Goal: Task Accomplishment & Management: Manage account settings

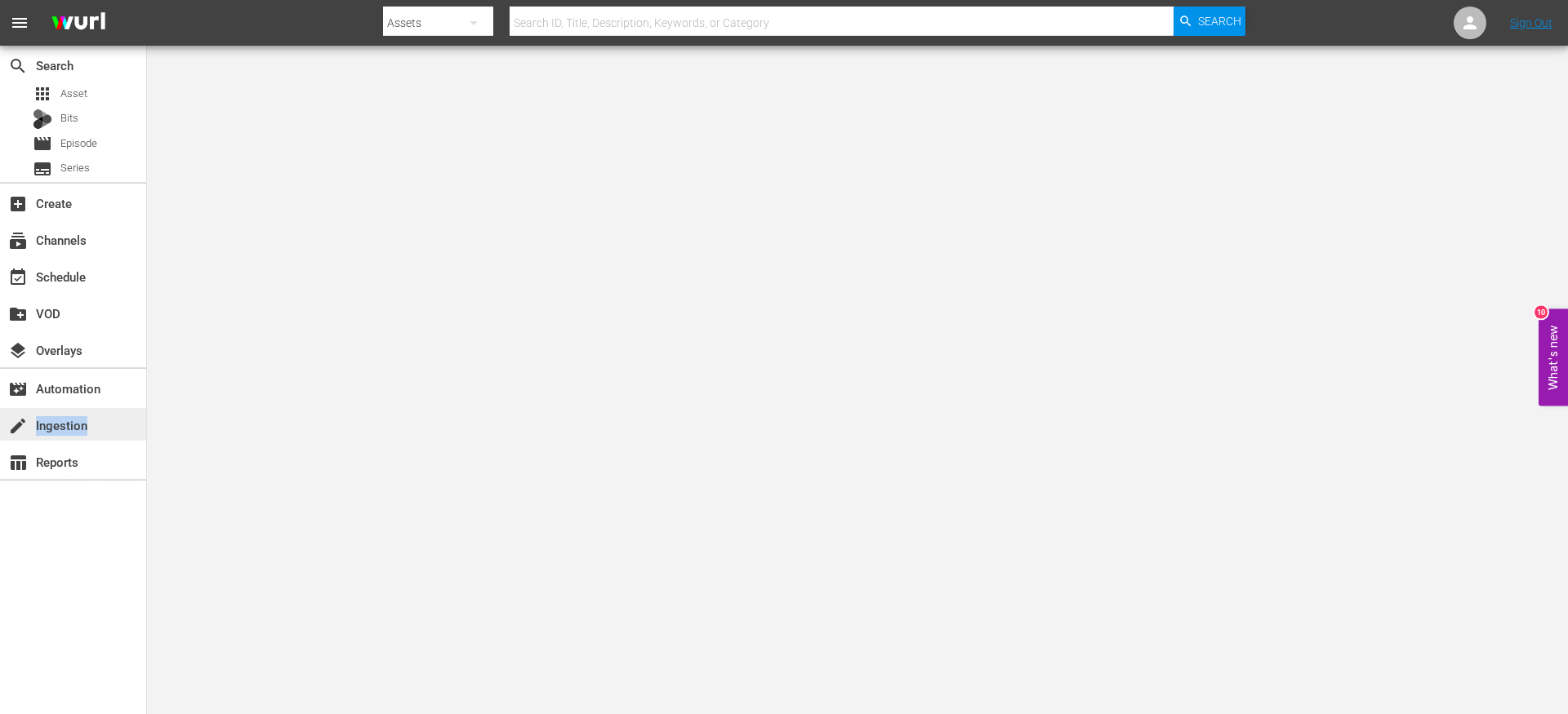
click at [70, 435] on div "create Ingestion" at bounding box center [73, 425] width 147 height 33
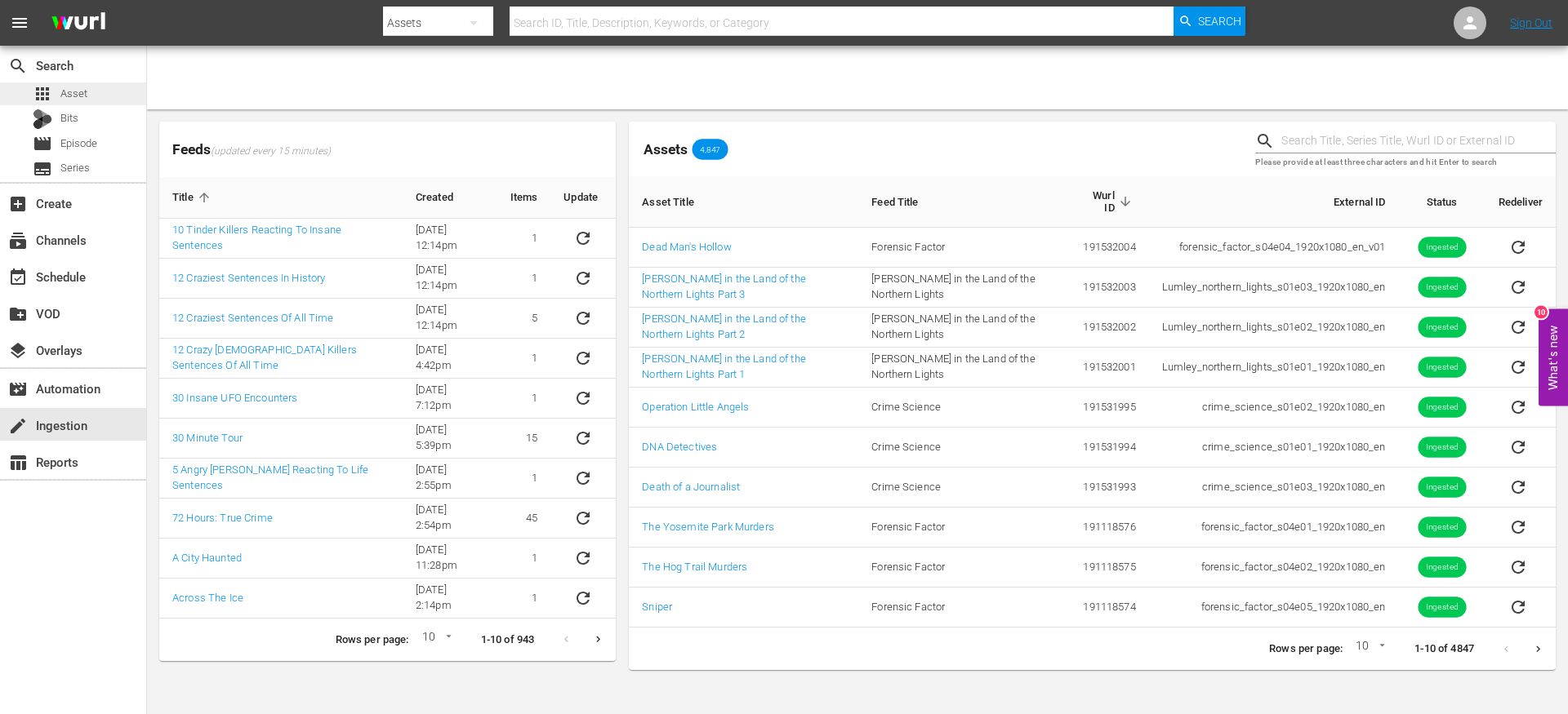
click at [94, 93] on div "apps Asset" at bounding box center [73, 94] width 147 height 23
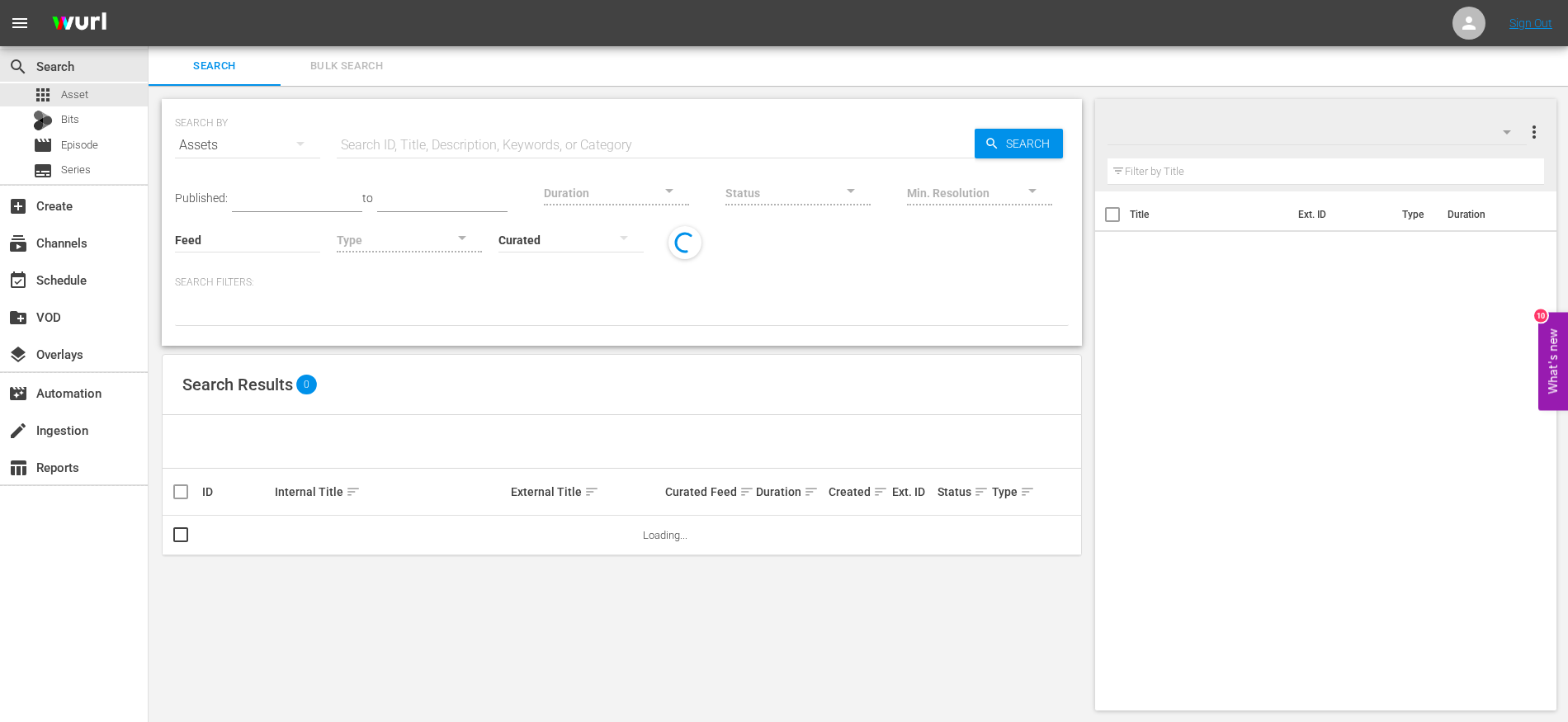
click at [451, 146] on input "text" at bounding box center [656, 145] width 638 height 40
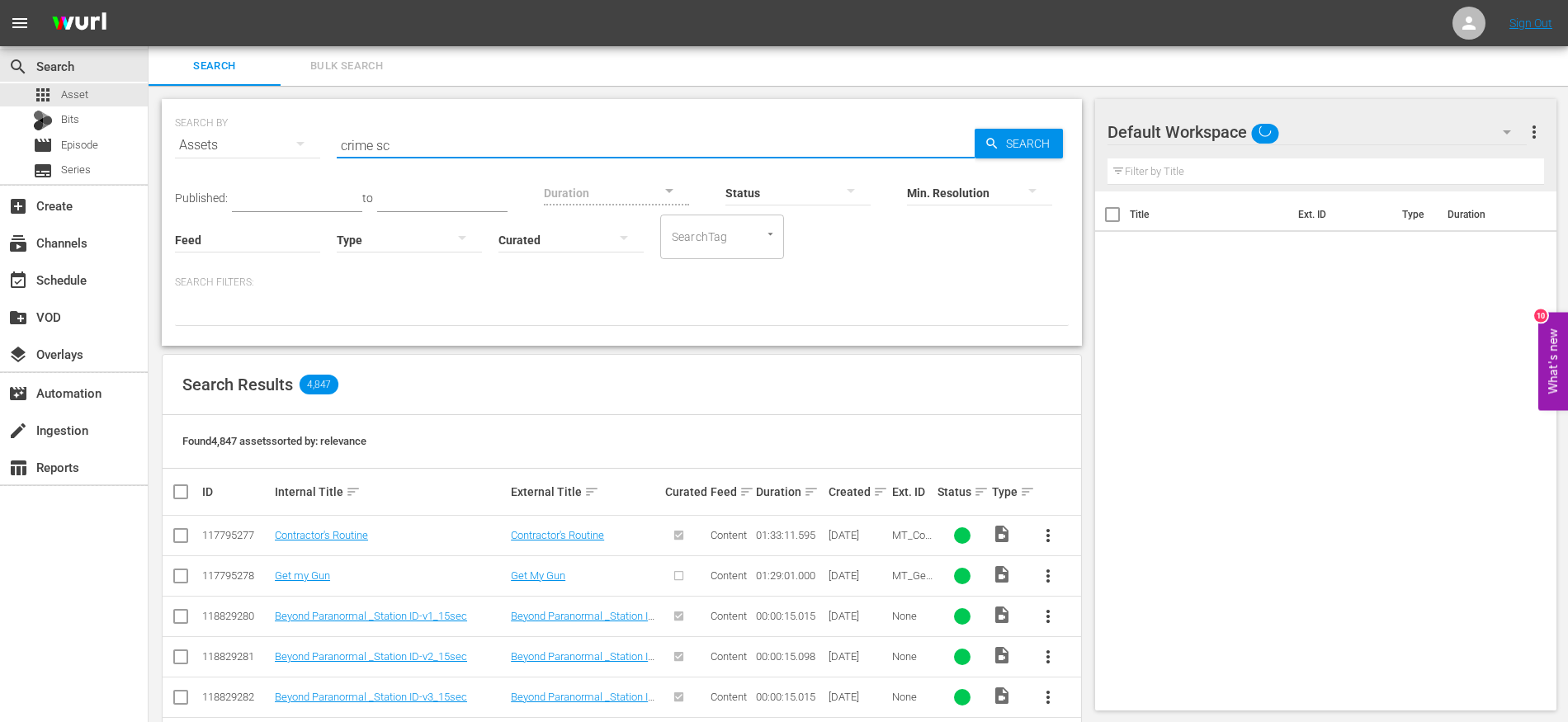
type input "Crime Science S01E01"
click at [1038, 144] on span "Search" at bounding box center [1030, 143] width 64 height 29
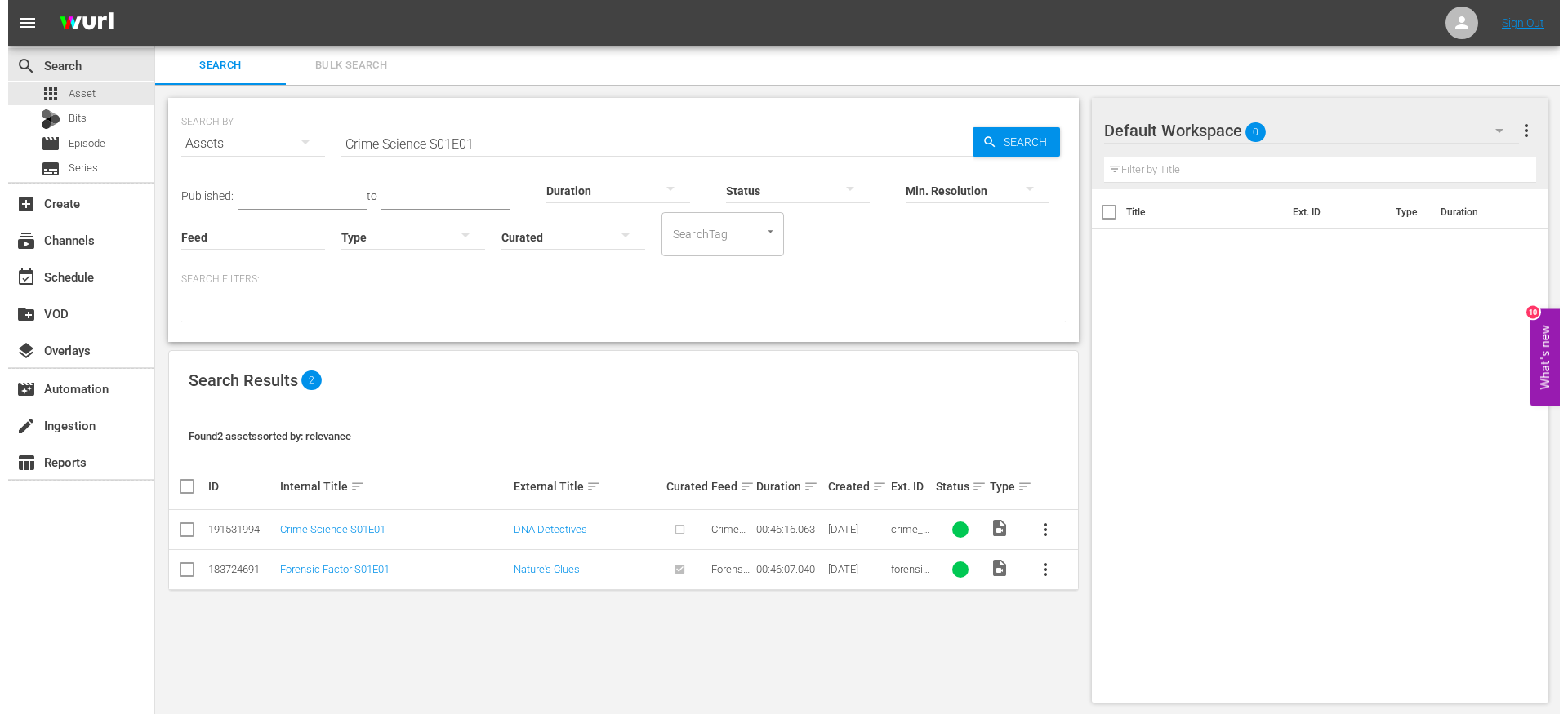
scroll to position [2, 0]
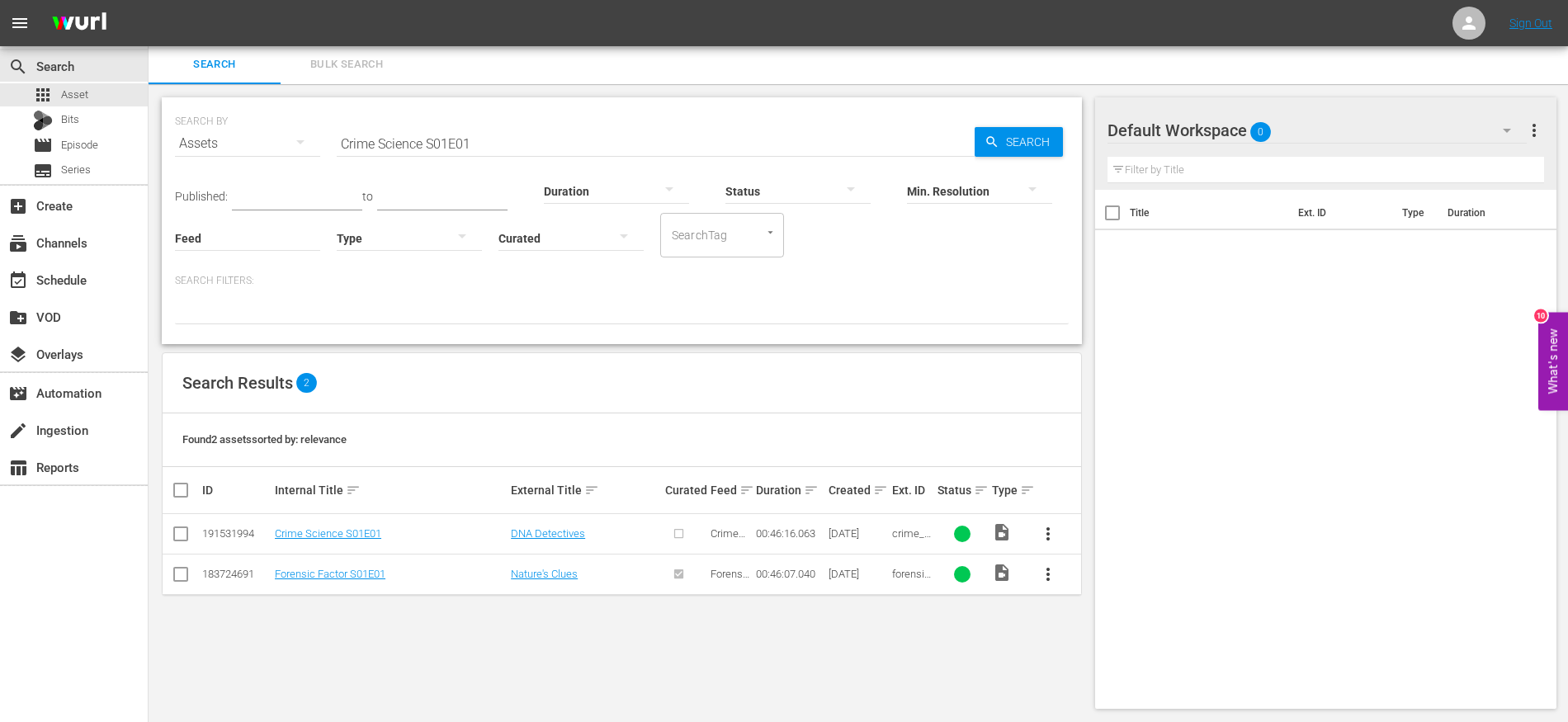
click at [182, 535] on input "checkbox" at bounding box center [180, 537] width 20 height 20
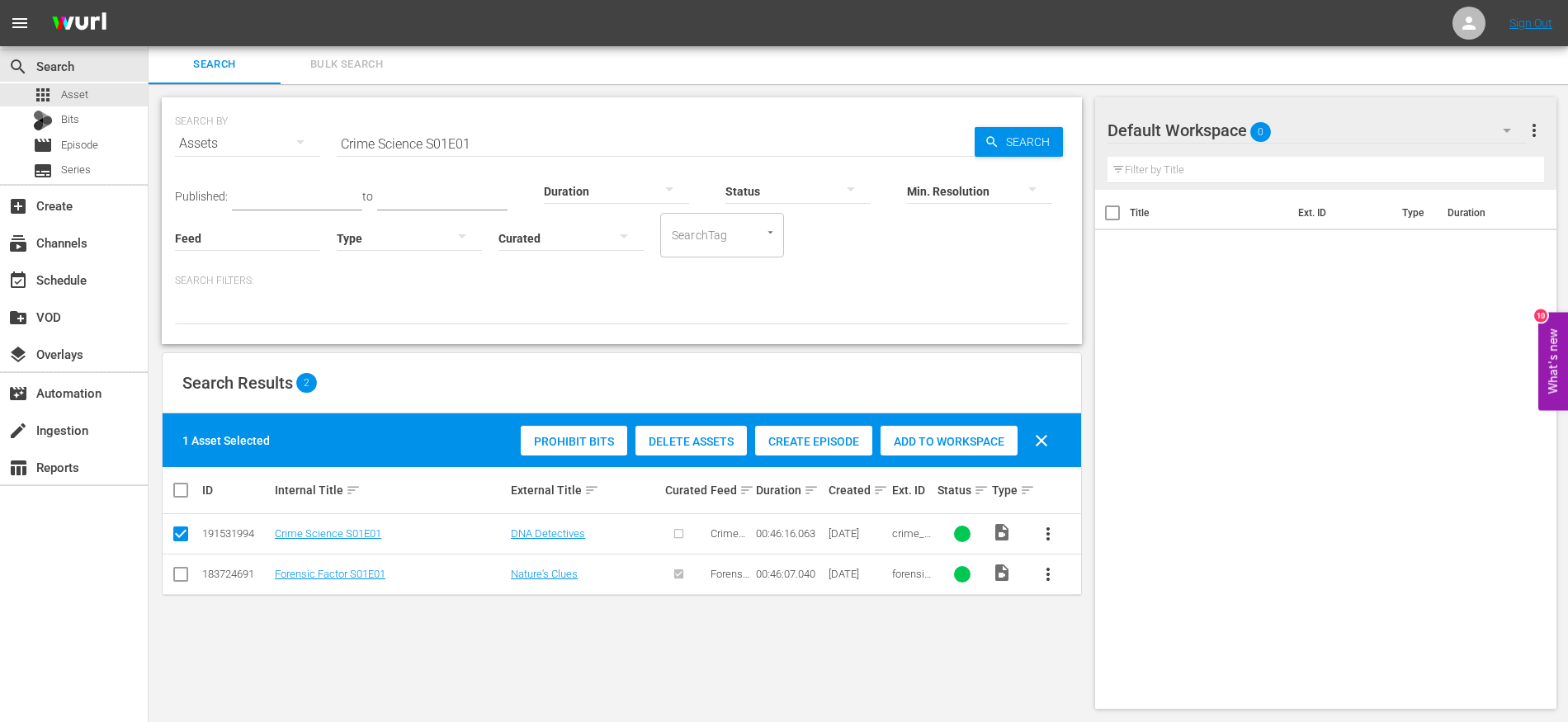
click at [806, 440] on span "Create Episode" at bounding box center [813, 442] width 117 height 13
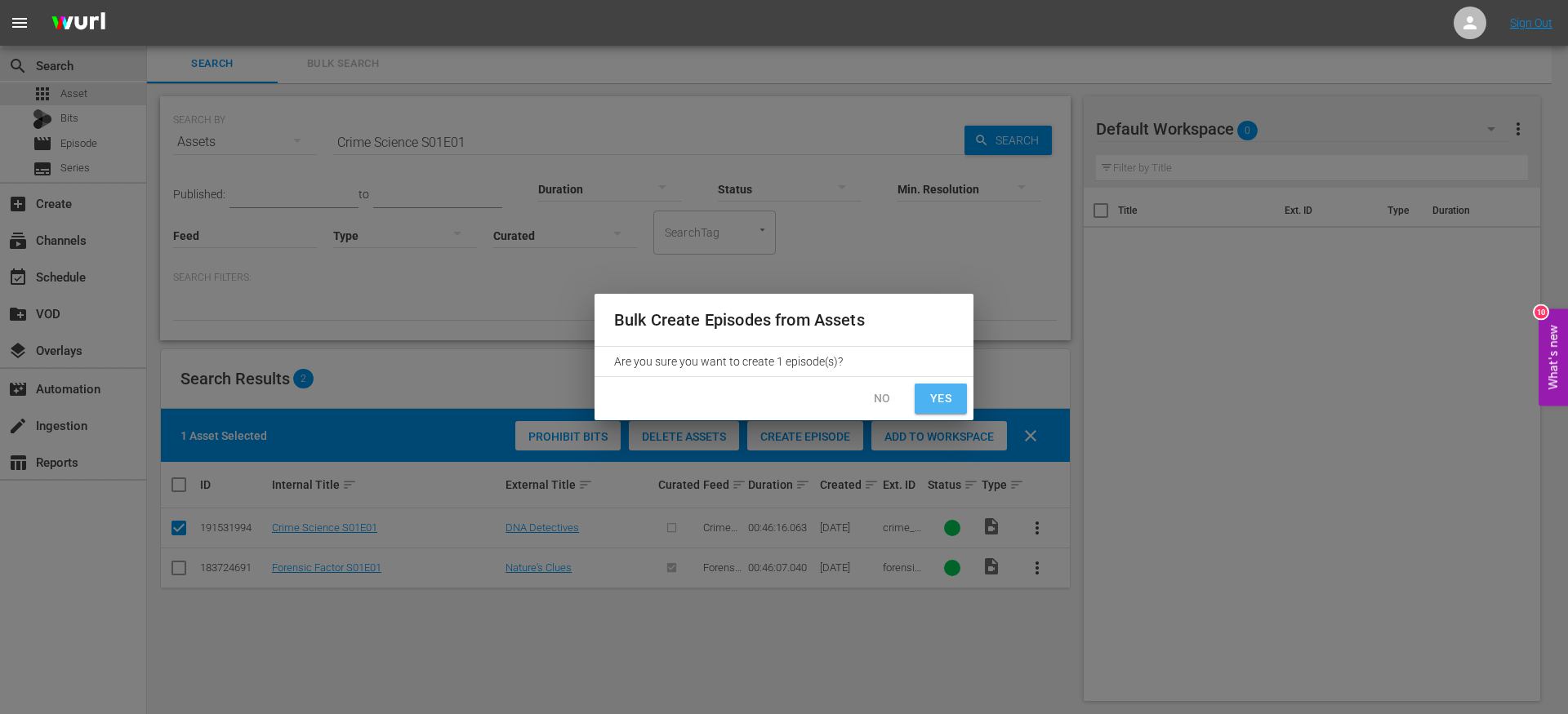
click at [930, 396] on span "Yes" at bounding box center [940, 399] width 26 height 21
checkbox input "false"
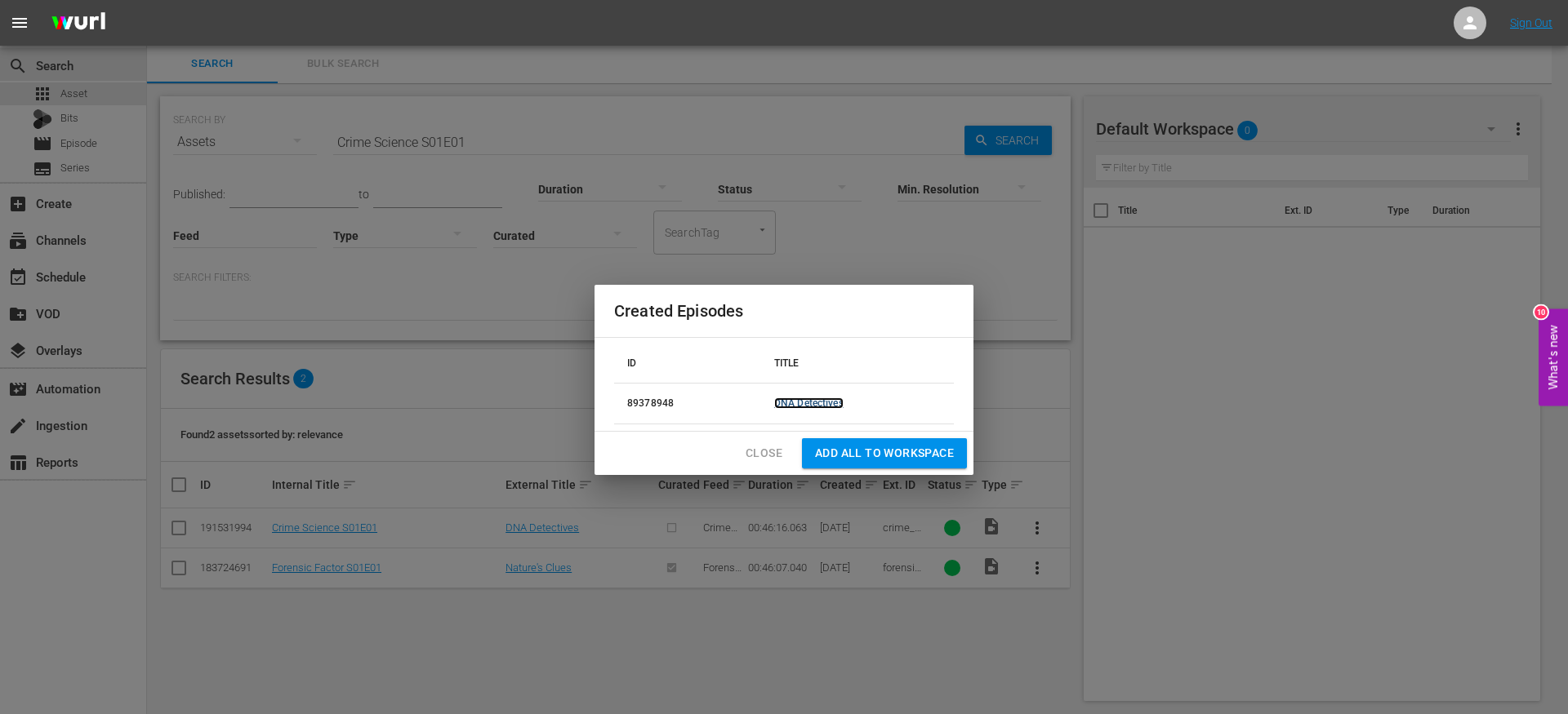
click at [804, 406] on link "DNA Detectives" at bounding box center [809, 403] width 70 height 11
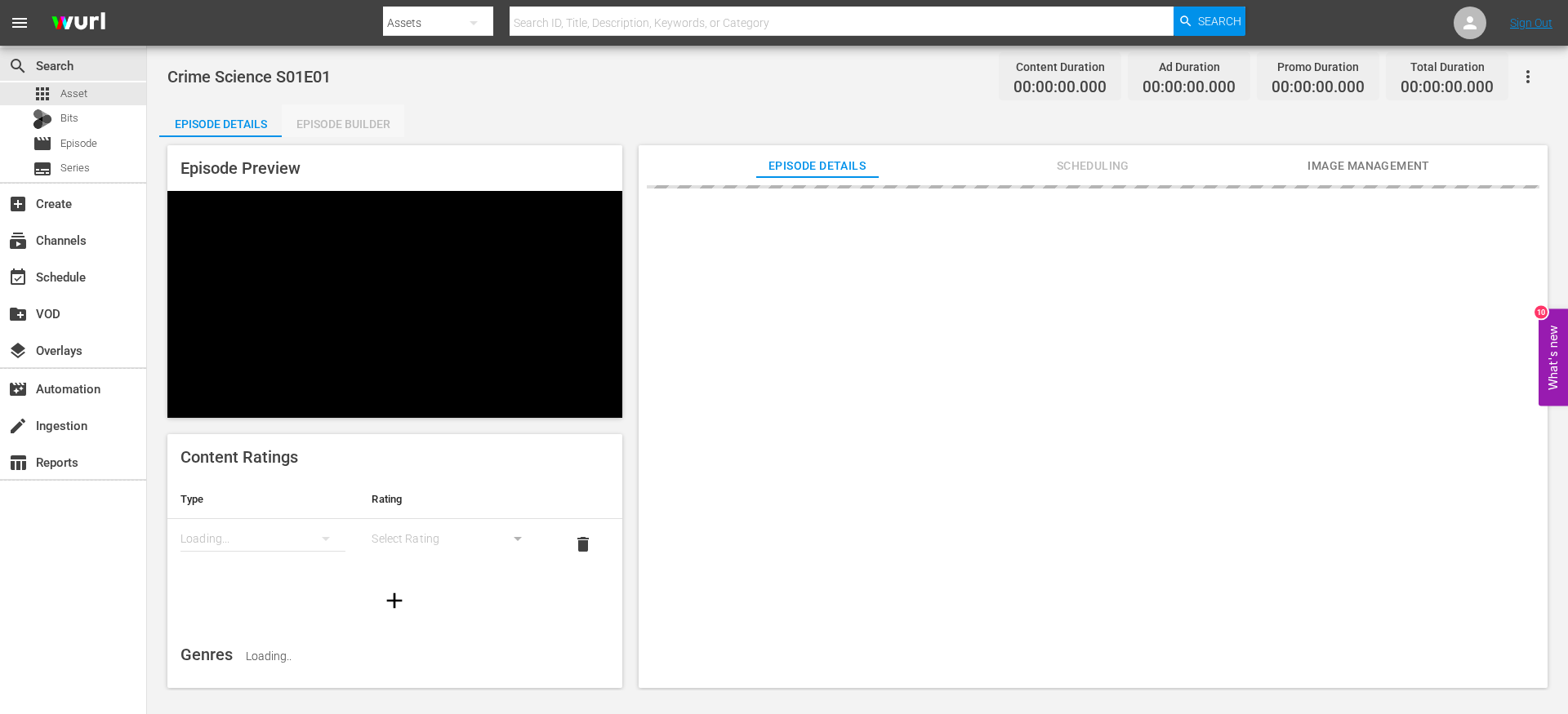
click at [352, 124] on div "Episode Builder" at bounding box center [343, 124] width 122 height 39
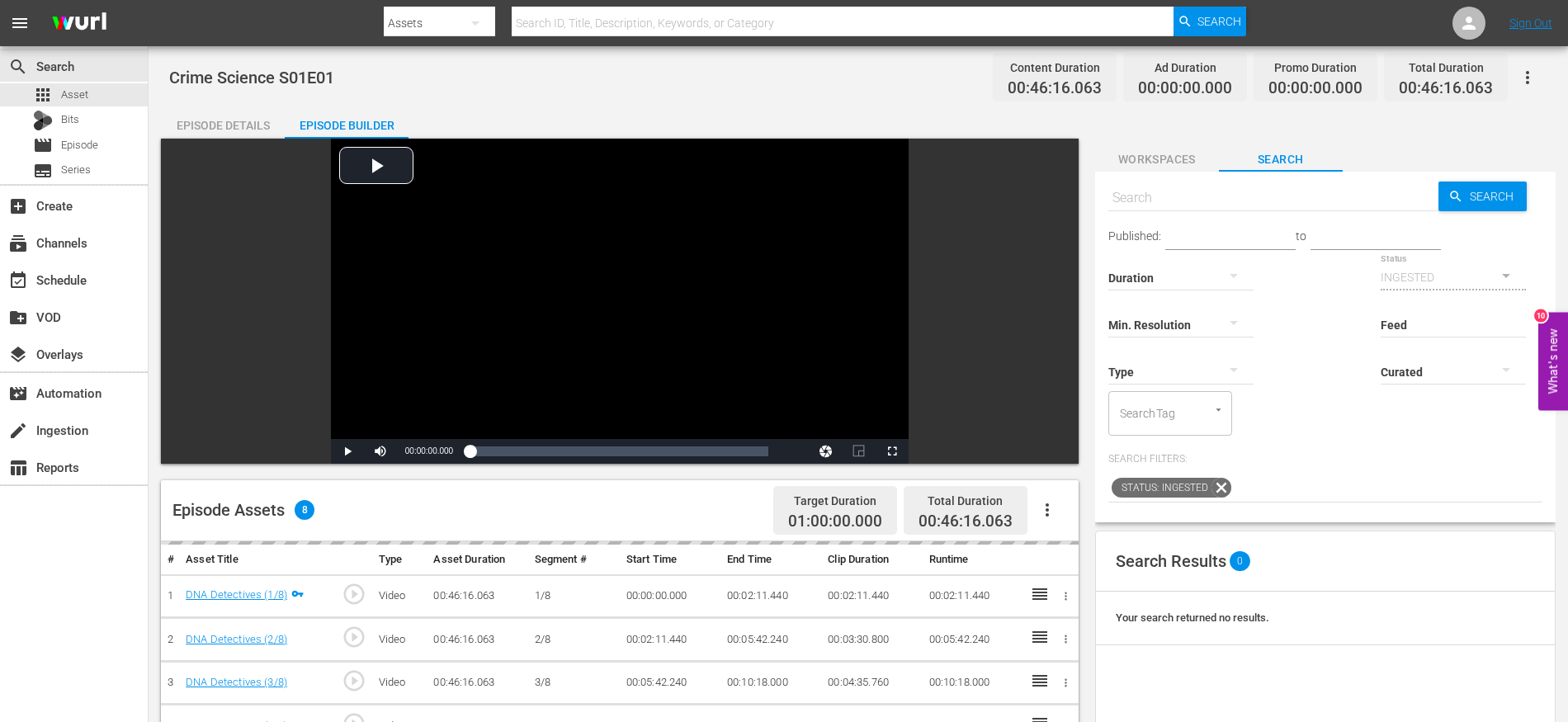
click at [1048, 304] on div "Video Player is loading. Play Video Play Mute Current Time 00:00:00.000 / Durat…" at bounding box center [619, 301] width 917 height 325
click at [1043, 504] on icon "button" at bounding box center [1047, 510] width 20 height 20
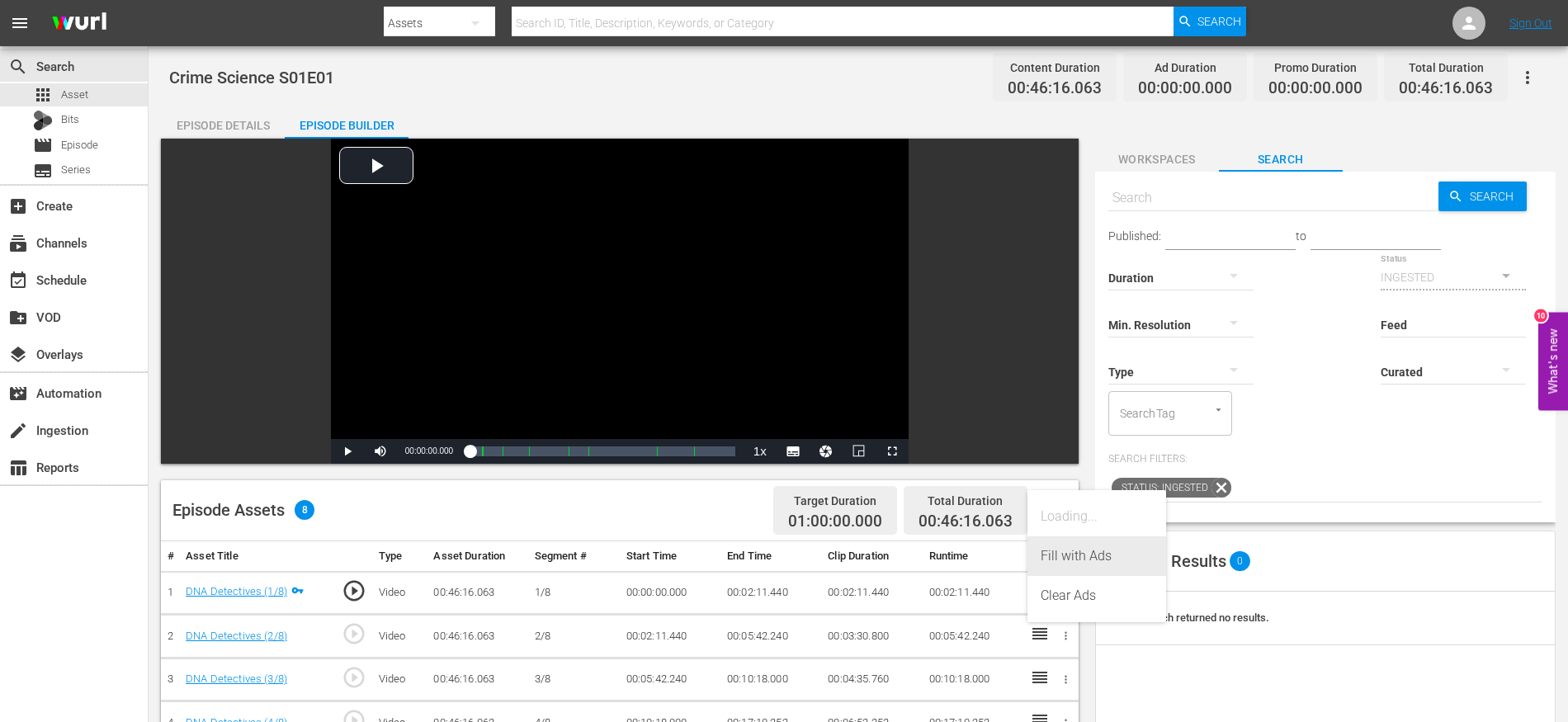
click at [1078, 555] on div "Fill with Ads" at bounding box center [1097, 557] width 112 height 40
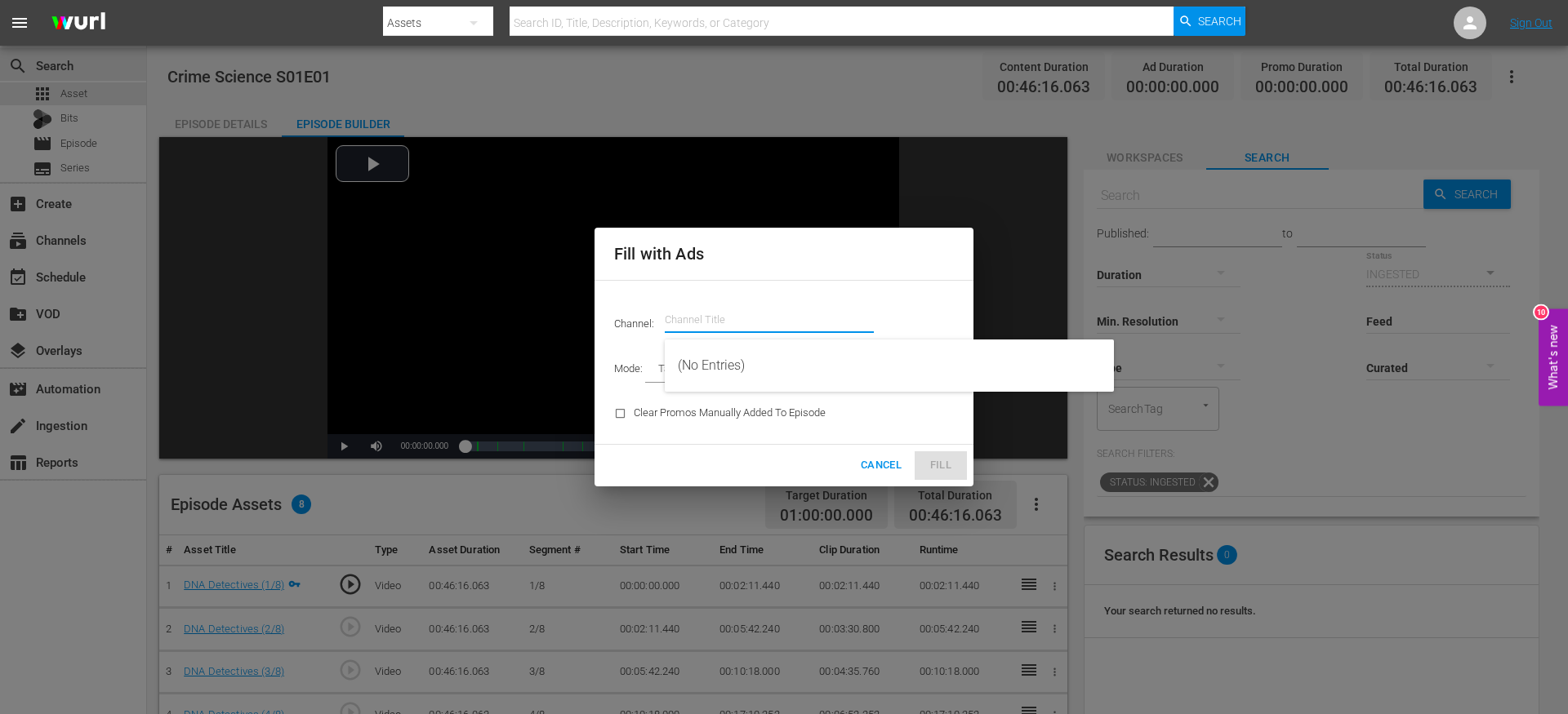
click at [691, 318] on input "text" at bounding box center [768, 320] width 209 height 39
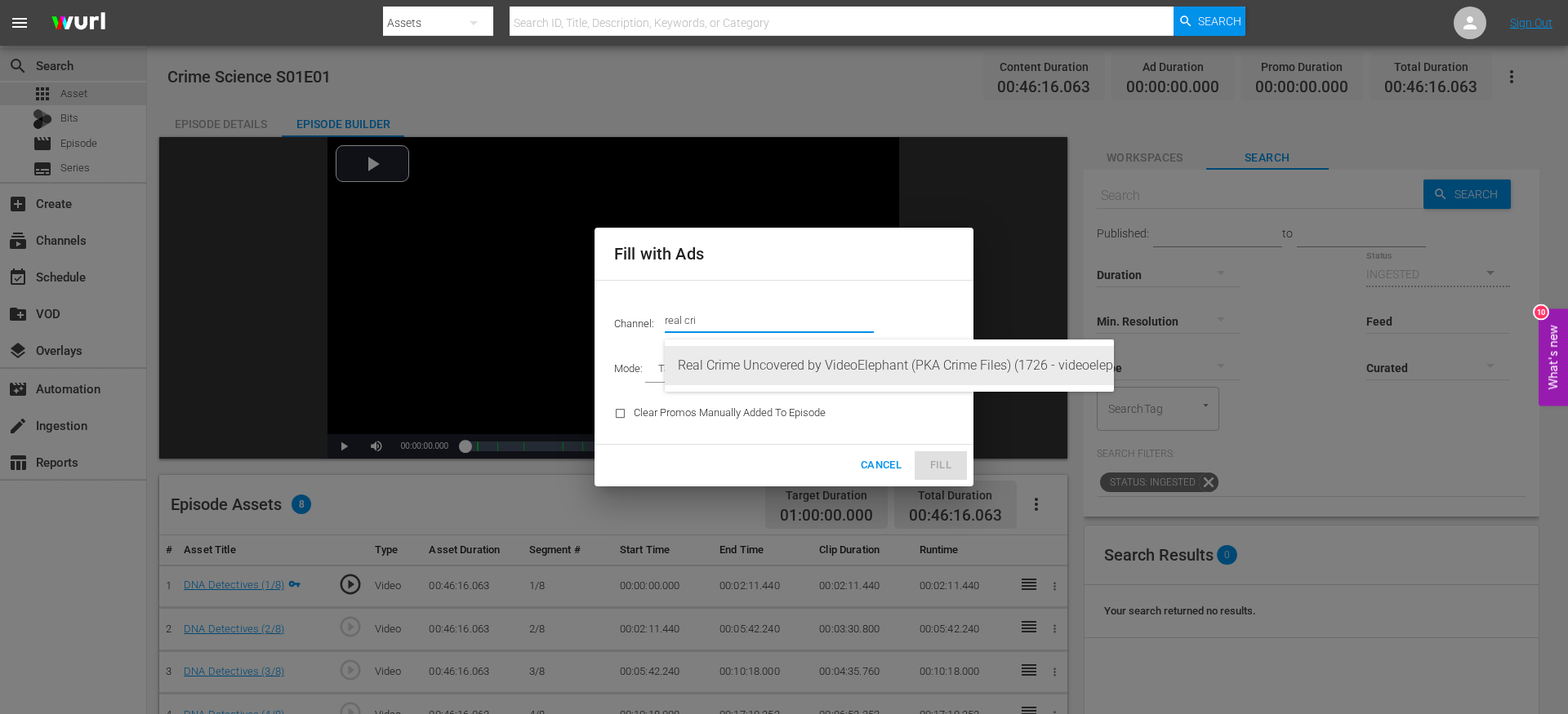
click at [724, 365] on div "Real Crime Uncovered by VideoElephant (PKA Crime Files) (1726 - videoelephant_l…" at bounding box center [889, 365] width 423 height 39
type input "Real Crime Uncovered by VideoElephant (PKA Crime Files) (1726)"
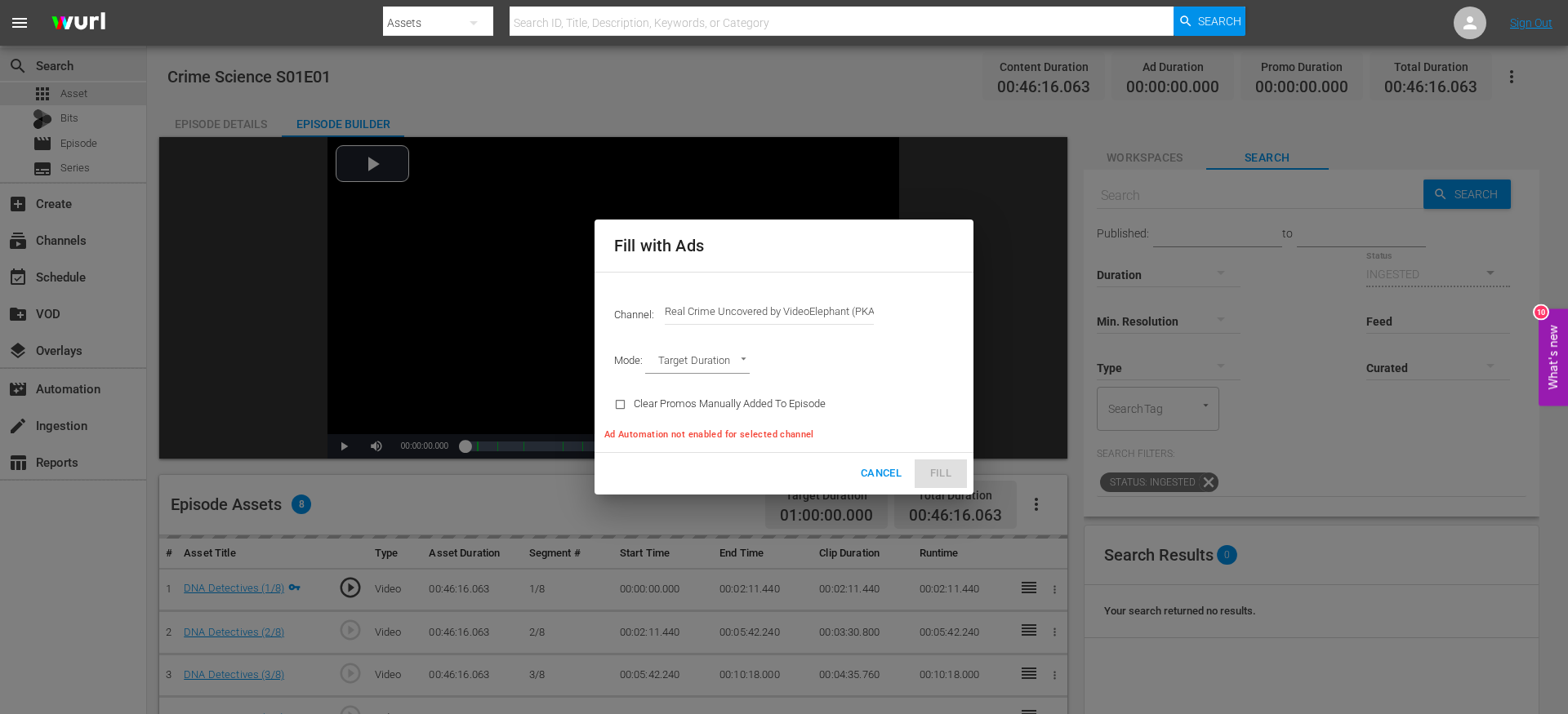
type input "AD_BREAK_DURATION"
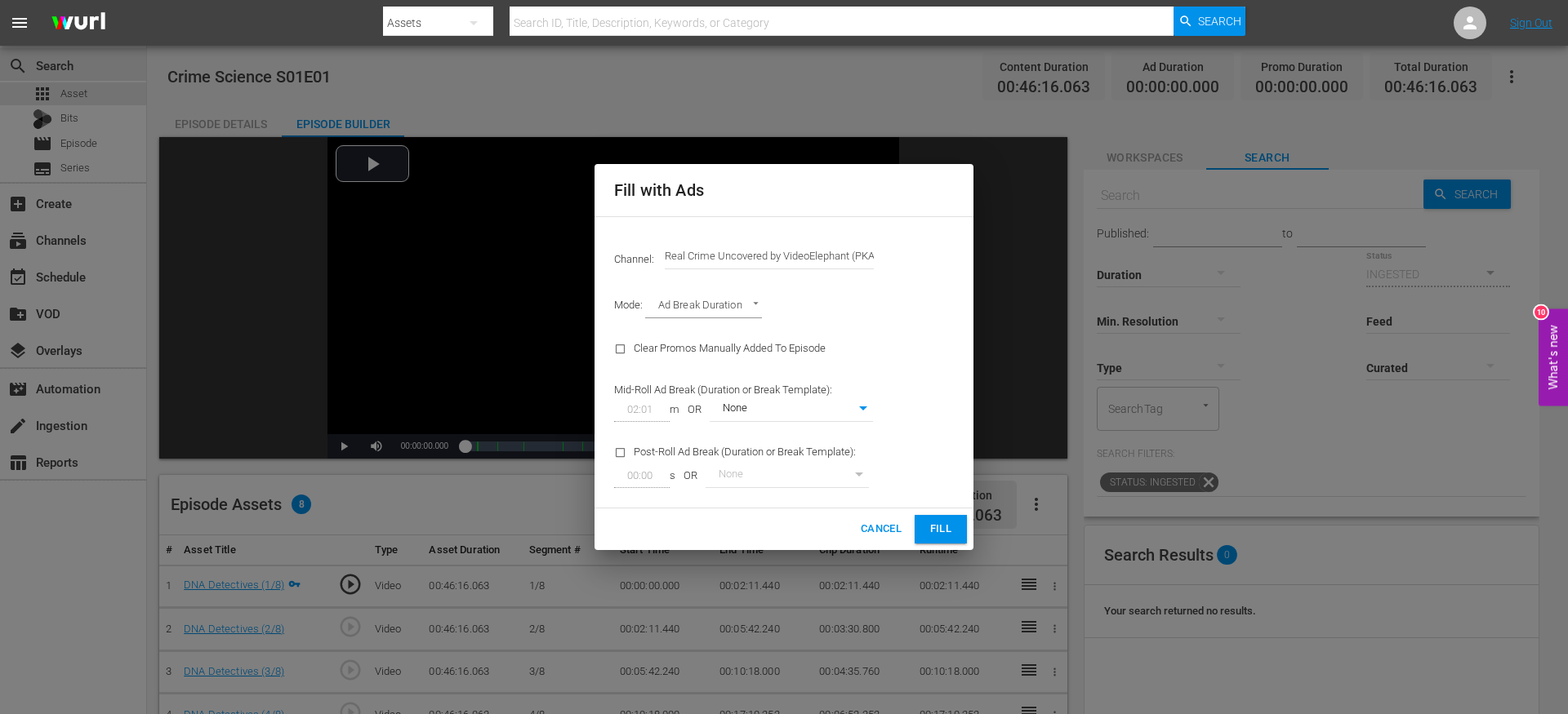
click at [947, 534] on span "Fill" at bounding box center [940, 530] width 26 height 19
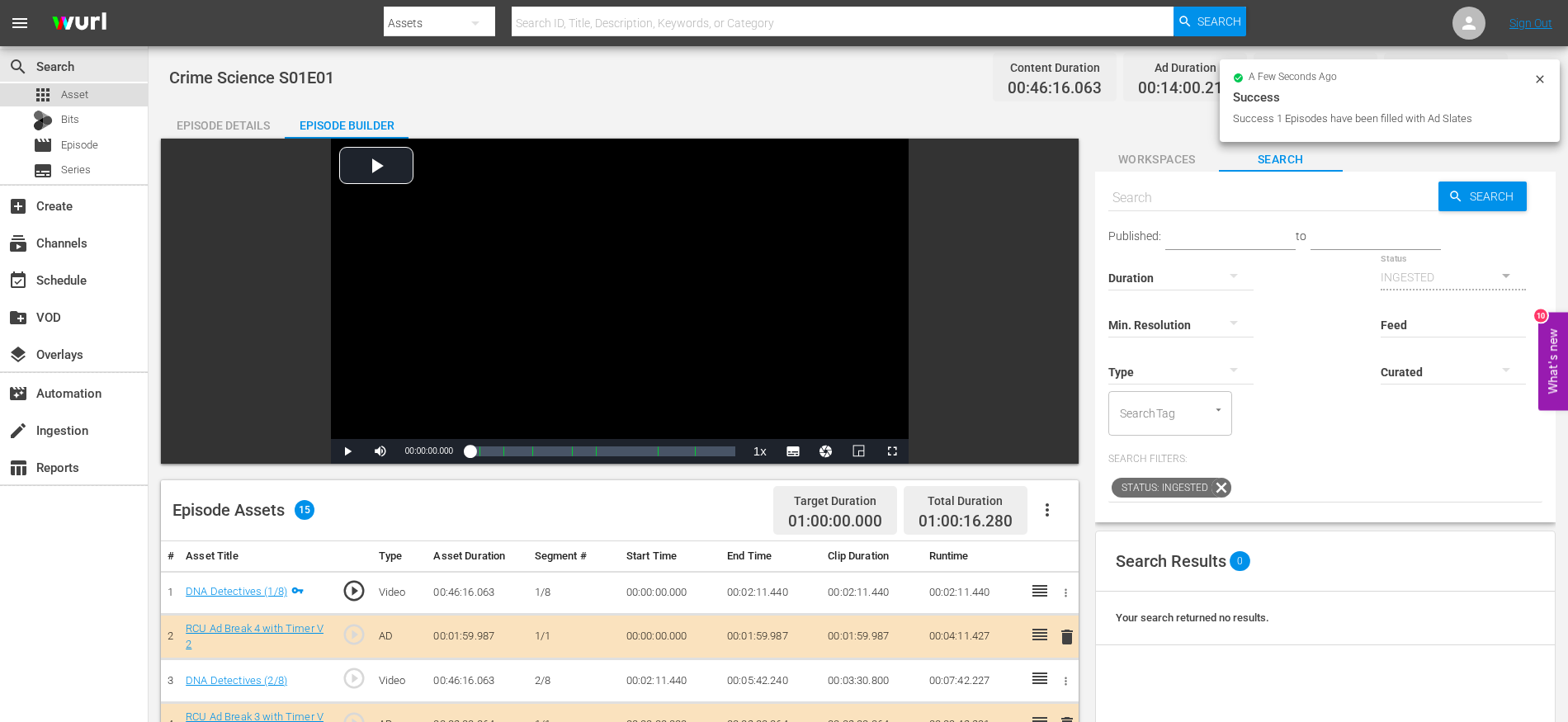
click at [104, 93] on div "apps Asset" at bounding box center [74, 95] width 148 height 23
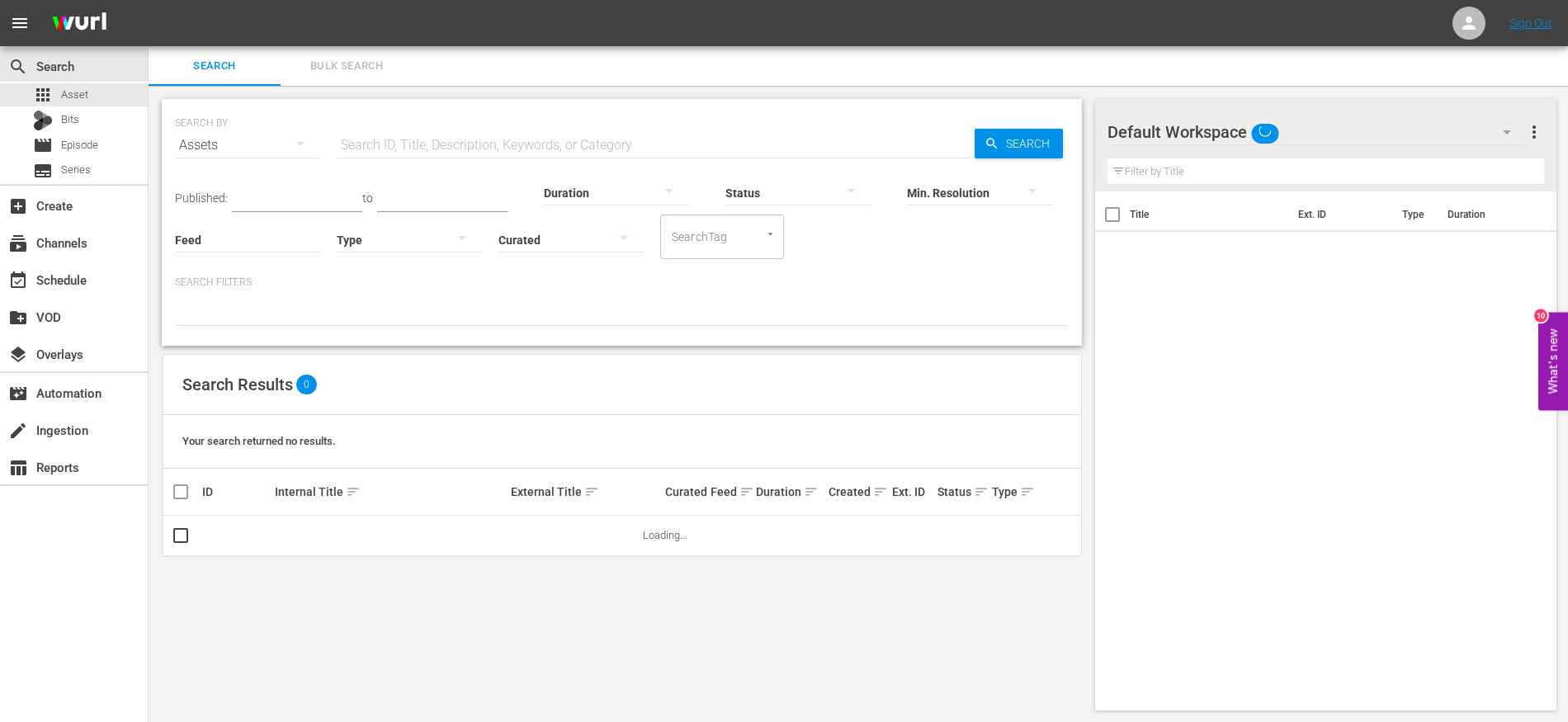
click at [409, 147] on input "text" at bounding box center [656, 145] width 638 height 40
type input "crime science"
click at [1090, 387] on div "SEARCH BY Search By Assets Search ID, Title, Description, Keywords, or Category…" at bounding box center [621, 405] width 947 height 638
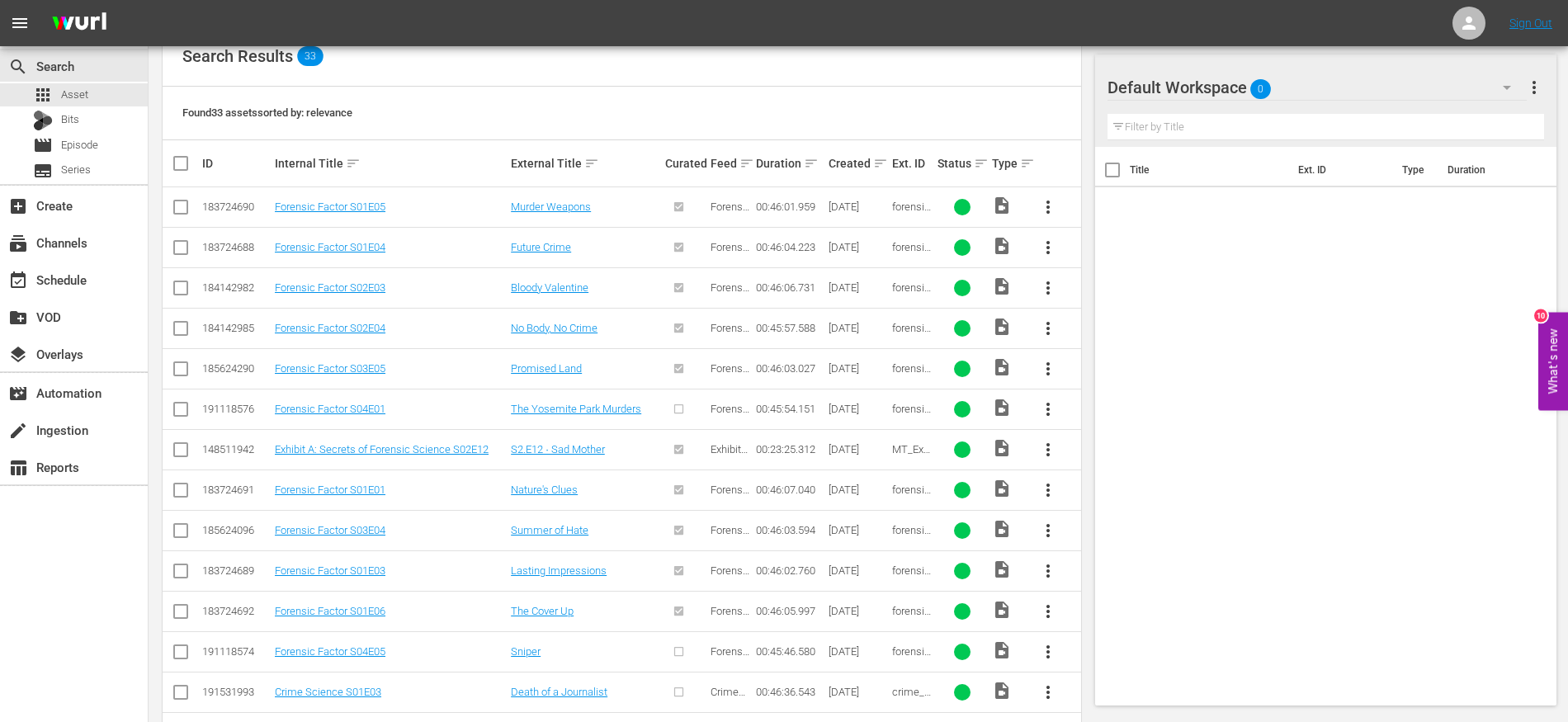
scroll to position [466, 0]
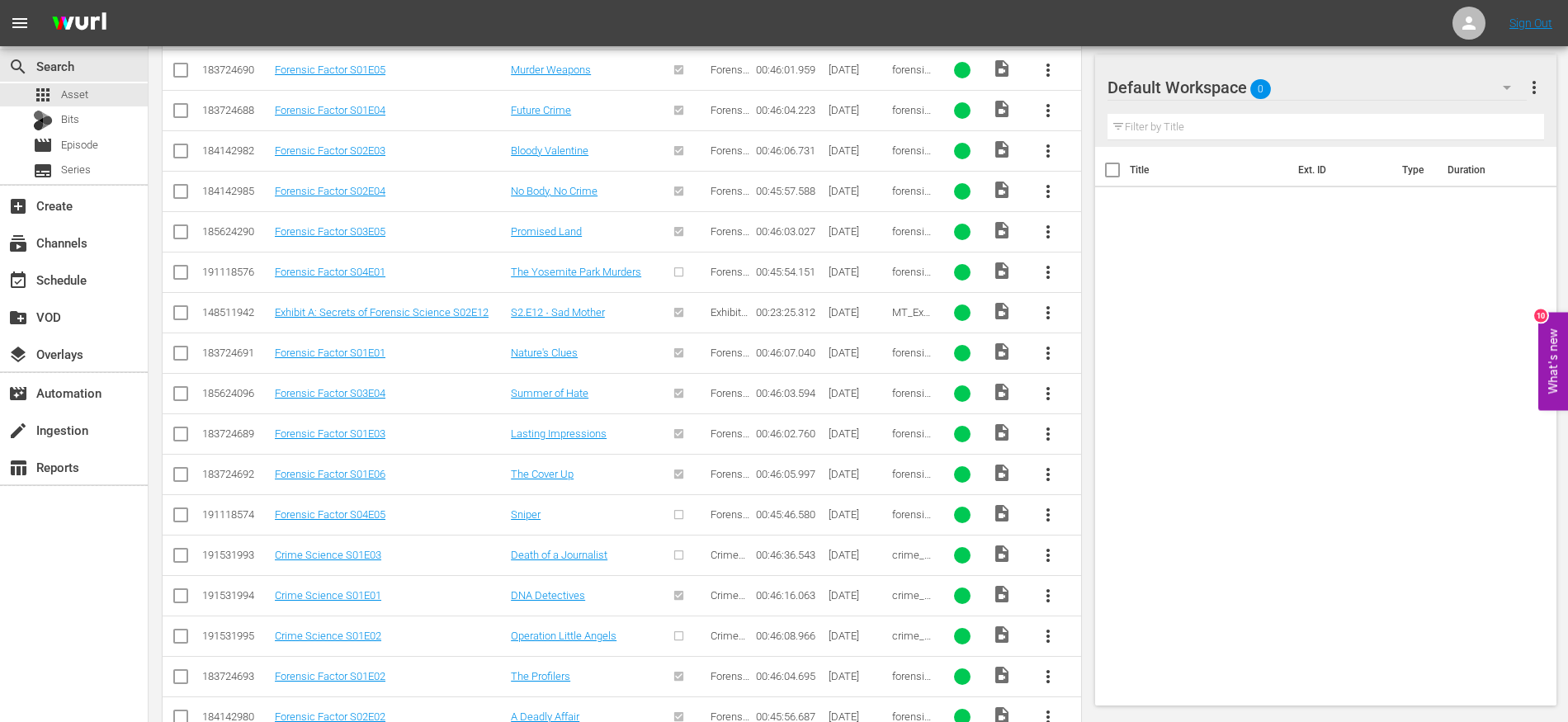
click at [179, 633] on input "checkbox" at bounding box center [180, 639] width 20 height 20
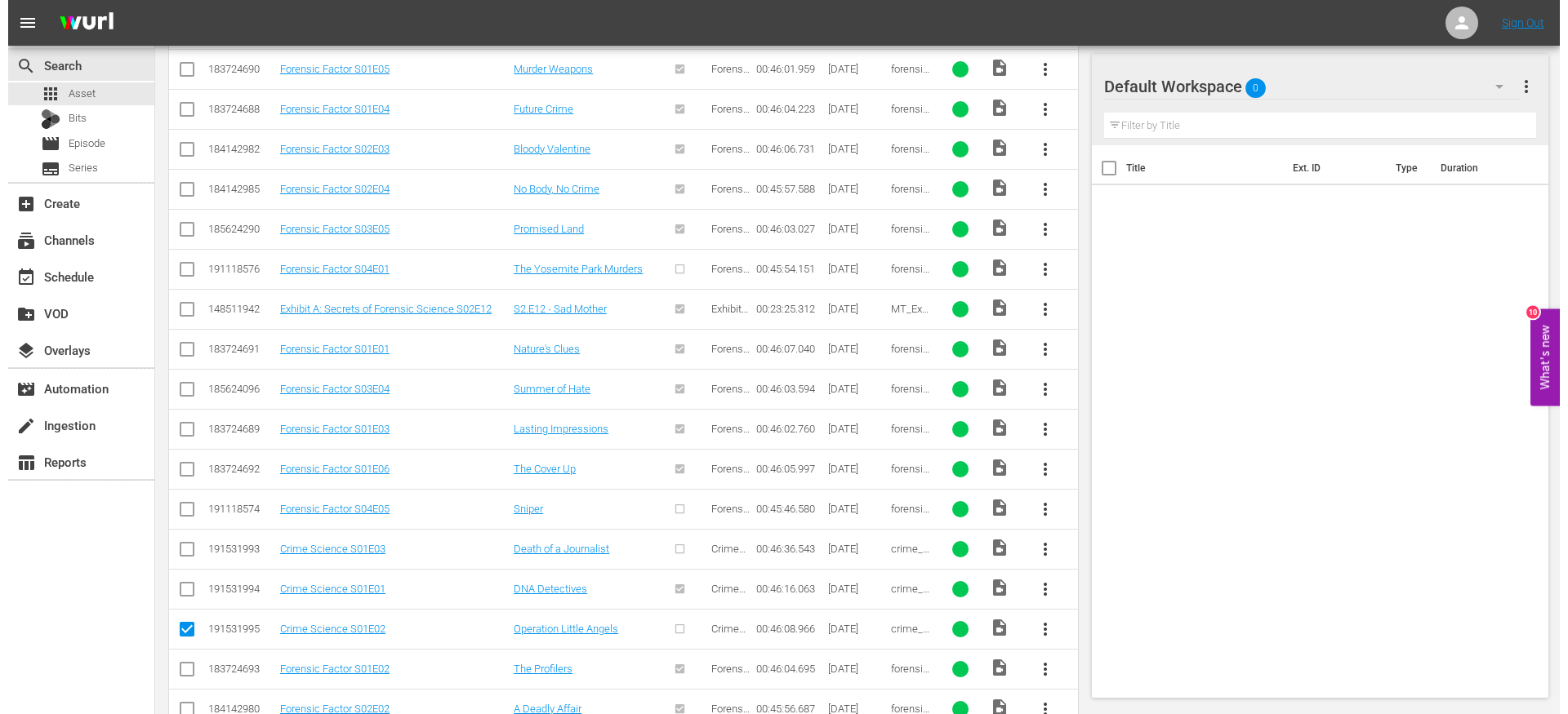
scroll to position [0, 0]
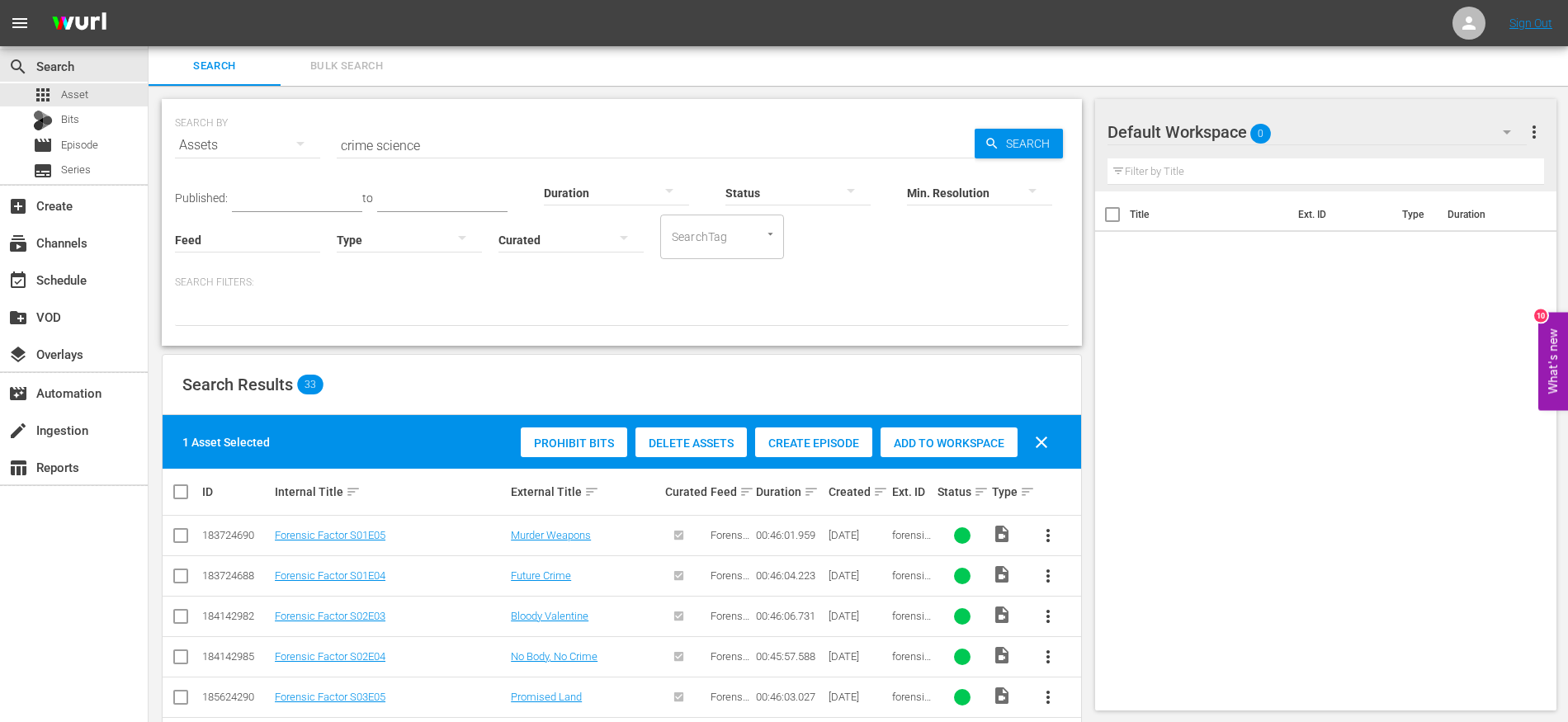
click at [802, 437] on span "Create Episode" at bounding box center [813, 444] width 117 height 13
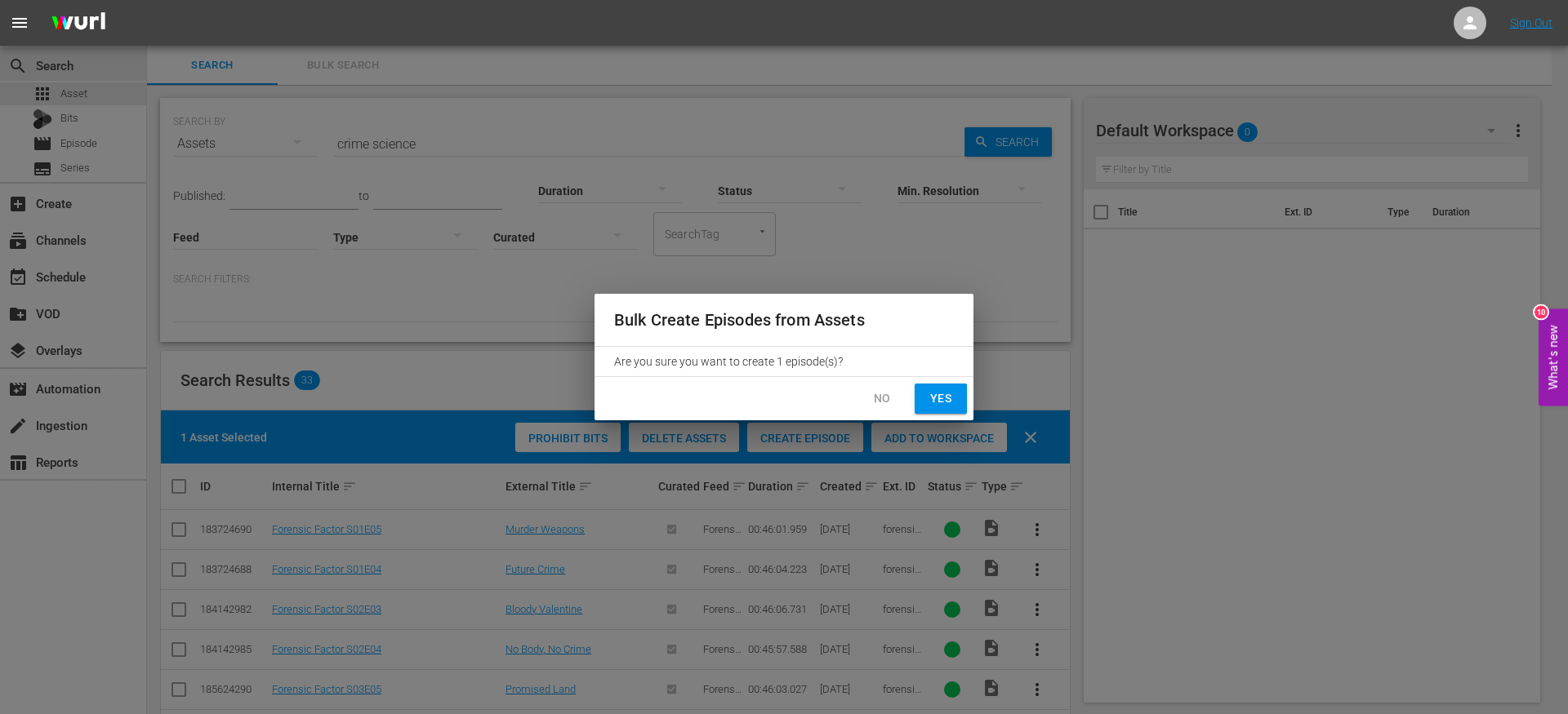
click at [946, 416] on div "No Yes" at bounding box center [784, 398] width 379 height 43
click at [943, 409] on span "Yes" at bounding box center [940, 399] width 26 height 21
checkbox input "false"
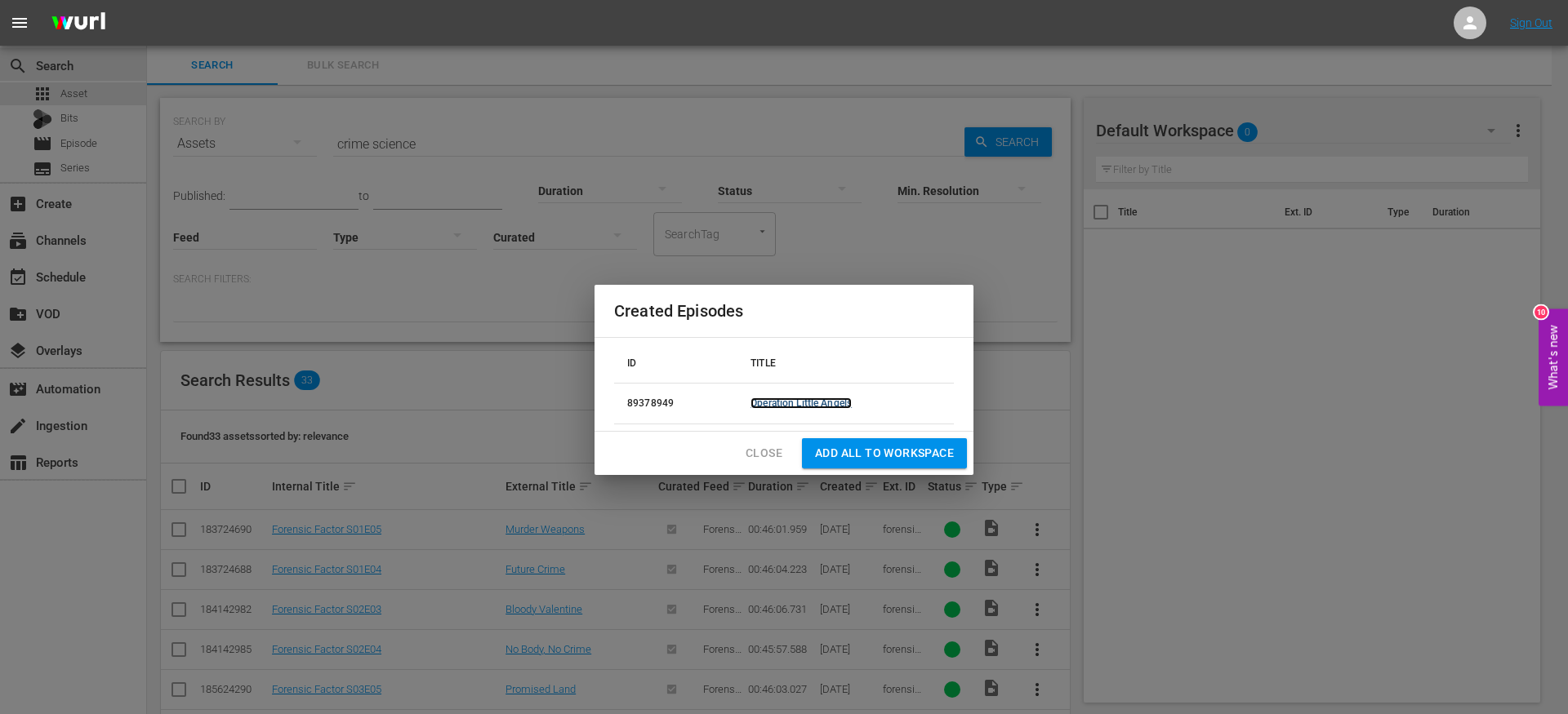
click at [834, 404] on link "Operation Little Angels" at bounding box center [801, 403] width 101 height 11
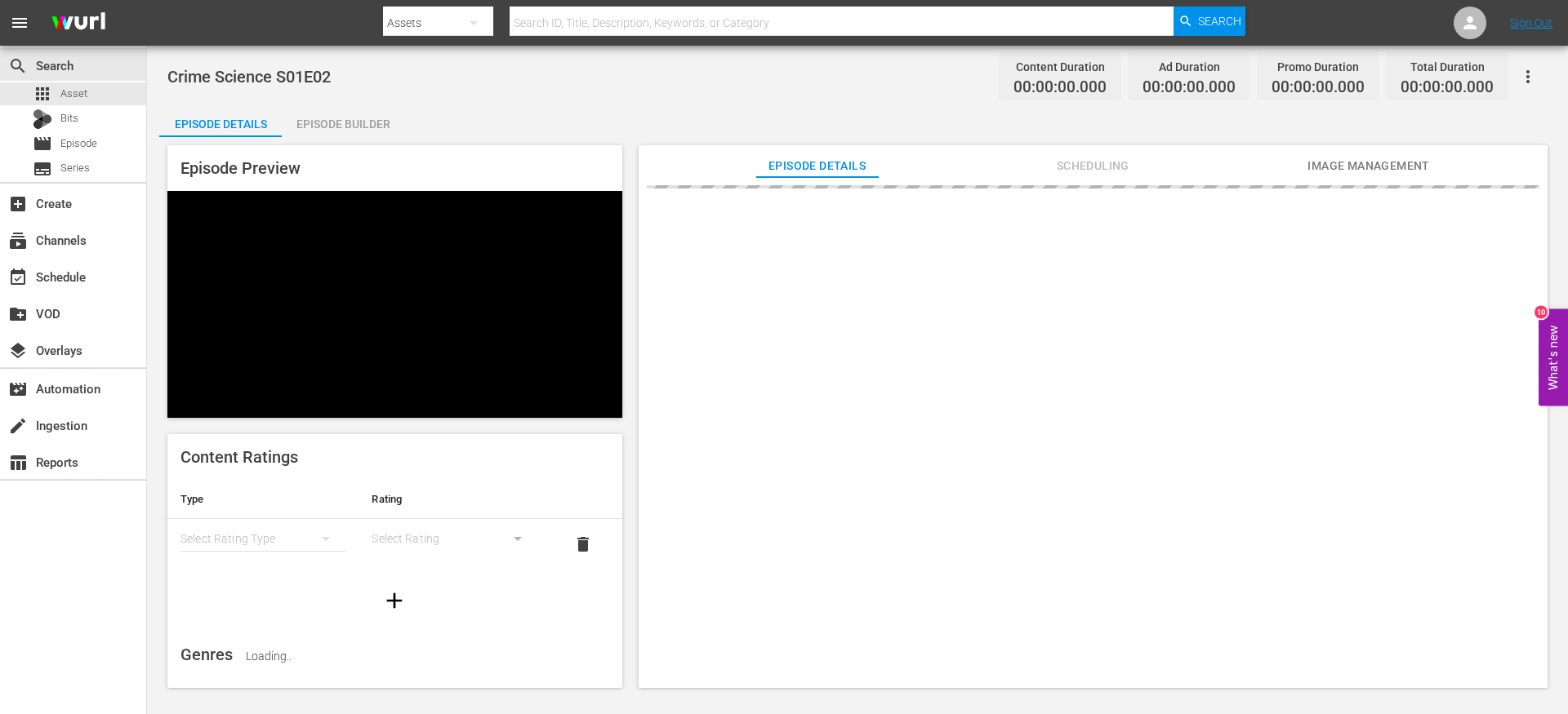
click at [355, 123] on div "Episode Builder" at bounding box center [343, 124] width 122 height 39
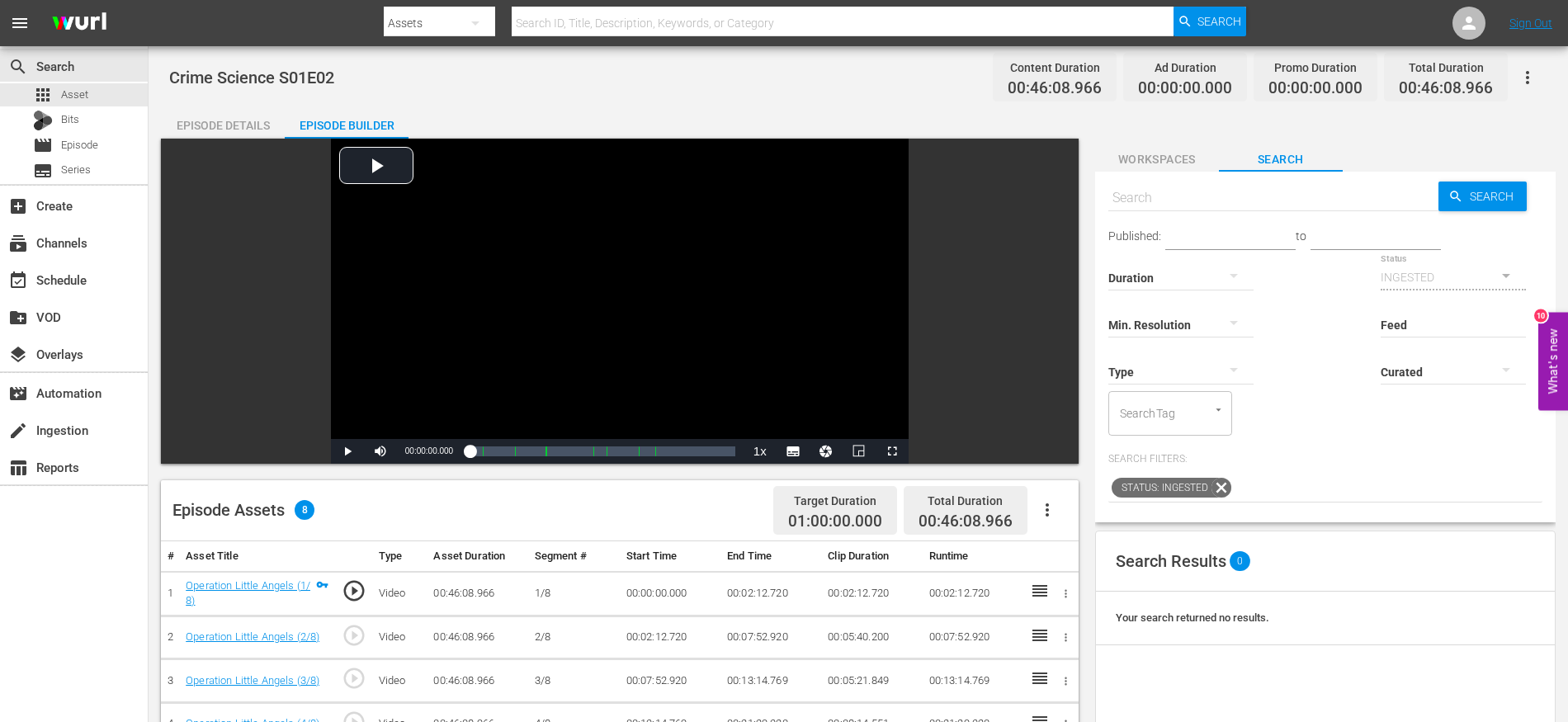
click at [1051, 512] on icon "button" at bounding box center [1047, 510] width 20 height 20
click at [1067, 565] on div "Fill with Ads" at bounding box center [1097, 557] width 112 height 40
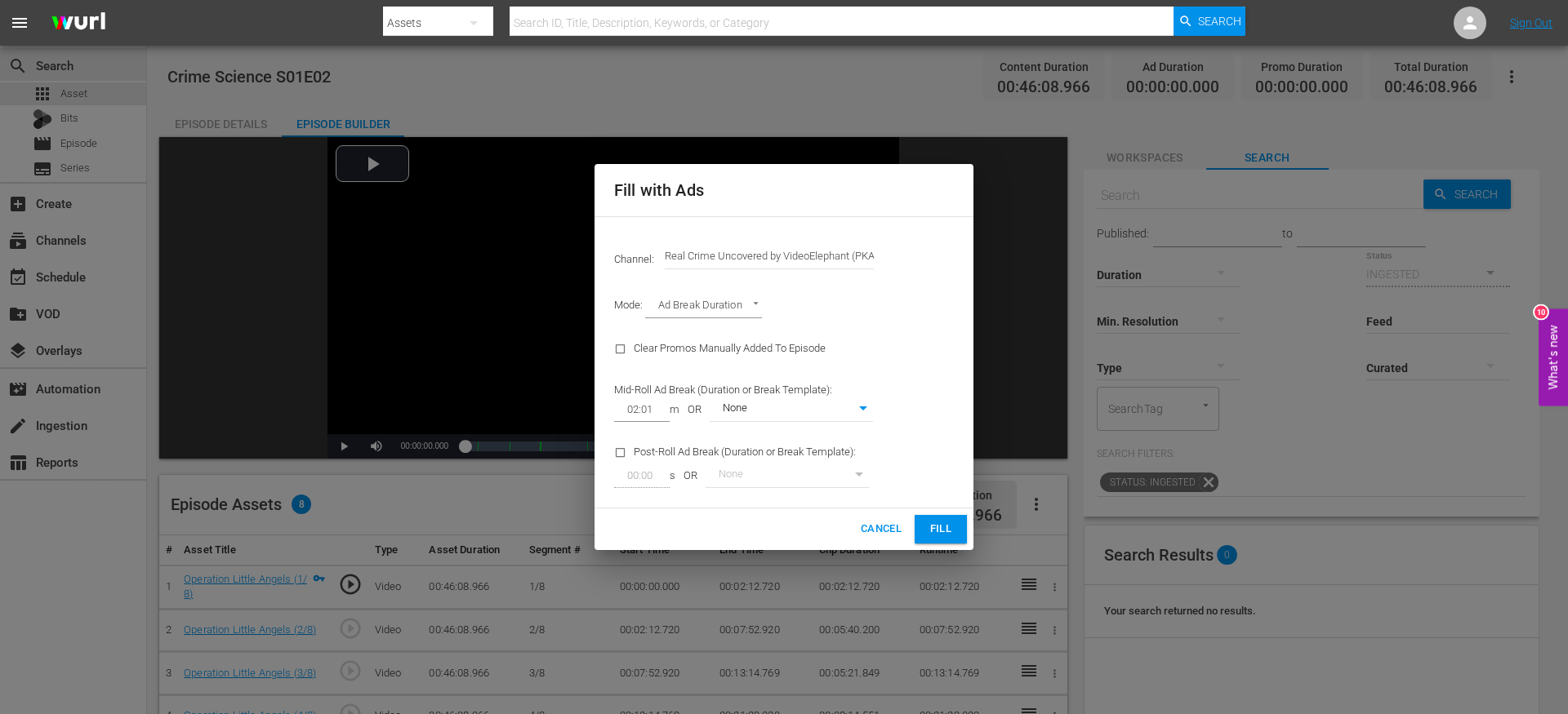
click at [947, 531] on span "Fill" at bounding box center [940, 530] width 26 height 19
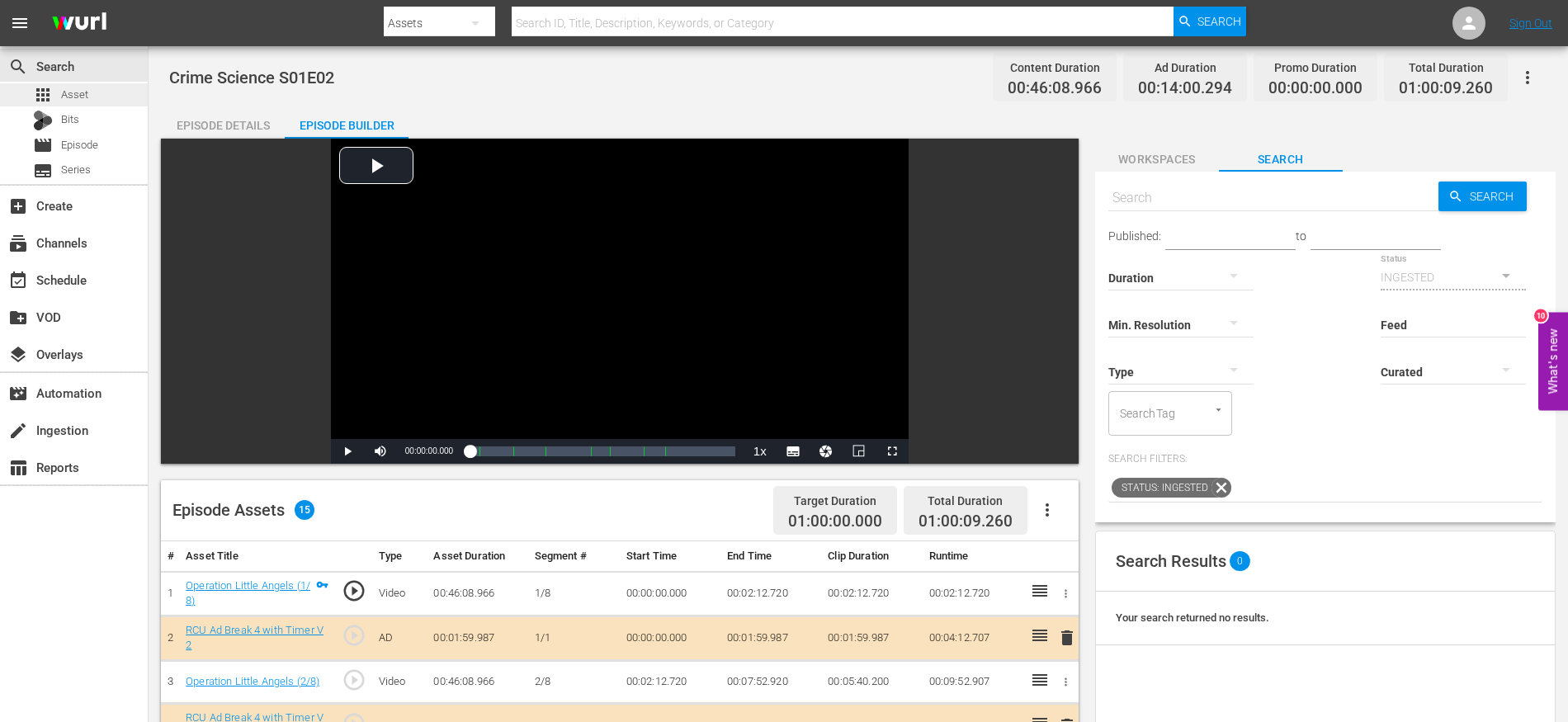
click at [123, 91] on div "apps Asset" at bounding box center [74, 95] width 148 height 23
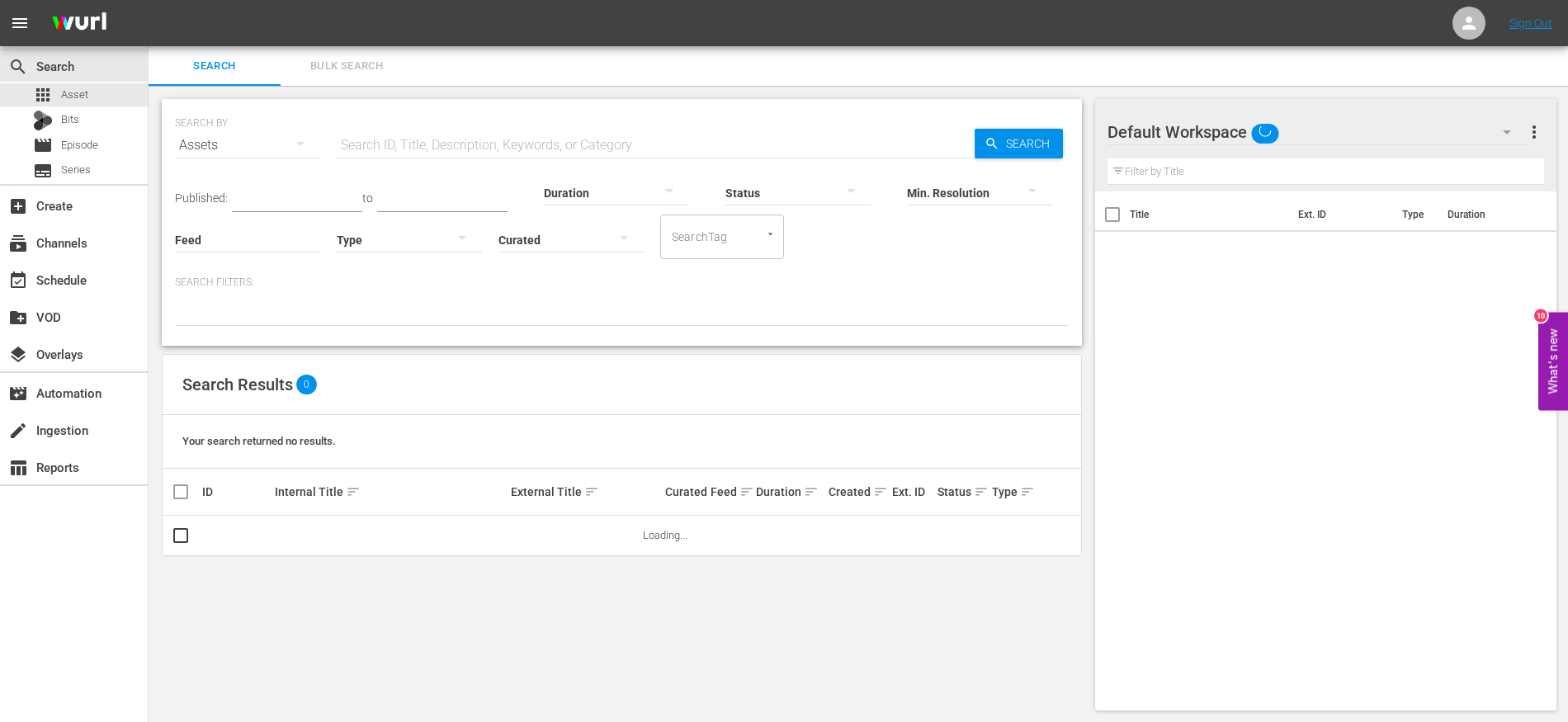
click at [381, 149] on input "text" at bounding box center [656, 145] width 638 height 40
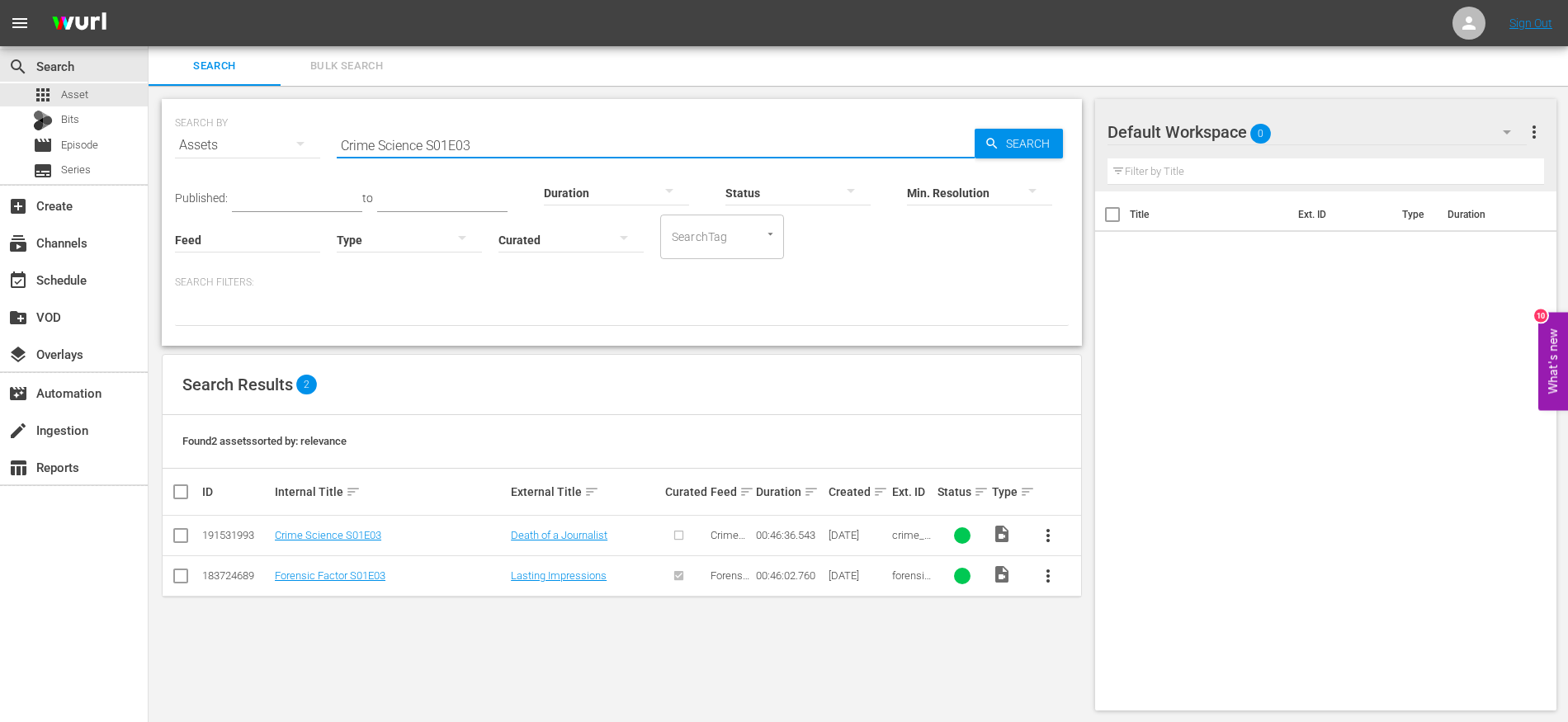
type input "Crime Science S01E03"
click at [179, 533] on input "checkbox" at bounding box center [180, 539] width 20 height 20
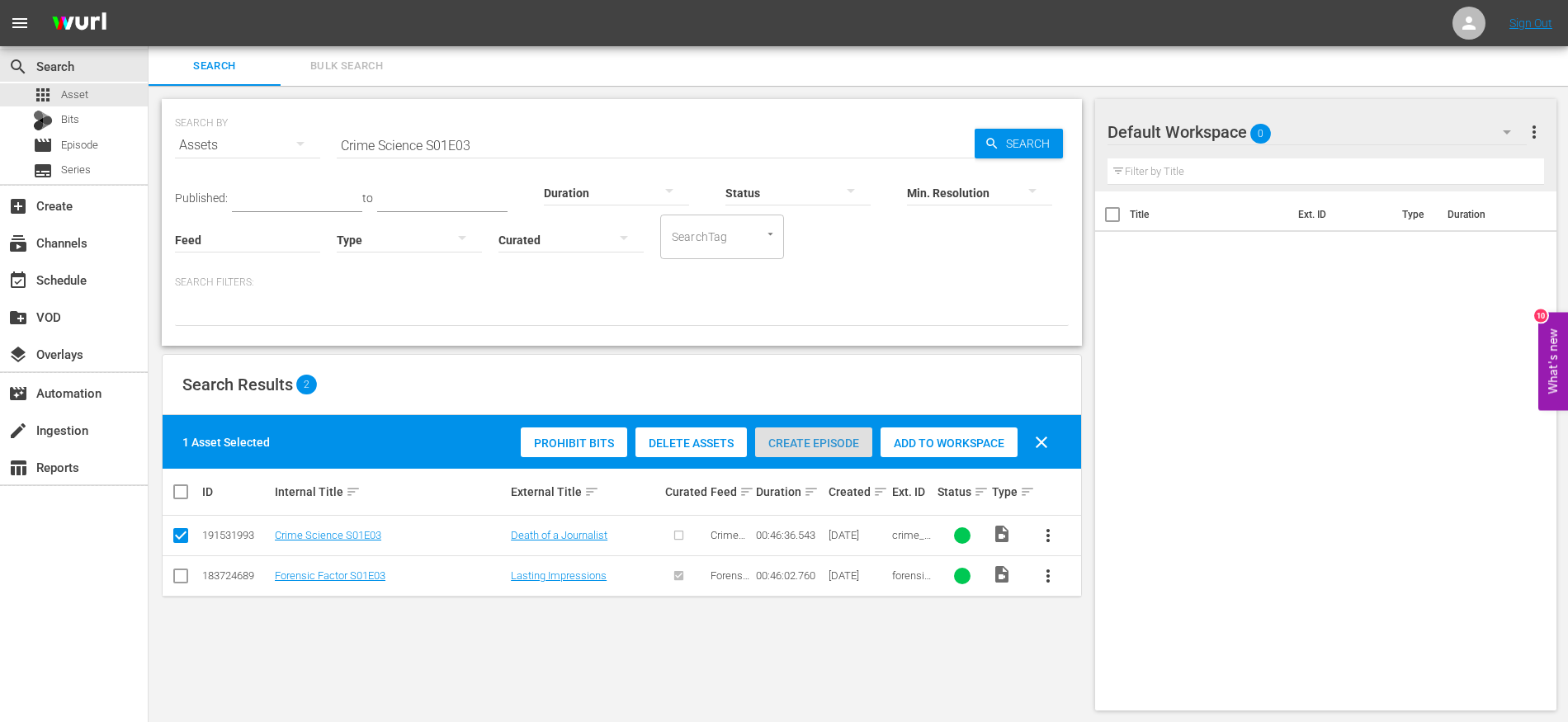
click at [812, 433] on div "Create Episode" at bounding box center [813, 443] width 117 height 31
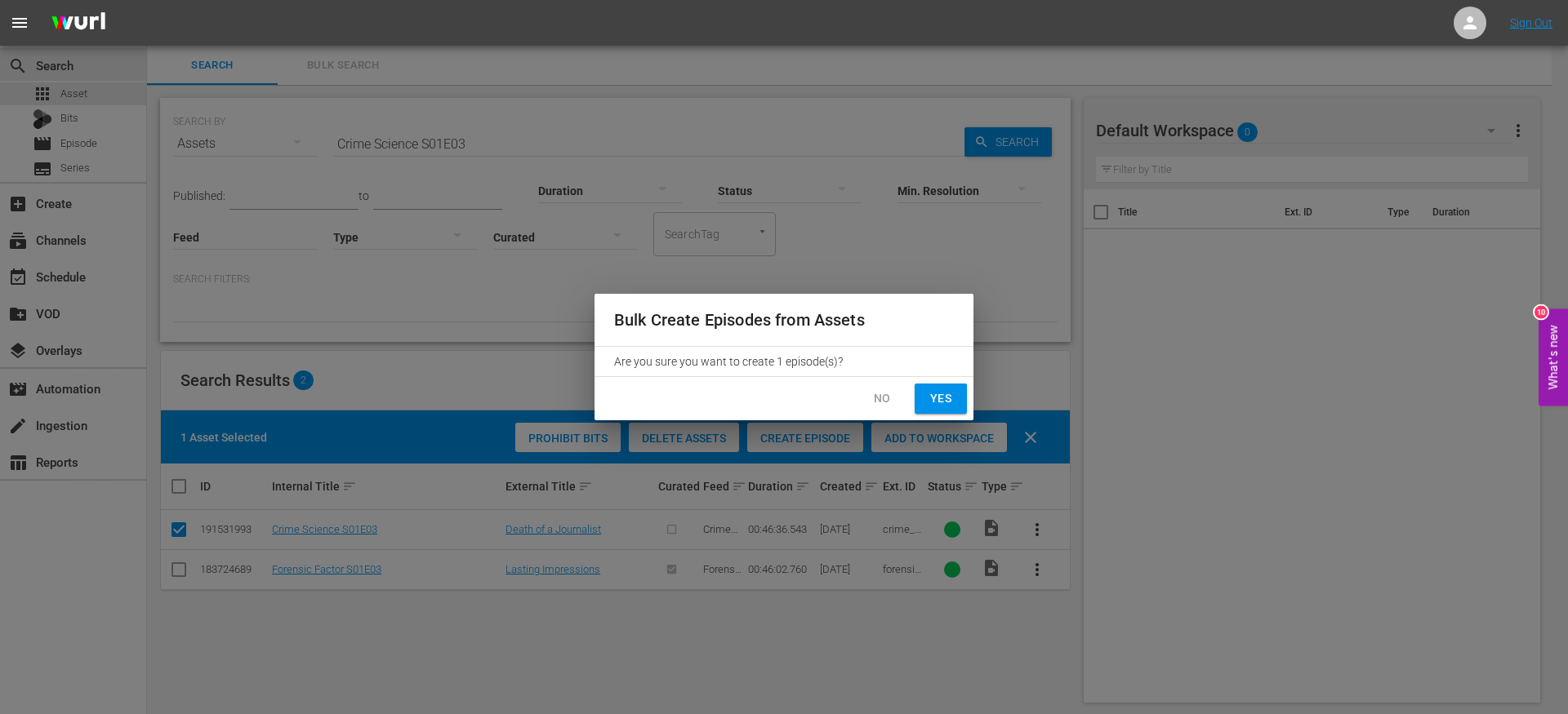
click at [915, 397] on button "Yes" at bounding box center [940, 398] width 53 height 30
checkbox input "false"
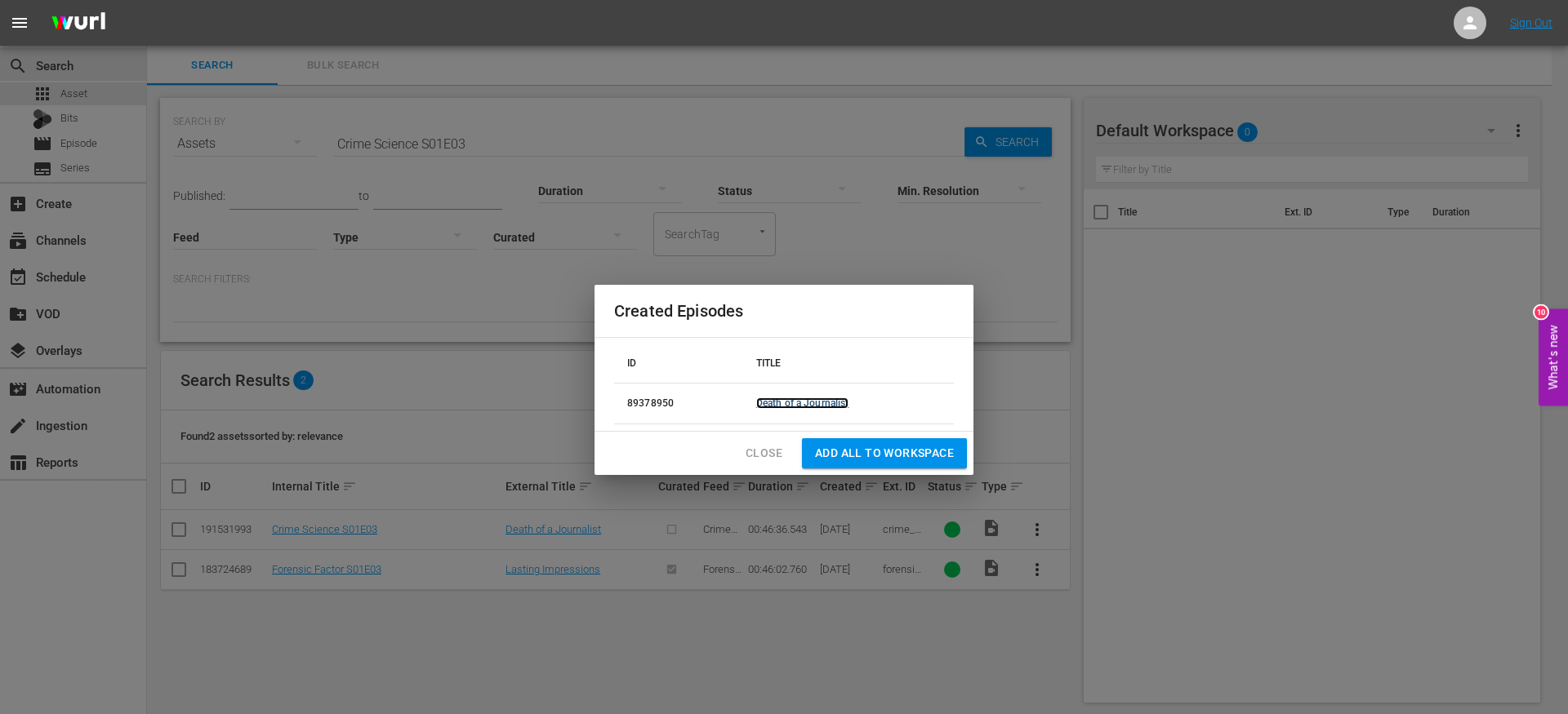
click at [795, 403] on link "Death of a Journalist" at bounding box center [802, 403] width 93 height 11
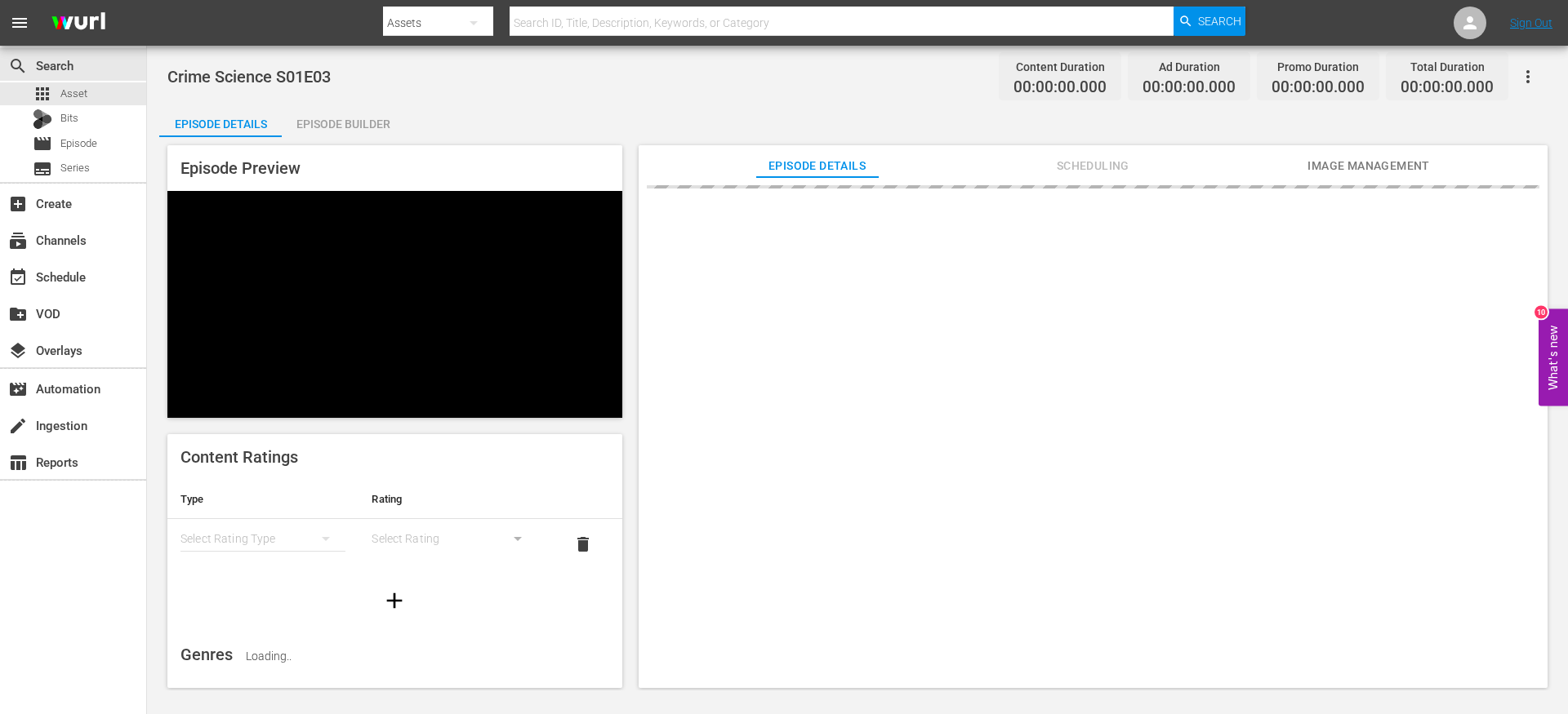
click at [382, 140] on div "Episode Preview Content Ratings Type Rating Select Rating Type Select Rating de…" at bounding box center [857, 419] width 1396 height 565
click at [365, 130] on div "Episode Builder" at bounding box center [343, 124] width 122 height 39
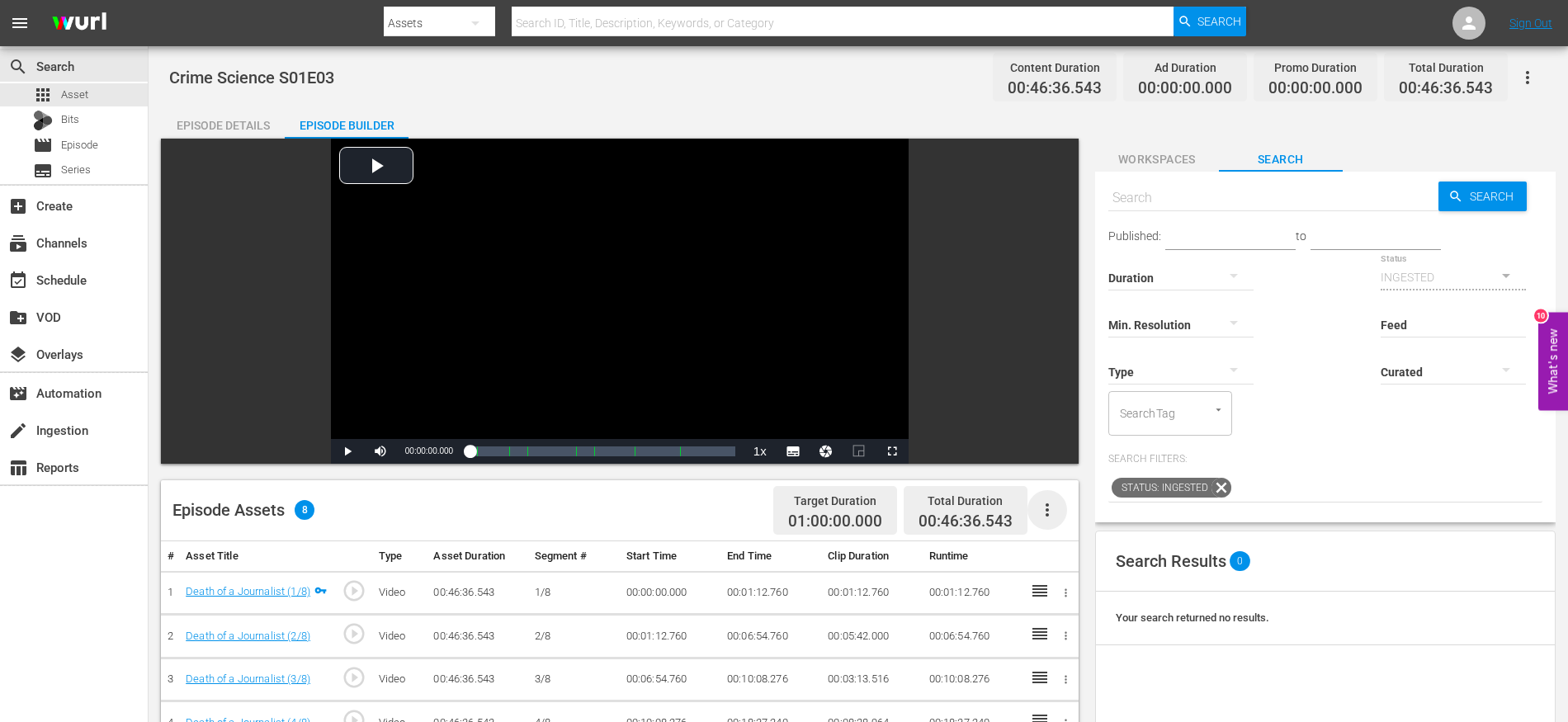
click at [1052, 516] on icon "button" at bounding box center [1047, 510] width 20 height 20
click at [1077, 556] on div "Fill with Ads" at bounding box center [1097, 557] width 112 height 40
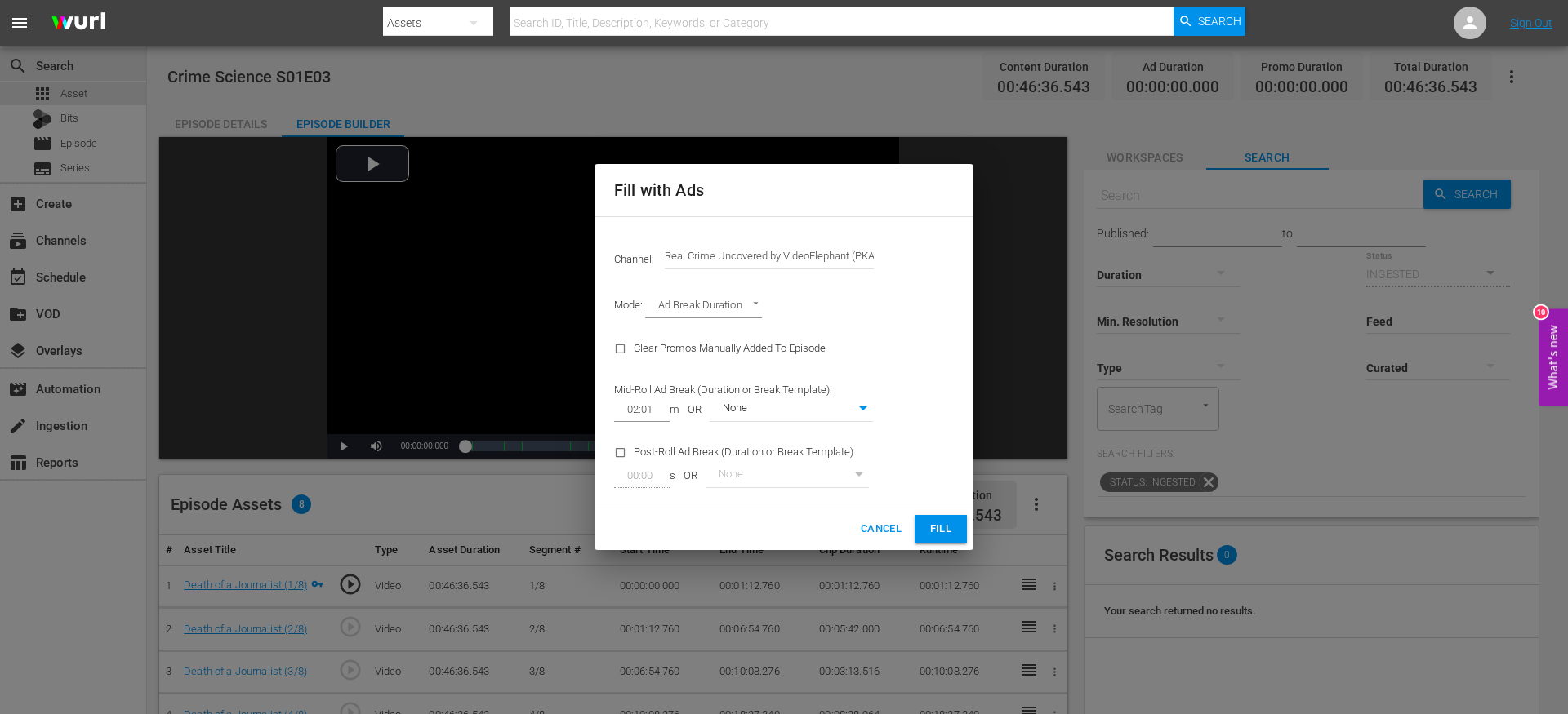
click at [947, 533] on span "Fill" at bounding box center [940, 530] width 26 height 19
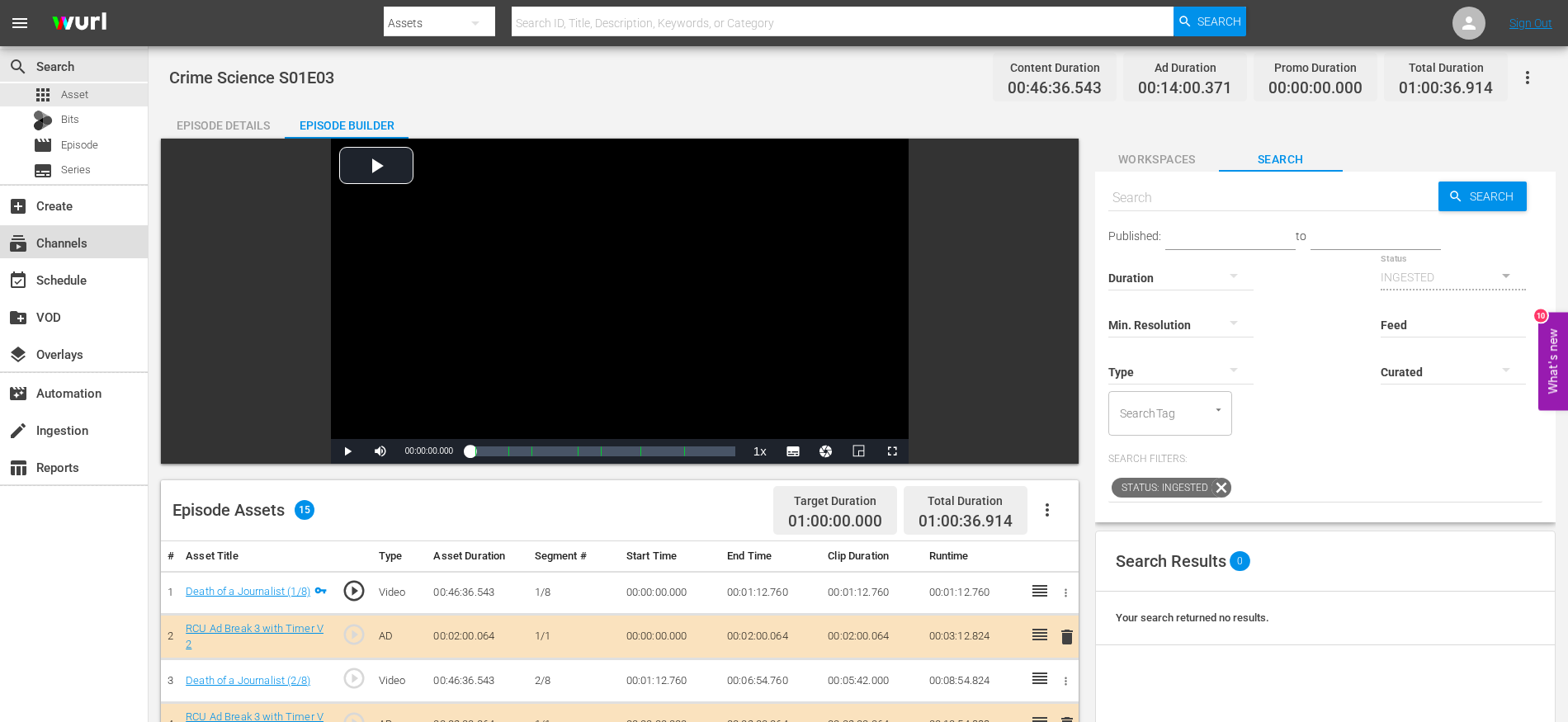
click at [85, 247] on div "subscriptions Channels" at bounding box center [46, 240] width 92 height 15
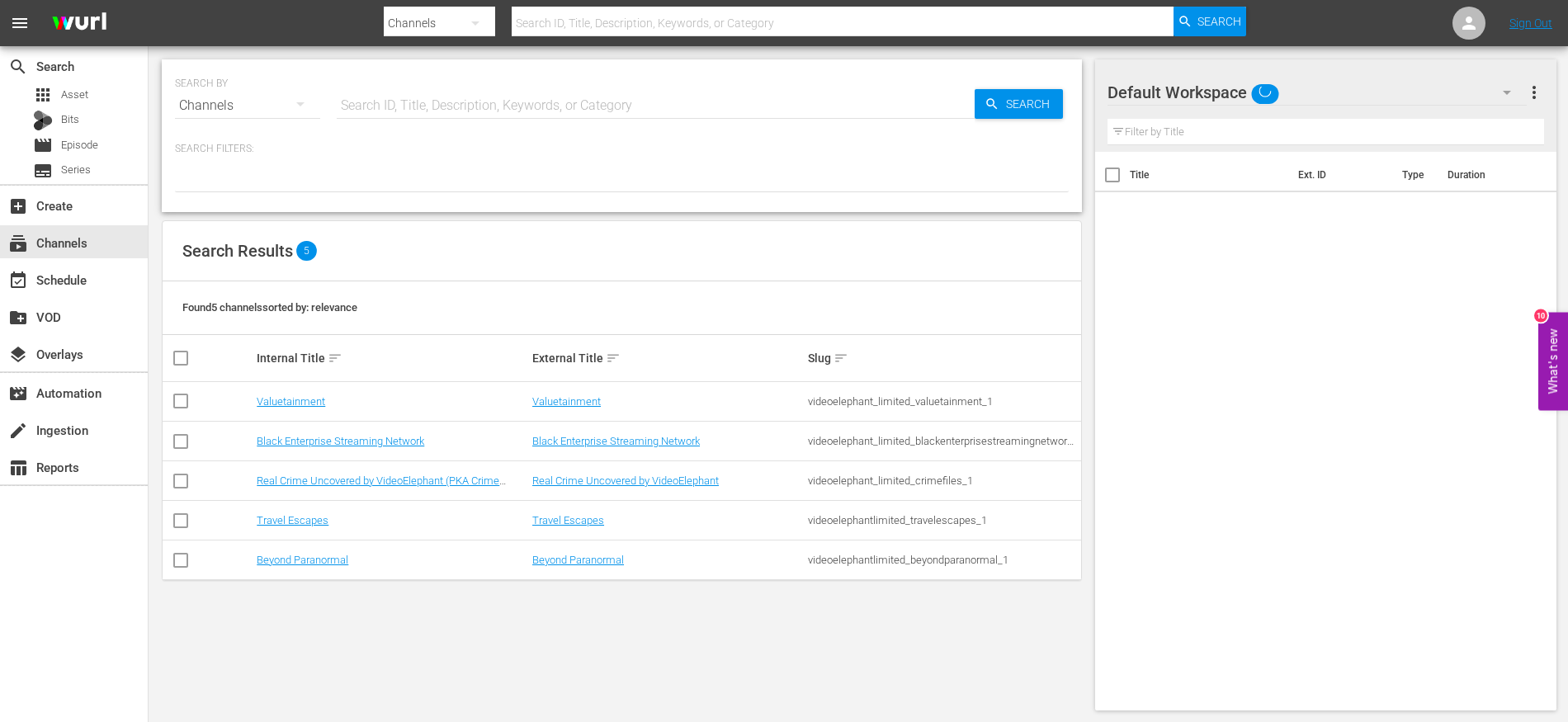
click at [179, 482] on input "checkbox" at bounding box center [180, 484] width 20 height 20
checkbox input "true"
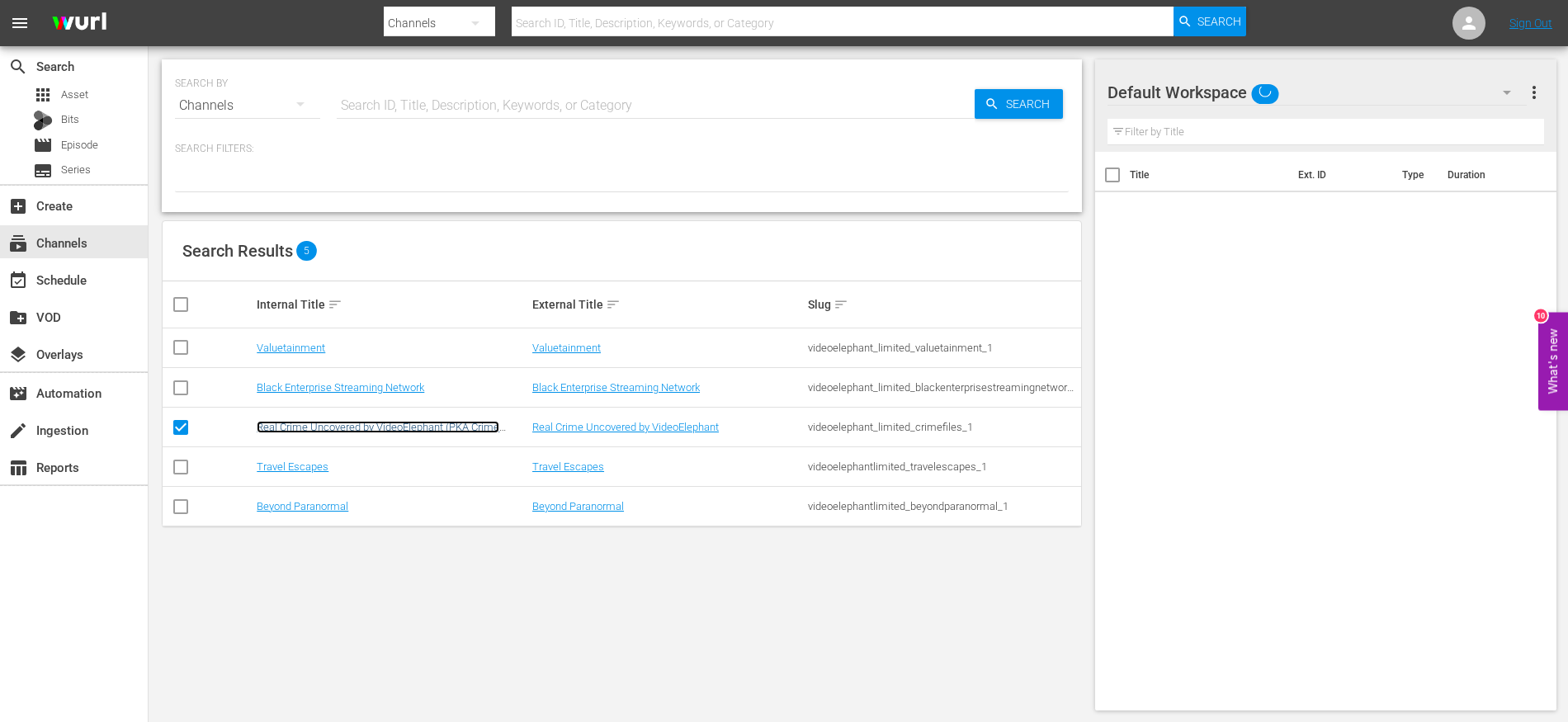
click at [342, 426] on link "Real Crime Uncovered by VideoElephant (PKA Crime Files)" at bounding box center [377, 433] width 242 height 25
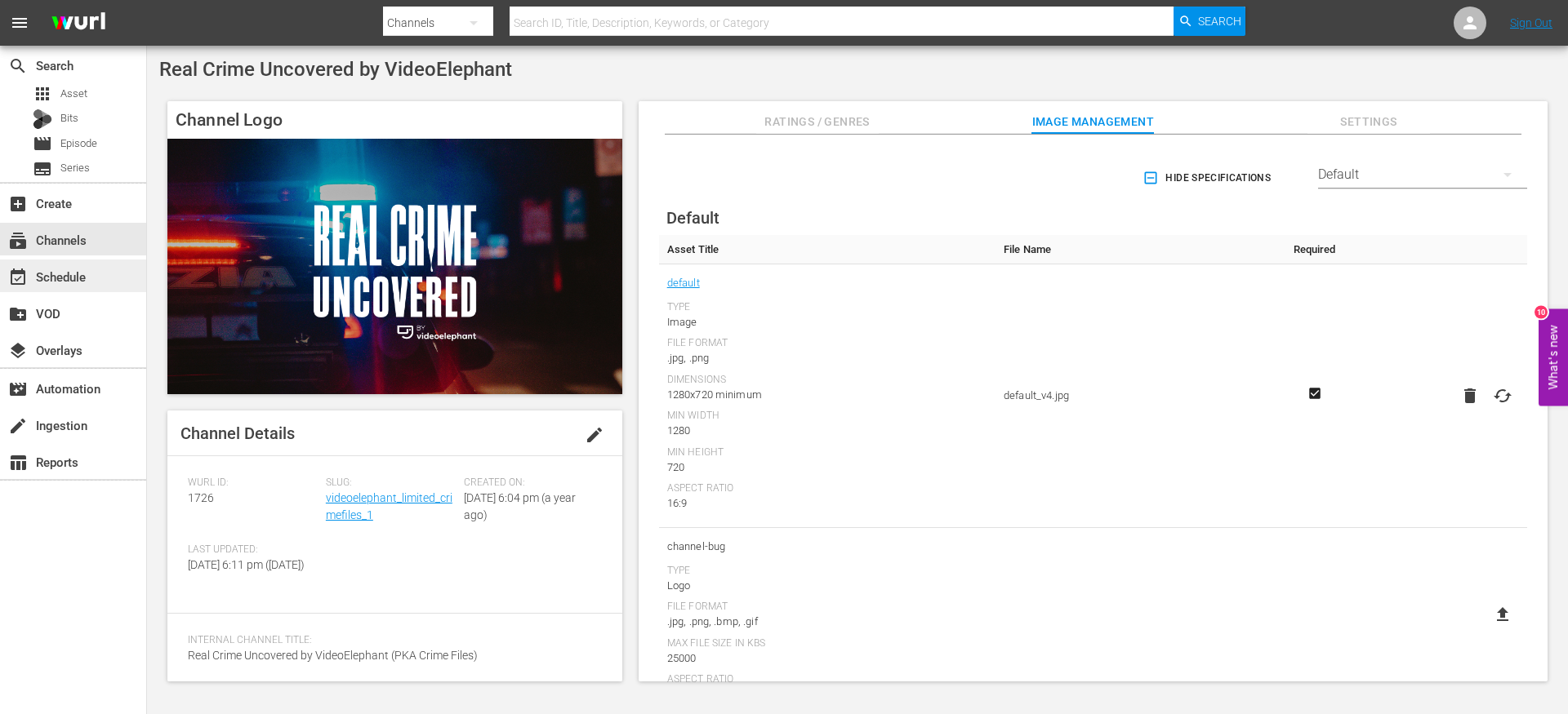
click at [75, 280] on div "event_available Schedule" at bounding box center [45, 274] width 91 height 15
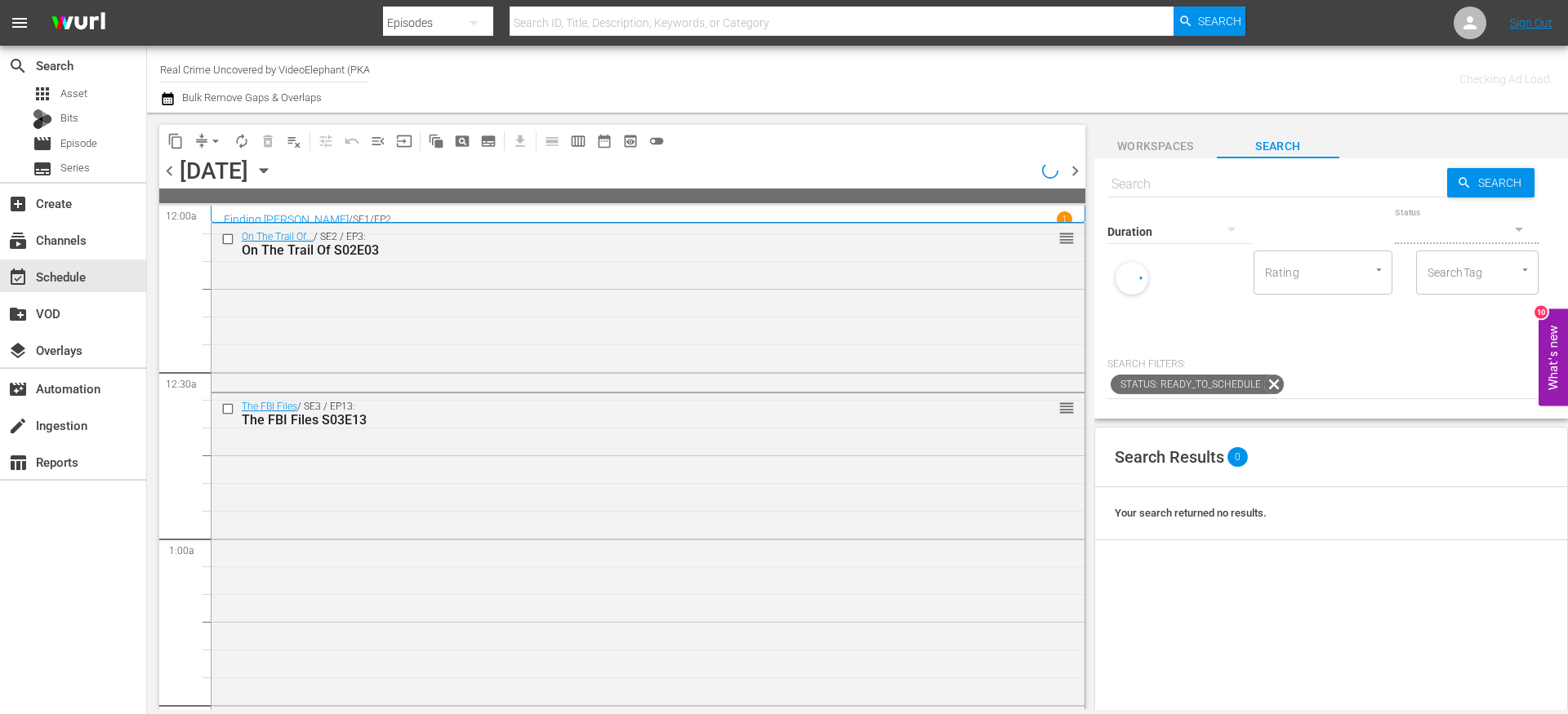
click at [267, 169] on icon "button" at bounding box center [263, 171] width 8 height 4
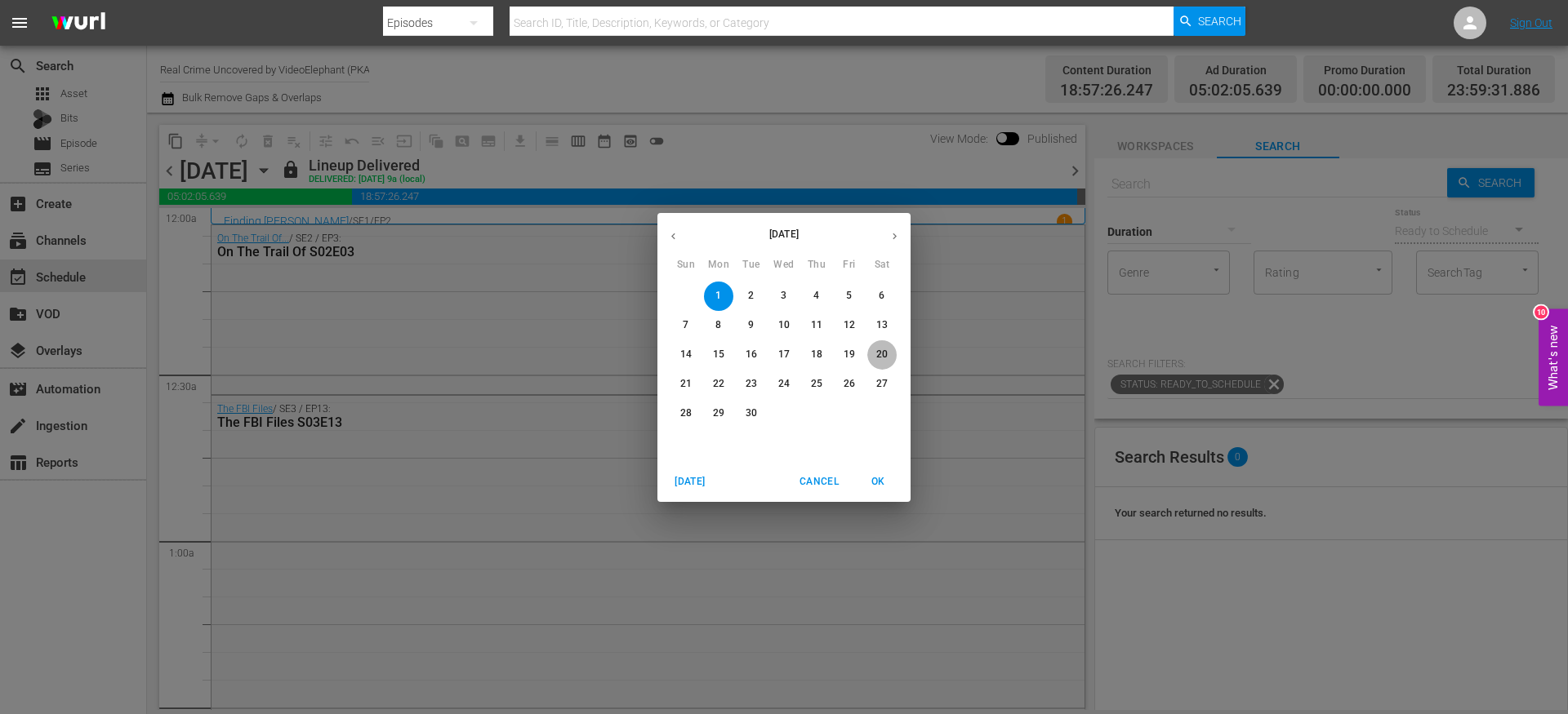
click at [878, 349] on p "20" at bounding box center [881, 354] width 11 height 14
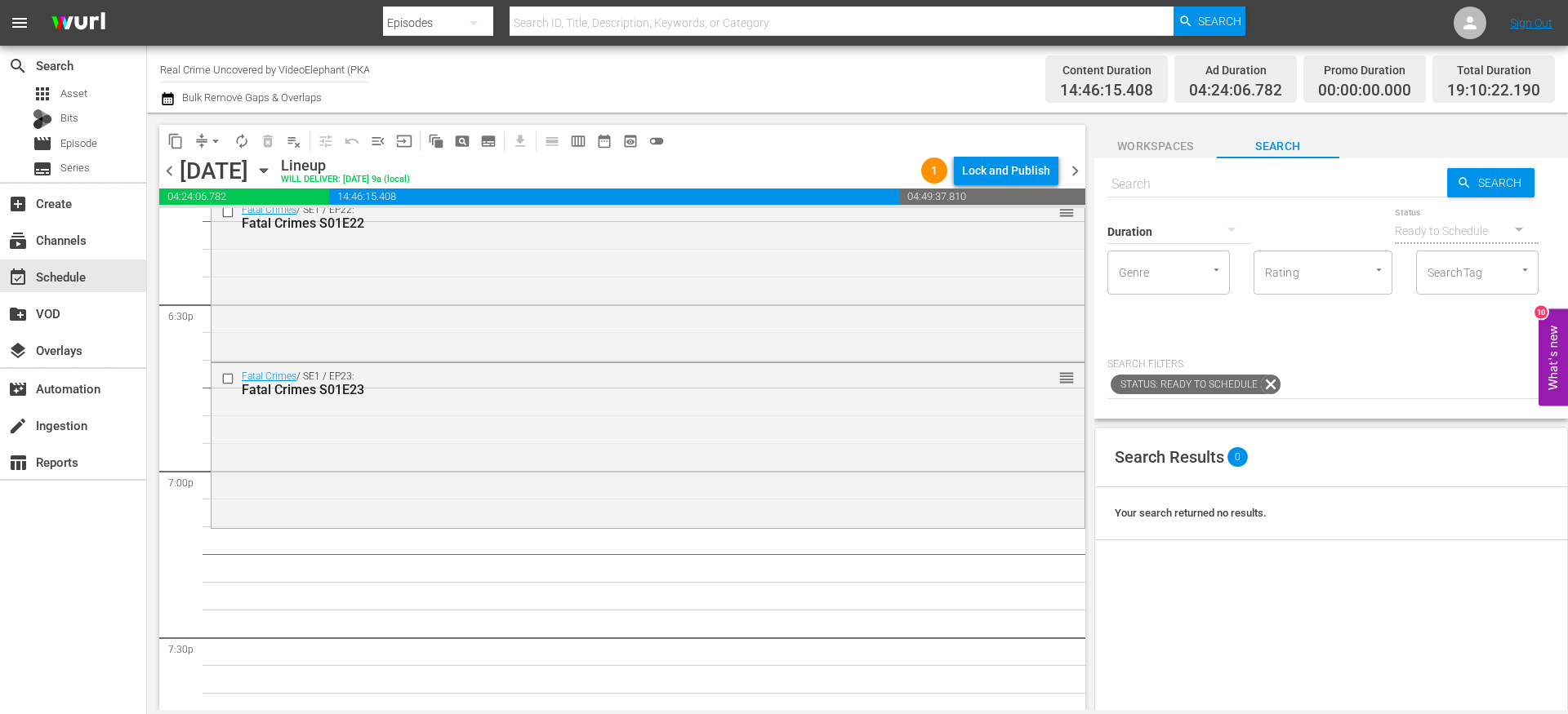
scroll to position [6075, 0]
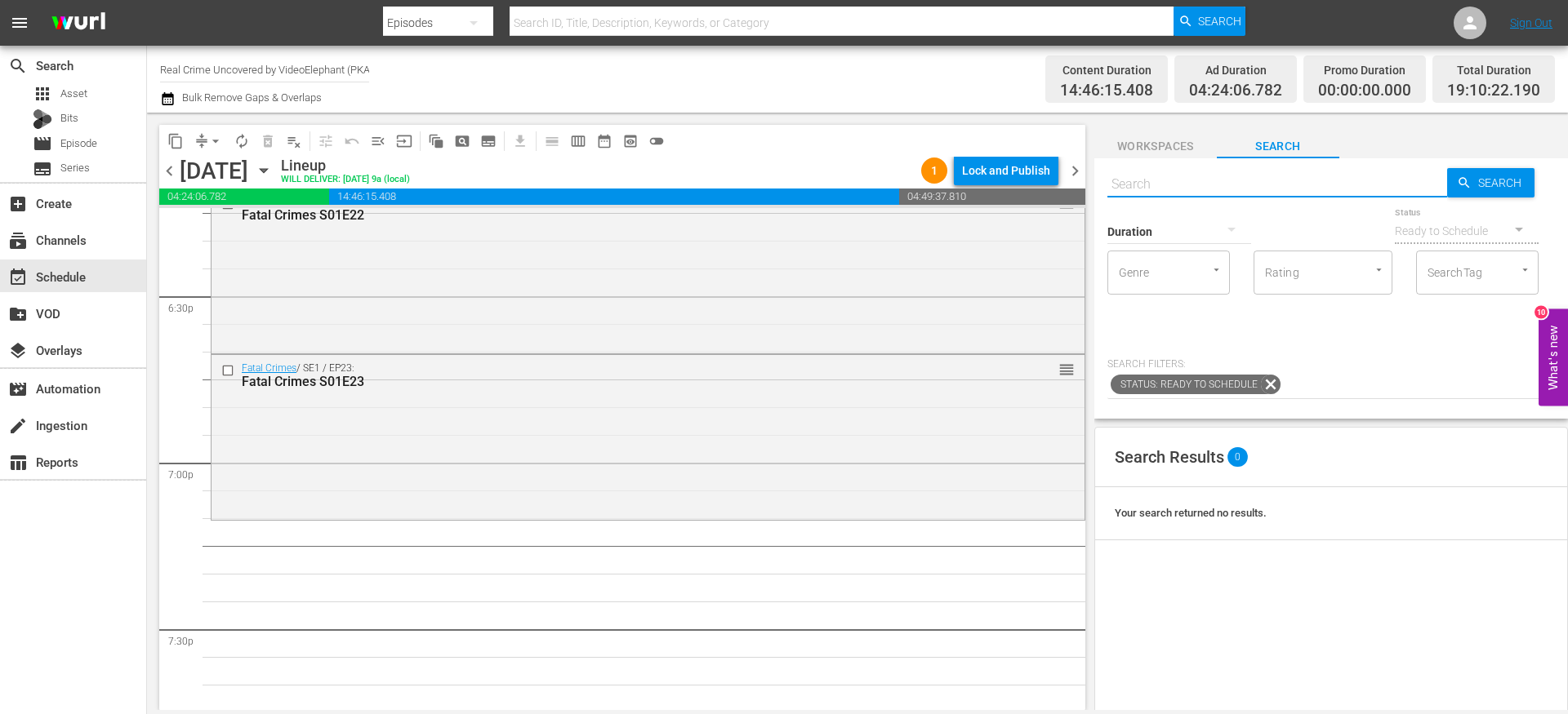
click at [1144, 189] on input "text" at bounding box center [1277, 185] width 340 height 39
paste input "Crime Science S01E01"
type input "Crime Science S01E01"
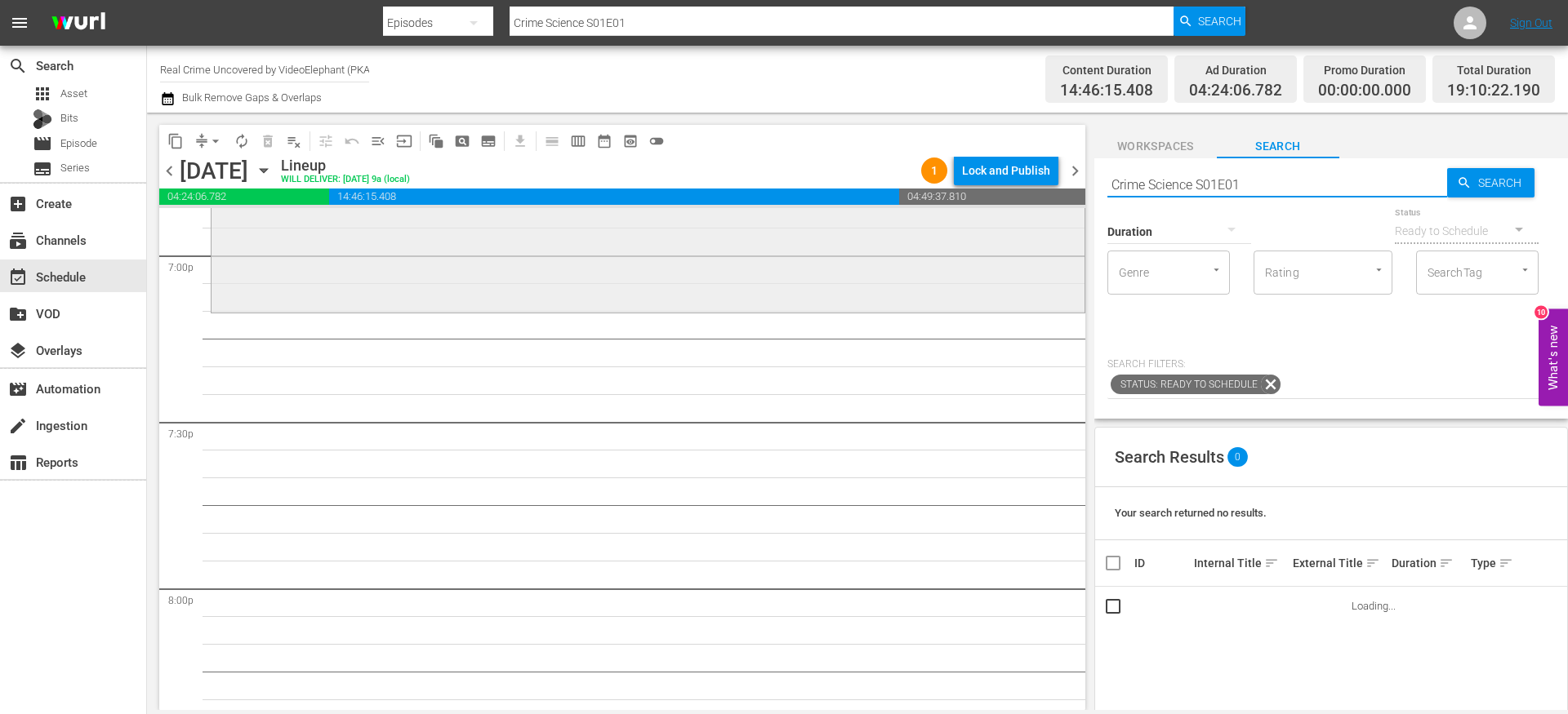
scroll to position [6290, 0]
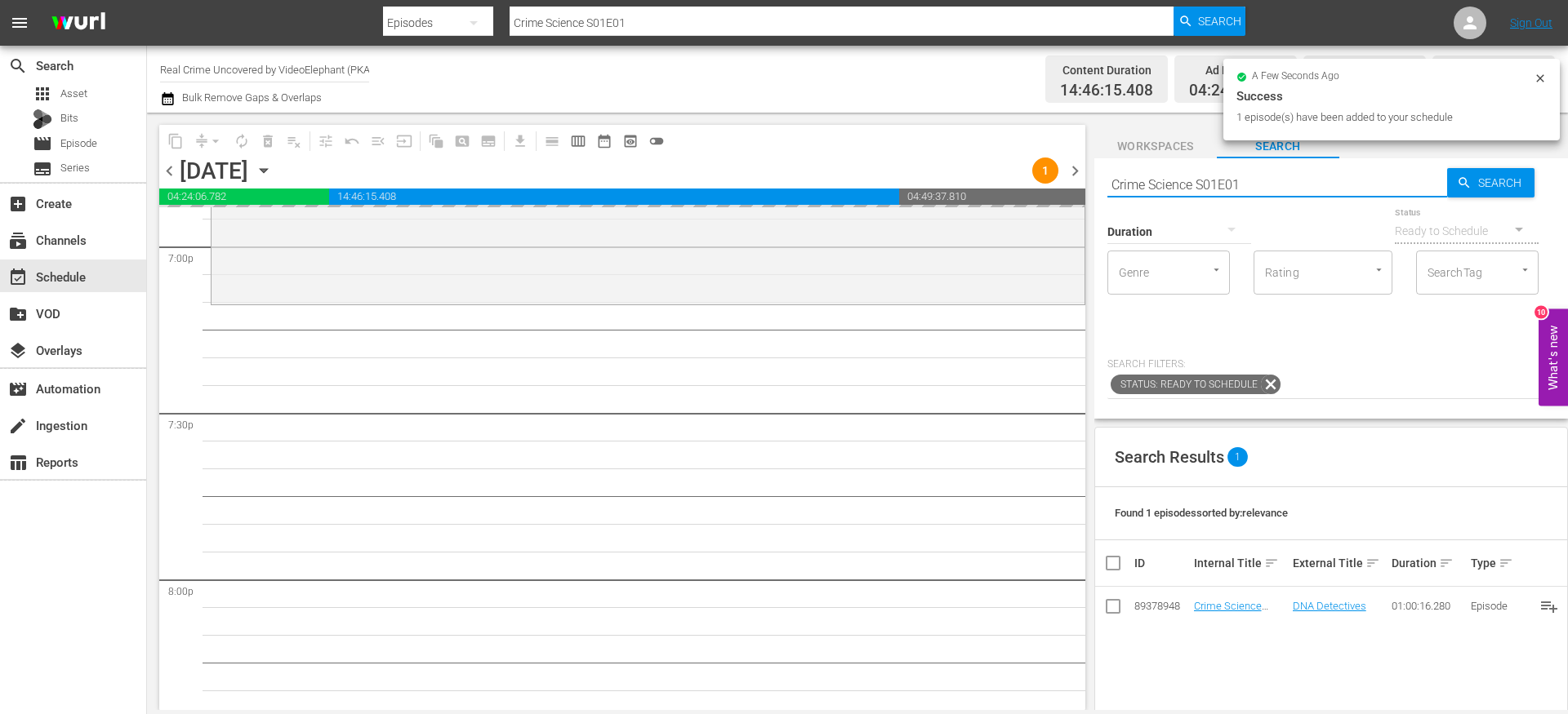
click at [1143, 190] on input "Crime Science S01E01" at bounding box center [1277, 185] width 340 height 39
click at [1143, 192] on div "Duration" at bounding box center [1178, 221] width 144 height 59
click at [1140, 181] on input "Crime Science S01E01" at bounding box center [1277, 185] width 340 height 39
click at [1139, 181] on input "Crime Science S01E01" at bounding box center [1277, 185] width 340 height 39
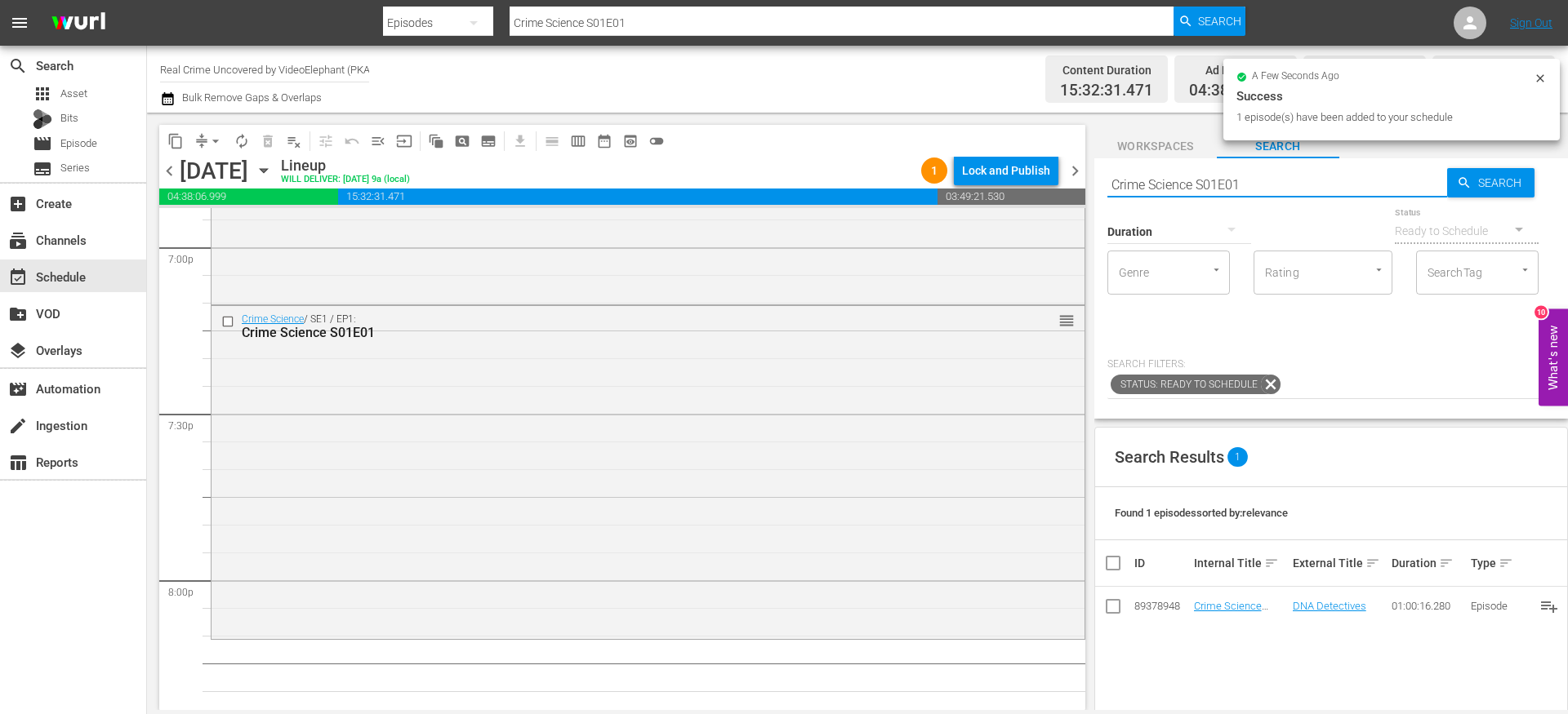
click at [1139, 181] on input "Crime Science S01E01" at bounding box center [1277, 185] width 340 height 39
paste input "Rappers Caught On Bodycam S01E02"
type input "Rappers Caught On Bodycam S01E02"
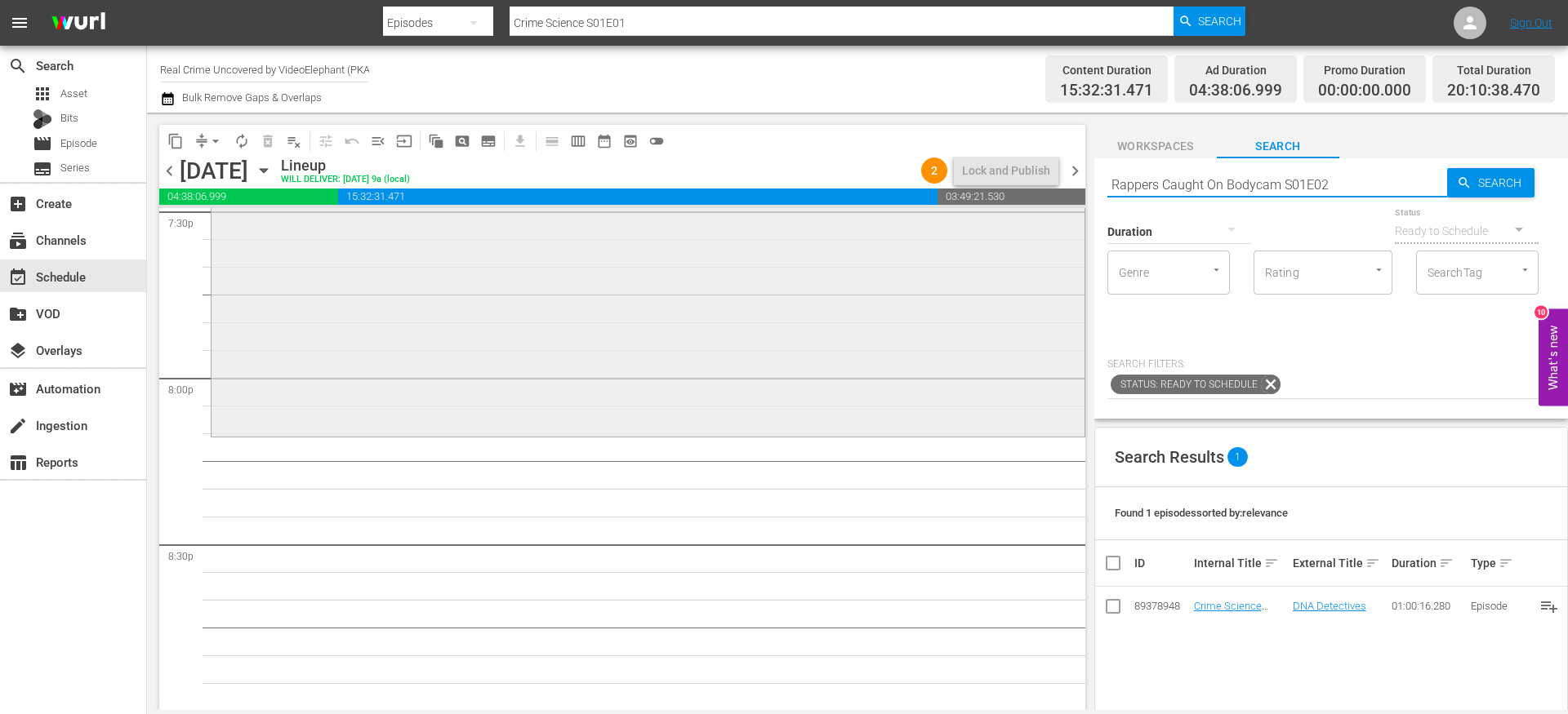
scroll to position [6507, 0]
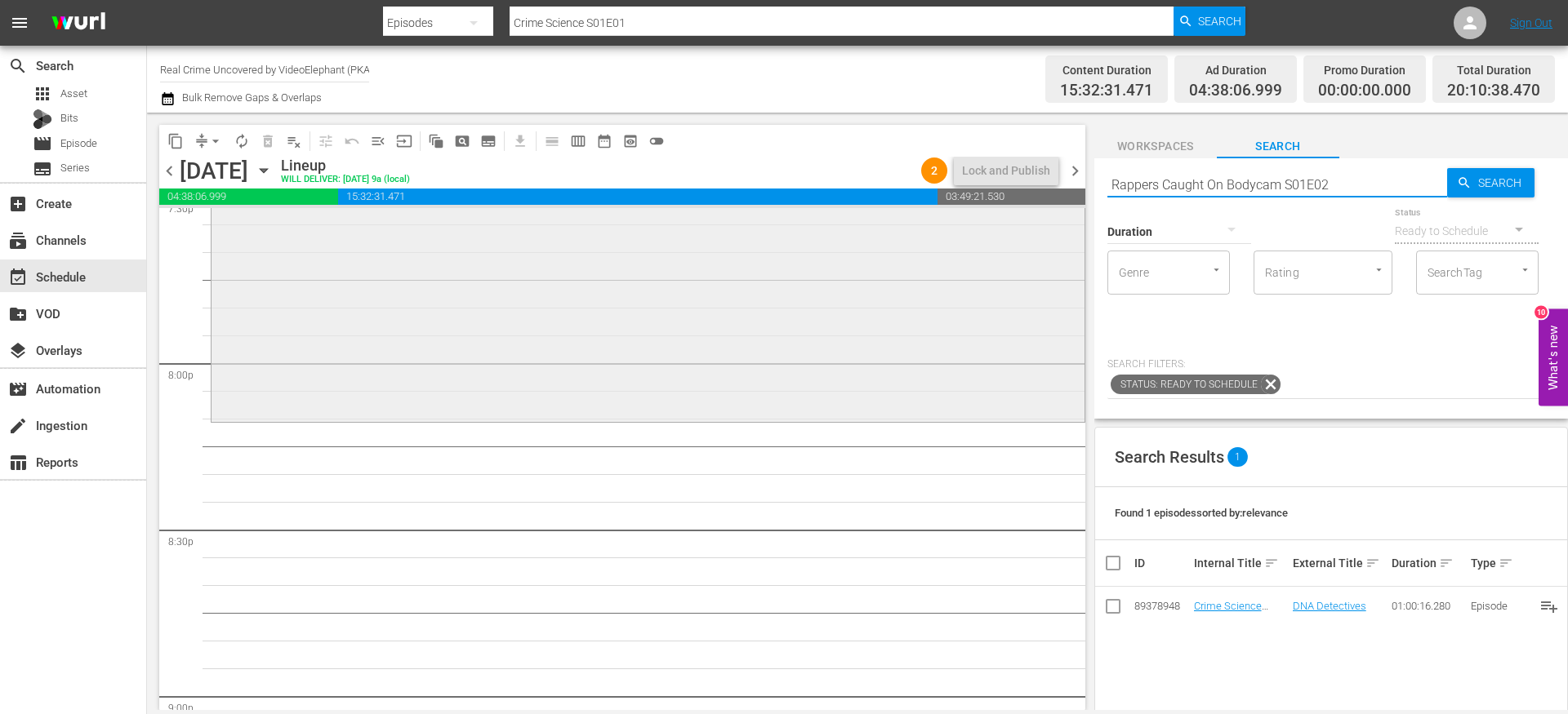
type input "Rappers Caught On Bodycam S01E02"
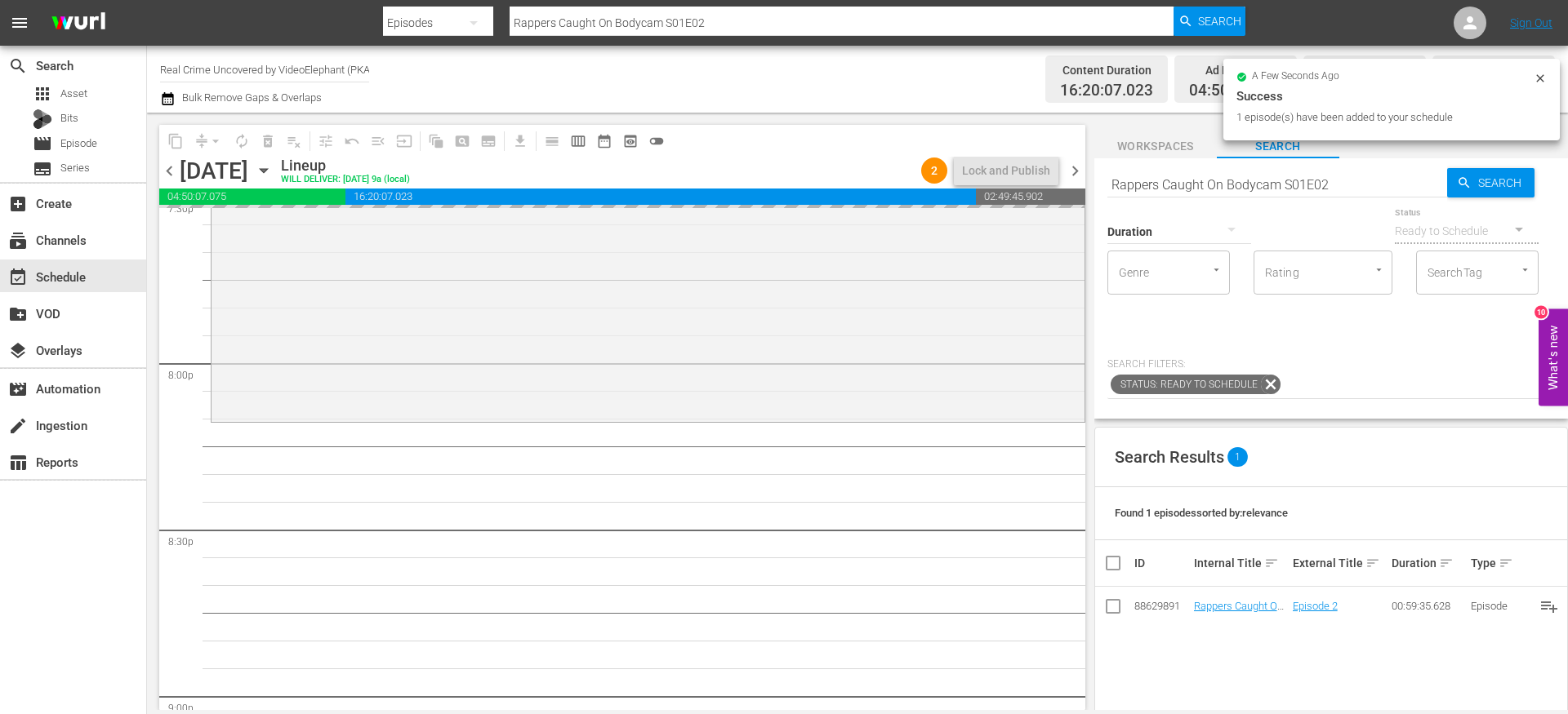
click at [1188, 178] on input "Rappers Caught On Bodycam S01E02" at bounding box center [1277, 185] width 340 height 39
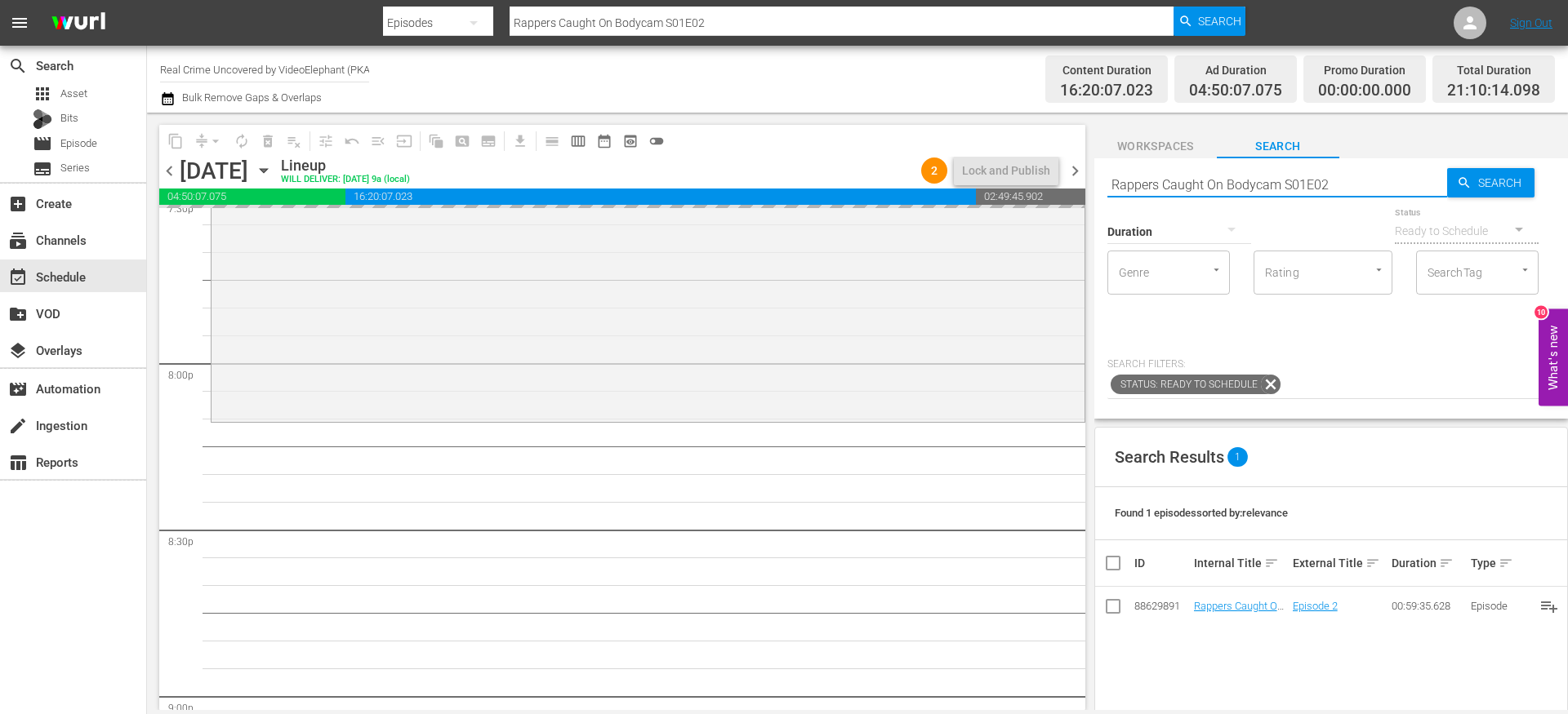
click at [1188, 178] on input "Rappers Caught On Bodycam S01E02" at bounding box center [1277, 185] width 340 height 39
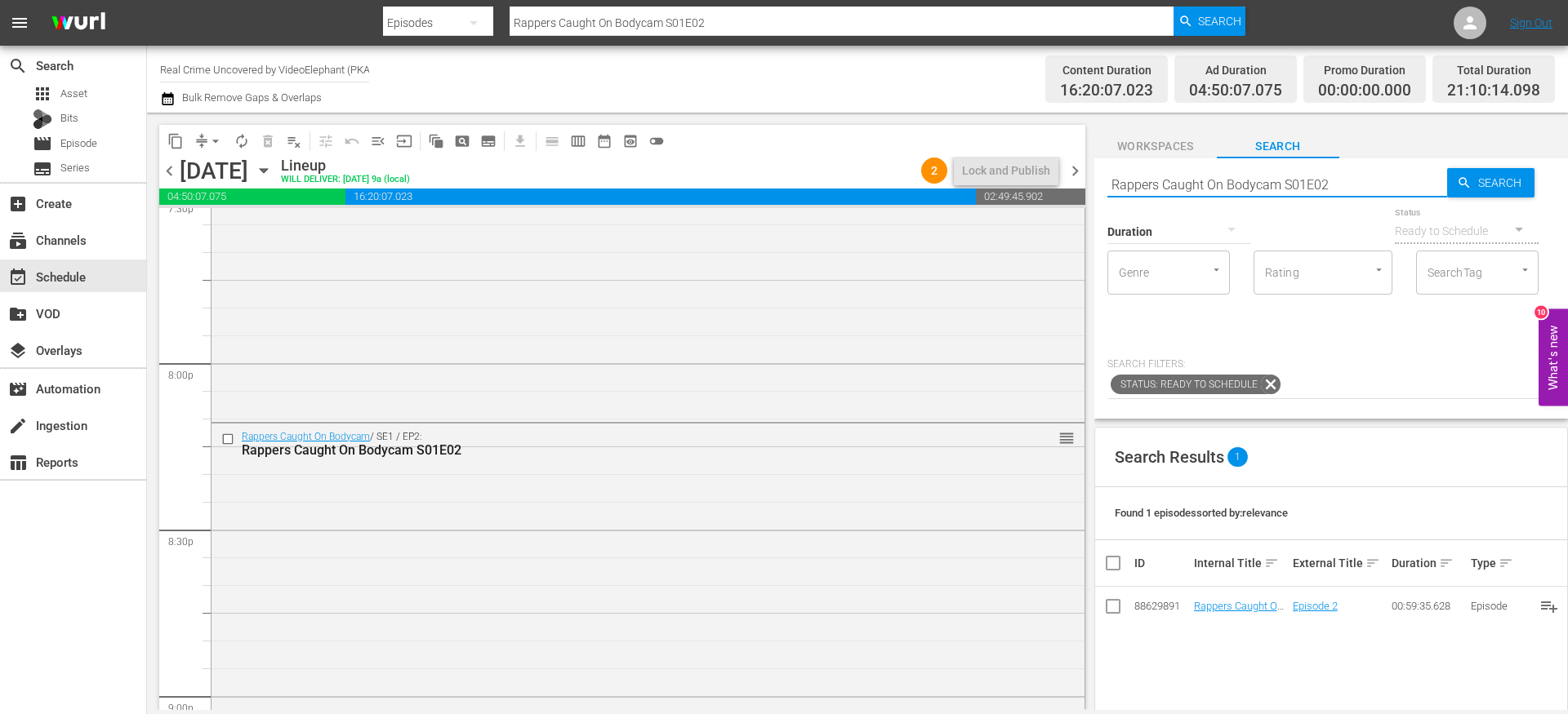
paste input "US Marshals The Real Story"
type input "[DEMOGRAPHIC_DATA] Marshals The Real Story S01E02"
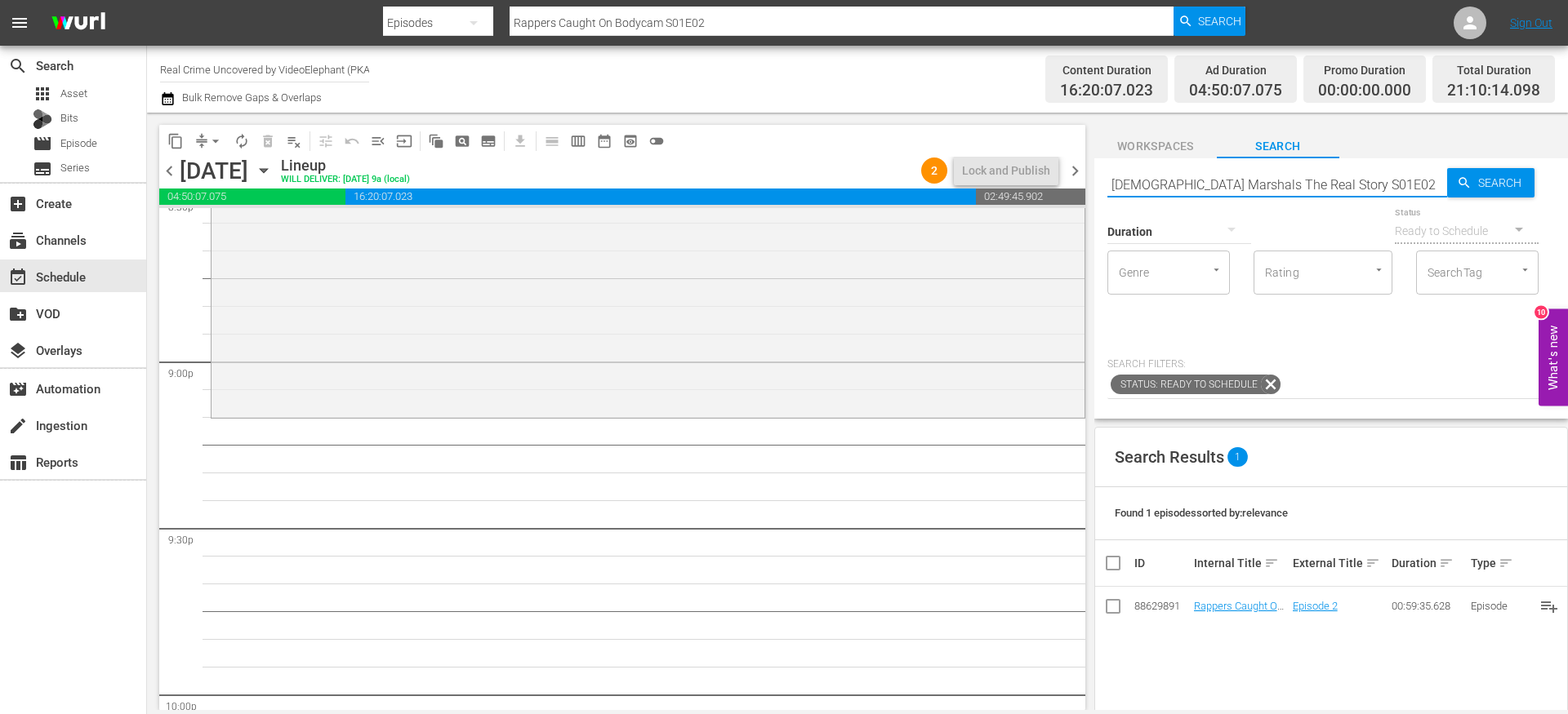
scroll to position [6855, 0]
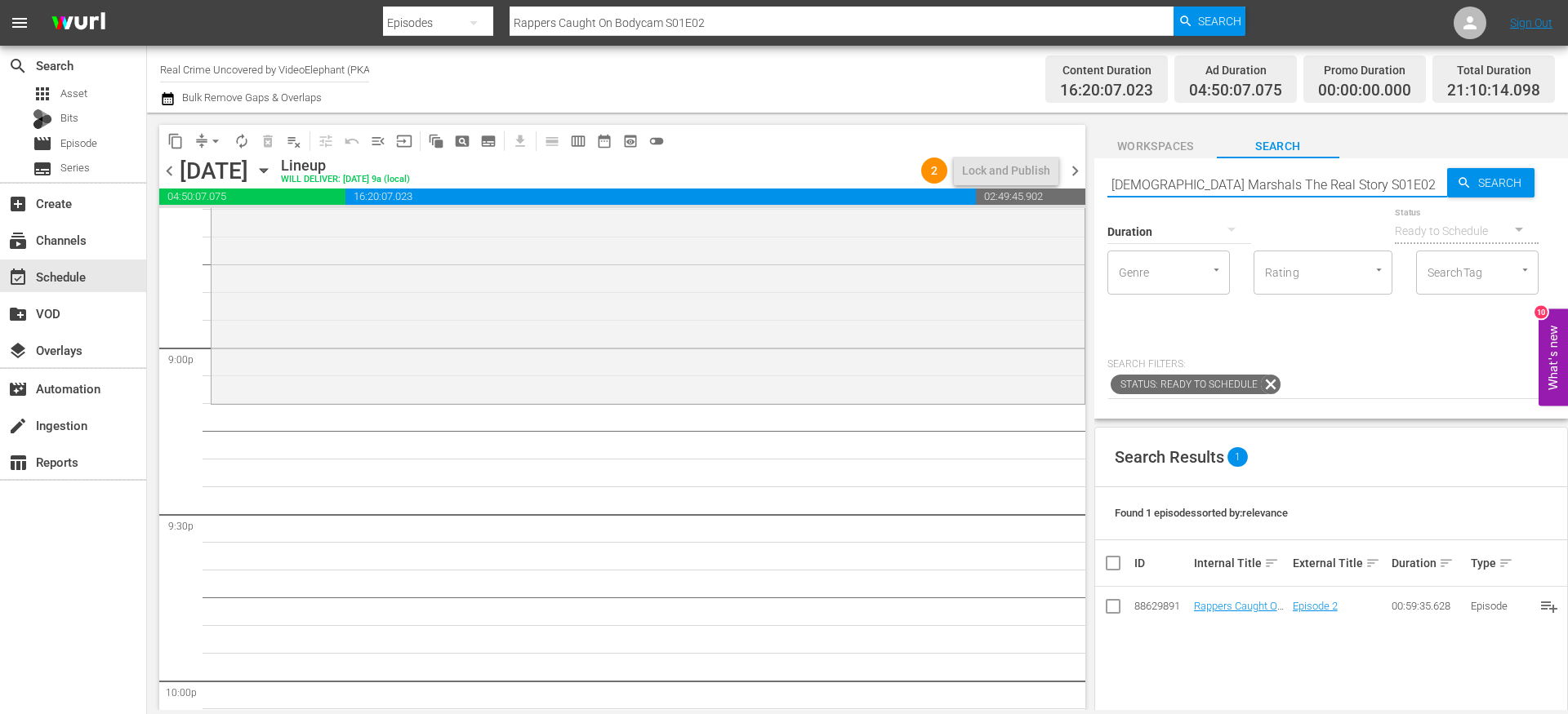
type input "[DEMOGRAPHIC_DATA] Marshals The Real Story S01E02"
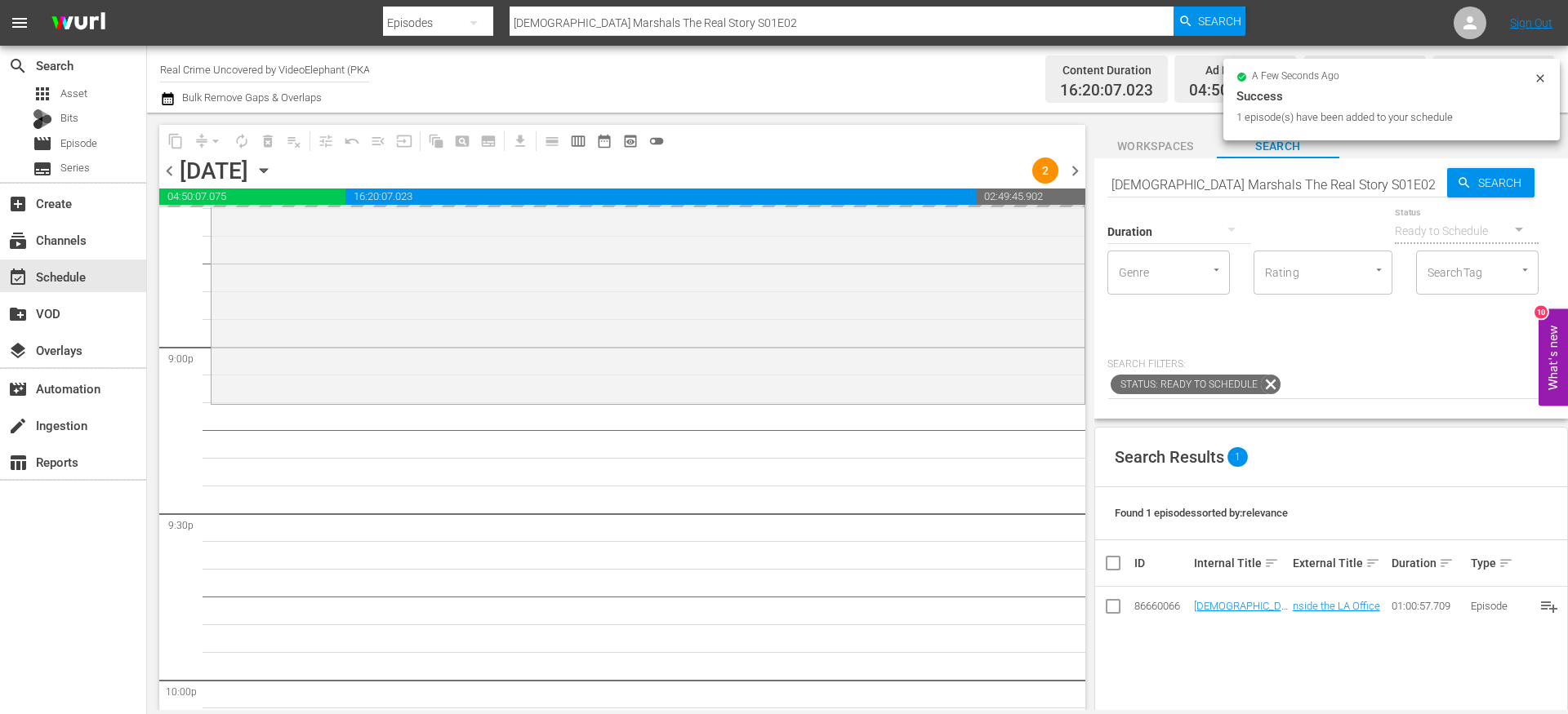
click at [1194, 173] on input "[DEMOGRAPHIC_DATA] Marshals The Real Story S01E02" at bounding box center [1277, 185] width 340 height 39
click at [1194, 172] on input "[DEMOGRAPHIC_DATA] Marshals The Real Story S01E02" at bounding box center [1277, 185] width 340 height 39
paste input "The History of the Most Violent Neighborhoods in [GEOGRAPHIC_DATA] S01E01"
type input "The History of the Most Violent Neighborhoods in [GEOGRAPHIC_DATA] S01E01"
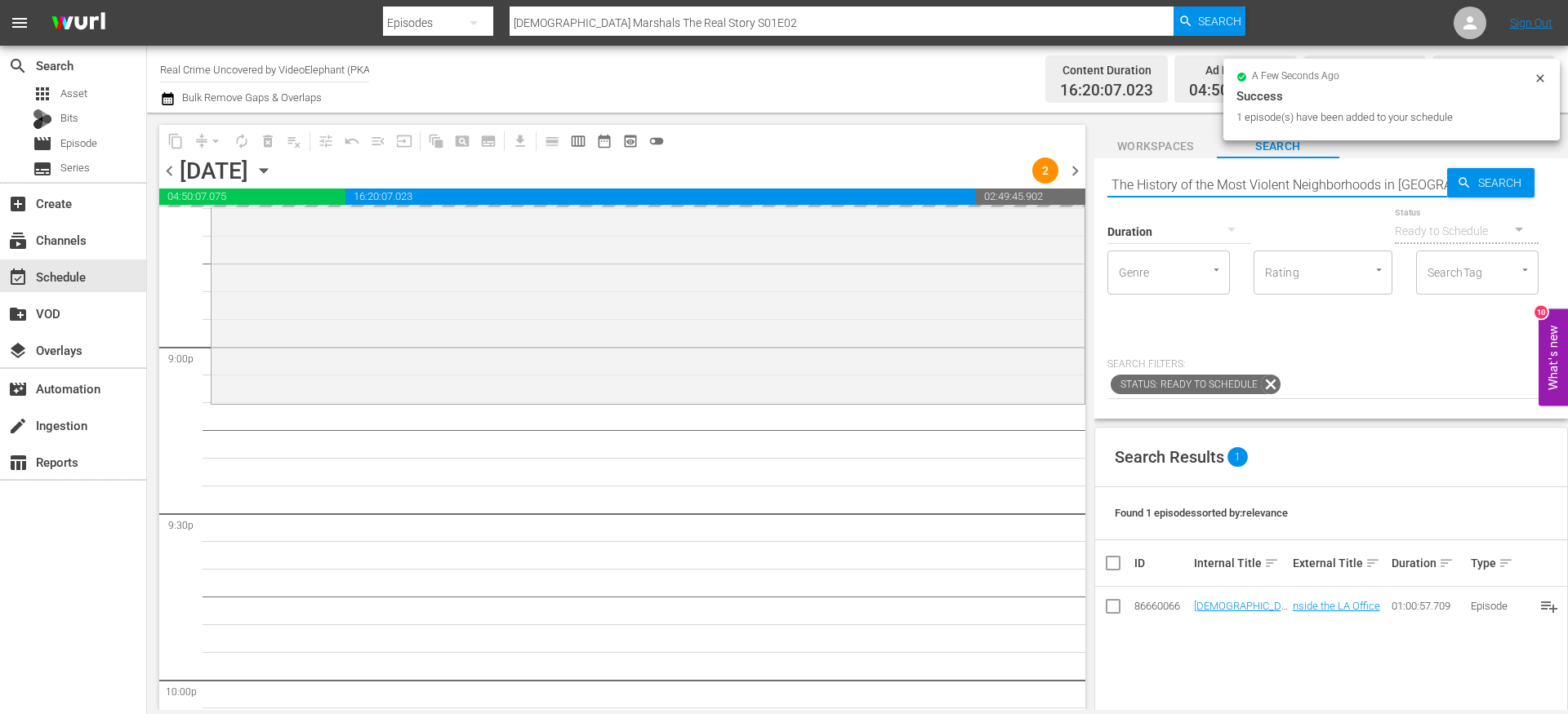
scroll to position [0, 55]
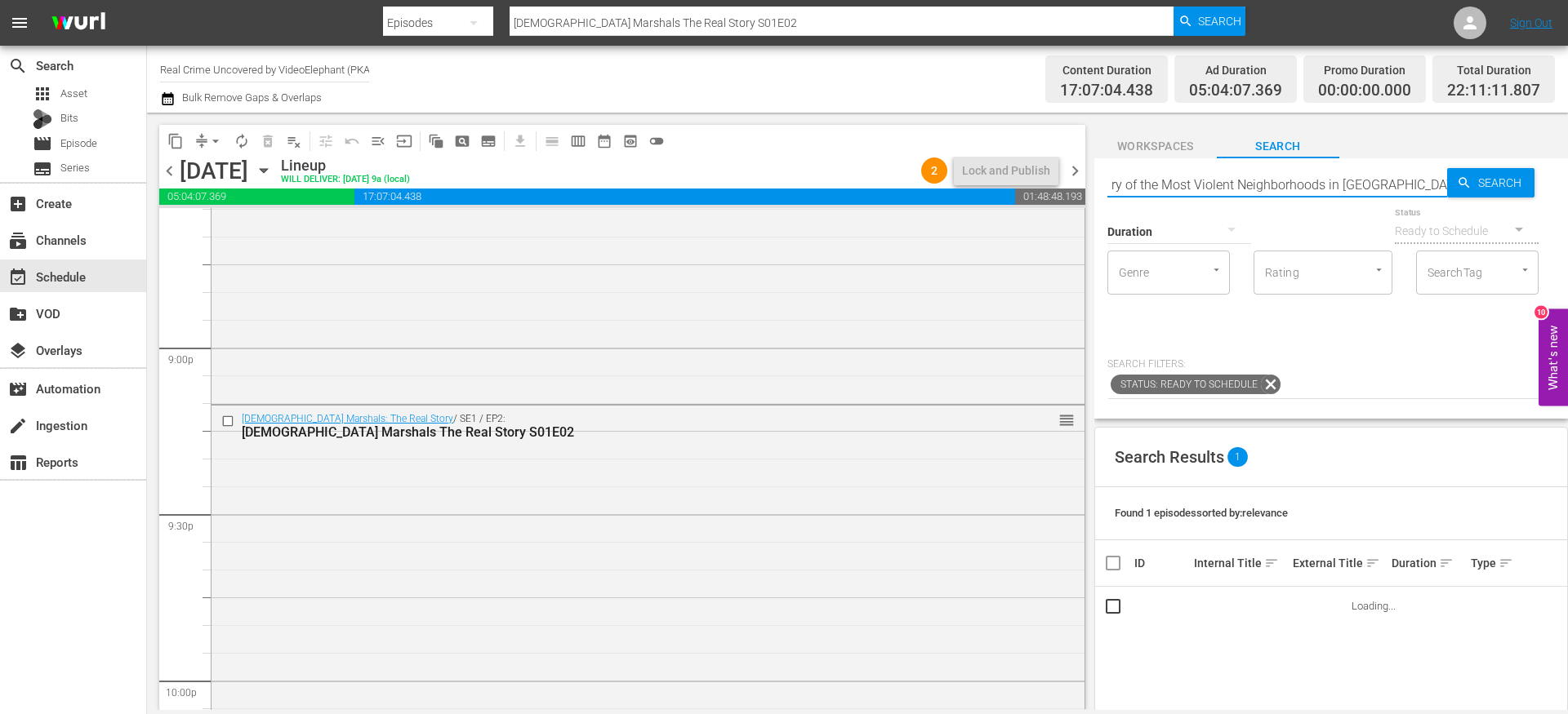
type input "The History of the Most Violent Neighborhoods in [GEOGRAPHIC_DATA] S01E01"
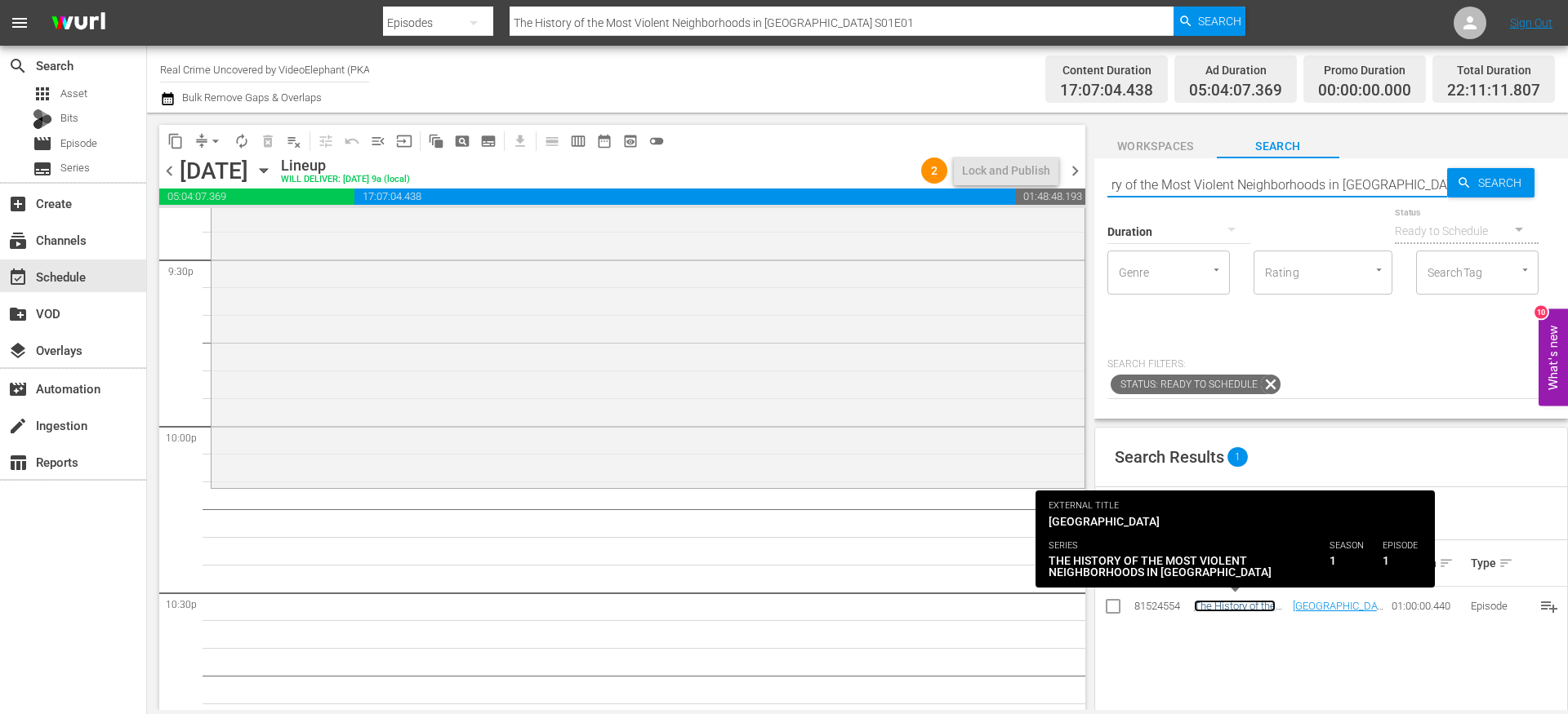
scroll to position [0, 0]
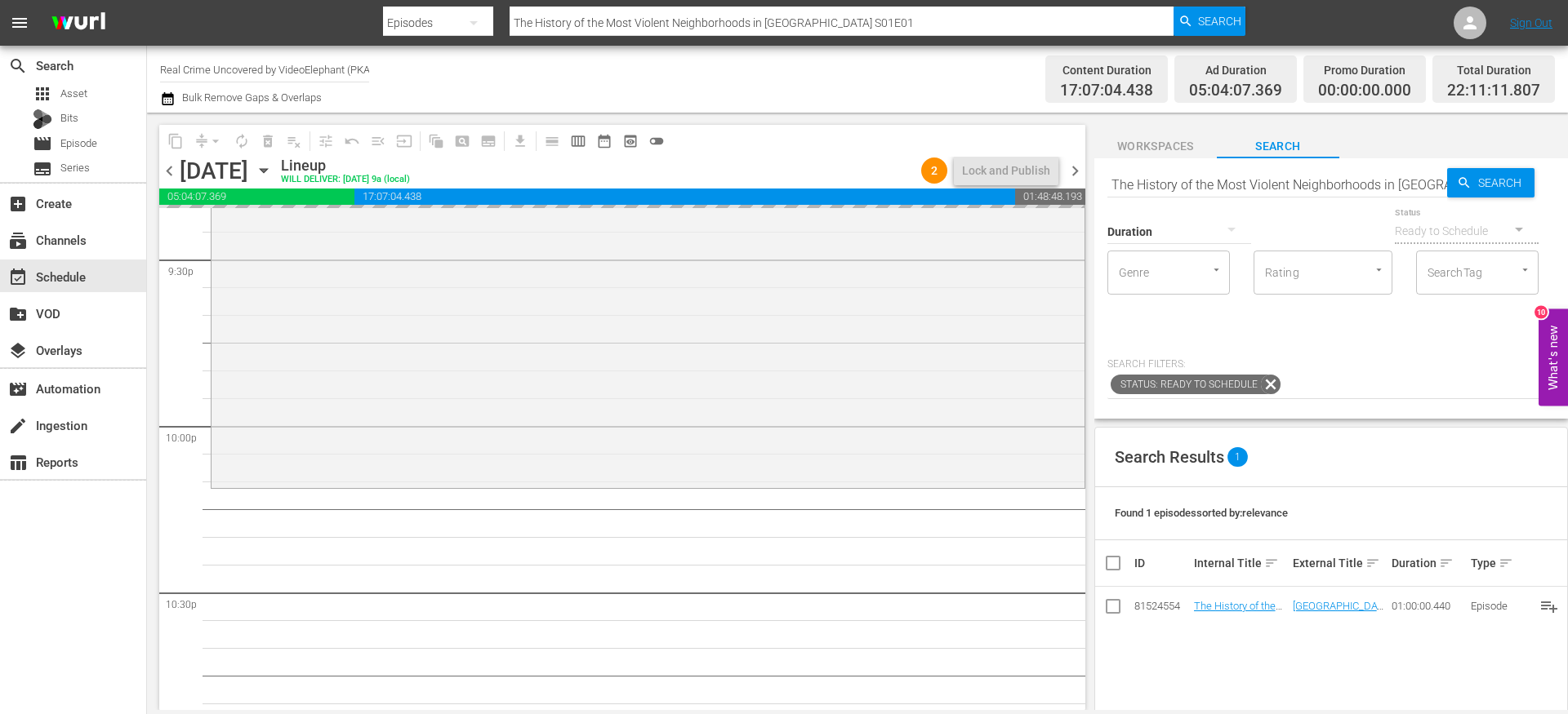
drag, startPoint x: 1228, startPoint y: 604, endPoint x: 1116, endPoint y: 4, distance: 610.4
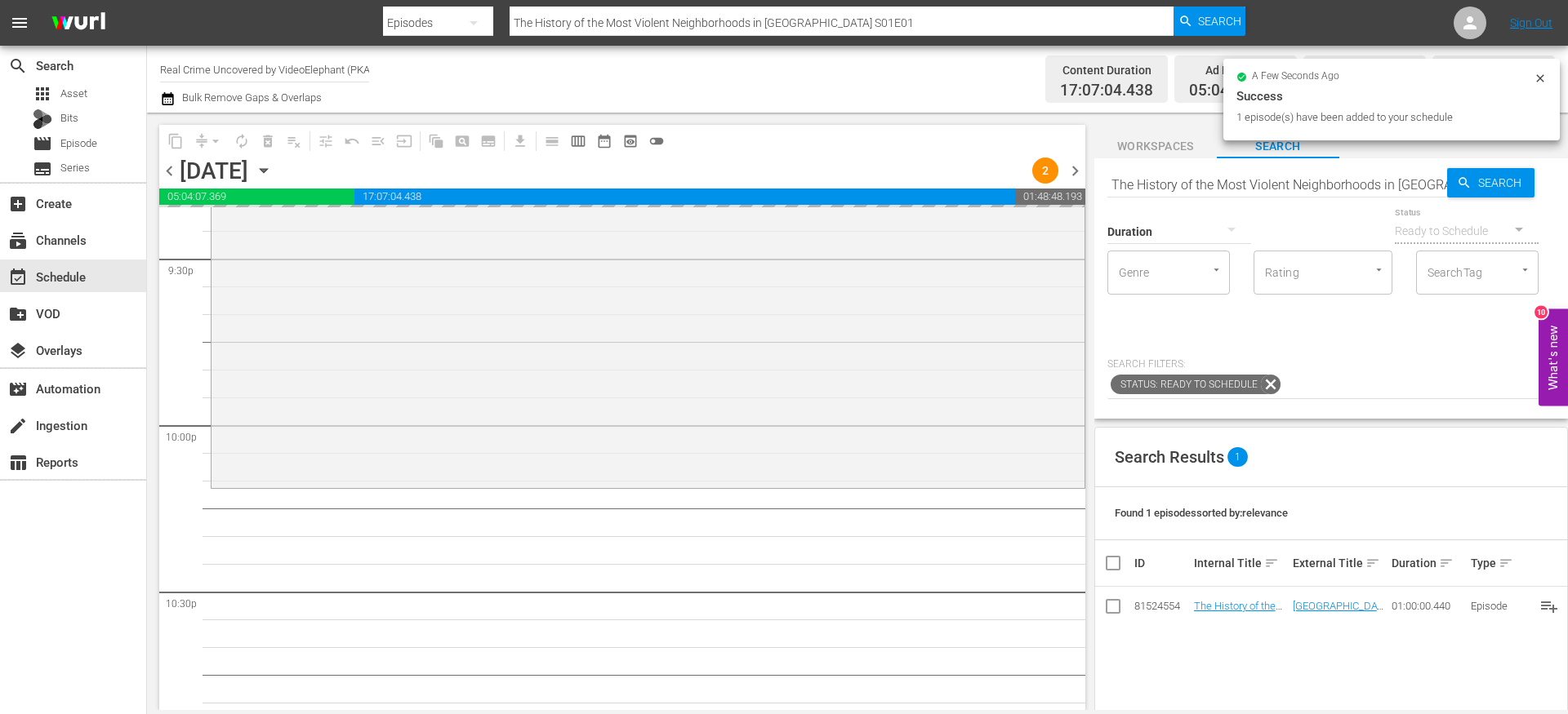
click at [1161, 186] on input "The History of the Most Violent Neighborhoods in [GEOGRAPHIC_DATA] S01E01" at bounding box center [1277, 185] width 340 height 39
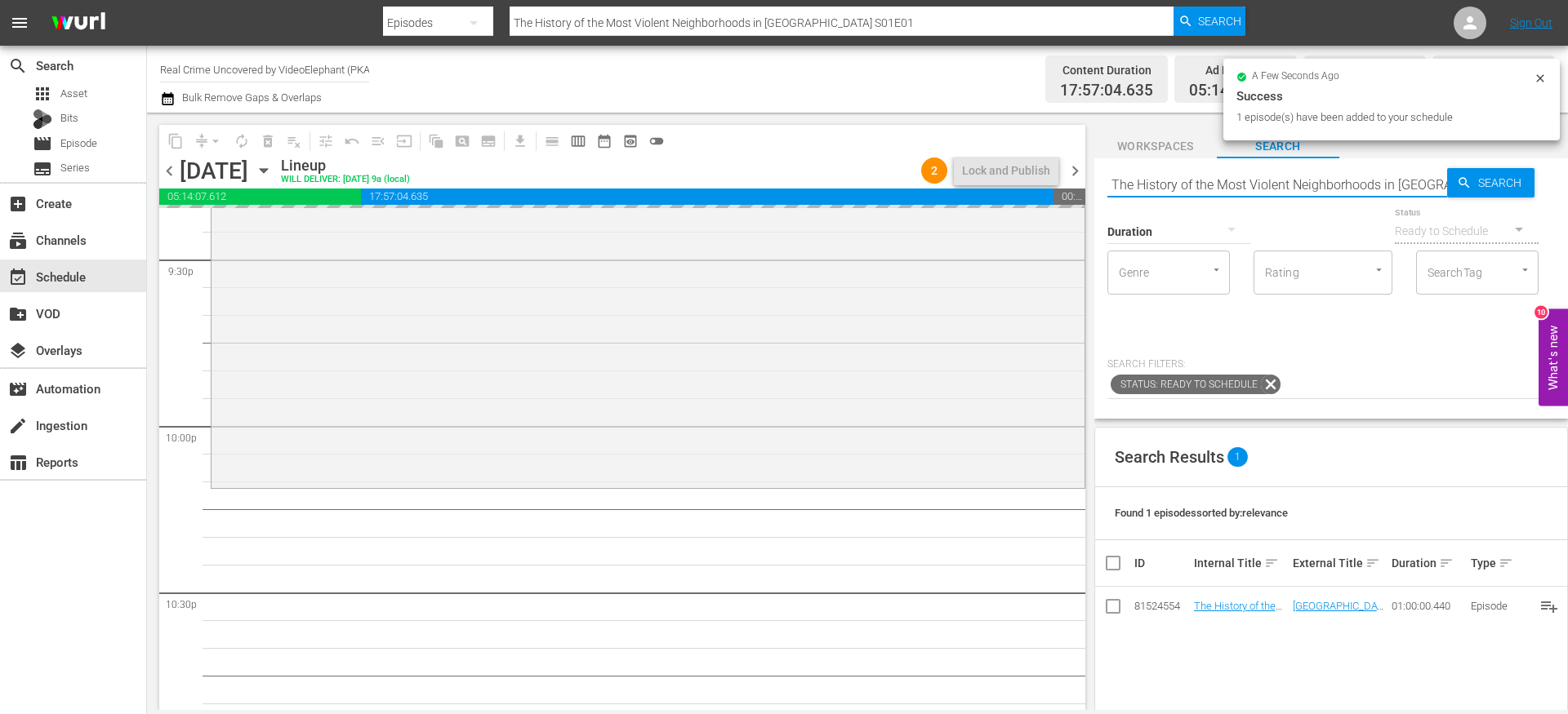
click at [1161, 186] on input "The History of the Most Violent Neighborhoods in [GEOGRAPHIC_DATA] S01E01" at bounding box center [1277, 185] width 340 height 39
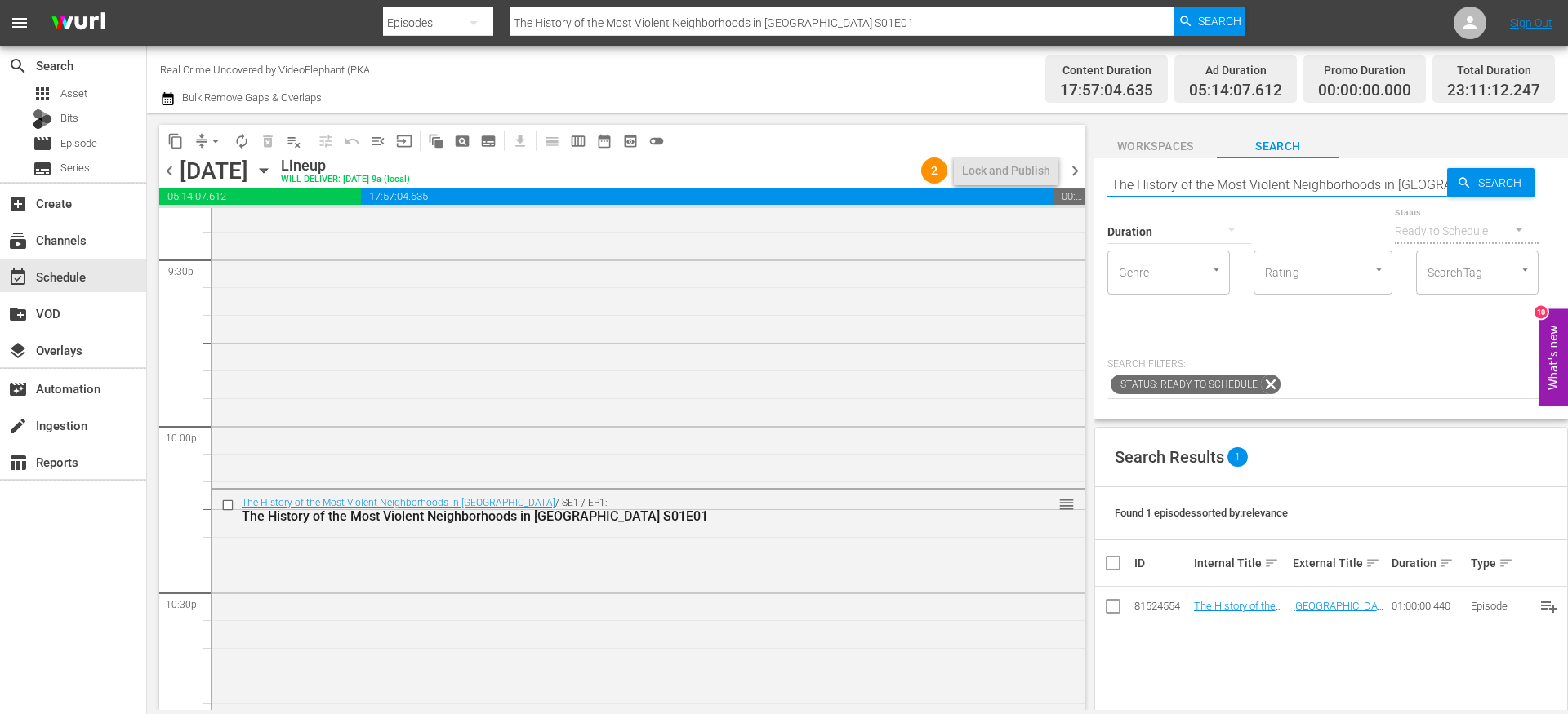
paste input "Crime Science"
type input "Crime Science S01E01"
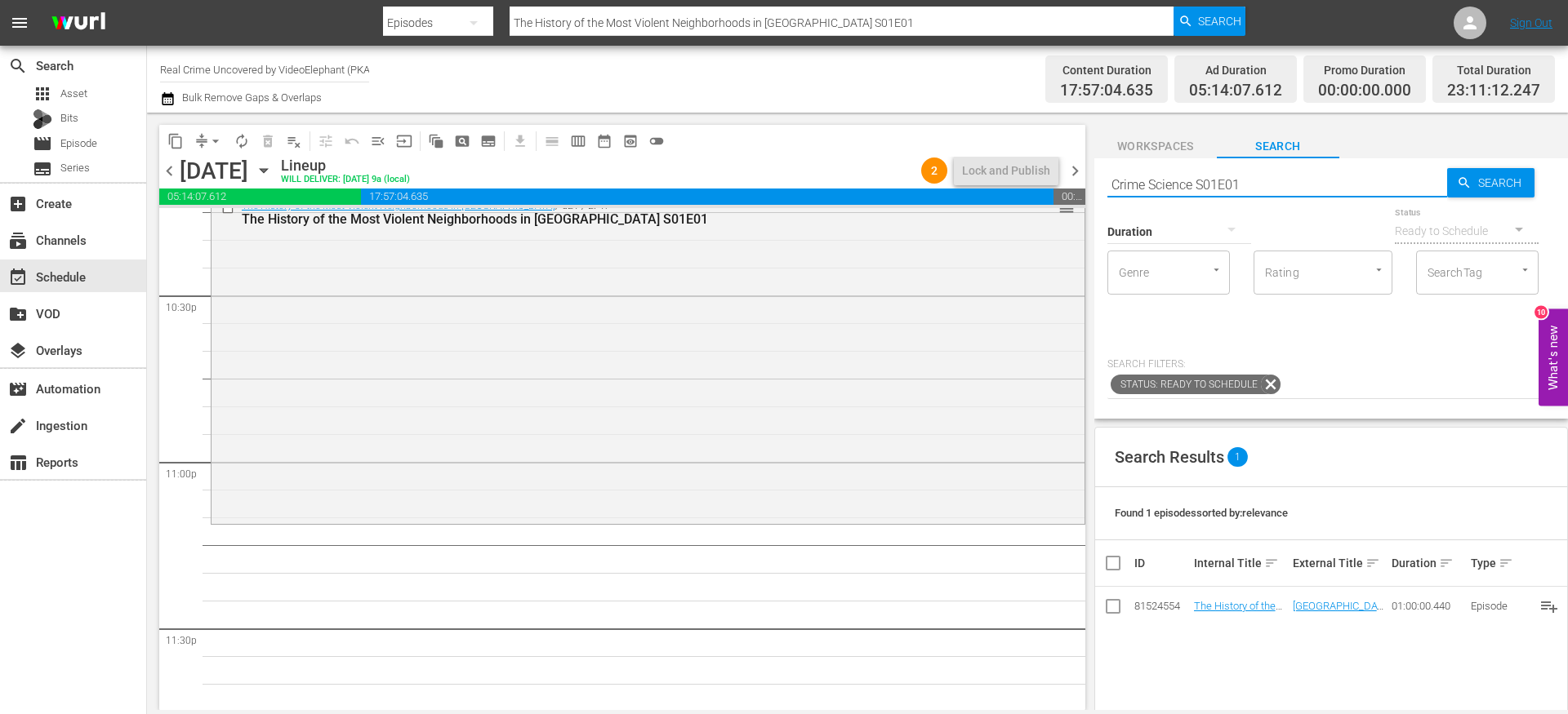
scroll to position [7491, 0]
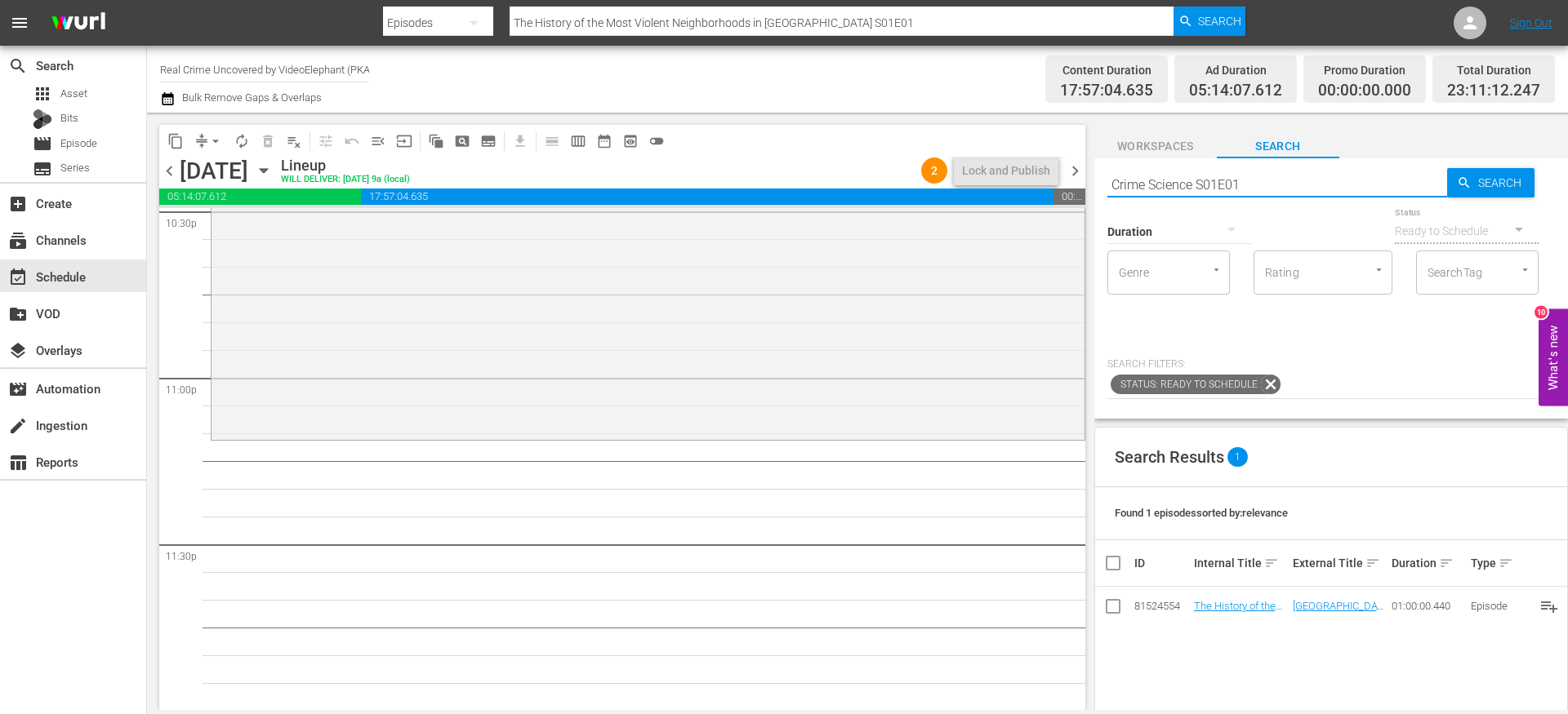
type input "Crime Science S01E01"
click at [1157, 184] on input "Crime Science S01E01" at bounding box center [1277, 185] width 340 height 39
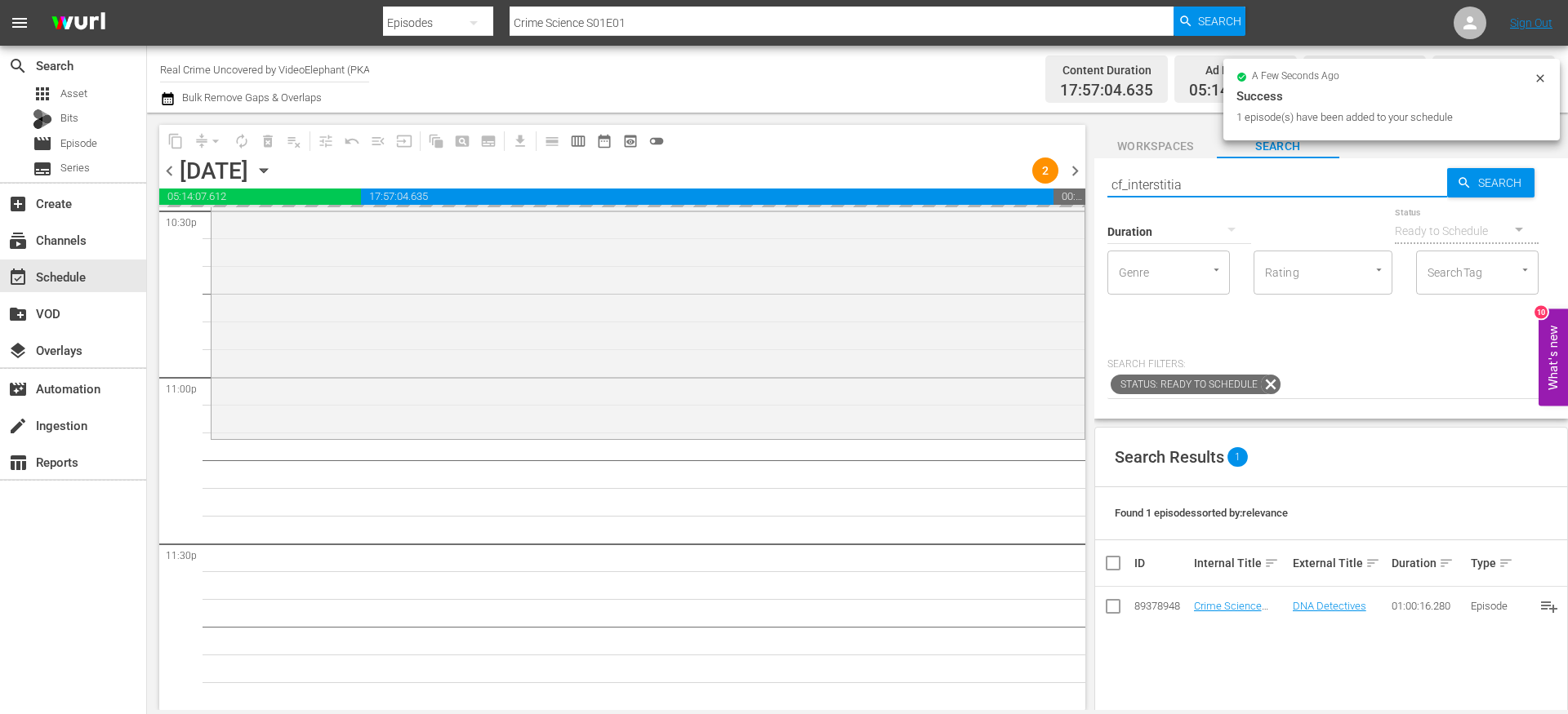
type input "cf_interstitial"
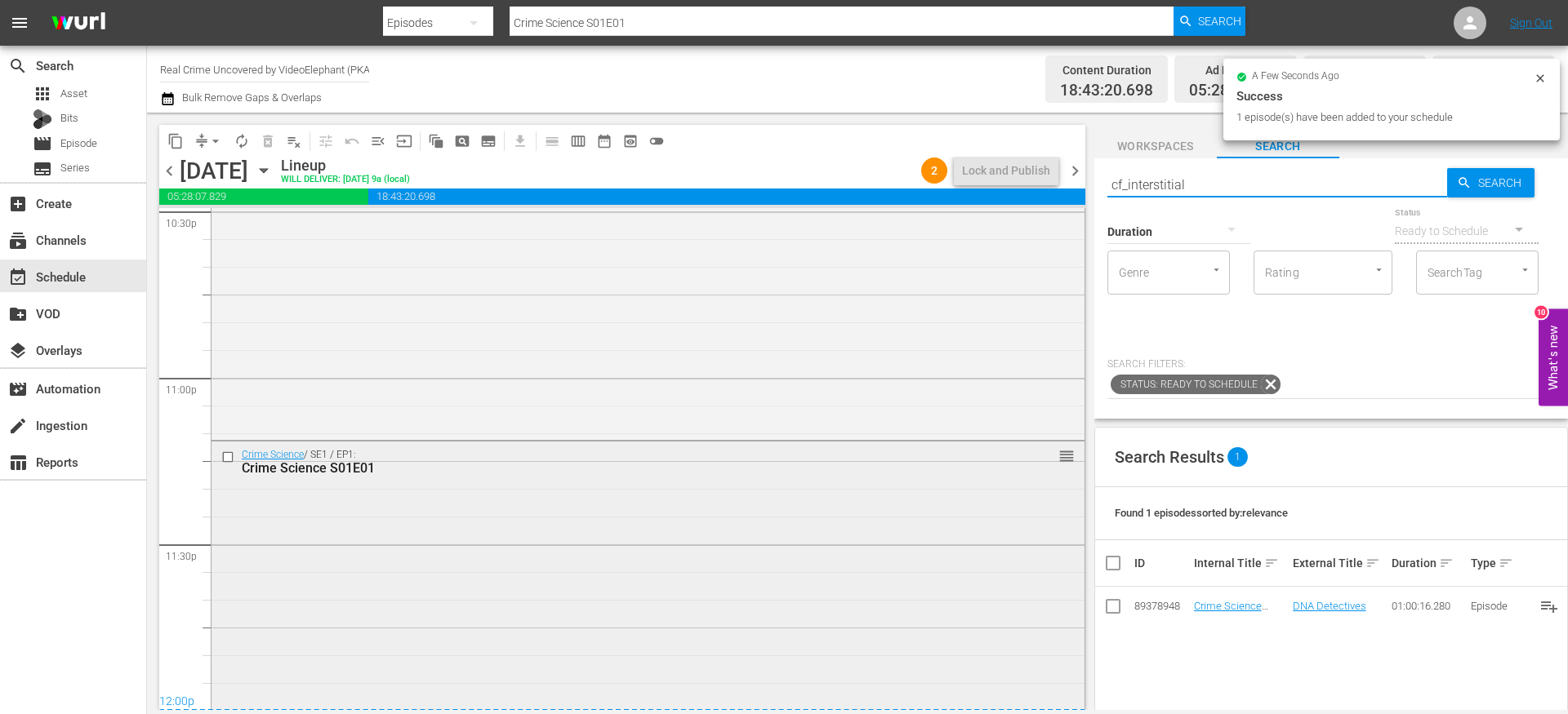
type input "cf_interstitial"
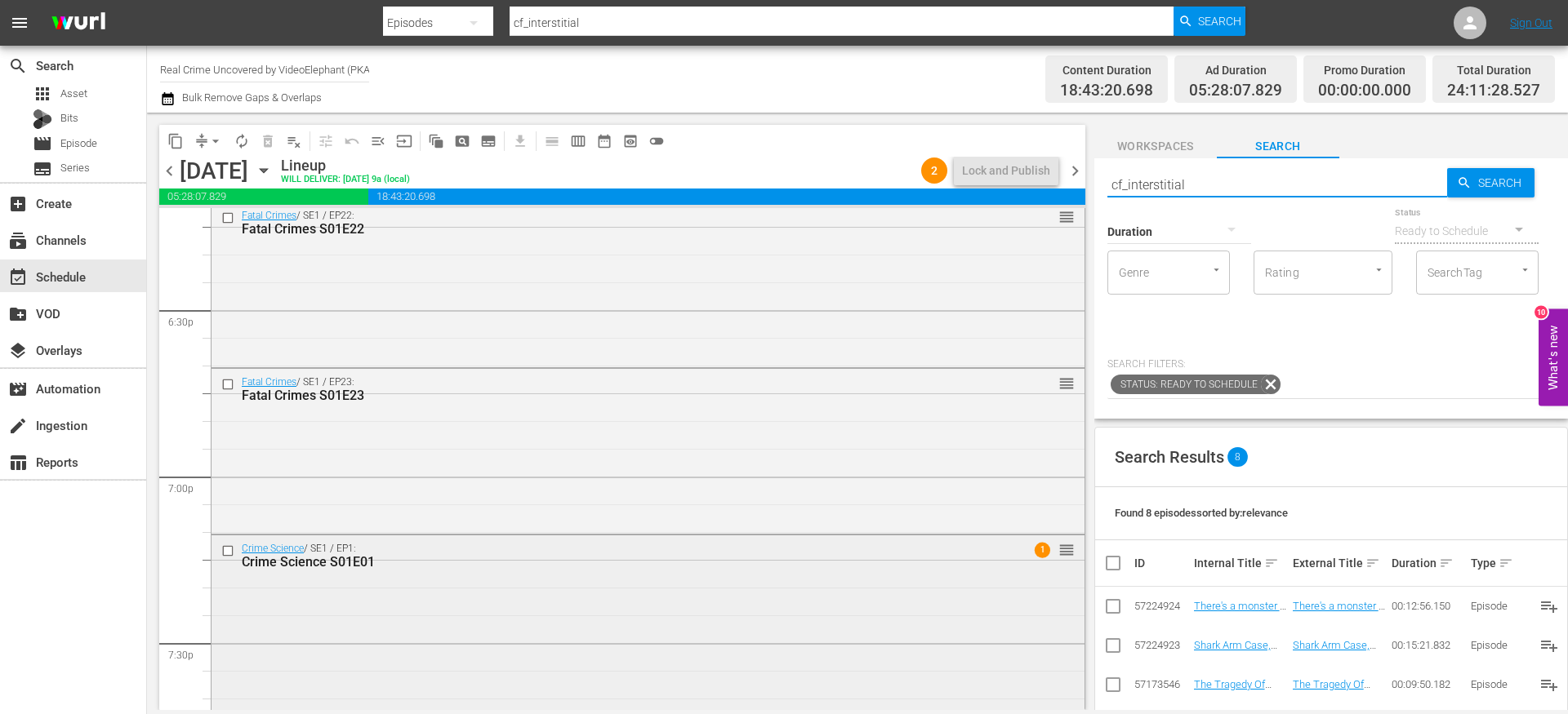
scroll to position [6061, 0]
click at [455, 588] on div "Crime Science / SE1 / EP1: Crime Science S01E01 1 reorder" at bounding box center [647, 699] width 873 height 330
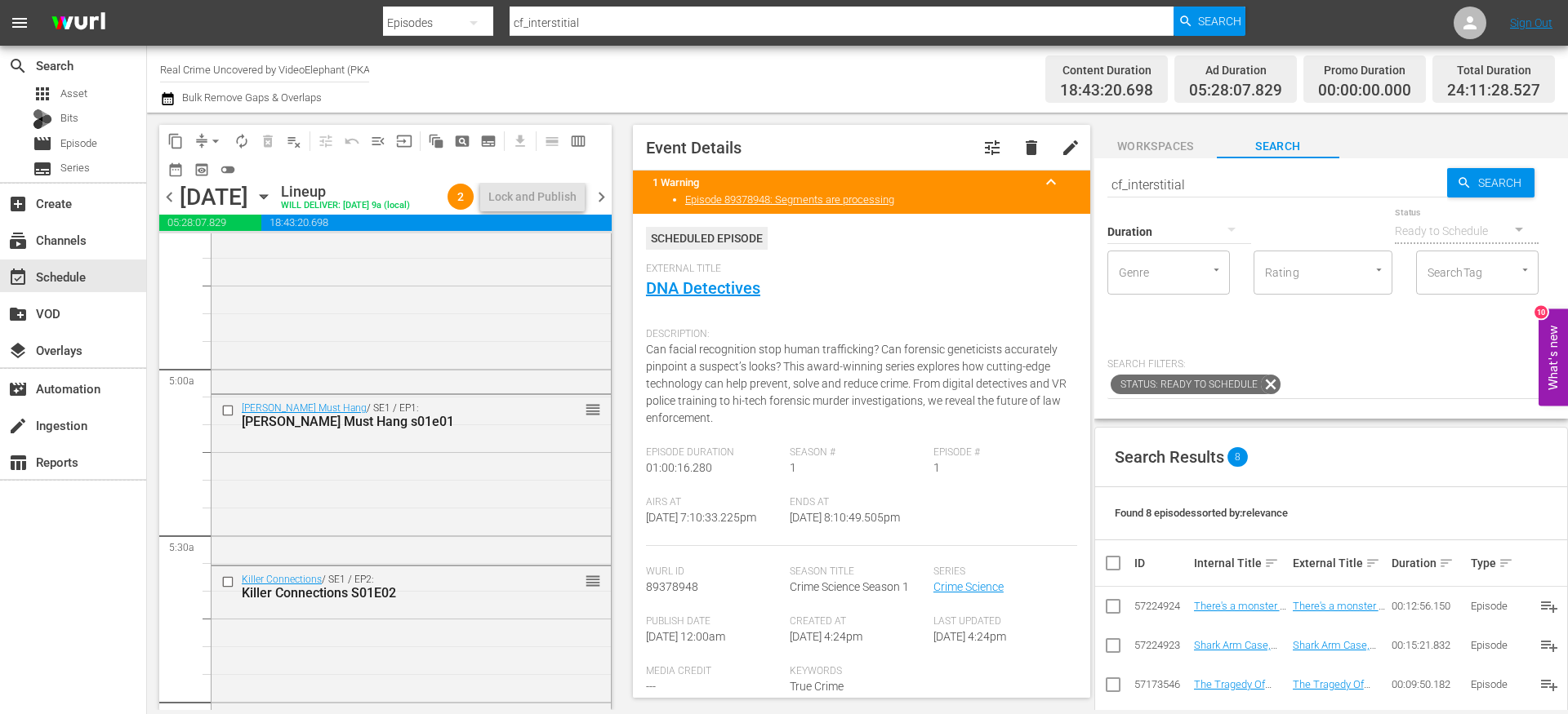
scroll to position [1540, 0]
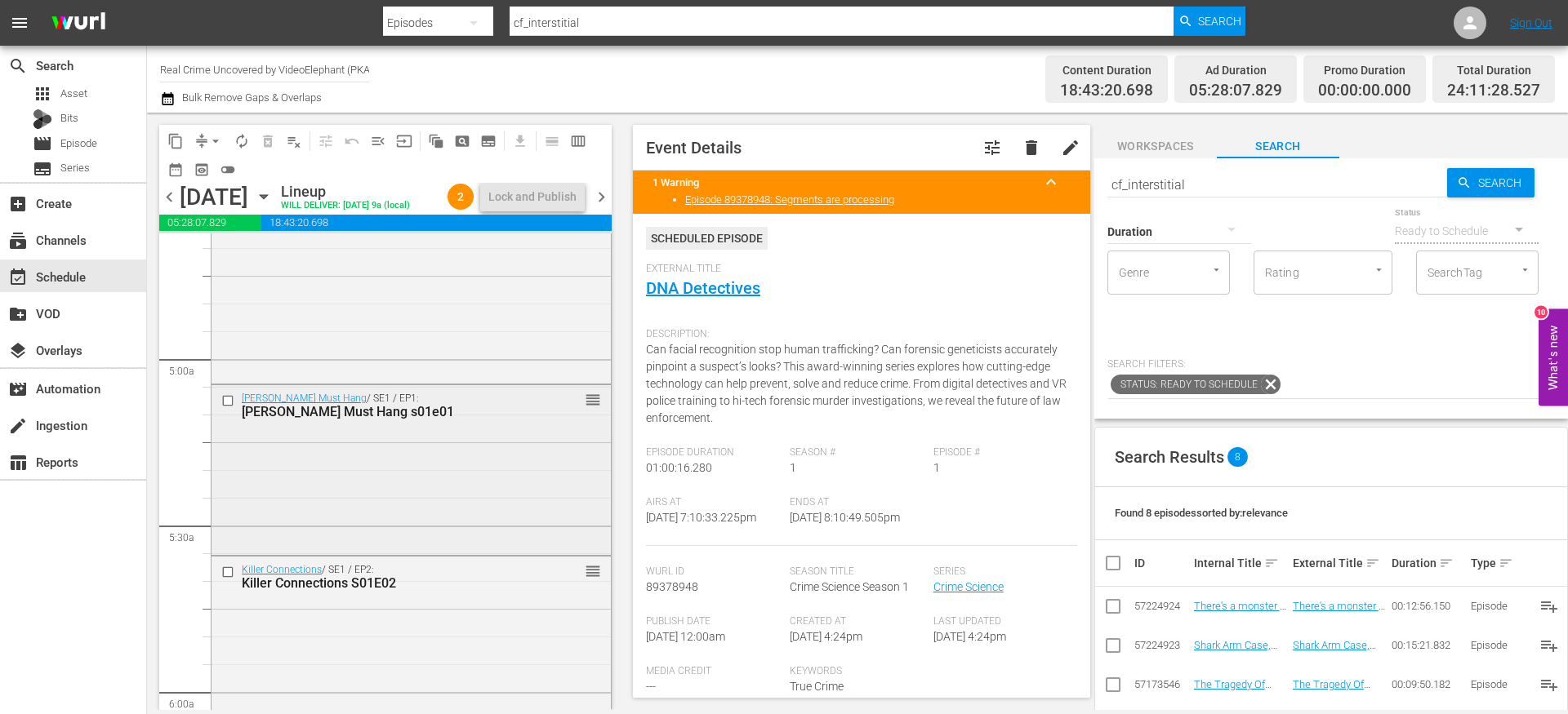
click at [229, 409] on input "checkbox" at bounding box center [230, 401] width 17 height 14
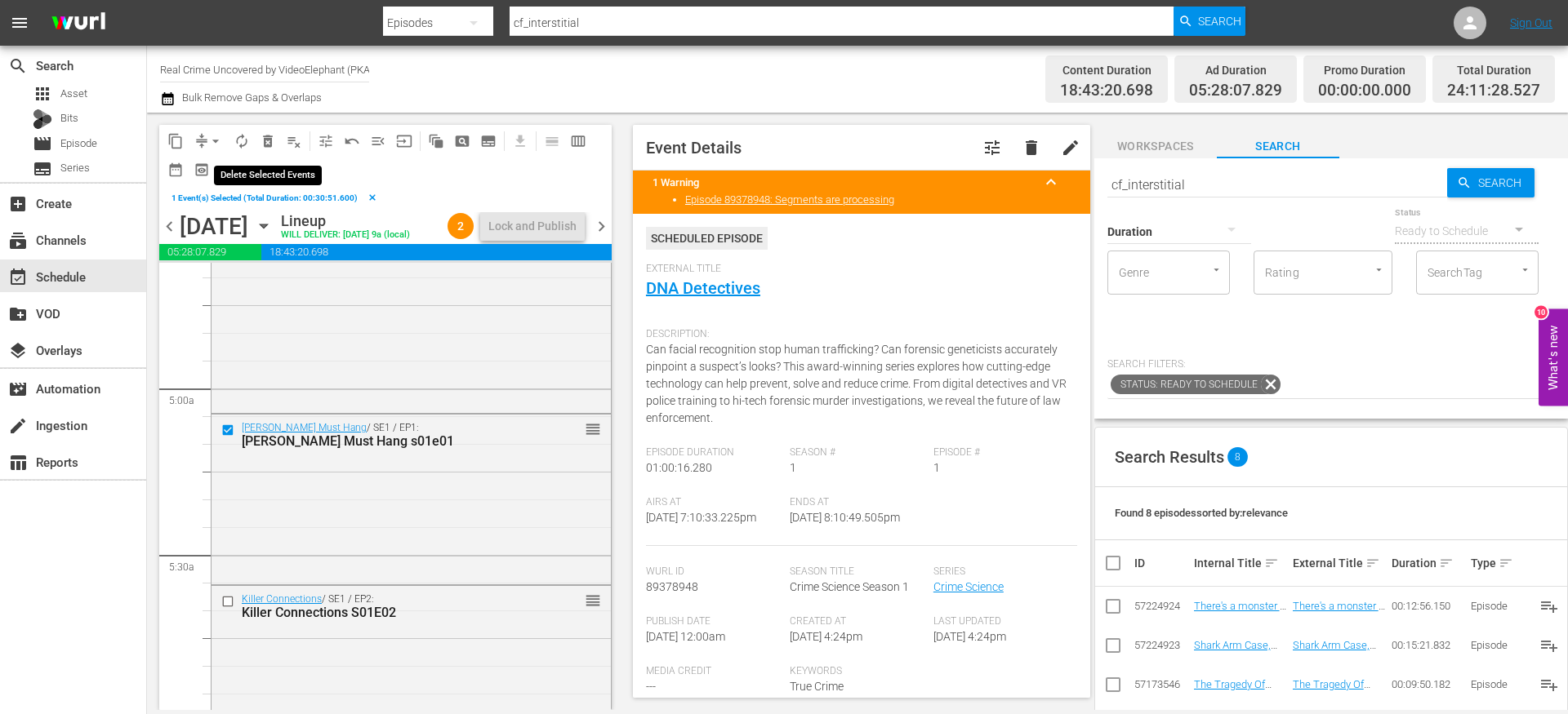
click at [268, 136] on span "delete_forever_outlined" at bounding box center [267, 141] width 16 height 16
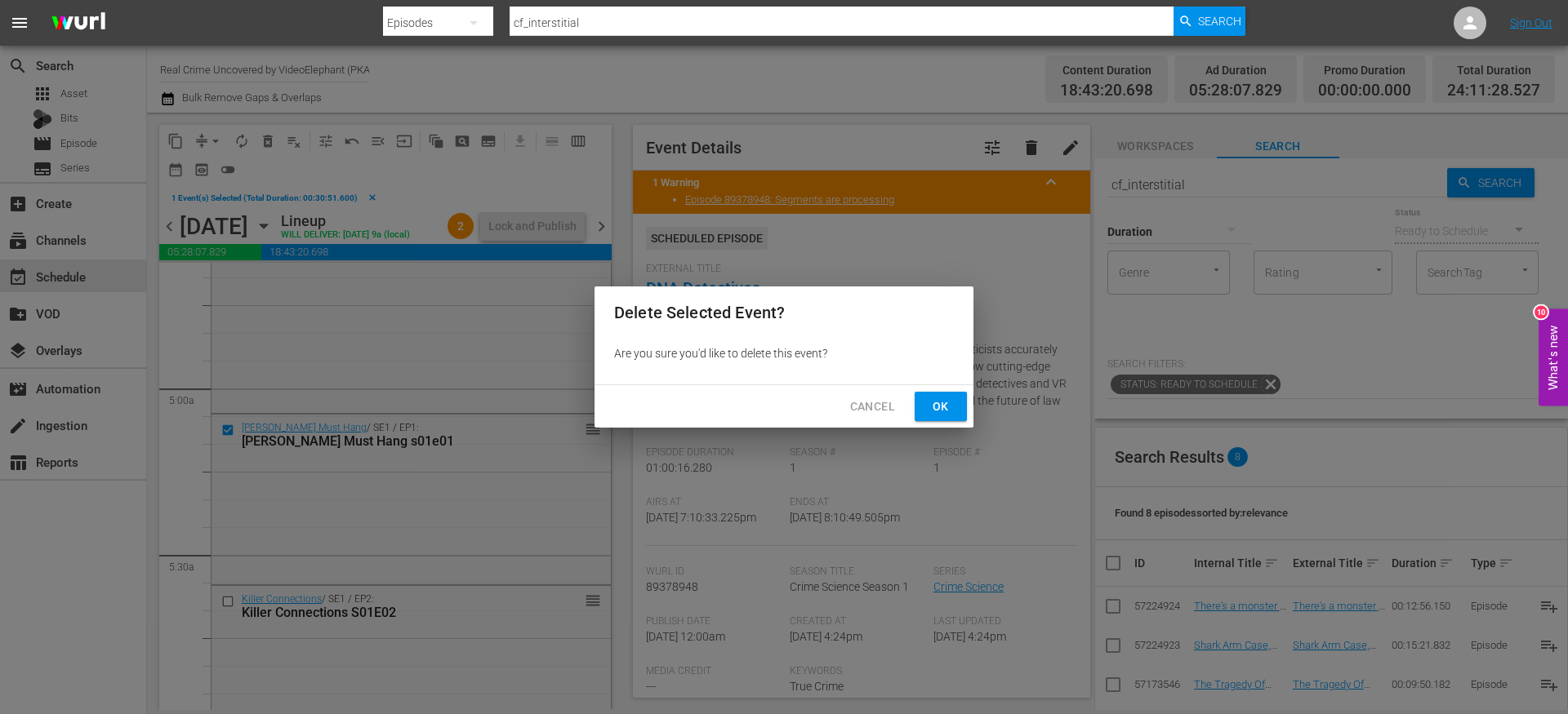
click at [871, 411] on span "Cancel" at bounding box center [873, 407] width 45 height 21
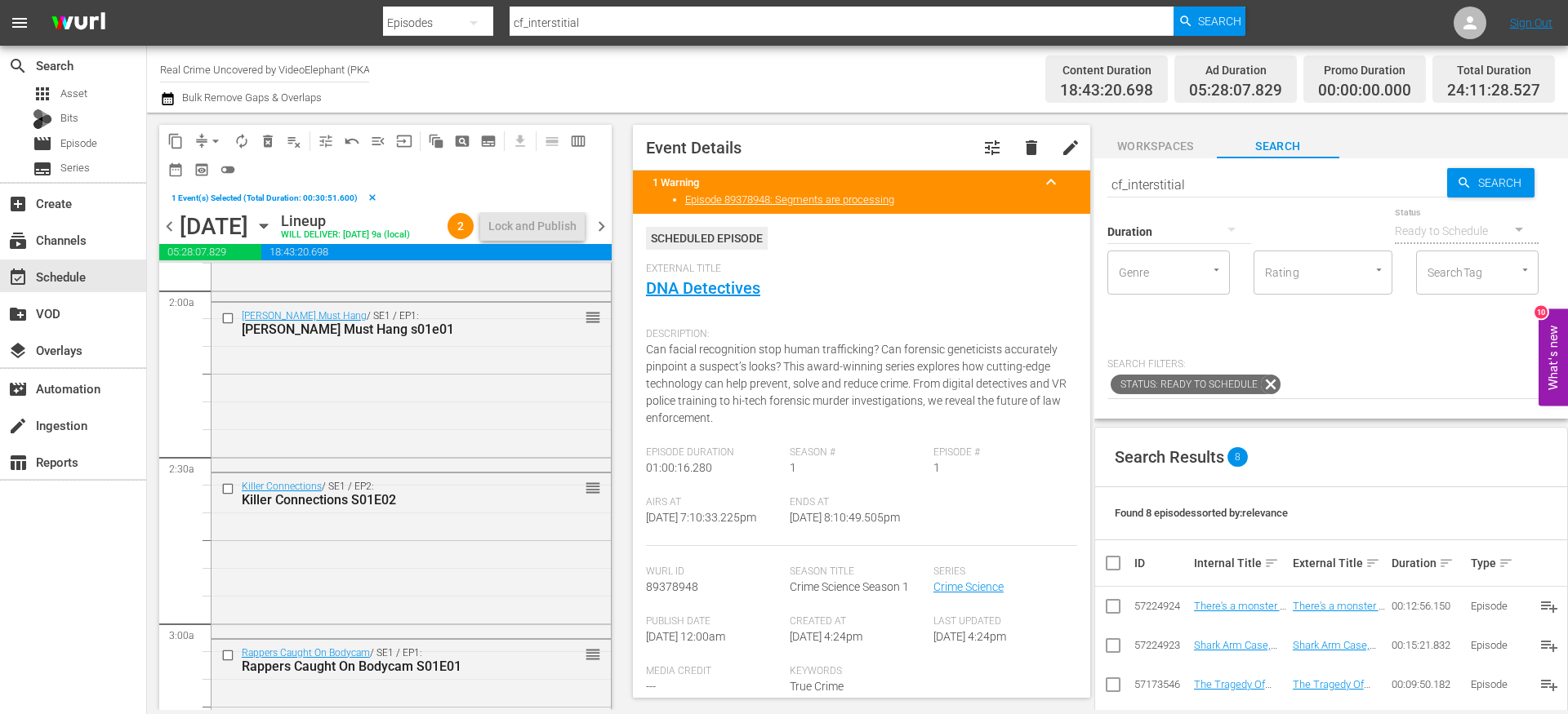
scroll to position [627, 0]
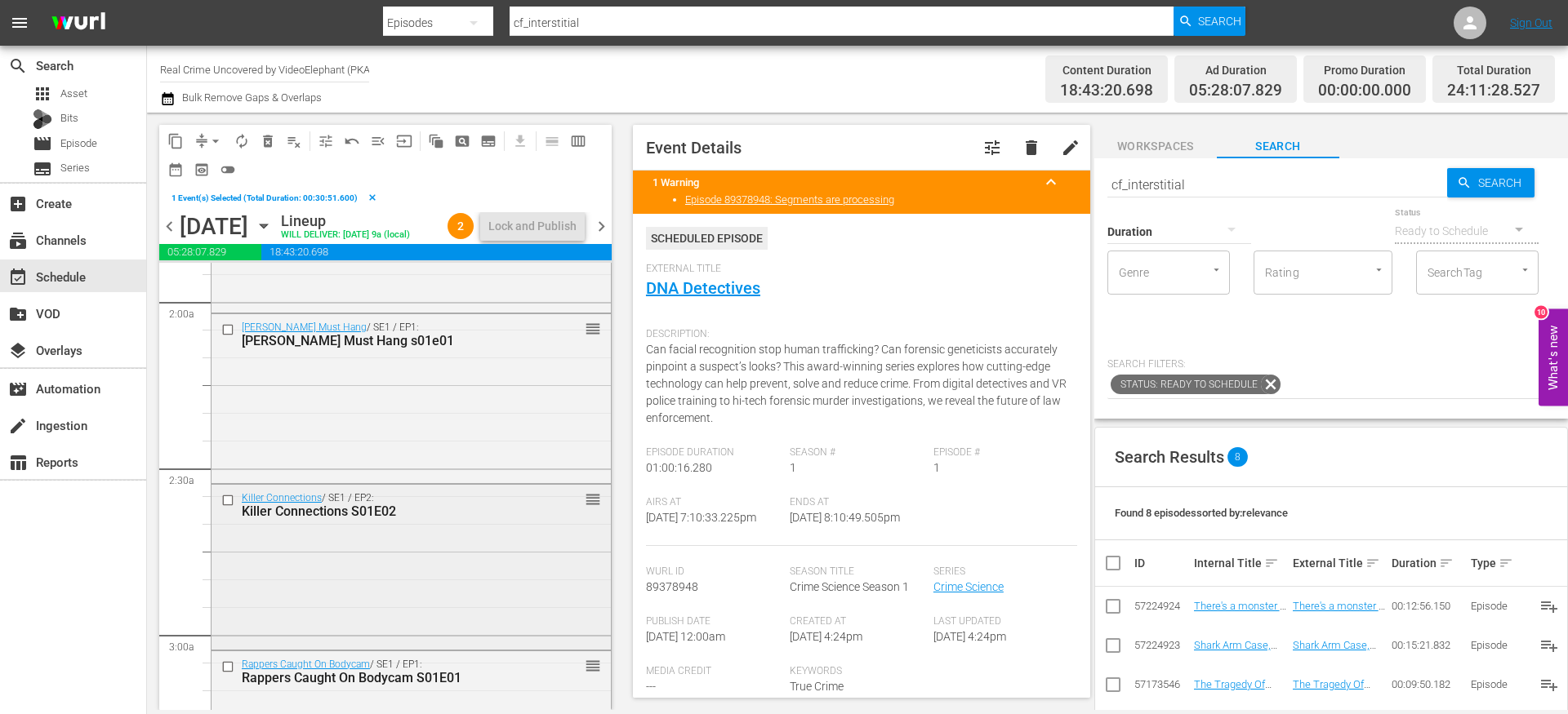
click at [227, 508] on input "checkbox" at bounding box center [230, 501] width 17 height 14
click at [270, 140] on span "delete_forever_outlined" at bounding box center [267, 141] width 16 height 16
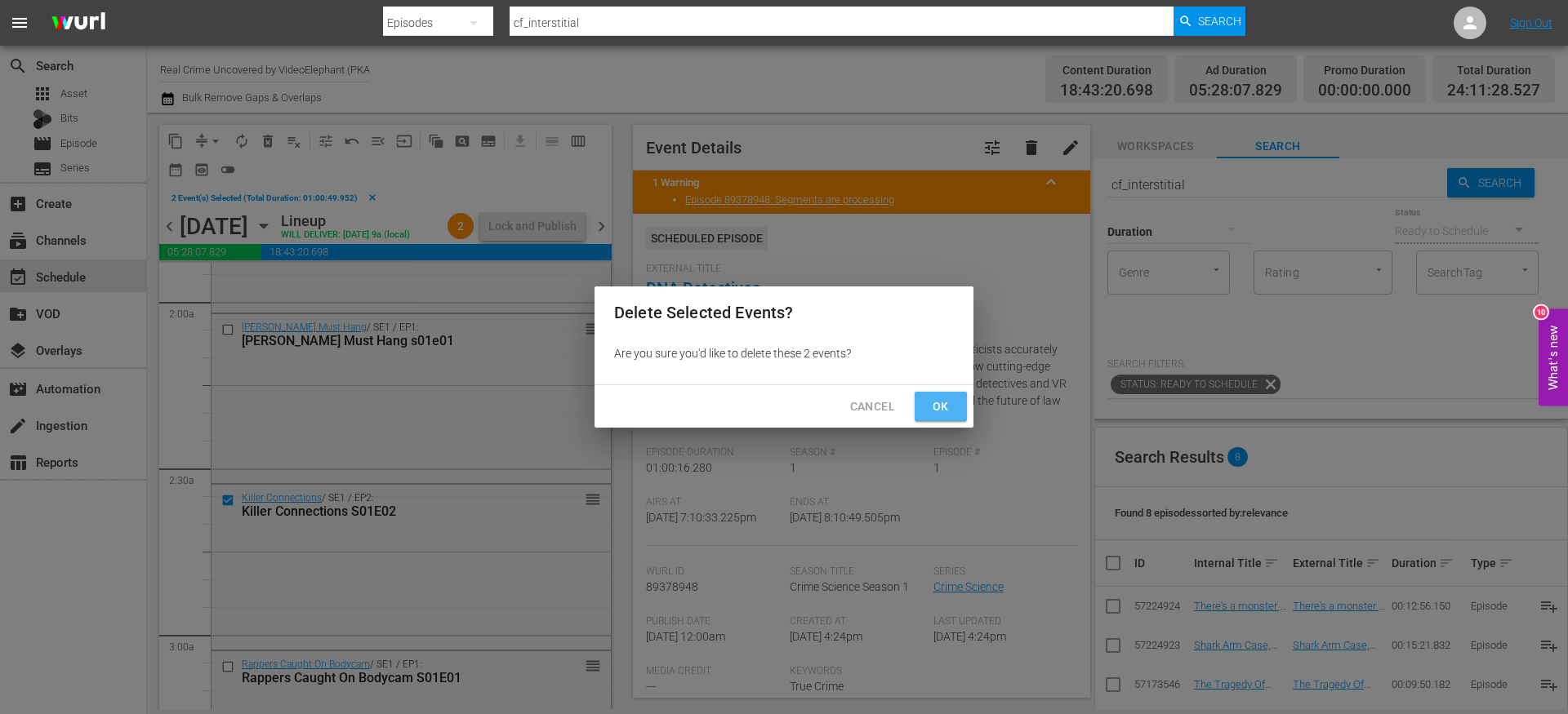
click at [941, 407] on span "Ok" at bounding box center [940, 407] width 26 height 21
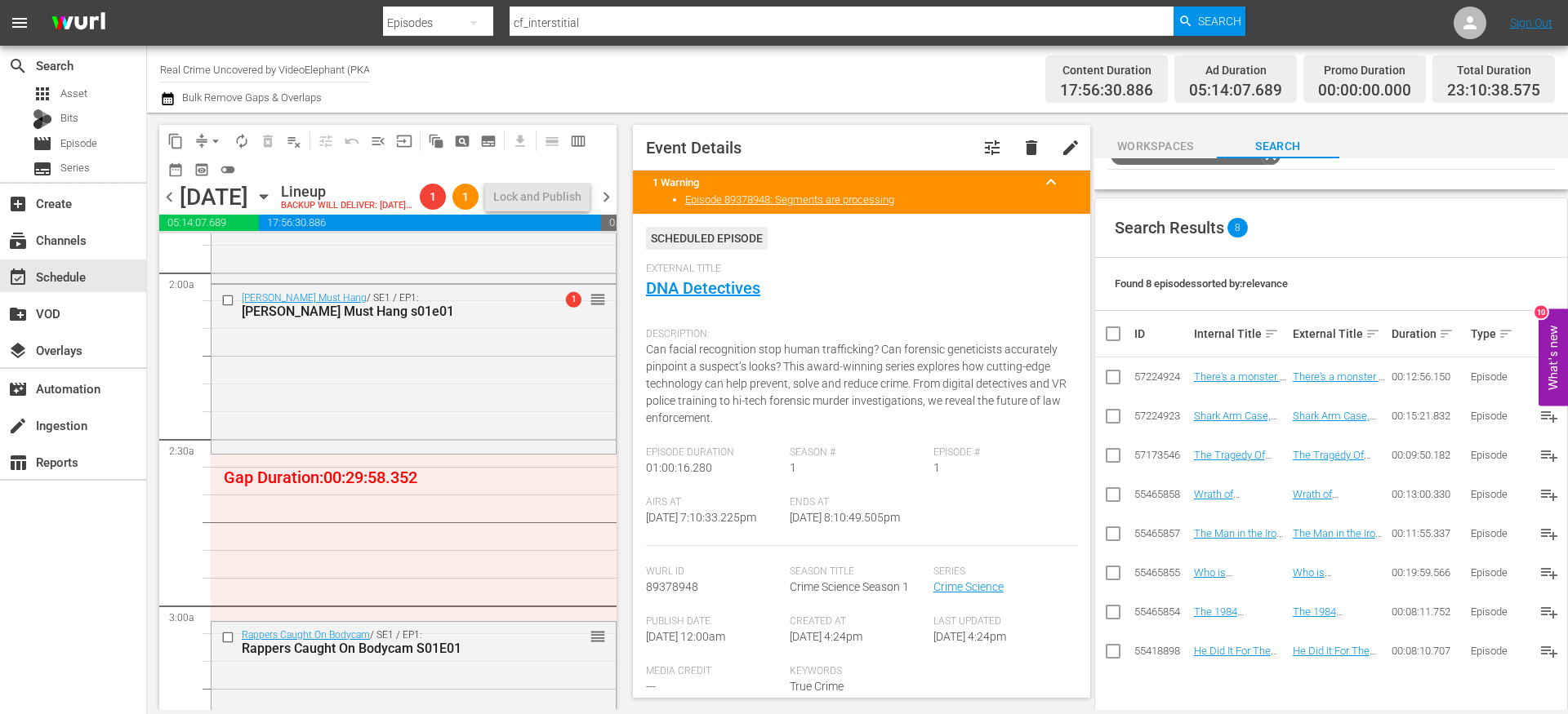
scroll to position [269, 0]
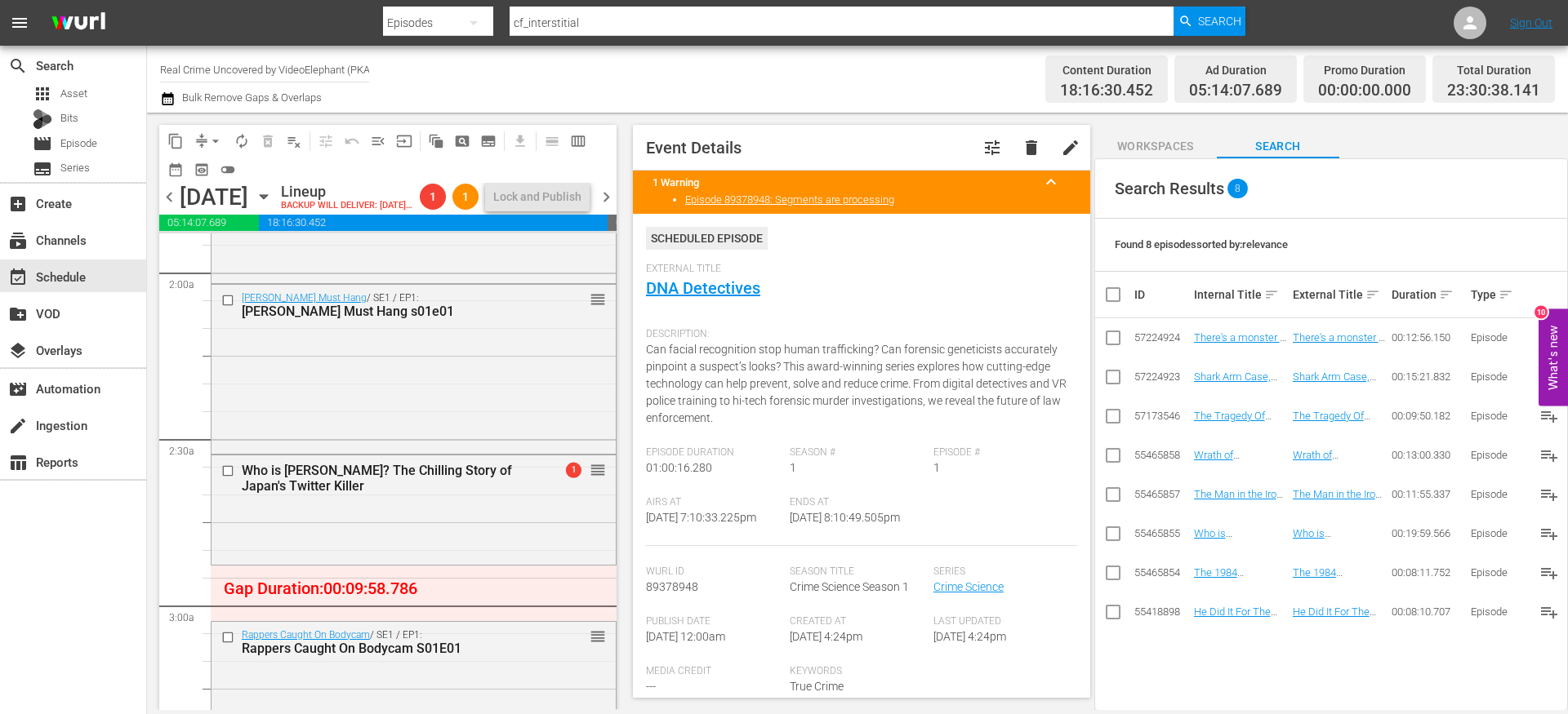
click at [203, 142] on button "arrow_drop_down" at bounding box center [216, 141] width 26 height 26
click at [221, 239] on li "Align to End of Previous Day" at bounding box center [216, 228] width 171 height 27
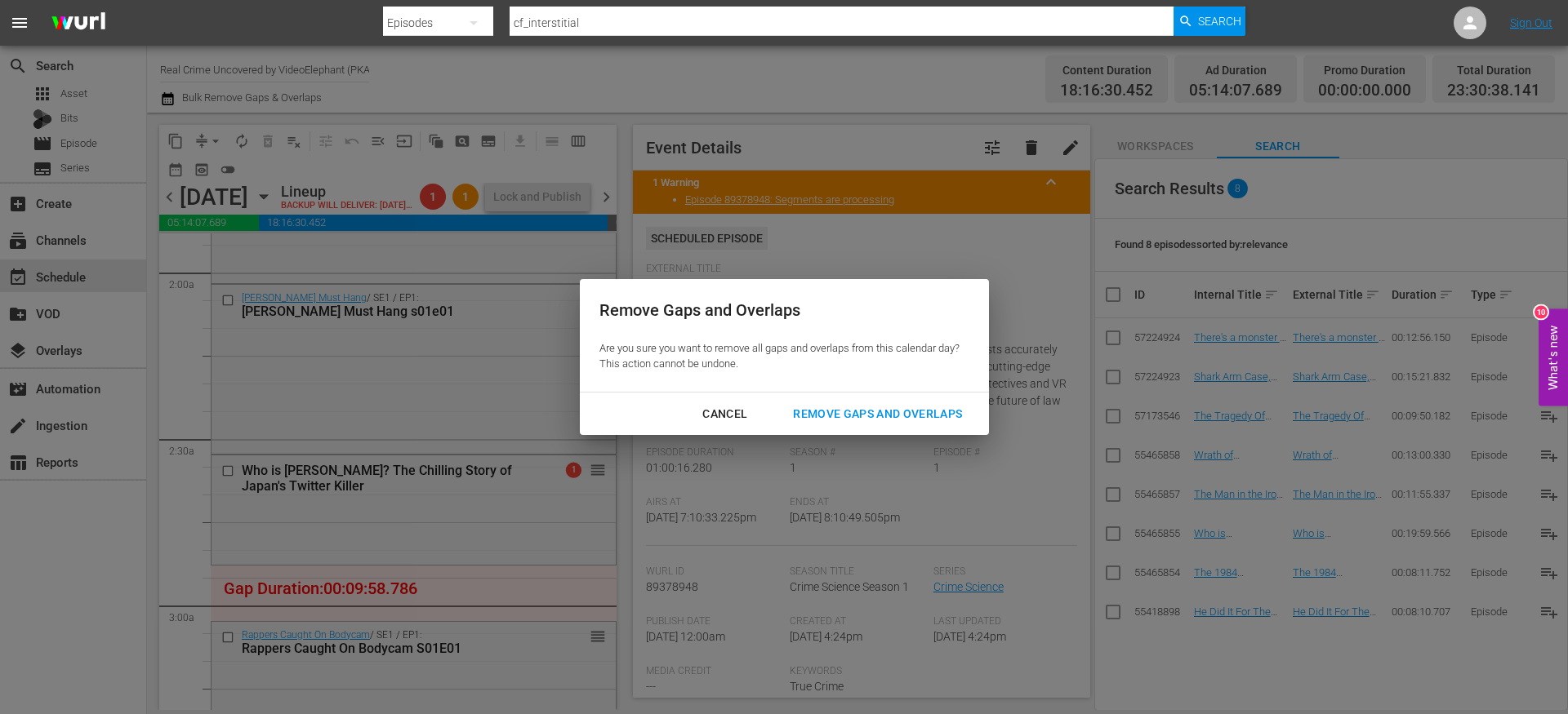
click at [926, 414] on div "Remove Gaps and Overlaps" at bounding box center [877, 414] width 195 height 21
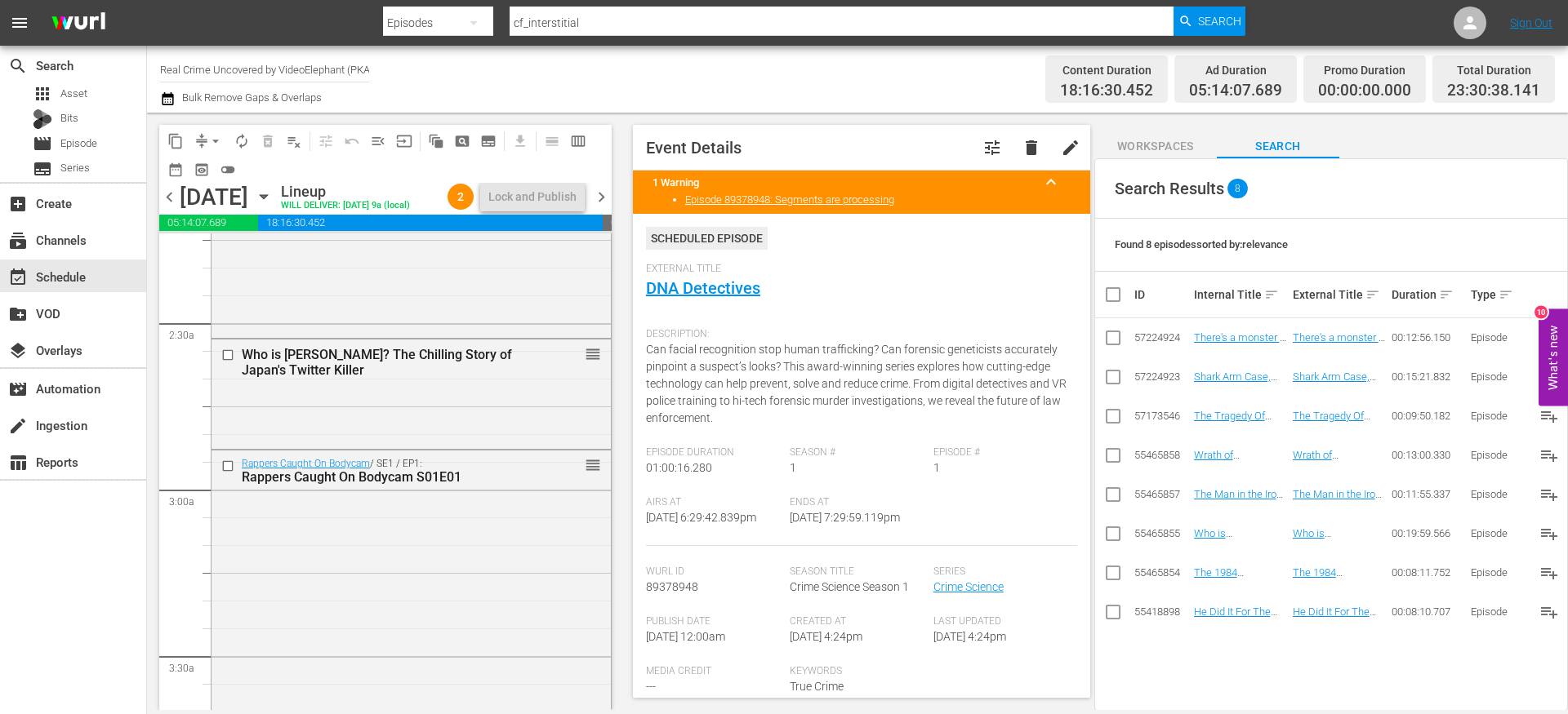
scroll to position [750, 0]
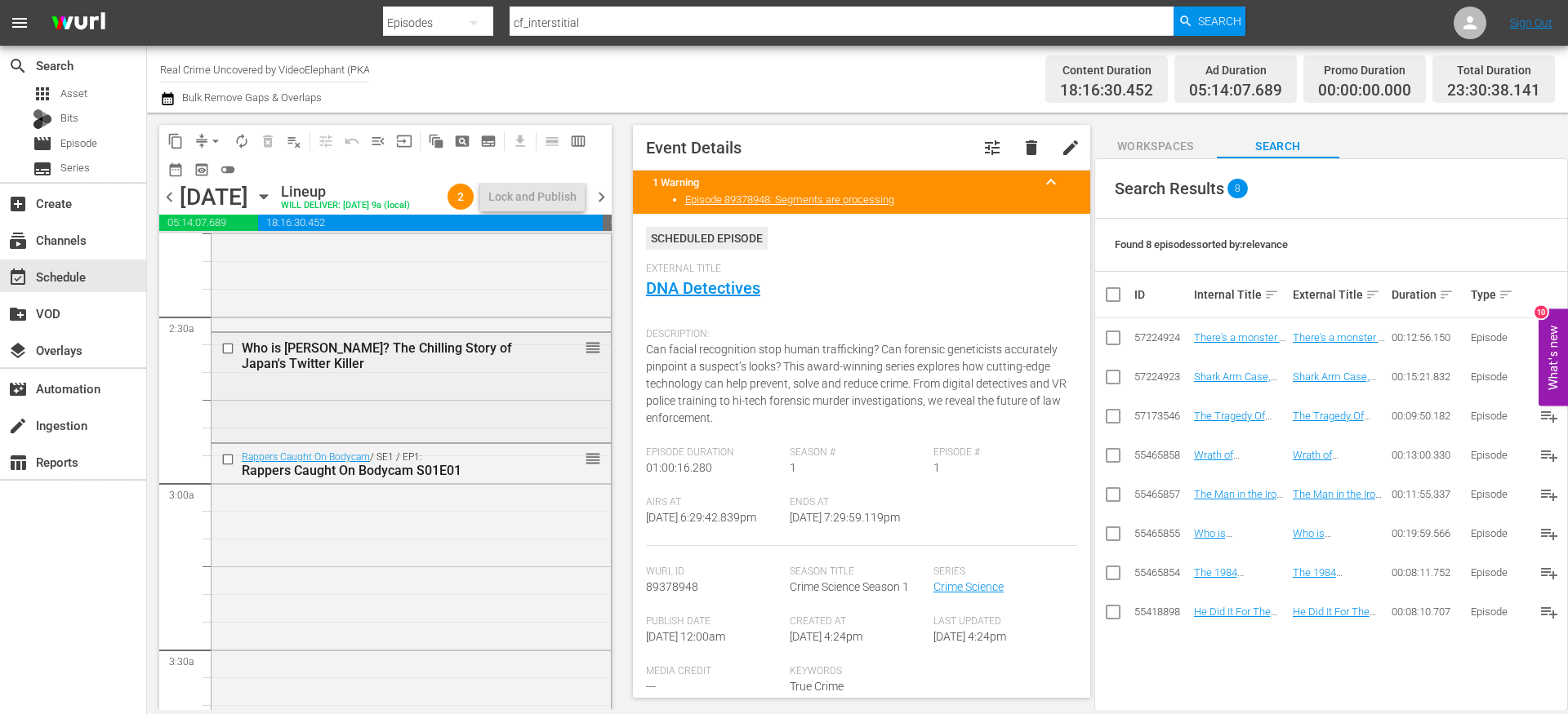
click at [229, 356] on input "checkbox" at bounding box center [230, 349] width 17 height 14
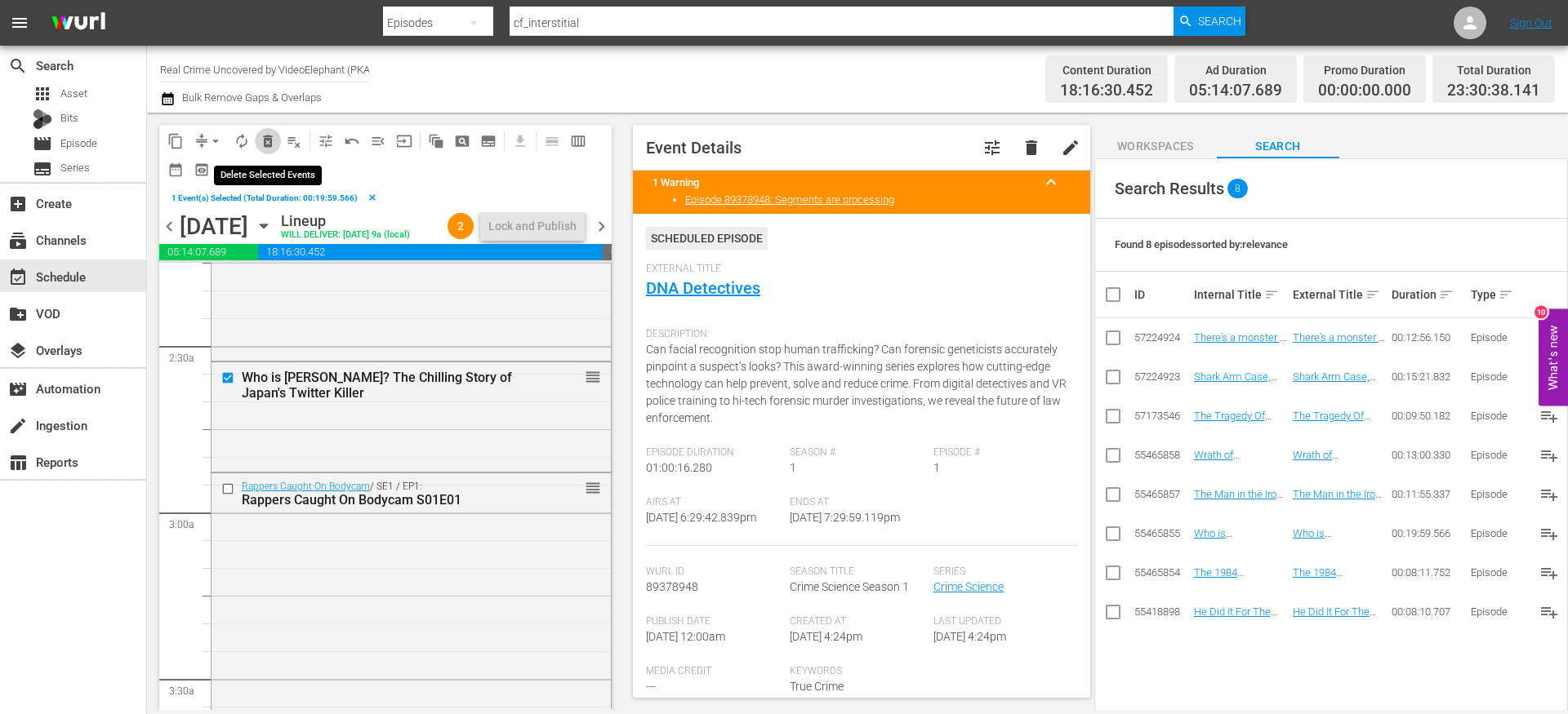
click at [268, 142] on span "delete_forever_outlined" at bounding box center [267, 141] width 16 height 16
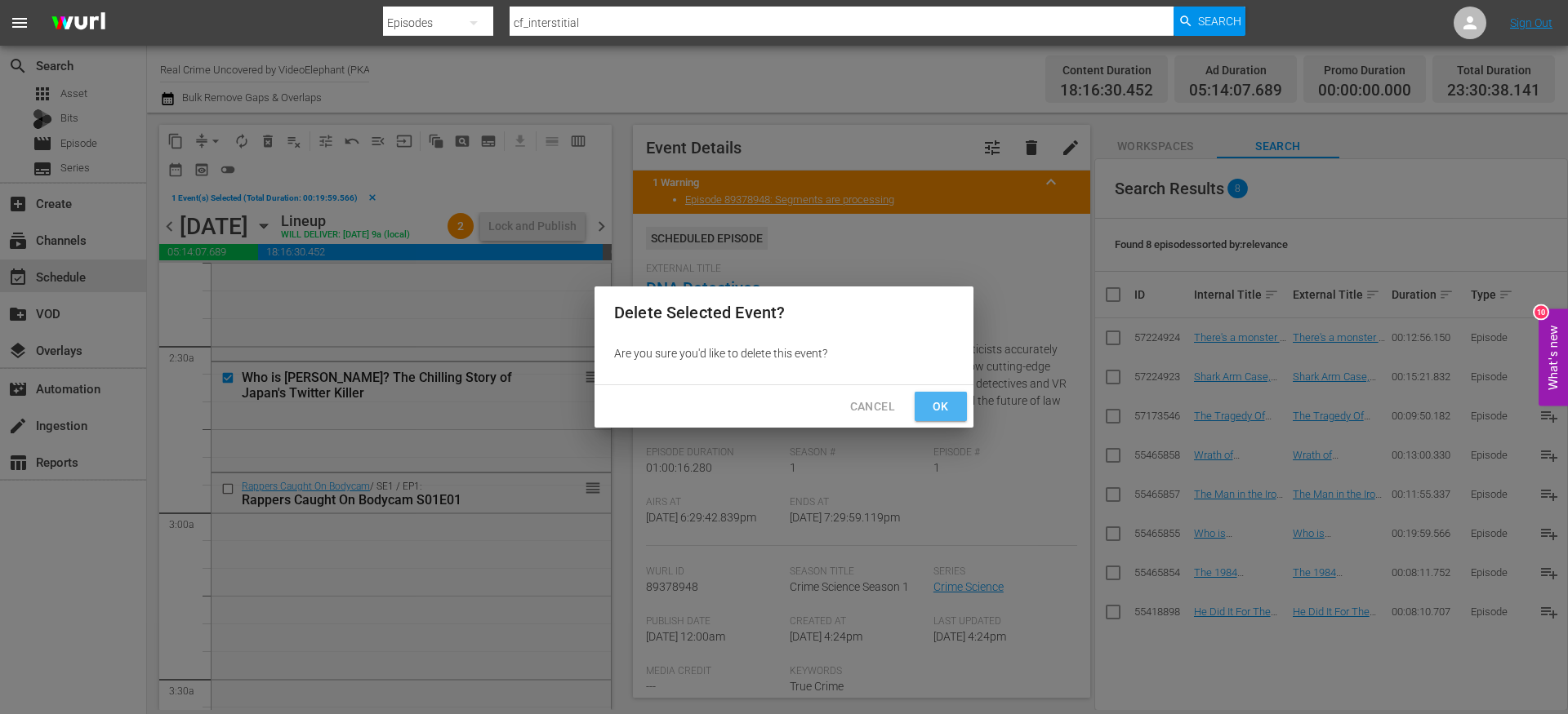
click at [957, 414] on button "Ok" at bounding box center [940, 407] width 53 height 30
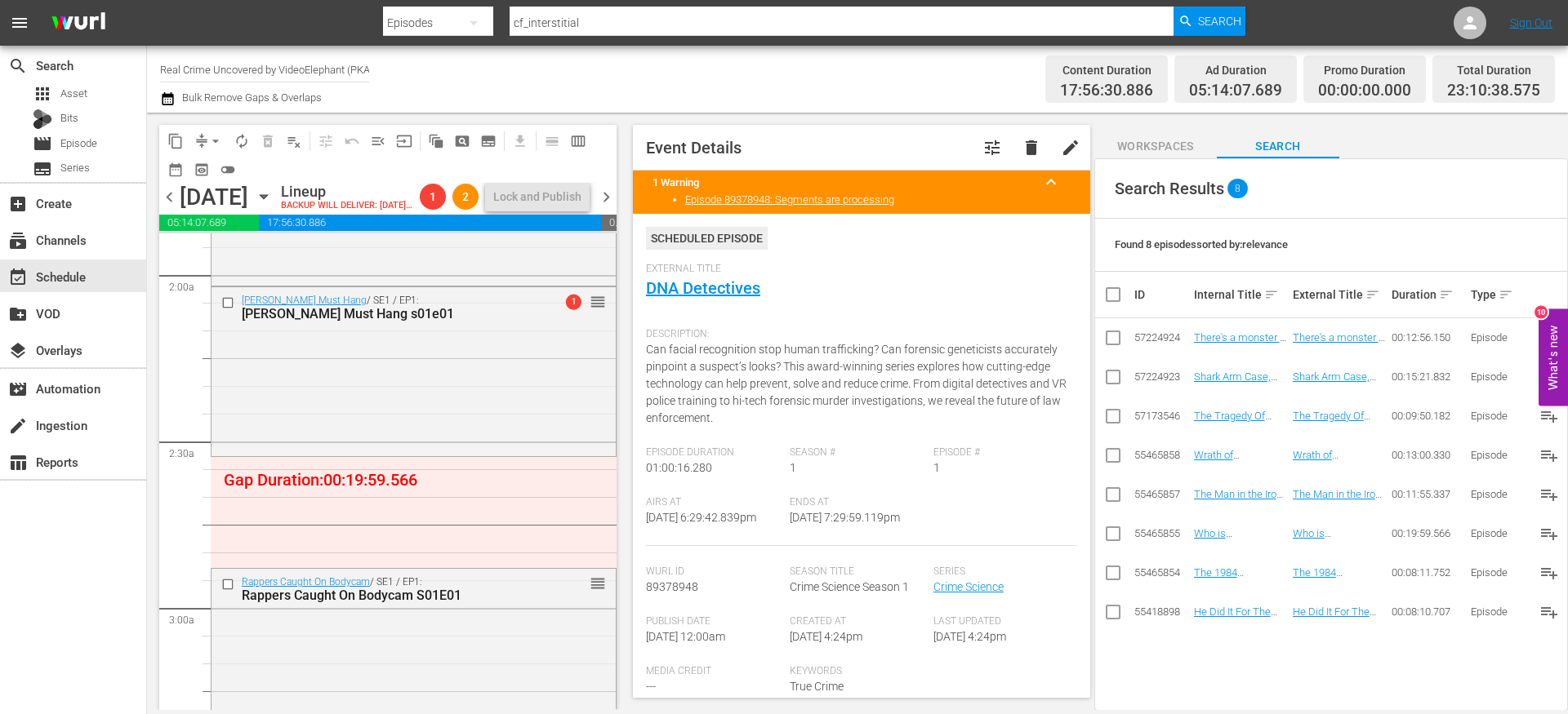
scroll to position [0, 0]
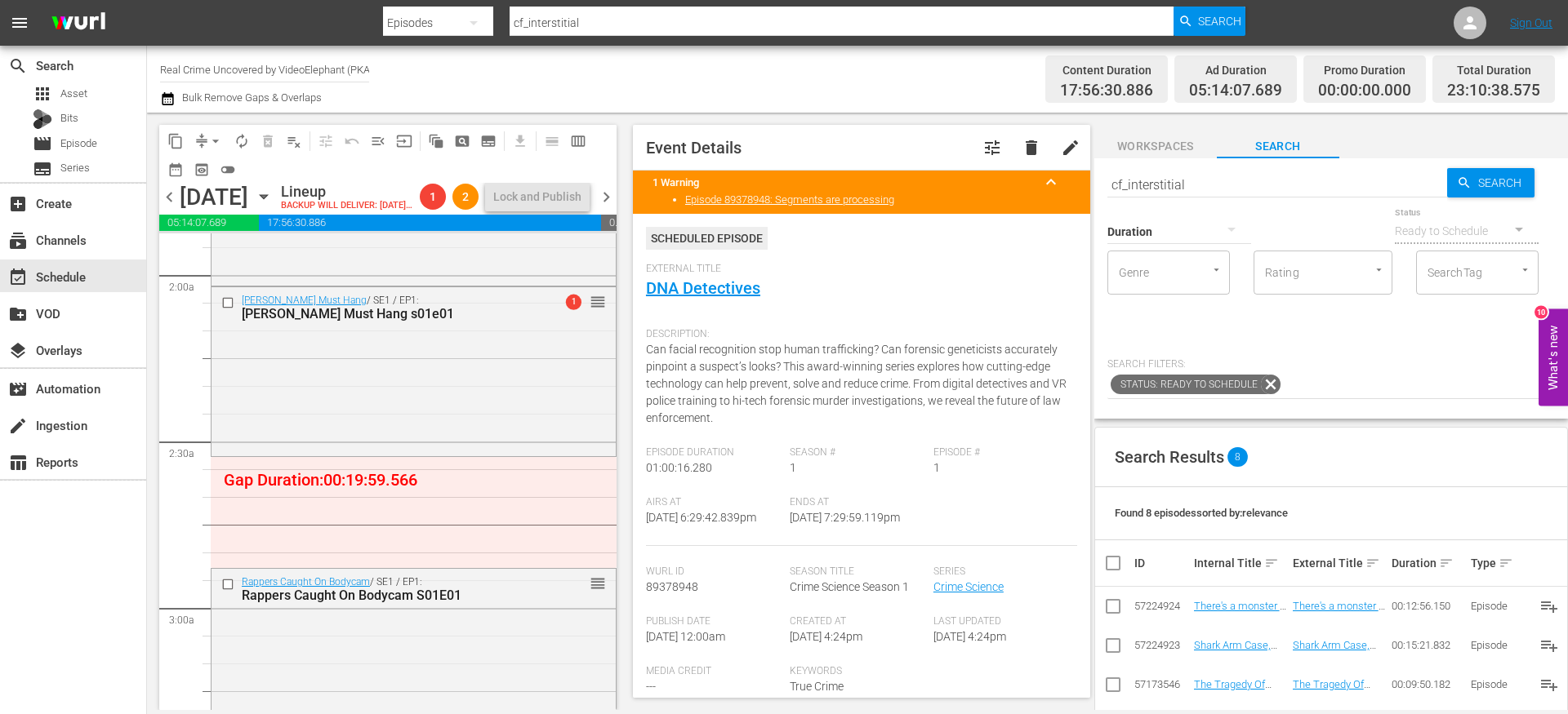
click at [1152, 180] on input "cf_interstitial" at bounding box center [1277, 185] width 340 height 39
click at [1152, 179] on input "cf_interstitial" at bounding box center [1277, 185] width 340 height 39
paste input "Killer Connections S01E02"
type input "Killer Connections S01E02"
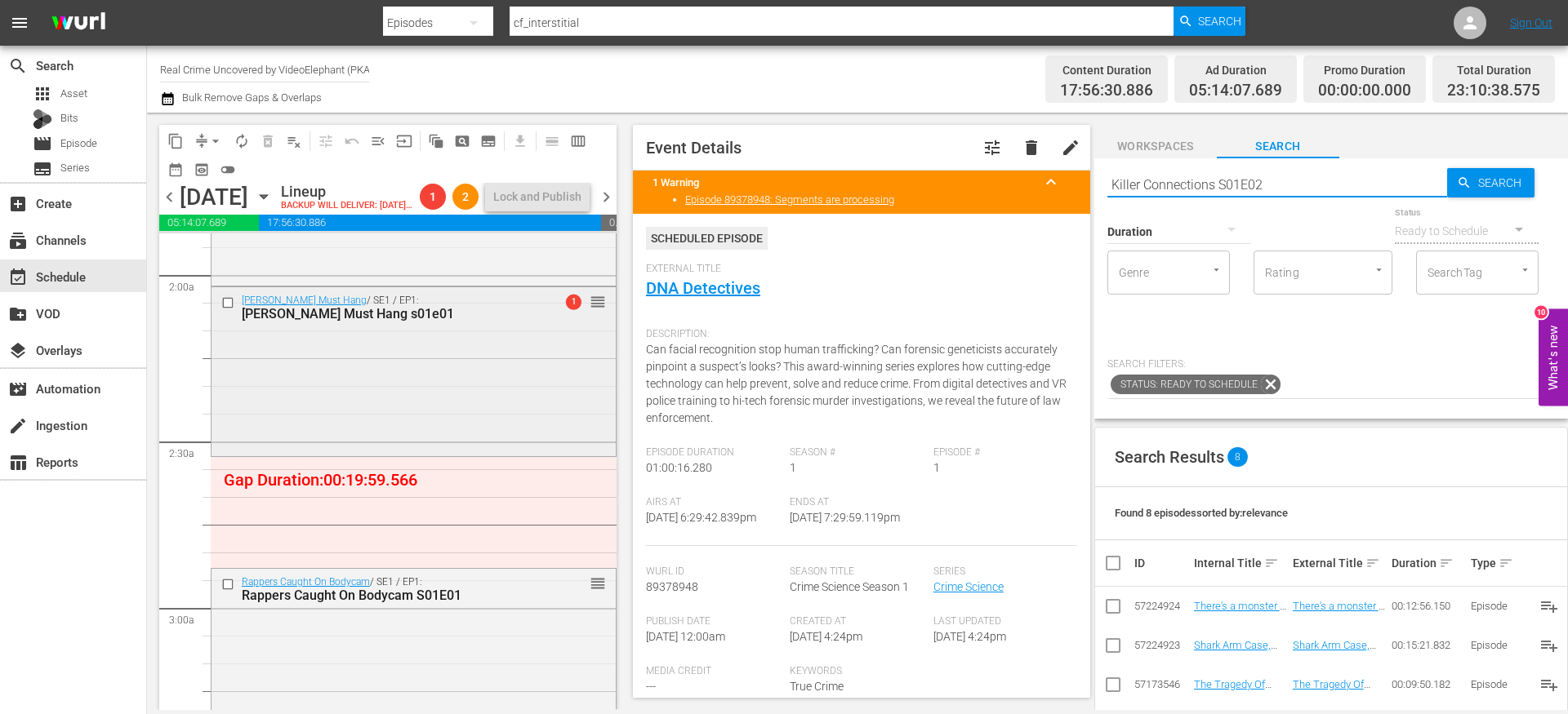
type input "Killer Connections S01E02"
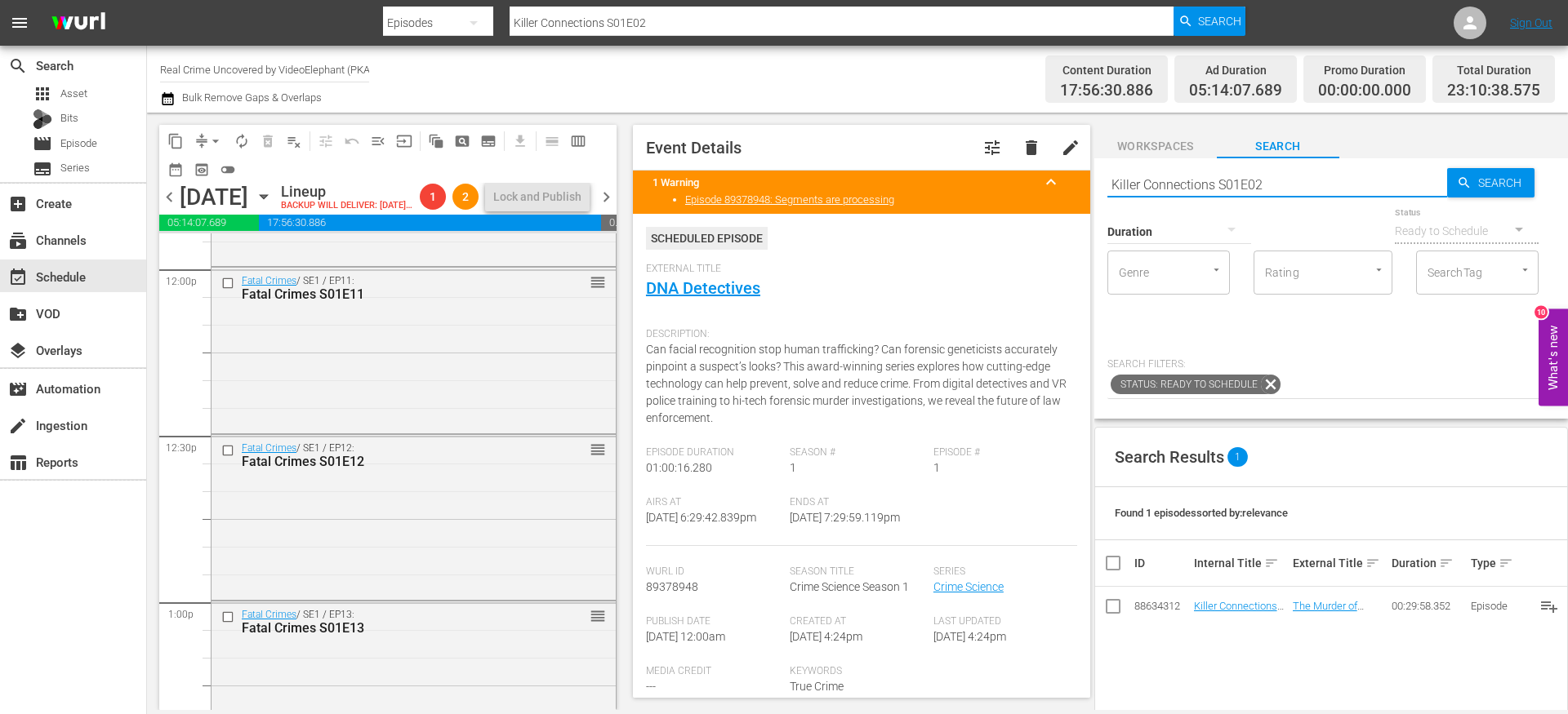
scroll to position [3943, 0]
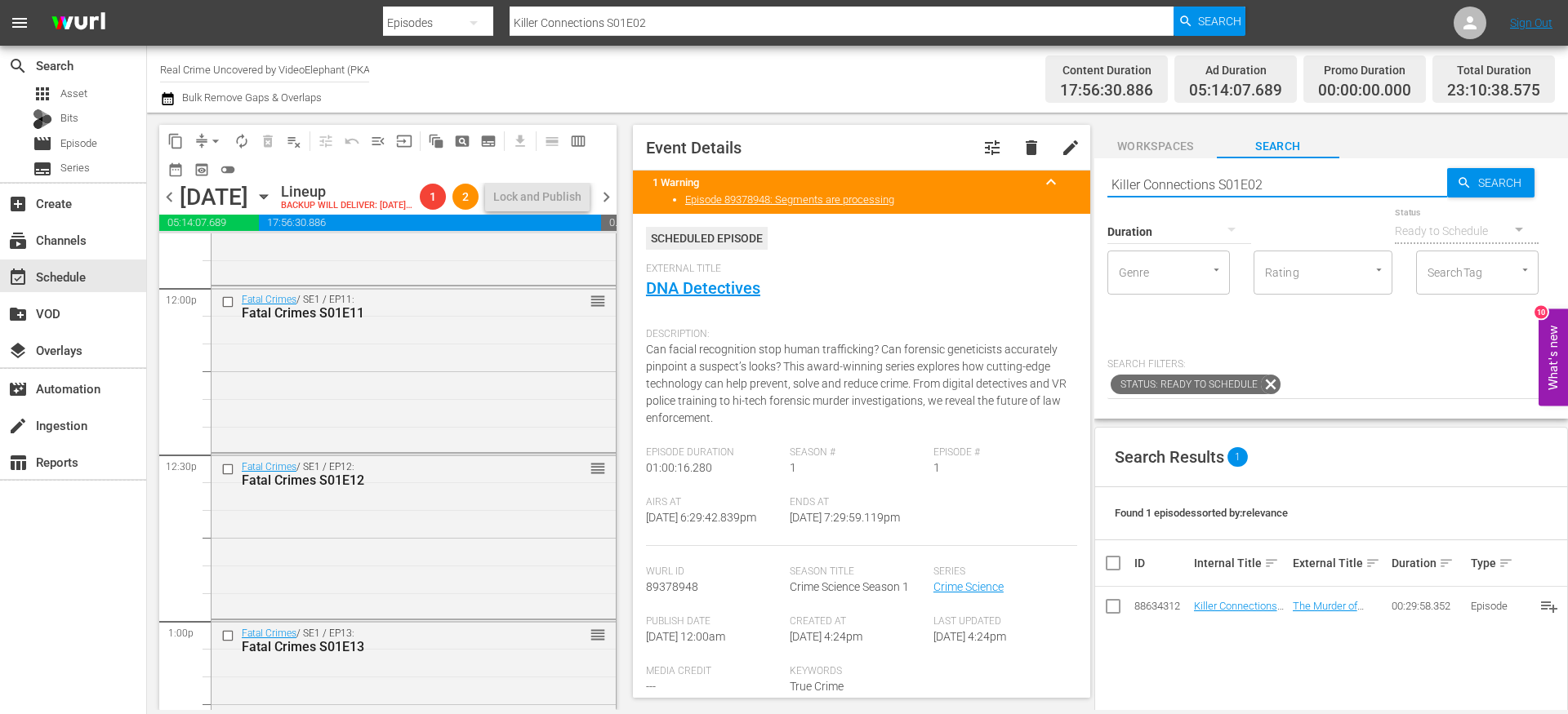
type input "Killer Connections S01E02"
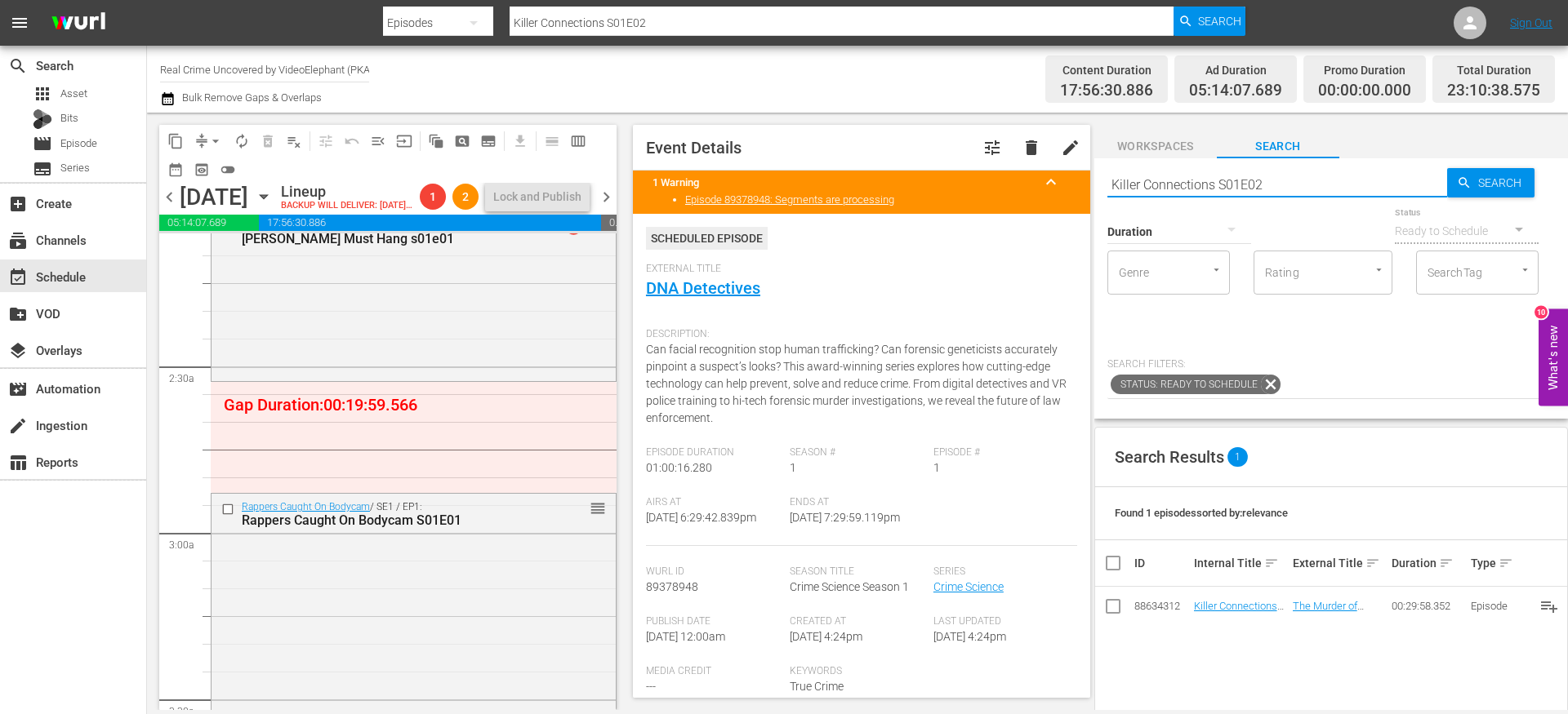
scroll to position [615, 0]
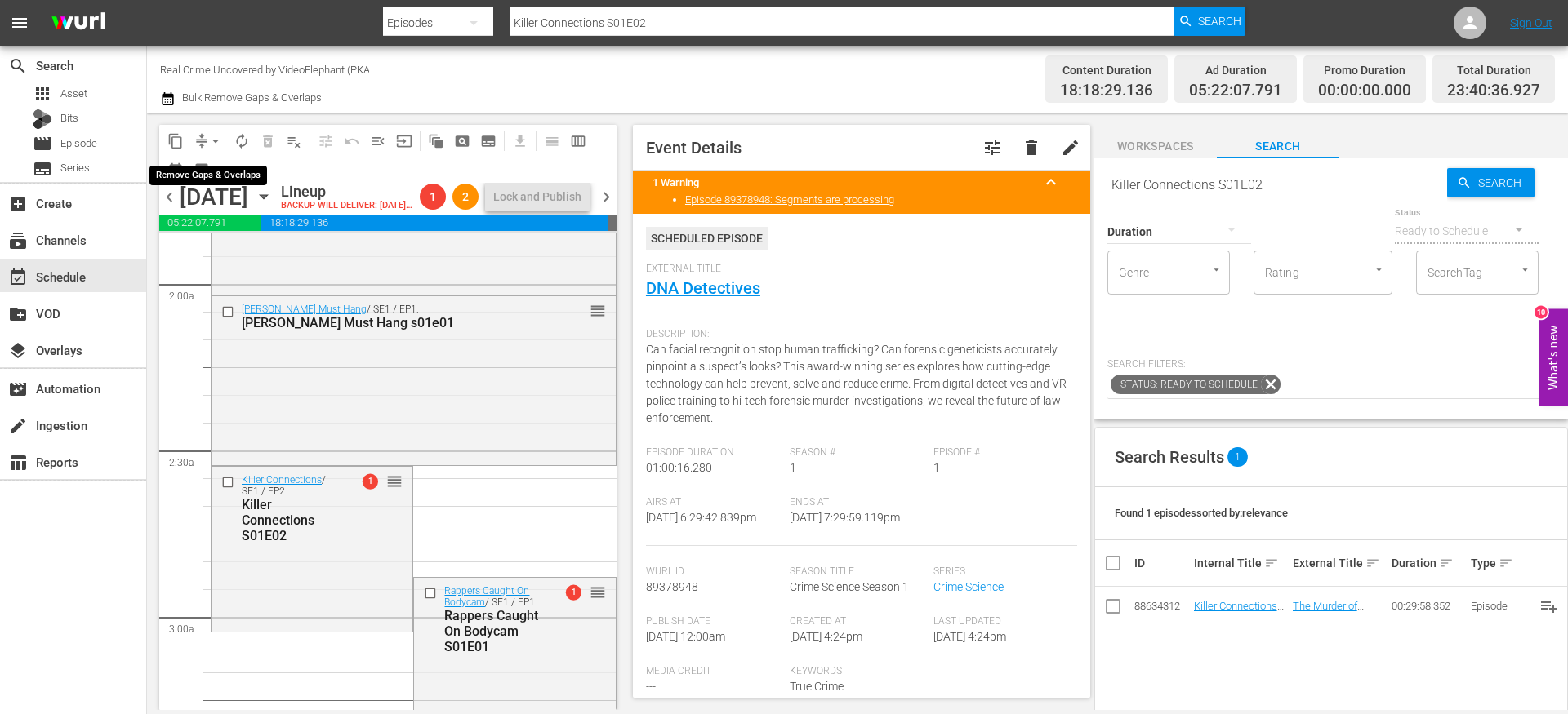
click at [209, 140] on span "arrow_drop_down" at bounding box center [215, 141] width 16 height 16
click at [219, 225] on li "Align to End of Previous Day" at bounding box center [216, 228] width 171 height 27
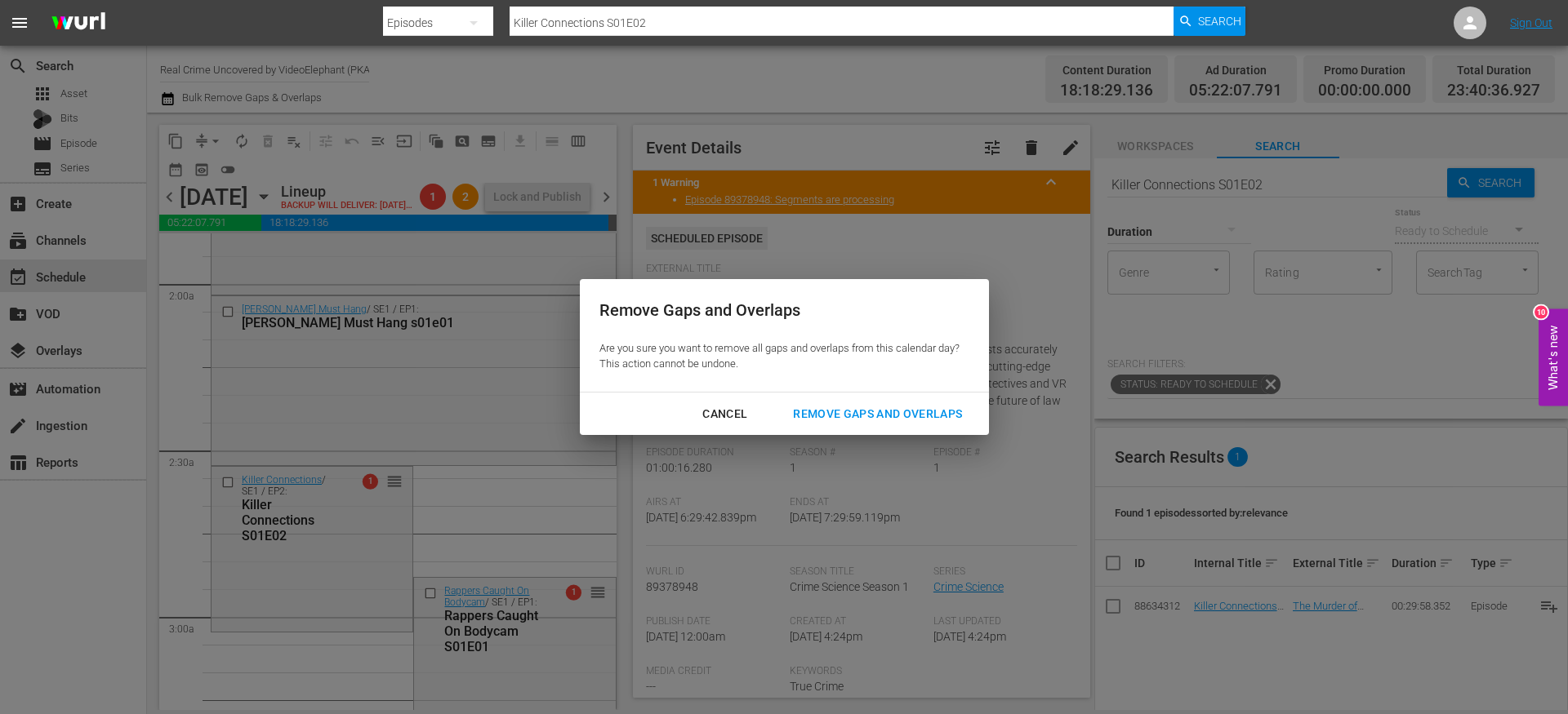
click at [882, 414] on div "Remove Gaps and Overlaps" at bounding box center [877, 414] width 195 height 21
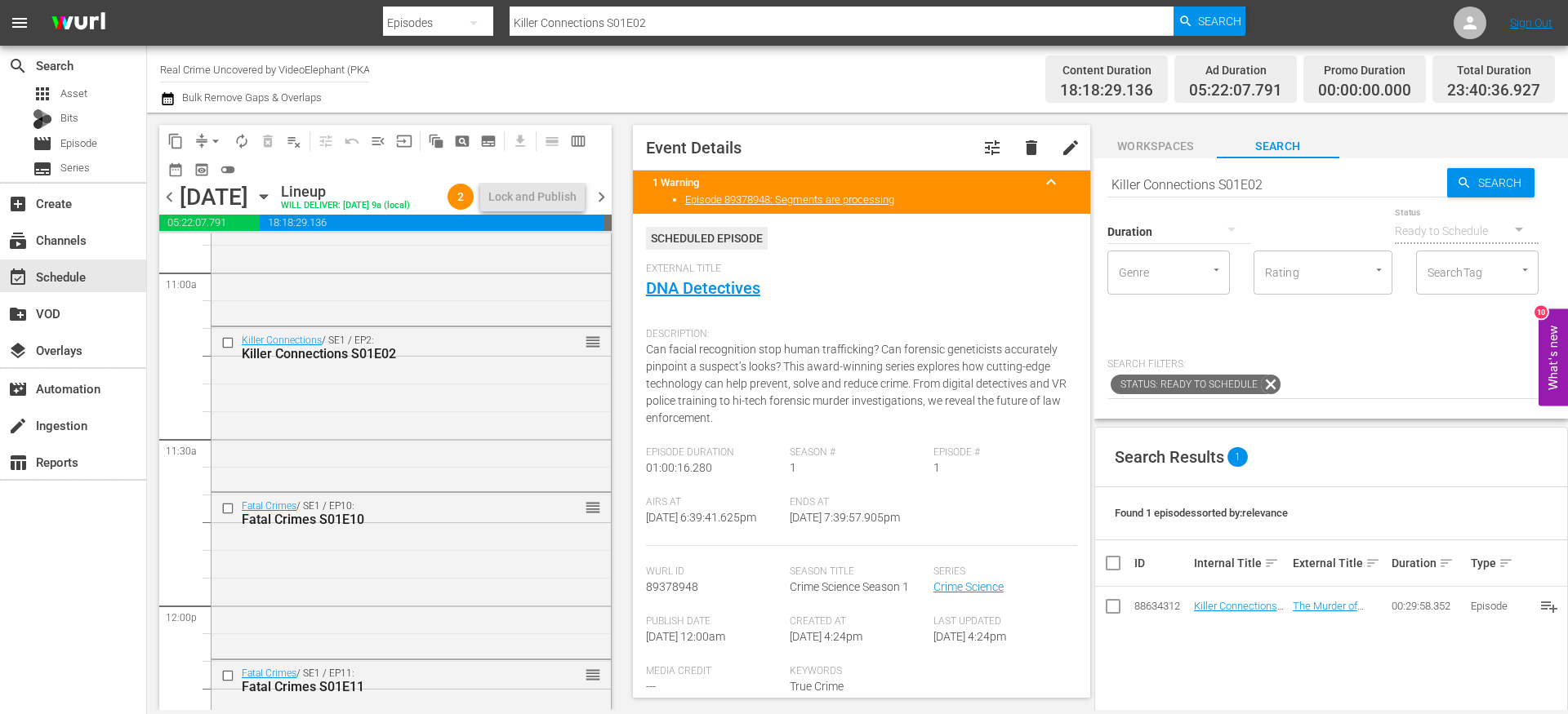
scroll to position [3624, 0]
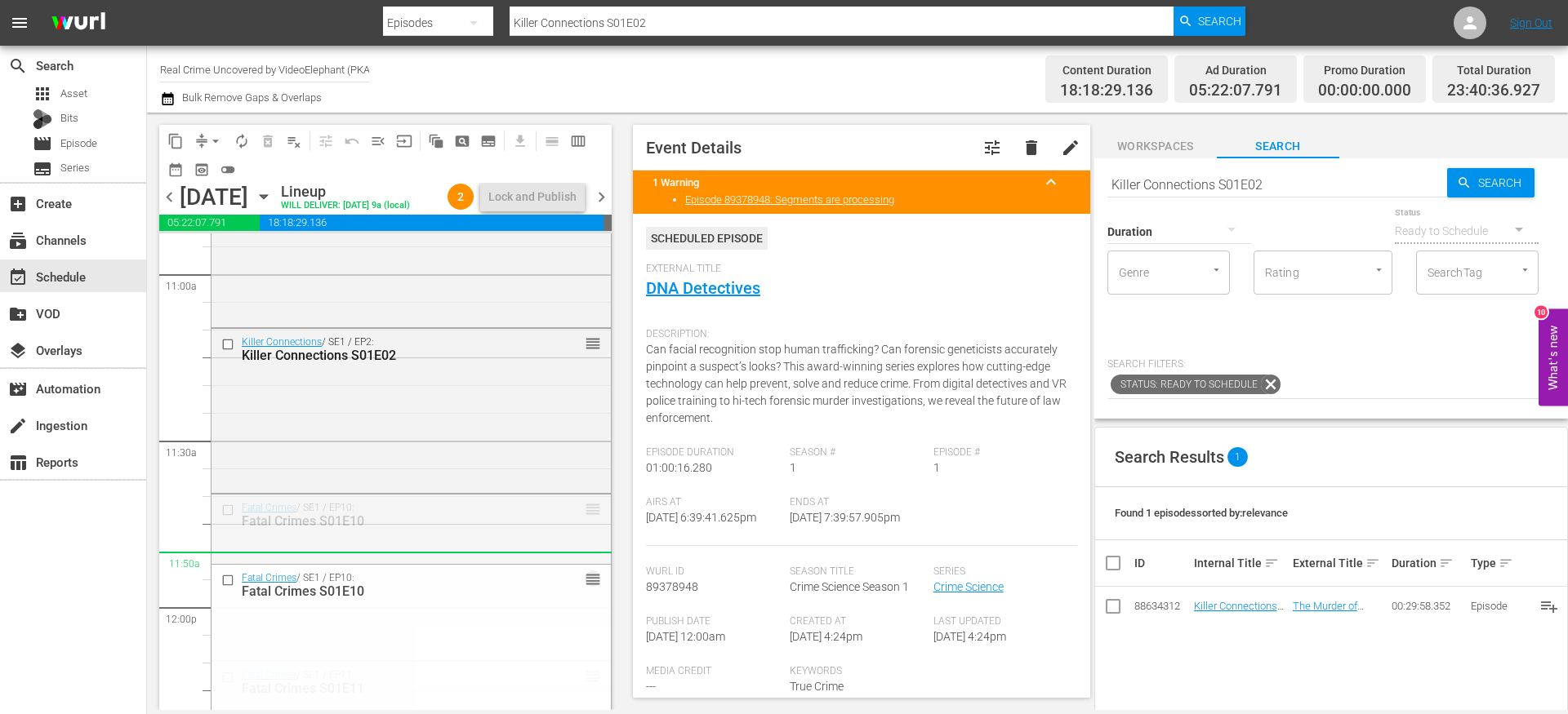
drag, startPoint x: 577, startPoint y: 526, endPoint x: 580, endPoint y: 578, distance: 52.1
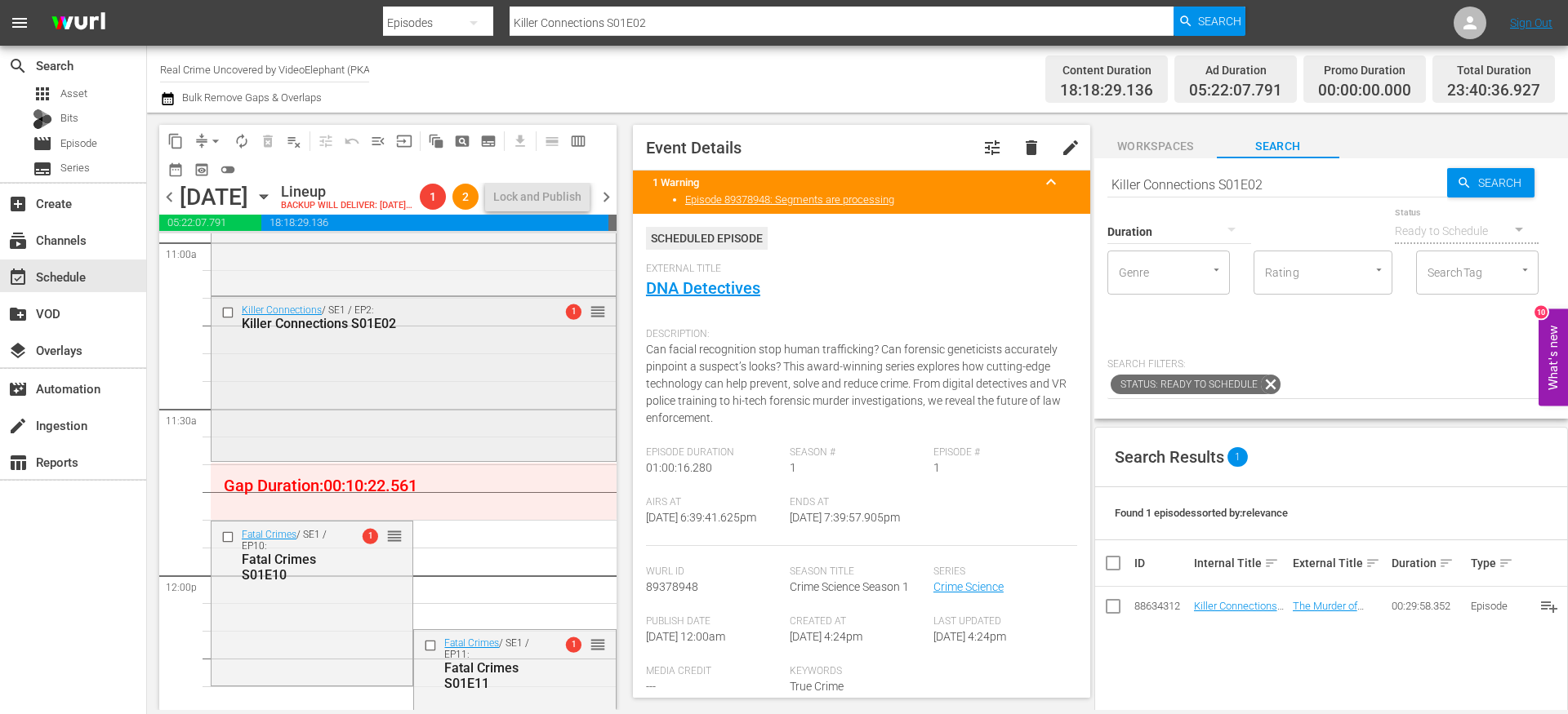
scroll to position [3659, 0]
click at [1275, 184] on input "Killer Connections S01E02" at bounding box center [1277, 185] width 340 height 39
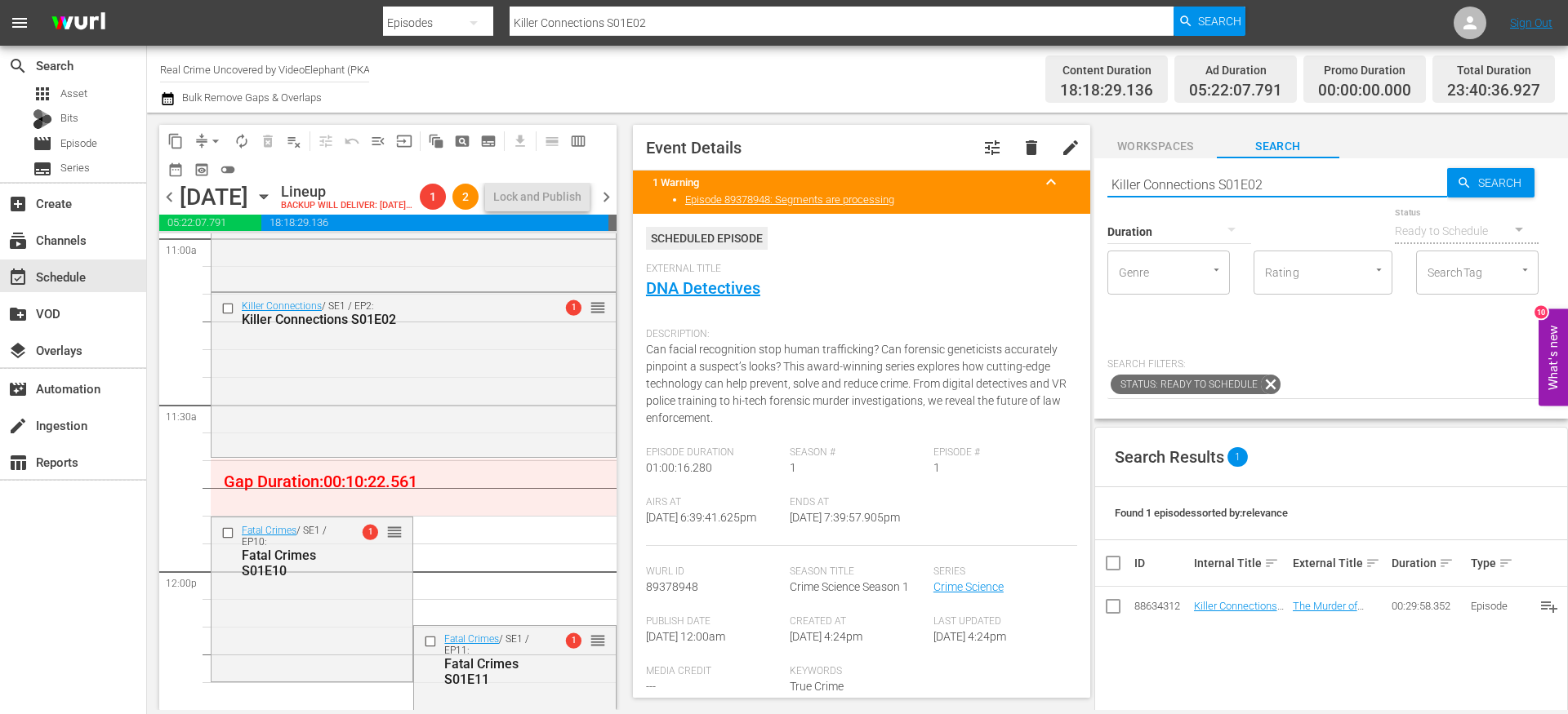
click at [1275, 184] on input "Killer Connections S01E02" at bounding box center [1277, 185] width 340 height 39
type input "cf_interstitial"
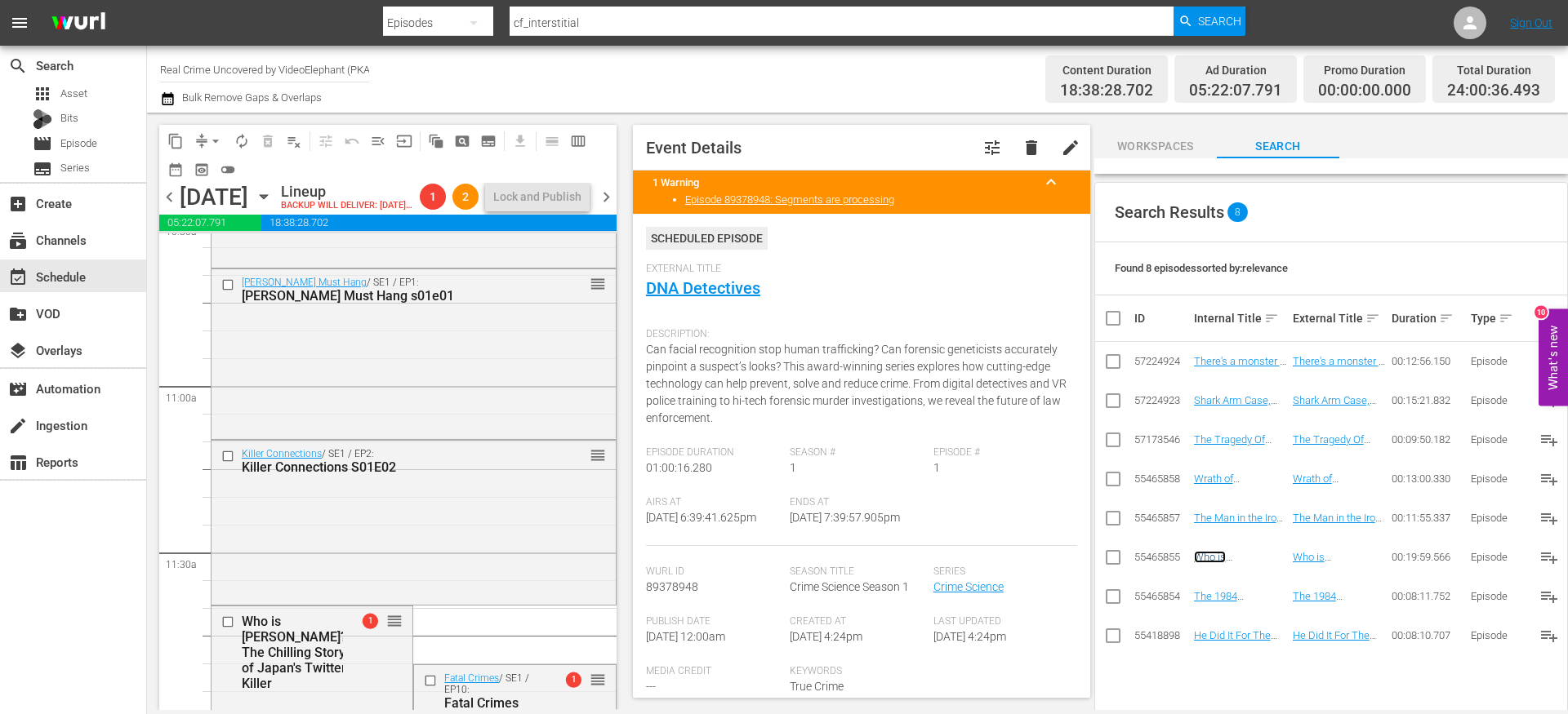
scroll to position [3507, 0]
click at [208, 141] on span "arrow_drop_down" at bounding box center [215, 141] width 16 height 16
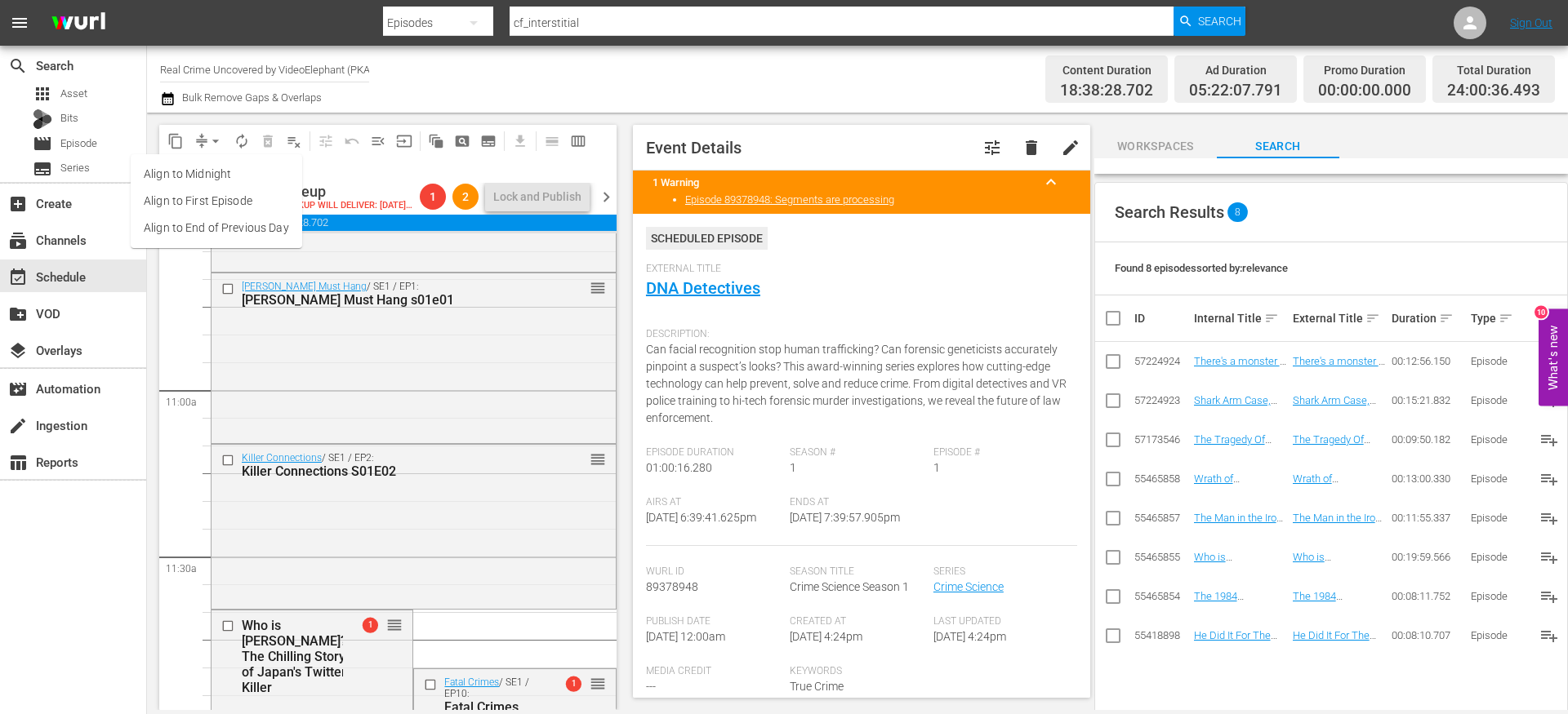
click at [222, 224] on li "Align to End of Previous Day" at bounding box center [216, 228] width 171 height 27
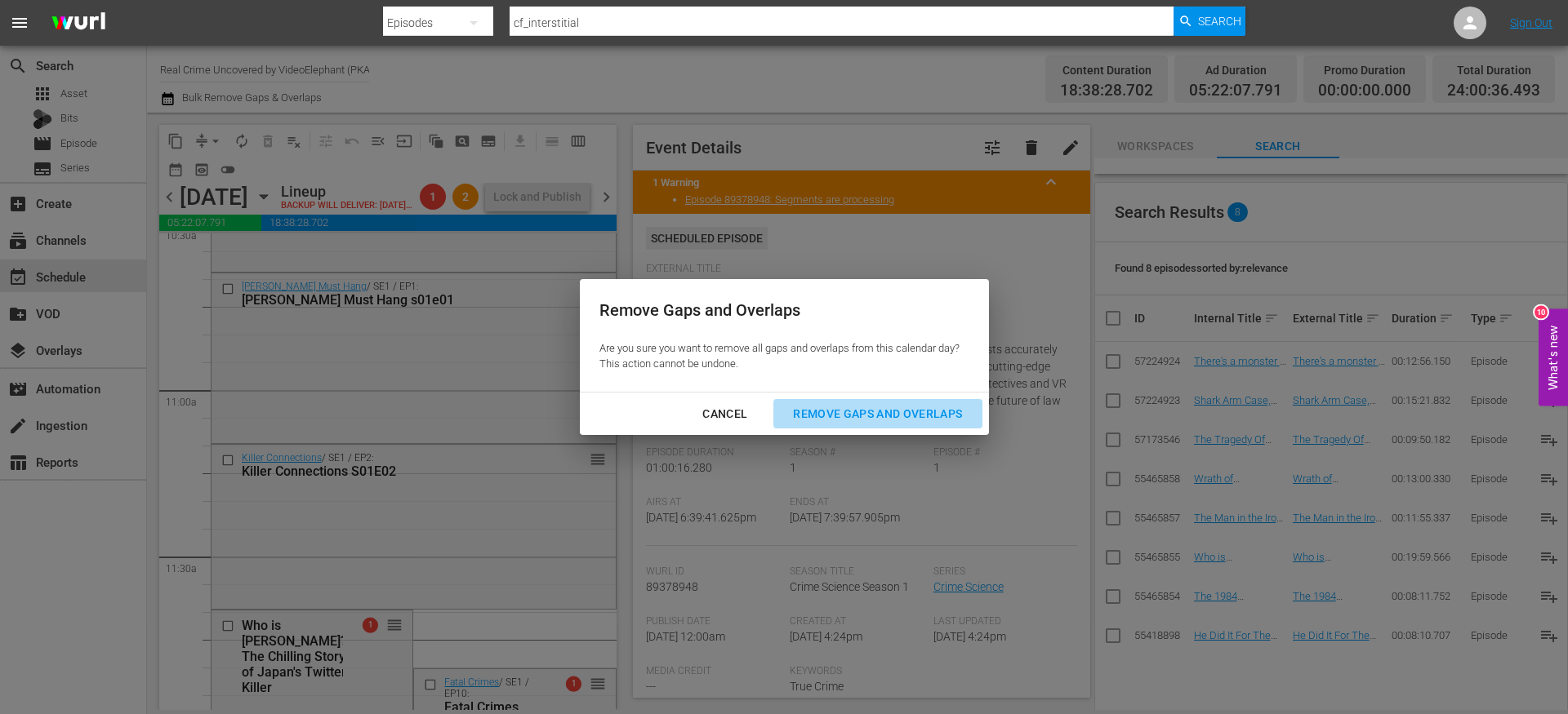
click at [896, 412] on div "Remove Gaps and Overlaps" at bounding box center [877, 414] width 195 height 21
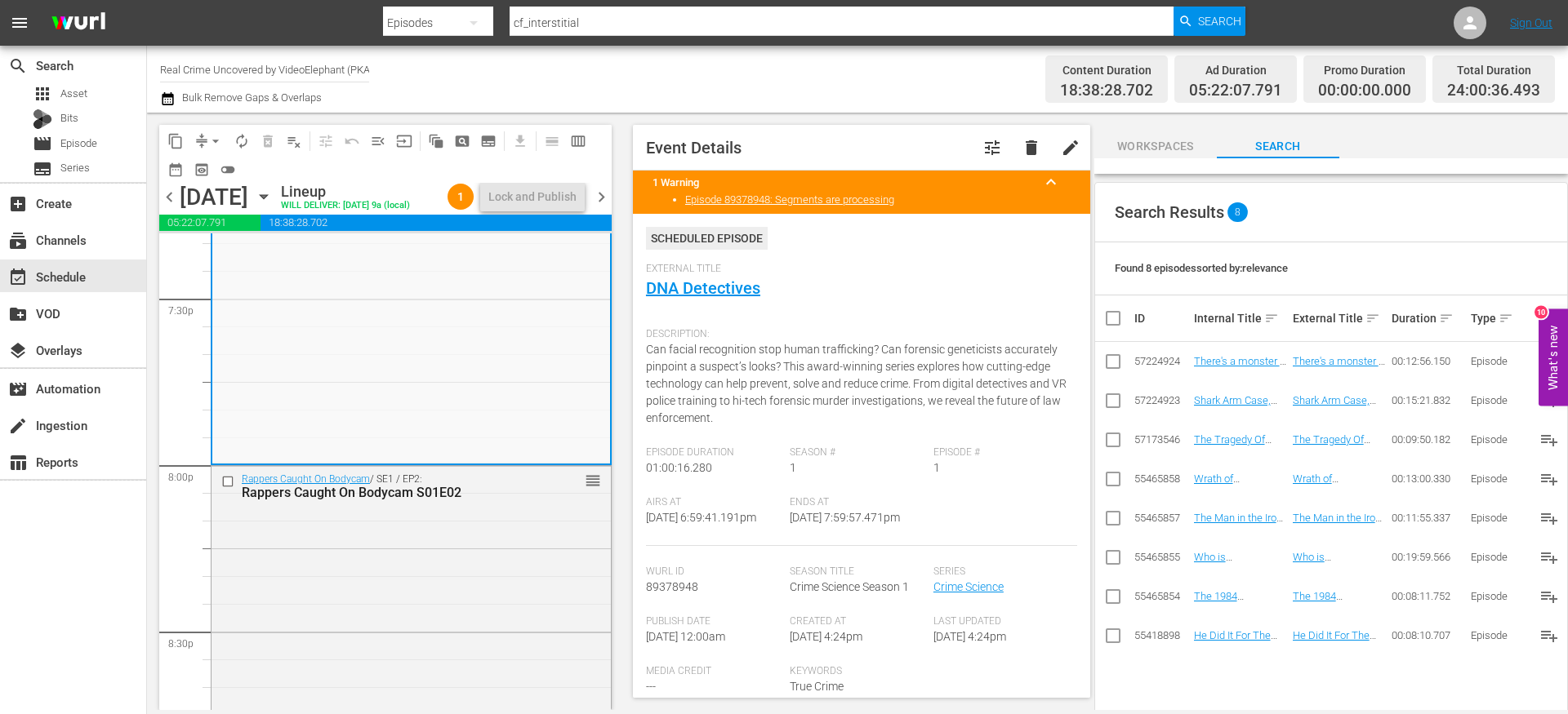
scroll to position [6473, 0]
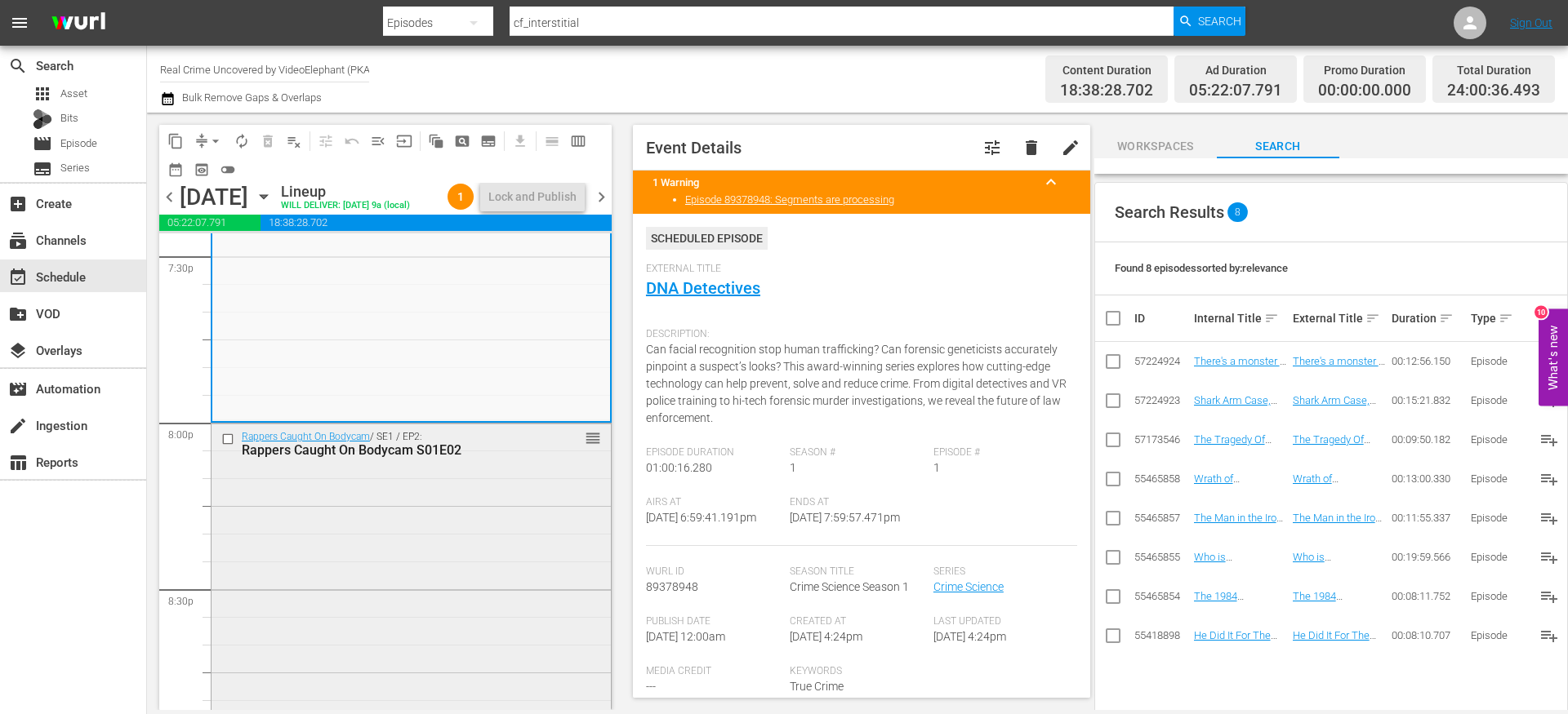
click at [231, 446] on input "checkbox" at bounding box center [230, 440] width 17 height 14
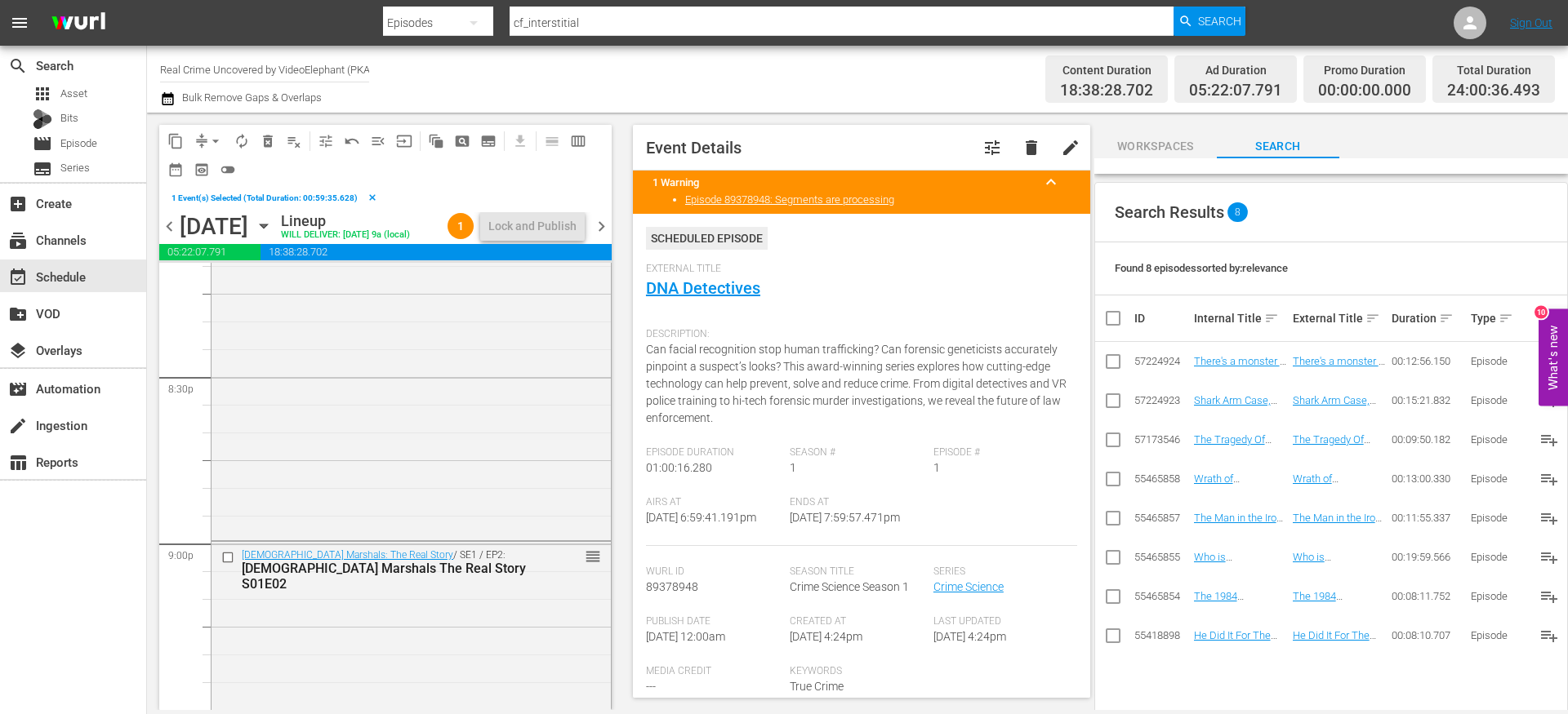
scroll to position [6785, 0]
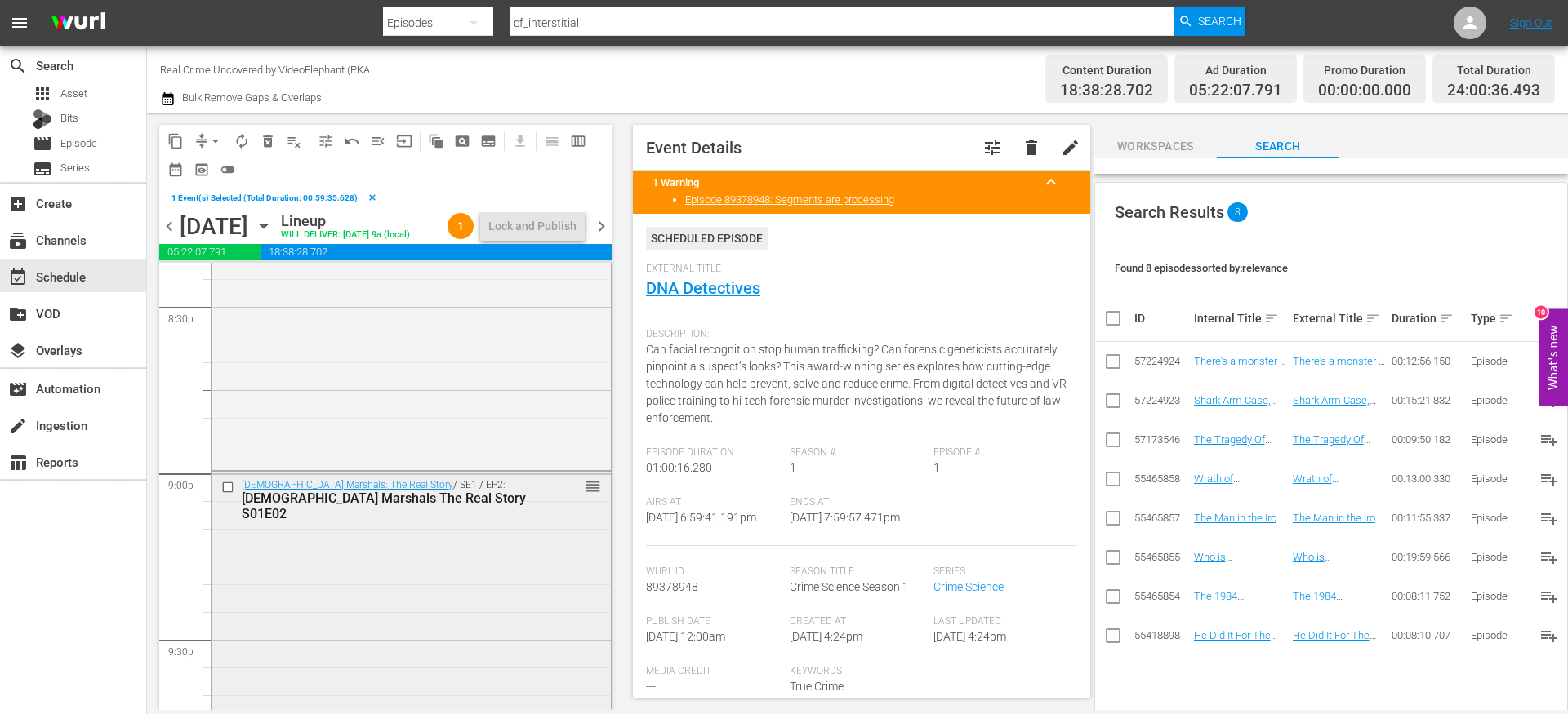
click at [226, 495] on input "checkbox" at bounding box center [230, 488] width 17 height 14
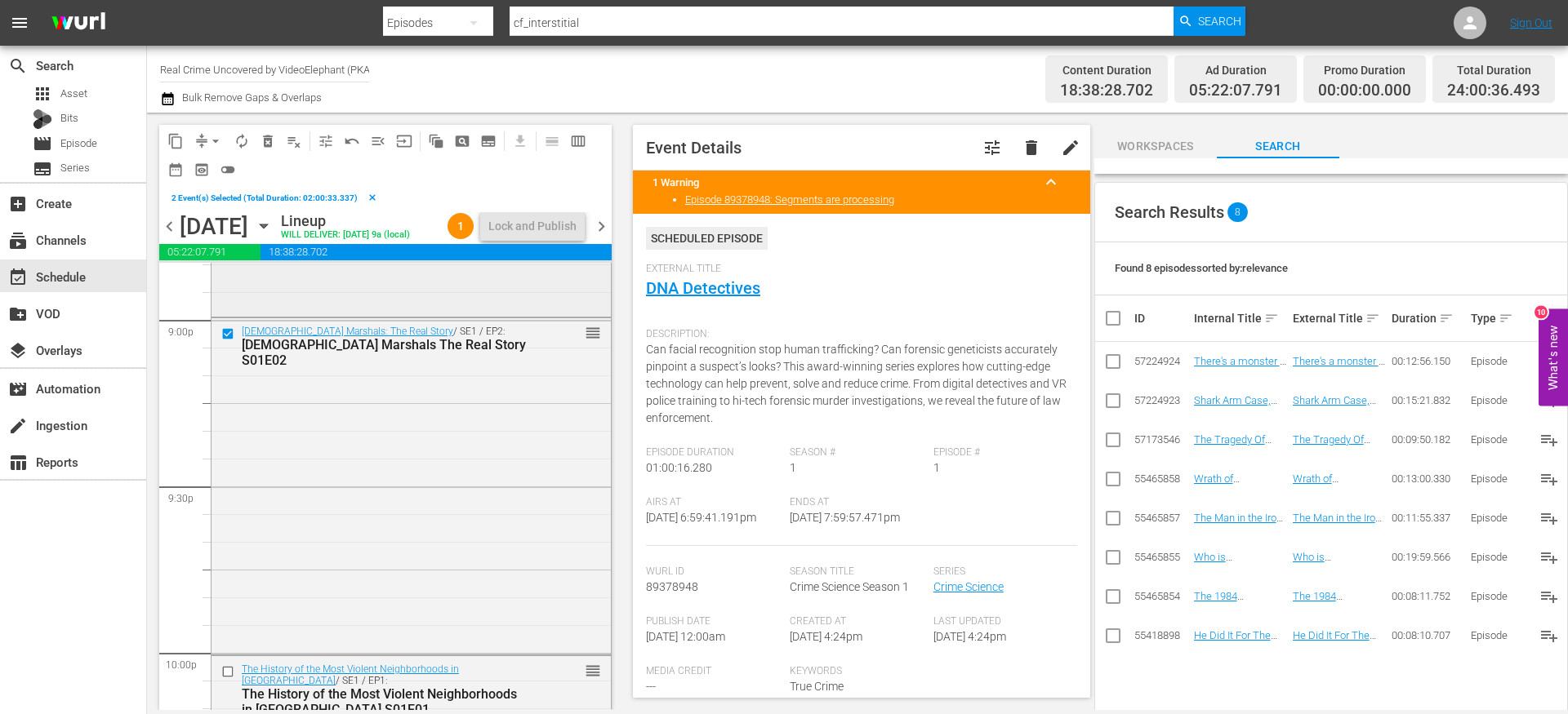
scroll to position [7017, 0]
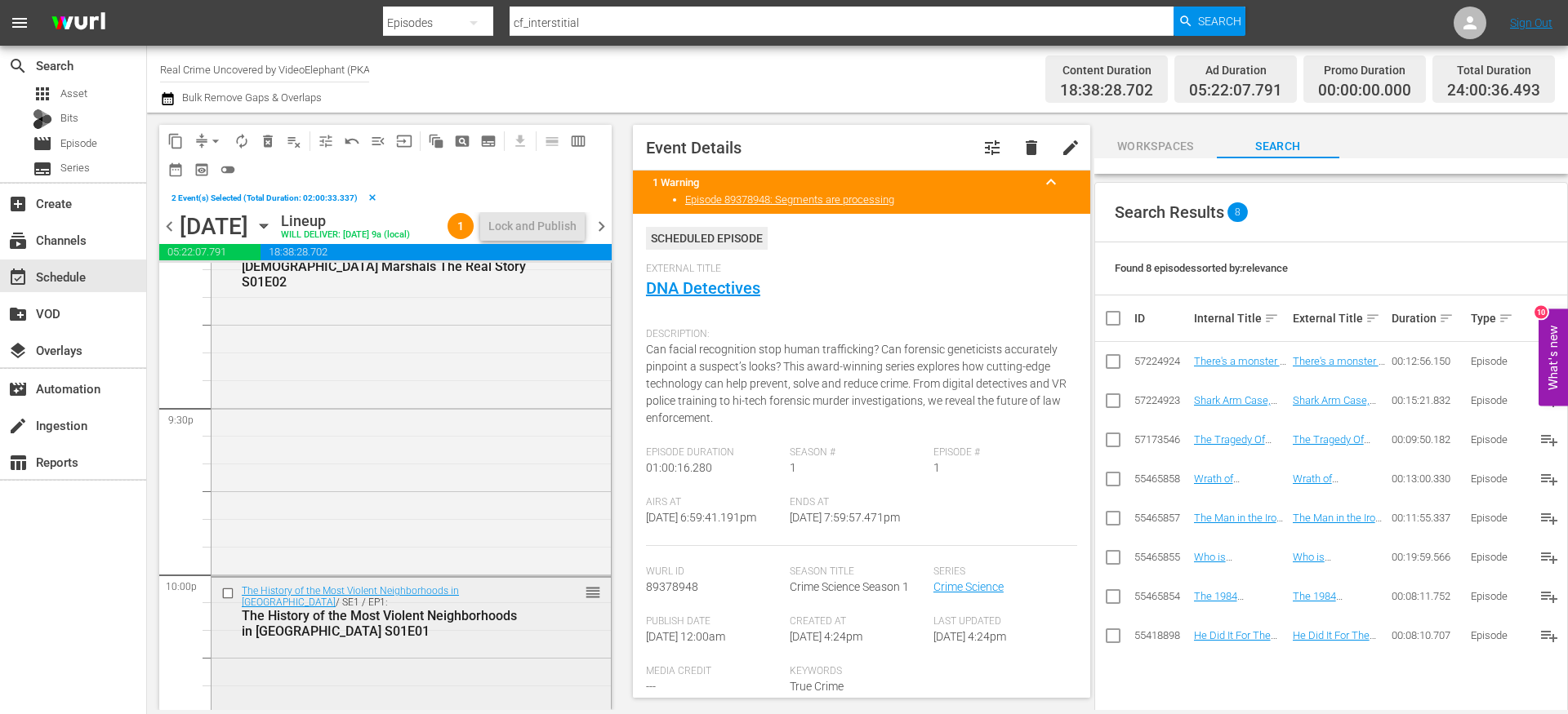
click at [226, 601] on input "checkbox" at bounding box center [230, 594] width 17 height 14
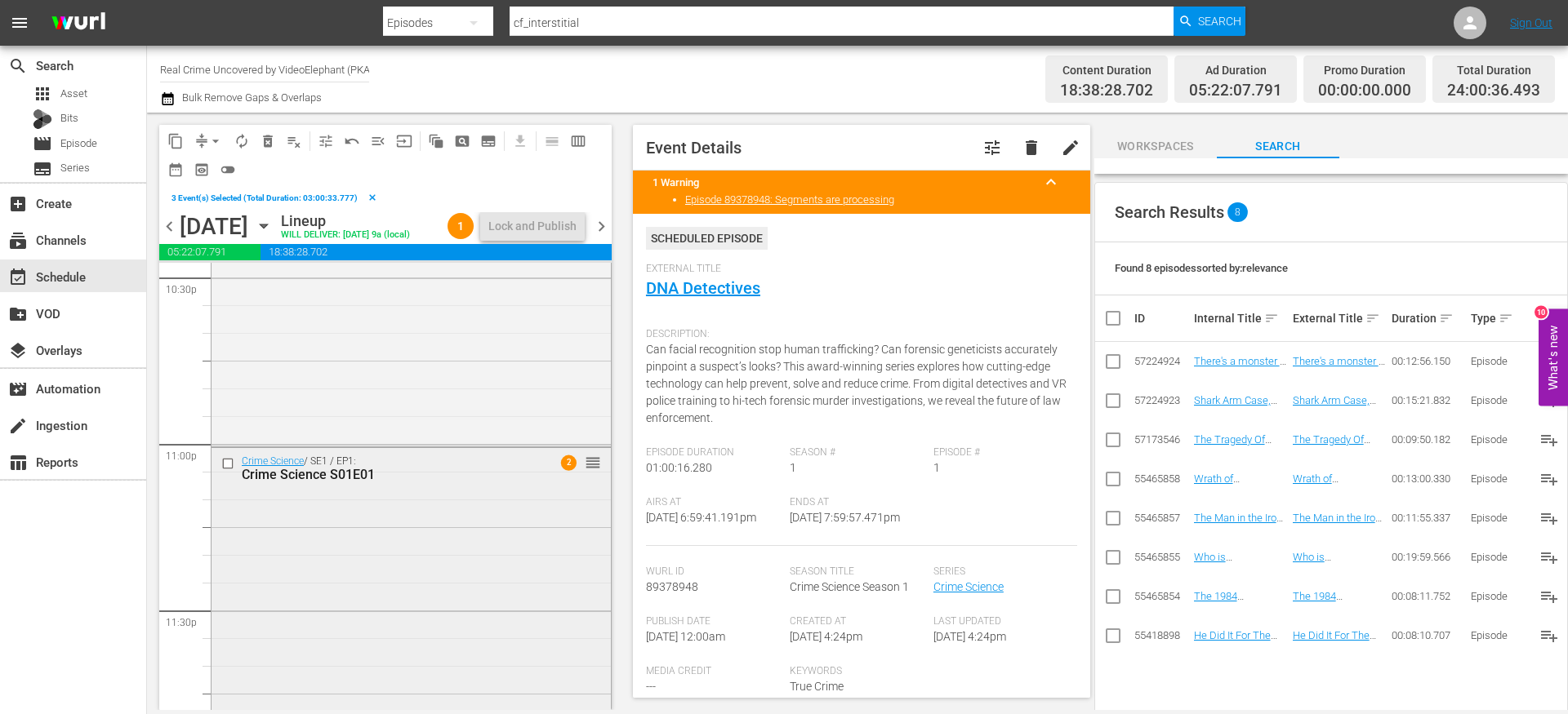
scroll to position [7474, 0]
click at [227, 477] on input "checkbox" at bounding box center [230, 470] width 17 height 14
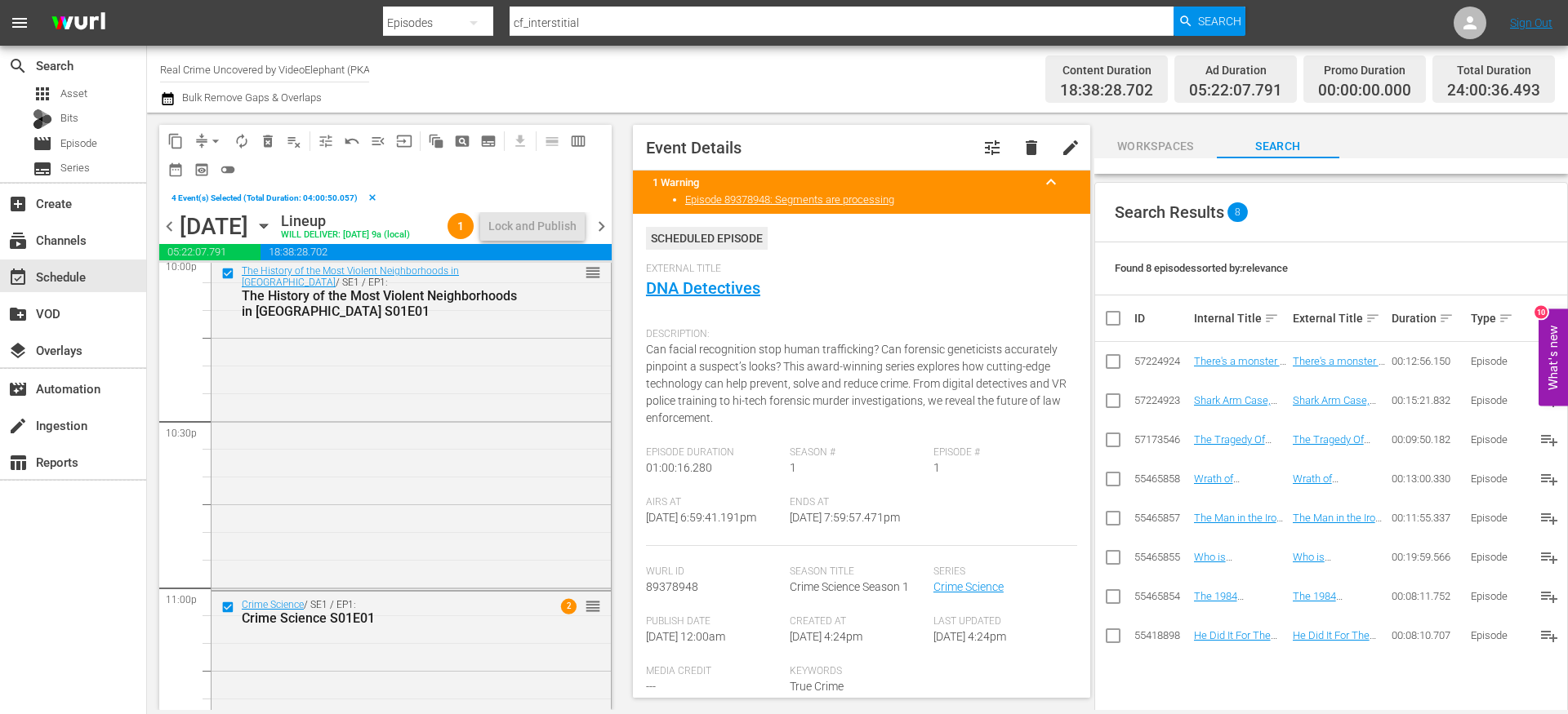
scroll to position [7237, 0]
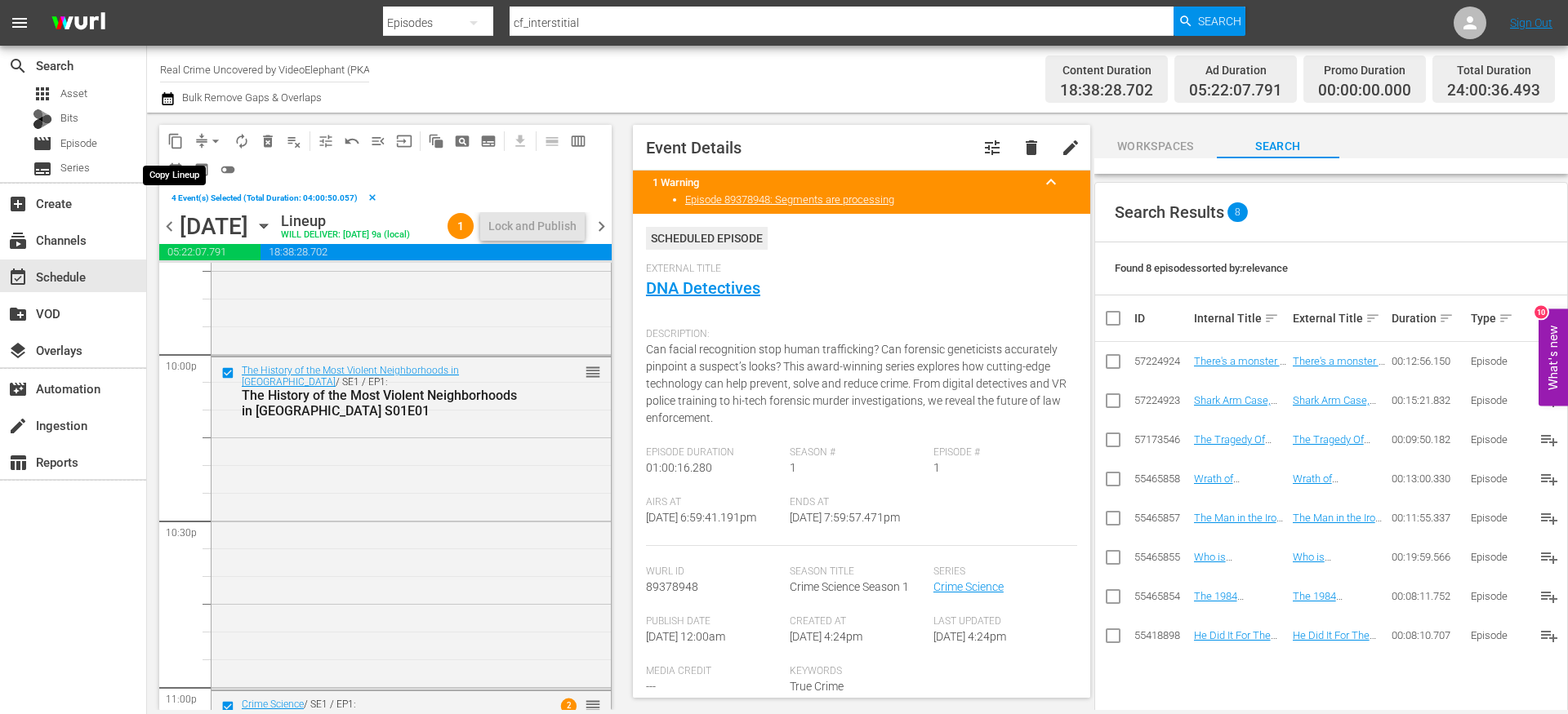
click at [179, 140] on span "content_copy" at bounding box center [175, 141] width 16 height 16
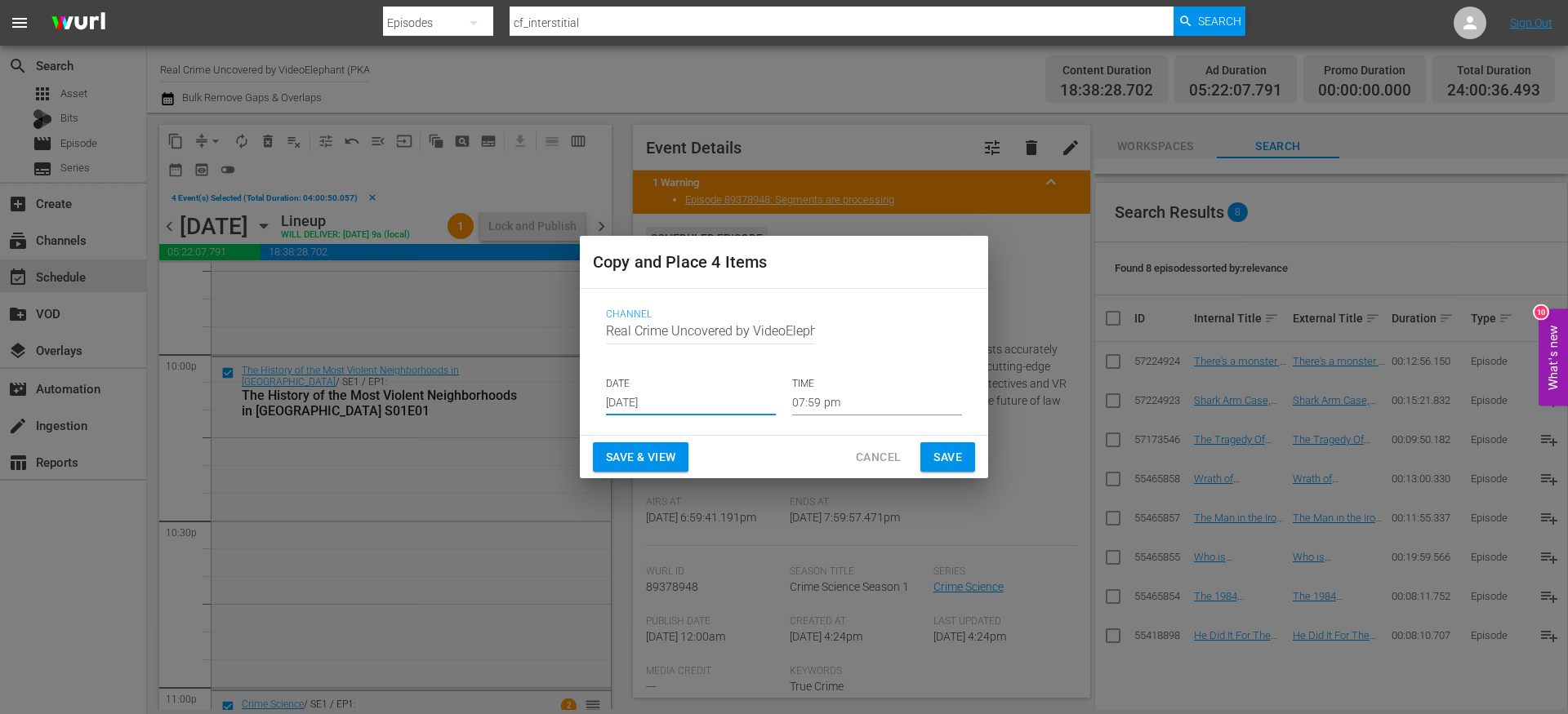
click at [684, 406] on input "[DATE]" at bounding box center [691, 403] width 170 height 24
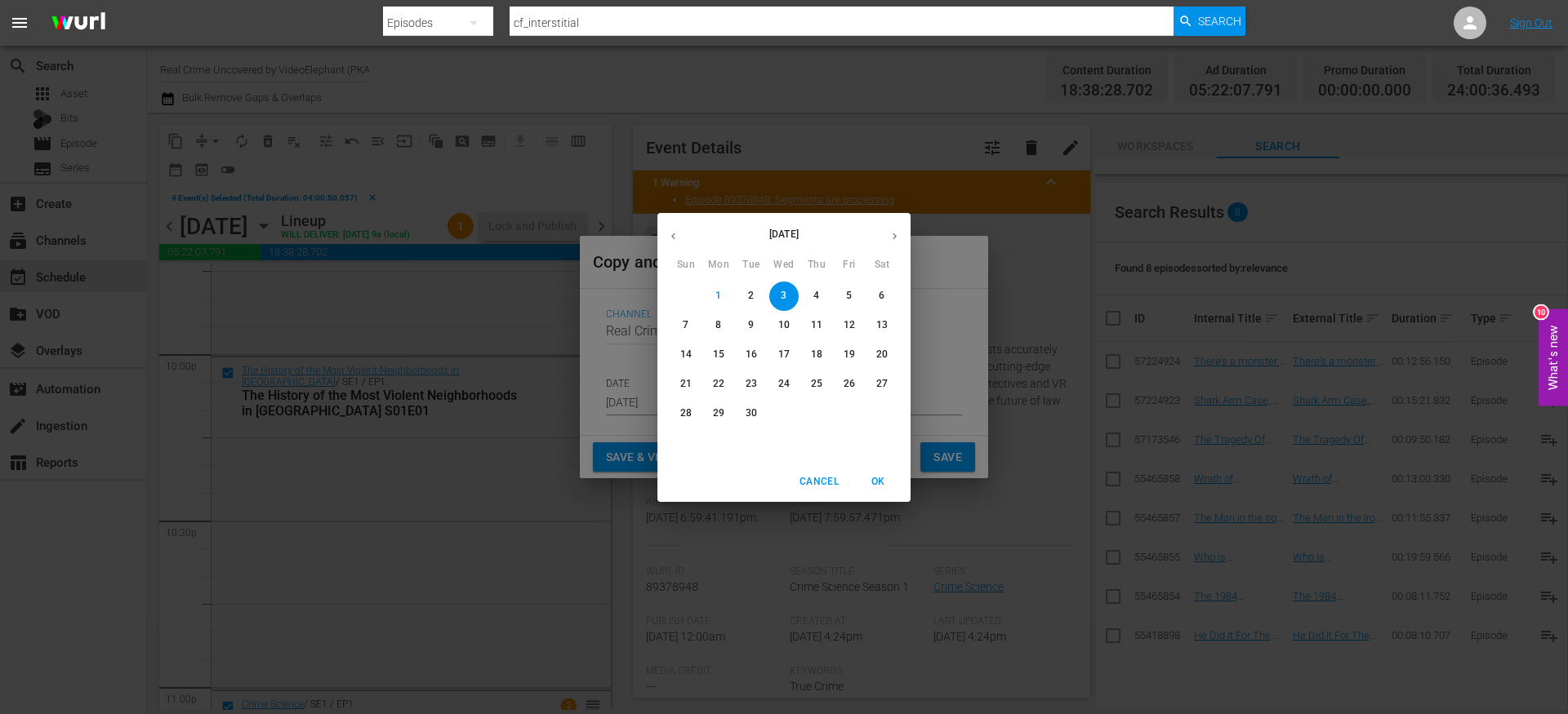
click at [898, 234] on icon "button" at bounding box center [894, 236] width 12 height 12
click at [676, 235] on icon "button" at bounding box center [673, 236] width 12 height 12
click at [690, 383] on p "21" at bounding box center [686, 383] width 11 height 14
type input "[DATE]"
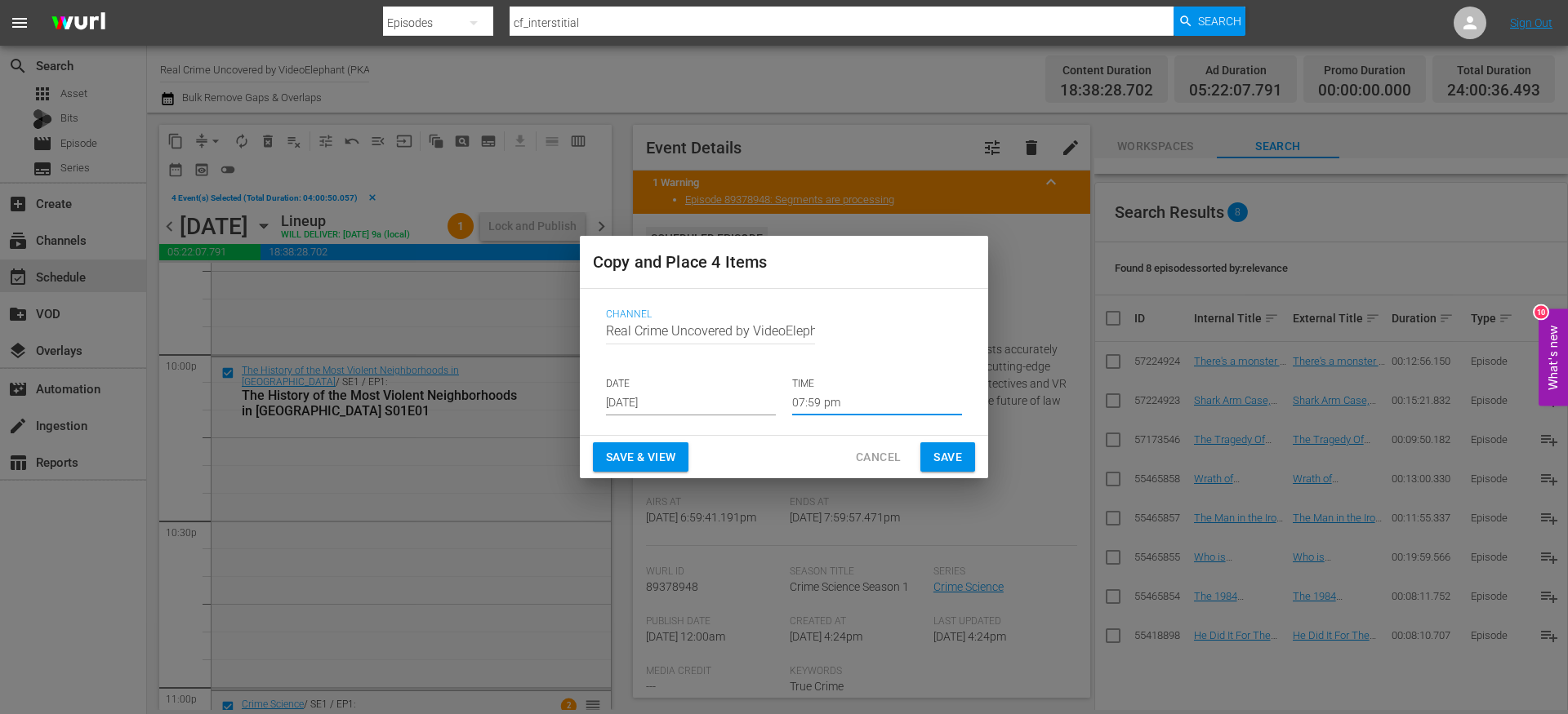
click at [801, 401] on input "07:59 pm" at bounding box center [877, 403] width 170 height 24
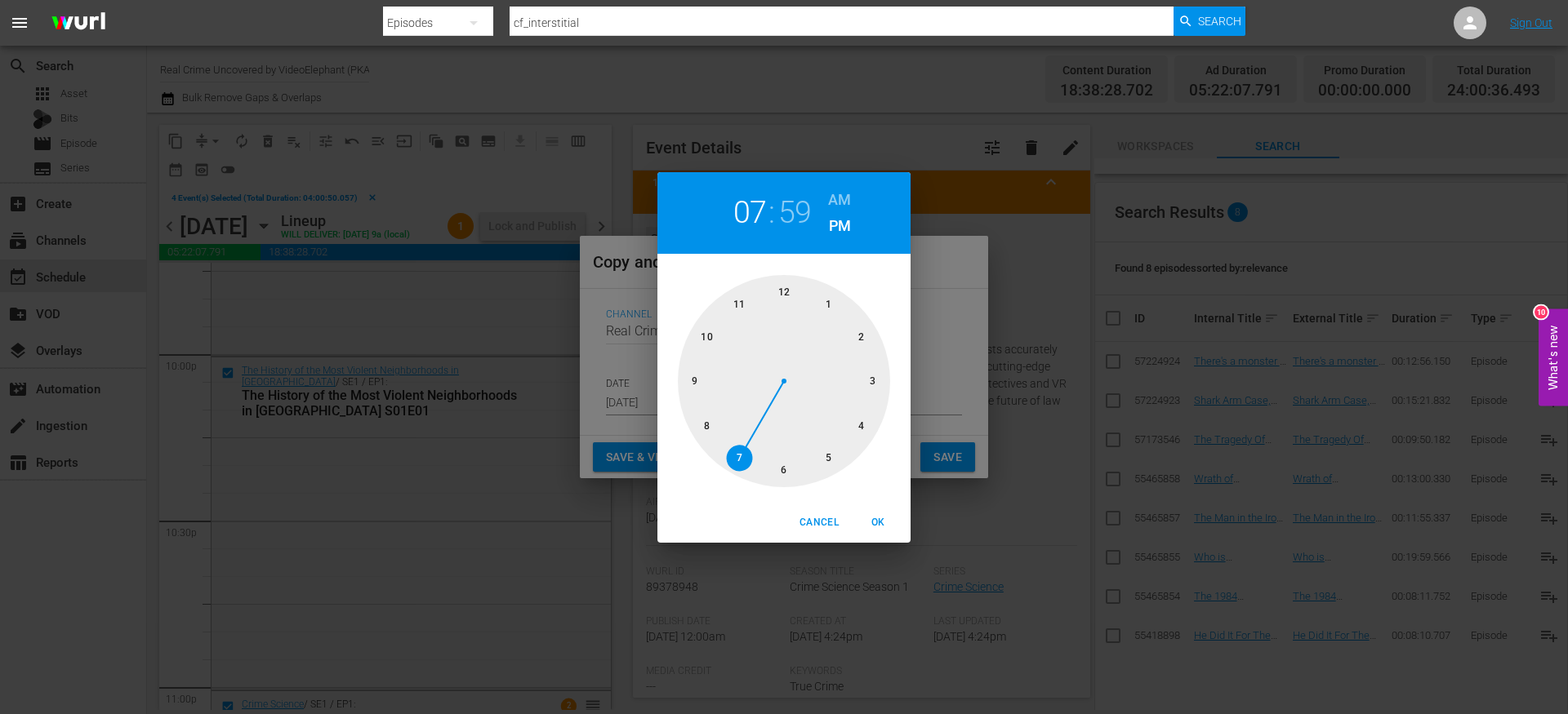
click at [780, 290] on div at bounding box center [784, 381] width 212 height 212
click at [783, 290] on div at bounding box center [784, 381] width 212 height 212
click at [834, 195] on h6 "AM" at bounding box center [839, 200] width 23 height 26
click at [886, 521] on span "OK" at bounding box center [877, 522] width 39 height 17
type input "12:00 am"
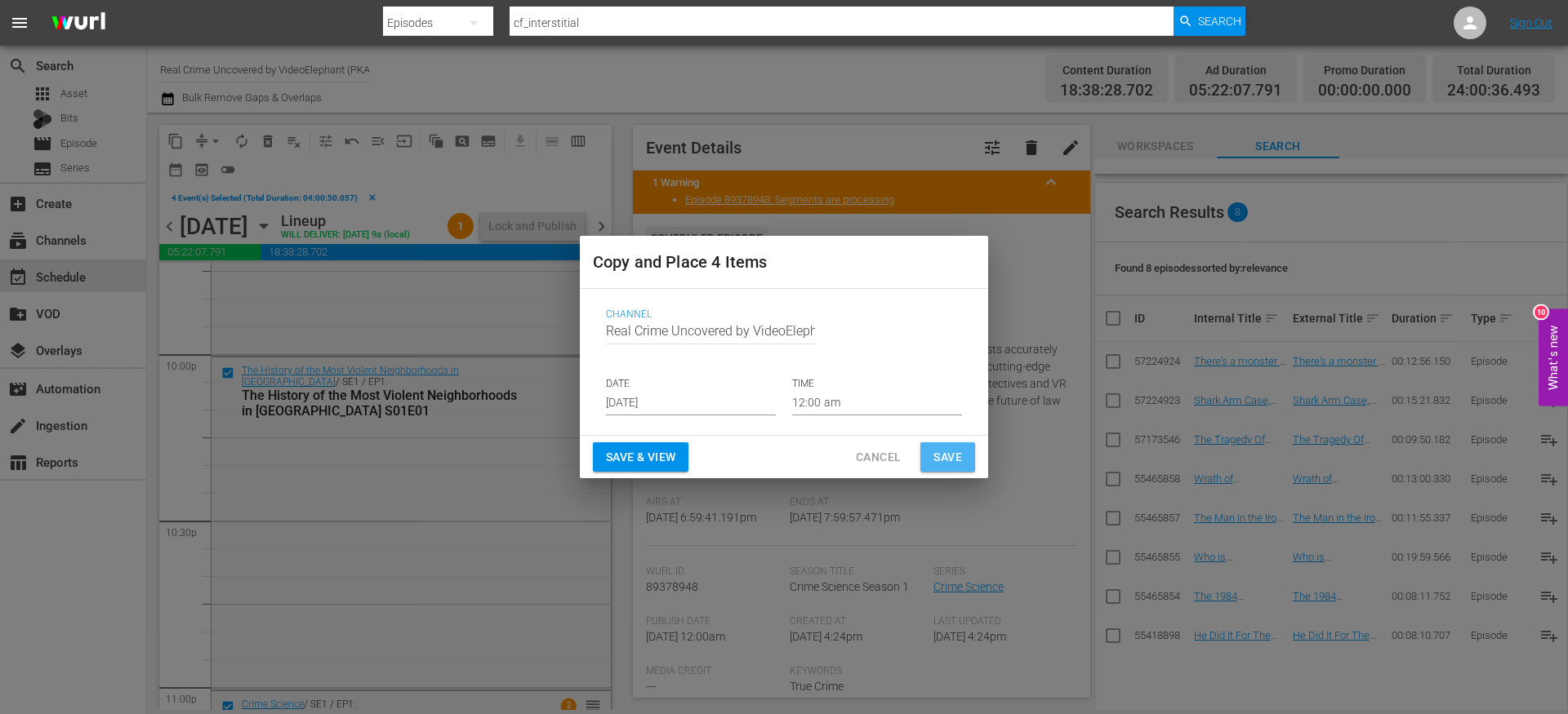
click at [946, 450] on span "Save" at bounding box center [947, 458] width 28 height 21
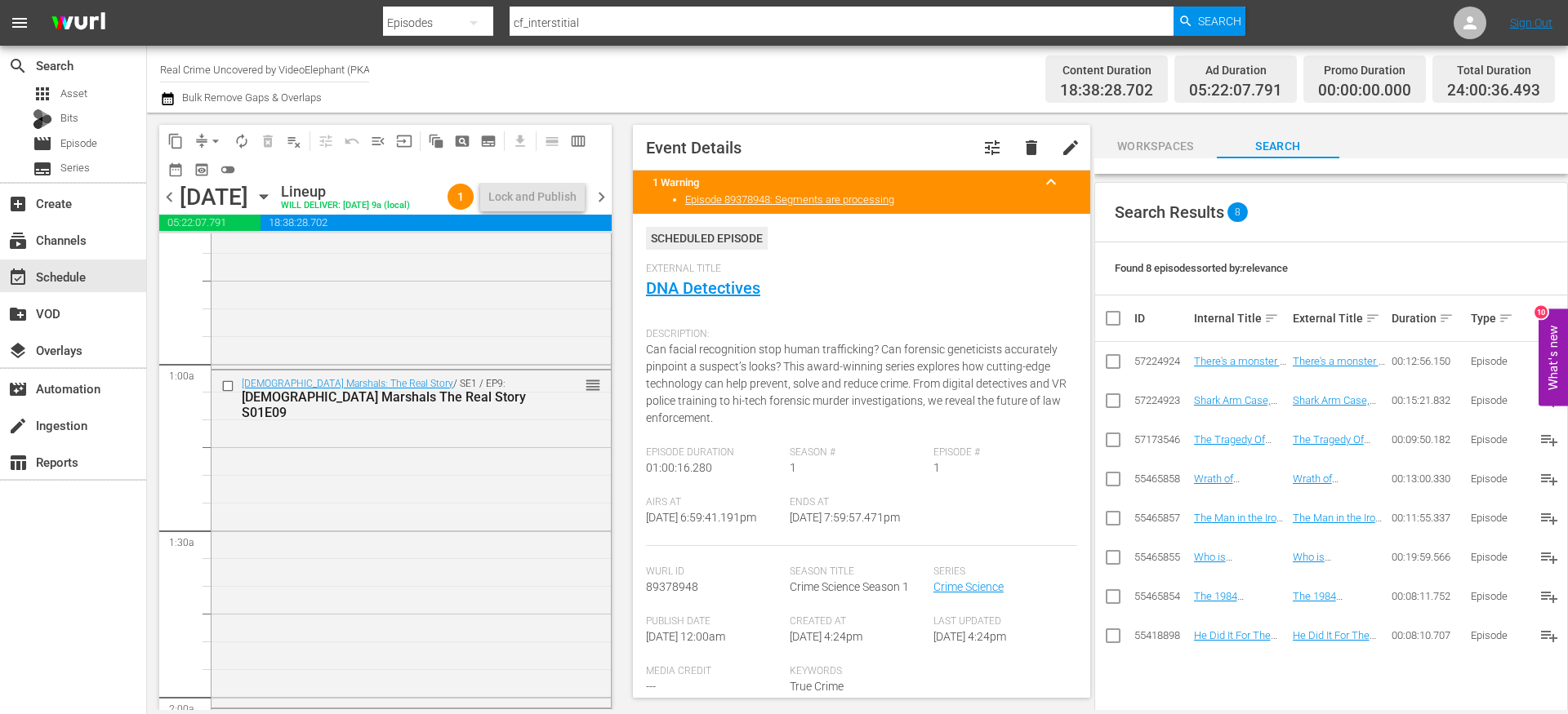
scroll to position [0, 0]
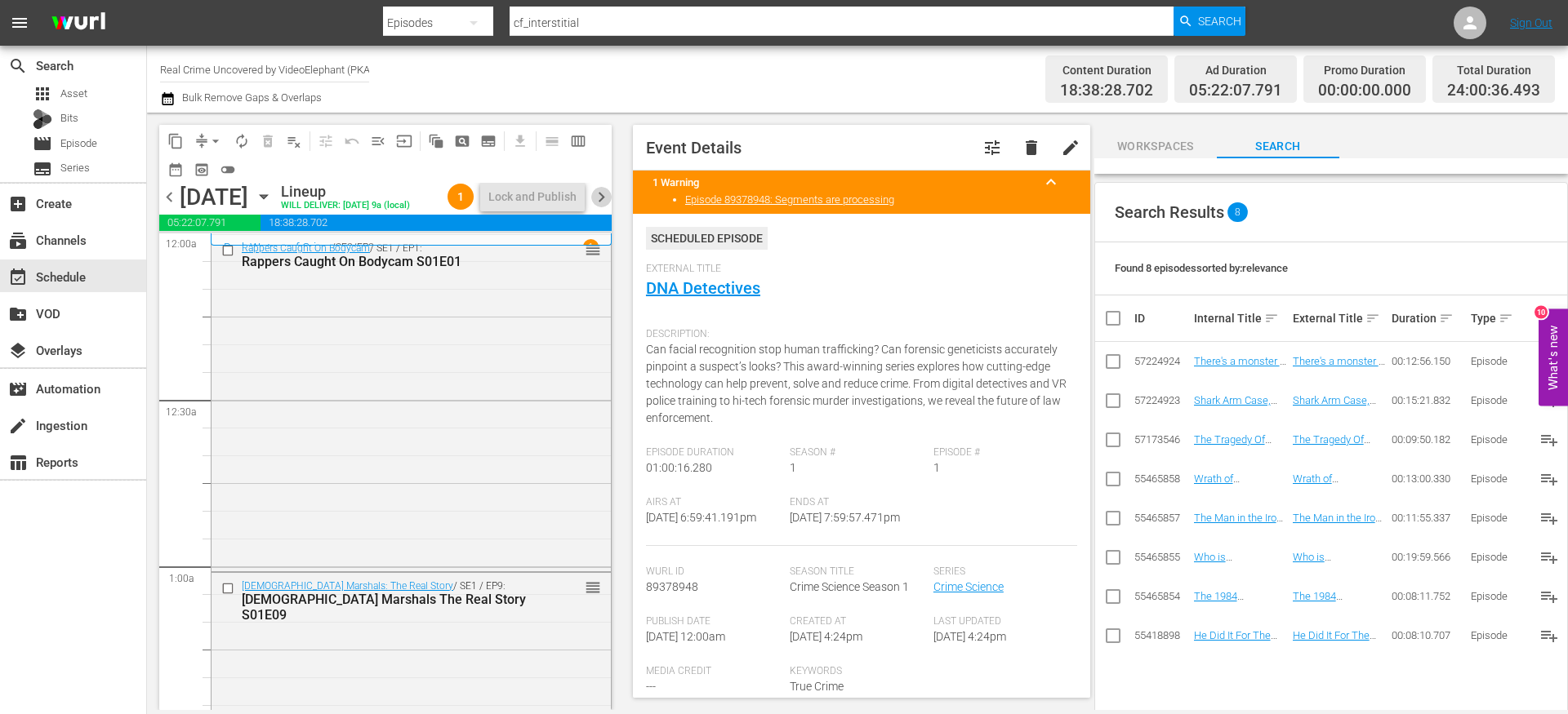
click at [609, 207] on span "chevron_right" at bounding box center [601, 197] width 21 height 21
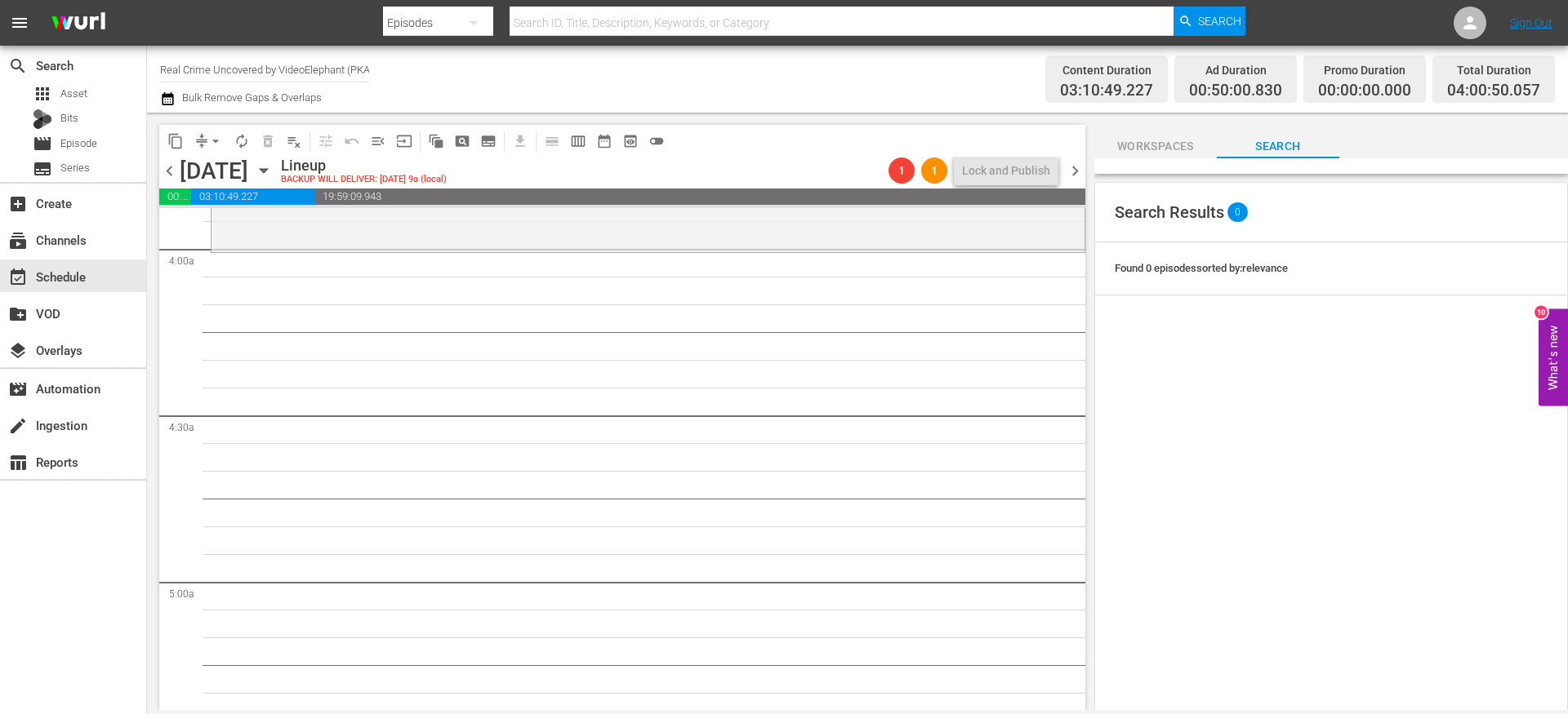
scroll to position [1209, 0]
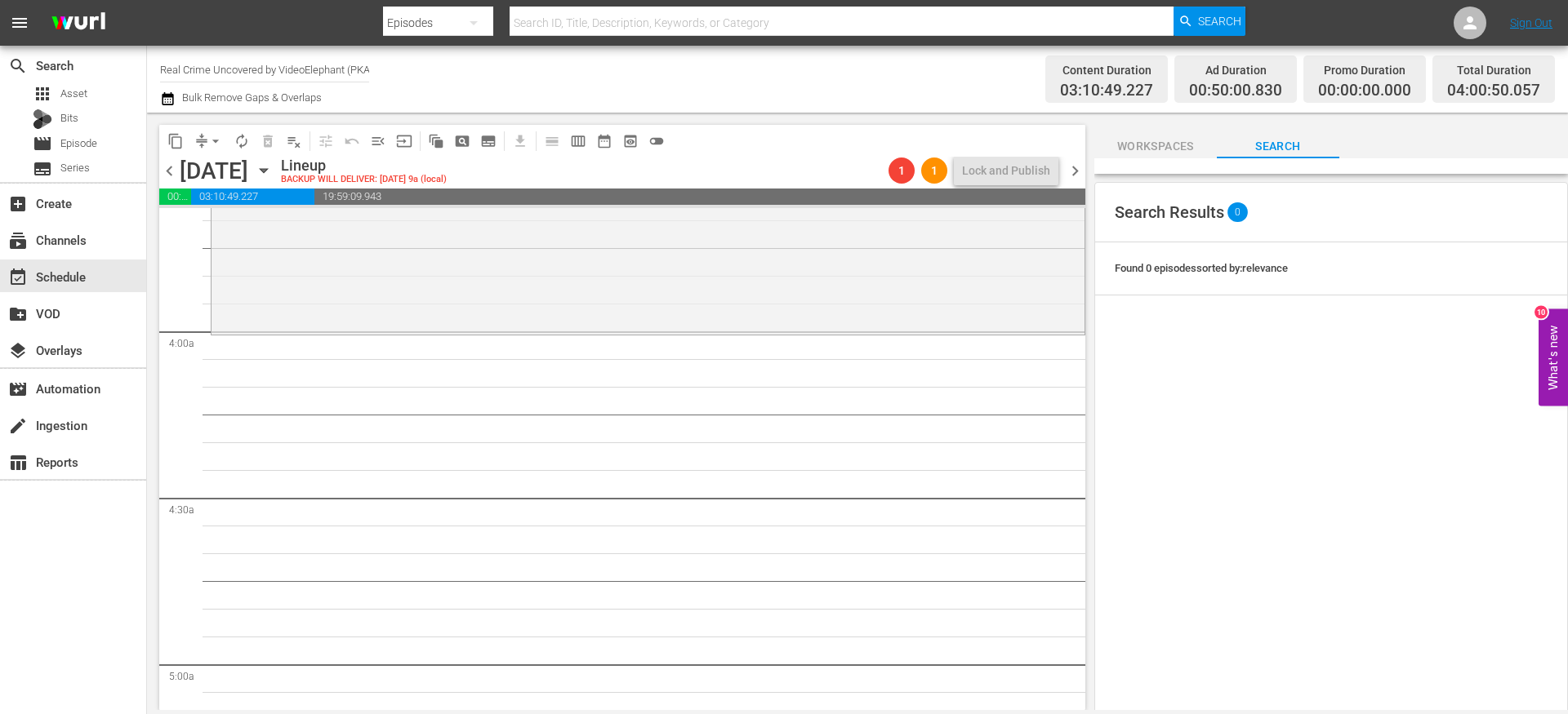
click at [182, 140] on span "content_copy" at bounding box center [175, 141] width 16 height 16
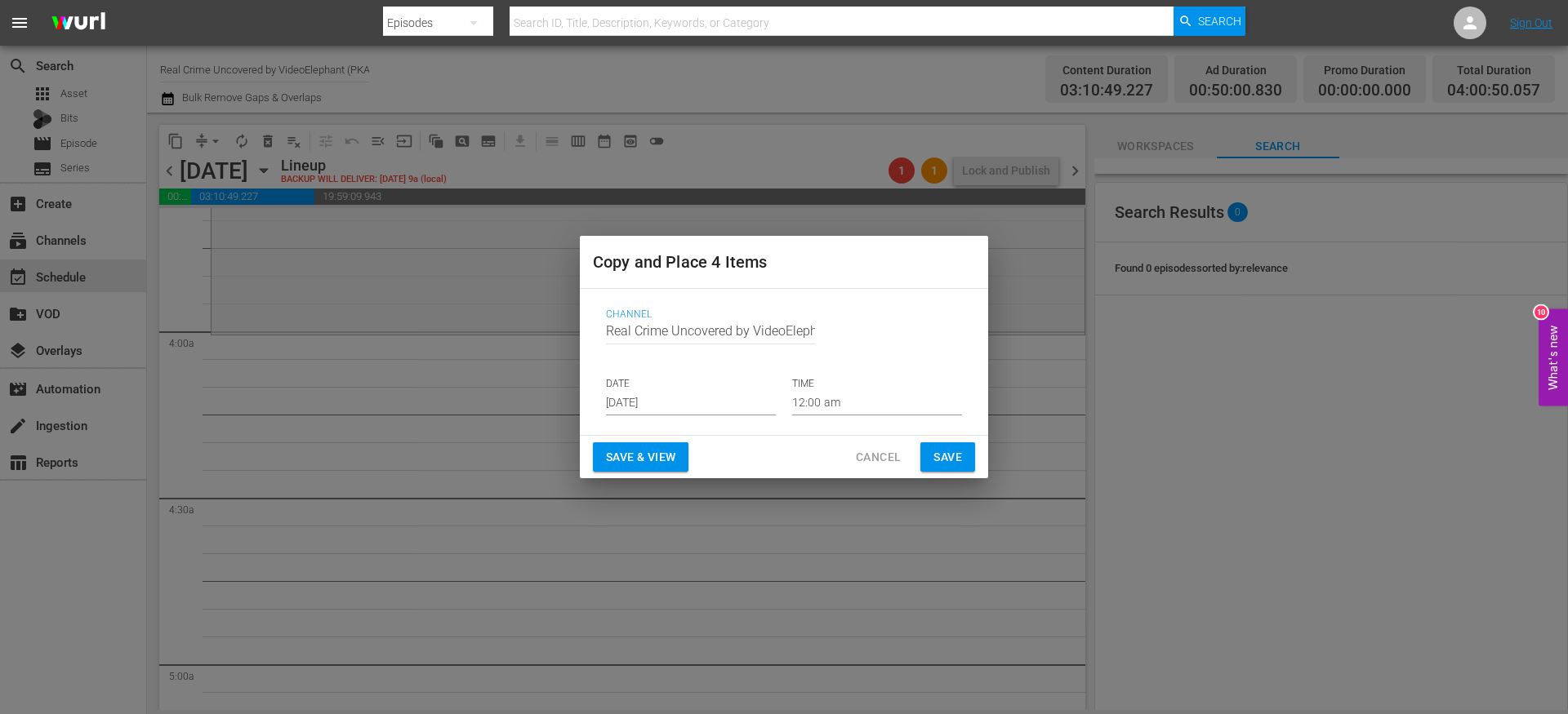
click at [663, 402] on input "[DATE]" at bounding box center [691, 403] width 170 height 24
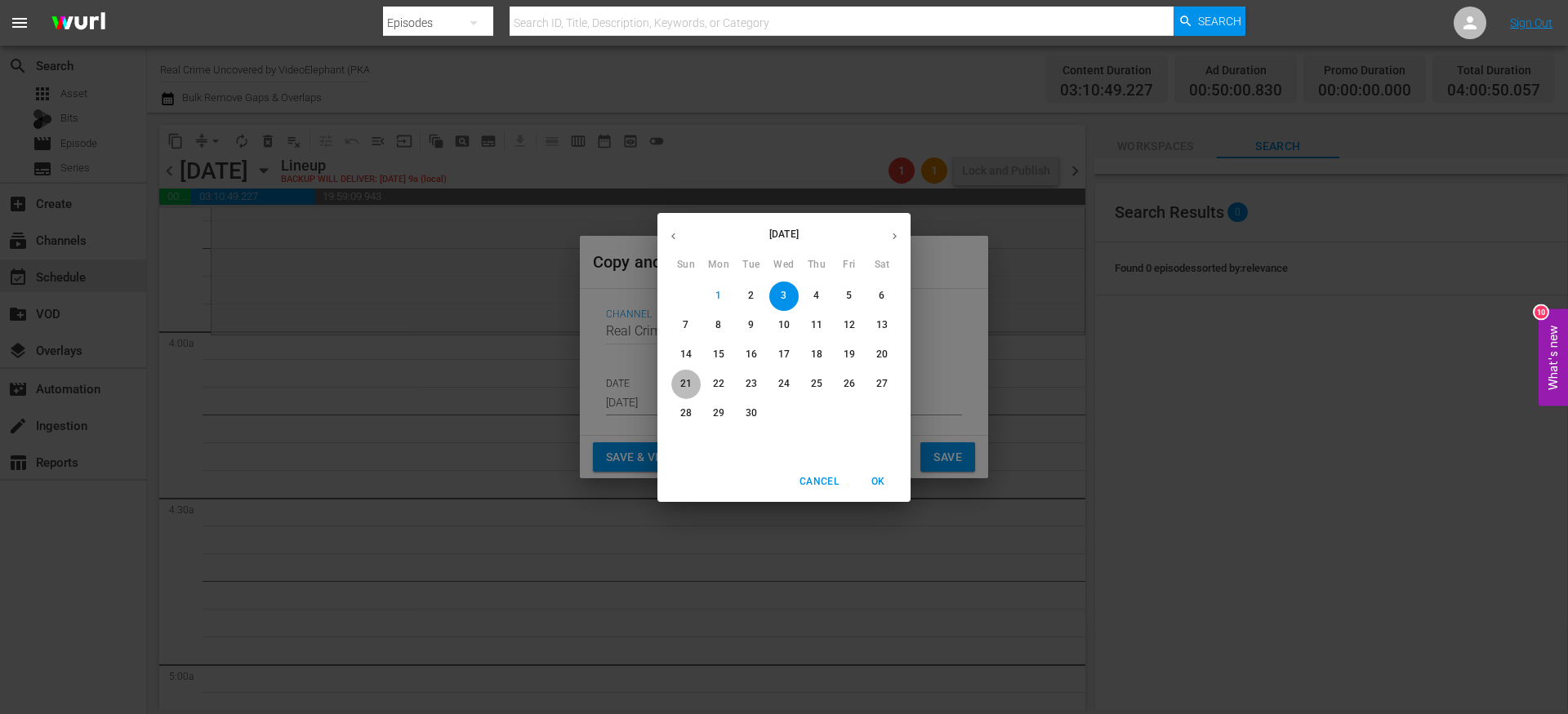
click at [689, 383] on p "21" at bounding box center [686, 383] width 11 height 14
type input "[DATE]"
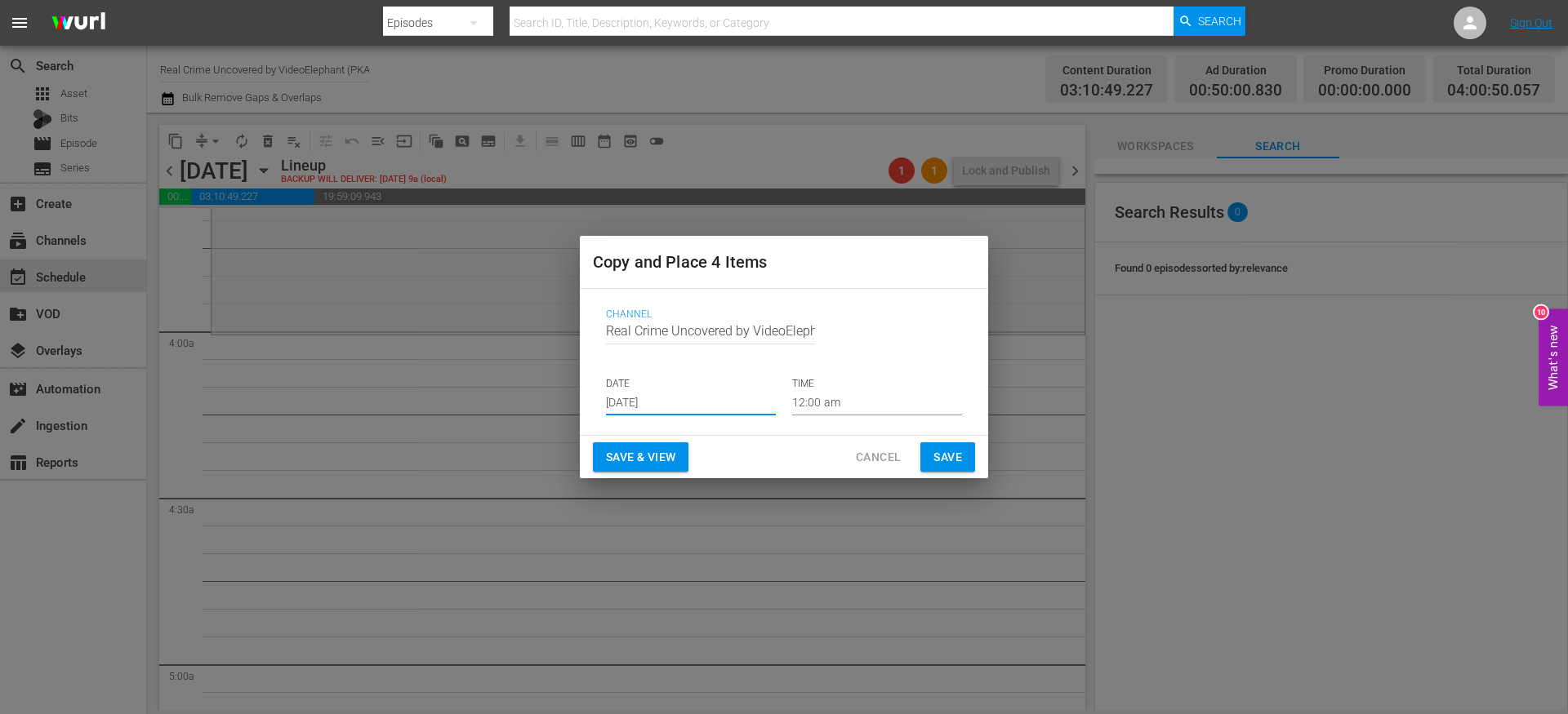
click at [814, 404] on input "12:00 am" at bounding box center [877, 403] width 170 height 24
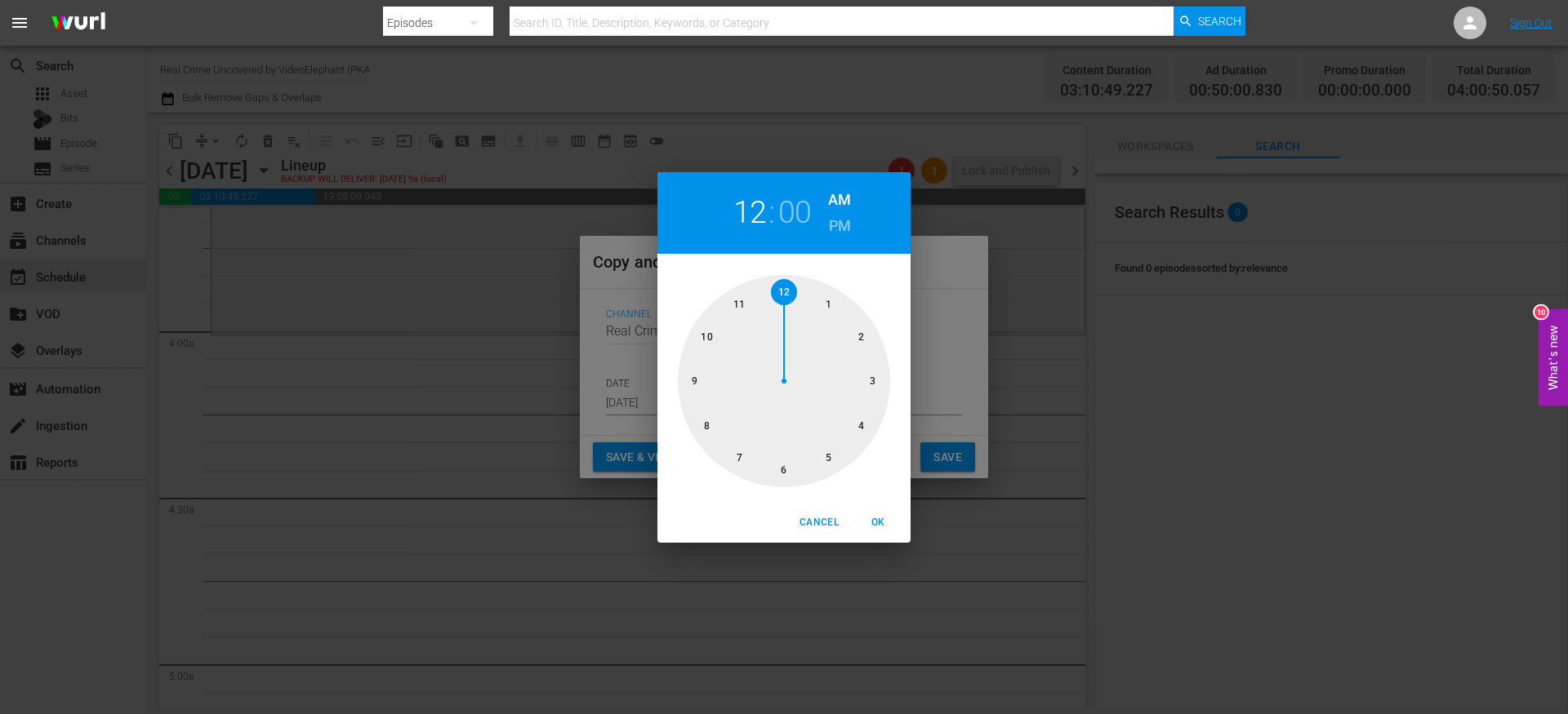
click at [863, 427] on div at bounding box center [784, 381] width 212 height 212
click at [880, 520] on span "OK" at bounding box center [877, 522] width 39 height 17
type input "04:00 am"
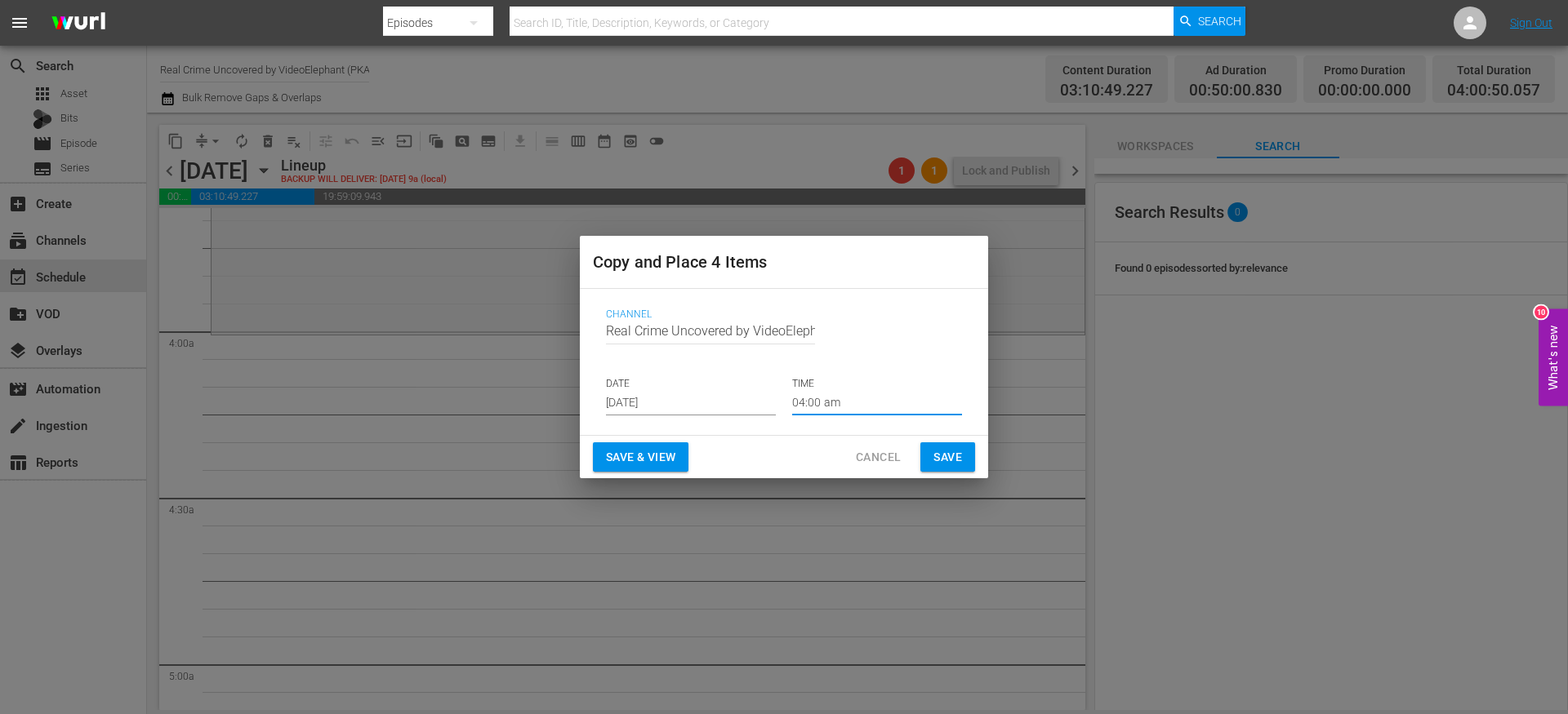
click at [955, 450] on span "Save" at bounding box center [947, 458] width 28 height 21
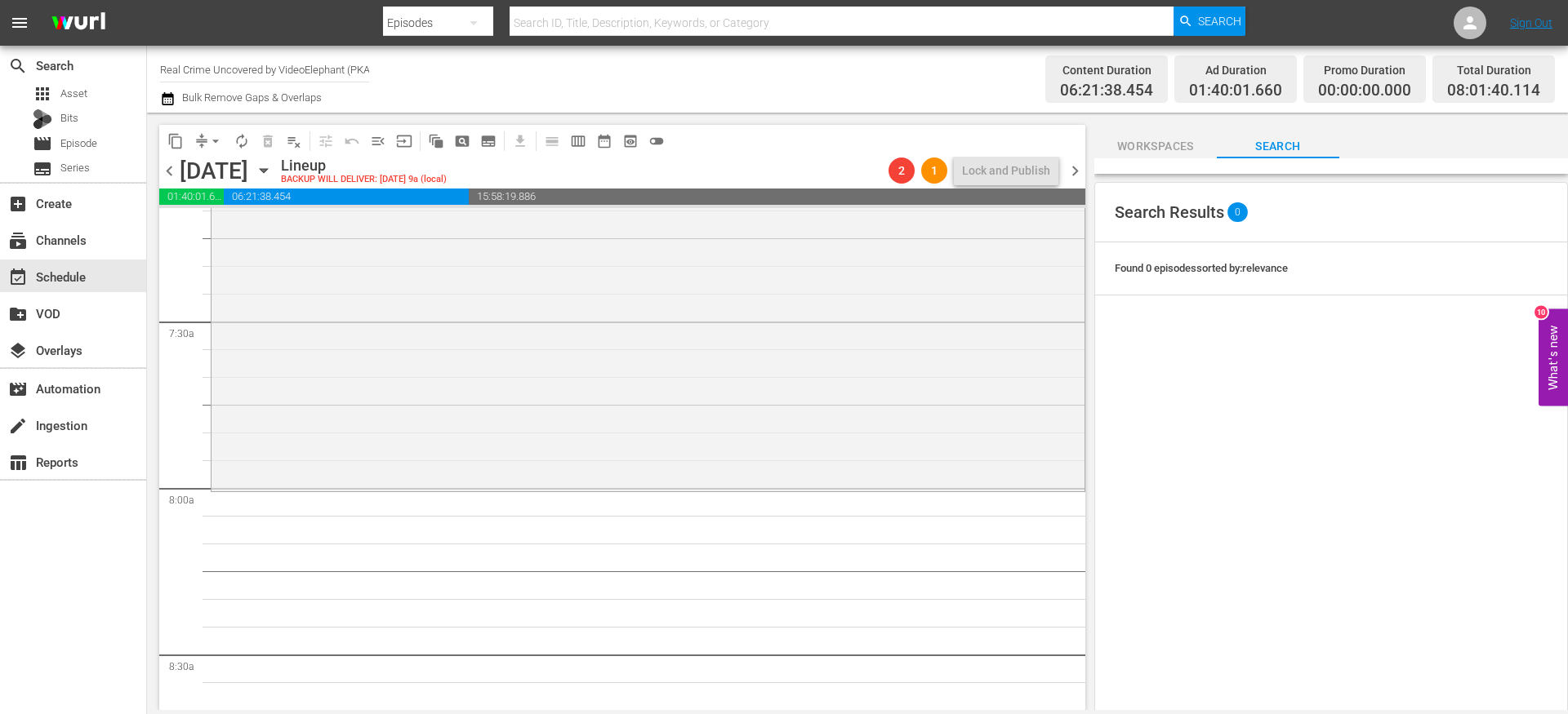
scroll to position [2460, 0]
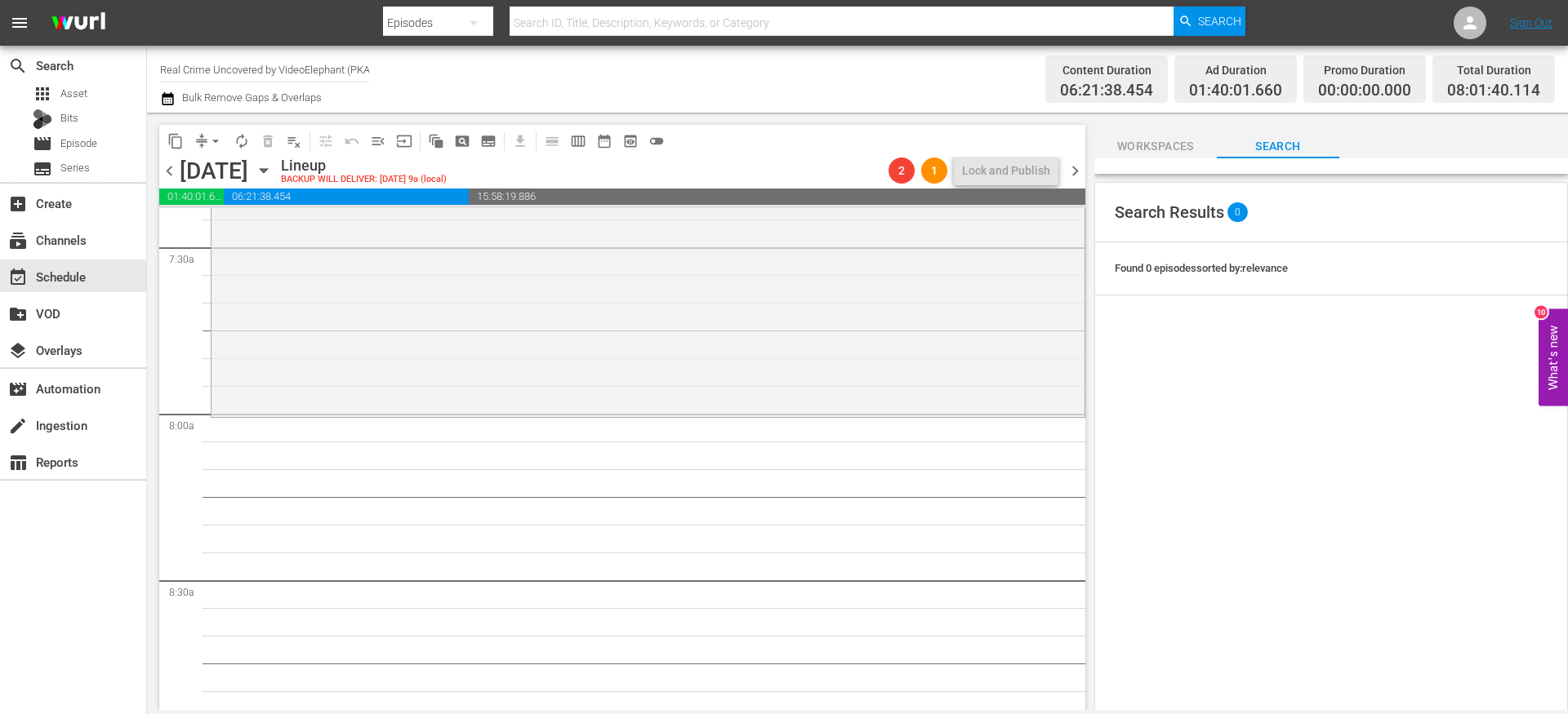
click at [179, 143] on span "content_copy" at bounding box center [175, 141] width 16 height 16
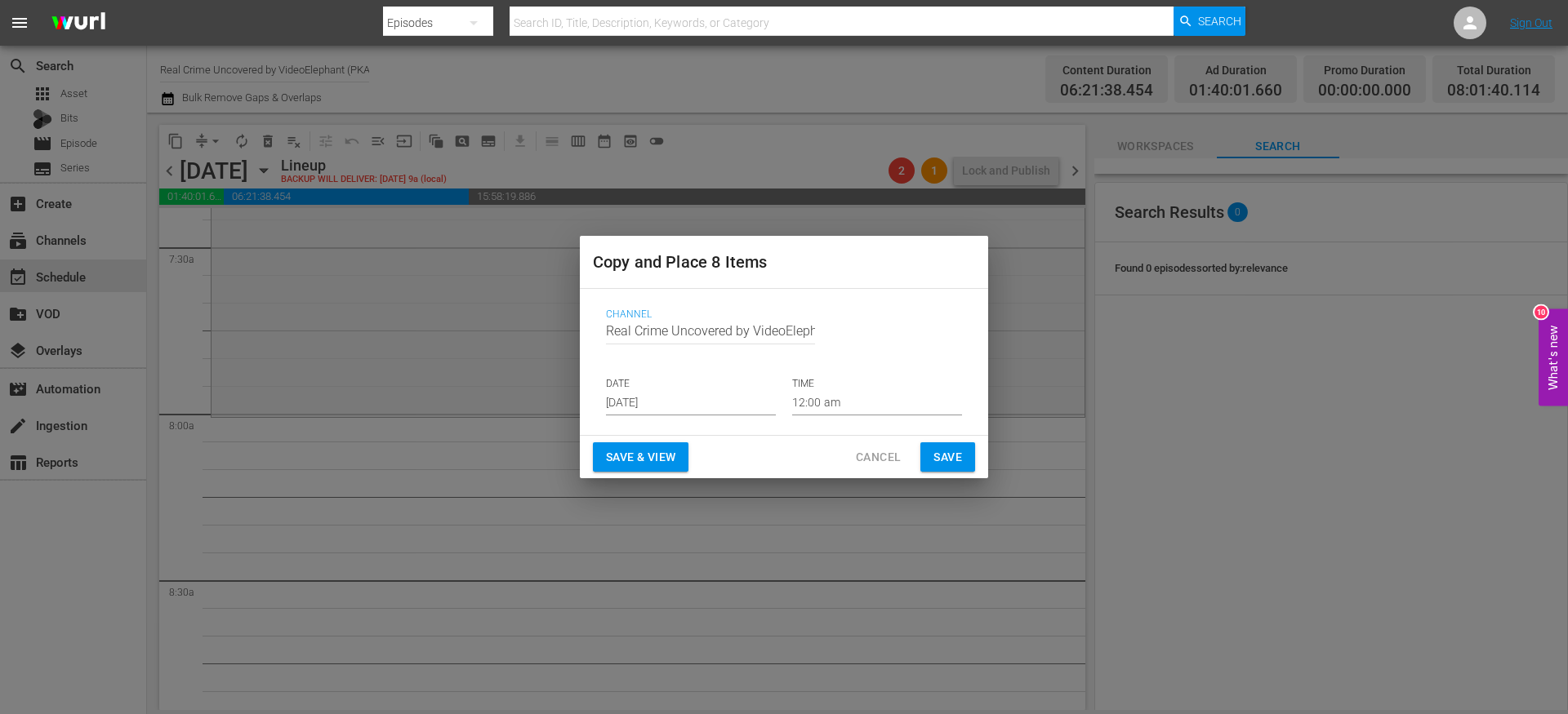
click at [673, 411] on input "[DATE]" at bounding box center [691, 403] width 170 height 24
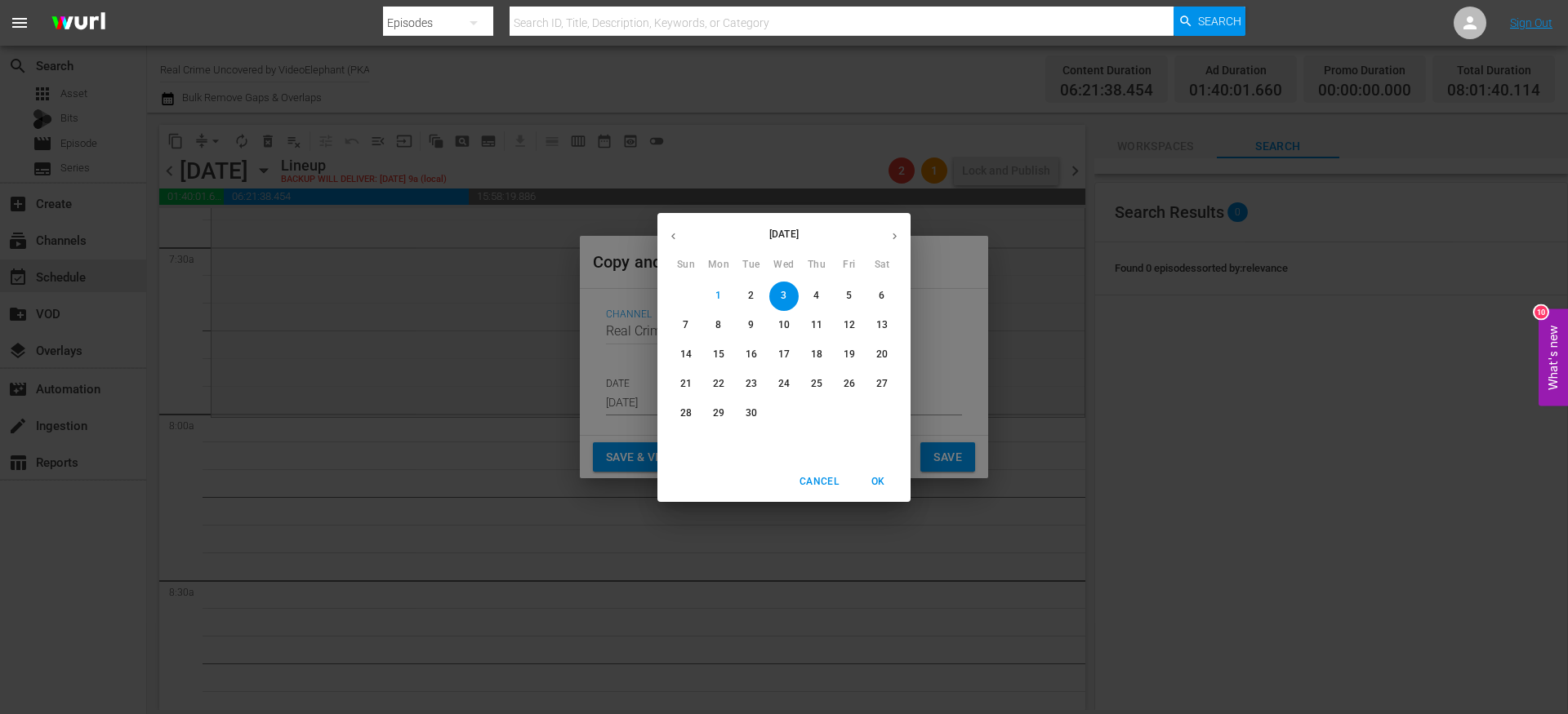
click at [691, 383] on p "21" at bounding box center [686, 383] width 11 height 14
type input "[DATE]"
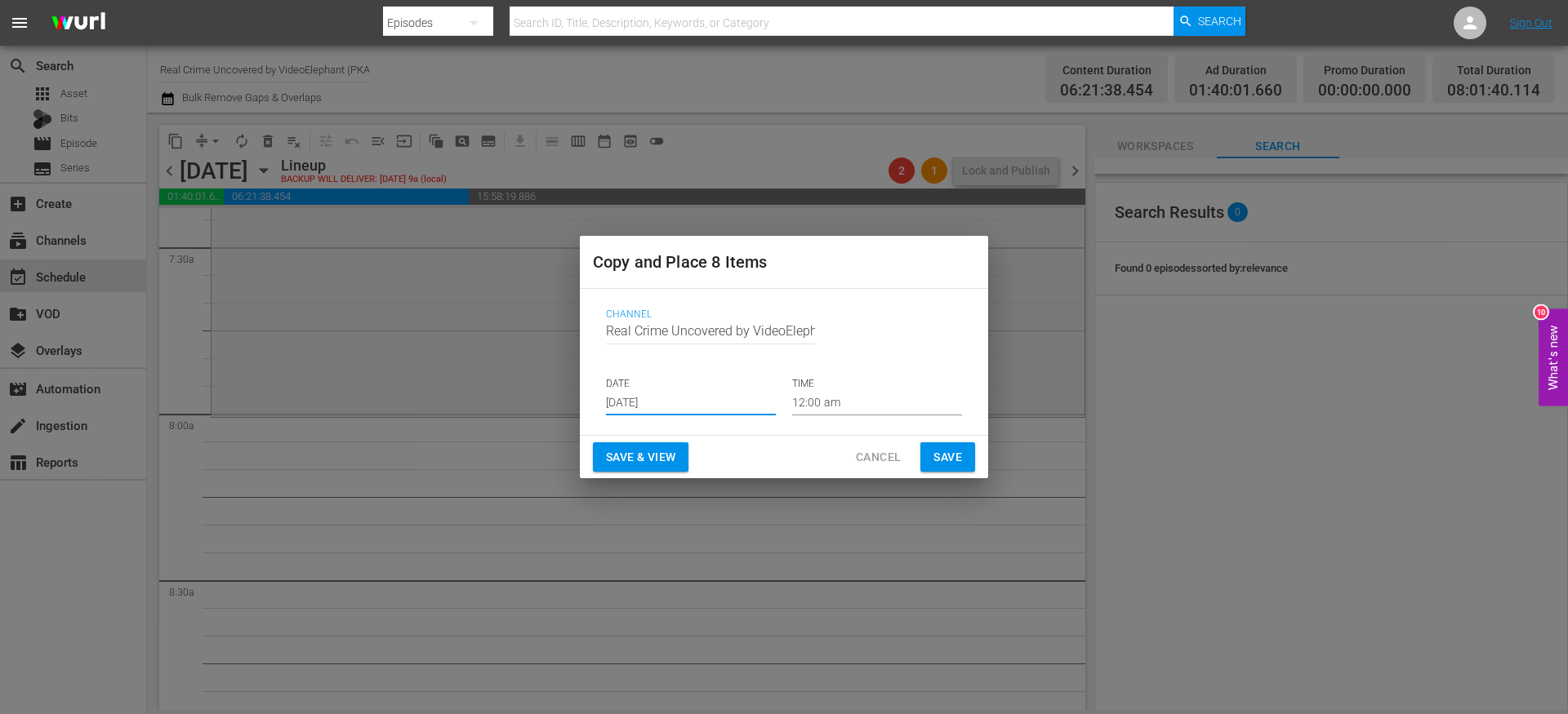
click at [839, 406] on input "12:00 am" at bounding box center [877, 403] width 170 height 24
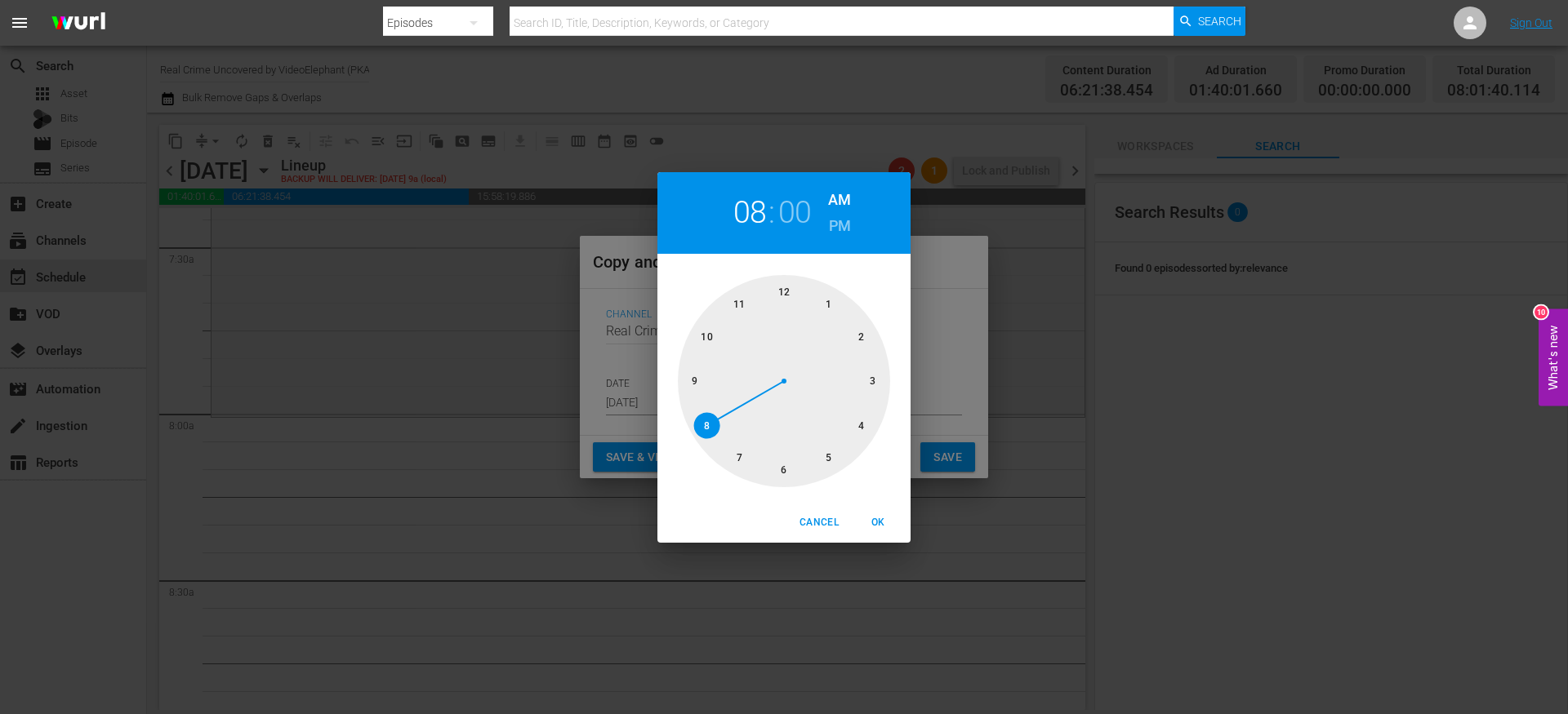
click at [707, 424] on div at bounding box center [784, 381] width 212 height 212
click at [877, 523] on span "OK" at bounding box center [877, 522] width 39 height 17
type input "08:00 am"
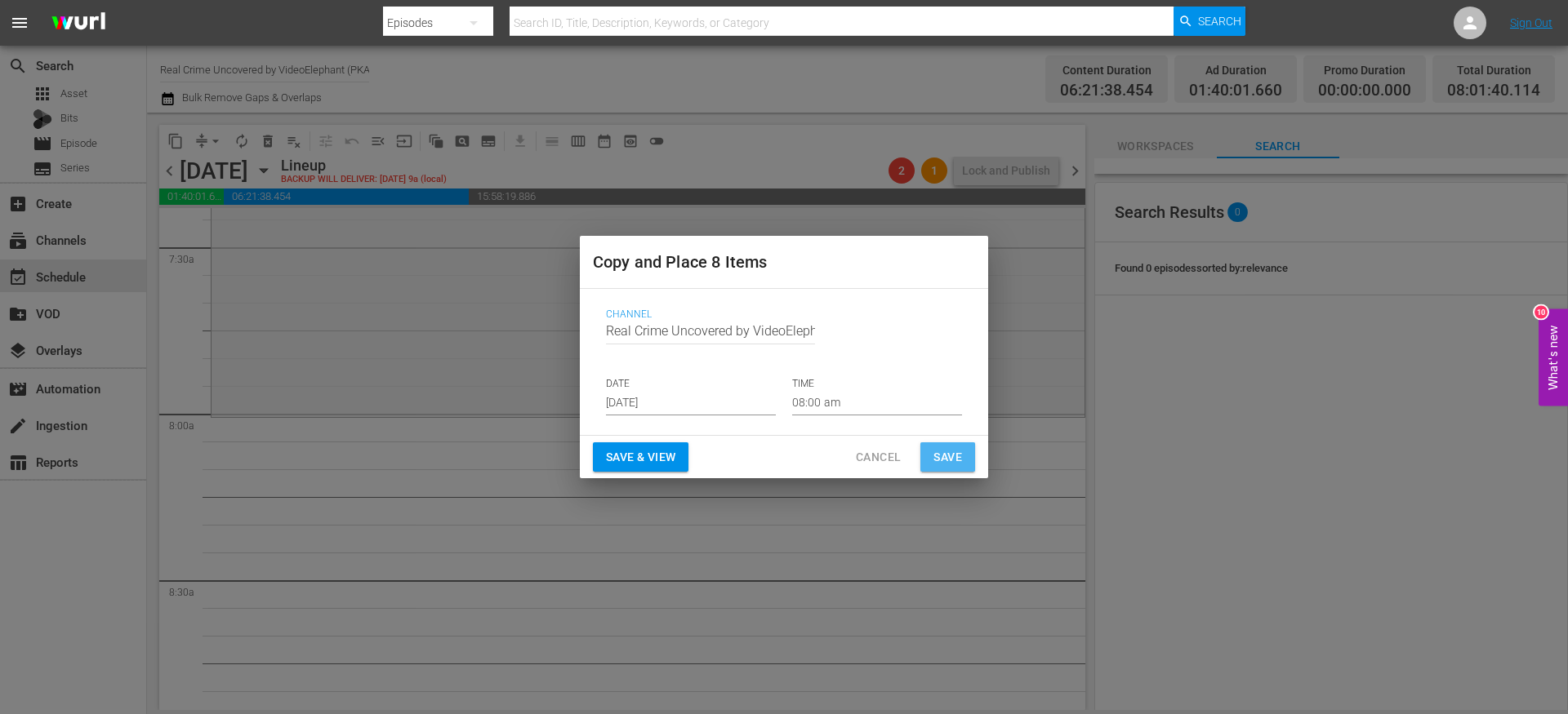
click at [953, 461] on span "Save" at bounding box center [947, 458] width 28 height 21
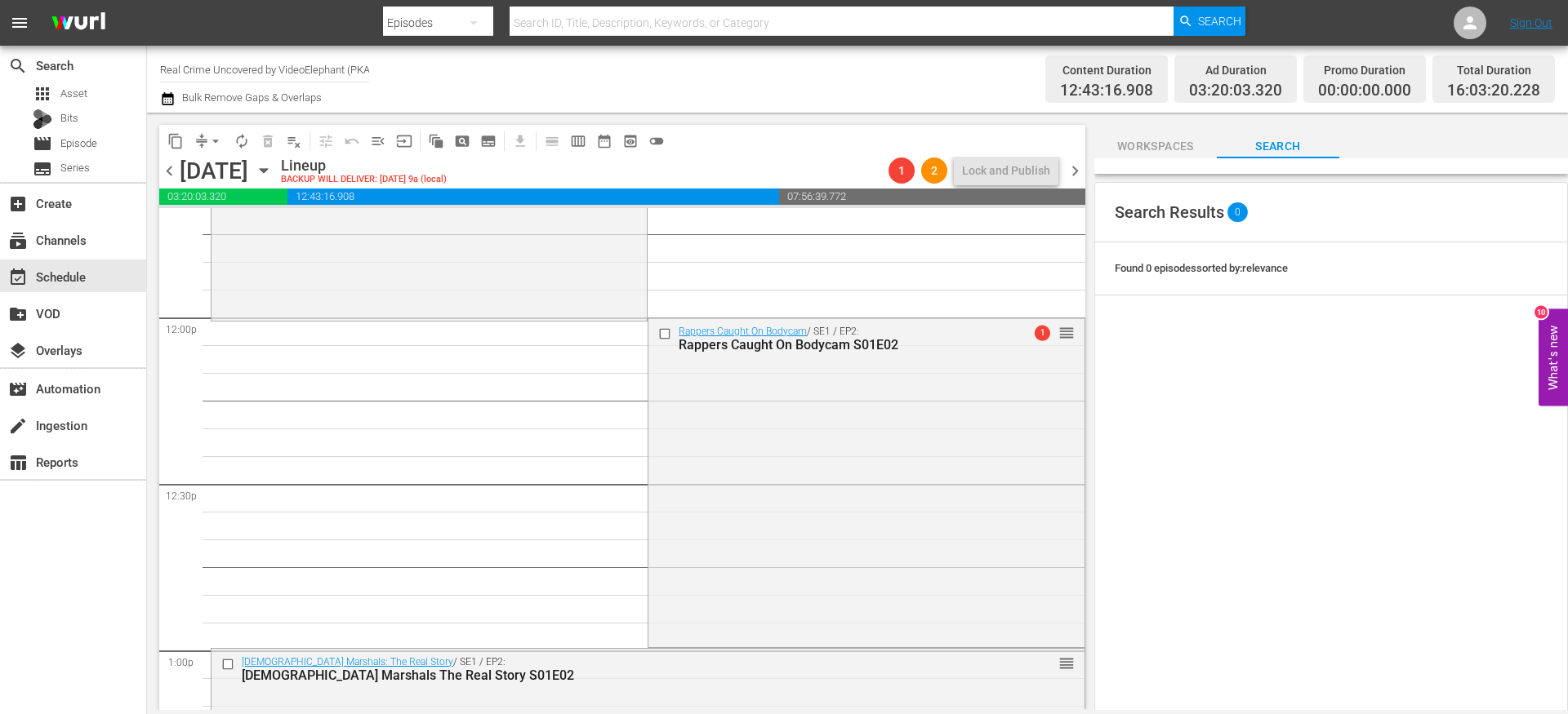
scroll to position [3898, 0]
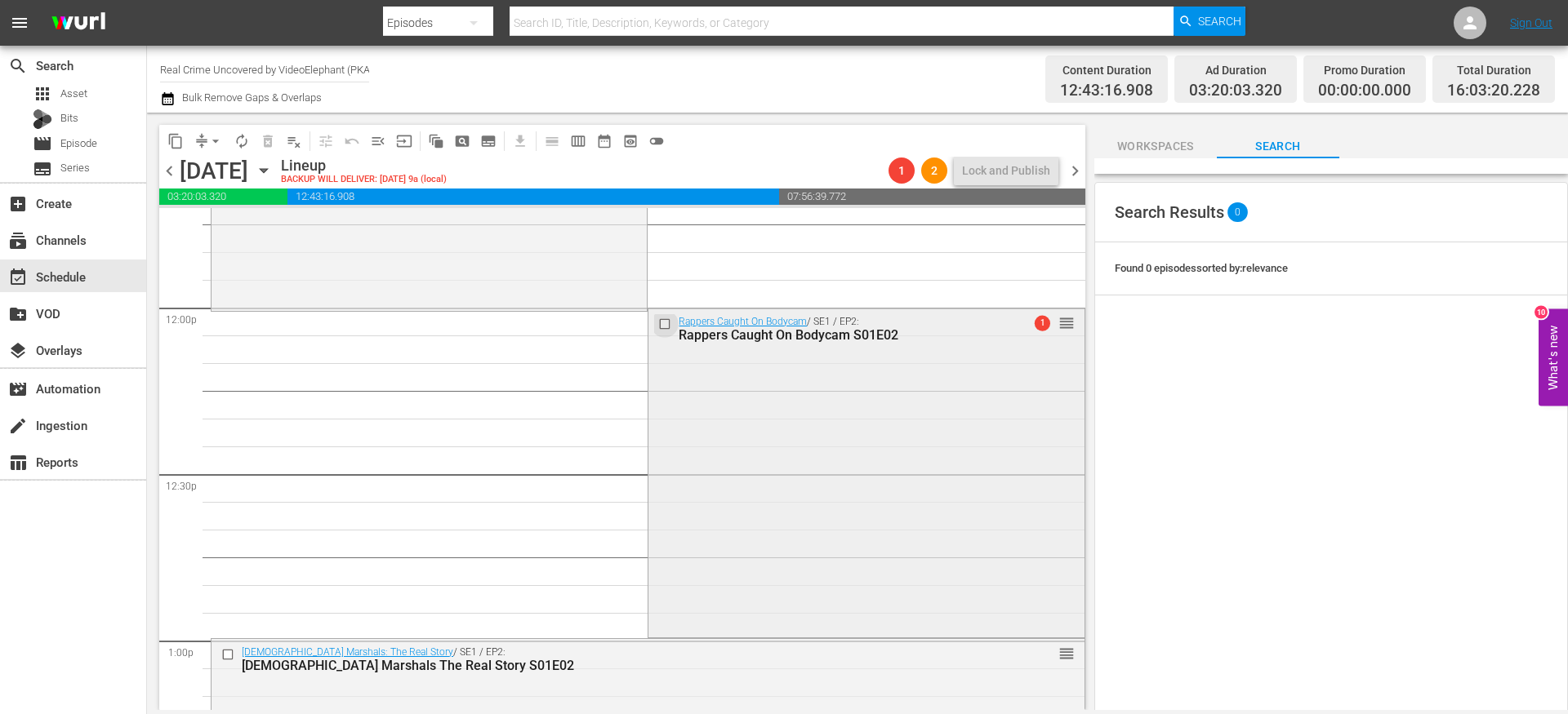
click at [658, 325] on input "checkbox" at bounding box center [666, 323] width 17 height 14
click at [228, 652] on input "checkbox" at bounding box center [230, 655] width 17 height 14
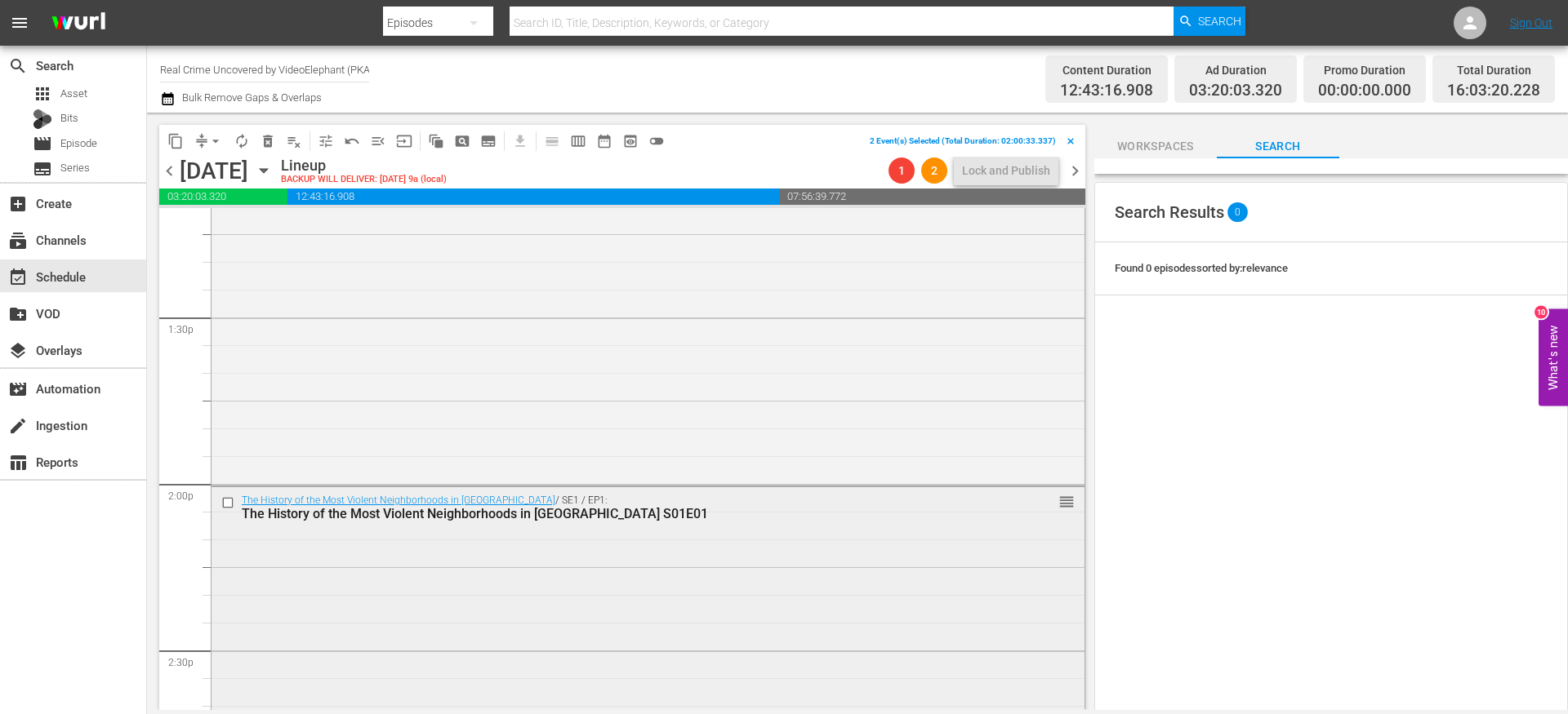
click at [233, 497] on input "checkbox" at bounding box center [230, 503] width 17 height 14
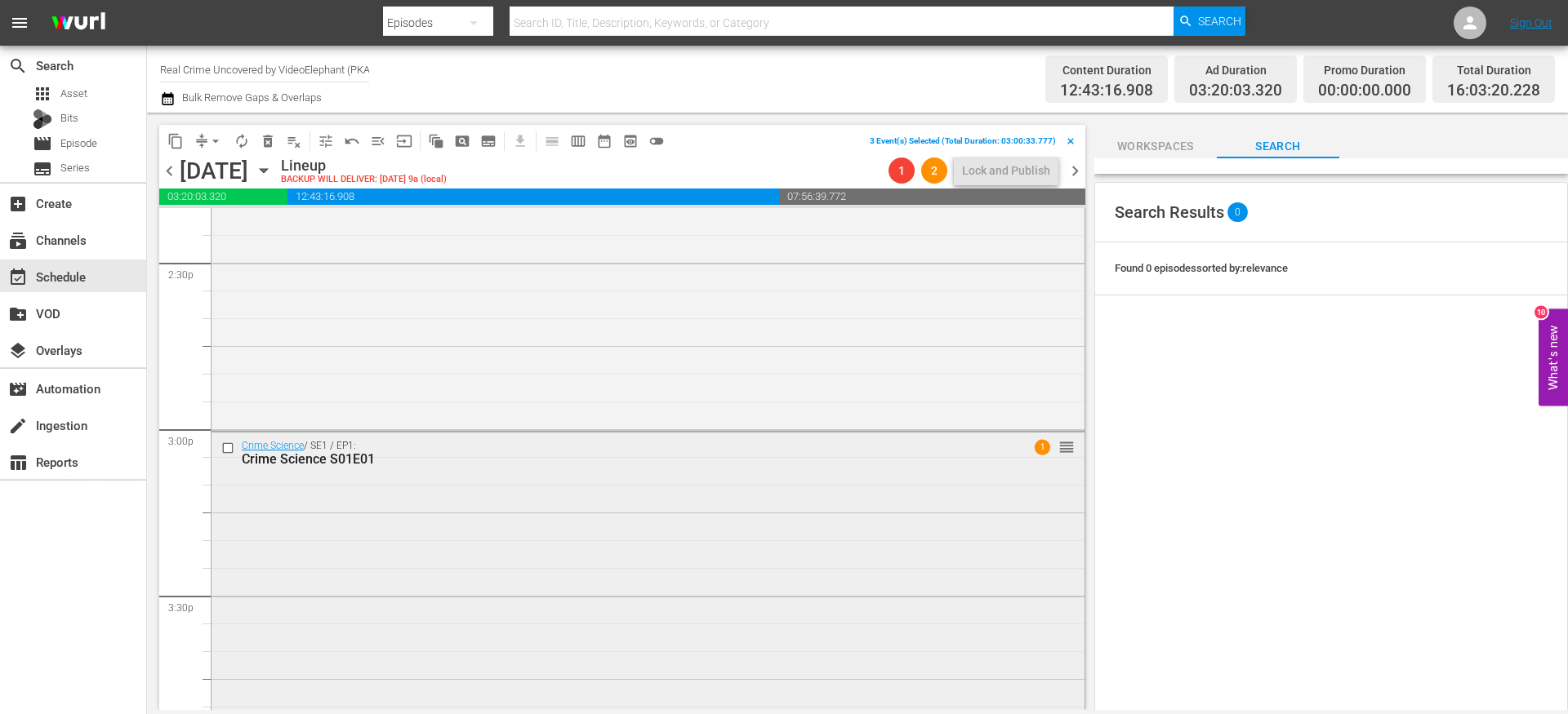
click at [229, 447] on input "checkbox" at bounding box center [230, 448] width 17 height 14
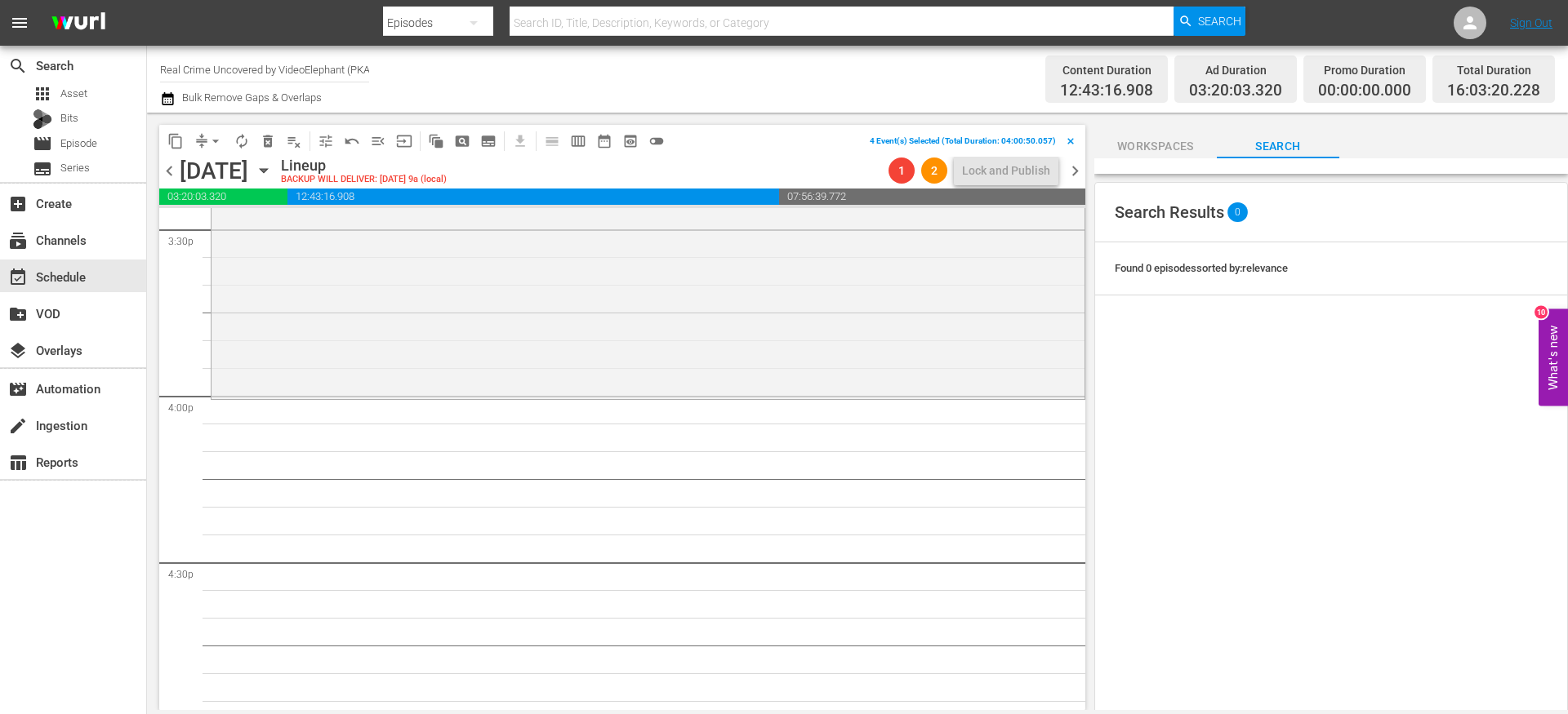
scroll to position [5148, 0]
click at [265, 147] on span "delete_forever_outlined" at bounding box center [267, 141] width 16 height 16
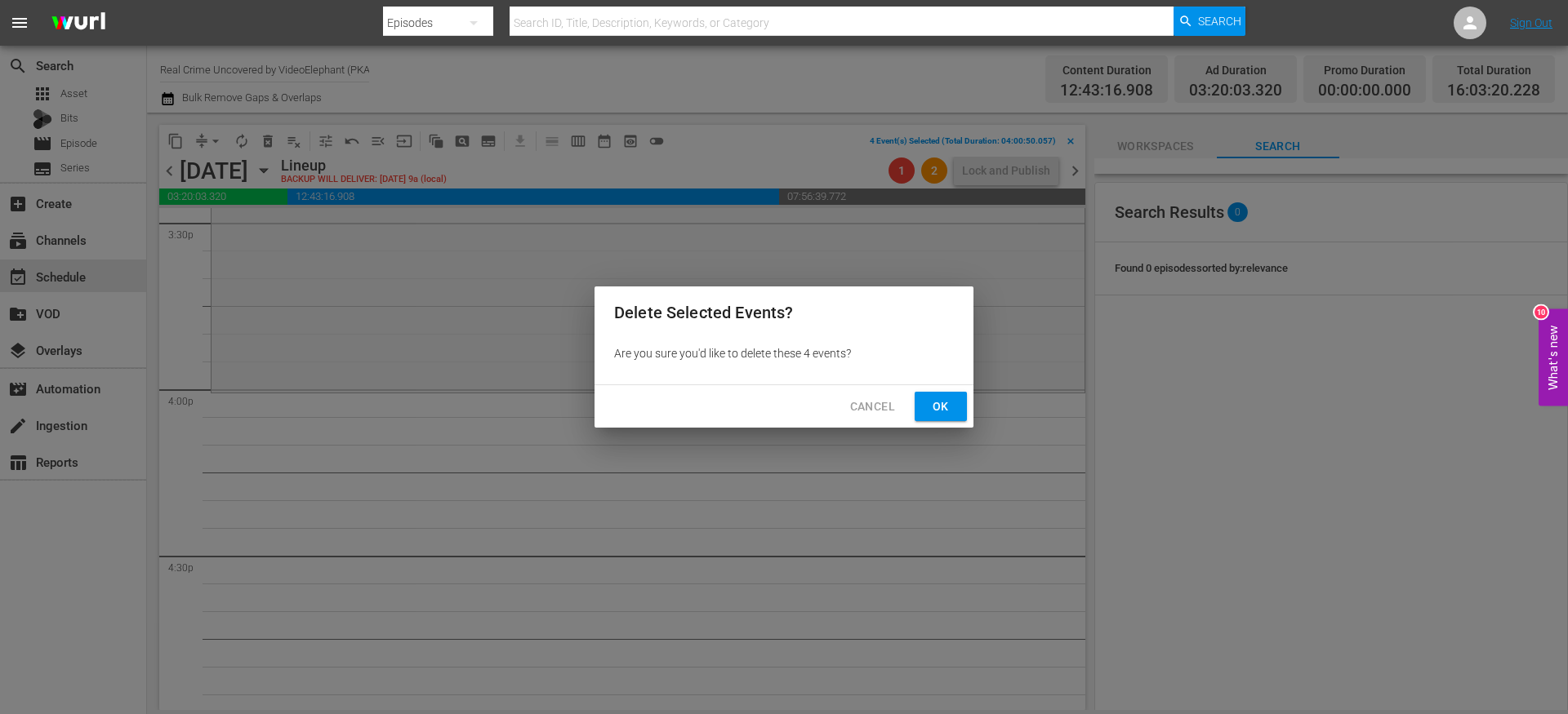
click at [952, 424] on div "Cancel Ok" at bounding box center [784, 407] width 379 height 43
click at [939, 412] on span "Ok" at bounding box center [940, 407] width 26 height 21
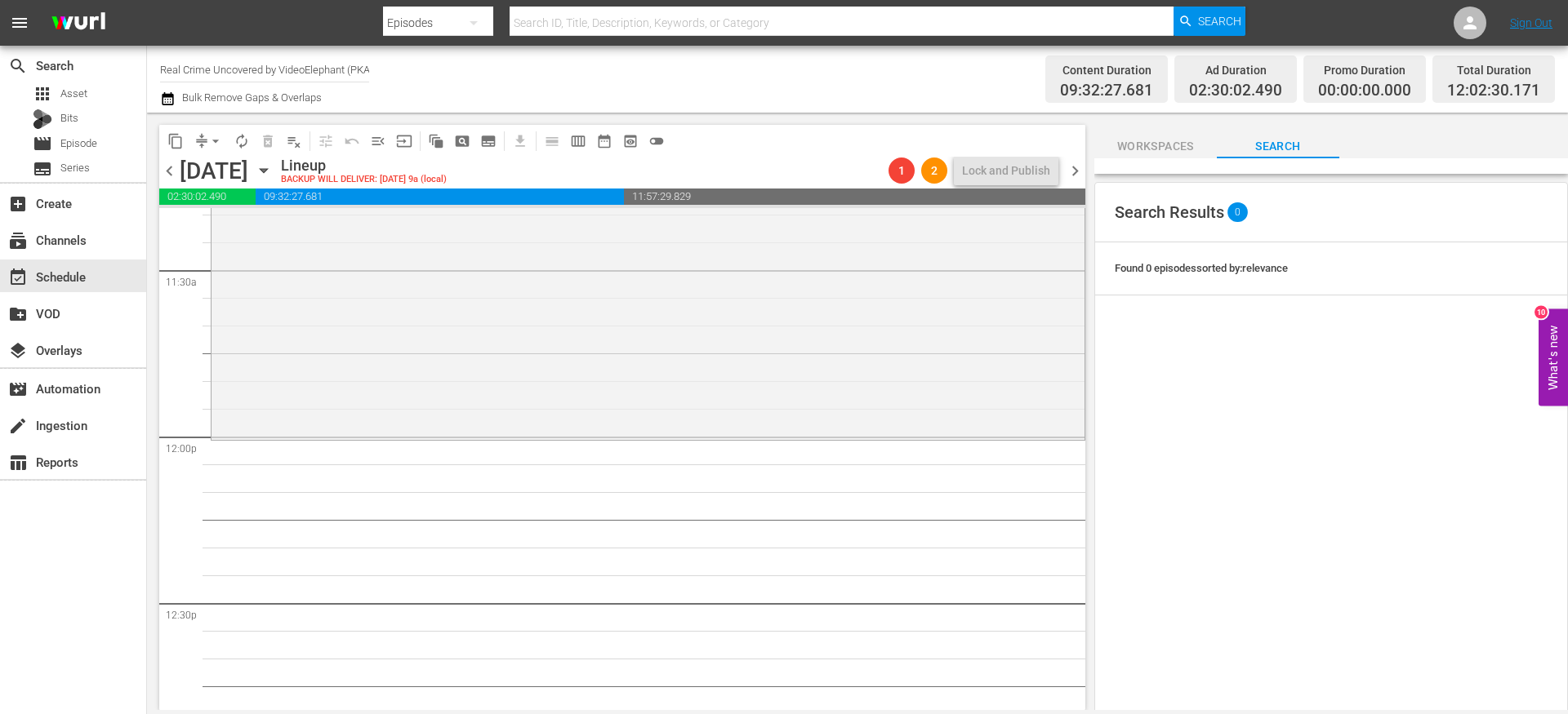
scroll to position [0, 0]
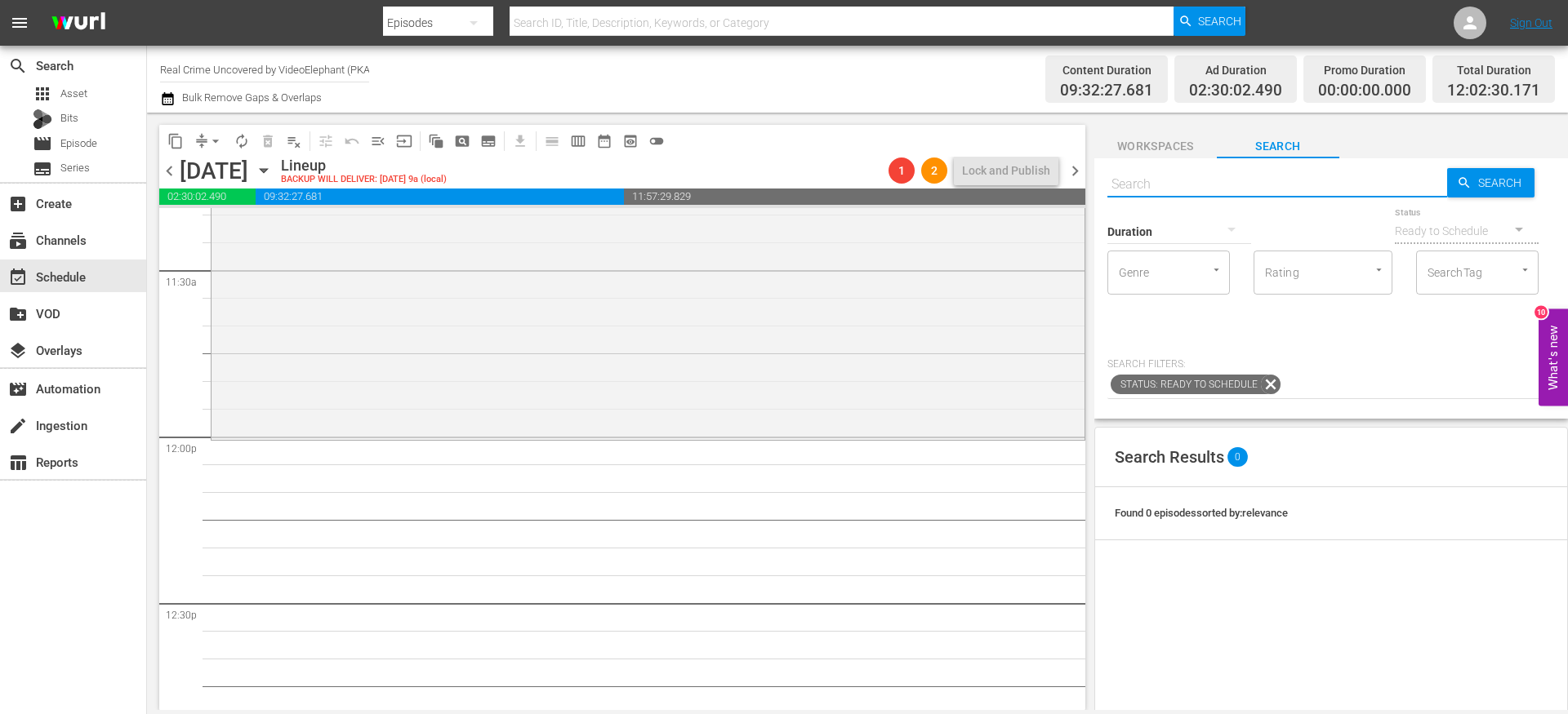
click at [1184, 181] on input "text" at bounding box center [1277, 185] width 340 height 39
paste input "True Crime Stories | Ty Notts 101"
type input "True Crime Stories | Ty Notts 101"
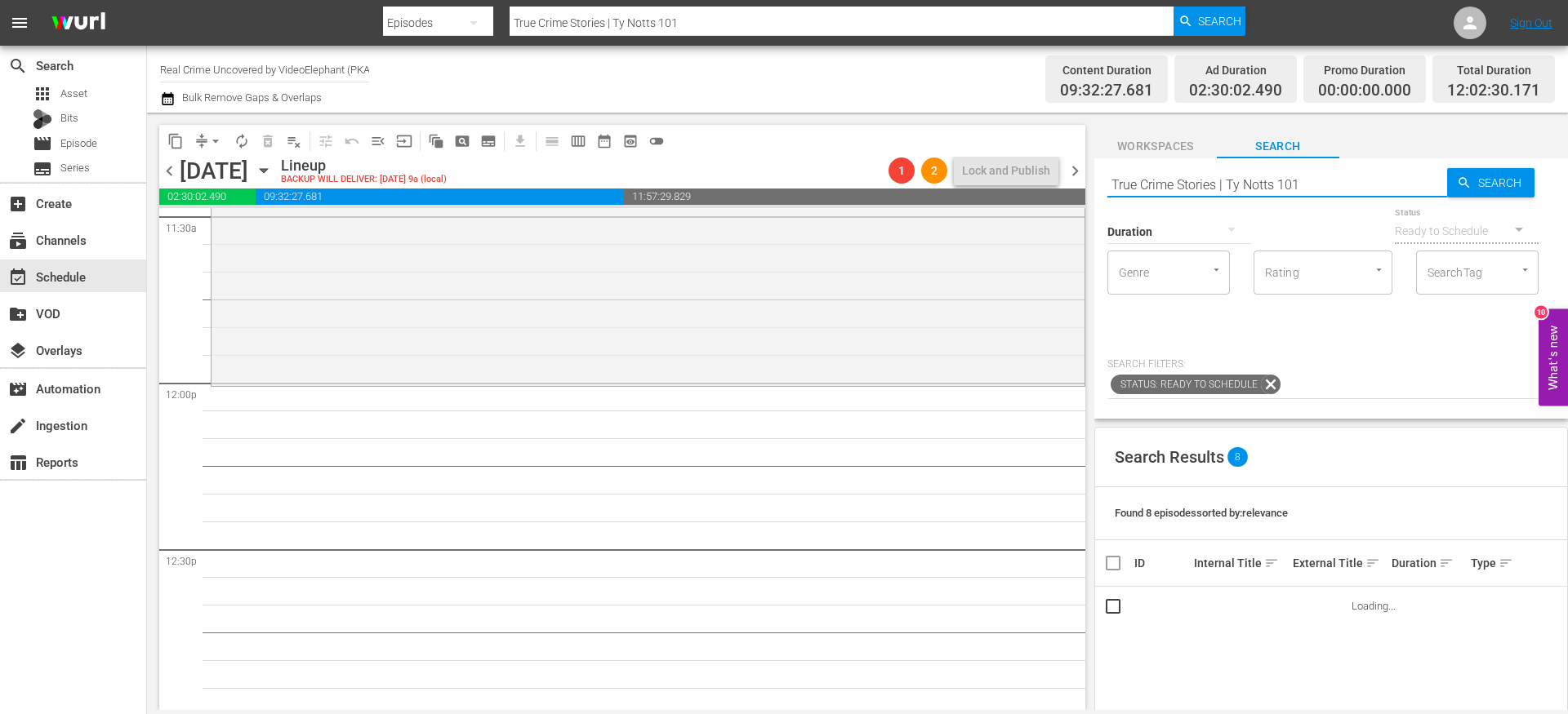
scroll to position [3834, 0]
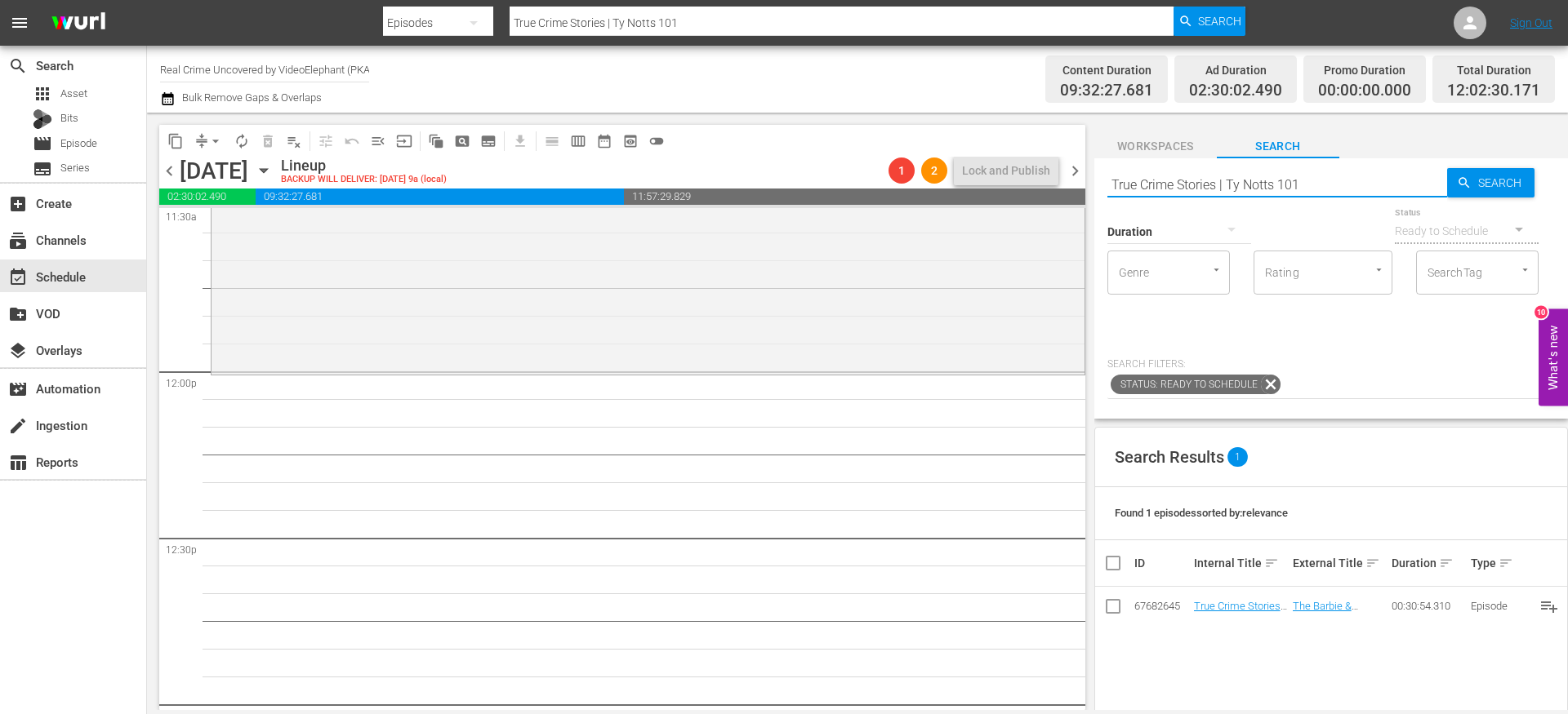
click at [1284, 178] on input "True Crime Stories | Ty Notts 101" at bounding box center [1277, 185] width 340 height 39
type input "True Crime Stories | Ty Notts s01e01"
click at [1340, 181] on input "True Crime Stories | Ty Notts s01e01" at bounding box center [1277, 185] width 340 height 39
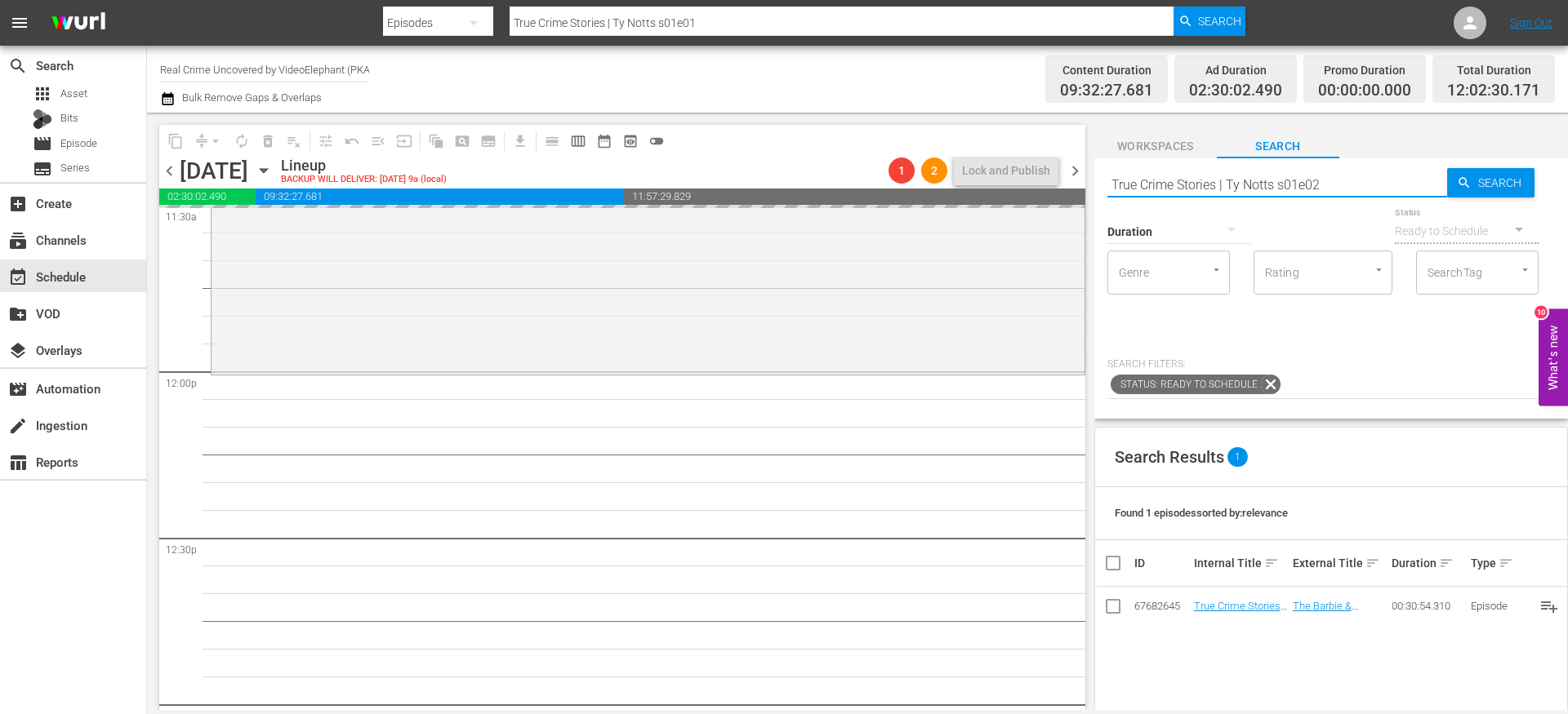
type input "True Crime Stories | Ty Notts s01e02"
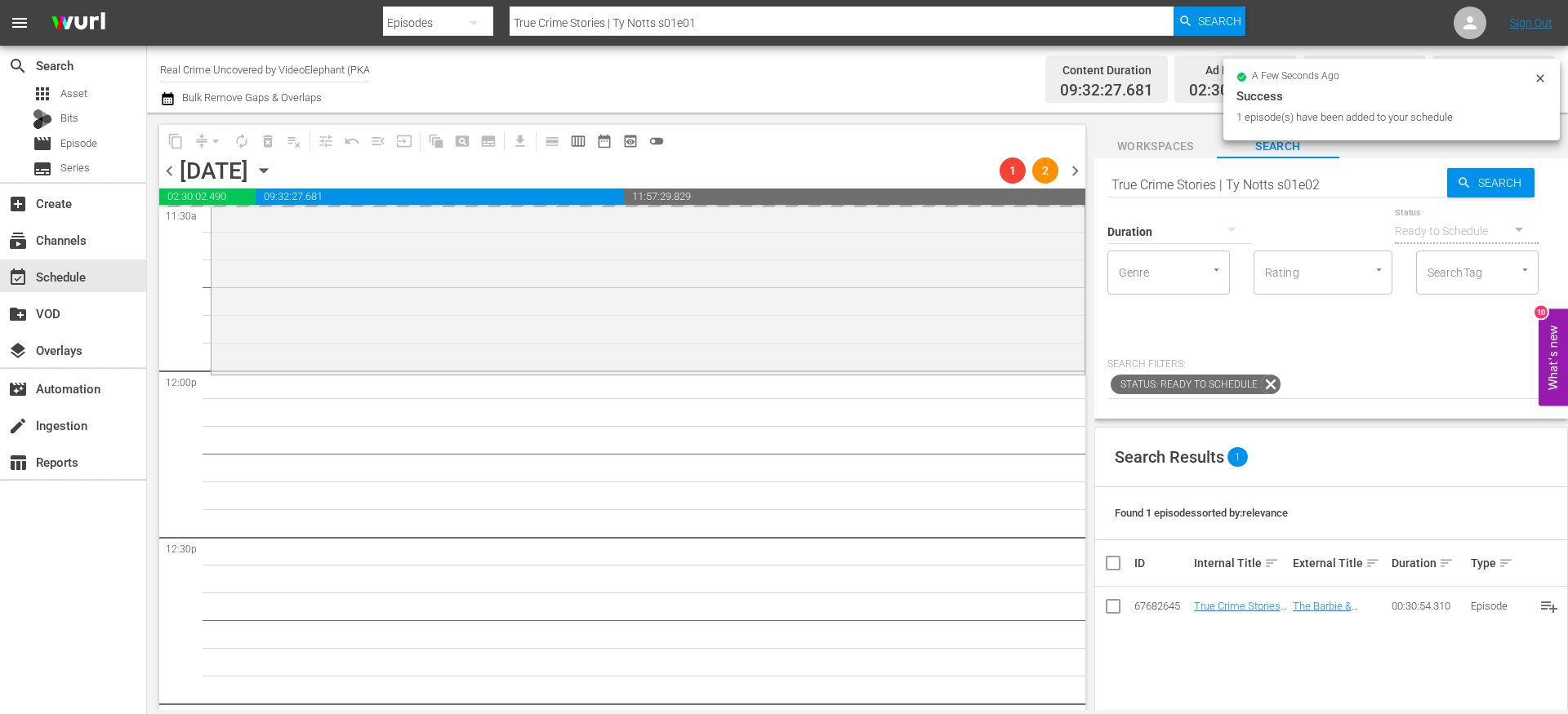
type input "True Crime Stories | Ty Notts s01e02"
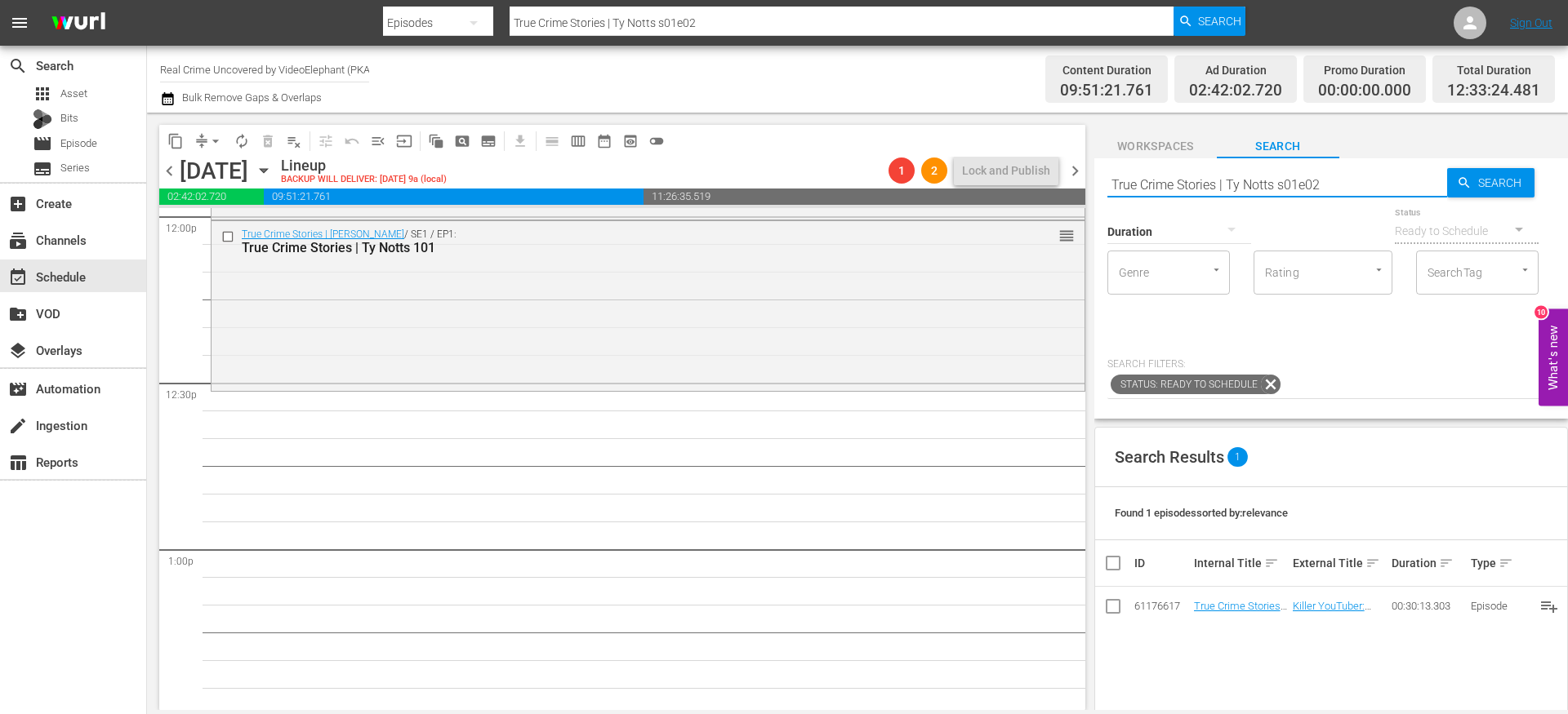
scroll to position [3991, 0]
click at [1345, 180] on input "True Crime Stories | Ty Notts s01e02" at bounding box center [1277, 185] width 340 height 39
type input "True Crime Stories | Ty Notts s01e03"
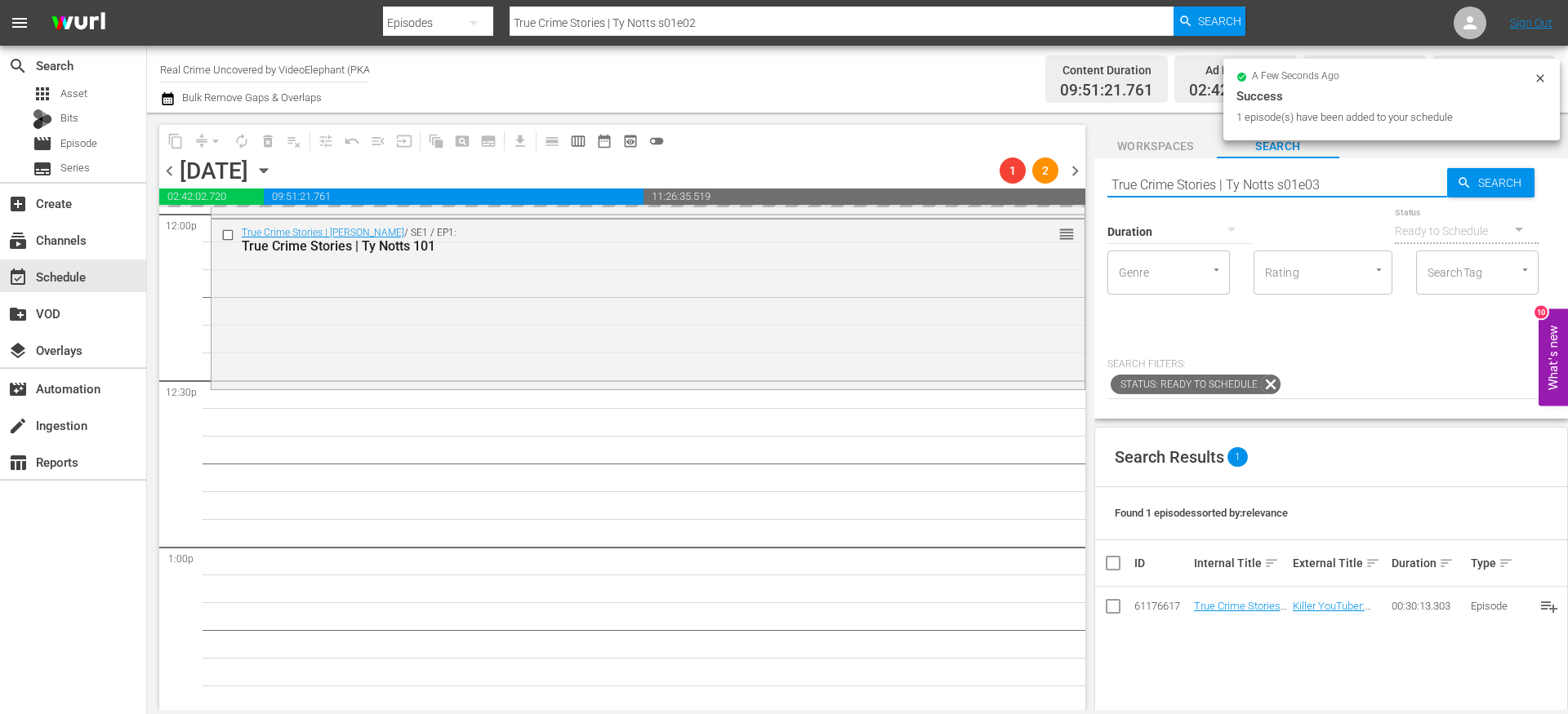
type input "True Crime Stories | Ty Notts s01e03"
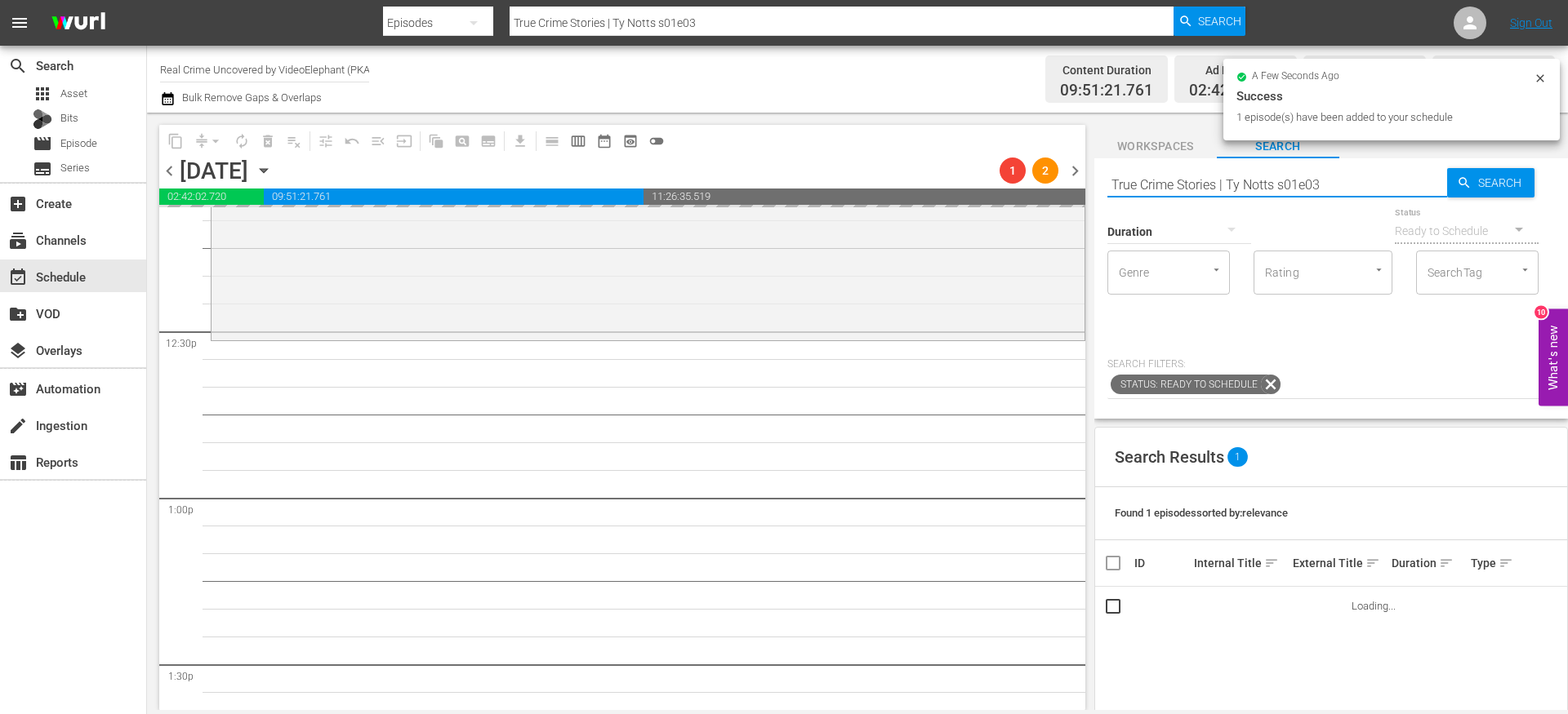
scroll to position [4042, 0]
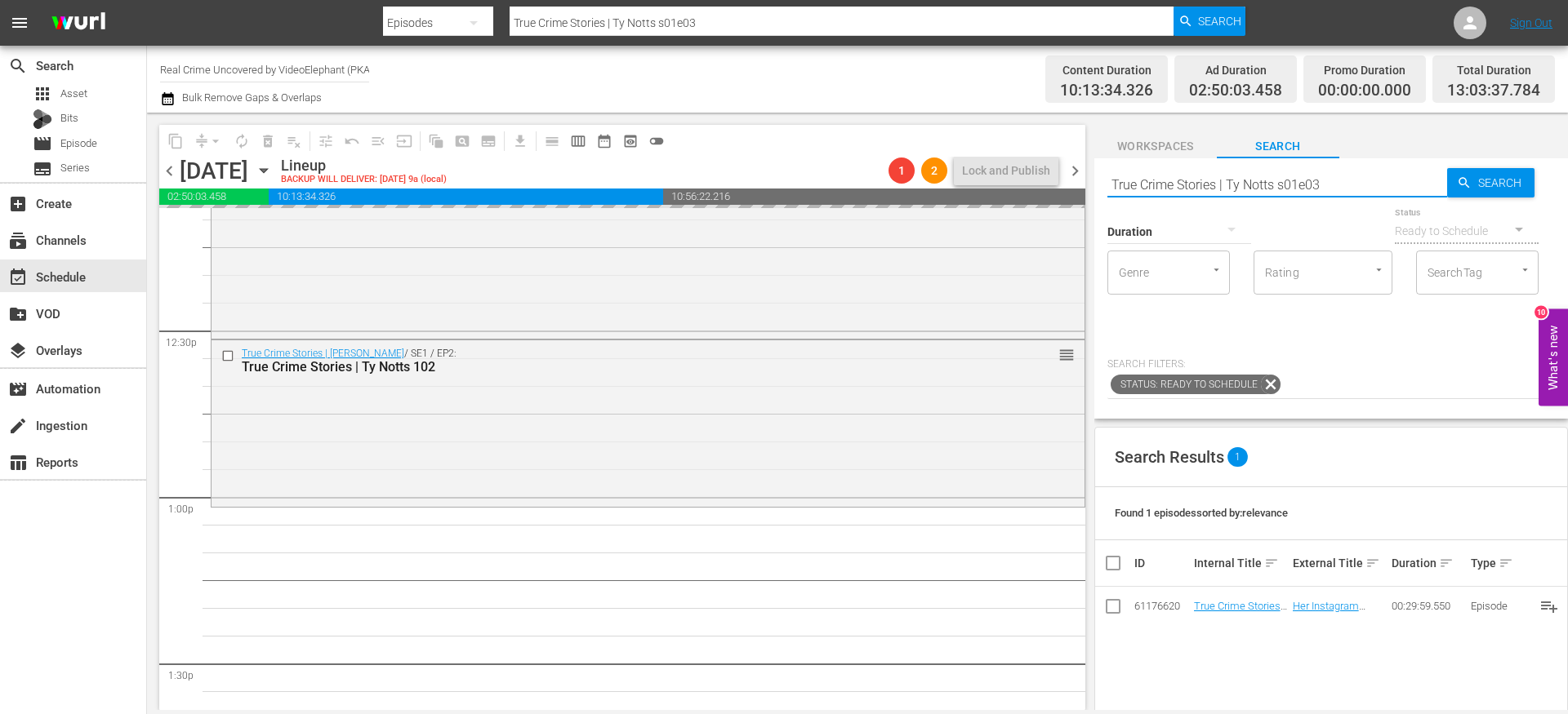
click at [1336, 184] on input "True Crime Stories | Ty Notts s01e03" at bounding box center [1277, 185] width 340 height 39
type input "True Crime Stories | Ty Notts s01e04"
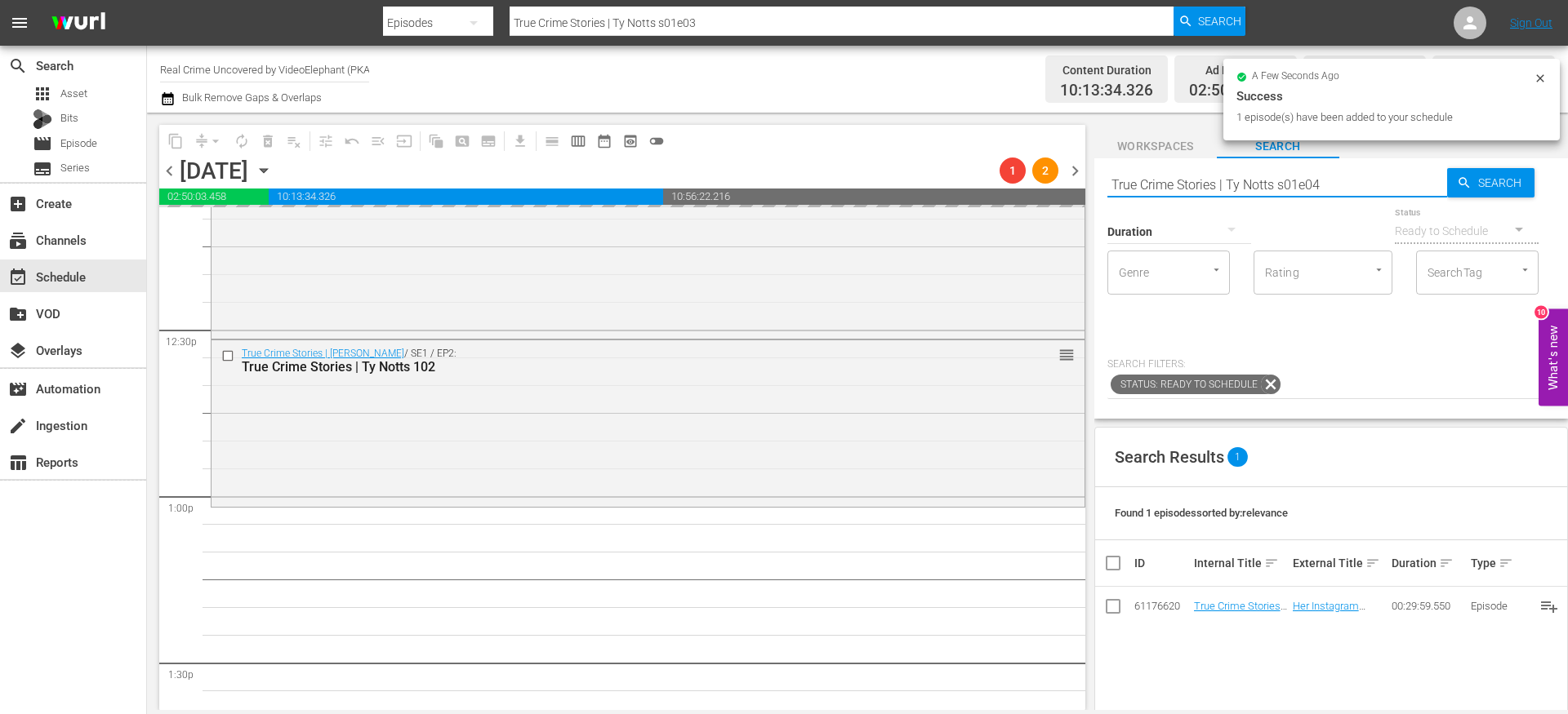
type input "True Crime Stories | Ty Notts s01e04"
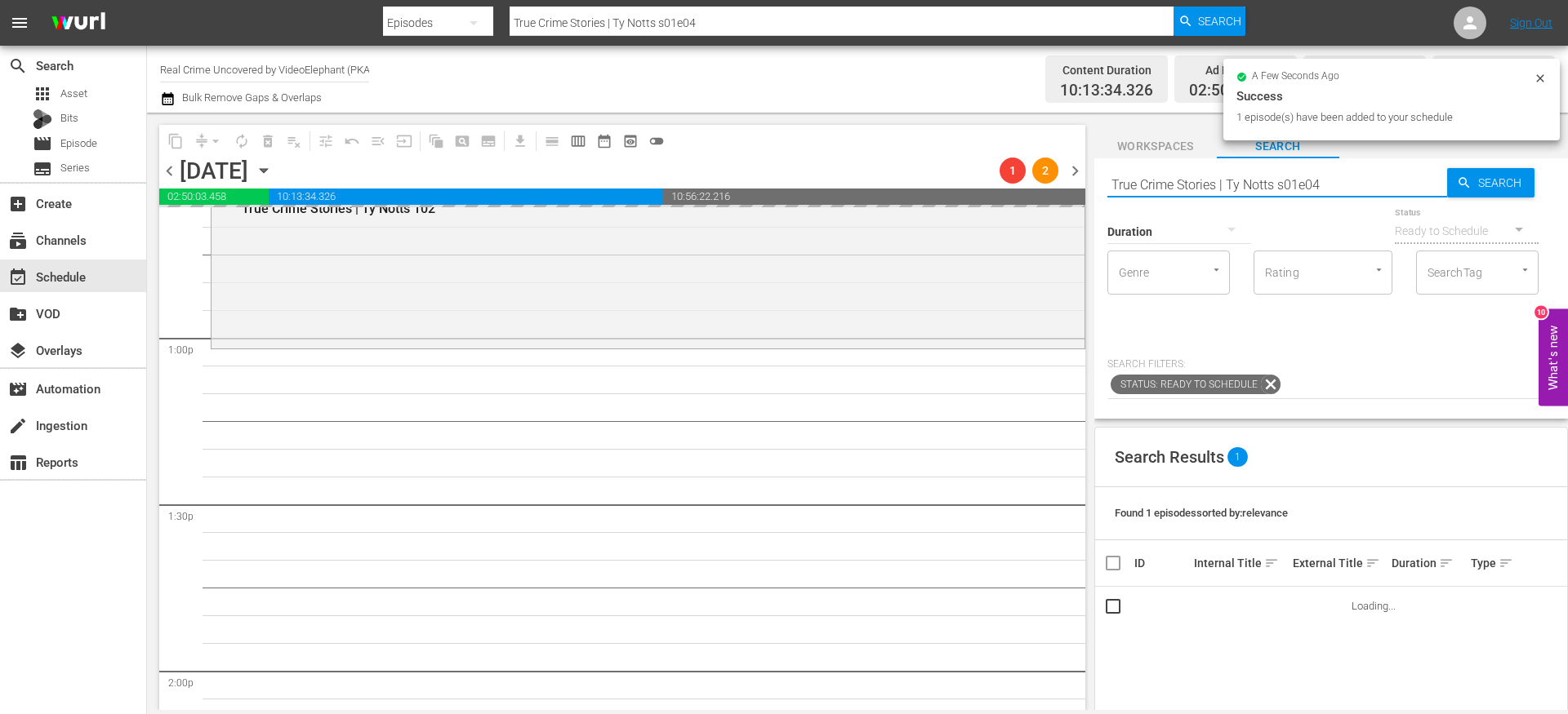
scroll to position [4201, 0]
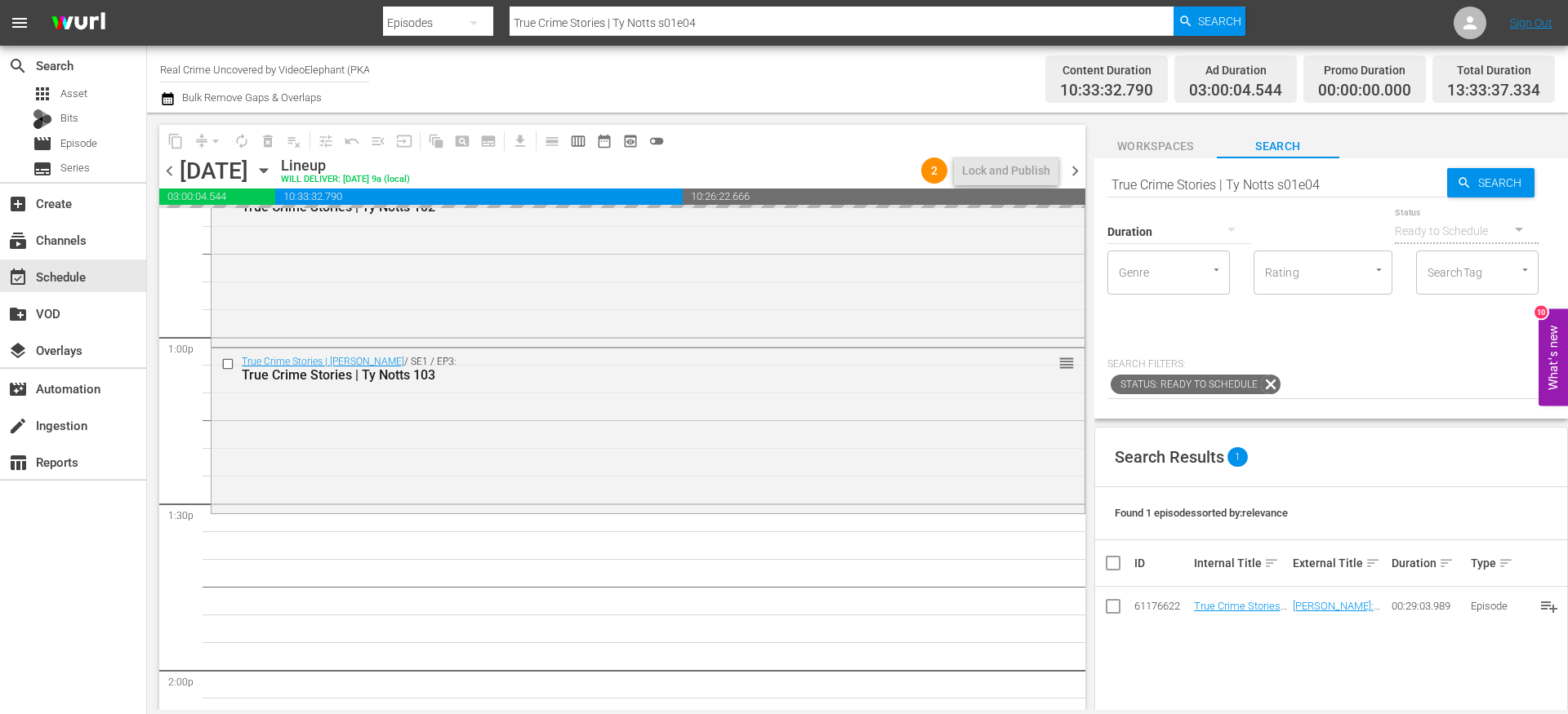
click at [1329, 189] on input "True Crime Stories | Ty Notts s01e04" at bounding box center [1277, 185] width 340 height 39
type input "True Crime Stories | Ty Notts s01e05"
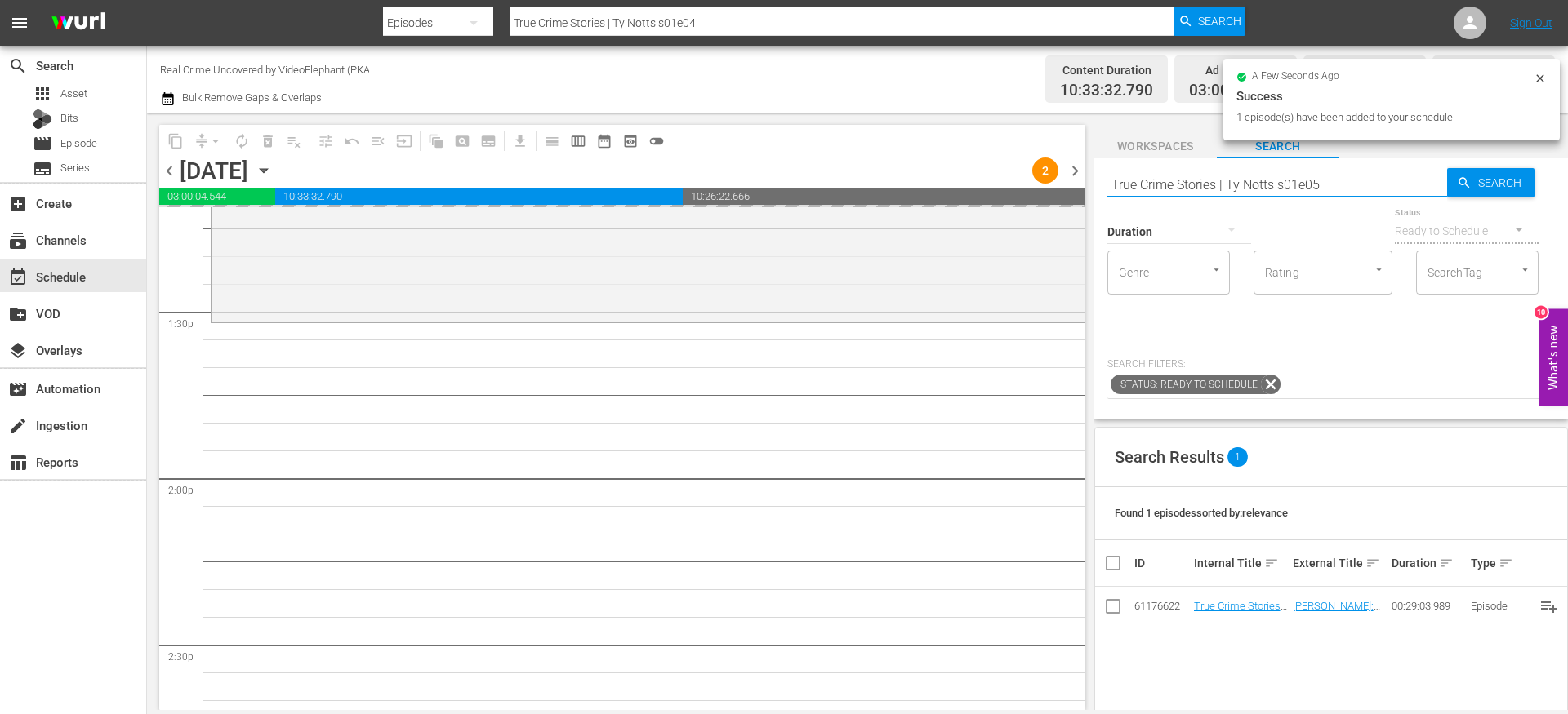
type input "True Crime Stories | Ty Notts s01e05"
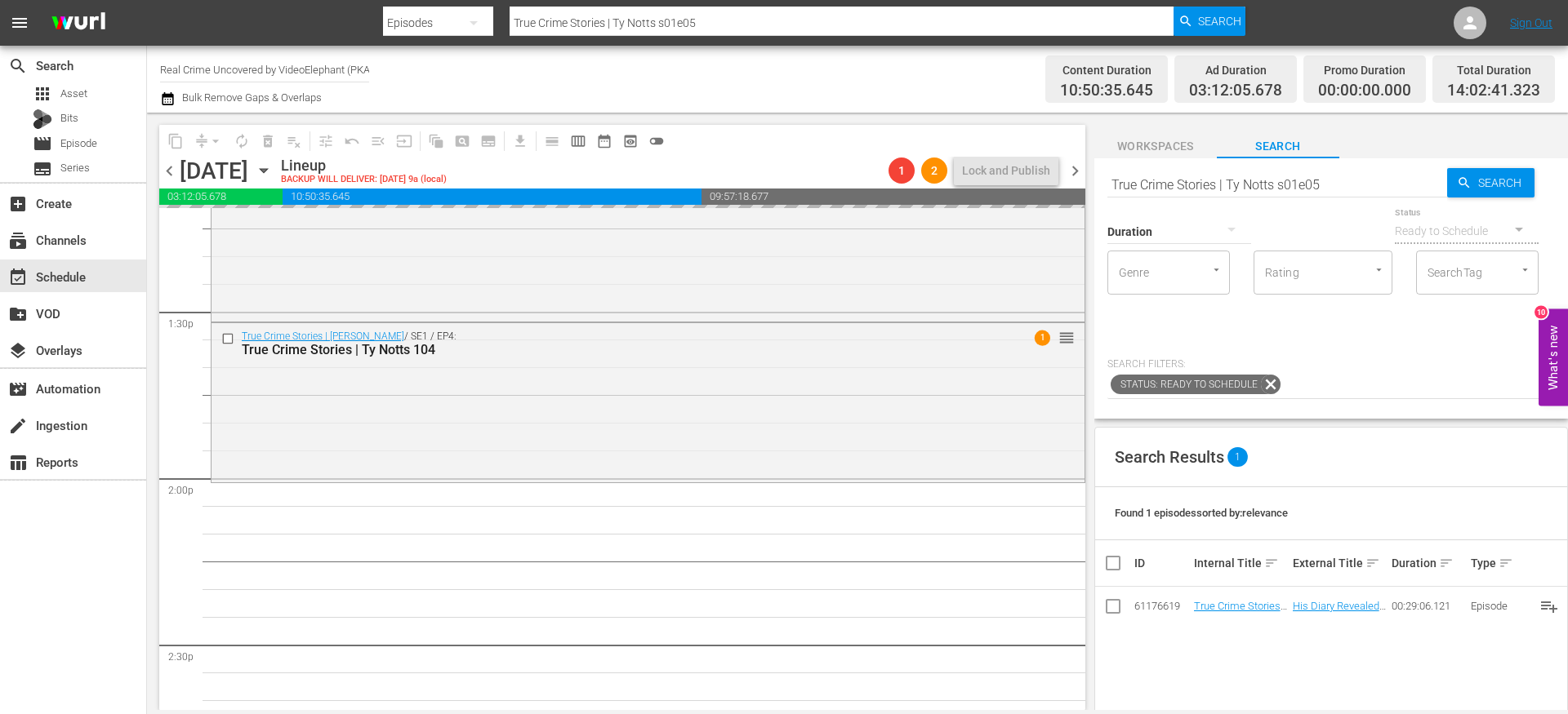
click at [1330, 192] on input "True Crime Stories | Ty Notts s01e05" at bounding box center [1277, 185] width 340 height 39
type input "True Crime Stories | Ty Notts s01e06"
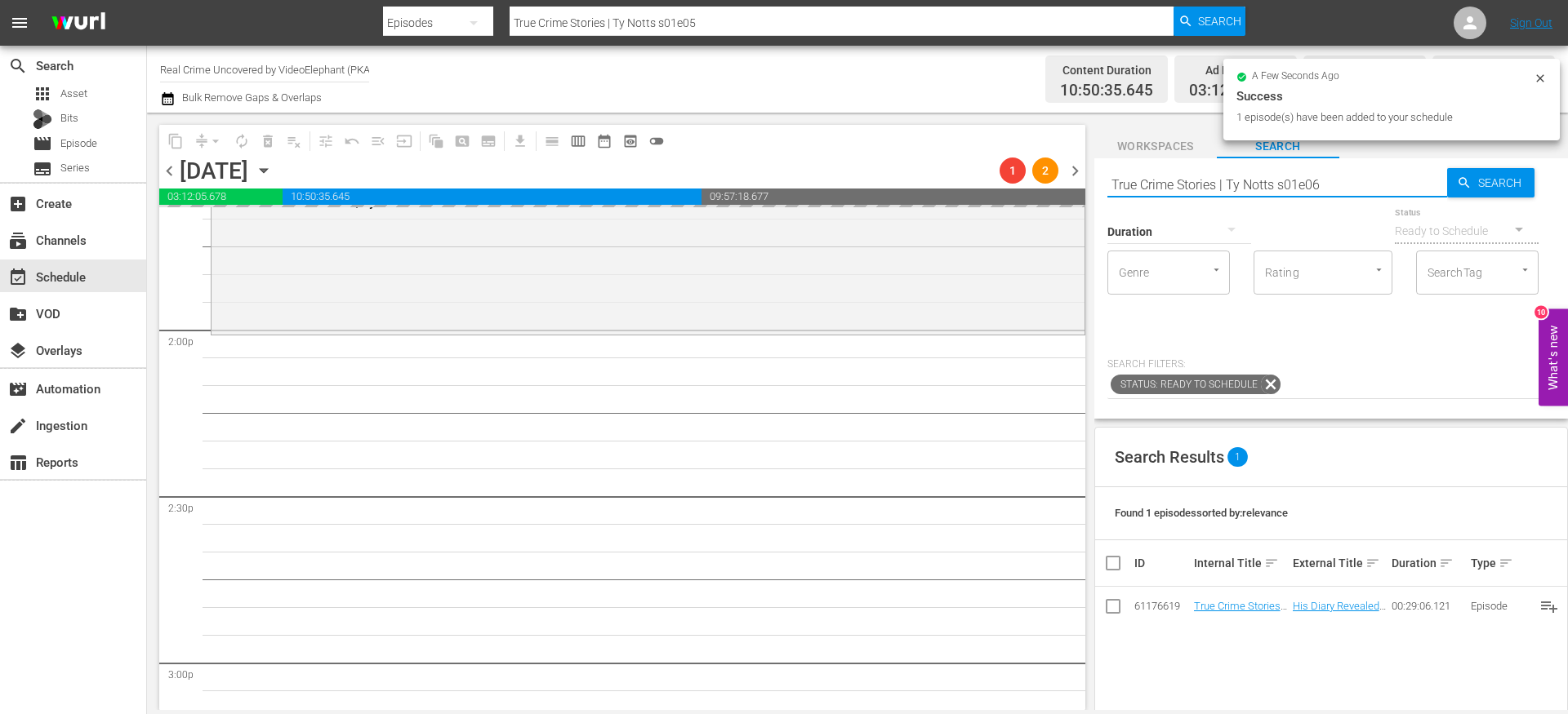
type input "True Crime Stories | Ty Notts s01e06"
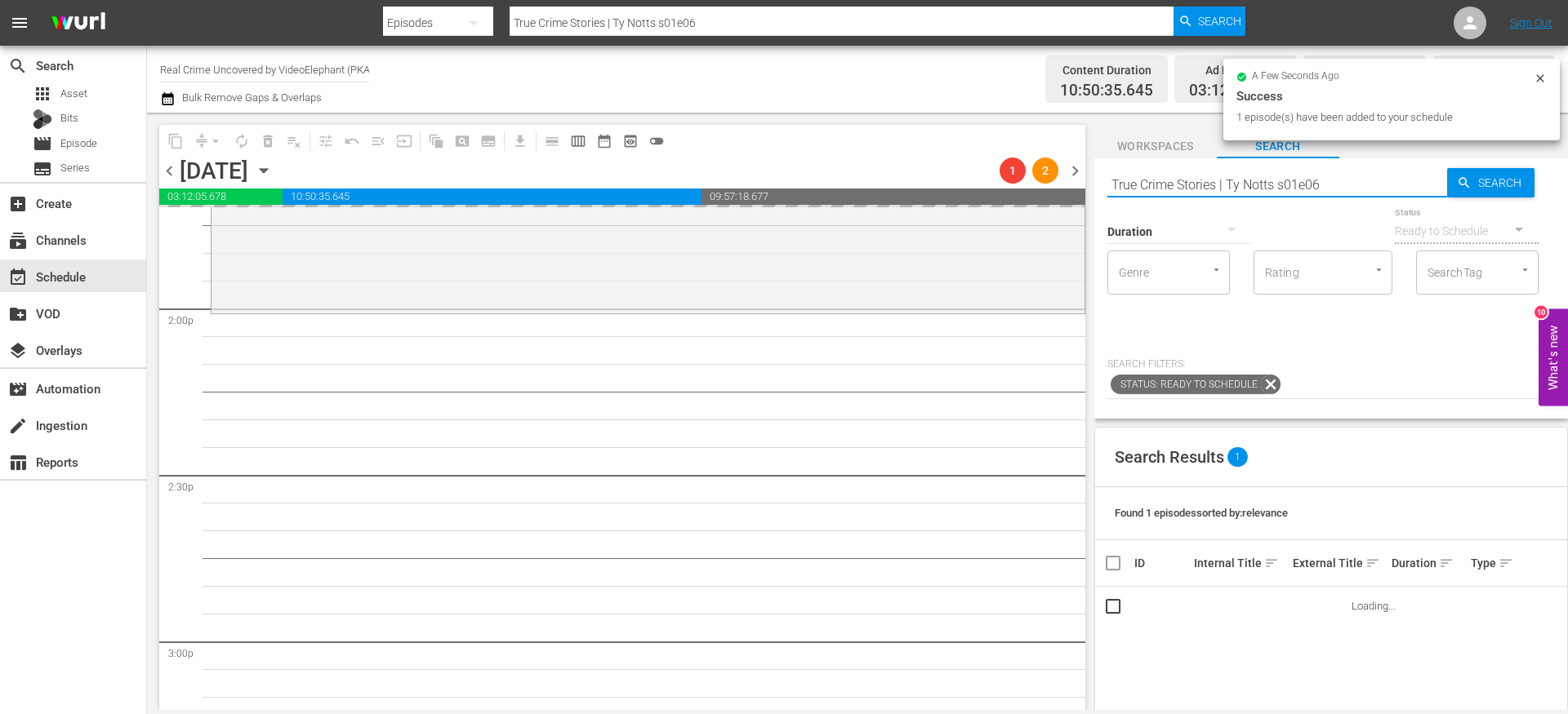
scroll to position [4564, 0]
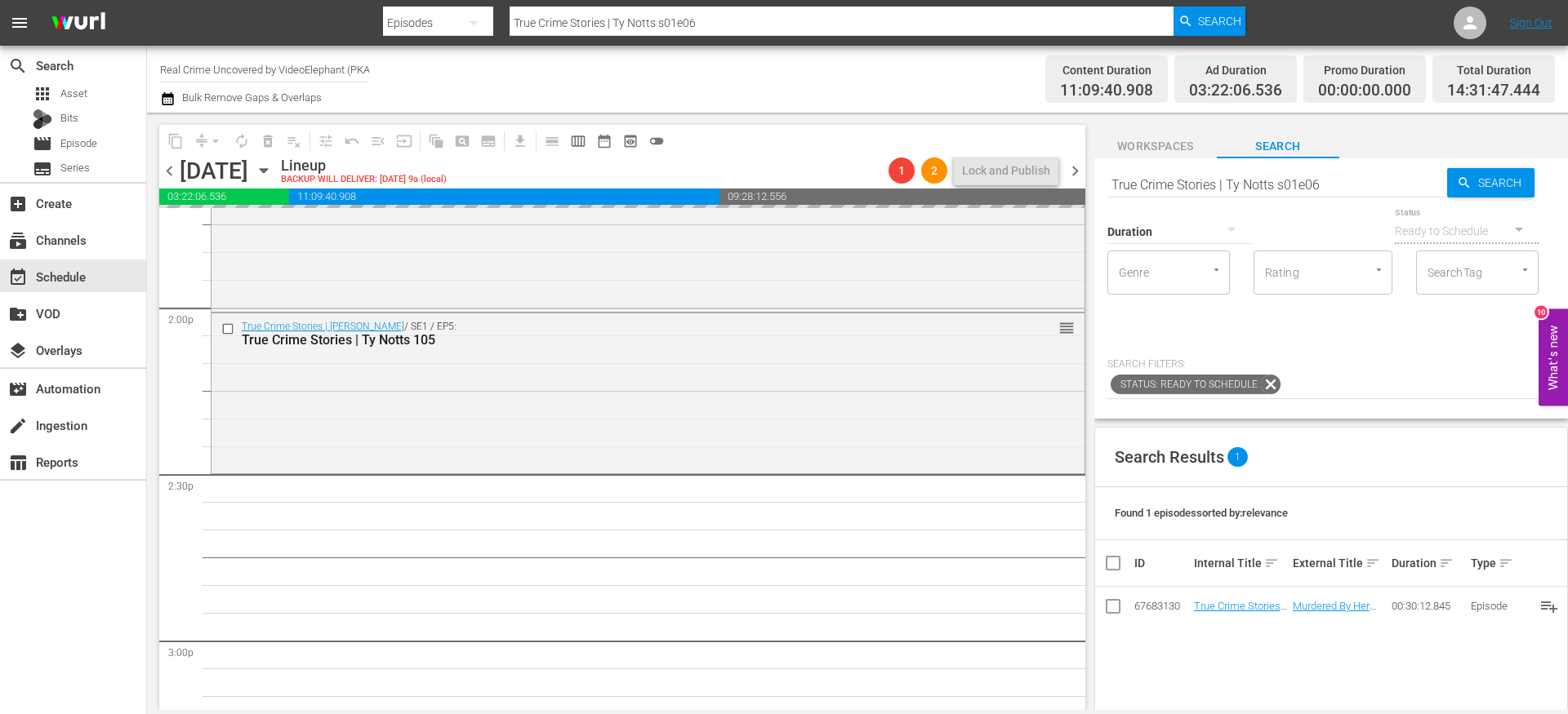
click at [1350, 187] on input "True Crime Stories | Ty Notts s01e06" at bounding box center [1277, 185] width 340 height 39
type input "True Crime Stories | Ty Notts s01e07"
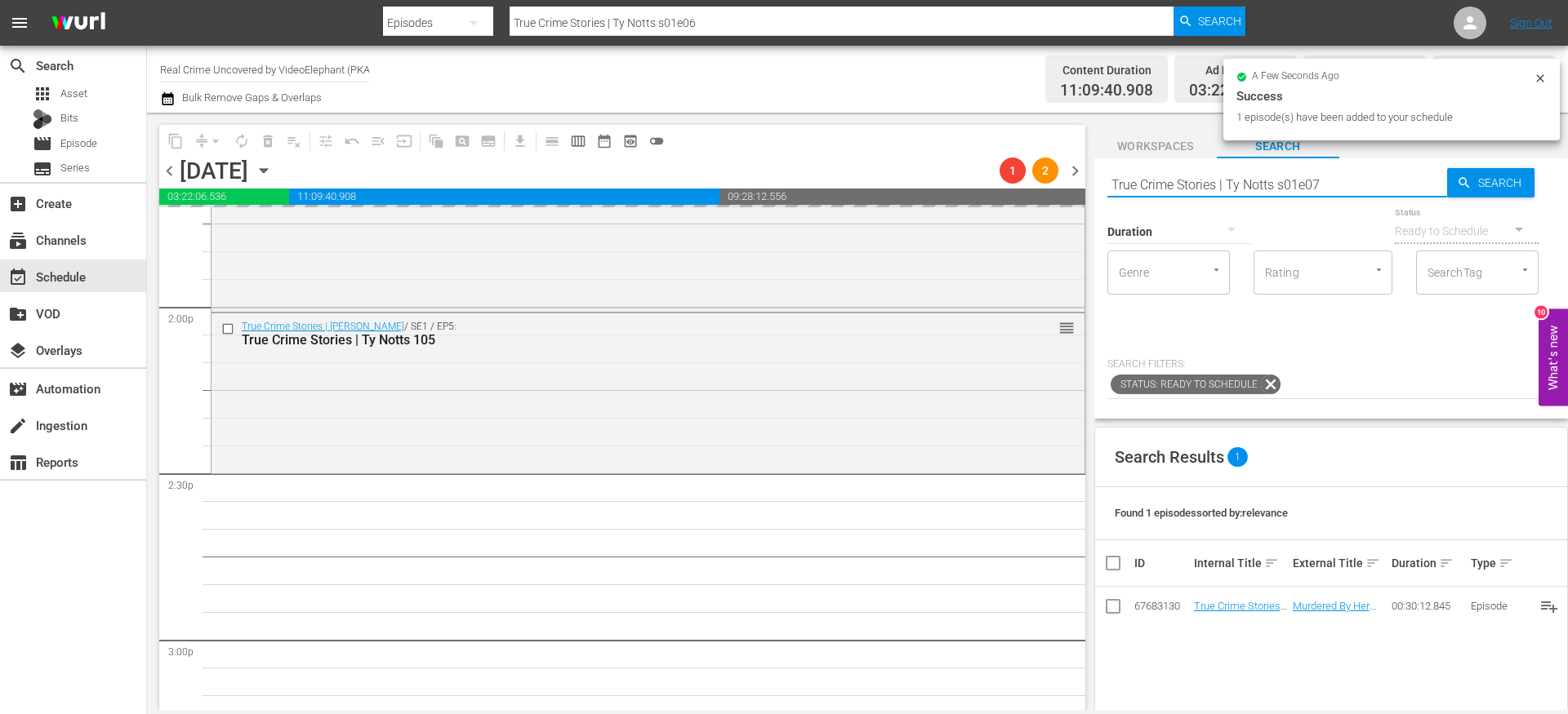
type input "True Crime Stories | Ty Notts s01e07"
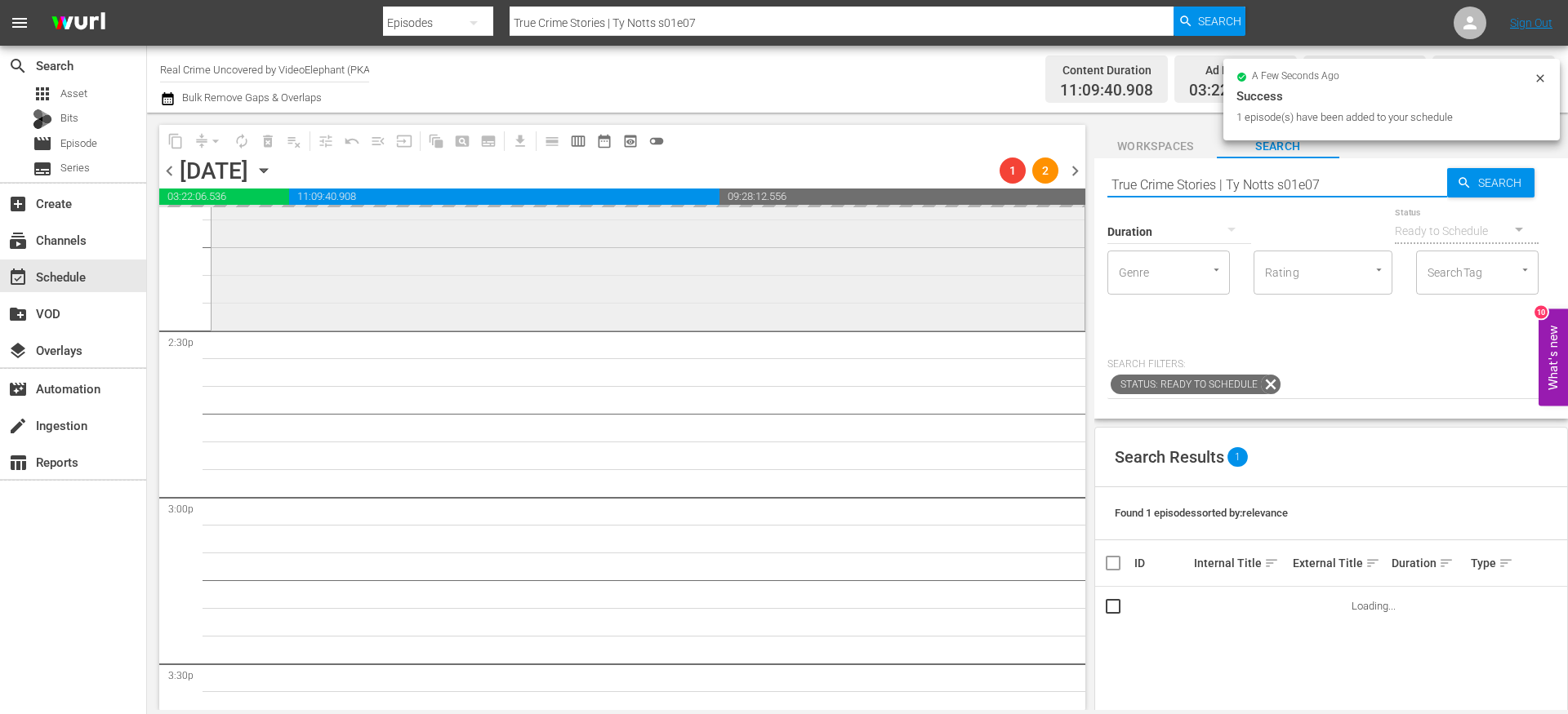
scroll to position [4716, 0]
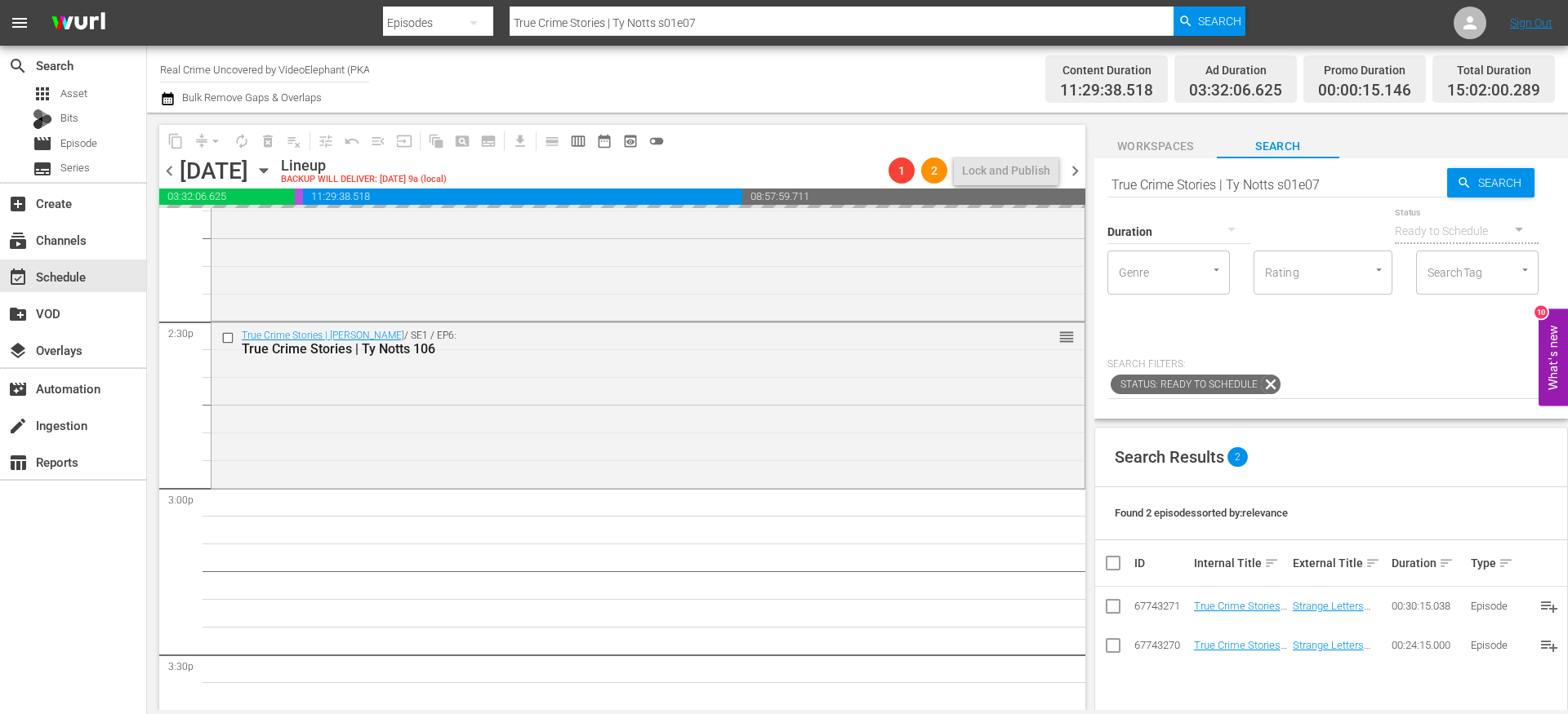
click at [1367, 188] on input "True Crime Stories | Ty Notts s01e07" at bounding box center [1277, 185] width 340 height 39
type input "True Crime Stories | Ty Notts s01e08"
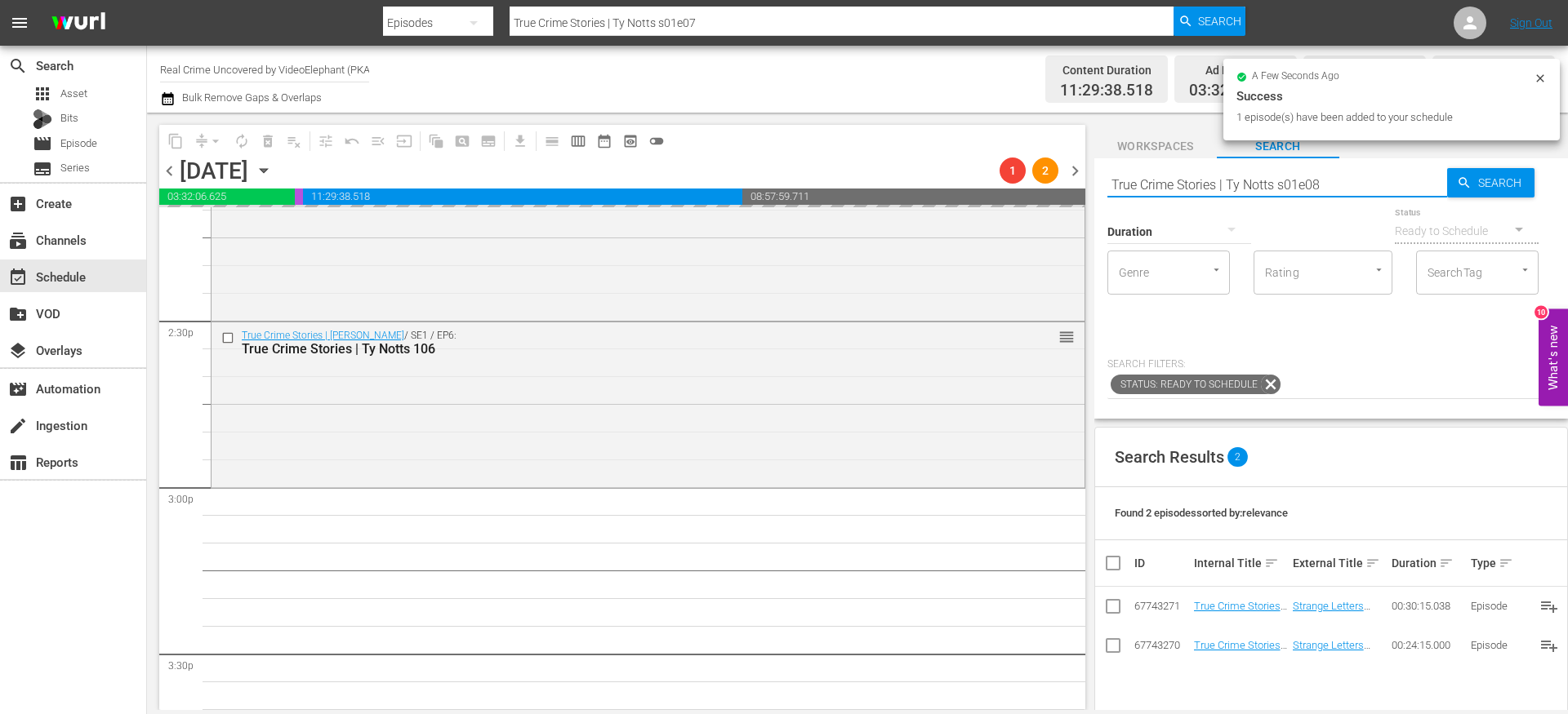
type input "True Crime Stories | Ty Notts s01e08"
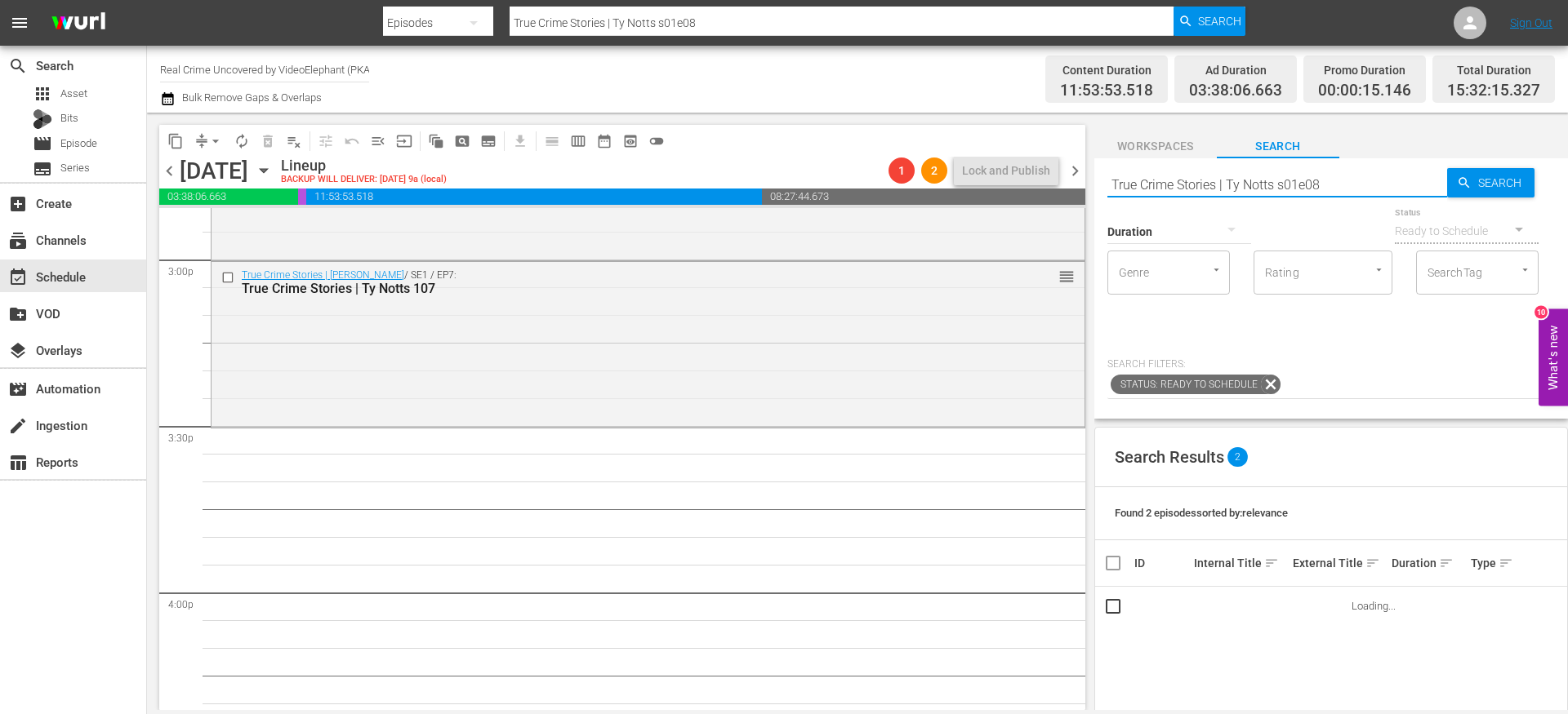
scroll to position [4961, 0]
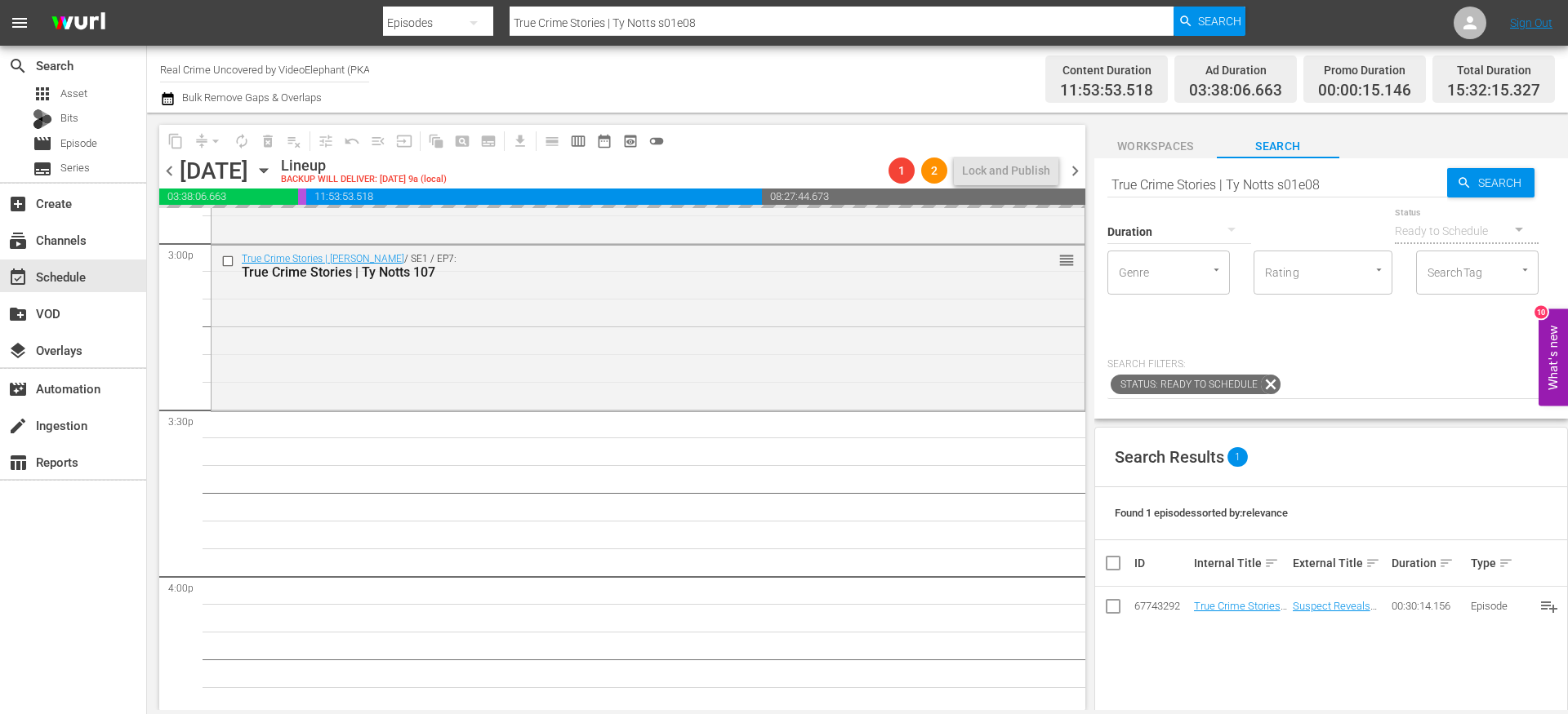
click at [1335, 184] on input "True Crime Stories | Ty Notts s01e08" at bounding box center [1277, 185] width 340 height 39
type input "True Crime Stories | Ty Notts s01e09"
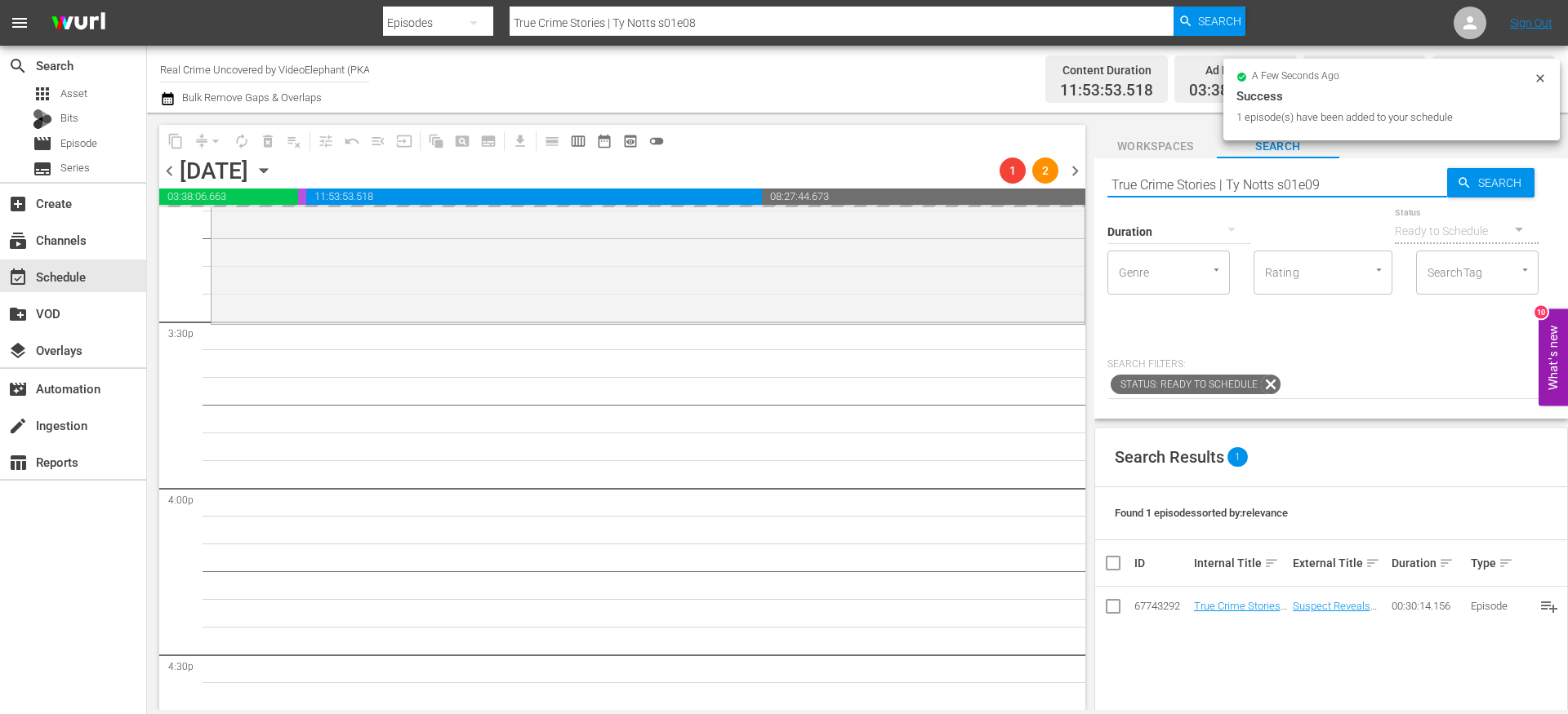
type input "True Crime Stories | Ty Notts s01e09"
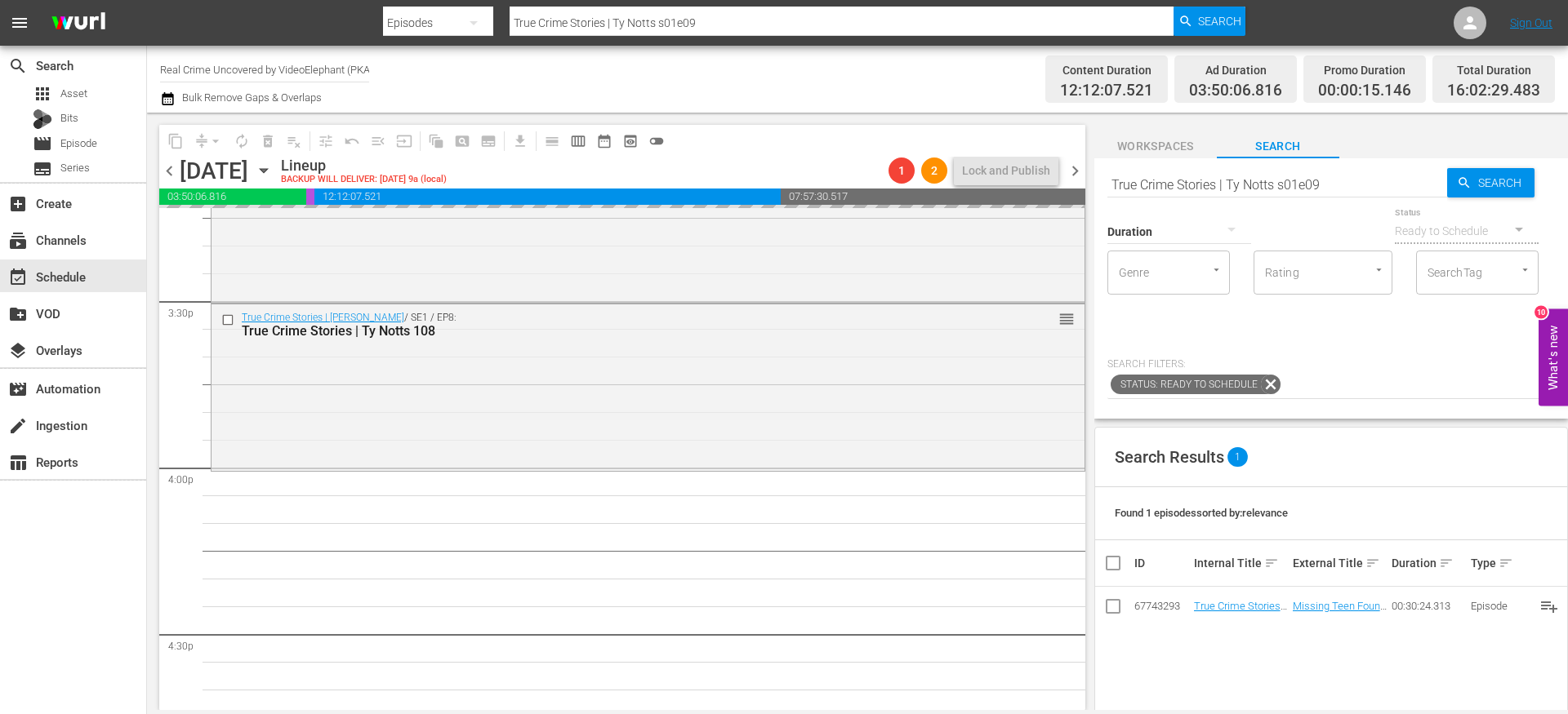
click at [1325, 185] on input "True Crime Stories | Ty Notts s01e09" at bounding box center [1277, 185] width 340 height 39
type input "True Crime Stories | Ty Notts s01e010"
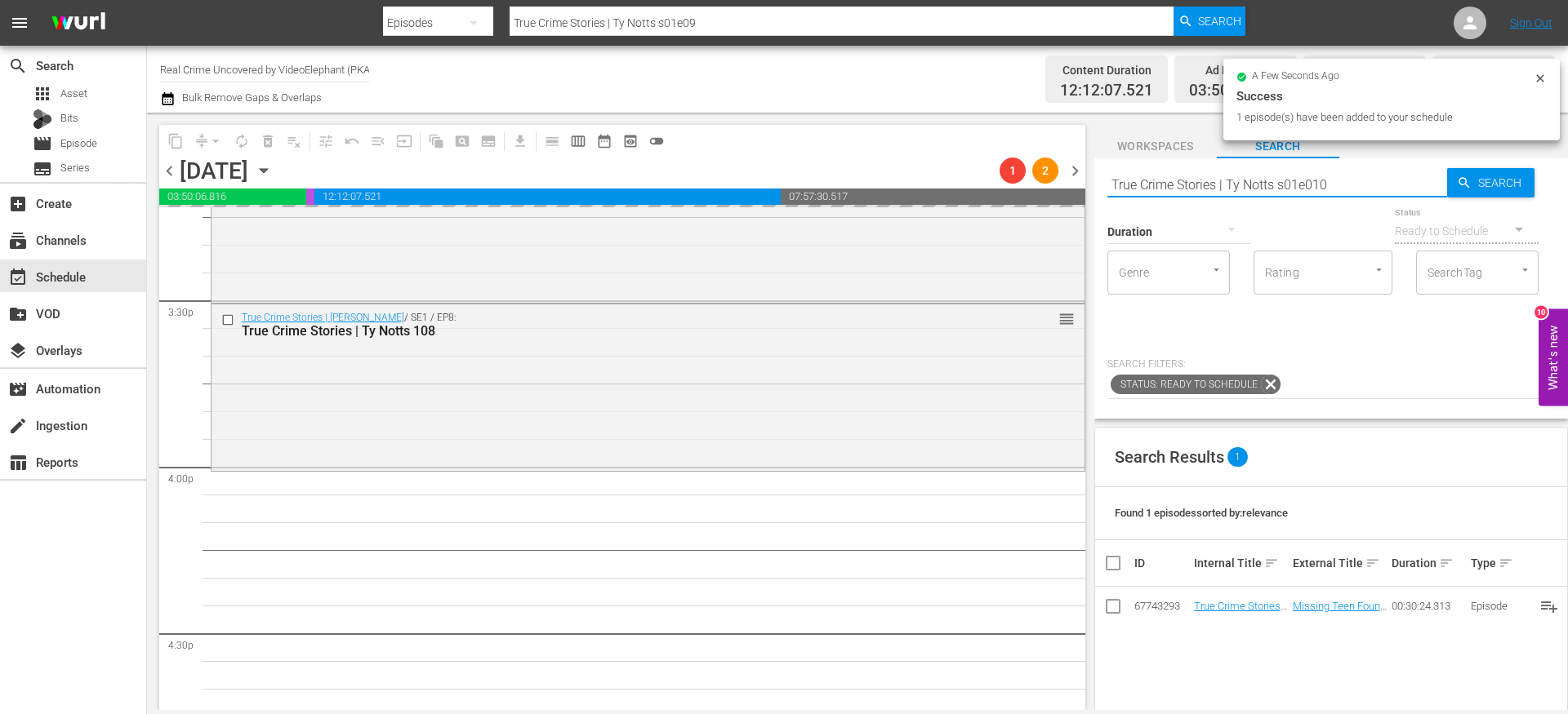
type input "True Crime Stories | Ty Notts s01e010"
click at [1311, 184] on input "True Crime Stories | Ty Notts s01e010" at bounding box center [1277, 185] width 340 height 39
type input "True Crime Stories | Ty Notts s01e10"
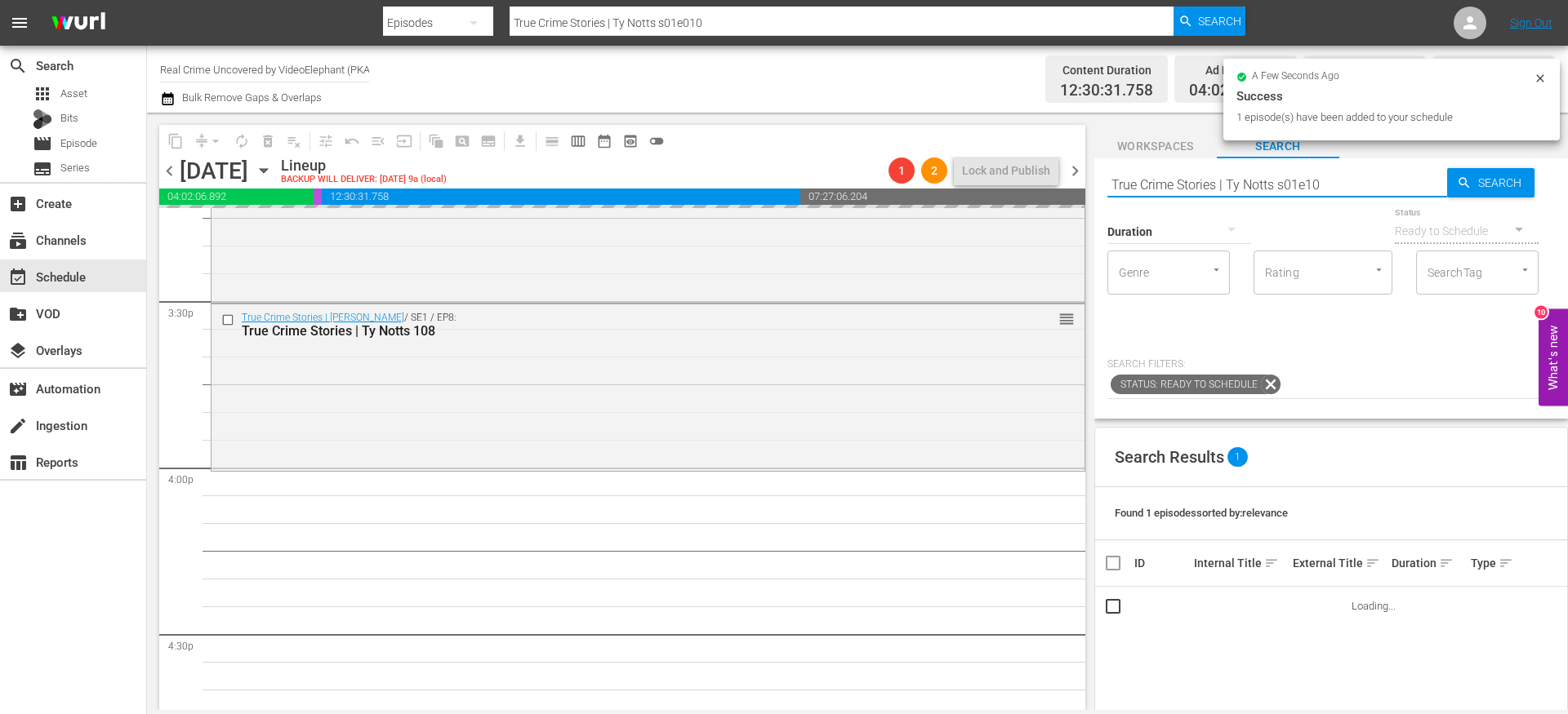
type input "True Crime Stories | Ty Notts s01e10"
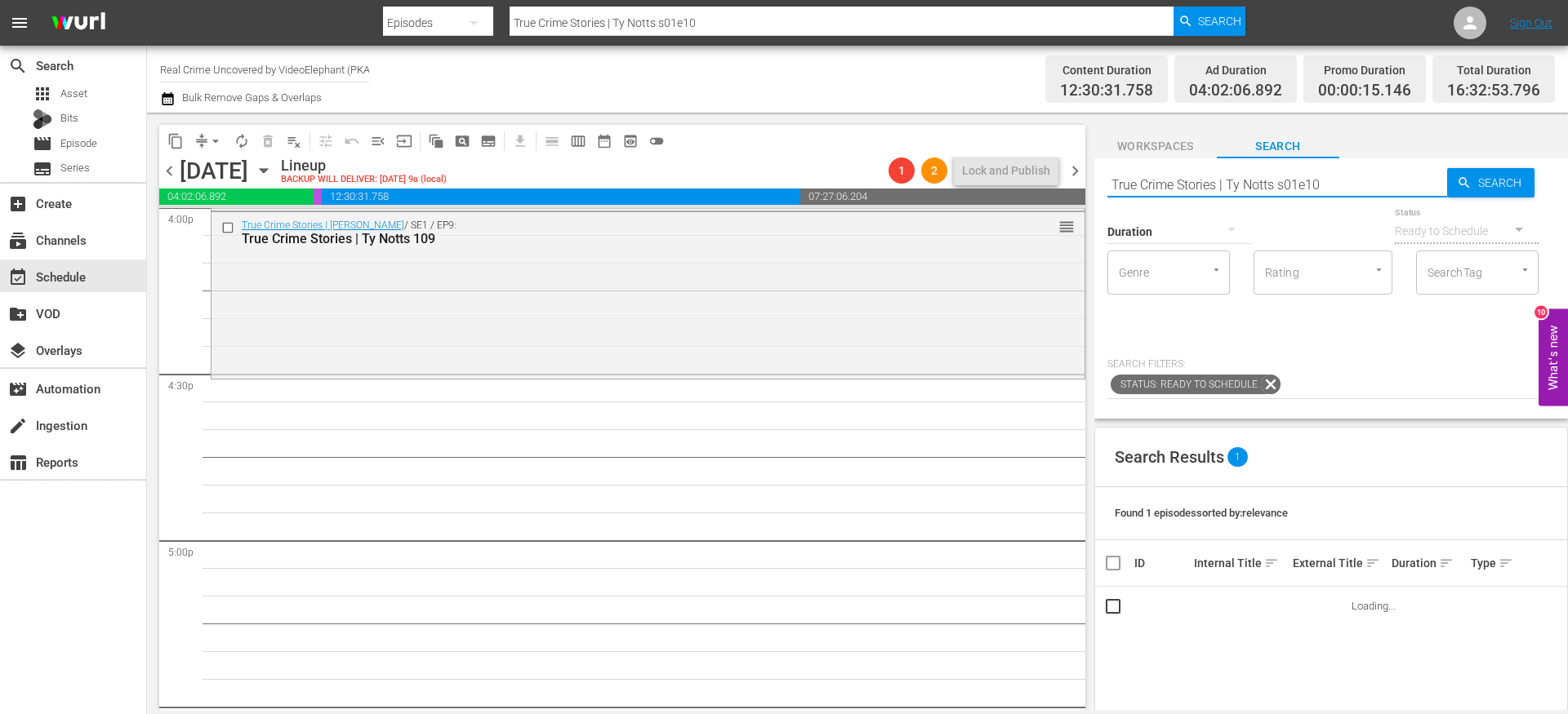
scroll to position [5336, 0]
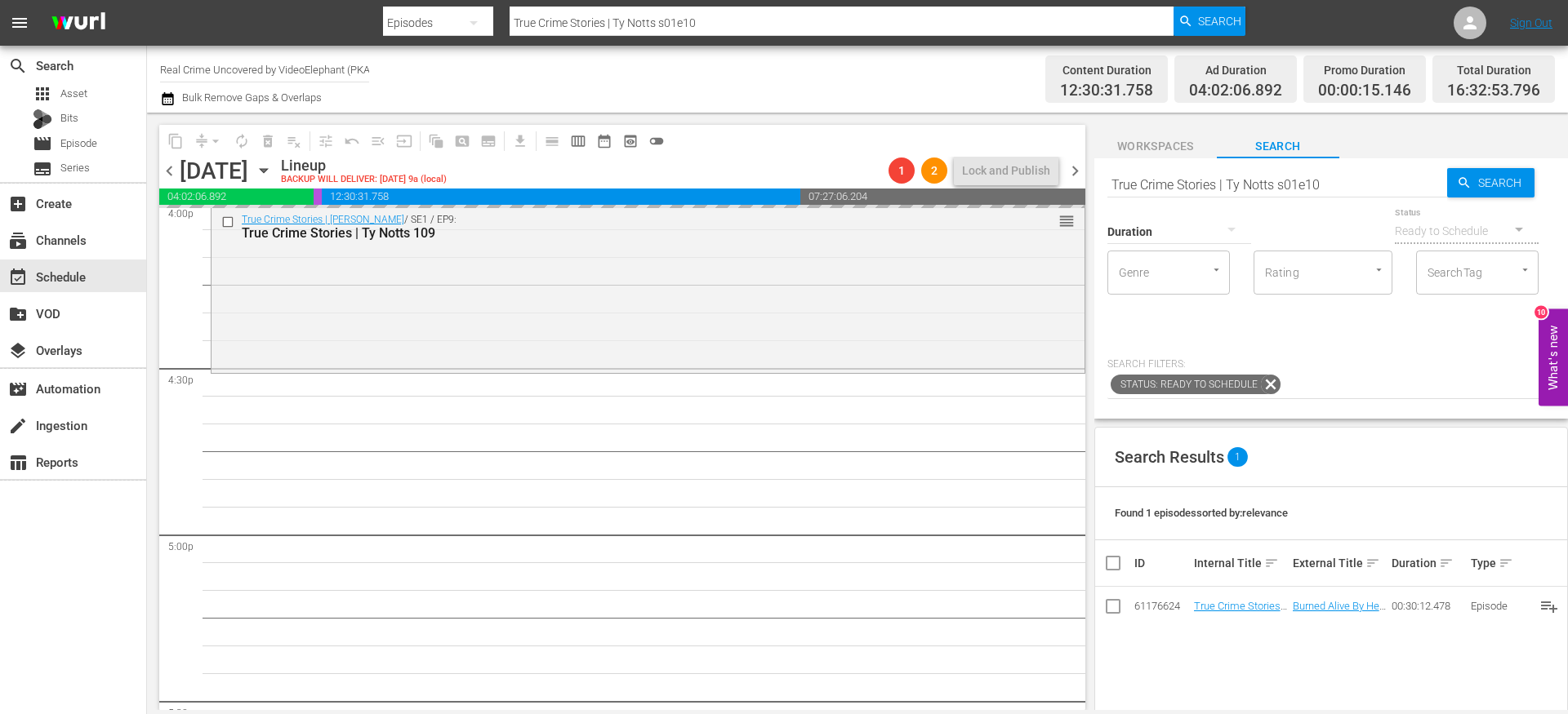
click at [1332, 182] on input "True Crime Stories | Ty Notts s01e10" at bounding box center [1277, 185] width 340 height 39
type input "True Crime Stories | Ty Notts s01e11"
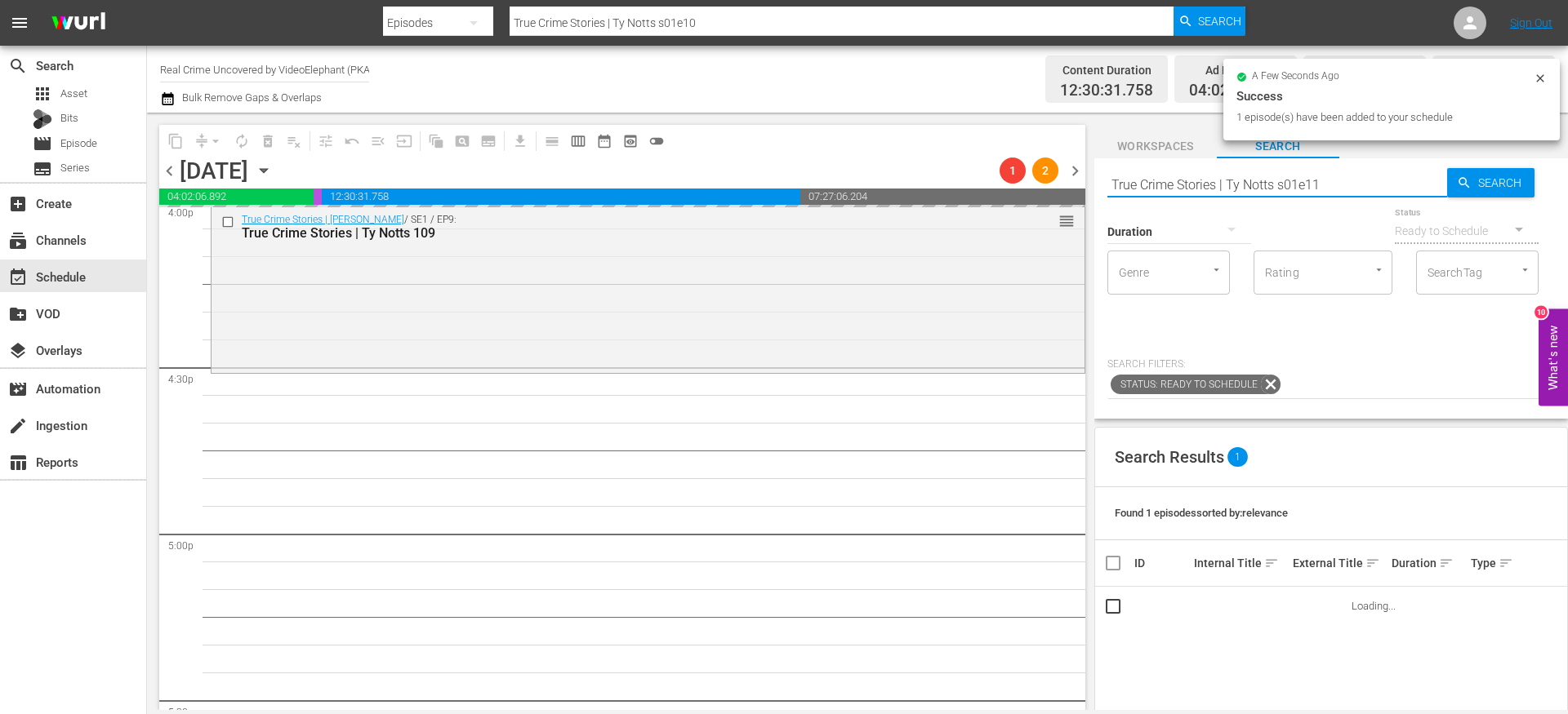
type input "True Crime Stories | Ty Notts s01e11"
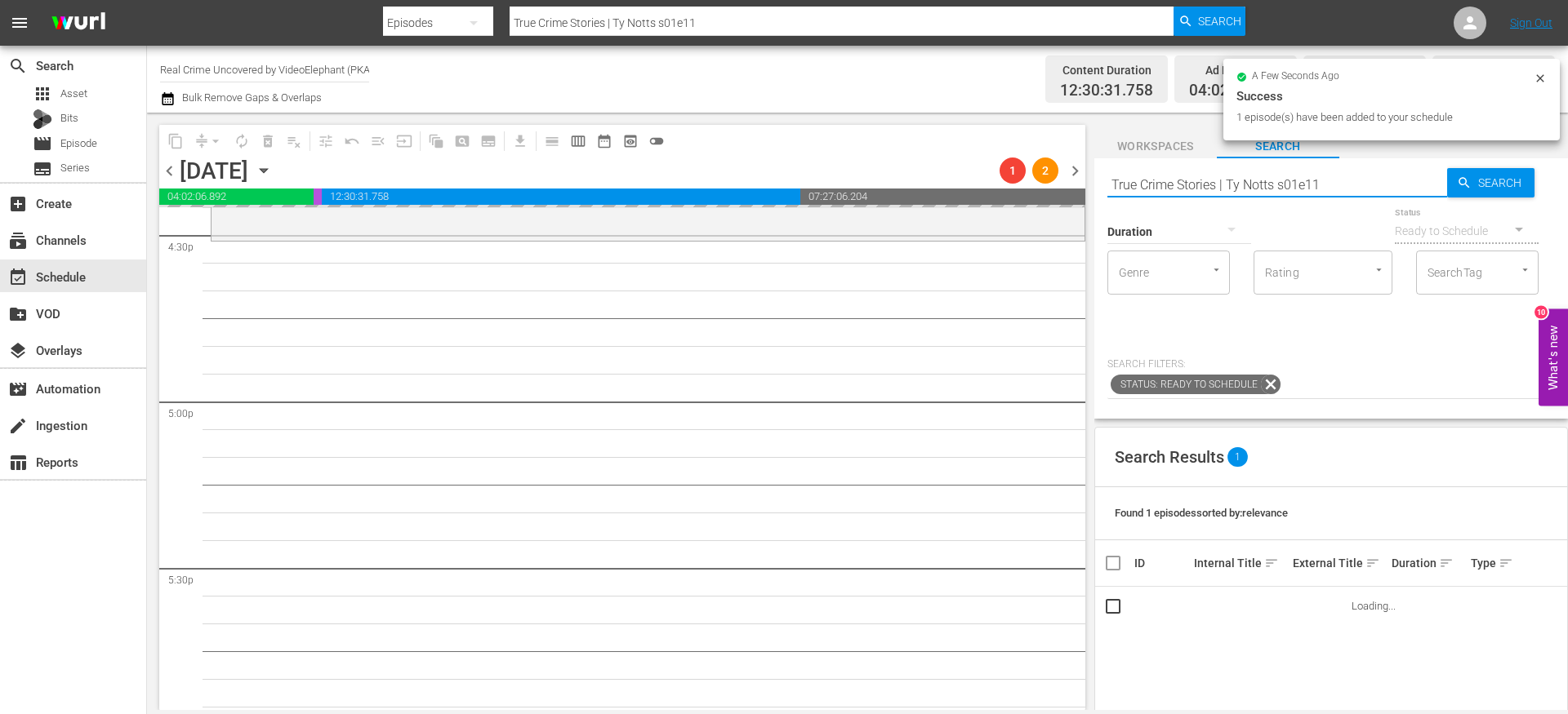
scroll to position [5471, 0]
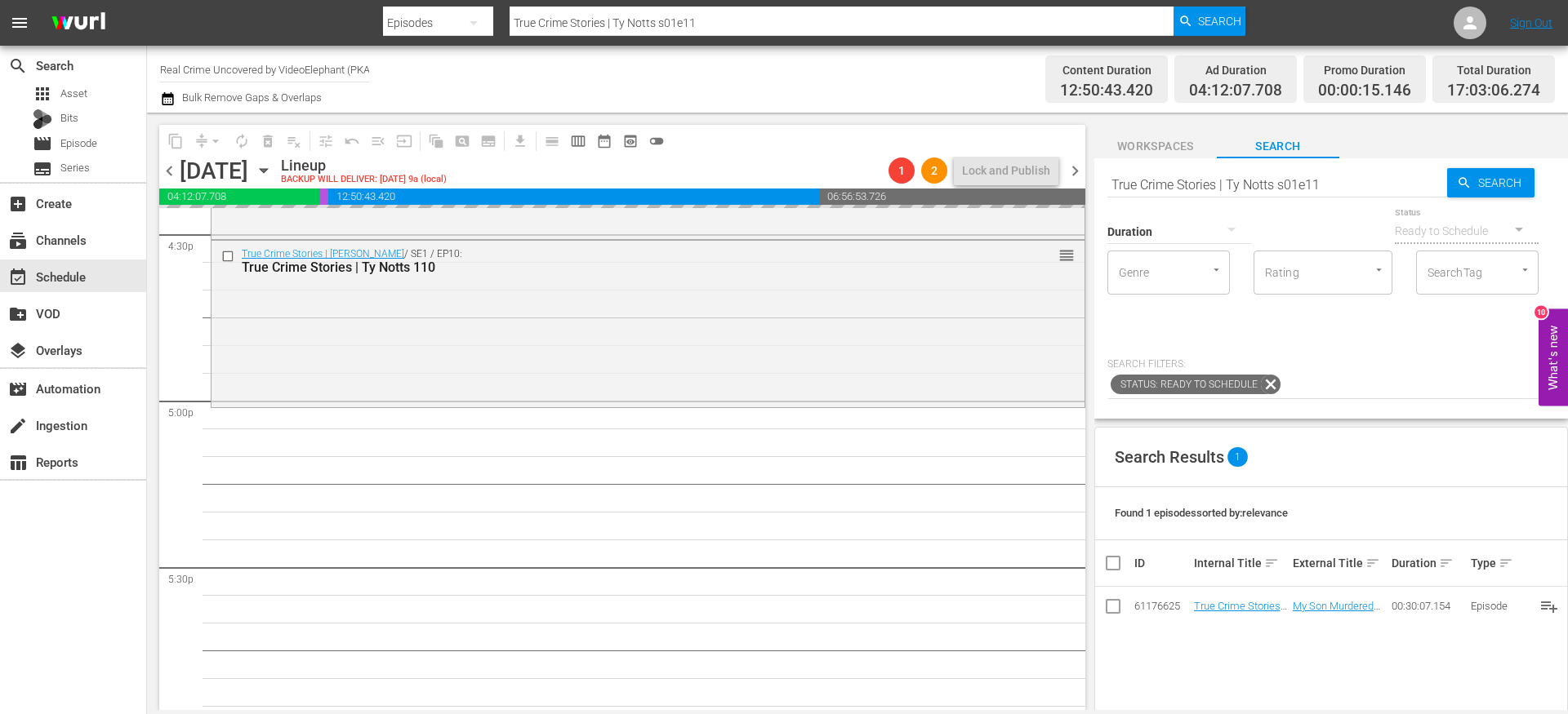
click at [1362, 185] on input "True Crime Stories | Ty Notts s01e11" at bounding box center [1277, 185] width 340 height 39
type input "True Crime Stories | Ty Notts s01e12"
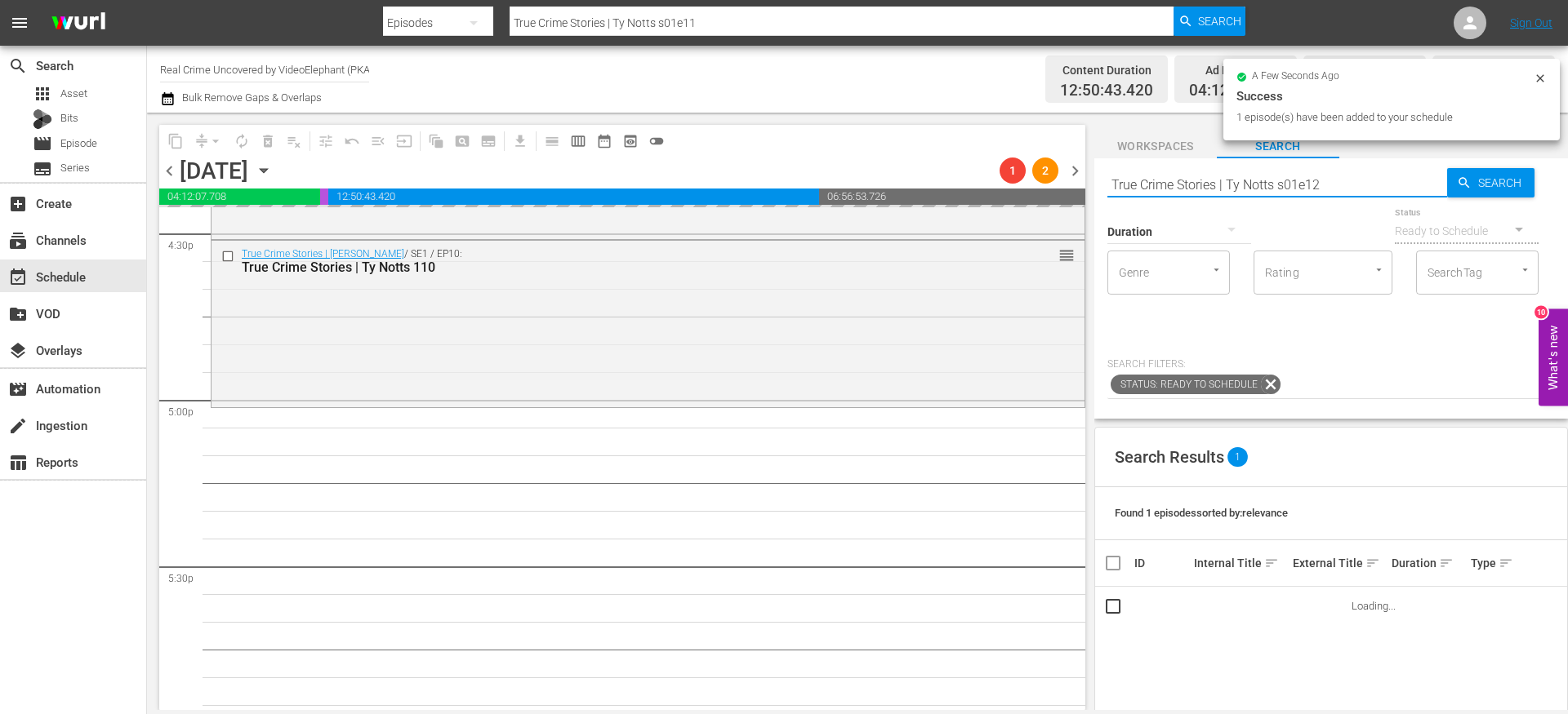
type input "True Crime Stories | Ty Notts s01e12"
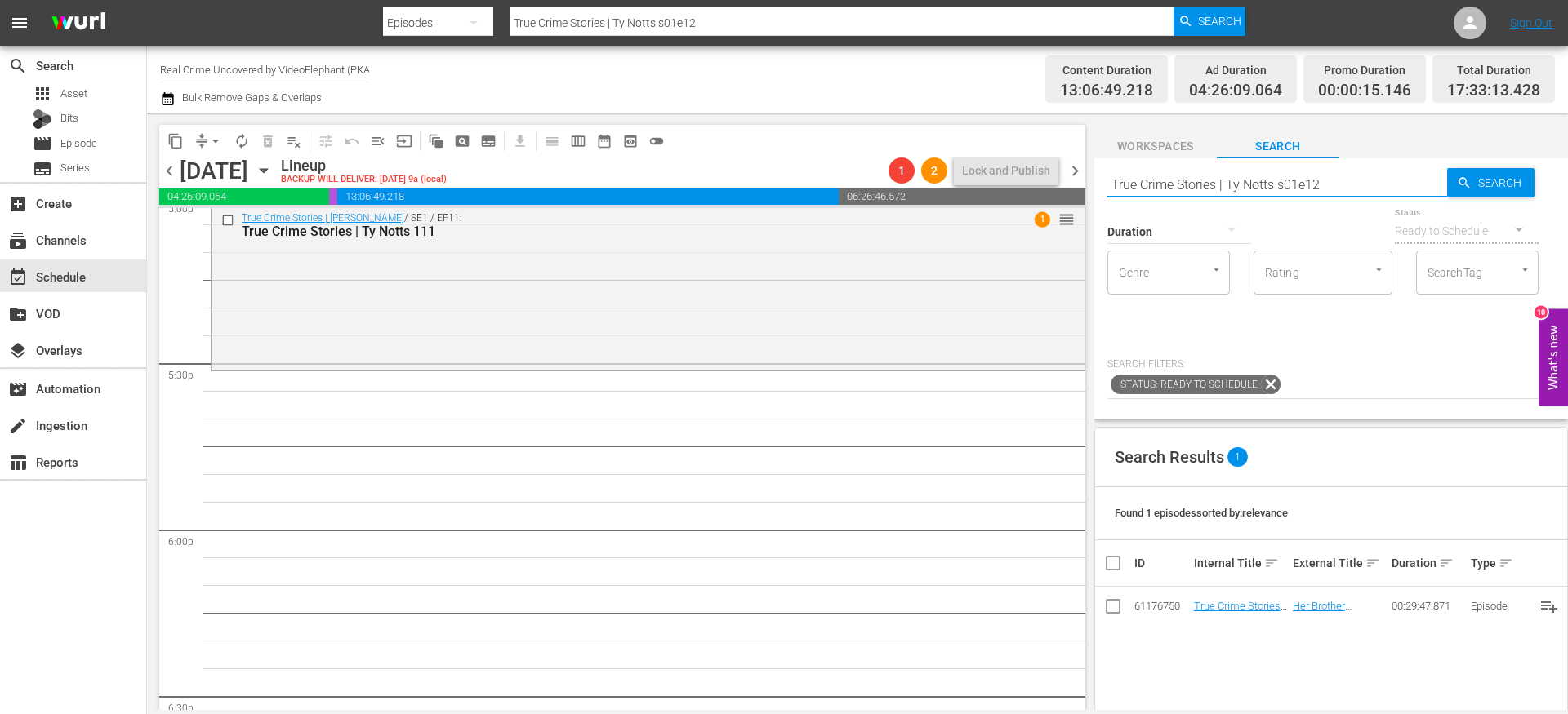
scroll to position [5683, 0]
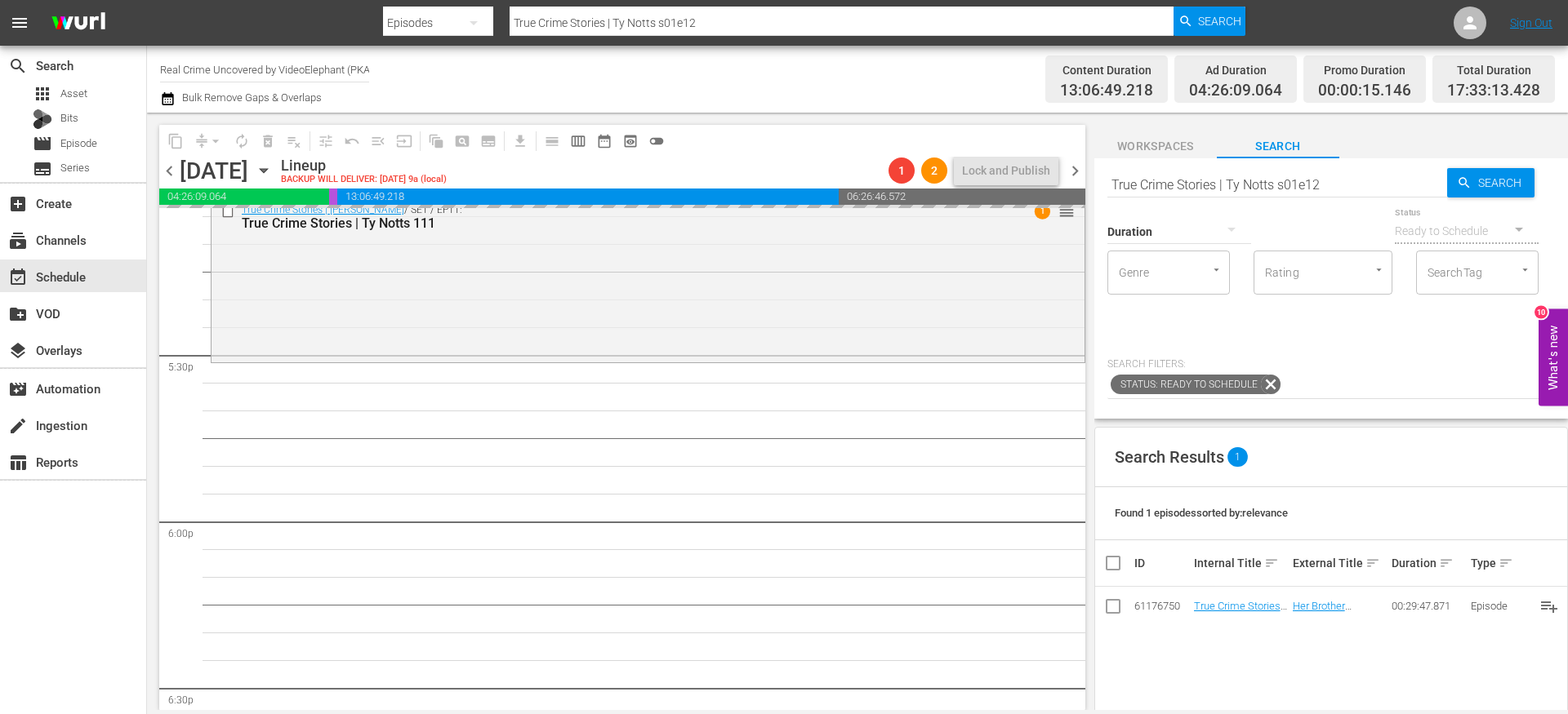
click at [1326, 187] on input "True Crime Stories | Ty Notts s01e12" at bounding box center [1277, 185] width 340 height 39
type input "True Crime Stories | Ty Notts s01e13"
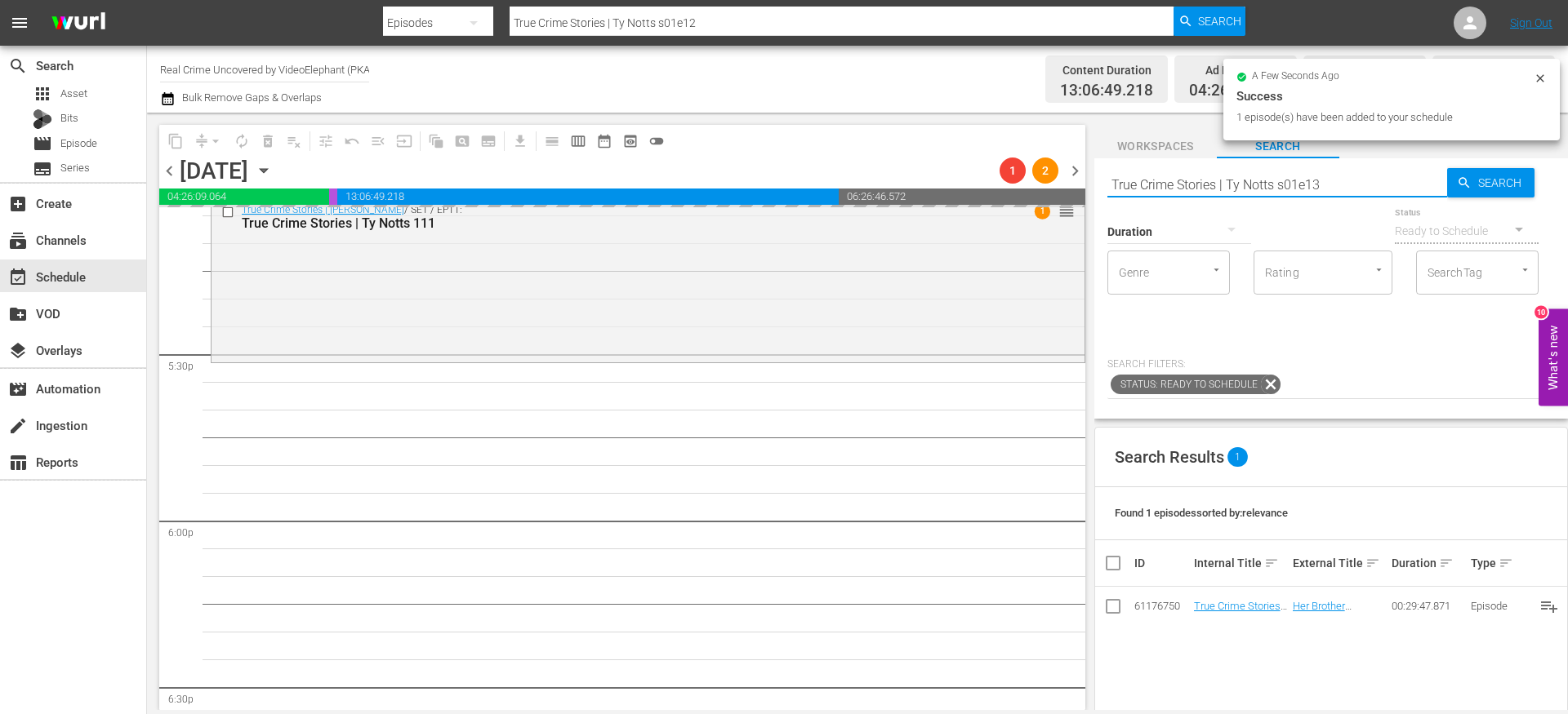
type input "True Crime Stories | Ty Notts s01e13"
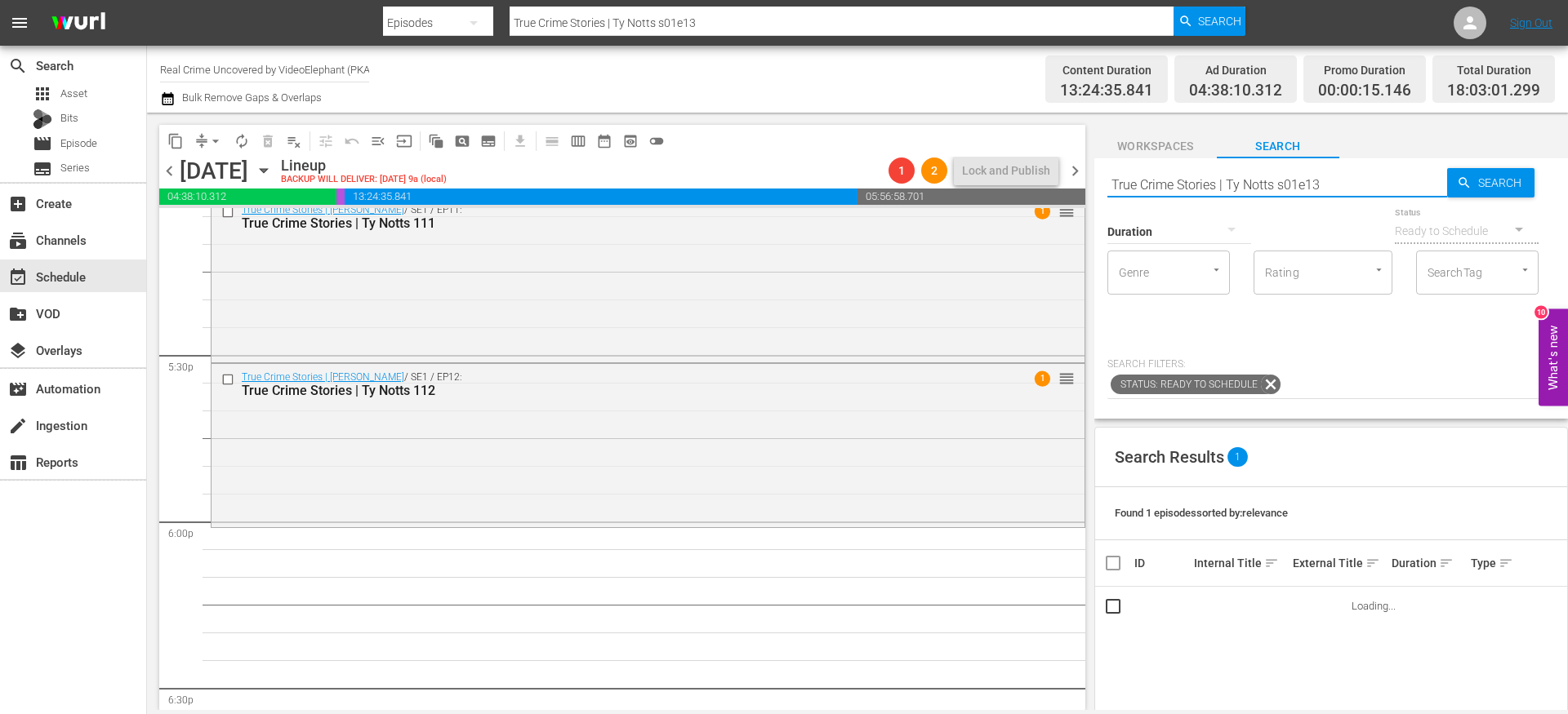
scroll to position [5768, 0]
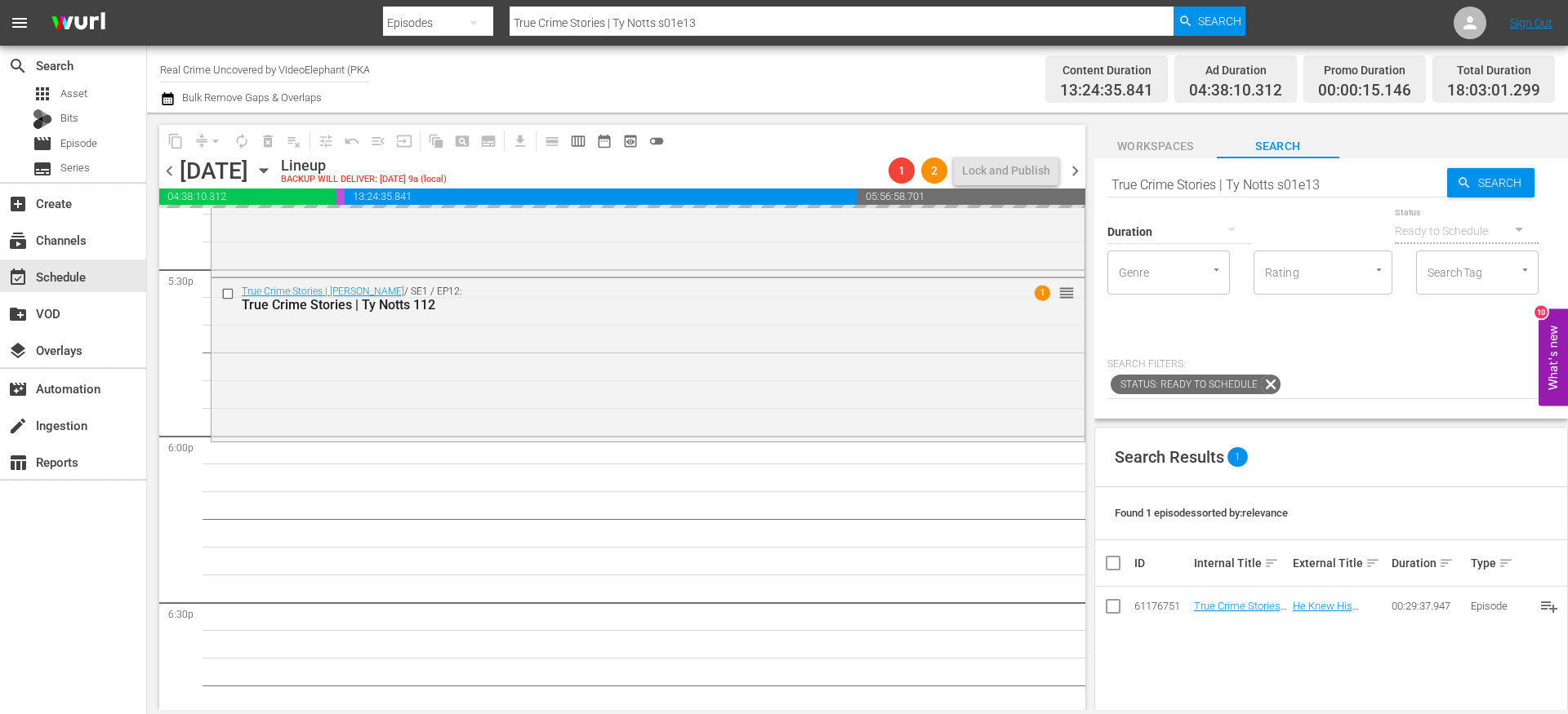
click at [1327, 183] on input "True Crime Stories | Ty Notts s01e13" at bounding box center [1277, 185] width 340 height 39
type input "True Crime Stories | Ty Notts s01e14"
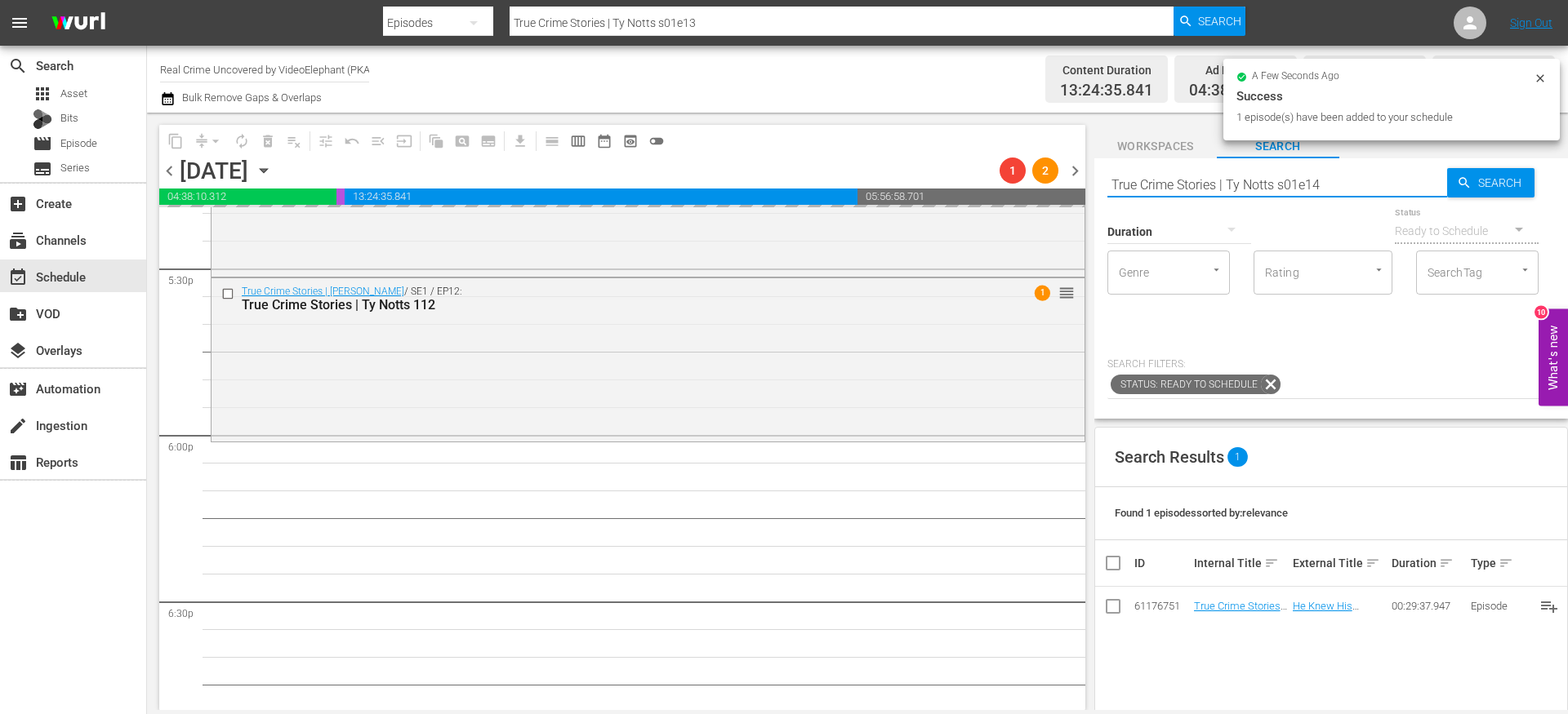
type input "True Crime Stories | Ty Notts s01e14"
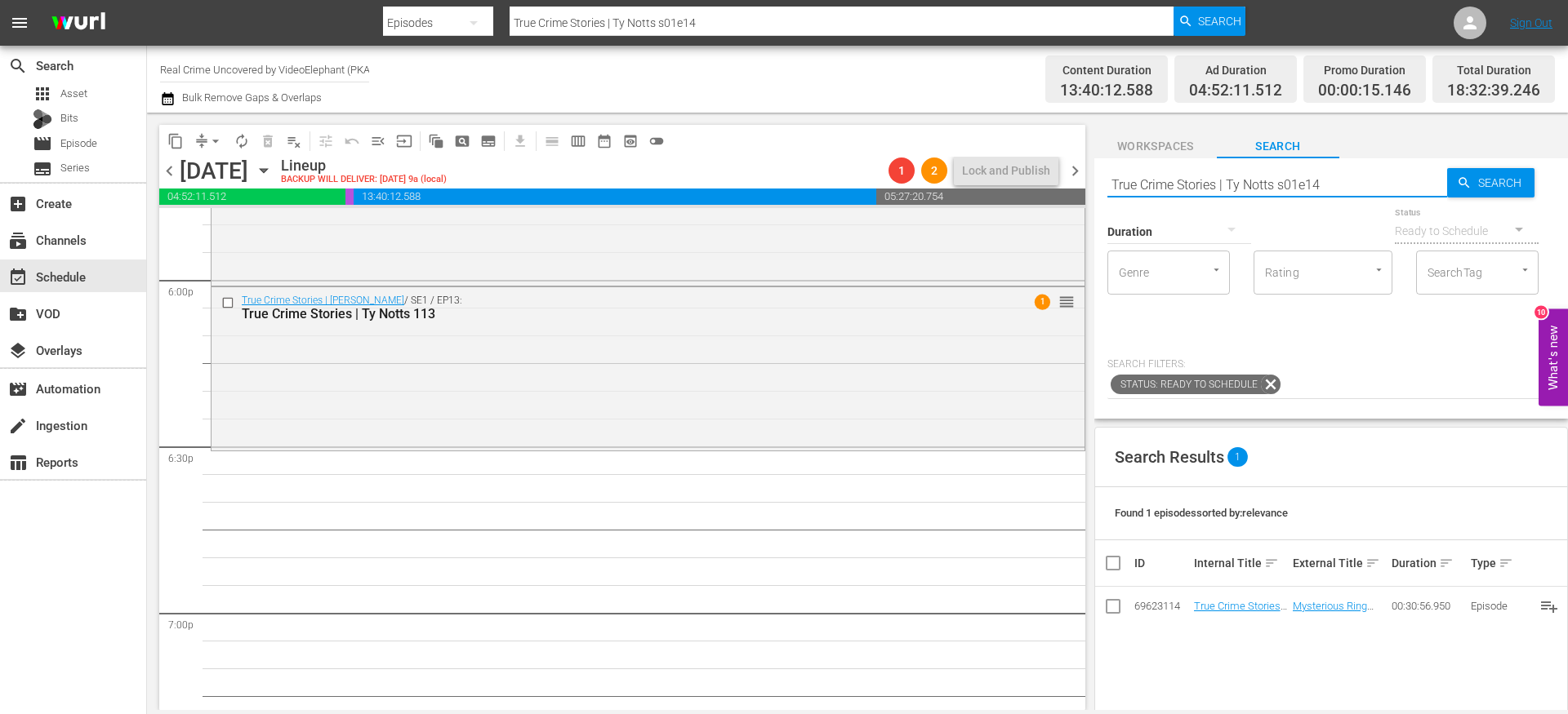
scroll to position [5925, 0]
drag, startPoint x: 1232, startPoint y: 603, endPoint x: 1145, endPoint y: 39, distance: 570.7
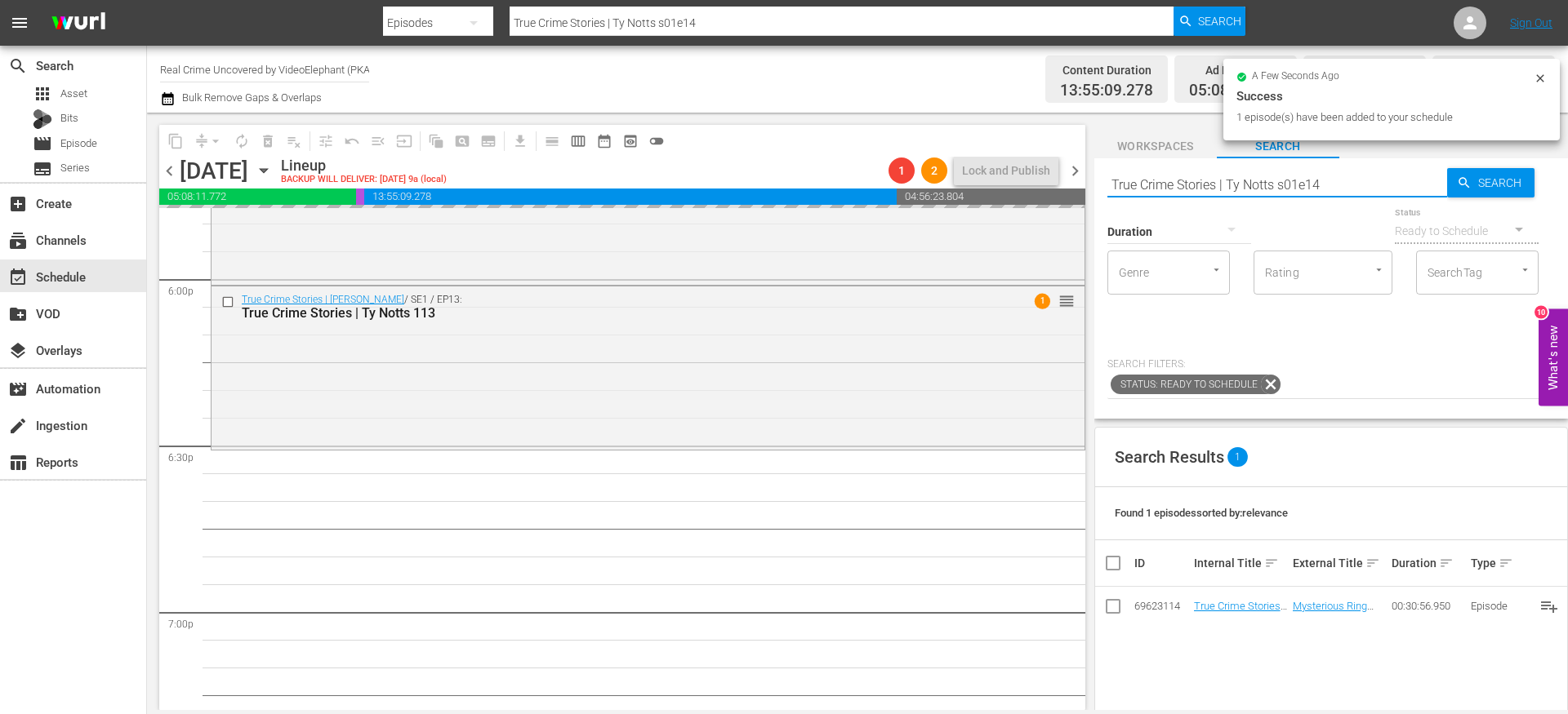
click at [1198, 182] on input "True Crime Stories | Ty Notts s01e14" at bounding box center [1277, 185] width 340 height 39
click at [1198, 183] on input "True Crime Stories | Ty Notts s01e14" at bounding box center [1277, 185] width 340 height 39
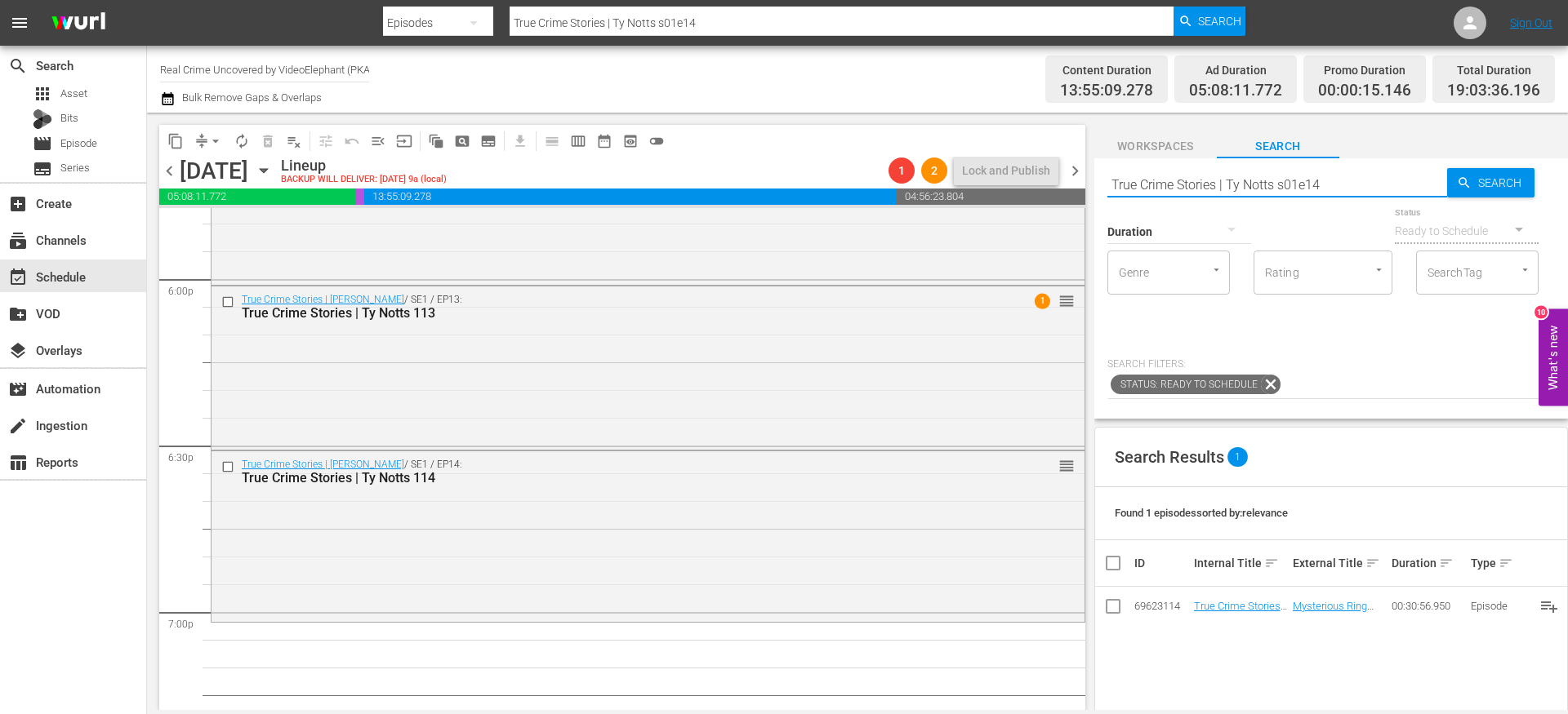
paste input "Crime Science S01E02"
type input "Crime Science S01E02"
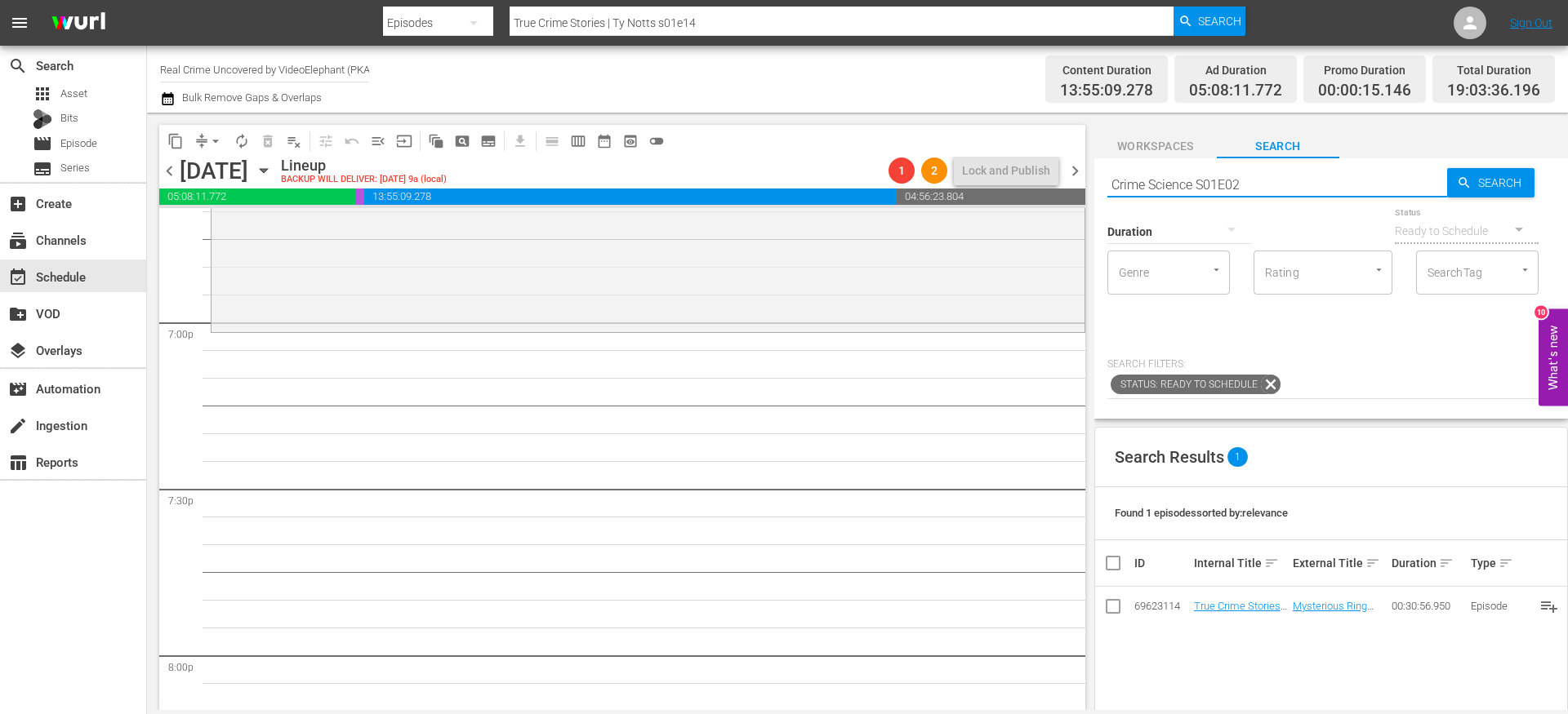
scroll to position [6229, 0]
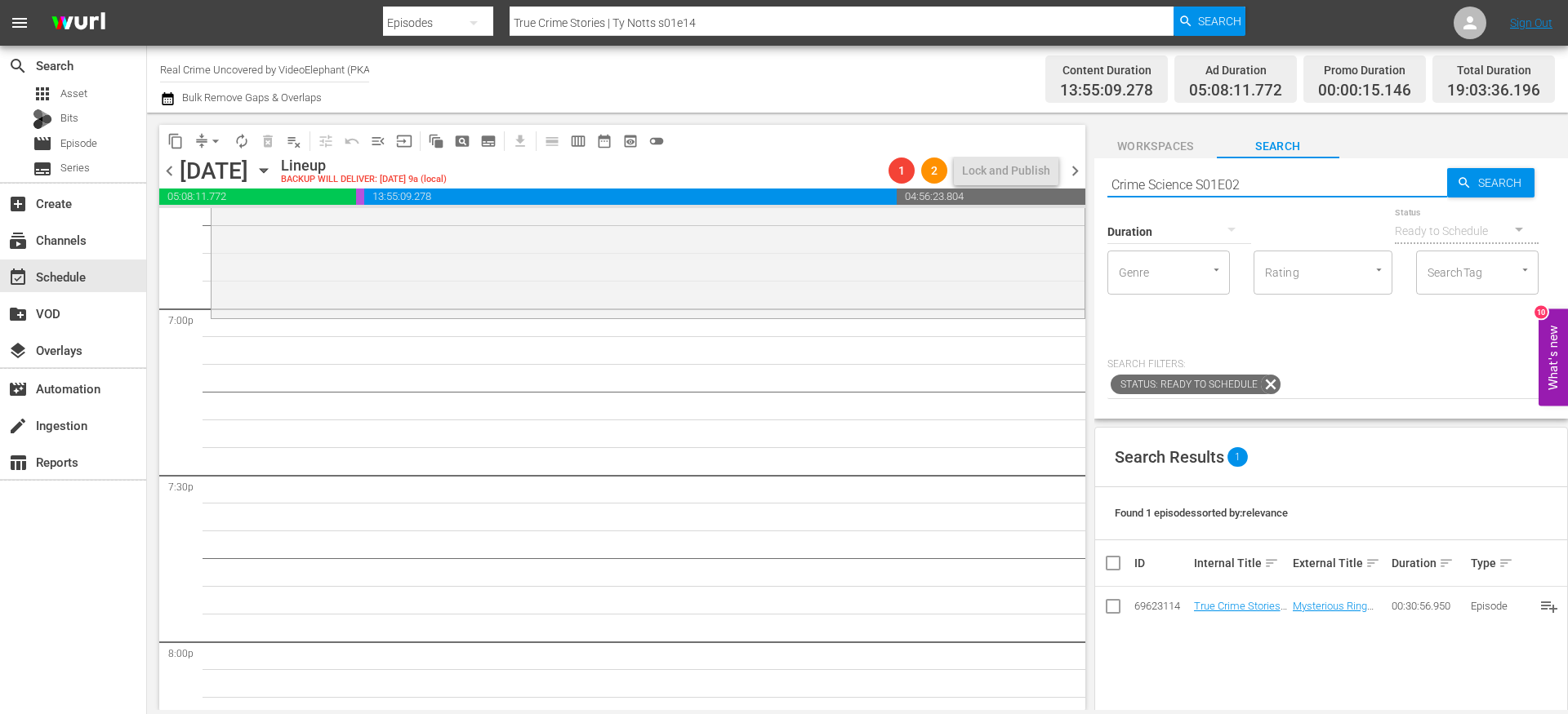
type input "Crime Science S01E02"
drag, startPoint x: 1221, startPoint y: 608, endPoint x: 1185, endPoint y: 3, distance: 606.1
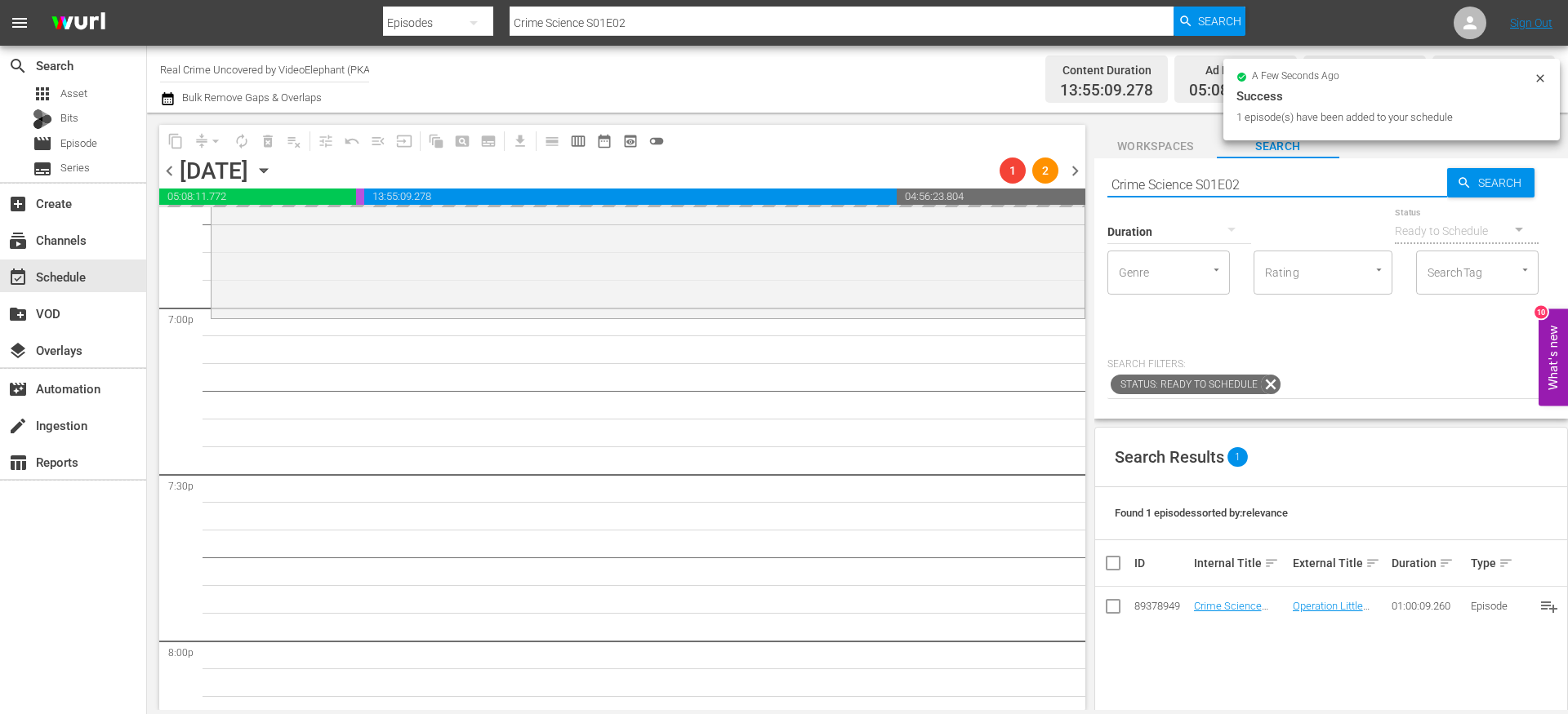
click at [1149, 175] on input "Crime Science S01E02" at bounding box center [1277, 185] width 340 height 39
paste input "Rappers Caught On Bodycam S01E03"
type input "Rappers Caught On Bodycam S01E03"
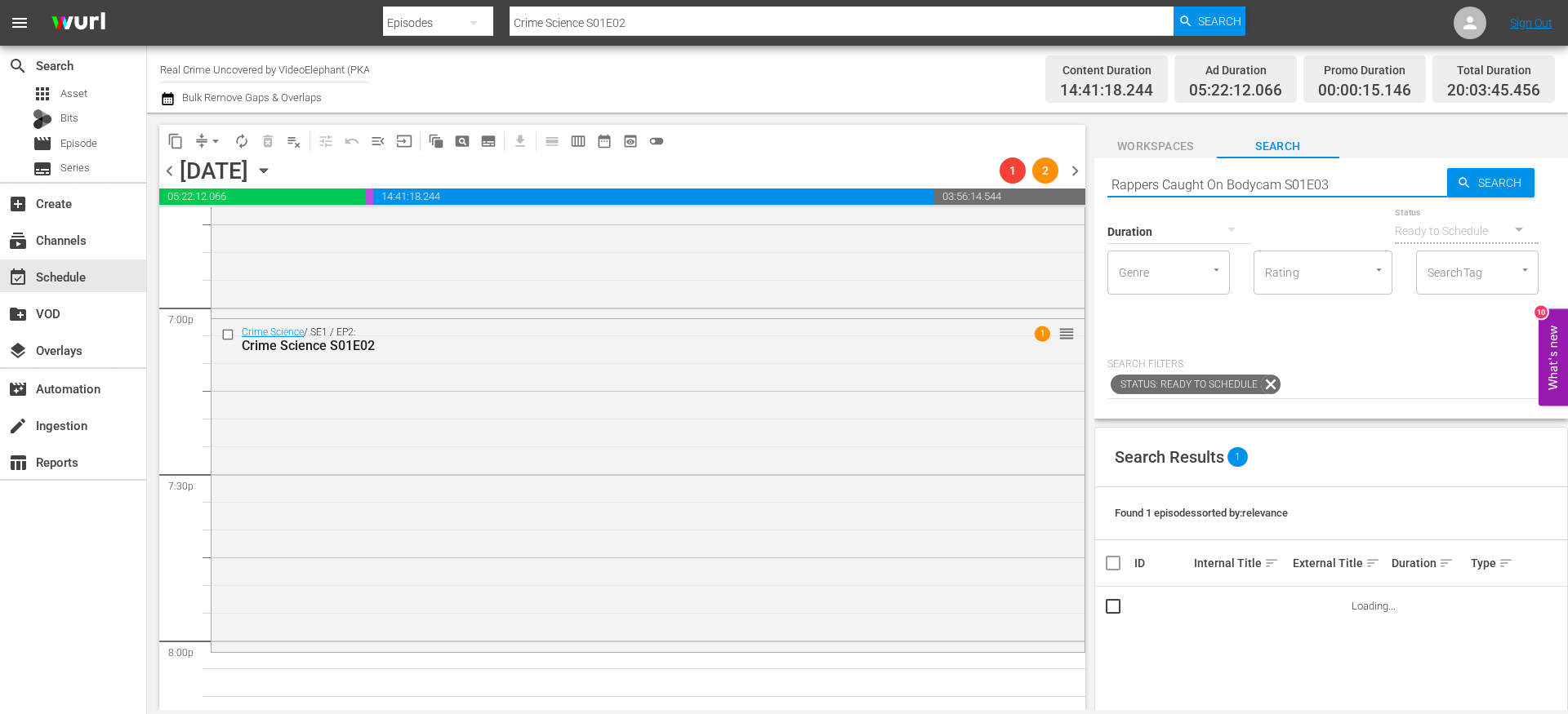
type input "Rappers Caught On Bodycam S01E03"
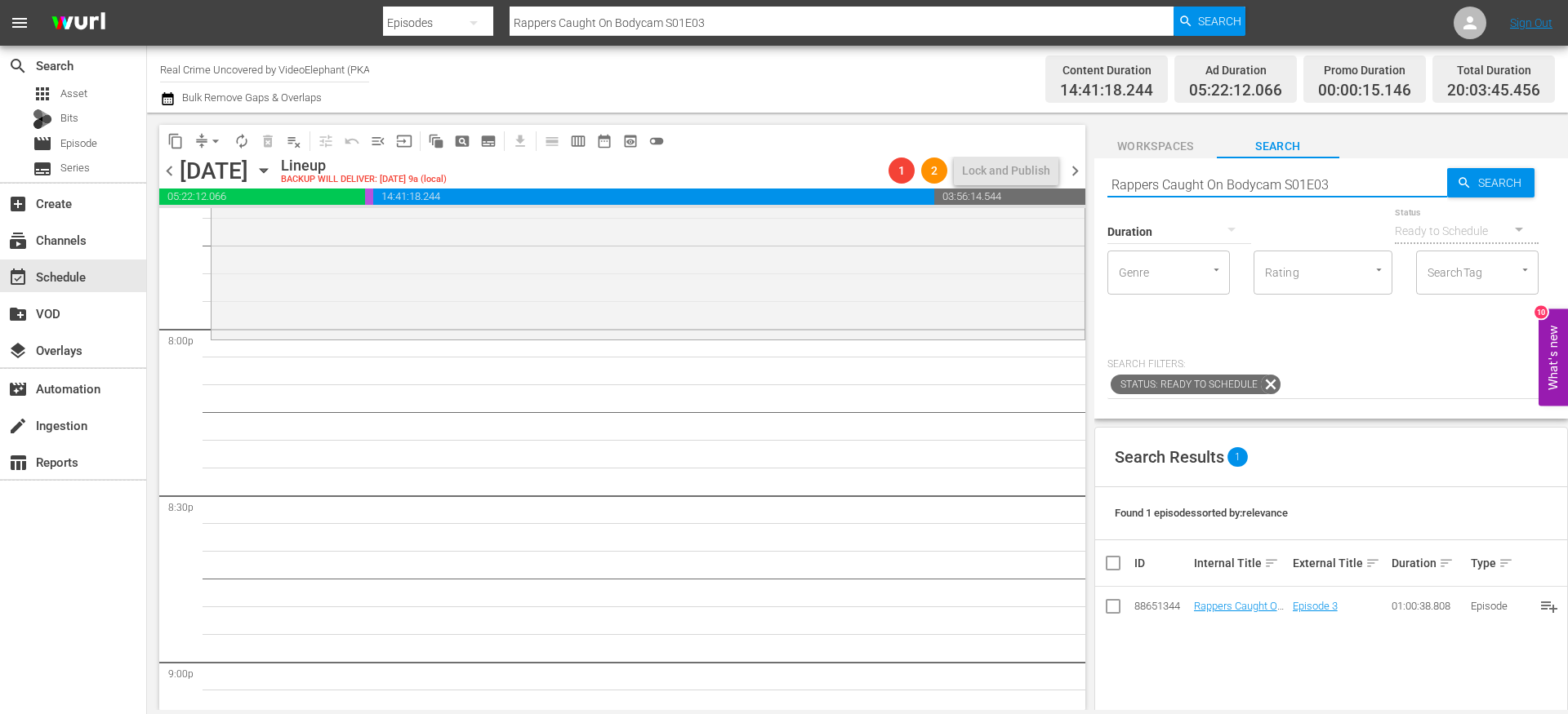
scroll to position [6572, 0]
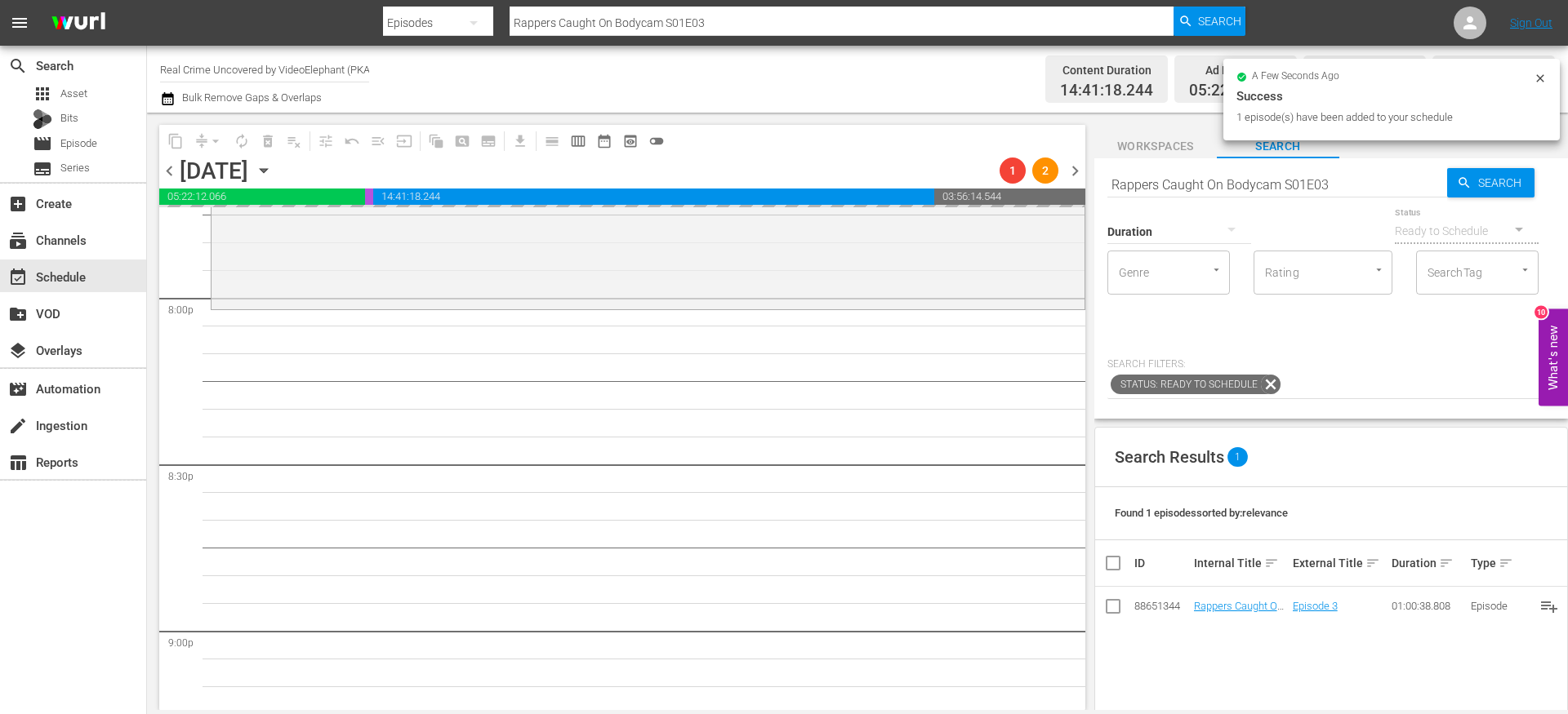
click at [1192, 187] on input "Rappers Caught On Bodycam S01E03" at bounding box center [1277, 185] width 340 height 39
paste input "[DEMOGRAPHIC_DATA] Marshals The Real Story S01E04"
type input "[DEMOGRAPHIC_DATA] Marshals The Real Story S01E04"
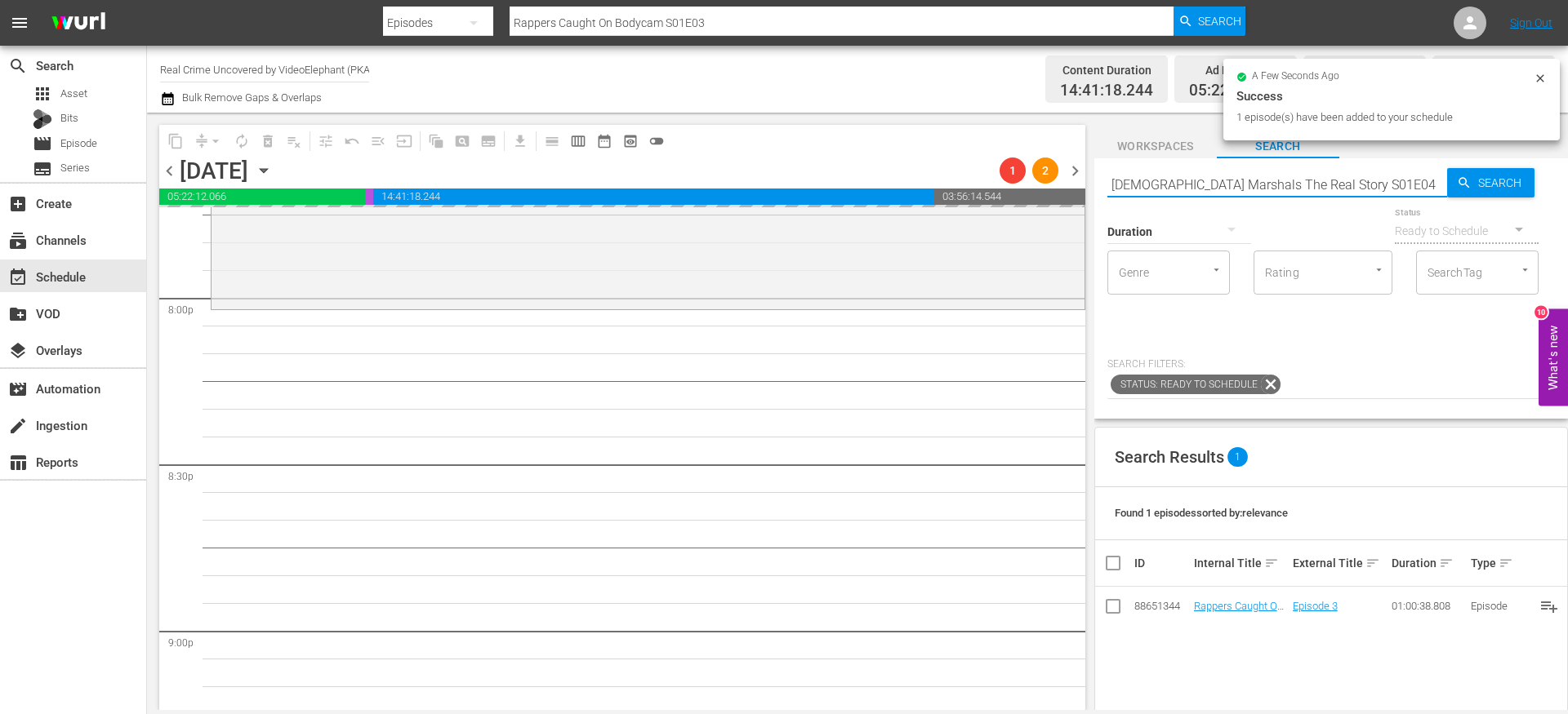
type input "[DEMOGRAPHIC_DATA] Marshals The Real Story S01E04"
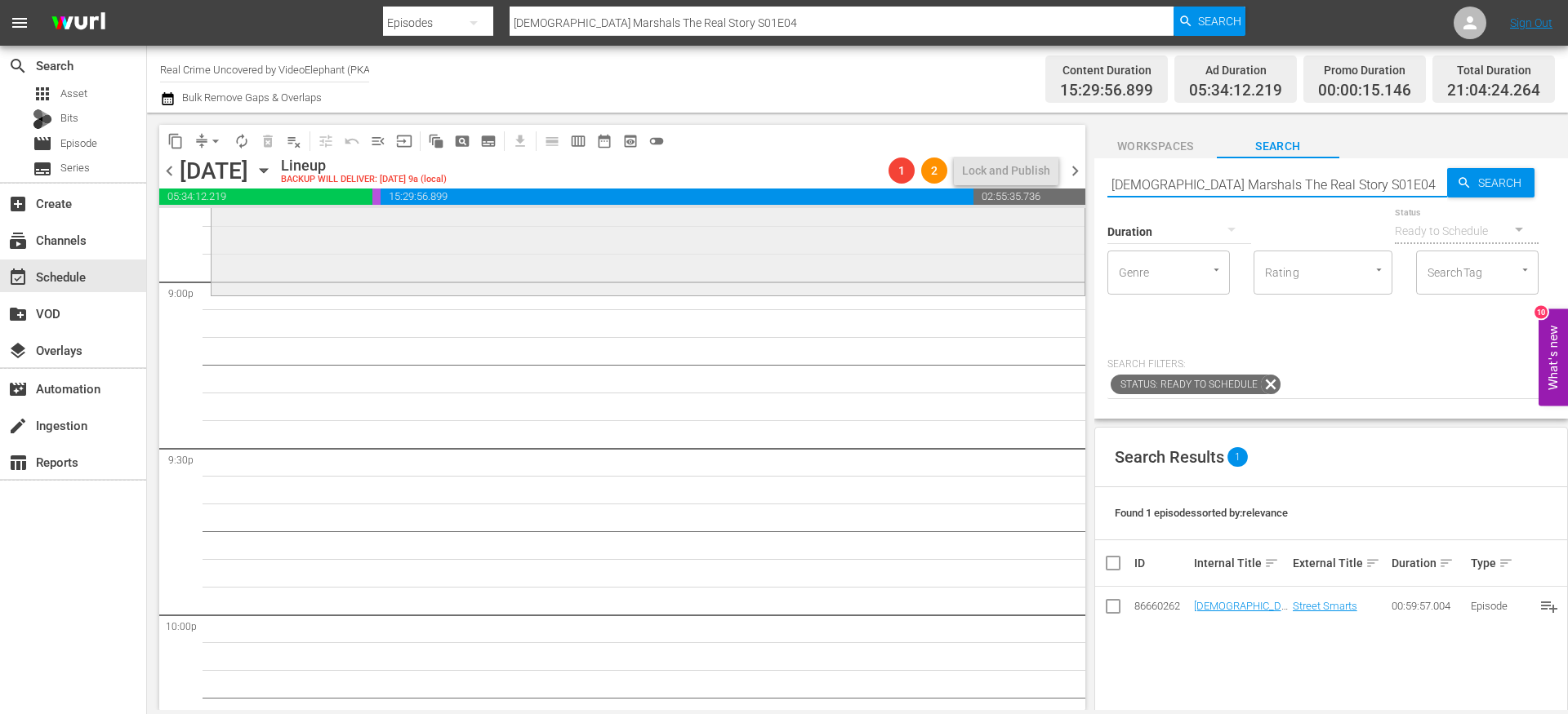
scroll to position [6924, 0]
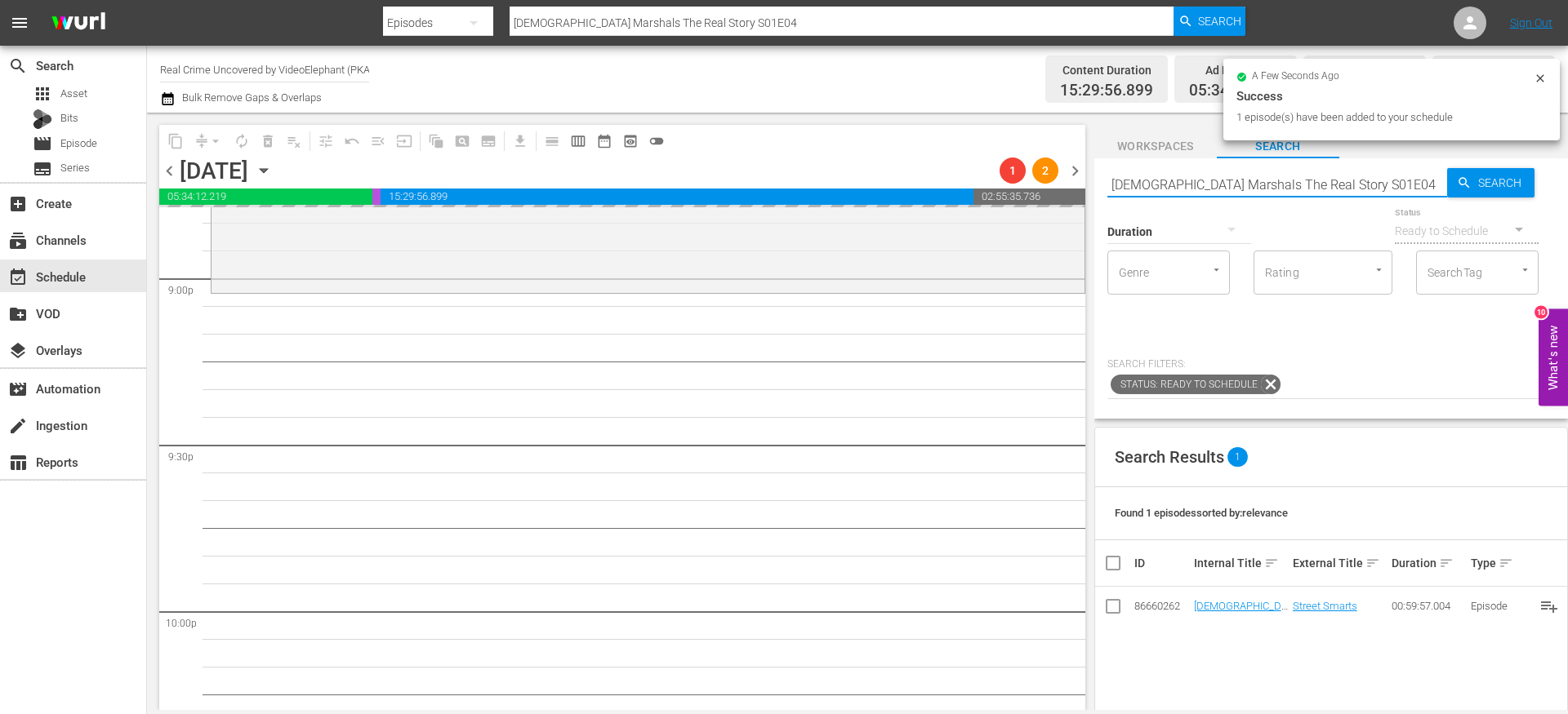
click at [1146, 176] on input "[DEMOGRAPHIC_DATA] Marshals The Real Story S01E04" at bounding box center [1277, 185] width 340 height 39
click at [1146, 177] on input "[DEMOGRAPHIC_DATA] Marshals The Real Story S01E04" at bounding box center [1277, 185] width 340 height 39
paste input "The History of the Most Violent Neighborhoods in [GEOGRAPHIC_DATA] S01E02"
type input "The History of the Most Violent Neighborhoods in [GEOGRAPHIC_DATA] S01E02"
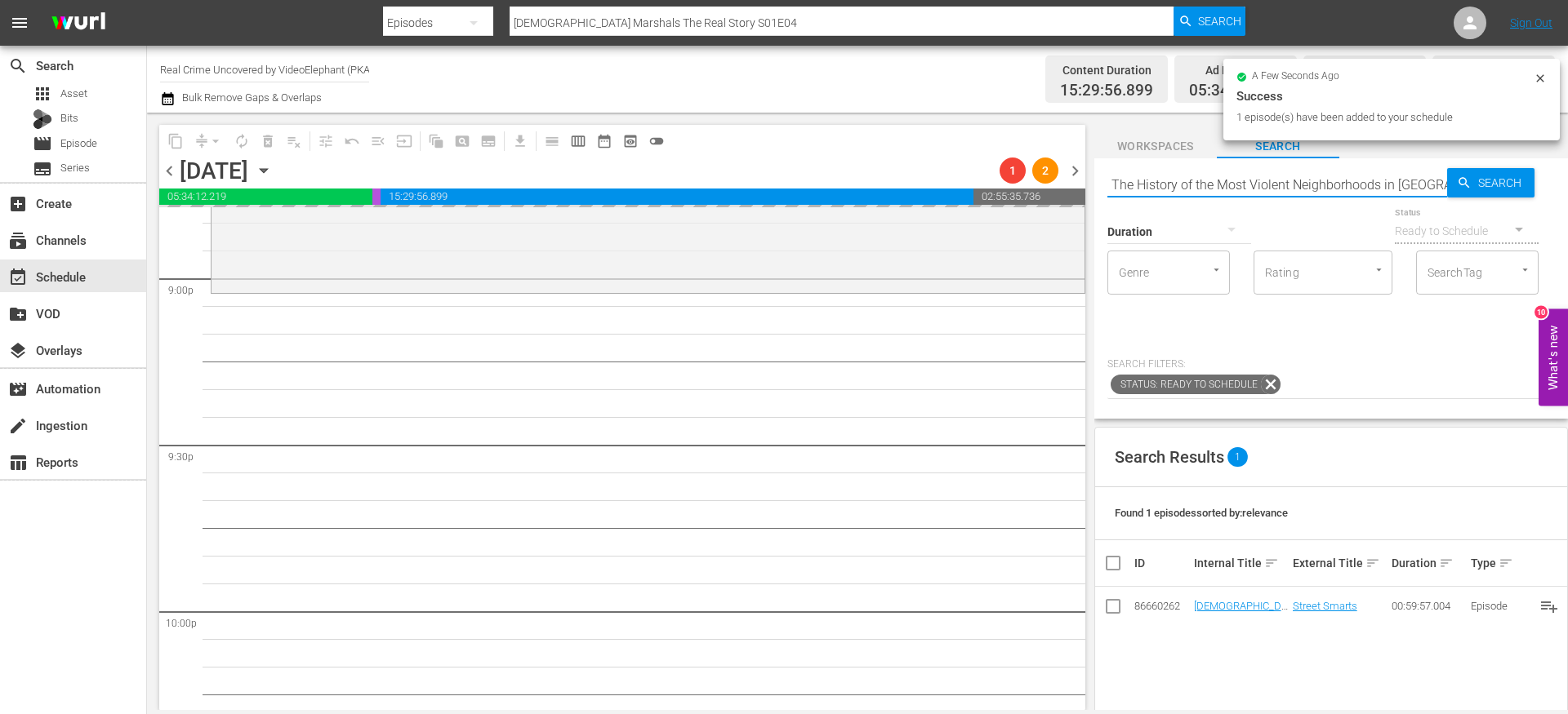
scroll to position [0, 55]
type input "The History of the Most Violent Neighborhoods in [GEOGRAPHIC_DATA] S01E02"
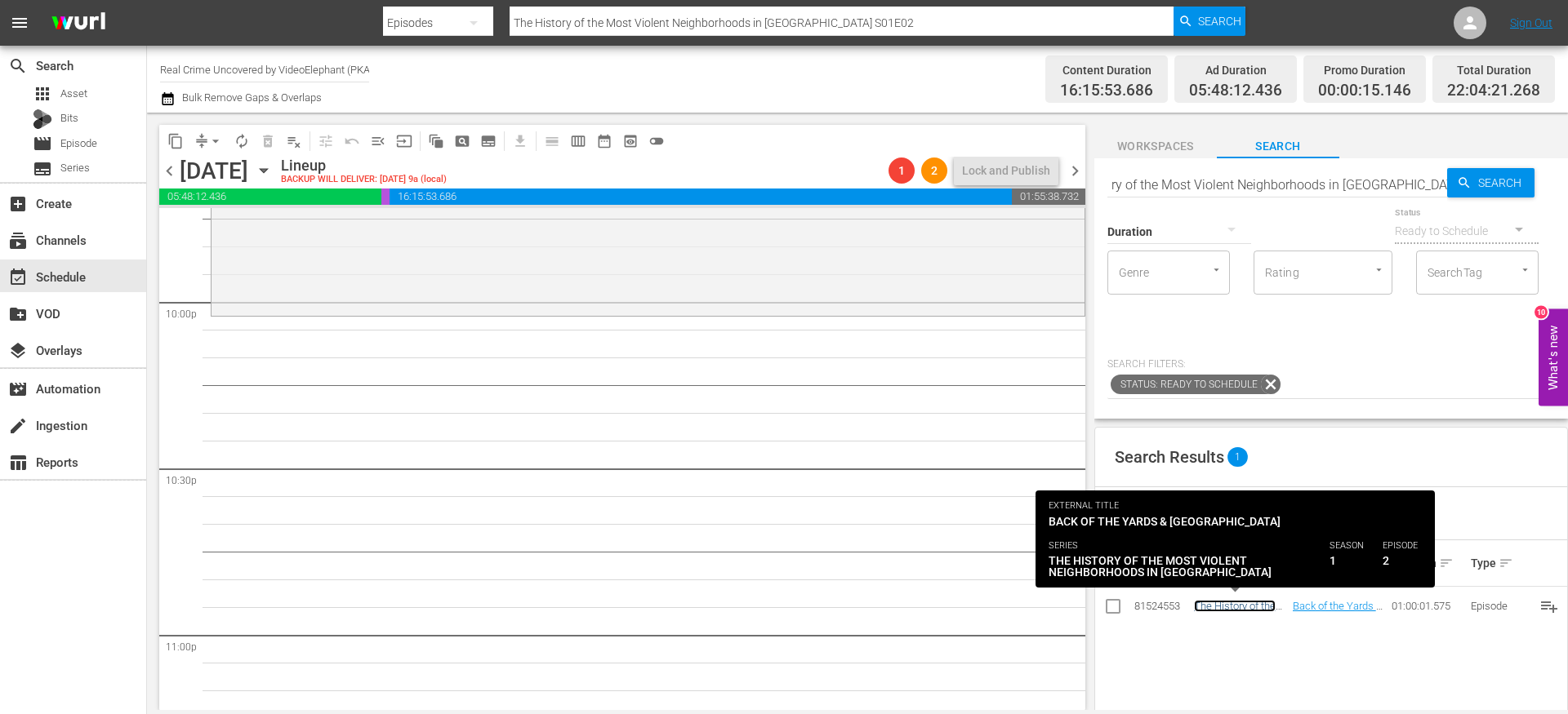
scroll to position [0, 0]
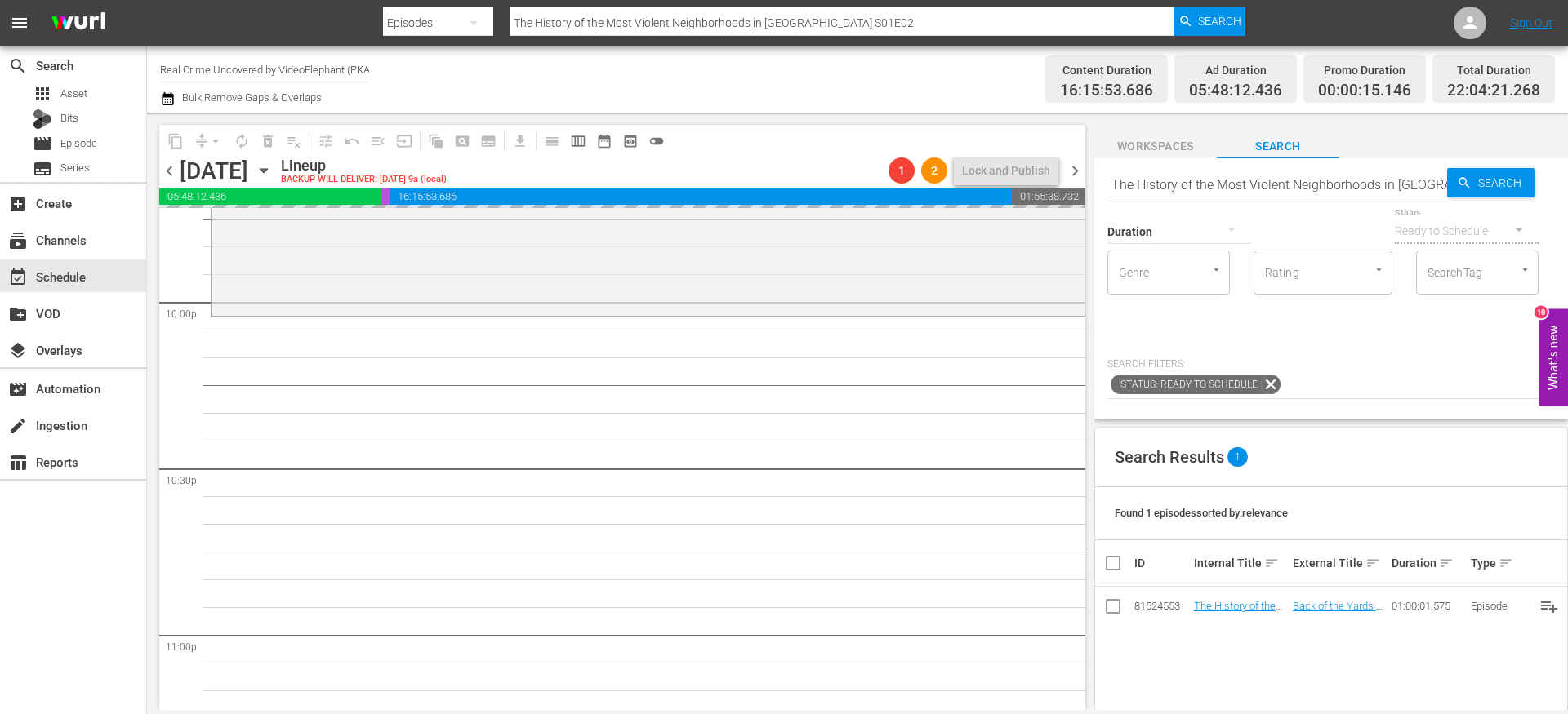
drag, startPoint x: 1237, startPoint y: 608, endPoint x: 1312, endPoint y: 11, distance: 601.7
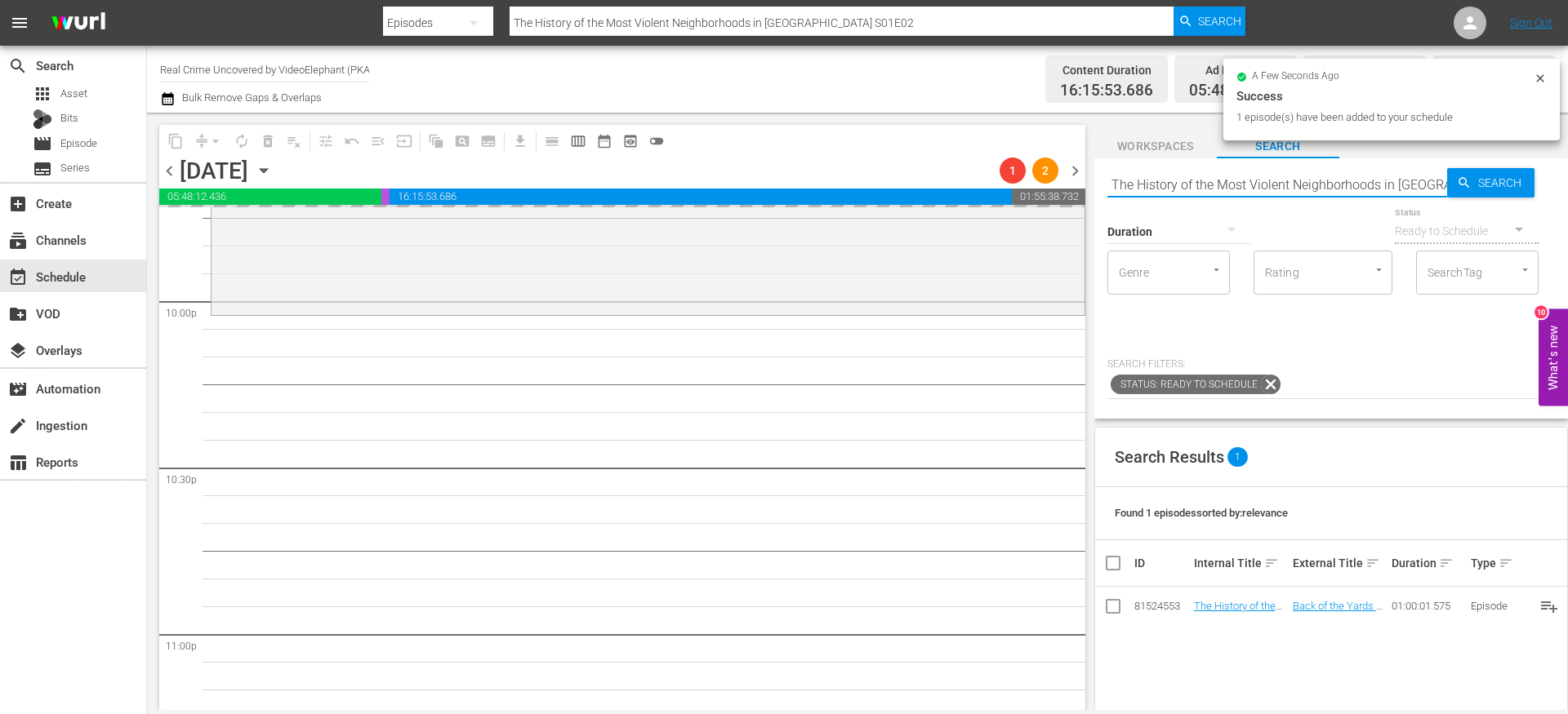
click at [1172, 186] on input "The History of the Most Violent Neighborhoods in [GEOGRAPHIC_DATA] S01E02" at bounding box center [1277, 185] width 340 height 39
paste input "Crime Science"
type input "Crime Science S01E02"
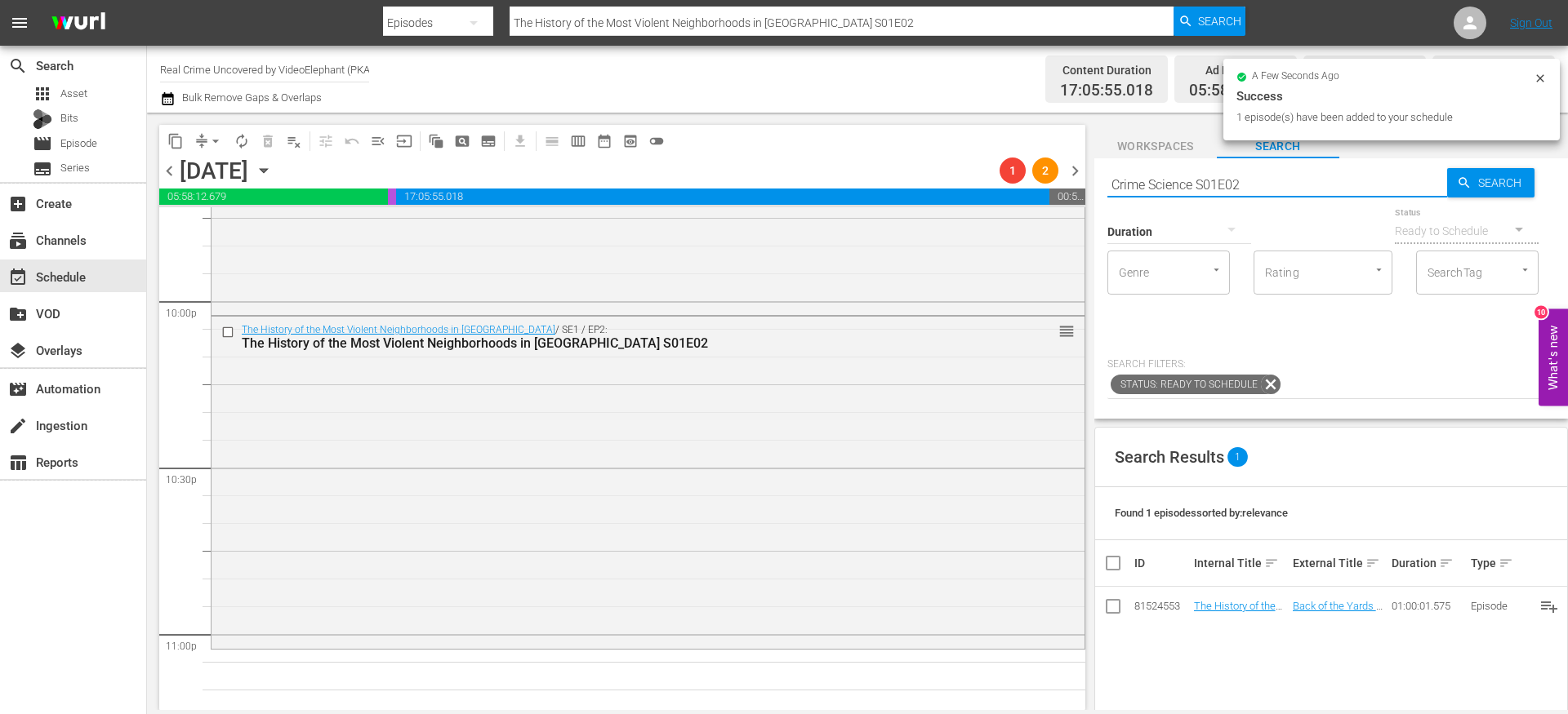
type input "Crime Science S01E02"
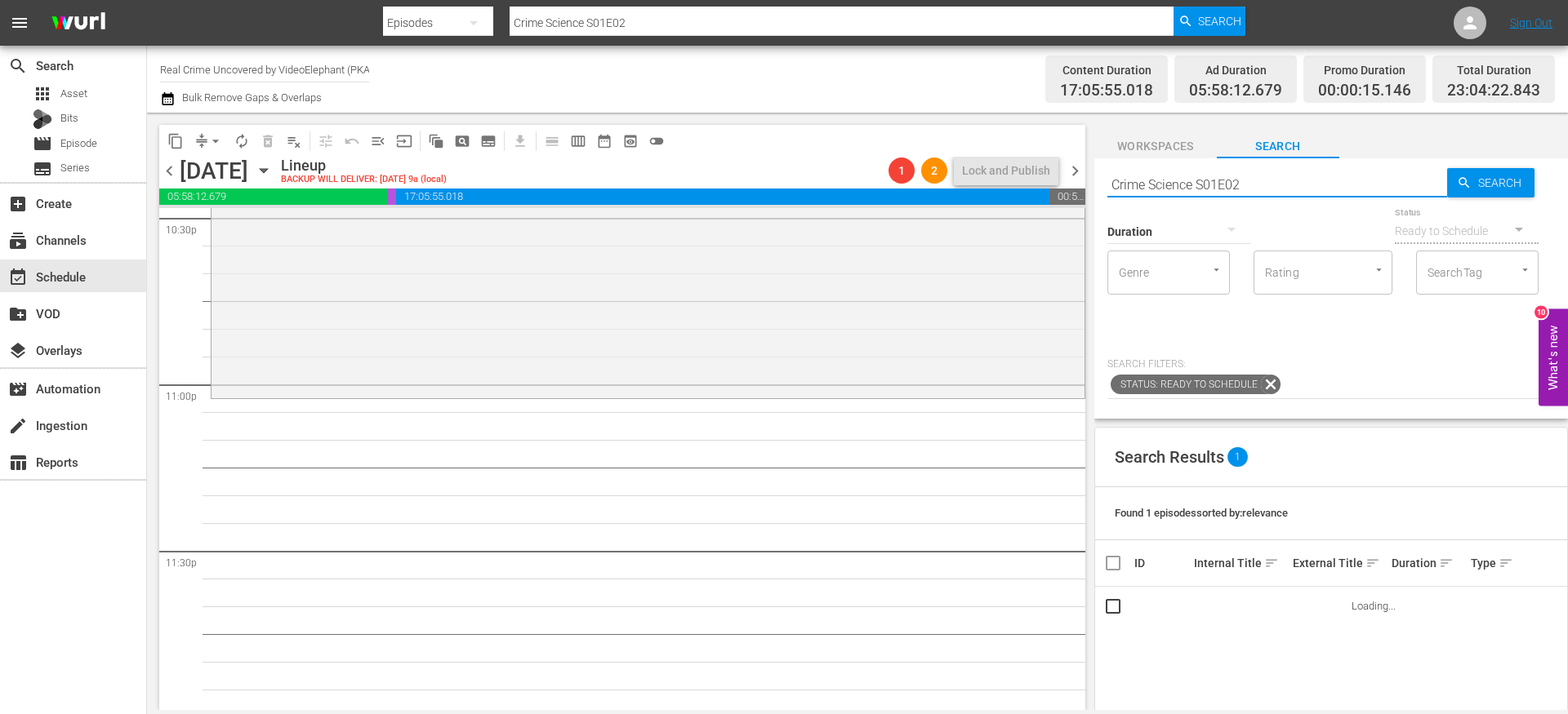
scroll to position [7491, 0]
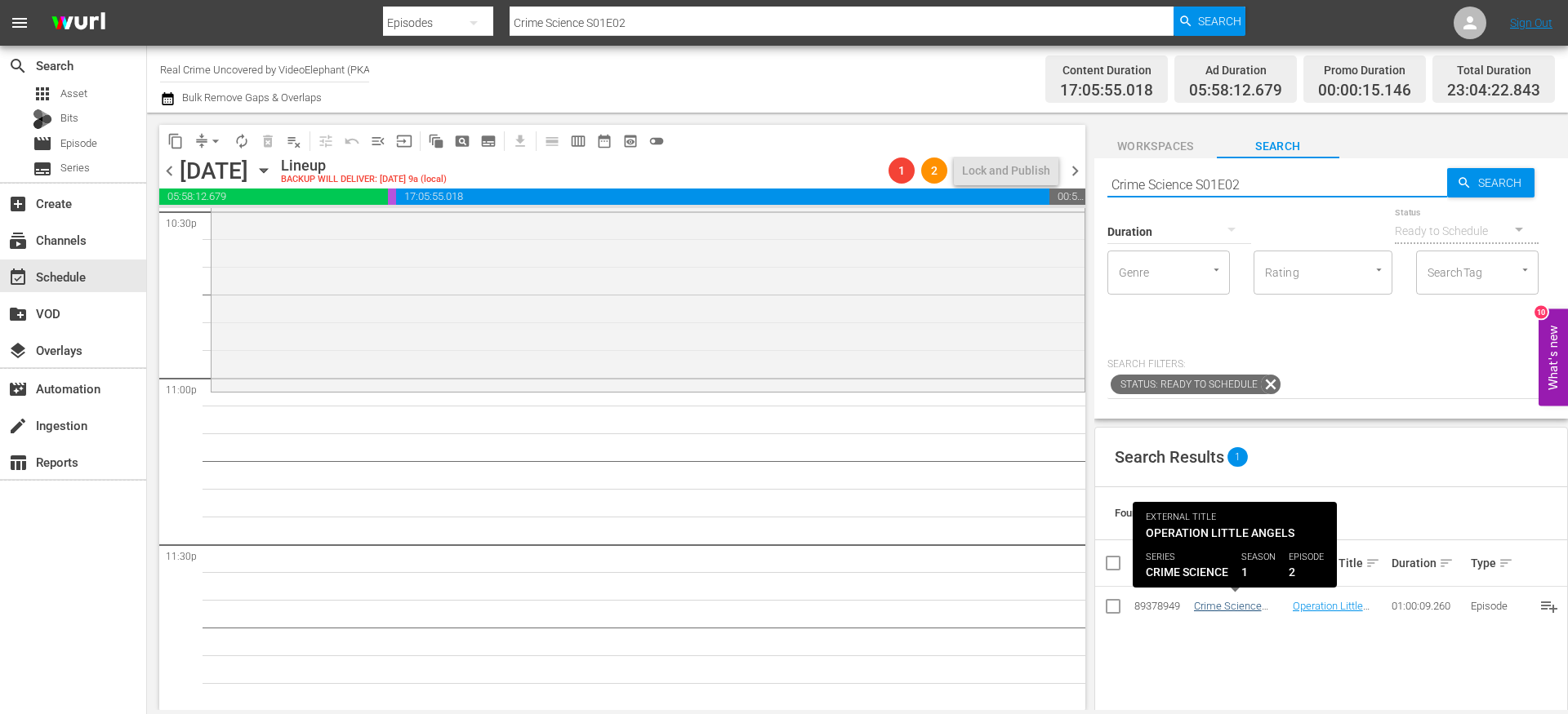
type input "Crime Science S01E02"
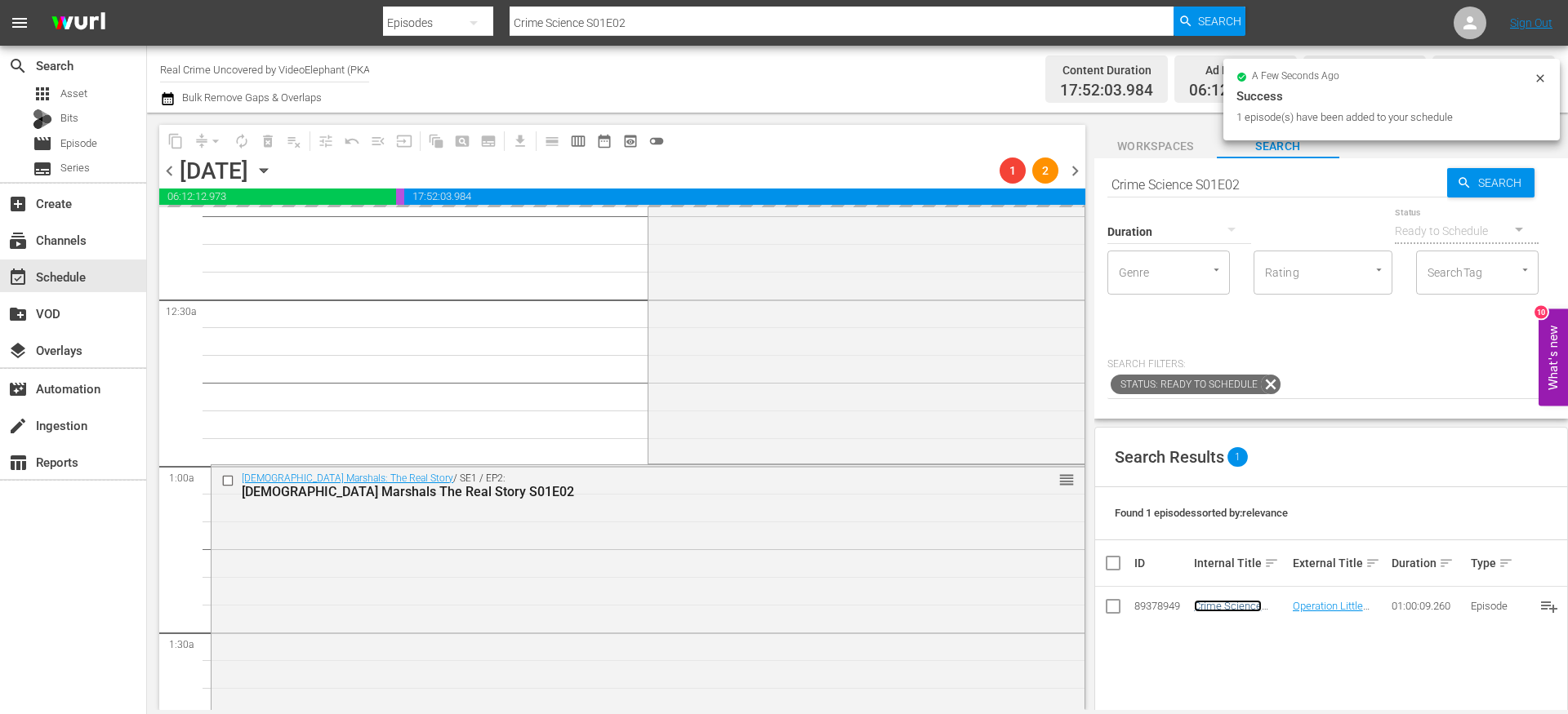
scroll to position [0, 0]
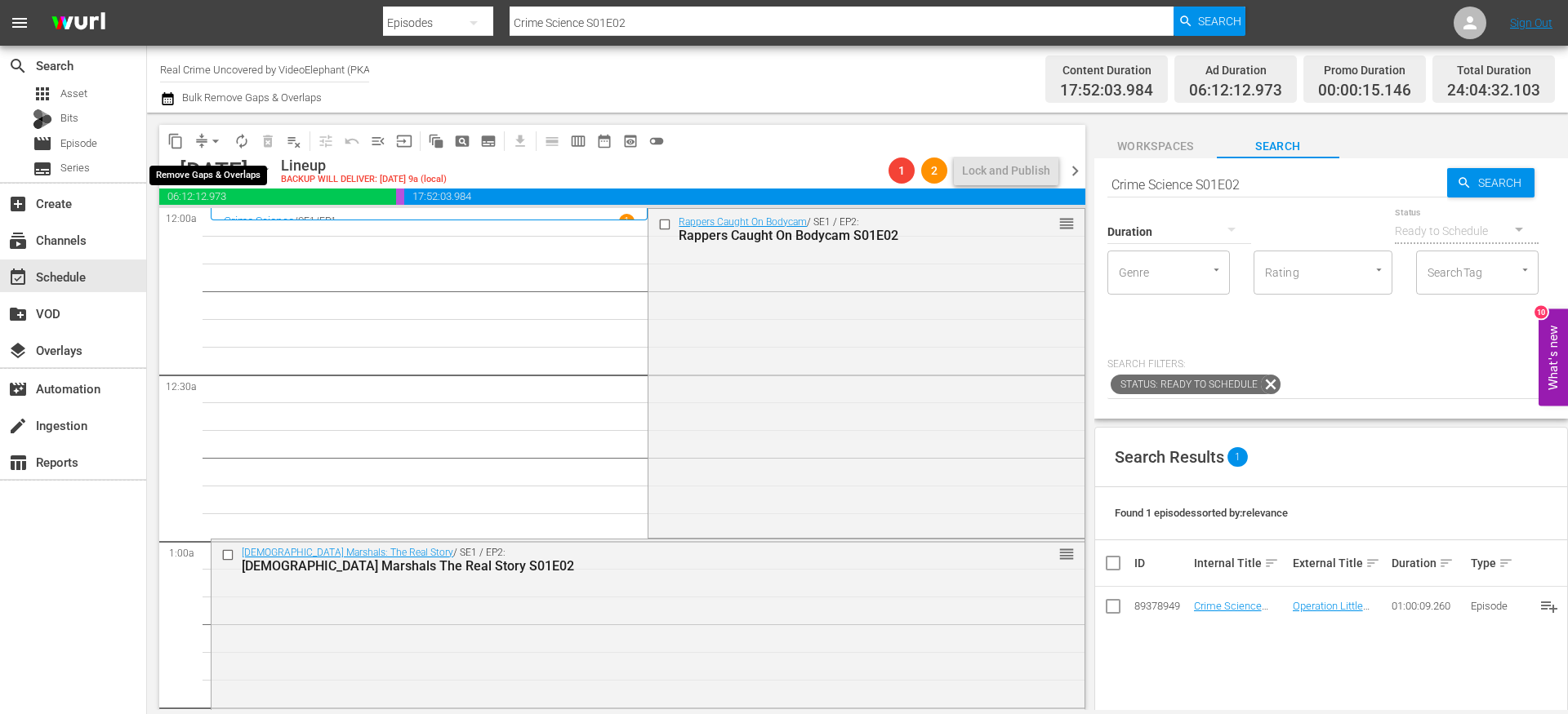
click at [210, 145] on span "arrow_drop_down" at bounding box center [215, 141] width 16 height 16
click at [219, 233] on li "Align to End of Previous Day" at bounding box center [216, 228] width 171 height 27
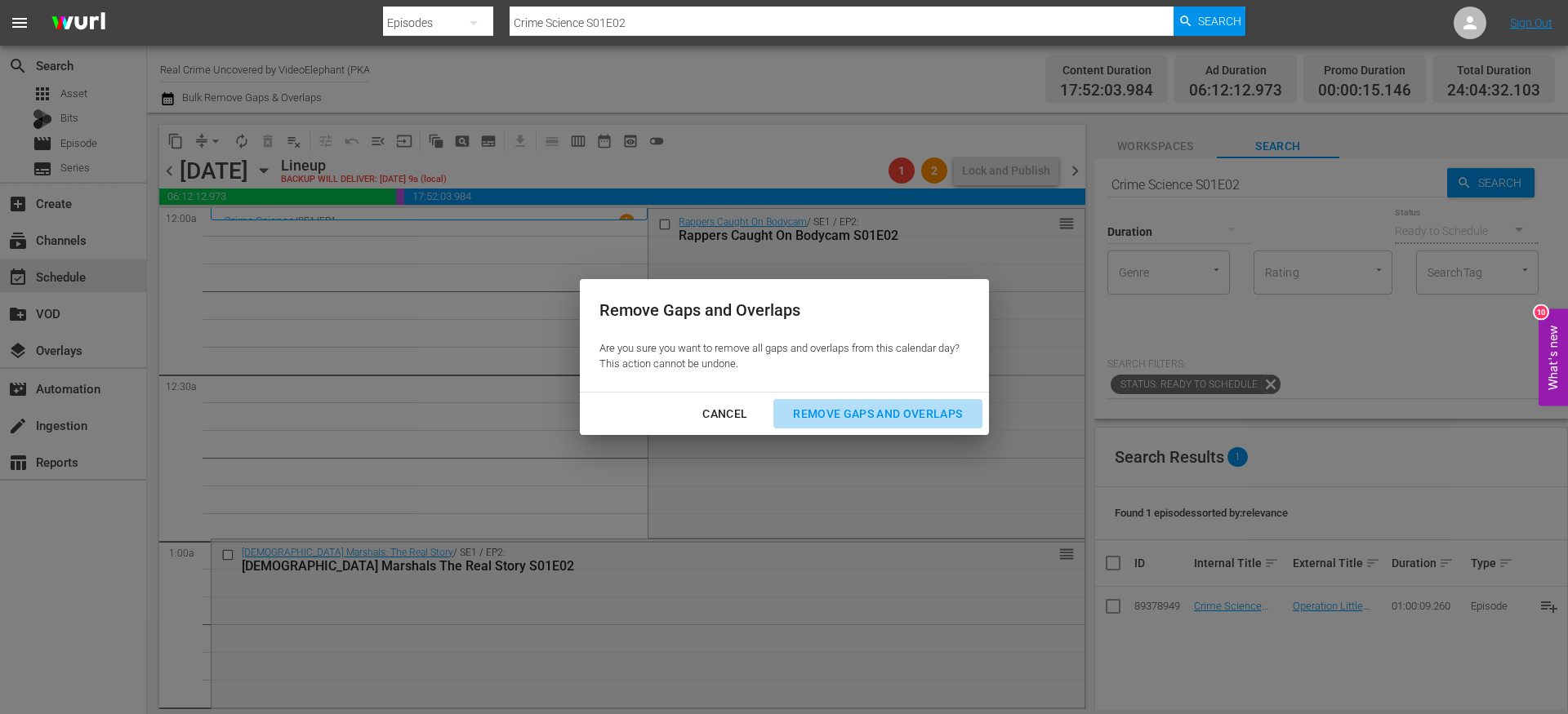
click at [842, 412] on div "Remove Gaps and Overlaps" at bounding box center [877, 414] width 195 height 21
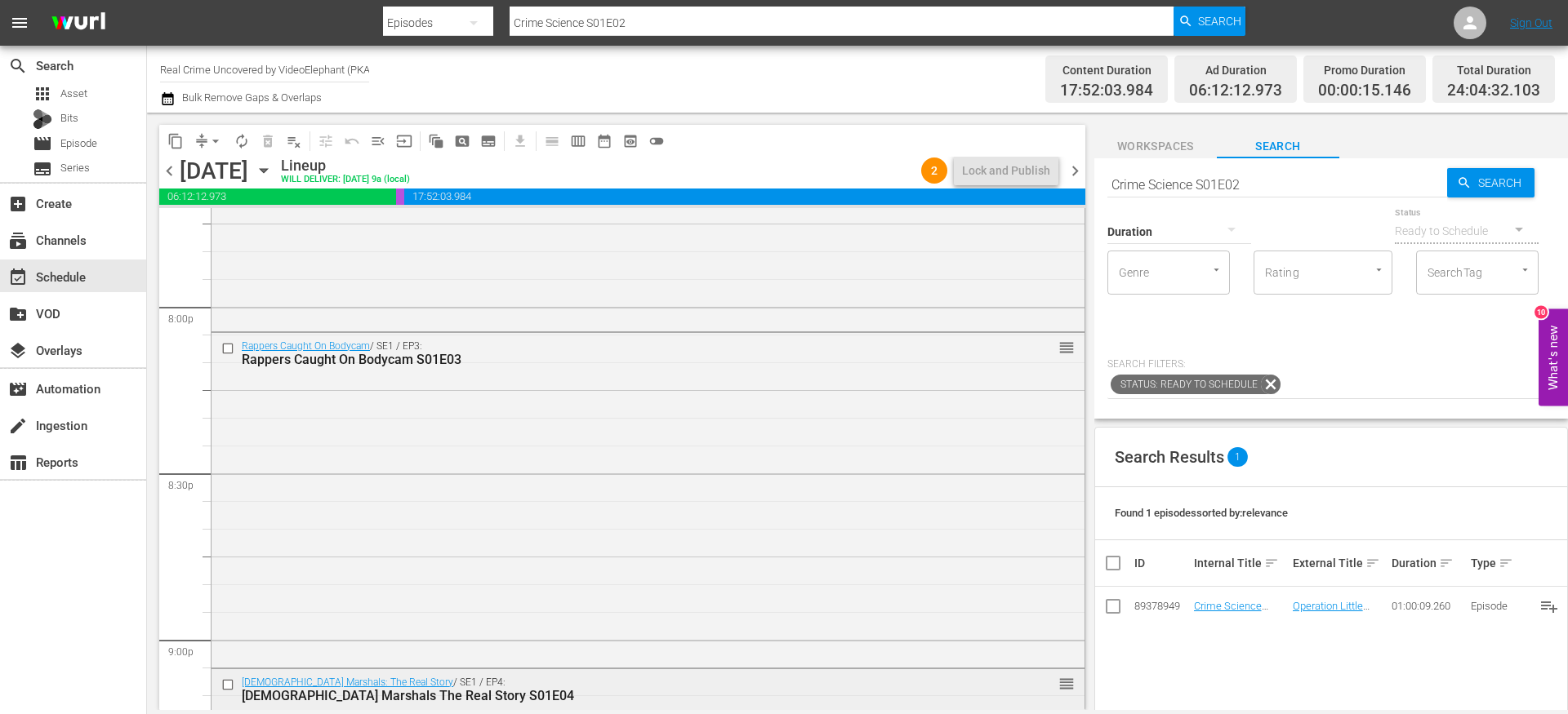
scroll to position [6550, 0]
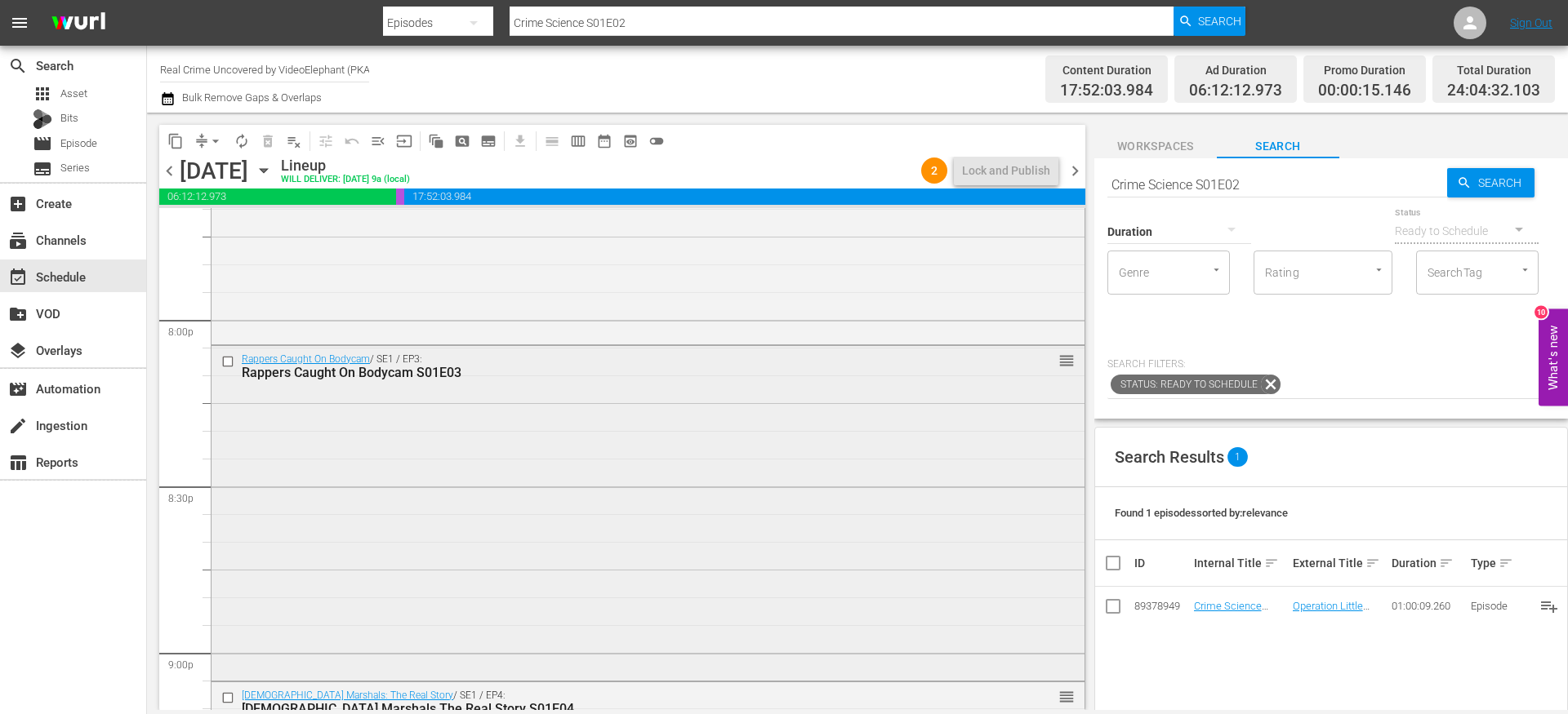
click at [231, 364] on input "checkbox" at bounding box center [230, 361] width 17 height 14
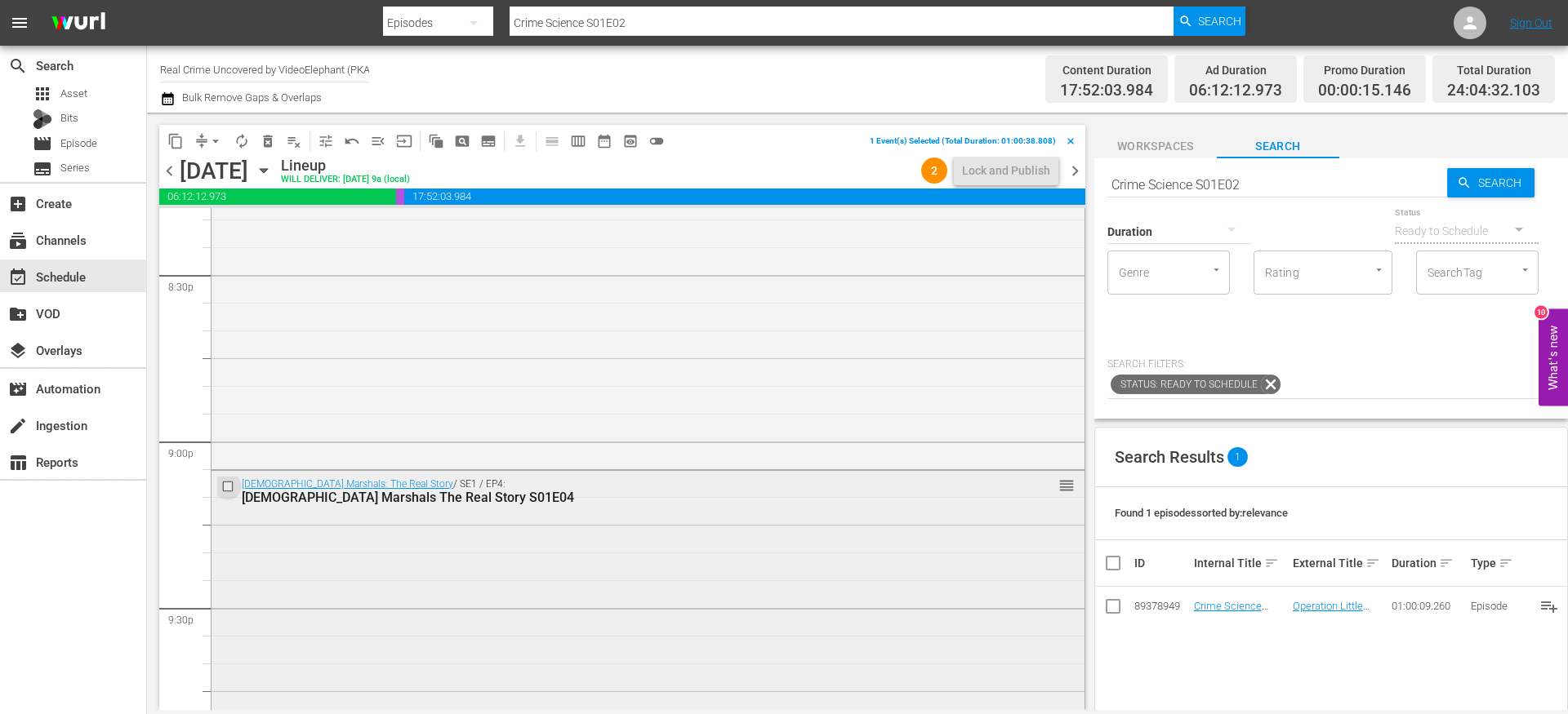
click at [227, 488] on input "checkbox" at bounding box center [230, 486] width 17 height 14
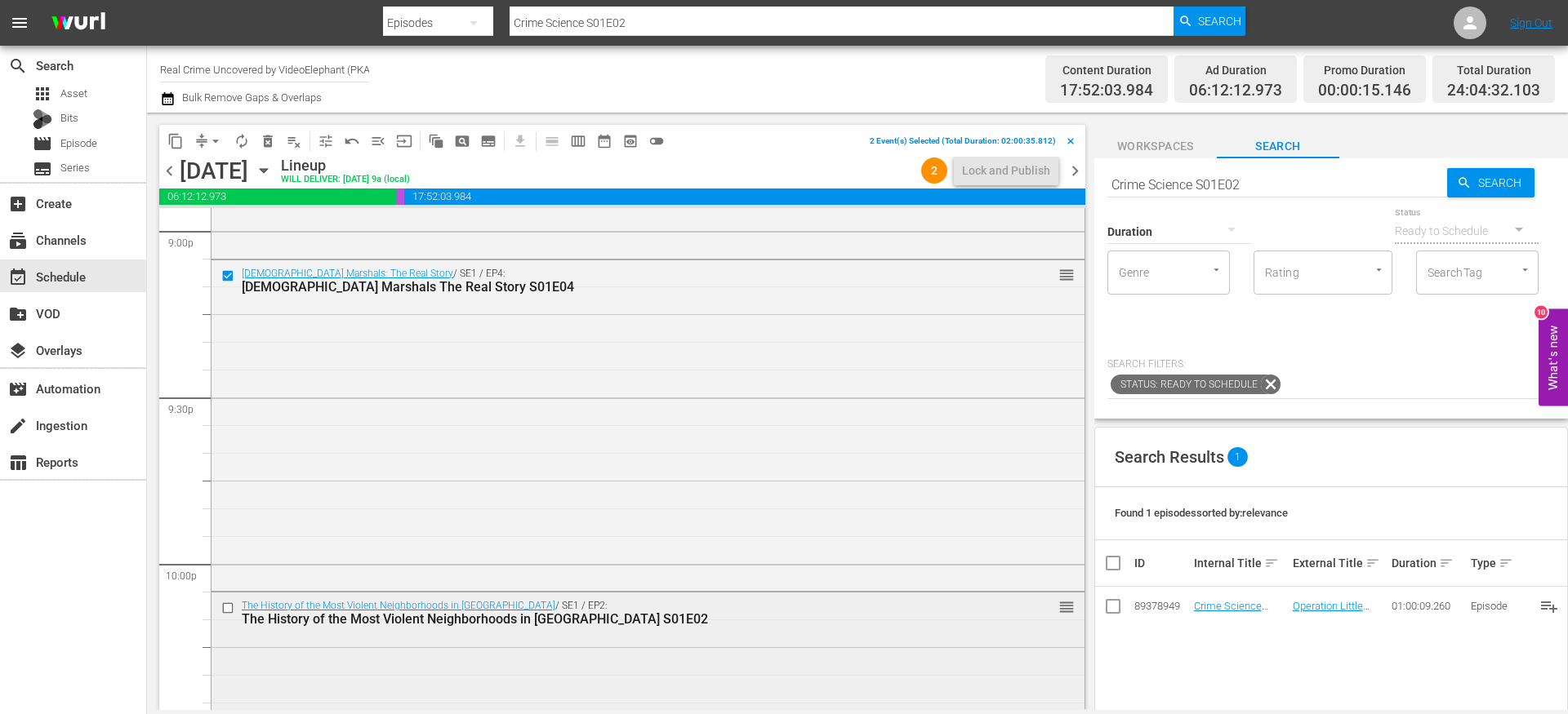
click at [226, 609] on input "checkbox" at bounding box center [230, 608] width 17 height 14
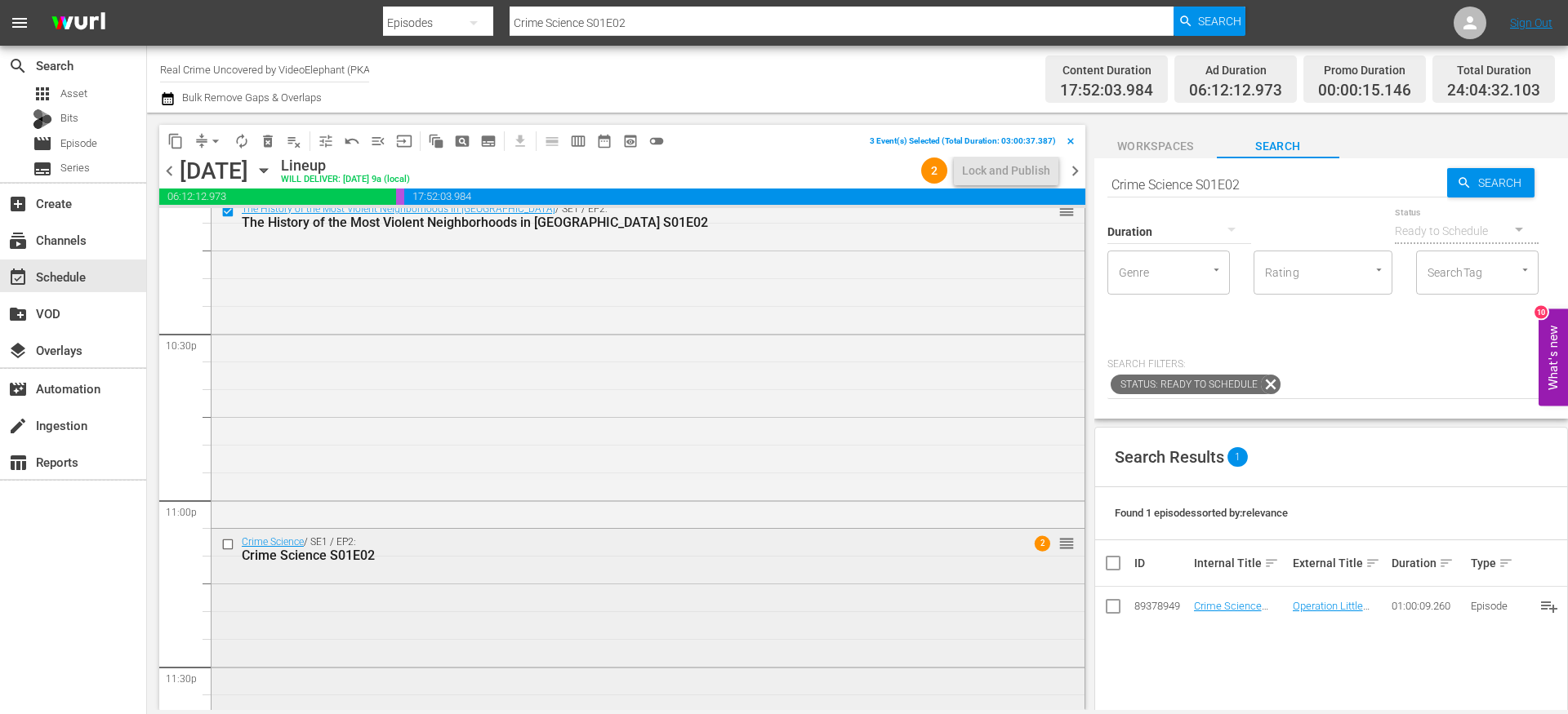
scroll to position [7428, 0]
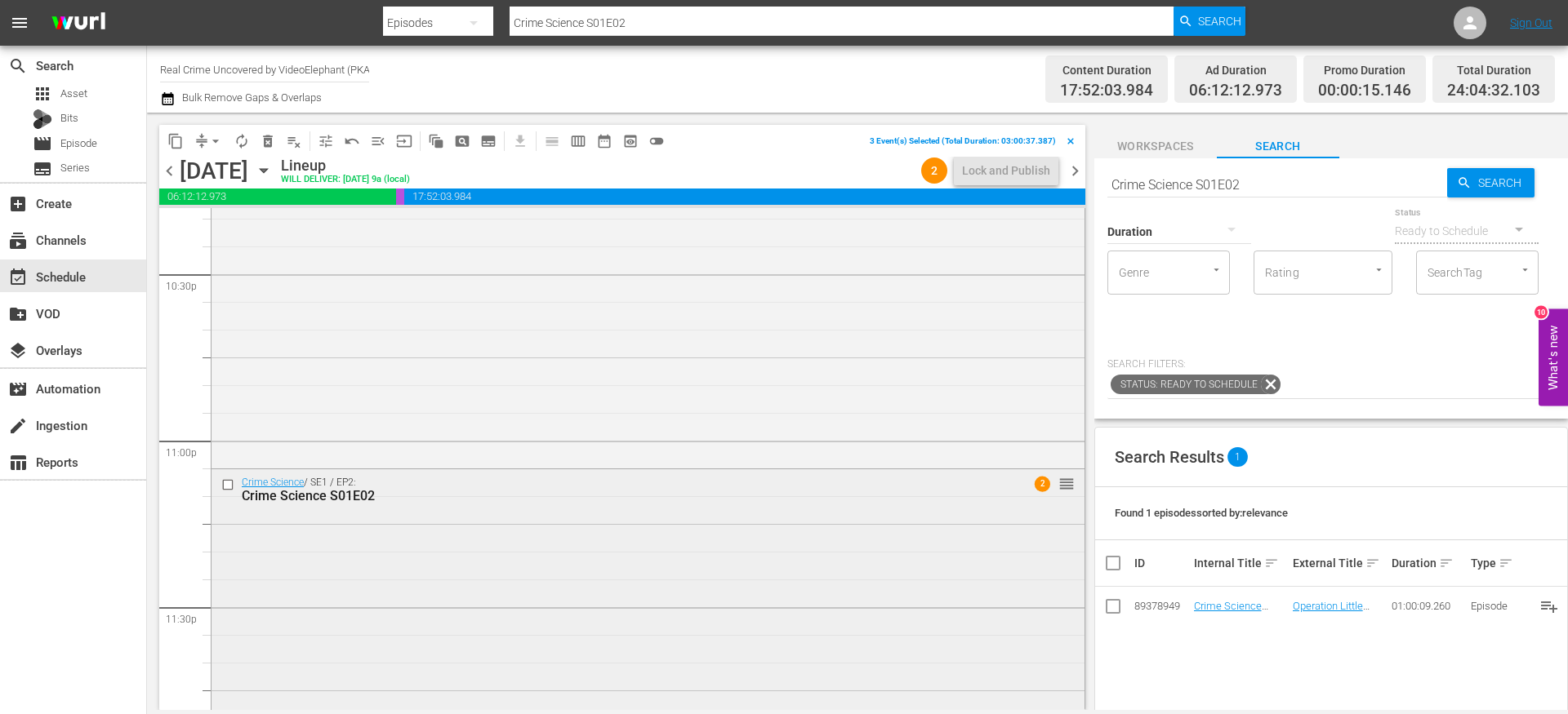
click at [228, 483] on input "checkbox" at bounding box center [230, 485] width 17 height 14
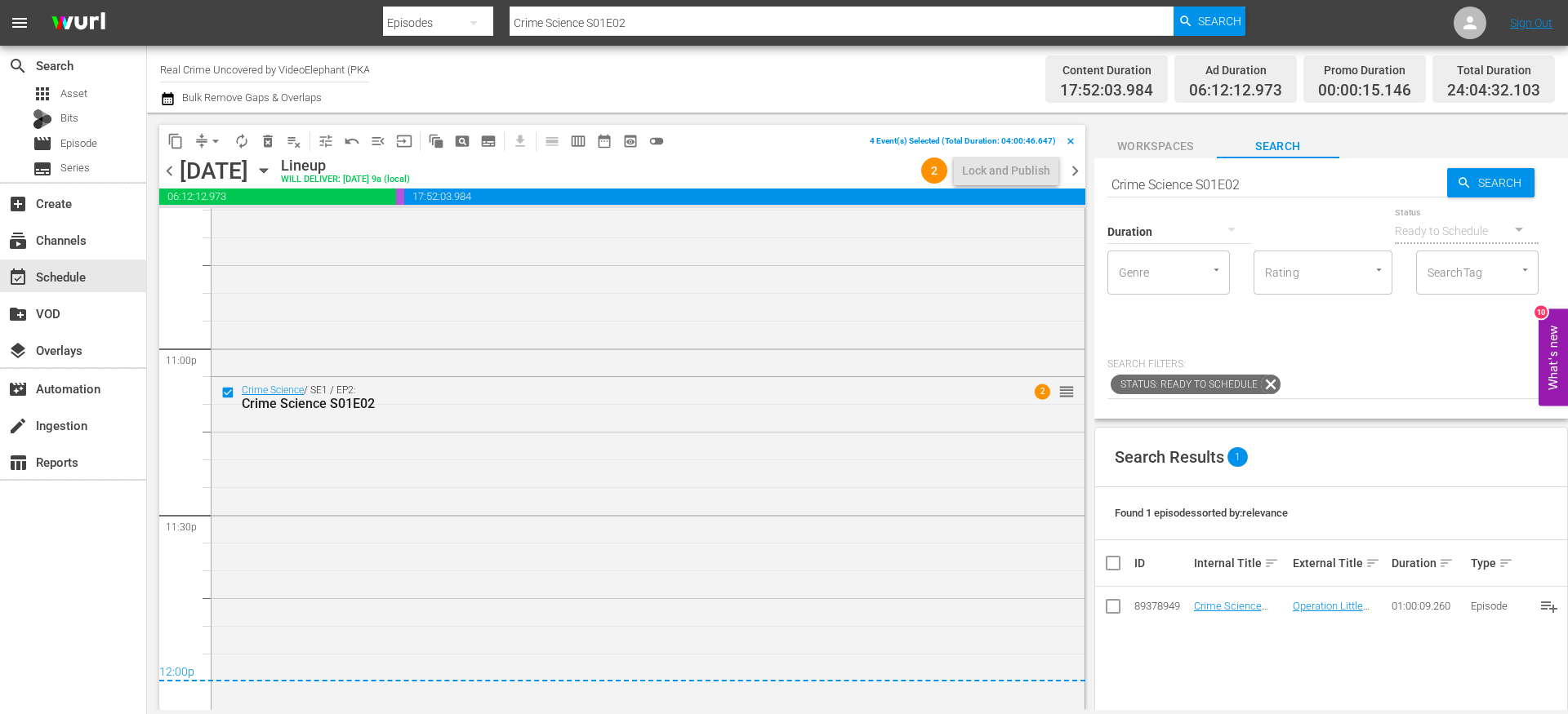
click at [179, 138] on span "content_copy" at bounding box center [175, 141] width 16 height 16
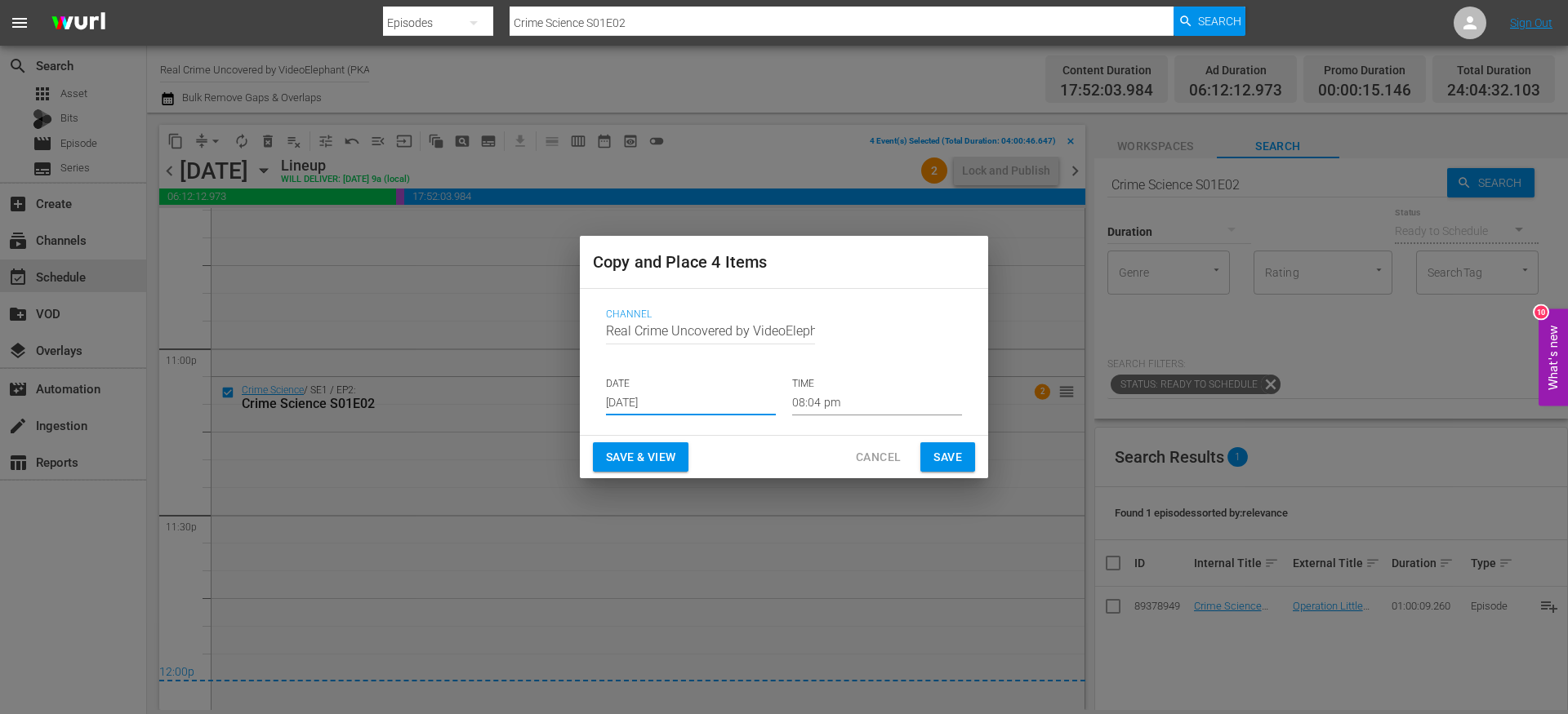
click at [653, 412] on input "[DATE]" at bounding box center [691, 403] width 170 height 24
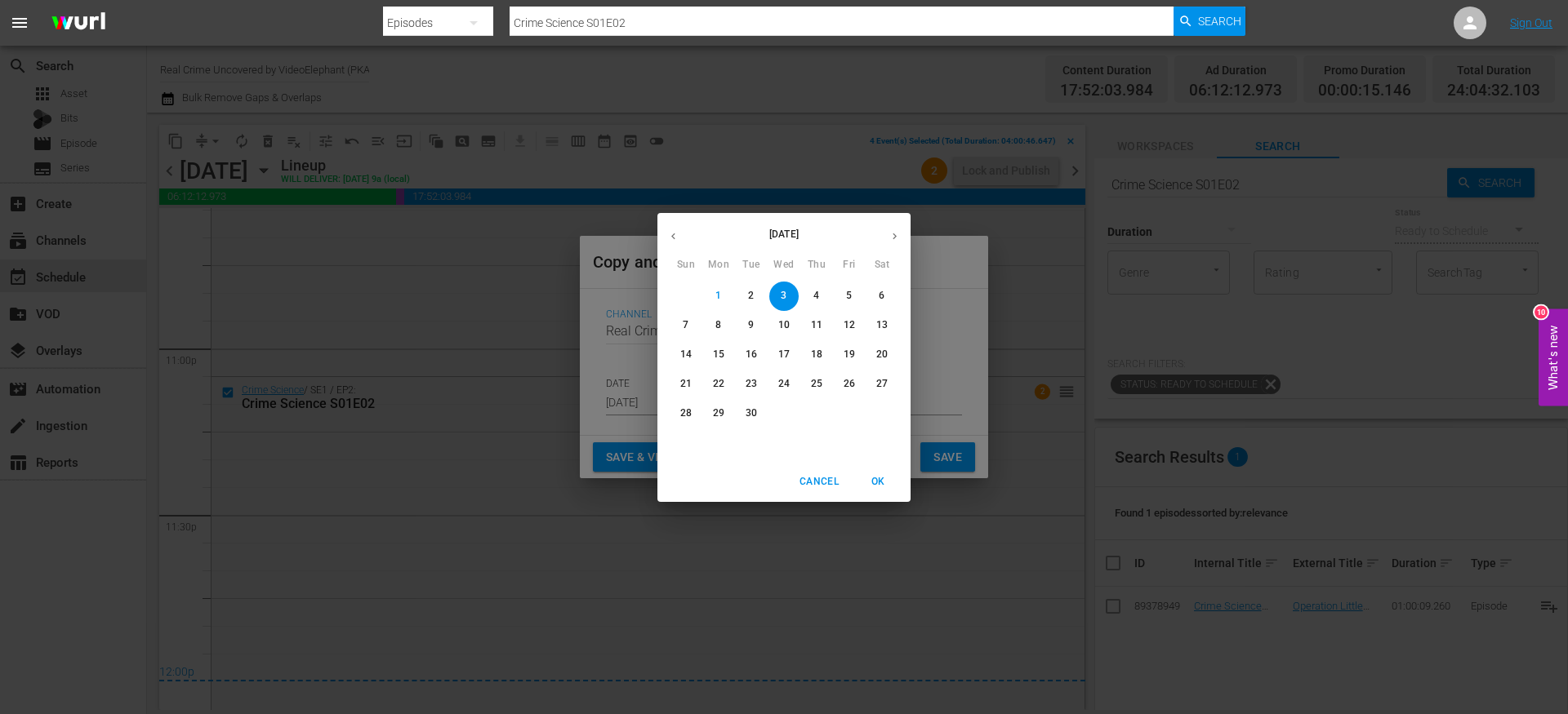
click at [879, 388] on p "27" at bounding box center [881, 383] width 11 height 14
type input "[DATE]"
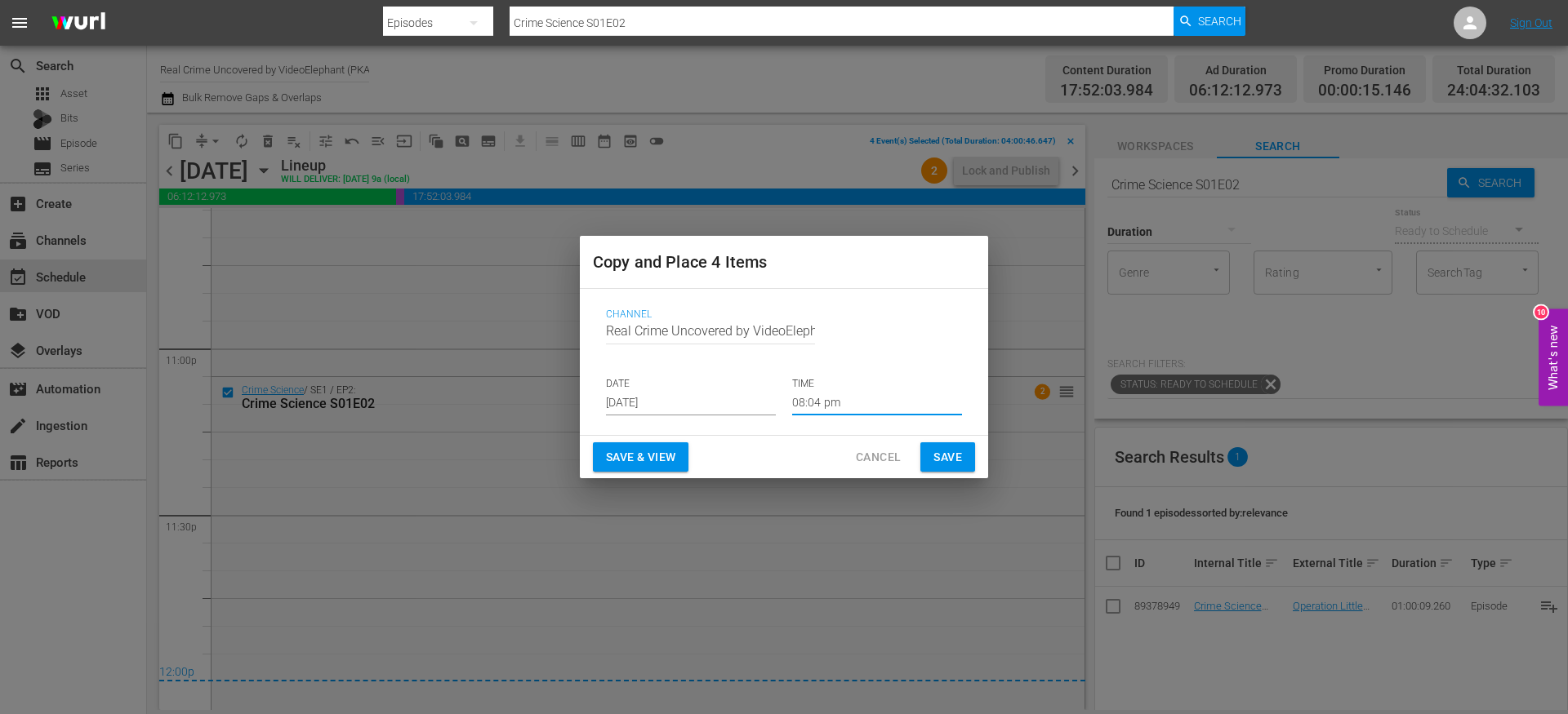
click at [810, 403] on input "08:04 pm" at bounding box center [877, 403] width 170 height 24
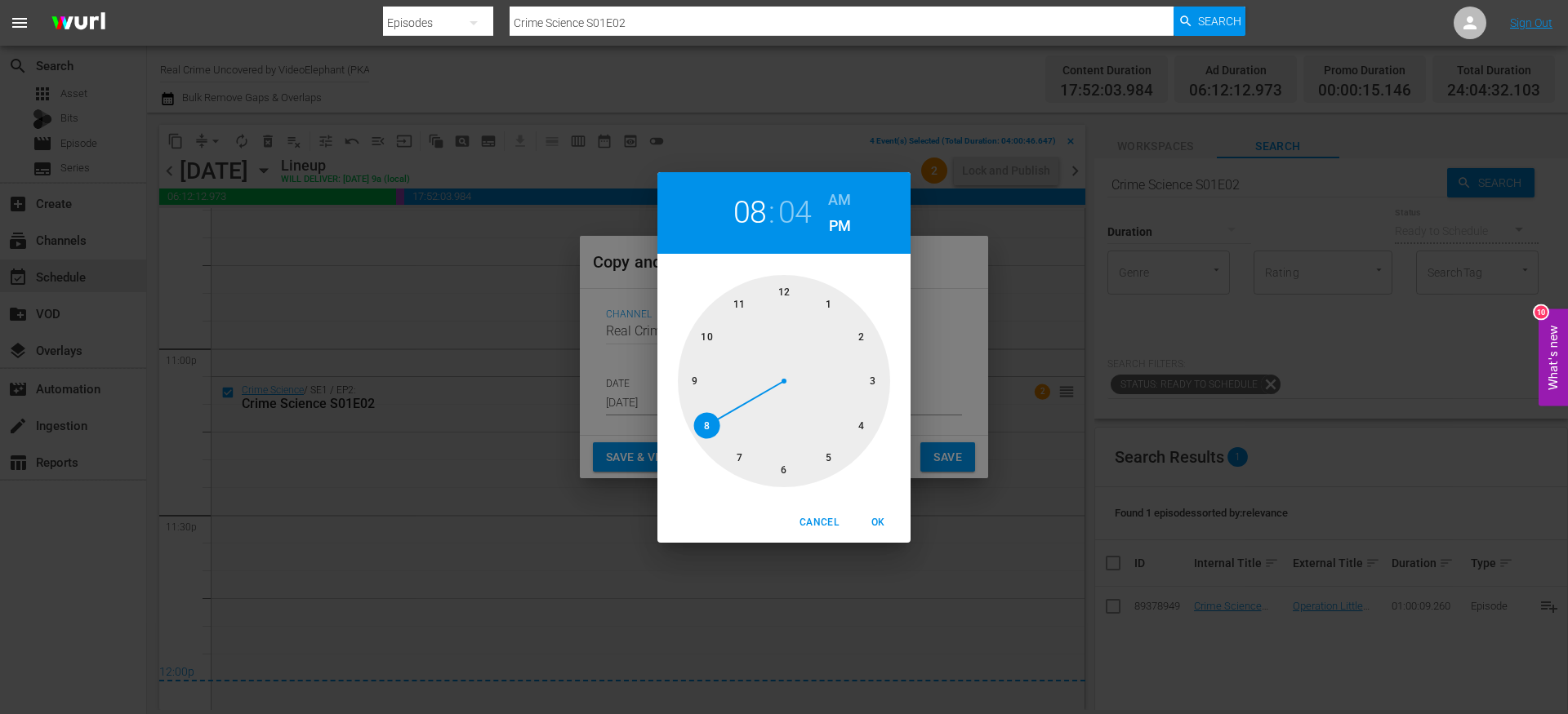
click at [776, 295] on div at bounding box center [784, 381] width 212 height 212
click at [784, 293] on div at bounding box center [784, 381] width 212 height 212
click at [851, 196] on div "12 : 00 AM PM" at bounding box center [784, 212] width 253 height 82
click at [843, 196] on h6 "AM" at bounding box center [839, 200] width 23 height 26
click at [879, 524] on span "OK" at bounding box center [877, 522] width 39 height 17
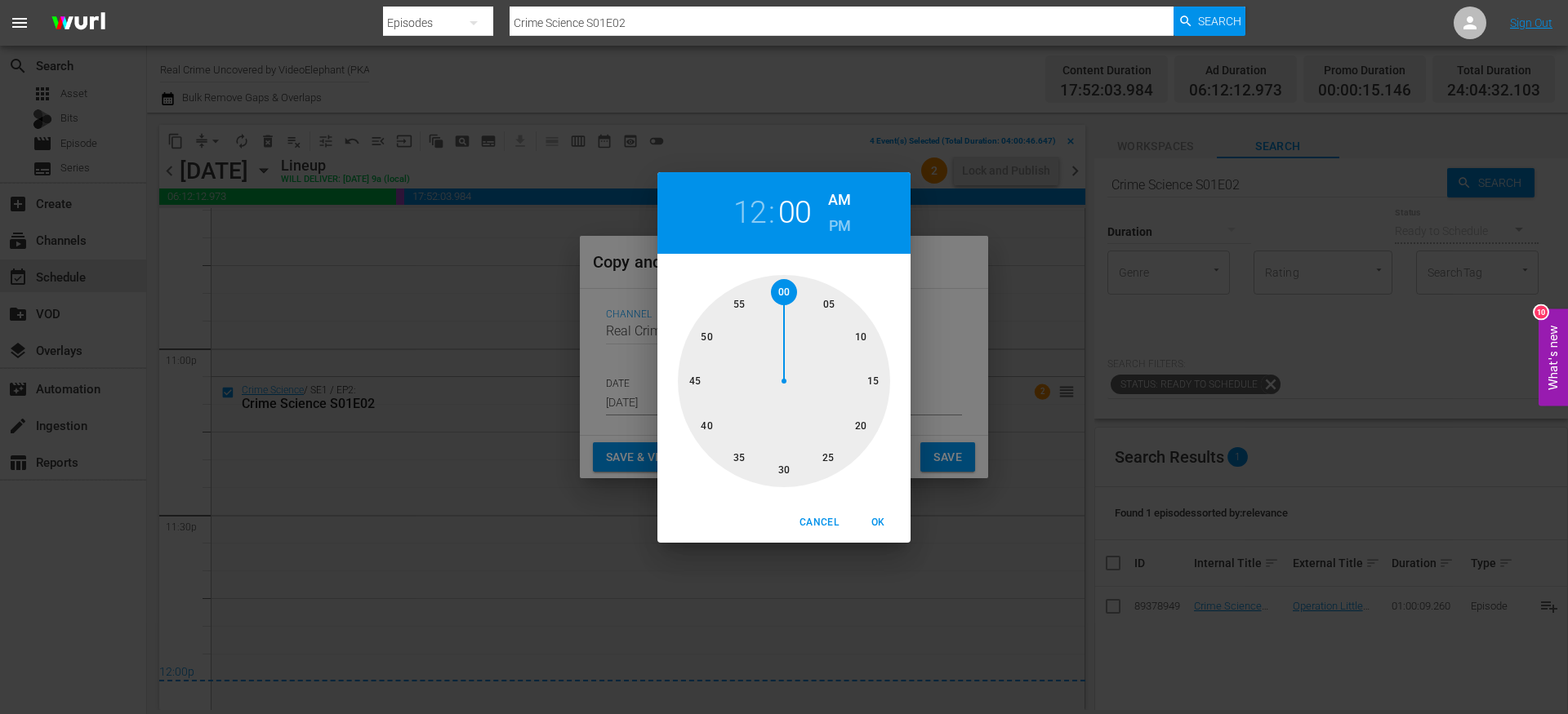
type input "12:00 am"
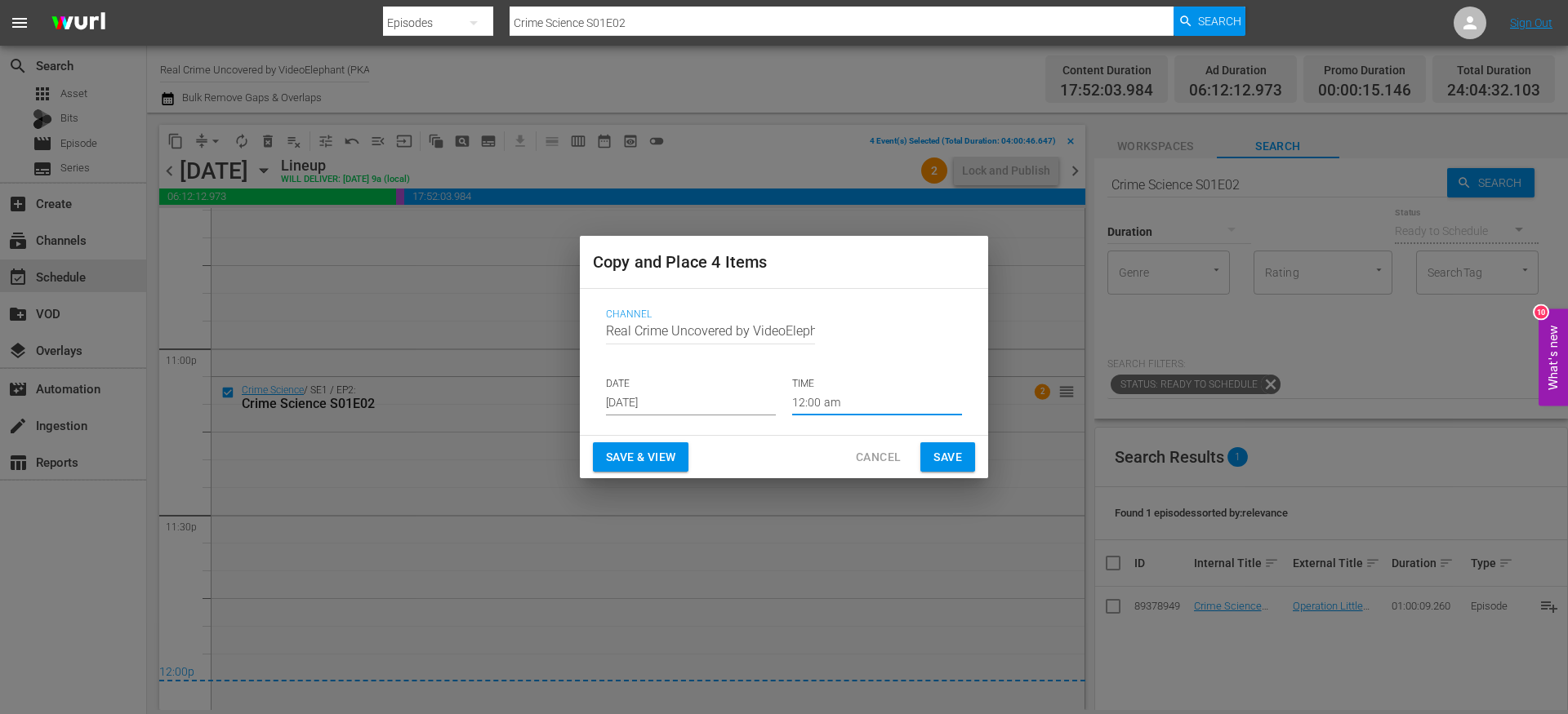
click at [944, 453] on span "Save" at bounding box center [947, 458] width 28 height 21
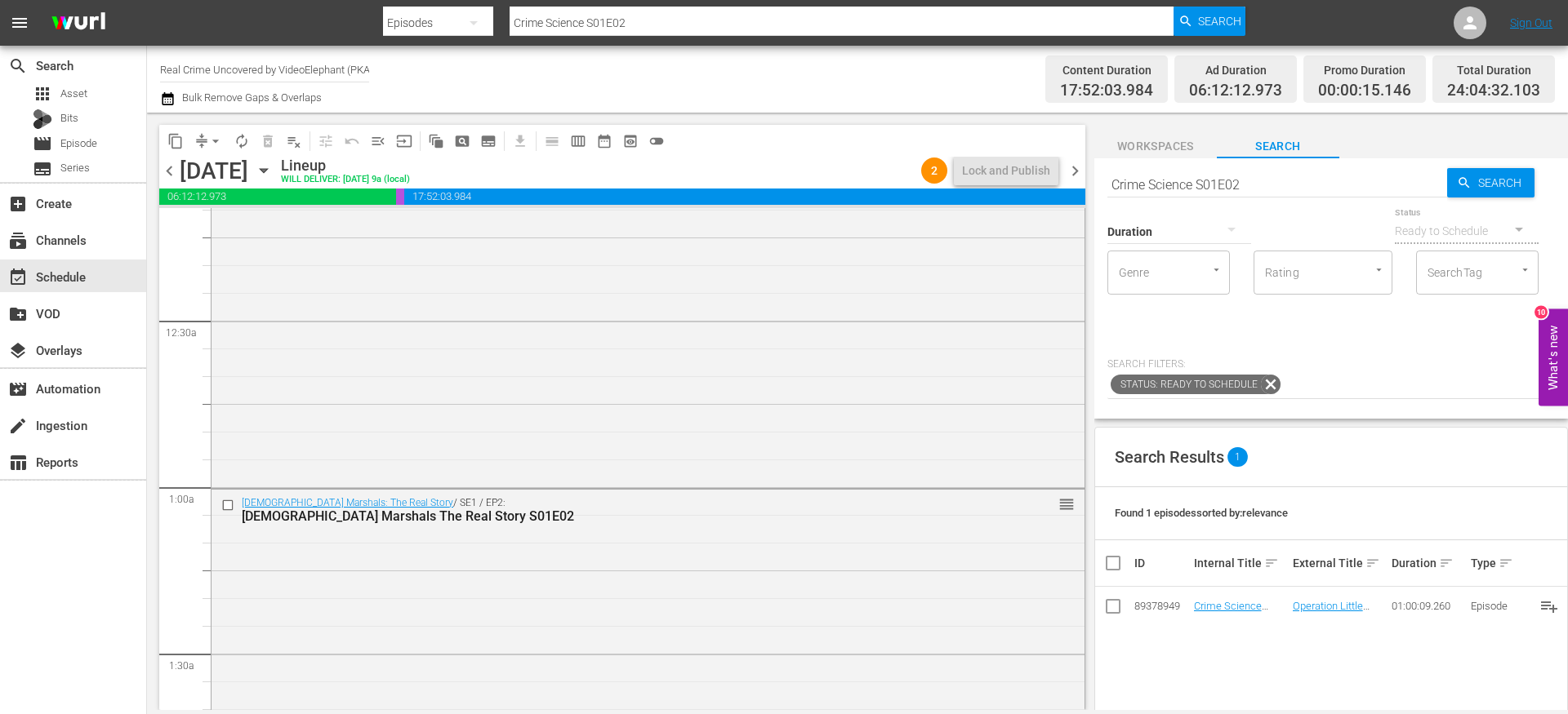
scroll to position [0, 0]
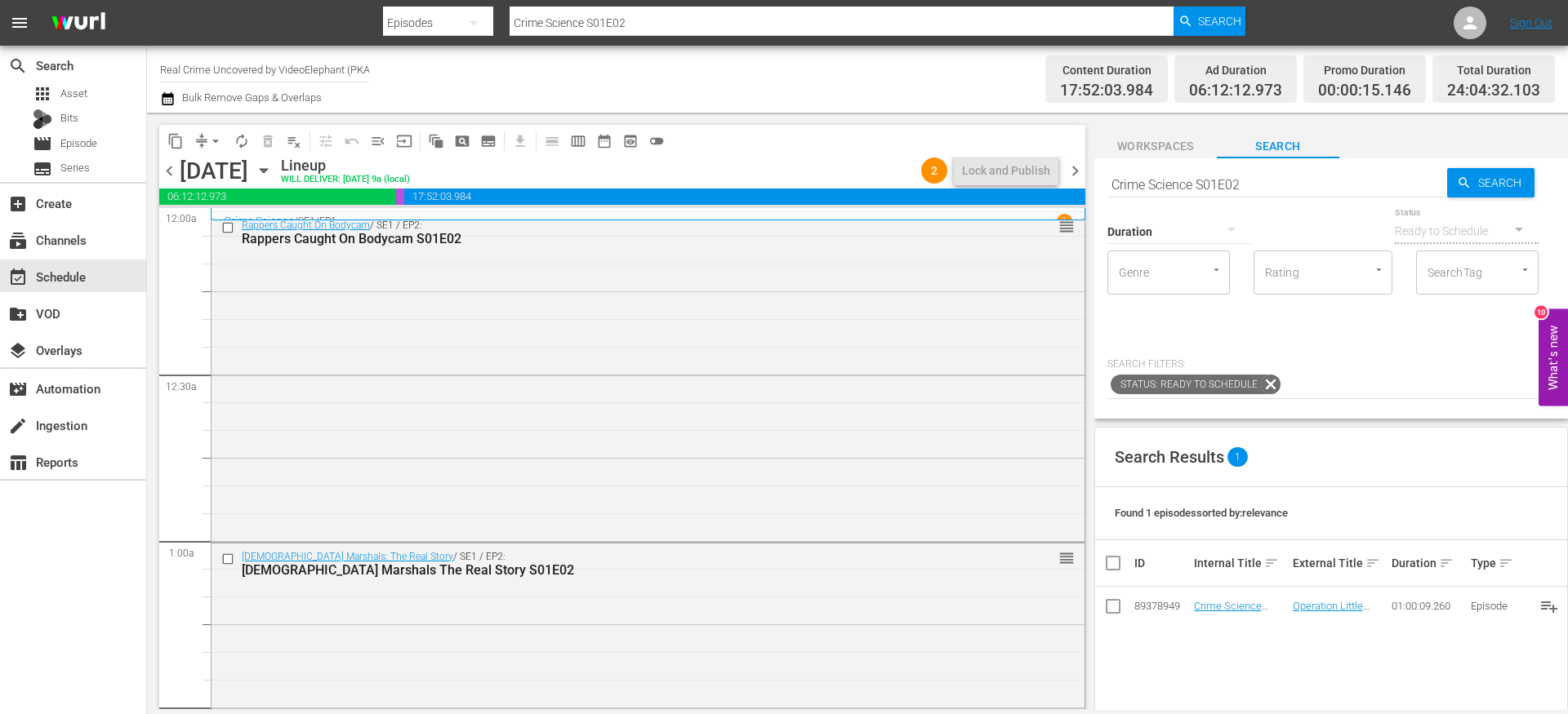
click at [1079, 173] on span "chevron_right" at bounding box center [1075, 171] width 21 height 21
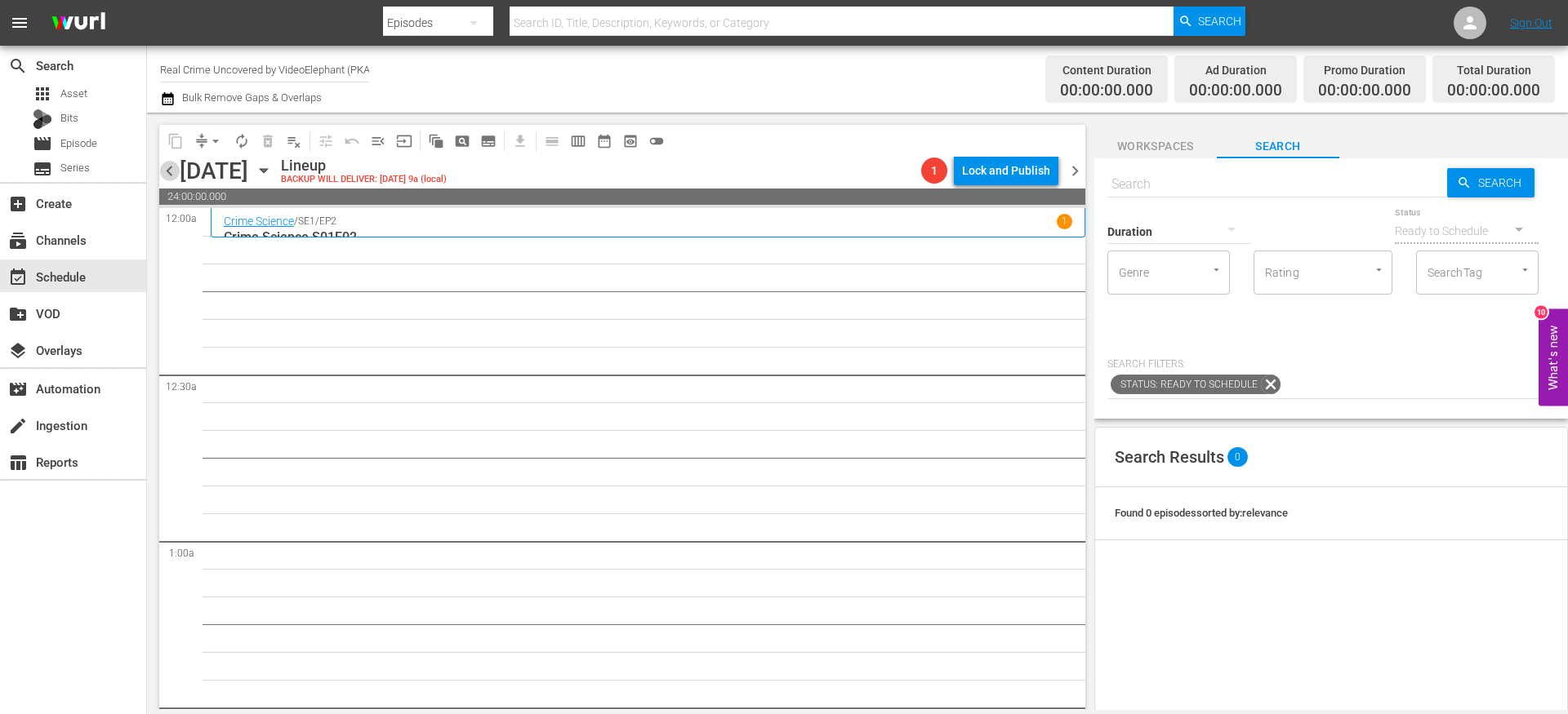
click at [164, 170] on span "chevron_left" at bounding box center [169, 171] width 21 height 21
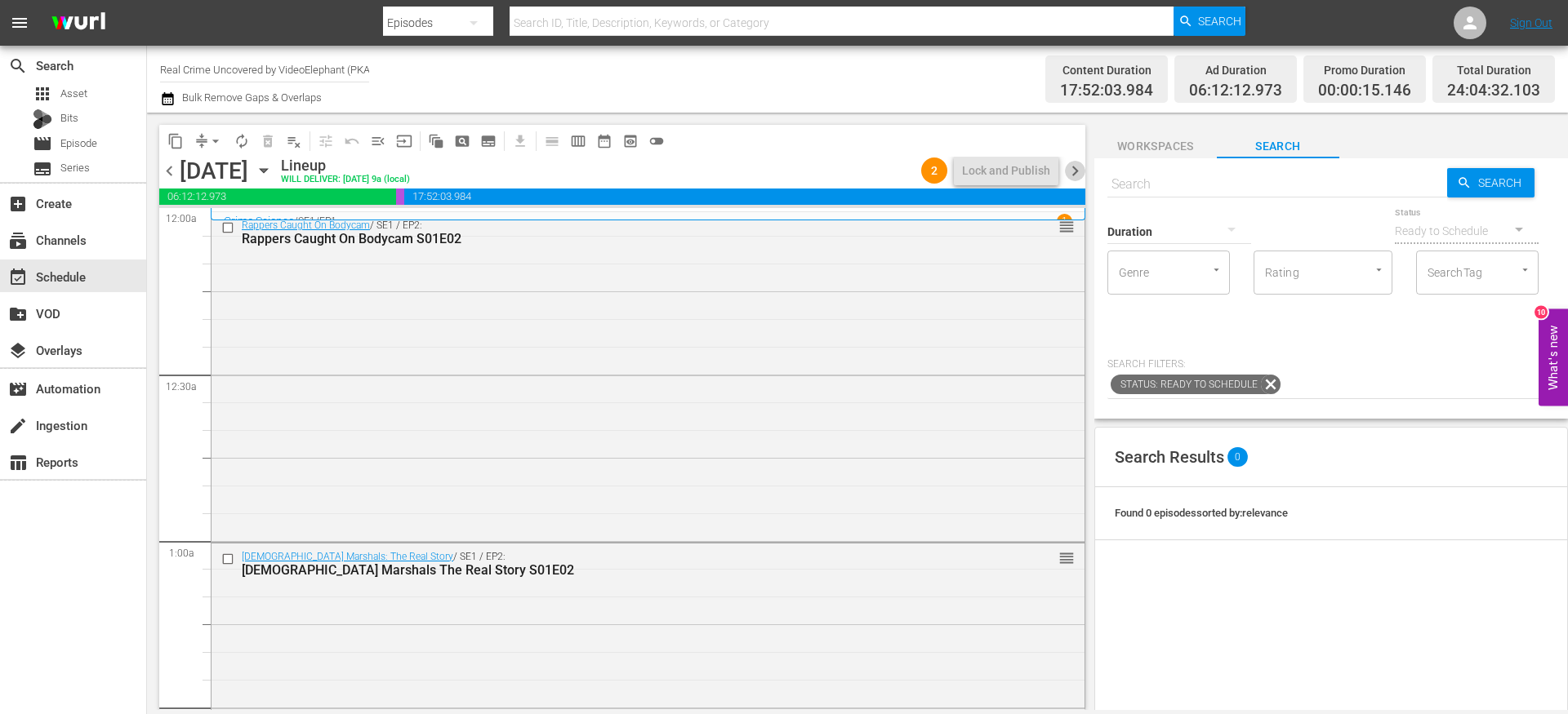
click at [1079, 173] on span "chevron_right" at bounding box center [1075, 171] width 21 height 21
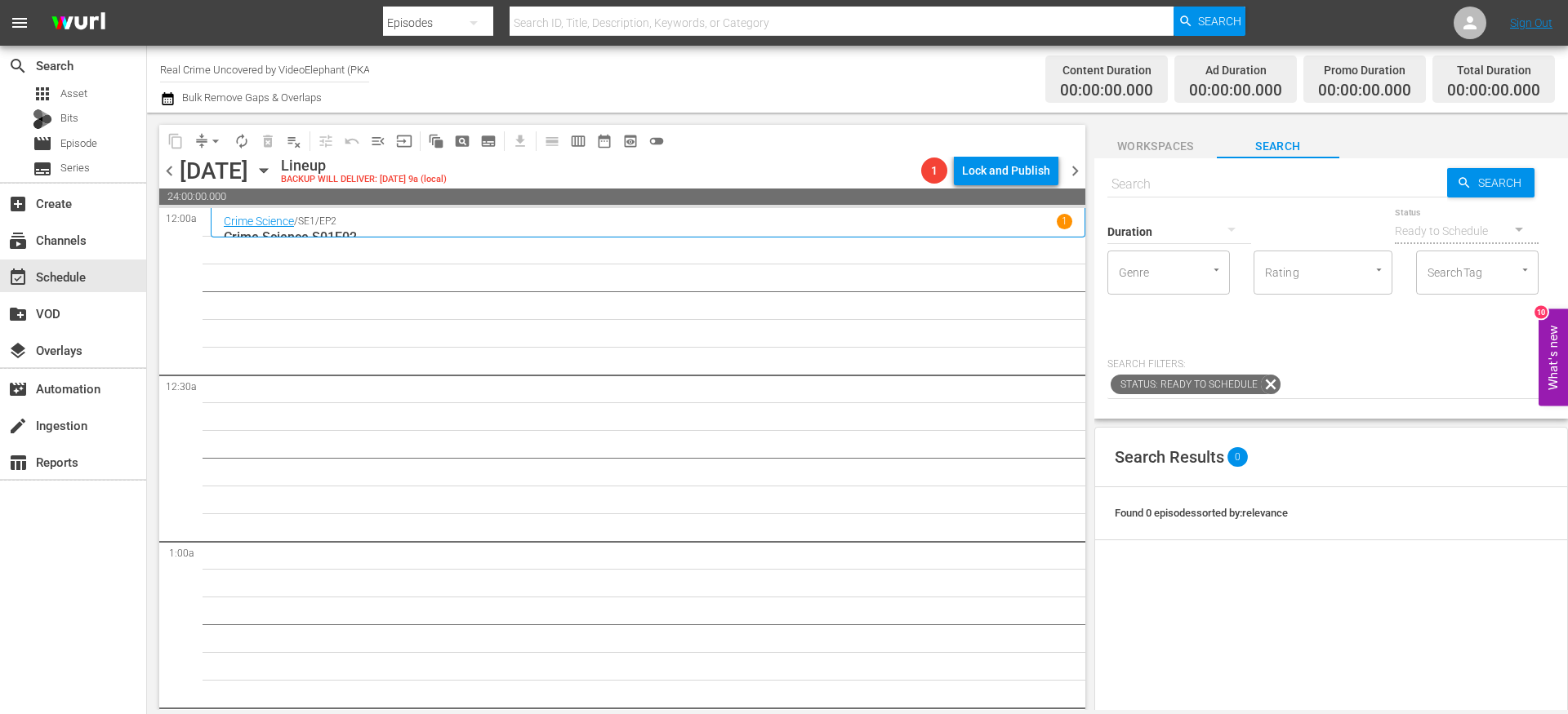
click at [1193, 198] on div "Duration" at bounding box center [1178, 221] width 144 height 59
click at [1187, 190] on input "text" at bounding box center [1277, 185] width 340 height 39
paste input "On The Trail Of S01E02"
type input "On The Trail Of S01E02"
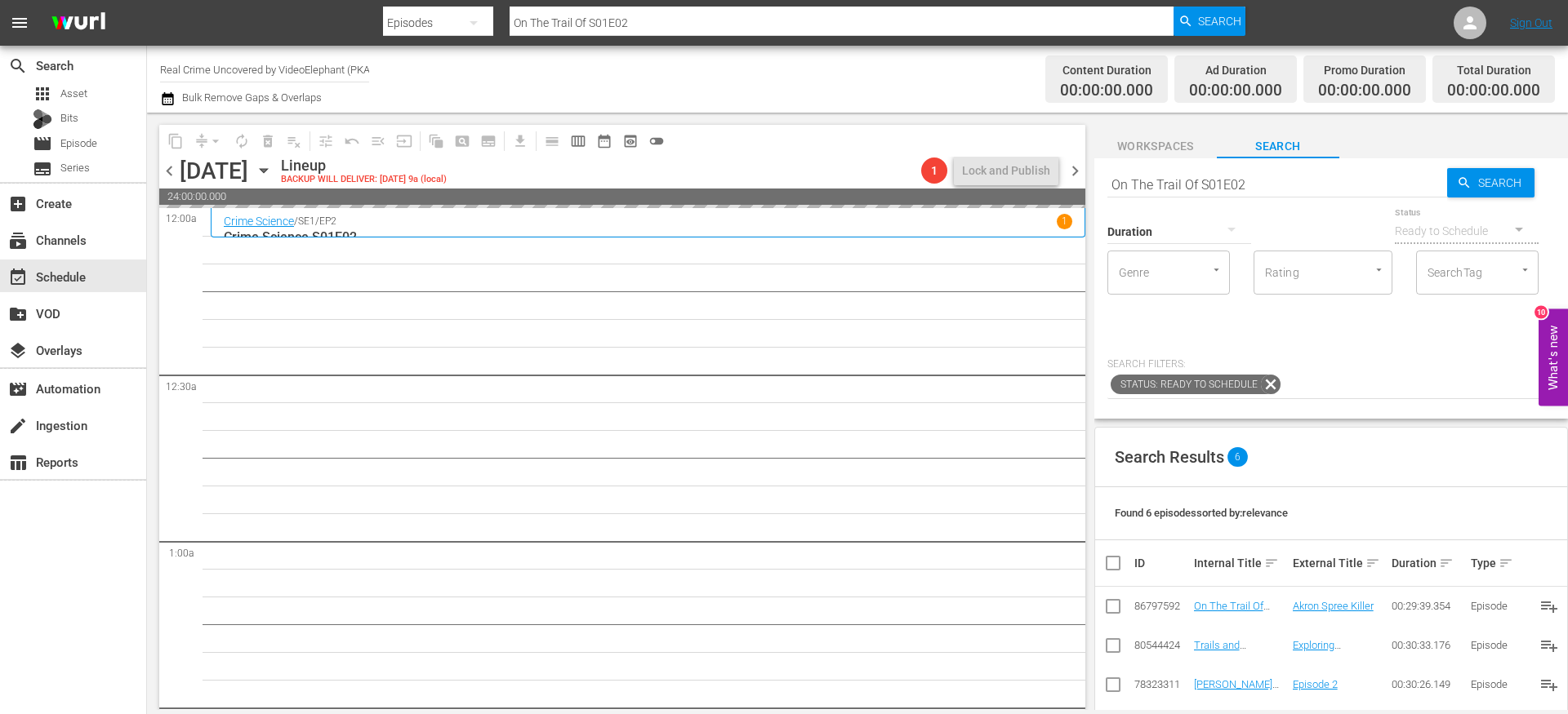
drag, startPoint x: 1230, startPoint y: 608, endPoint x: 1220, endPoint y: 5, distance: 603.1
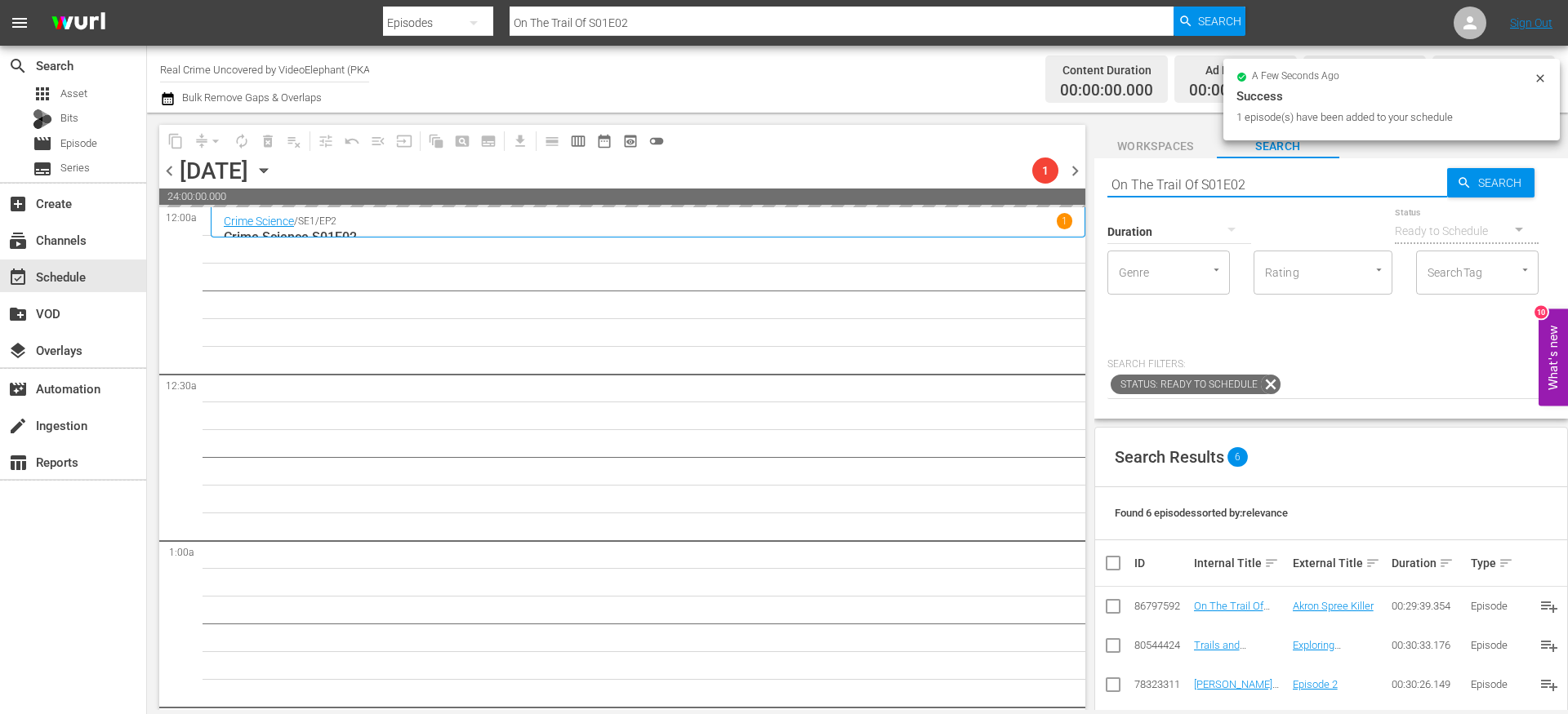
click at [1151, 184] on input "On The Trail Of S01E02" at bounding box center [1277, 185] width 340 height 39
paste input "The FBI Files S04E10"
type input "The FBI Files S04E10"
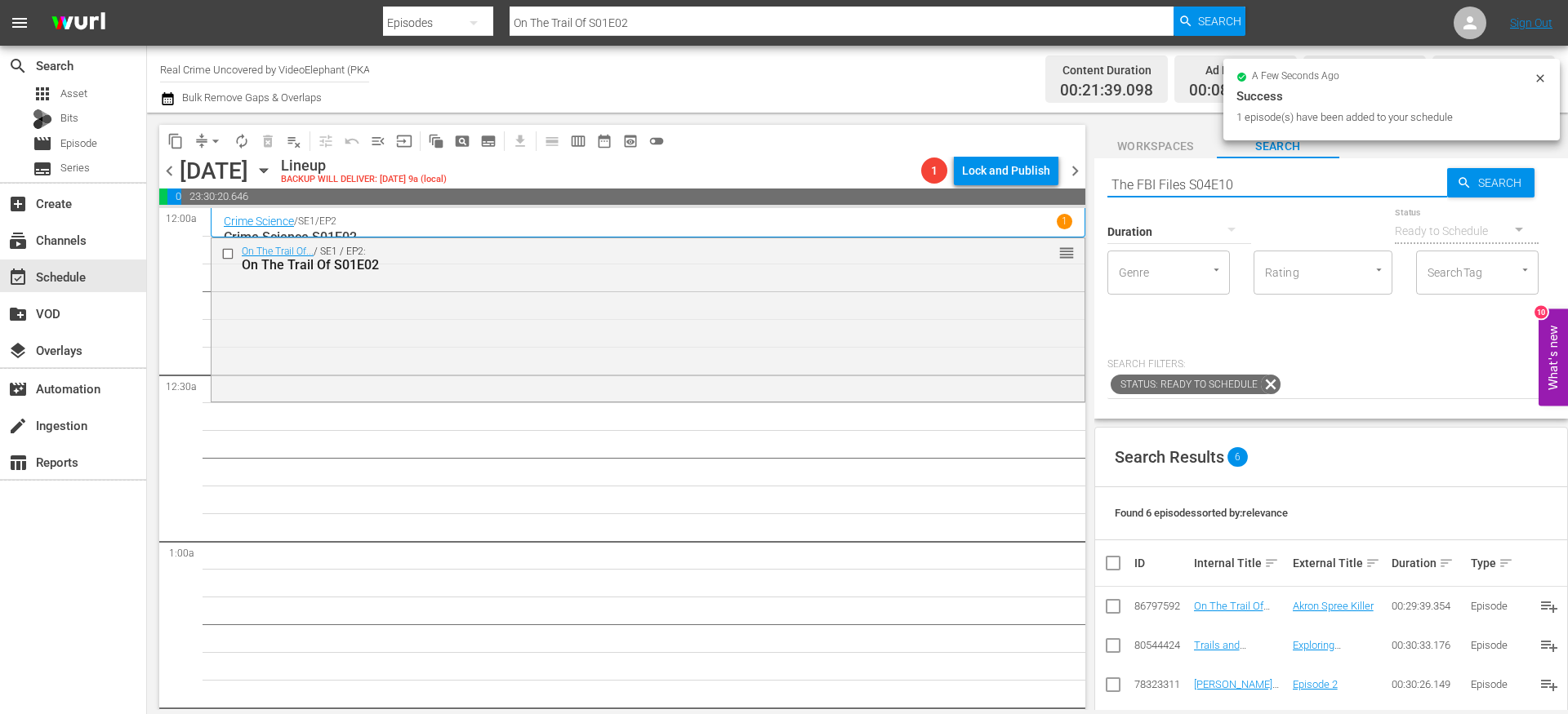
type input "The FBI Files S04E10"
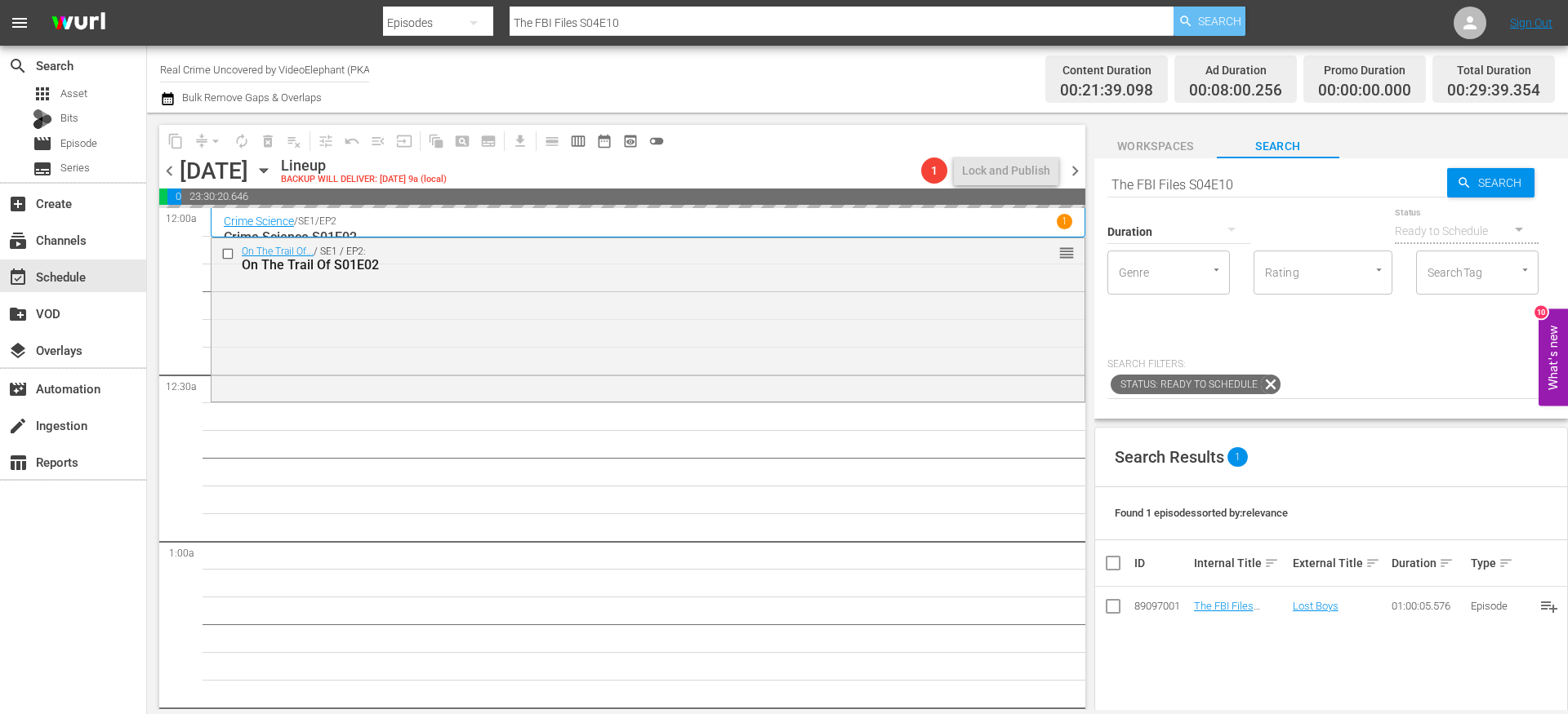
drag, startPoint x: 1224, startPoint y: 603, endPoint x: 1178, endPoint y: 8, distance: 596.8
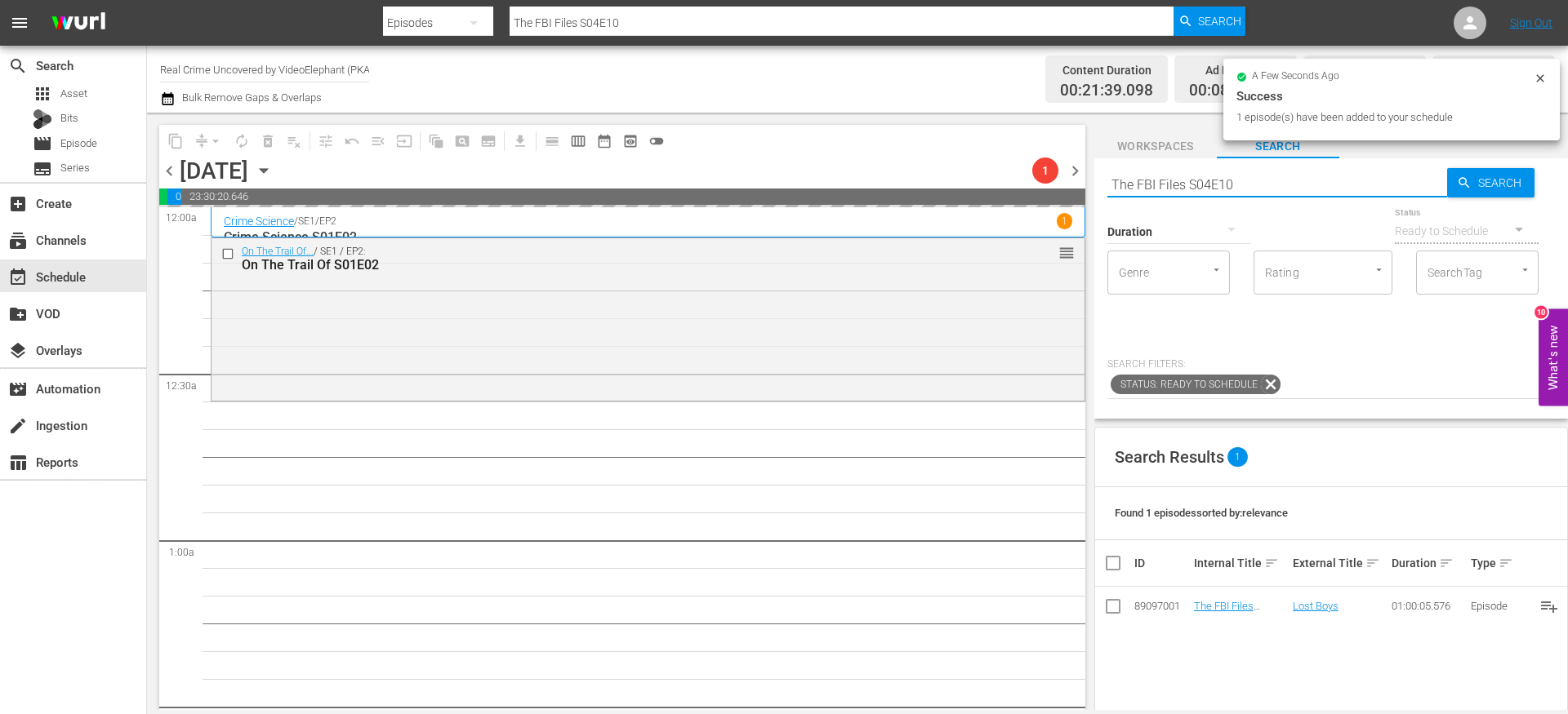
click at [1185, 178] on input "The FBI Files S04E10" at bounding box center [1277, 185] width 340 height 39
paste input "Forensic Factor S03E03"
type input "Forensic Factor S03E03"
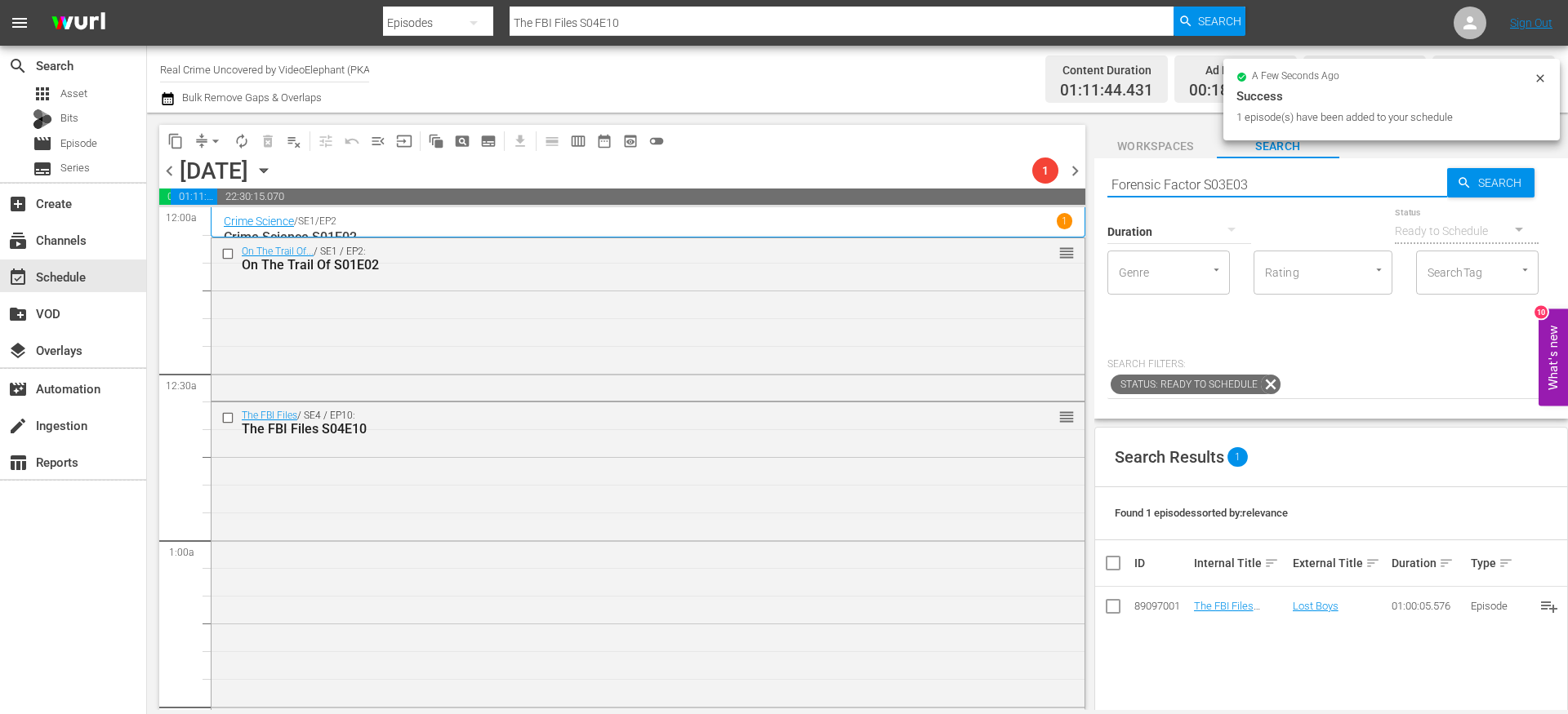
type input "Forensic Factor S03E03"
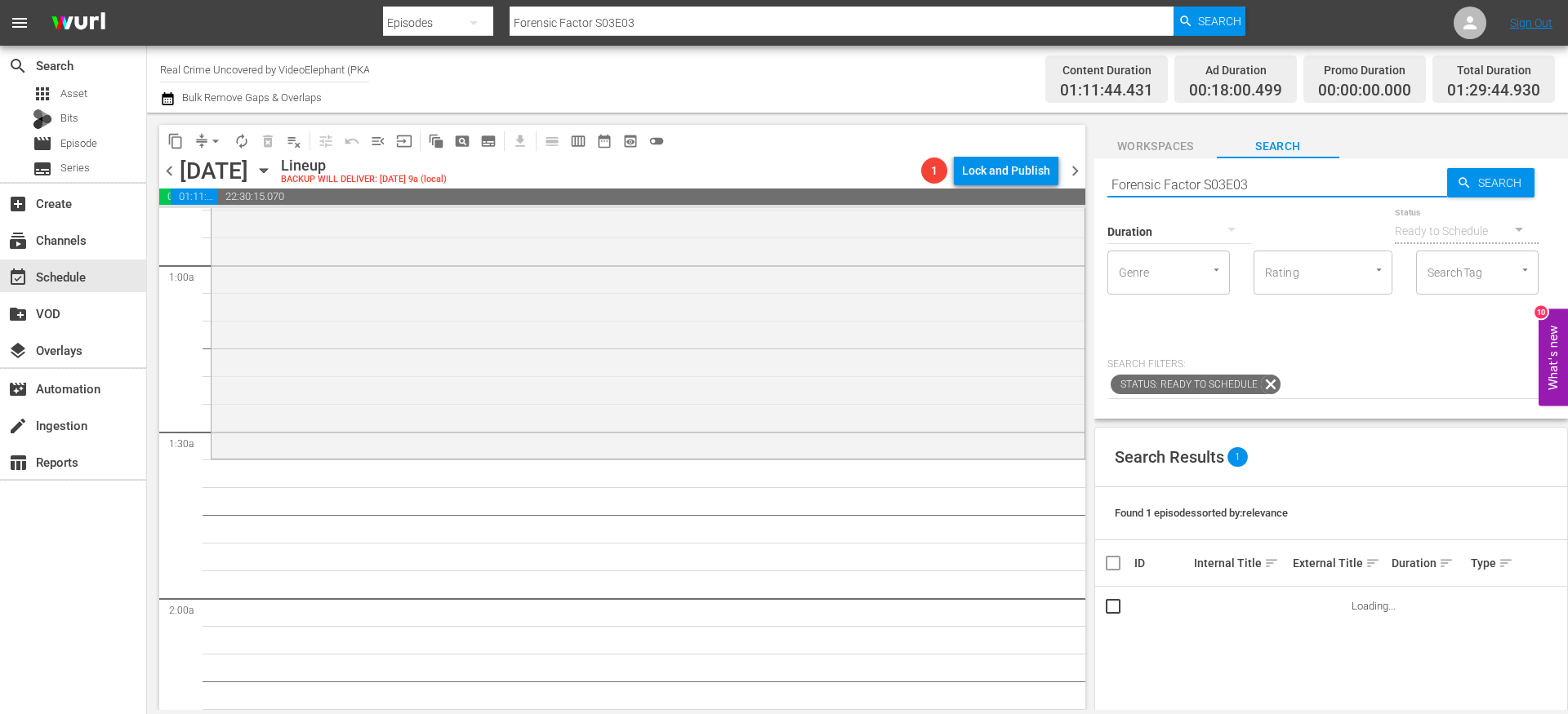
scroll to position [289, 0]
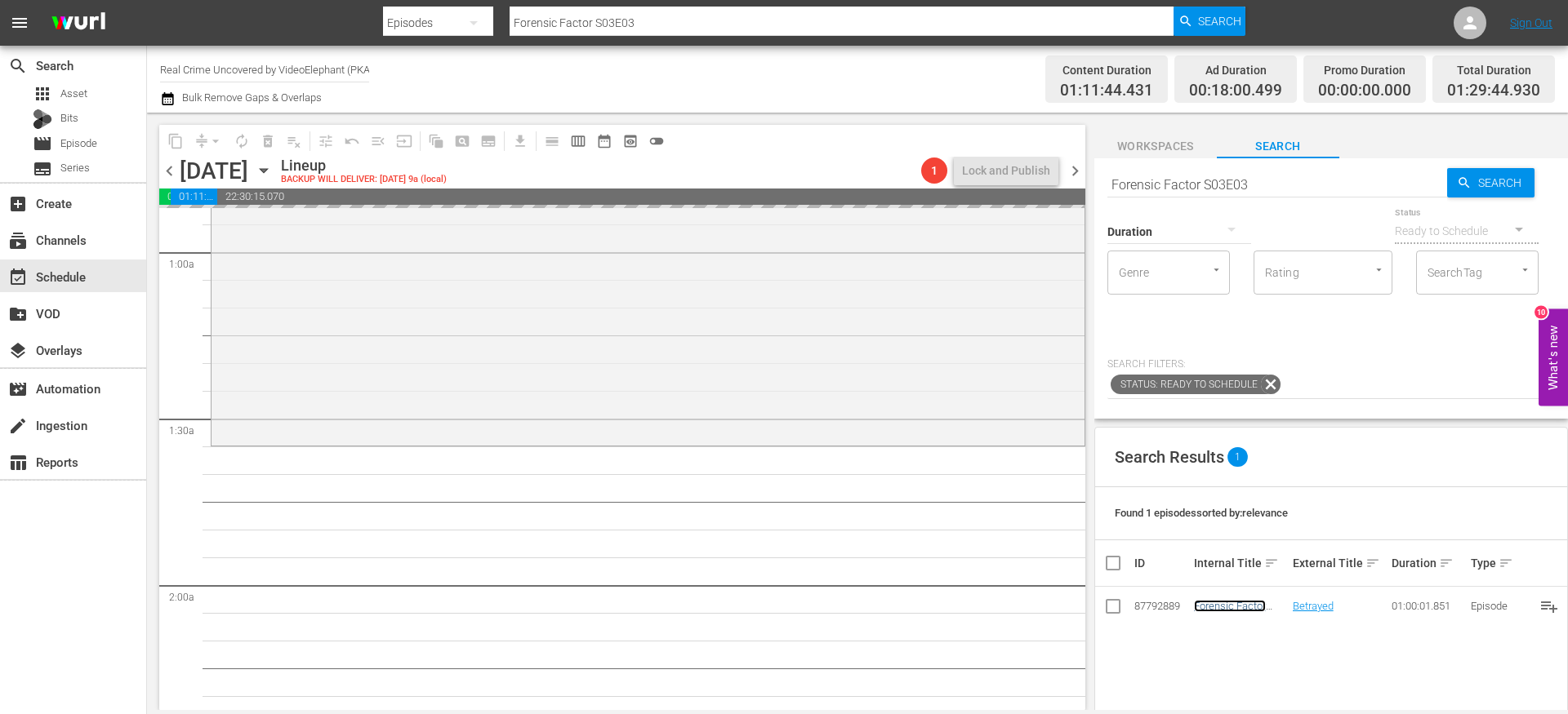
drag, startPoint x: 1217, startPoint y: 604, endPoint x: 1162, endPoint y: 2, distance: 604.5
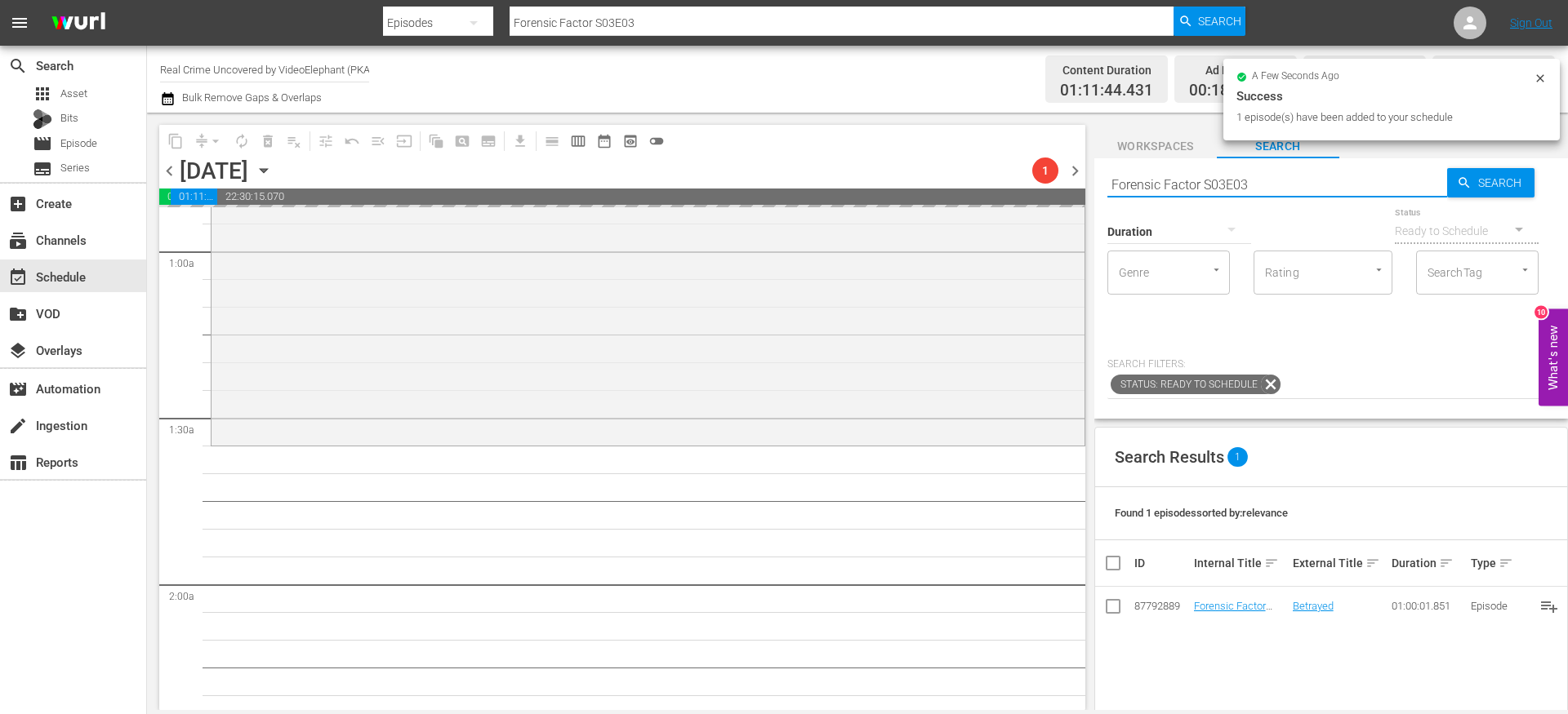
click at [1157, 178] on input "Forensic Factor S03E03" at bounding box center [1277, 185] width 340 height 39
paste input "ame Kills S01E04"
type input "Fame Kills S01E04"
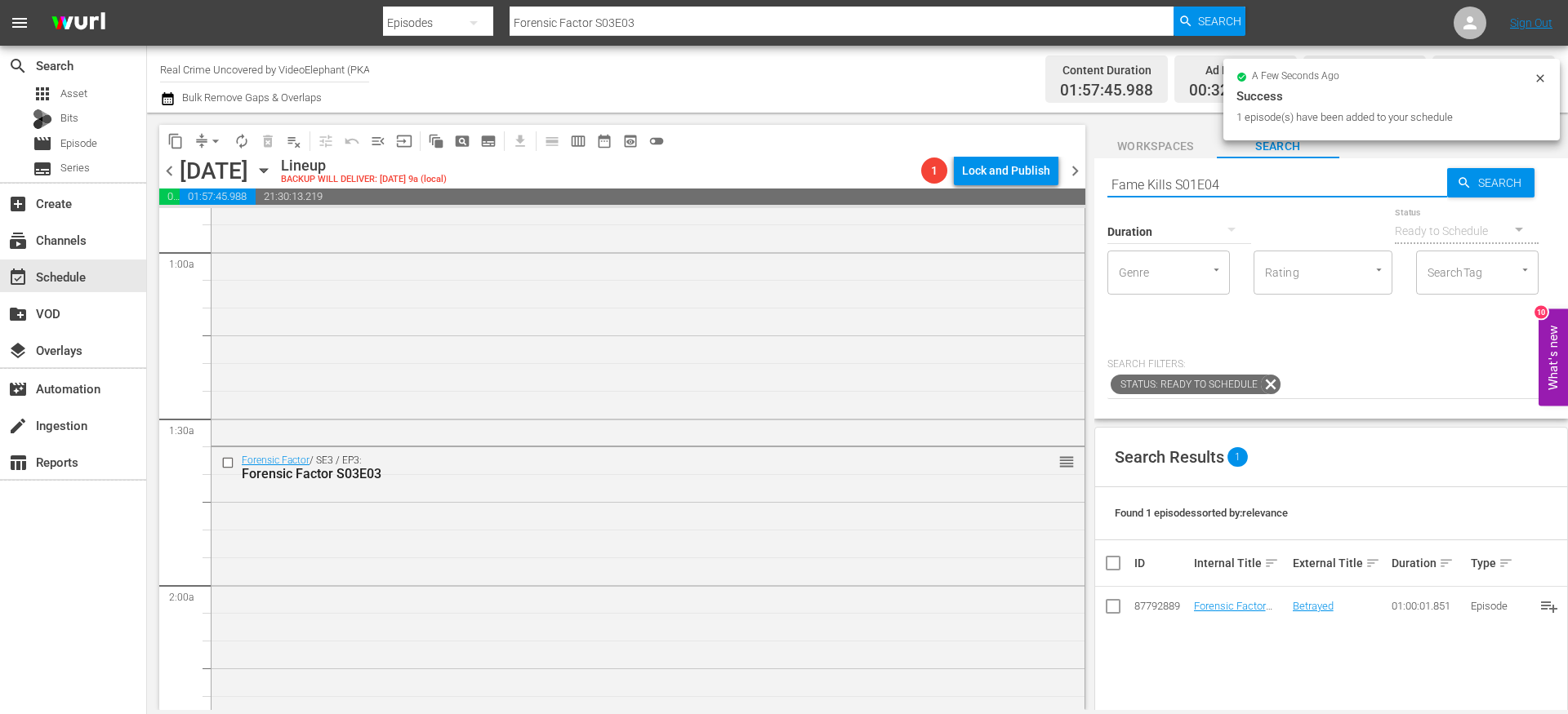
type input "Fame Kills S01E04"
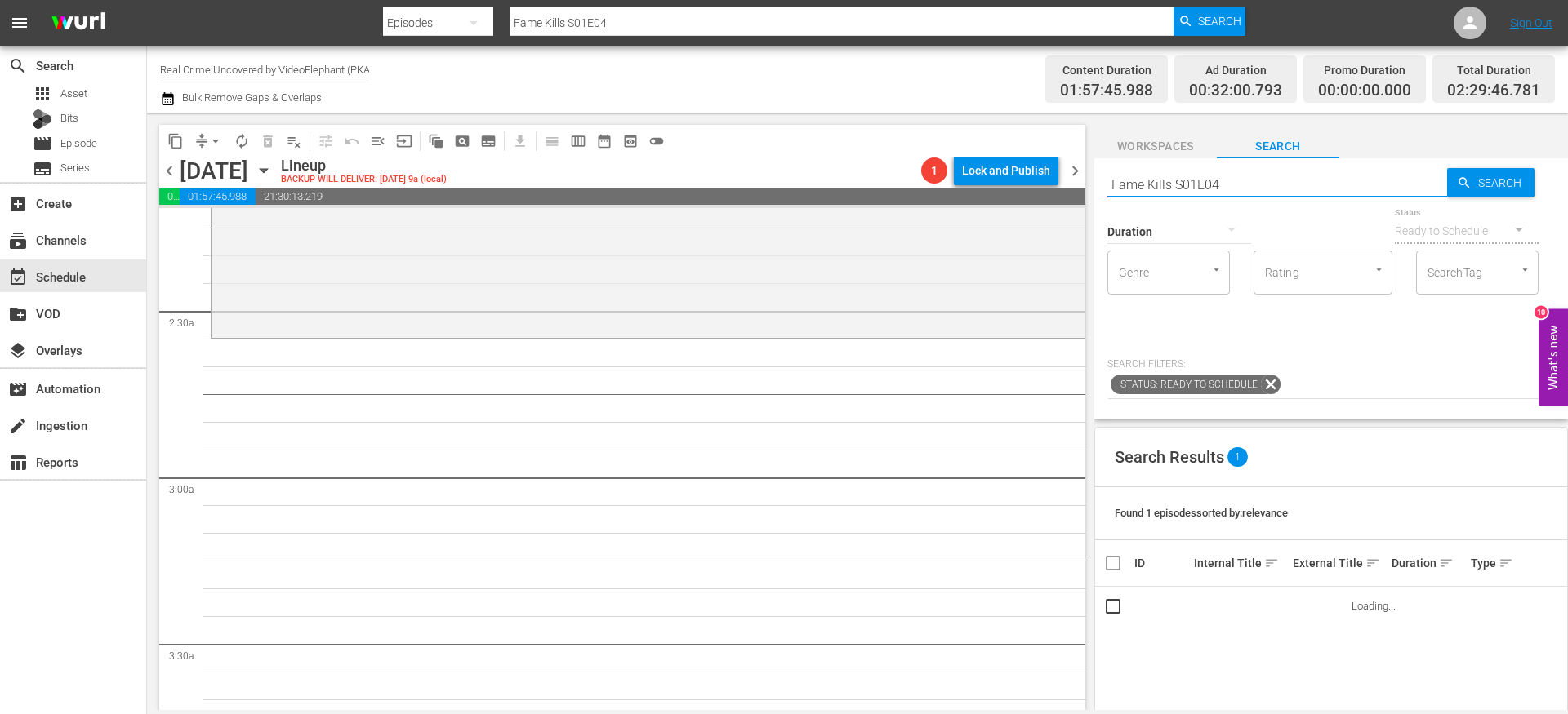
scroll to position [738, 0]
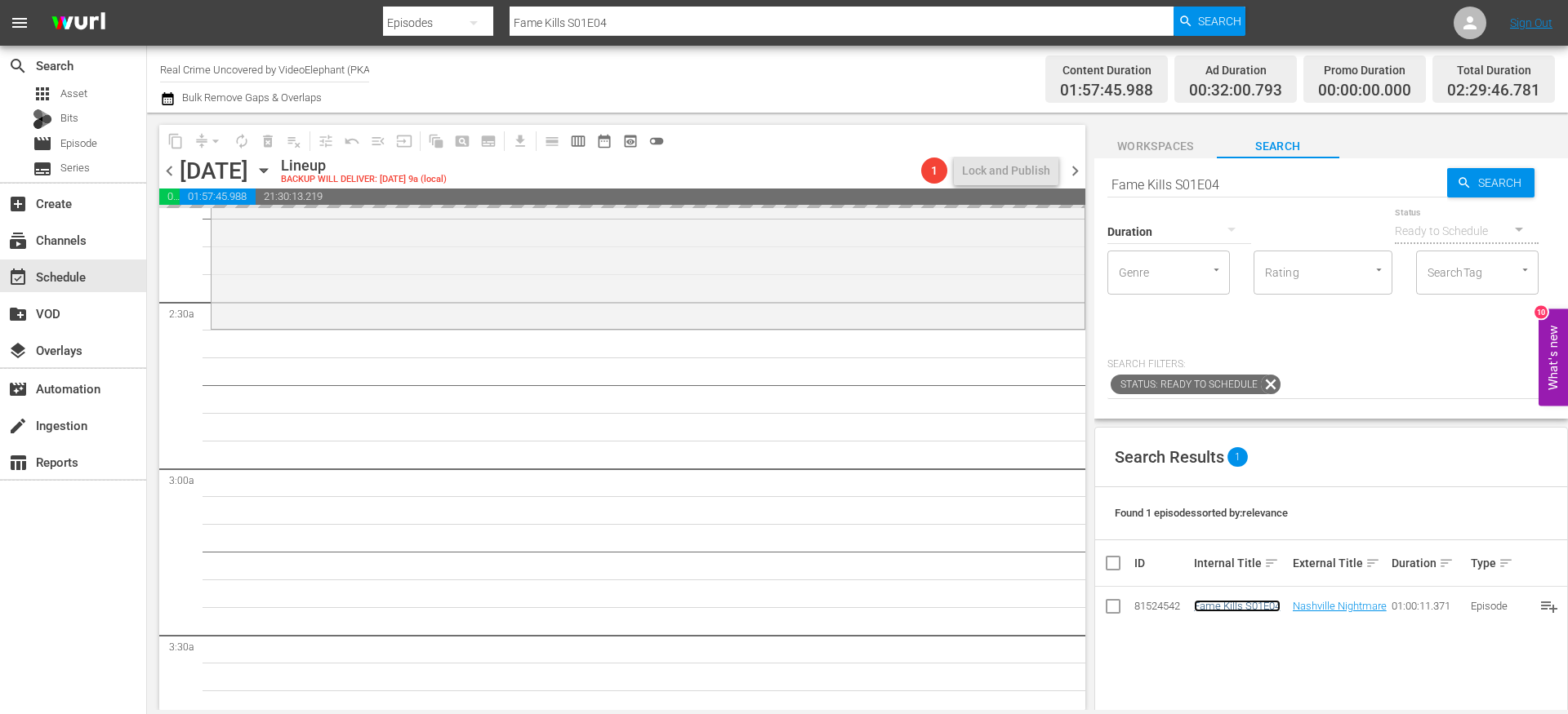
drag, startPoint x: 1220, startPoint y: 607, endPoint x: 1112, endPoint y: 7, distance: 609.6
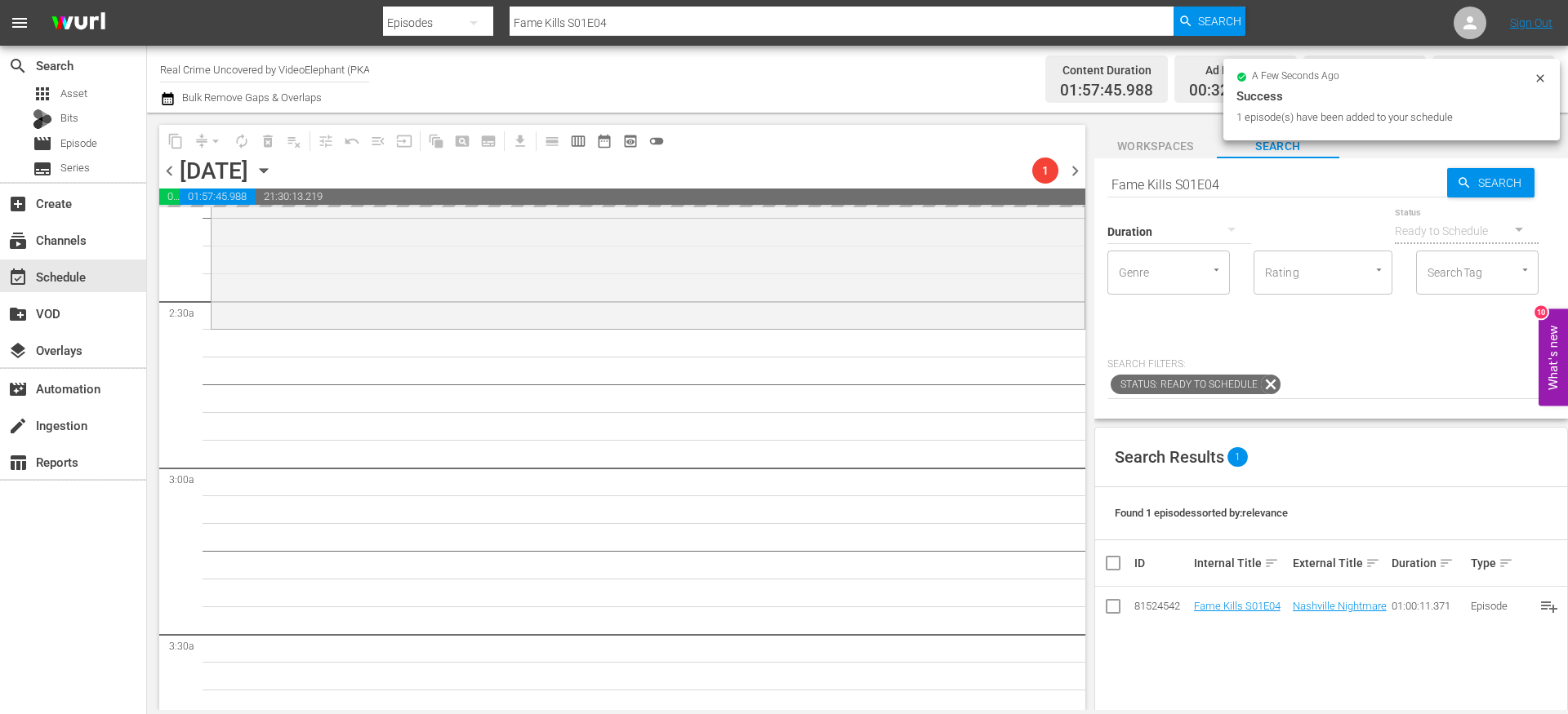
click at [1176, 181] on input "Fame Kills S01E04" at bounding box center [1277, 185] width 340 height 39
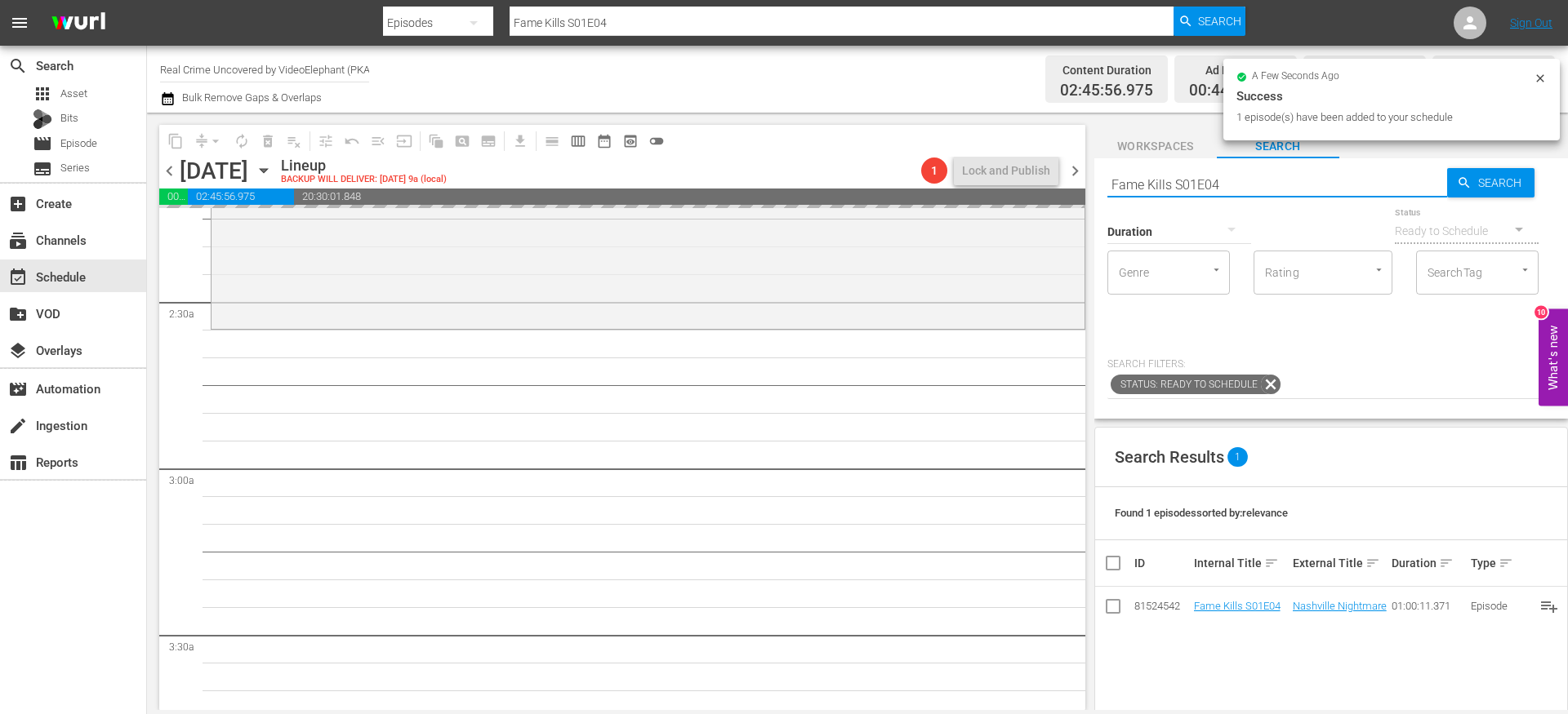
click at [1176, 181] on input "Fame Kills S01E04" at bounding box center [1277, 185] width 340 height 39
paste input "Dark Waters of Crime S02E02"
type input "Dark Waters of Crime S02E02"
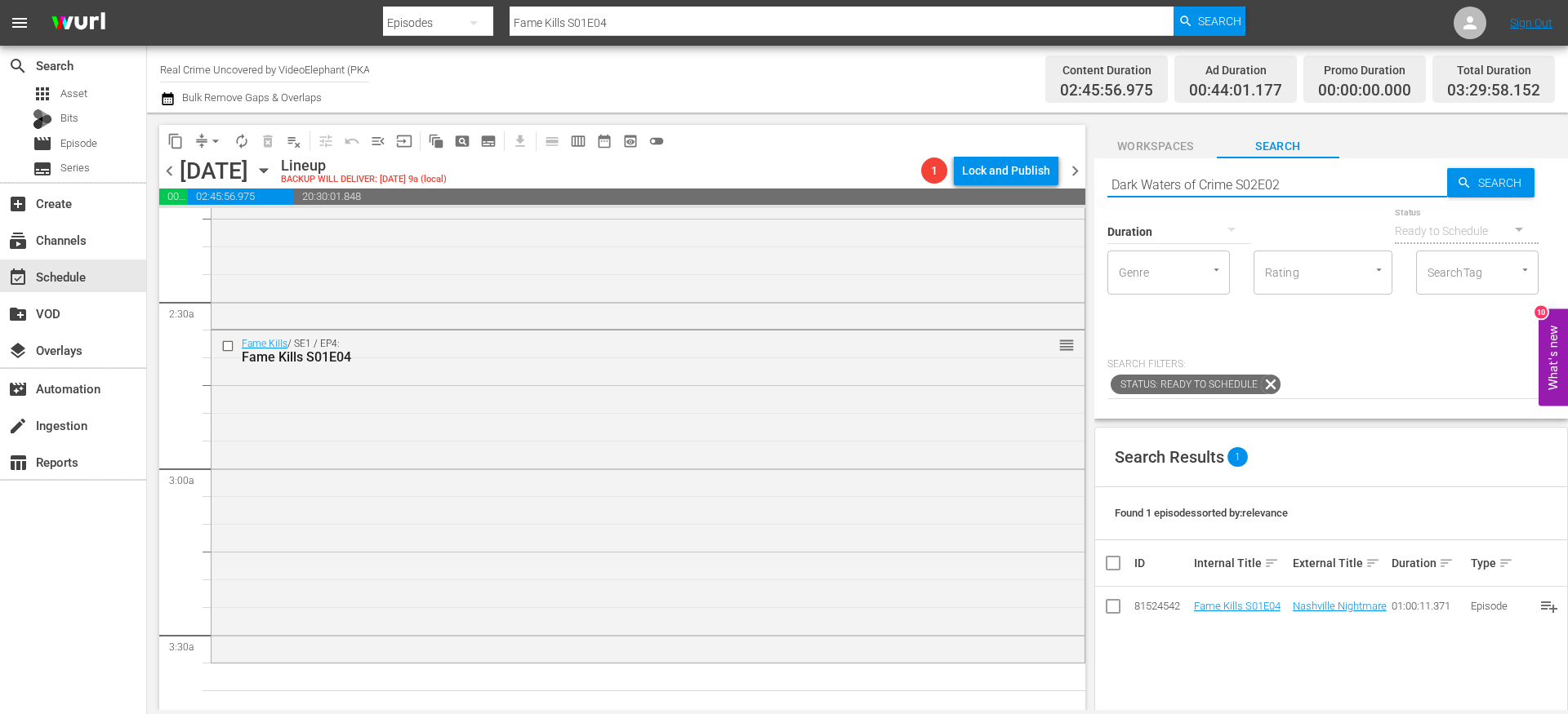
type input "Dark Waters of Crime S02E02"
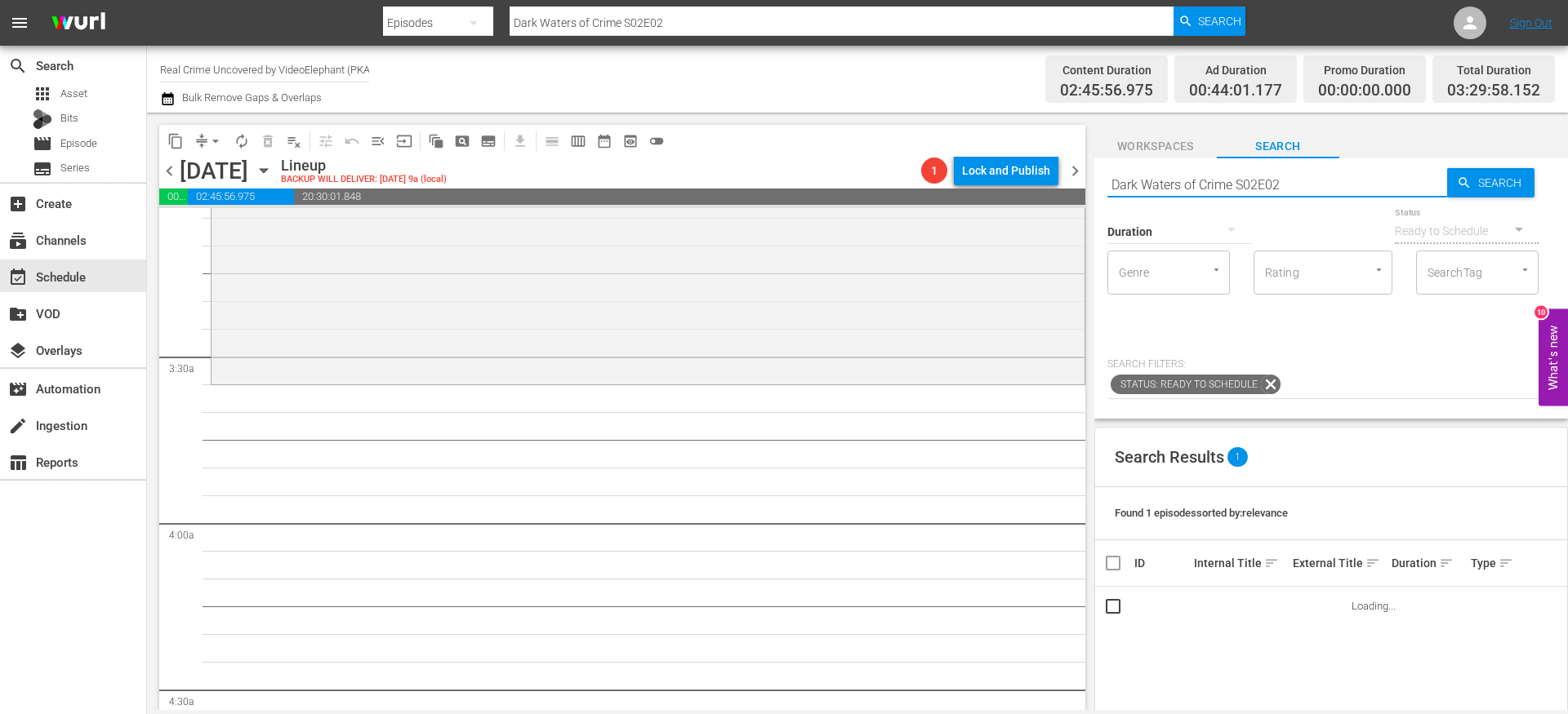
scroll to position [1038, 0]
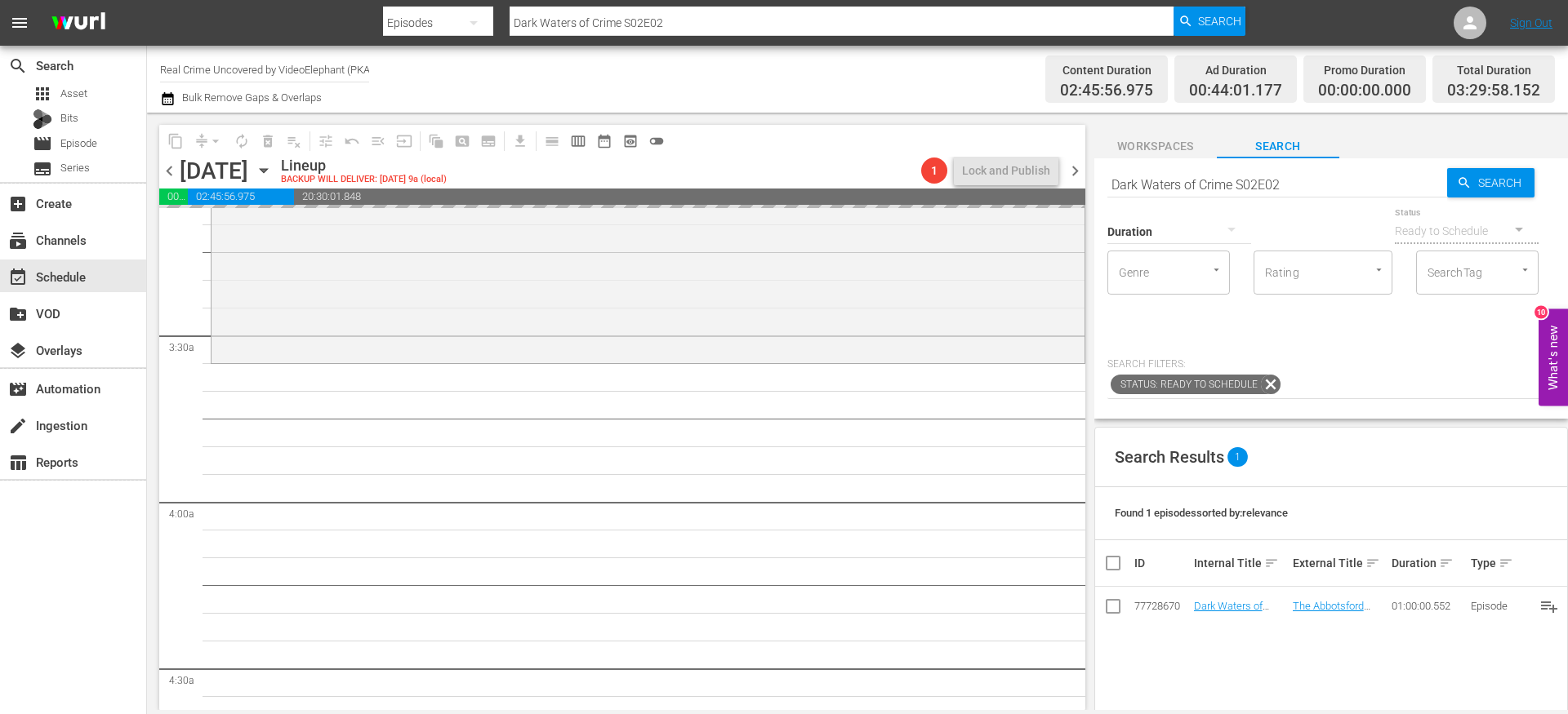
drag, startPoint x: 1207, startPoint y: 601, endPoint x: 1119, endPoint y: 26, distance: 581.7
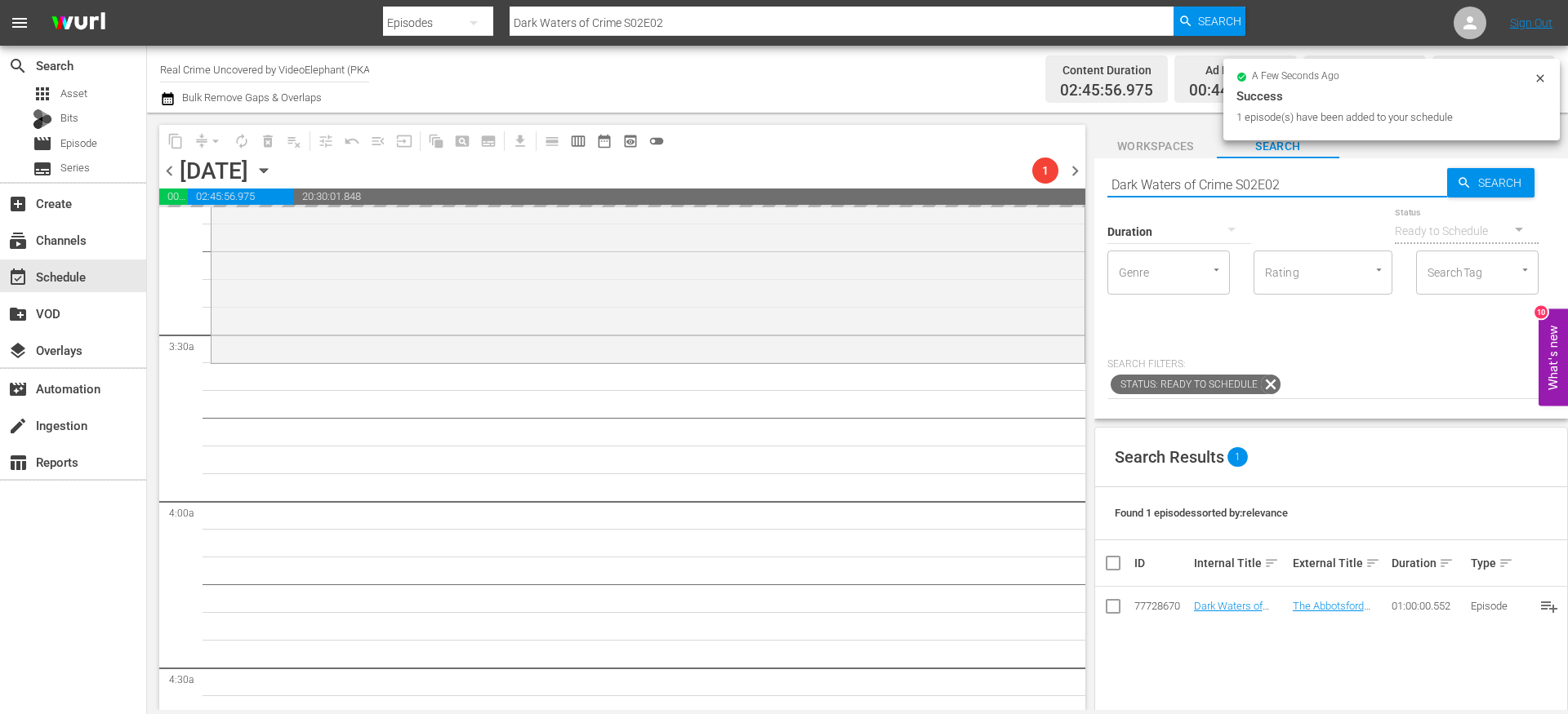
click at [1164, 185] on input "Dark Waters of Crime S02E02" at bounding box center [1277, 185] width 340 height 39
paste input "72 Hours: True Crime S03E03"
type input "72 Hours: True Crime S03E03"
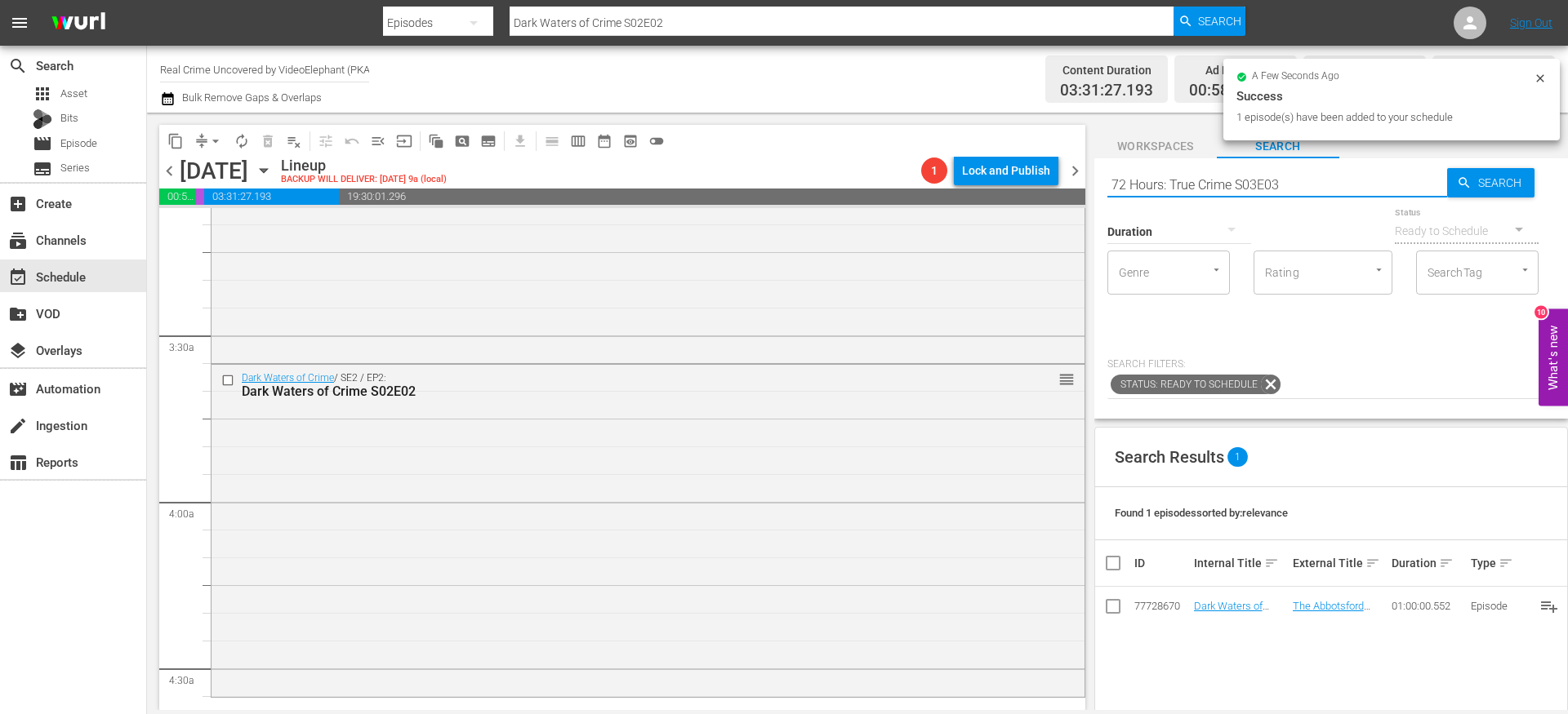
type input "72 Hours: True Crime S03E03"
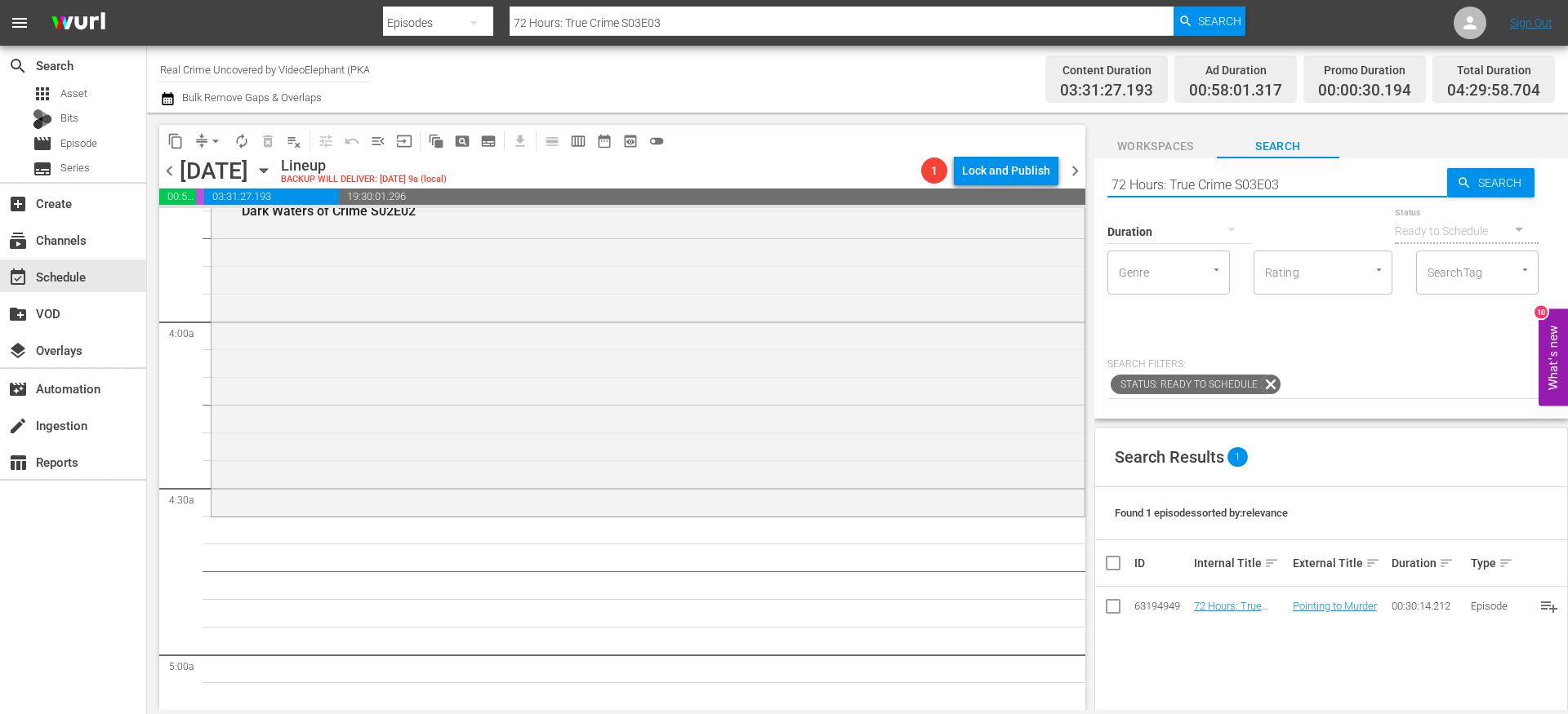
scroll to position [1347, 0]
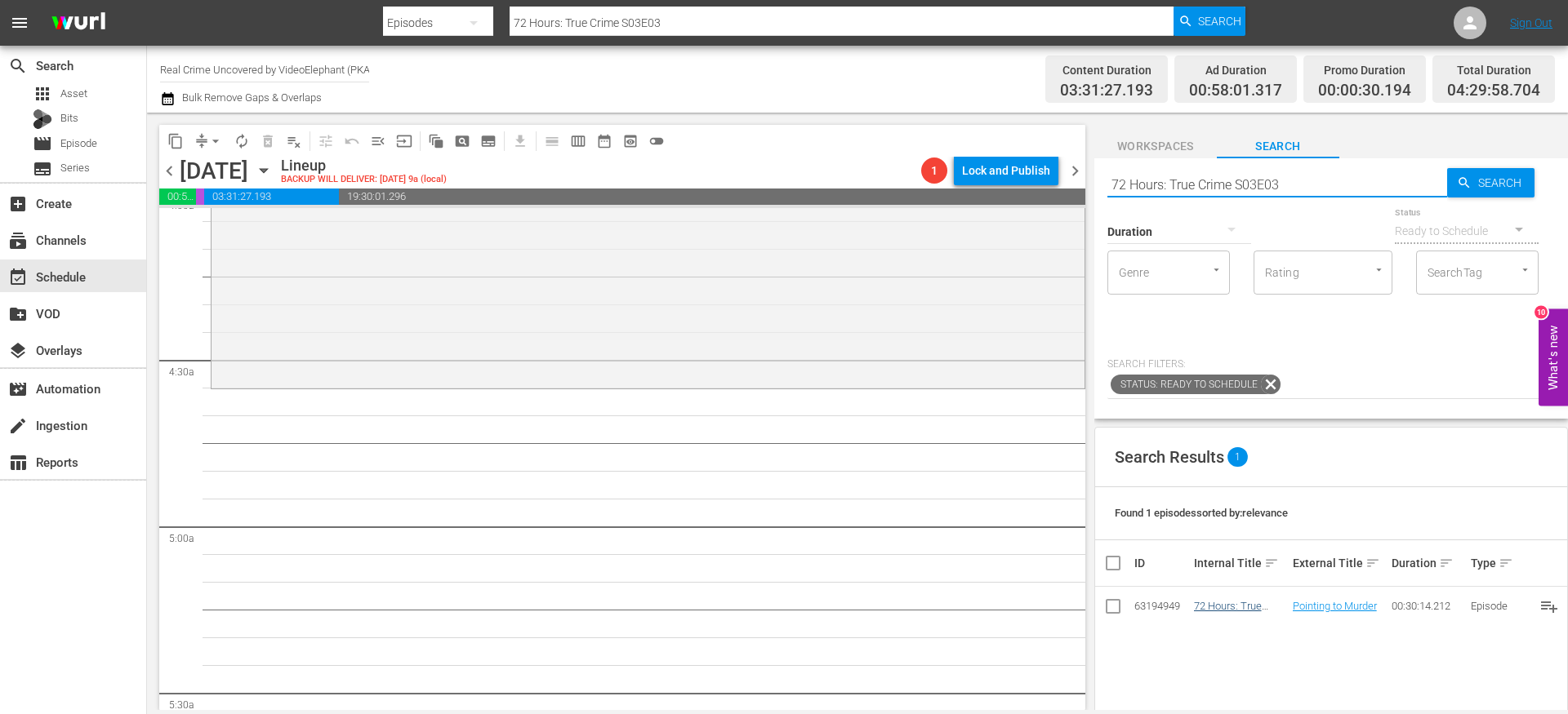
type input "72 Hours: True Crime S03E03"
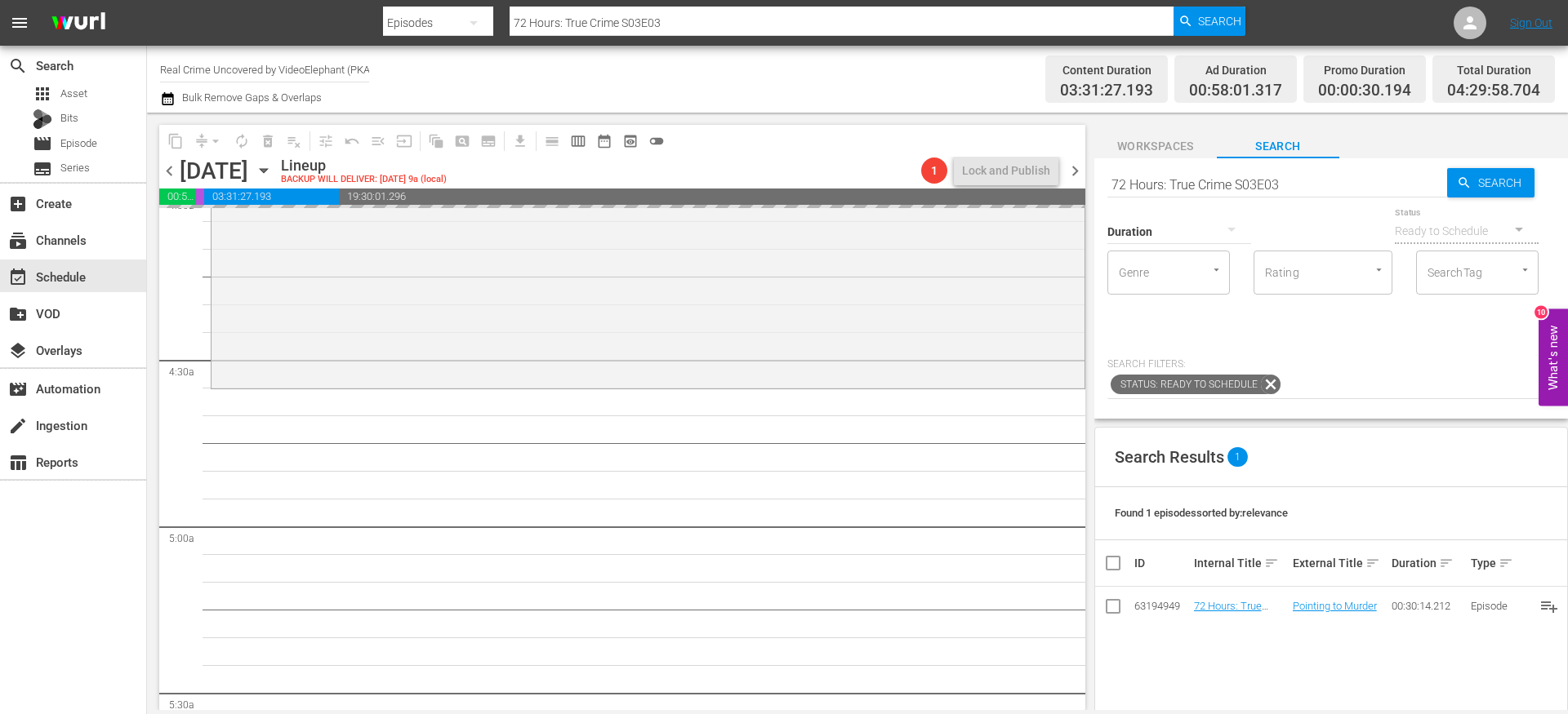
drag, startPoint x: 1206, startPoint y: 605, endPoint x: 949, endPoint y: 8, distance: 650.0
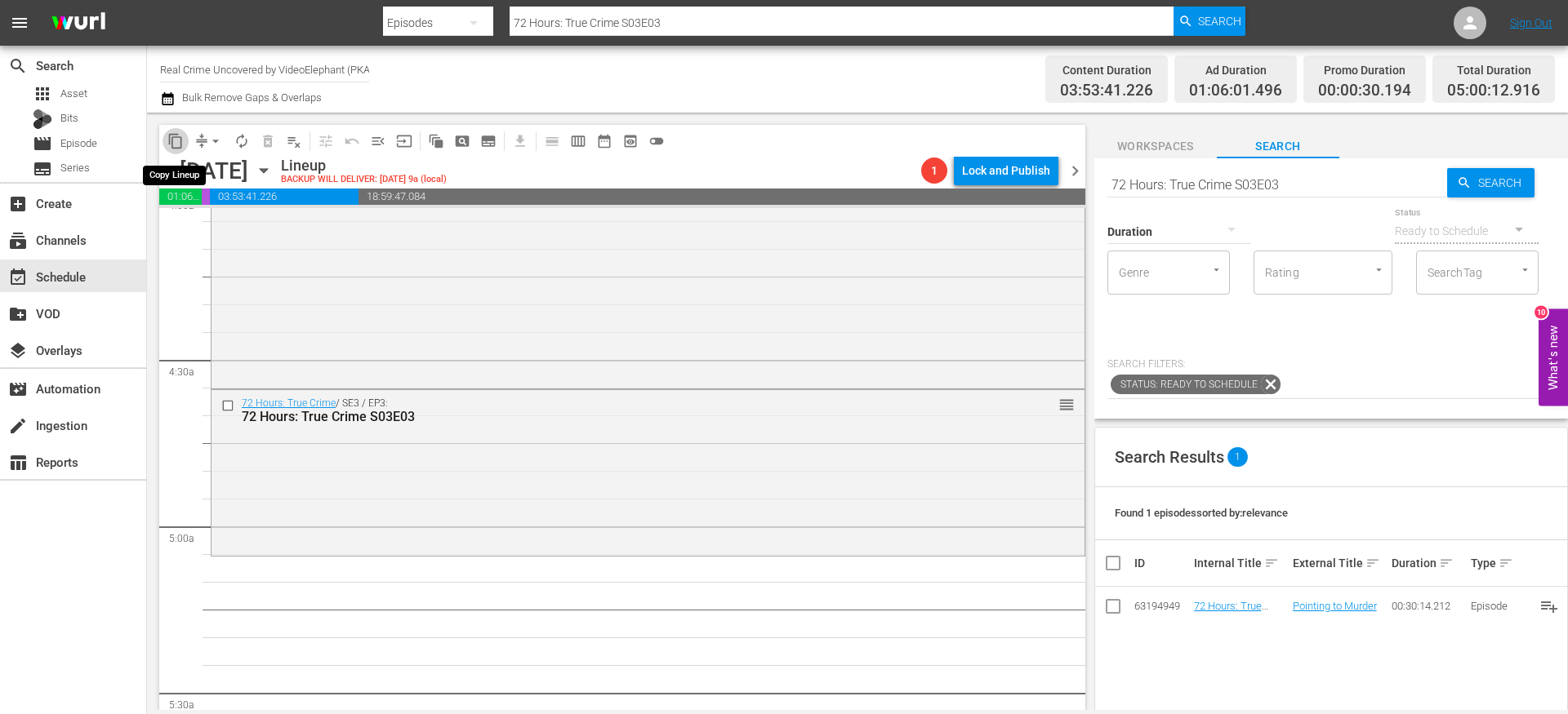
click at [178, 140] on span "content_copy" at bounding box center [175, 141] width 16 height 16
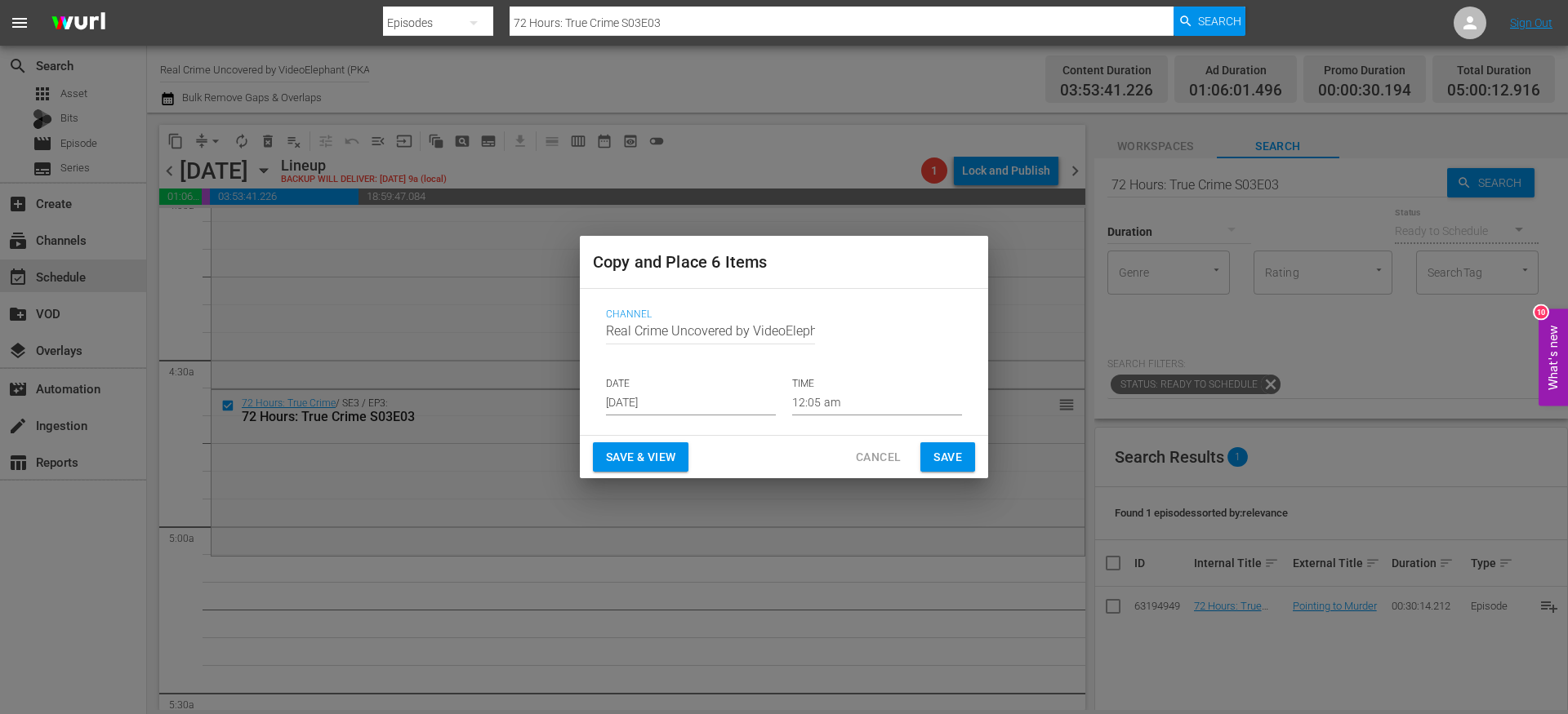
click at [683, 403] on input "[DATE]" at bounding box center [691, 403] width 170 height 24
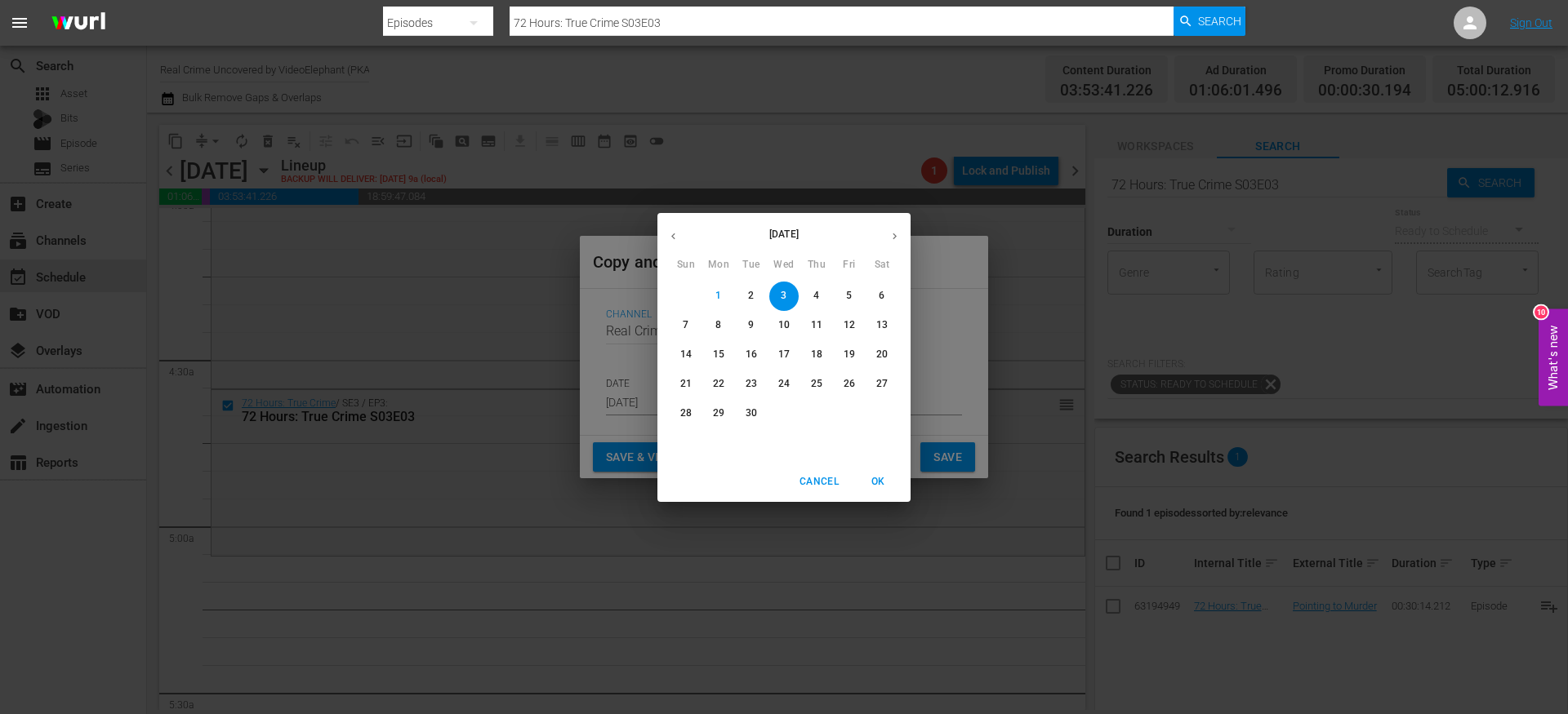
click at [901, 233] on button "button" at bounding box center [894, 237] width 32 height 32
click at [683, 227] on button "button" at bounding box center [674, 237] width 32 height 32
click at [720, 384] on p "22" at bounding box center [719, 383] width 11 height 14
type input "[DATE]"
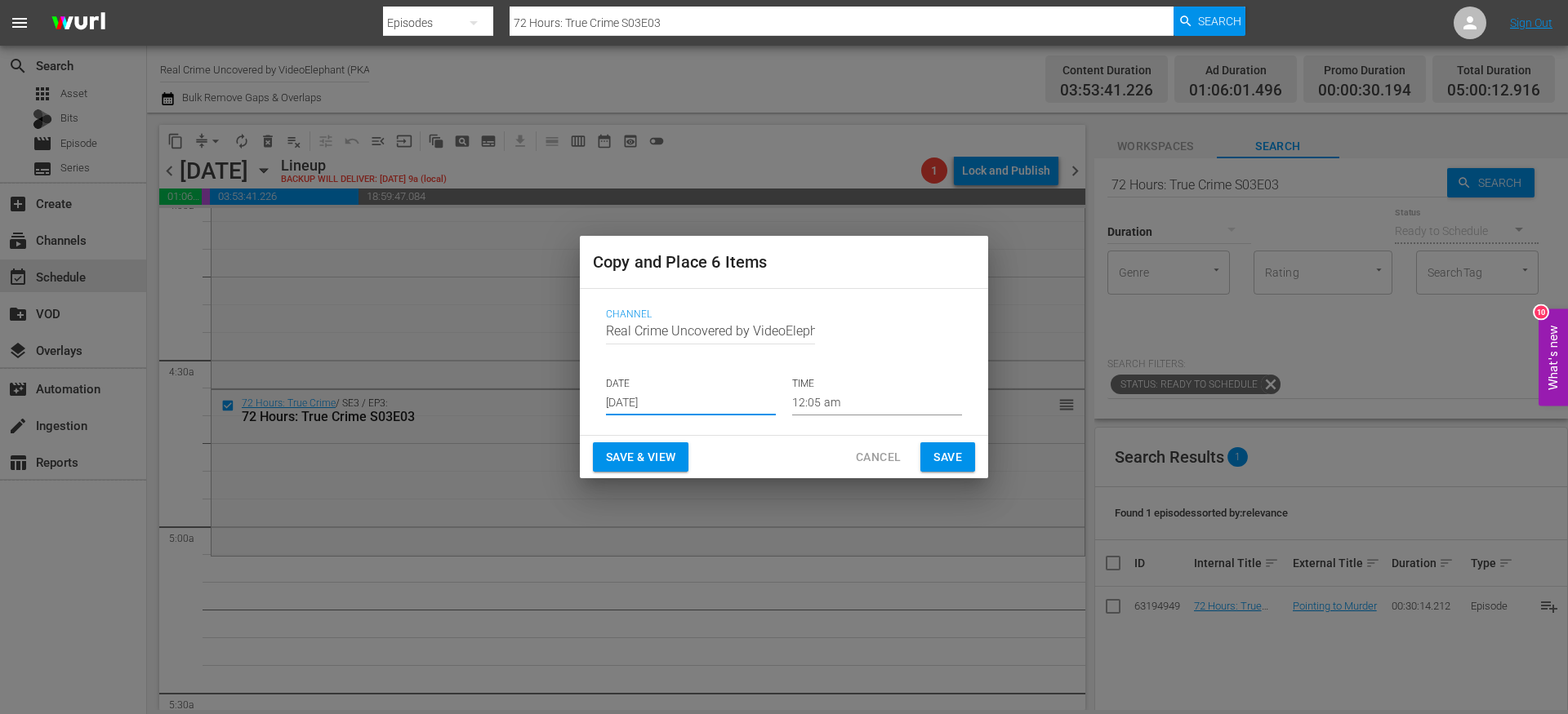
click at [828, 402] on input "12:05 am" at bounding box center [877, 403] width 170 height 24
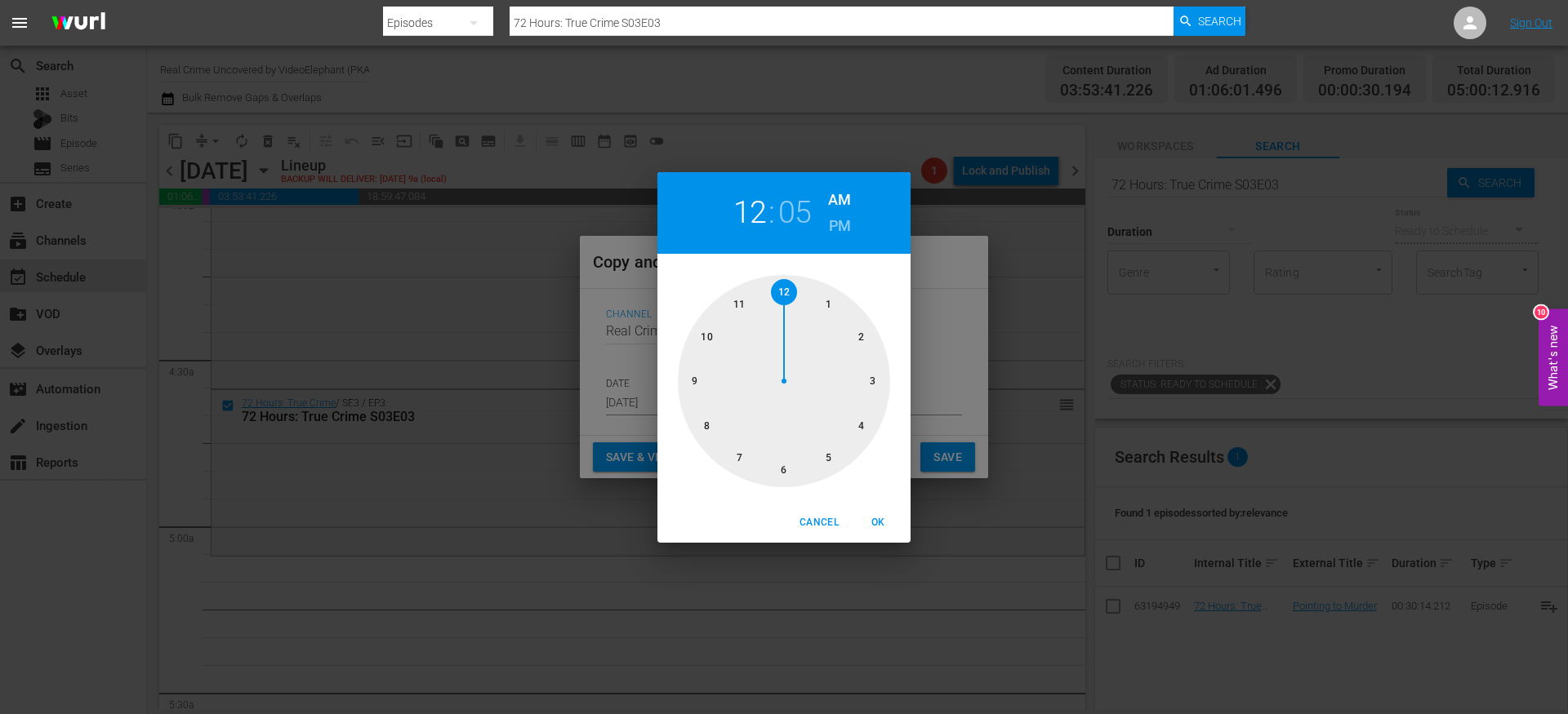
click at [828, 455] on div at bounding box center [784, 381] width 212 height 212
click at [782, 293] on div at bounding box center [784, 381] width 212 height 212
click at [883, 531] on button "OK" at bounding box center [877, 522] width 53 height 27
type input "05:00 am"
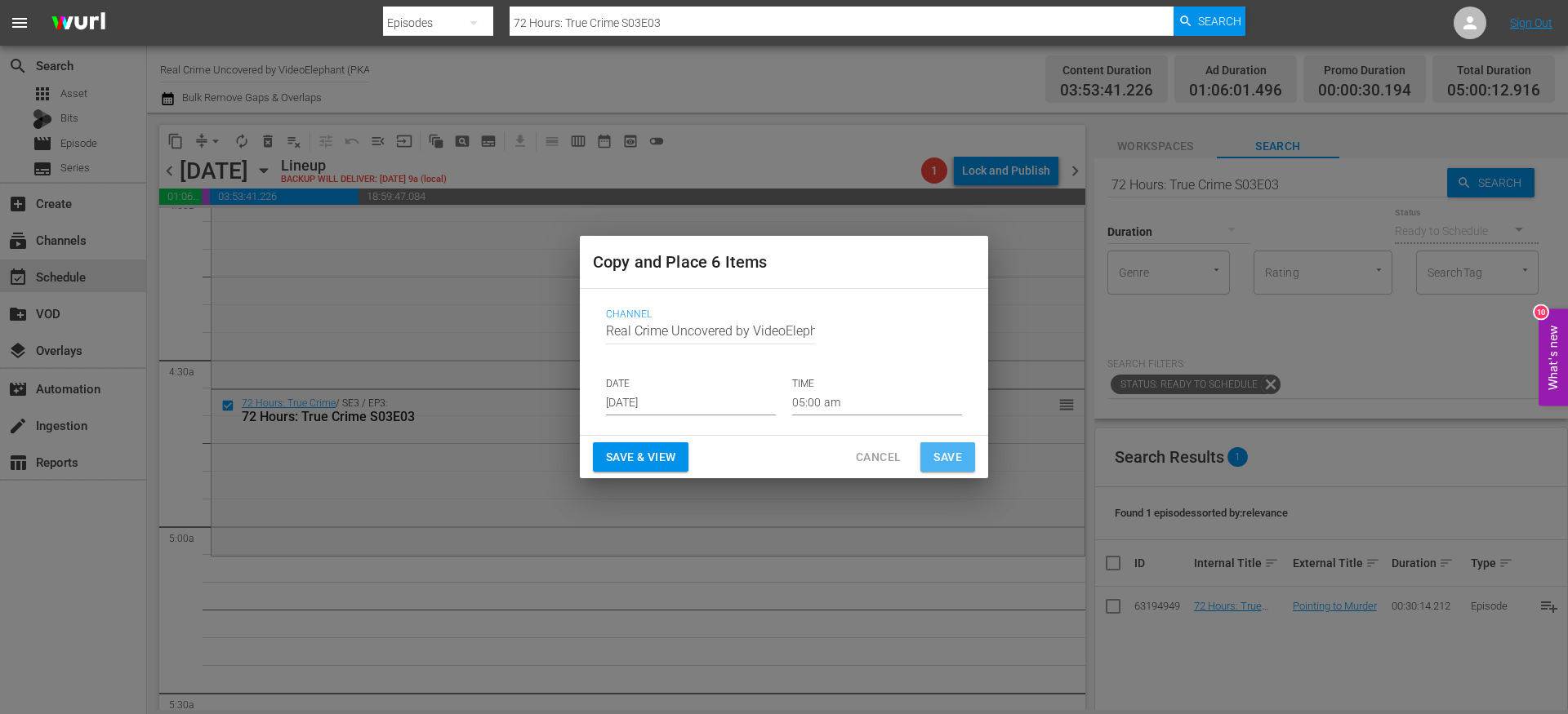
click at [940, 457] on span "Save" at bounding box center [947, 458] width 28 height 21
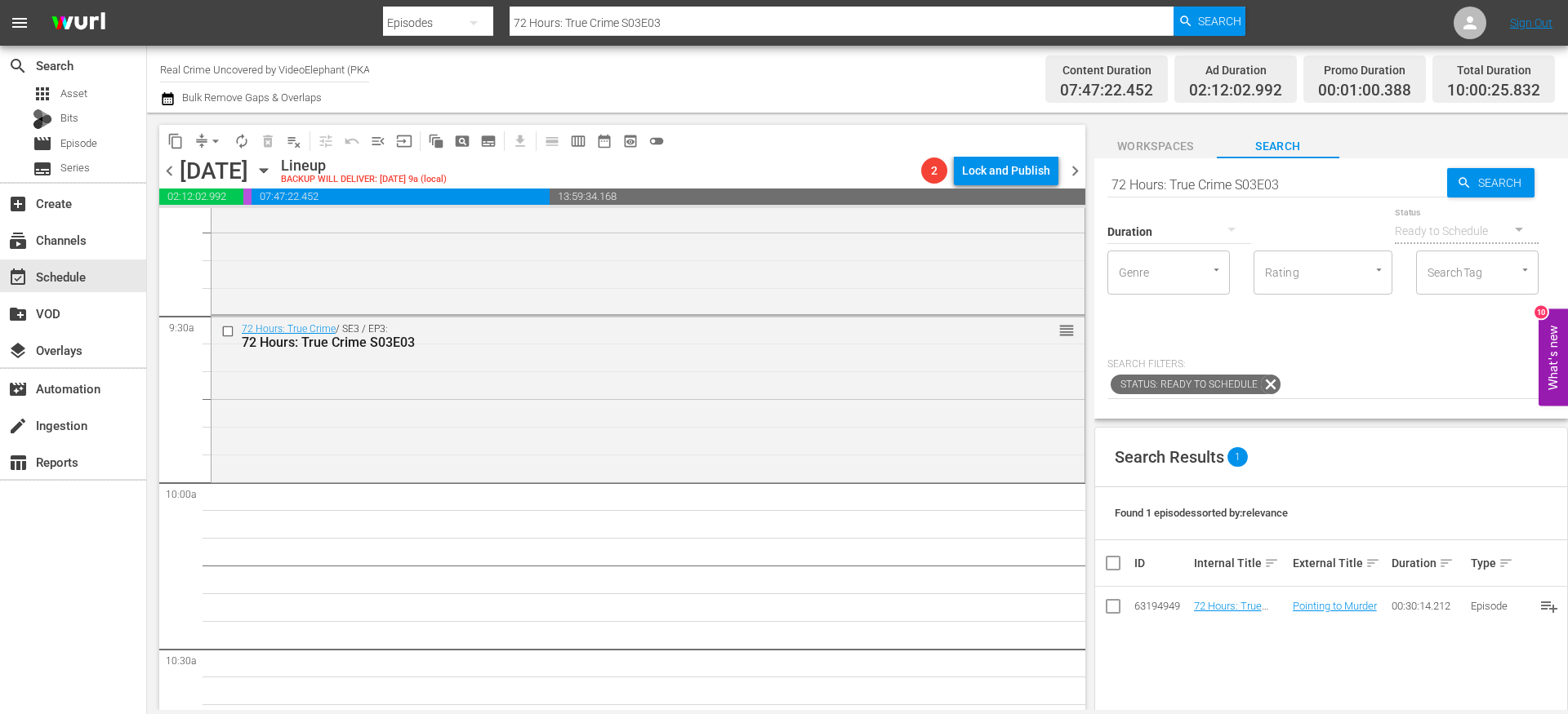
scroll to position [3066, 0]
click at [176, 135] on span "content_copy" at bounding box center [175, 141] width 16 height 16
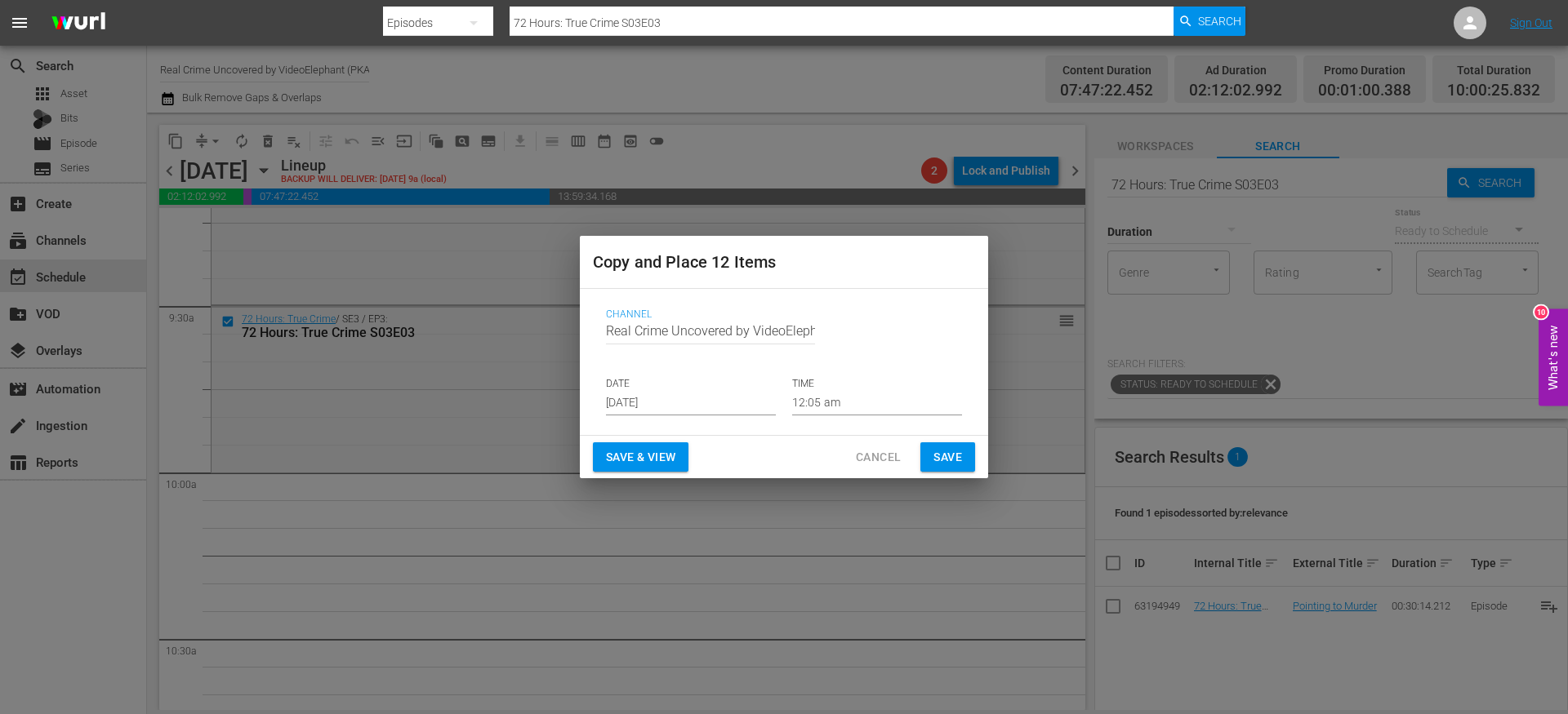
click at [686, 402] on input "[DATE]" at bounding box center [691, 403] width 170 height 24
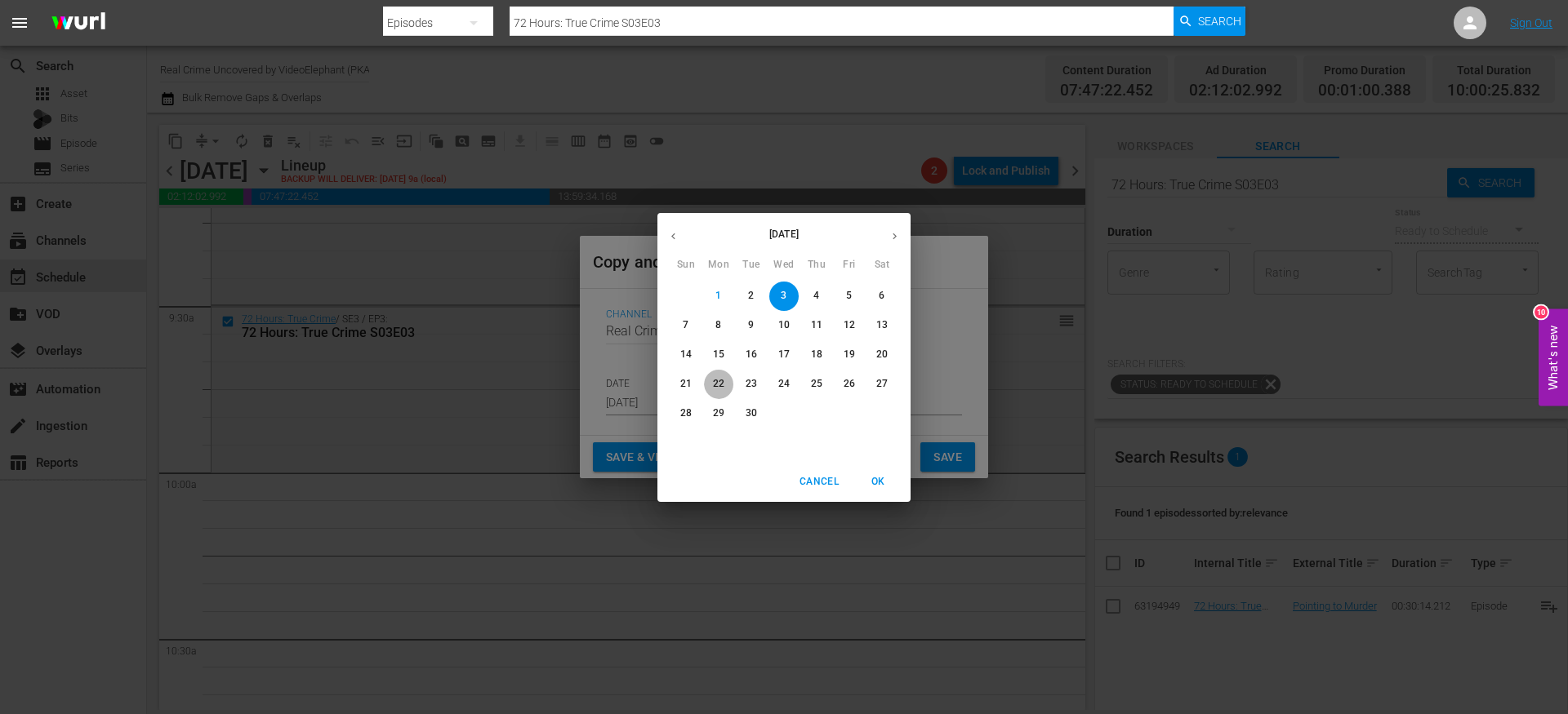
click at [720, 386] on p "22" at bounding box center [719, 383] width 11 height 14
type input "[DATE]"
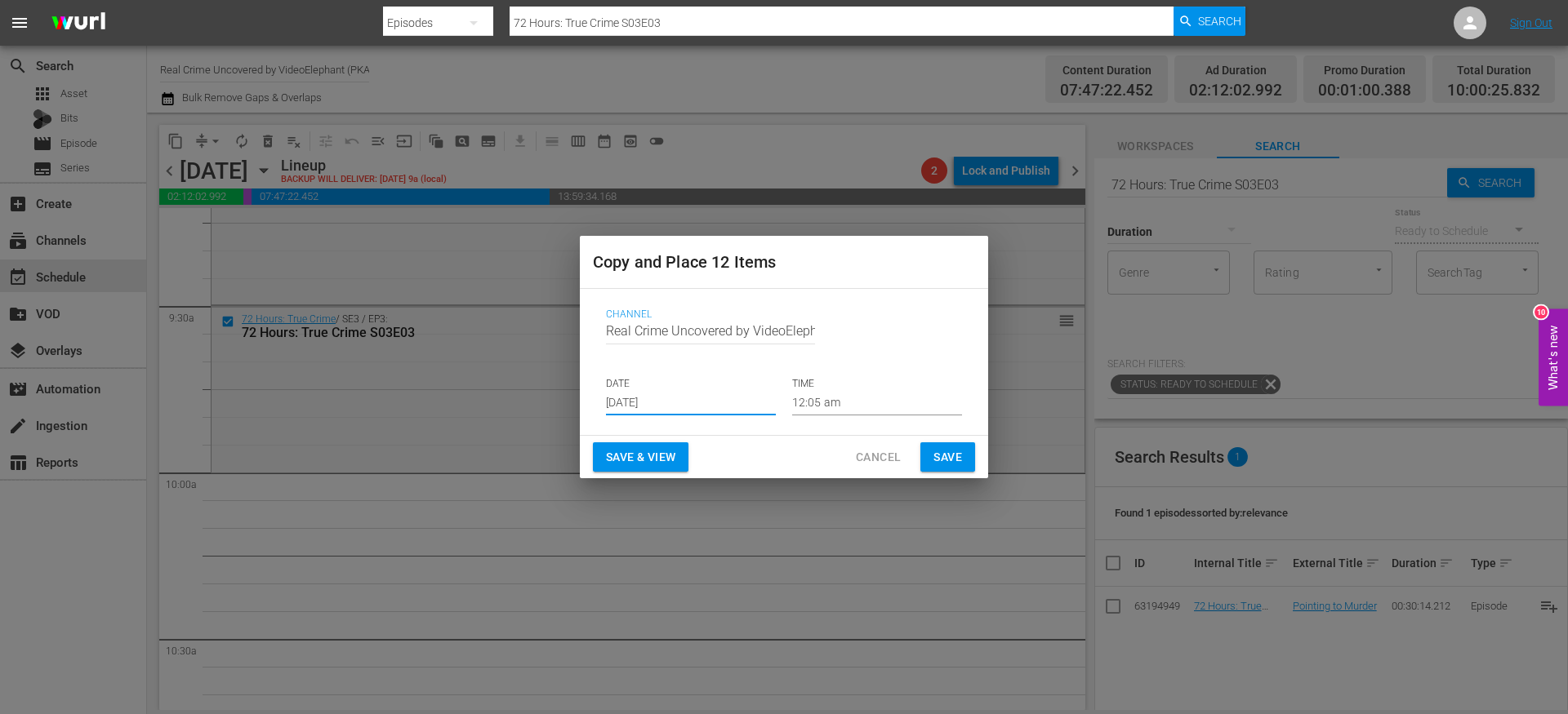
click at [829, 399] on input "12:05 am" at bounding box center [877, 403] width 170 height 24
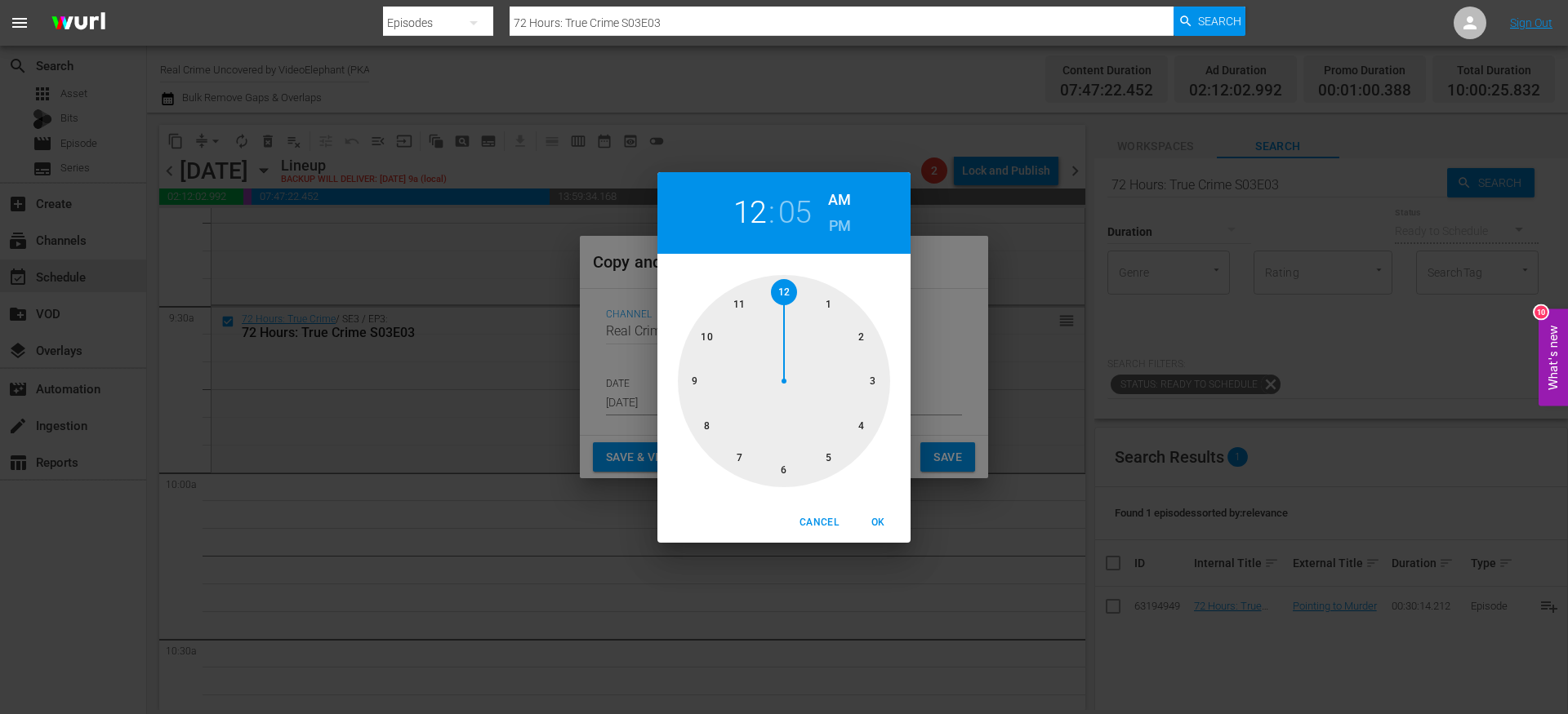
click at [711, 345] on div at bounding box center [784, 381] width 212 height 212
click at [770, 297] on div at bounding box center [784, 381] width 212 height 212
click at [879, 507] on div "Cancel OK" at bounding box center [784, 522] width 253 height 40
click at [879, 516] on span "OK" at bounding box center [877, 522] width 39 height 17
type input "10:00 am"
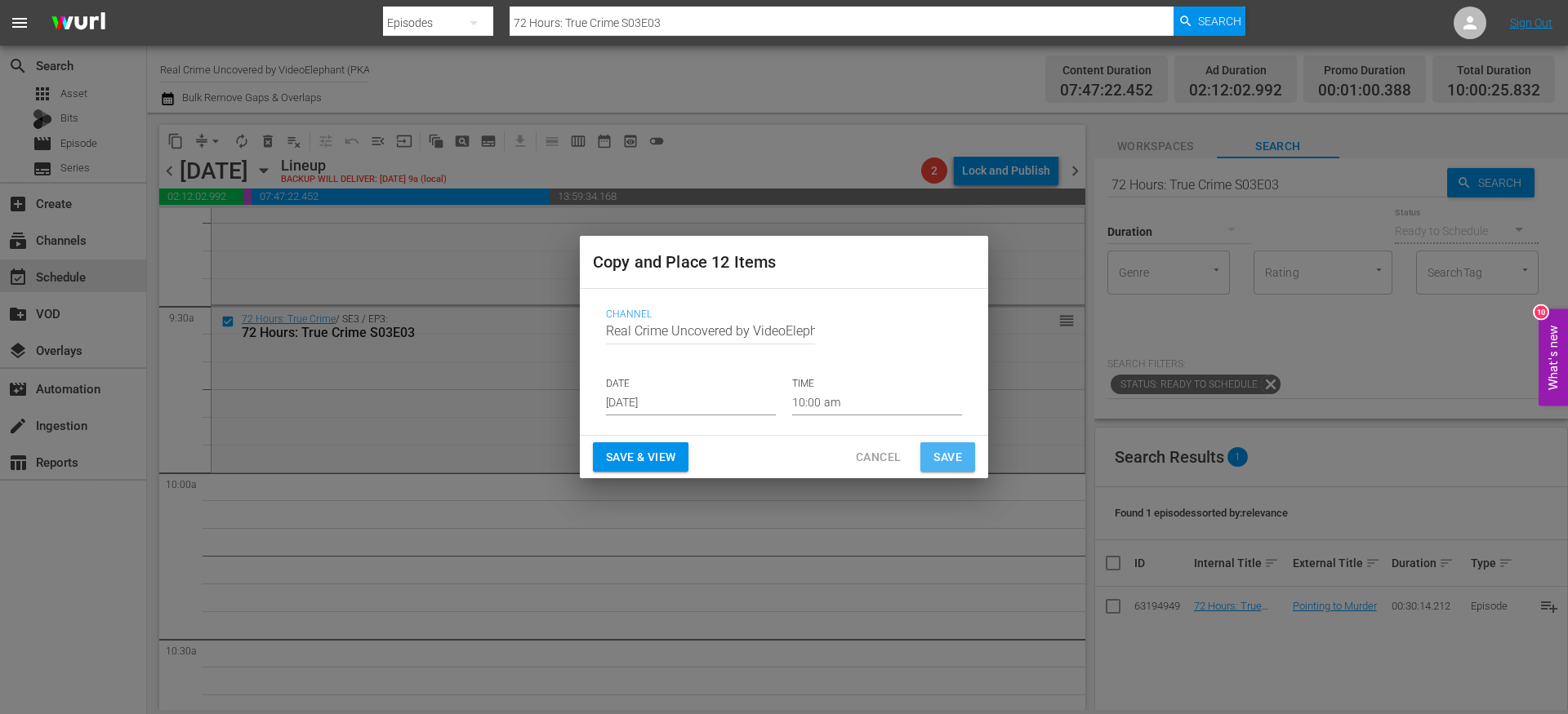
click at [957, 458] on span "Save" at bounding box center [947, 458] width 28 height 21
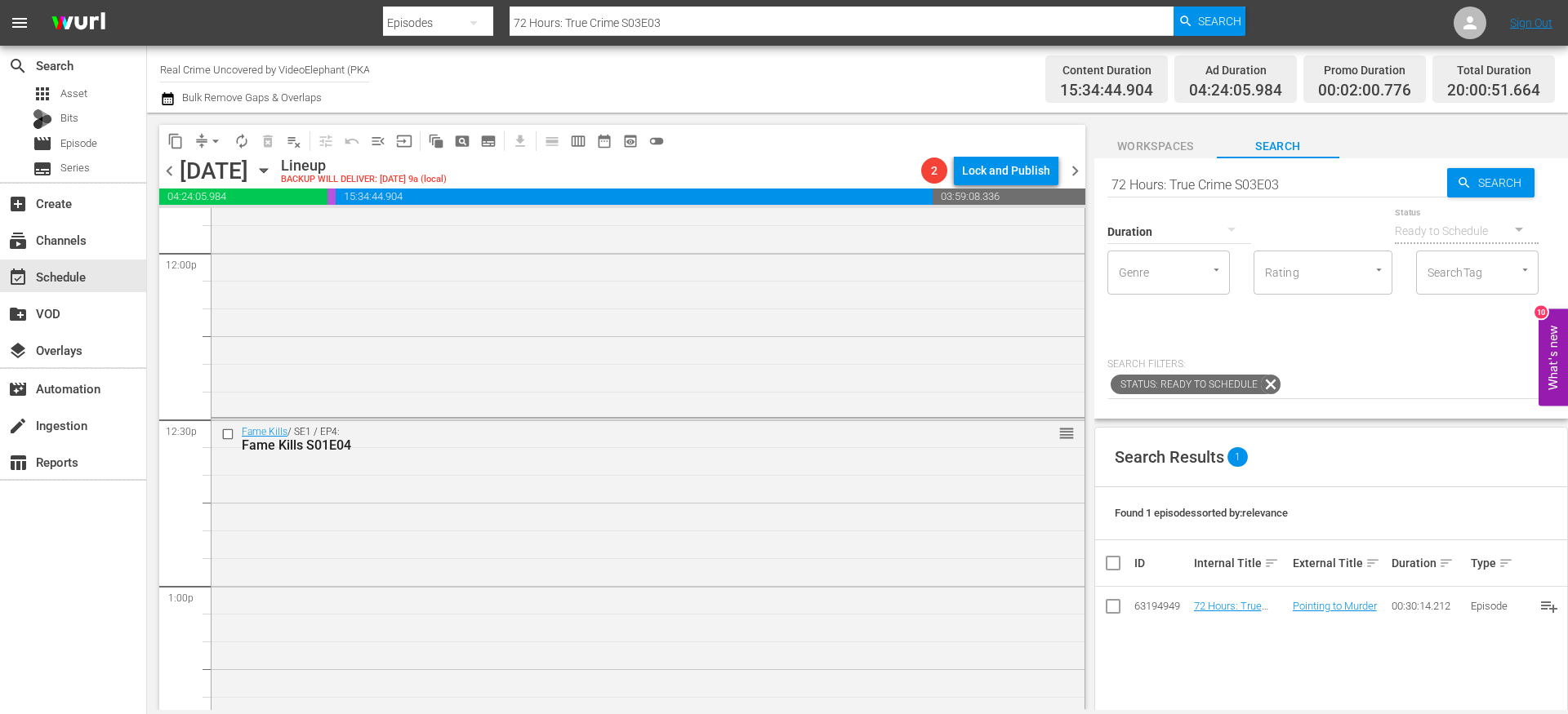
scroll to position [3953, 0]
click at [227, 438] on input "checkbox" at bounding box center [230, 434] width 17 height 14
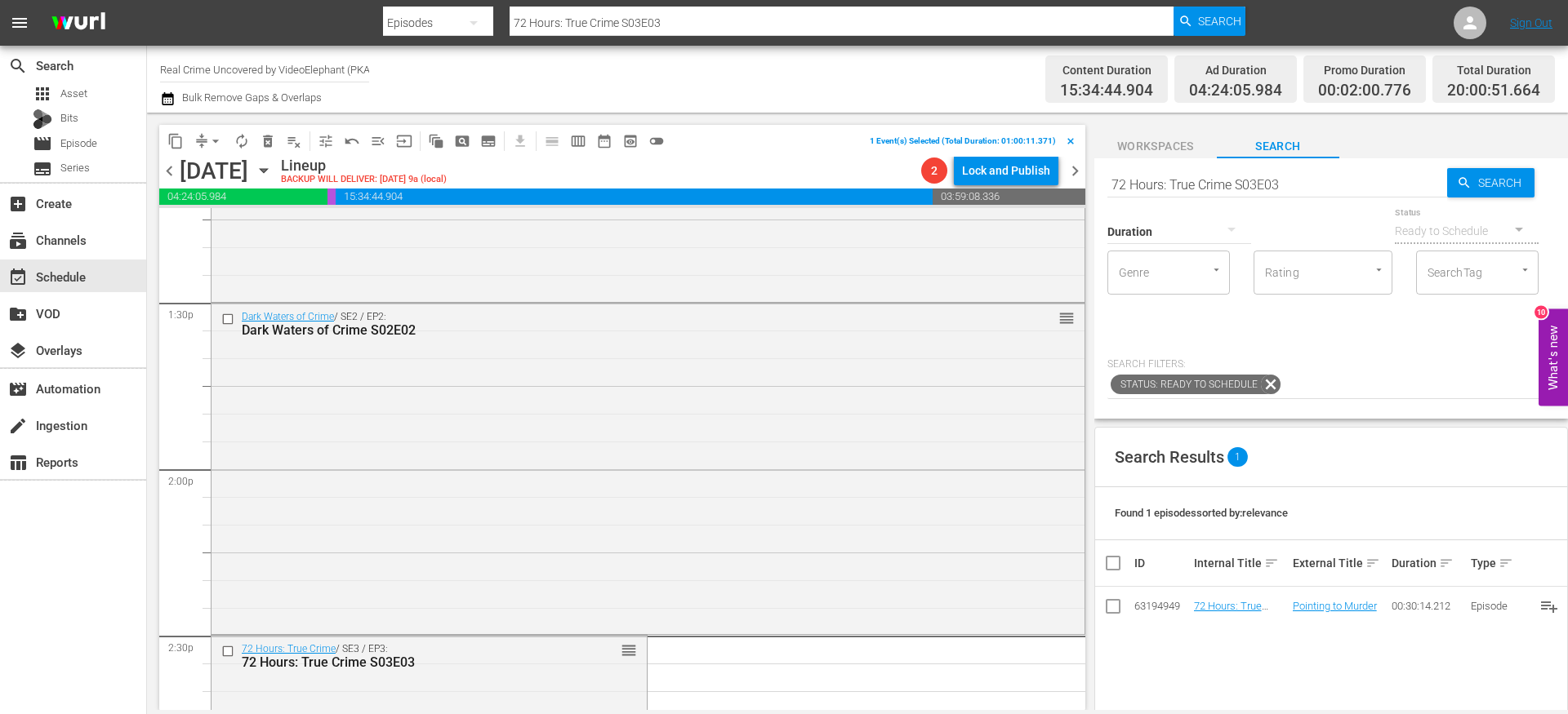
scroll to position [4399, 0]
click at [228, 320] on input "checkbox" at bounding box center [230, 321] width 17 height 14
click at [226, 657] on input "checkbox" at bounding box center [230, 655] width 17 height 14
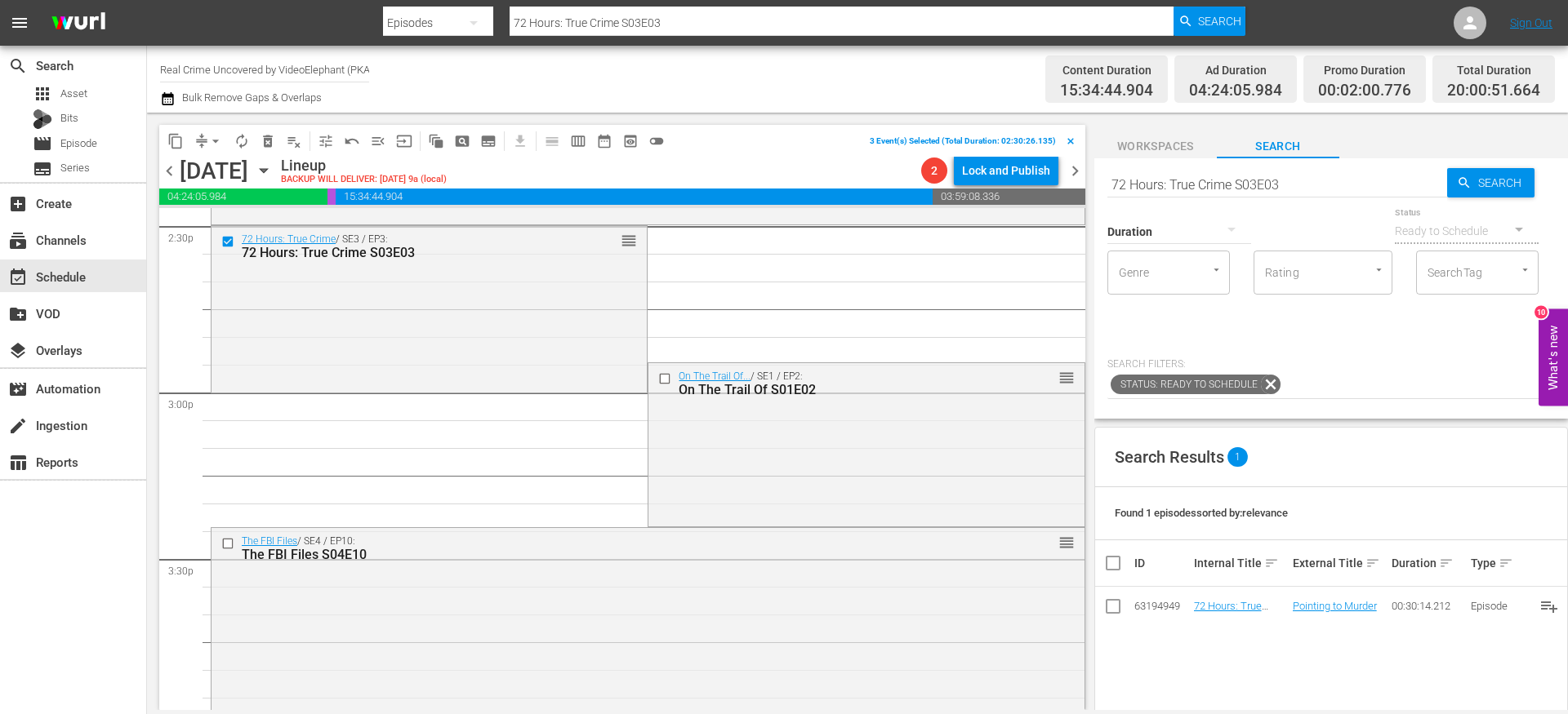
scroll to position [4816, 0]
click at [658, 372] on input "checkbox" at bounding box center [666, 376] width 17 height 14
click at [228, 539] on input "checkbox" at bounding box center [230, 540] width 17 height 14
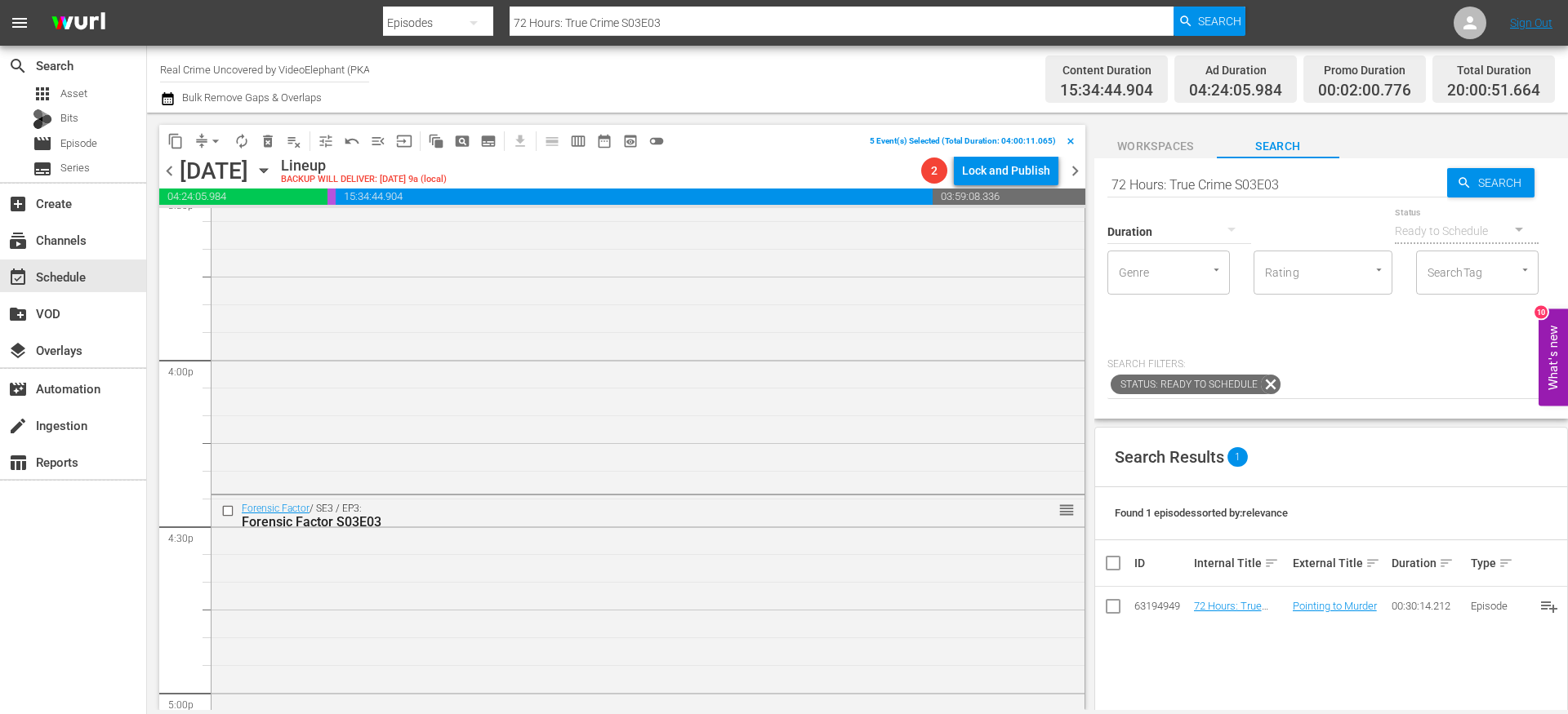
scroll to position [5197, 0]
click at [230, 489] on input "checkbox" at bounding box center [230, 491] width 17 height 14
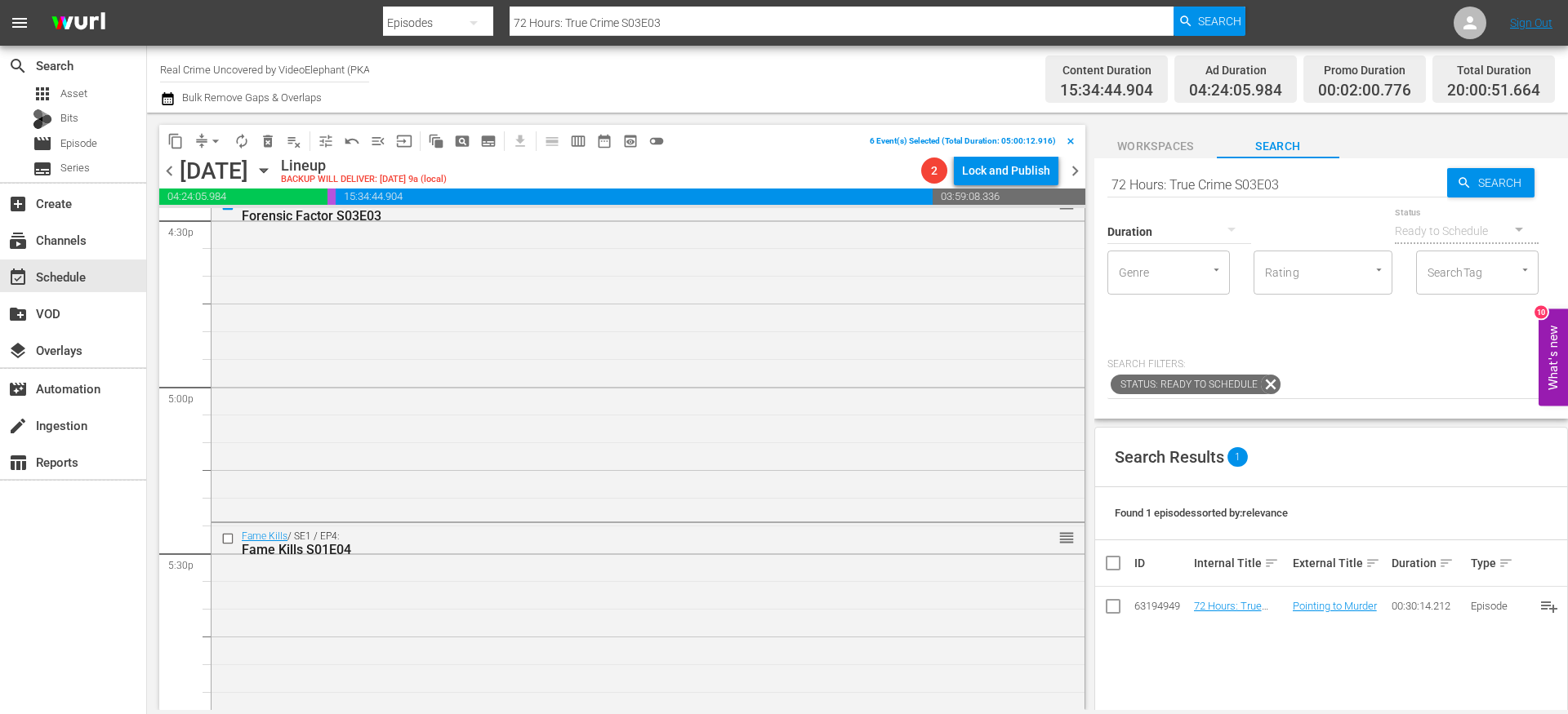
scroll to position [5556, 0]
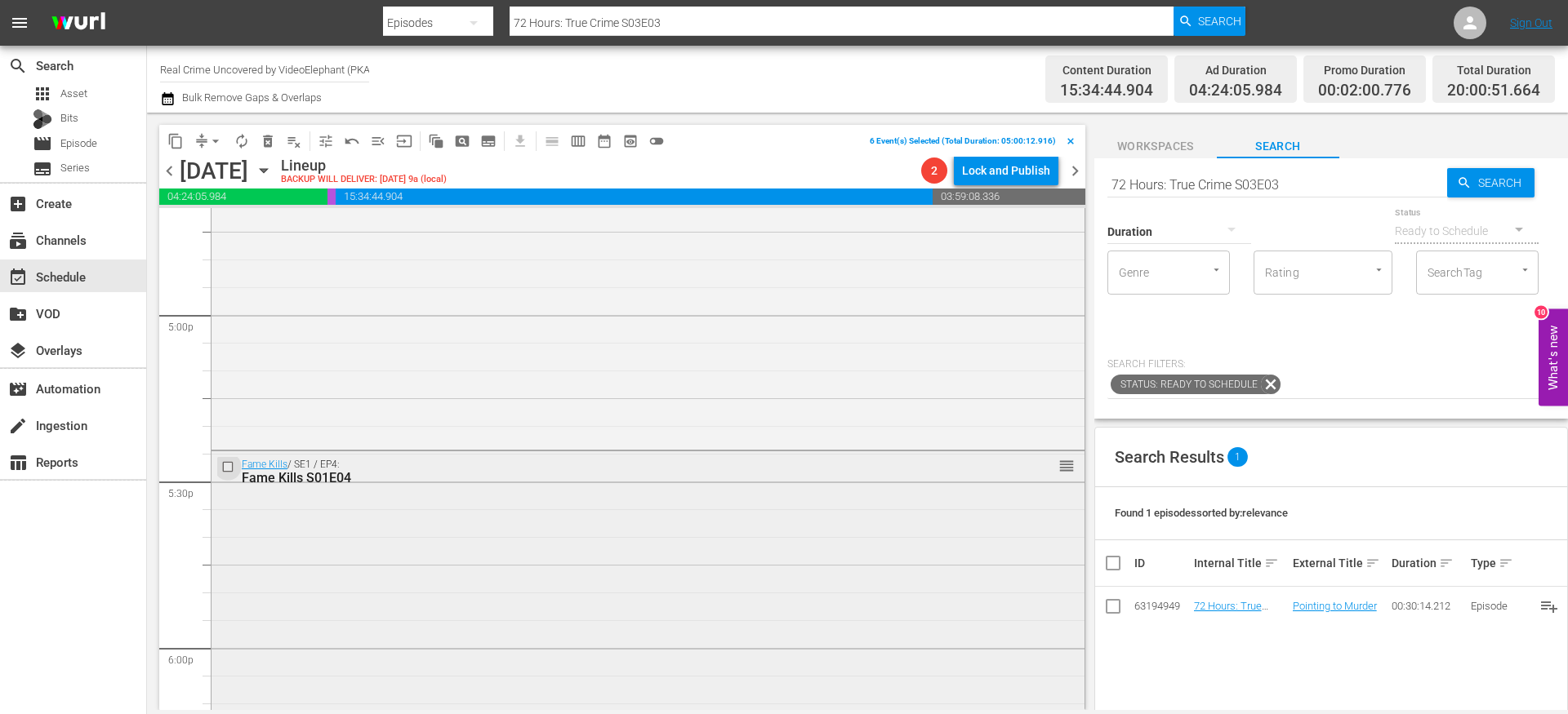
click at [229, 465] on input "checkbox" at bounding box center [230, 466] width 17 height 14
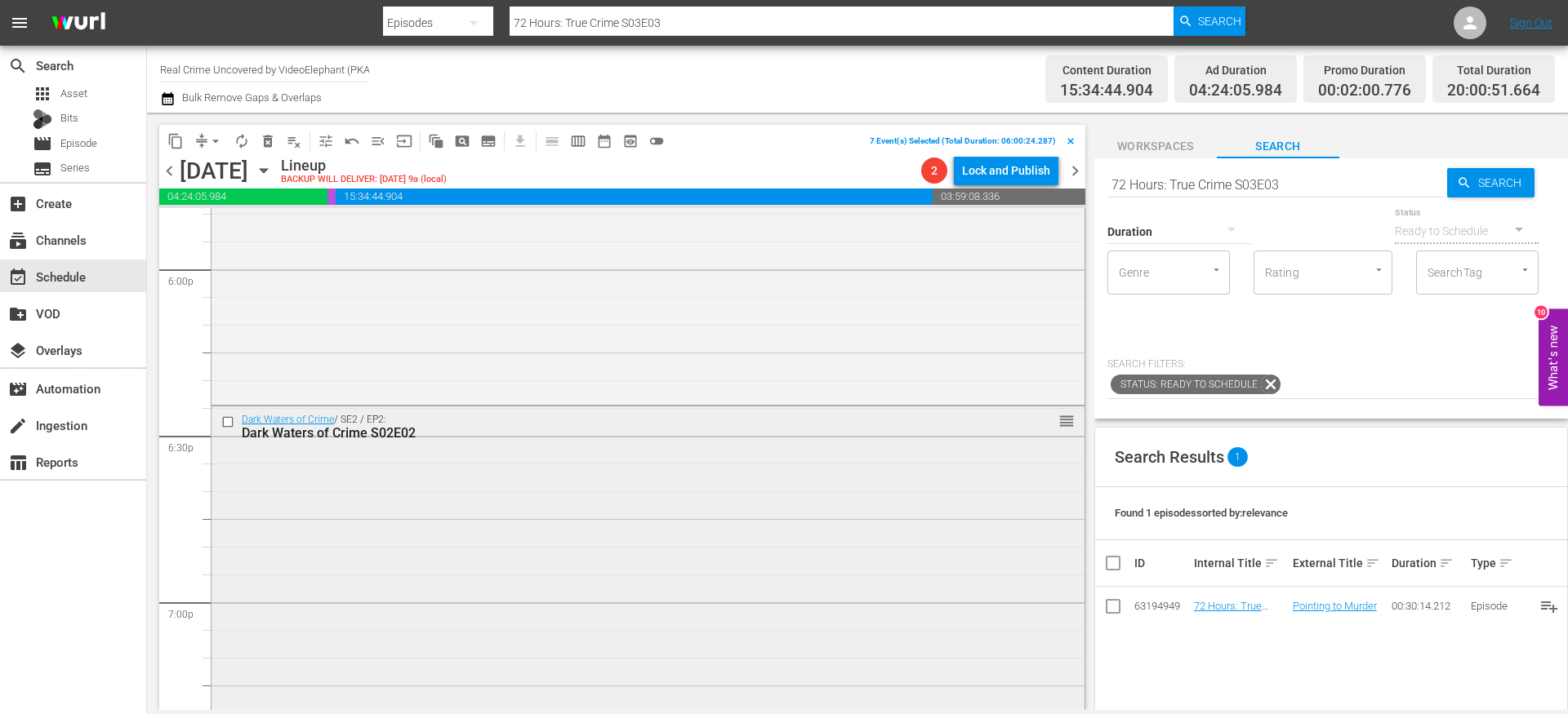
click at [229, 421] on input "checkbox" at bounding box center [230, 422] width 17 height 14
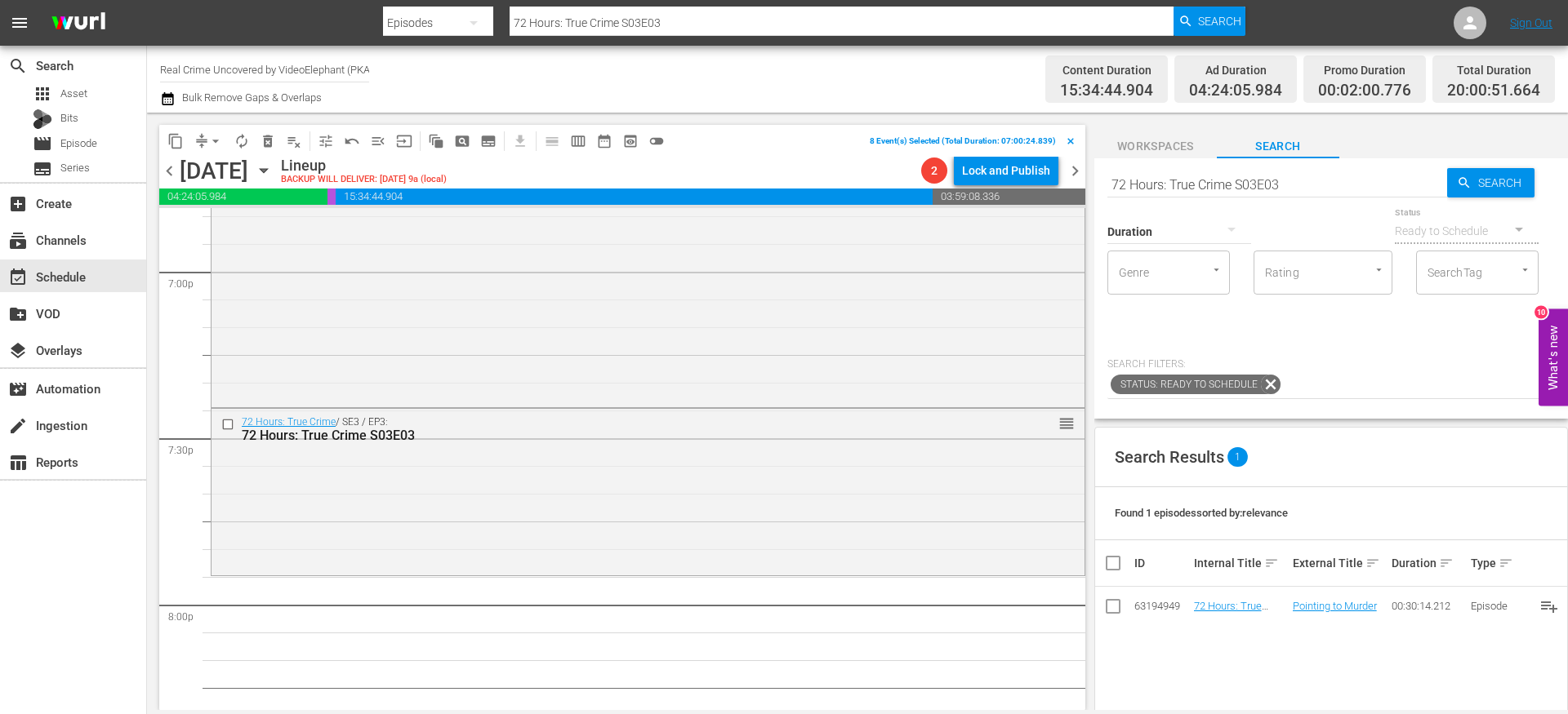
scroll to position [6287, 0]
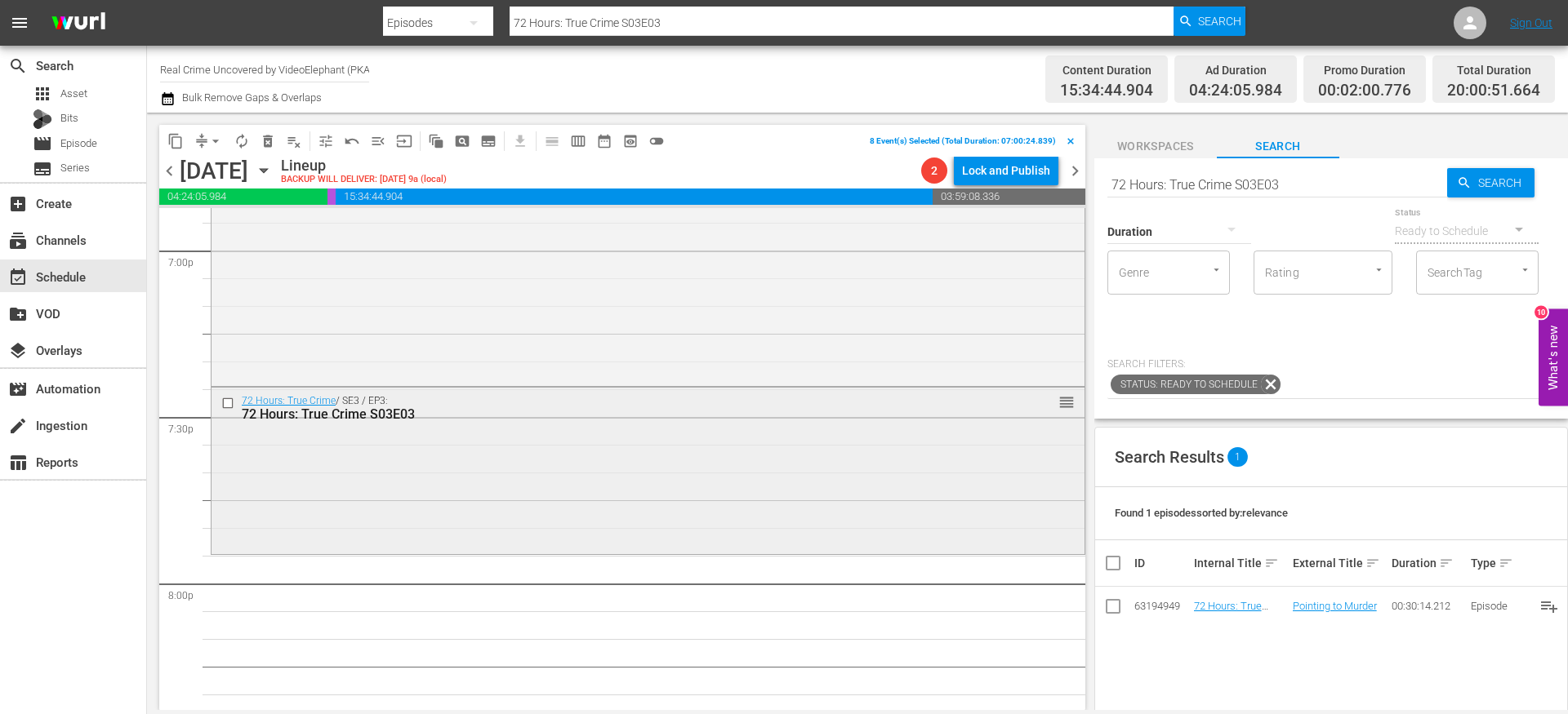
click at [227, 404] on input "checkbox" at bounding box center [230, 403] width 17 height 14
click at [275, 144] on span "delete_forever_outlined" at bounding box center [267, 141] width 16 height 16
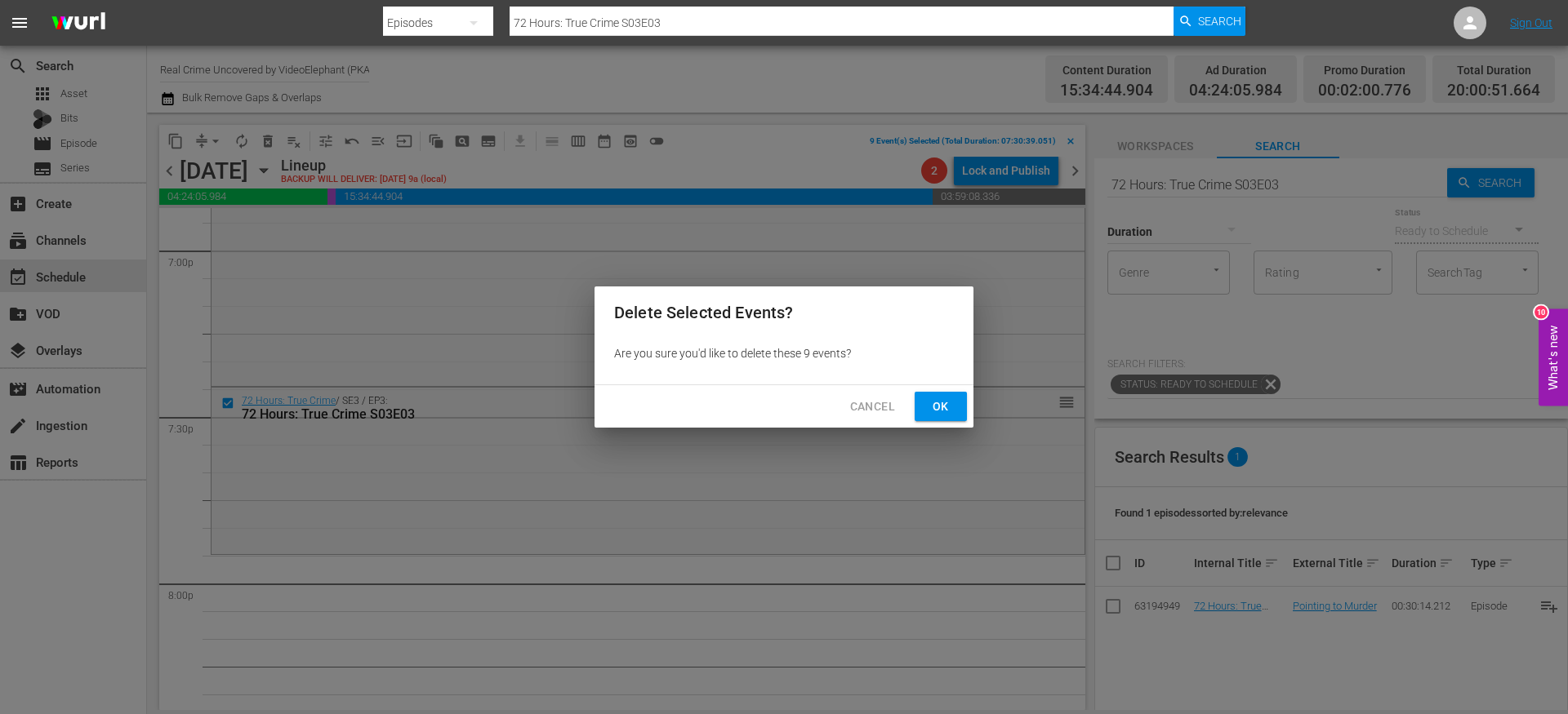
click at [937, 422] on div "Cancel Ok" at bounding box center [784, 407] width 379 height 43
click at [931, 414] on span "Ok" at bounding box center [940, 407] width 26 height 21
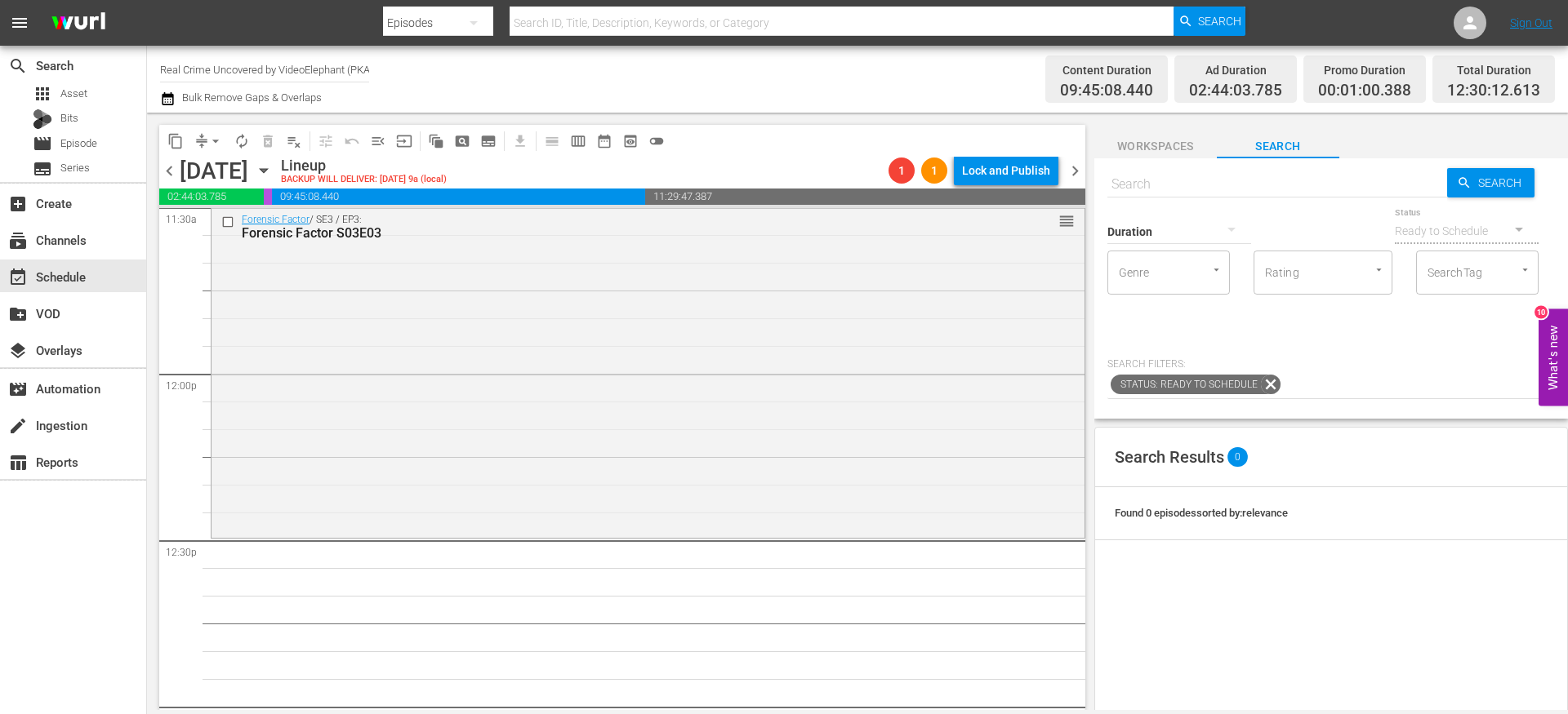
scroll to position [3966, 0]
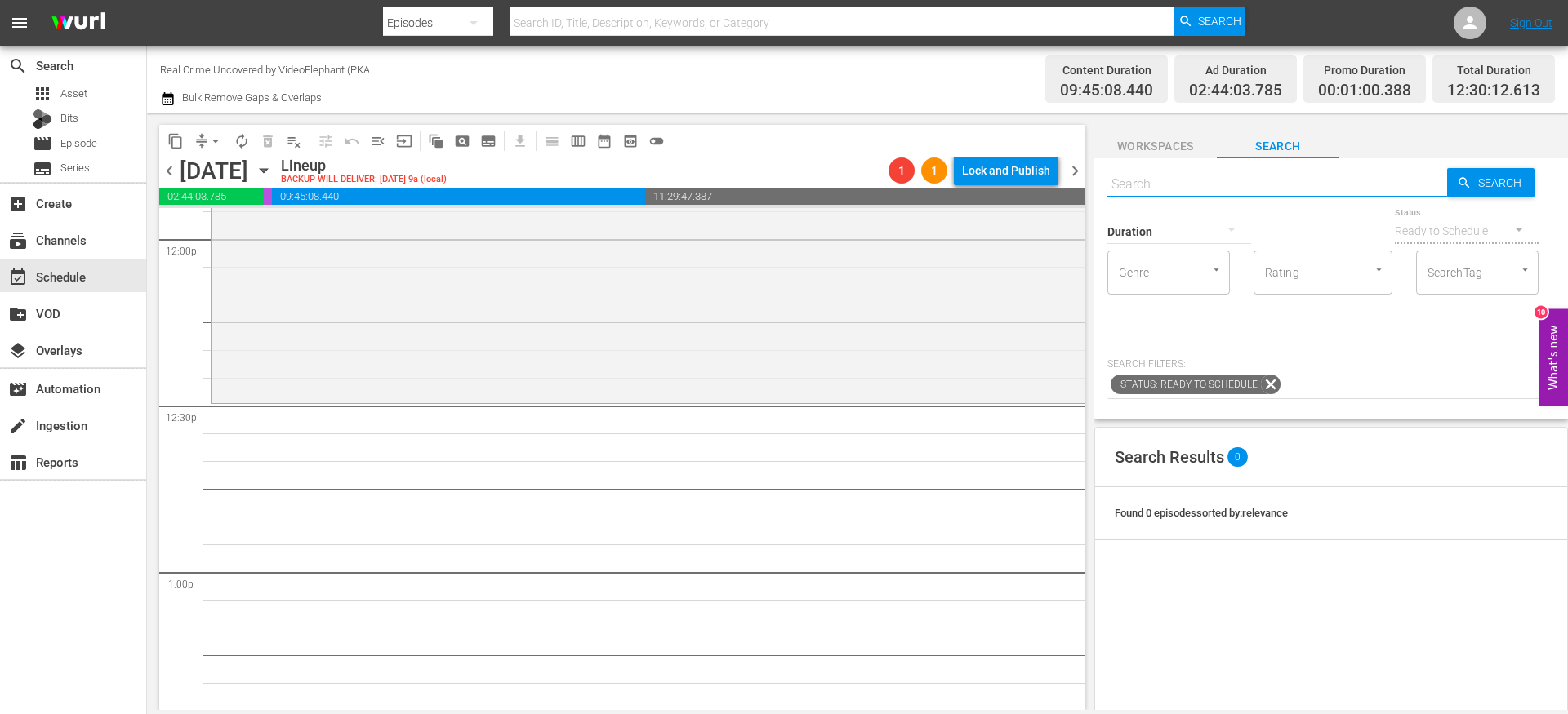
click at [1194, 184] on input "text" at bounding box center [1277, 185] width 340 height 39
paste input "Cold Case S01E01"
type input "Cold Case S01E01"
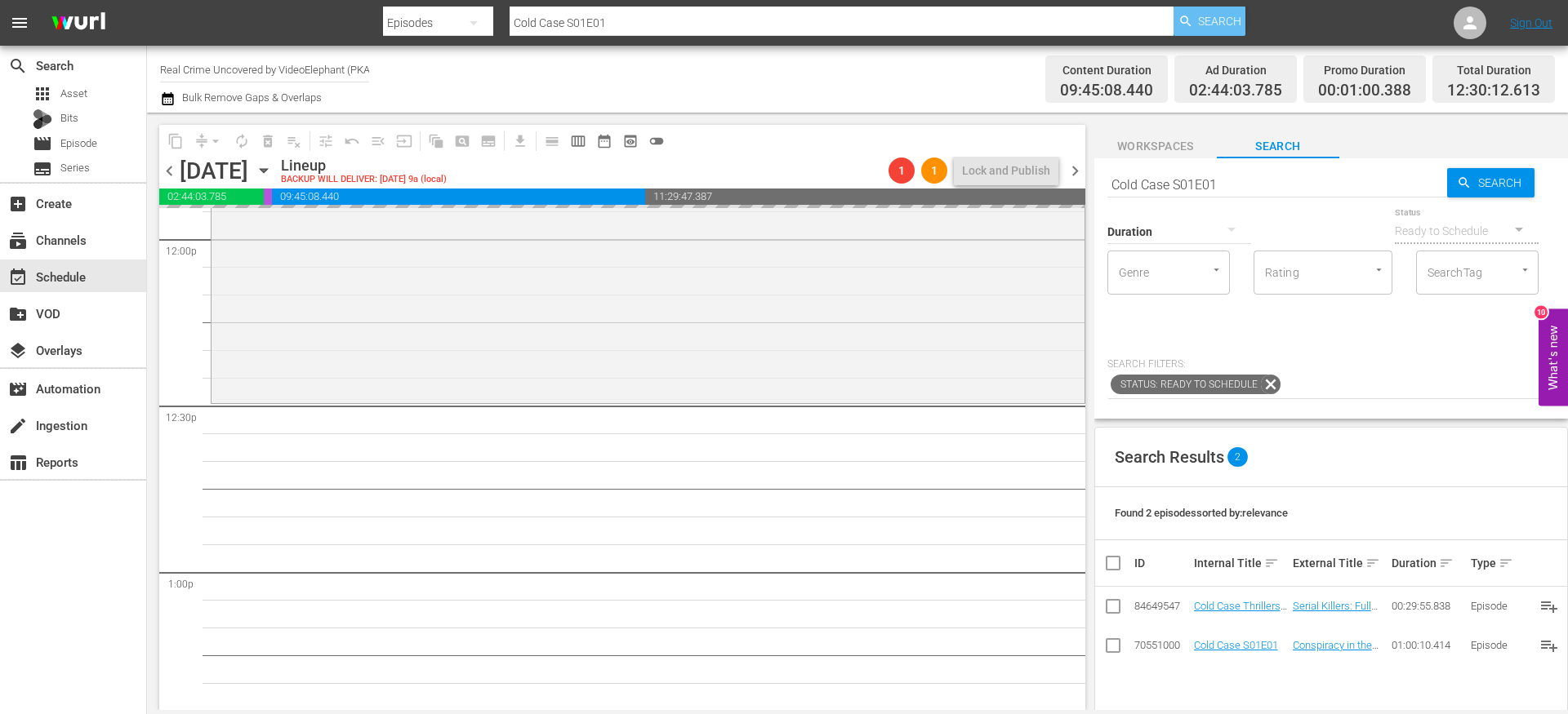
drag, startPoint x: 1221, startPoint y: 640, endPoint x: 1226, endPoint y: 28, distance: 612.0
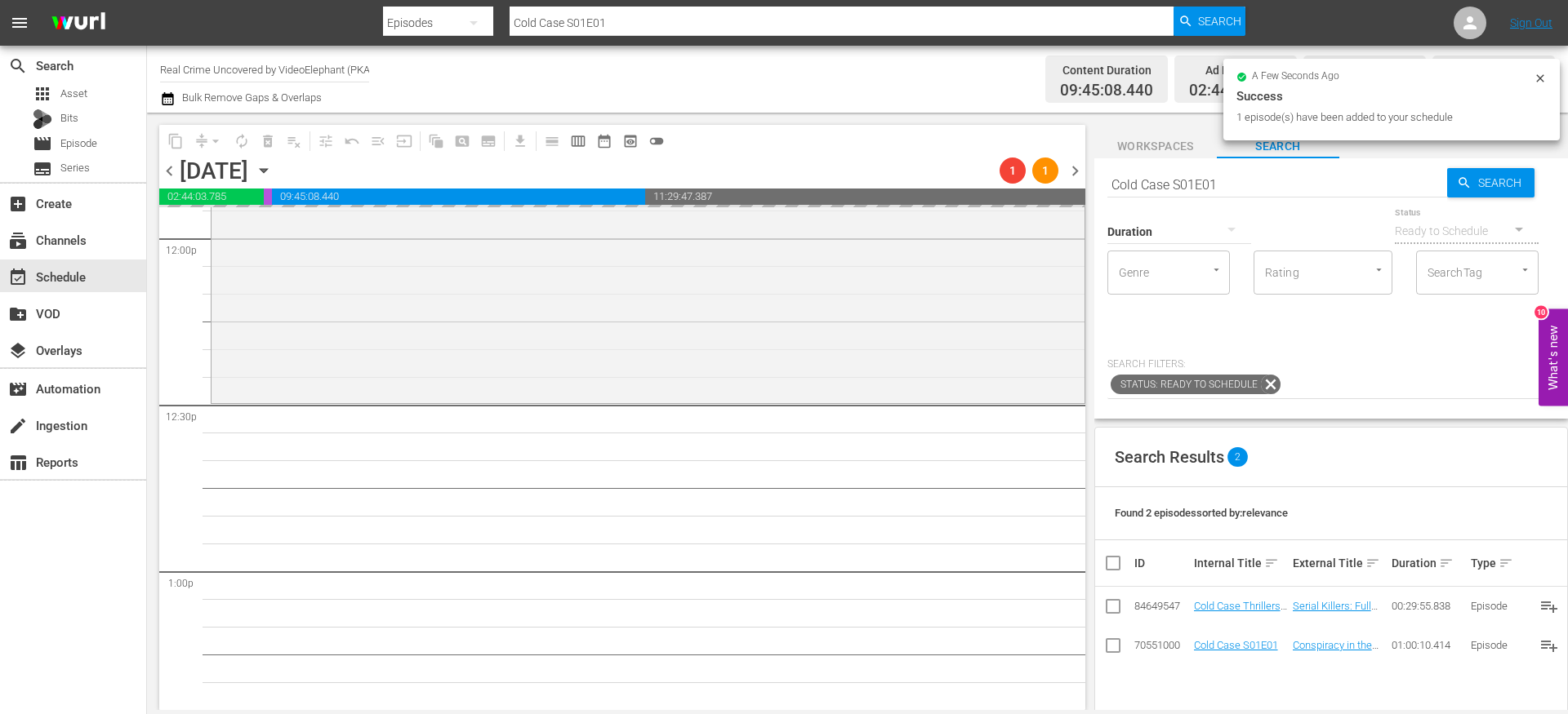
click at [1248, 177] on input "Cold Case S01E01" at bounding box center [1277, 185] width 340 height 39
click at [1248, 178] on input "Cold Case S01E01" at bounding box center [1277, 185] width 340 height 39
type input "Cold Case S01E02"
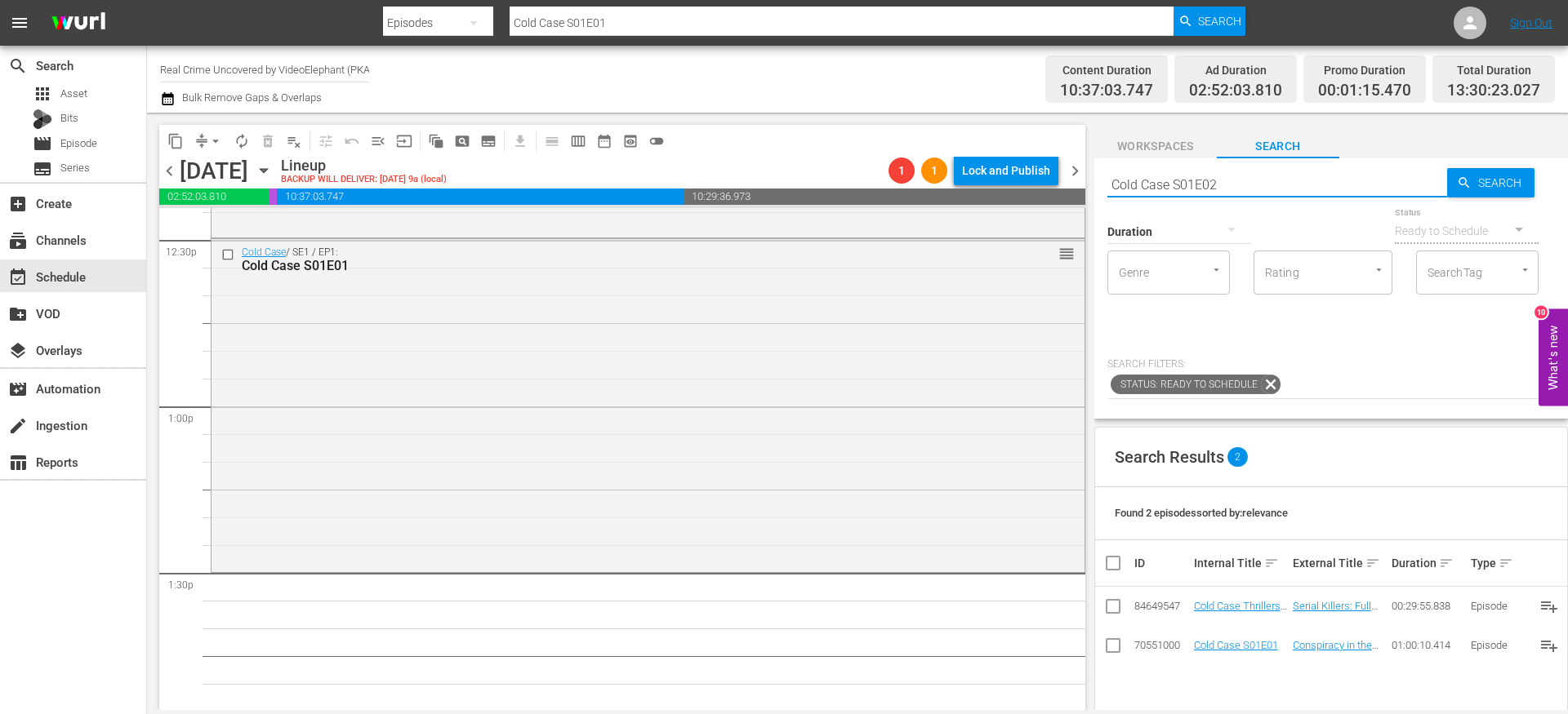
type input "Cold Case S01E02"
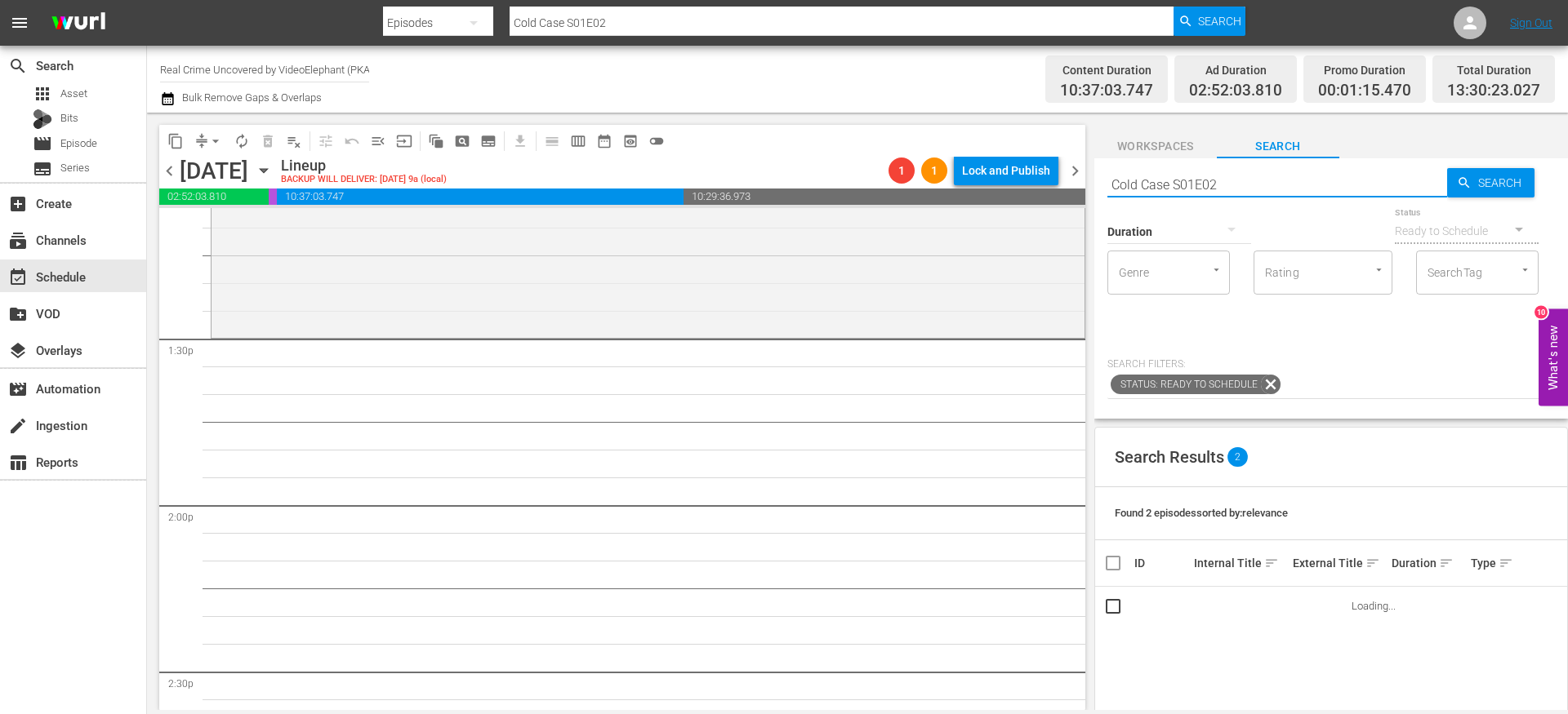
scroll to position [4411, 0]
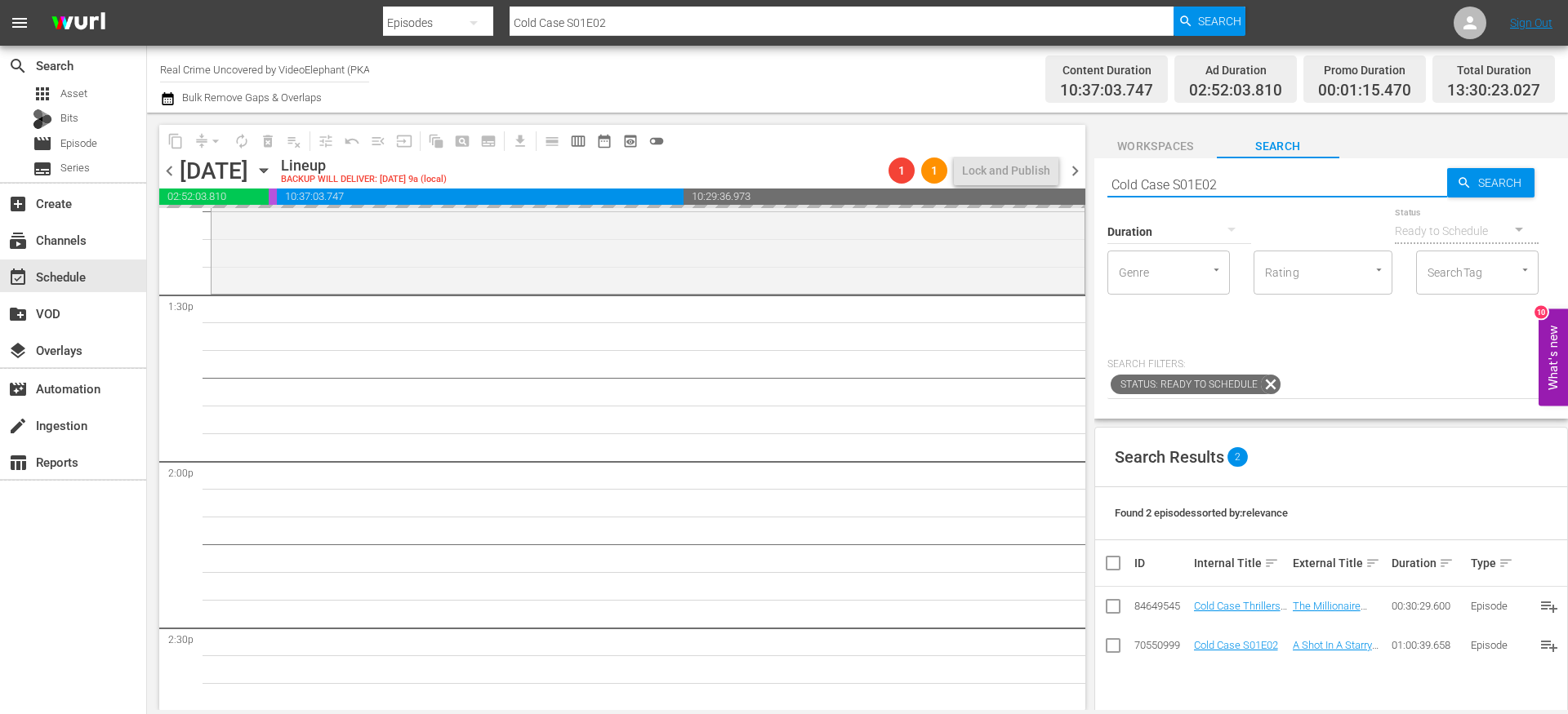
click at [1263, 180] on input "Cold Case S01E02" at bounding box center [1277, 185] width 340 height 39
type input "Cold Case S01E03"
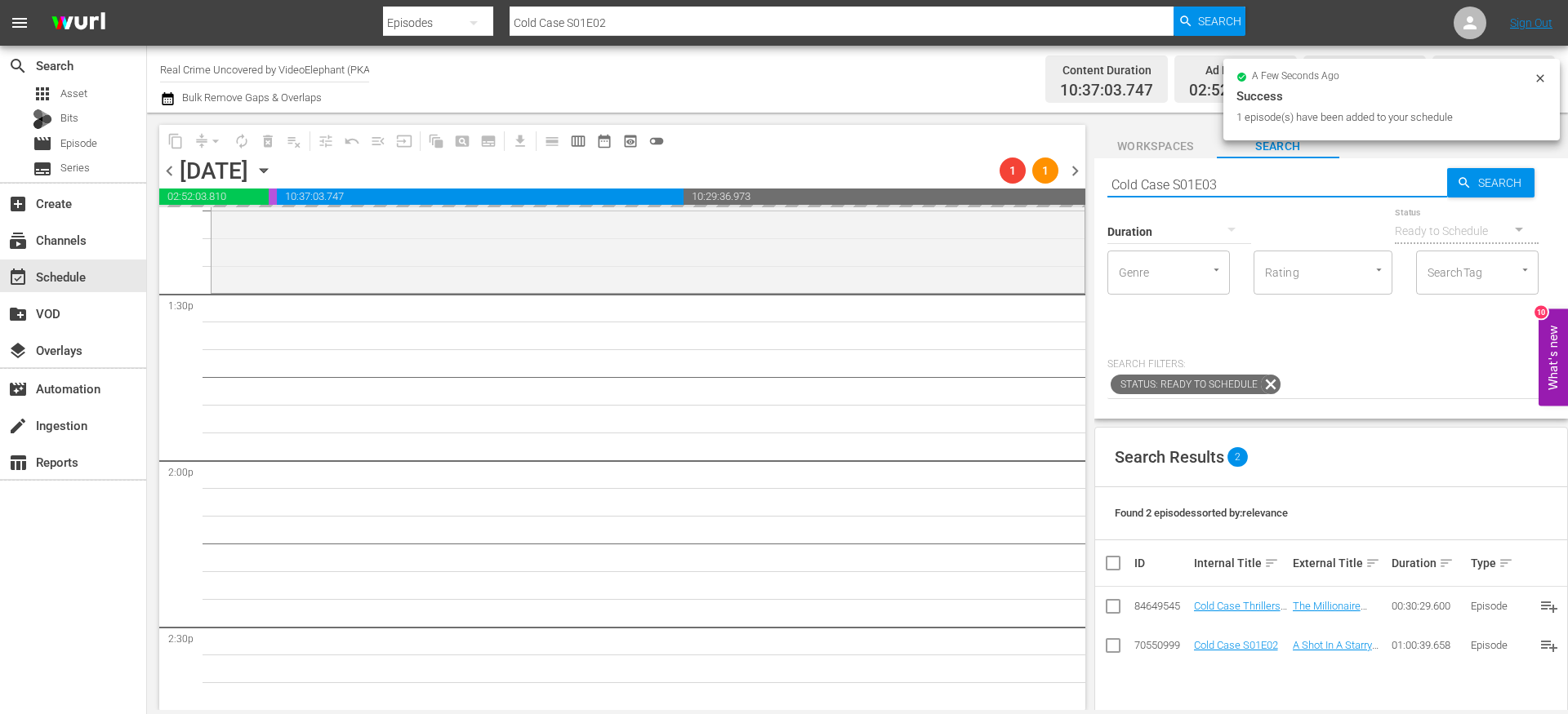
type input "Cold Case S01E03"
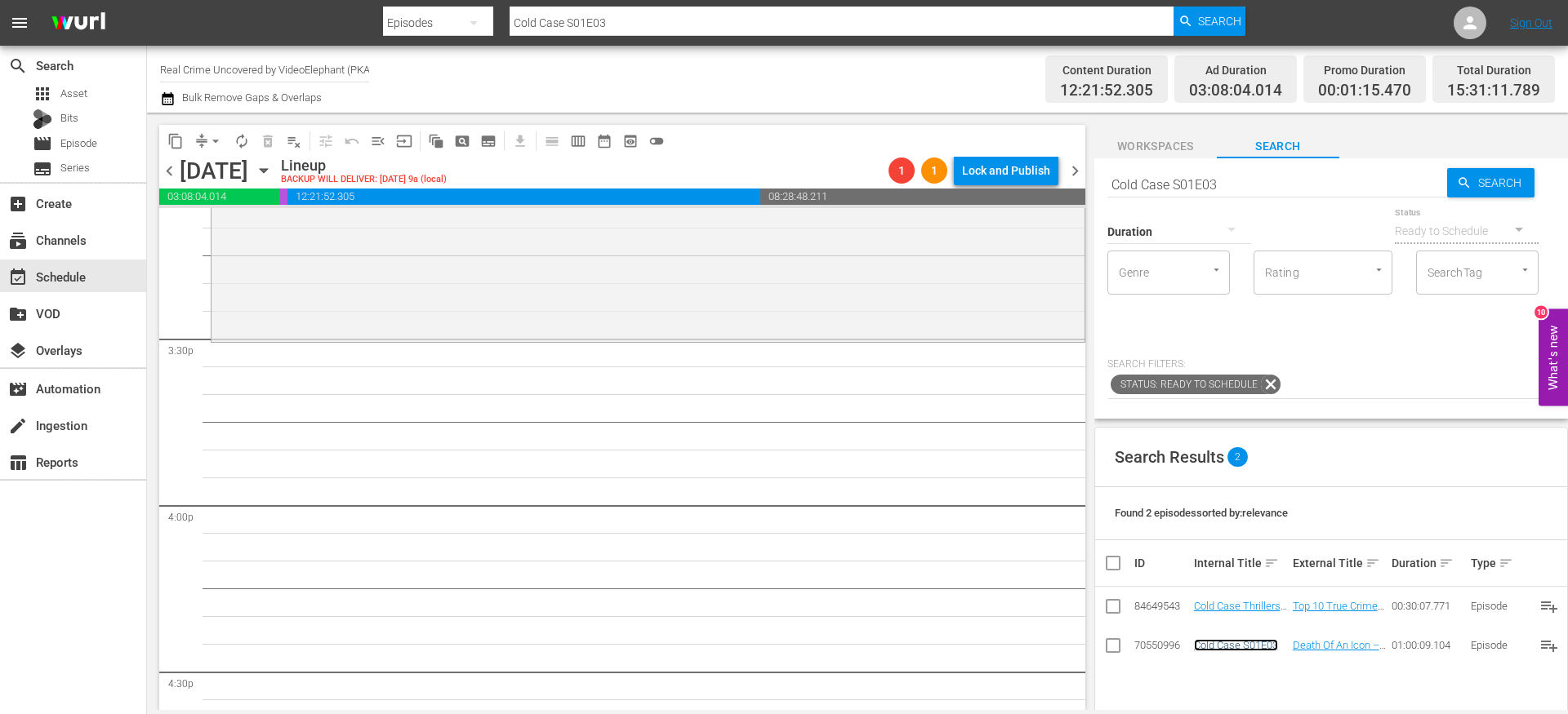
scroll to position [5053, 0]
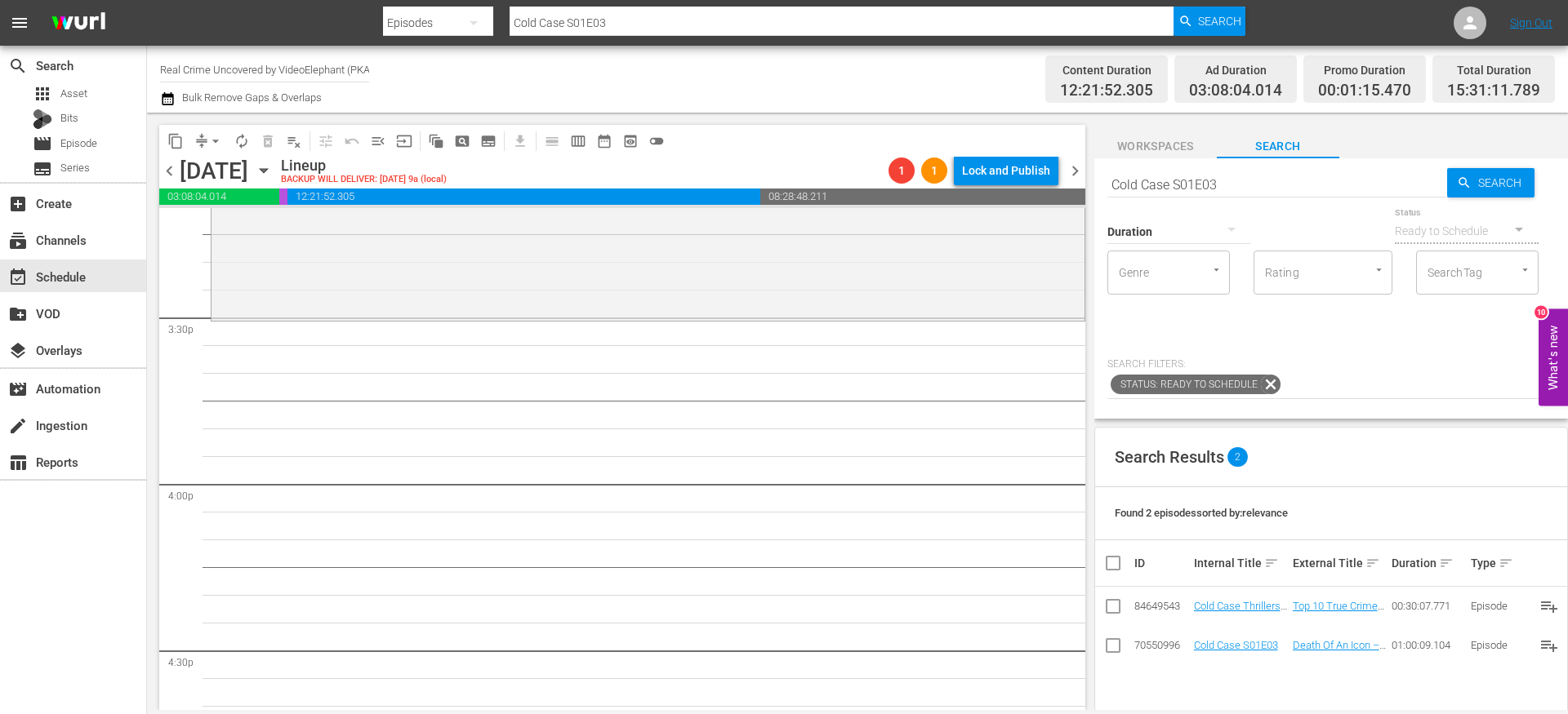
click at [1294, 186] on input "Cold Case S01E03" at bounding box center [1277, 185] width 340 height 39
type input "Cold Case S01E04"
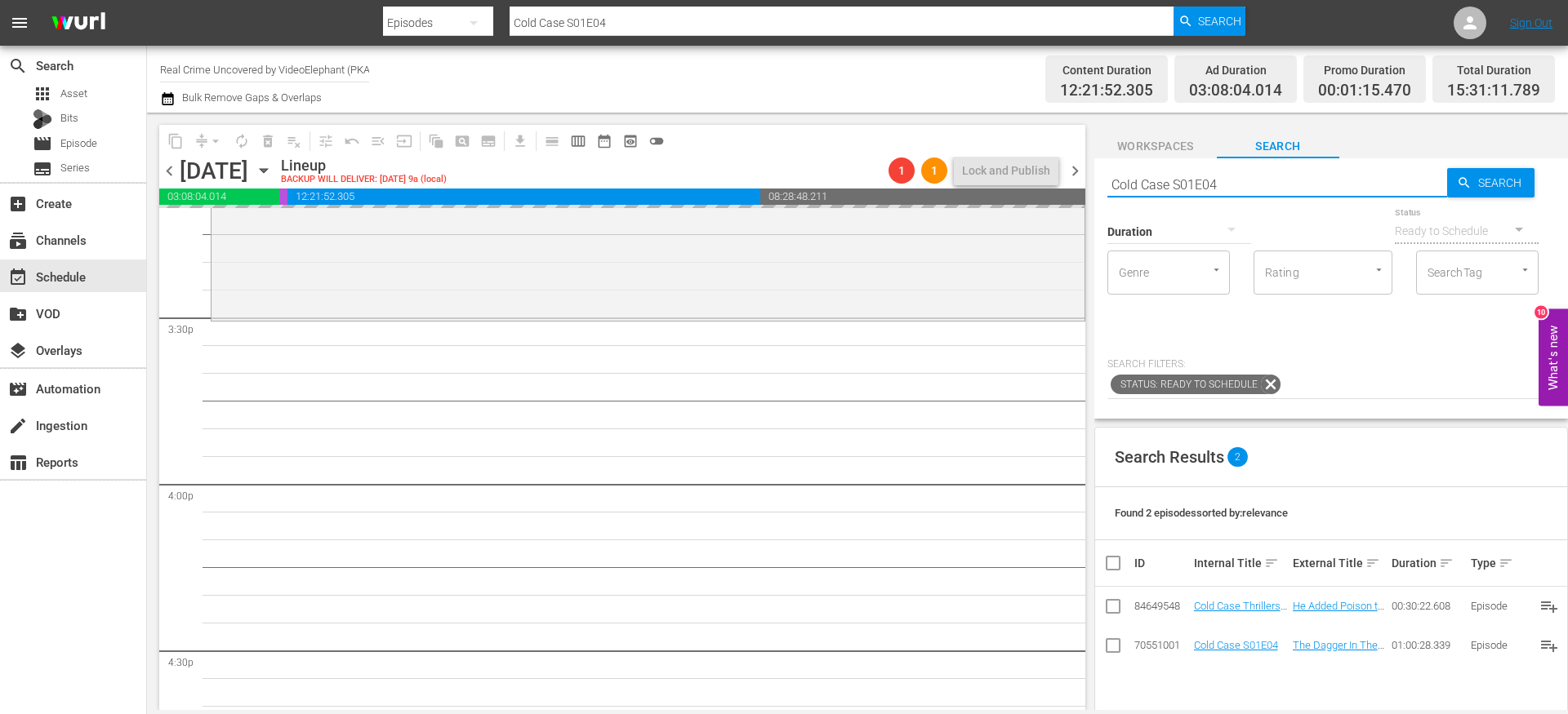
click at [1225, 178] on input "Cold Case S01E04" at bounding box center [1277, 185] width 340 height 39
type input "Cold Case S01E05"
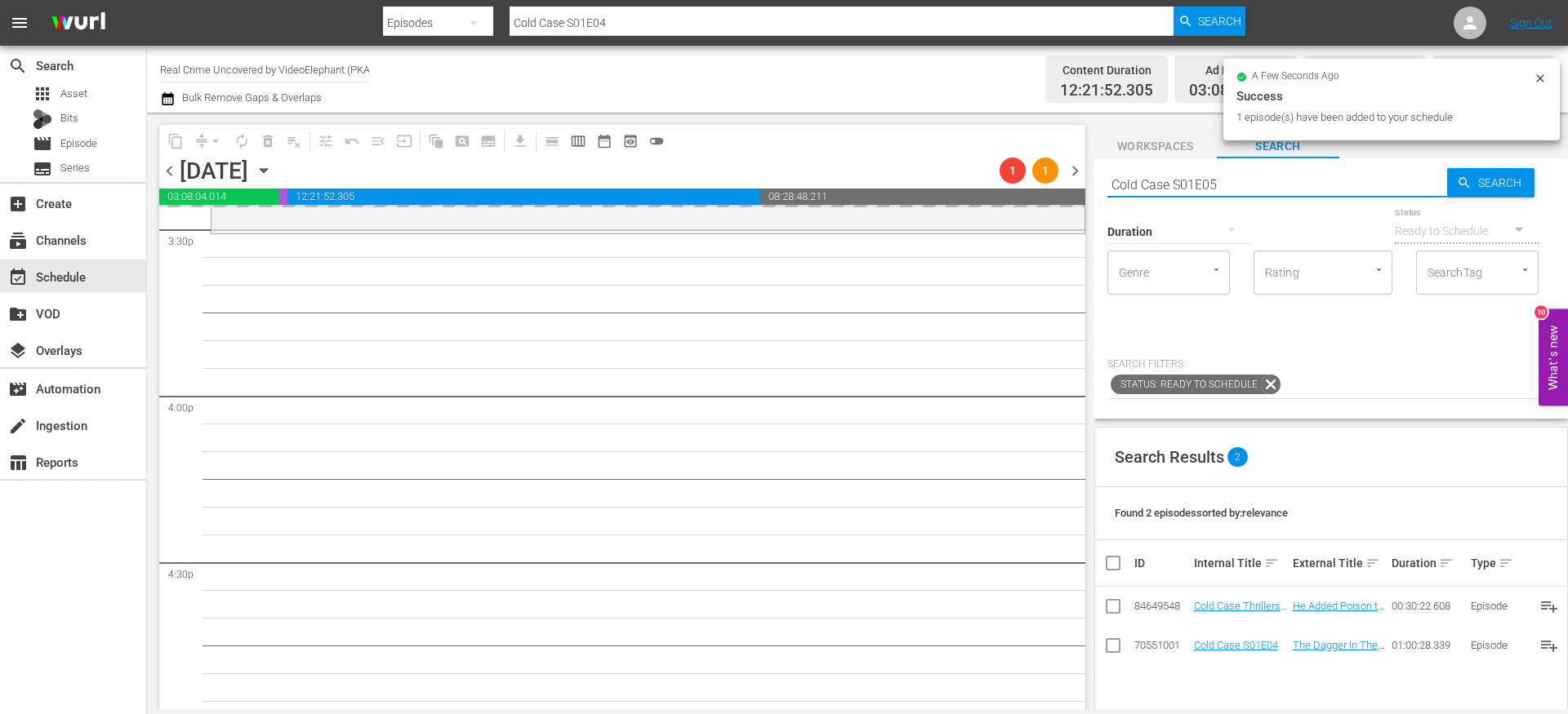
type input "Cold Case S01E05"
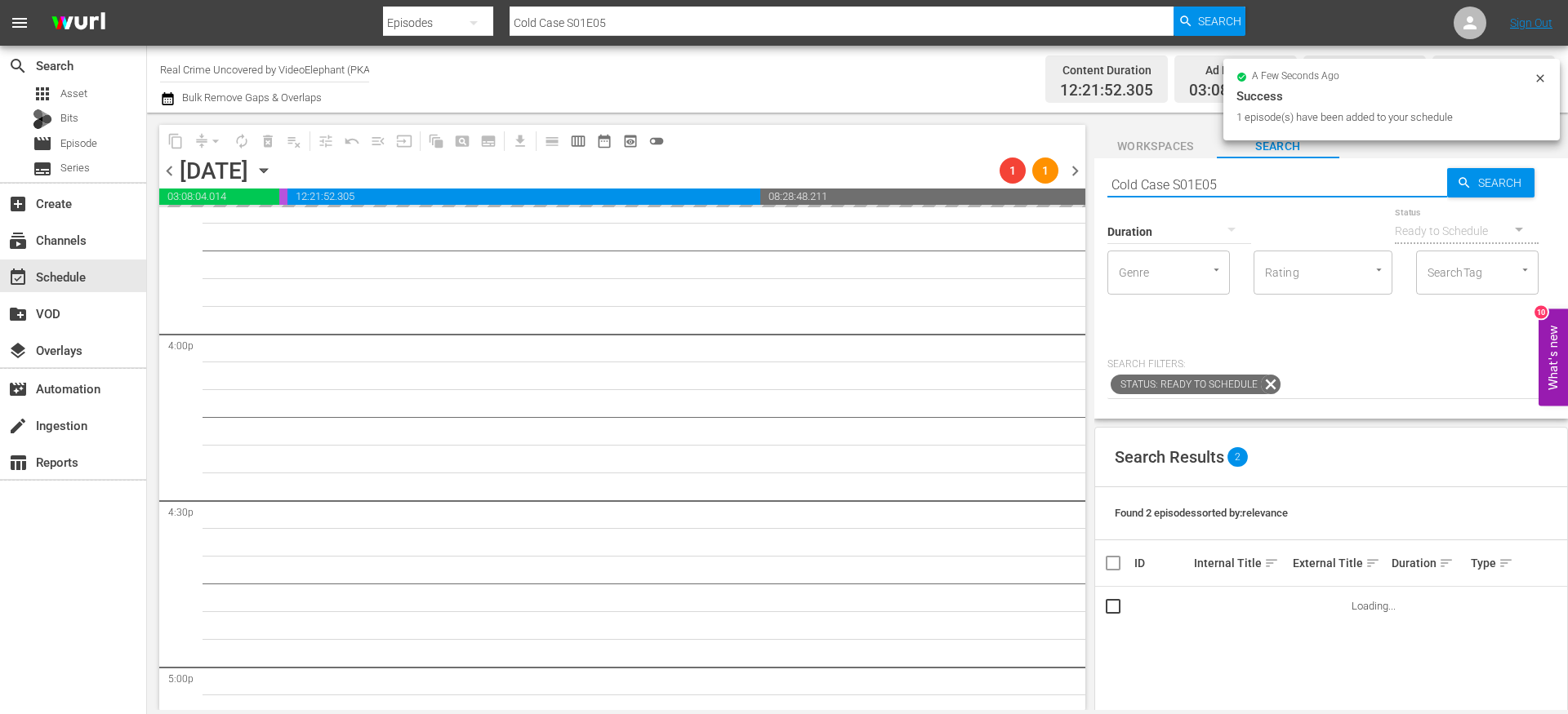
scroll to position [5204, 0]
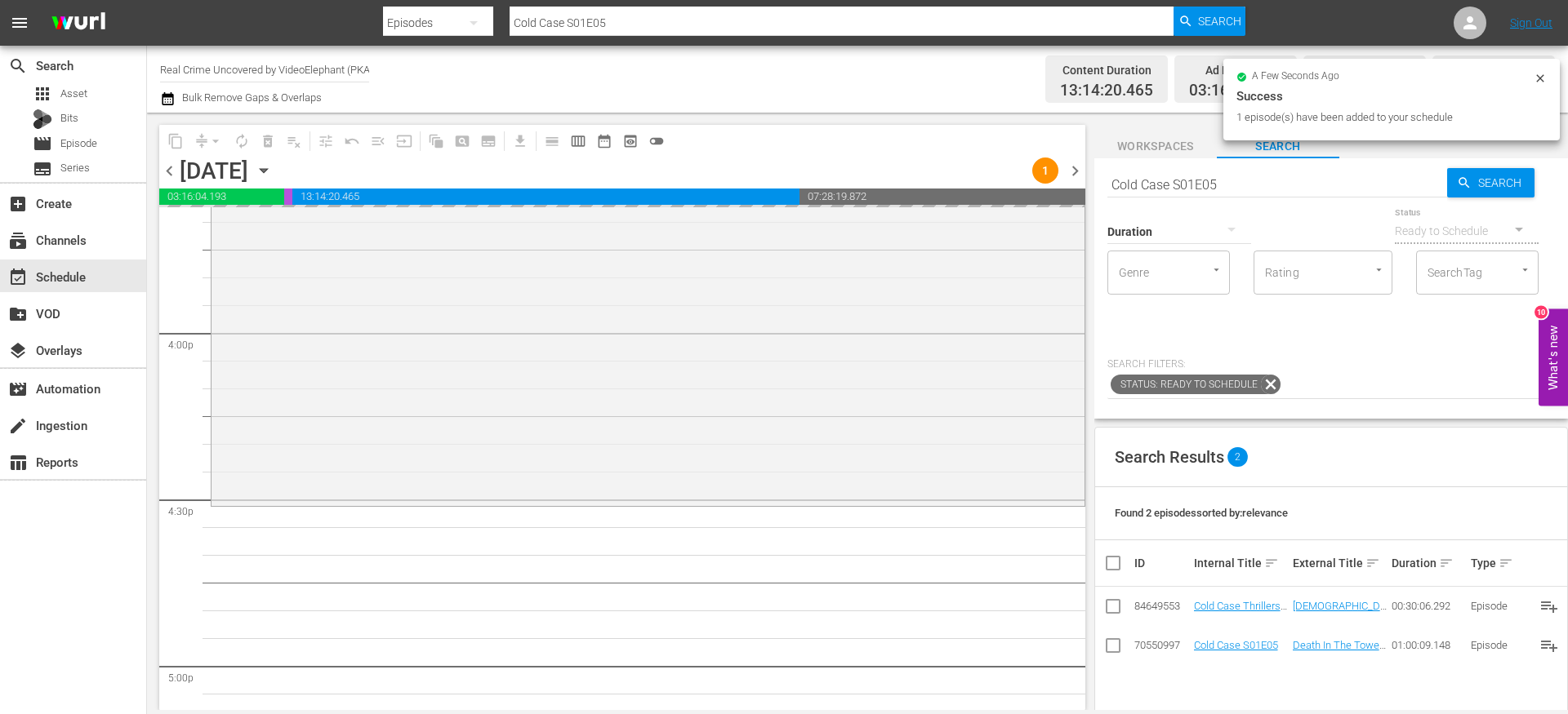
click at [1135, 185] on input "Cold Case S01E05" at bounding box center [1277, 185] width 340 height 39
click at [1135, 186] on input "Cold Case S01E05" at bounding box center [1277, 185] width 340 height 39
paste input "On The Trail Of S01E02"
type input "On The Trail Of S01E02"
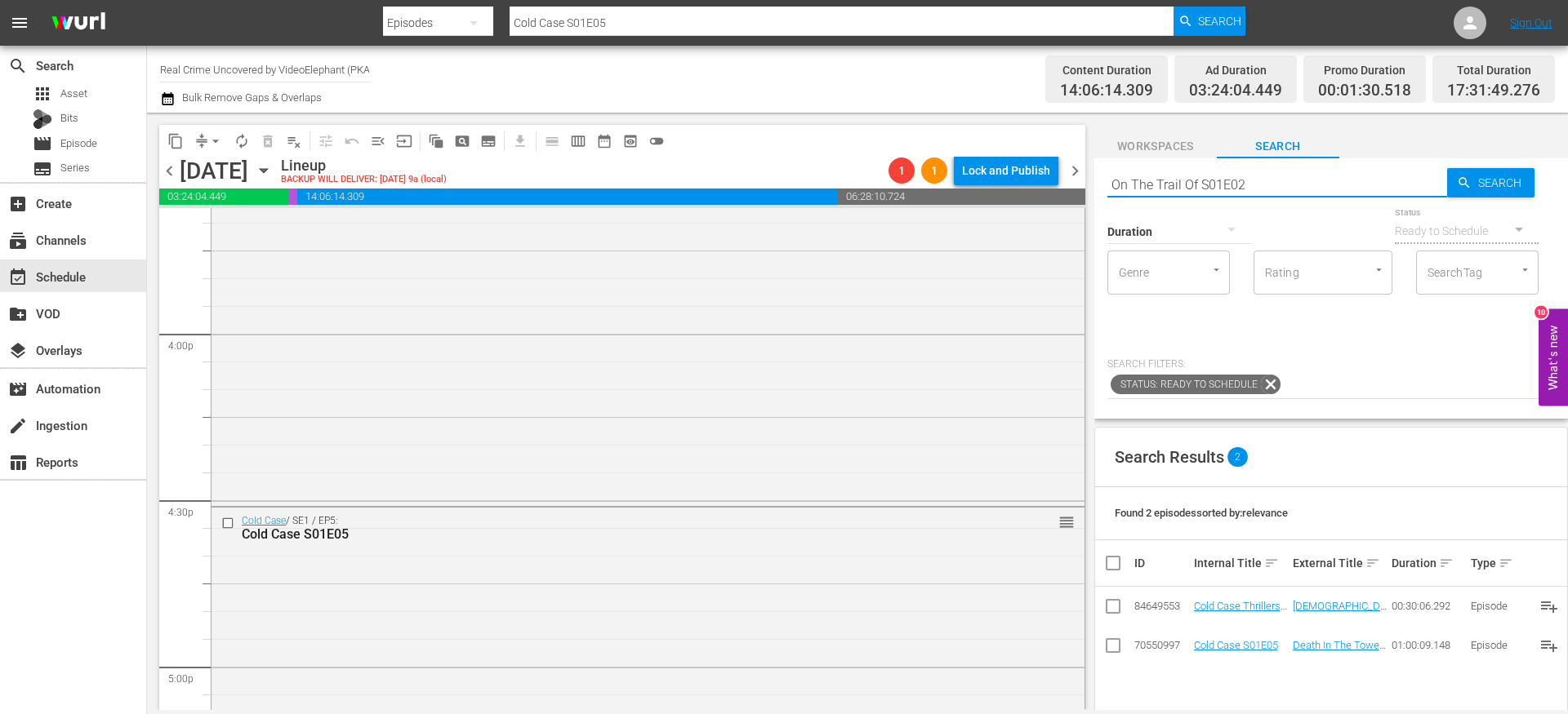
type input "On The Trail Of S01E02"
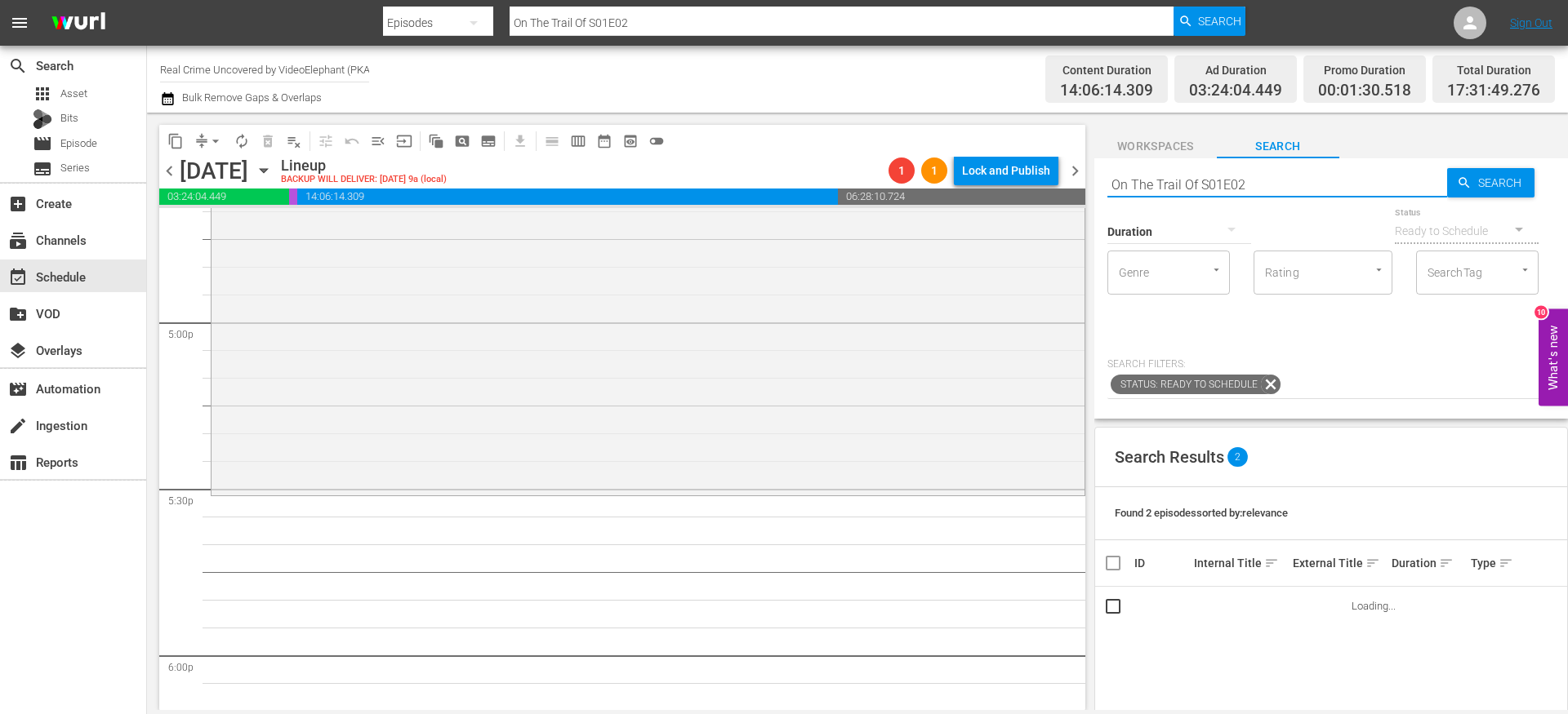
scroll to position [5550, 0]
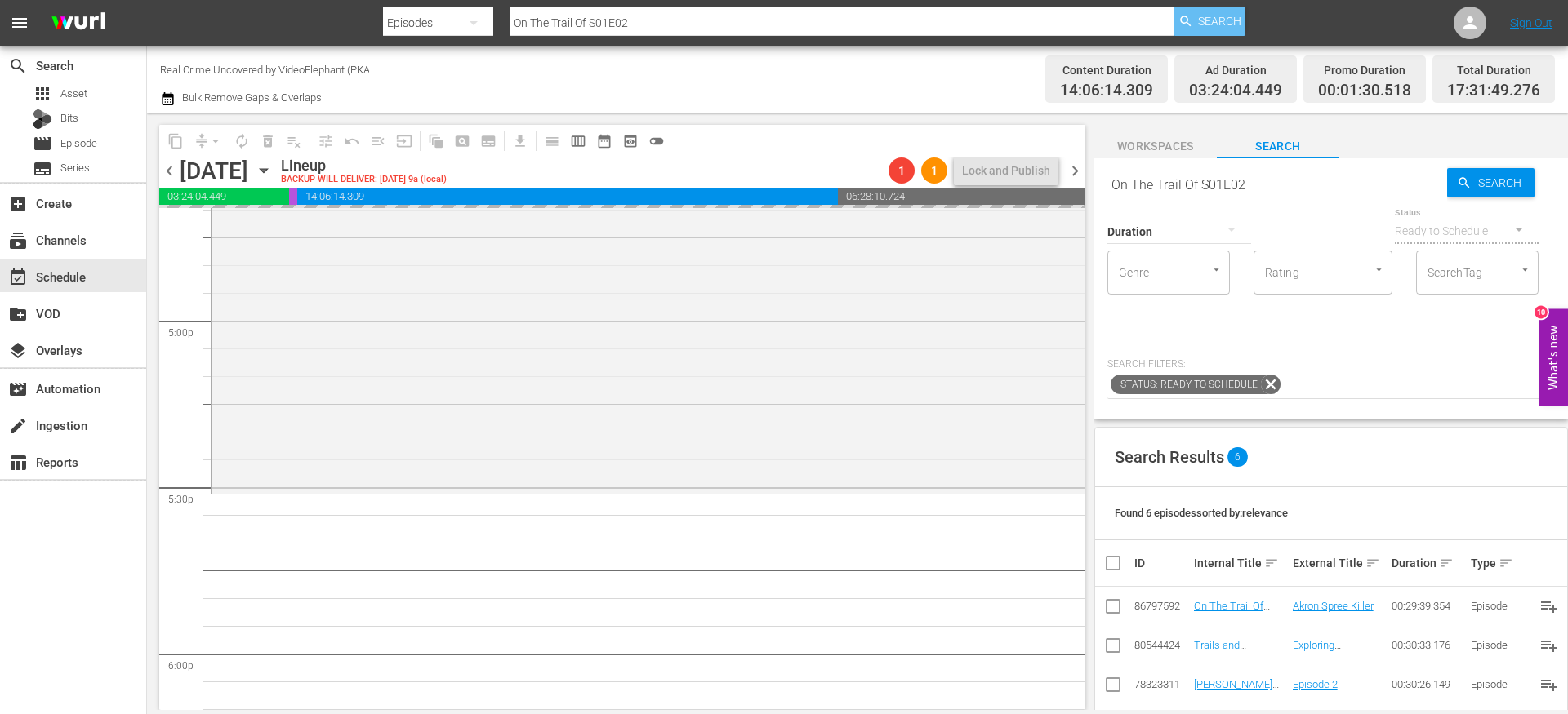
drag, startPoint x: 1224, startPoint y: 607, endPoint x: 1194, endPoint y: 10, distance: 597.8
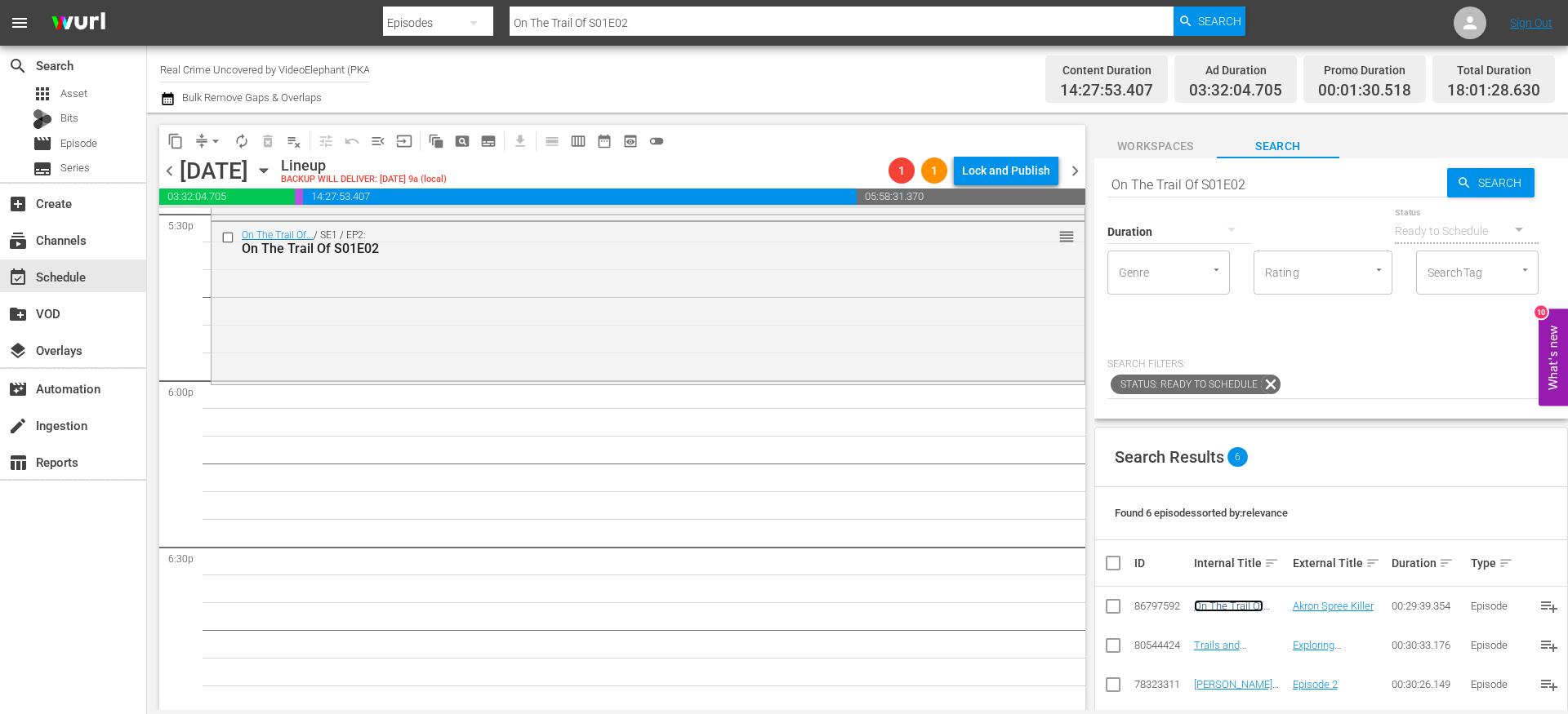
scroll to position [5849, 0]
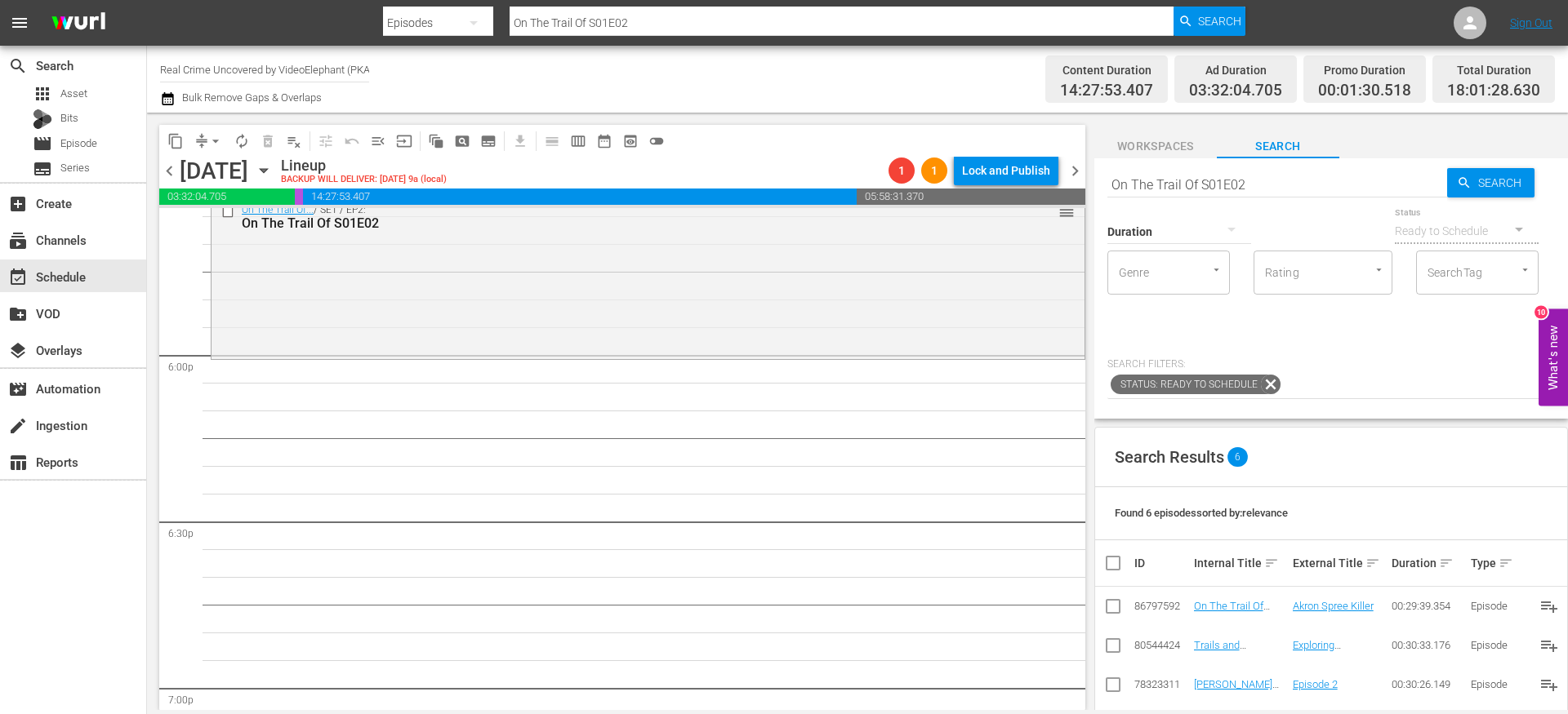
click at [1162, 174] on input "On The Trail Of S01E02" at bounding box center [1277, 185] width 340 height 39
click at [1162, 175] on input "On The Trail Of S01E02" at bounding box center [1277, 185] width 340 height 39
paste input "Dark Waters of Crime S02E03"
type input "Dark Waters of Crime S02E03"
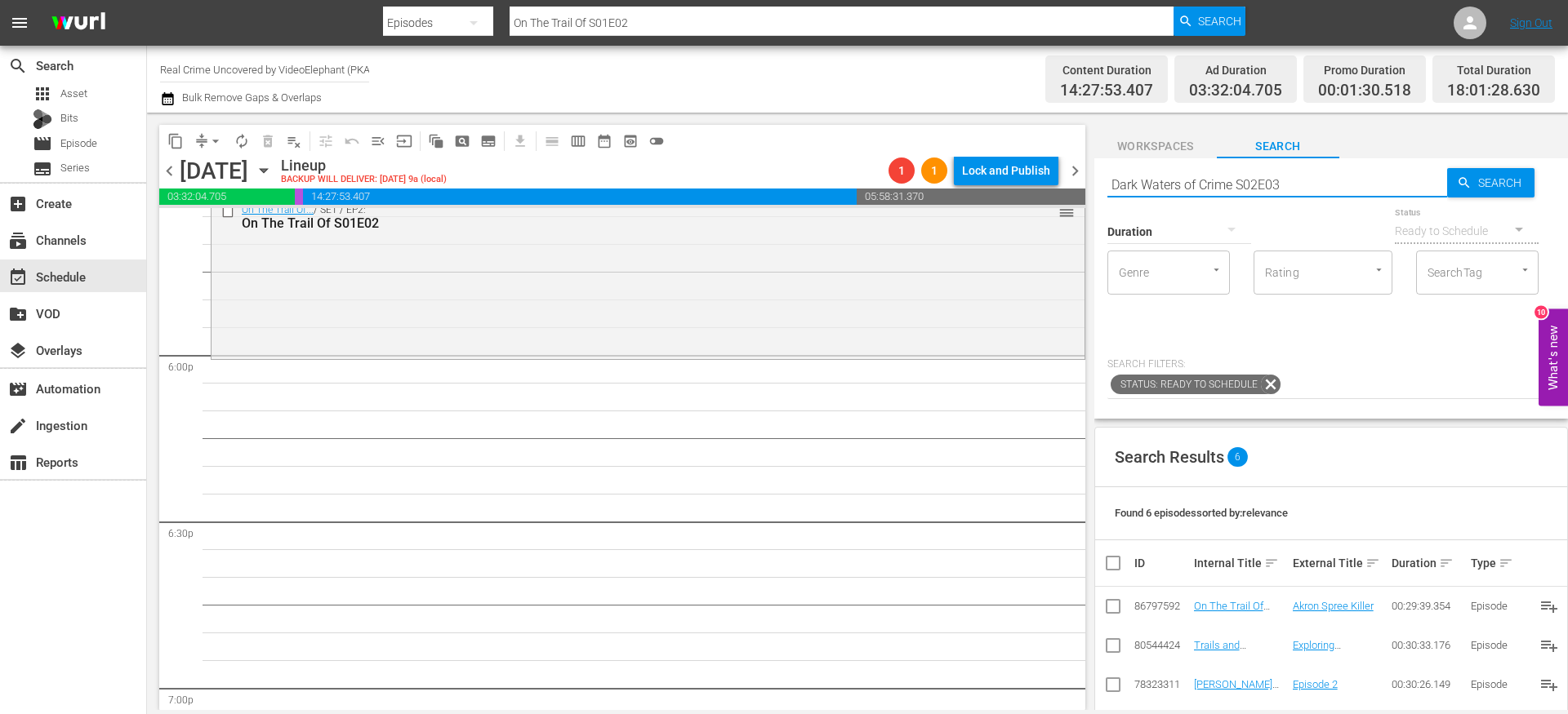
type input "Dark Waters of Crime S02E03"
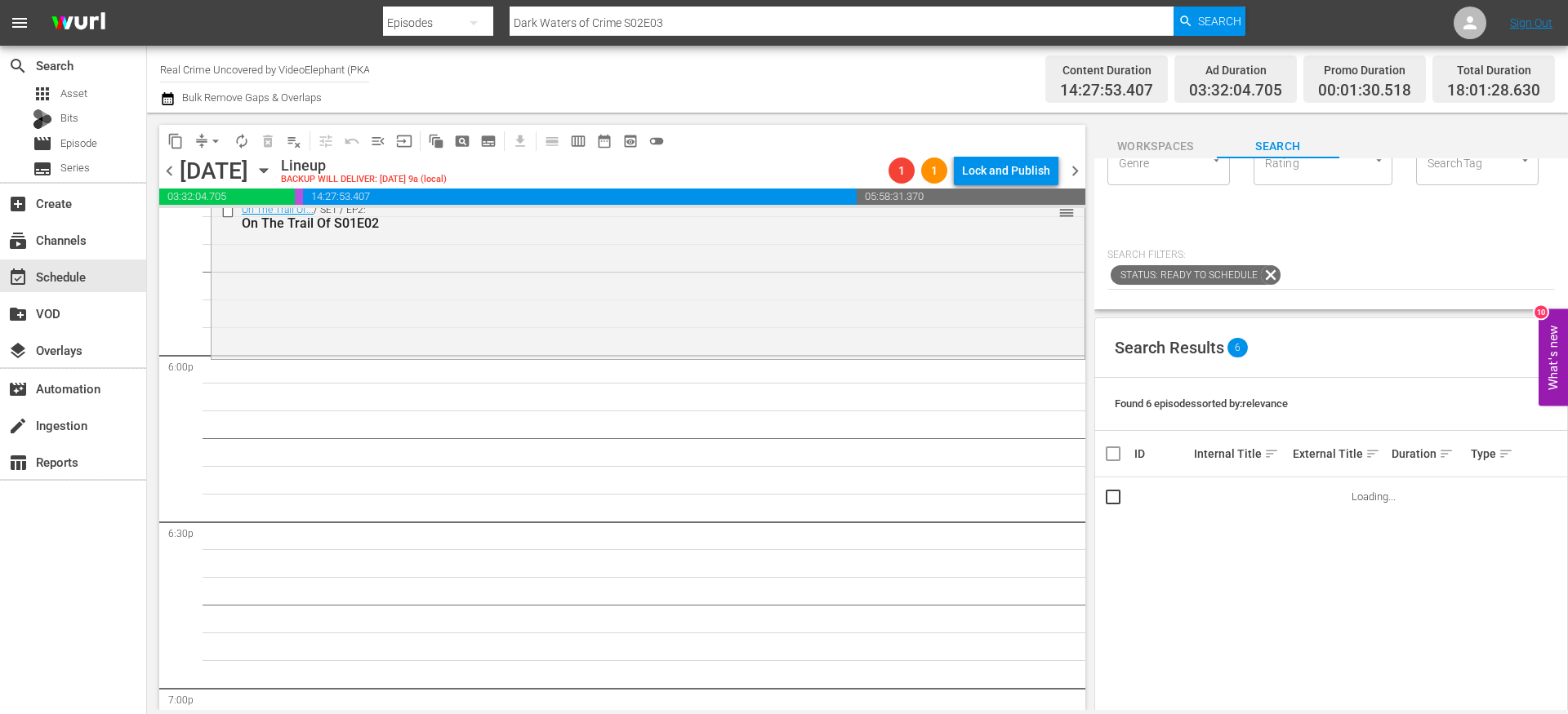
scroll to position [115, 0]
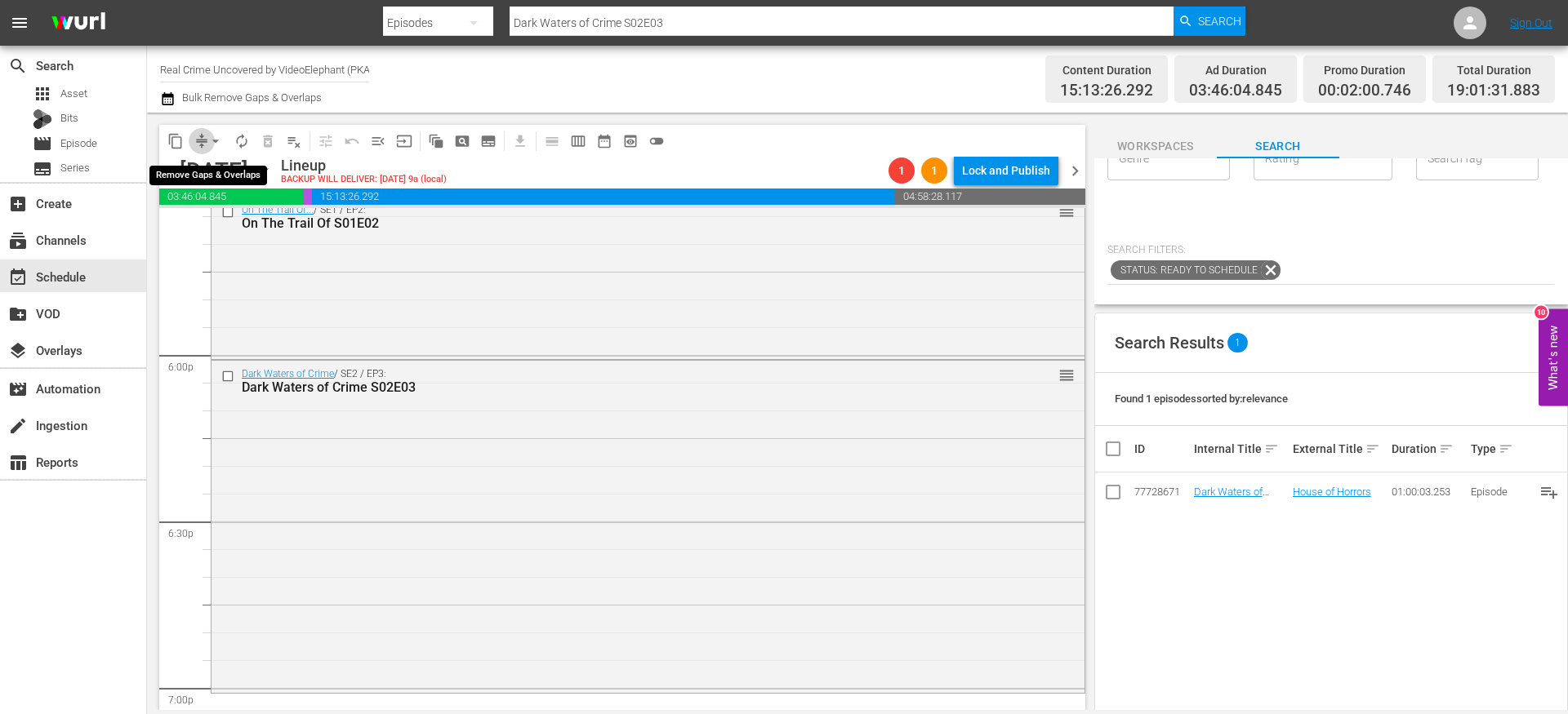
click at [201, 138] on span "compress" at bounding box center [201, 141] width 16 height 16
click at [206, 138] on button "arrow_drop_down" at bounding box center [216, 141] width 26 height 26
click at [223, 225] on li "Align to End of Previous Day" at bounding box center [216, 228] width 171 height 27
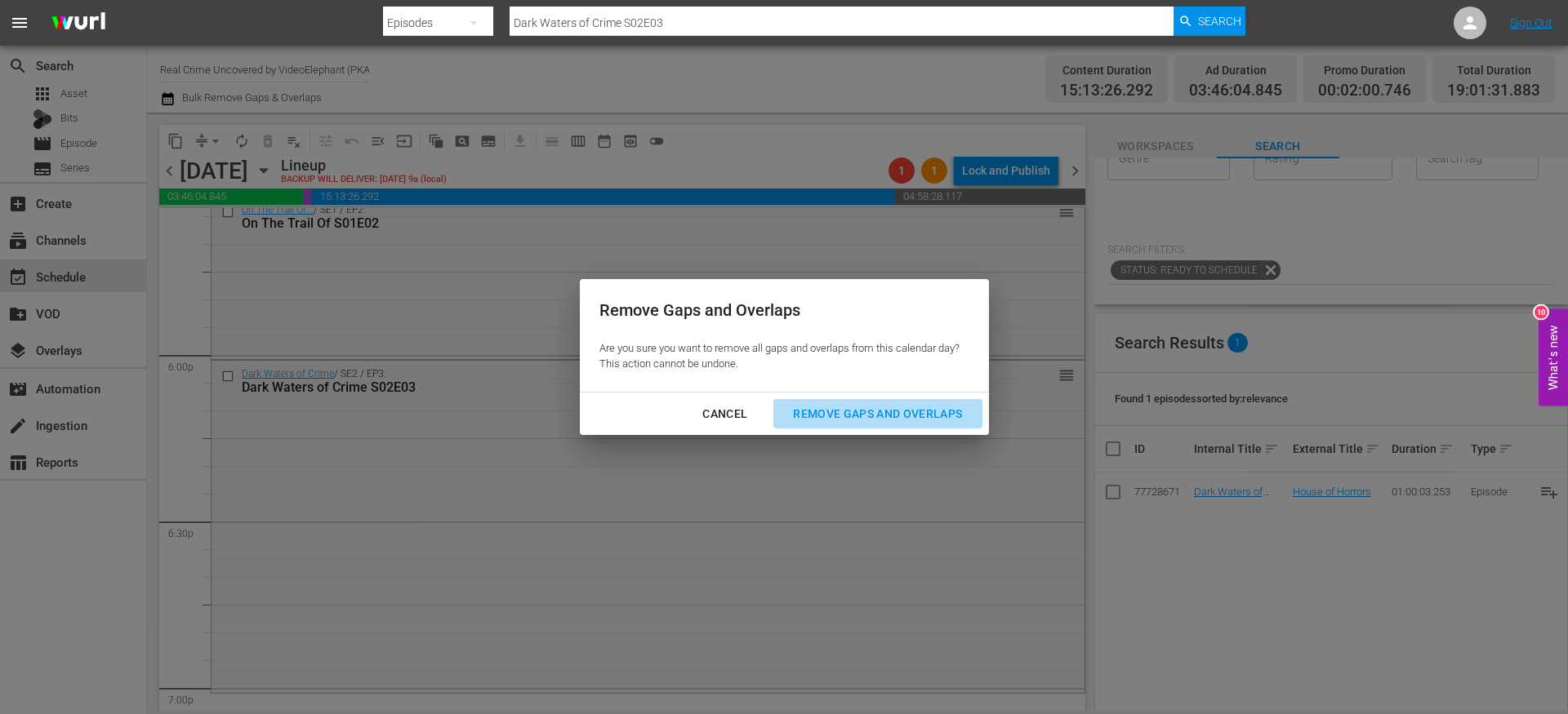
click at [893, 411] on div "Remove Gaps and Overlaps" at bounding box center [877, 414] width 195 height 21
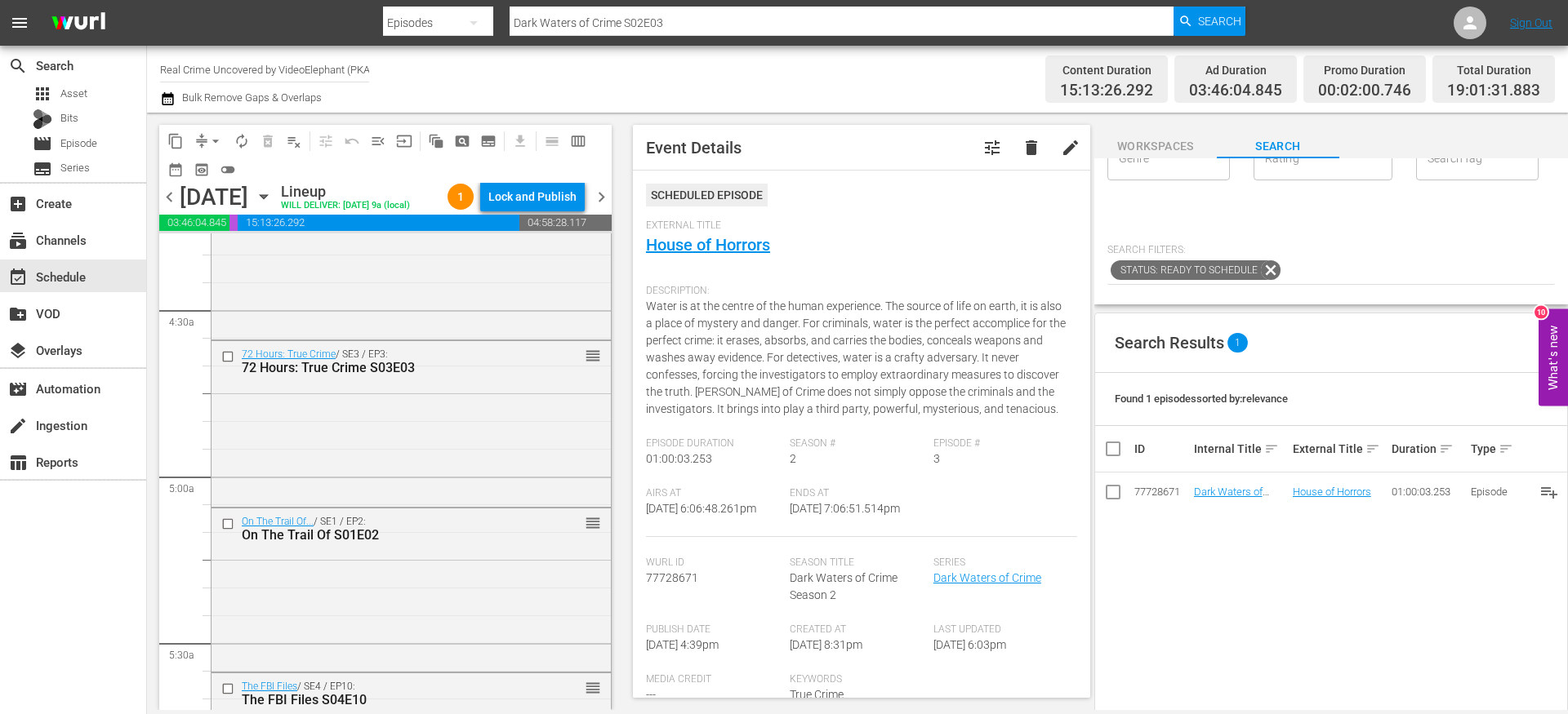
scroll to position [1425, 0]
click at [225, 360] on input "checkbox" at bounding box center [230, 352] width 17 height 14
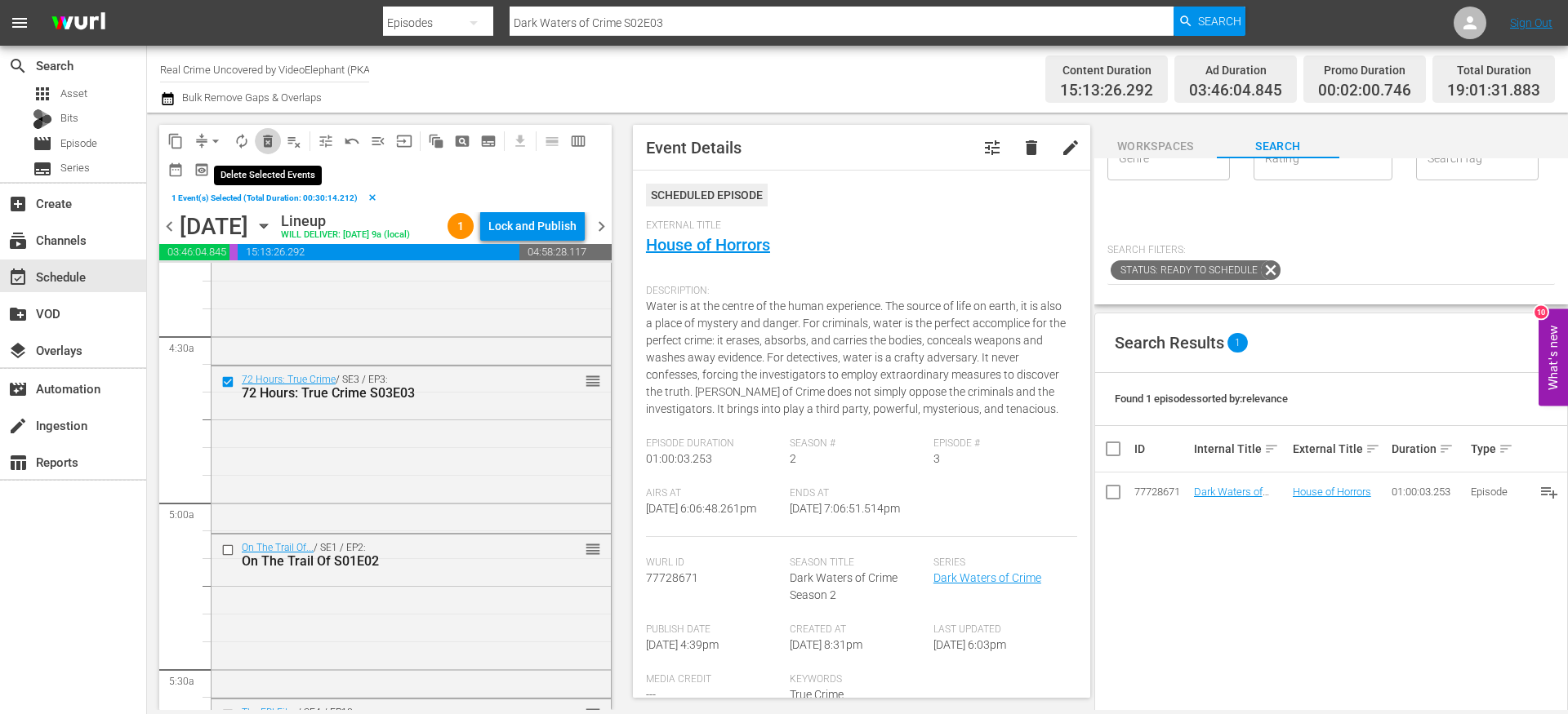
click at [264, 141] on span "delete_forever_outlined" at bounding box center [267, 141] width 16 height 16
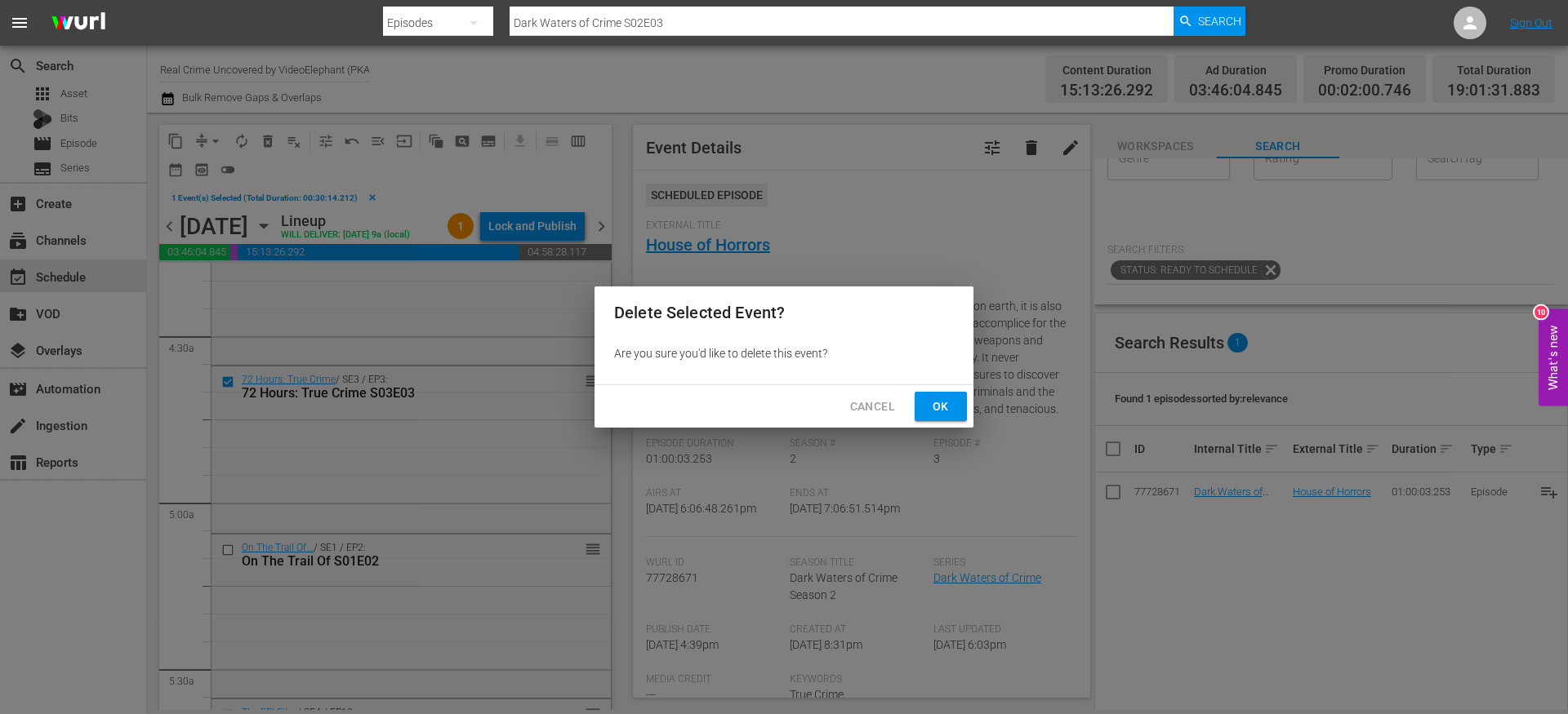
click at [930, 402] on span "Ok" at bounding box center [940, 407] width 26 height 21
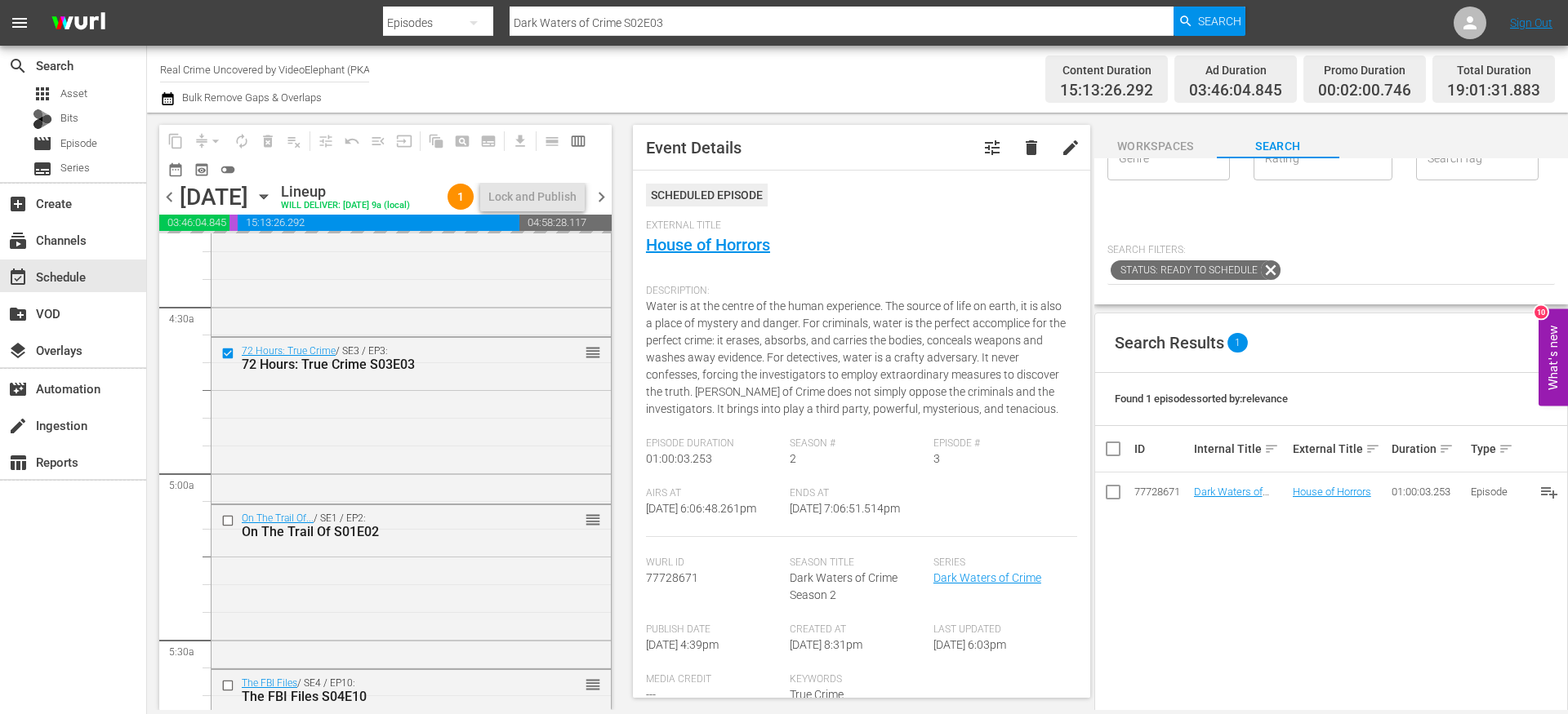
scroll to position [0, 0]
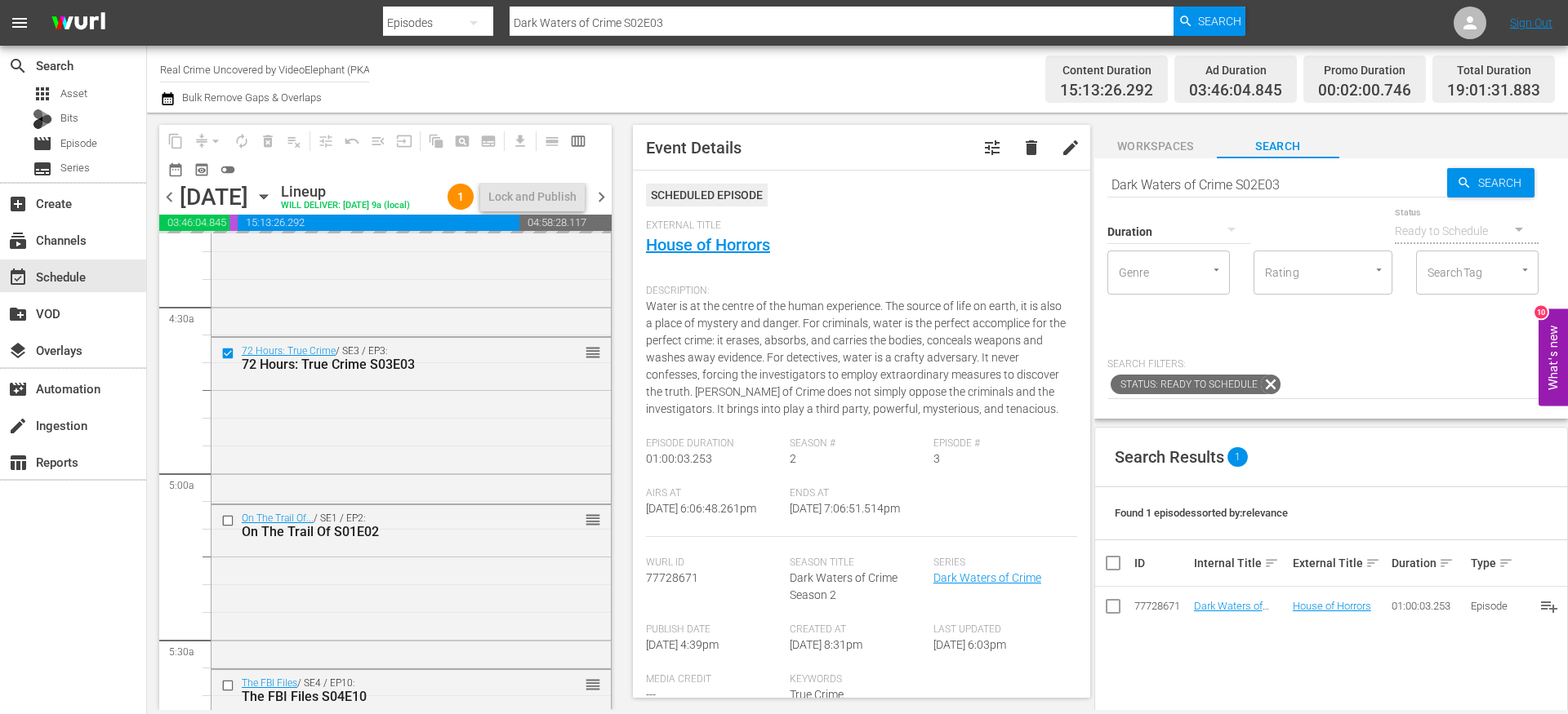
click at [1173, 192] on div "Duration" at bounding box center [1178, 221] width 144 height 59
click at [1172, 192] on div "Duration" at bounding box center [1178, 221] width 144 height 59
click at [1169, 184] on input "Dark Waters of Crime S02E03" at bounding box center [1277, 185] width 340 height 39
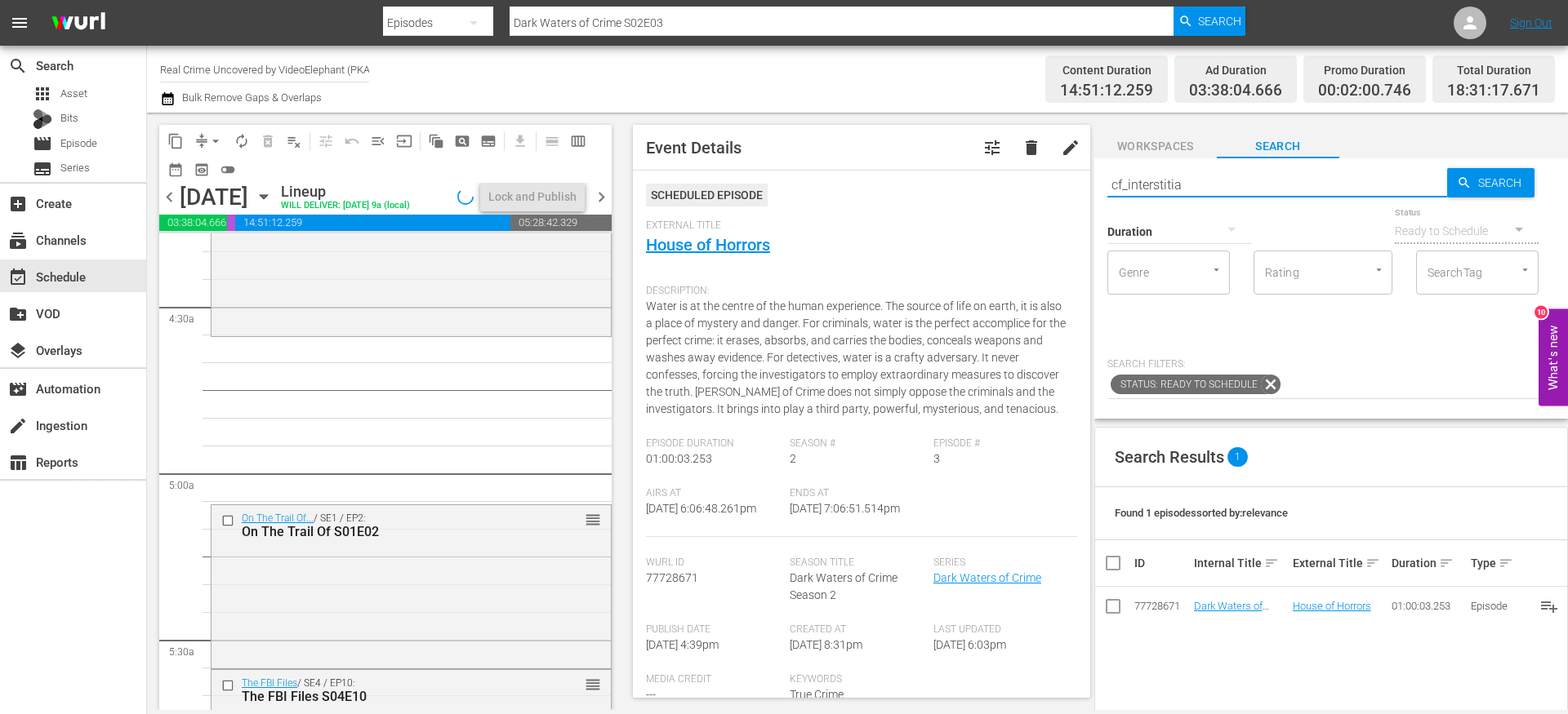
type input "cf_interstitial"
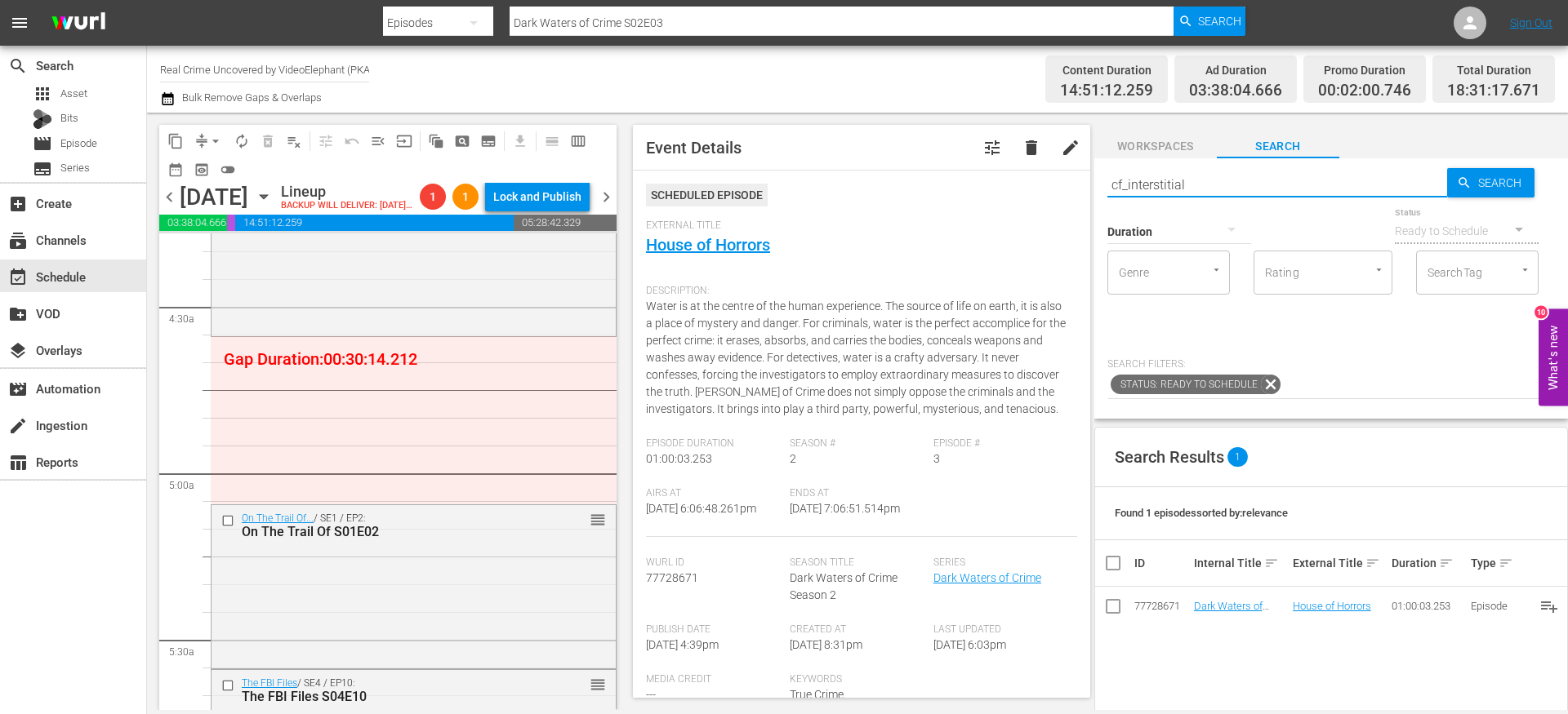
type input "cf_interstitial"
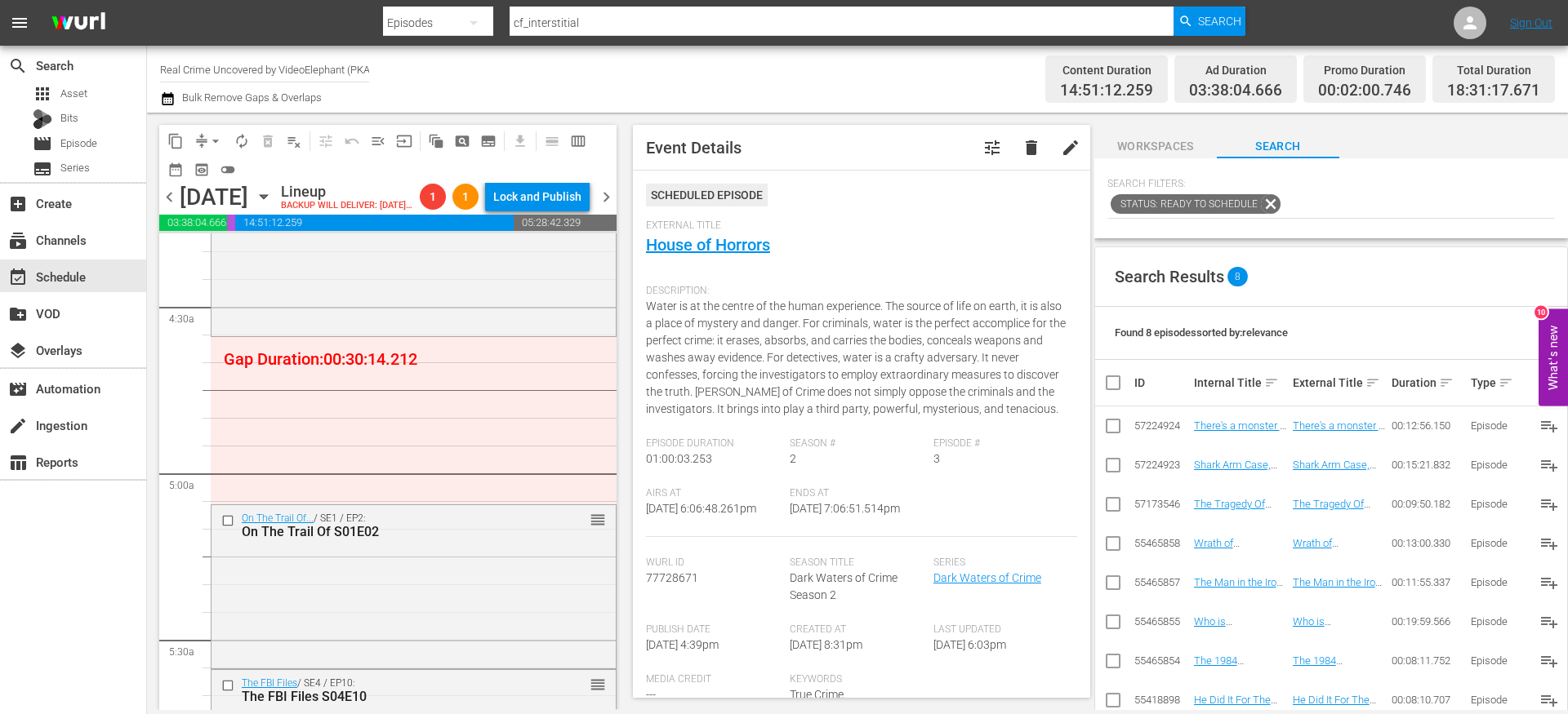
scroll to position [269, 0]
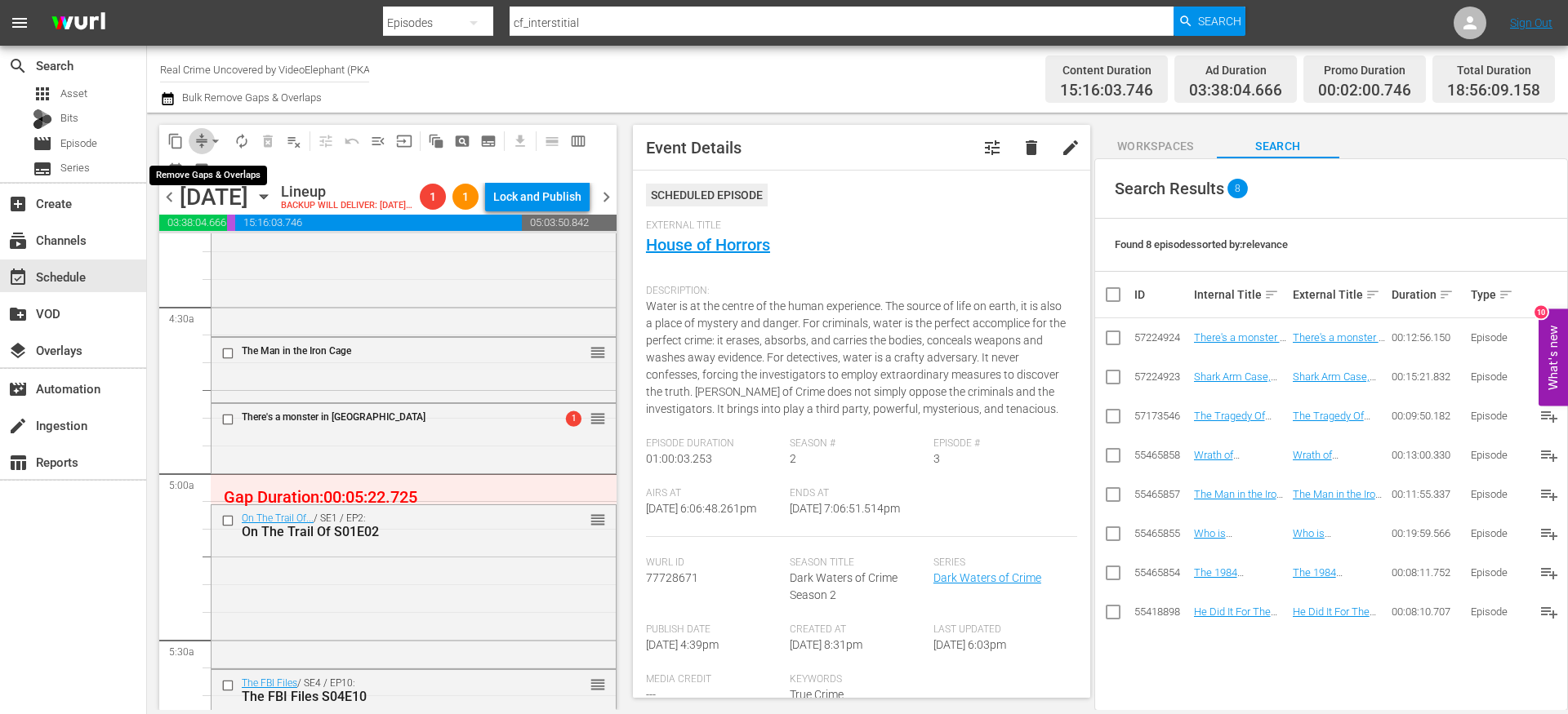
click at [198, 137] on span "compress" at bounding box center [201, 141] width 16 height 16
click at [202, 146] on span "compress" at bounding box center [201, 141] width 16 height 16
click at [199, 135] on span "compress" at bounding box center [201, 141] width 16 height 16
click at [200, 141] on span "compress" at bounding box center [201, 141] width 16 height 16
click at [203, 141] on button "arrow_drop_down" at bounding box center [216, 141] width 26 height 26
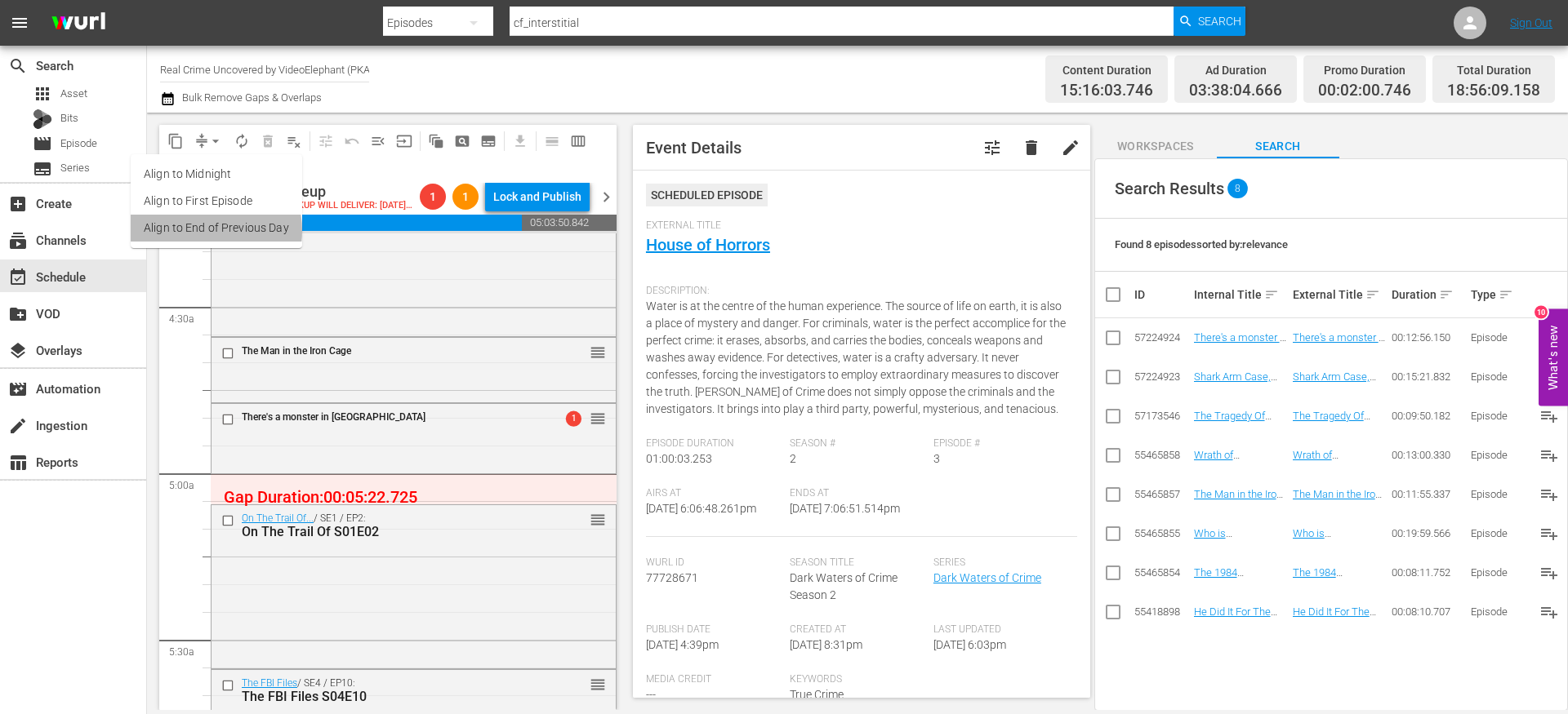
click at [201, 231] on li "Align to End of Previous Day" at bounding box center [216, 228] width 171 height 27
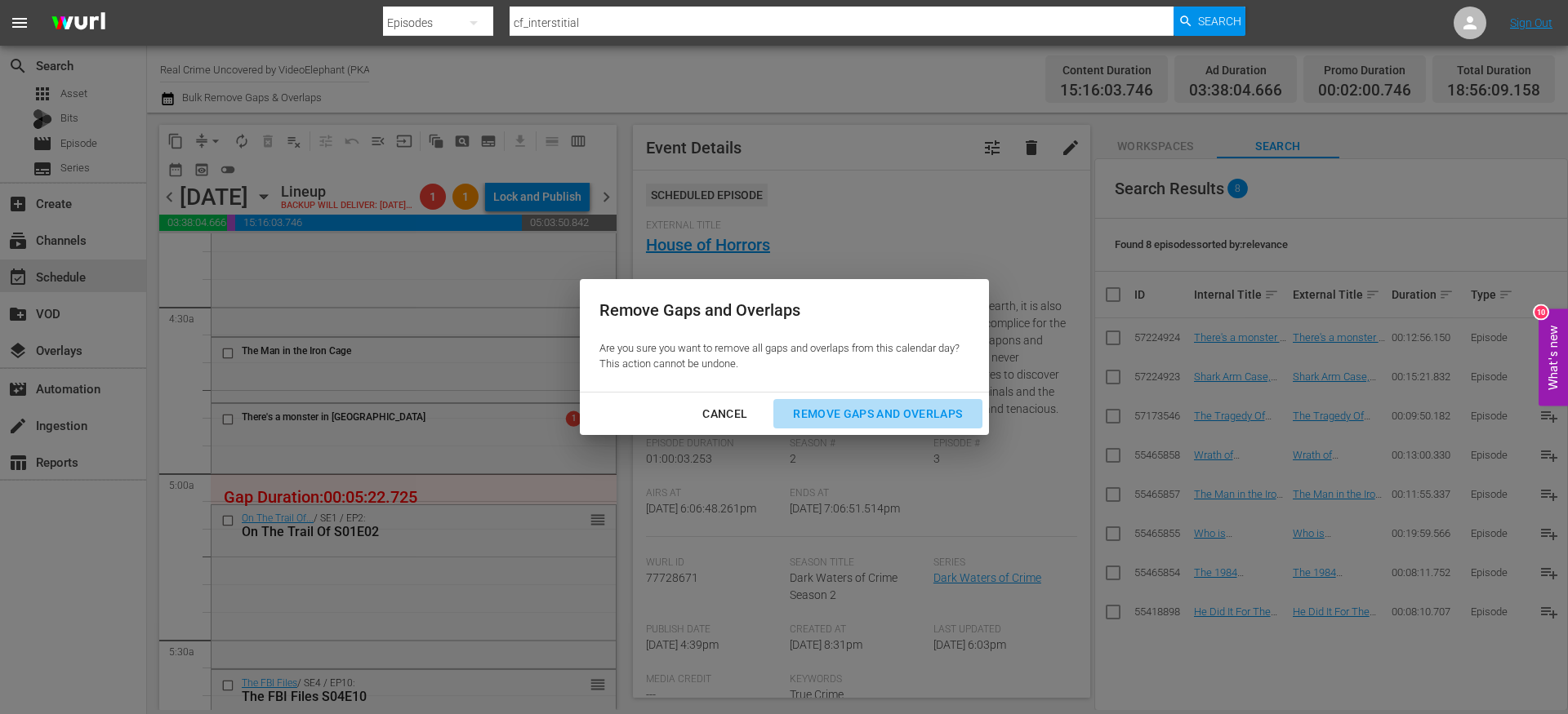
click at [870, 414] on div "Remove Gaps and Overlaps" at bounding box center [877, 414] width 195 height 21
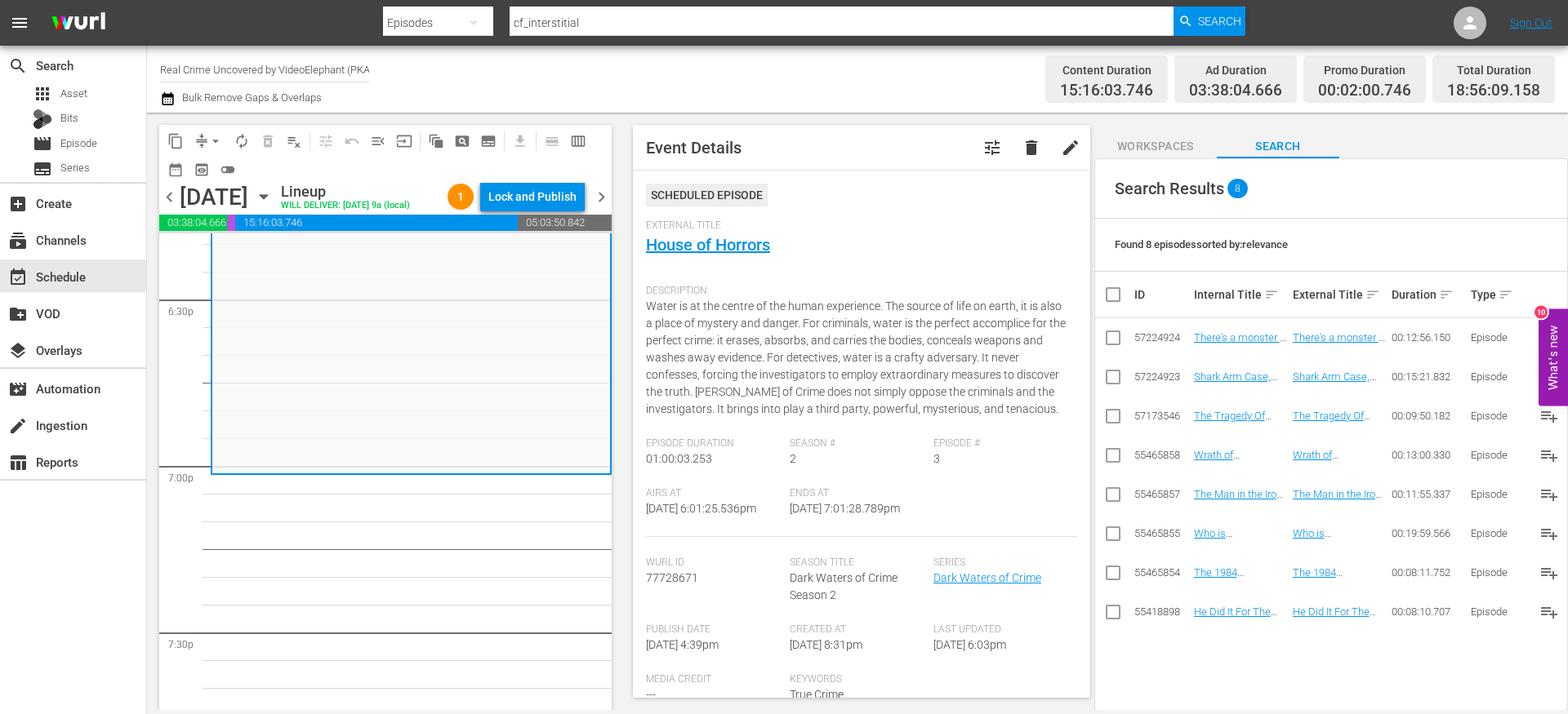
scroll to position [0, 0]
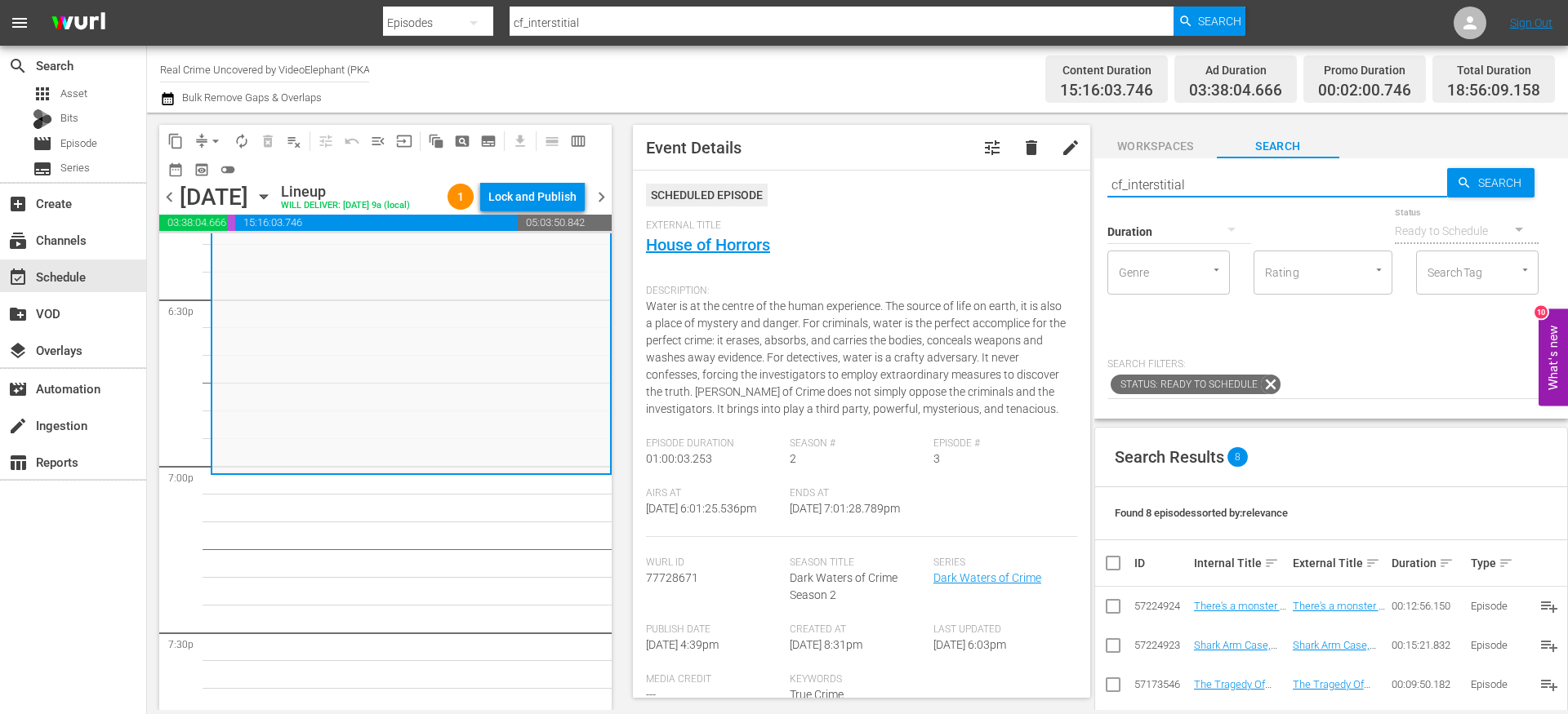
click at [1150, 181] on input "cf_interstitial" at bounding box center [1277, 185] width 340 height 39
paste input "72 Hours: True Crime S03E04"
type input "72 Hours: True Crime S03E04"
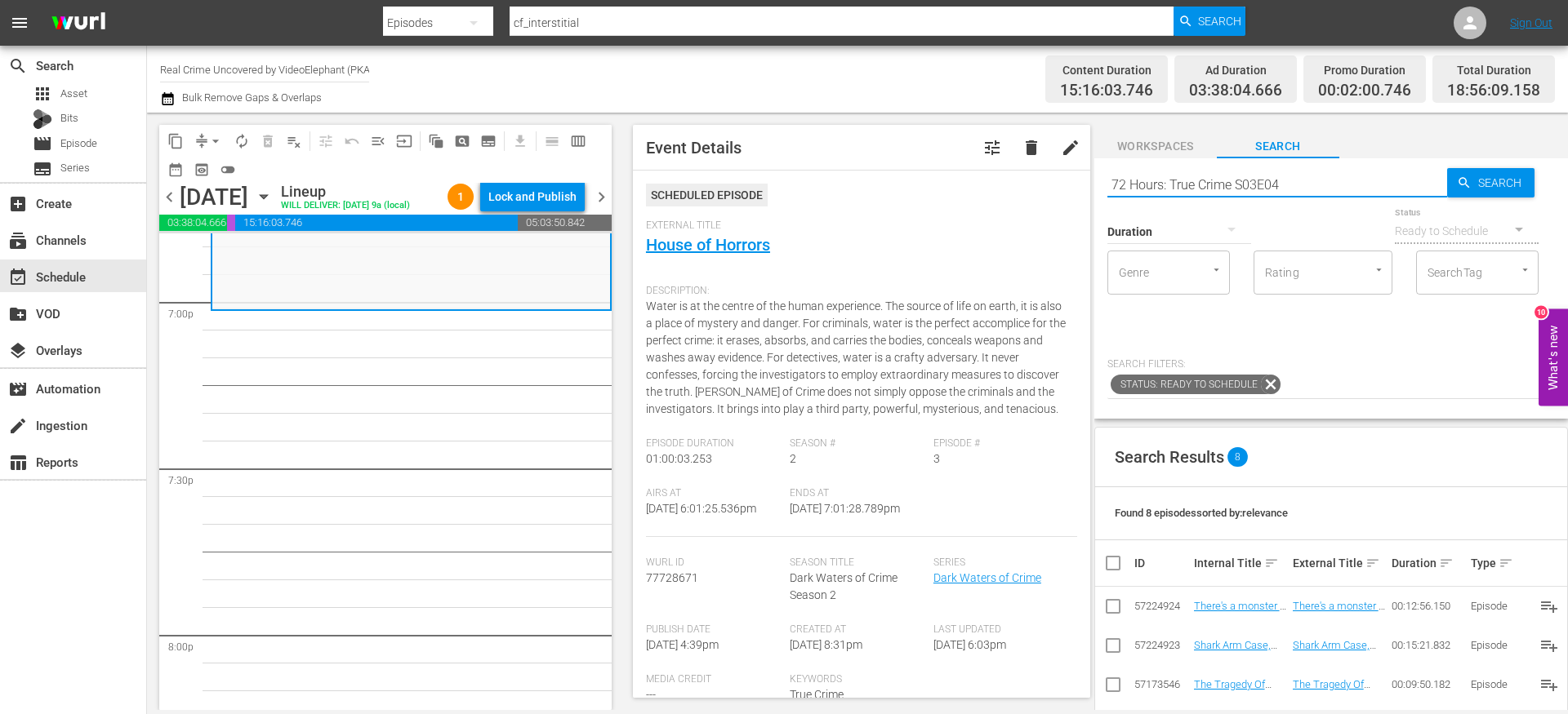
type input "72 Hours: True Crime S03E04"
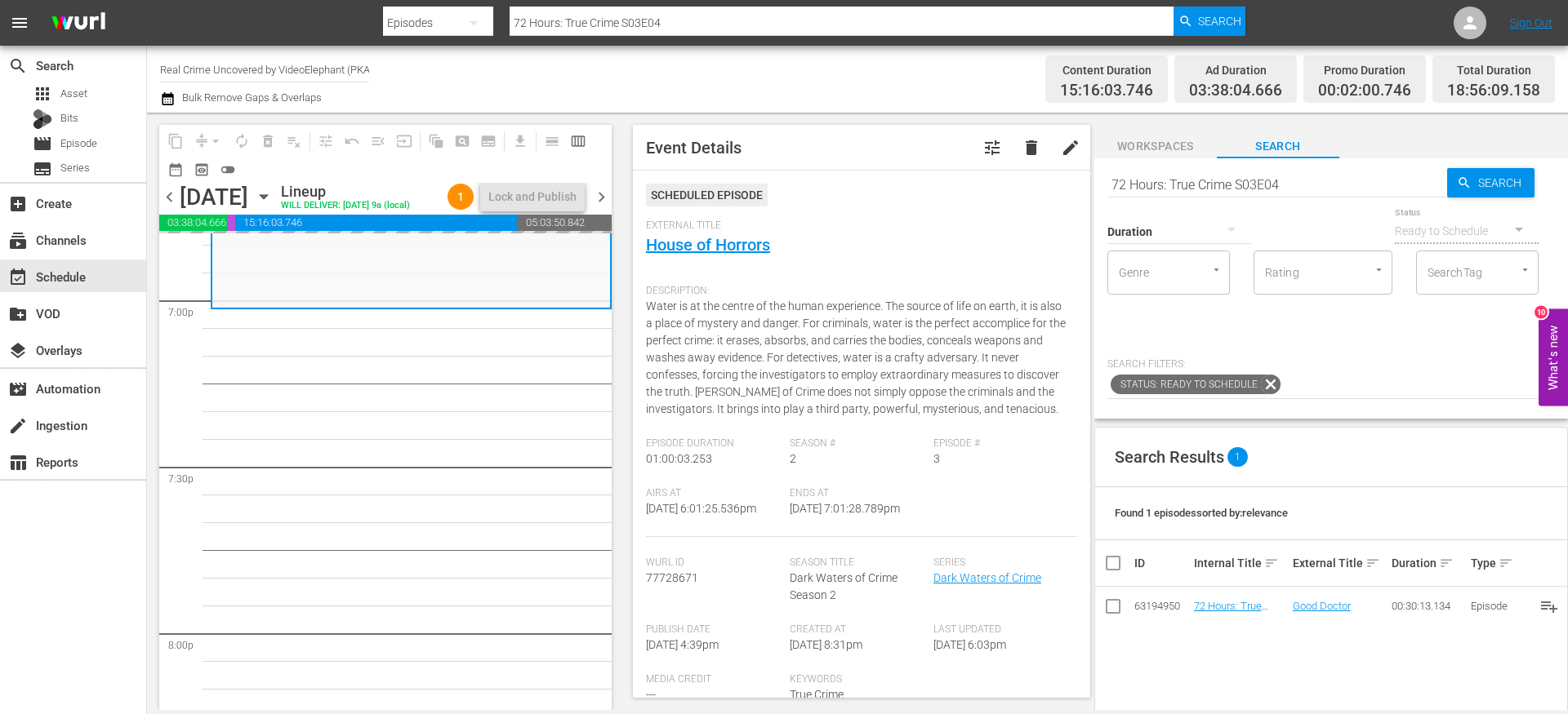
drag, startPoint x: 1225, startPoint y: 604, endPoint x: 1088, endPoint y: 16, distance: 603.7
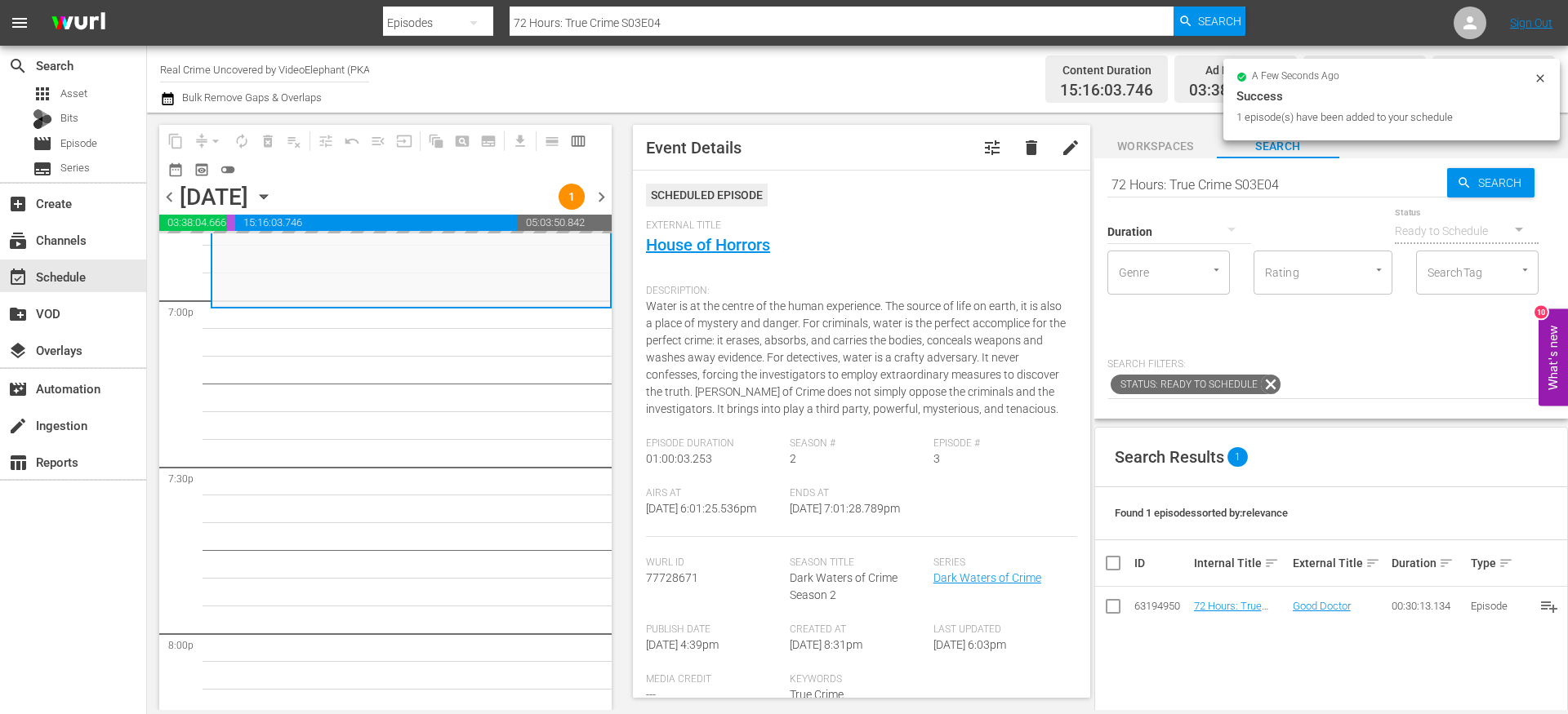
click at [1154, 172] on input "72 Hours: True Crime S03E04" at bounding box center [1277, 185] width 340 height 39
click at [1154, 173] on input "72 Hours: True Crime S03E04" at bounding box center [1277, 185] width 340 height 39
paste input "On The Trail Of S01"
type input "On The Trail Of S01E04"
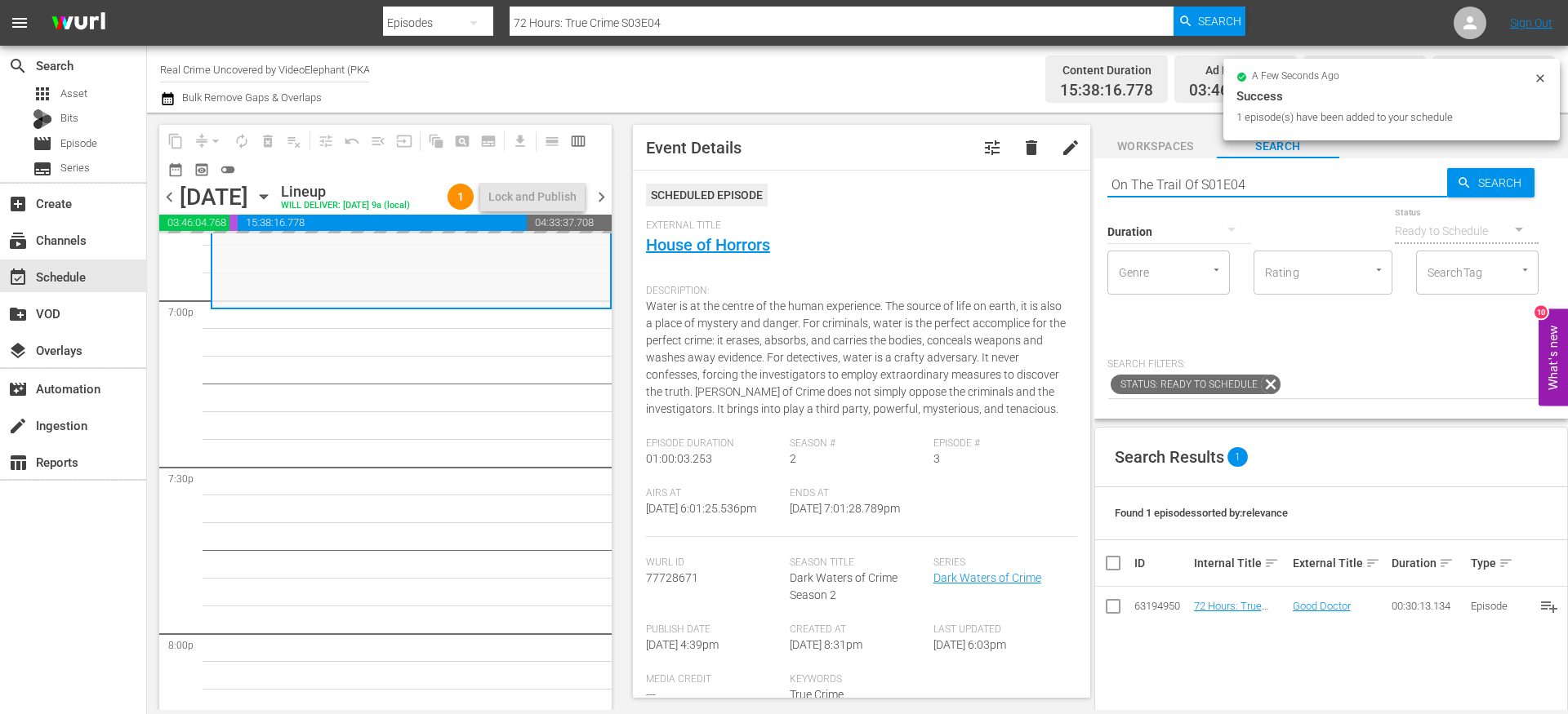
type input "On The Trail Of S01E04"
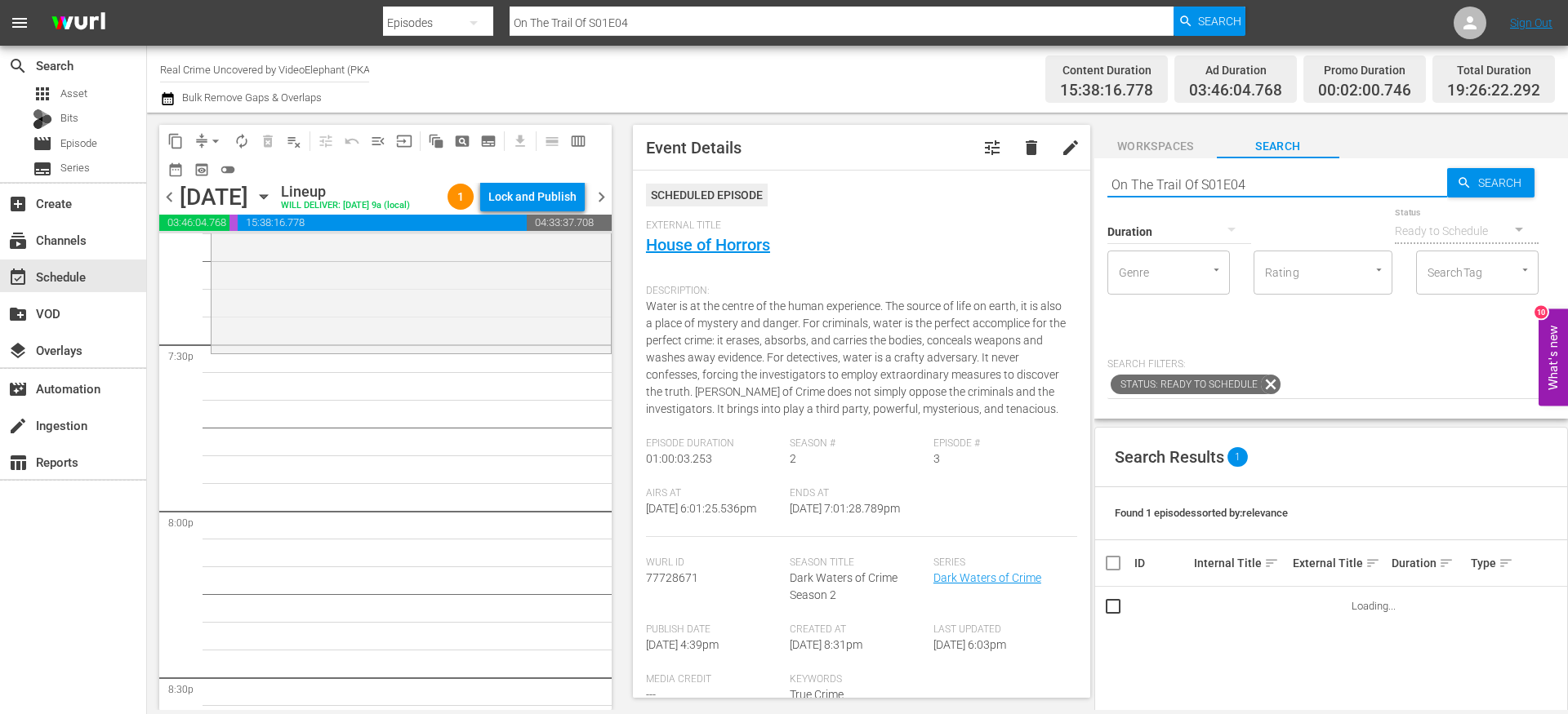
scroll to position [6407, 0]
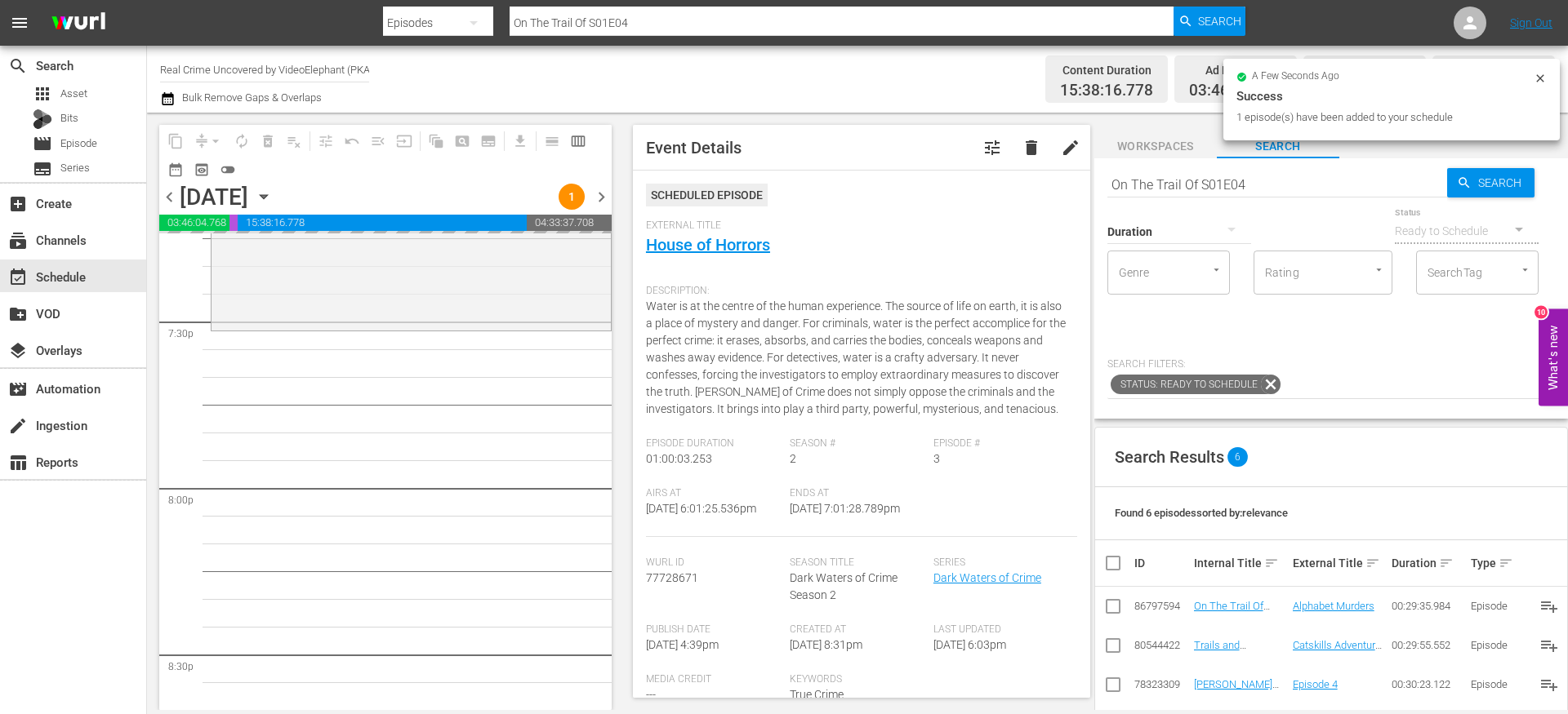
click at [1150, 178] on input "On The Trail Of S01E04" at bounding box center [1277, 185] width 340 height 39
paste input "The FBI Files S04E11"
type input "The FBI Files S04E11"
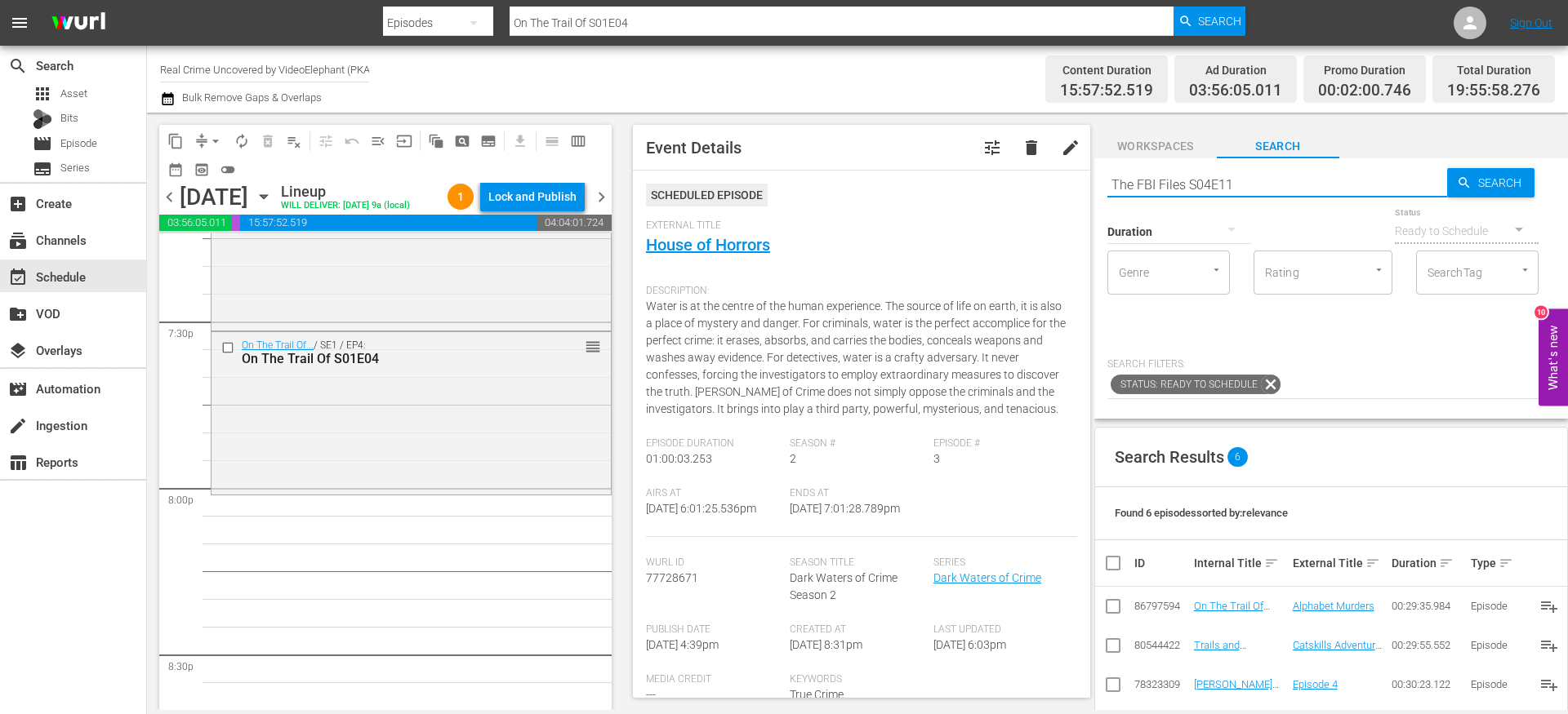
type input "The FBI Files S04E11"
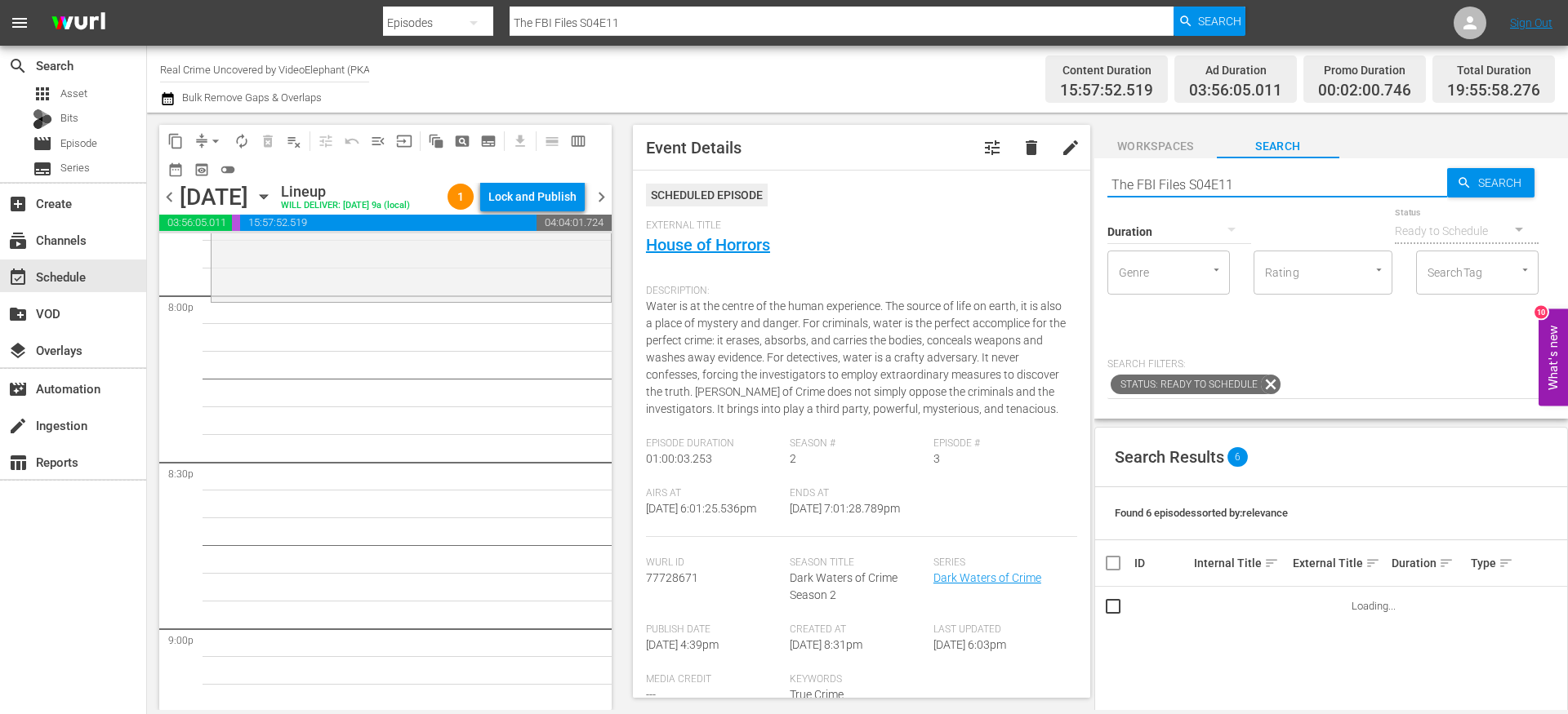
scroll to position [6618, 0]
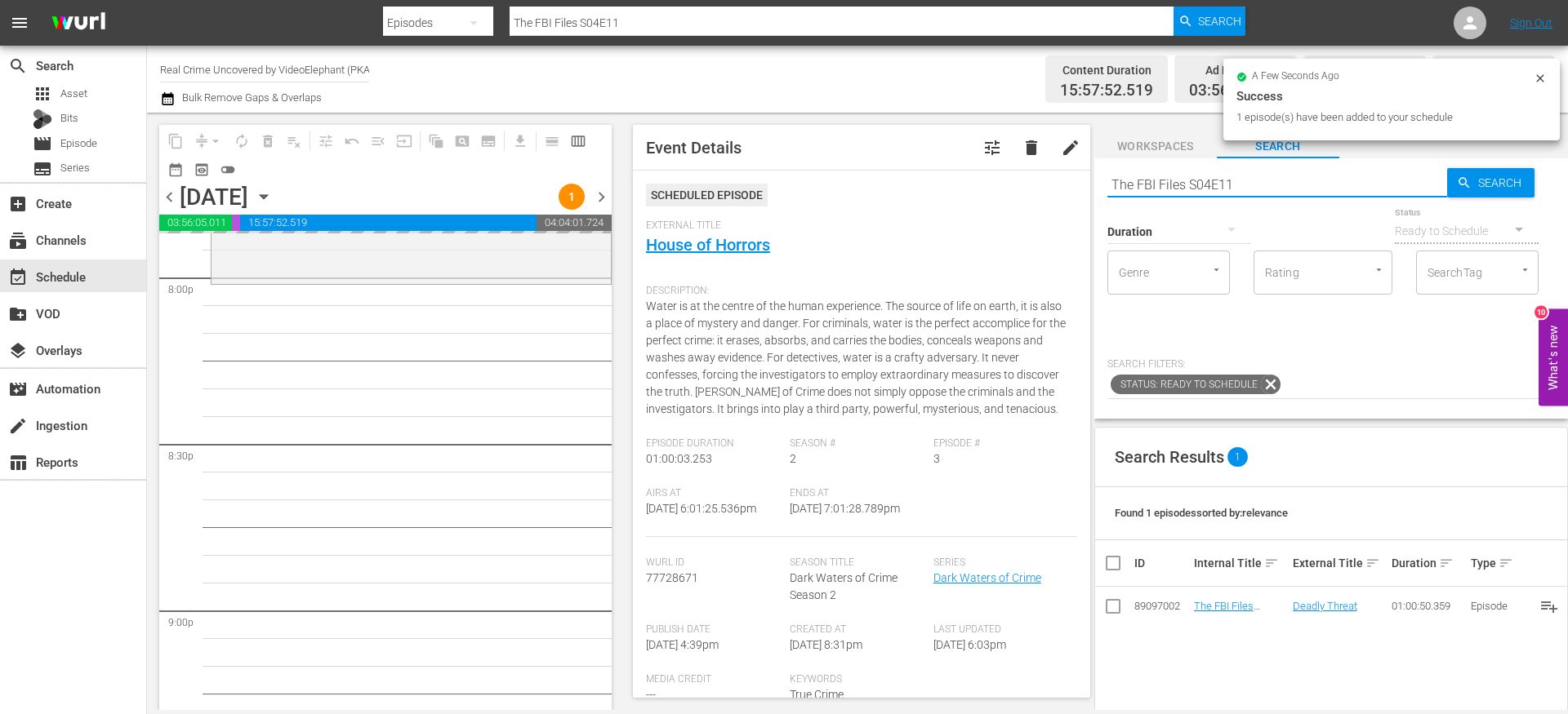
click at [1150, 182] on input "The FBI Files S04E11" at bounding box center [1277, 185] width 340 height 39
paste input "Forensic Factor S03E04"
type input "Forensic Factor S03E04"
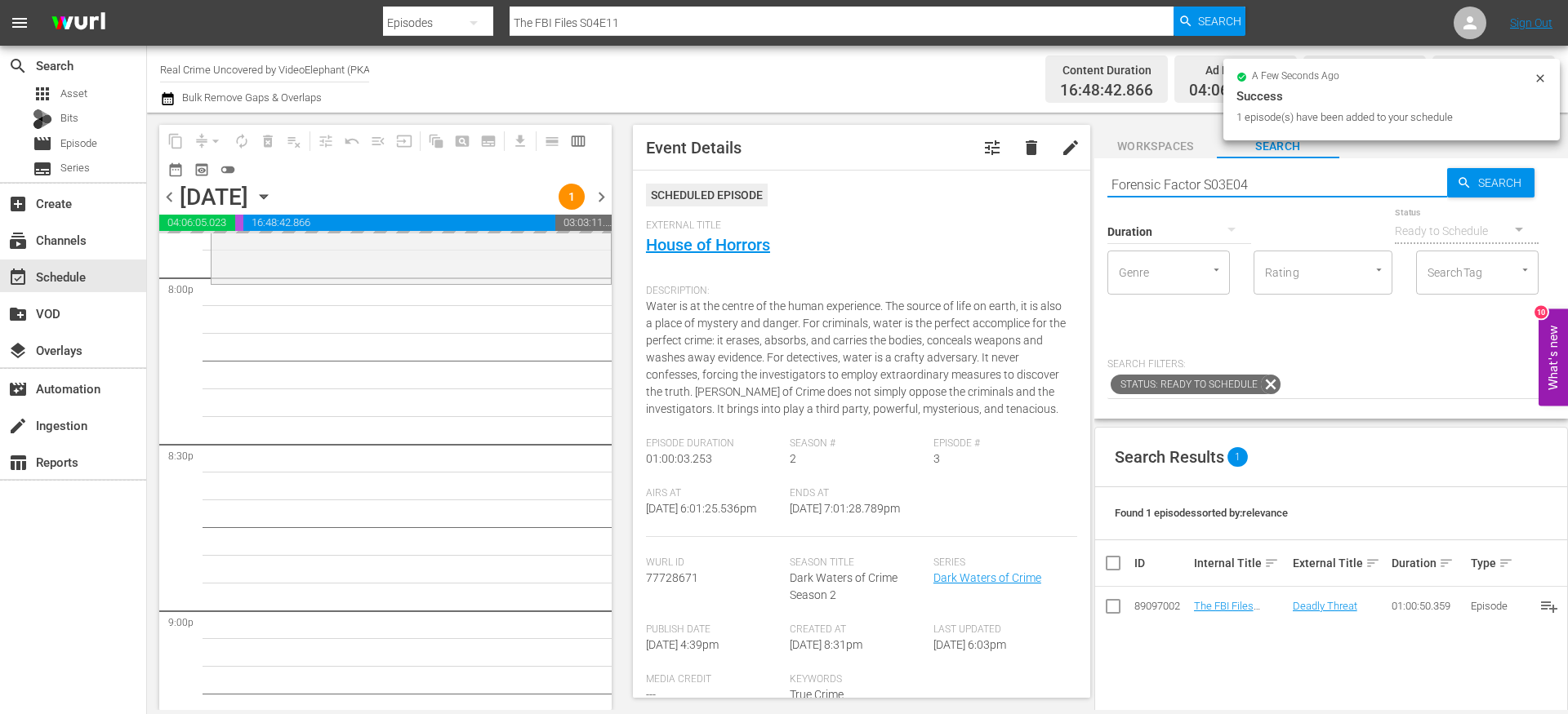
type input "Forensic Factor S03E04"
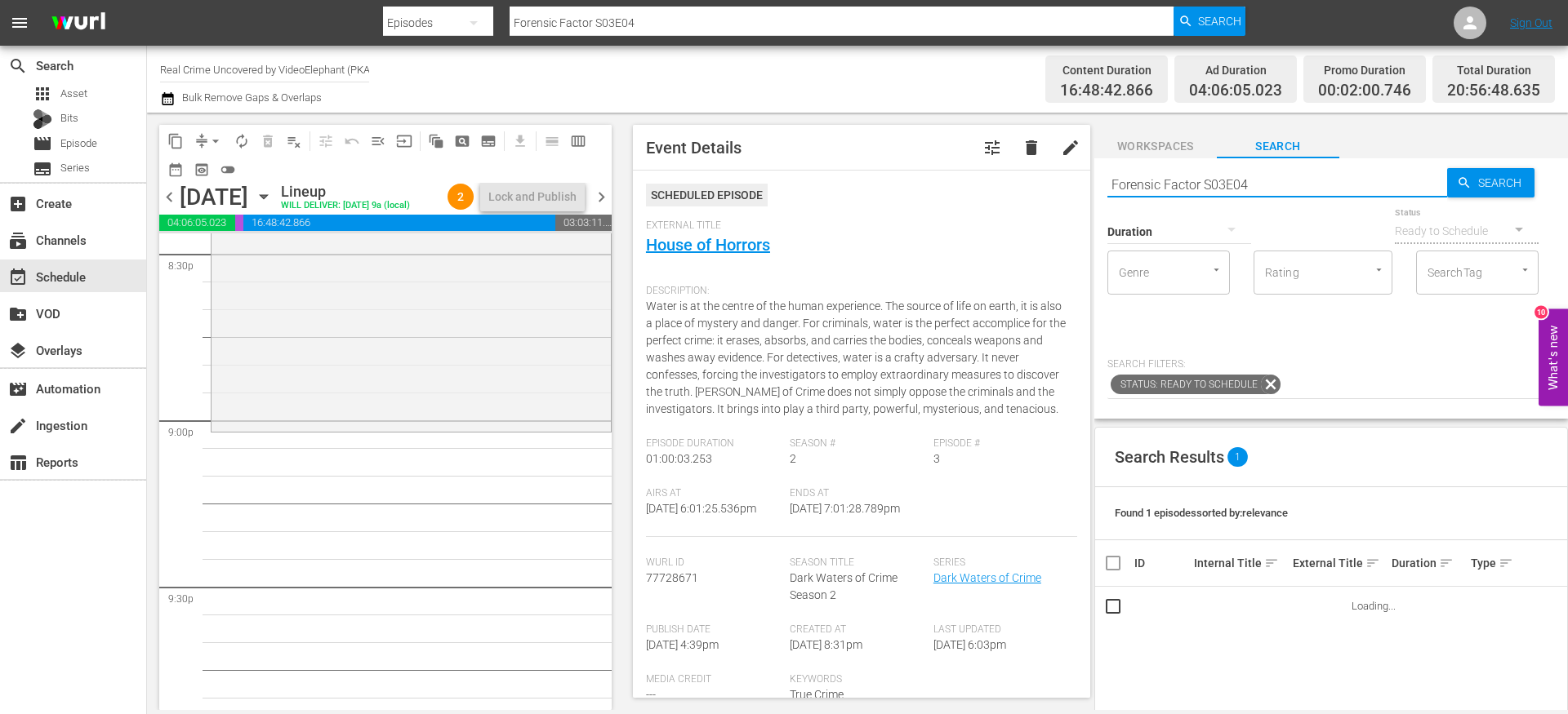
scroll to position [6809, 0]
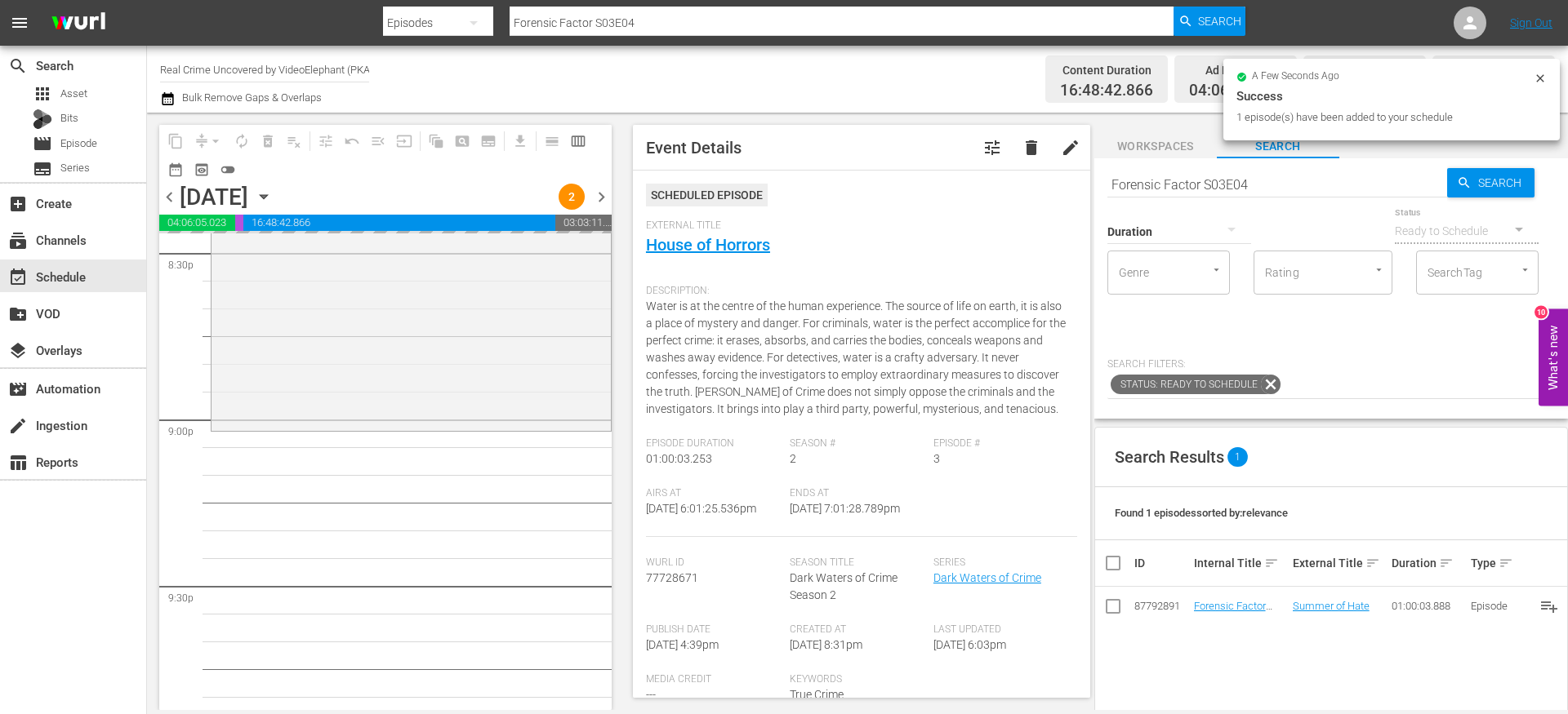
click at [1157, 182] on input "Forensic Factor S03E04" at bounding box center [1277, 185] width 340 height 39
paste input "City of Evil S01E01"
type input "City of Evil S01E01"
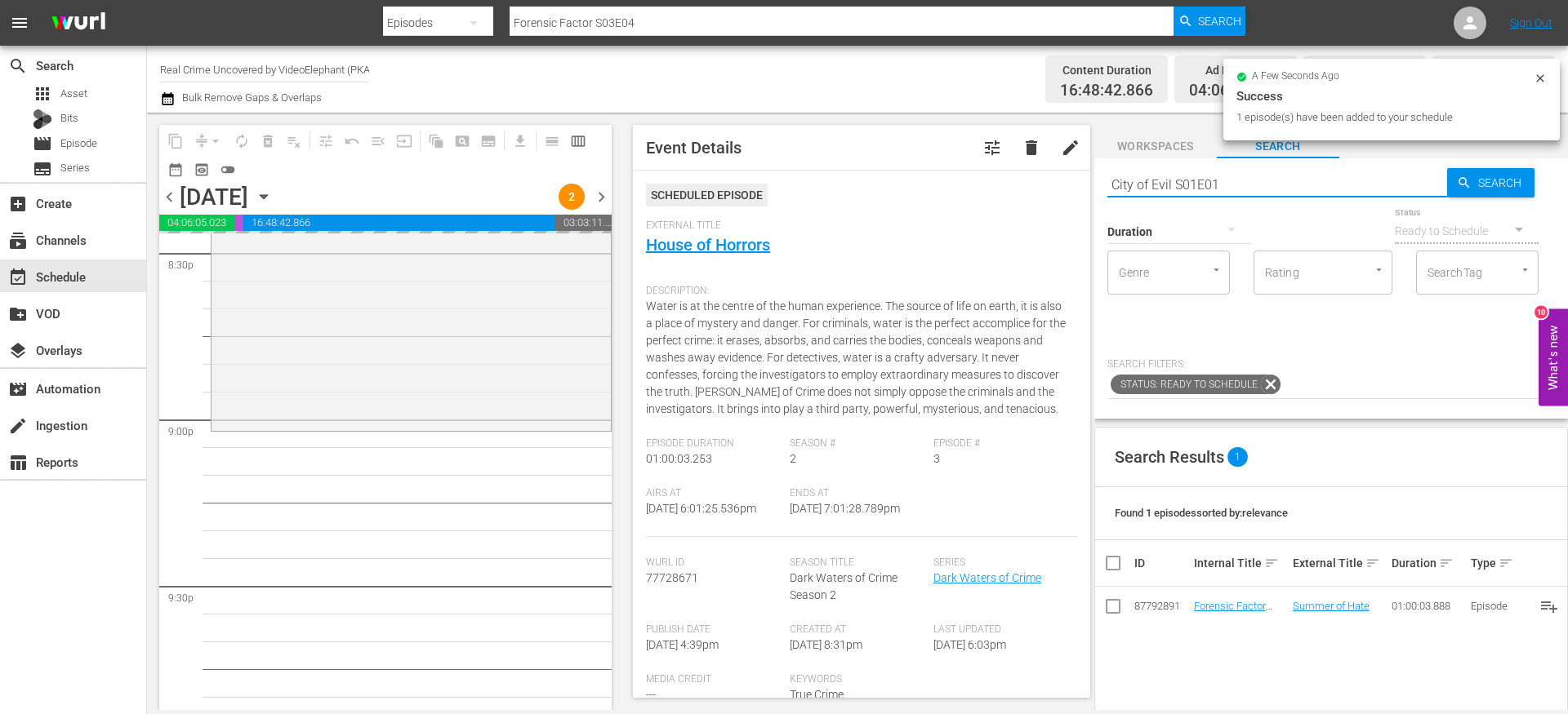
type input "City of Evil S01E01"
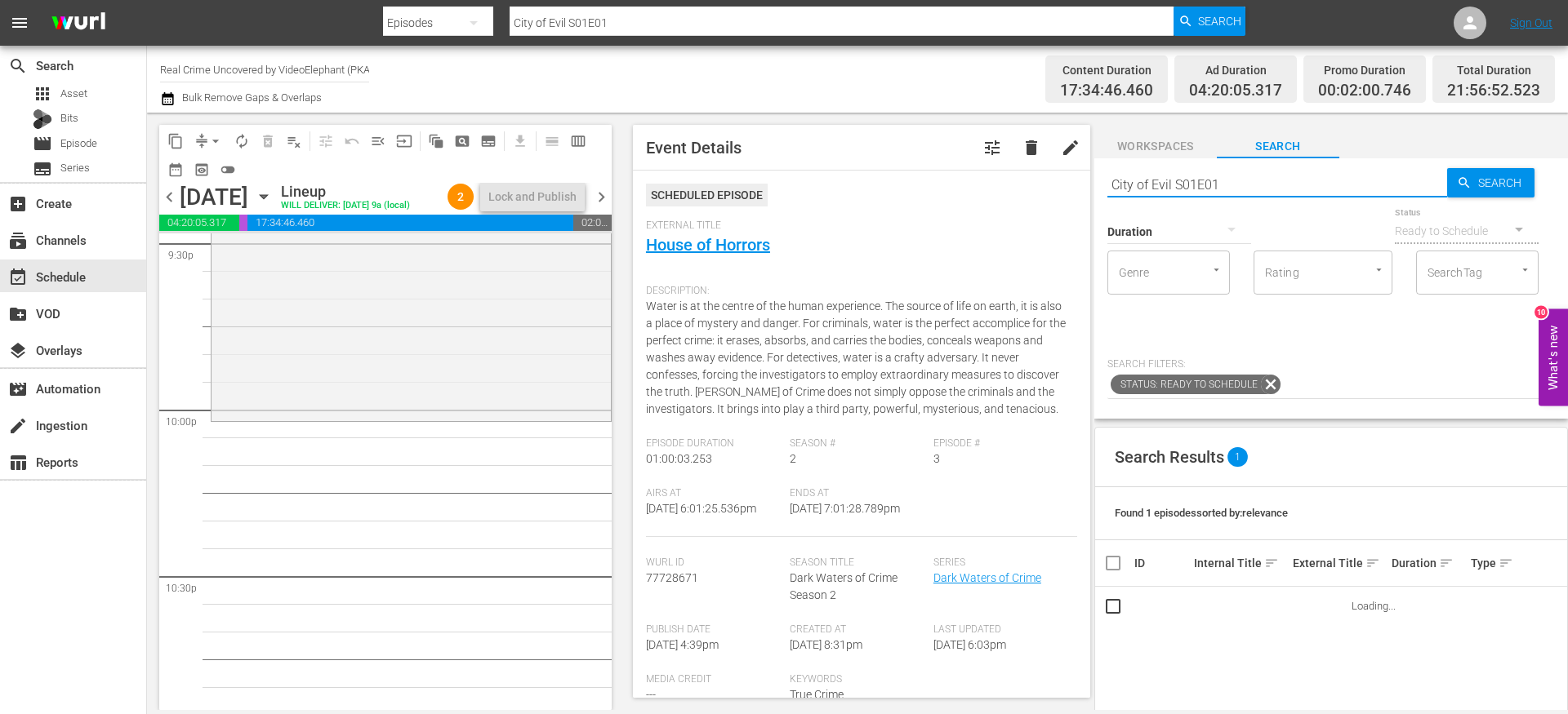
scroll to position [7172, 0]
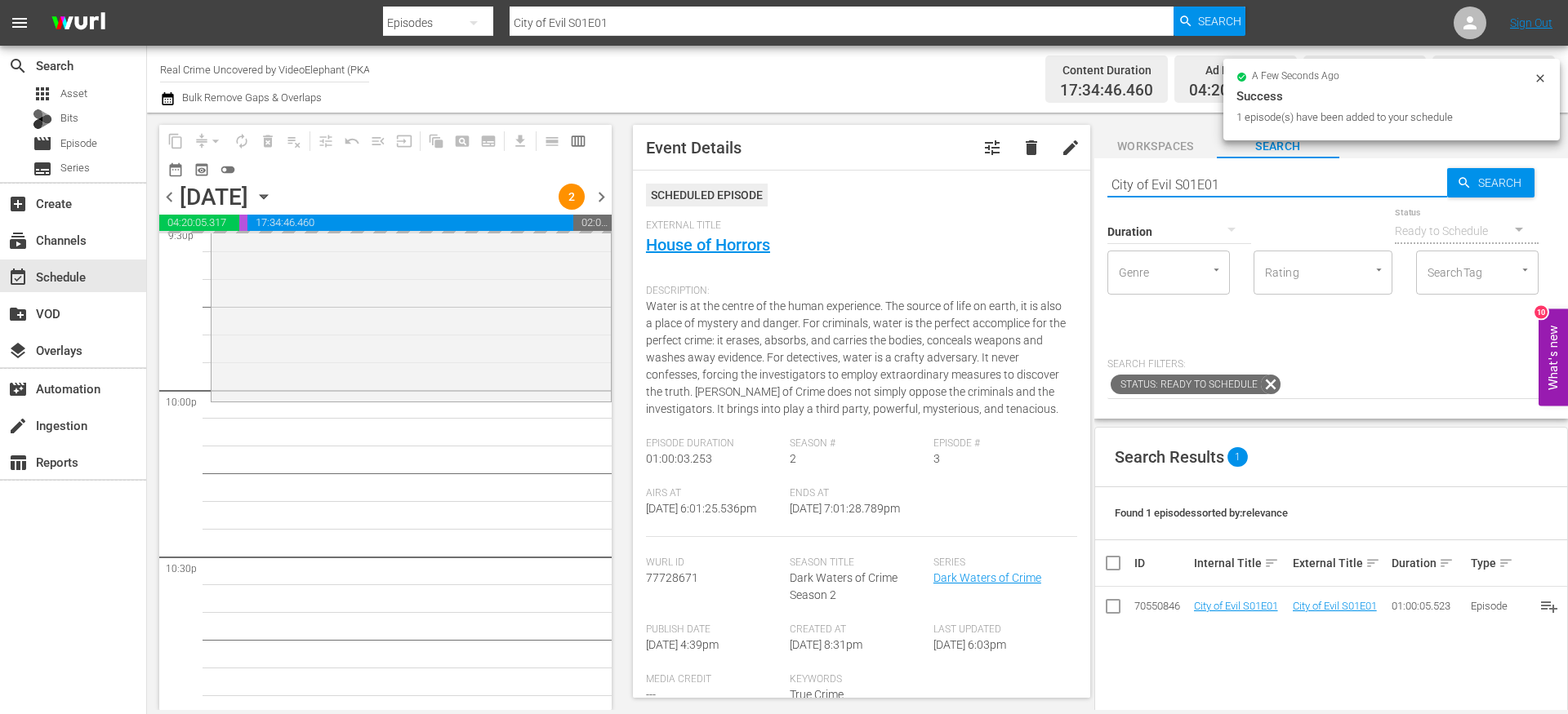
click at [1152, 185] on input "City of Evil S01E01" at bounding box center [1277, 185] width 340 height 39
paste input "Dark Waters of Crime S02E03"
type input "Dark Waters of Crime S02E03"
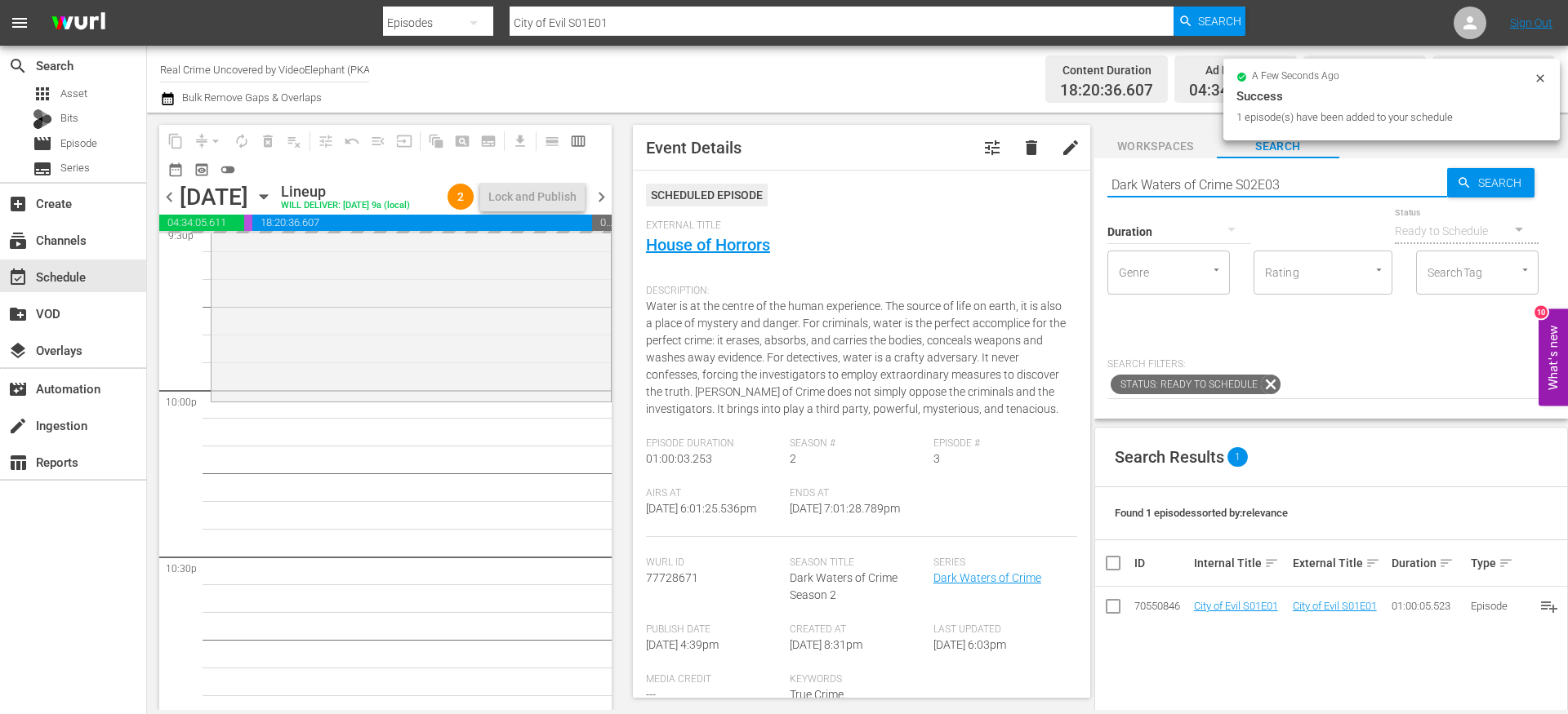
type input "Dark Waters of Crime S02E03"
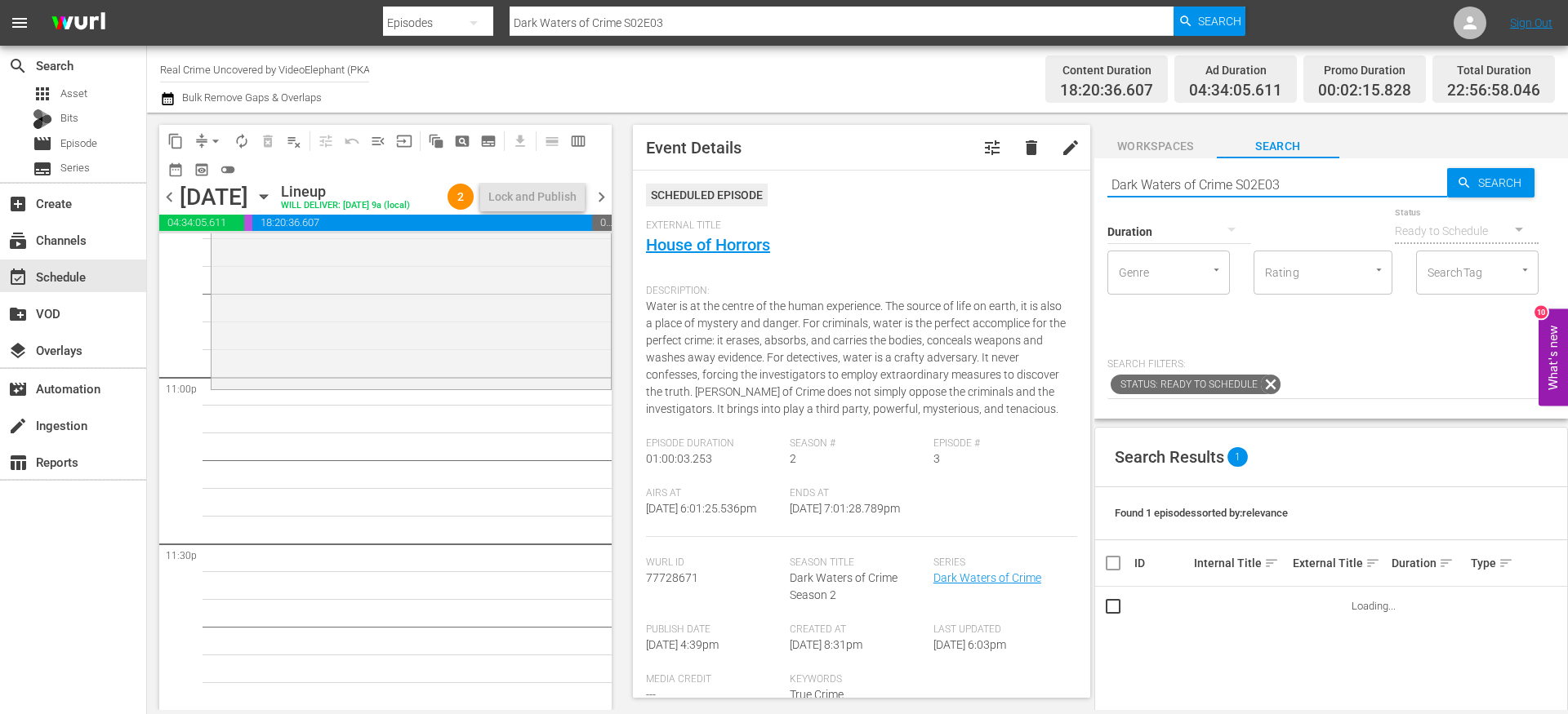
scroll to position [7543, 0]
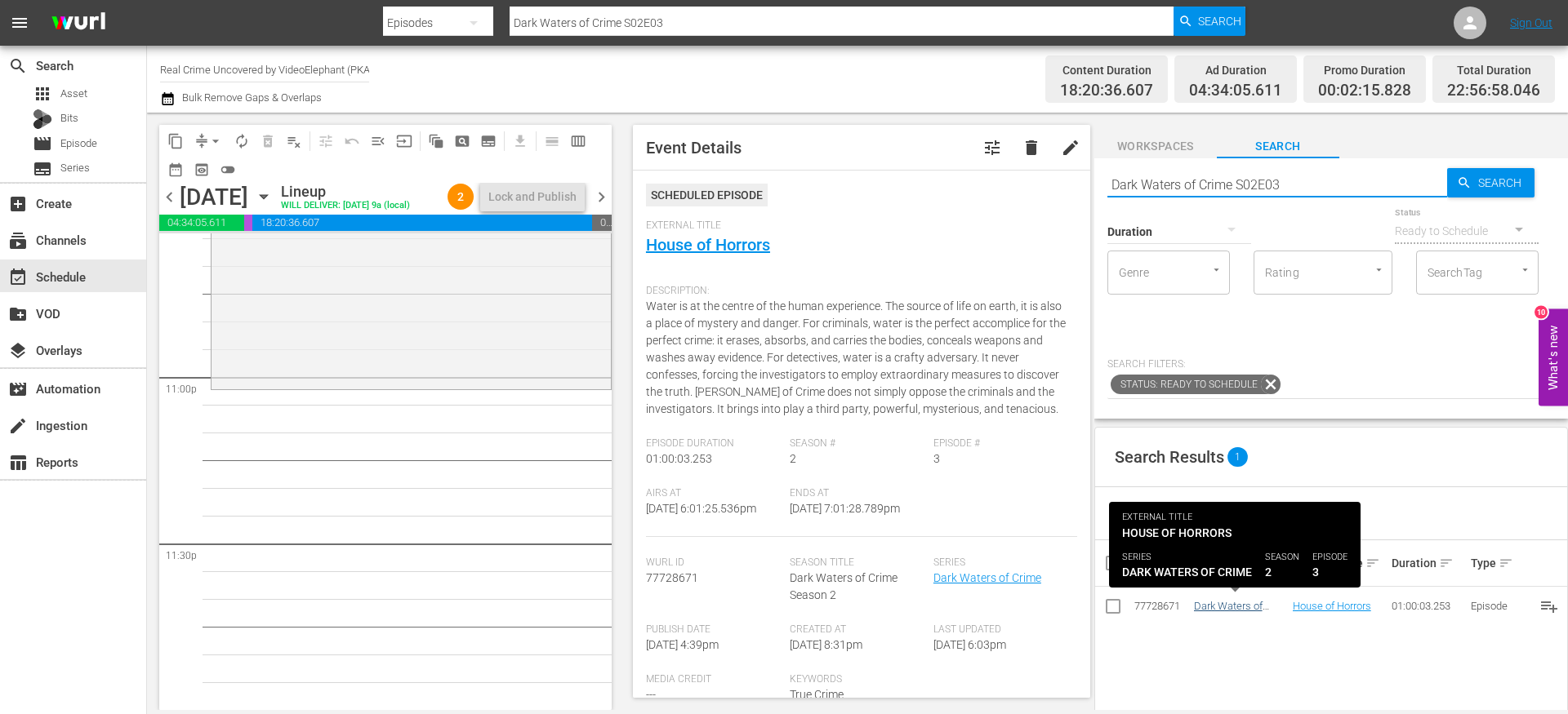
type input "Dark Waters of Crime S02E03"
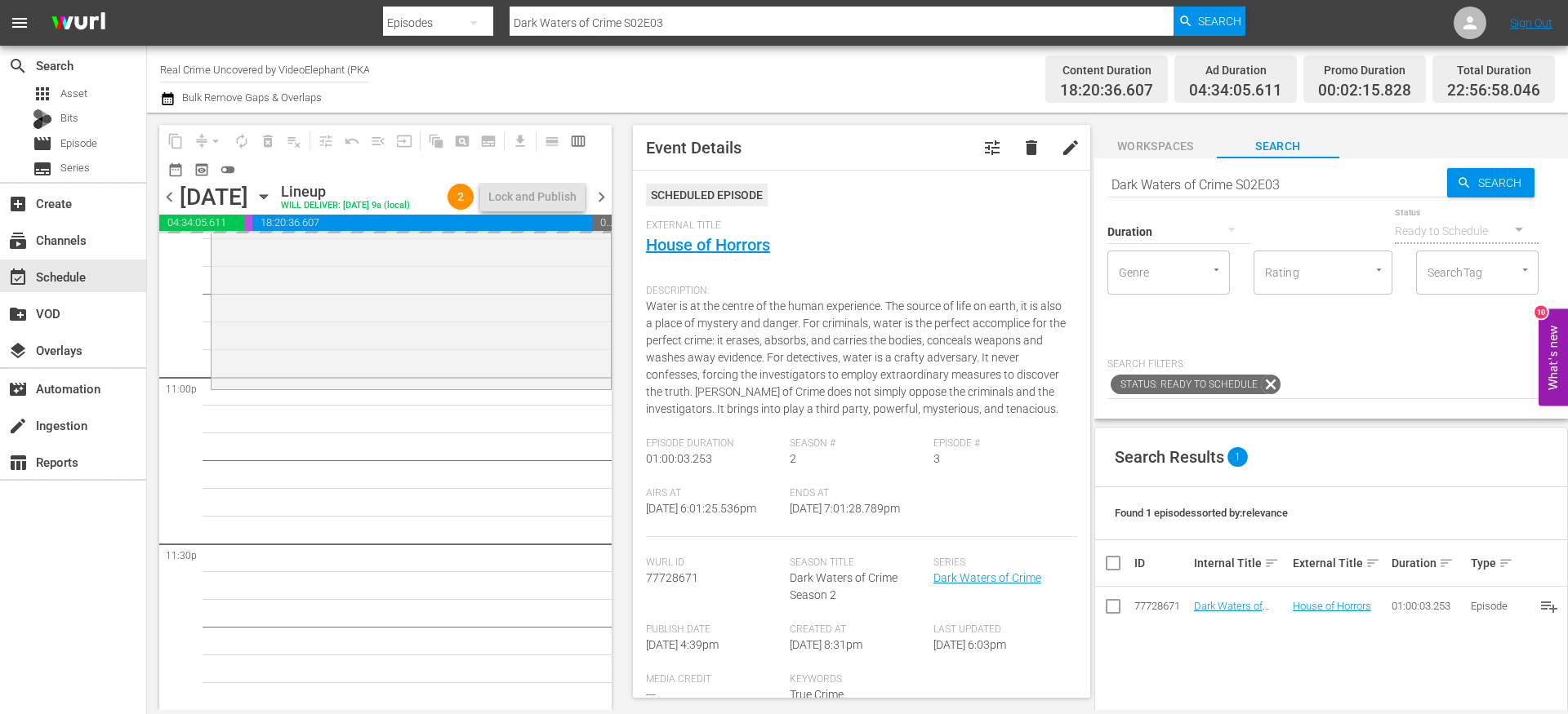
drag, startPoint x: 1217, startPoint y: 601, endPoint x: 922, endPoint y: 15, distance: 656.1
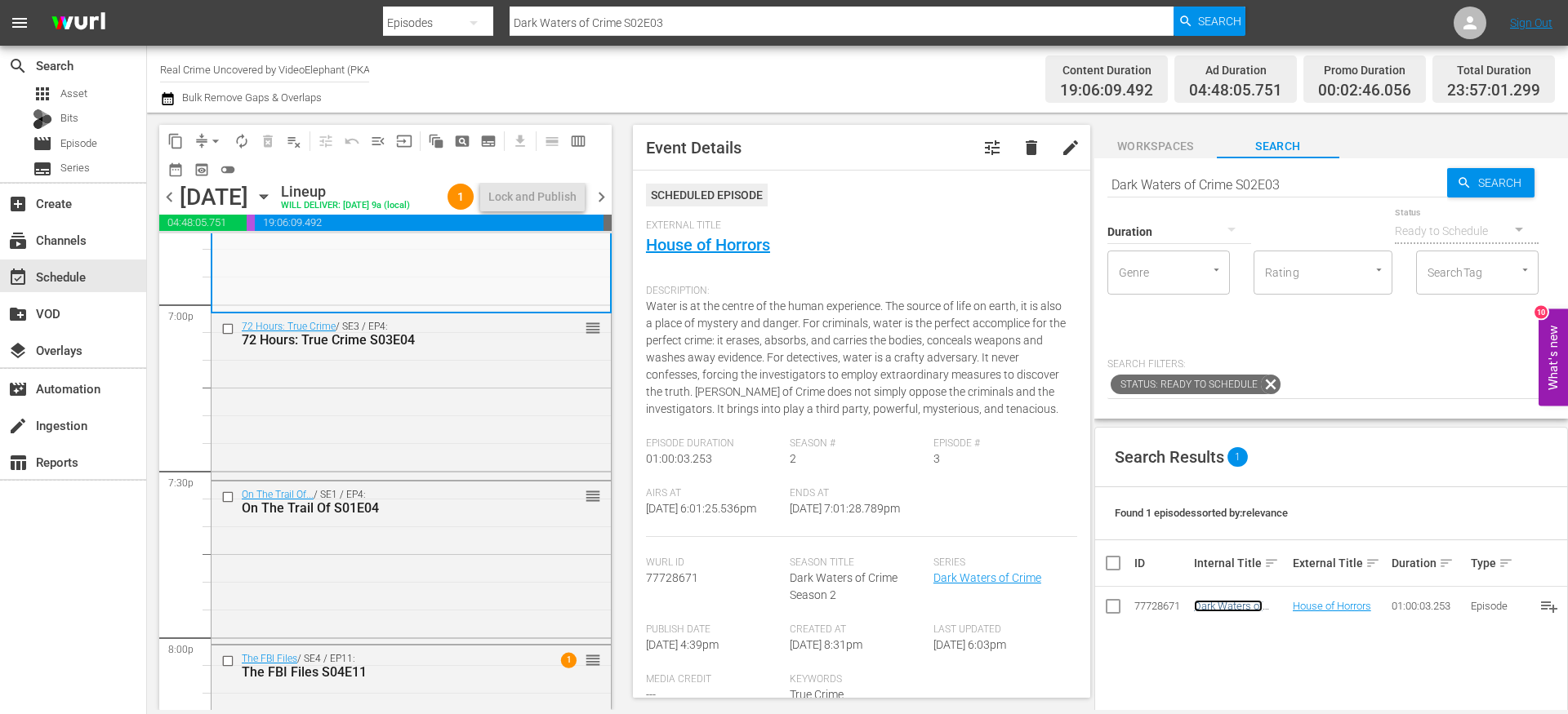
scroll to position [6265, 0]
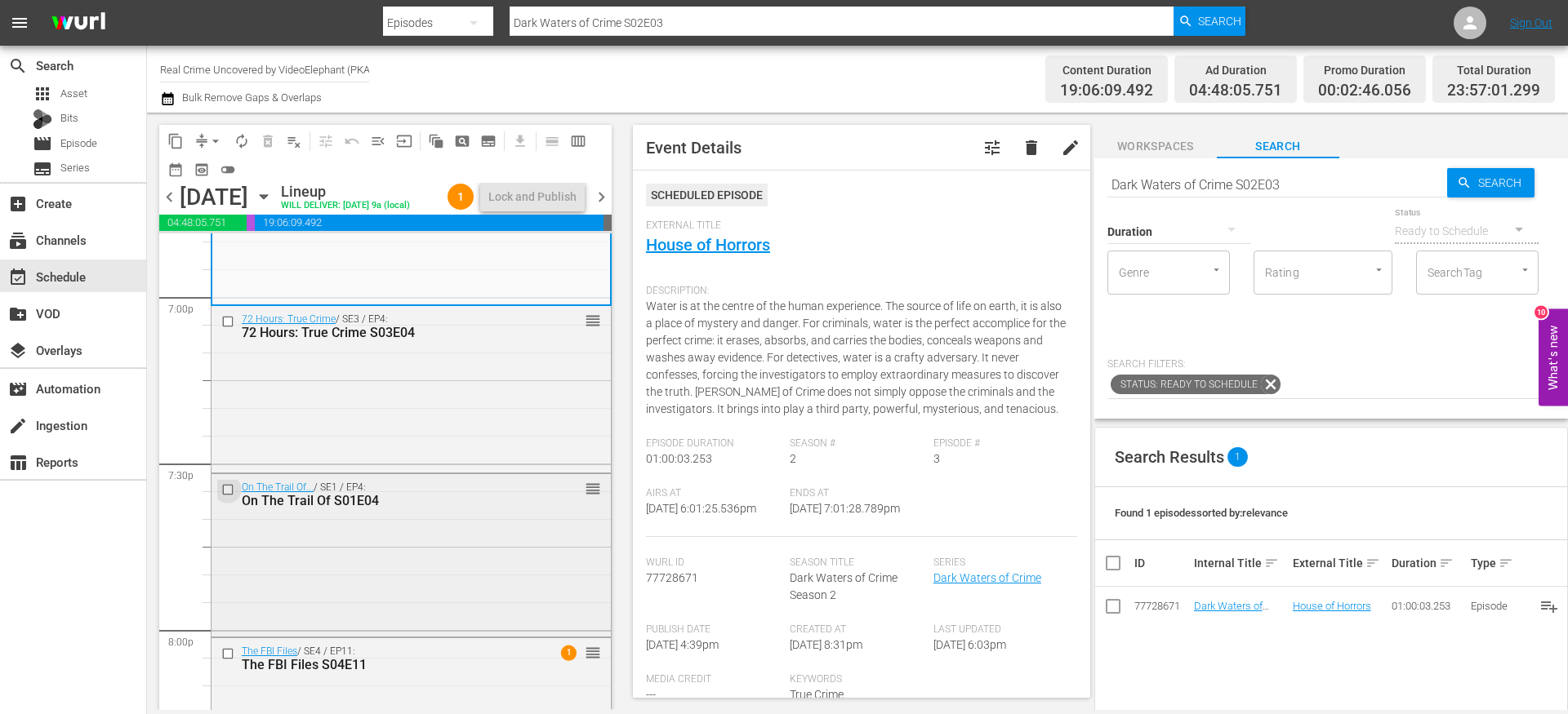
click at [225, 497] on input "checkbox" at bounding box center [230, 489] width 17 height 14
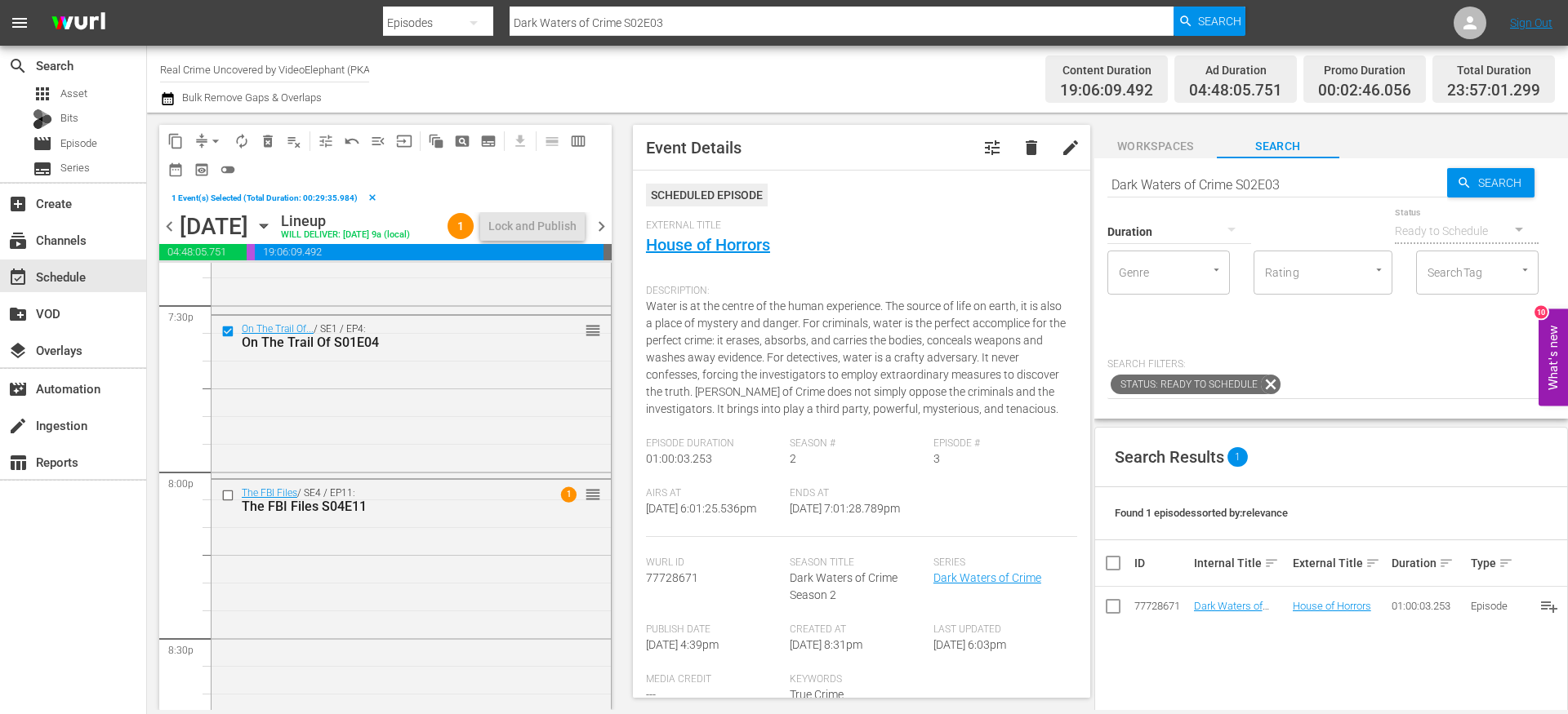
scroll to position [6473, 0]
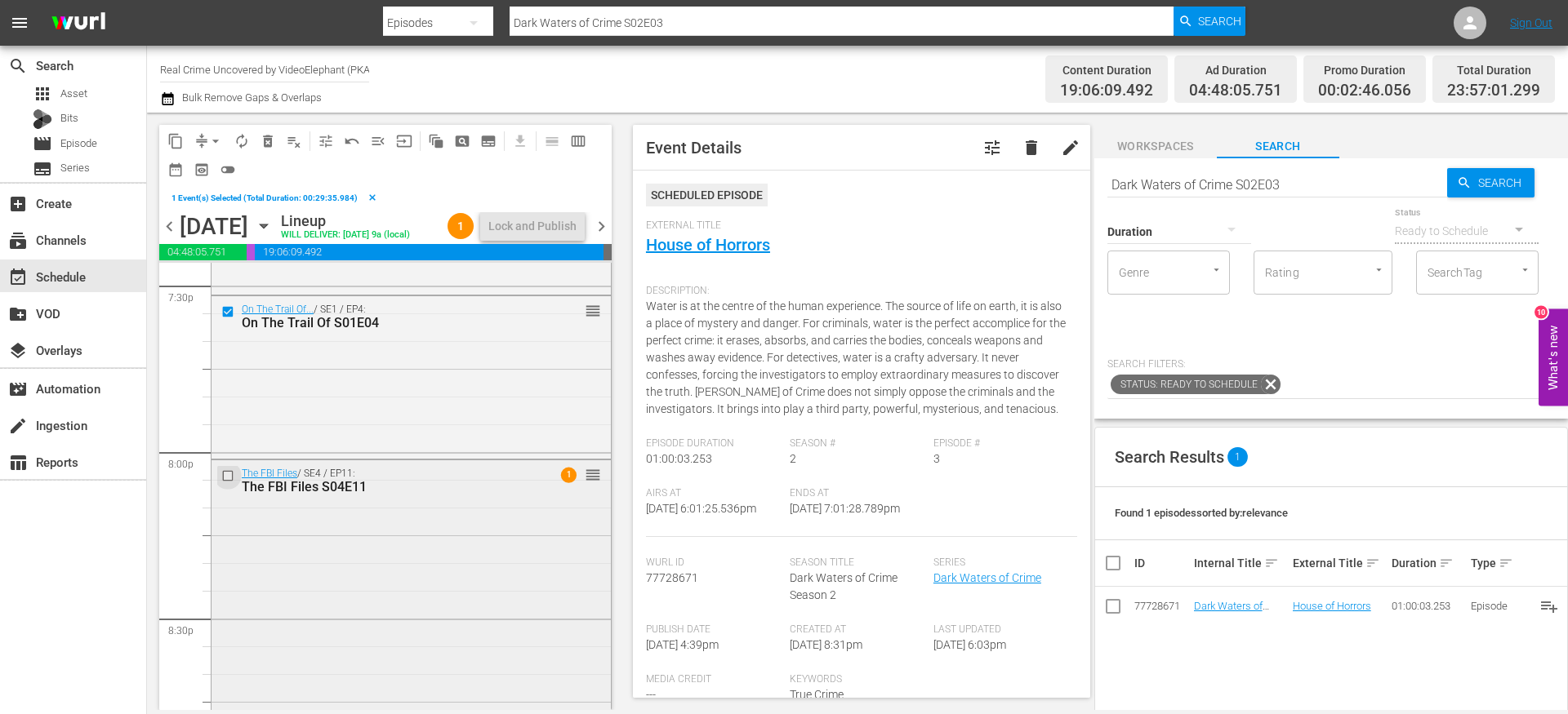
click at [226, 483] on input "checkbox" at bounding box center [230, 475] width 17 height 14
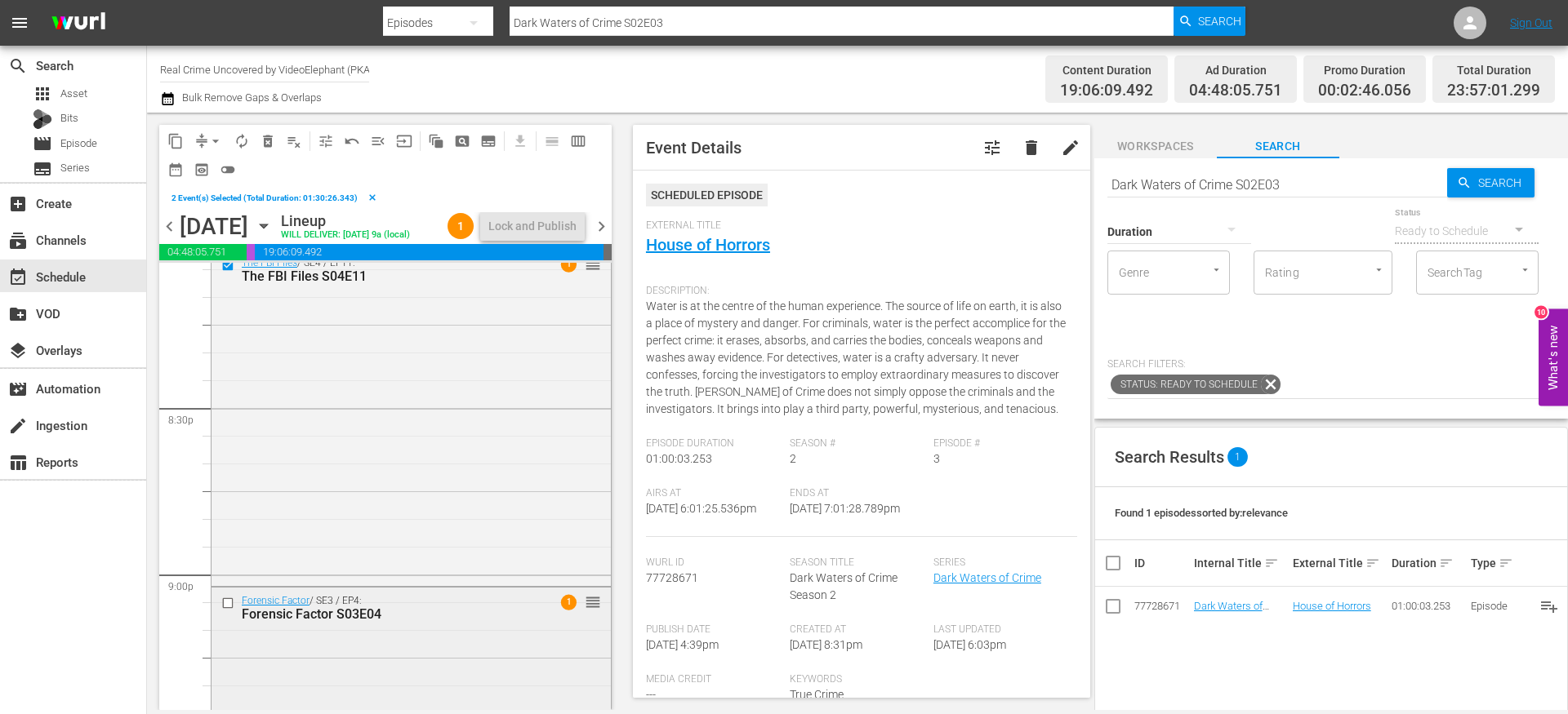
click at [226, 610] on input "checkbox" at bounding box center [230, 602] width 17 height 14
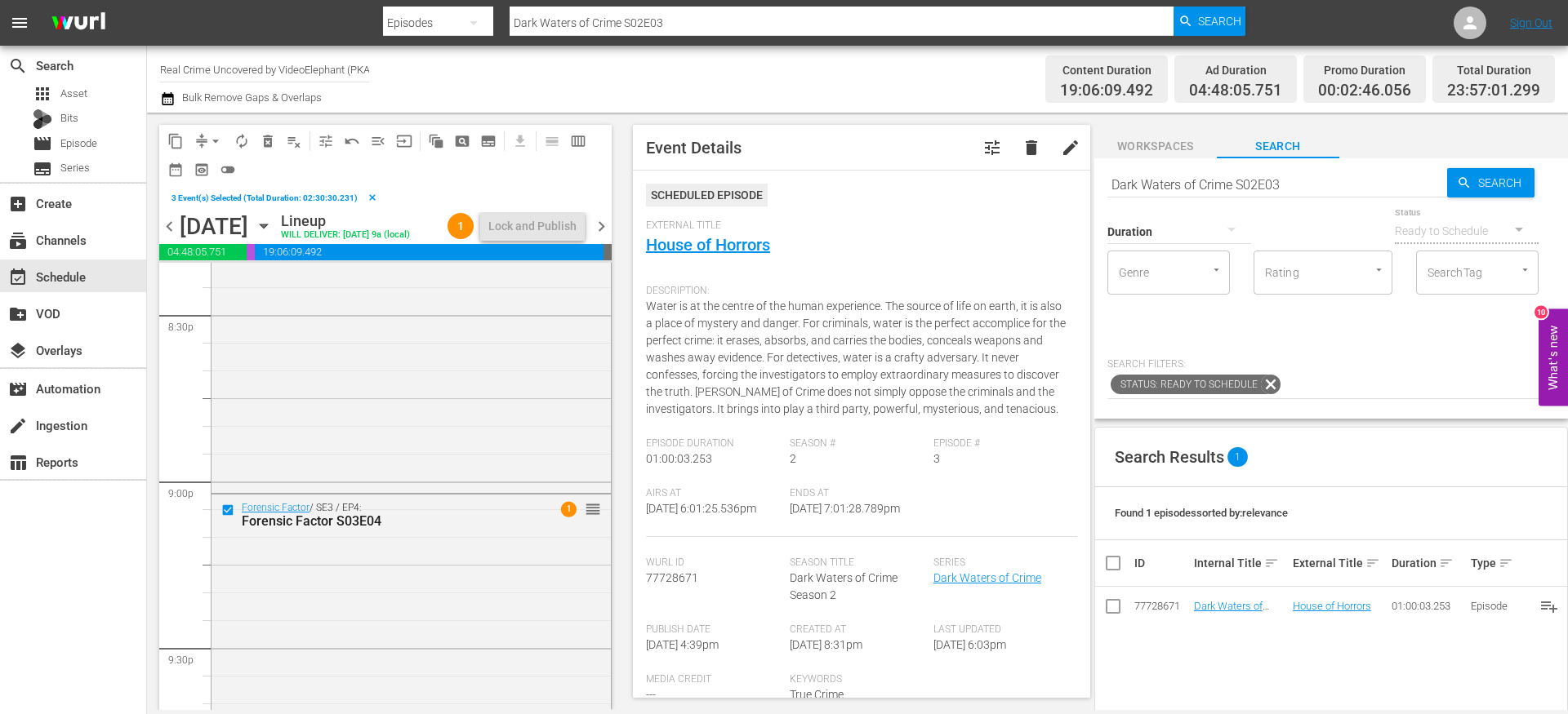
scroll to position [6998, 0]
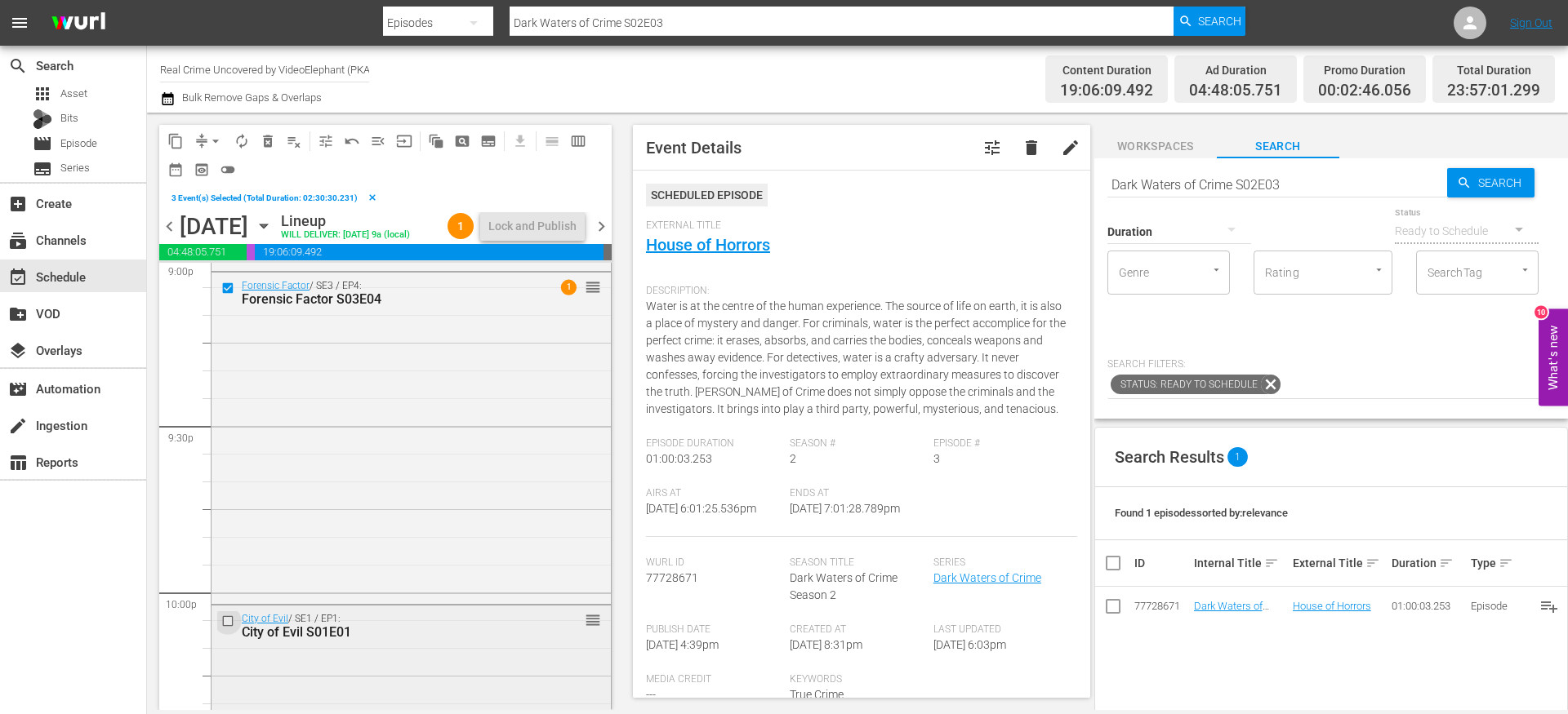
click at [229, 629] on input "checkbox" at bounding box center [230, 621] width 17 height 14
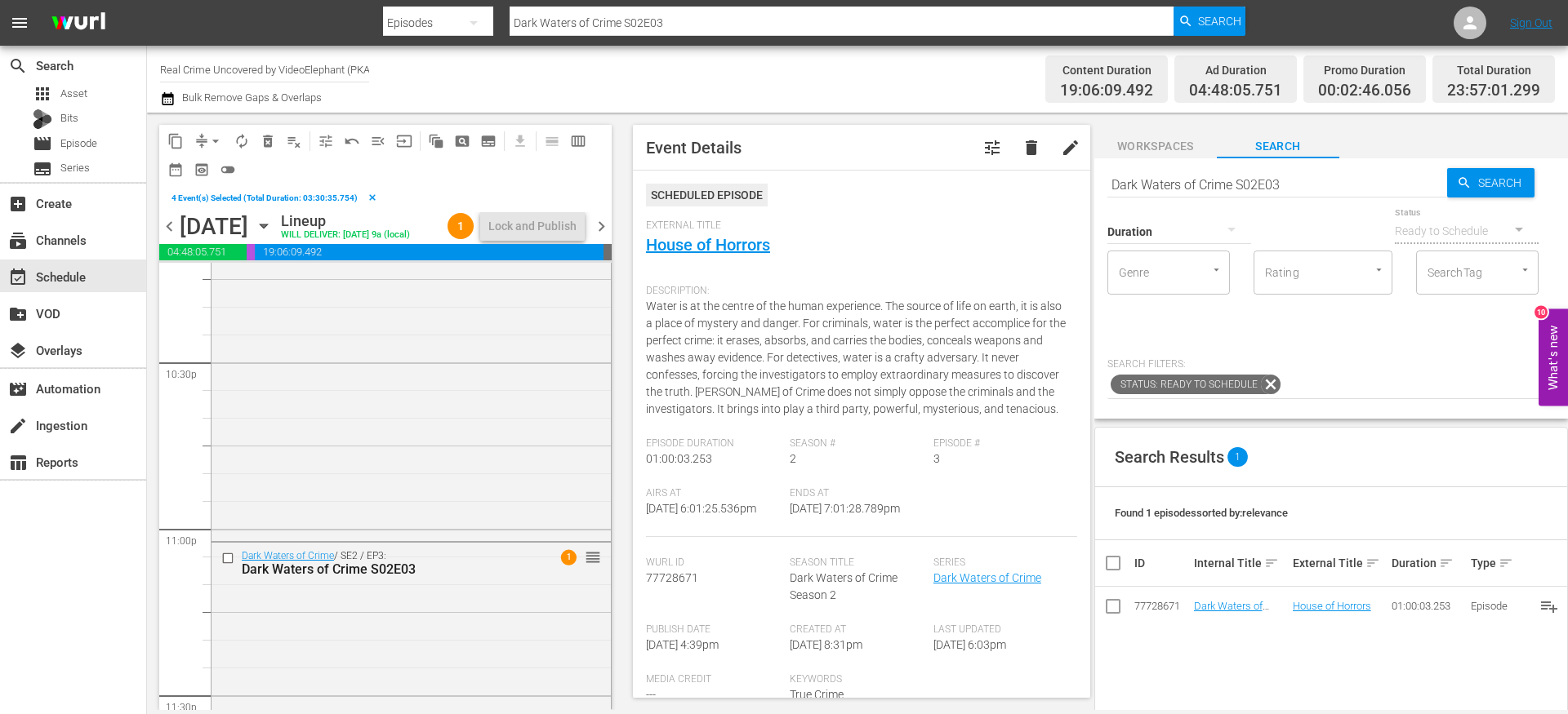
scroll to position [7496, 0]
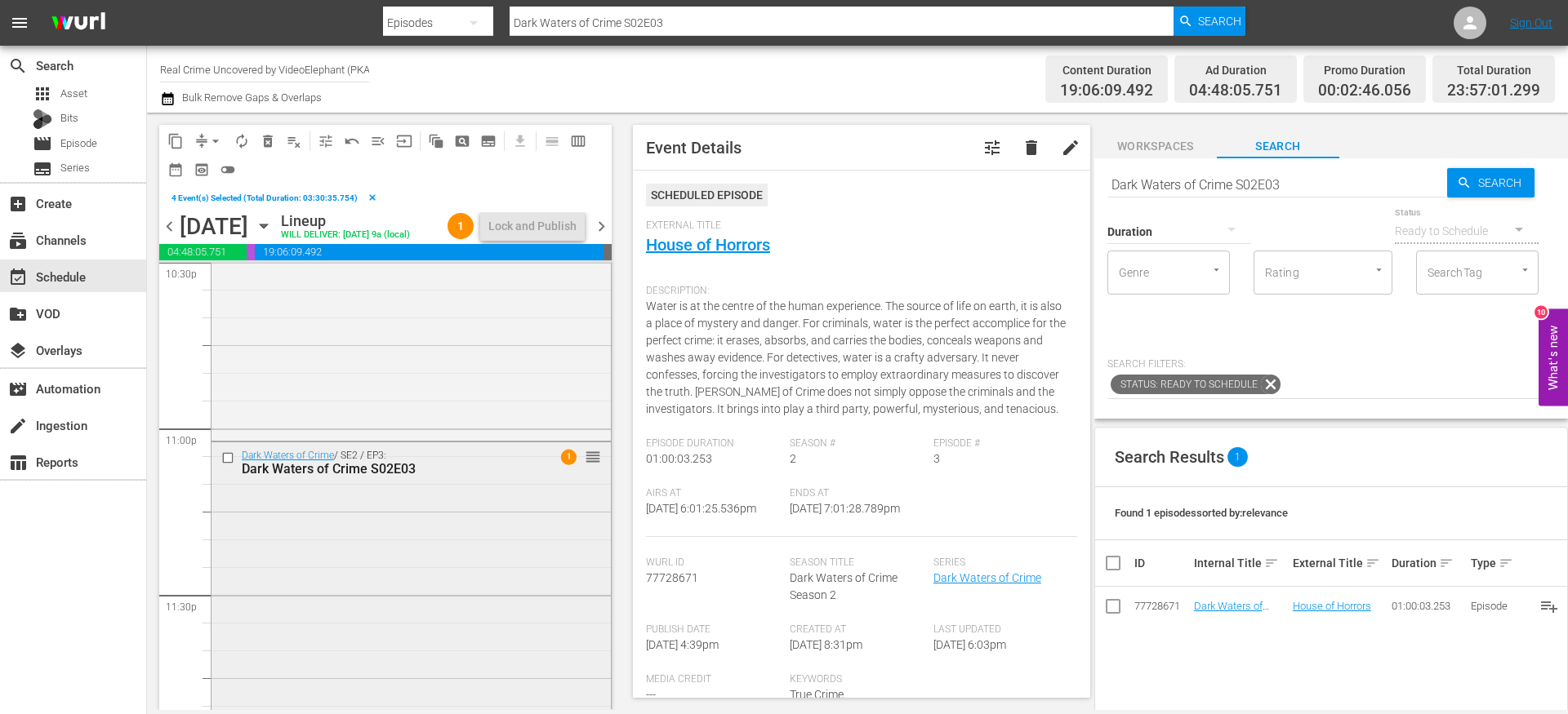
click at [229, 464] on input "checkbox" at bounding box center [230, 458] width 17 height 14
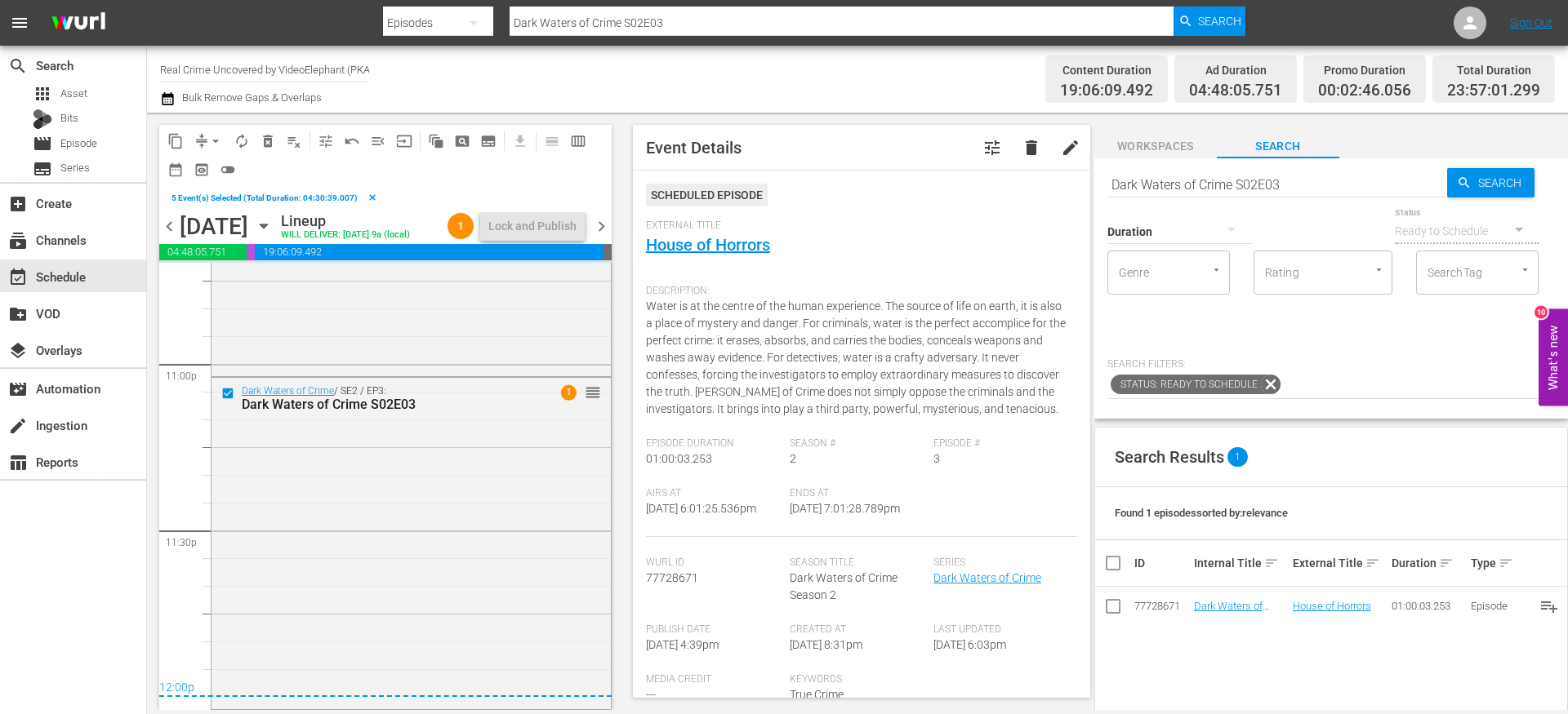
scroll to position [7584, 0]
click at [177, 140] on span "content_copy" at bounding box center [175, 141] width 16 height 16
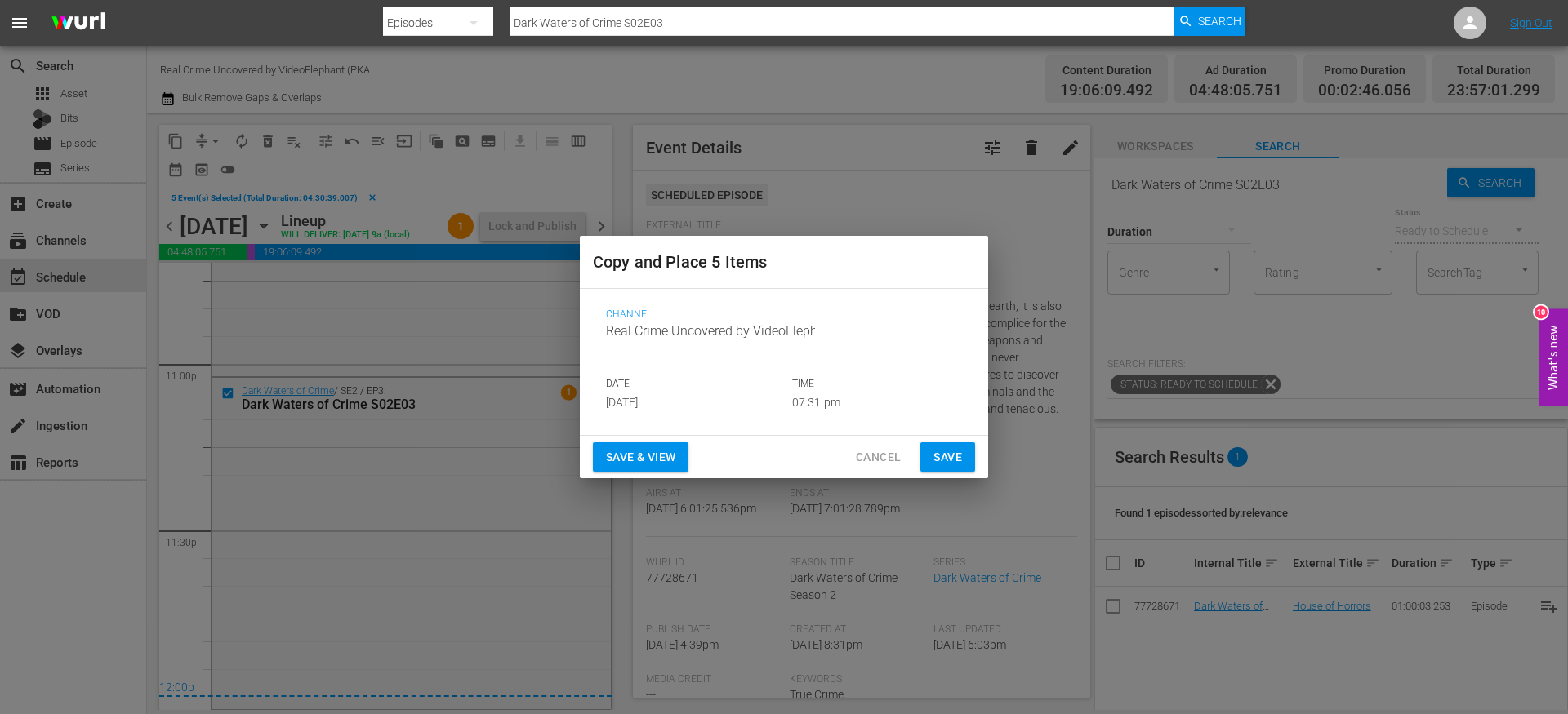
click at [671, 402] on input "[DATE]" at bounding box center [691, 403] width 170 height 24
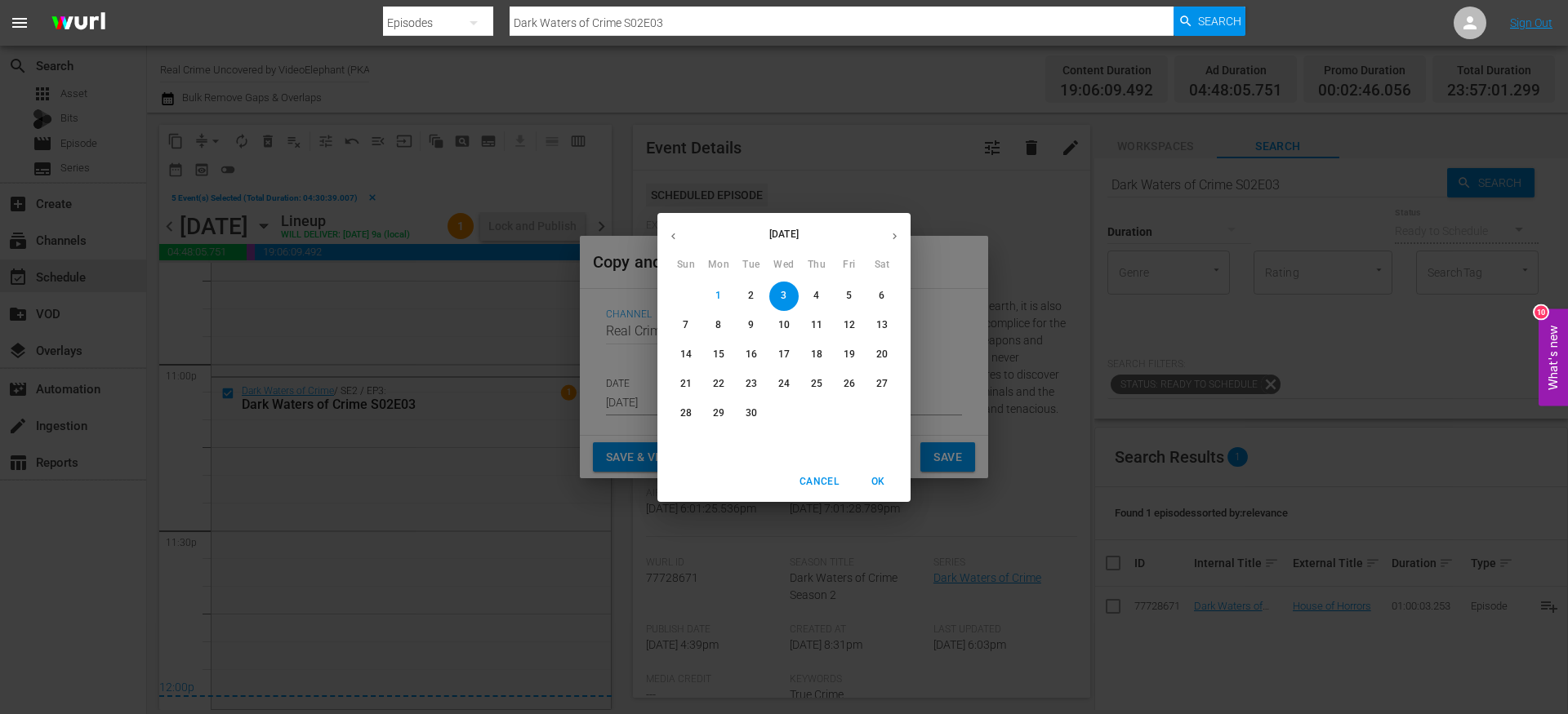
click at [750, 390] on p "23" at bounding box center [751, 383] width 11 height 14
type input "[DATE]"
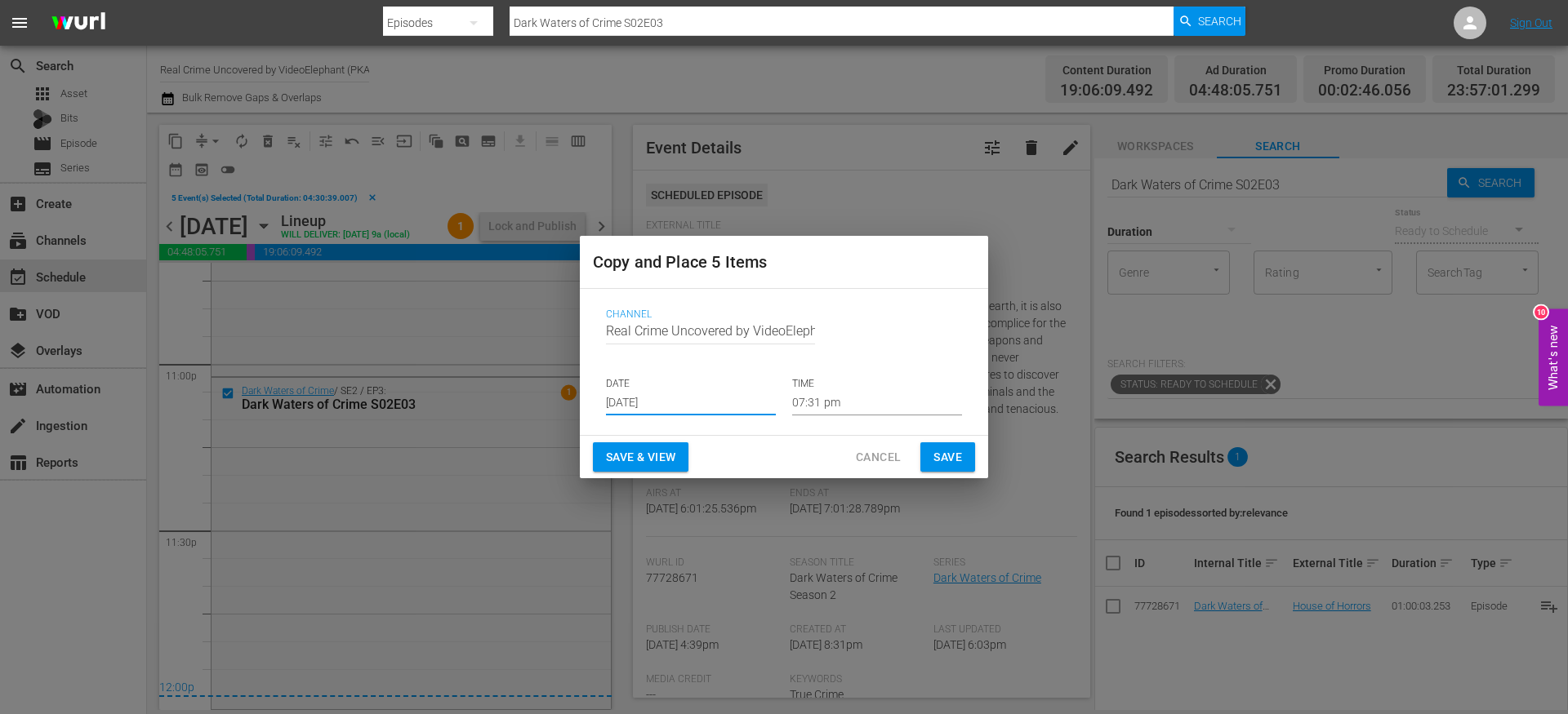
click at [809, 411] on input "07:31 pm" at bounding box center [877, 403] width 170 height 24
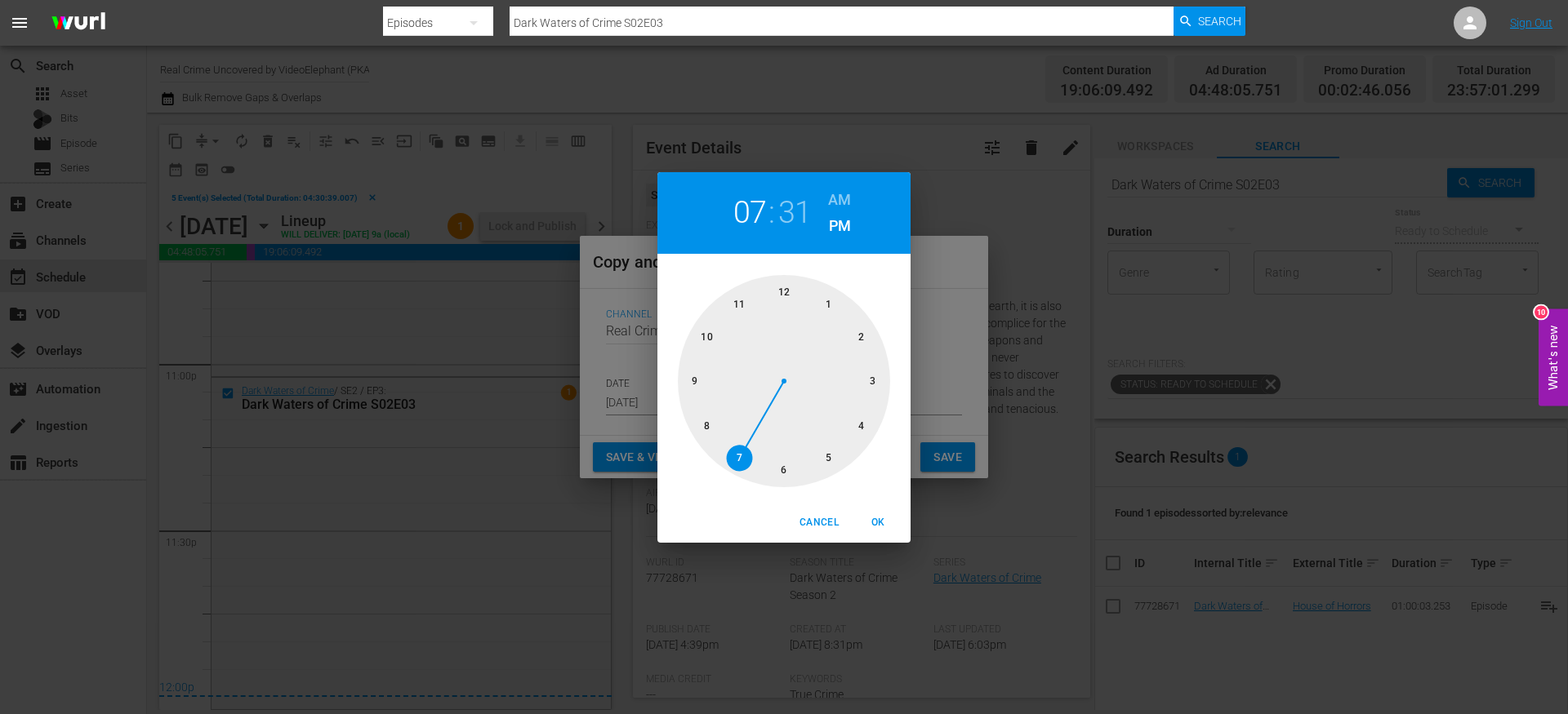
click at [794, 285] on div at bounding box center [784, 381] width 212 height 212
click at [843, 202] on h6 "AM" at bounding box center [839, 200] width 23 height 26
click at [788, 299] on div at bounding box center [784, 381] width 212 height 212
click at [879, 514] on span "OK" at bounding box center [877, 522] width 39 height 17
type input "12:00 am"
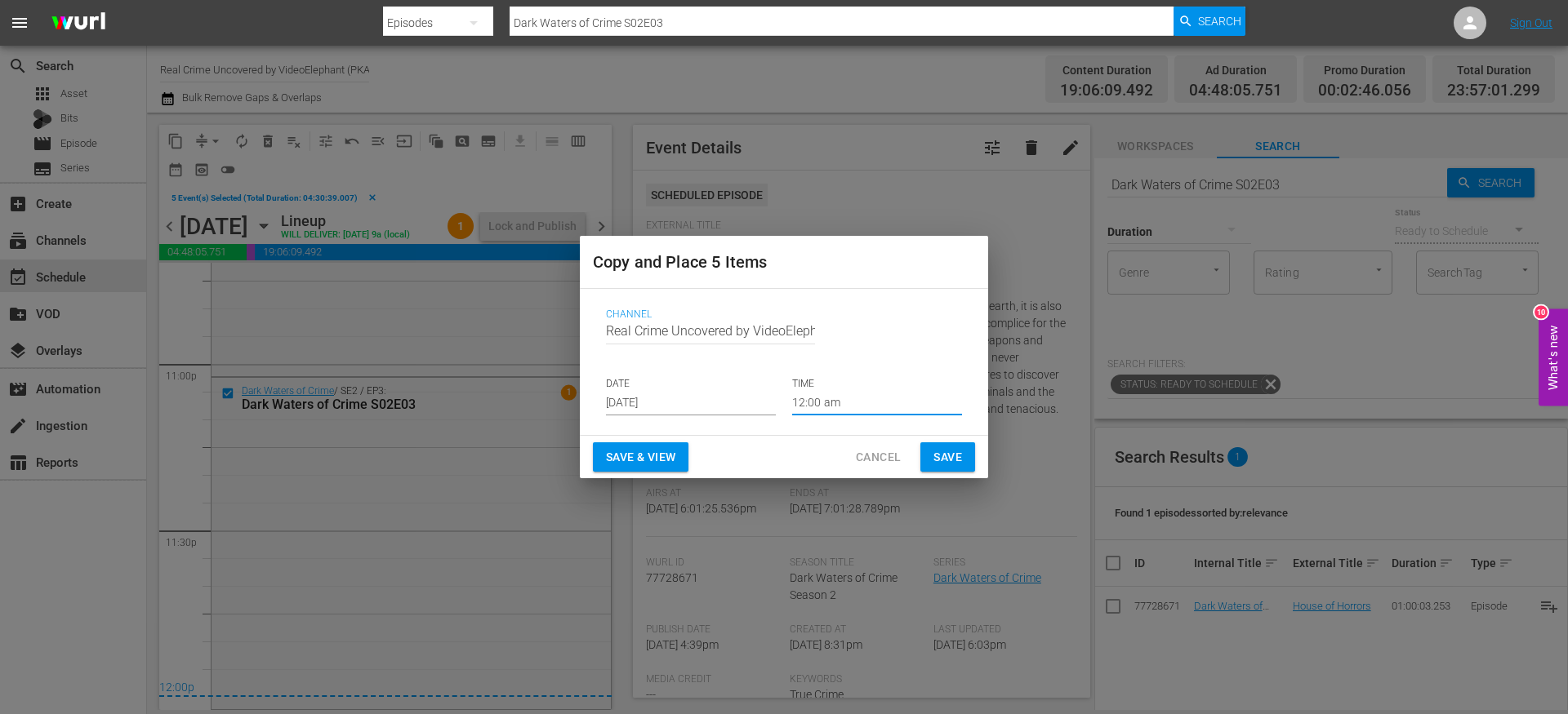
click at [939, 459] on span "Save" at bounding box center [947, 458] width 28 height 21
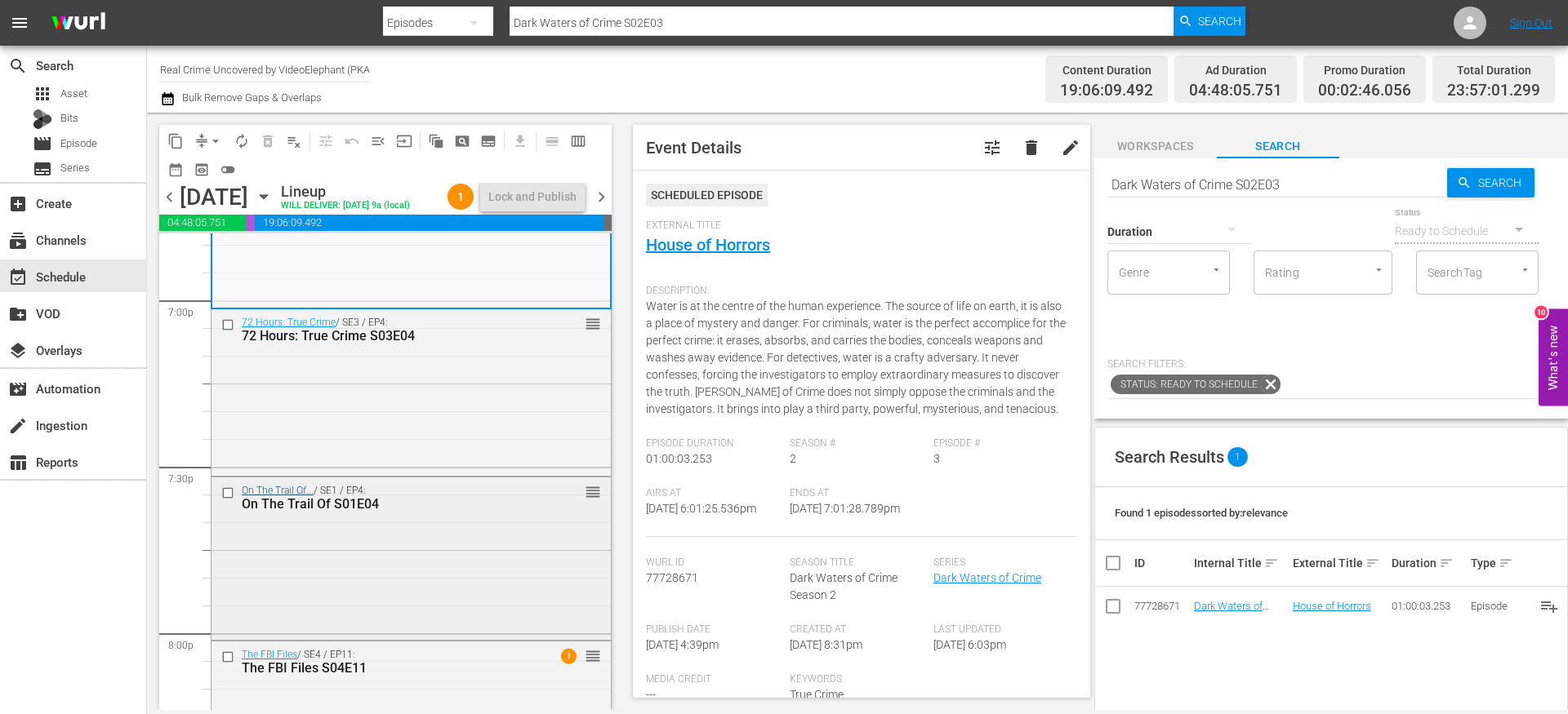
scroll to position [6261, 0]
click at [225, 334] on input "checkbox" at bounding box center [230, 327] width 17 height 14
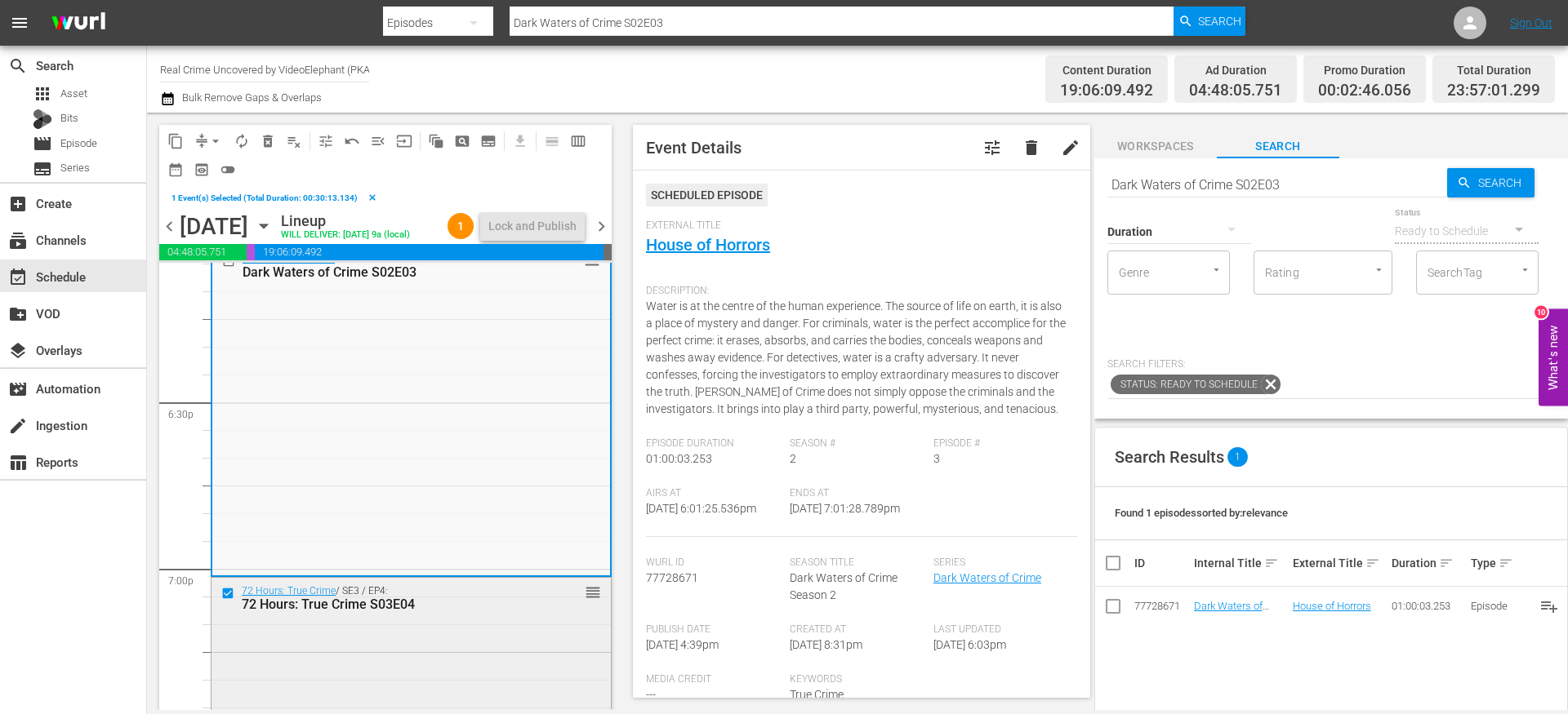
scroll to position [6135, 0]
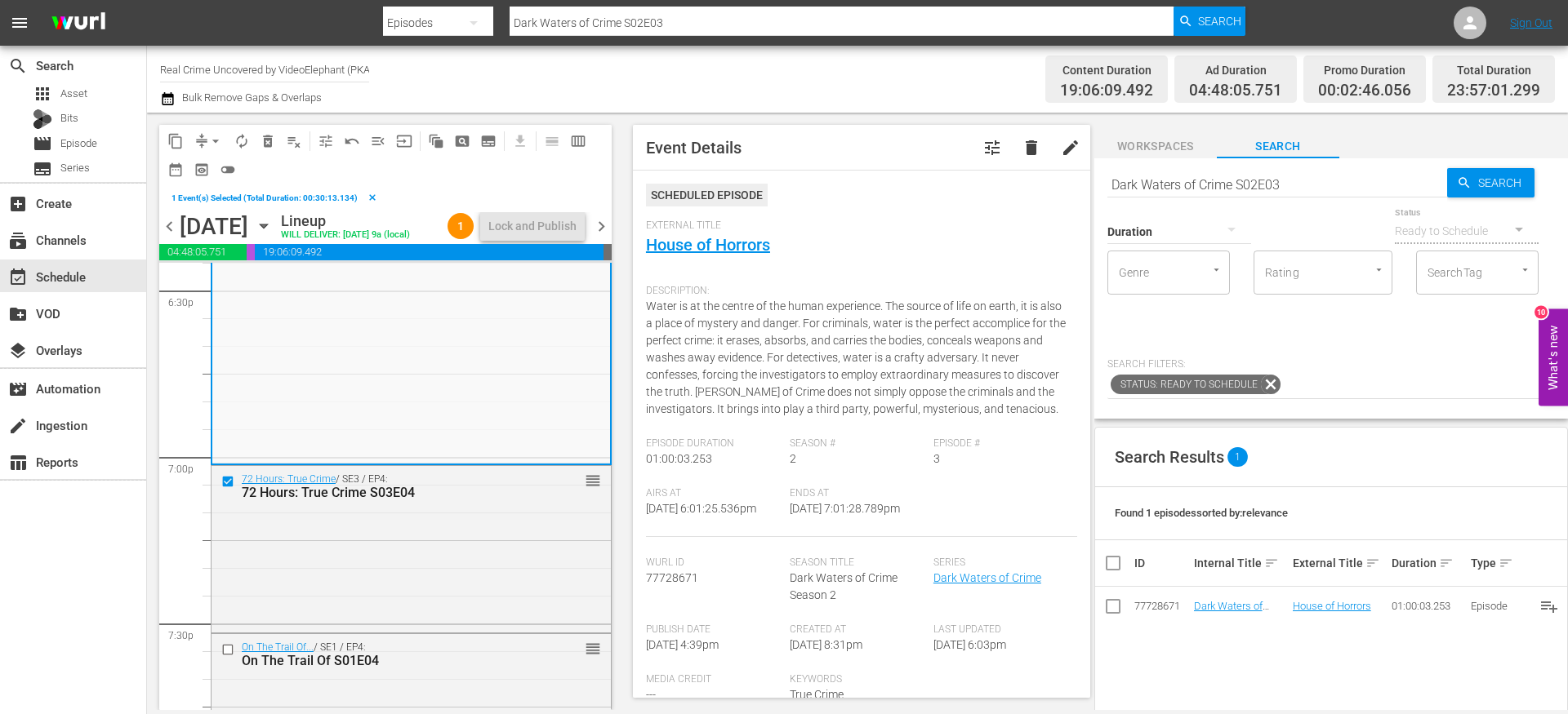
click at [179, 138] on span "content_copy" at bounding box center [175, 141] width 16 height 16
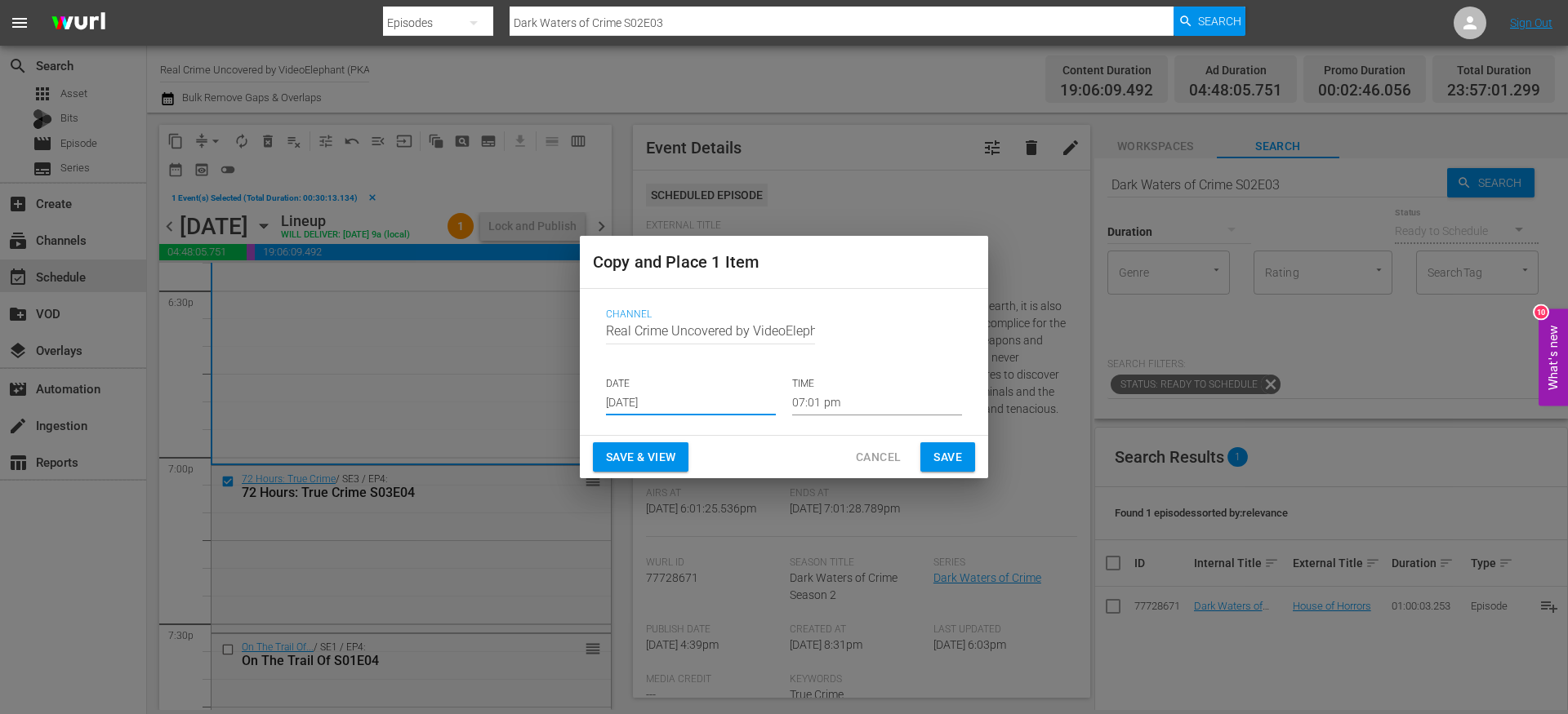
click at [682, 393] on input "[DATE]" at bounding box center [691, 403] width 170 height 24
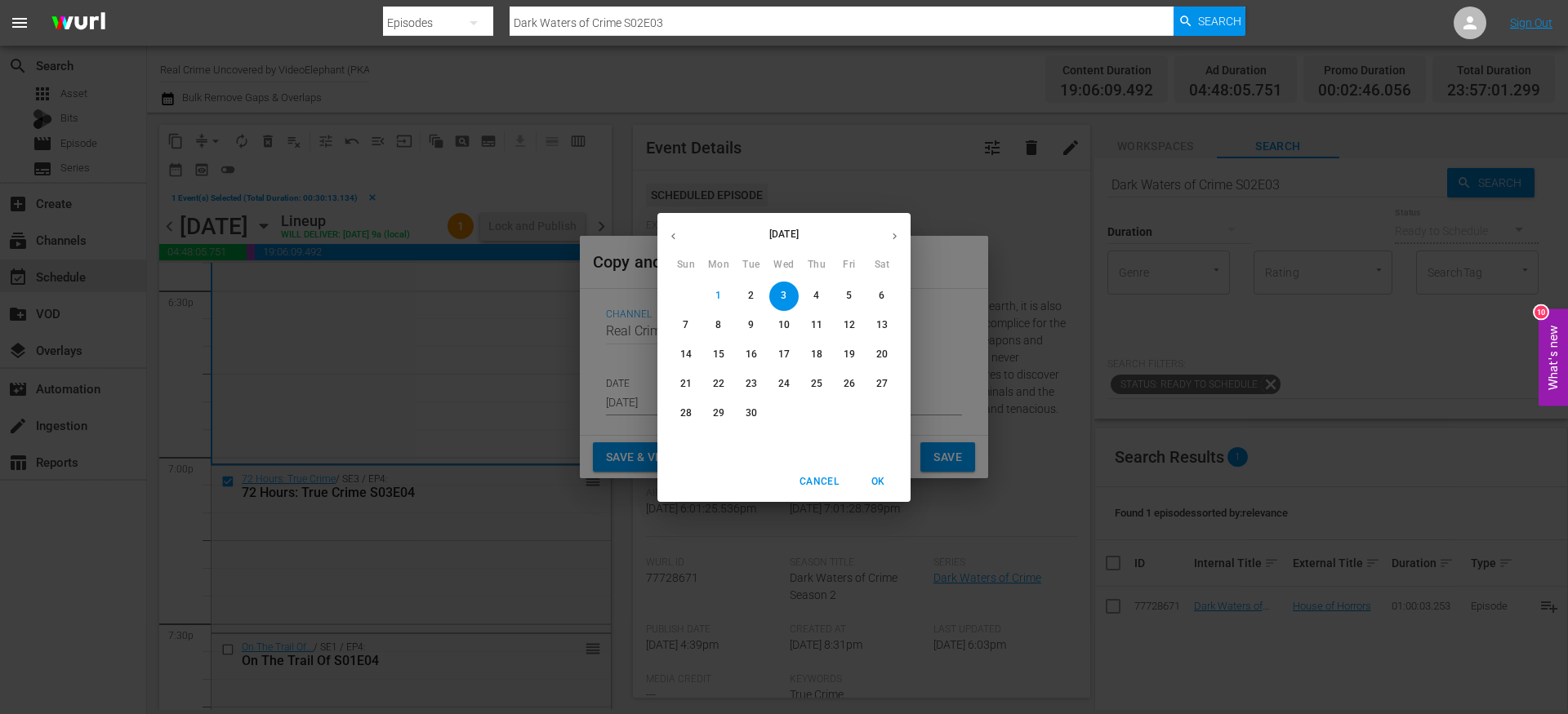
click at [752, 389] on p "23" at bounding box center [751, 383] width 11 height 14
type input "[DATE]"
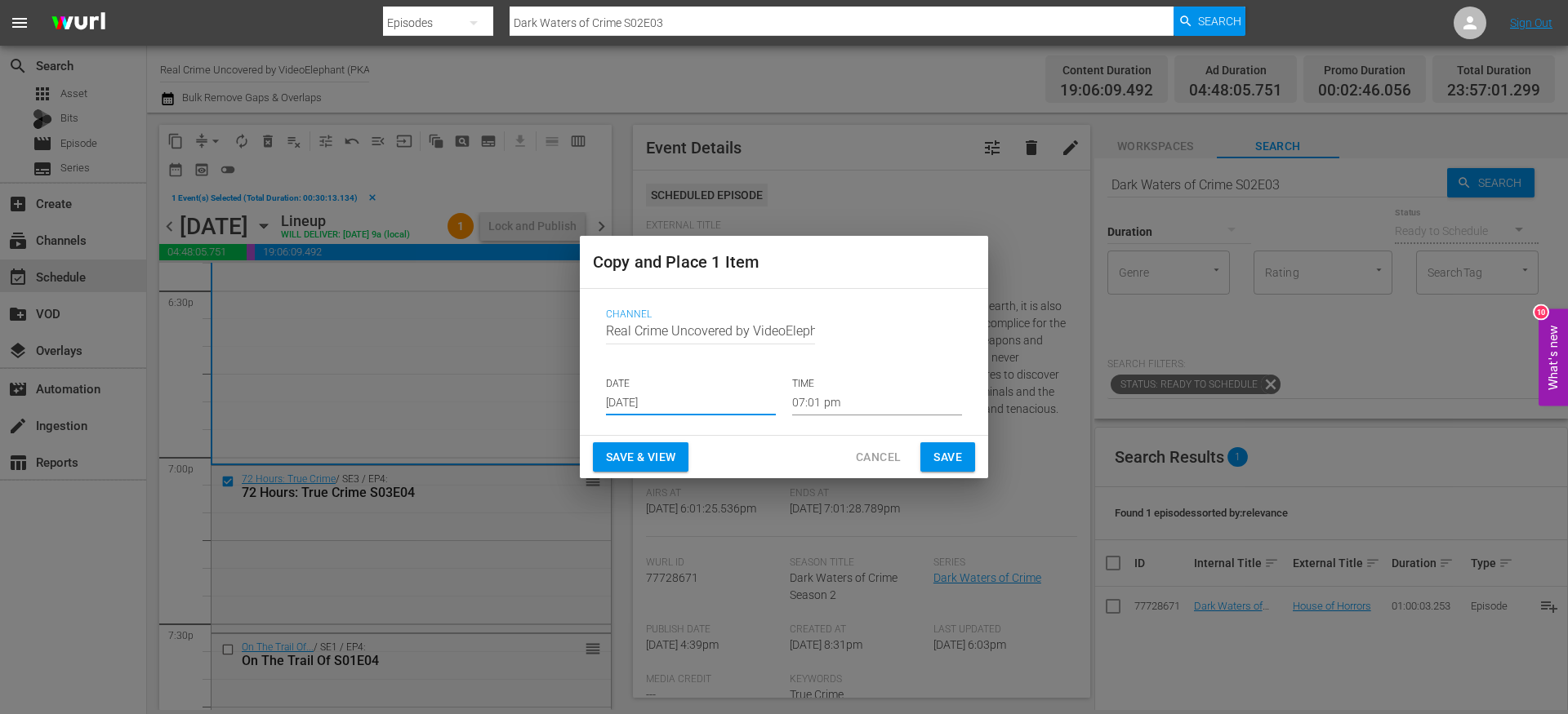
click at [804, 399] on input "07:01 pm" at bounding box center [877, 403] width 170 height 24
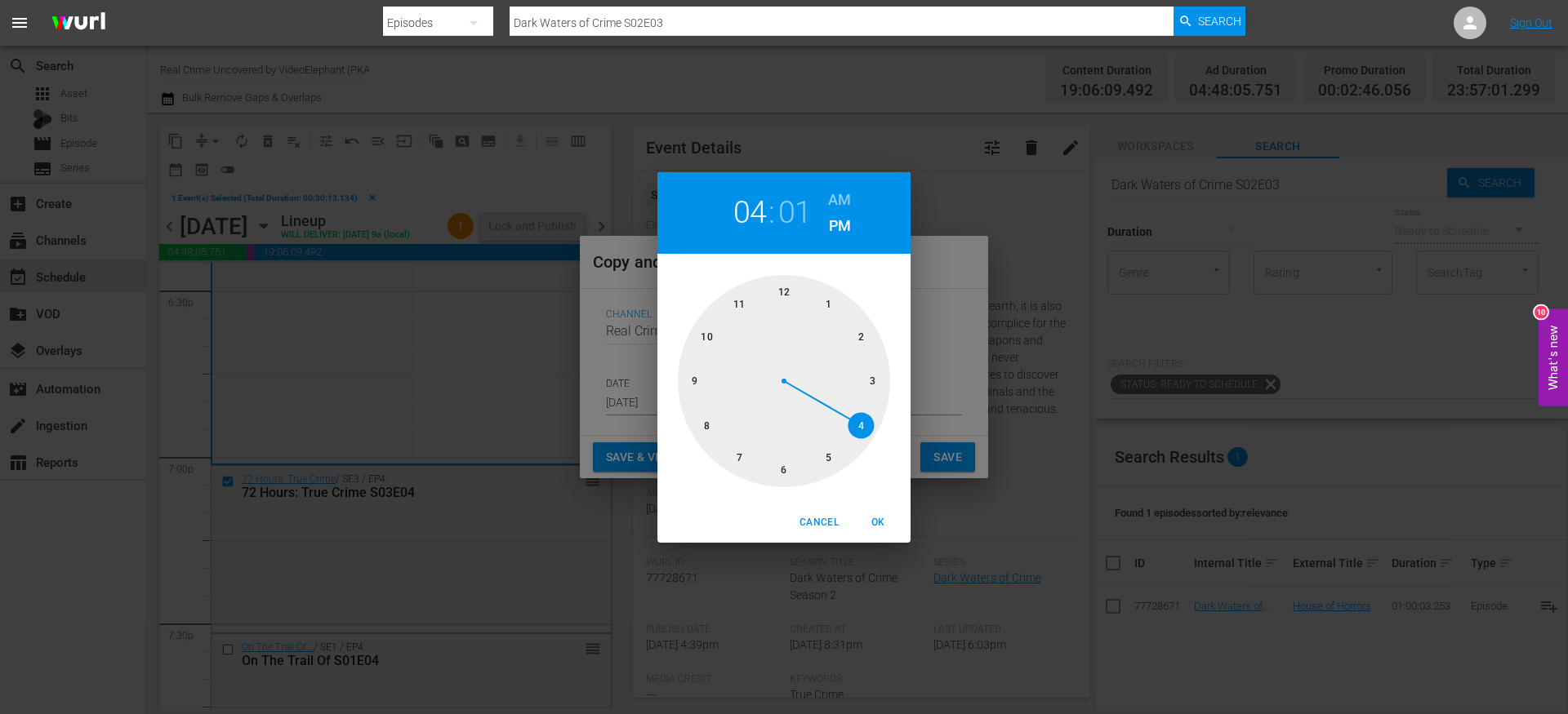
click at [866, 426] on div at bounding box center [784, 381] width 212 height 212
click at [784, 472] on div at bounding box center [784, 381] width 212 height 212
click at [848, 194] on h6 "AM" at bounding box center [839, 200] width 23 height 26
click at [883, 525] on span "OK" at bounding box center [877, 522] width 39 height 17
type input "04:30 am"
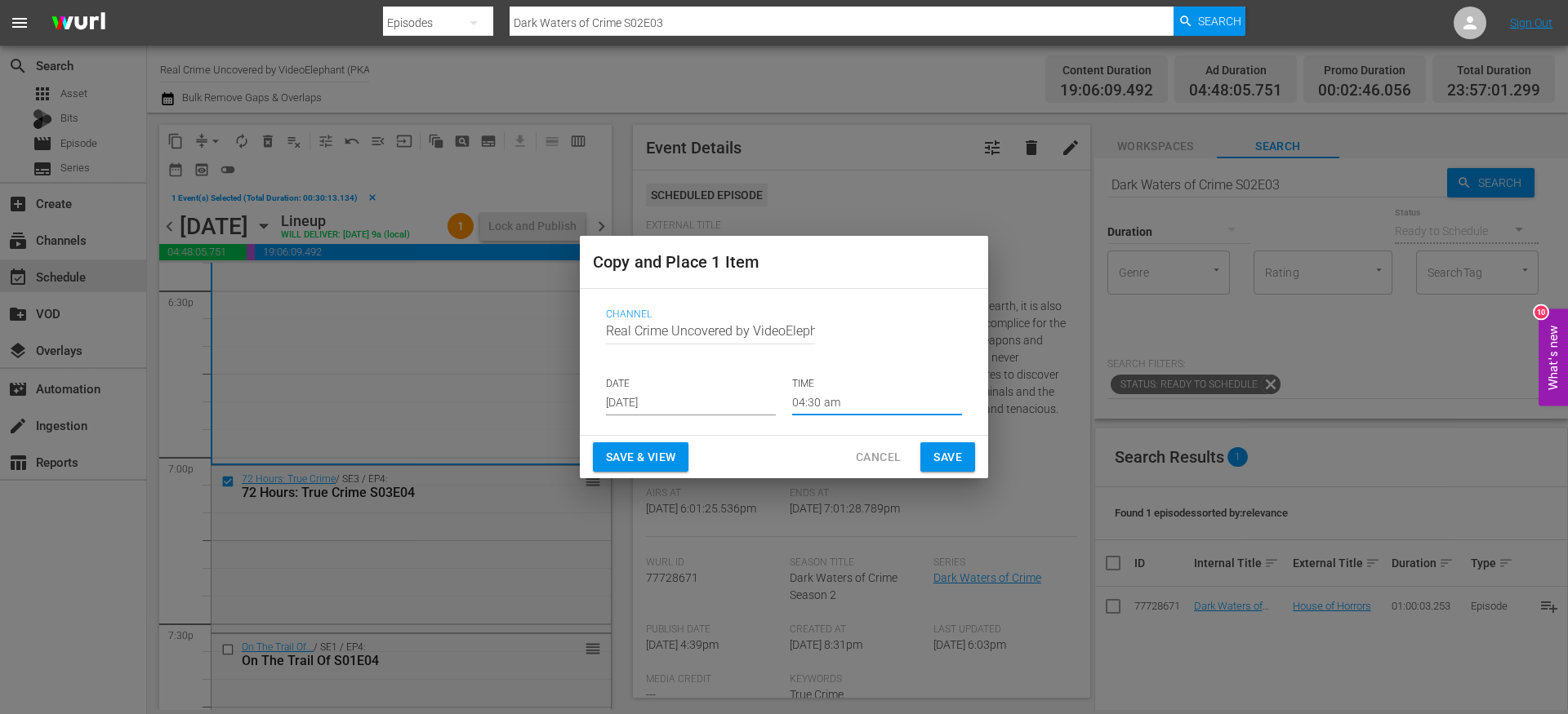
click at [952, 461] on span "Save" at bounding box center [947, 458] width 28 height 21
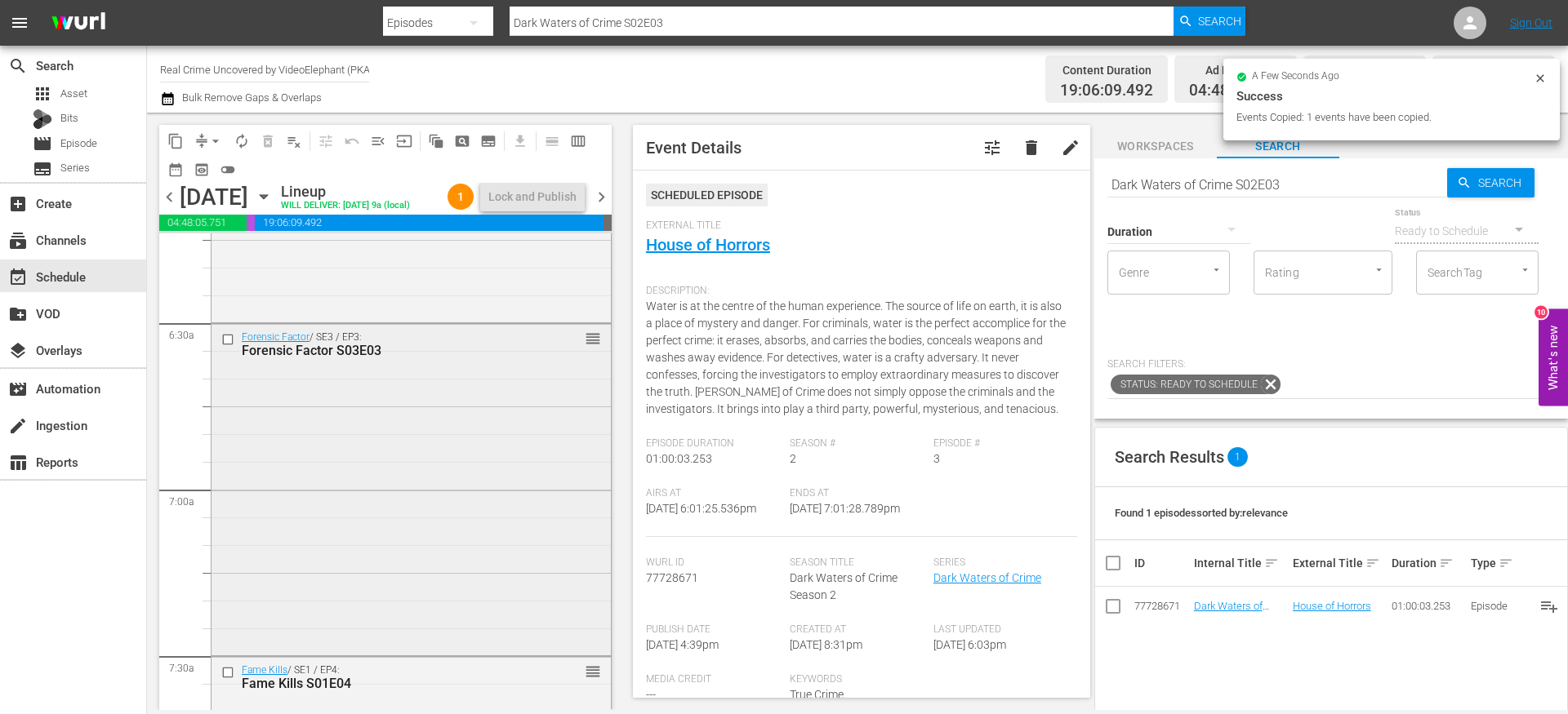
scroll to position [2134, 0]
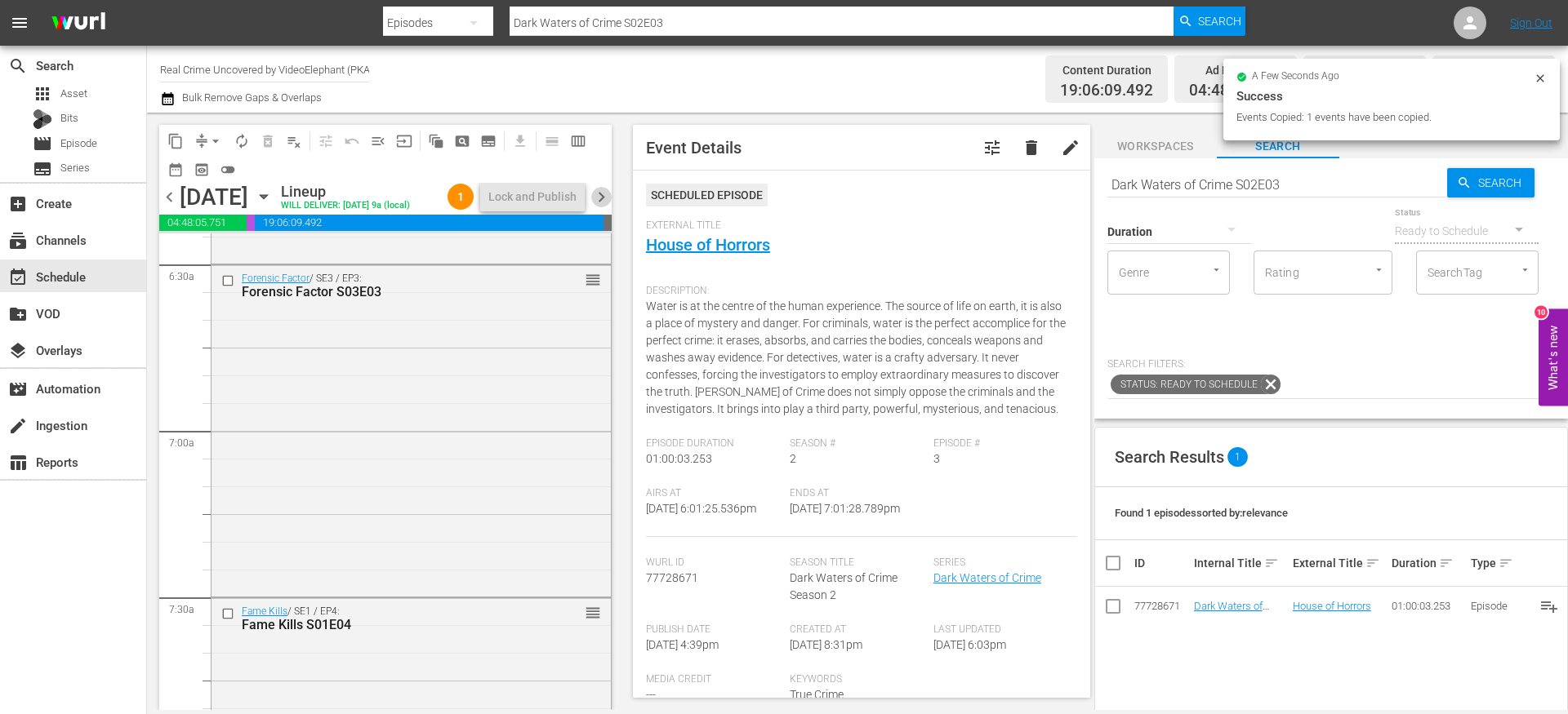
click at [606, 204] on span "chevron_right" at bounding box center [601, 197] width 21 height 21
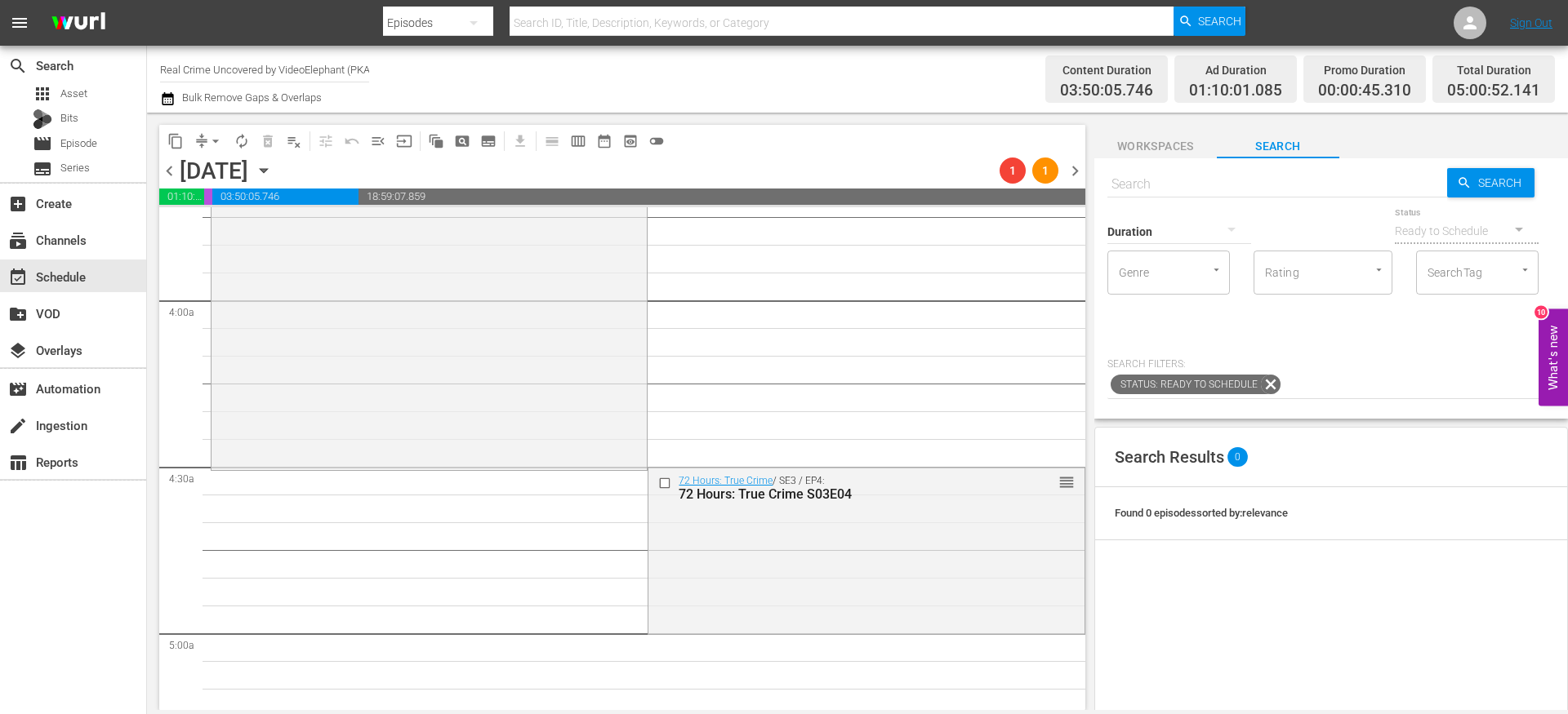
scroll to position [1366, 0]
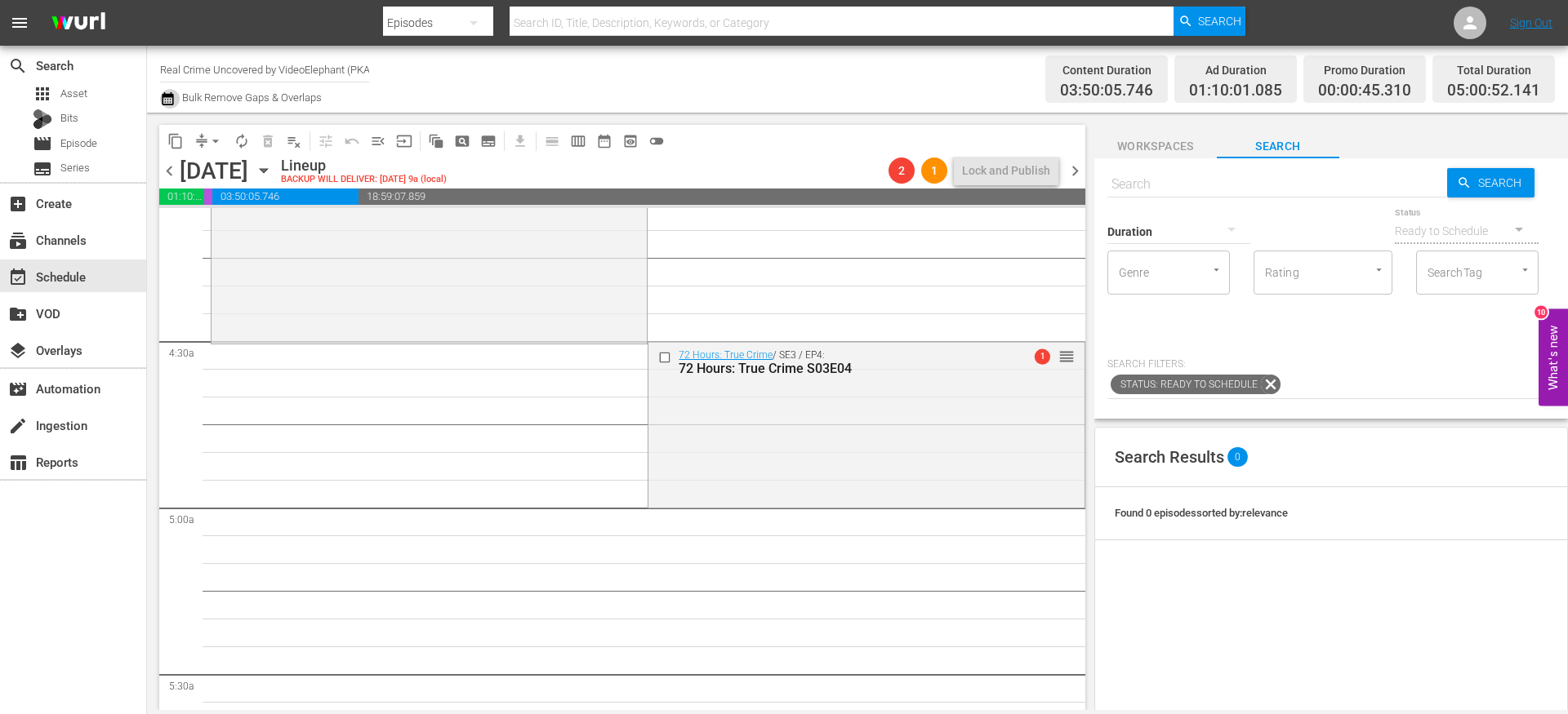
click at [175, 102] on icon "button" at bounding box center [167, 99] width 16 height 20
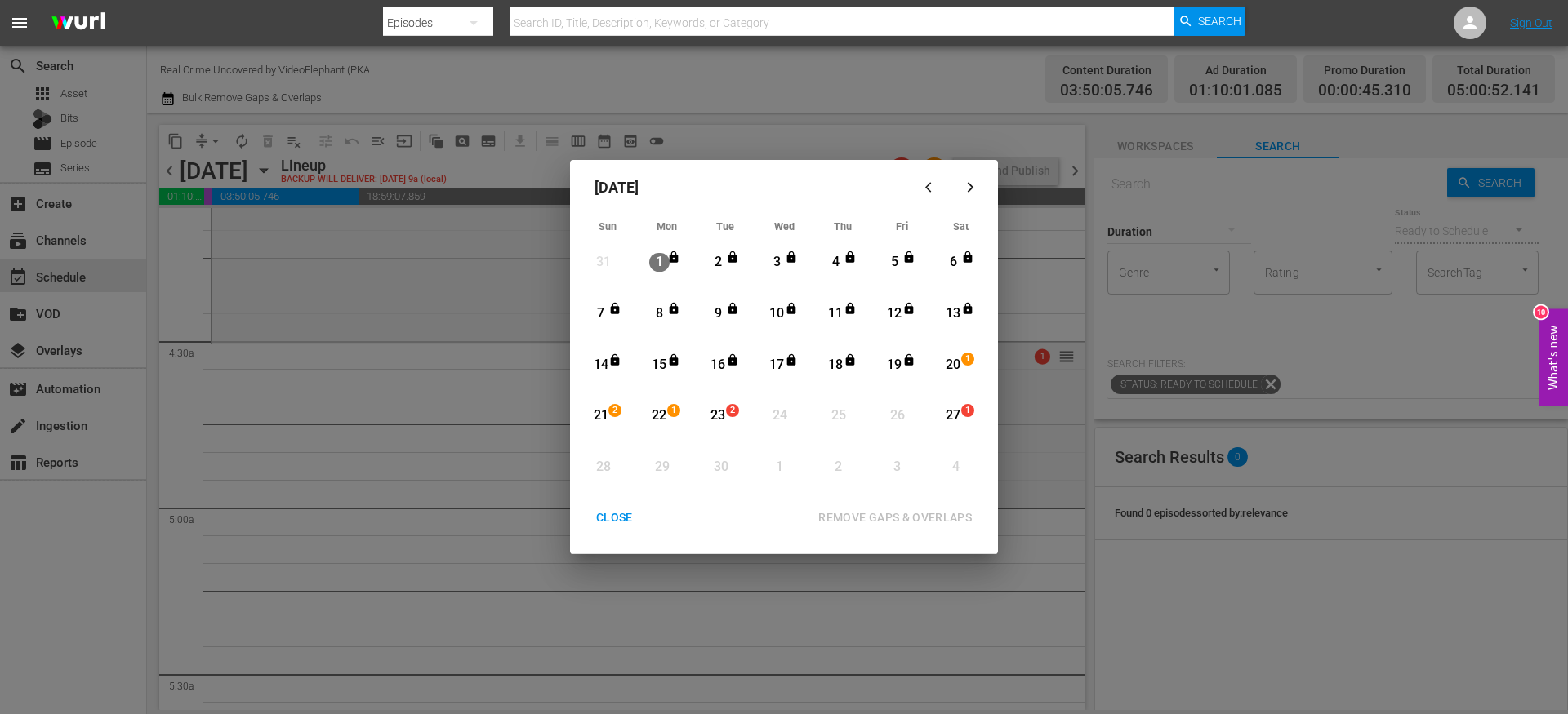
click at [615, 523] on div "CLOSE" at bounding box center [613, 519] width 63 height 21
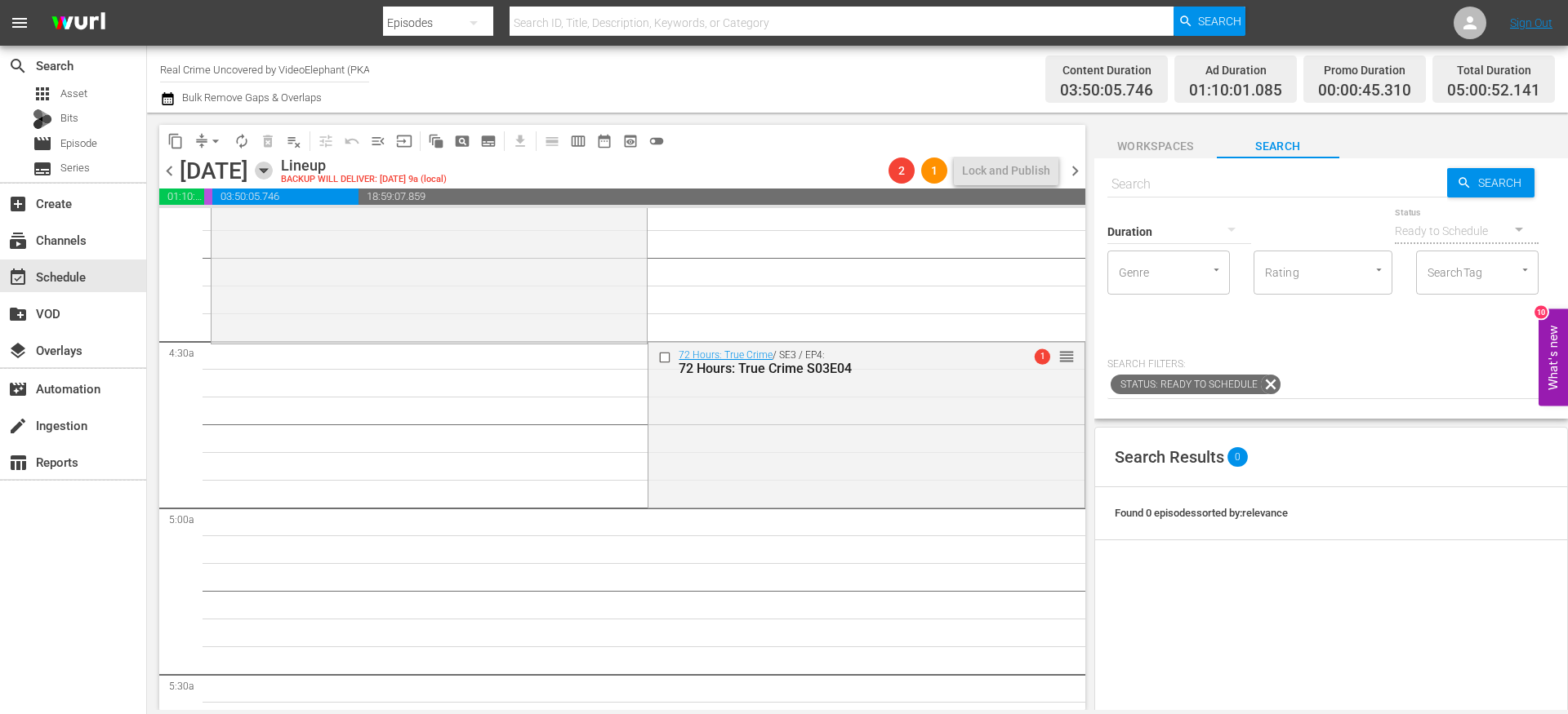
click at [272, 173] on icon "button" at bounding box center [263, 170] width 18 height 18
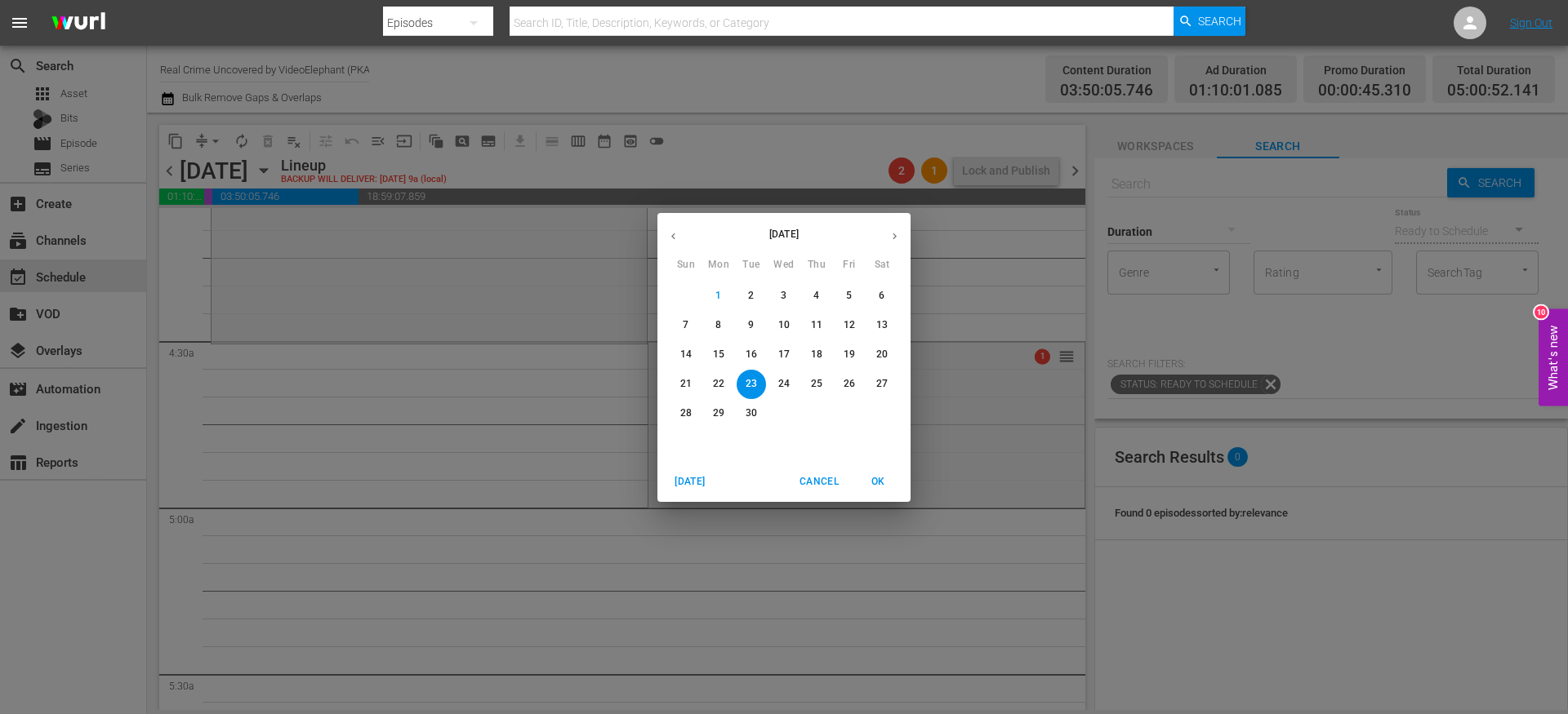
click at [883, 357] on p "20" at bounding box center [881, 354] width 11 height 14
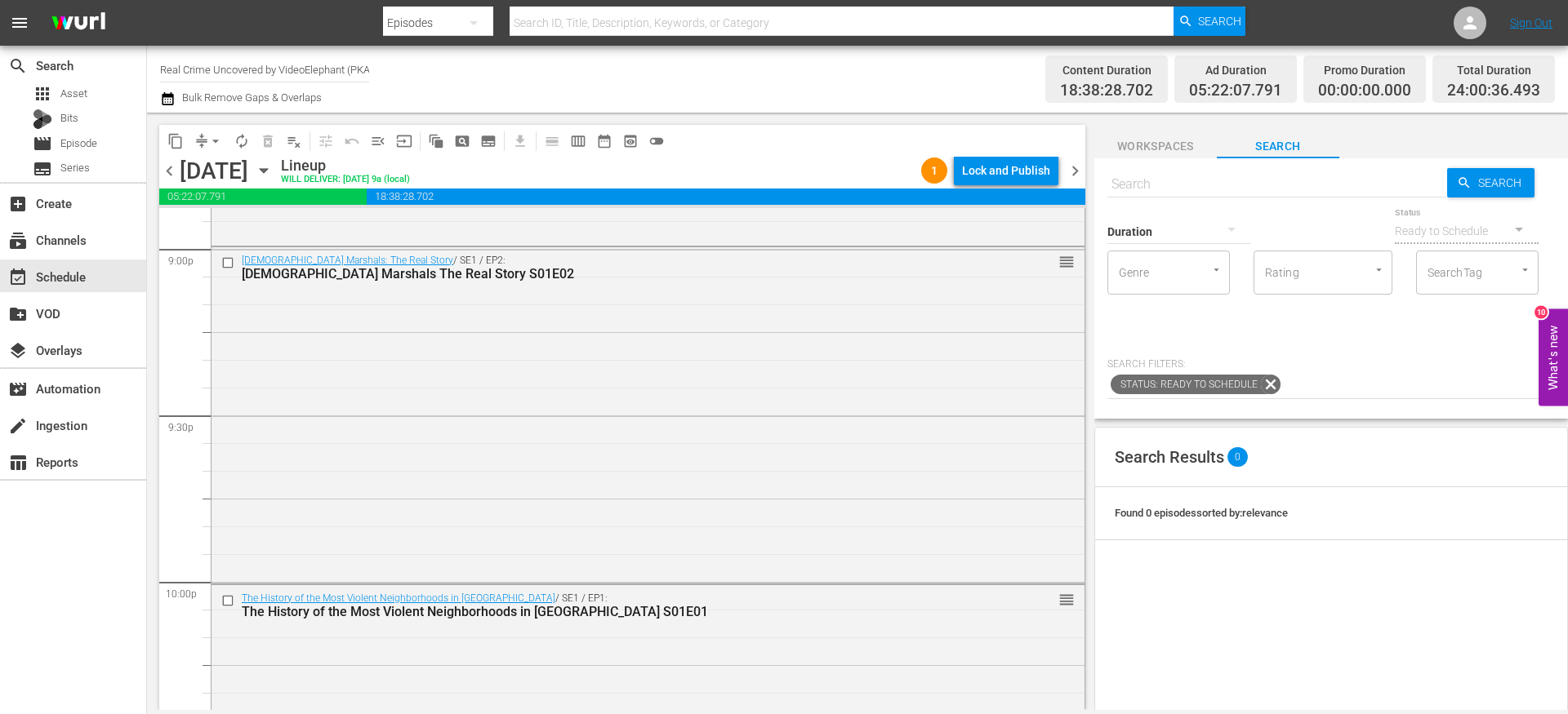
scroll to position [7496, 0]
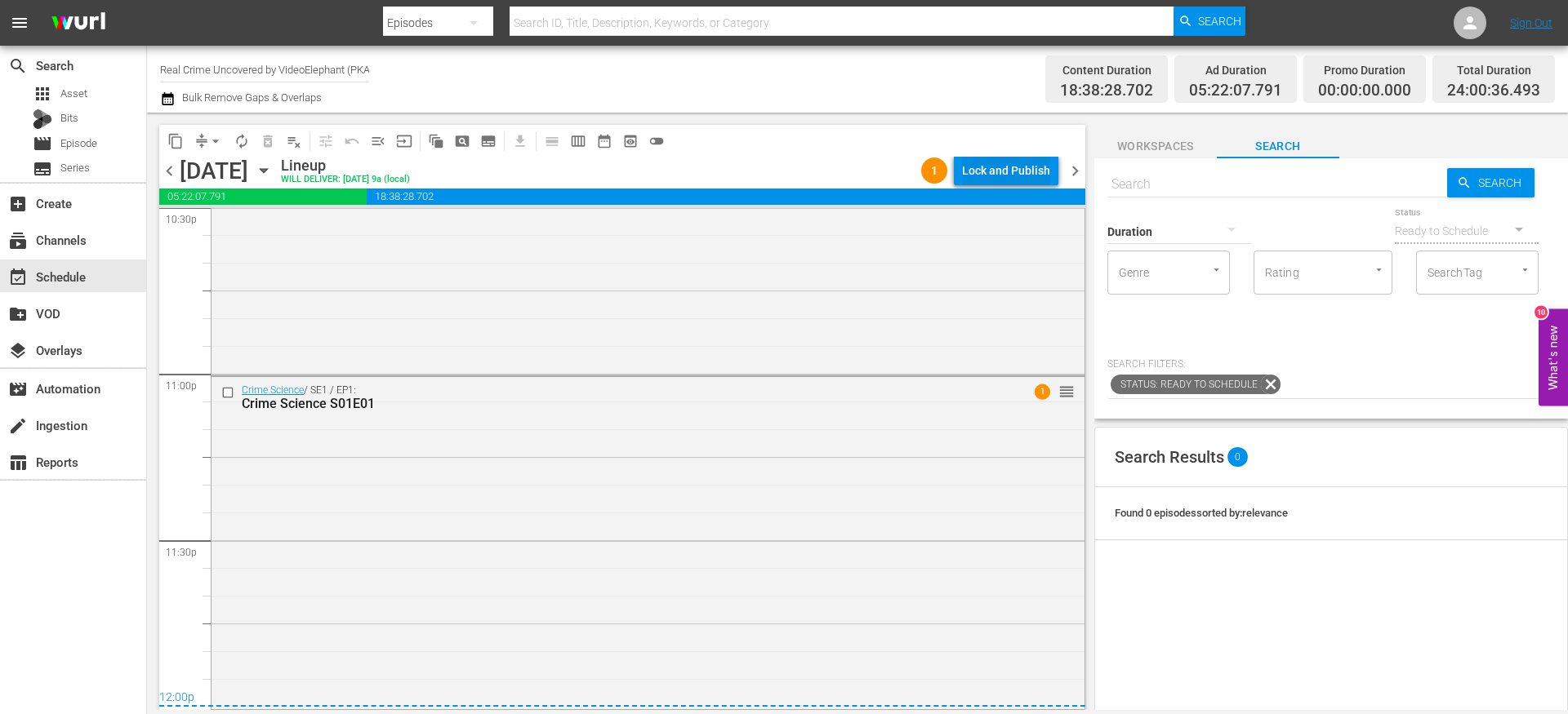
click at [999, 171] on div "Lock and Publish" at bounding box center [1006, 170] width 88 height 29
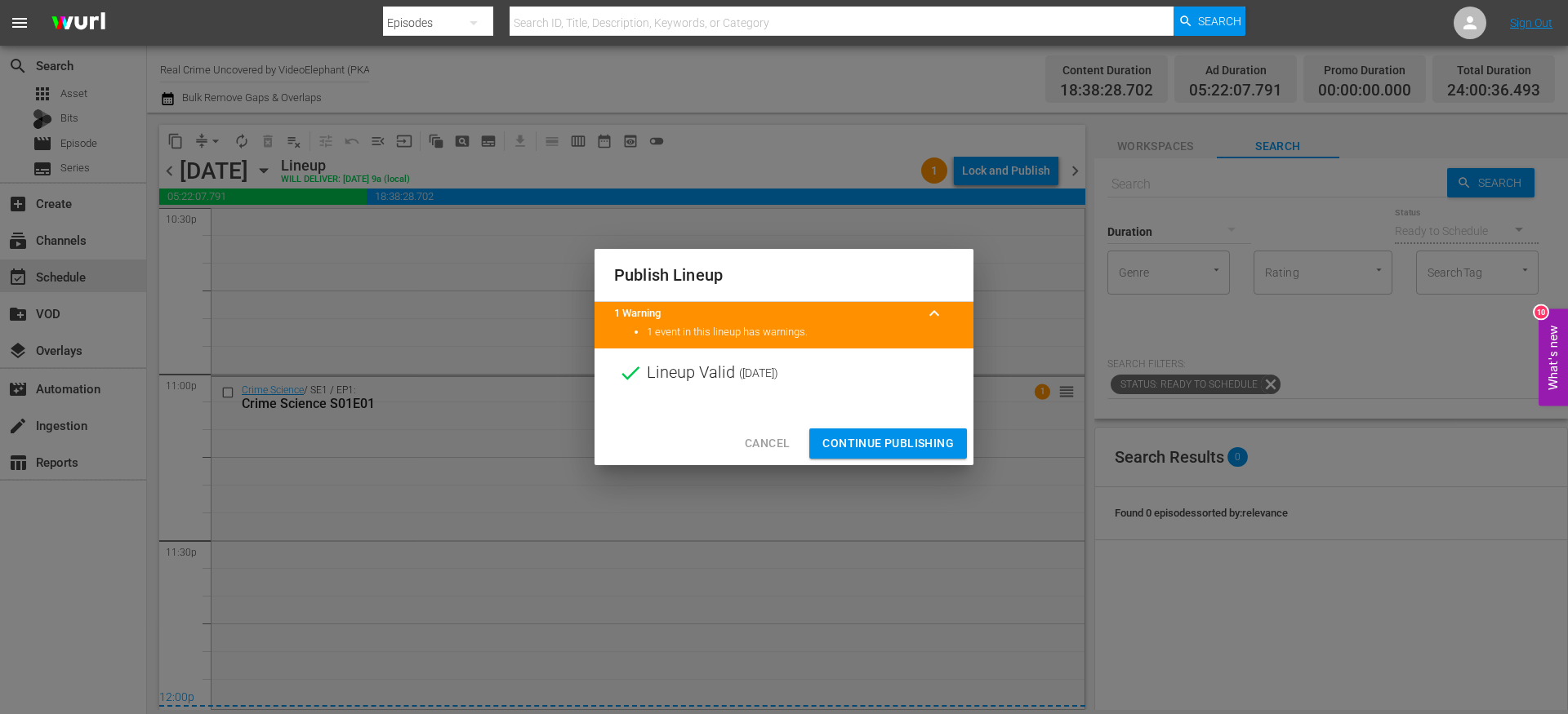
click at [870, 436] on span "Continue Publishing" at bounding box center [888, 443] width 132 height 21
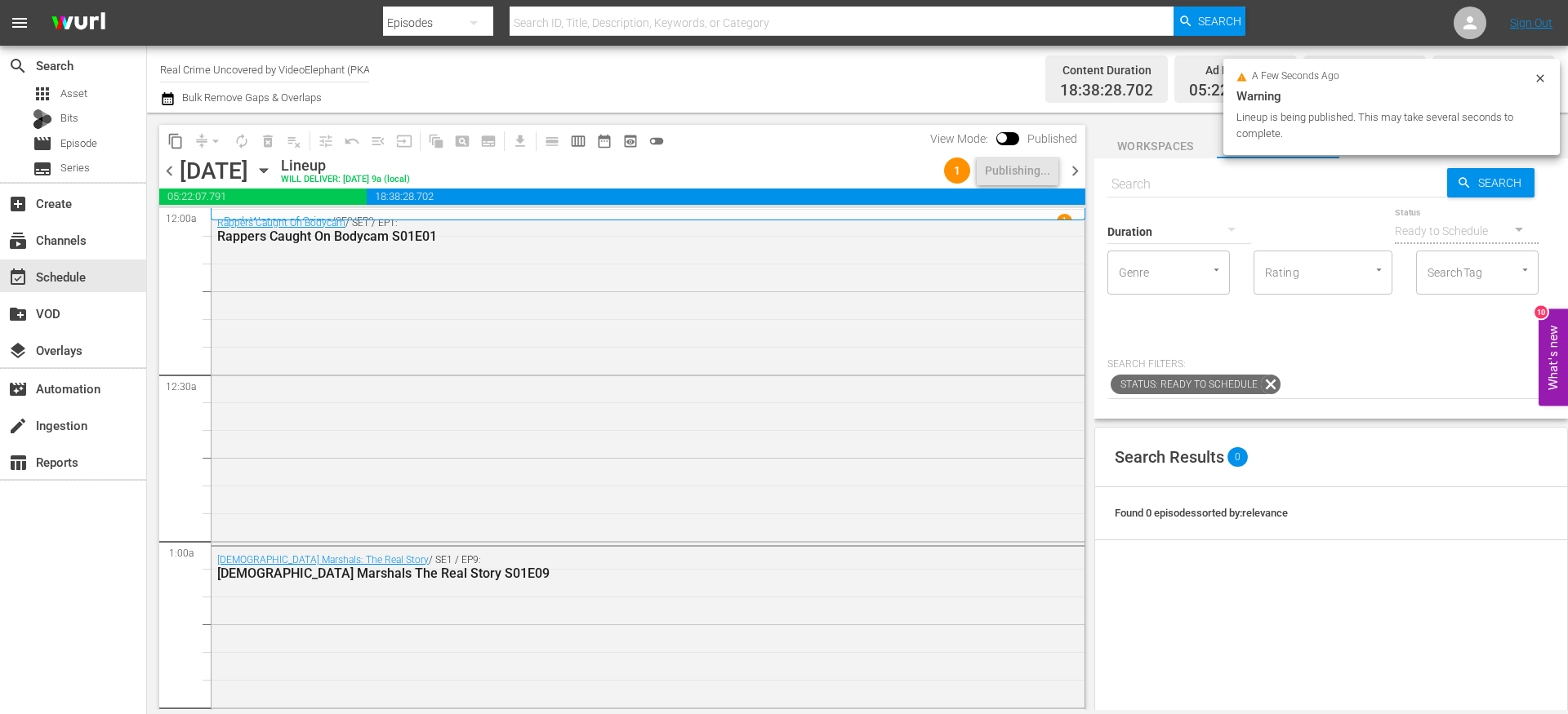
scroll to position [7496, 0]
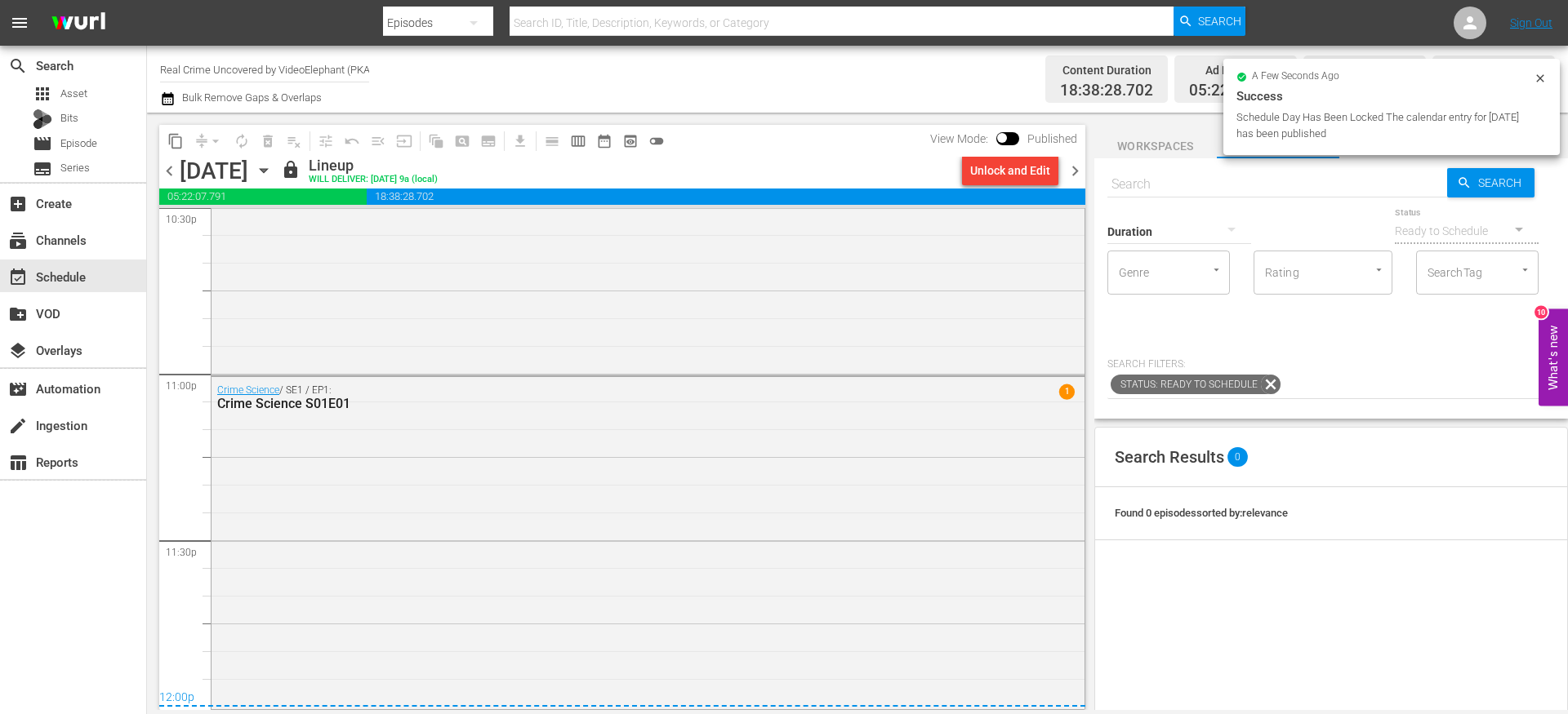
click at [1079, 168] on span "chevron_right" at bounding box center [1075, 171] width 21 height 21
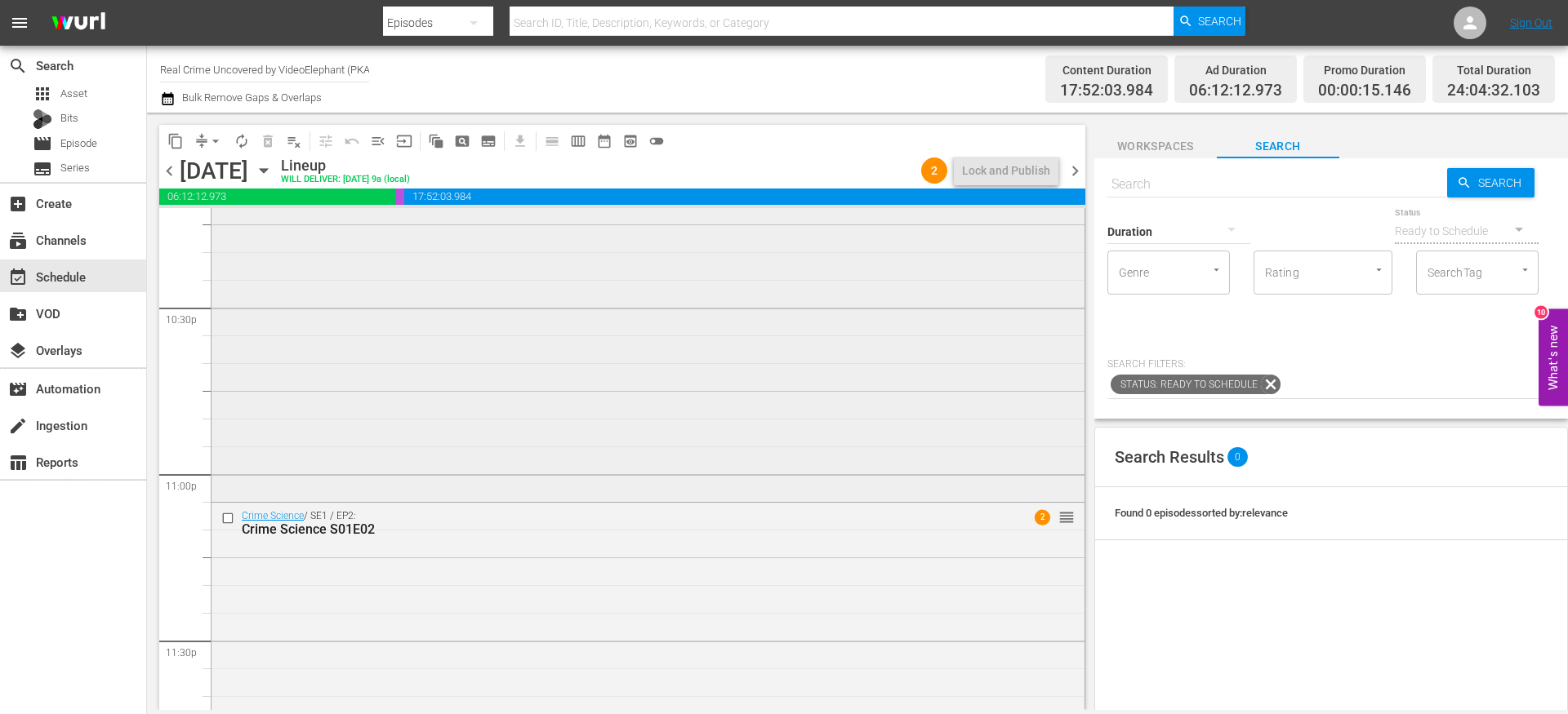
scroll to position [7521, 0]
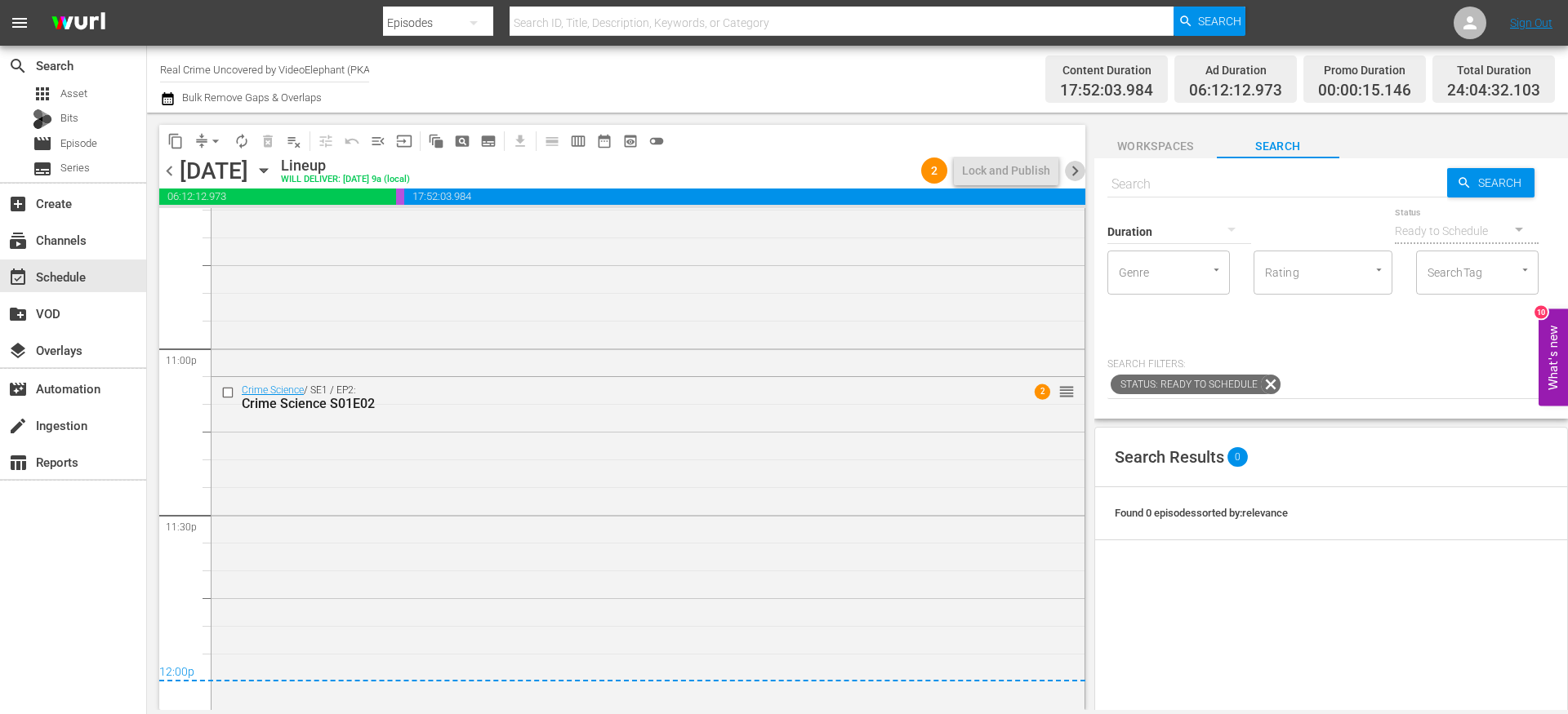
click at [1077, 166] on span "chevron_right" at bounding box center [1075, 171] width 21 height 21
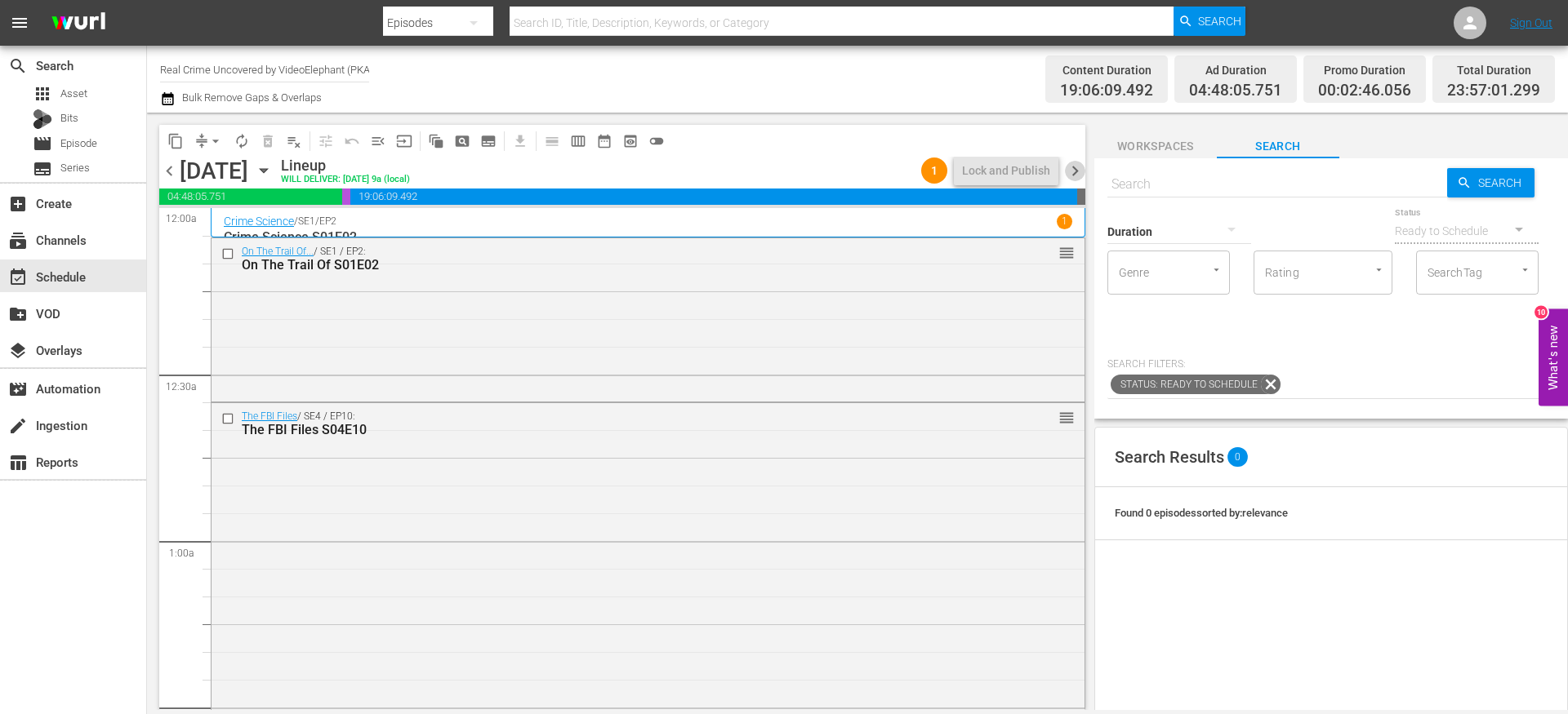
click at [1080, 169] on span "chevron_right" at bounding box center [1075, 171] width 21 height 21
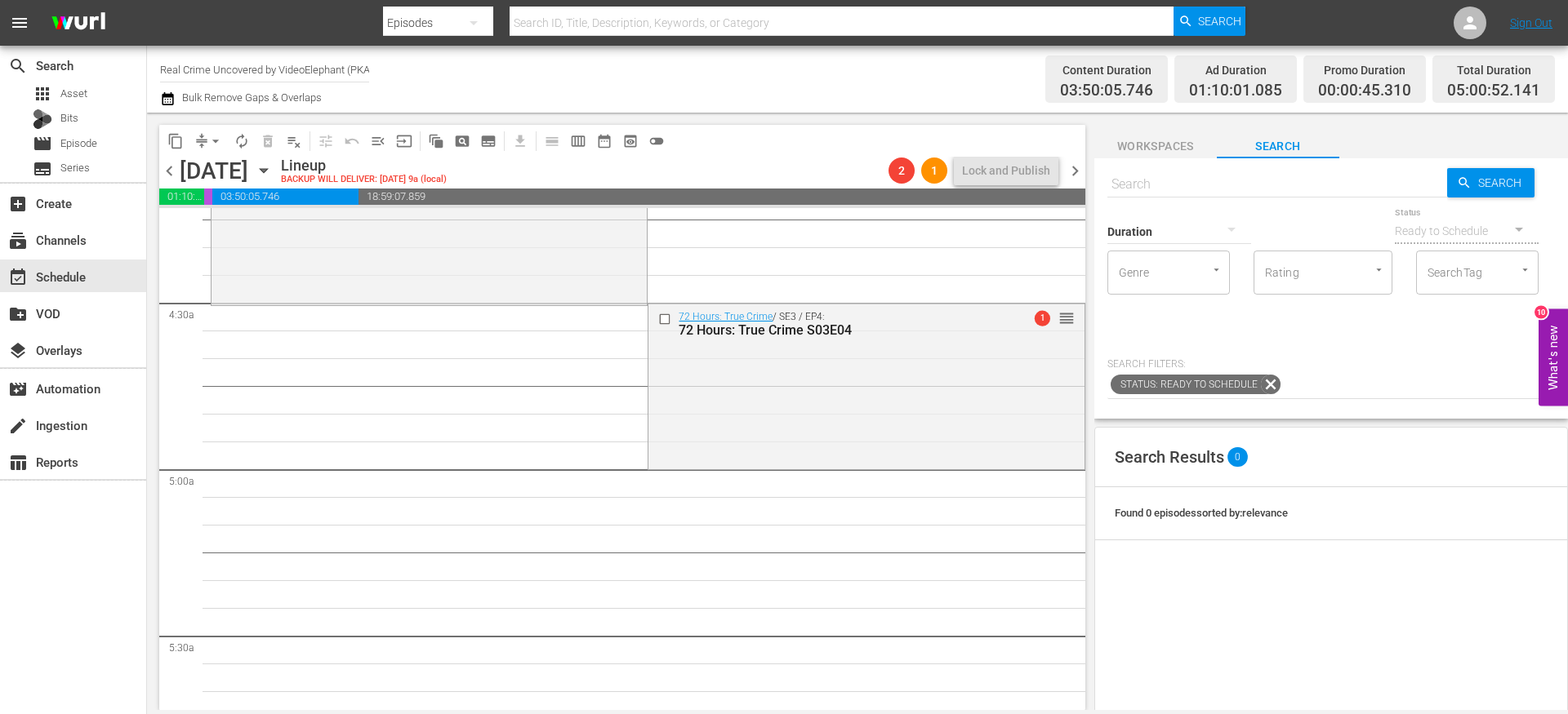
scroll to position [1419, 0]
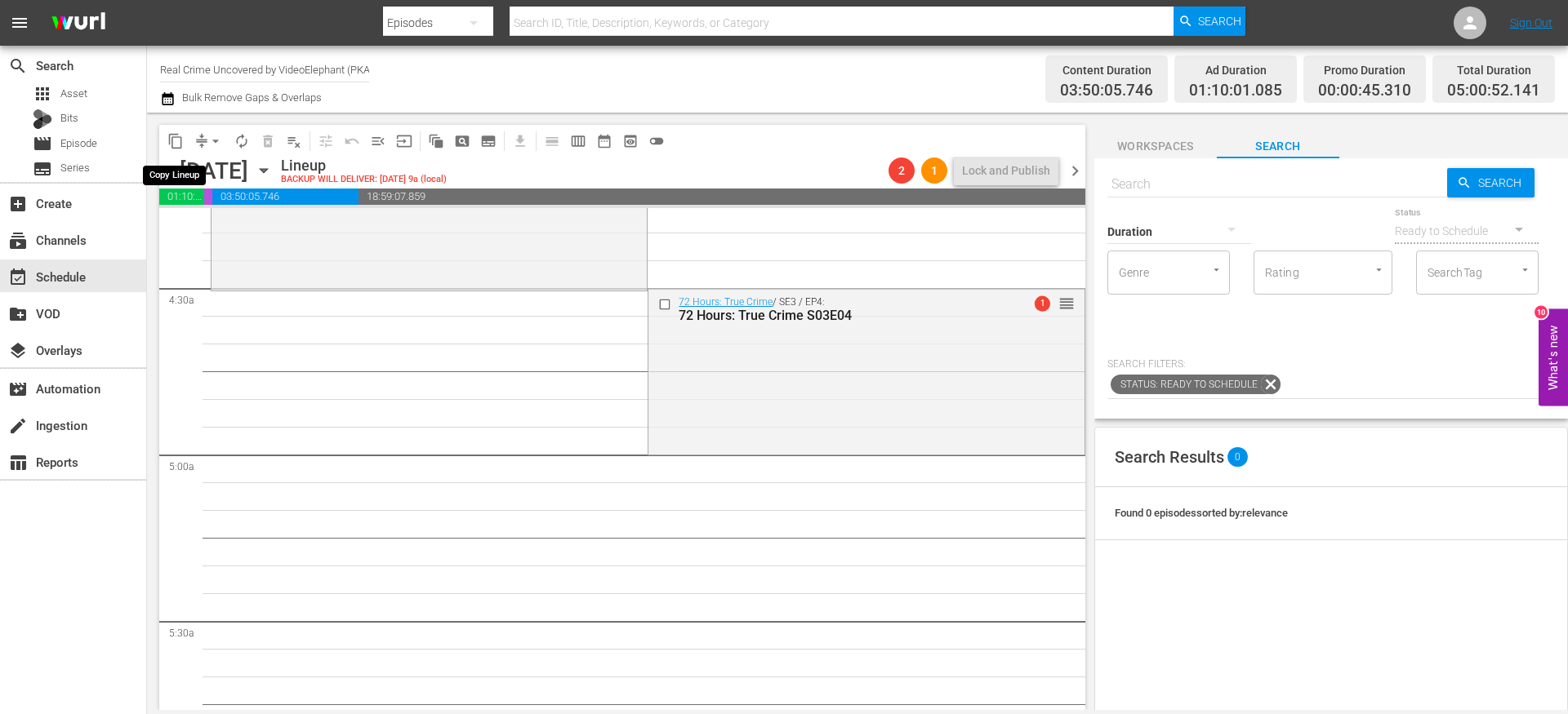
click at [183, 136] on span "content_copy" at bounding box center [175, 141] width 16 height 16
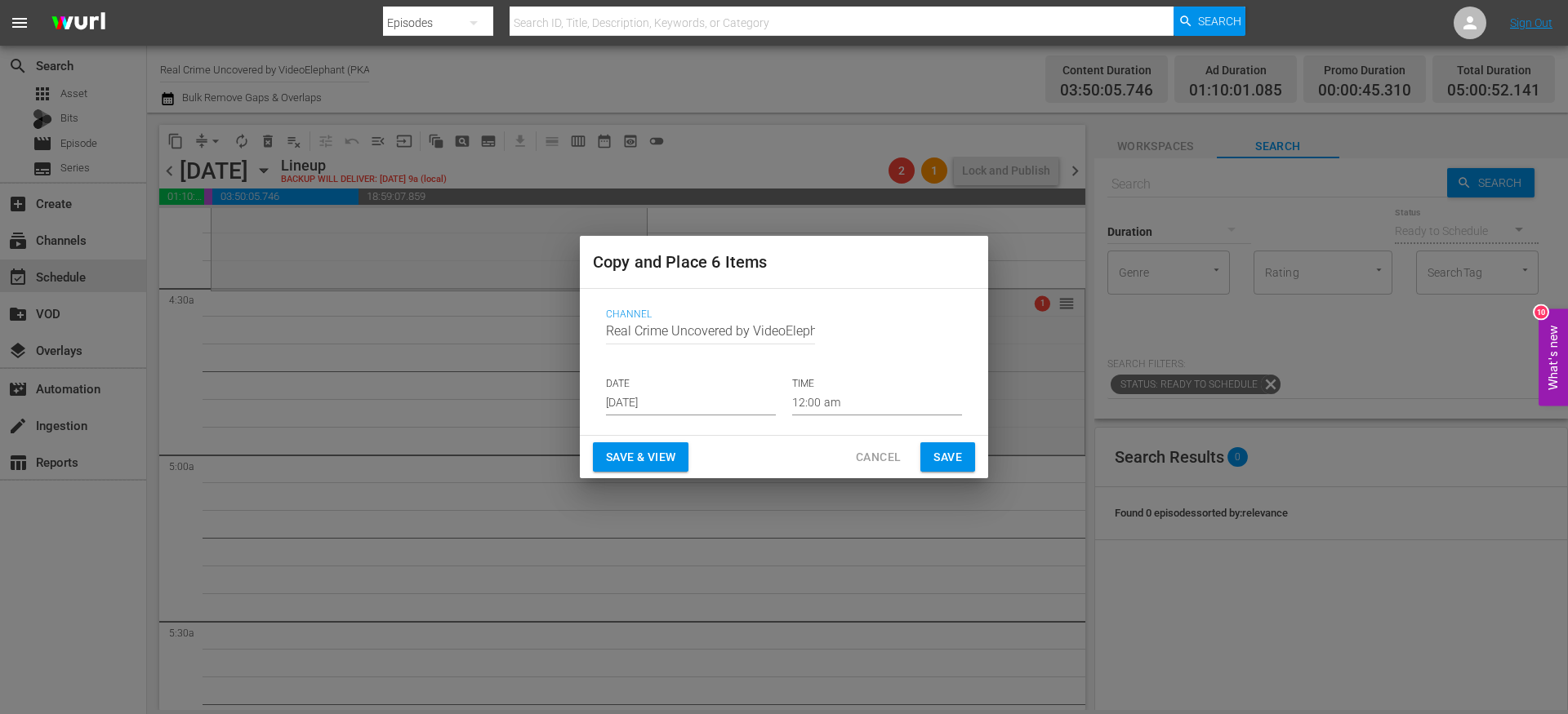
click at [663, 397] on input "[DATE]" at bounding box center [691, 403] width 170 height 24
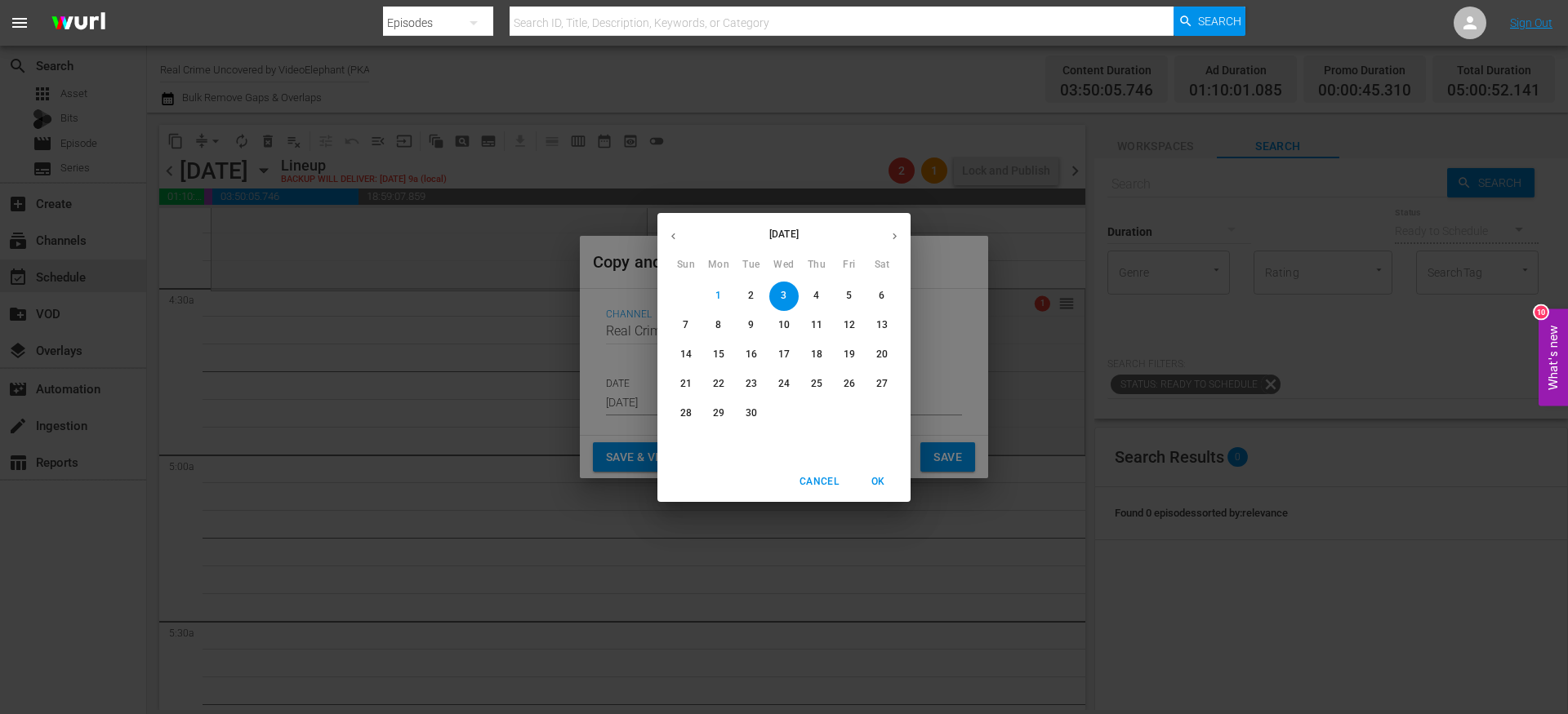
click at [746, 381] on p "23" at bounding box center [751, 383] width 11 height 14
type input "[DATE]"
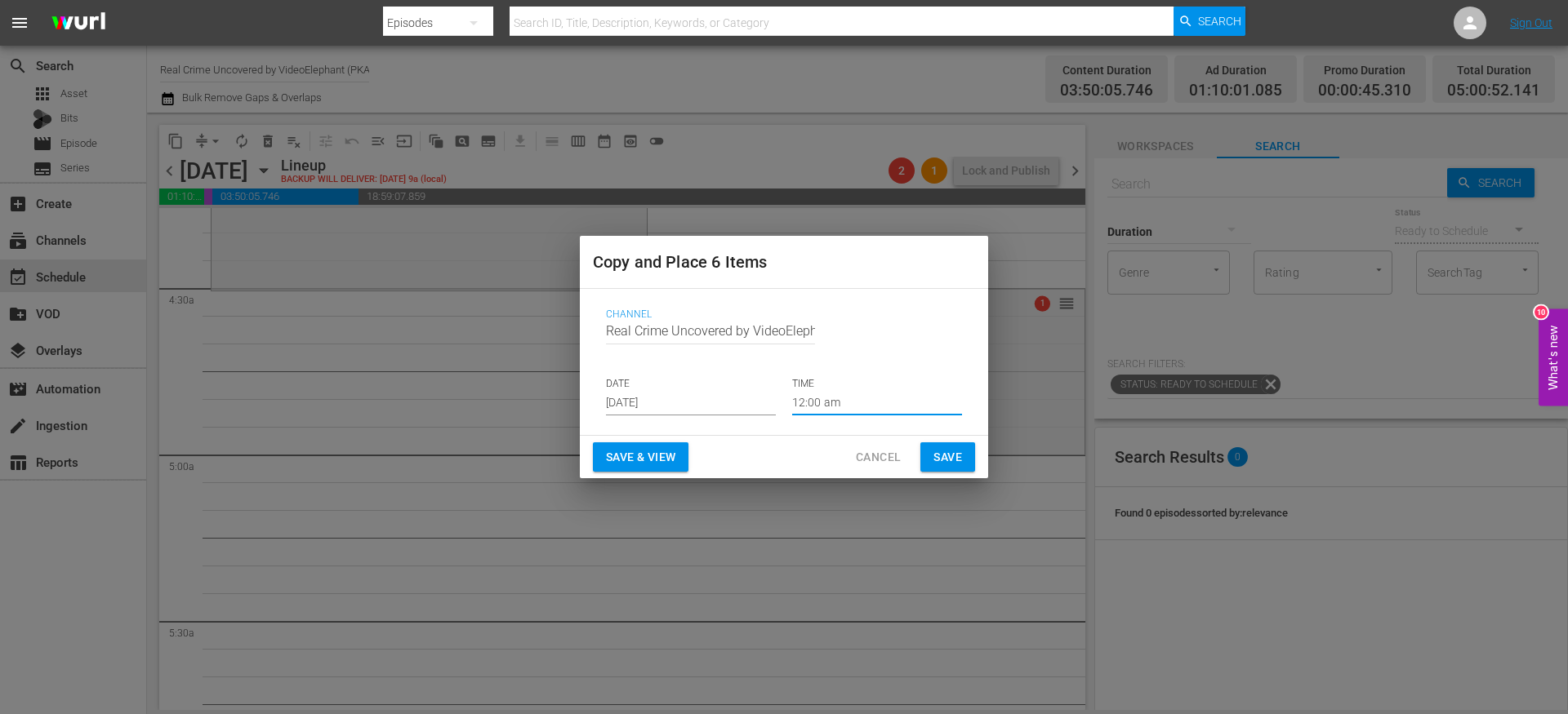
click at [814, 398] on input "12:00 am" at bounding box center [877, 403] width 170 height 24
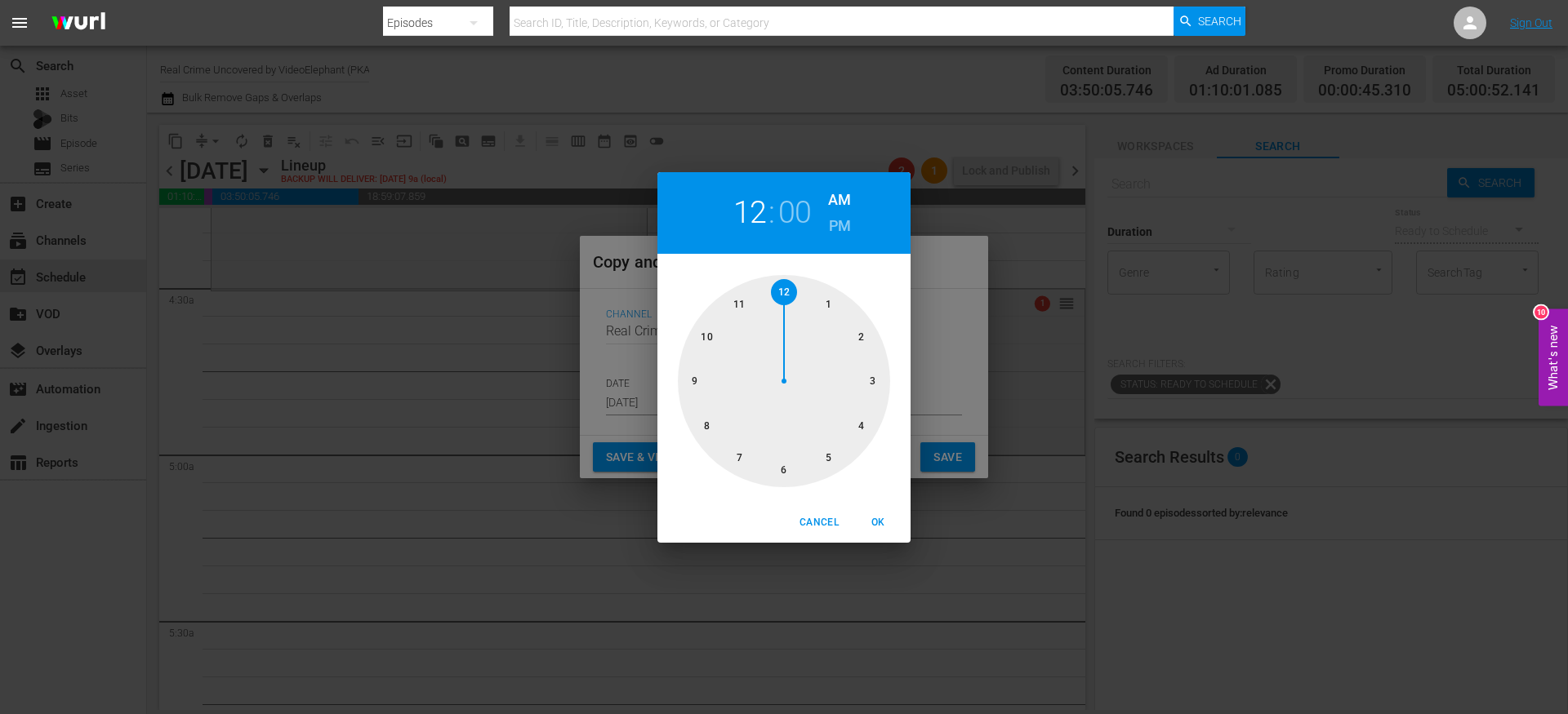
click at [823, 453] on div at bounding box center [784, 381] width 212 height 212
click at [879, 520] on span "OK" at bounding box center [877, 522] width 39 height 17
type input "05:00 am"
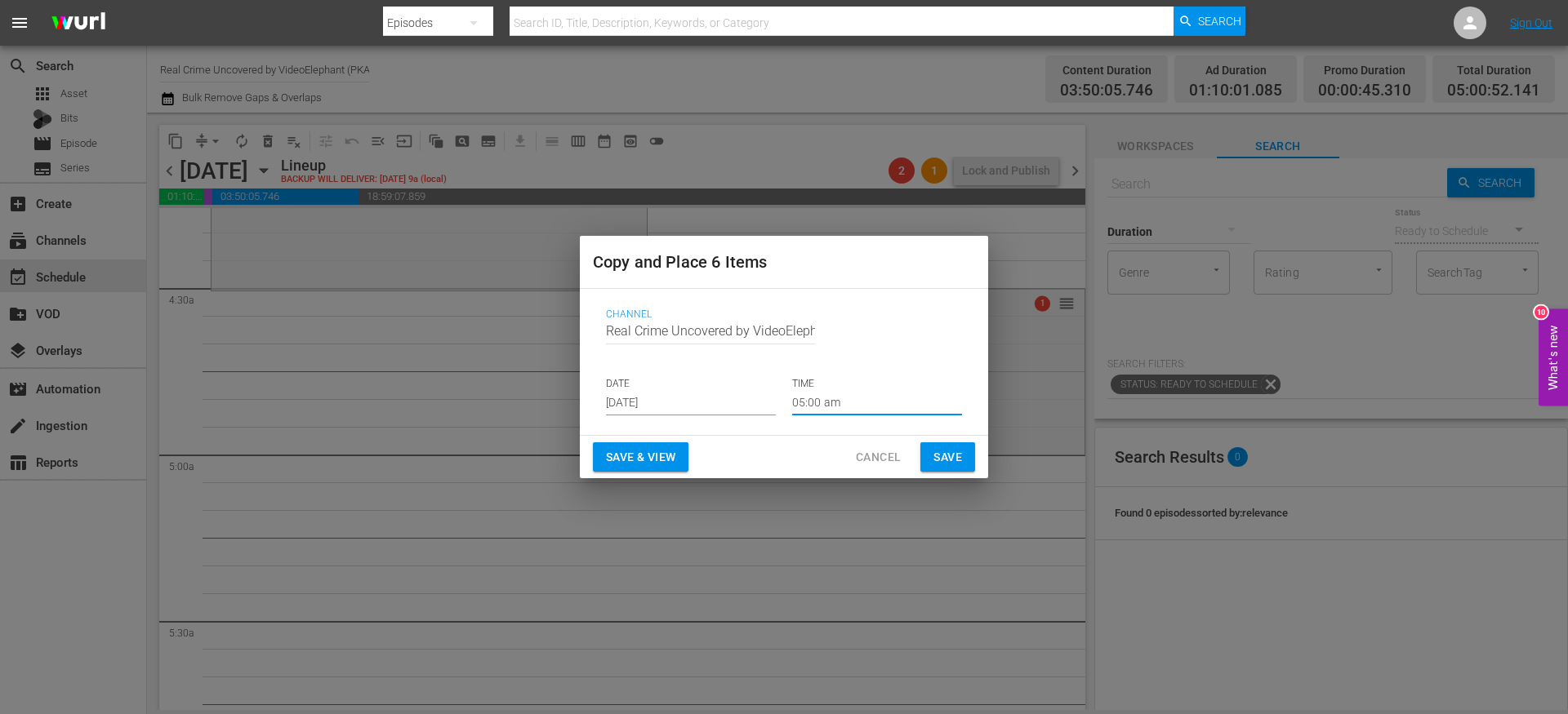
click at [939, 466] on span "Save" at bounding box center [947, 458] width 28 height 21
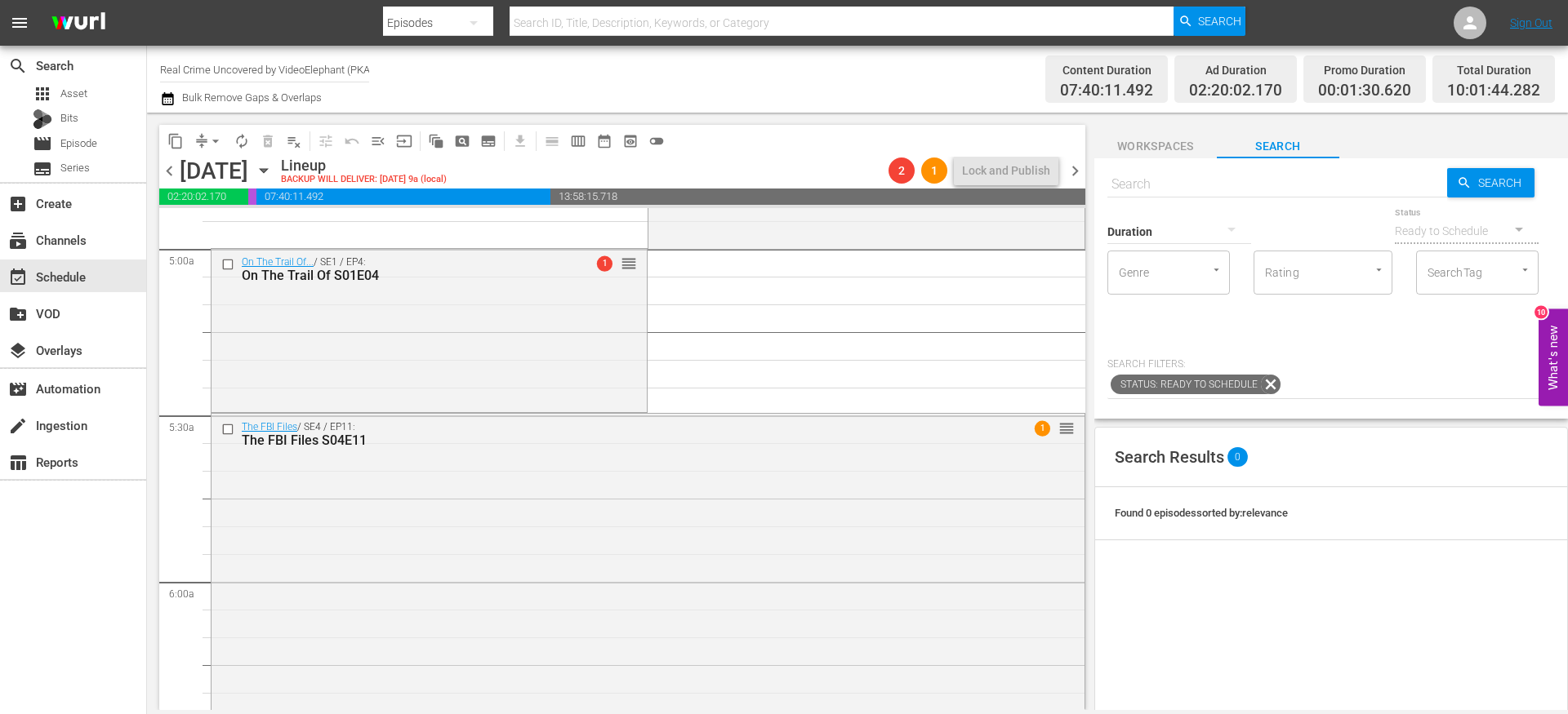
scroll to position [1454, 0]
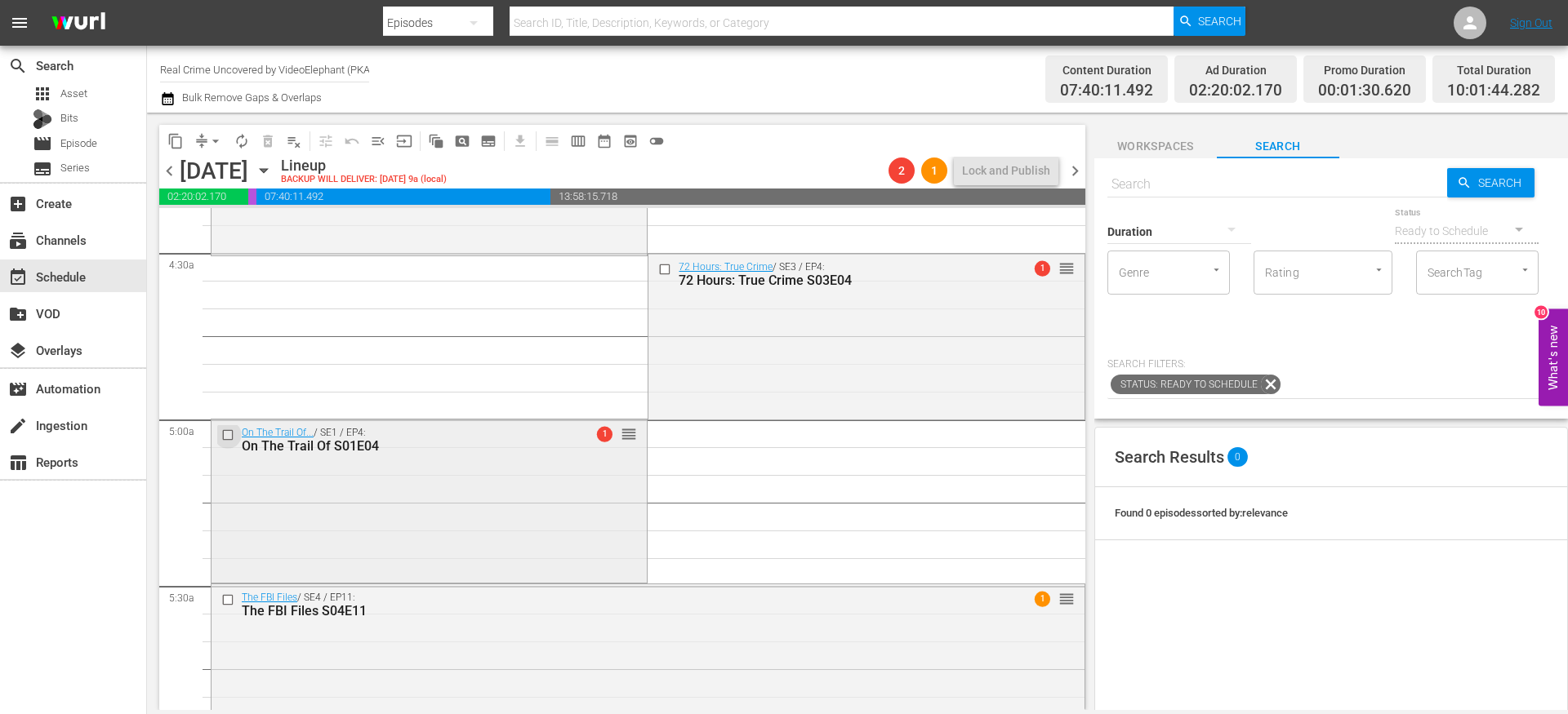
click at [230, 435] on input "checkbox" at bounding box center [230, 435] width 17 height 14
click at [230, 601] on input "checkbox" at bounding box center [230, 600] width 17 height 14
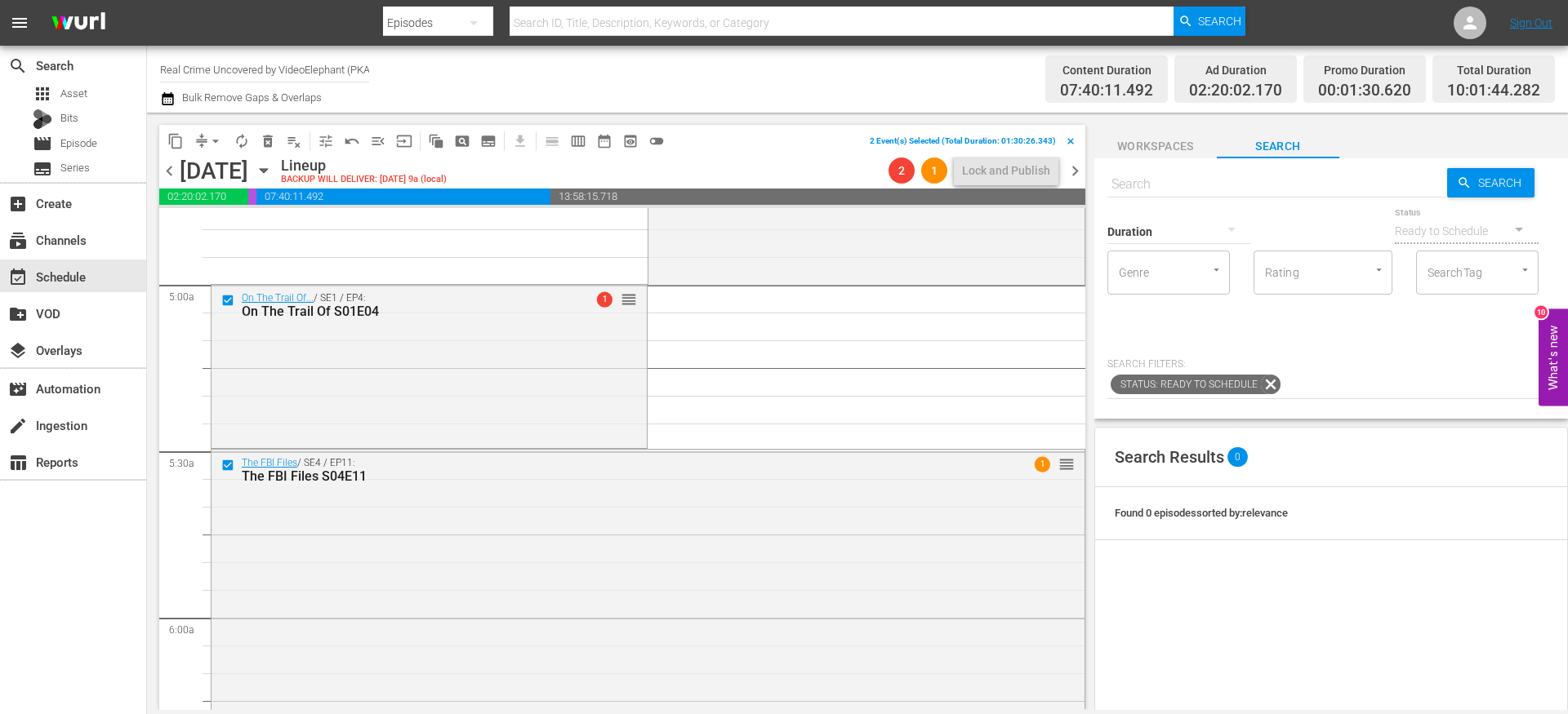
scroll to position [1813, 0]
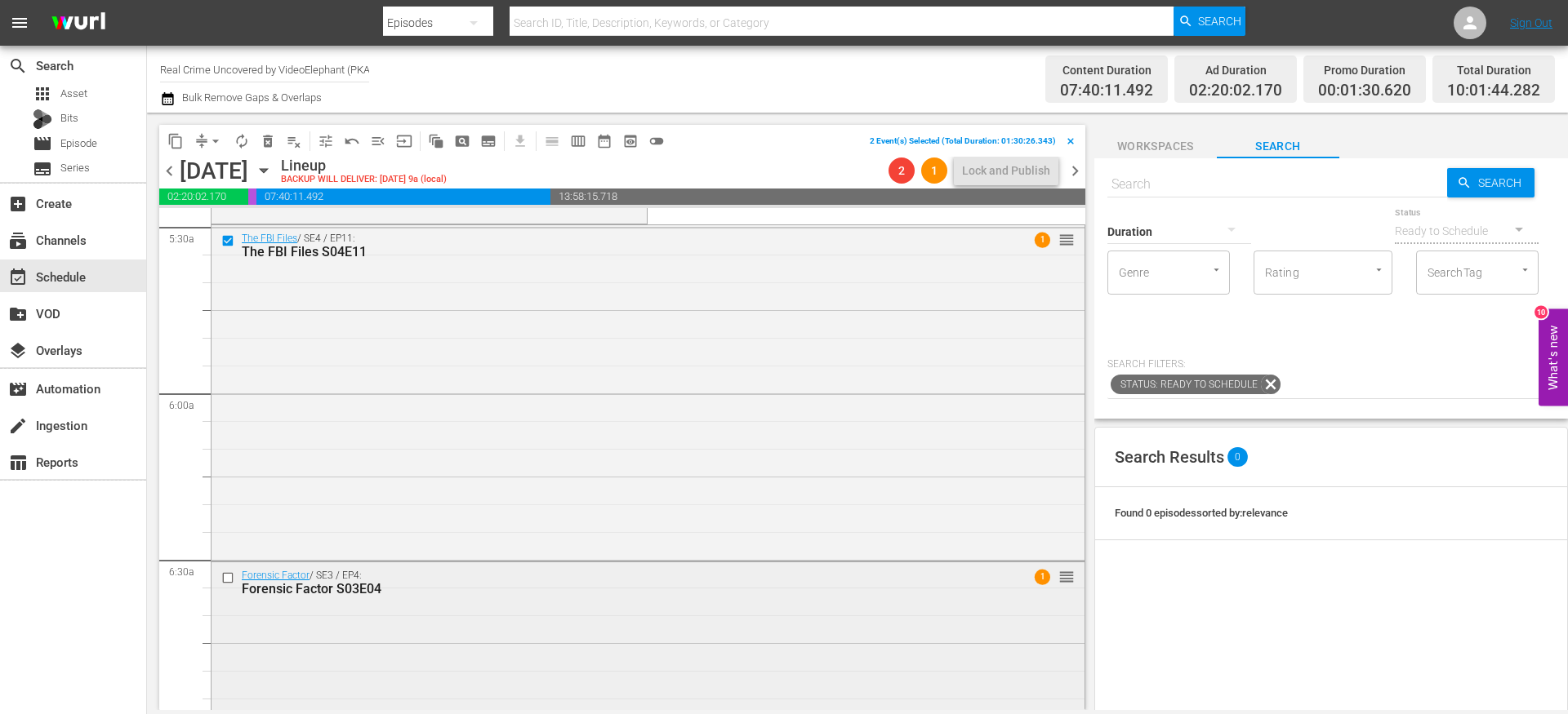
click at [230, 577] on input "checkbox" at bounding box center [230, 578] width 17 height 14
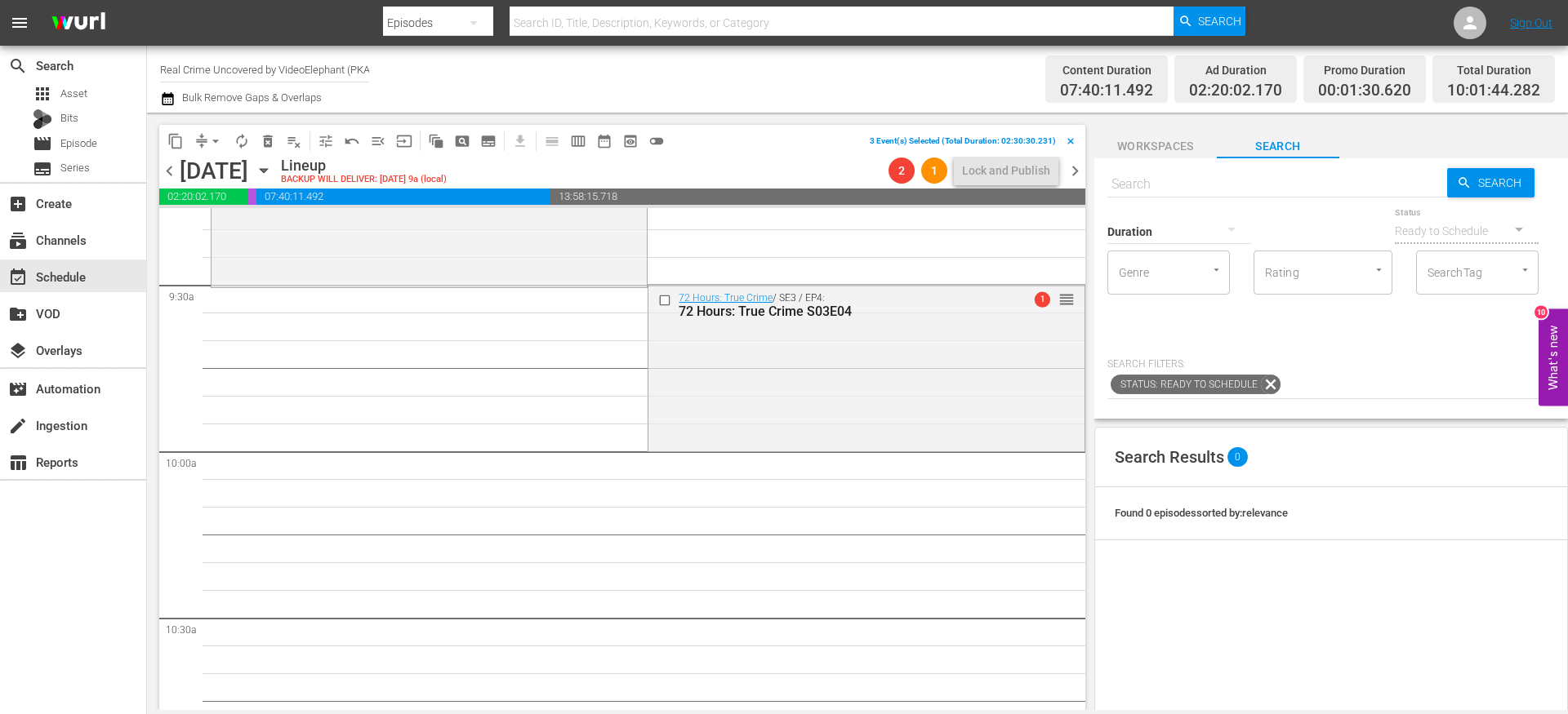
scroll to position [3091, 0]
click at [179, 137] on span "content_copy" at bounding box center [175, 141] width 16 height 16
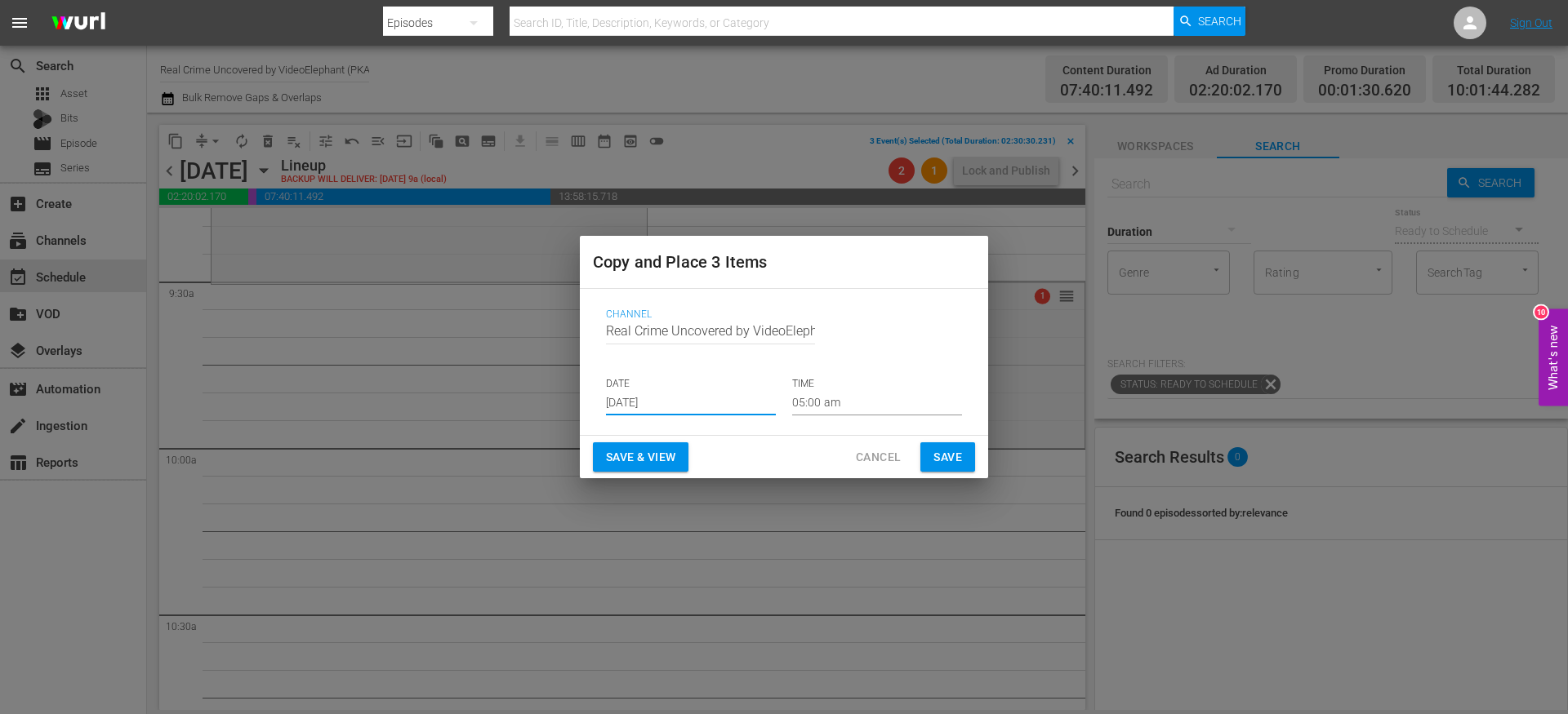
click at [625, 401] on input "[DATE]" at bounding box center [691, 403] width 170 height 24
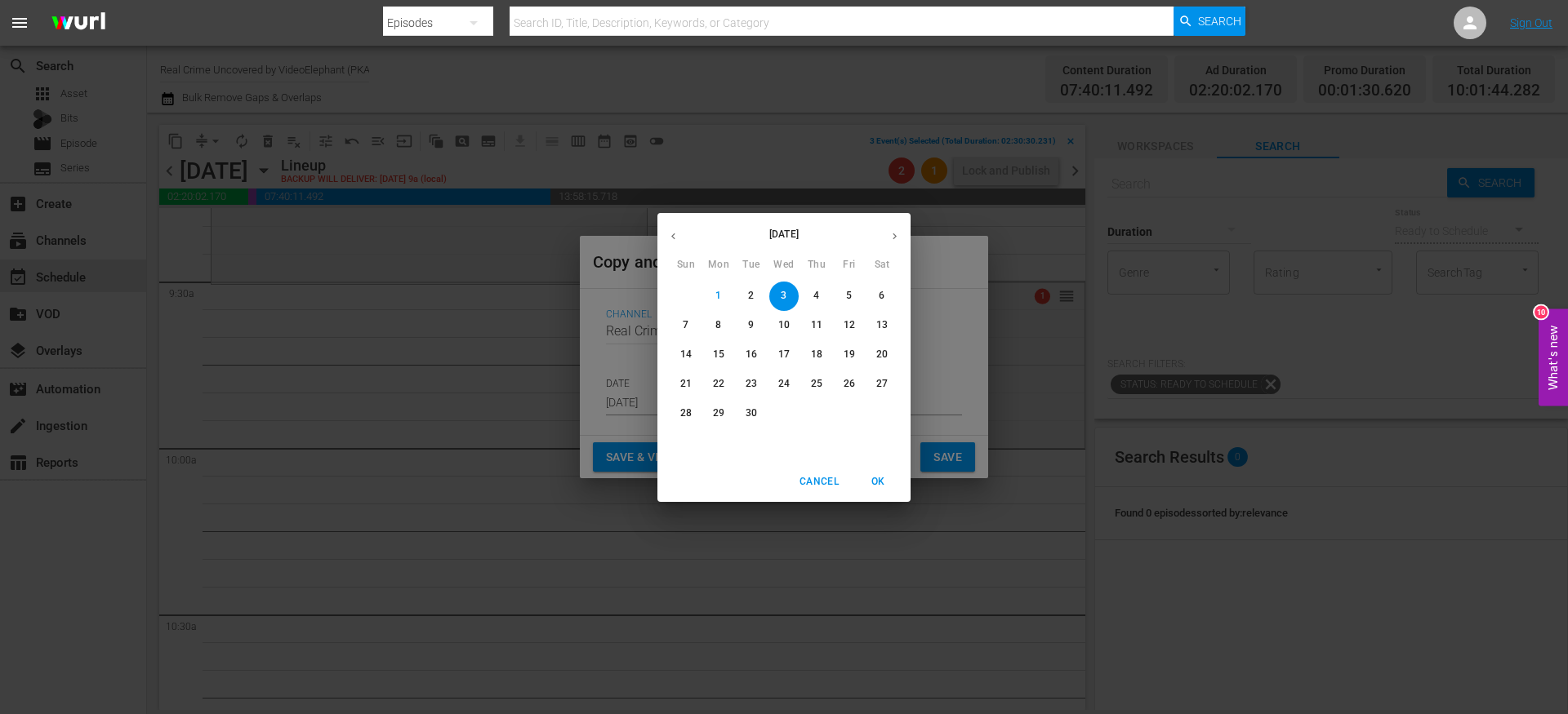
click at [753, 387] on p "23" at bounding box center [751, 383] width 11 height 14
type input "[DATE]"
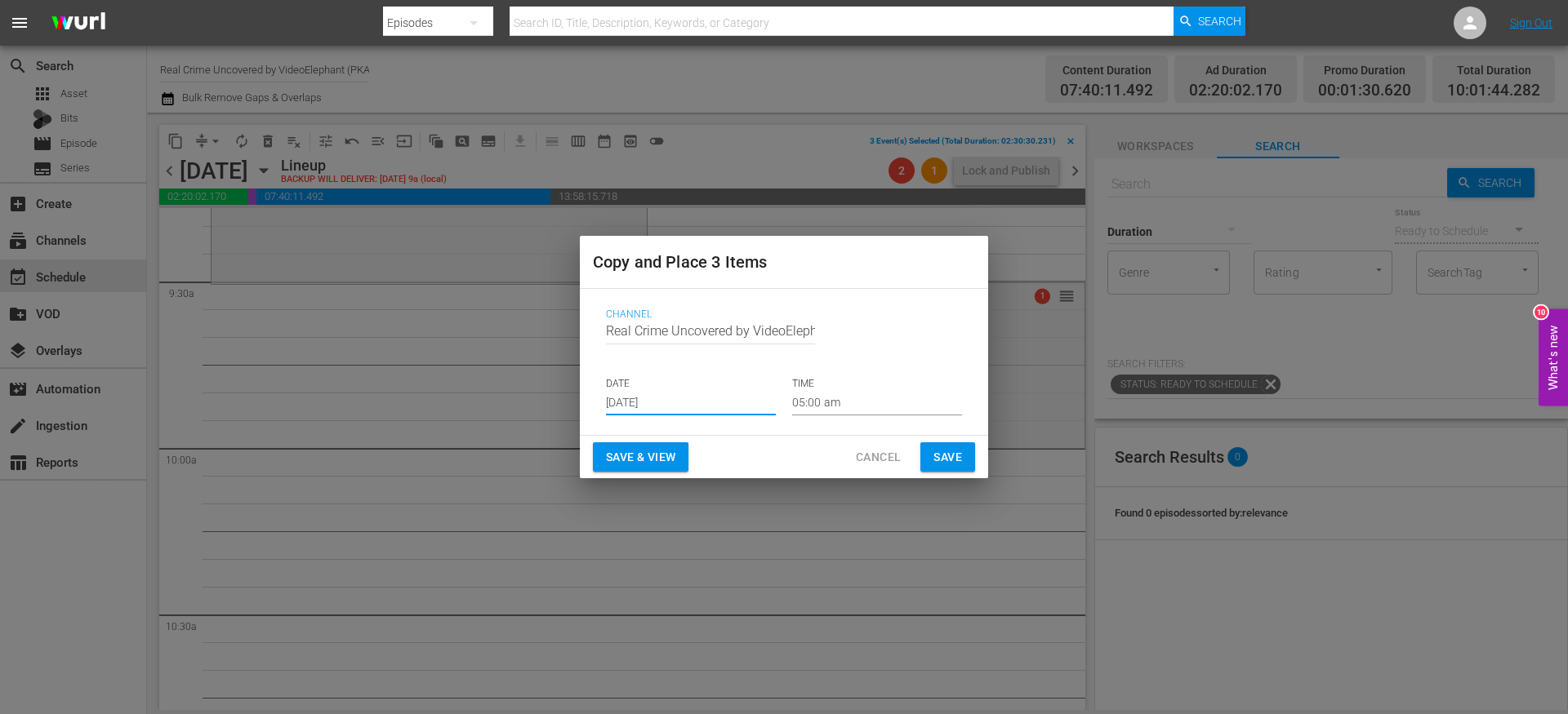
click at [821, 400] on input "05:00 am" at bounding box center [877, 403] width 170 height 24
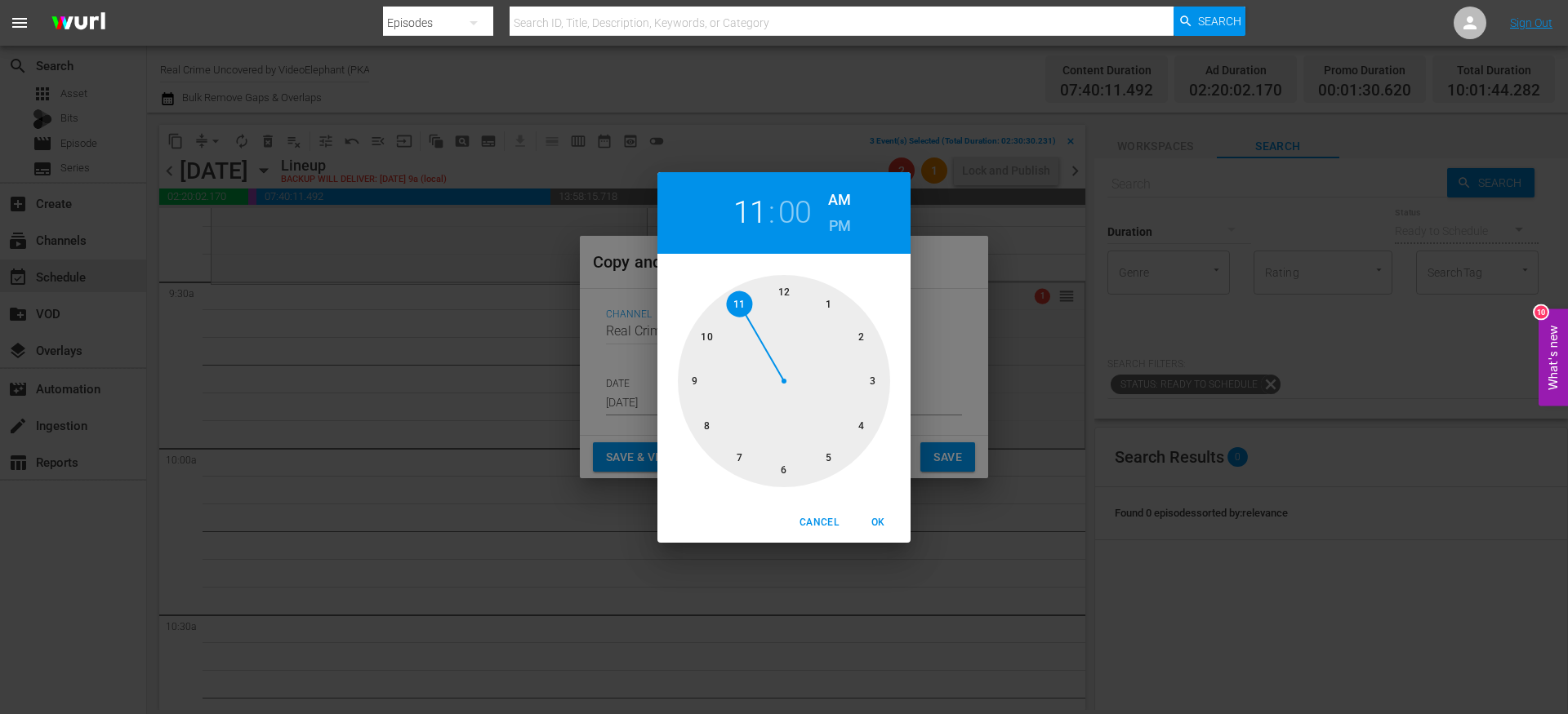
click at [741, 300] on div at bounding box center [784, 381] width 212 height 212
click at [757, 219] on h2 "11" at bounding box center [750, 212] width 34 height 37
click at [705, 343] on div at bounding box center [784, 381] width 212 height 212
click at [880, 522] on span "OK" at bounding box center [877, 522] width 39 height 17
type input "10:00 am"
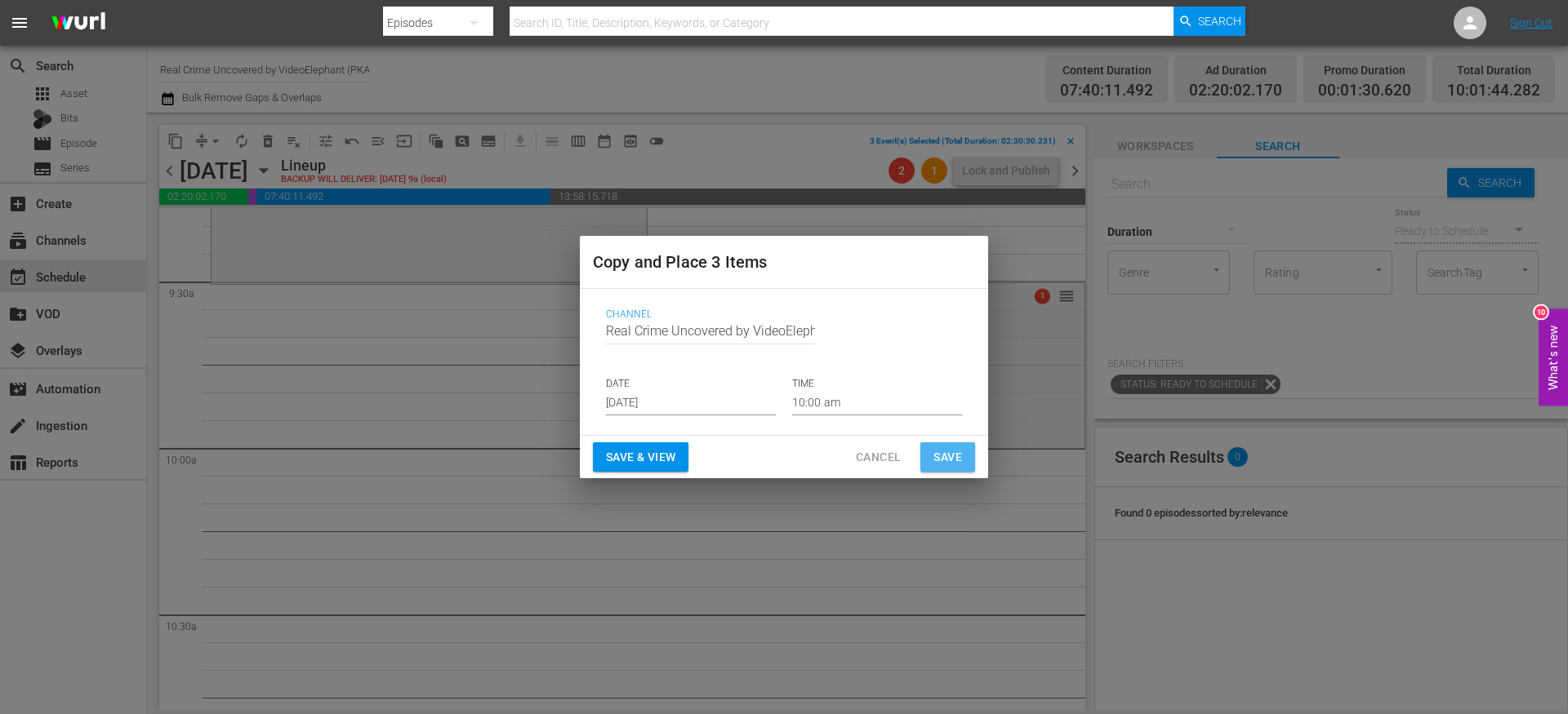
click at [946, 463] on span "Save" at bounding box center [947, 458] width 28 height 21
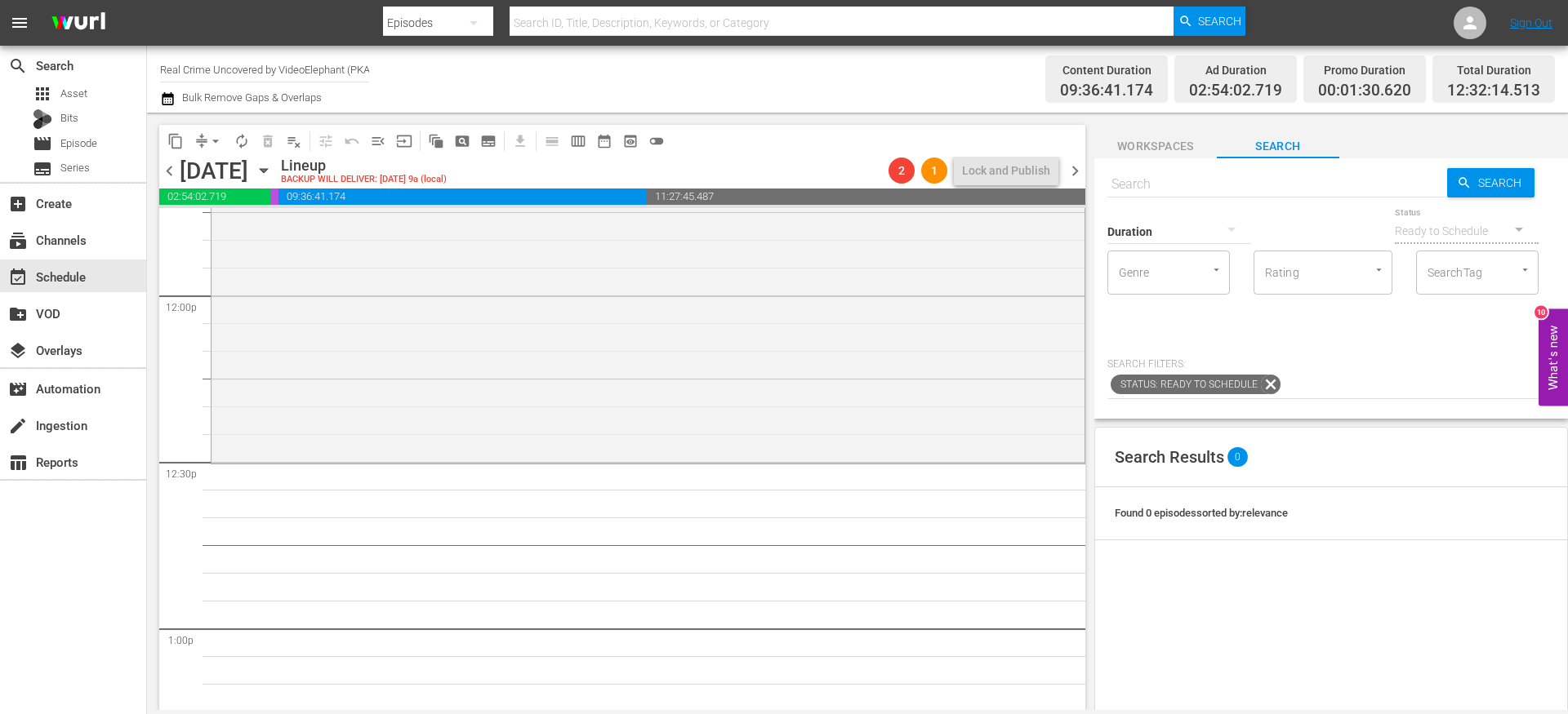
scroll to position [4061, 0]
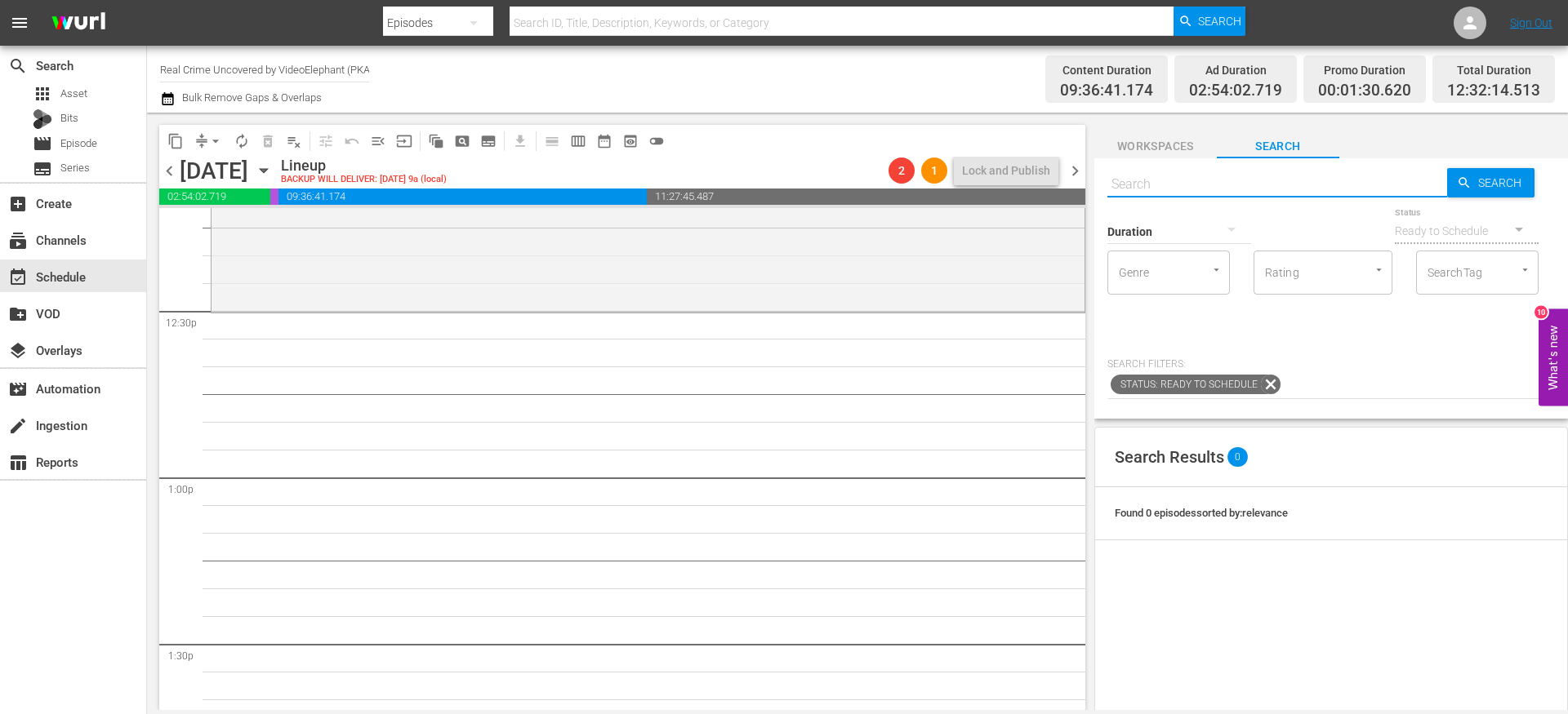
click at [1159, 180] on input "text" at bounding box center [1277, 185] width 340 height 39
paste input "Interpol Investigates S01E01"
type input "Interpol Investigates S01E01"
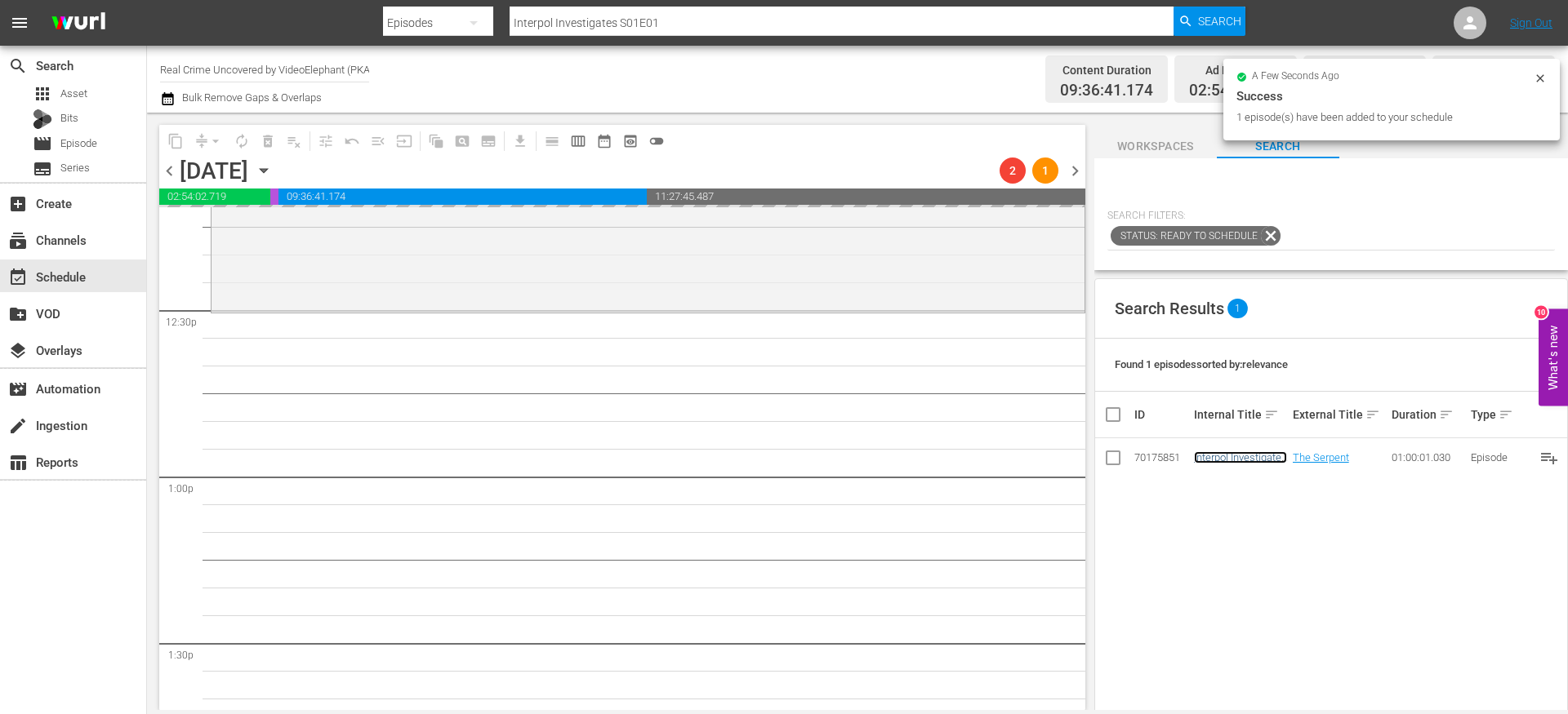
scroll to position [0, 0]
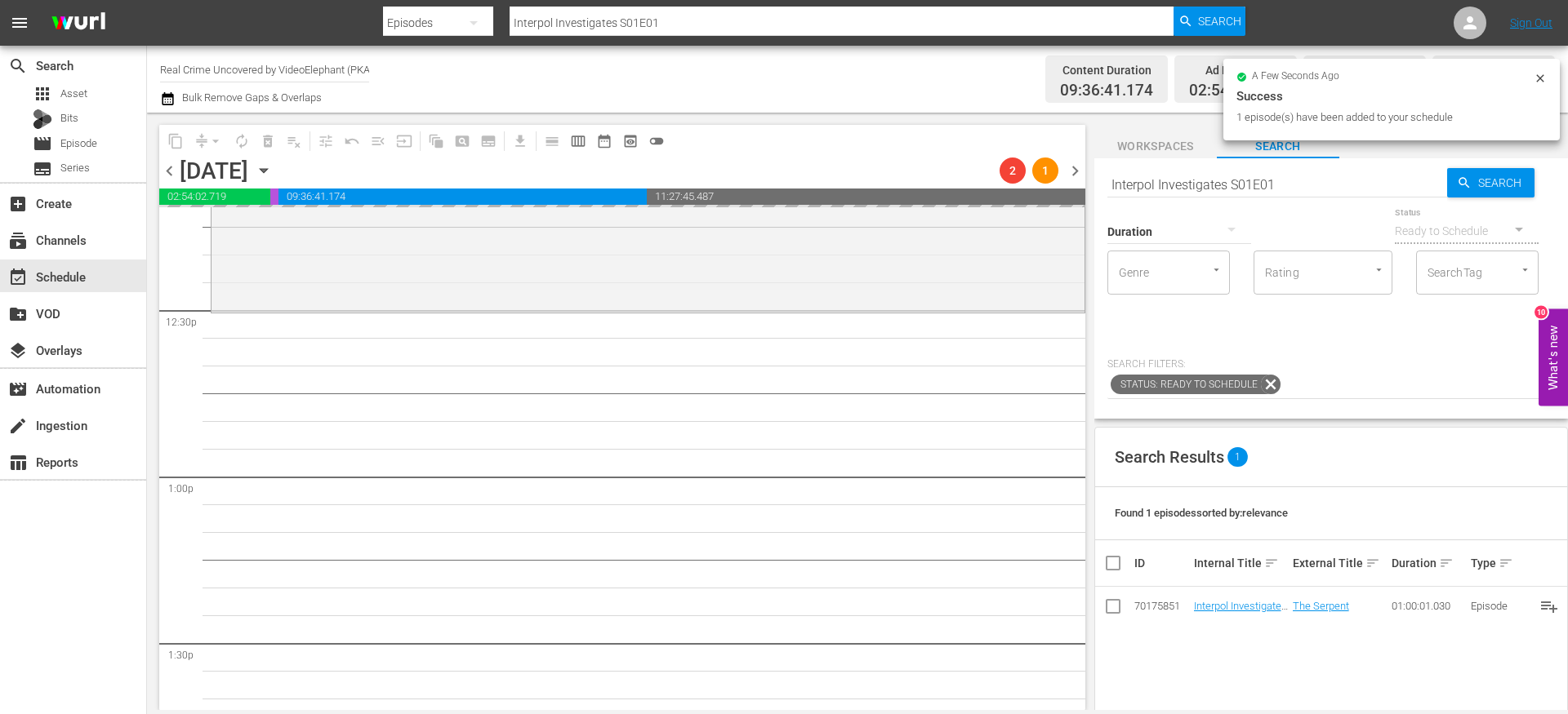
click at [1294, 188] on input "Interpol Investigates S01E01" at bounding box center [1277, 185] width 340 height 39
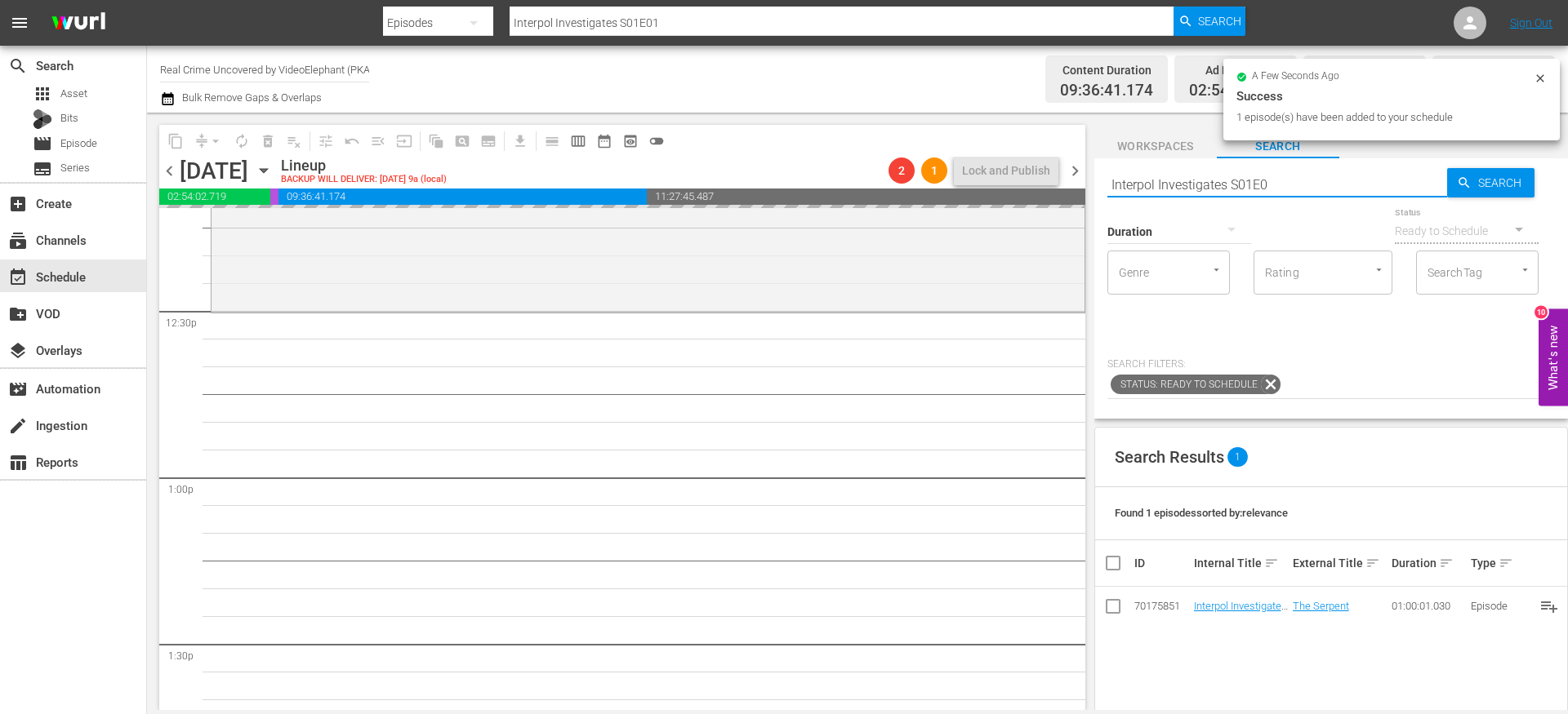
type input "Interpol Investigates S01E02"
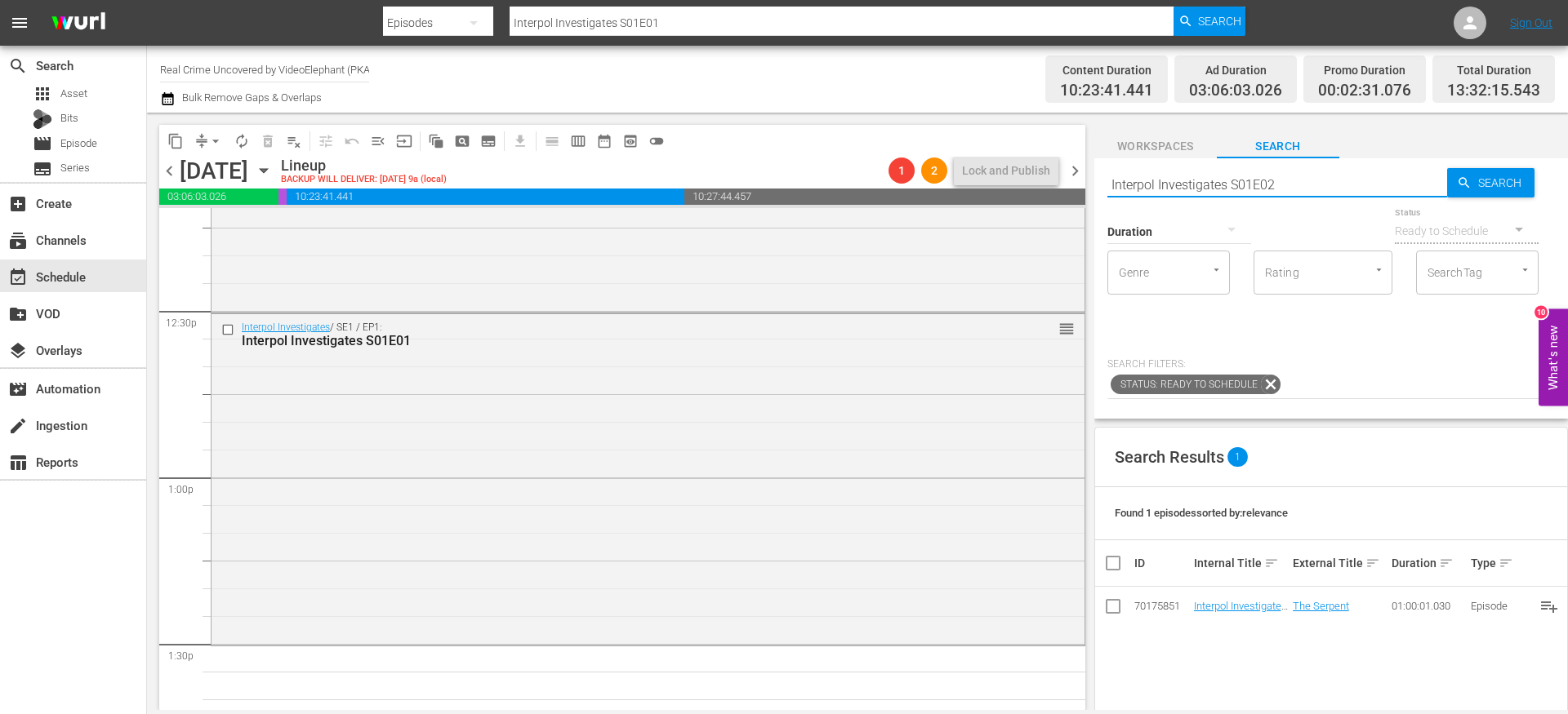
type input "Interpol Investigates S01E02"
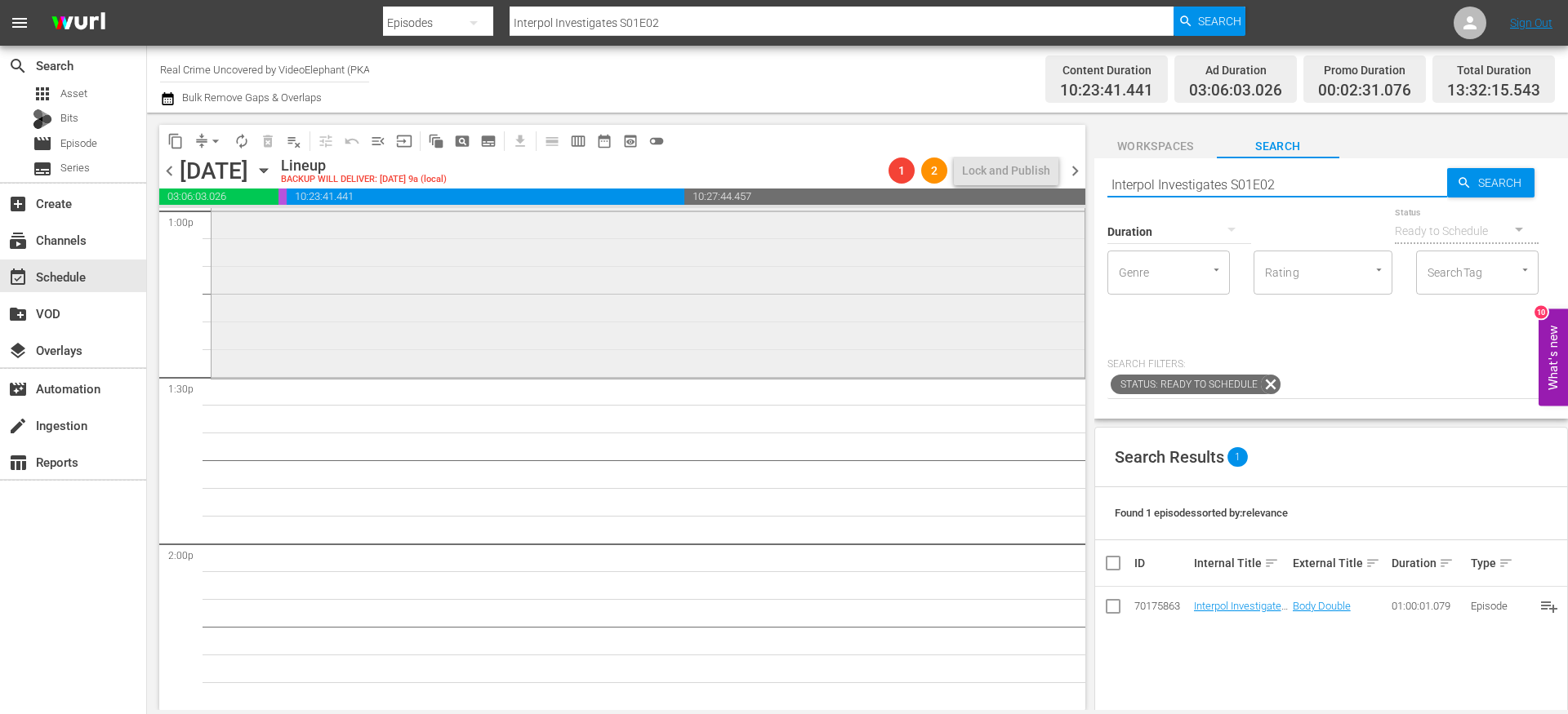
scroll to position [4307, 0]
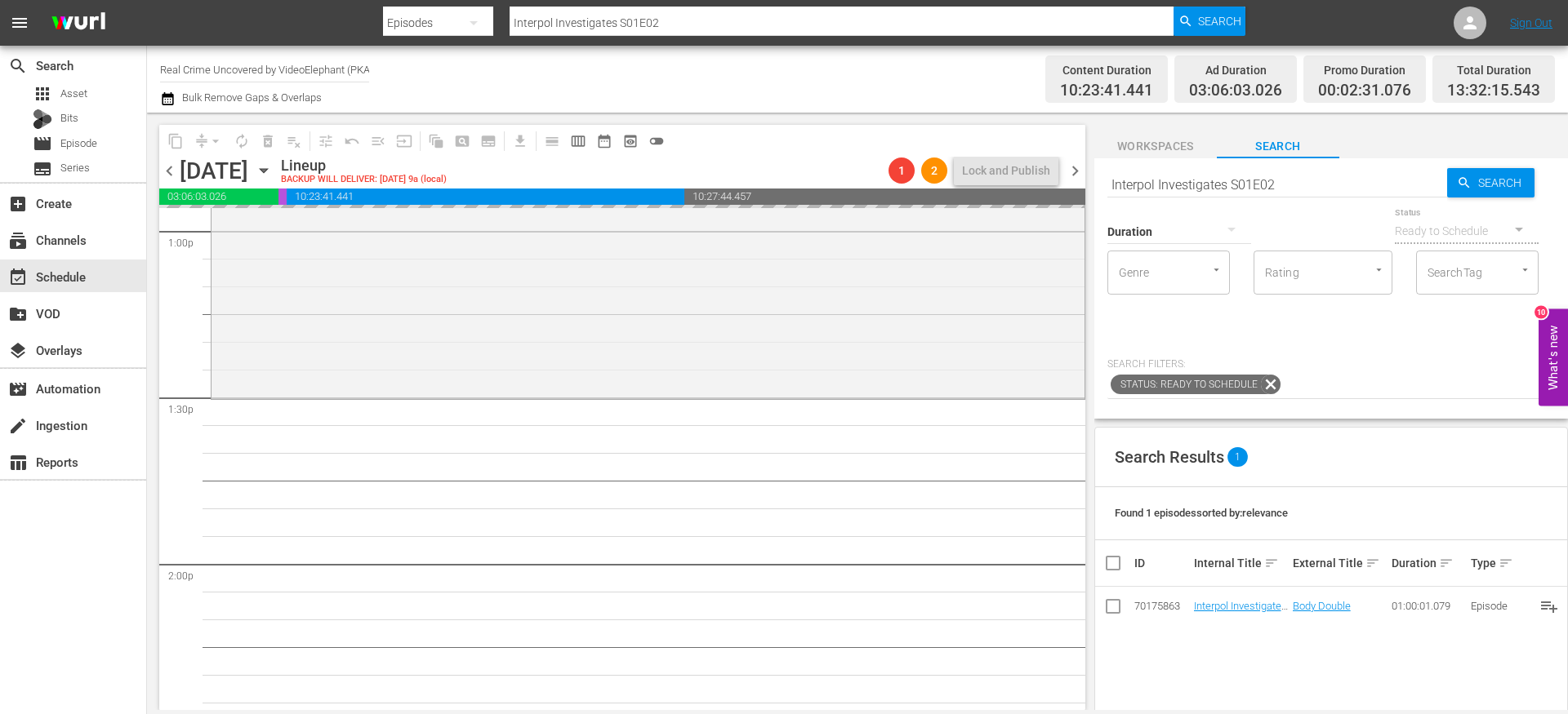
click at [1311, 191] on input "Interpol Investigates S01E02" at bounding box center [1277, 185] width 340 height 39
type input "Interpol Investigates S01E03"
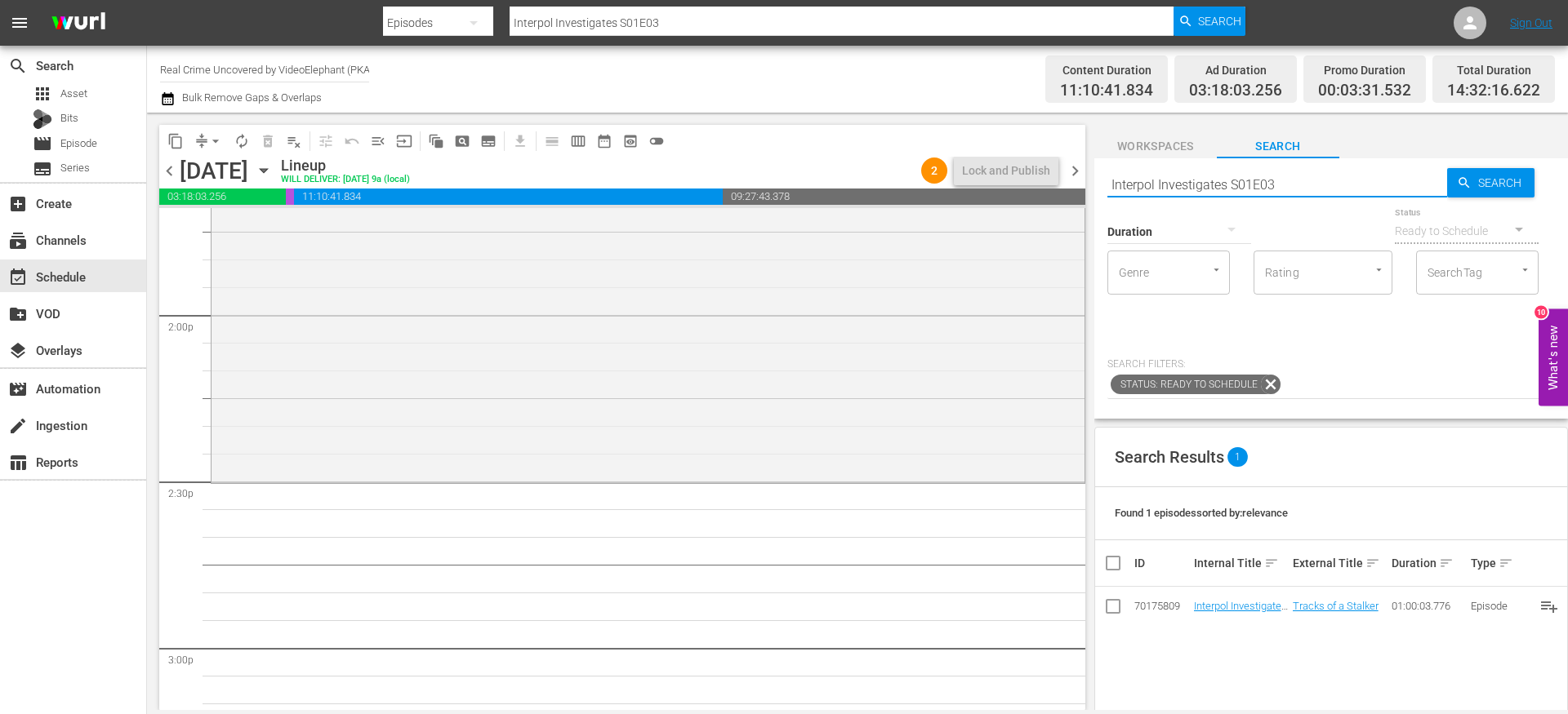
scroll to position [4629, 0]
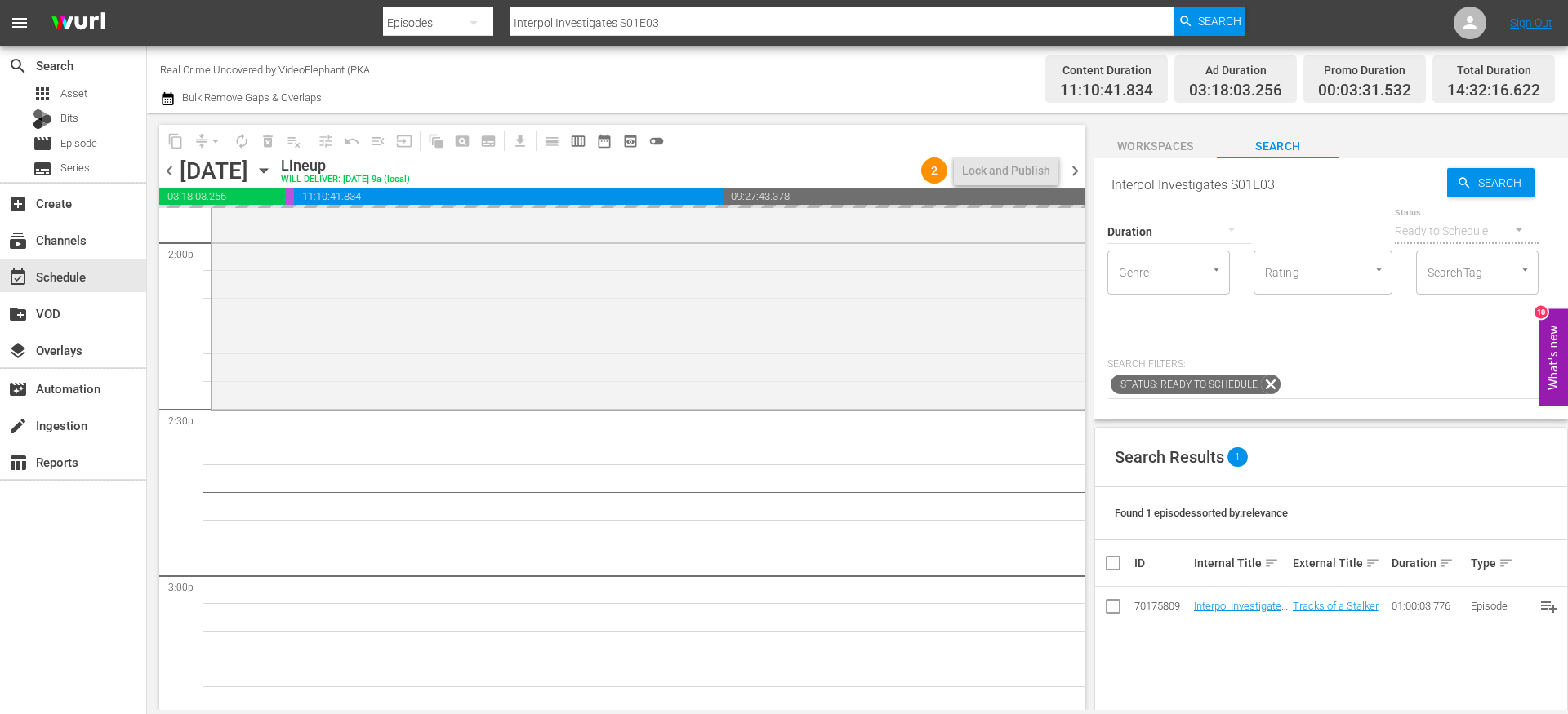
click at [1323, 183] on input "Interpol Investigates S01E03" at bounding box center [1277, 185] width 340 height 39
type input "Interpol Investigates S01E04"
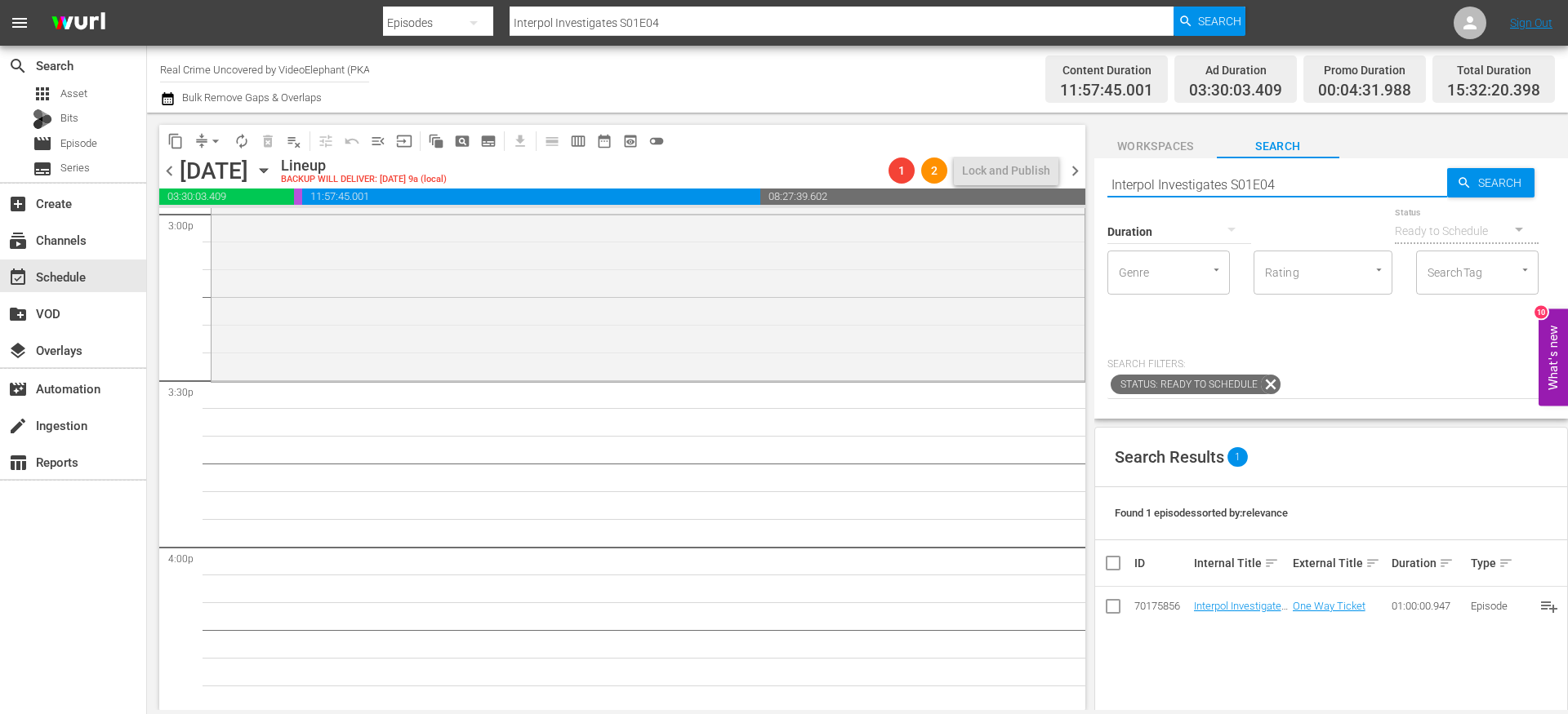
scroll to position [5001, 0]
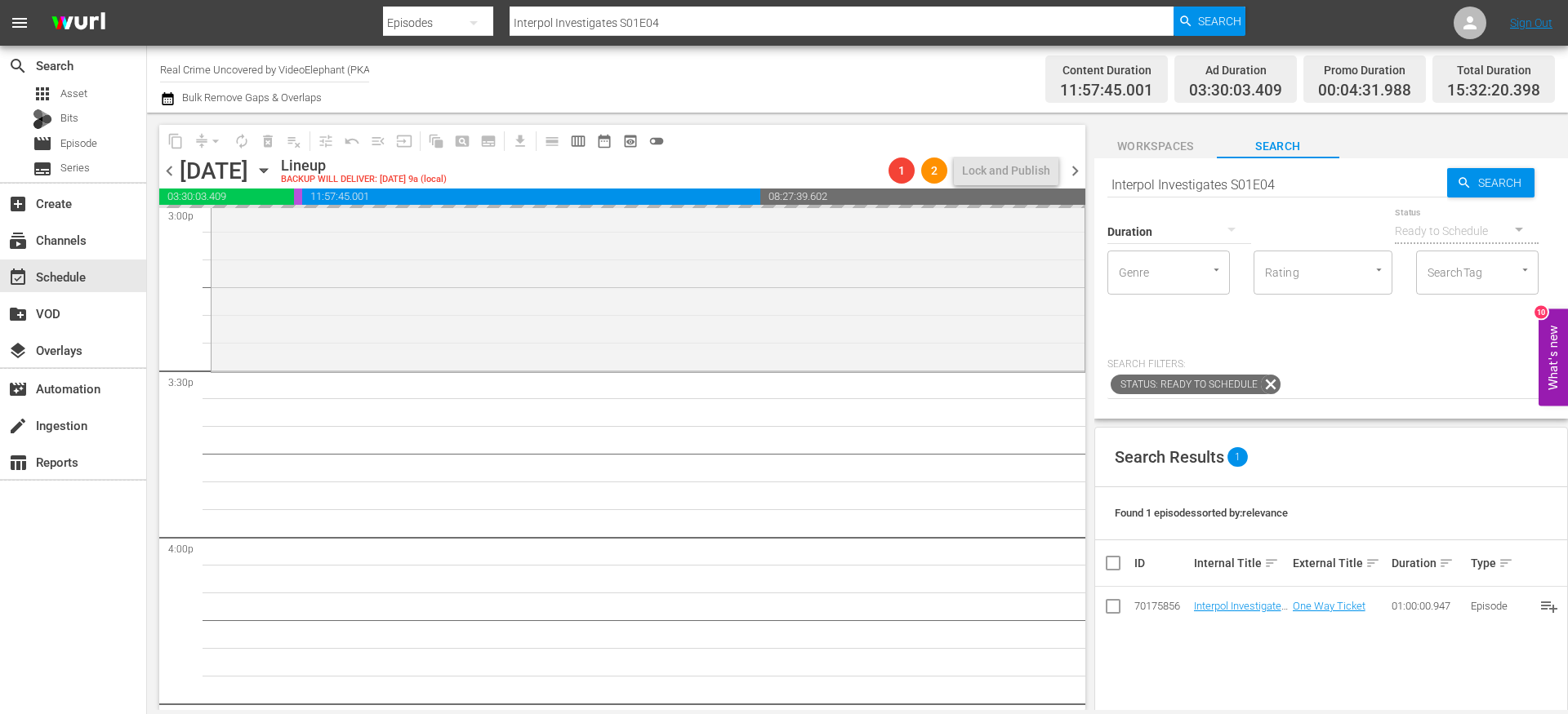
click at [1301, 184] on input "Interpol Investigates S01E04" at bounding box center [1277, 185] width 340 height 39
type input "Interpol Investigates S01E05"
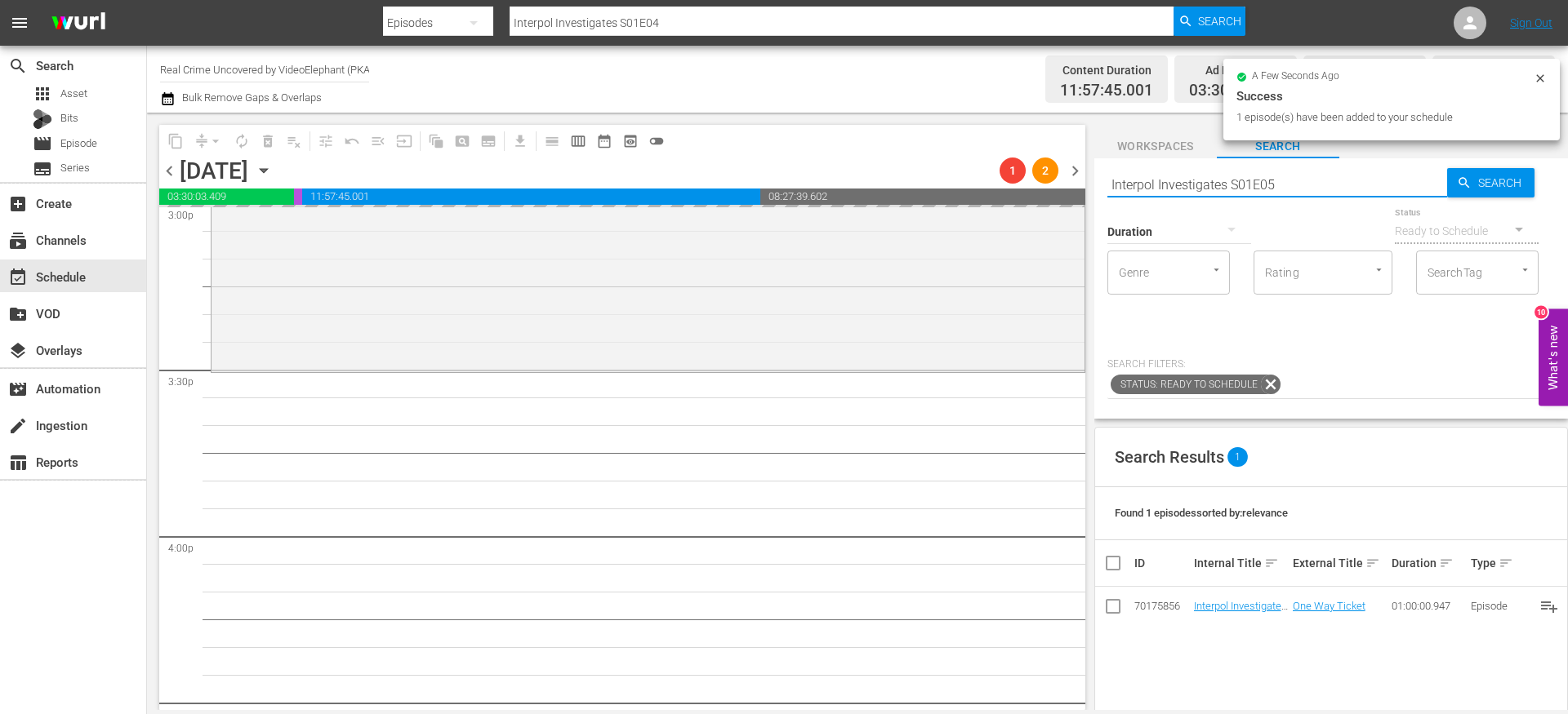
type input "Interpol Investigates S01E05"
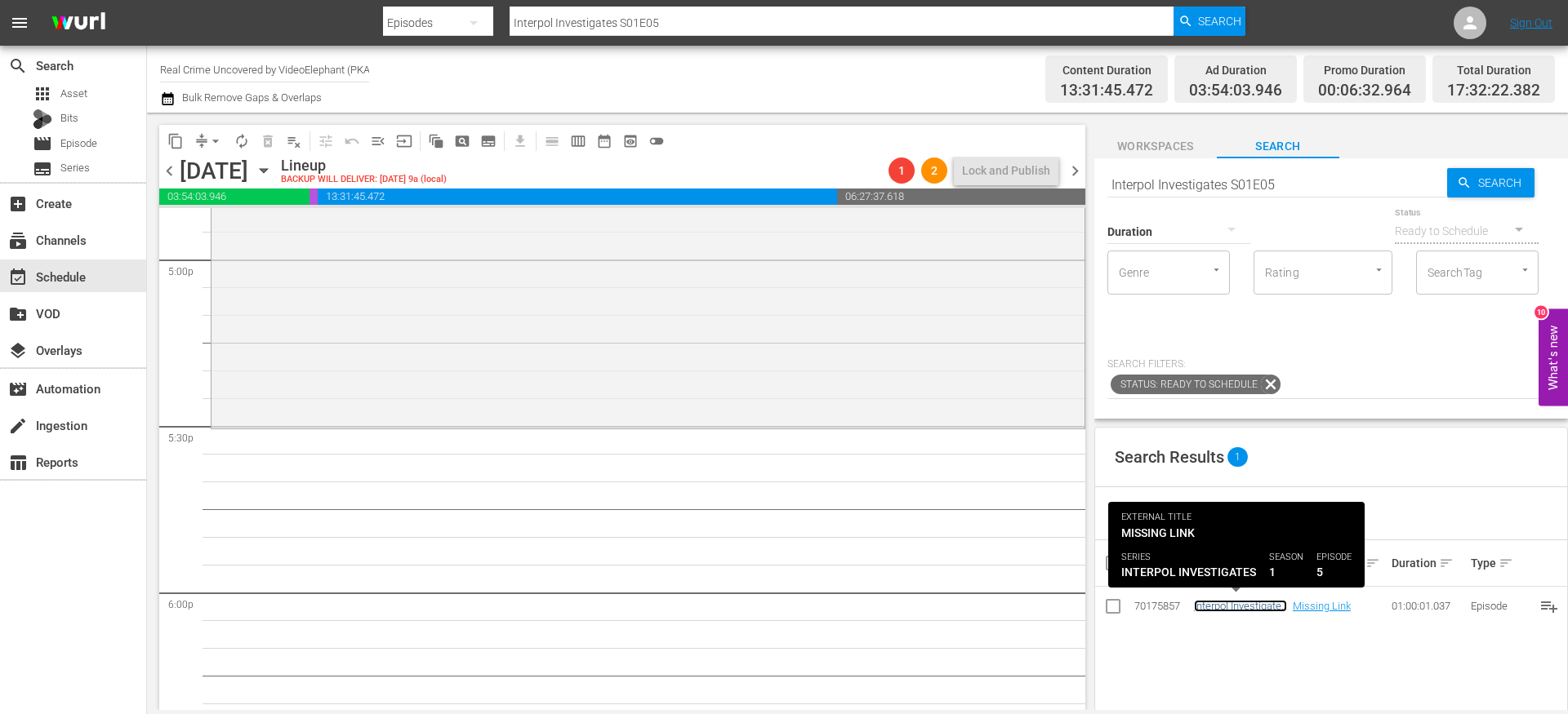
scroll to position [5642, 0]
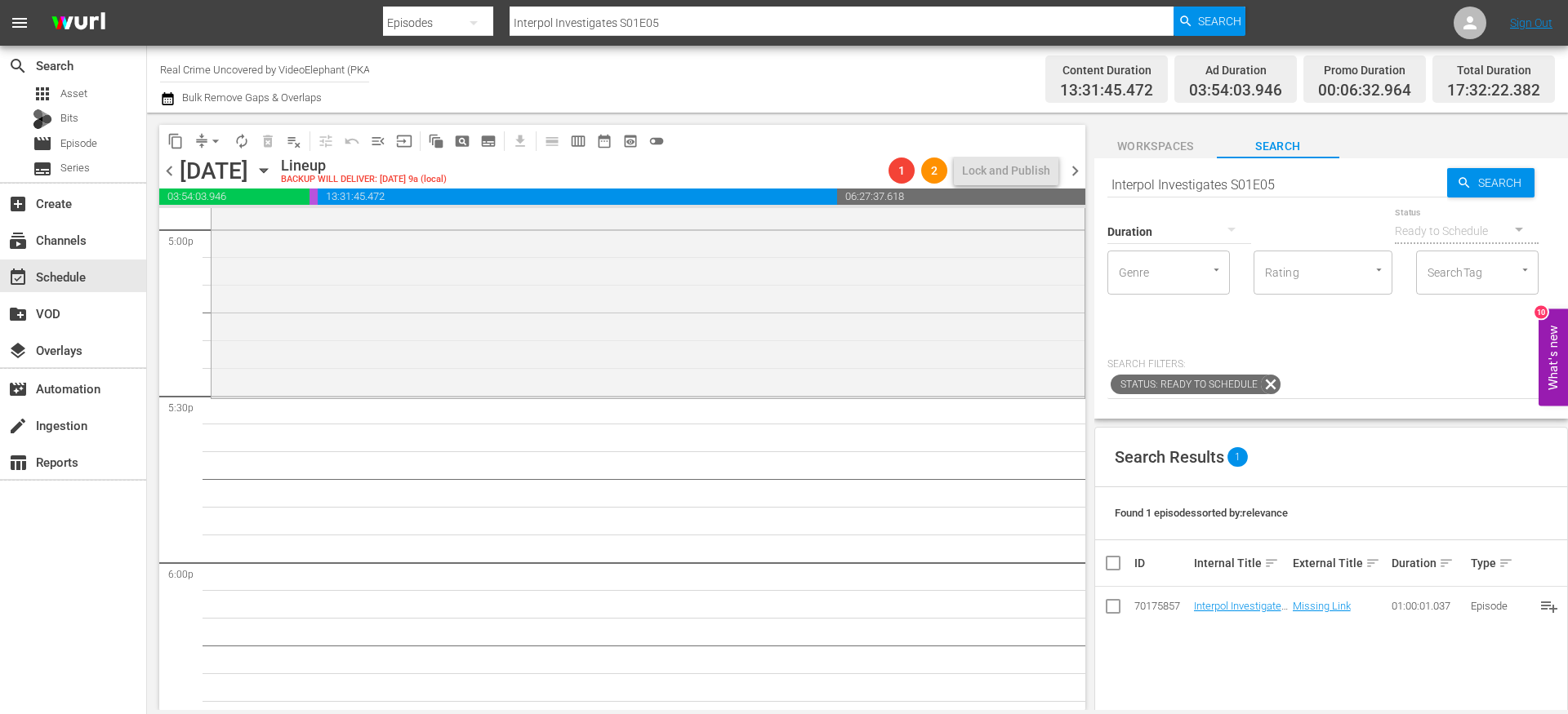
drag, startPoint x: 1212, startPoint y: 606, endPoint x: 1119, endPoint y: 31, distance: 582.5
click at [1212, 174] on input "Interpol Investigates S01E05" at bounding box center [1277, 185] width 340 height 39
click at [1212, 176] on input "Interpol Investigates S01E05" at bounding box center [1277, 185] width 340 height 39
paste input "On The Trail Of S01E04"
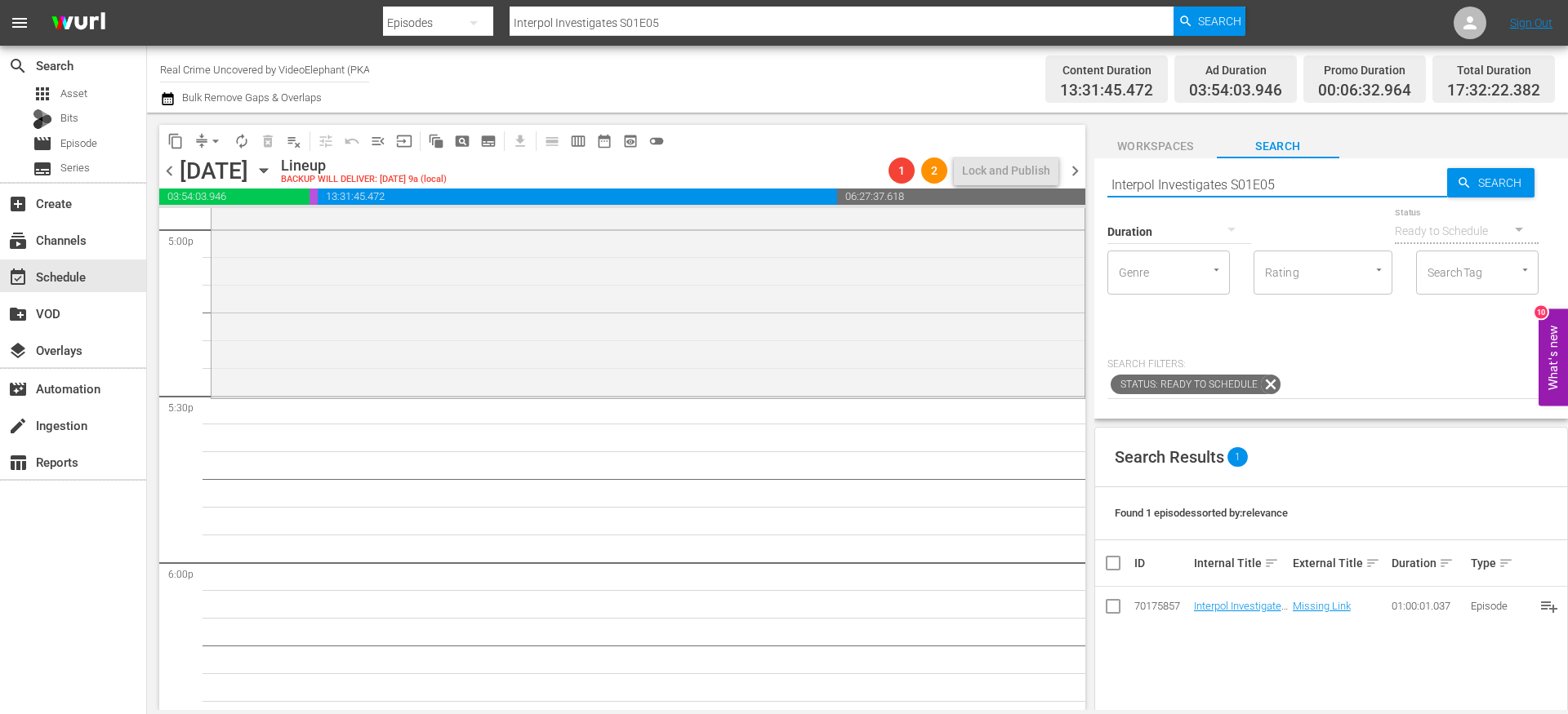
type input "On The Trail Of S01E04"
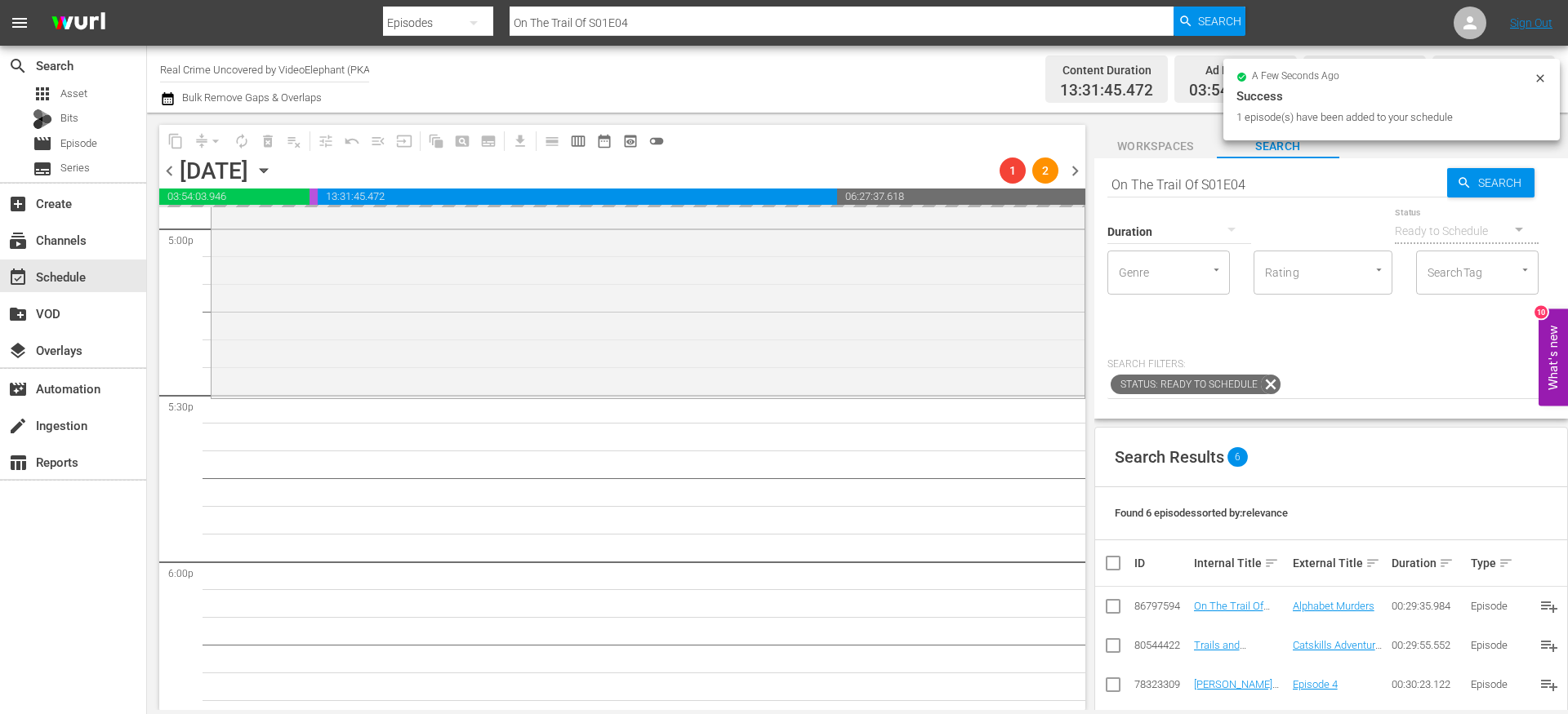
click at [1172, 183] on input "On The Trail Of S01E04" at bounding box center [1277, 185] width 340 height 39
paste input "Dark Waters of Crime S03E01"
type input "Dark Waters of Crime S03E01"
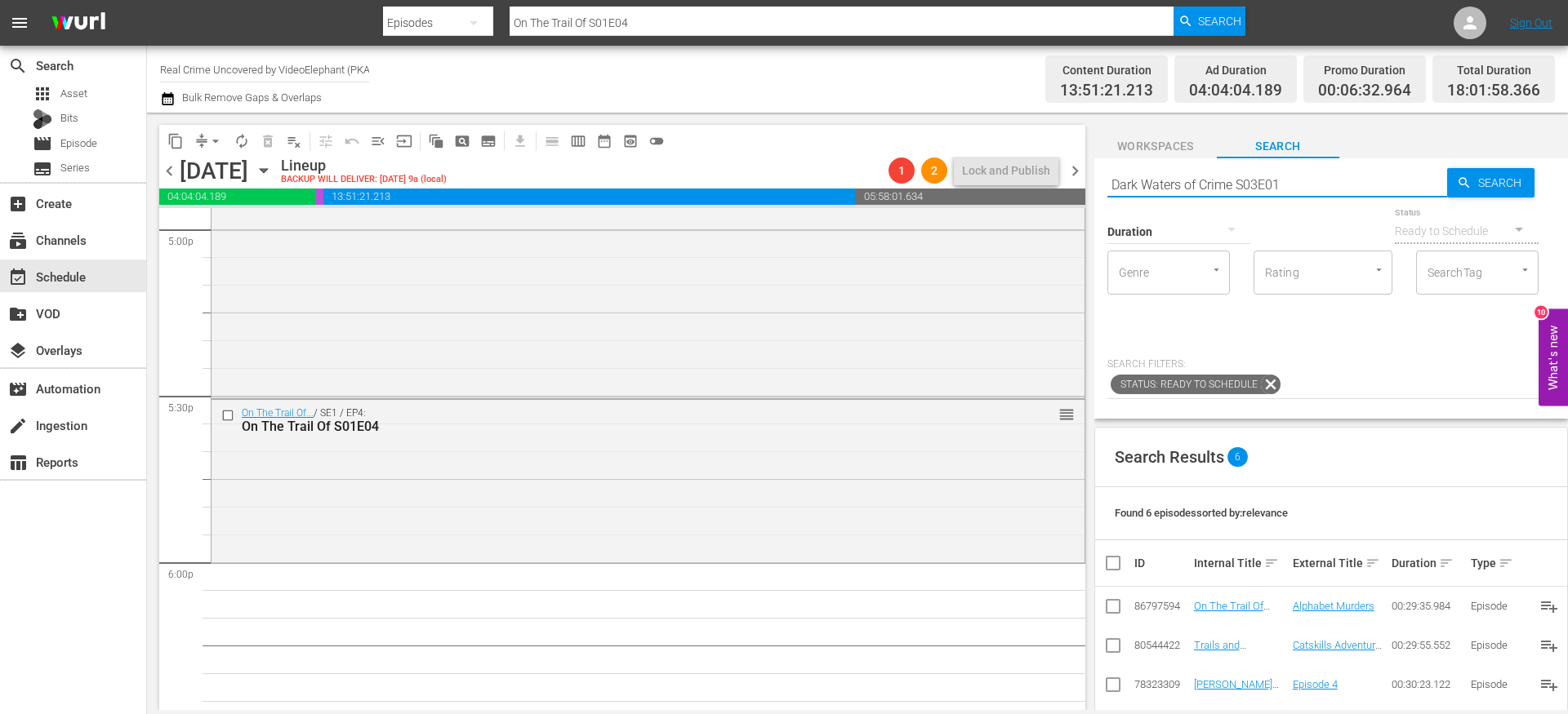
type input "Dark Waters of Crime S03E01"
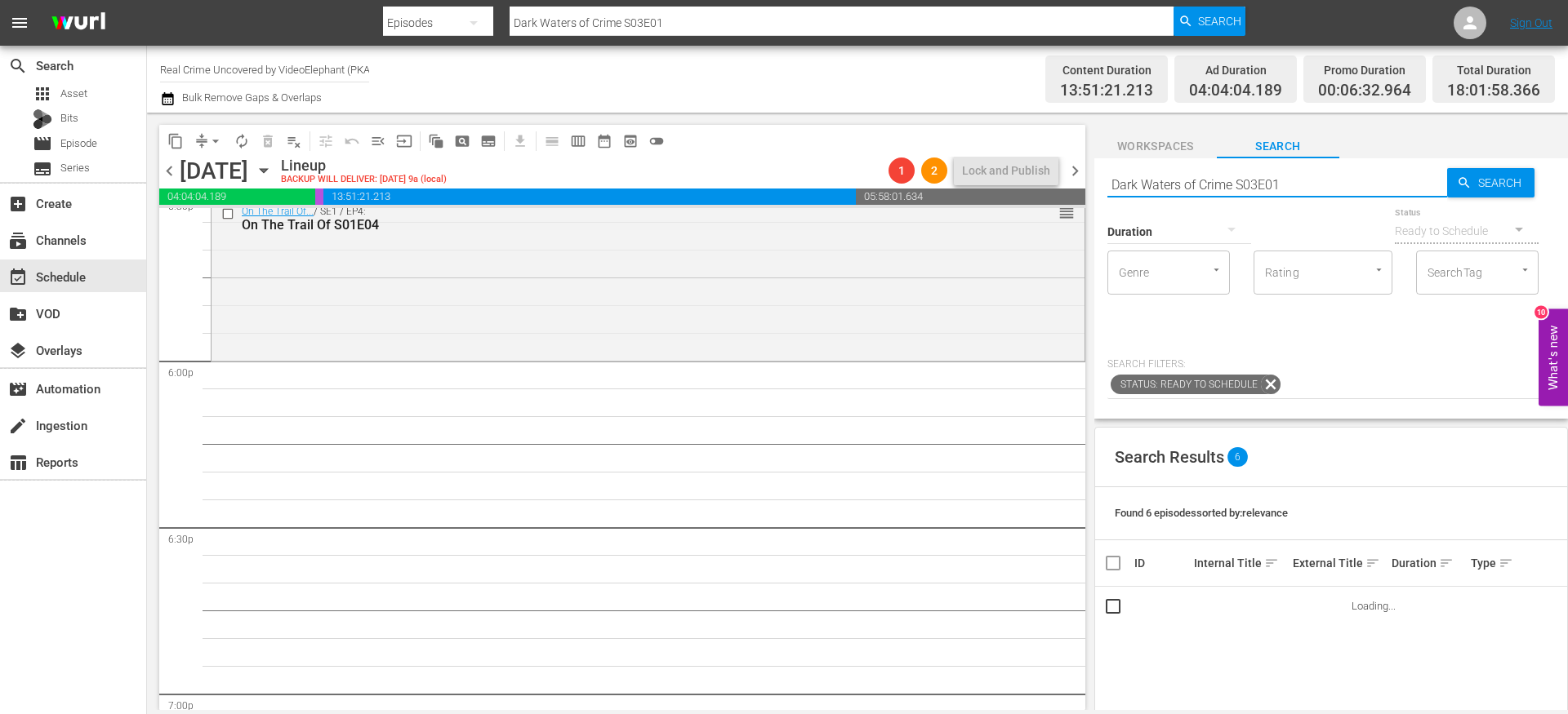
scroll to position [5859, 0]
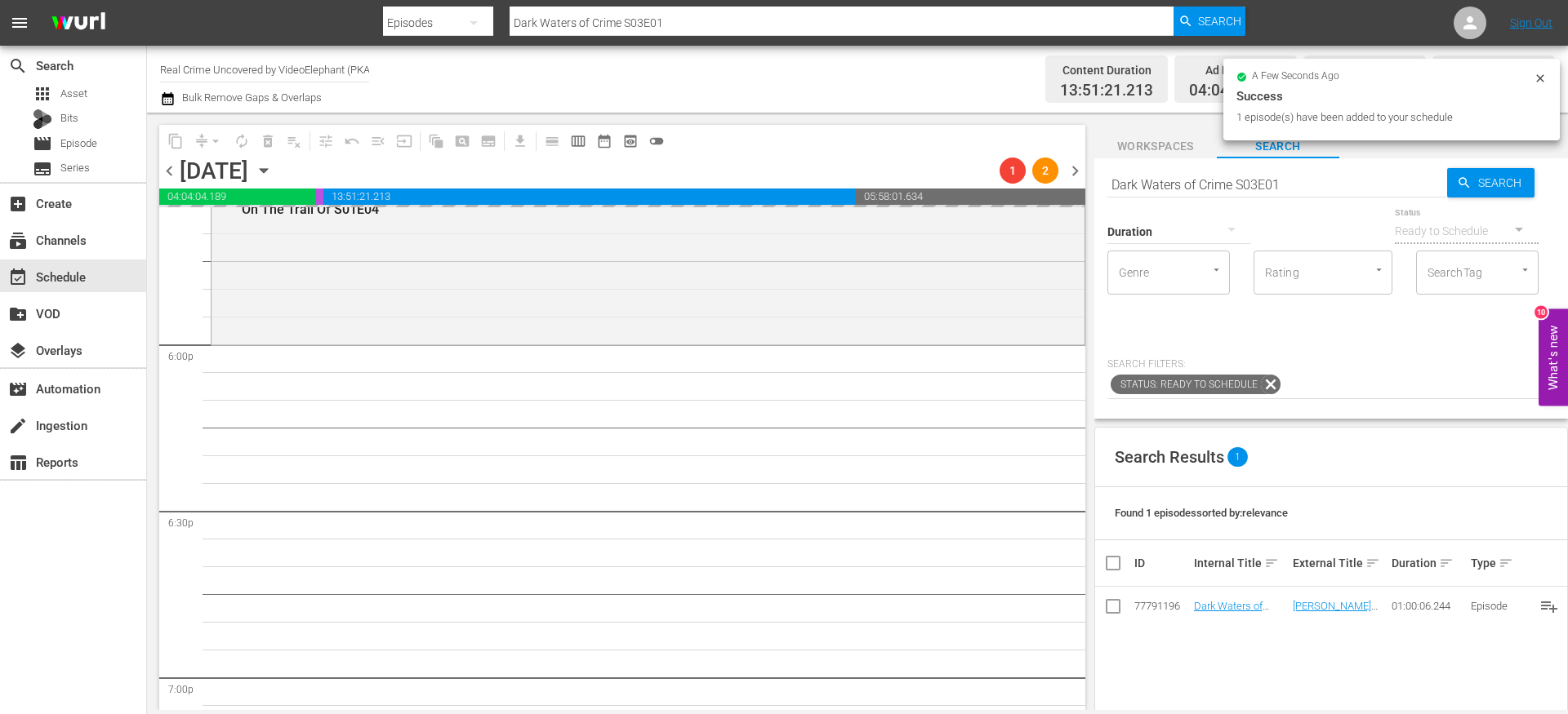
click at [1277, 187] on input "Dark Waters of Crime S03E01" at bounding box center [1277, 185] width 340 height 39
paste input "72 Hours: True Crime S03E05"
type input "72 Hours: True Crime S03E05"
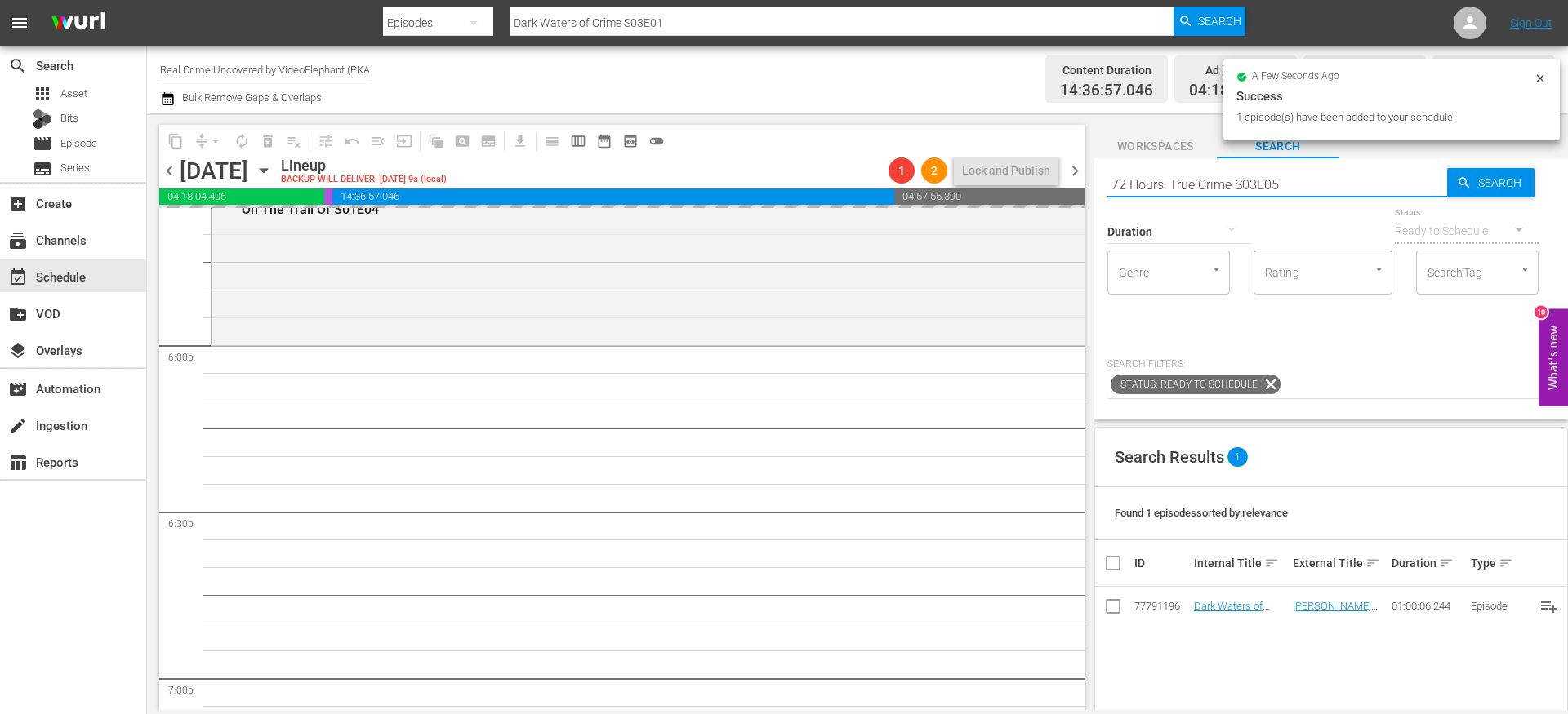
type input "72 Hours: True Crime S03E05"
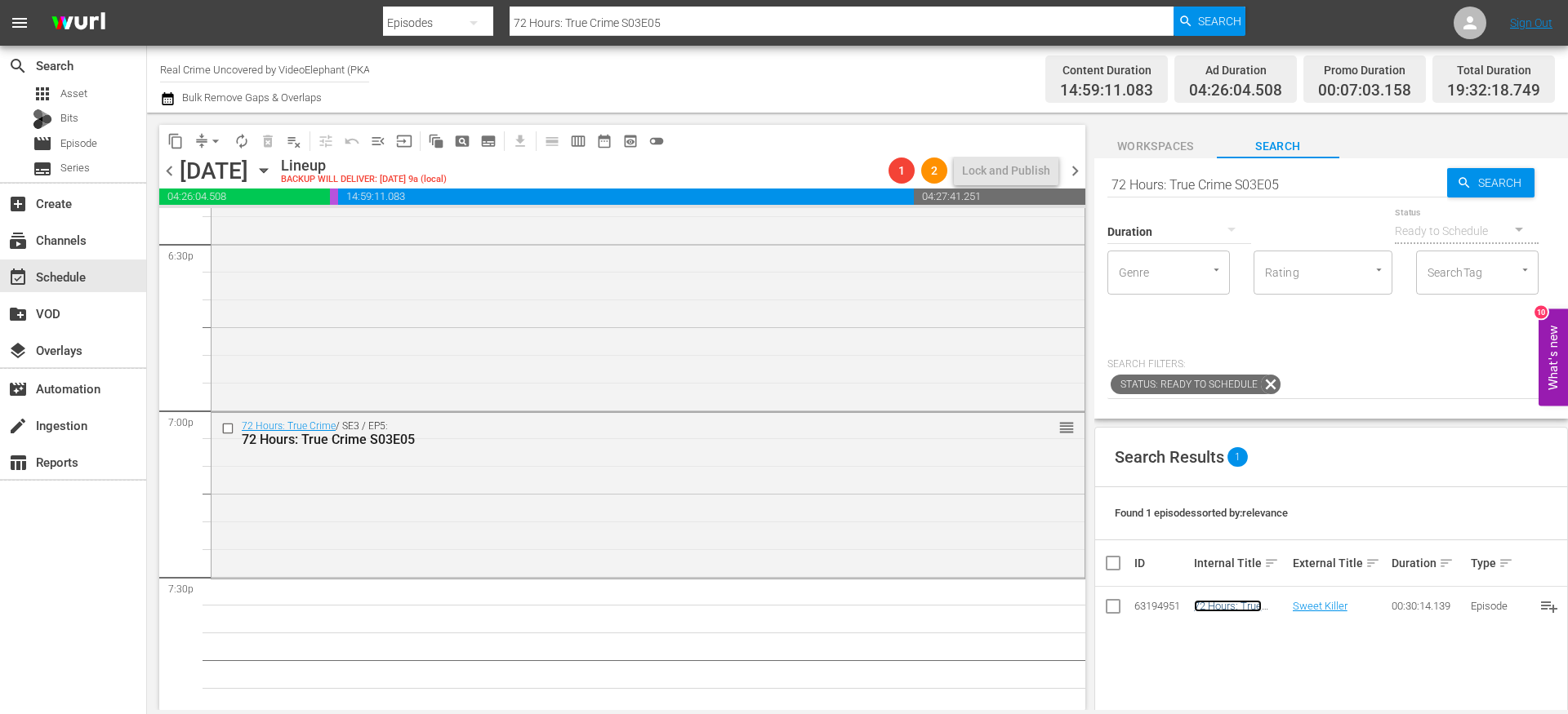
scroll to position [6131, 0]
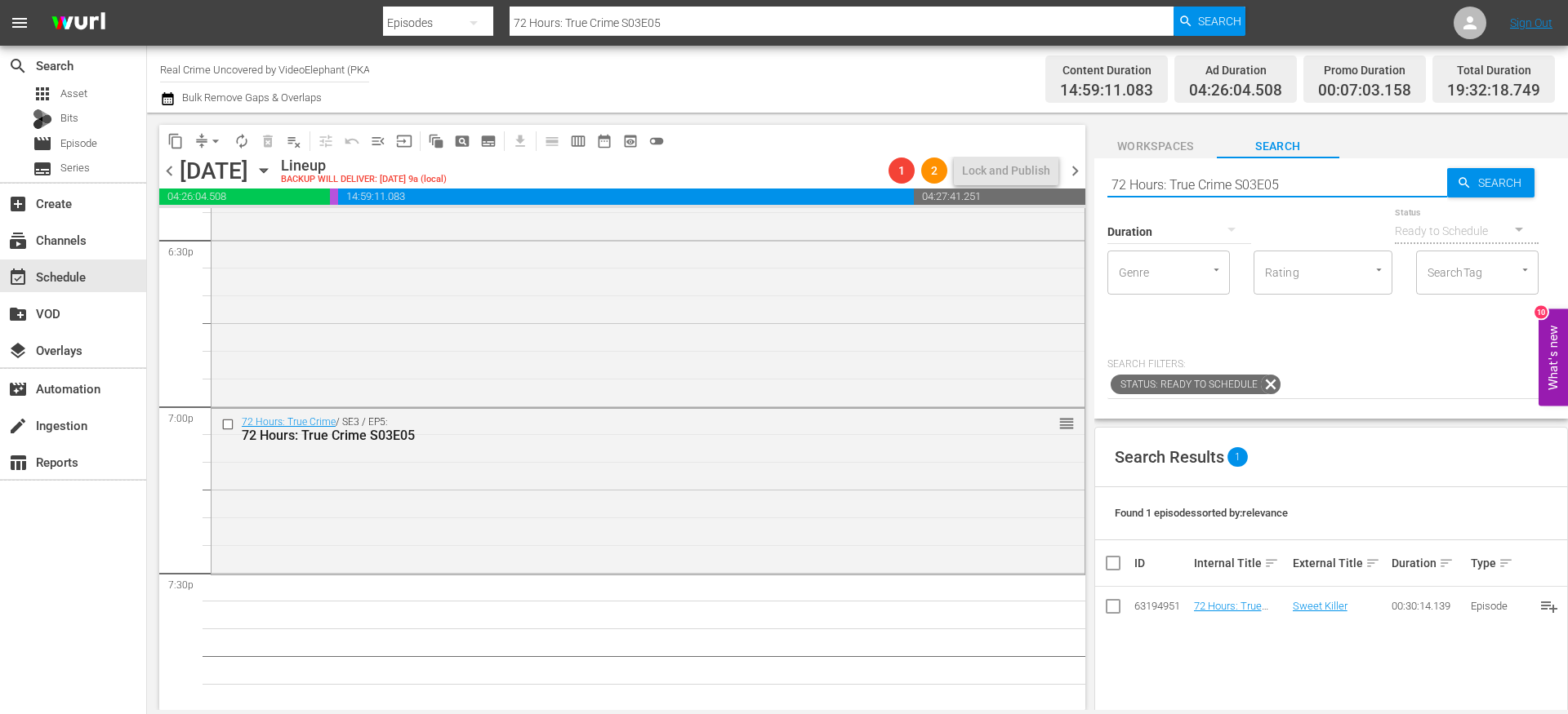
click at [1194, 186] on input "72 Hours: True Crime S03E05" at bounding box center [1277, 185] width 340 height 39
paste input "On The Trail Of S01E06"
type input "On The Trail Of S01E06"
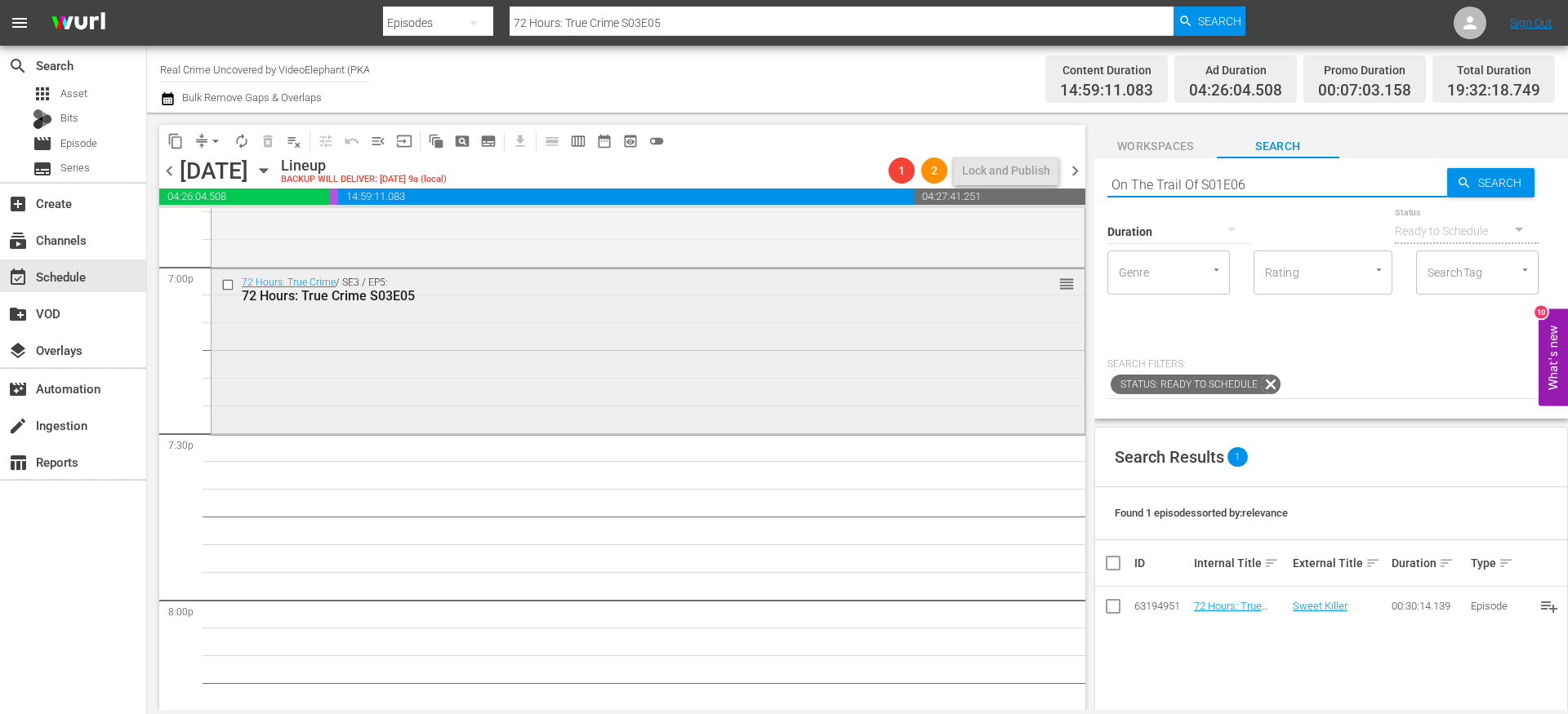
scroll to position [6277, 0]
type input "On The Trail Of S01E06"
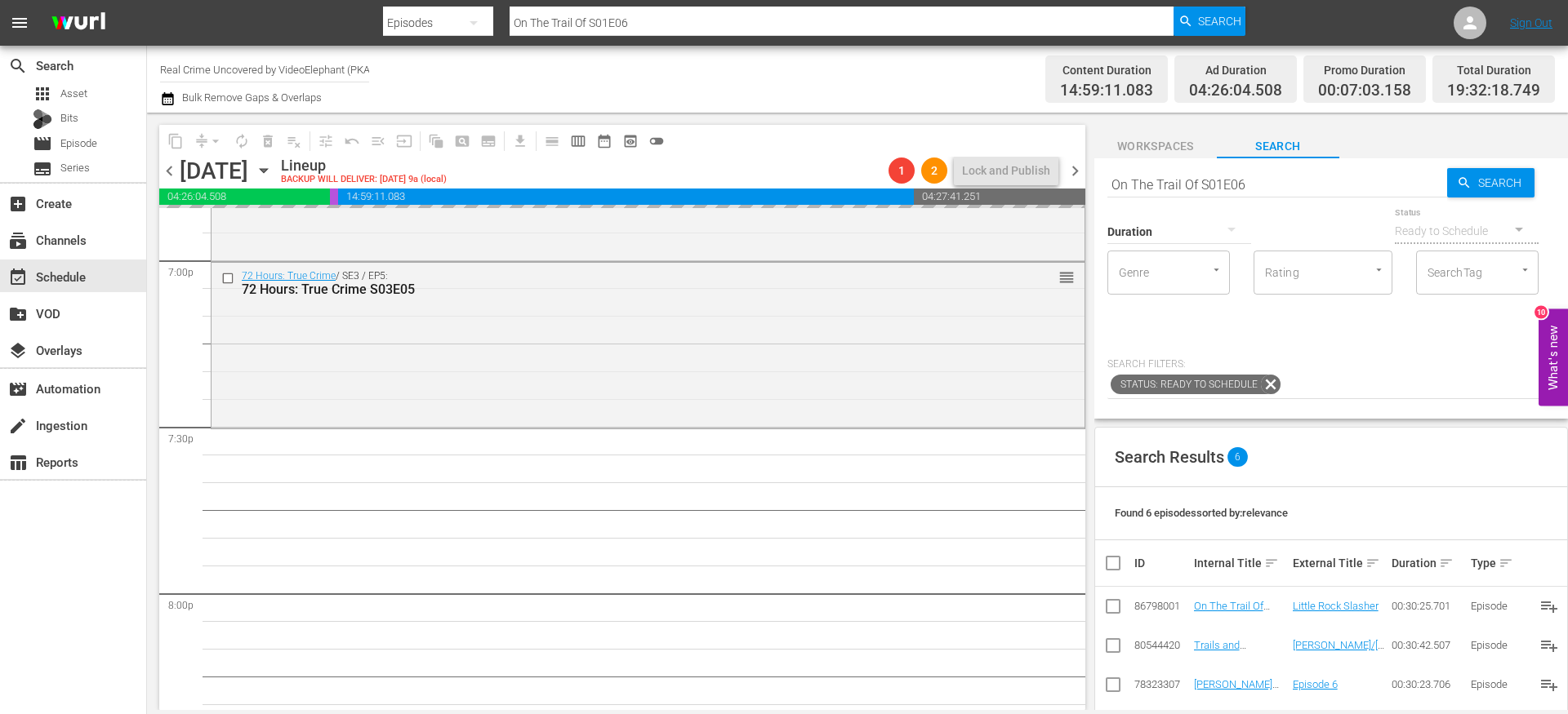
click at [1149, 172] on input "On The Trail Of S01E06" at bounding box center [1277, 185] width 340 height 39
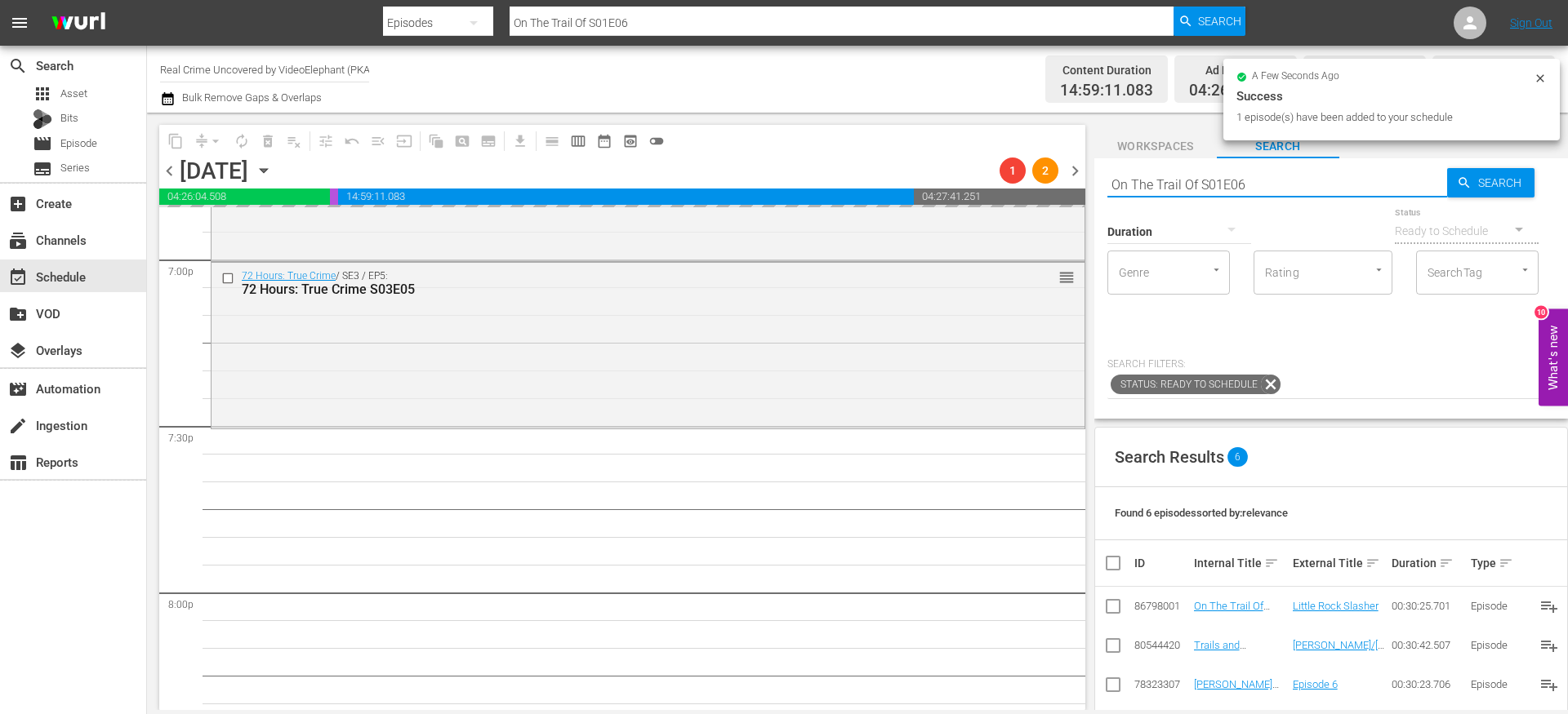
click at [1149, 174] on input "On The Trail Of S01E06" at bounding box center [1277, 185] width 340 height 39
paste input "The FBI Files S04E12"
type input "The FBI Files S04E12"
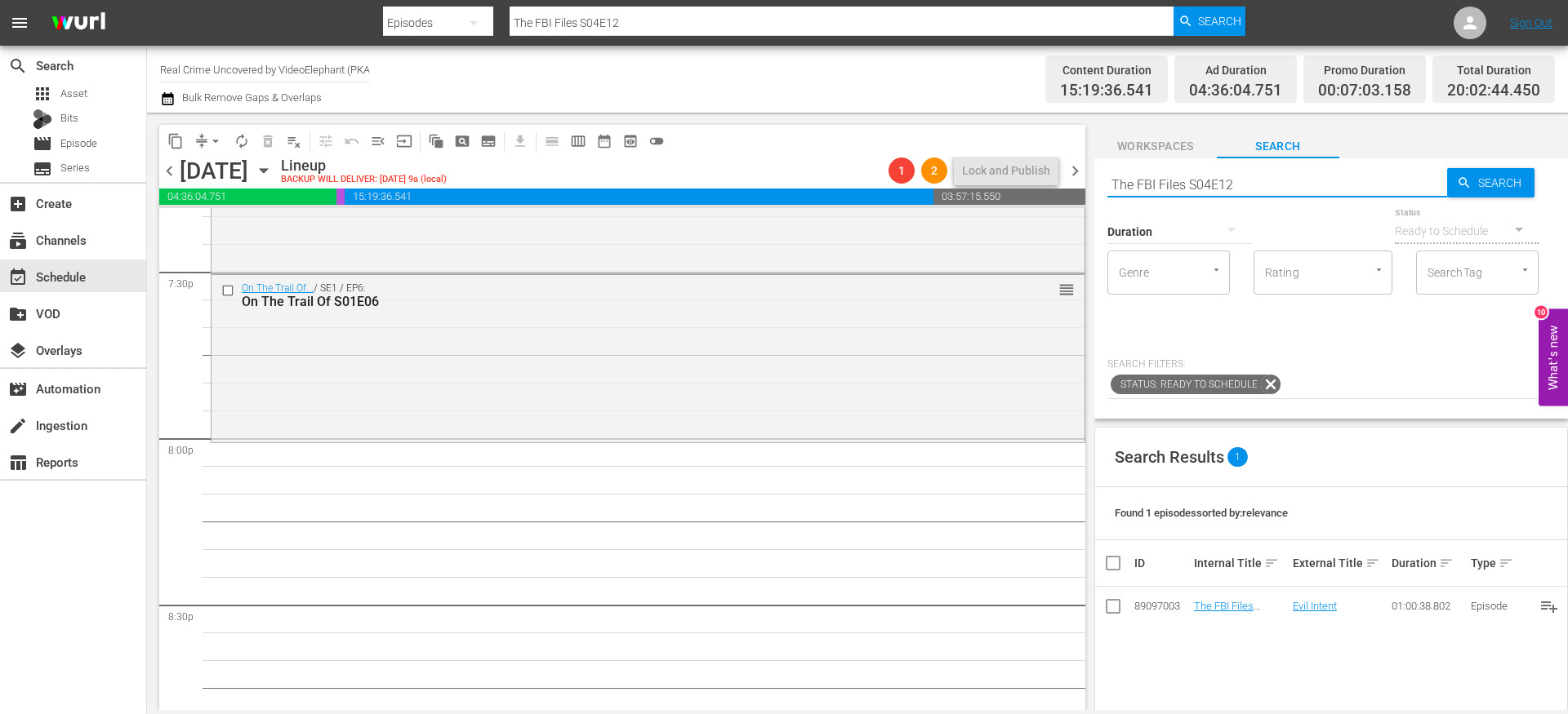
scroll to position [6480, 0]
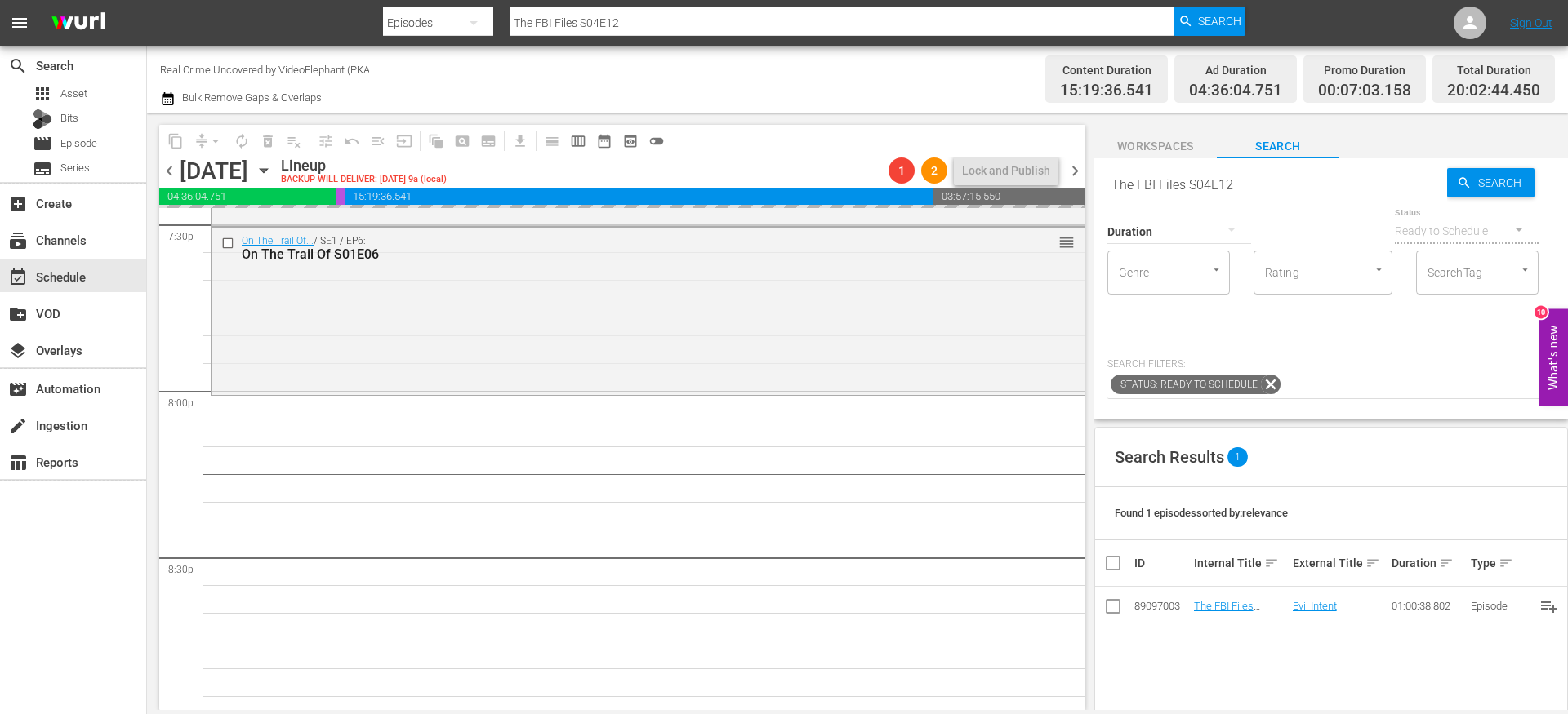
click at [1190, 190] on input "The FBI Files S04E12" at bounding box center [1277, 185] width 340 height 39
click at [1189, 190] on input "The FBI Files S04E12" at bounding box center [1277, 185] width 340 height 39
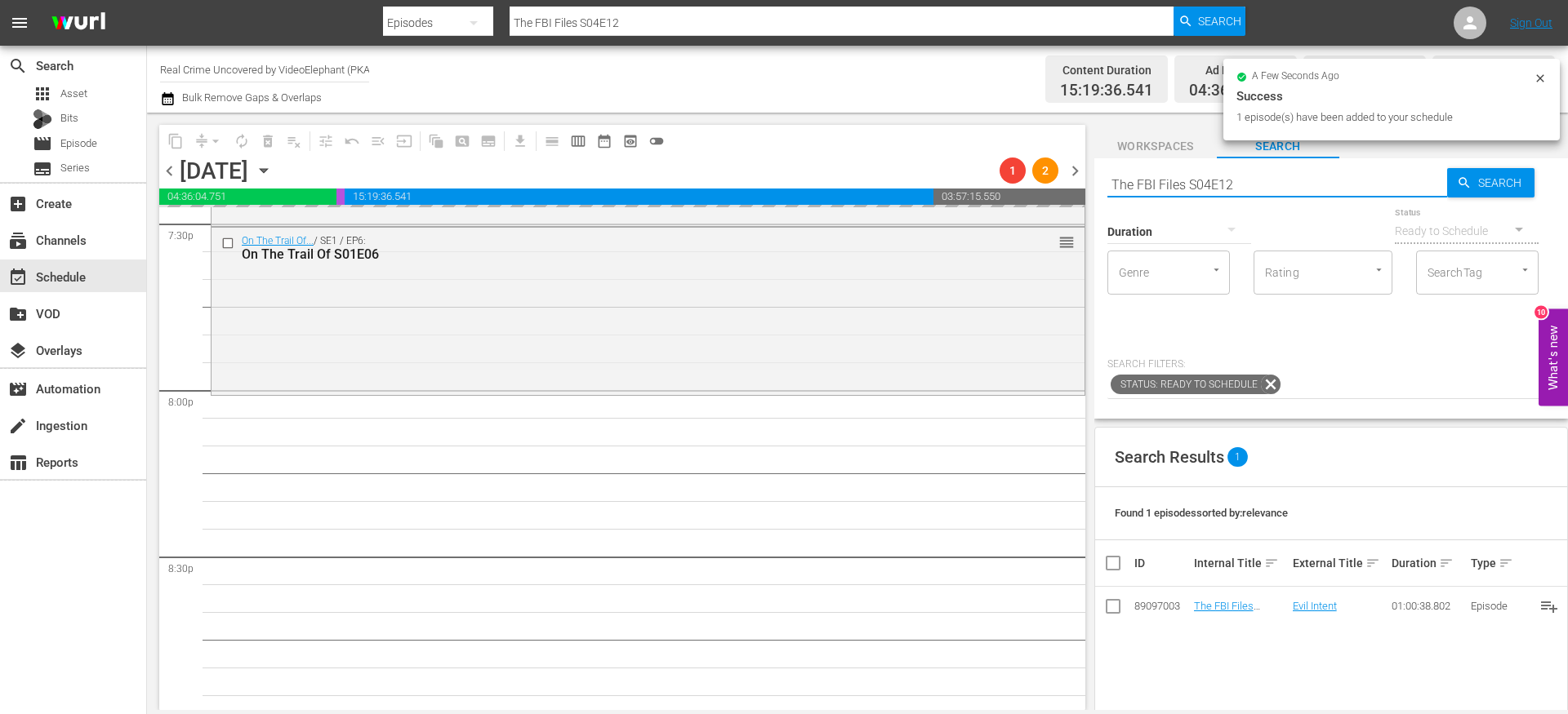
click at [1189, 190] on input "The FBI Files S04E12" at bounding box center [1277, 185] width 340 height 39
paste input "Forensic Factor S03E05"
type input "Forensic Factor S03E05"
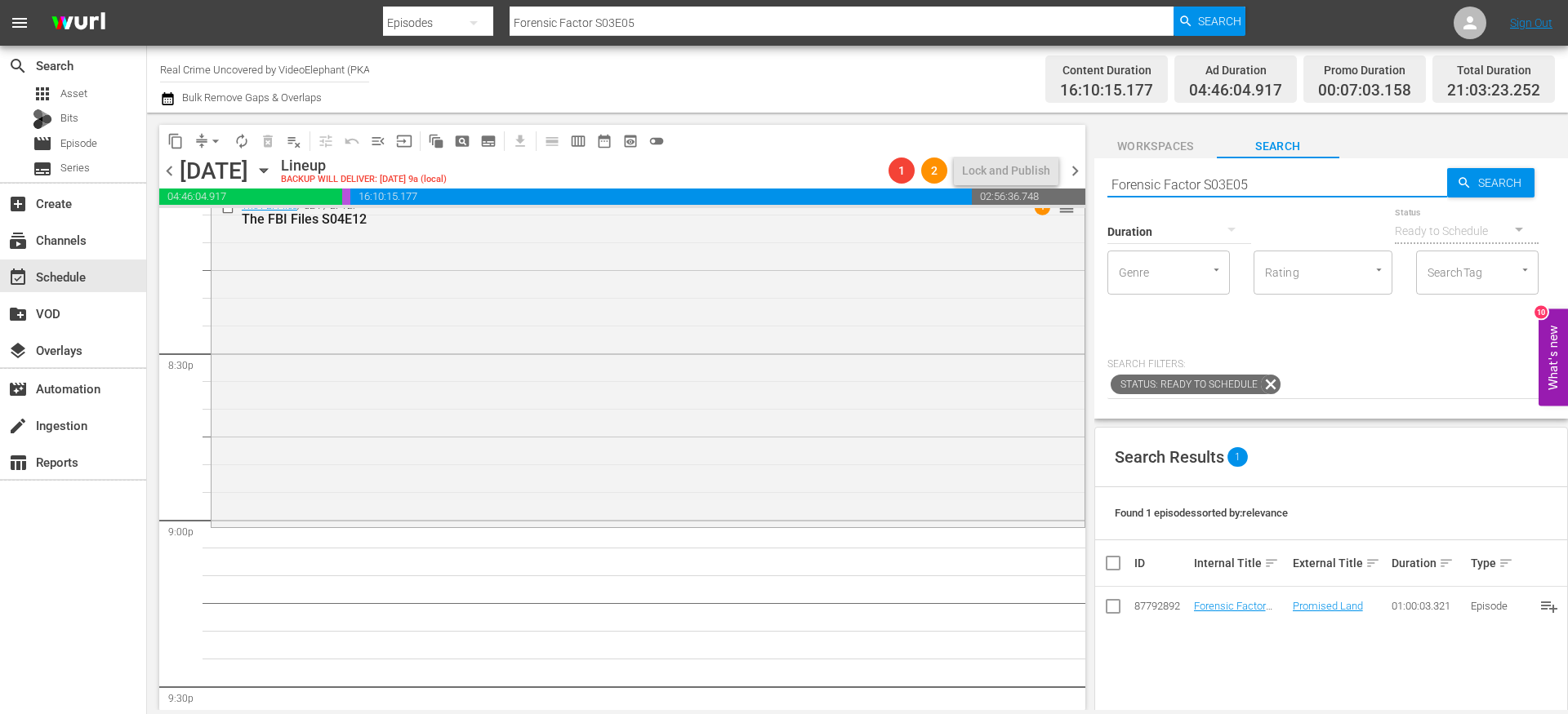
scroll to position [6697, 0]
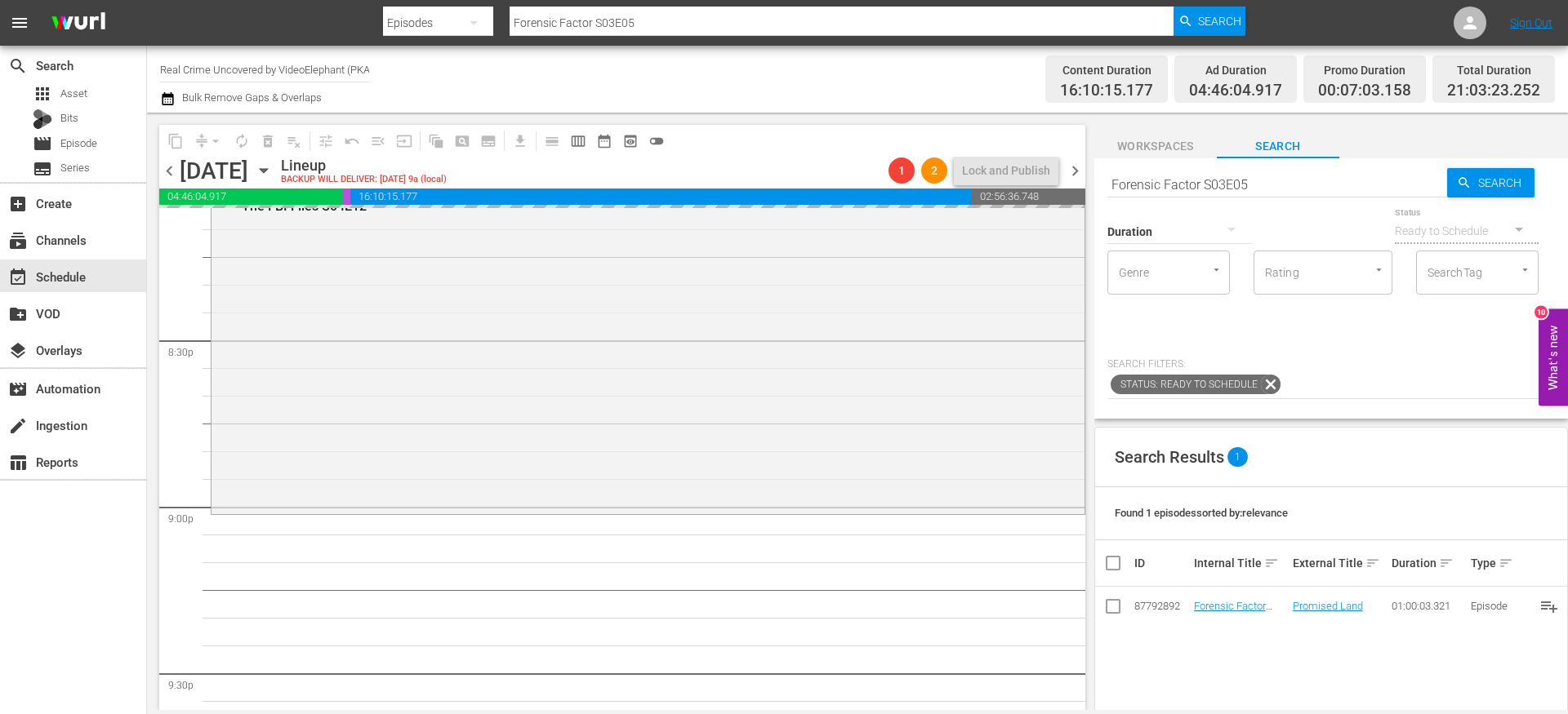
click at [1167, 181] on input "Forensic Factor S03E05" at bounding box center [1277, 185] width 340 height 39
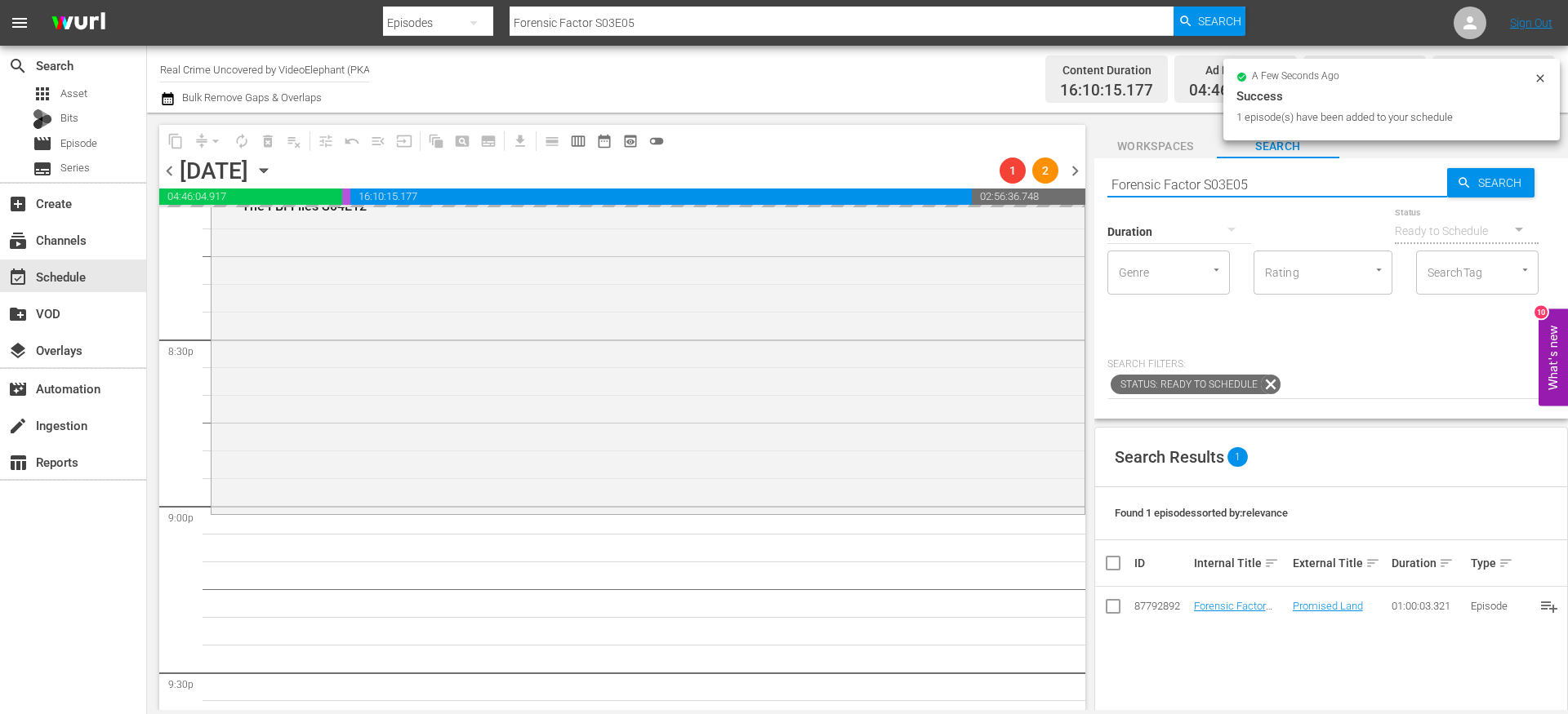
click at [1167, 181] on input "Forensic Factor S03E05" at bounding box center [1277, 185] width 340 height 39
paste input "City of Evil S01E02"
type input "City of Evil S01E02"
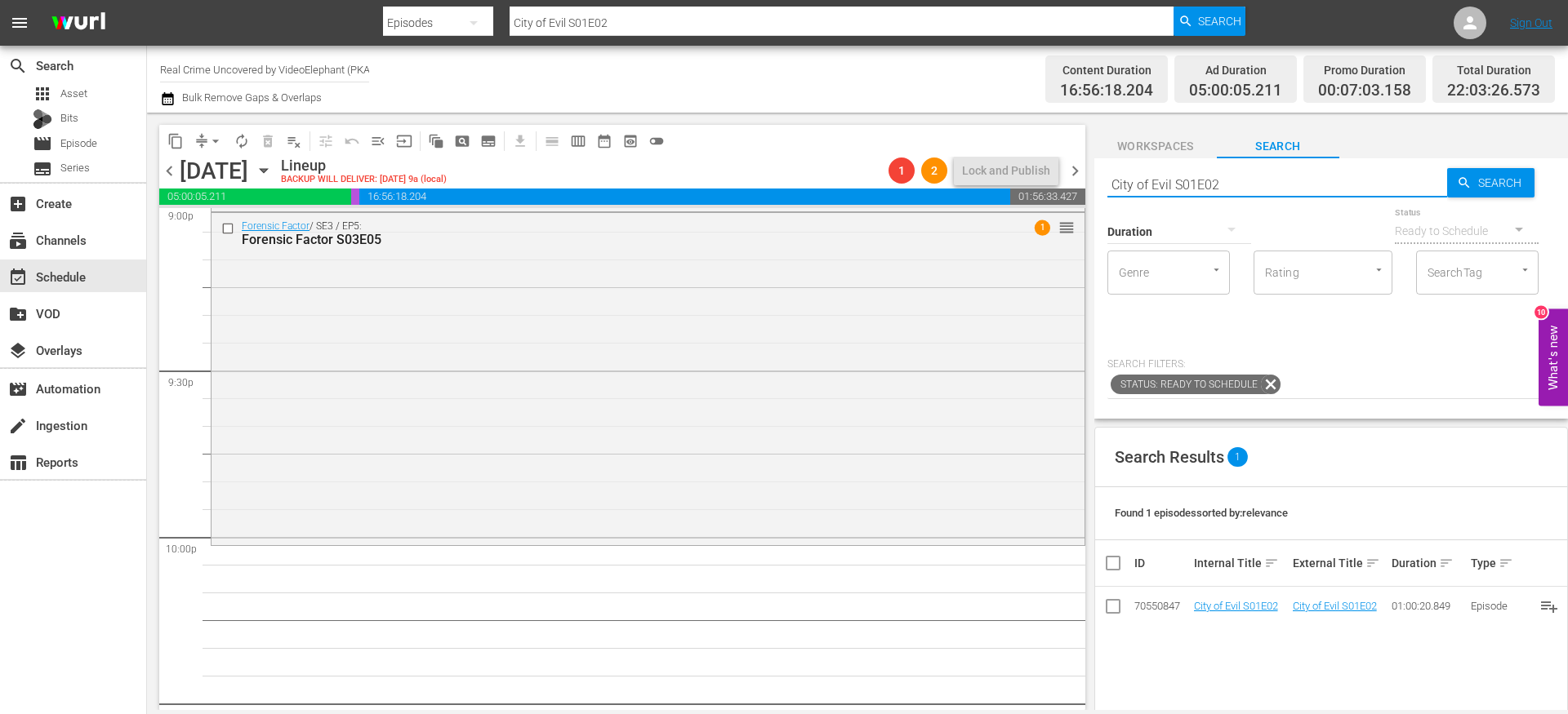
scroll to position [7008, 0]
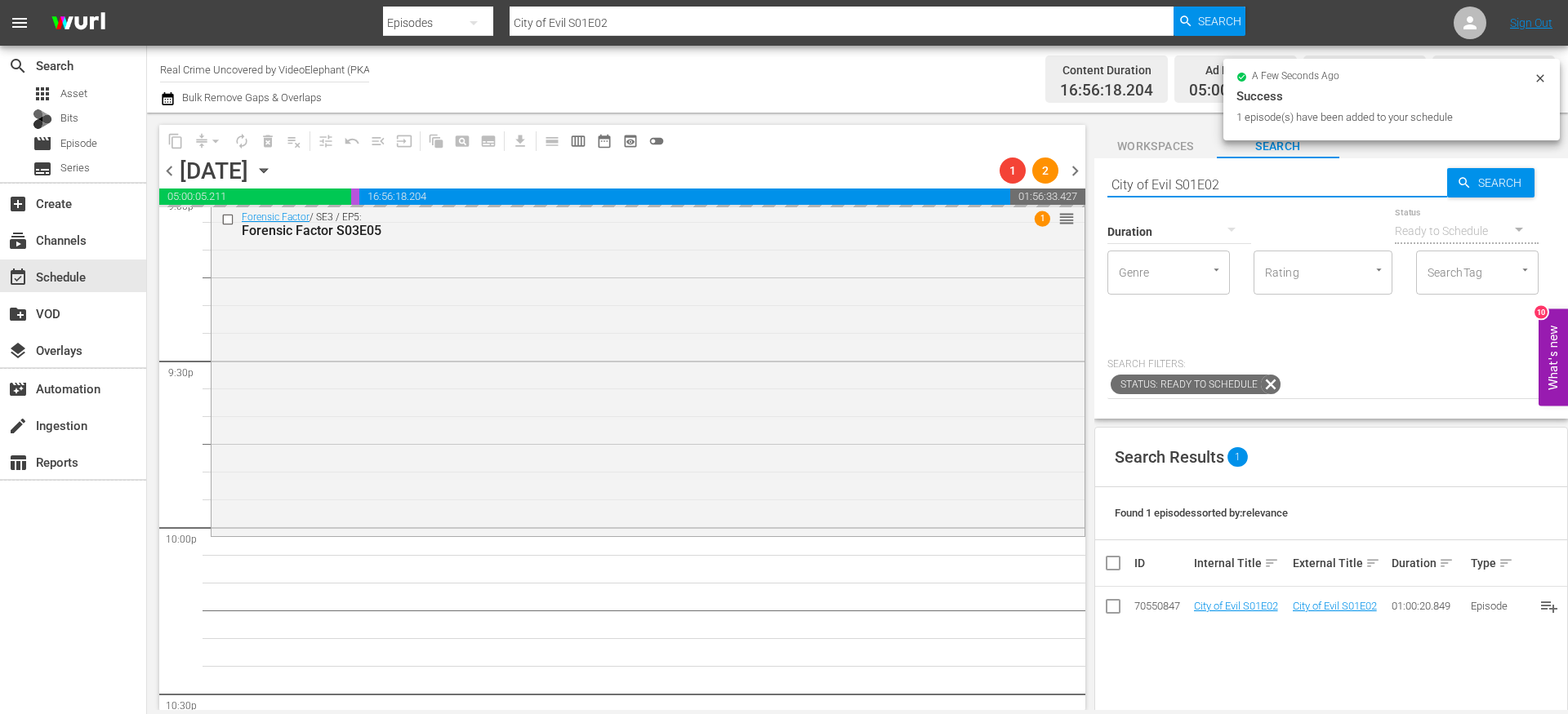
click at [1182, 182] on input "City of Evil S01E02" at bounding box center [1277, 185] width 340 height 39
click at [1182, 183] on input "City of Evil S01E02" at bounding box center [1277, 185] width 340 height 39
paste input "Dark Waters of Crime S03E01"
type input "Dark Waters of Crime S03E01"
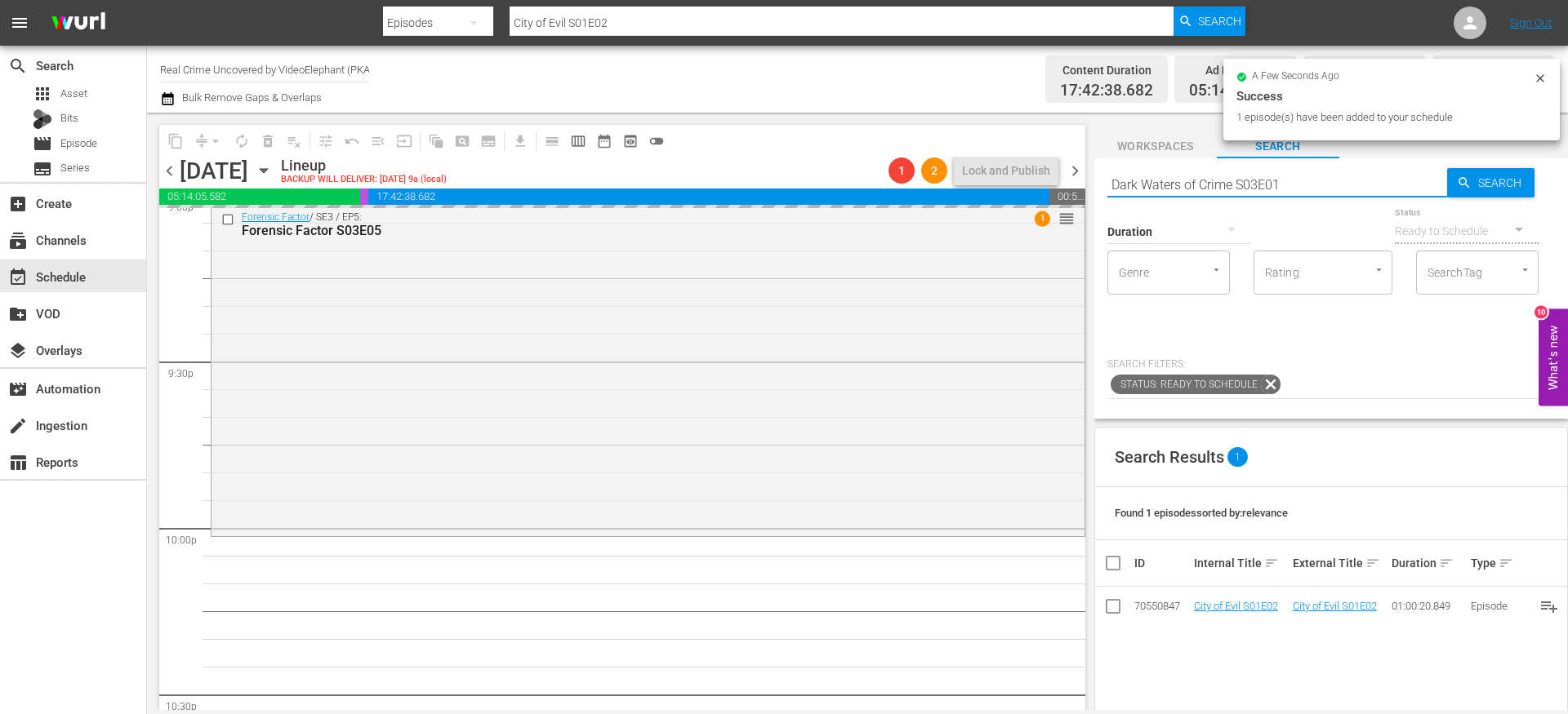
type input "Dark Waters of Crime S03E01"
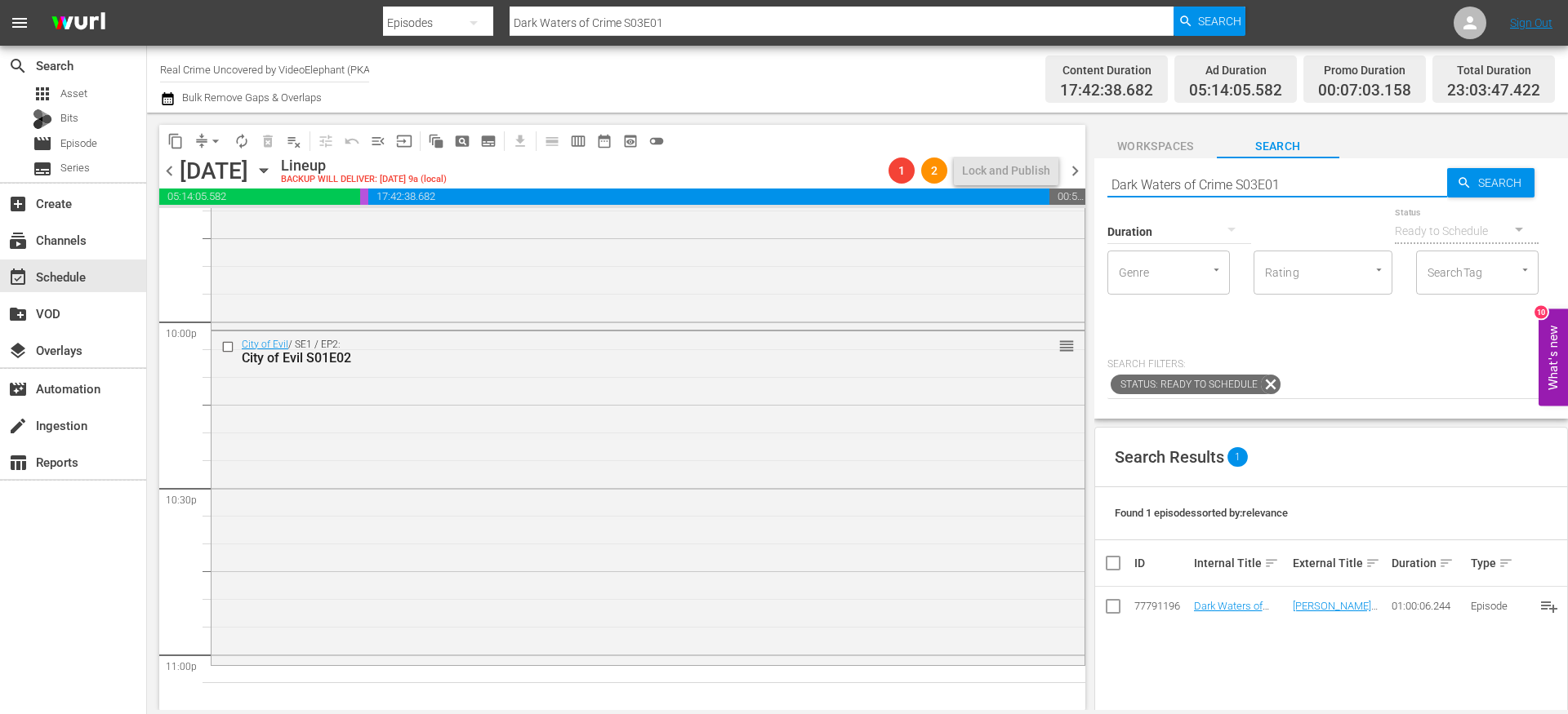
scroll to position [7491, 0]
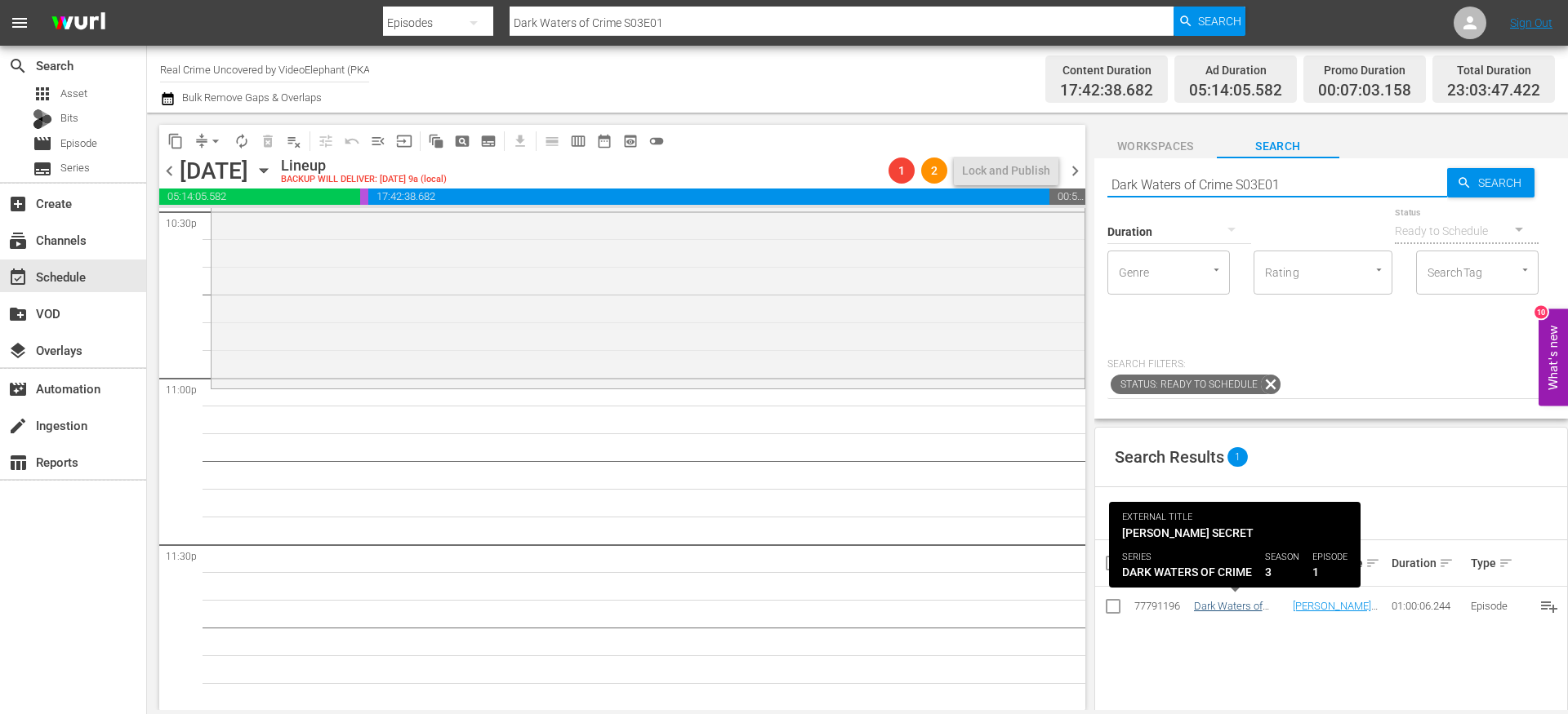
type input "Dark Waters of Crime S03E01"
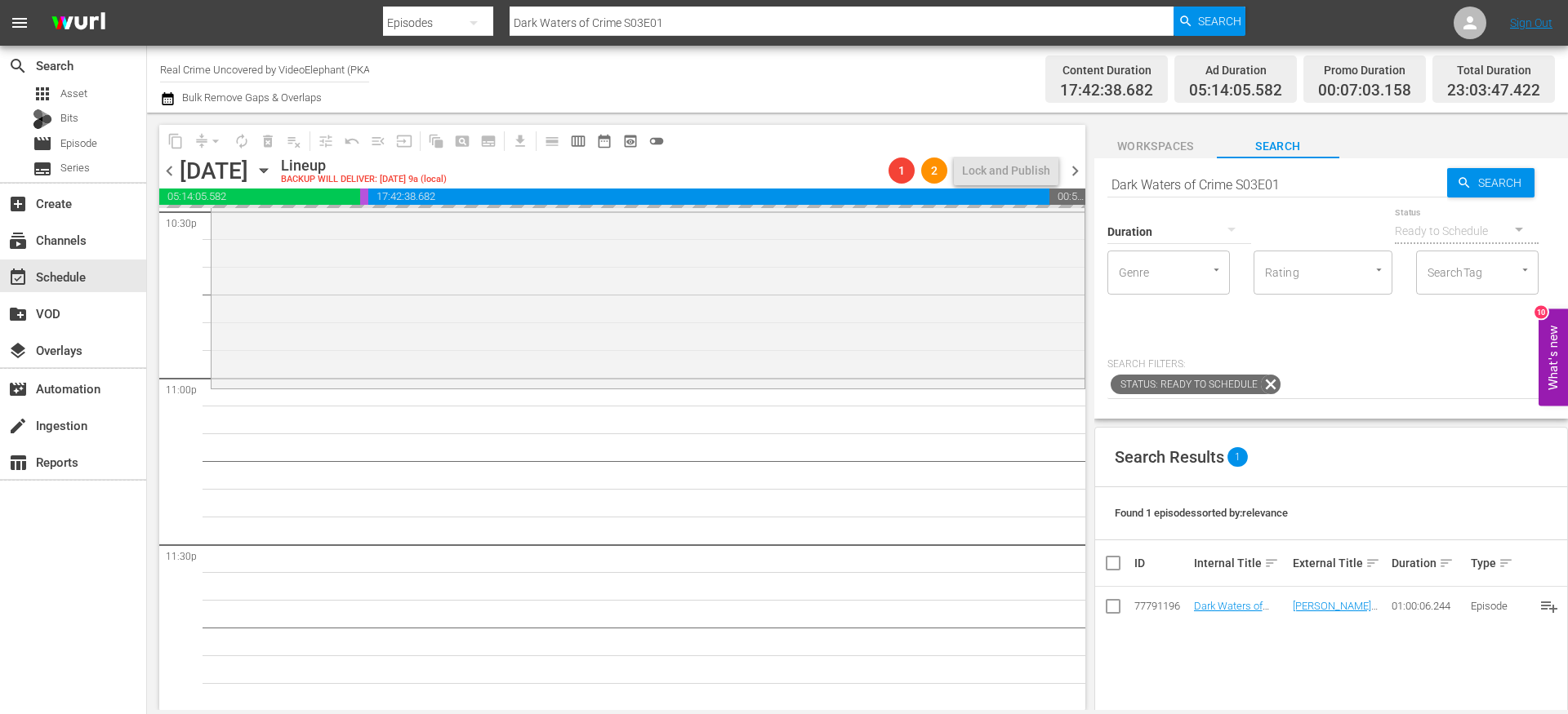
drag, startPoint x: 1229, startPoint y: 599, endPoint x: 1222, endPoint y: 4, distance: 595.0
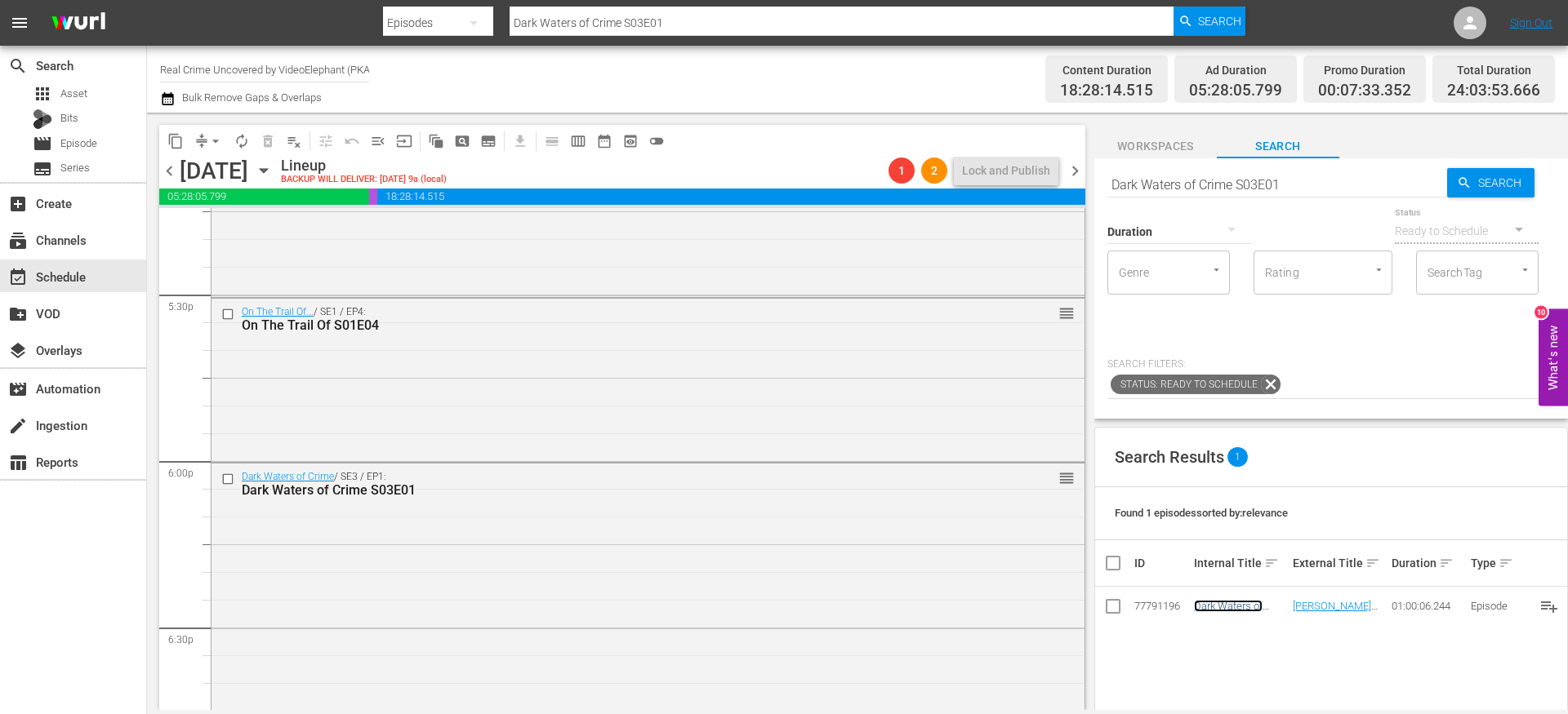
scroll to position [5714, 0]
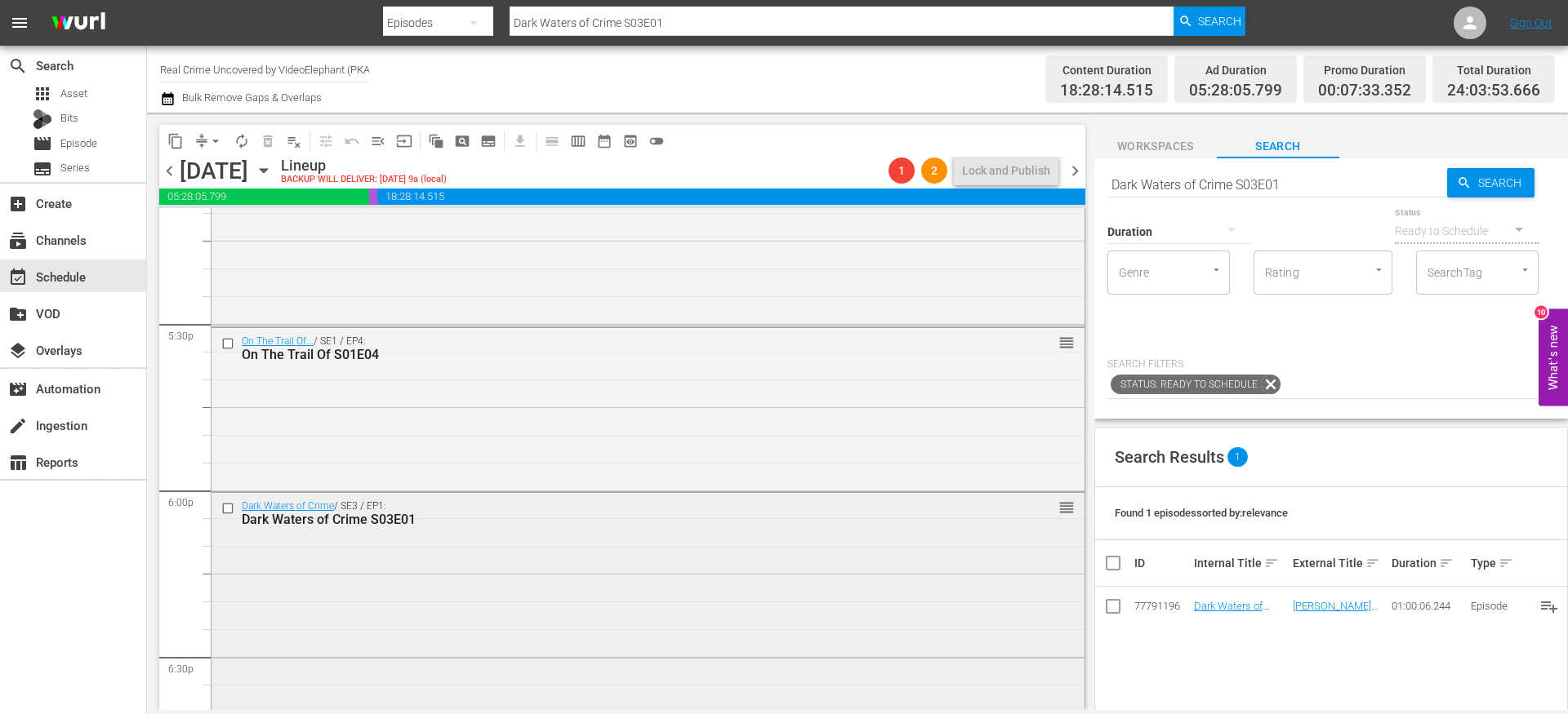
click at [427, 566] on div "Dark Waters of Crime / SE3 / EP1: Dark Waters of Crime S03E01 reorder" at bounding box center [647, 658] width 873 height 329
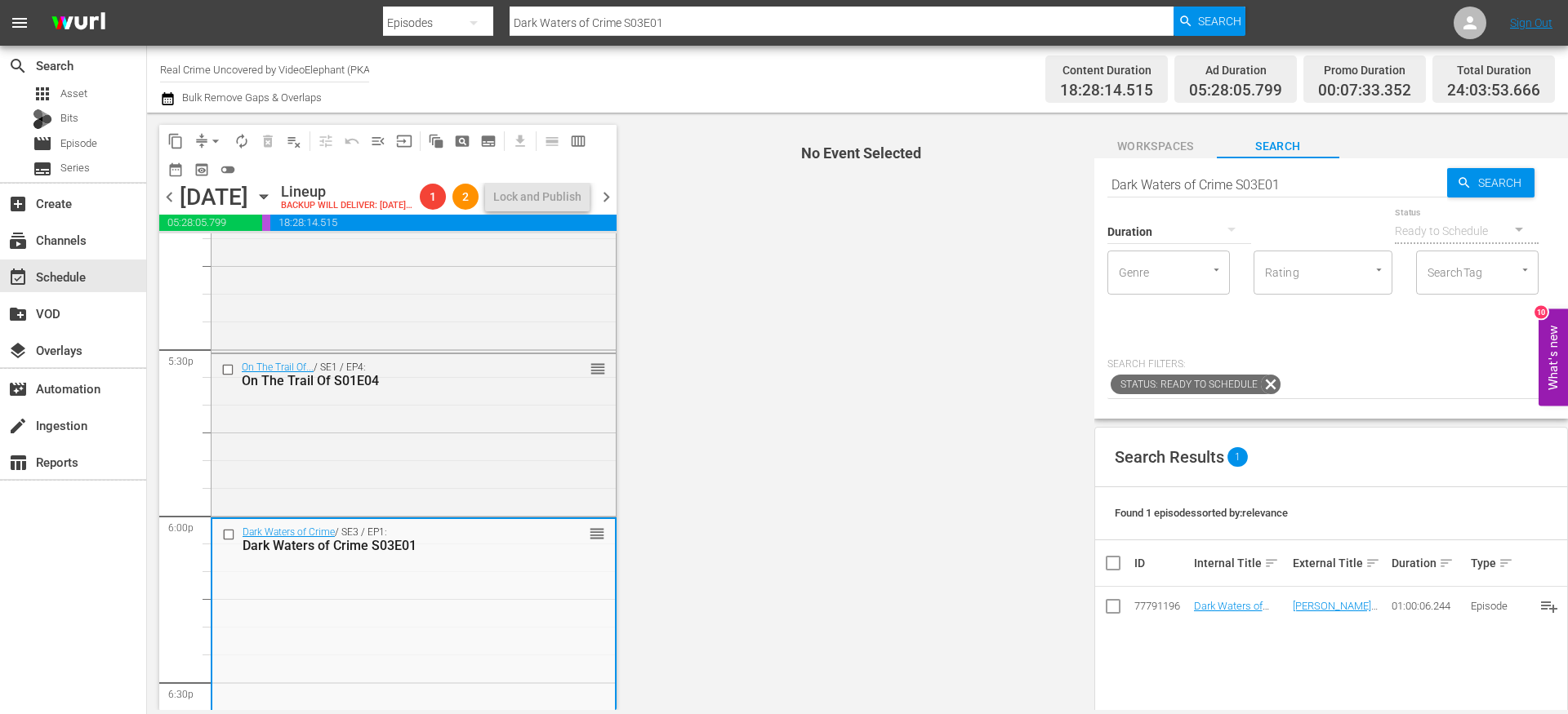
click at [204, 137] on button "arrow_drop_down" at bounding box center [216, 141] width 26 height 26
click at [216, 227] on li "Align to End of Previous Day" at bounding box center [216, 228] width 171 height 27
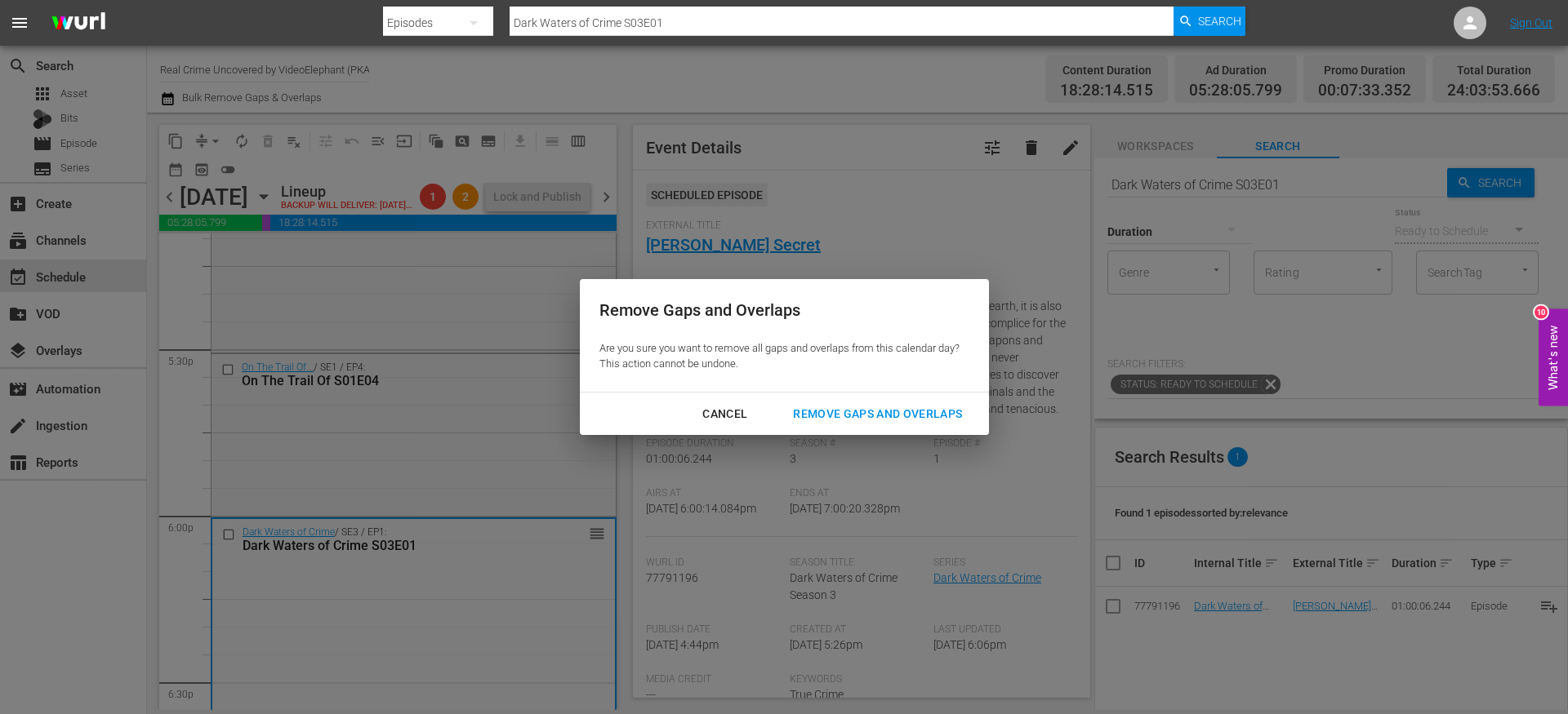
click at [851, 421] on div "Remove Gaps and Overlaps" at bounding box center [877, 414] width 195 height 21
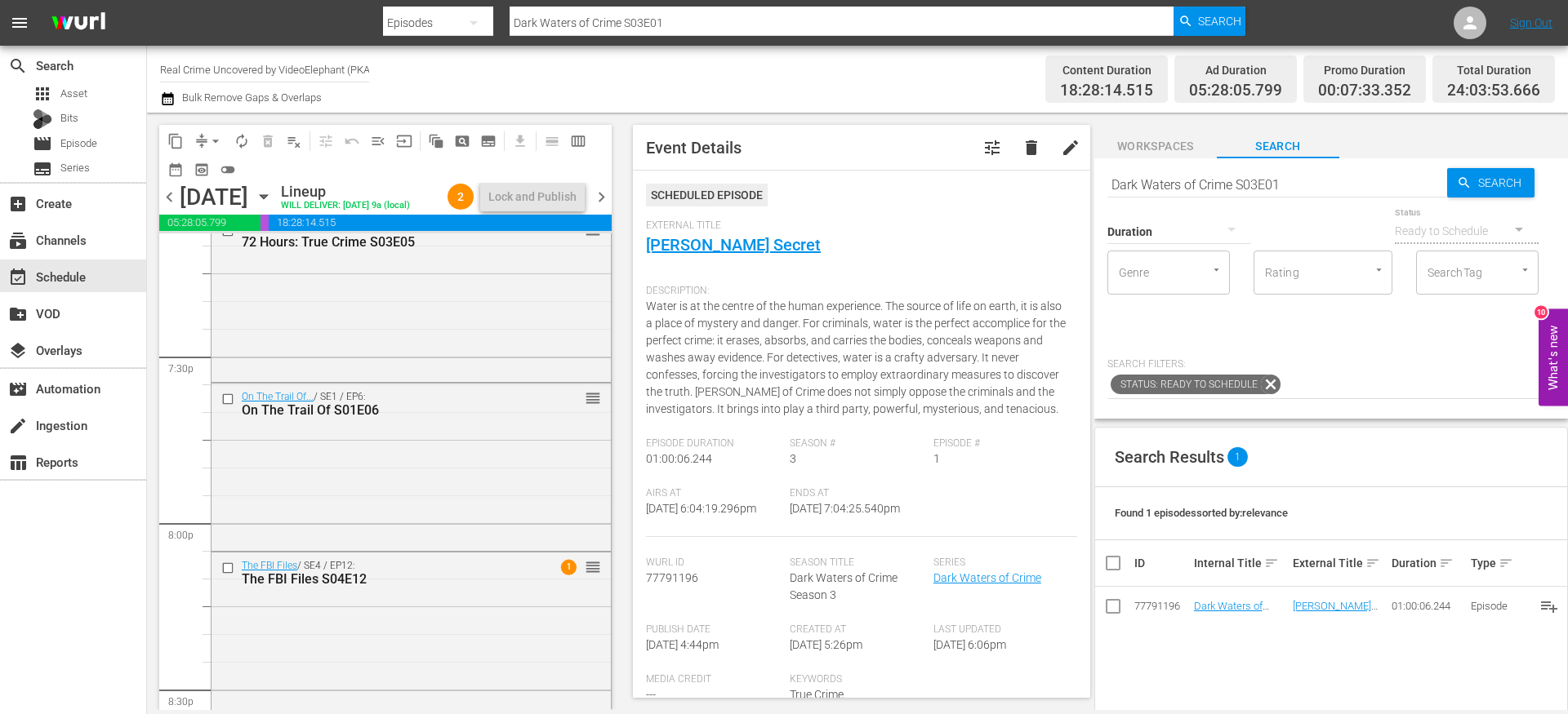
scroll to position [6425, 0]
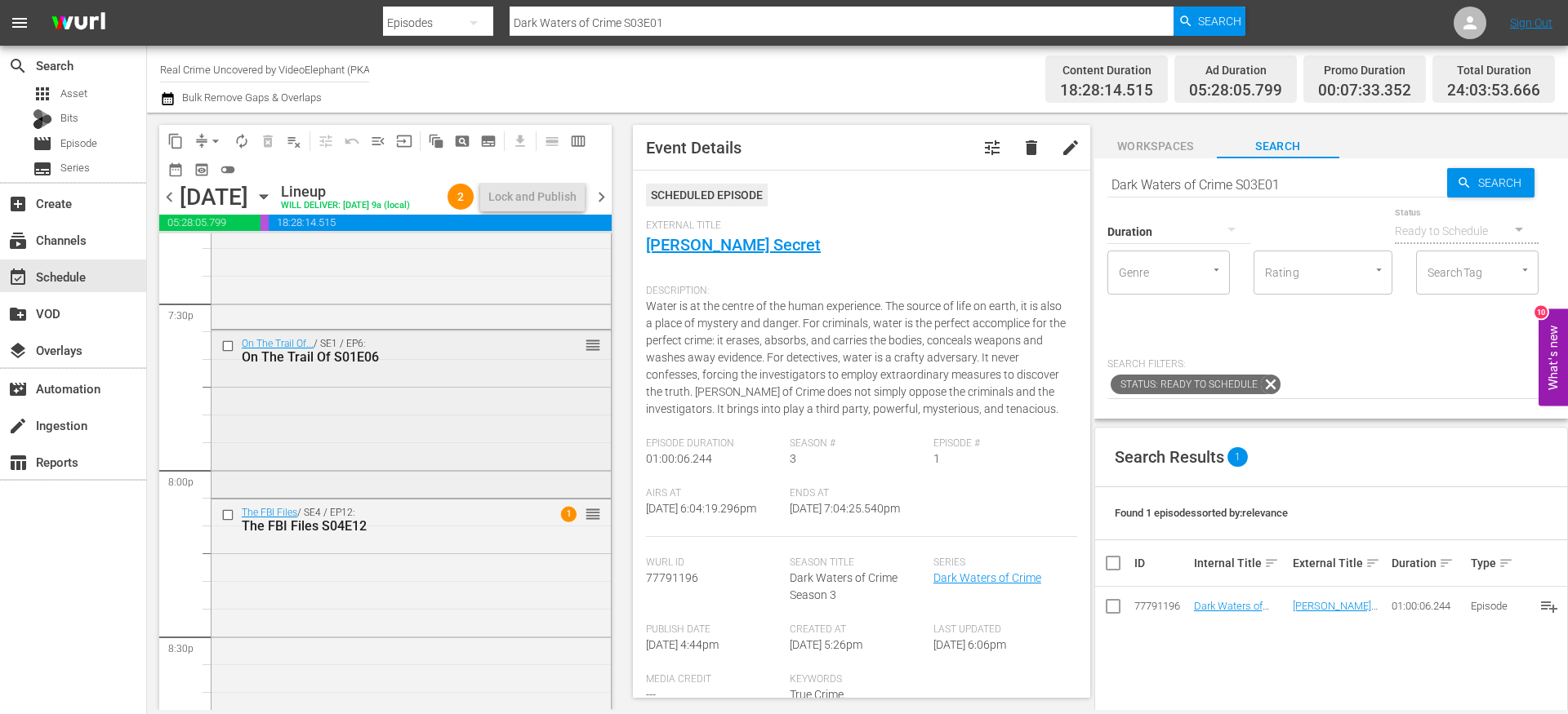
click at [228, 352] on input "checkbox" at bounding box center [230, 346] width 17 height 14
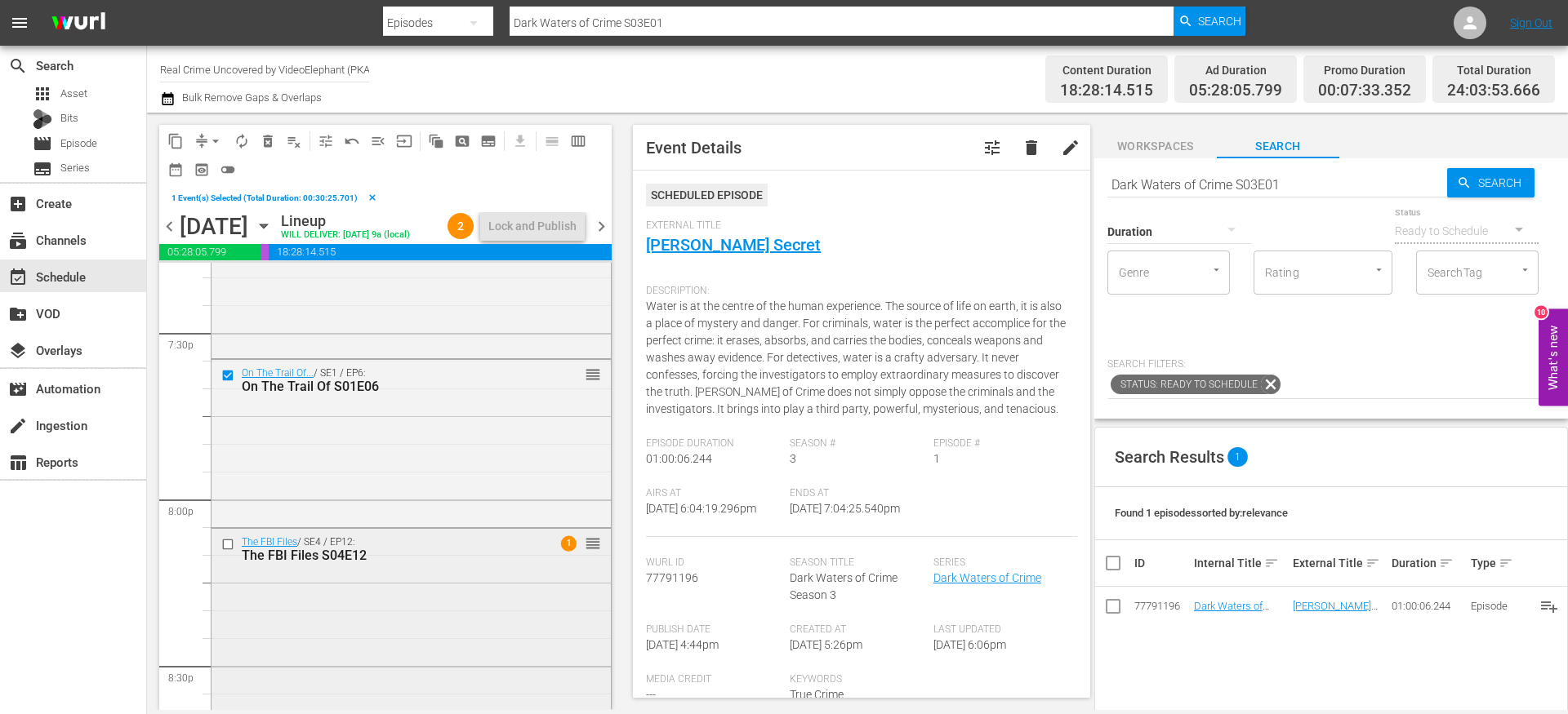
scroll to position [6679, 0]
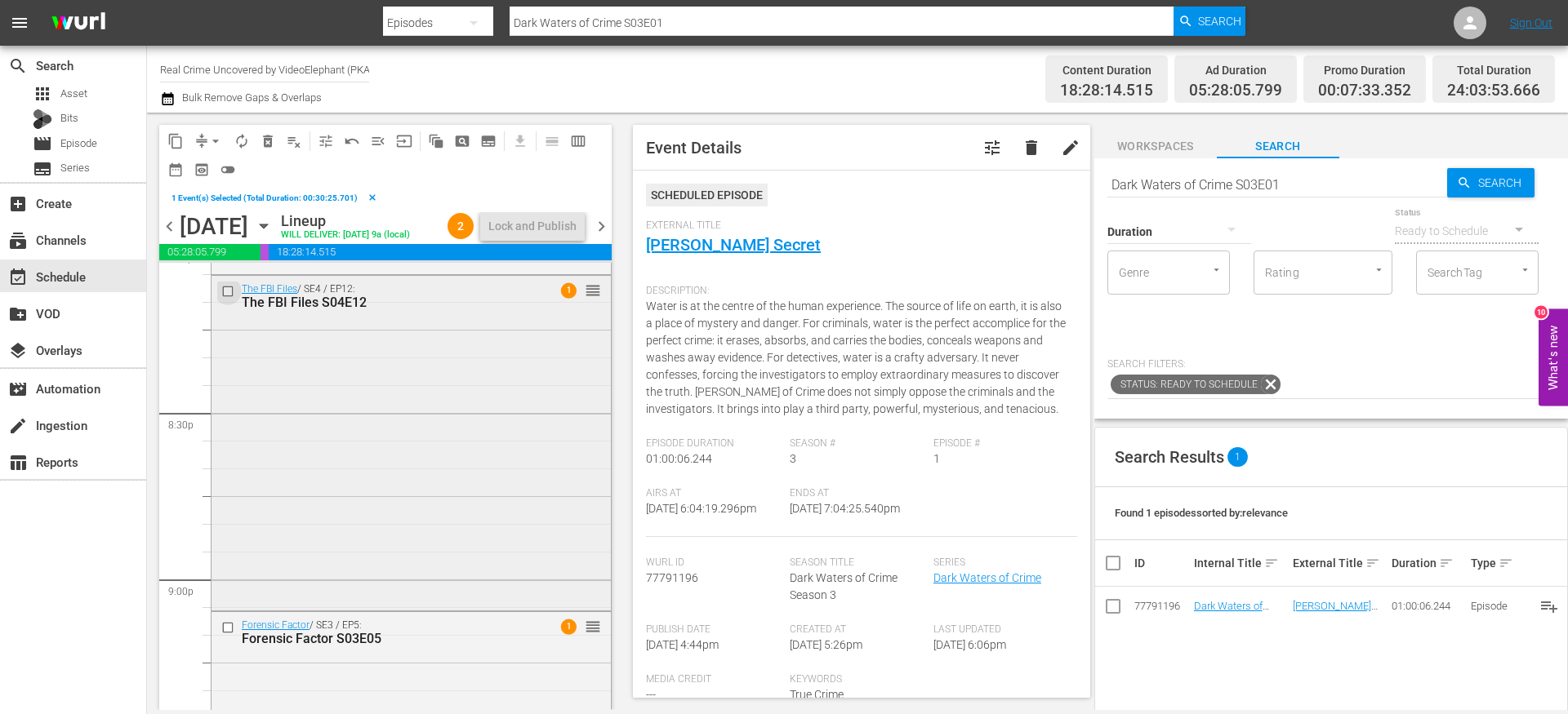
click at [226, 299] on input "checkbox" at bounding box center [230, 291] width 17 height 14
click at [225, 635] on input "checkbox" at bounding box center [230, 628] width 17 height 14
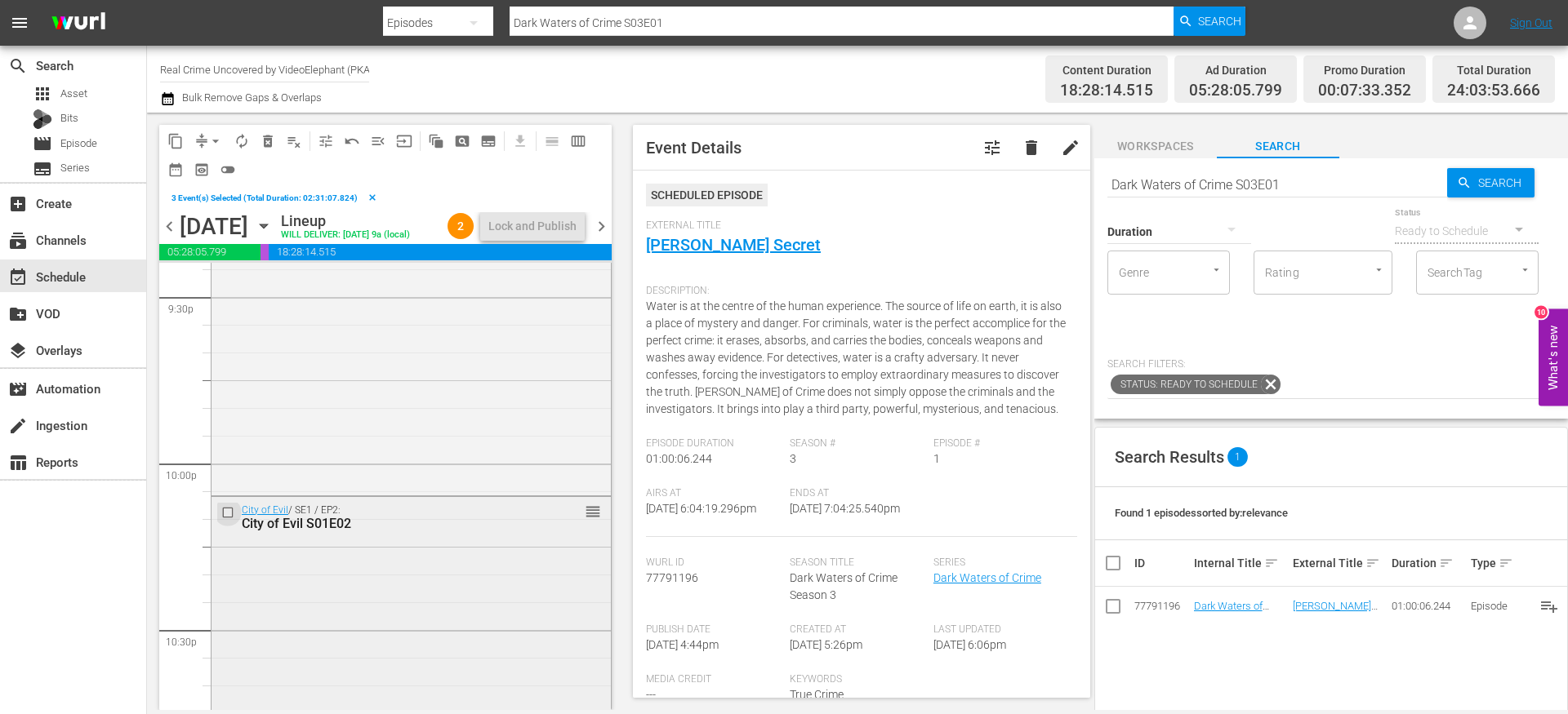
click at [227, 520] on input "checkbox" at bounding box center [230, 512] width 17 height 14
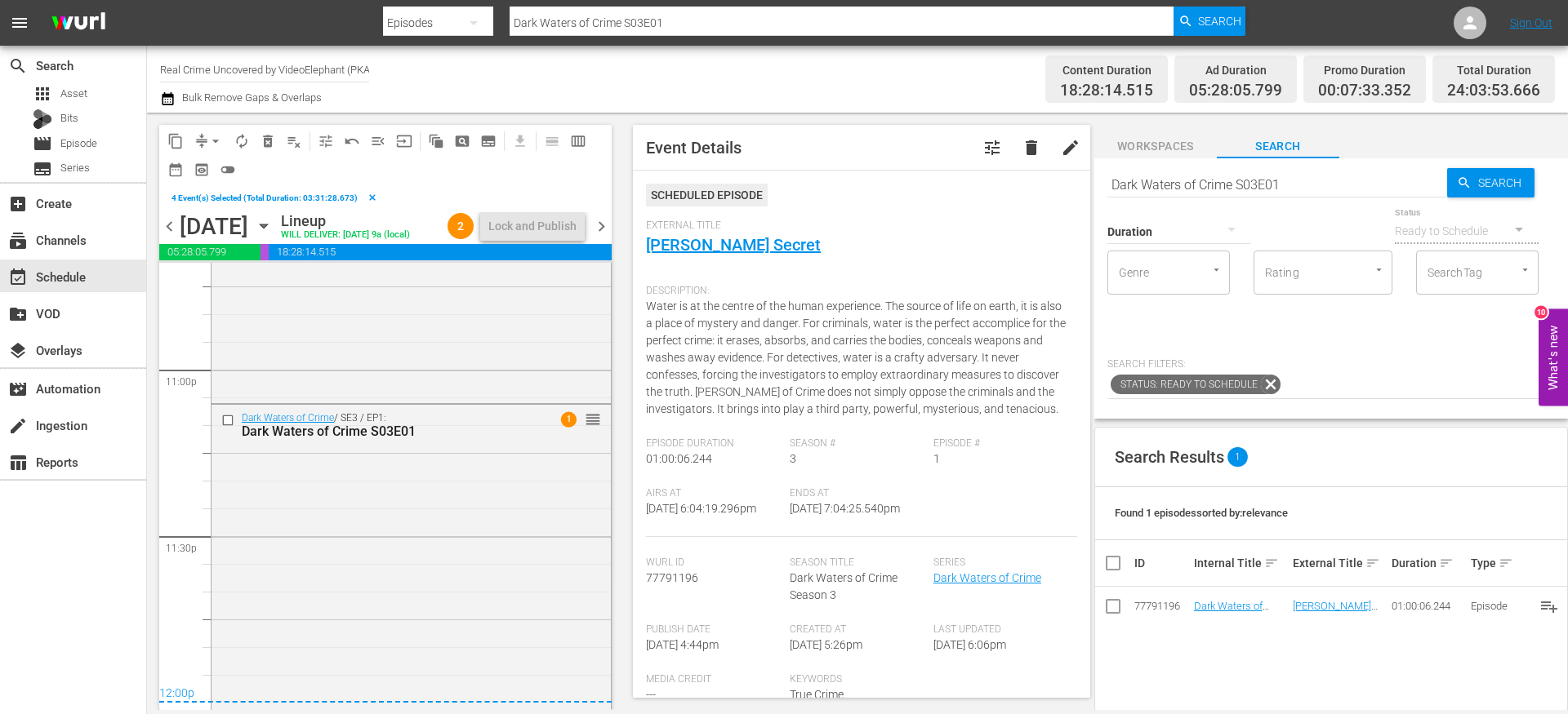
scroll to position [7564, 0]
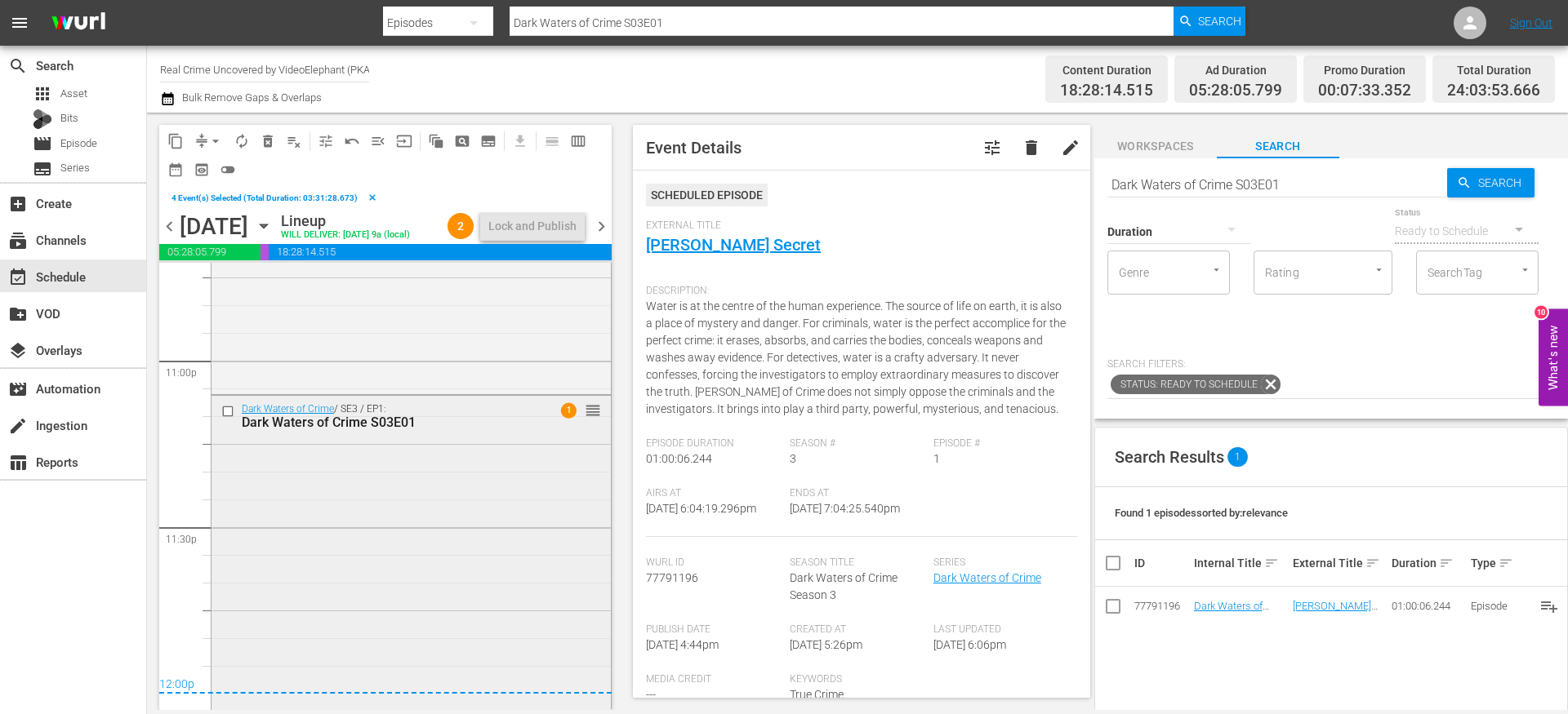
click at [228, 419] on input "checkbox" at bounding box center [230, 411] width 17 height 14
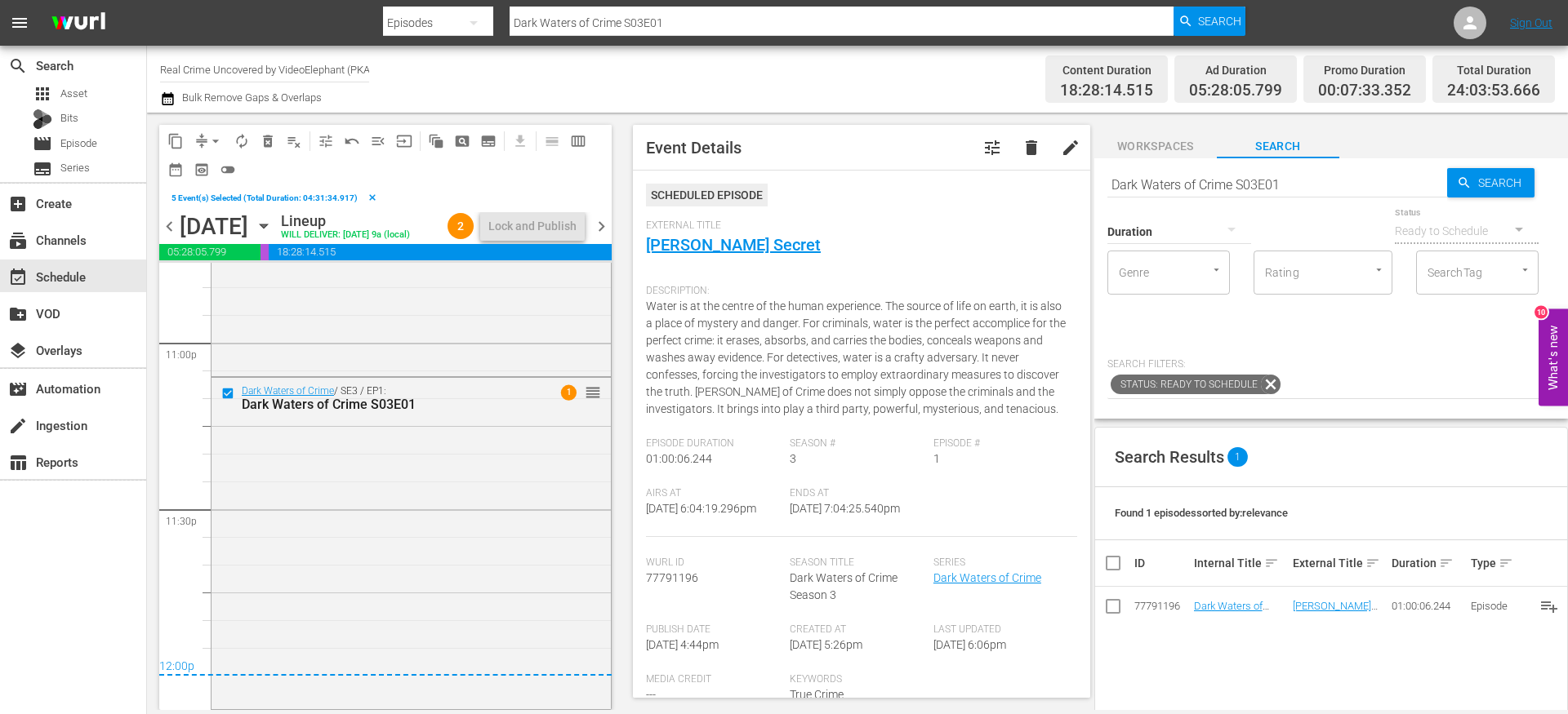
click at [178, 140] on span "content_copy" at bounding box center [175, 141] width 16 height 16
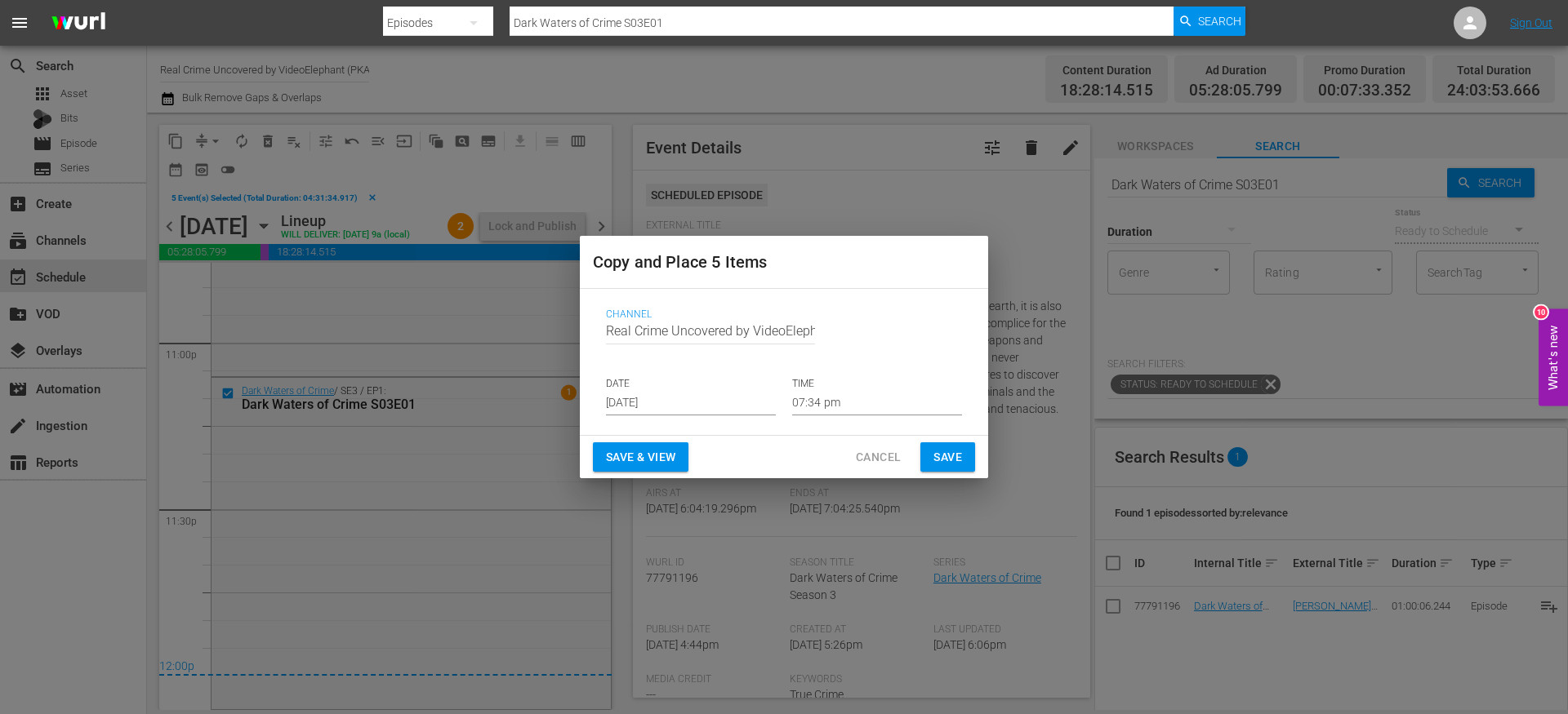
click at [677, 405] on input "[DATE]" at bounding box center [691, 403] width 170 height 24
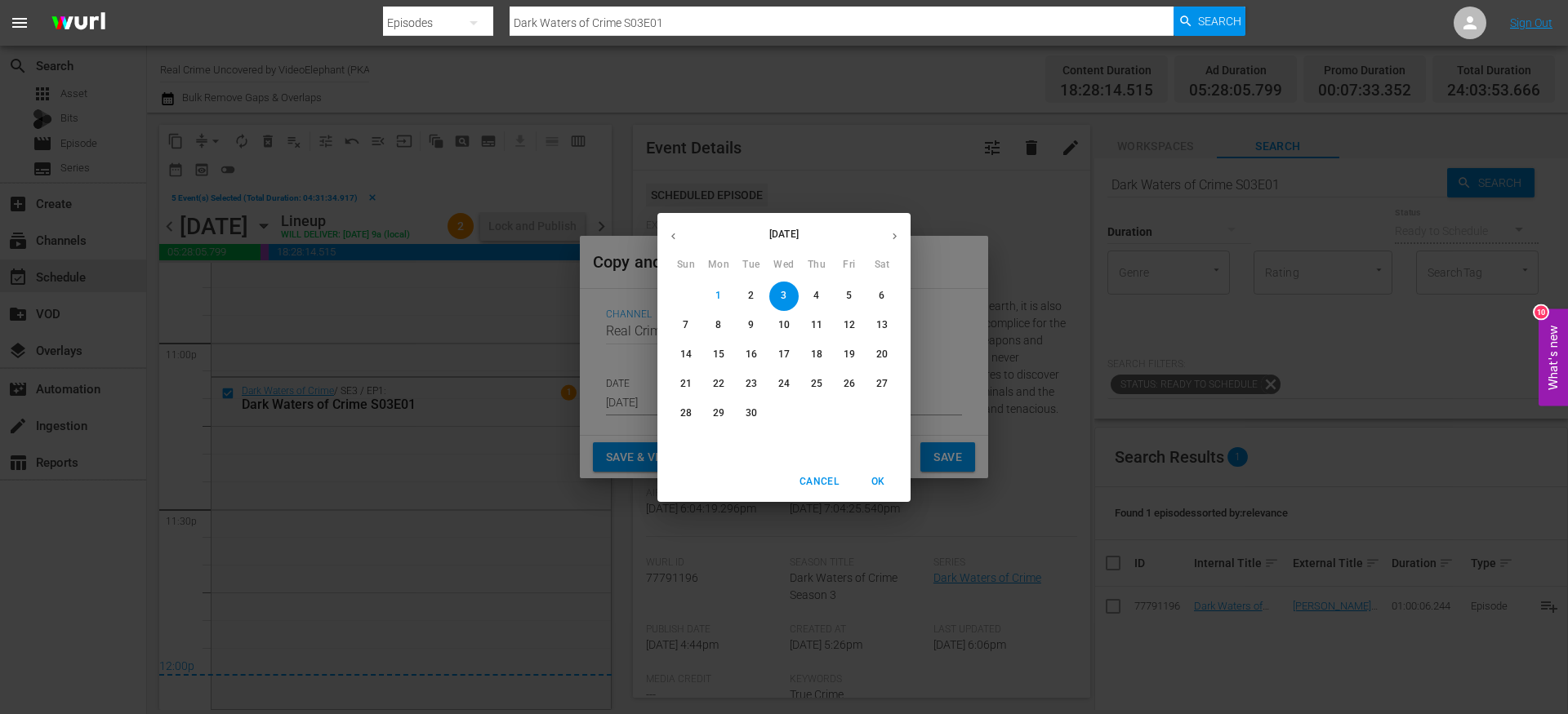
click at [779, 390] on p "24" at bounding box center [784, 383] width 11 height 14
type input "Sep 24th 2025"
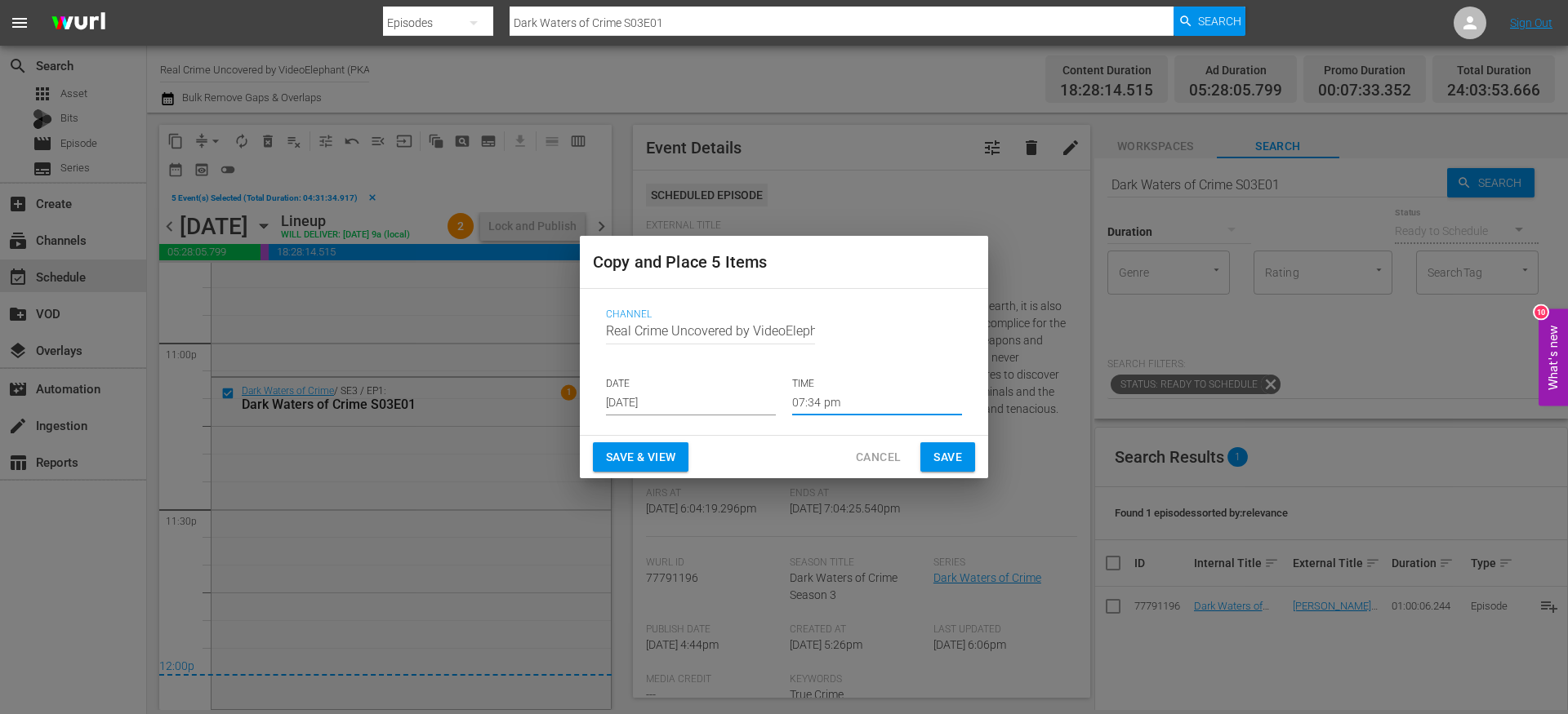
click at [809, 398] on input "07:34 pm" at bounding box center [877, 403] width 170 height 24
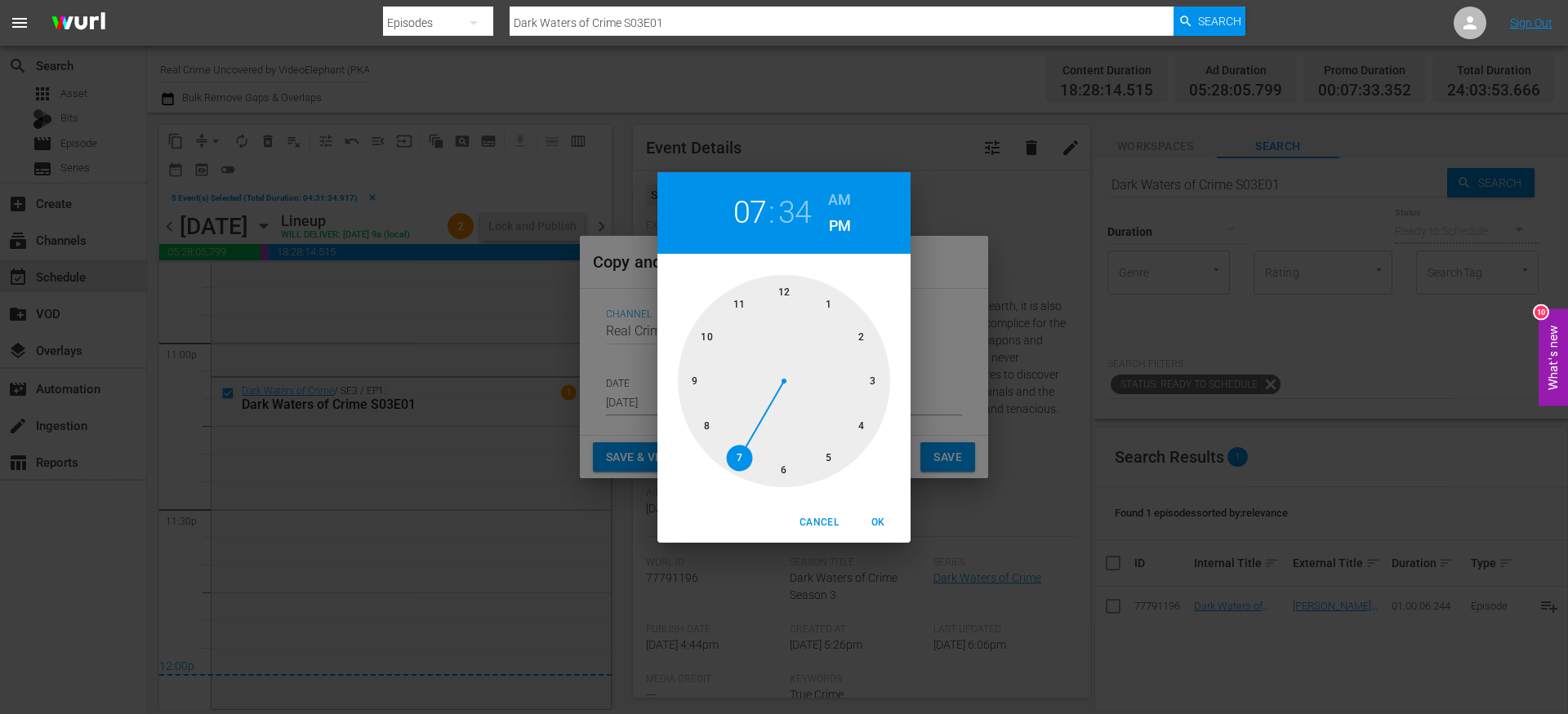
click at [783, 295] on div at bounding box center [784, 381] width 212 height 212
click at [843, 195] on h6 "AM" at bounding box center [839, 200] width 23 height 26
click at [889, 527] on span "OK" at bounding box center [877, 522] width 39 height 17
type input "12:00 am"
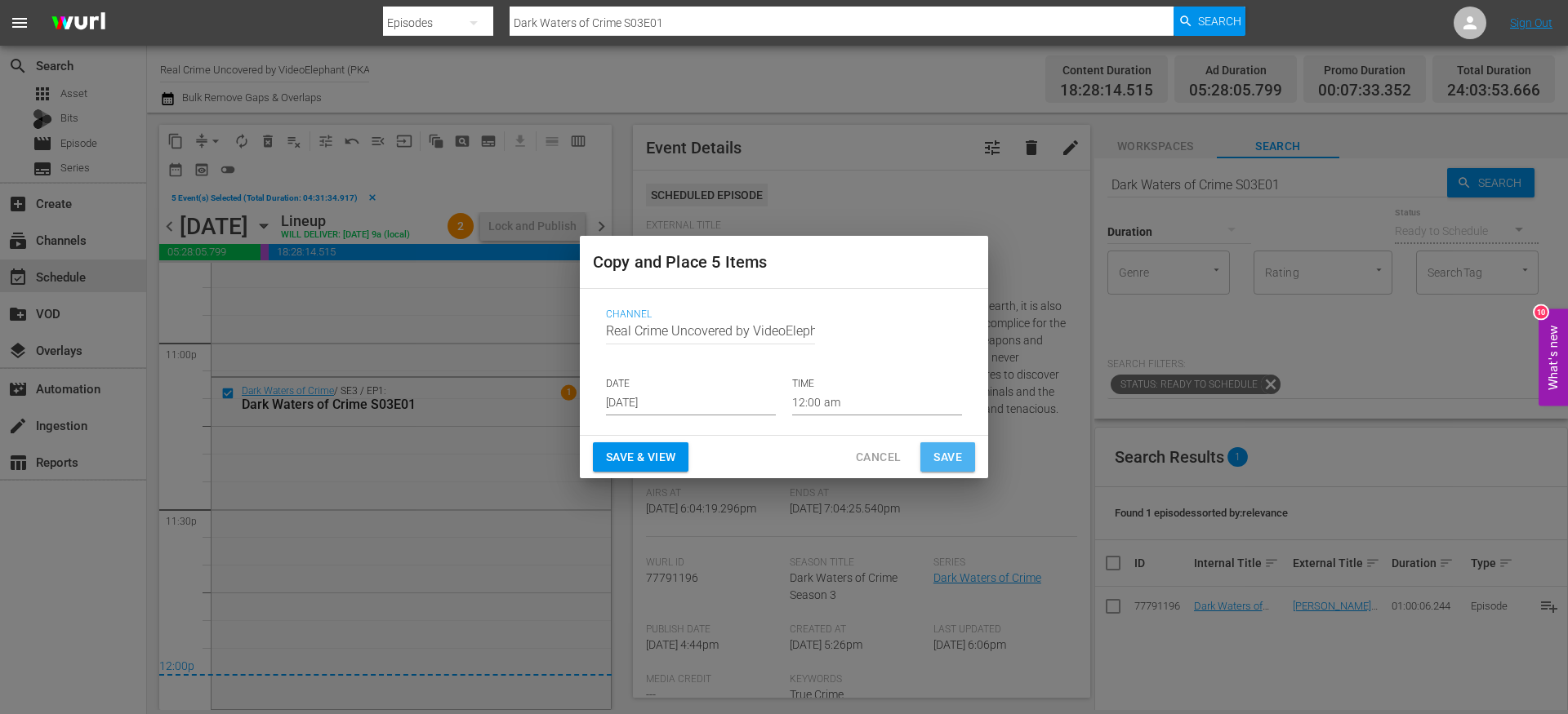
click at [945, 458] on span "Save" at bounding box center [947, 458] width 28 height 21
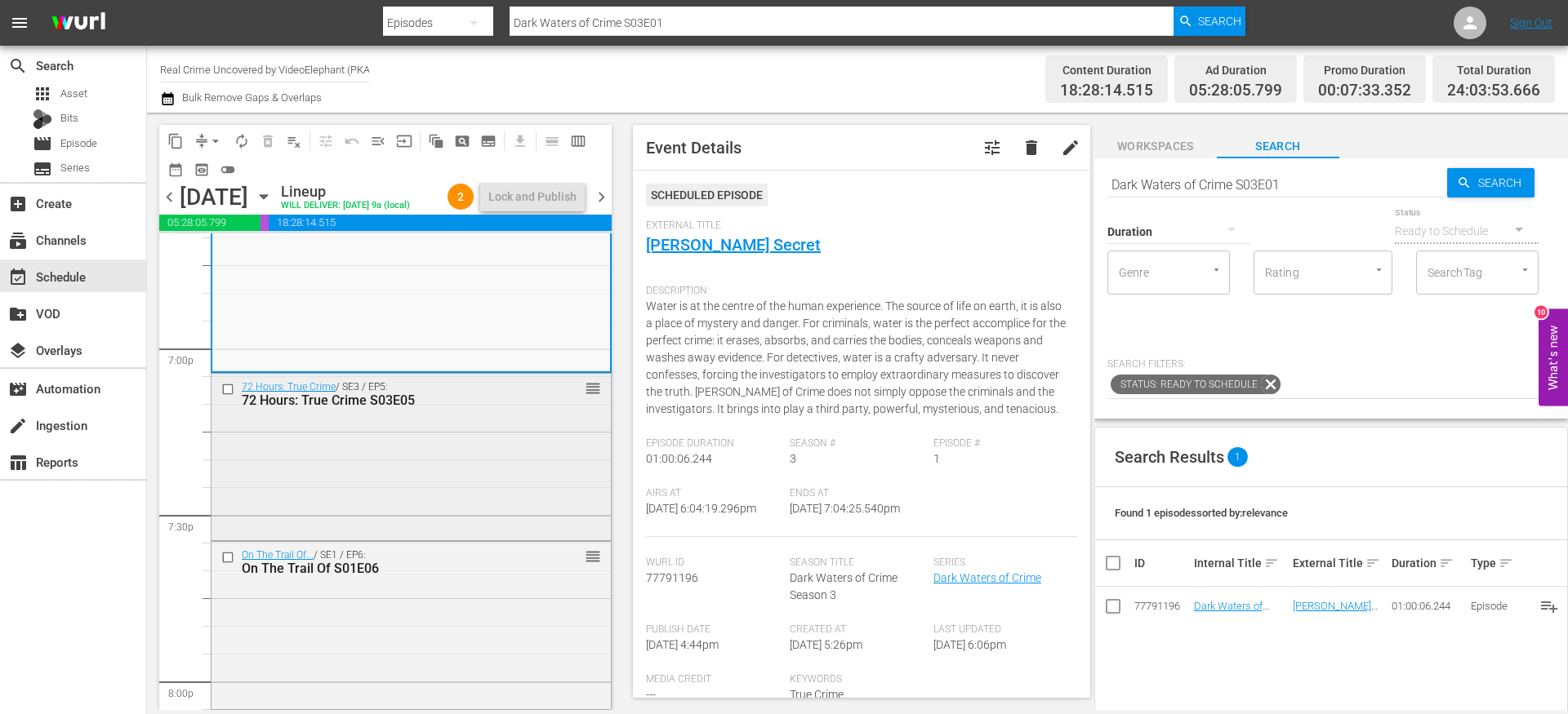
scroll to position [6165, 0]
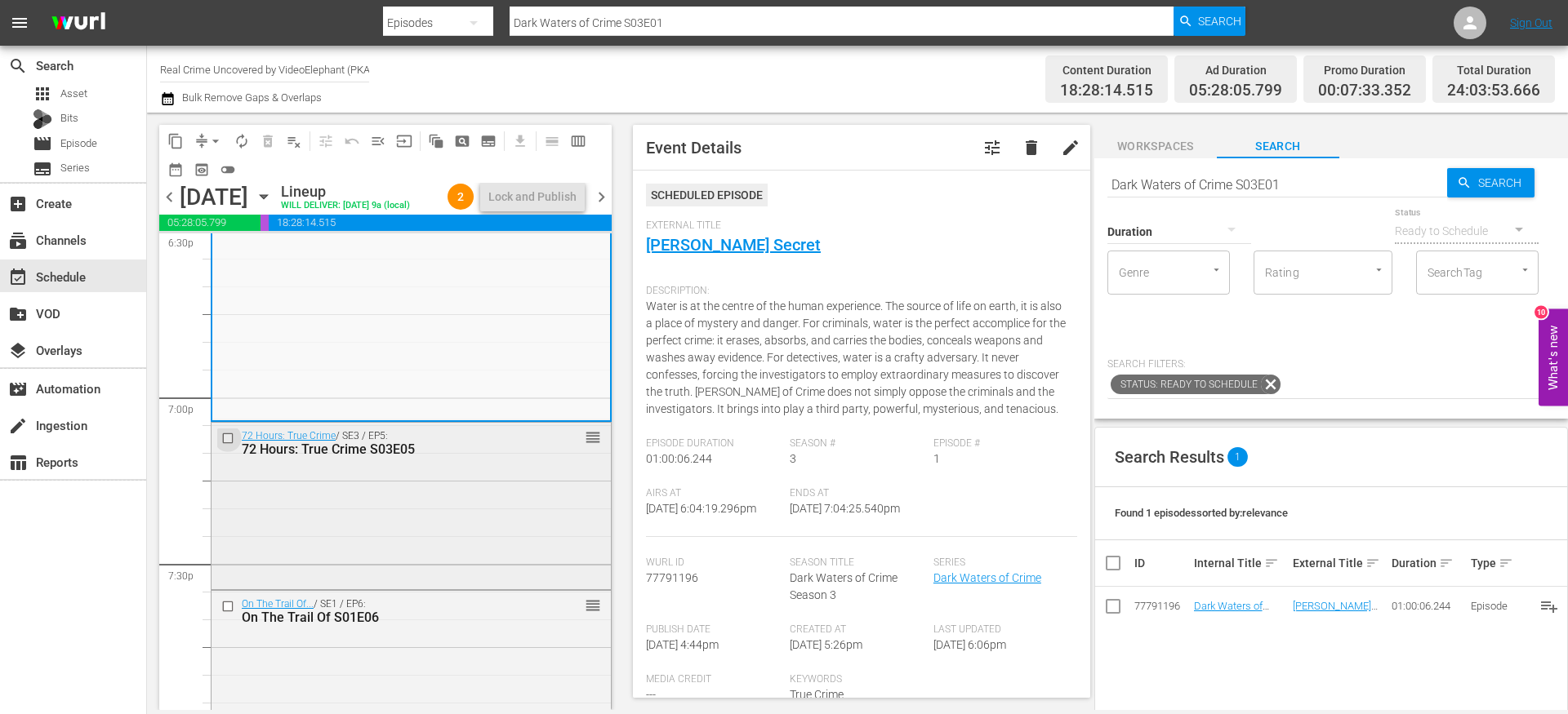
click at [227, 445] on input "checkbox" at bounding box center [230, 439] width 17 height 14
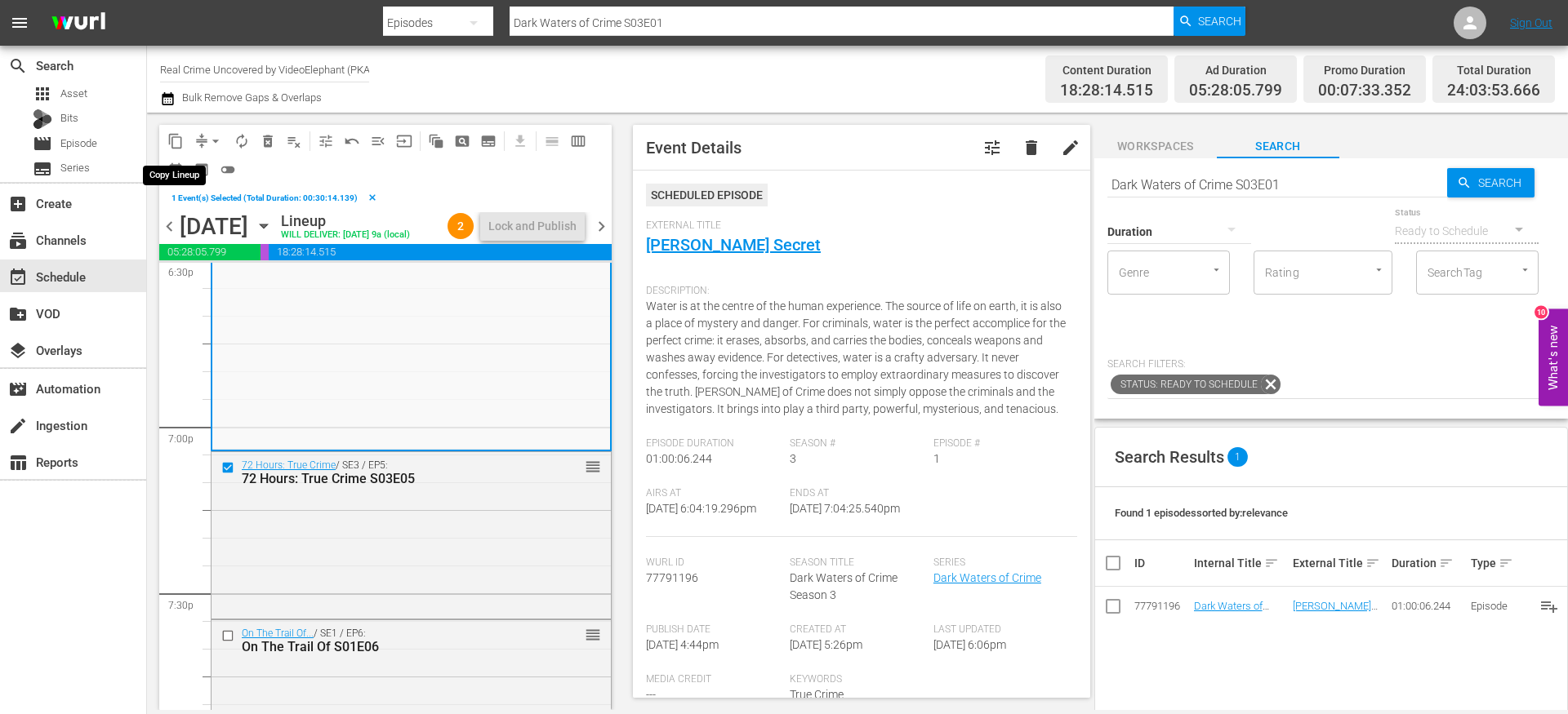
click at [179, 140] on span "content_copy" at bounding box center [175, 141] width 16 height 16
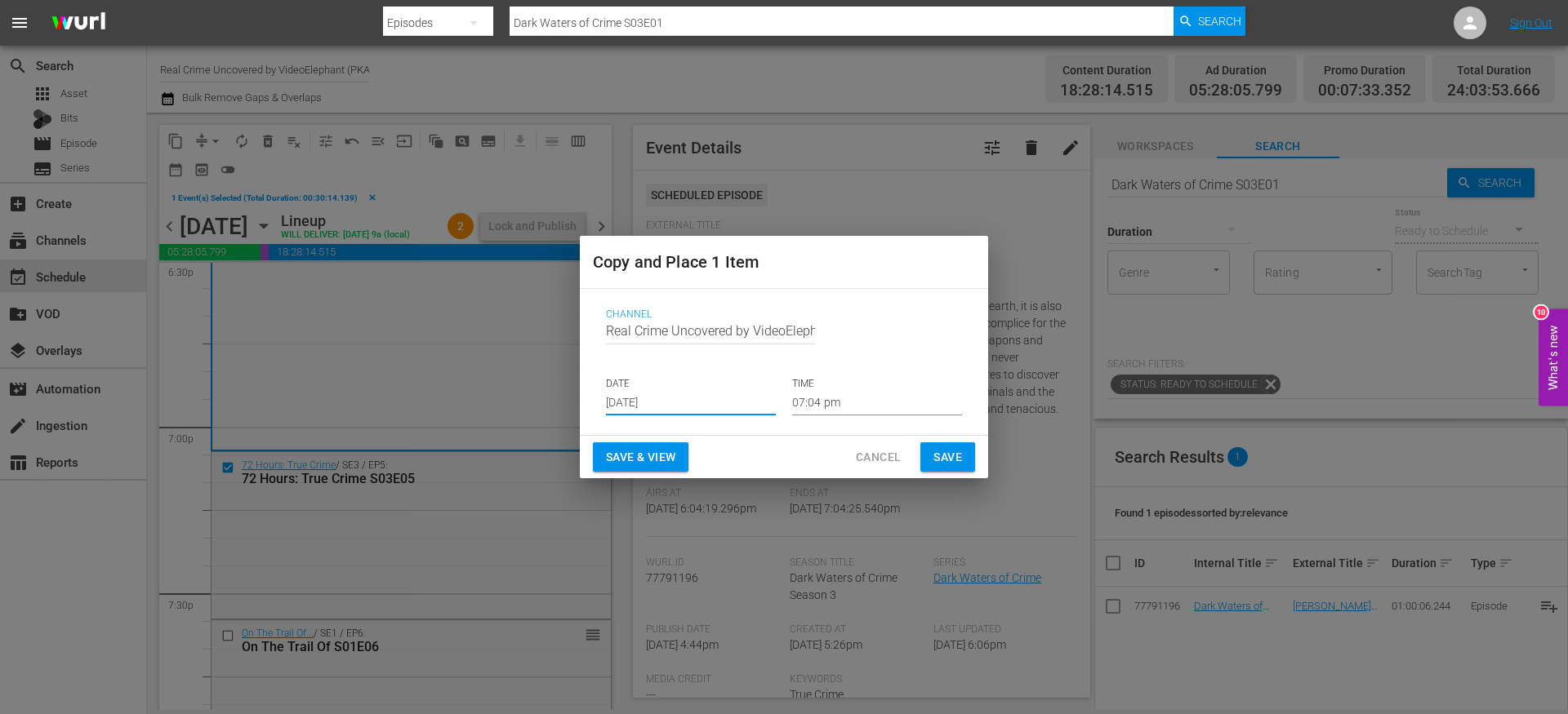
click at [668, 405] on input "[DATE]" at bounding box center [691, 403] width 170 height 24
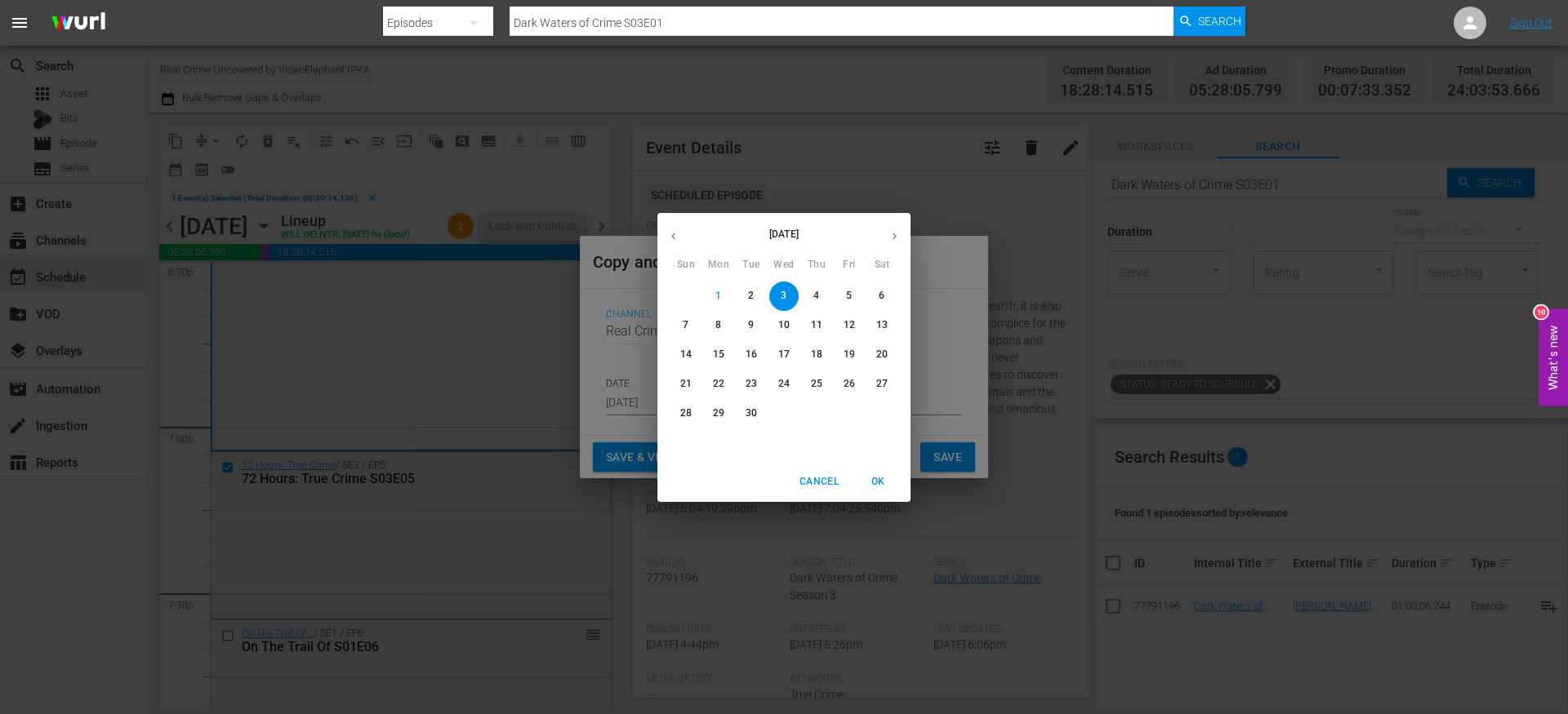
click at [784, 386] on p "24" at bounding box center [784, 383] width 11 height 14
type input "Sep 24th 2025"
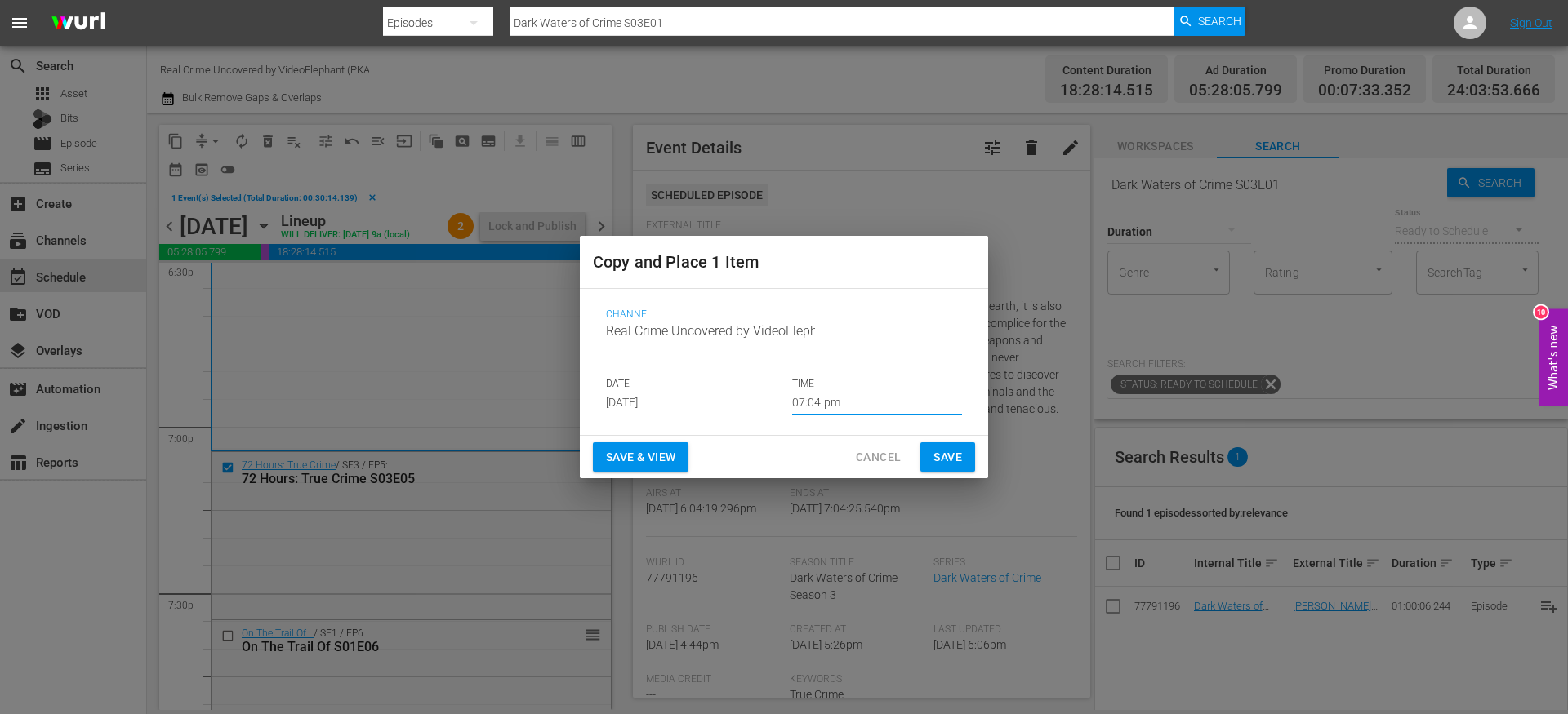
click at [830, 401] on input "07:04 pm" at bounding box center [877, 403] width 170 height 24
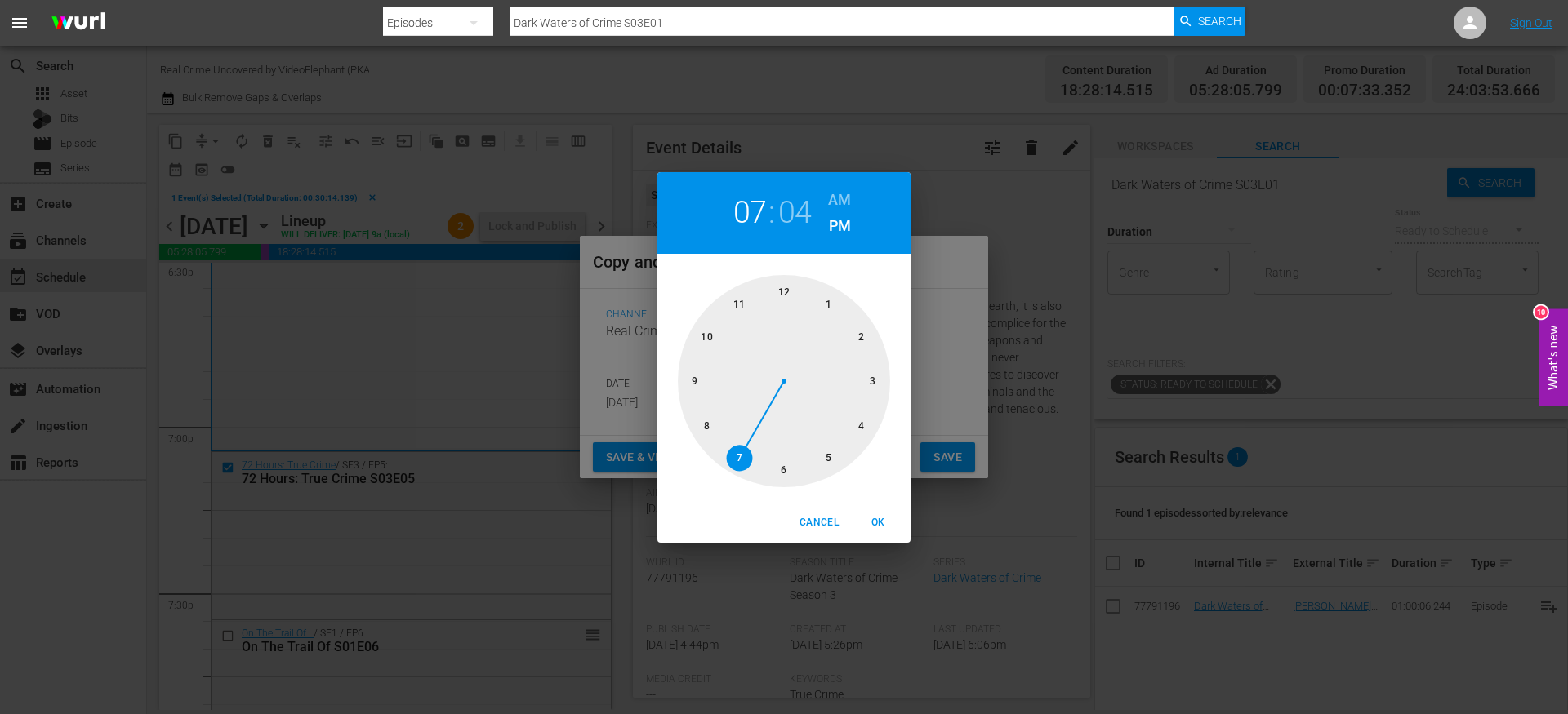
click at [870, 423] on div at bounding box center [784, 381] width 212 height 212
click at [792, 464] on div at bounding box center [784, 381] width 212 height 212
click at [842, 191] on h6 "AM" at bounding box center [839, 200] width 23 height 26
click at [879, 523] on span "OK" at bounding box center [877, 522] width 39 height 17
type input "04:30 am"
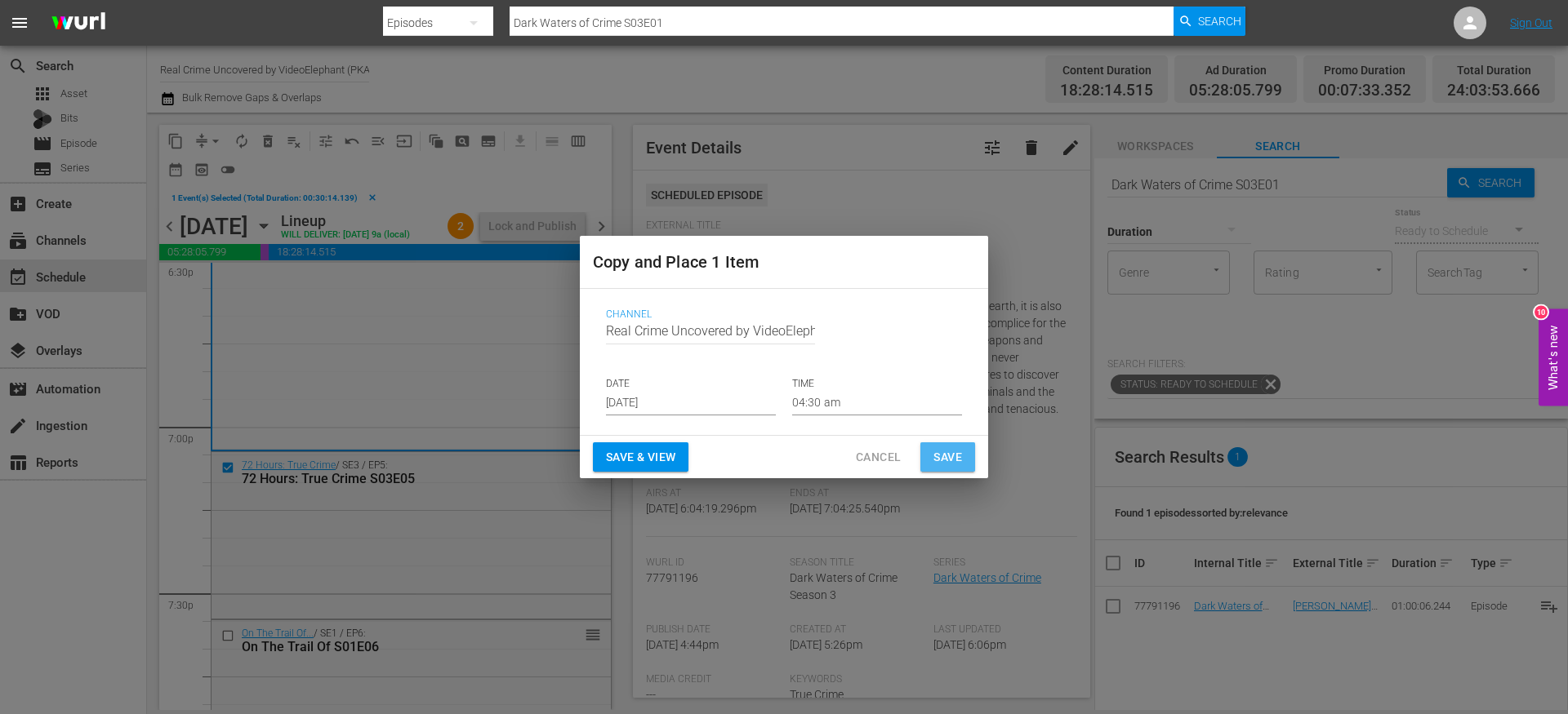
click at [942, 458] on span "Save" at bounding box center [947, 458] width 28 height 21
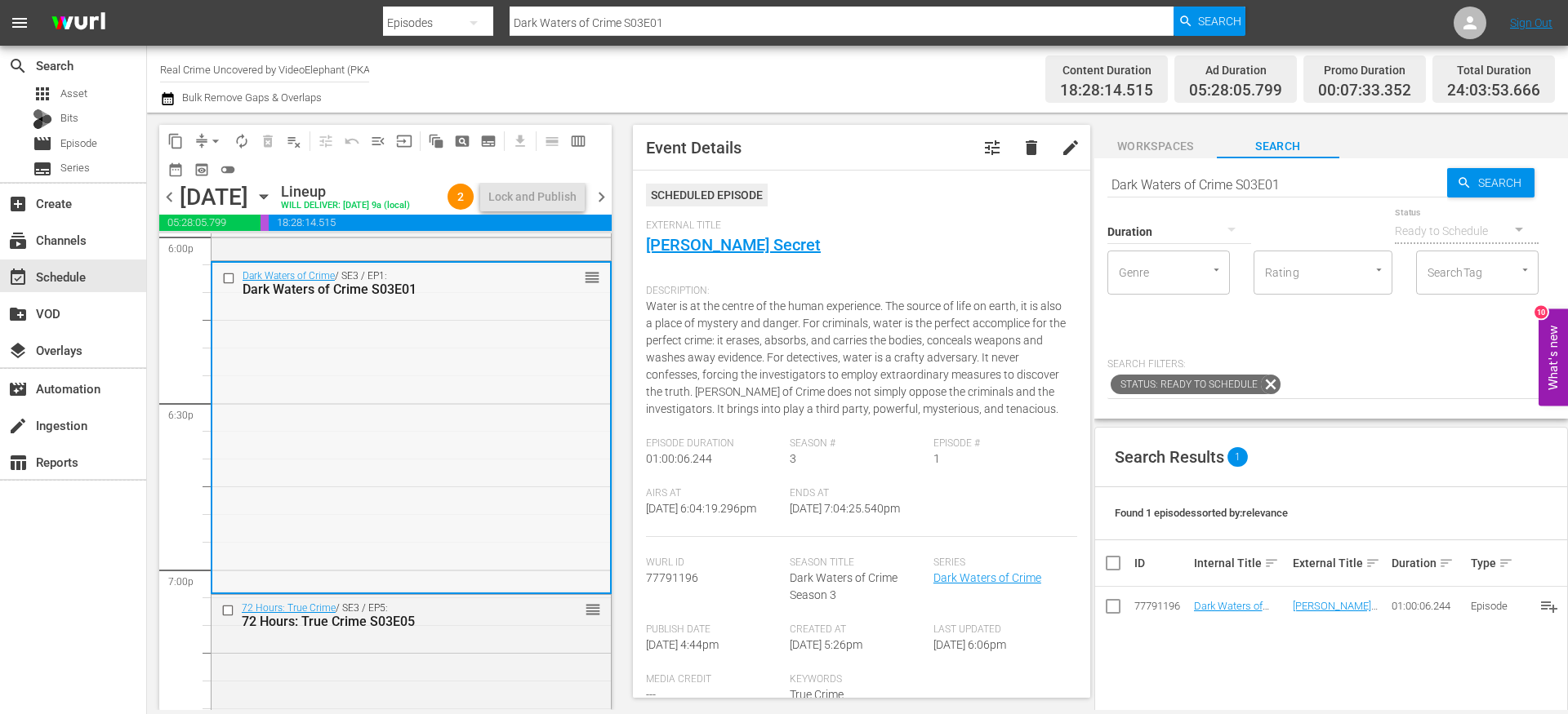
scroll to position [5988, 0]
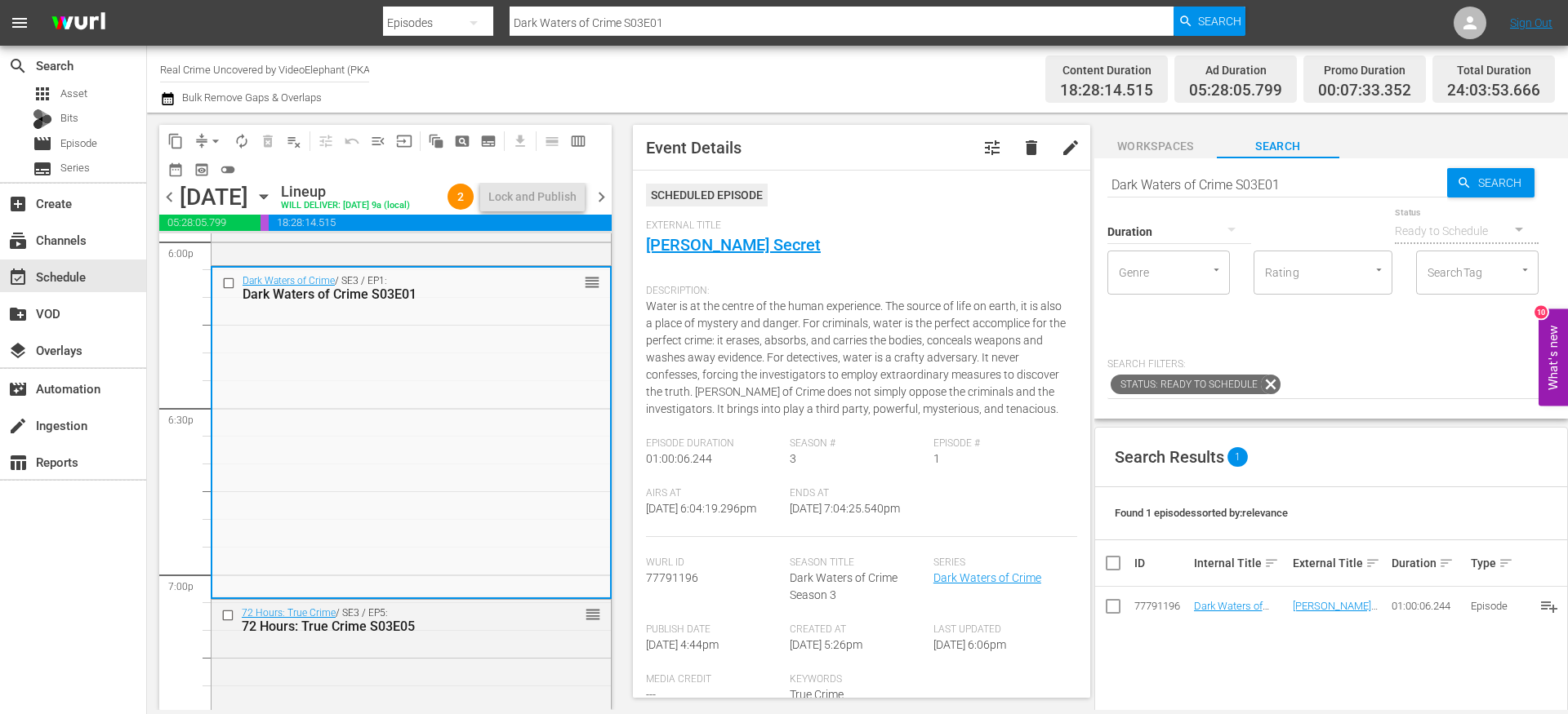
click at [598, 203] on span "chevron_right" at bounding box center [601, 197] width 21 height 21
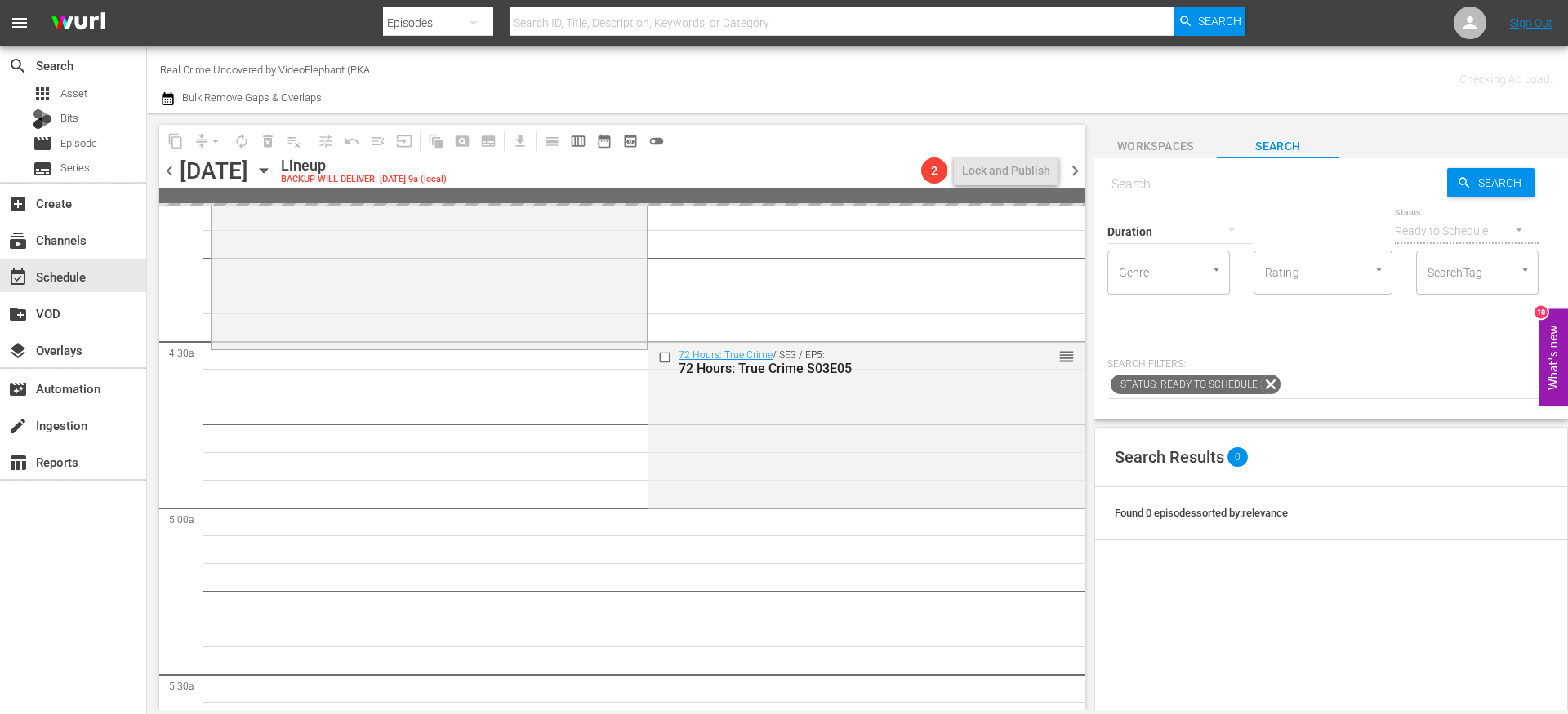
scroll to position [1383, 0]
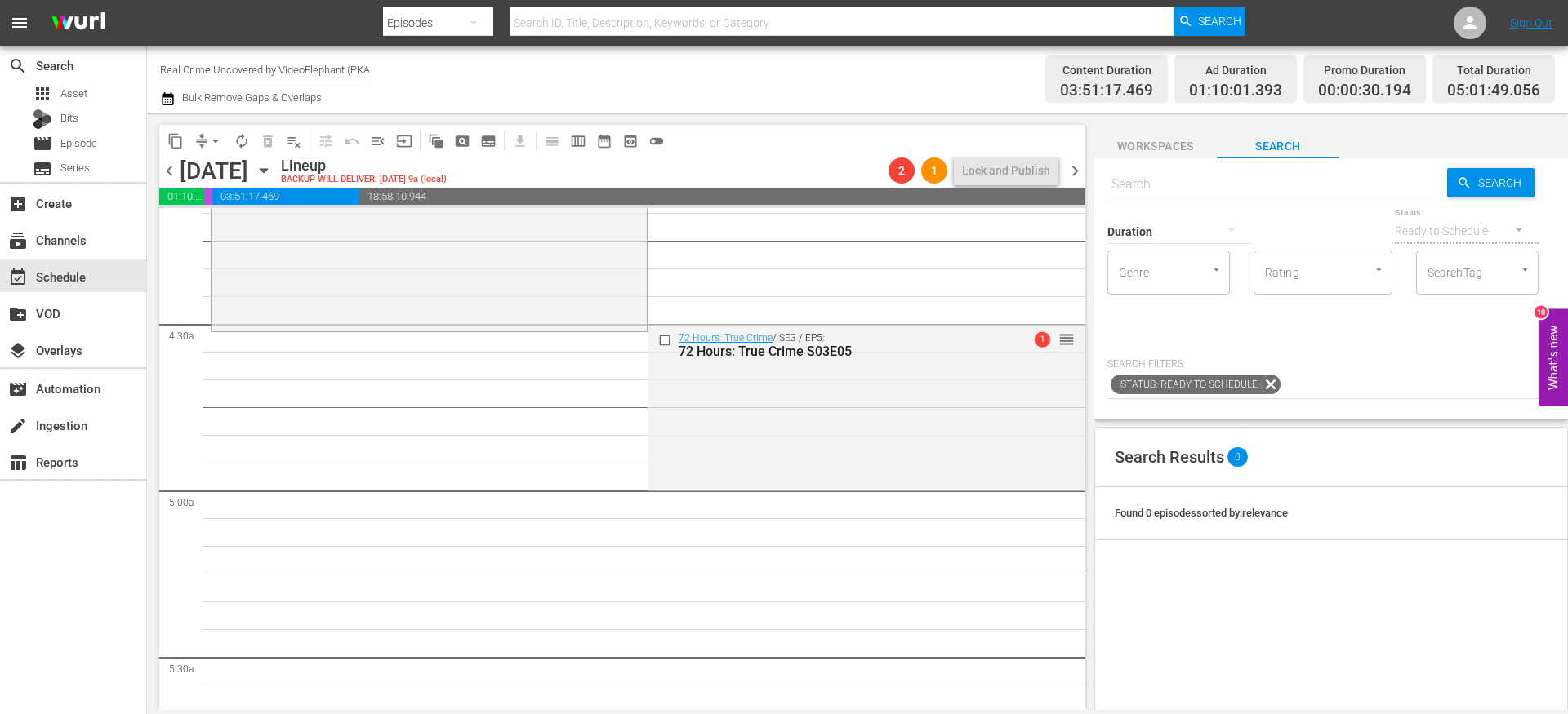
click at [167, 163] on span "chevron_left" at bounding box center [169, 171] width 21 height 21
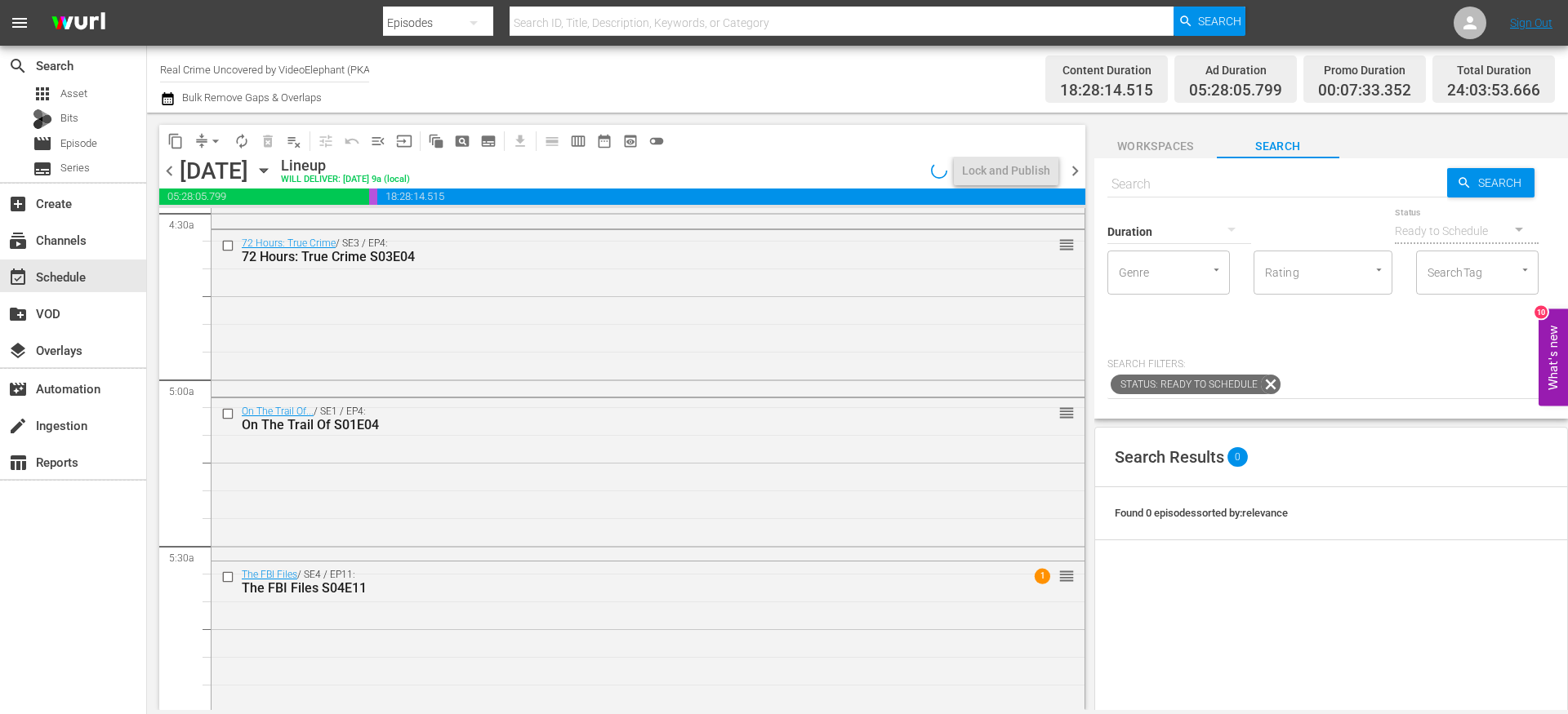
scroll to position [1356, 0]
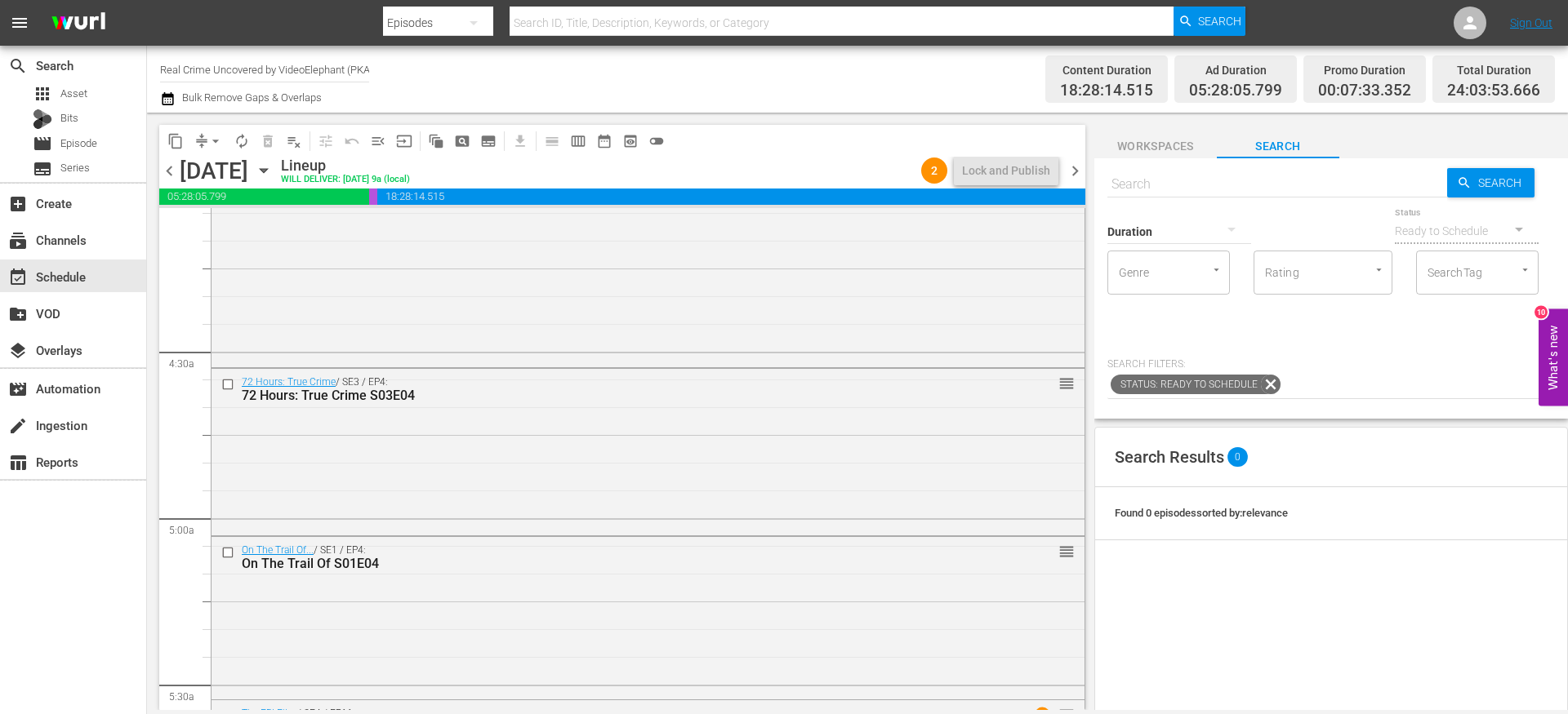
click at [272, 167] on icon "button" at bounding box center [263, 170] width 18 height 18
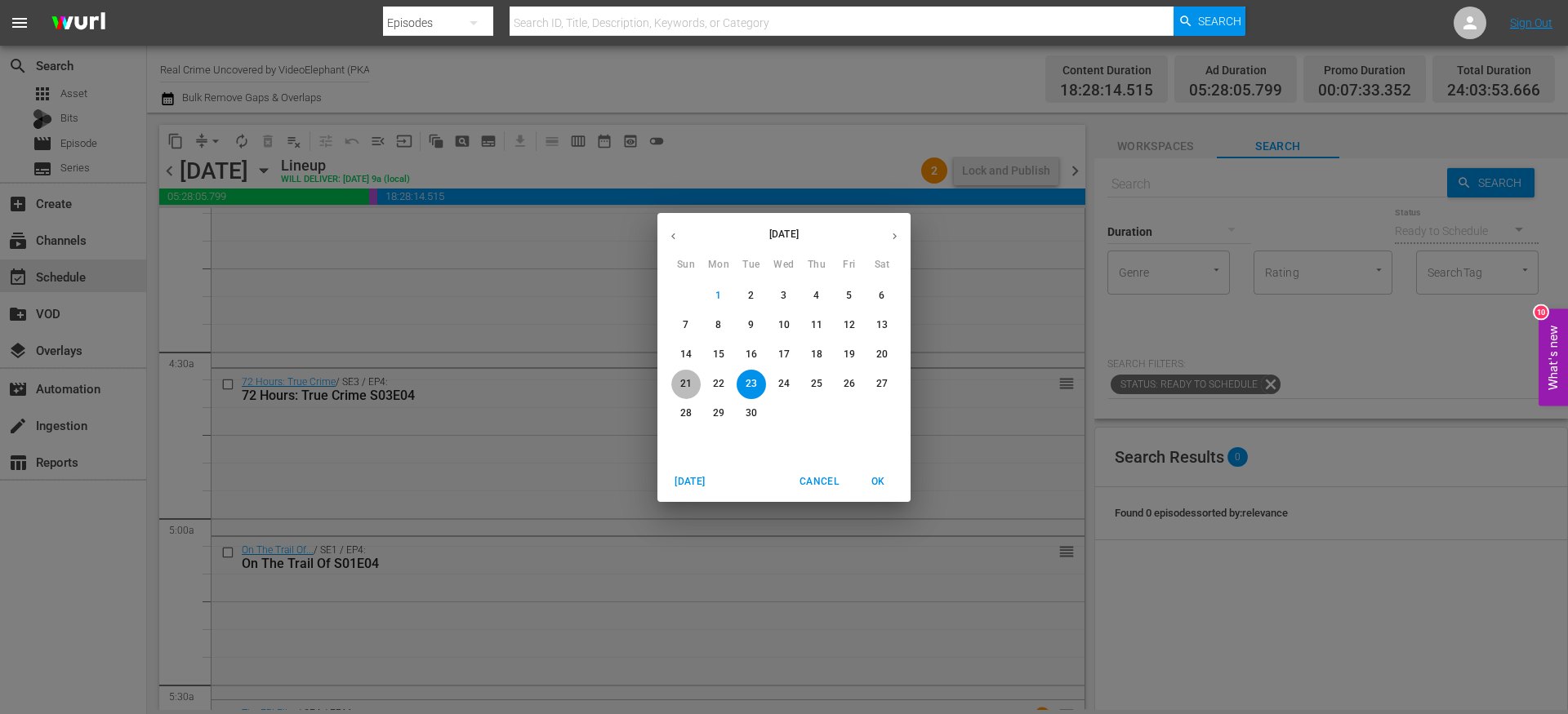
click at [691, 386] on span "21" at bounding box center [685, 383] width 29 height 14
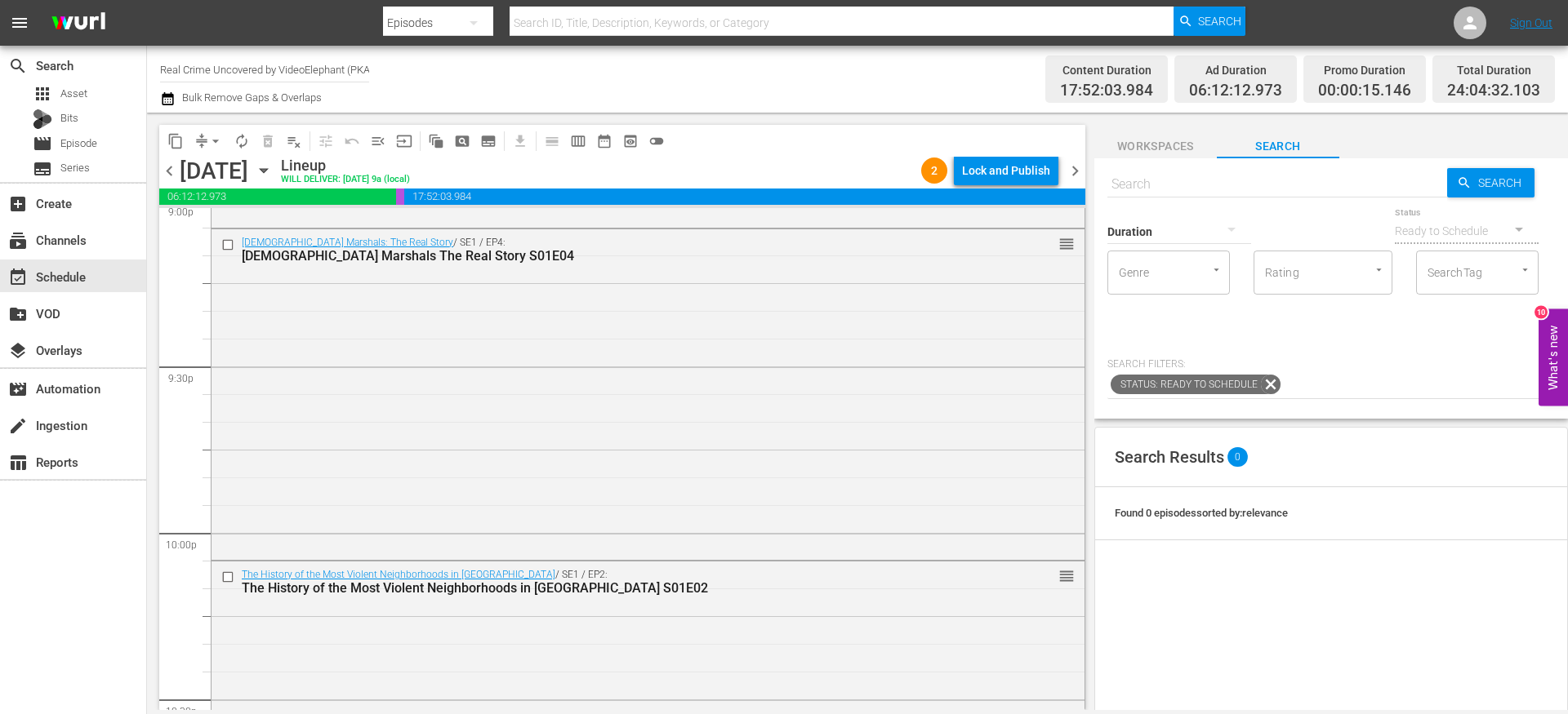
scroll to position [7521, 0]
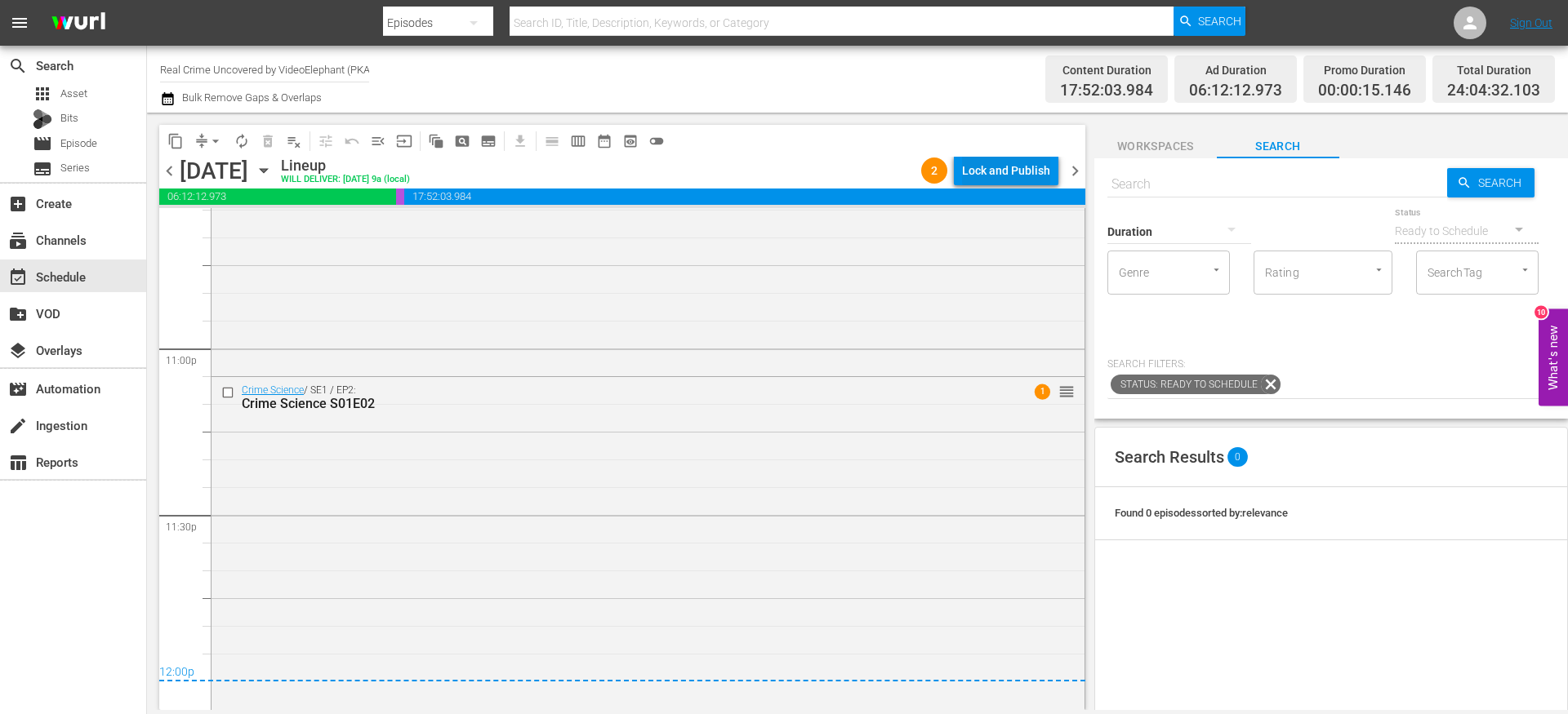
click at [990, 175] on div "Lock and Publish" at bounding box center [1006, 170] width 88 height 29
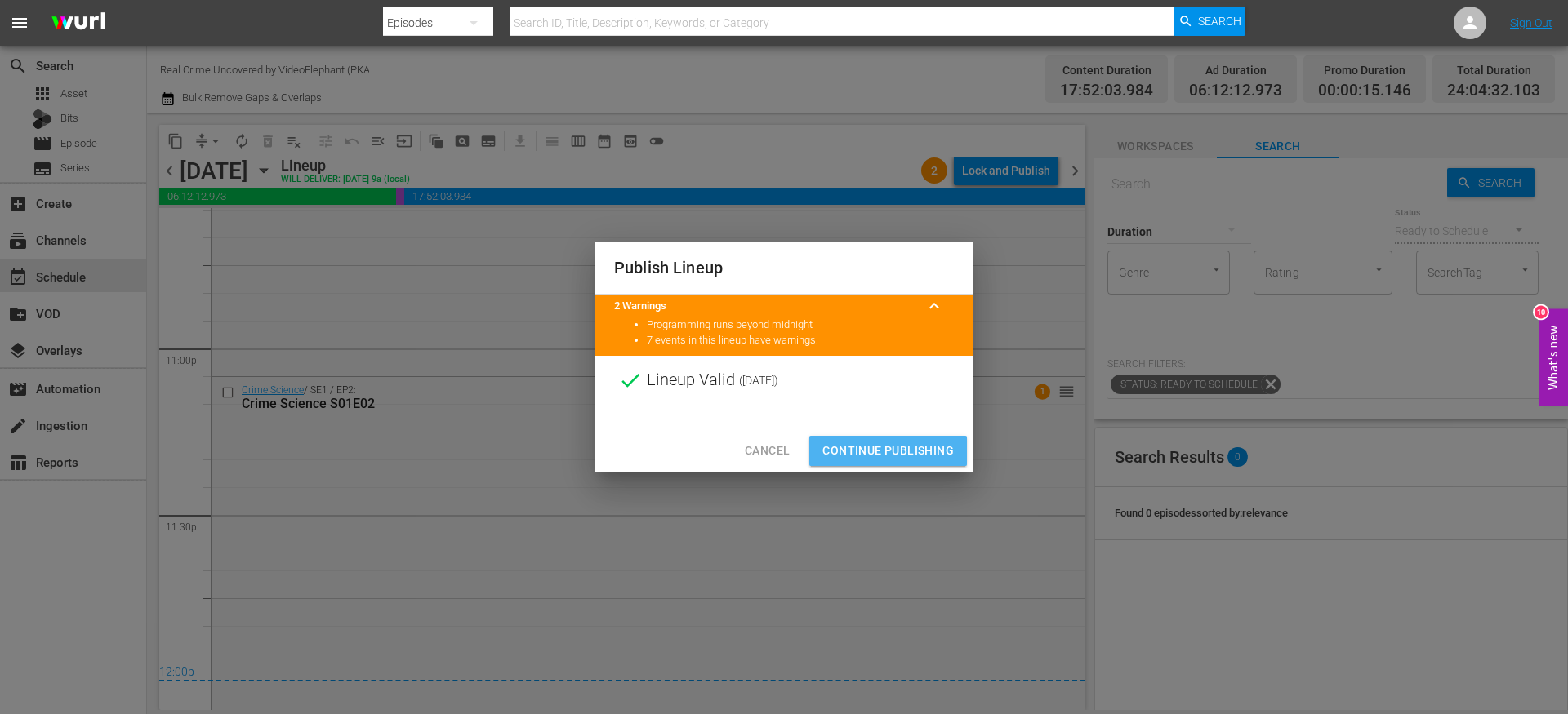
click at [897, 448] on span "Continue Publishing" at bounding box center [888, 451] width 132 height 21
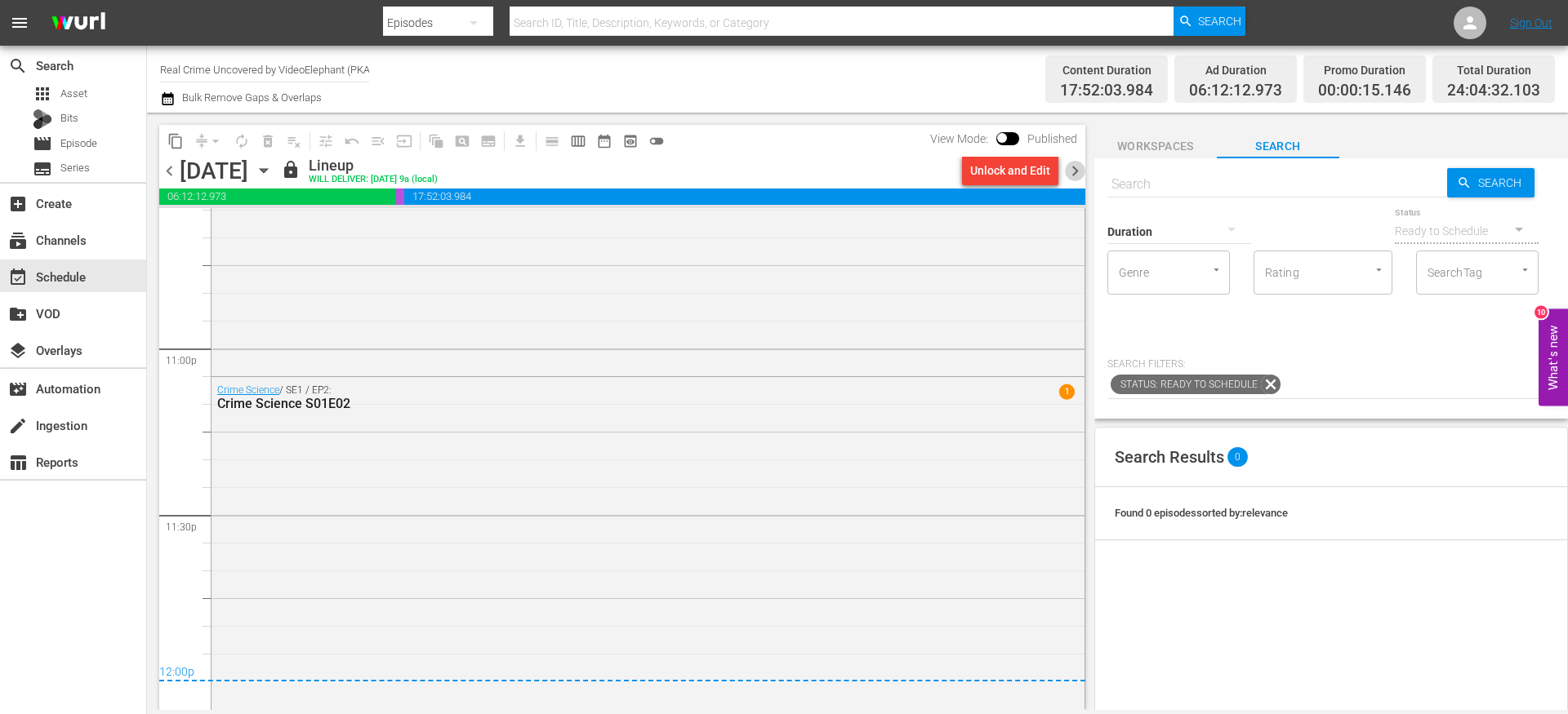
click at [1078, 178] on span "chevron_right" at bounding box center [1075, 171] width 21 height 21
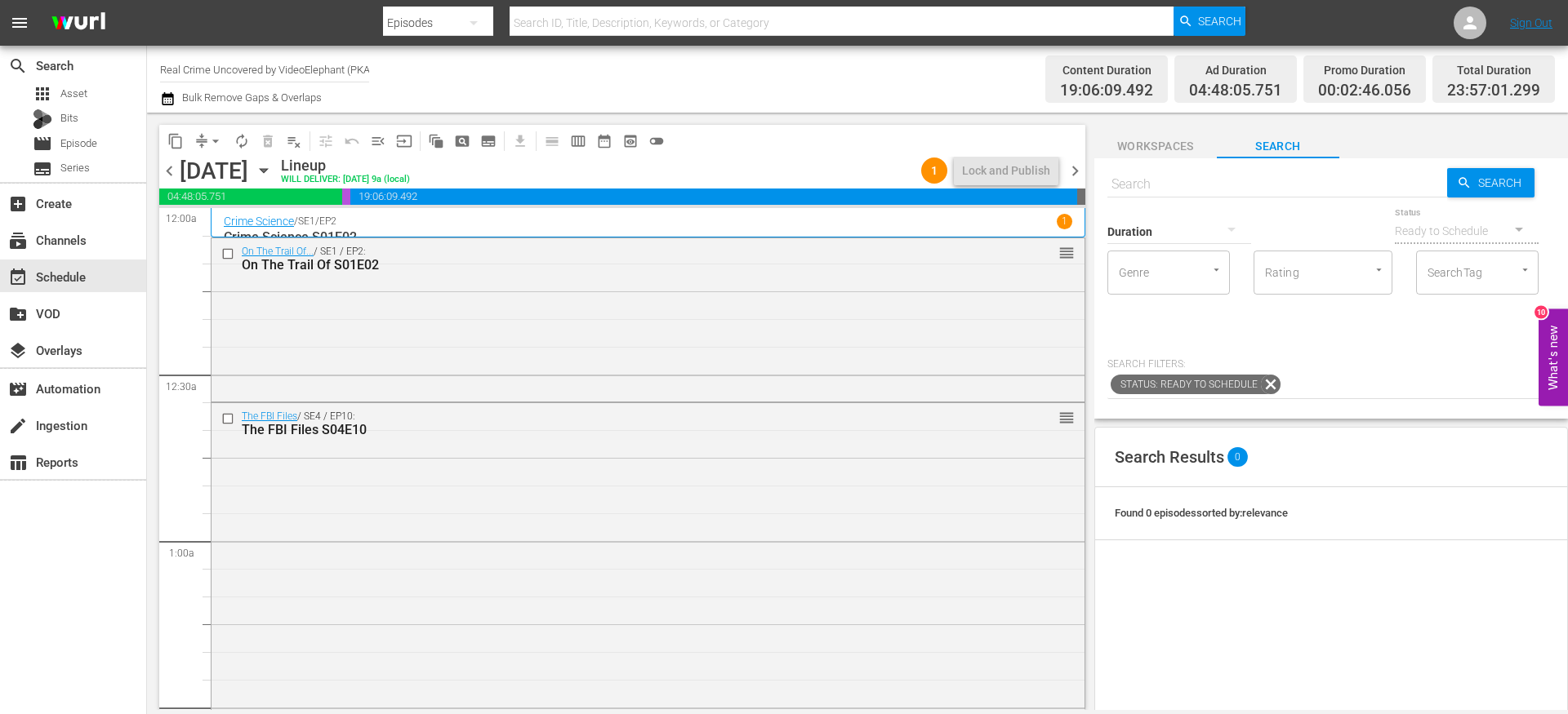
click at [277, 171] on div "Monday, September 22nd September 22nd" at bounding box center [227, 171] width 97 height 27
click at [272, 171] on icon "button" at bounding box center [263, 170] width 18 height 18
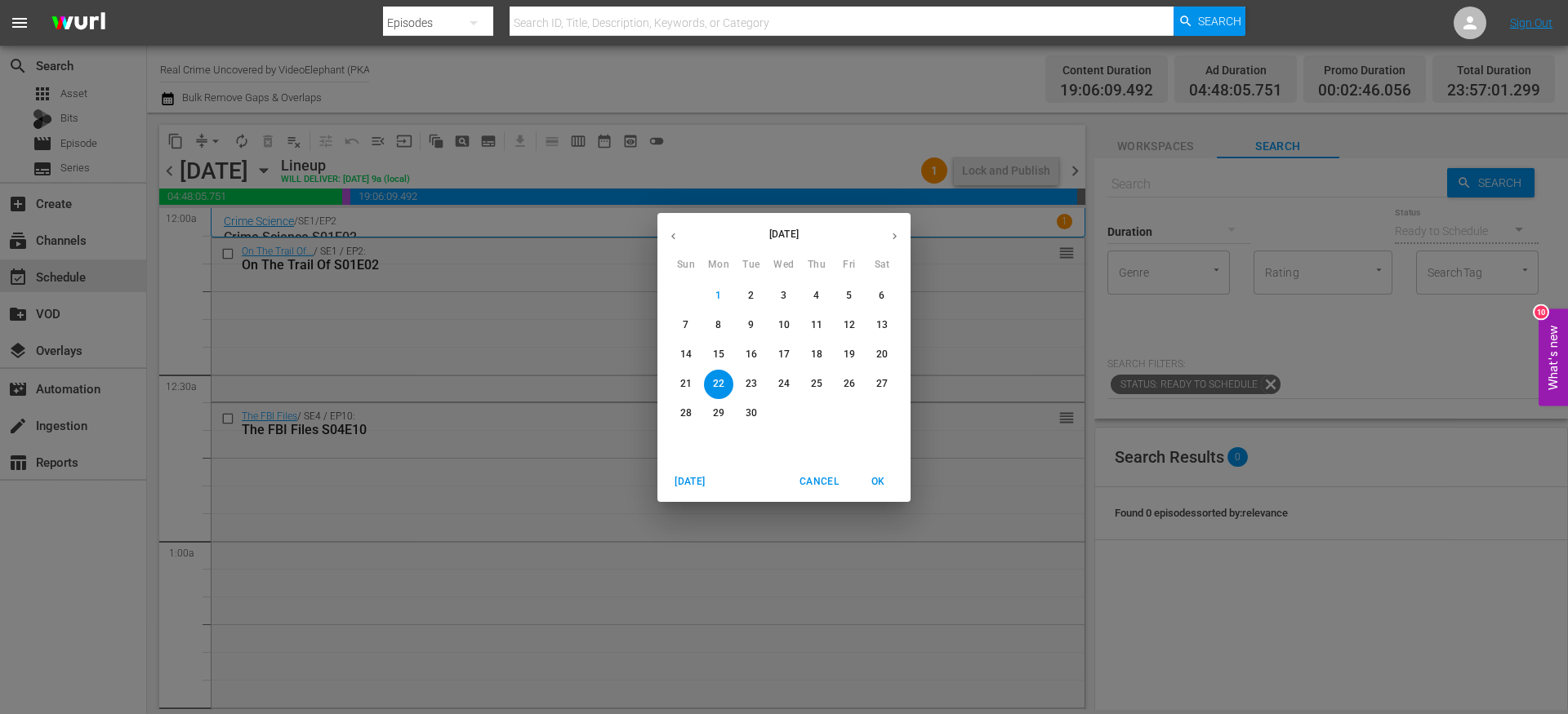
click at [788, 382] on p "24" at bounding box center [784, 383] width 11 height 14
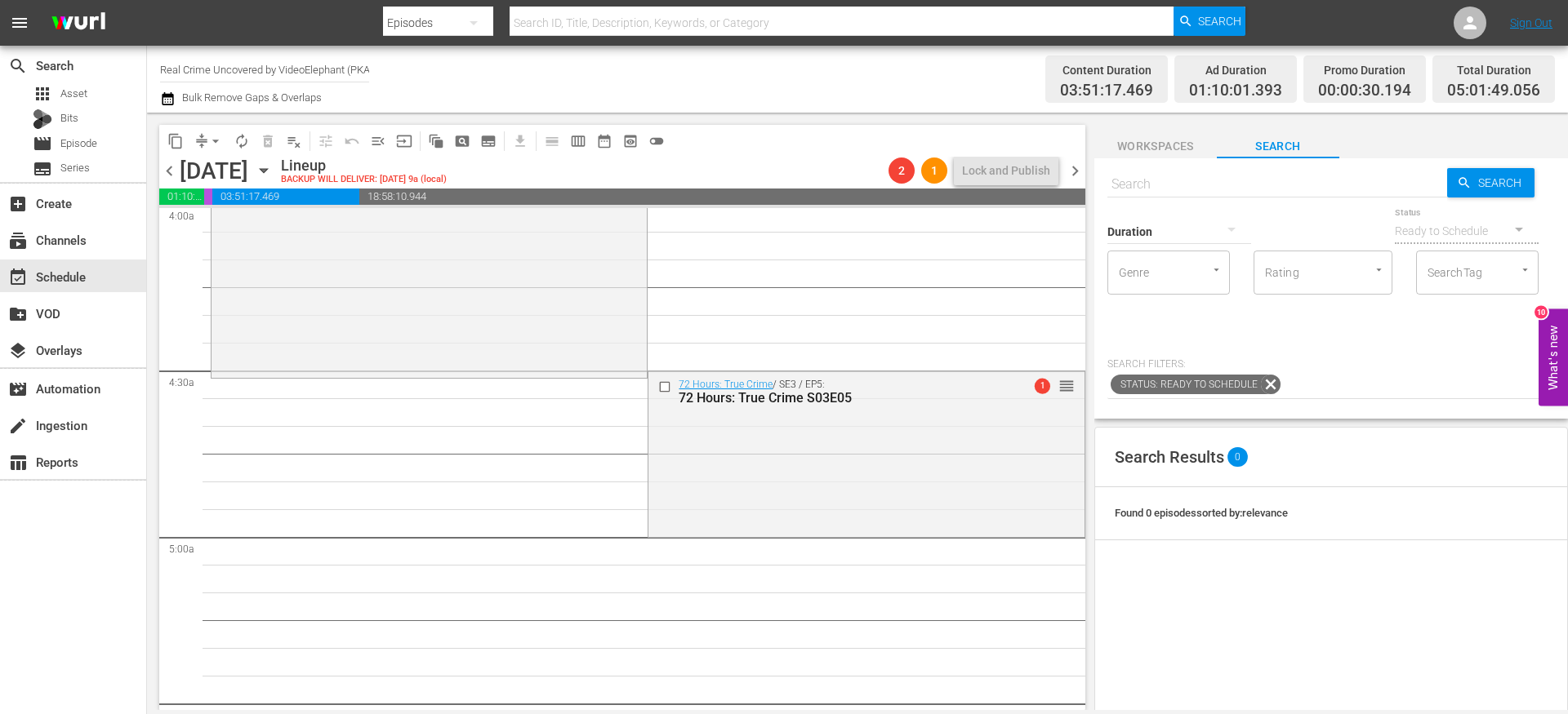
scroll to position [1354, 0]
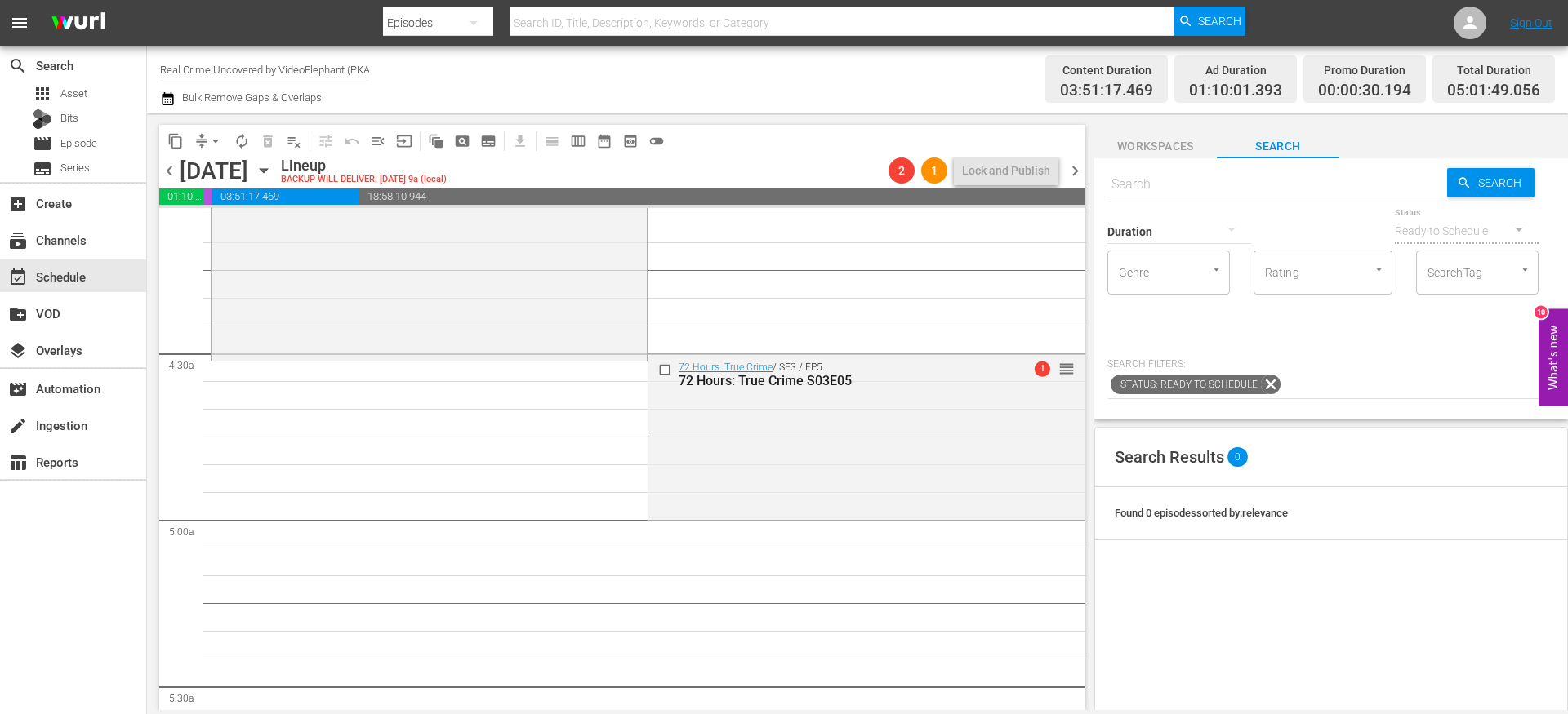
click at [176, 134] on span "content_copy" at bounding box center [175, 141] width 16 height 16
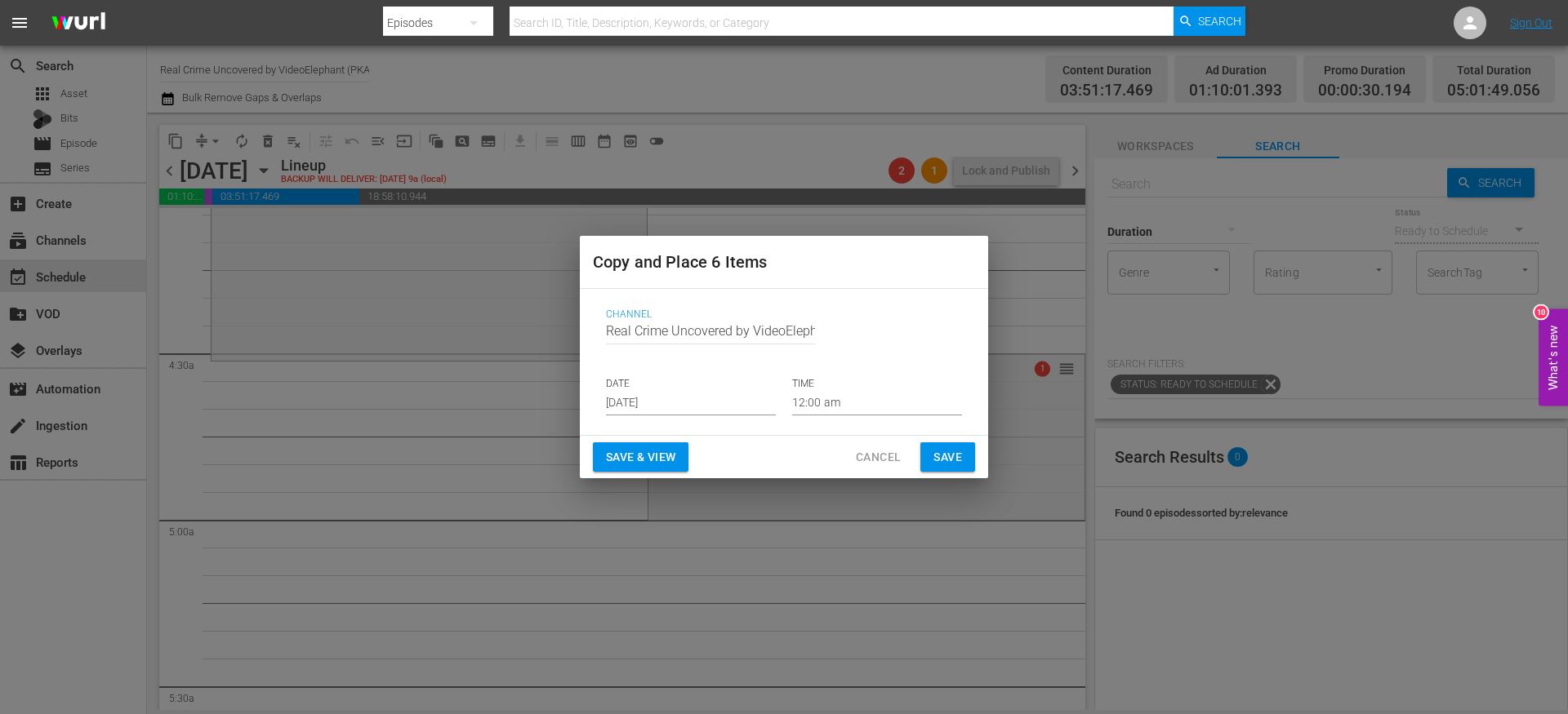
click at [704, 404] on input "[DATE]" at bounding box center [691, 403] width 170 height 24
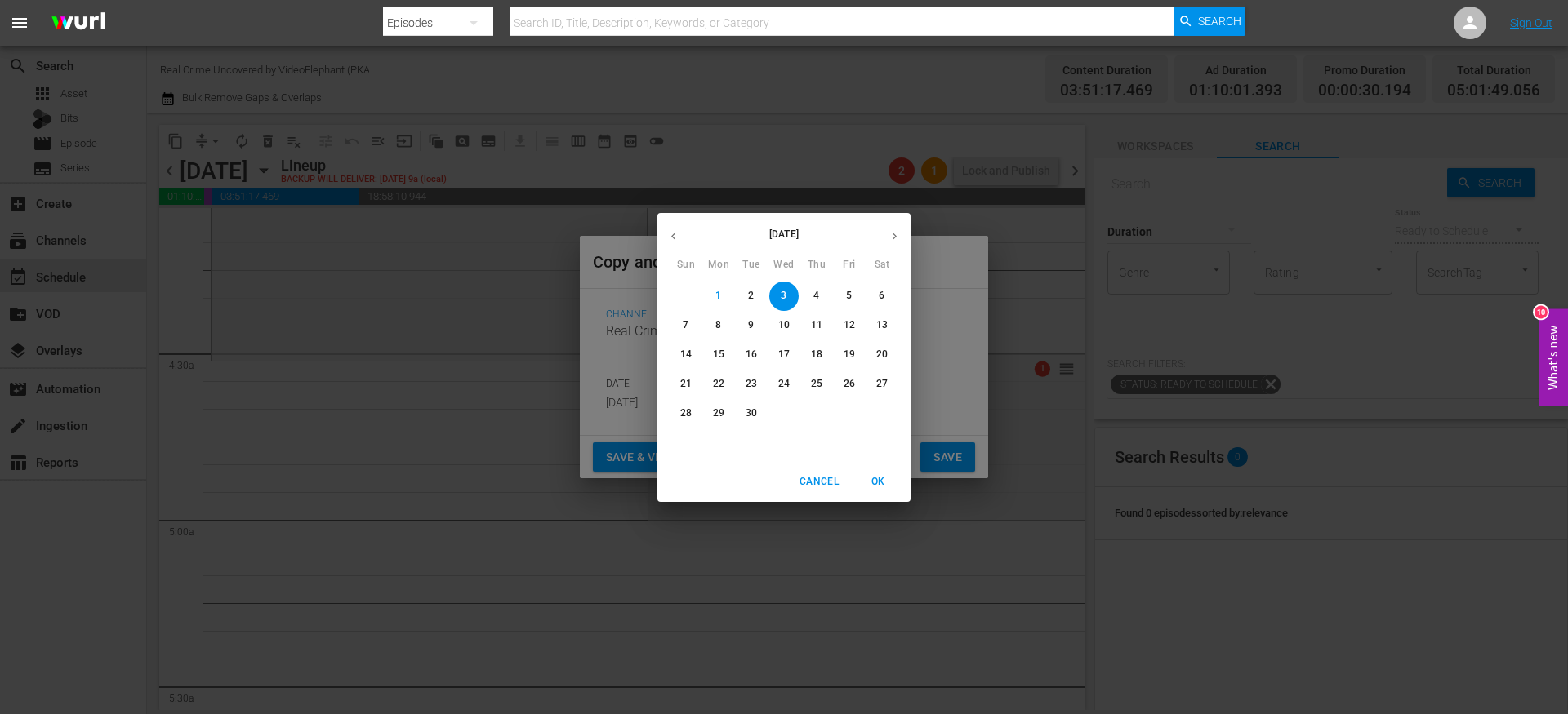
click at [795, 388] on span "24" at bounding box center [784, 383] width 29 height 14
type input "Sep 24th 2025"
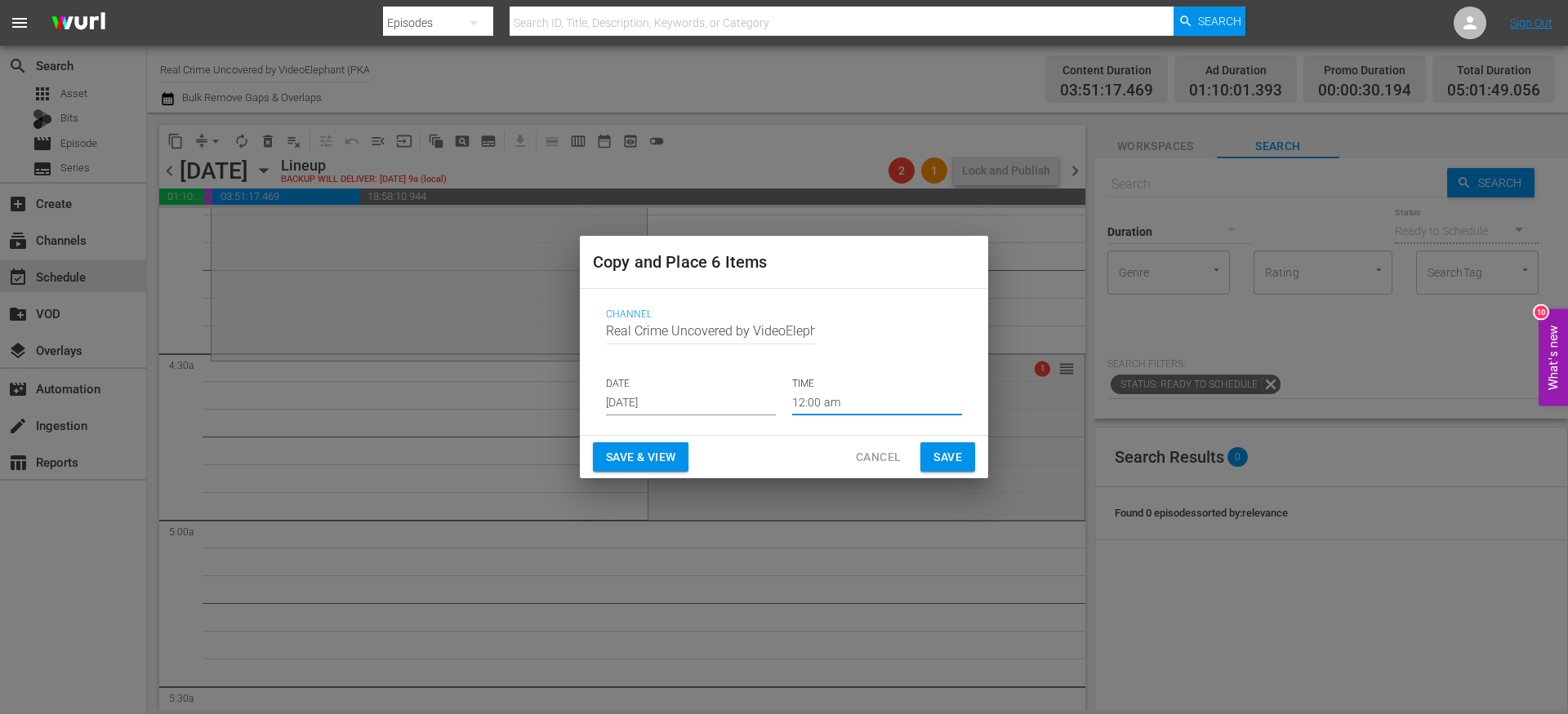
click at [827, 400] on input "12:00 am" at bounding box center [877, 403] width 170 height 24
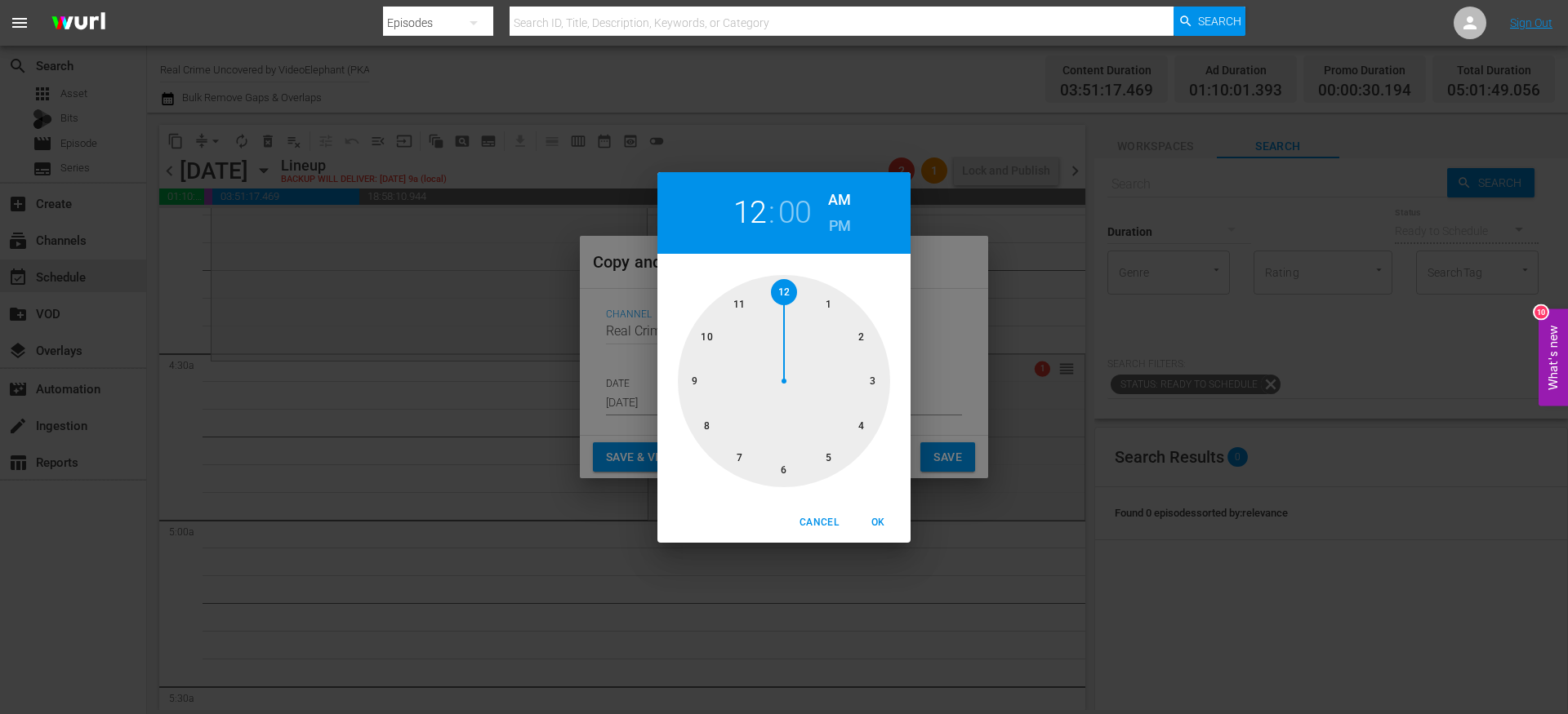
click at [857, 427] on div at bounding box center [784, 381] width 212 height 212
click at [788, 467] on div at bounding box center [784, 381] width 212 height 212
click at [877, 532] on button "OK" at bounding box center [877, 522] width 53 height 27
type input "04:30 am"
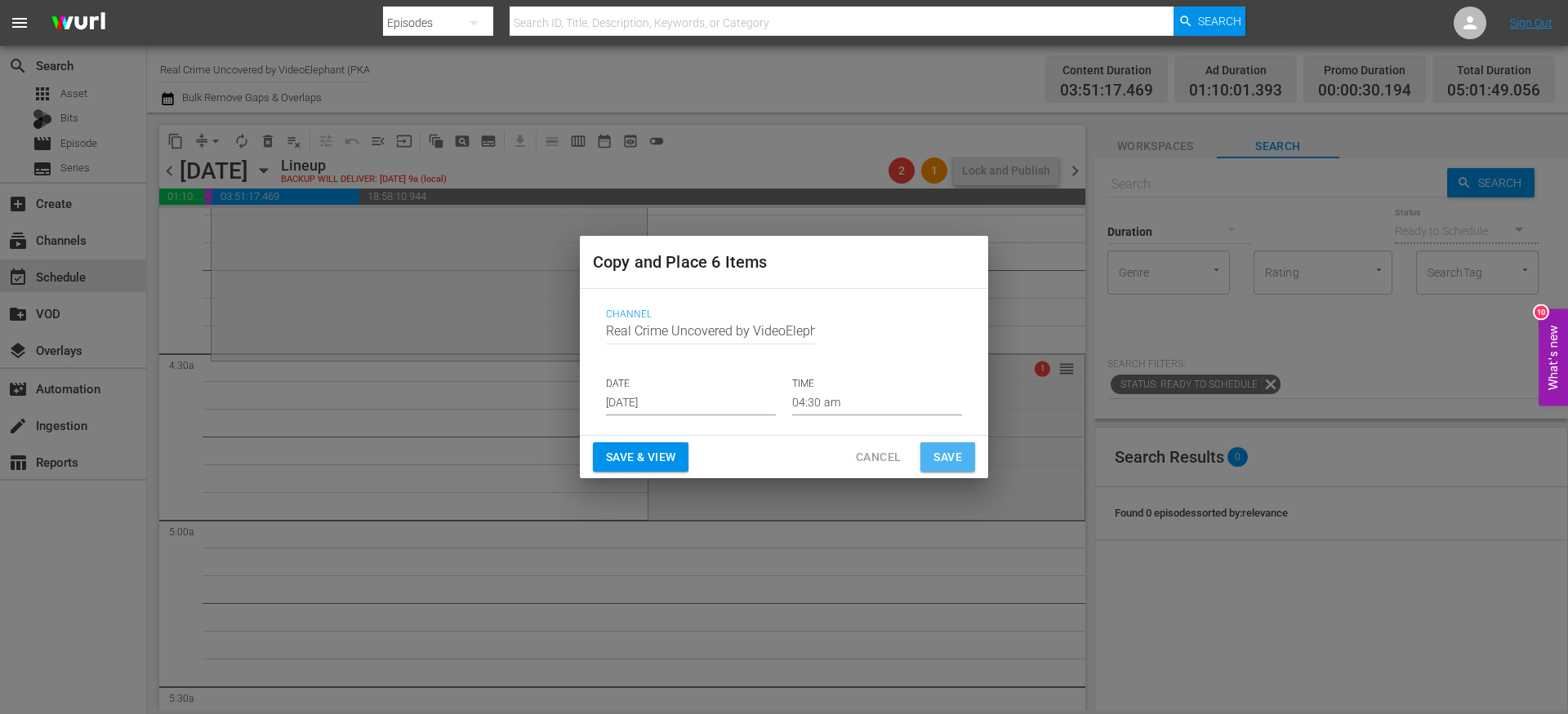
click at [944, 458] on span "Save" at bounding box center [947, 458] width 28 height 21
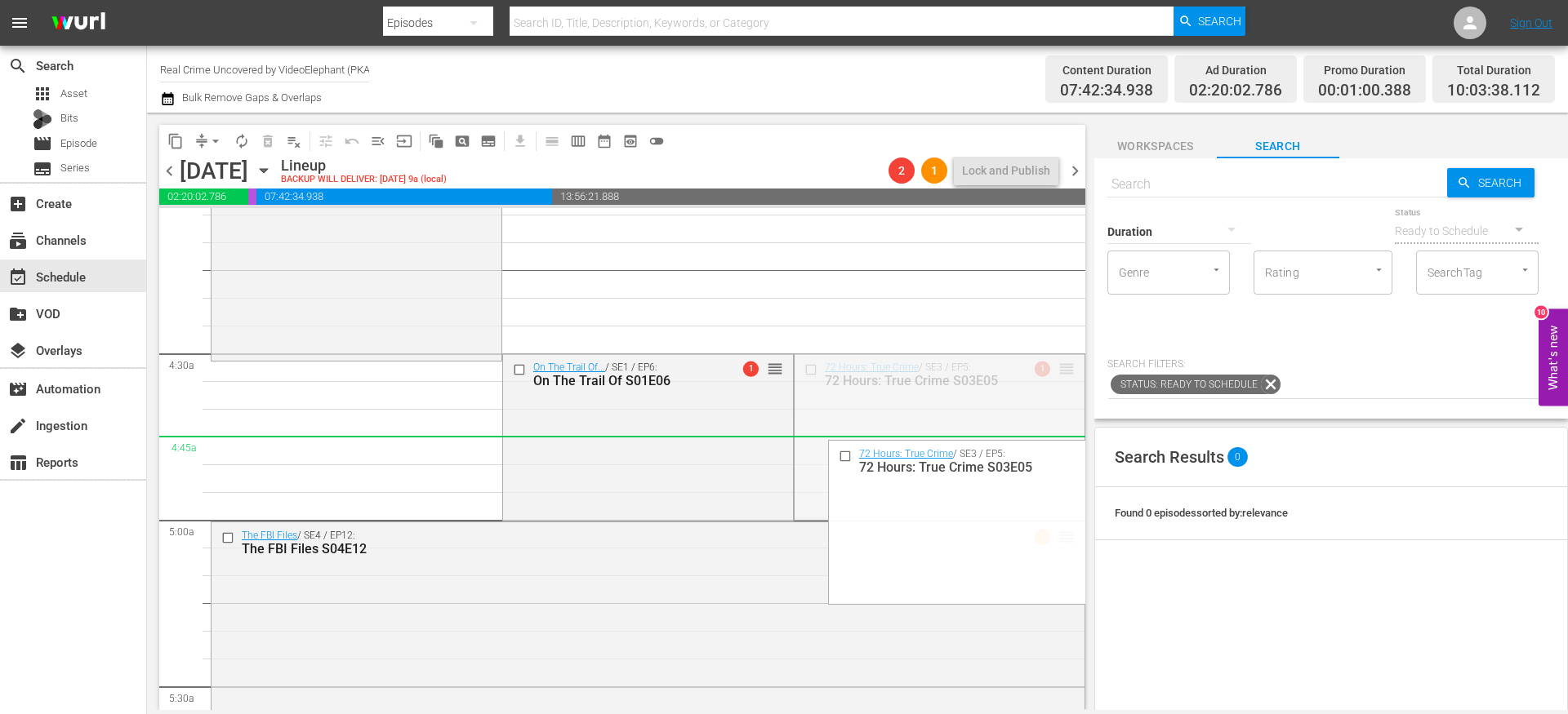
drag, startPoint x: 1055, startPoint y: 369, endPoint x: 1034, endPoint y: 442, distance: 76.0
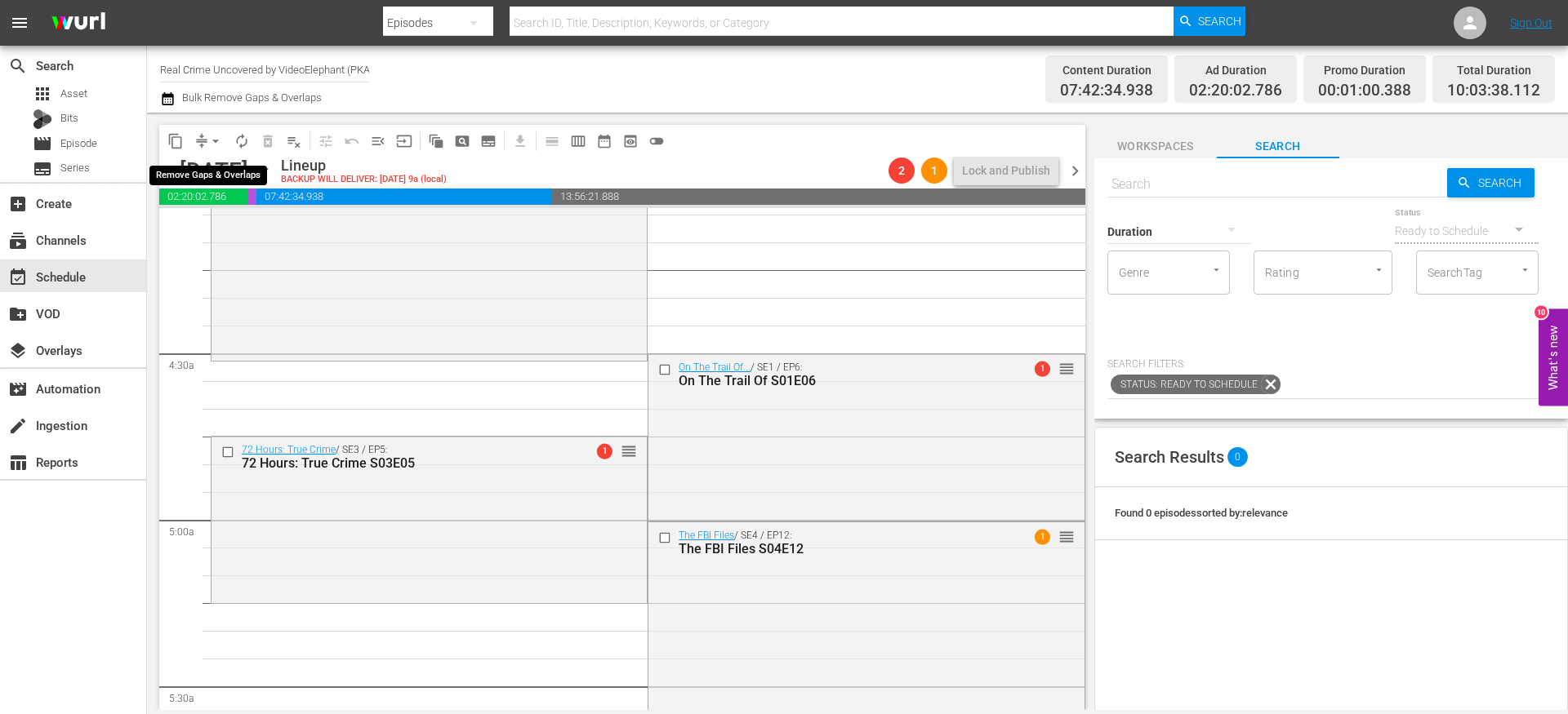
click at [210, 138] on span "arrow_drop_down" at bounding box center [215, 141] width 16 height 16
click at [225, 234] on li "Align to End of Previous Day" at bounding box center [216, 228] width 171 height 27
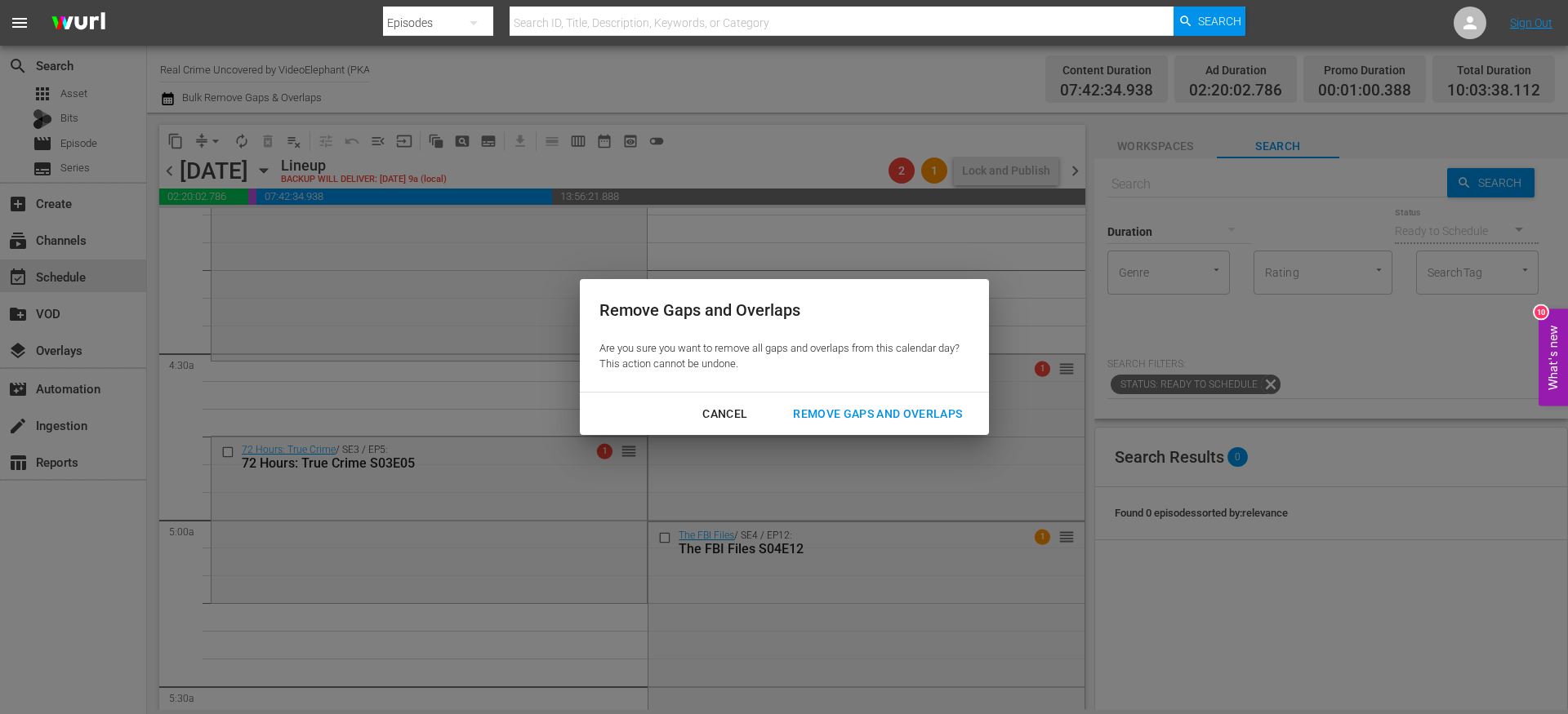
click at [851, 416] on div "Remove Gaps and Overlaps" at bounding box center [877, 414] width 195 height 21
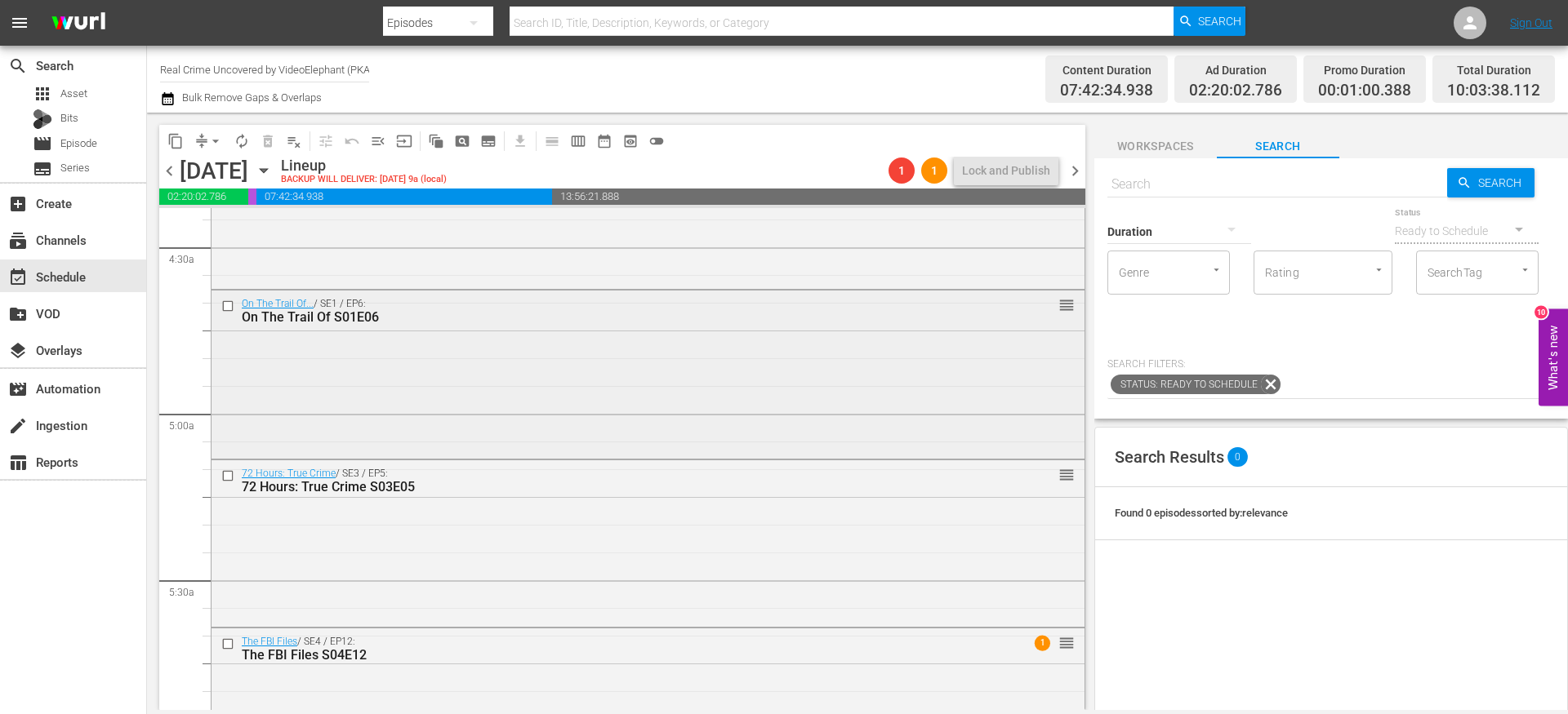
scroll to position [1461, 0]
drag, startPoint x: 1052, startPoint y: 477, endPoint x: 1059, endPoint y: 345, distance: 132.2
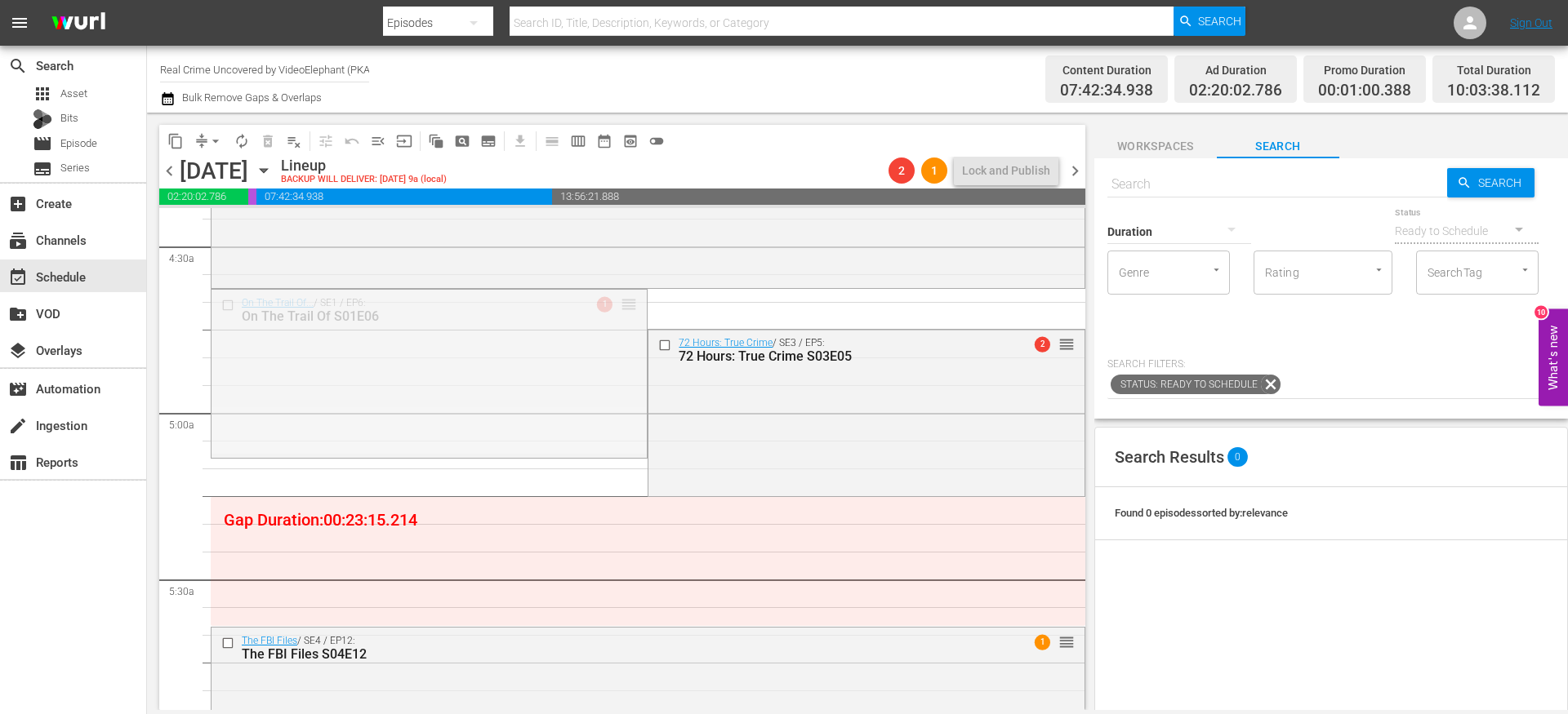
drag, startPoint x: 620, startPoint y: 308, endPoint x: 710, endPoint y: 502, distance: 213.9
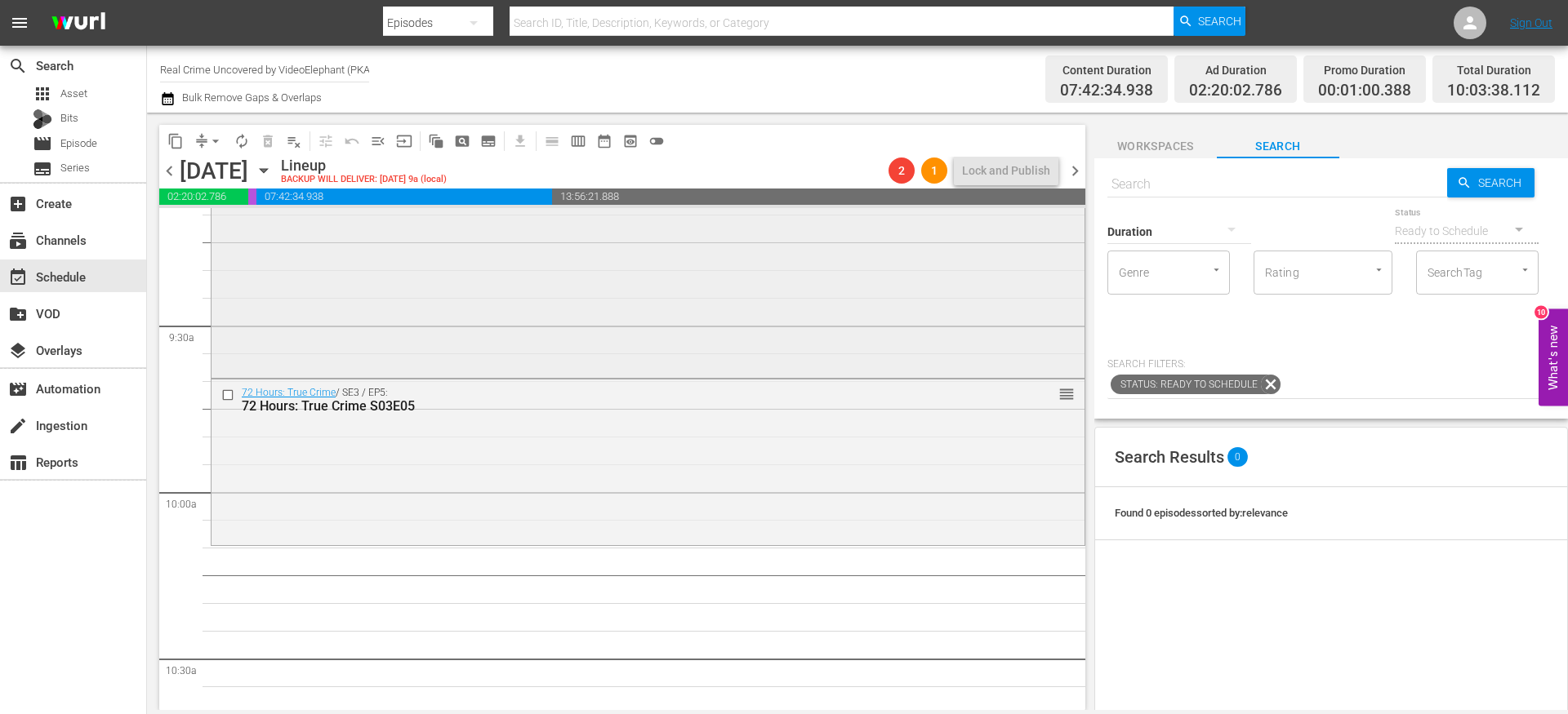
scroll to position [3046, 0]
click at [203, 140] on button "arrow_drop_down" at bounding box center [216, 141] width 26 height 26
click at [229, 222] on li "Align to End of Previous Day" at bounding box center [216, 228] width 171 height 27
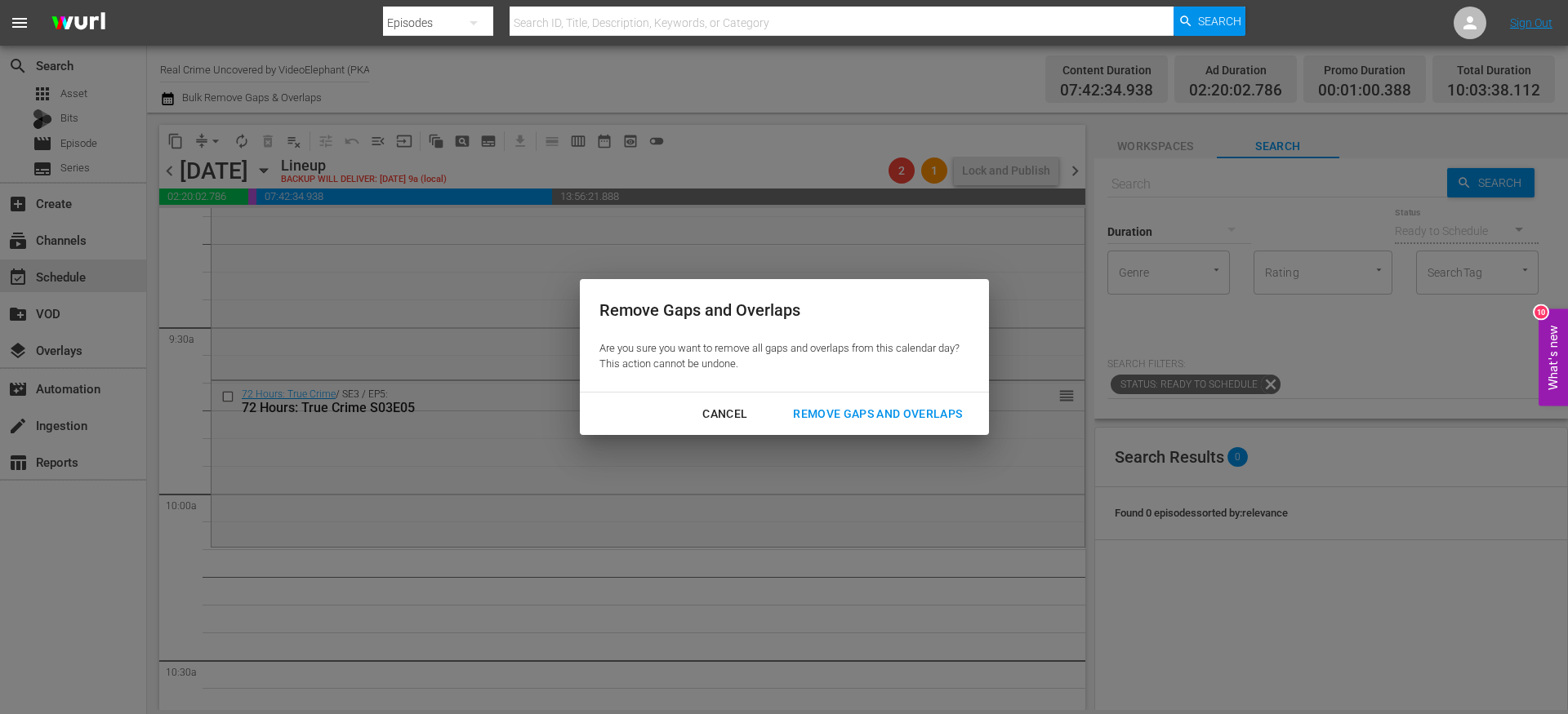
click at [826, 424] on button "Remove Gaps and Overlaps" at bounding box center [877, 414] width 209 height 30
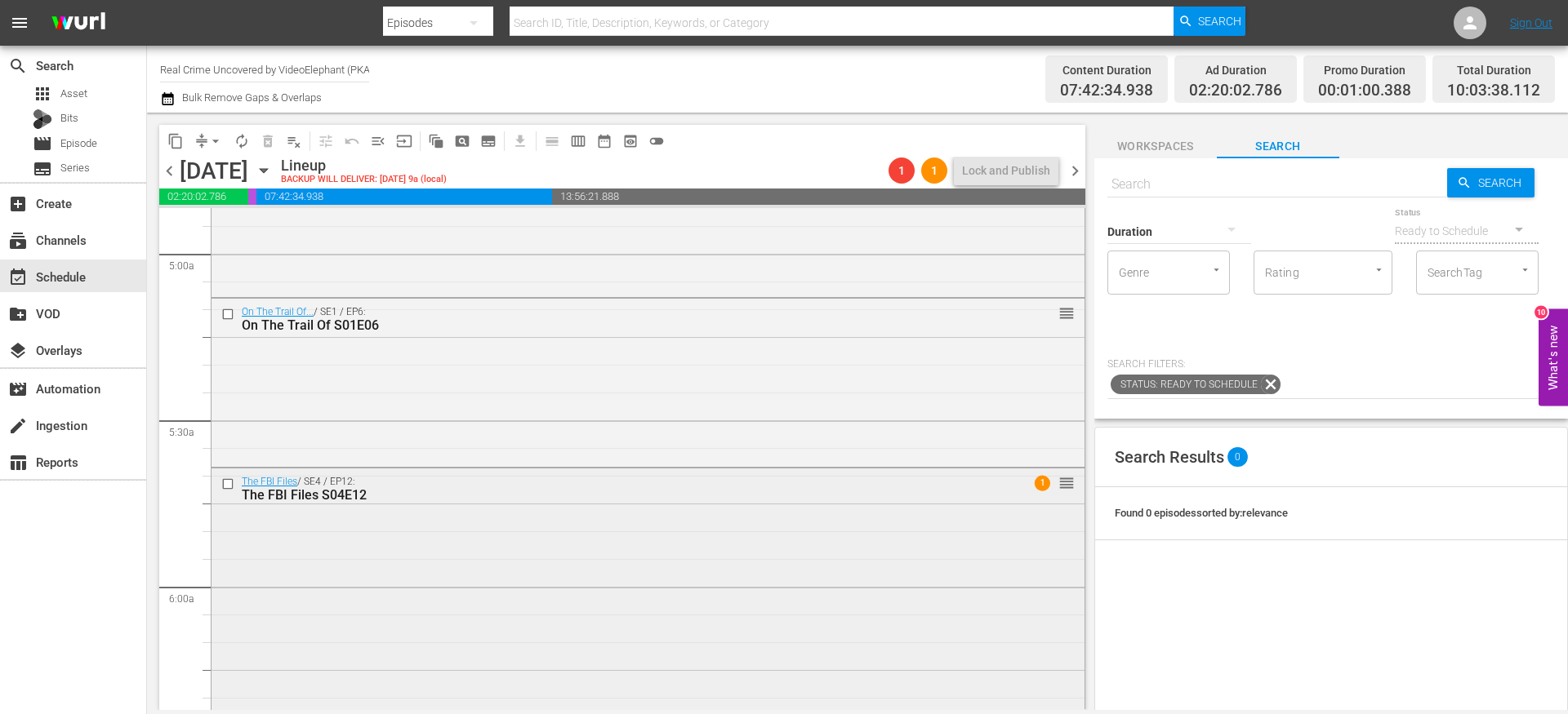
scroll to position [1575, 0]
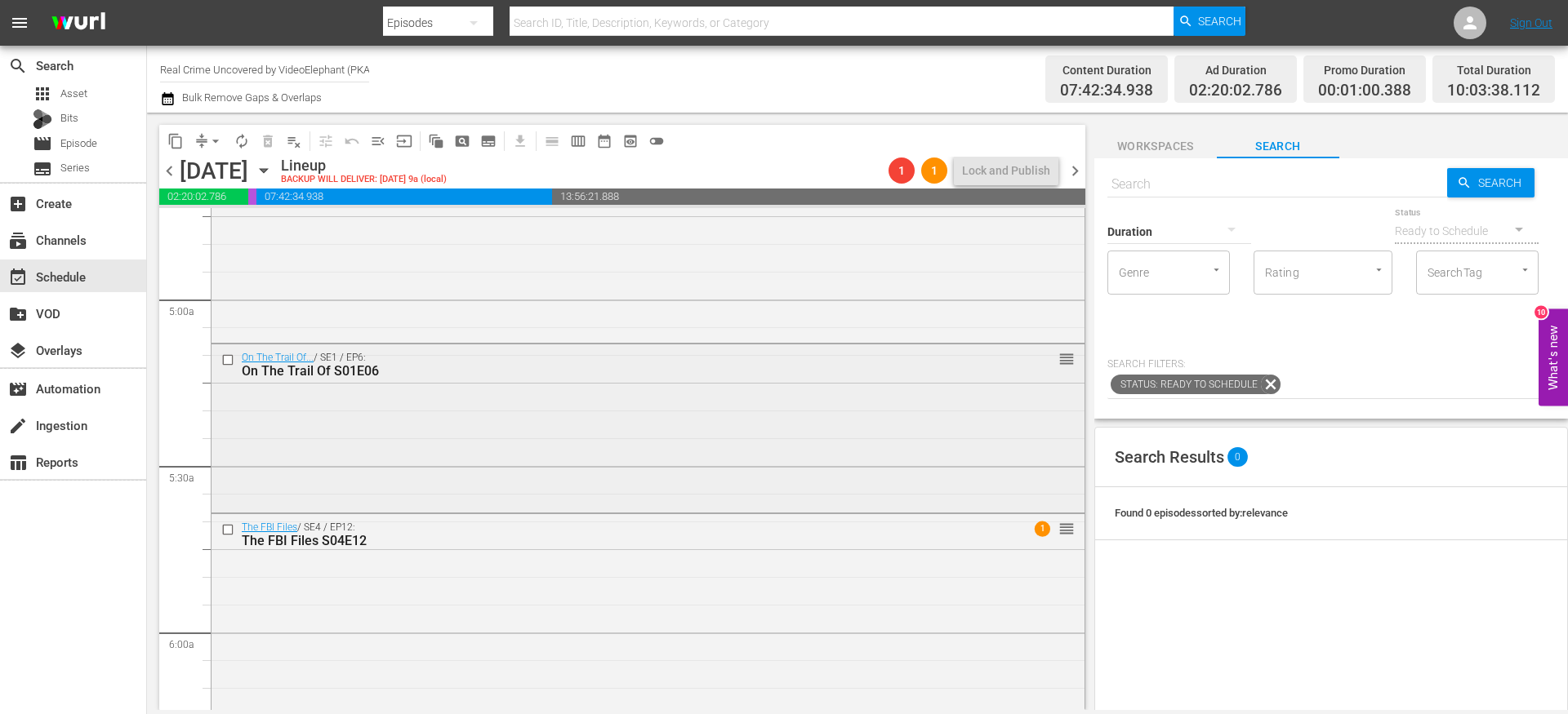
click at [226, 360] on input "checkbox" at bounding box center [230, 360] width 17 height 14
click at [230, 531] on input "checkbox" at bounding box center [230, 529] width 17 height 14
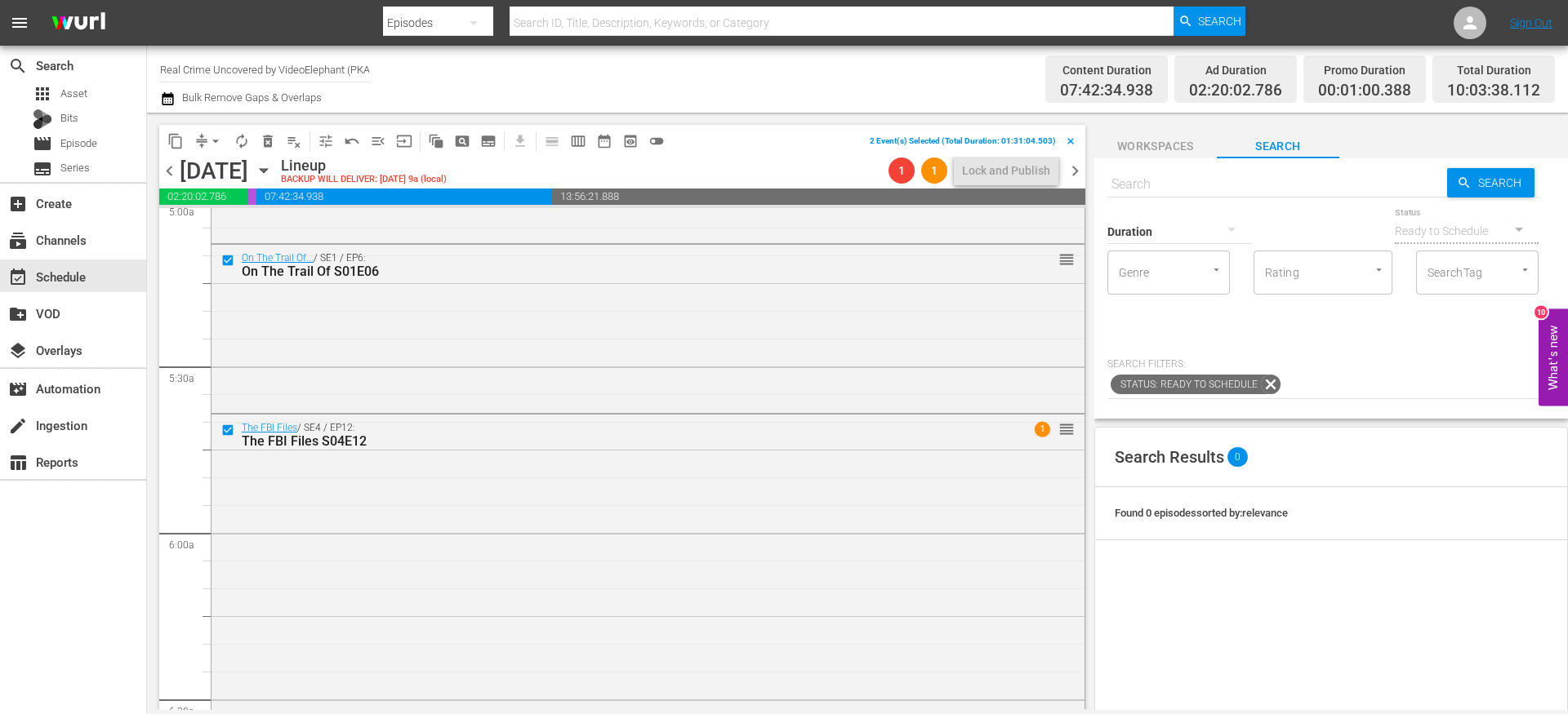
scroll to position [1799, 0]
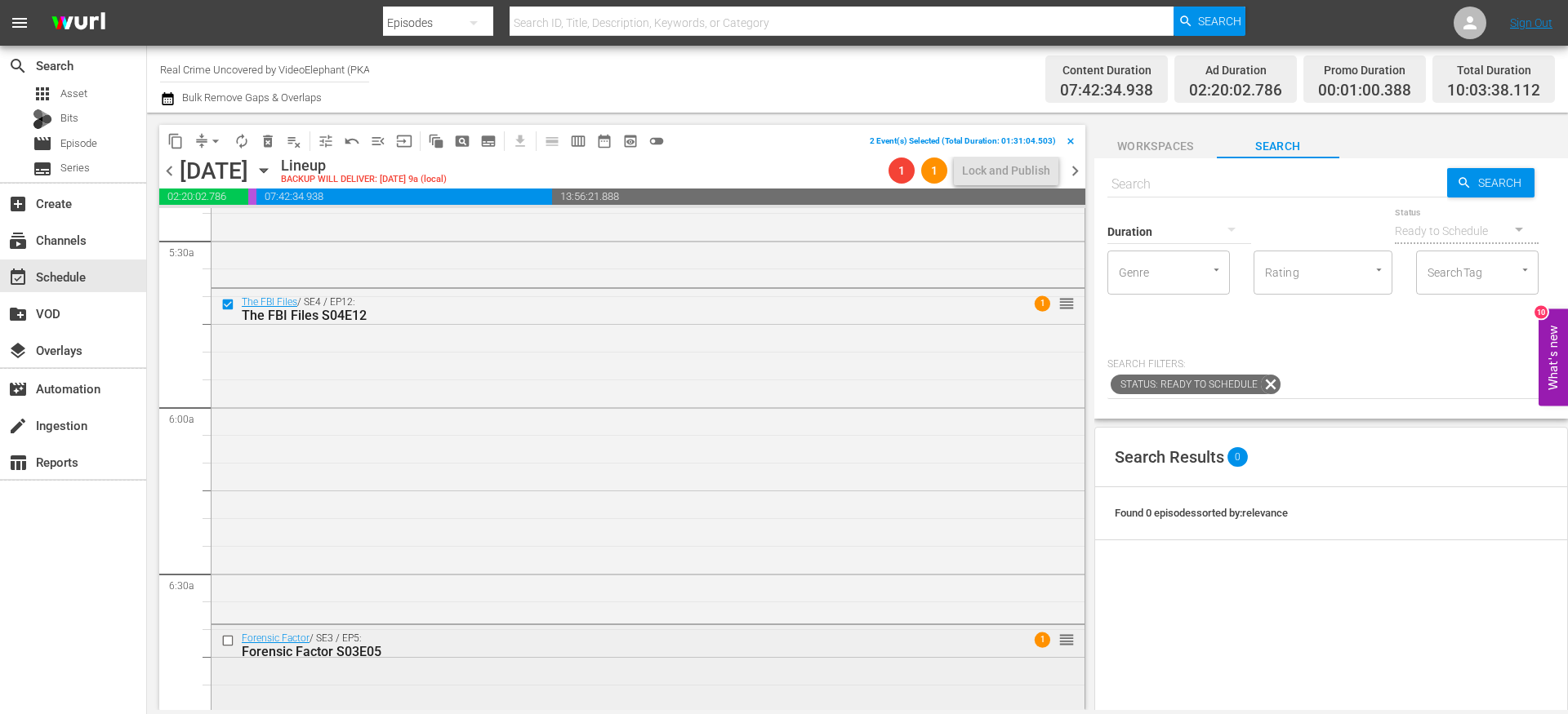
click at [227, 642] on input "checkbox" at bounding box center [230, 640] width 17 height 14
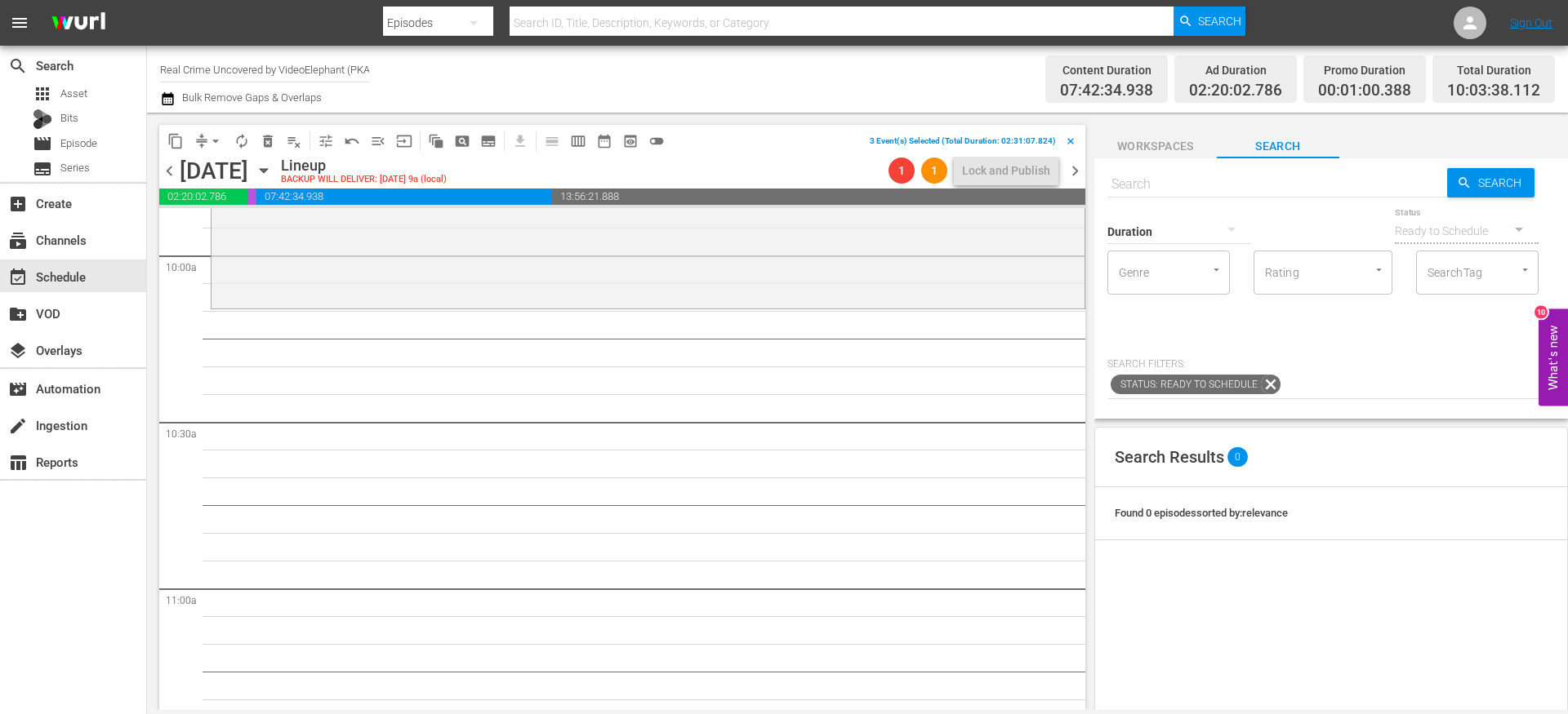
scroll to position [3221, 0]
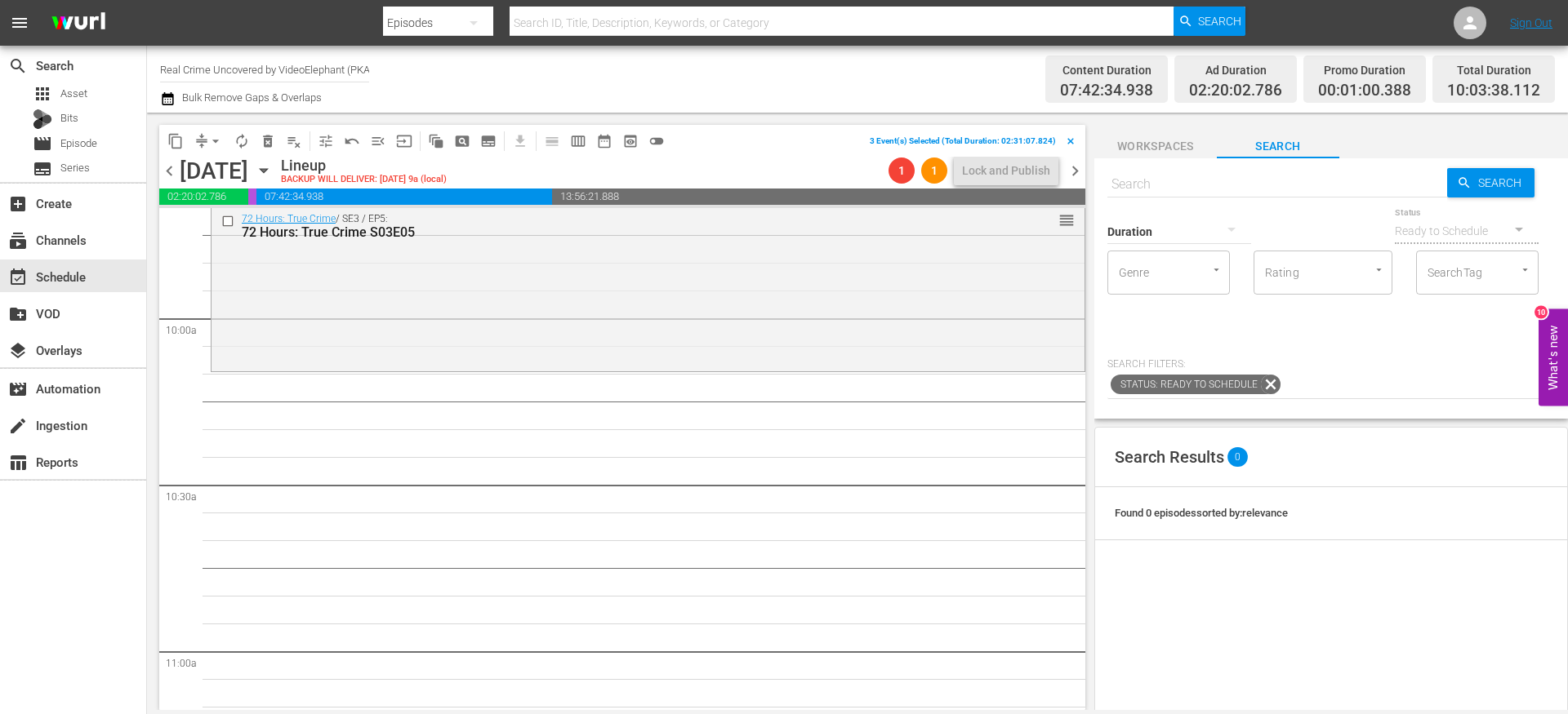
click at [173, 147] on span "content_copy" at bounding box center [175, 141] width 16 height 16
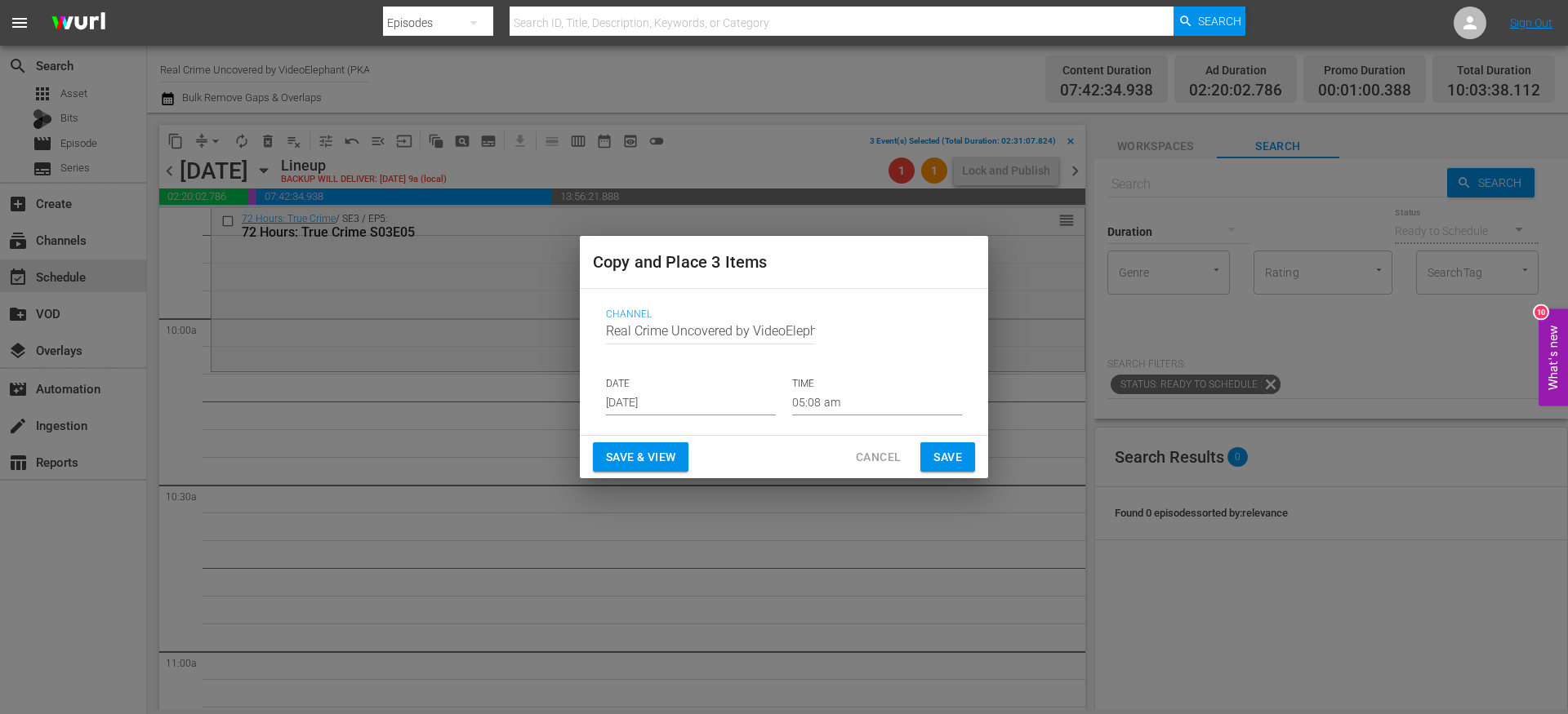
click at [721, 406] on input "[DATE]" at bounding box center [691, 403] width 170 height 24
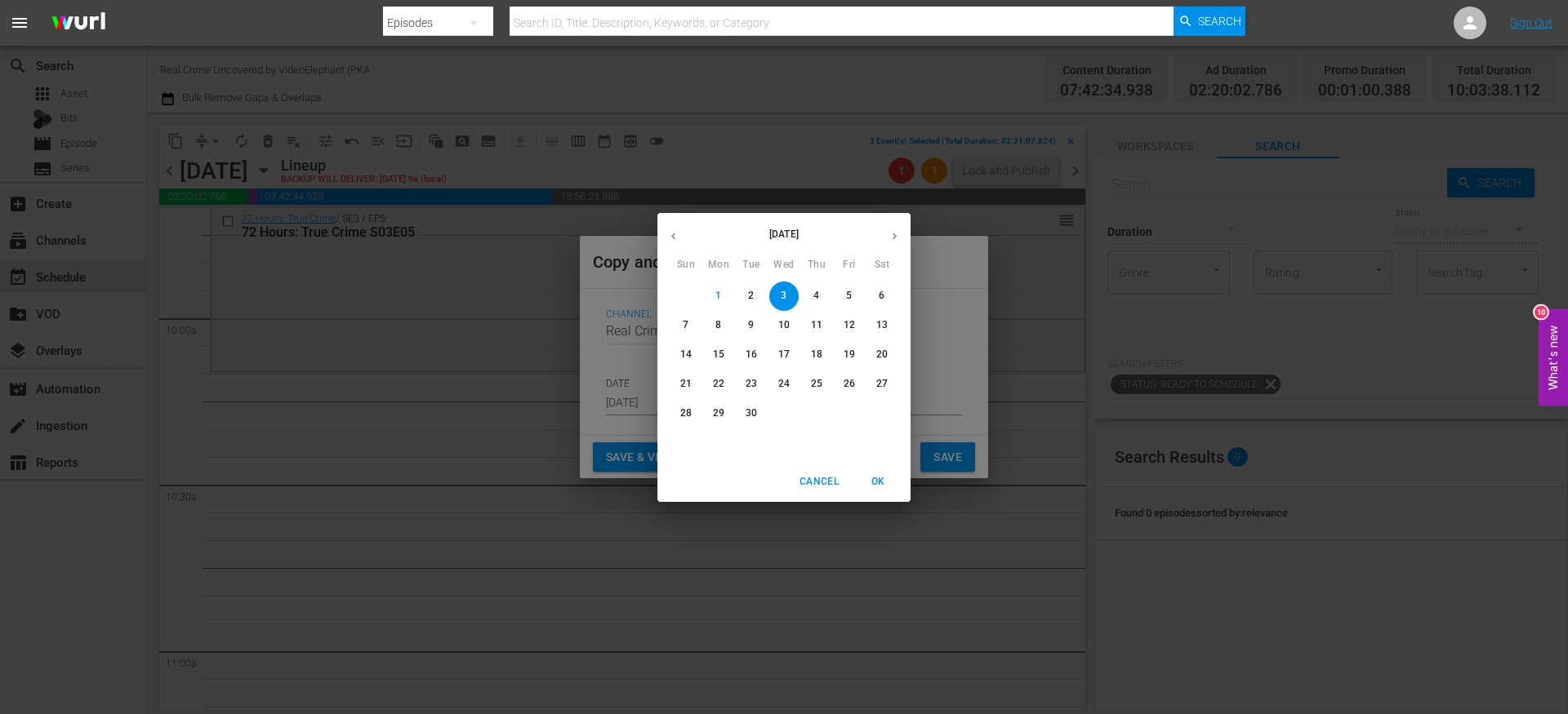
click at [783, 388] on p "24" at bounding box center [784, 383] width 11 height 14
type input "Sep 24th 2025"
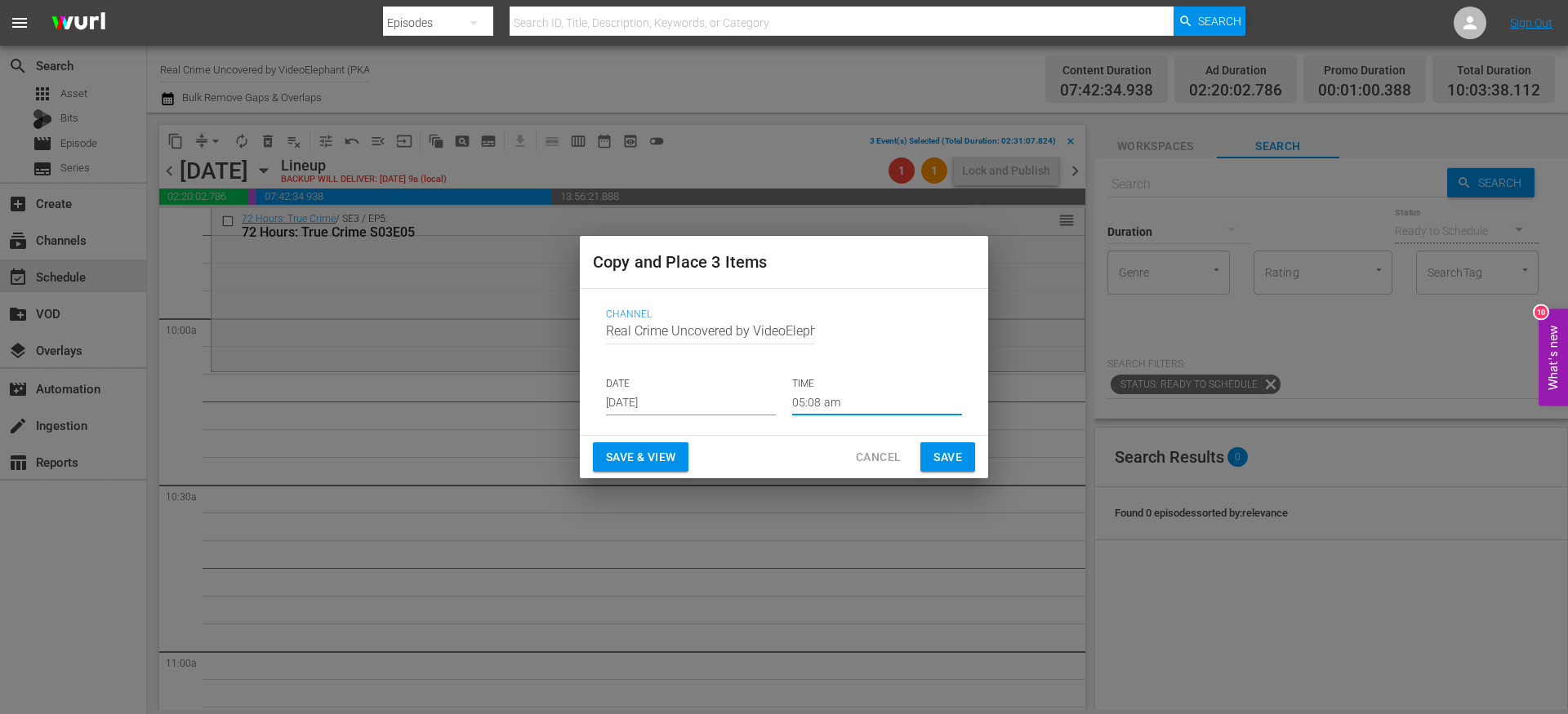
click at [814, 397] on input "05:08 am" at bounding box center [877, 403] width 170 height 24
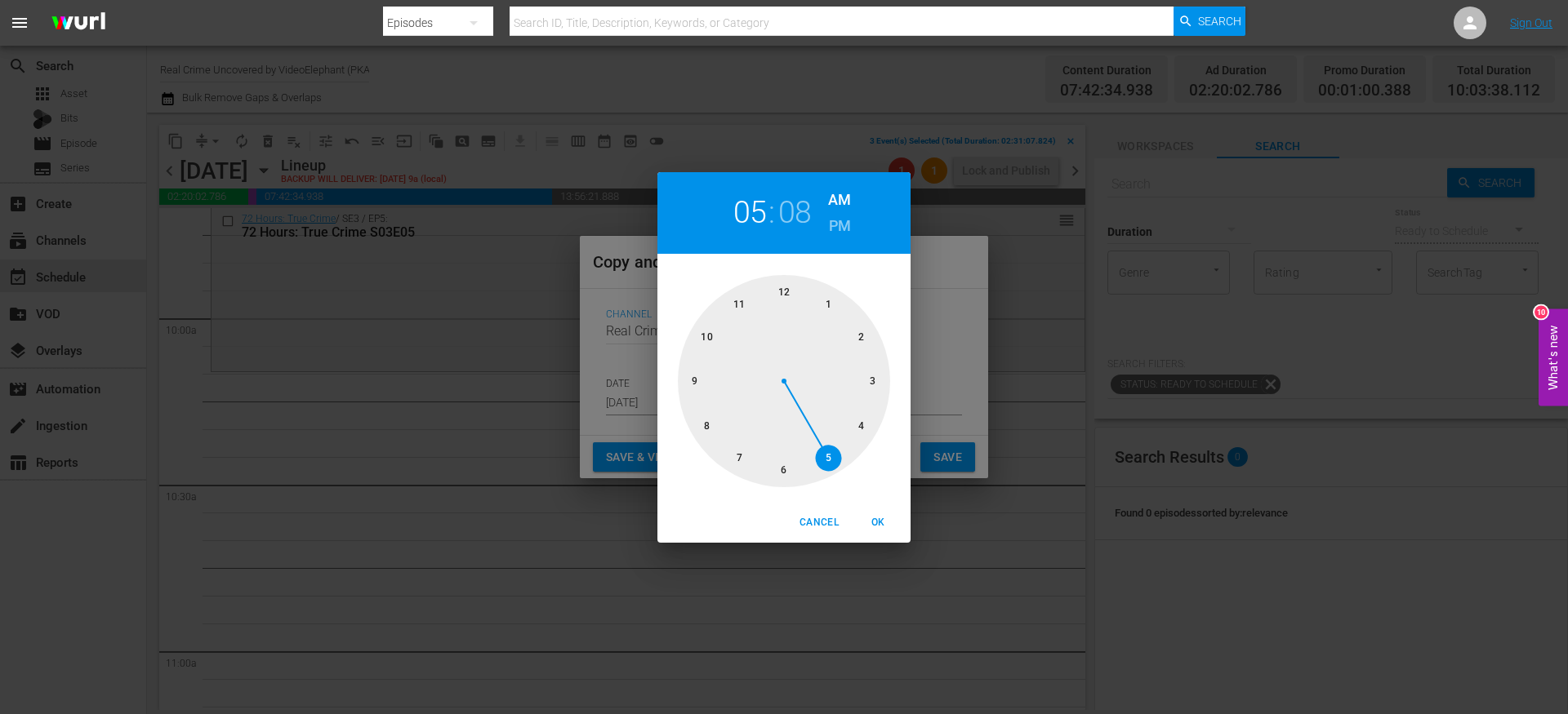
click at [712, 338] on div at bounding box center [784, 381] width 212 height 212
click at [781, 297] on div at bounding box center [784, 381] width 212 height 212
click at [884, 520] on span "OK" at bounding box center [877, 522] width 39 height 17
type input "10:00 am"
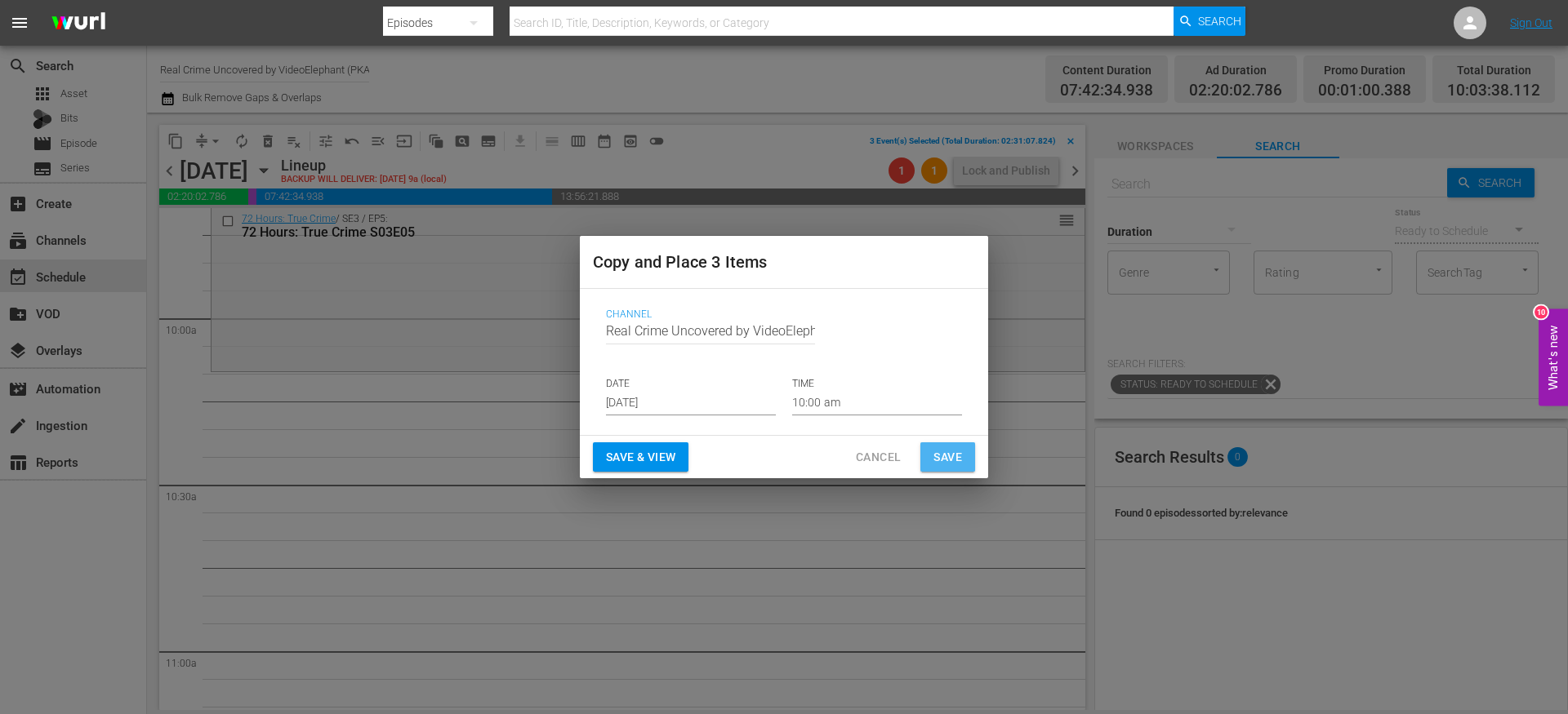
click at [942, 461] on span "Save" at bounding box center [947, 458] width 28 height 21
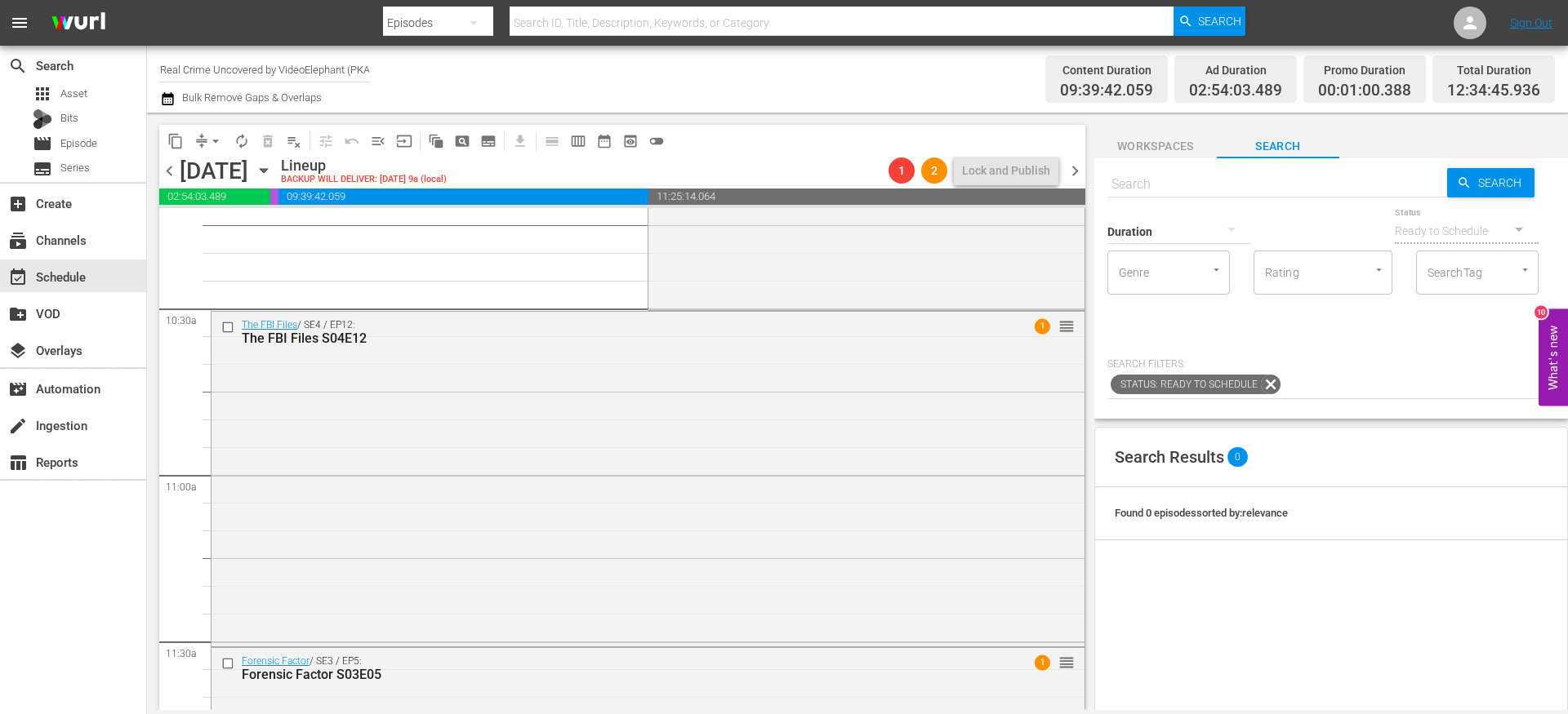
scroll to position [3861, 0]
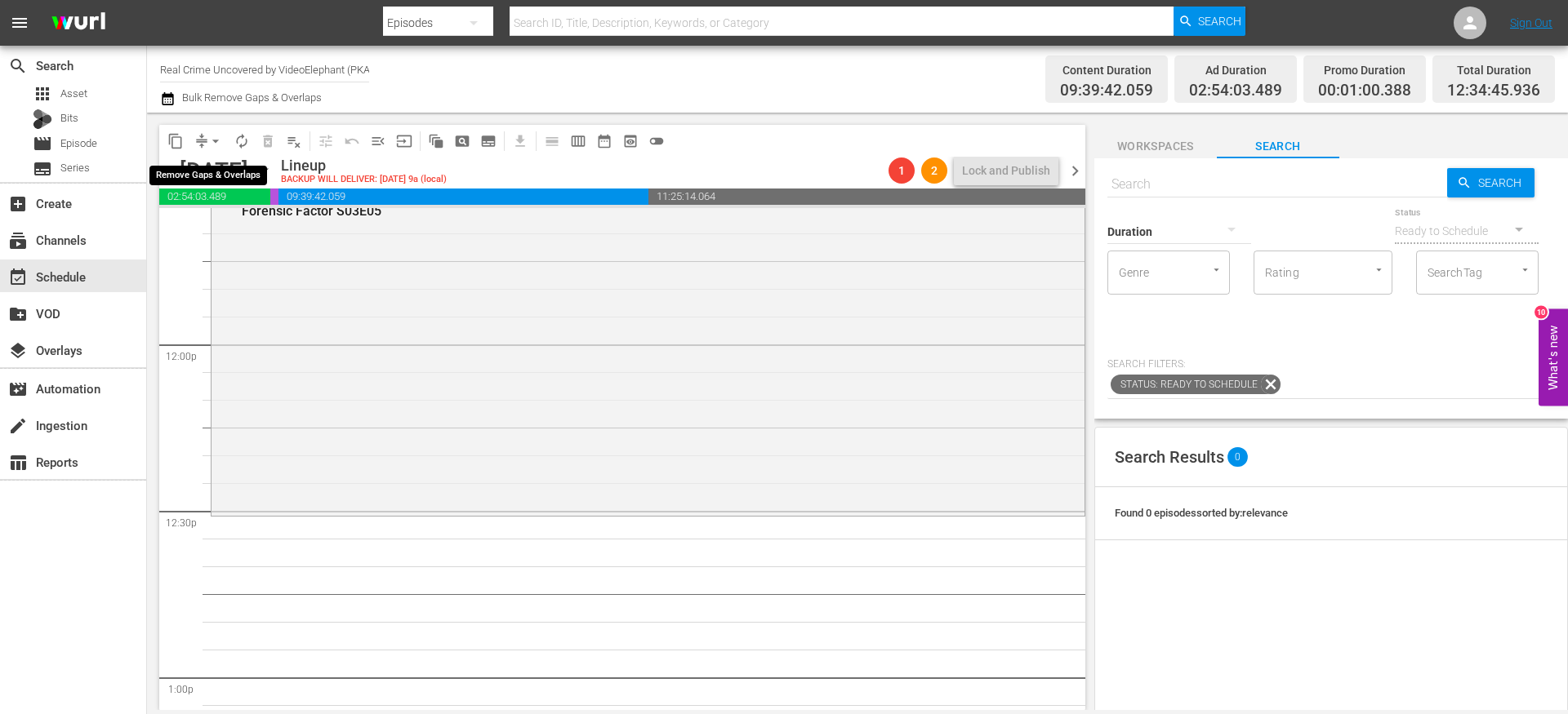
click at [206, 146] on button "arrow_drop_down" at bounding box center [216, 141] width 26 height 26
click at [242, 231] on li "Align to End of Previous Day" at bounding box center [216, 228] width 171 height 27
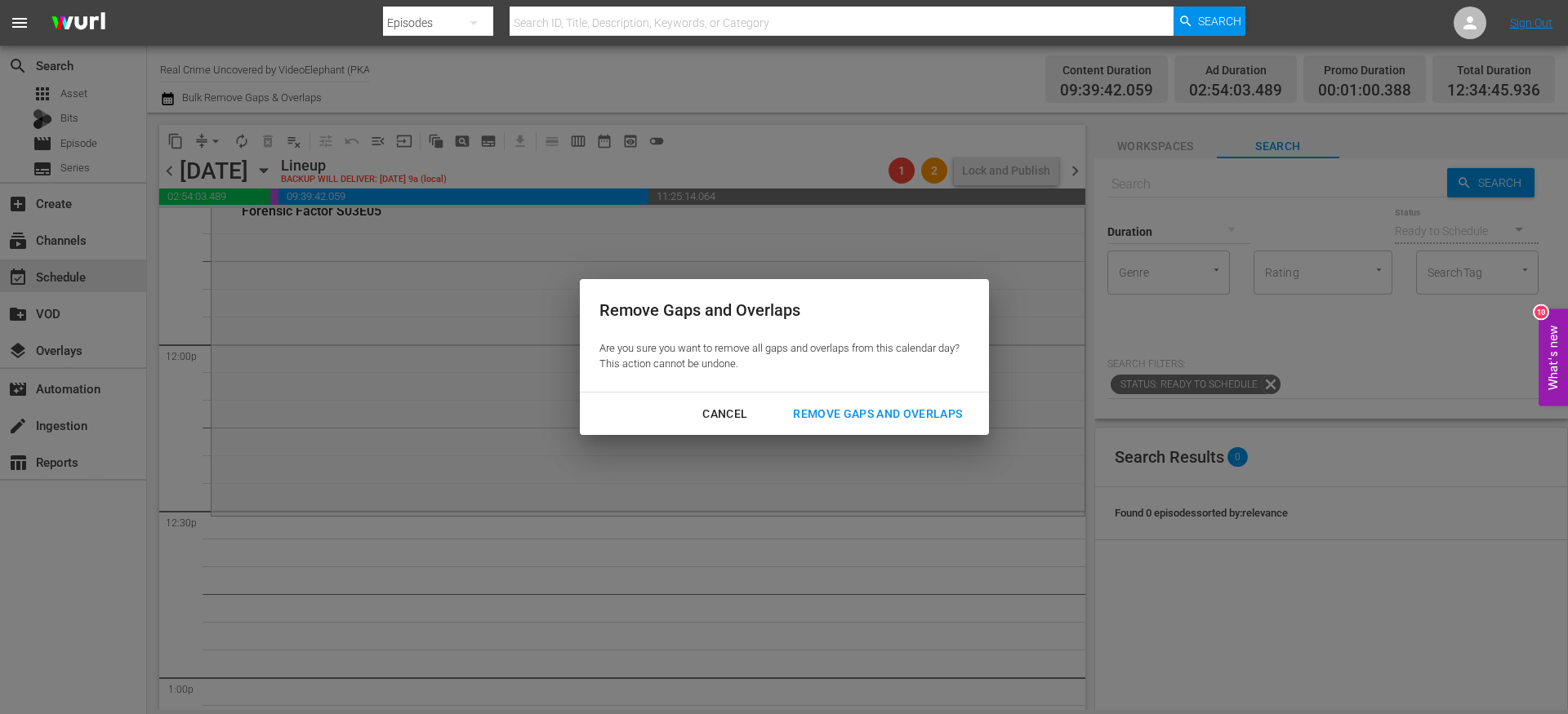
click at [872, 411] on div "Remove Gaps and Overlaps" at bounding box center [877, 414] width 195 height 21
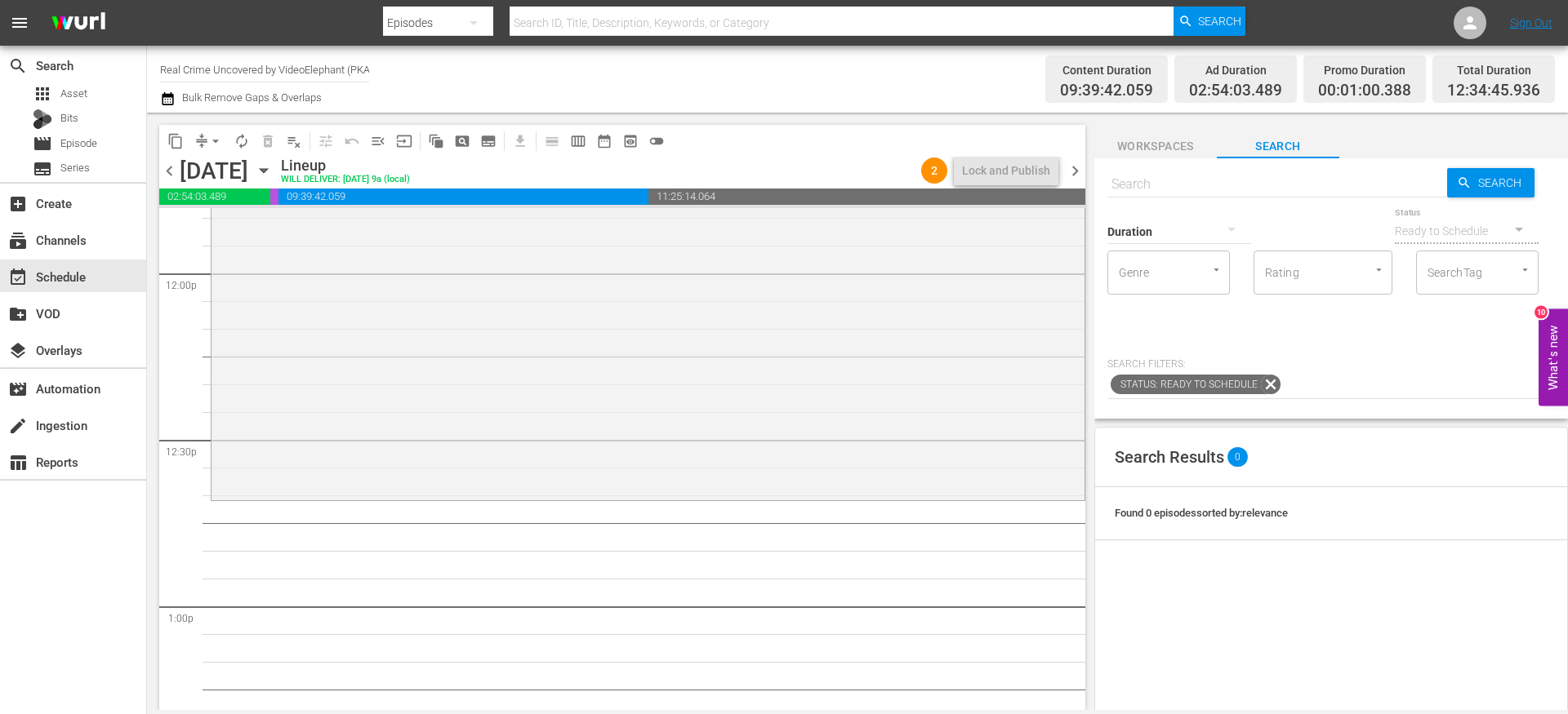
scroll to position [3968, 0]
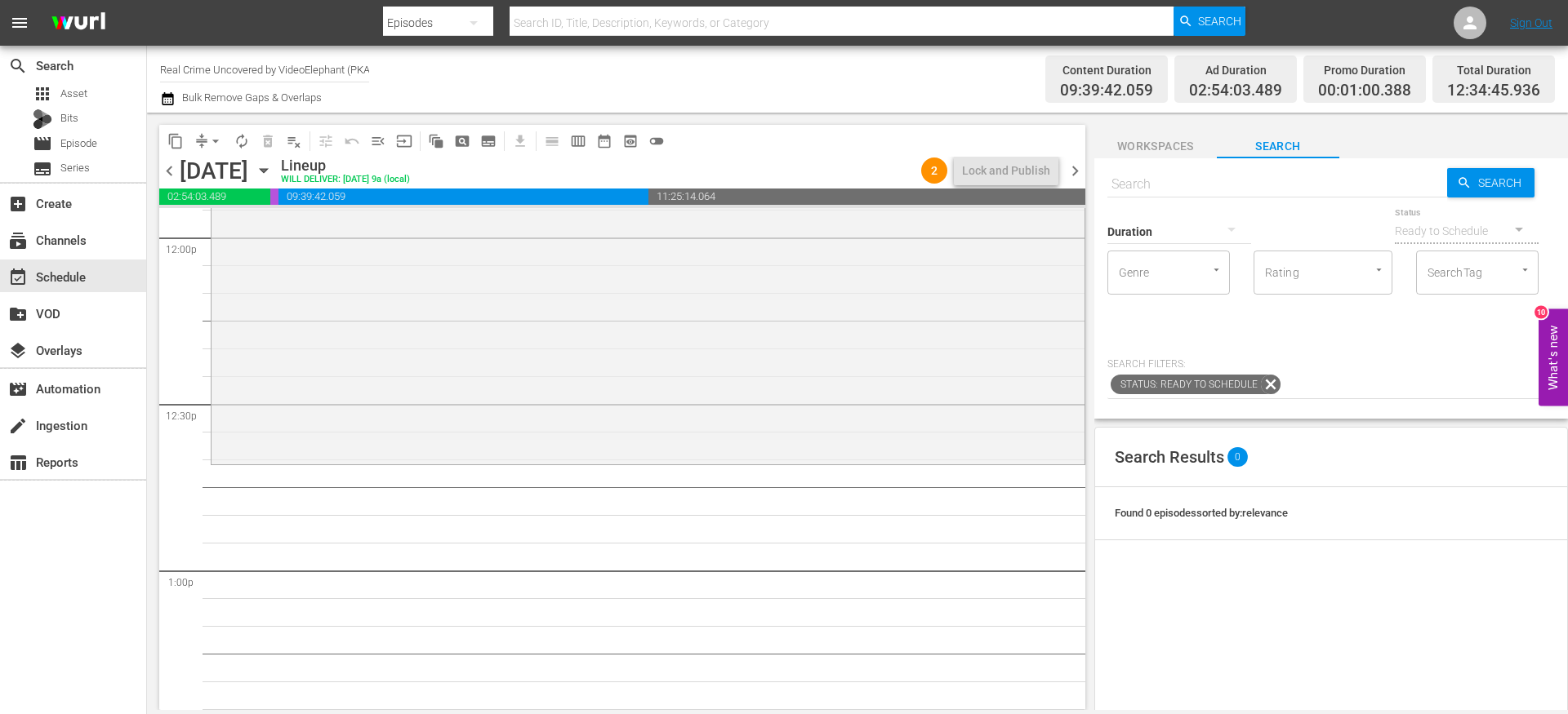
click at [1240, 194] on div "Duration" at bounding box center [1178, 221] width 144 height 59
click at [1225, 185] on input "text" at bounding box center [1277, 185] width 340 height 39
paste input ""Interpol Investigates S01E06 ""
click at [1114, 181] on input ""Interpol Investigates S01E06" at bounding box center [1277, 185] width 340 height 39
type input "Interpol Investigates S01E06"
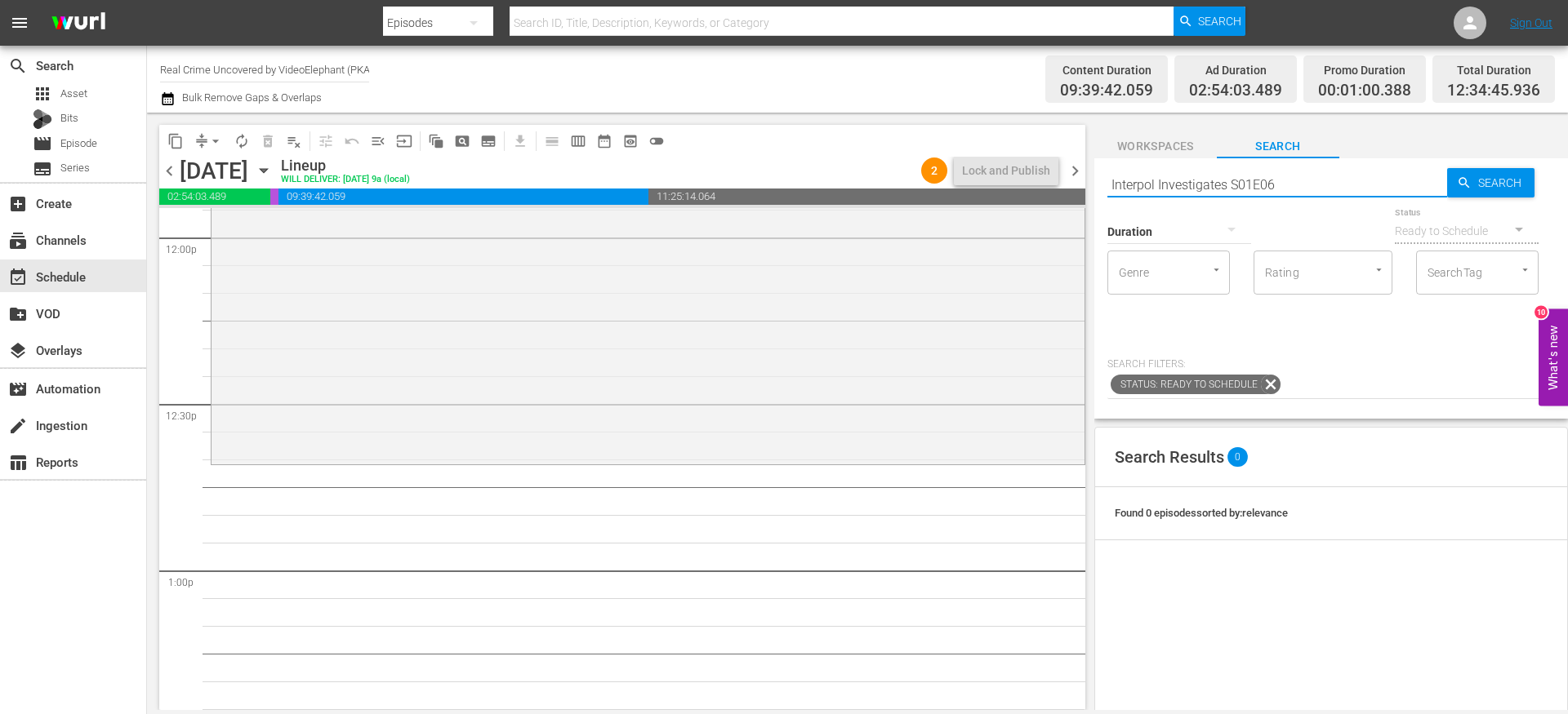
type input ""Interpol Investigates S01E06"
type input "Interpol Investigates S01E06"
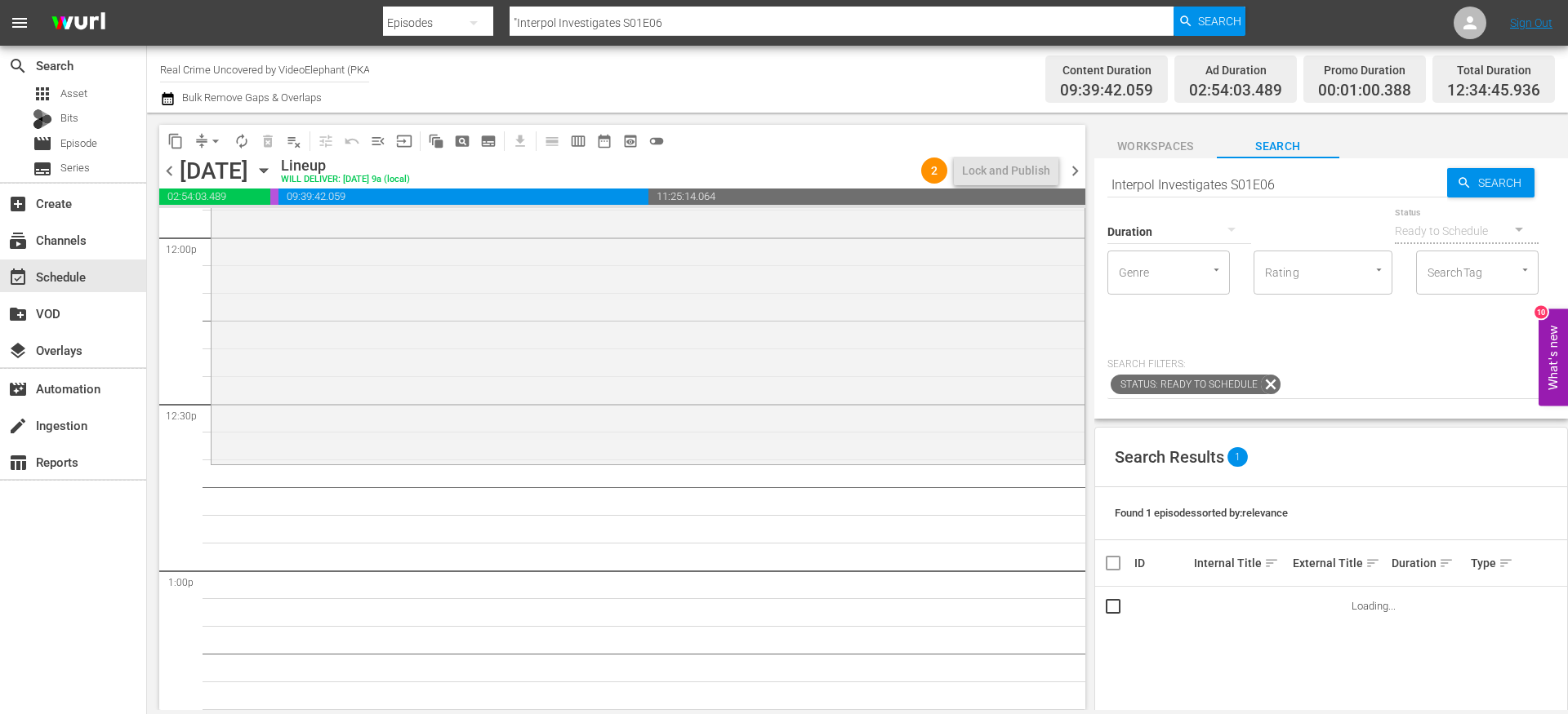
type input "Interpol Investigates S01E06"
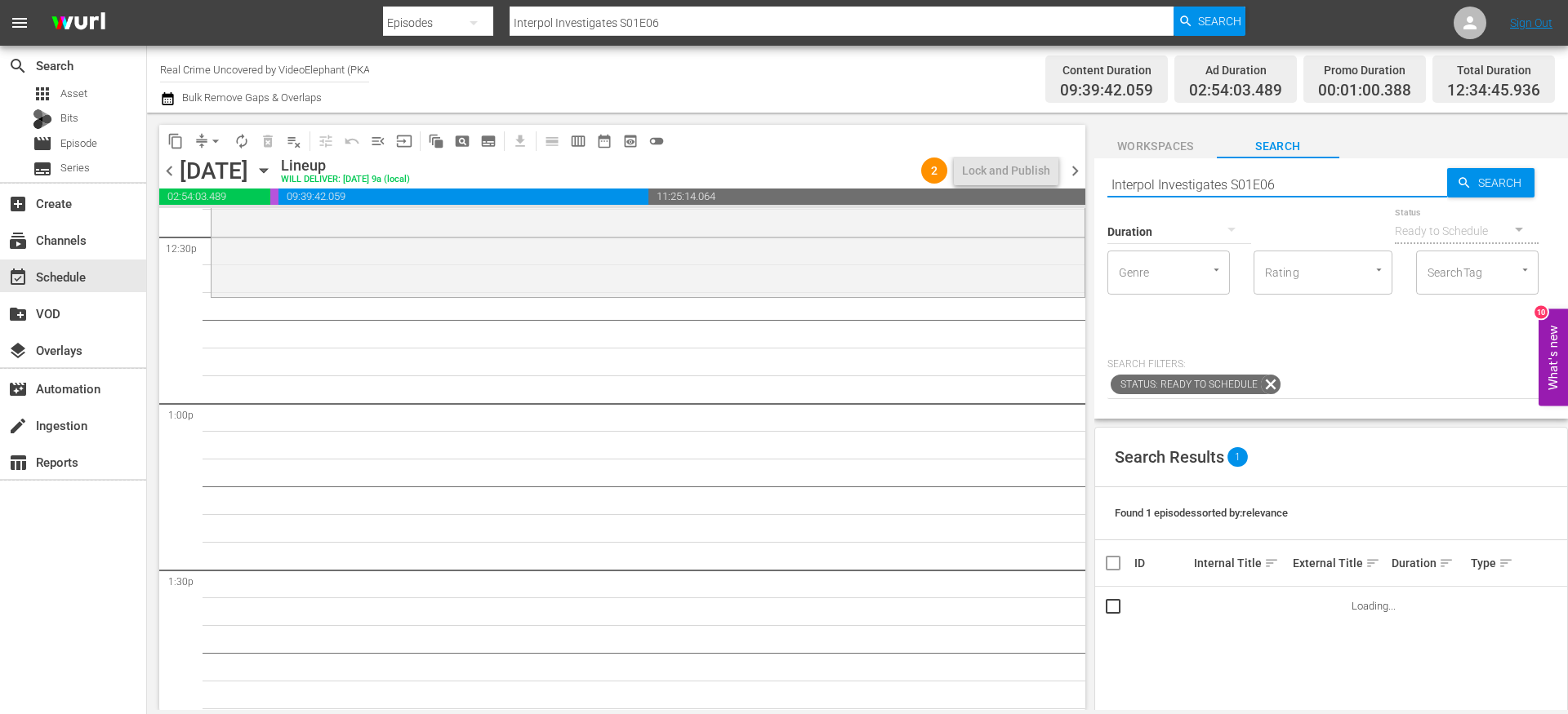
scroll to position [4137, 0]
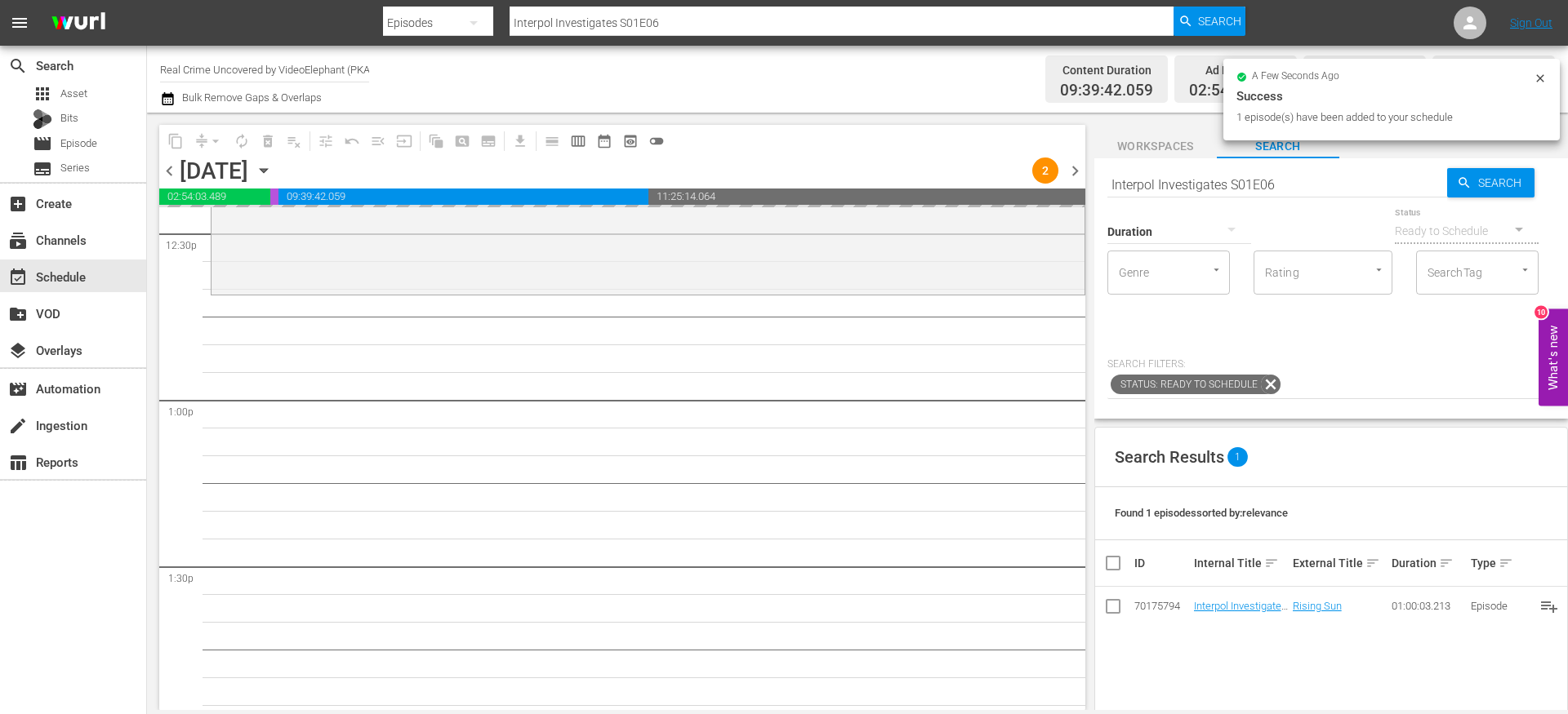
click at [1285, 178] on input "Interpol Investigates S01E06" at bounding box center [1277, 185] width 340 height 39
type input "Interpol Investigates S01E07"
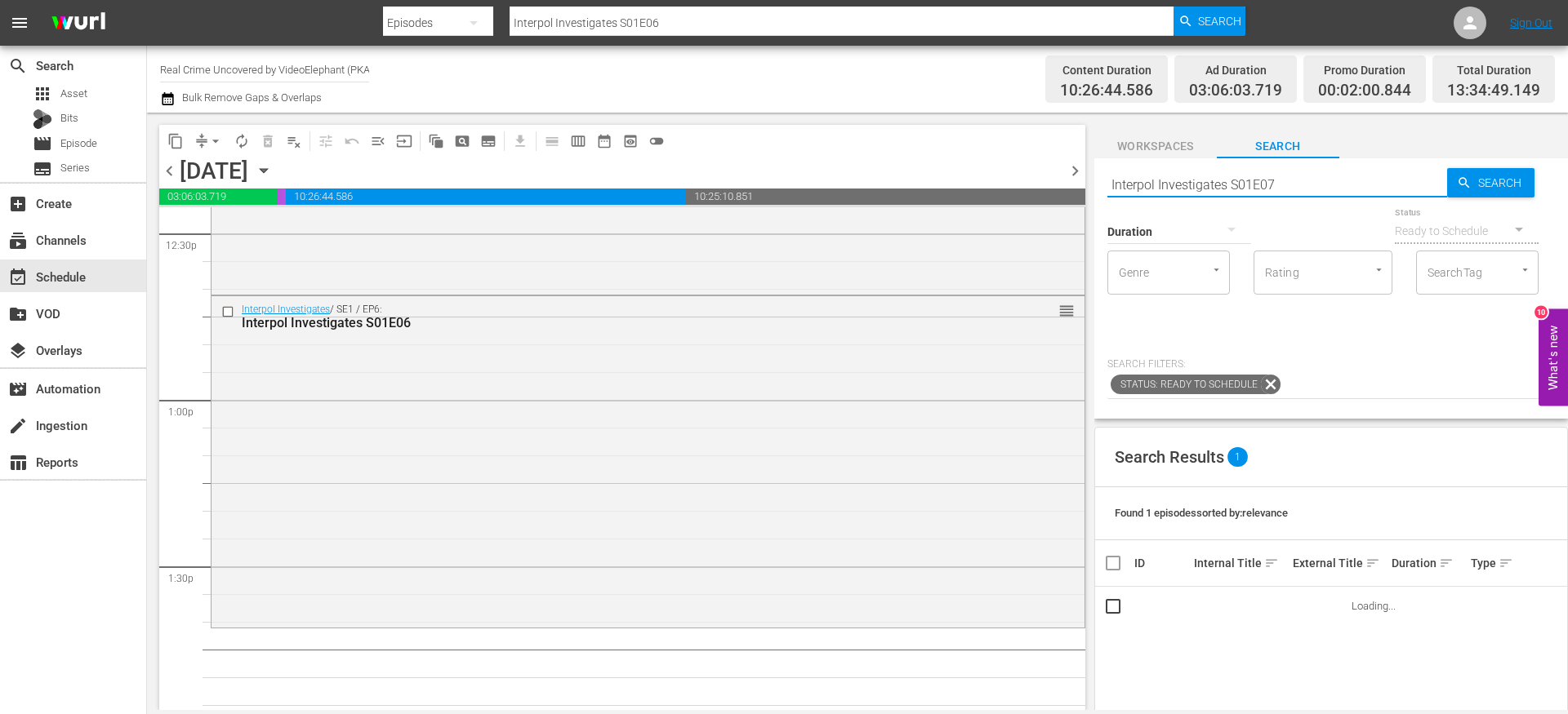
type input "Interpol Investigates S01E07"
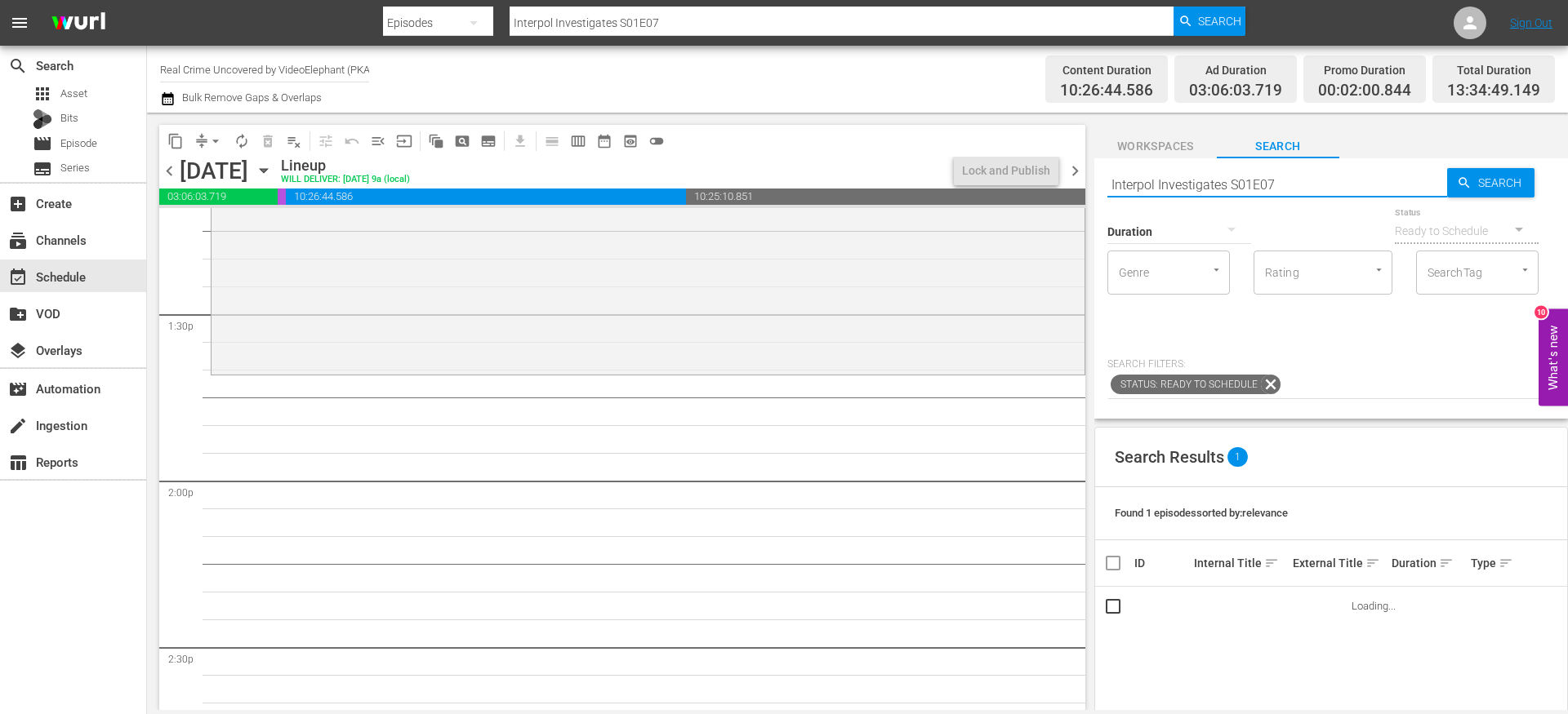
scroll to position [4393, 0]
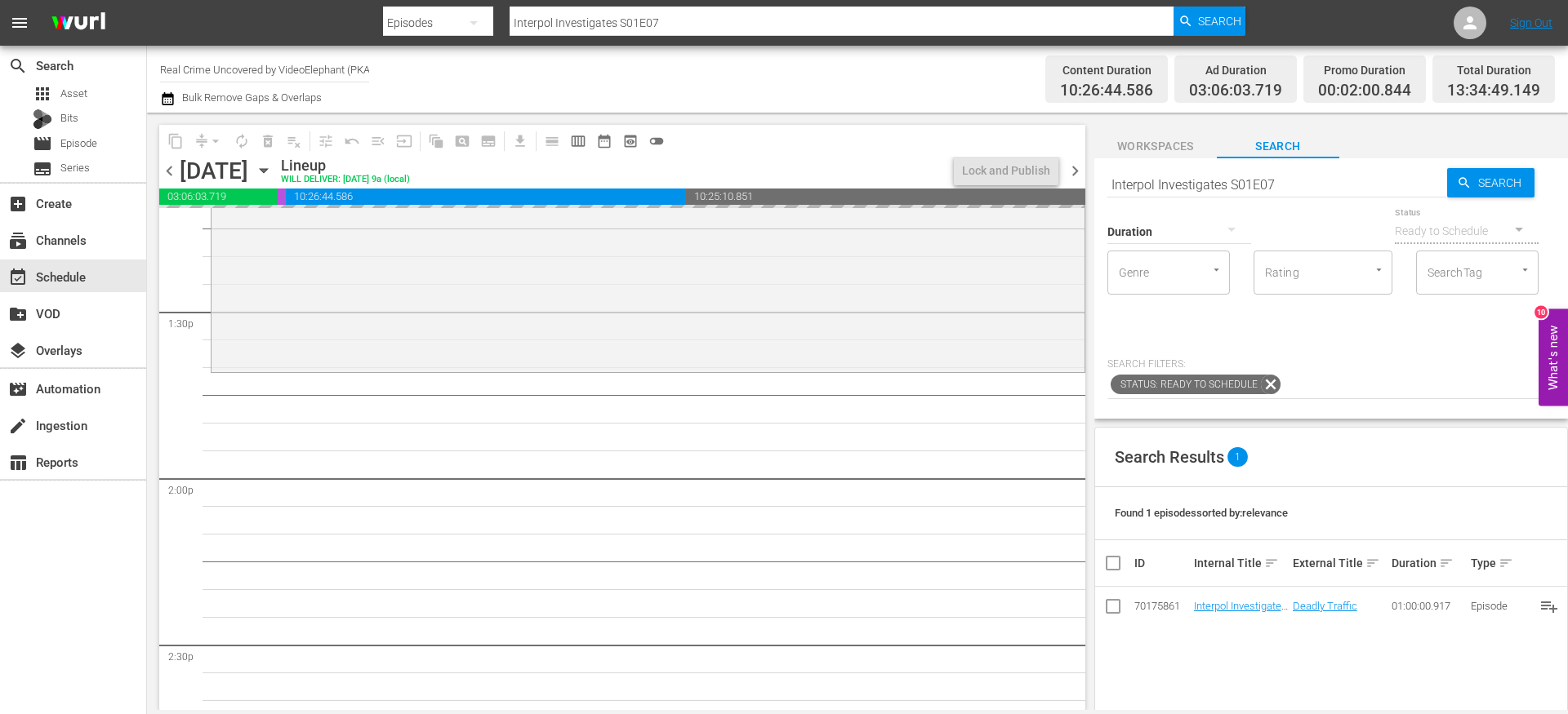
click at [1281, 185] on input "Interpol Investigates S01E07" at bounding box center [1277, 185] width 340 height 39
type input "Interpol Investigates S01E08"
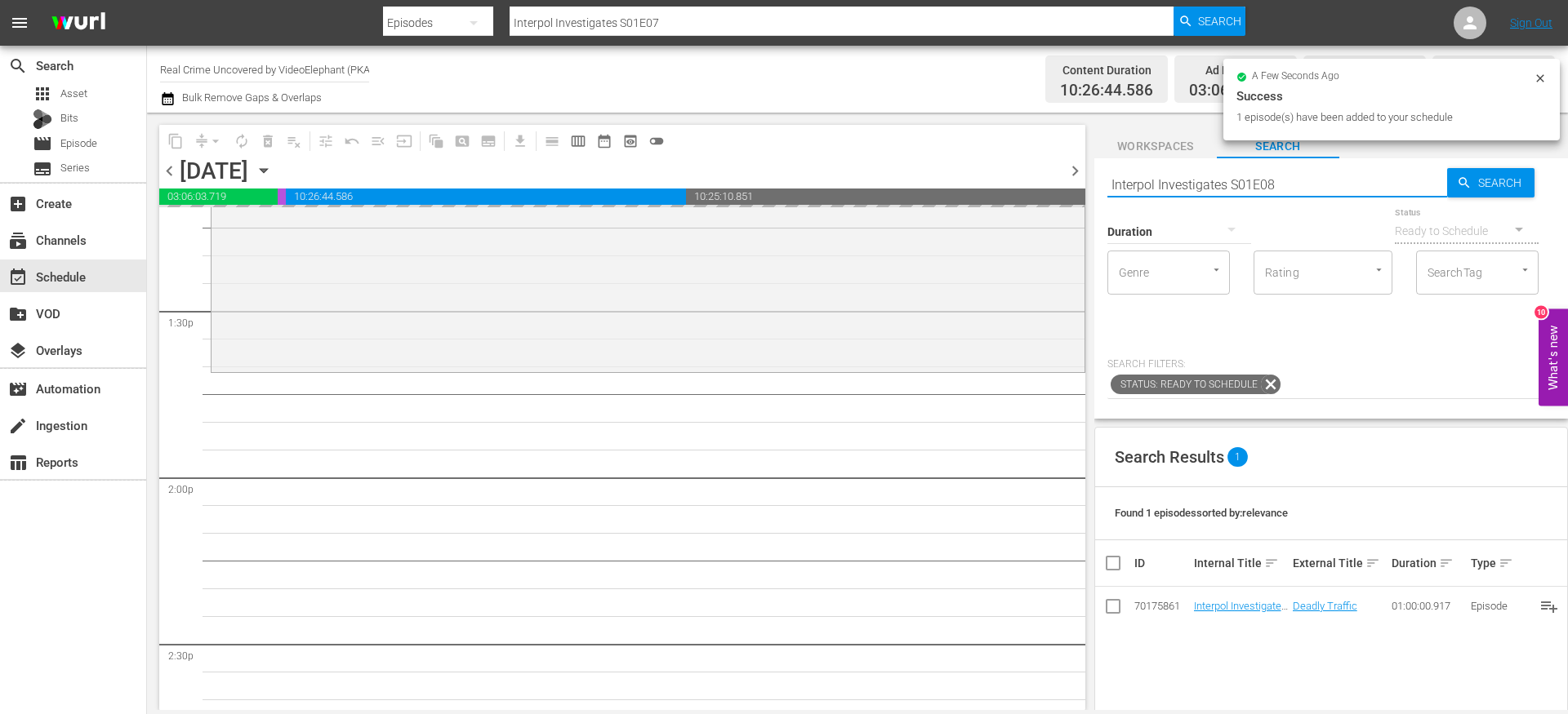
type input "Interpol Investigates S01E08"
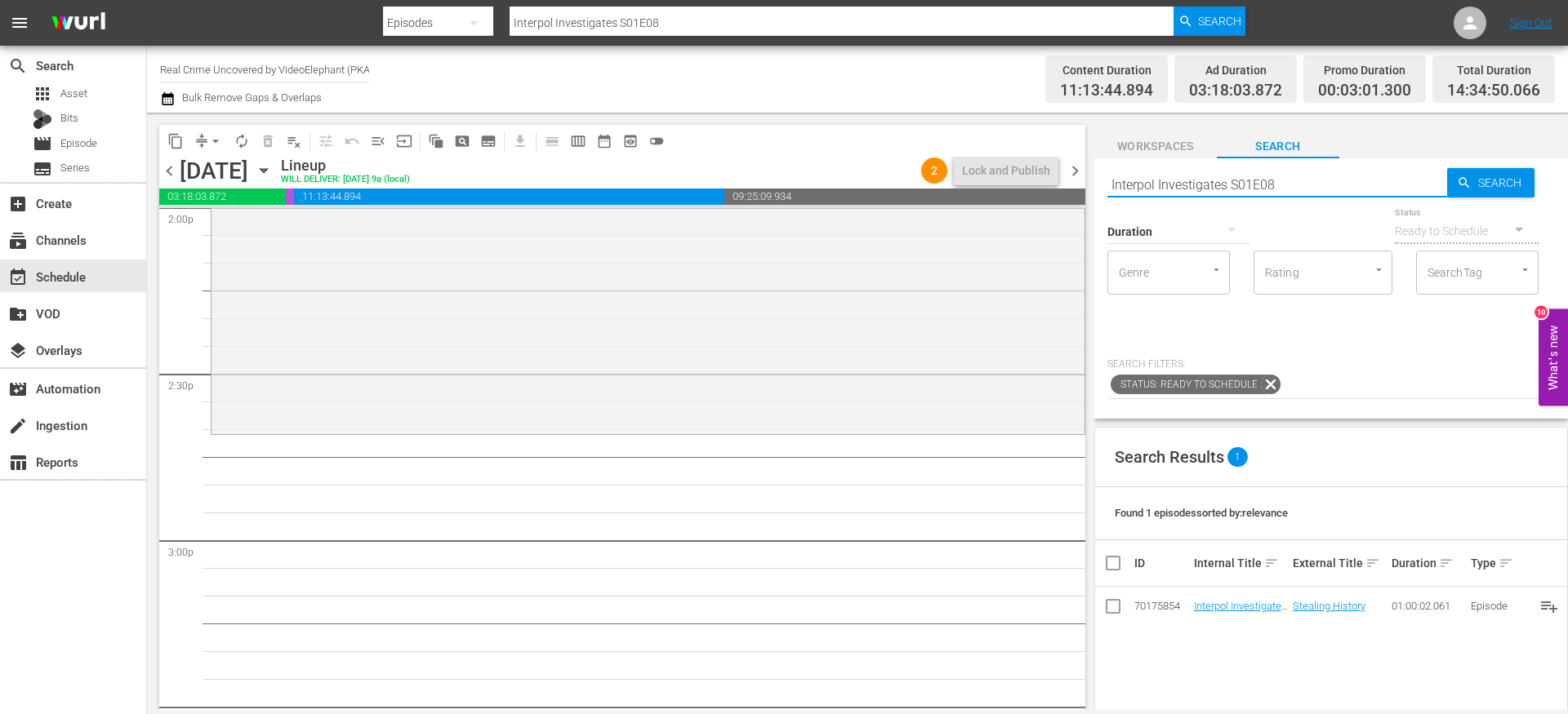
scroll to position [4694, 0]
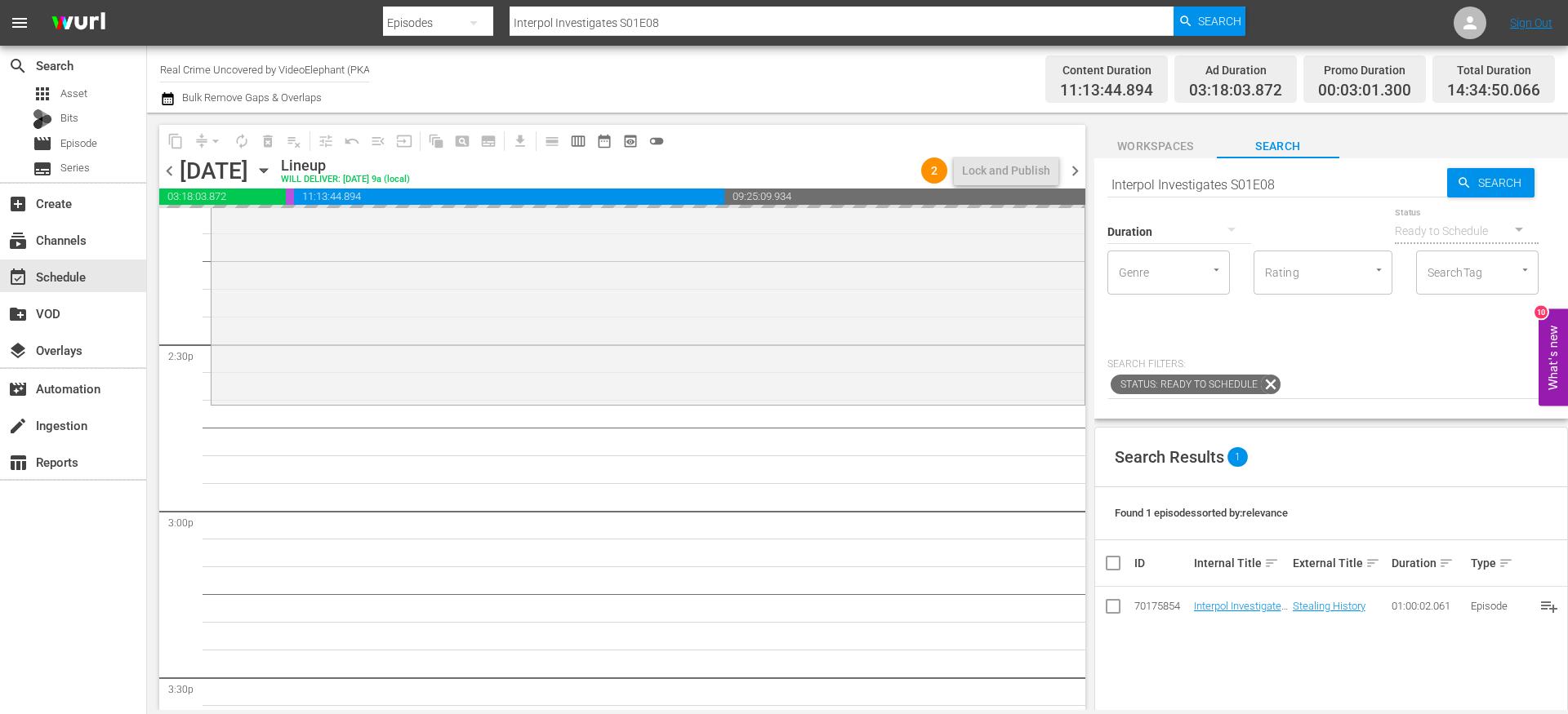
click at [1288, 184] on input "Interpol Investigates S01E08" at bounding box center [1277, 185] width 340 height 39
type input "Interpol Investigates S01E09"
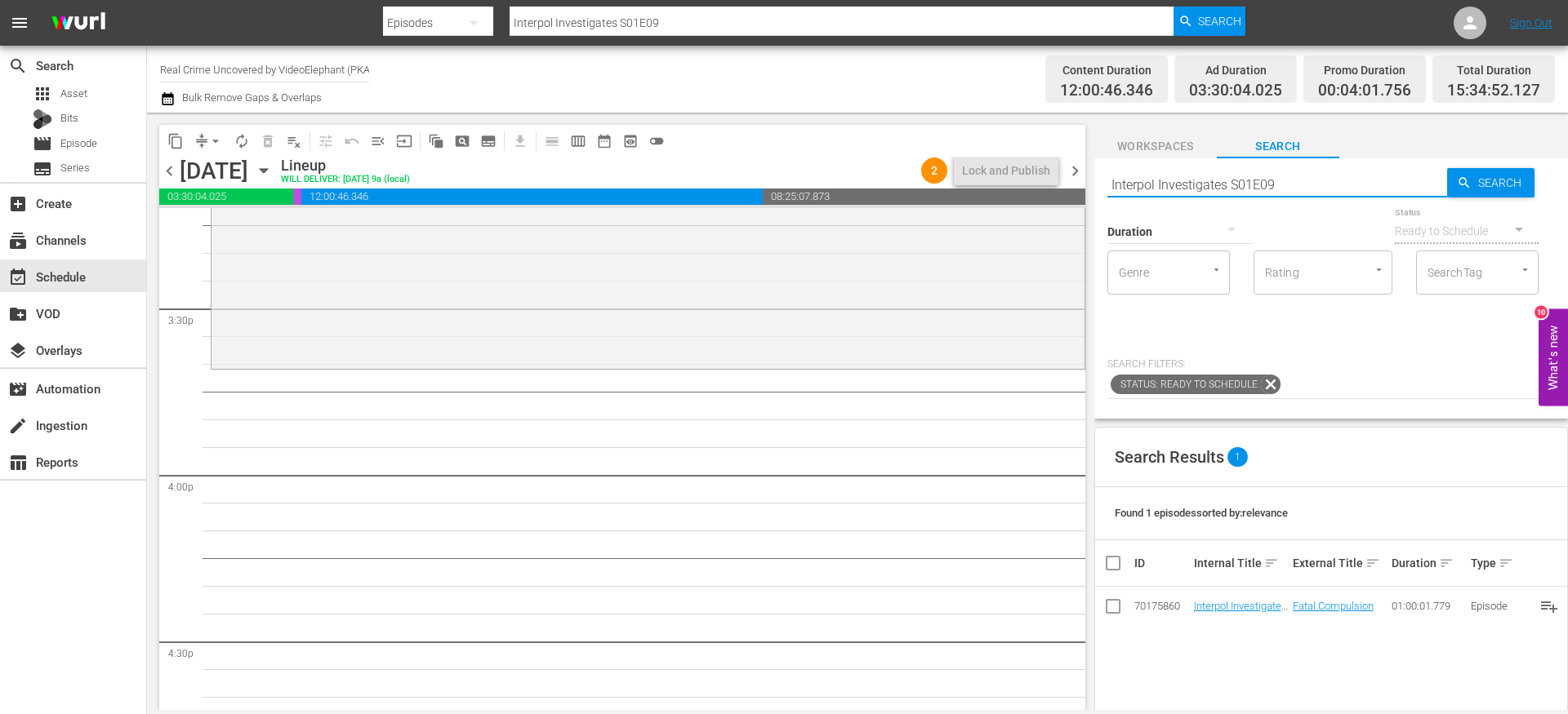
scroll to position [5088, 0]
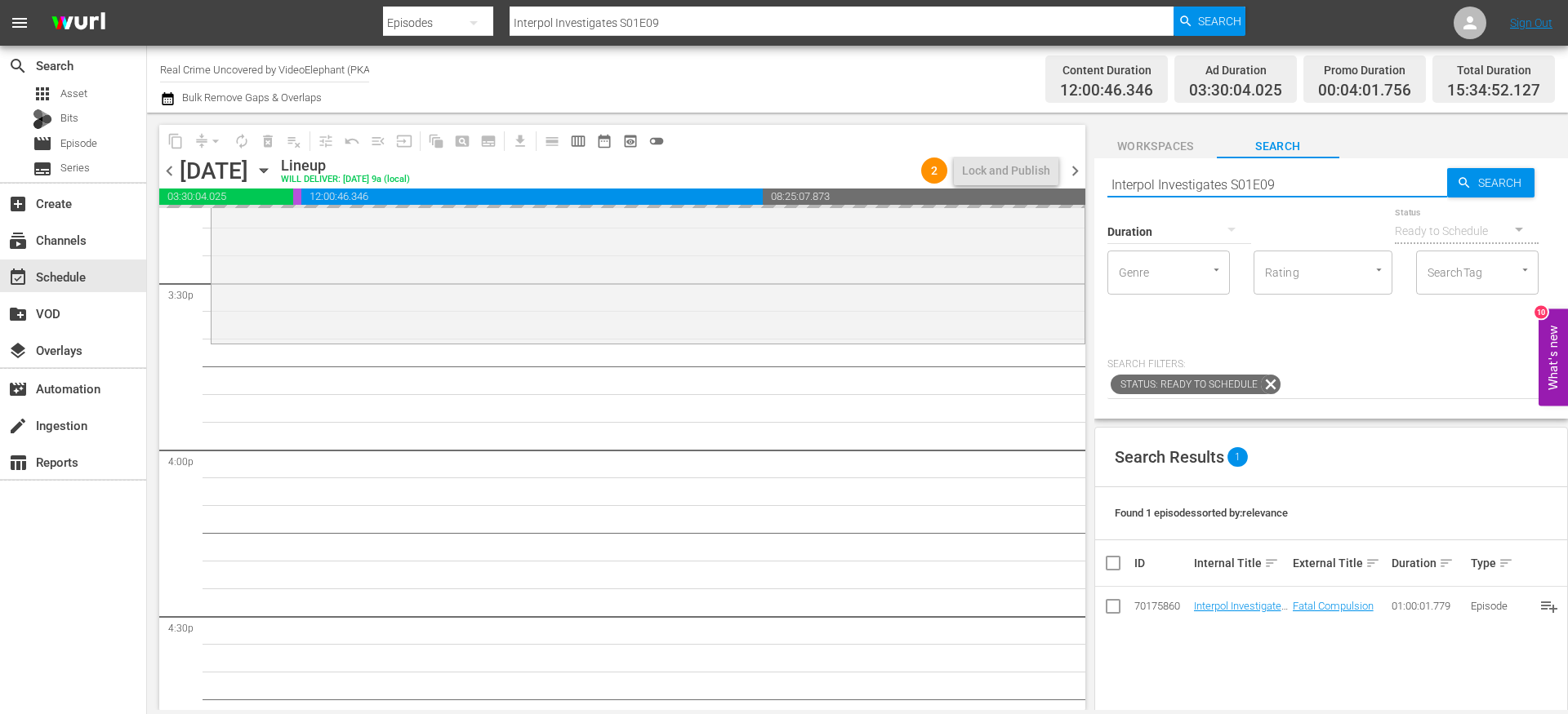
click at [1290, 176] on input "Interpol Investigates S01E09" at bounding box center [1277, 185] width 340 height 39
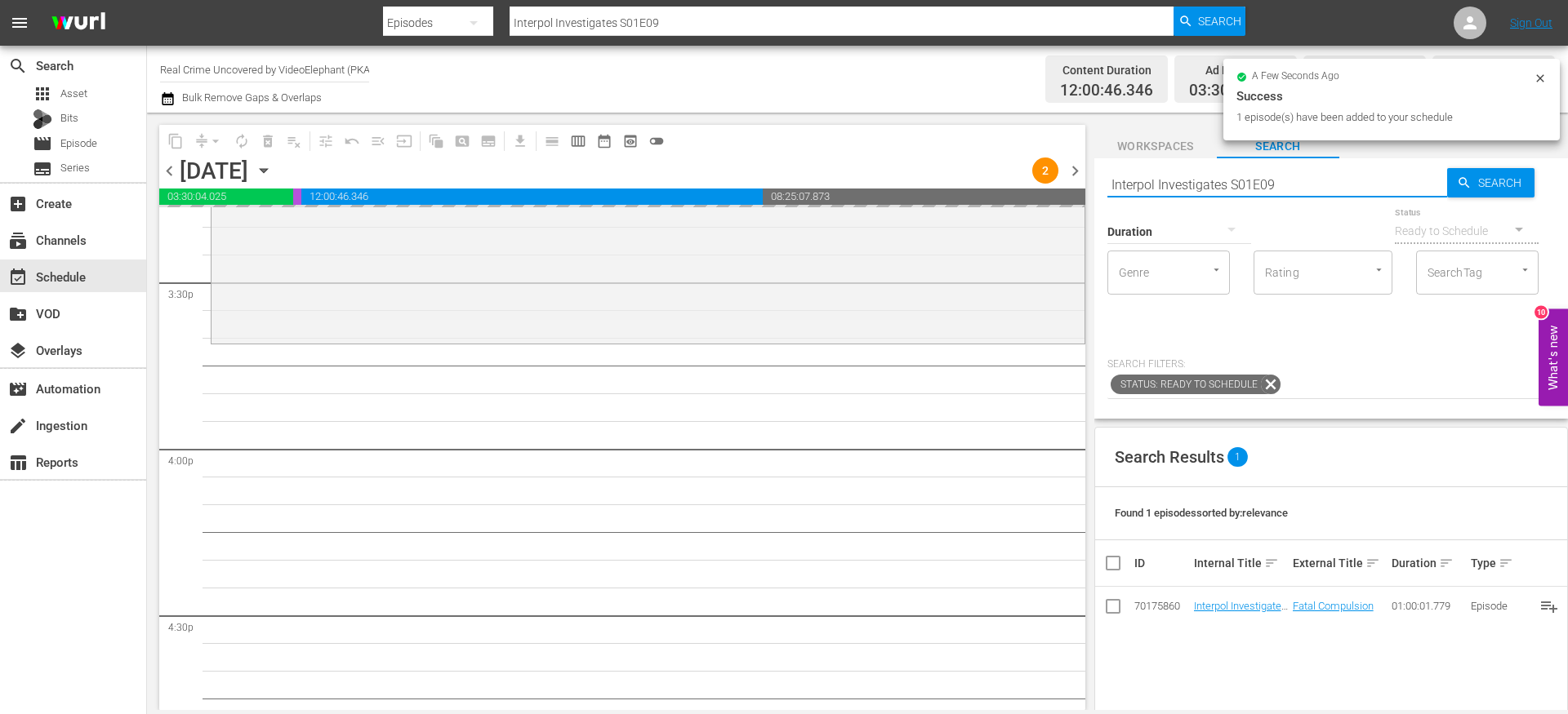
click at [1291, 179] on input "Interpol Investigates S01E09" at bounding box center [1277, 185] width 340 height 39
type input "Interpol Investigates S01E10"
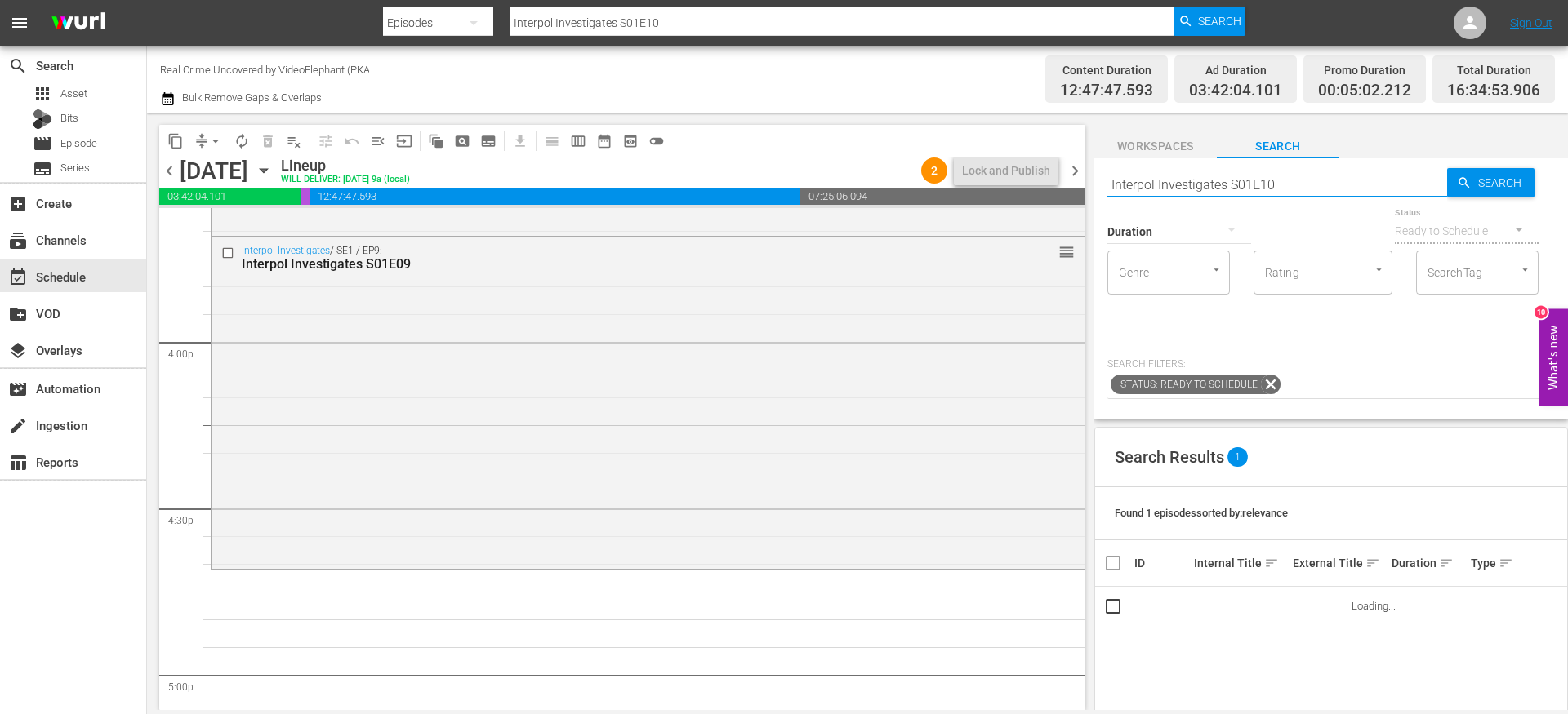
scroll to position [5203, 0]
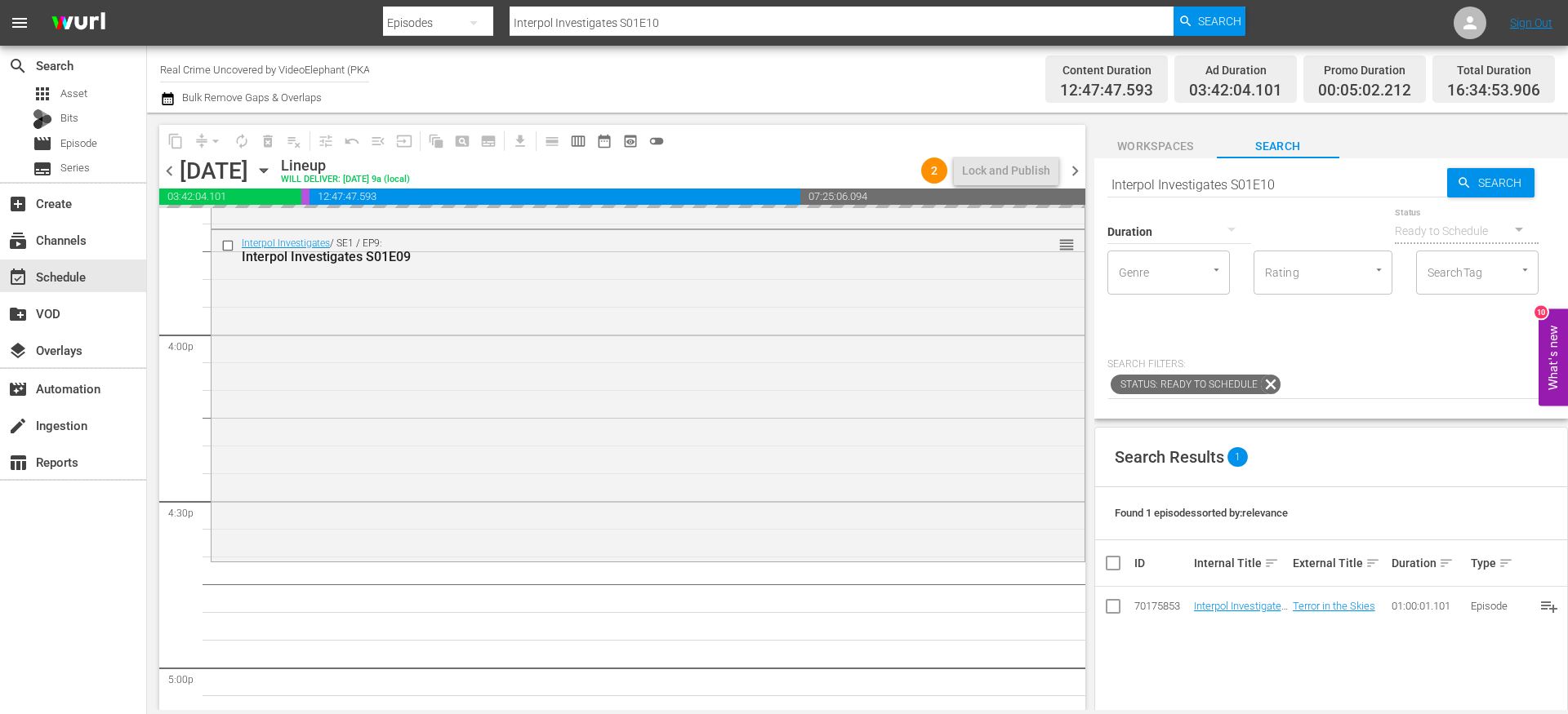
click at [1202, 184] on input "Interpol Investigates S01E10" at bounding box center [1277, 185] width 340 height 39
click at [1202, 185] on input "Interpol Investigates S01E10" at bounding box center [1277, 185] width 340 height 39
paste input "On The Trail Of S01E06"
type input "On The Trail Of S01E06"
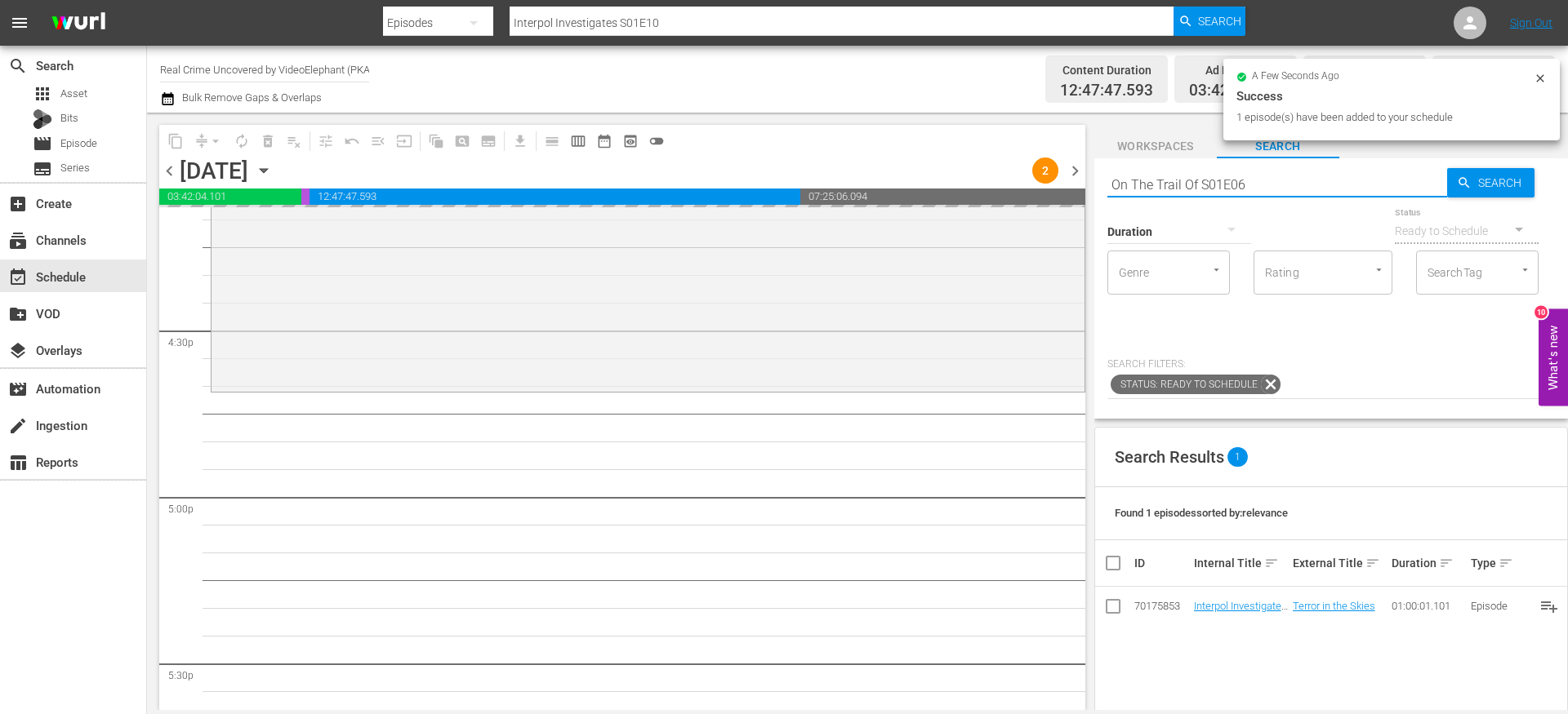
type input "On The Trail Of S01E06"
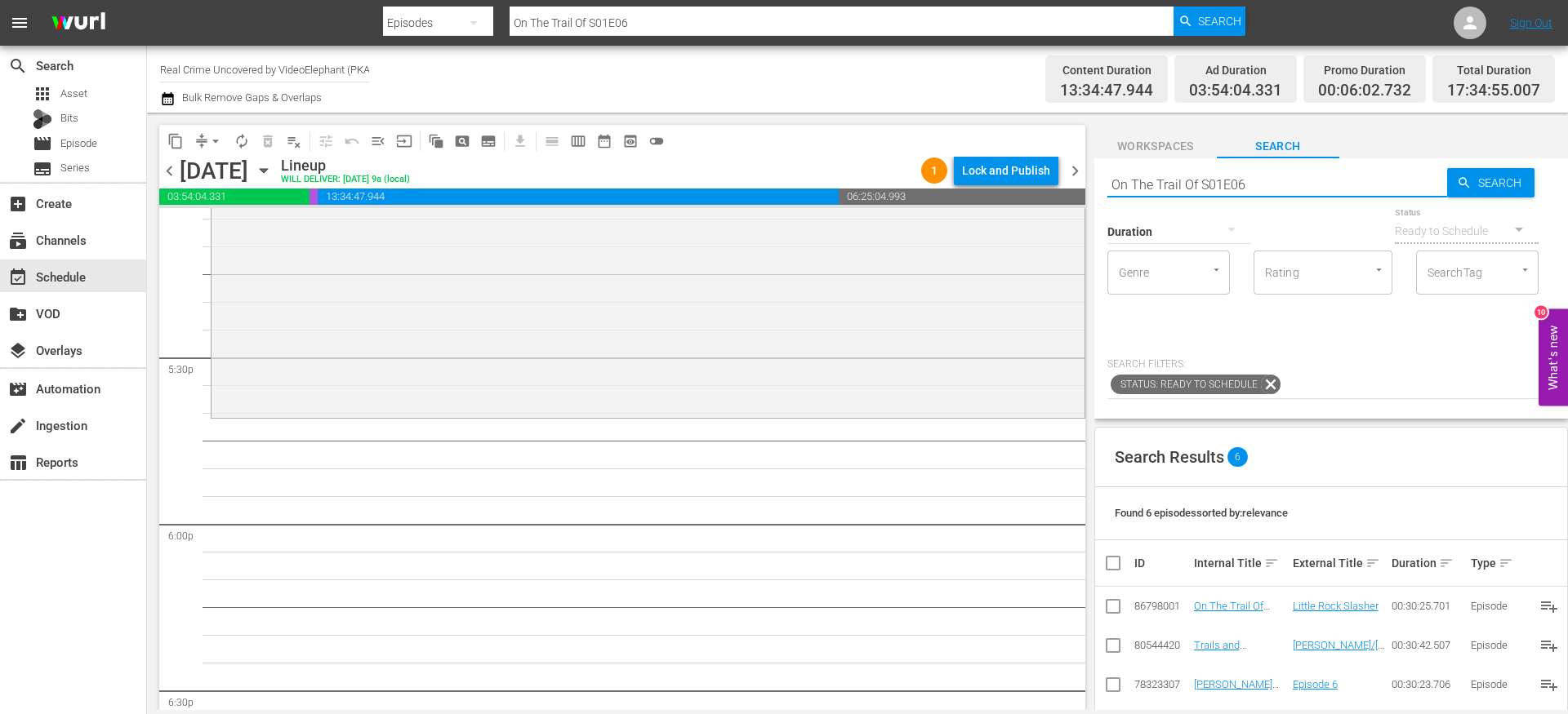
scroll to position [5683, 0]
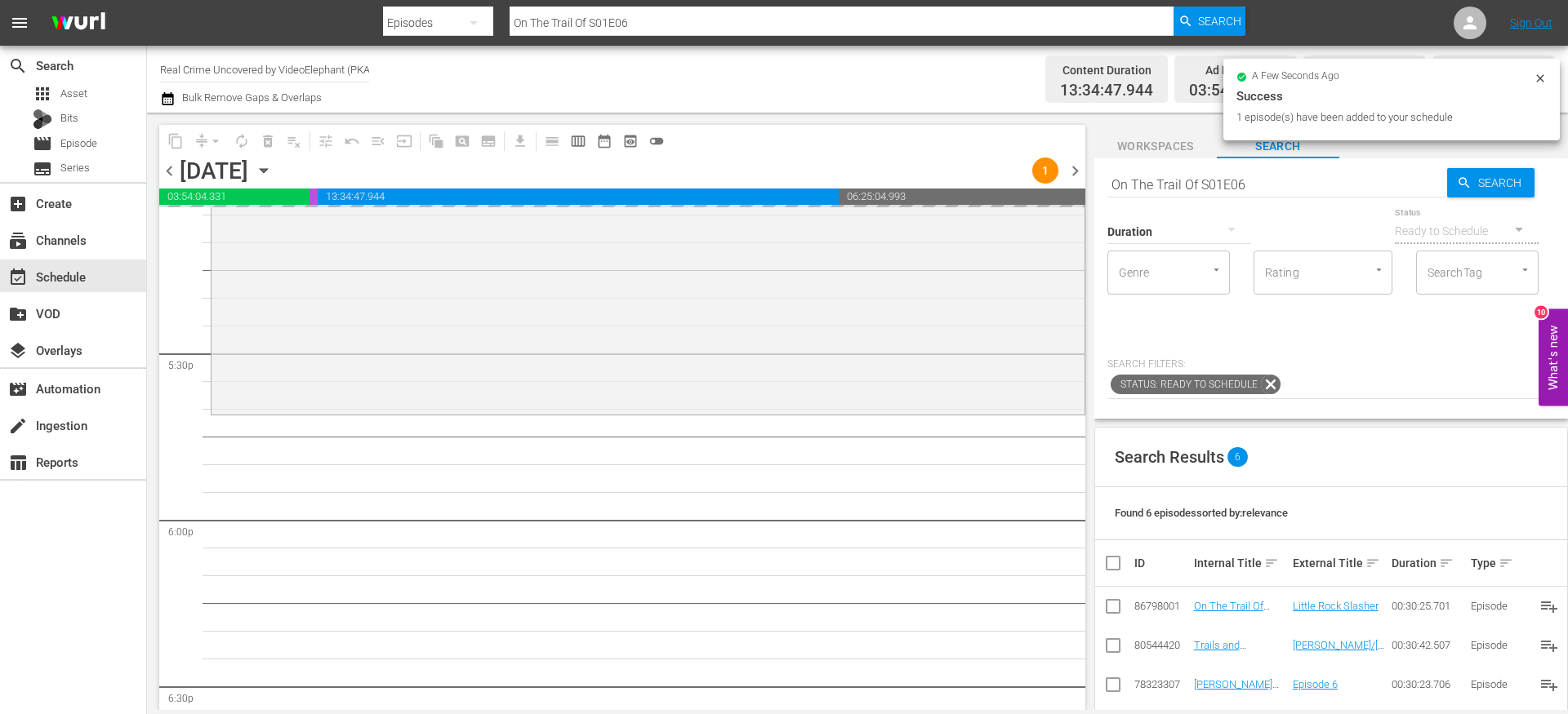
click at [1148, 184] on input "On The Trail Of S01E06" at bounding box center [1277, 185] width 340 height 39
paste input "Dark Waters of Crime S03E02"
type input "Dark Waters of Crime S03E02"
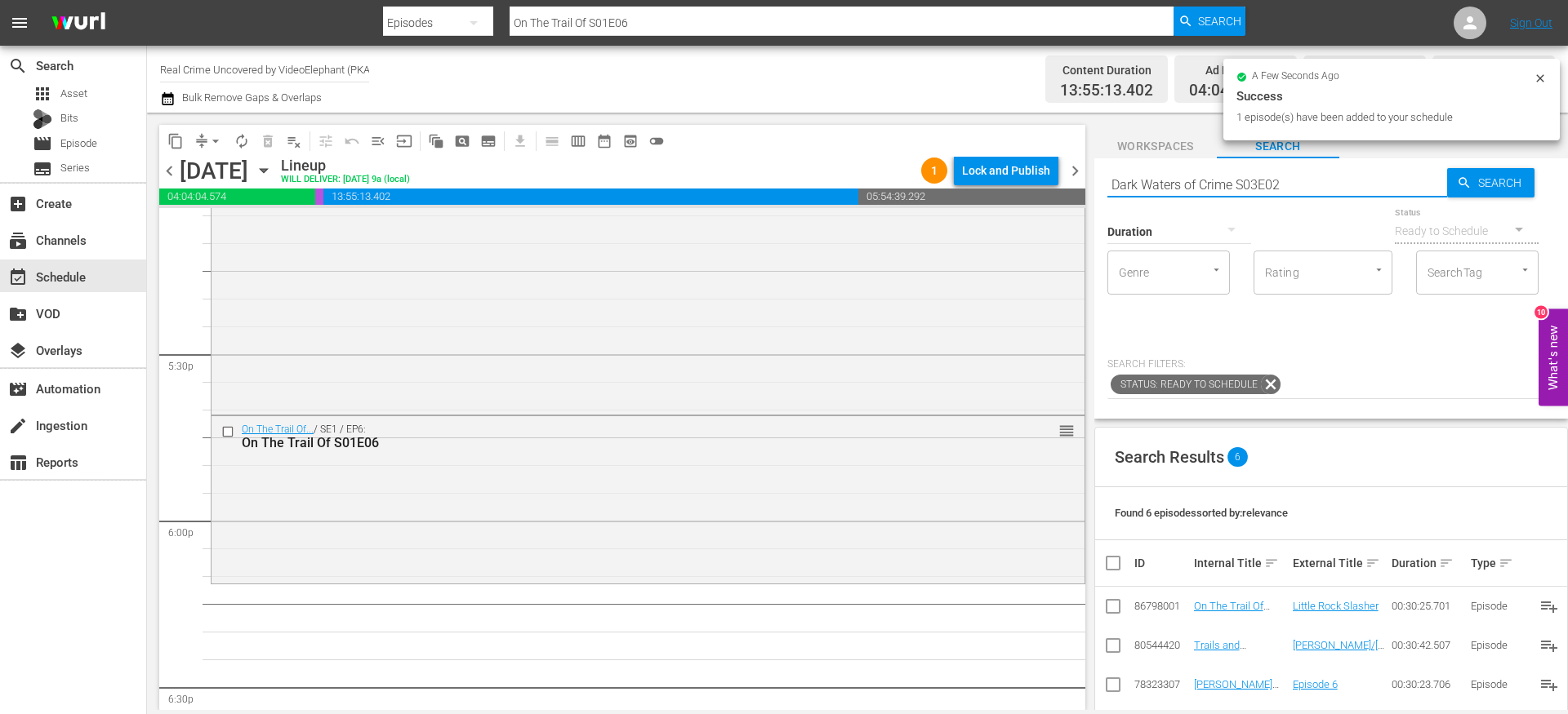
type input "Dark Waters of Crime S03E02"
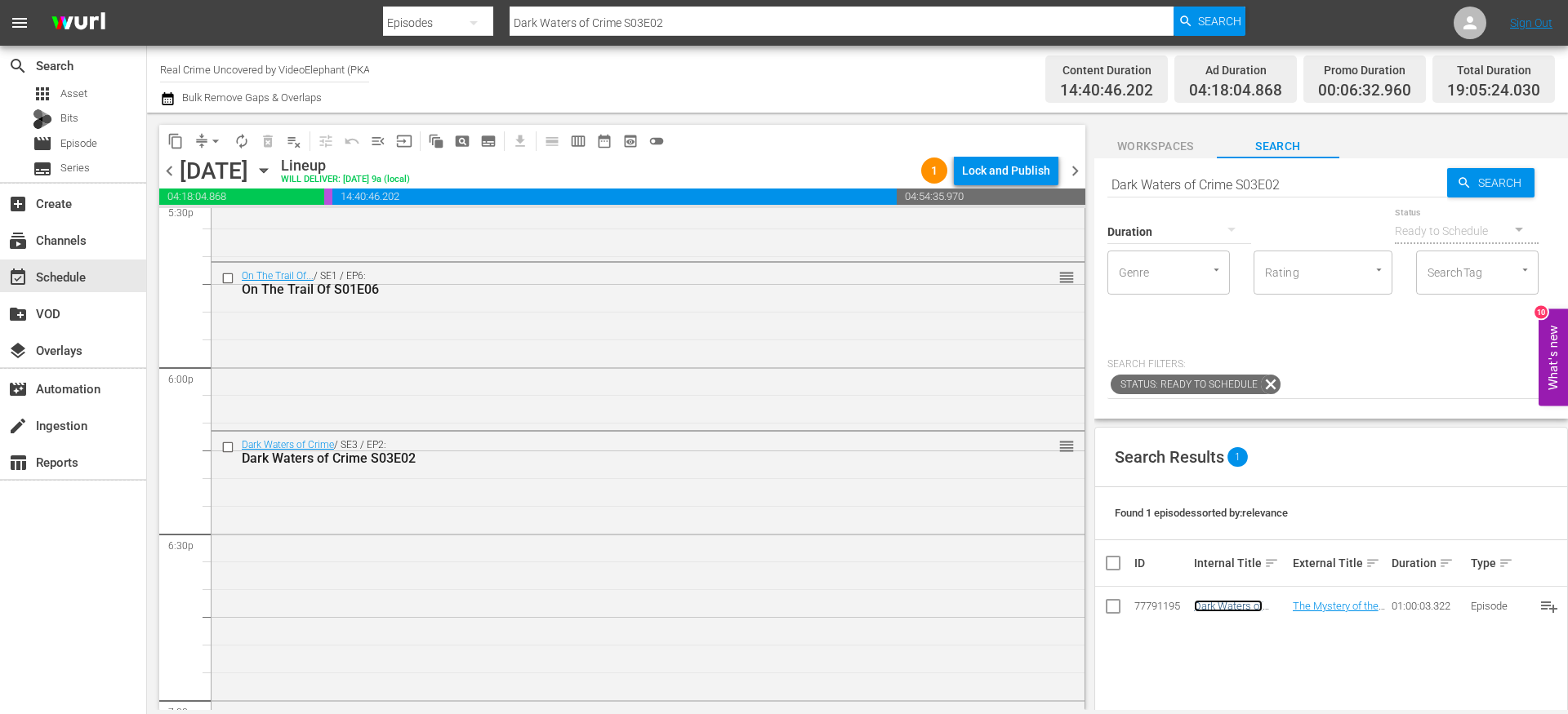
scroll to position [5854, 0]
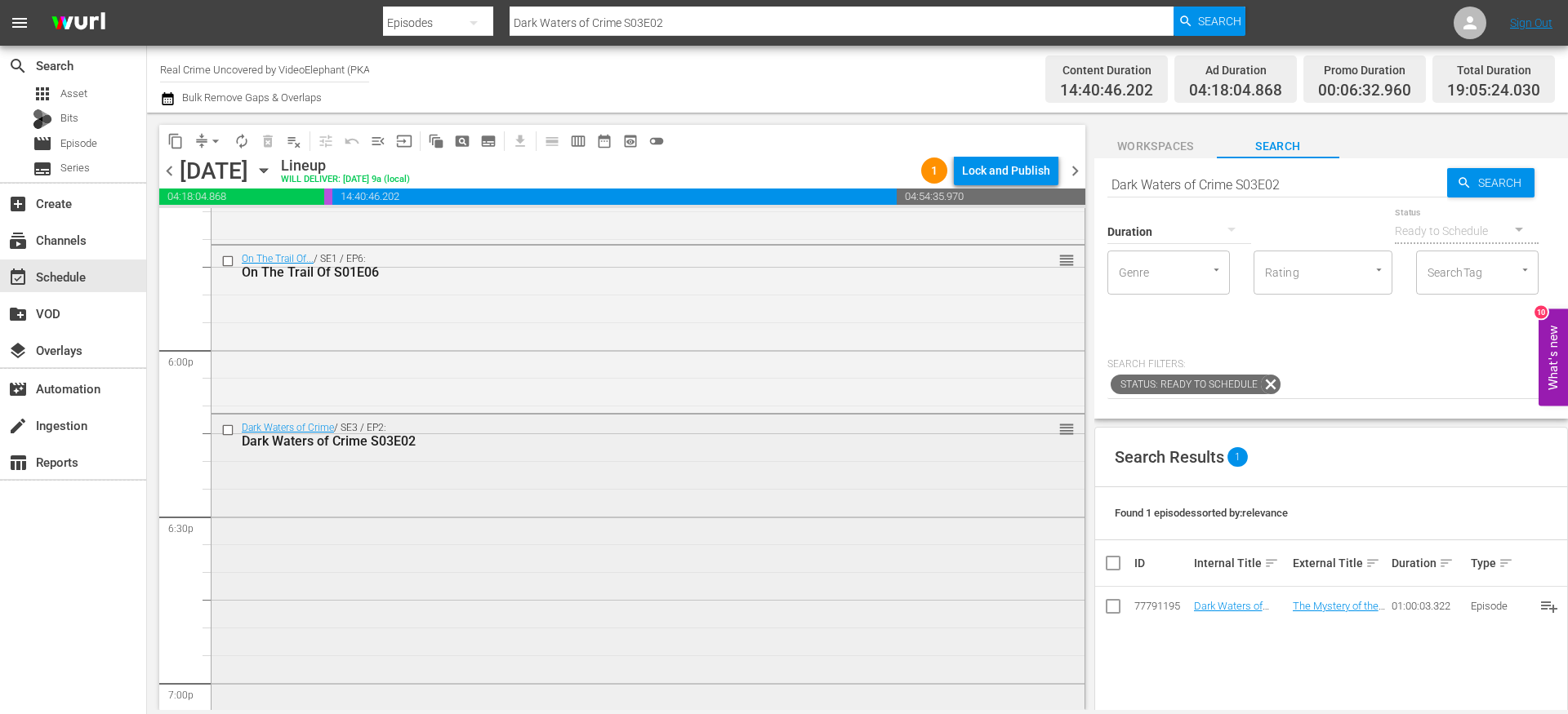
click at [595, 500] on div "Dark Waters of Crime / SE3 / EP2: Dark Waters of Crime S03E02 reorder" at bounding box center [647, 578] width 873 height 328
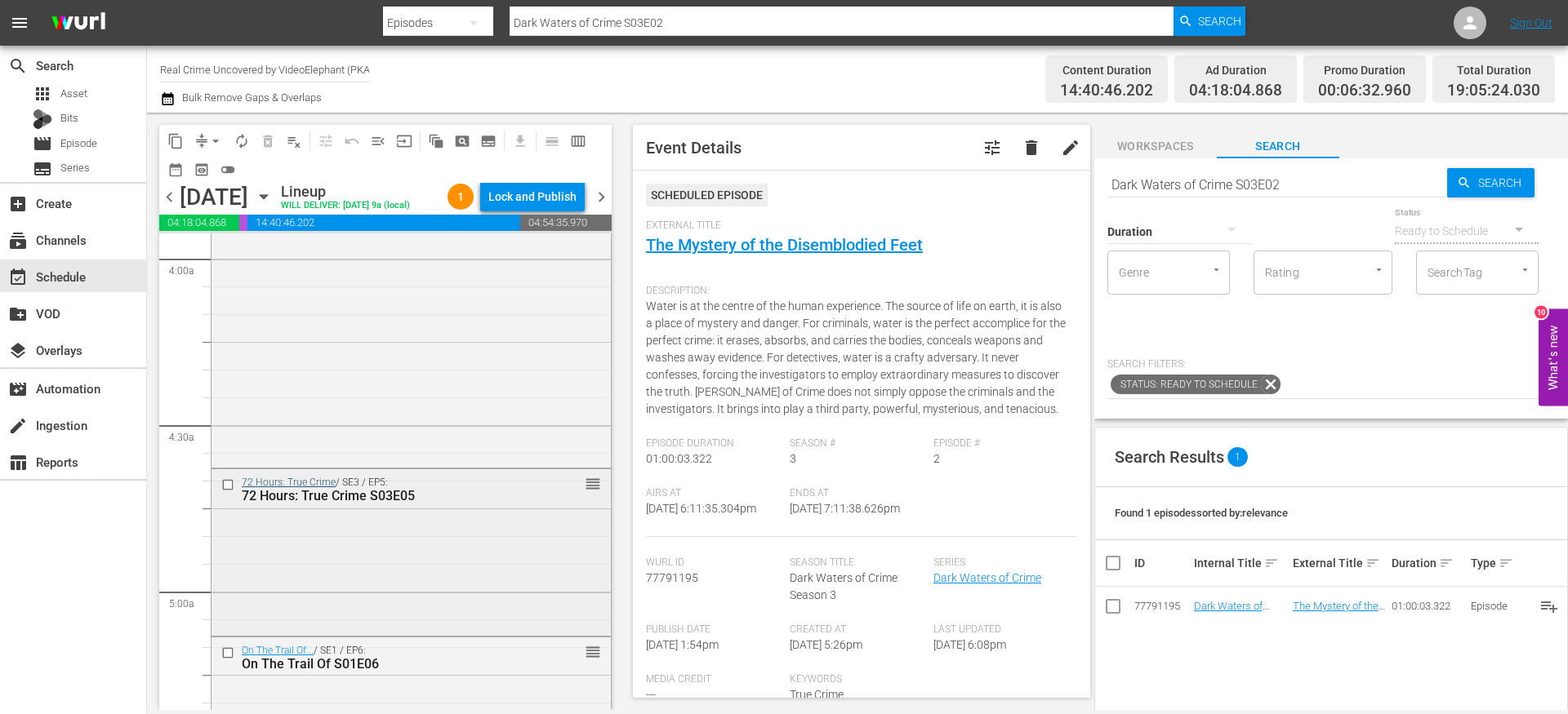
scroll to position [1324, 0]
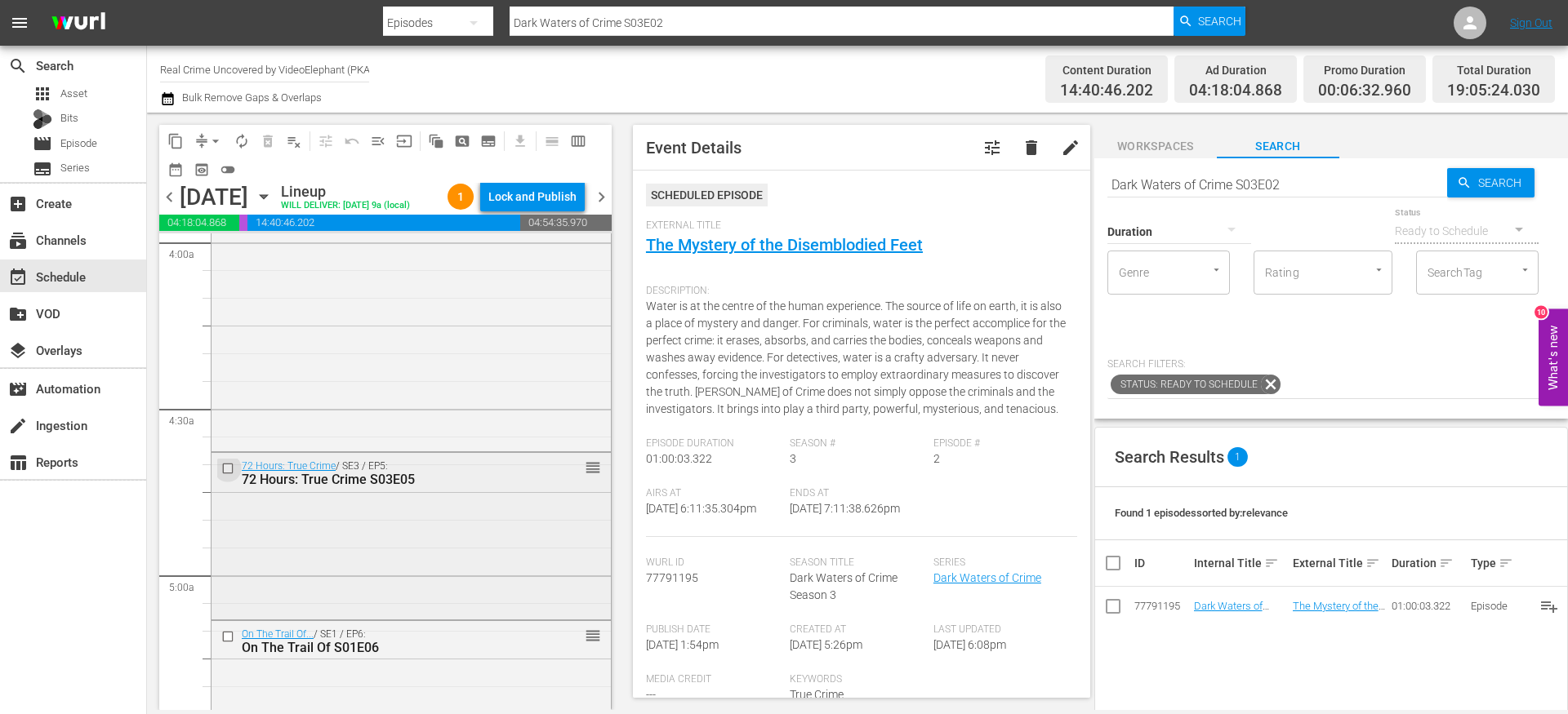
click at [230, 476] on input "checkbox" at bounding box center [230, 469] width 17 height 14
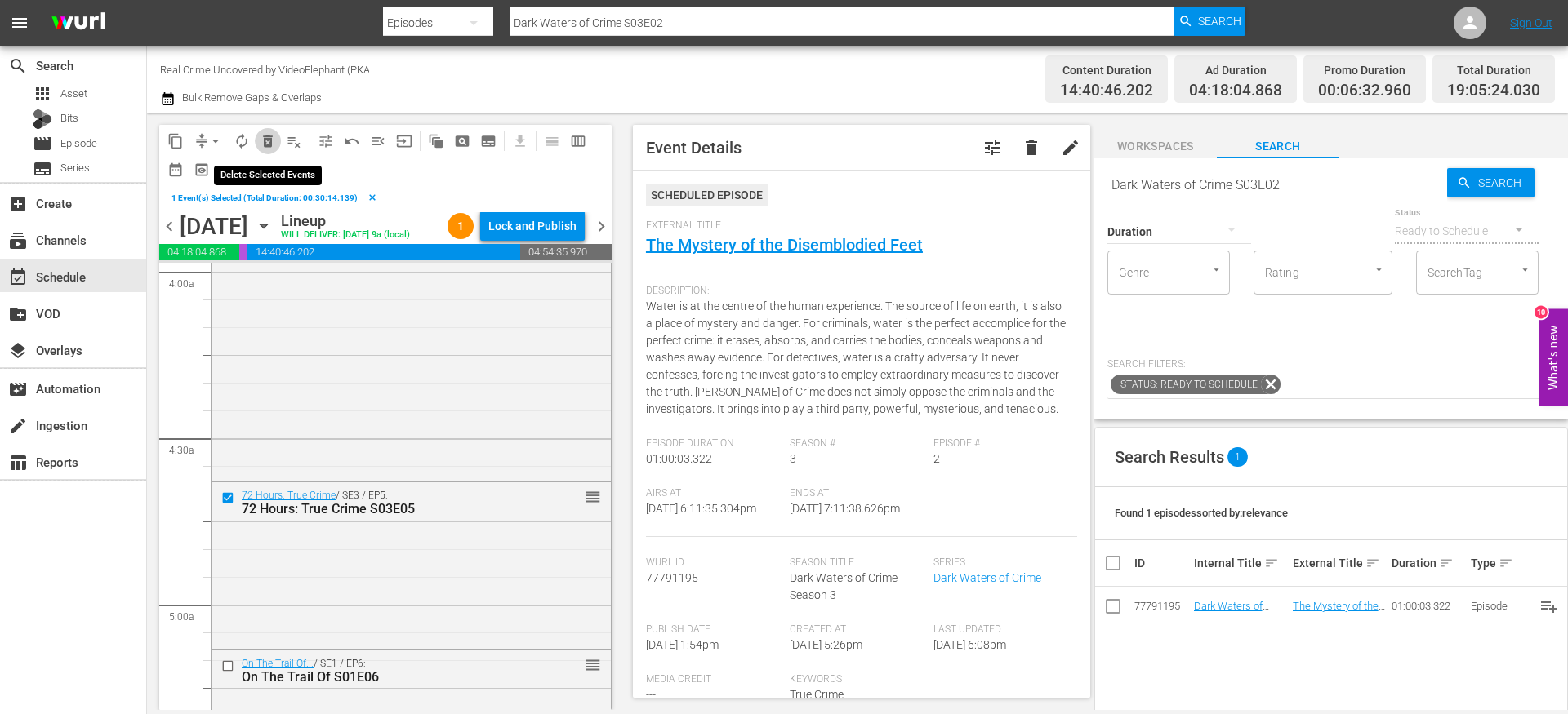
click at [272, 144] on span "delete_forever_outlined" at bounding box center [267, 141] width 16 height 16
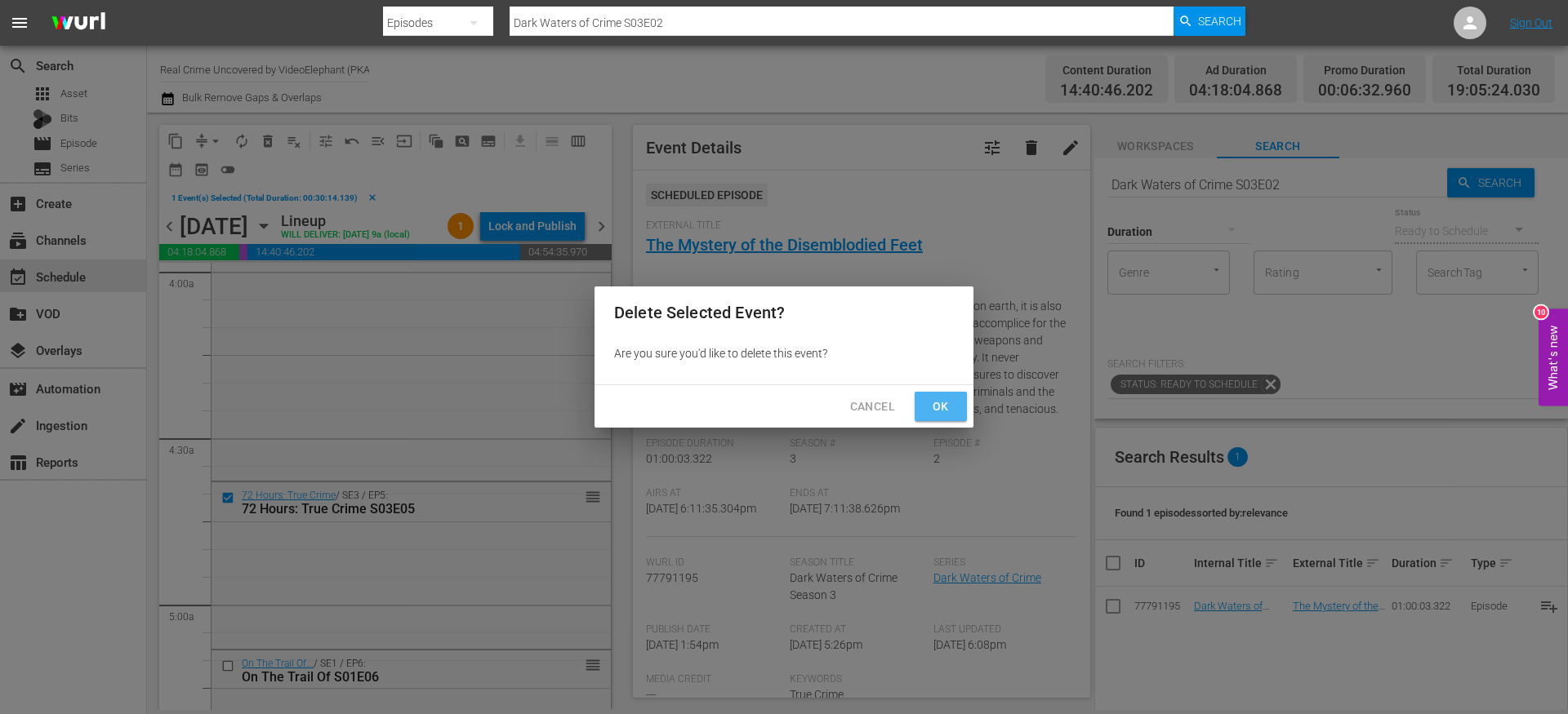
click at [934, 402] on span "Ok" at bounding box center [940, 407] width 26 height 21
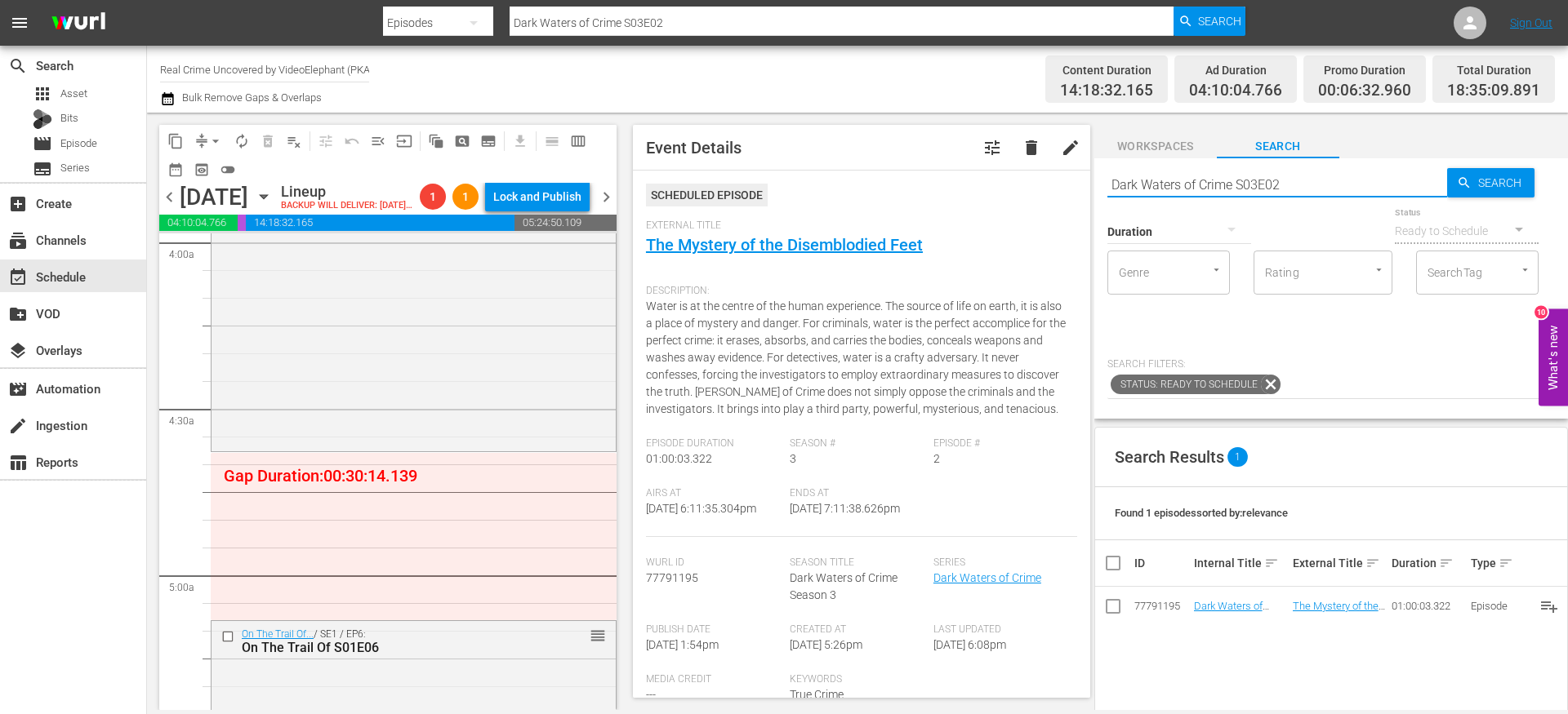
click at [1200, 185] on input "Dark Waters of Crime S03E02" at bounding box center [1277, 185] width 340 height 39
type input "cf_inters"
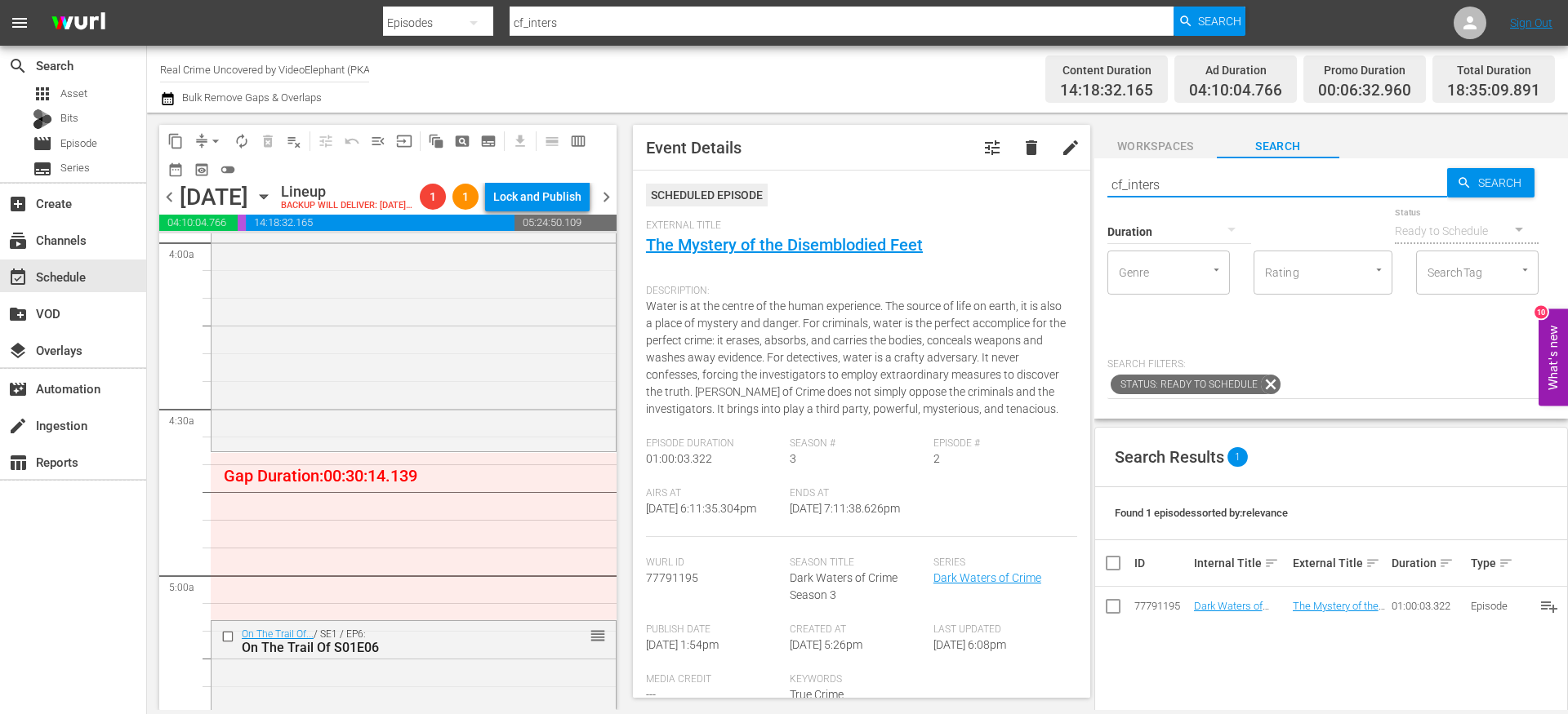
type input "cf_interstitial"
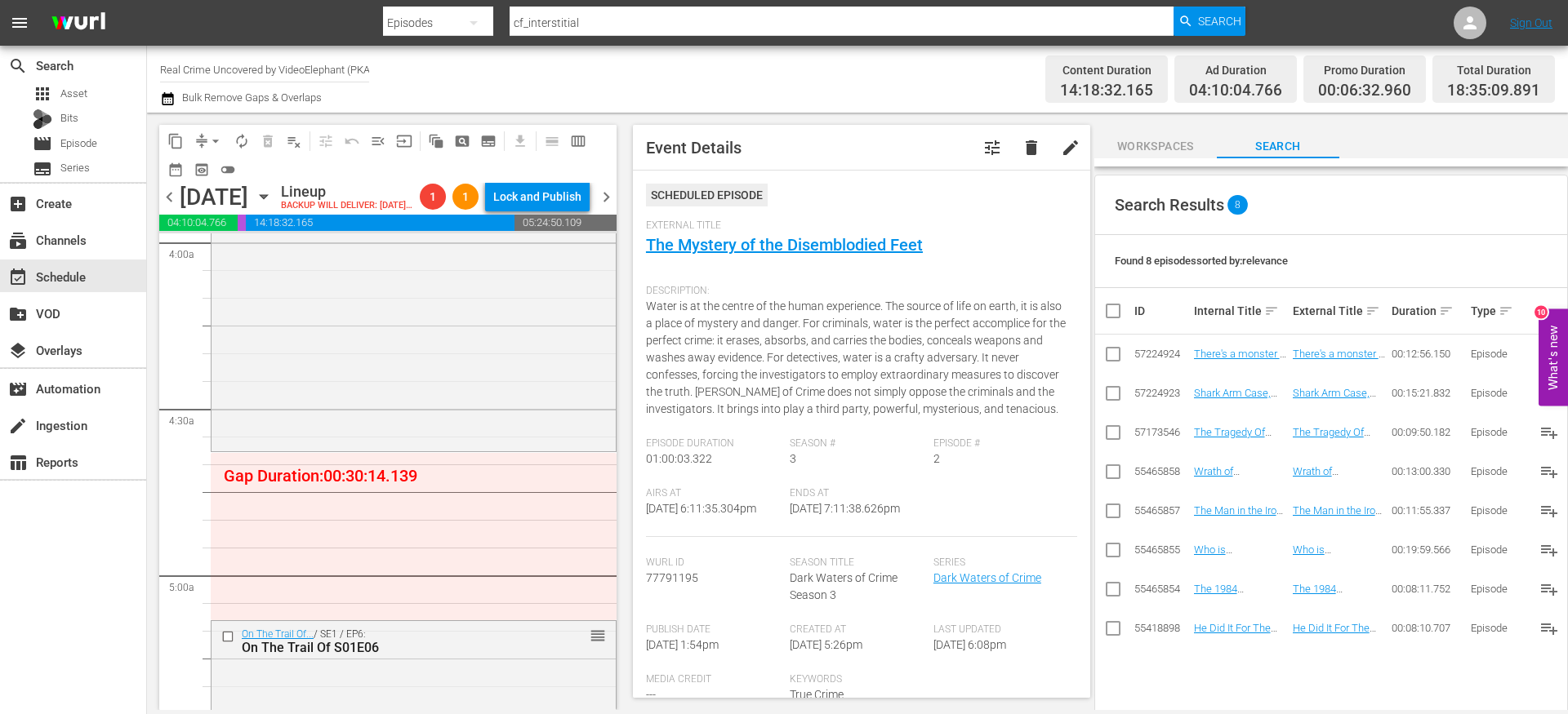
scroll to position [265, 0]
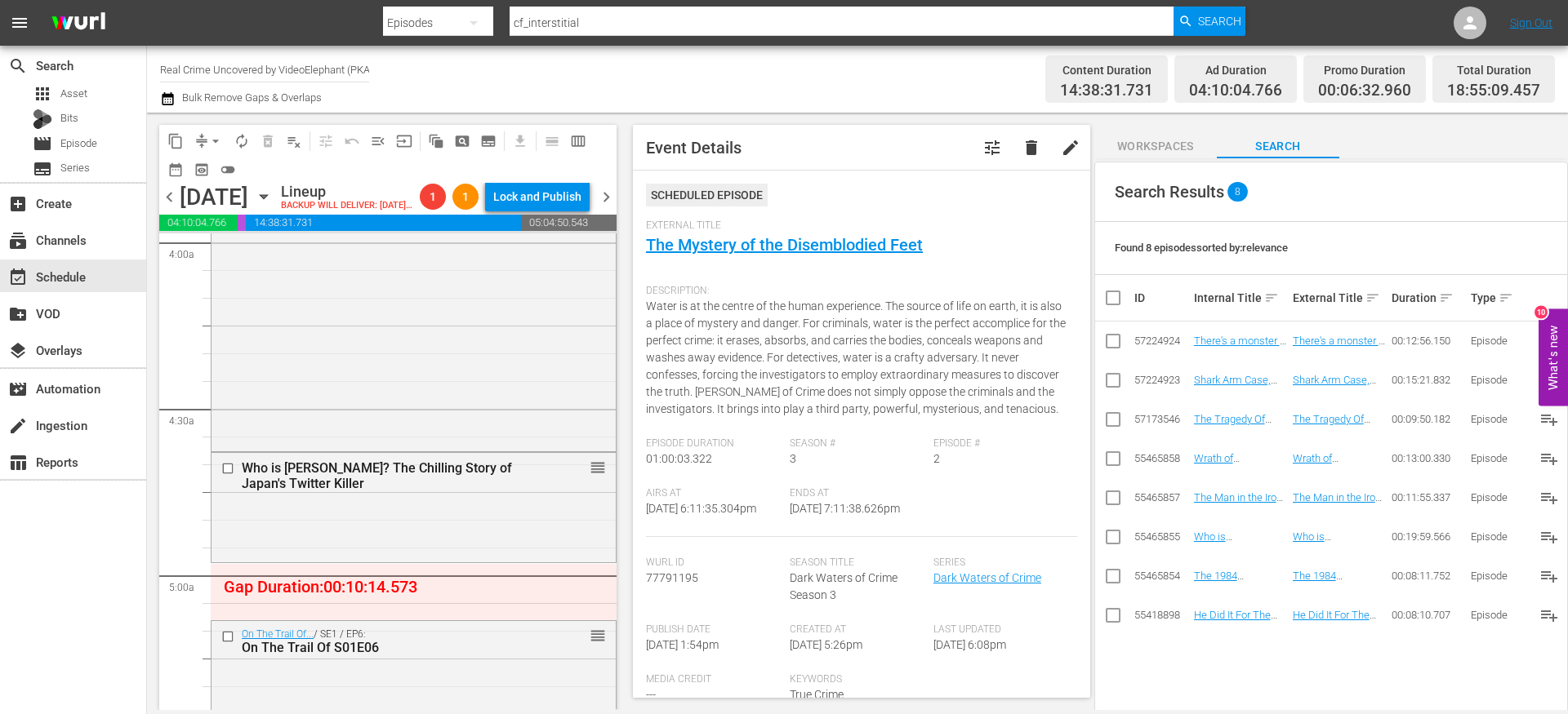
click at [206, 147] on button "arrow_drop_down" at bounding box center [216, 141] width 26 height 26
click at [227, 230] on li "Align to End of Previous Day" at bounding box center [216, 228] width 171 height 27
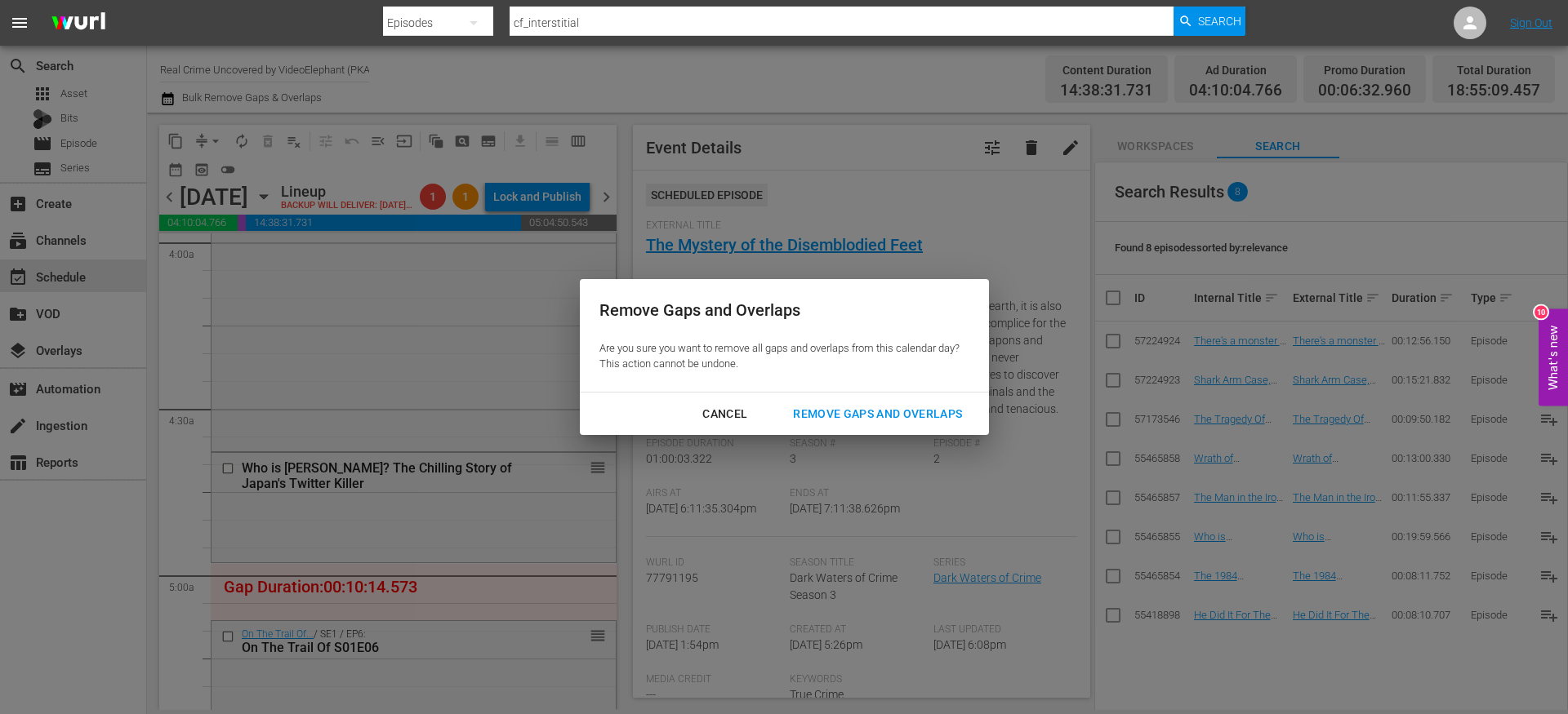
click at [901, 425] on button "Remove Gaps and Overlaps" at bounding box center [877, 414] width 209 height 30
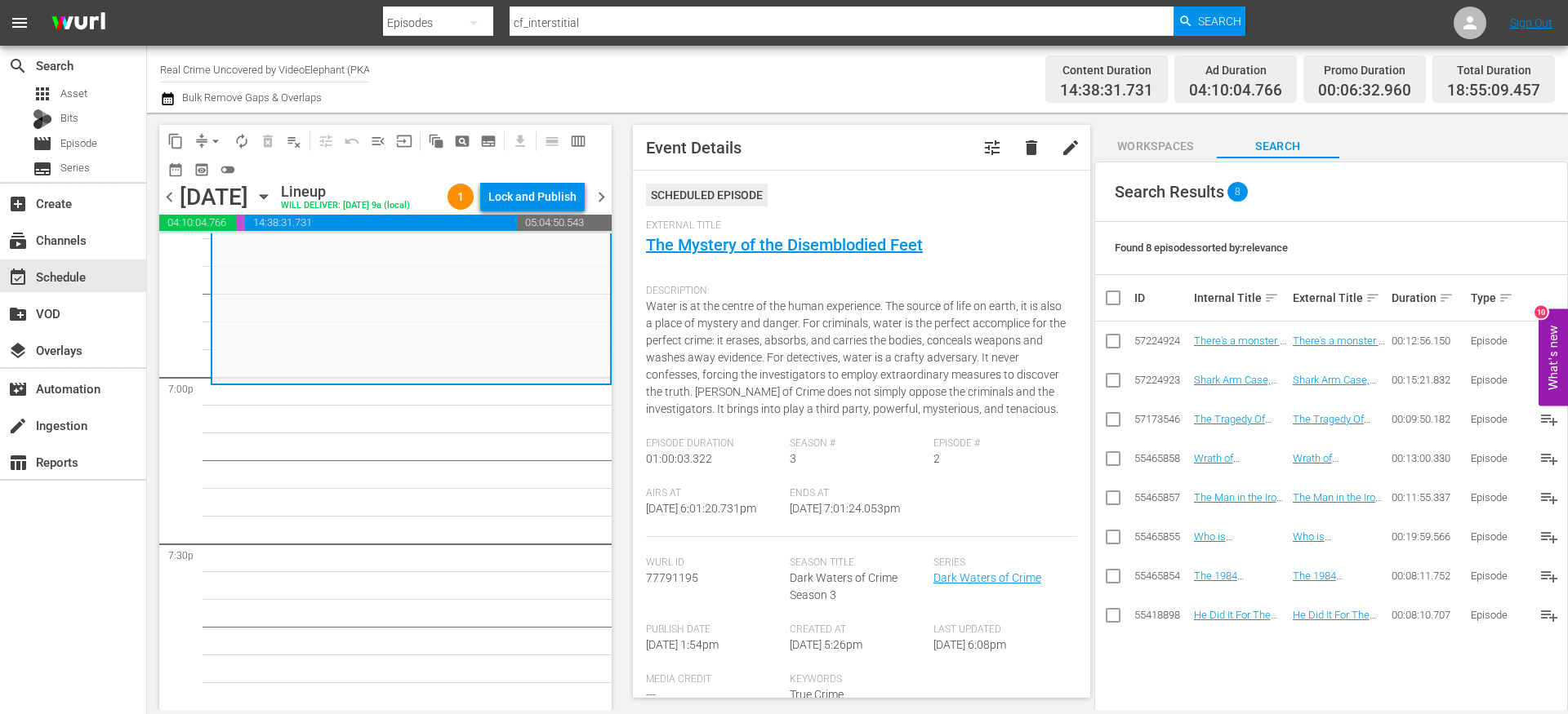
scroll to position [0, 0]
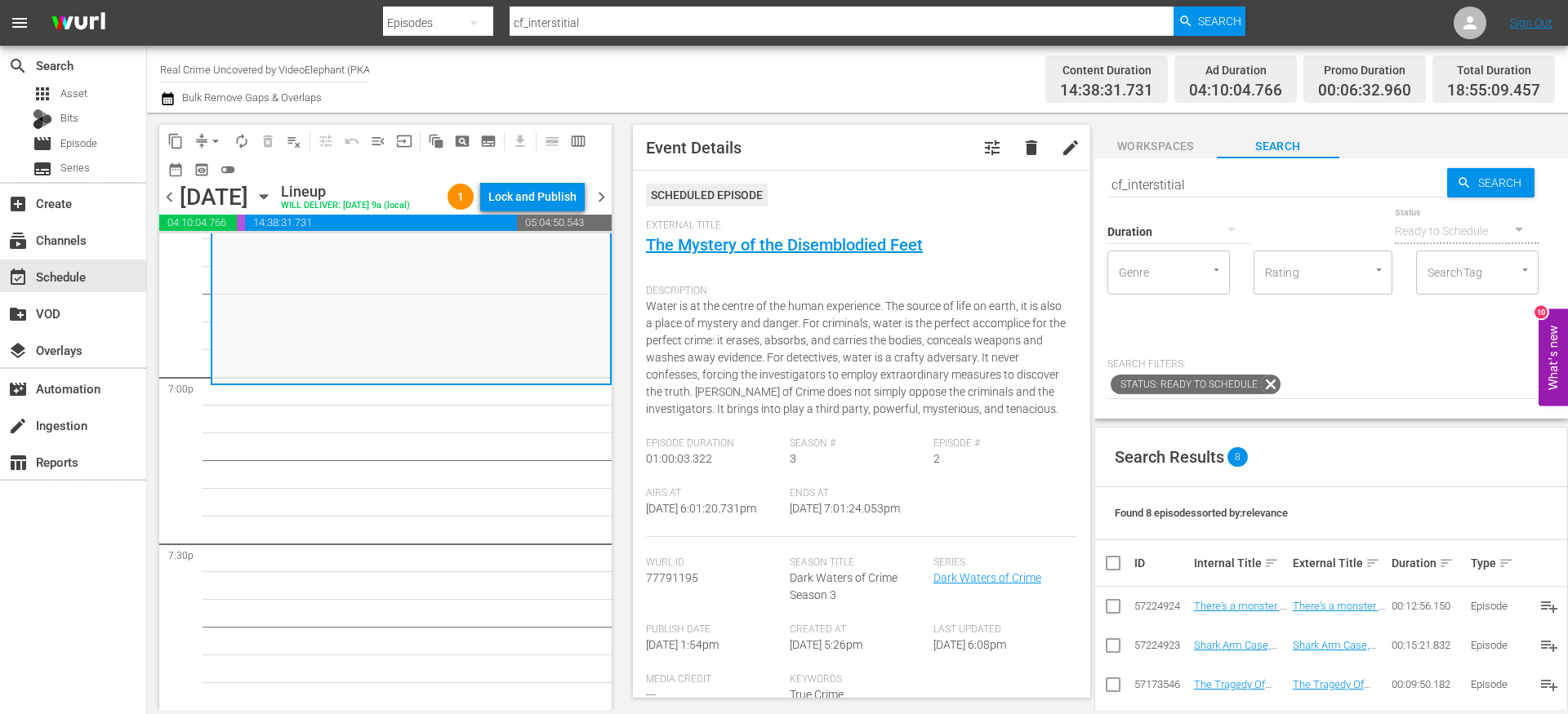
click at [1158, 188] on input "cf_interstitial" at bounding box center [1277, 185] width 340 height 39
paste input "72 Hours: True Crime S03E06"
type input "72 Hours: True Crime S03E06"
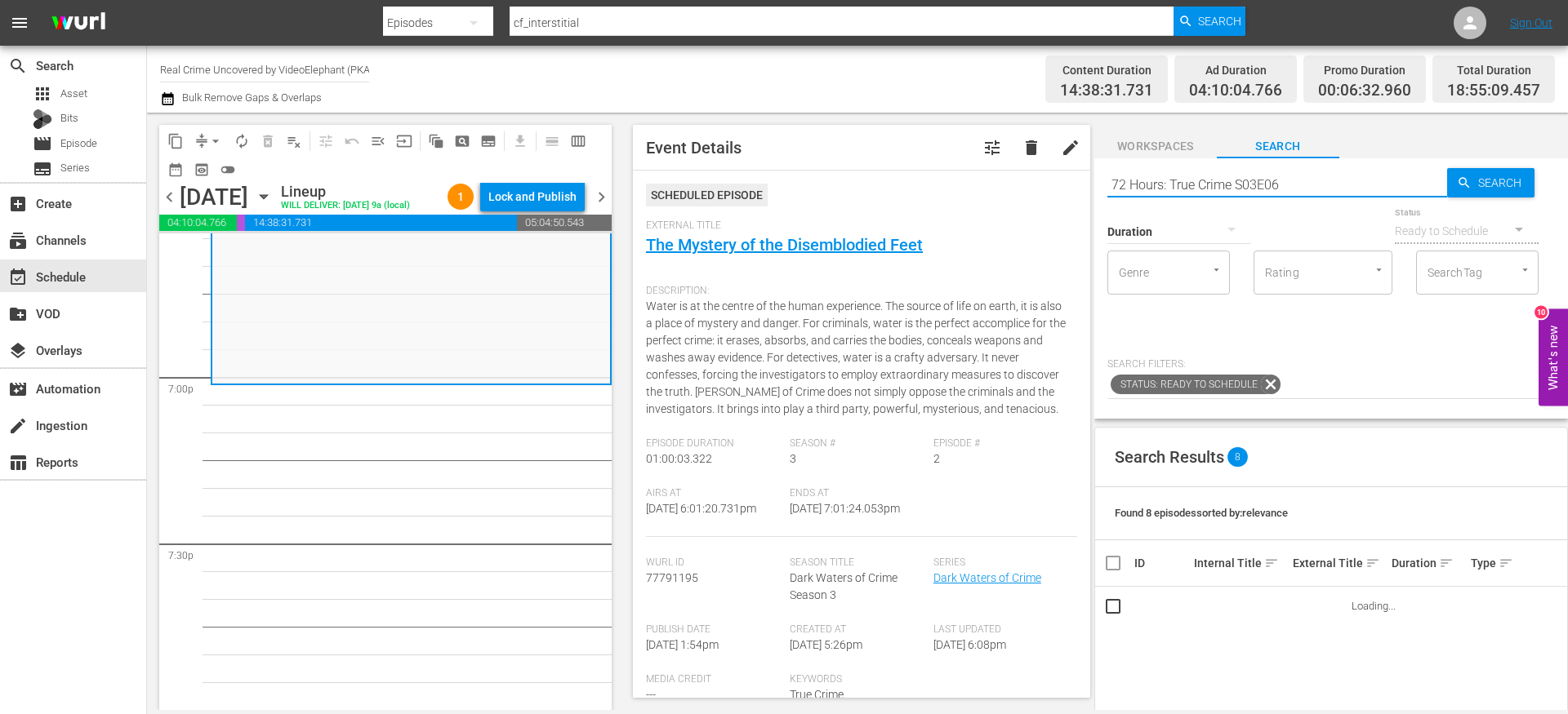
type input "72 Hours: True Crime S03E06"
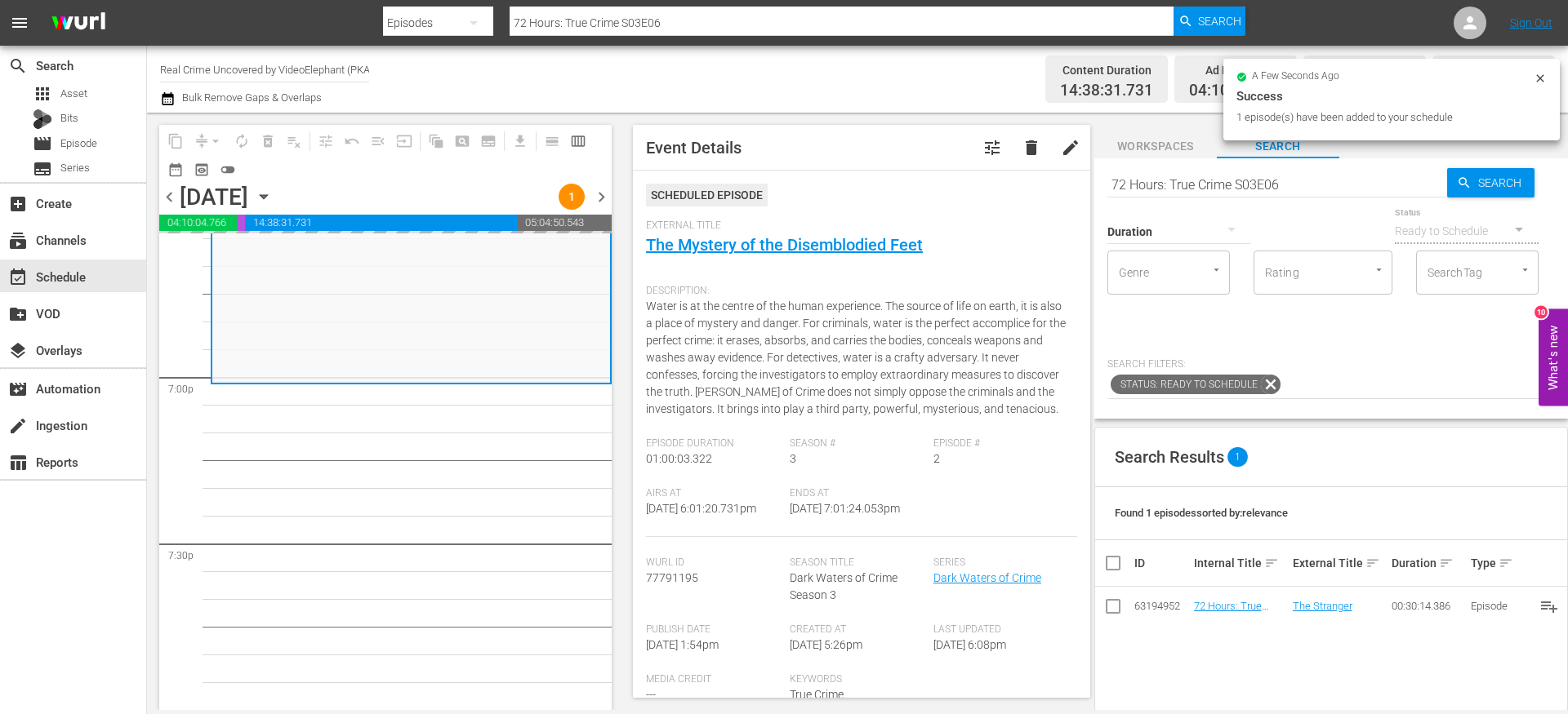
click at [1182, 181] on input "72 Hours: True Crime S03E06" at bounding box center [1277, 185] width 340 height 39
paste input "On The Trail Of S01E08"
type input "On The Trail Of S01E08"
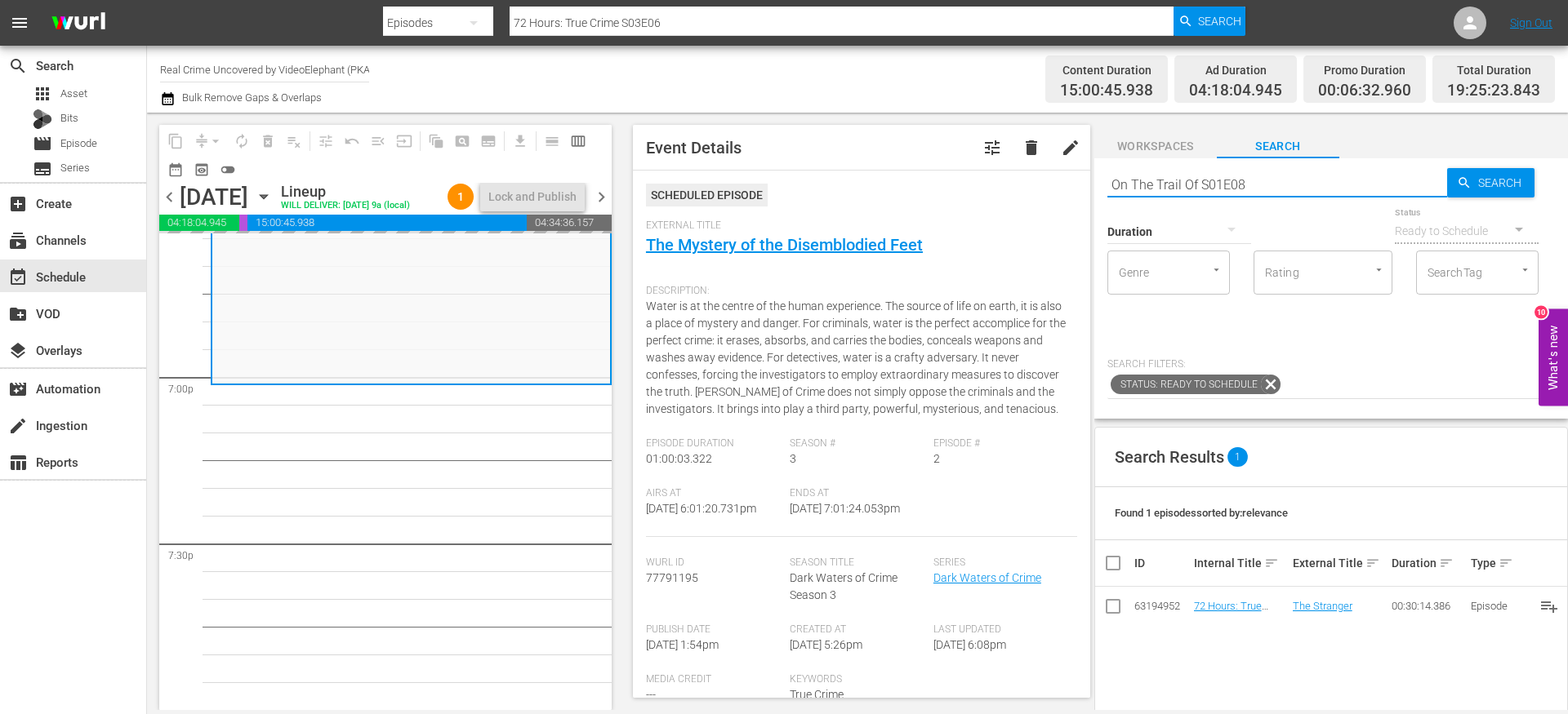
type input "On The Trail Of S01E08"
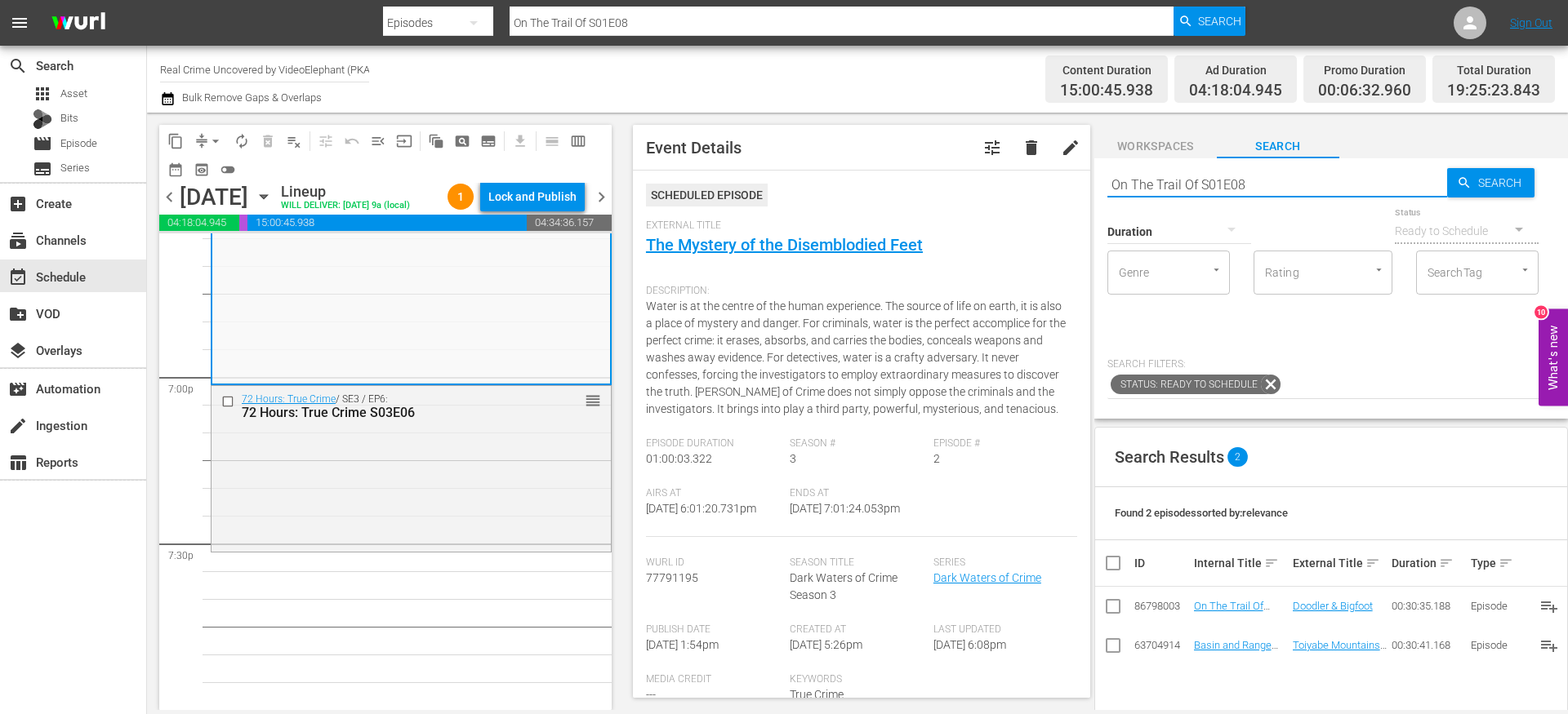
scroll to position [6374, 0]
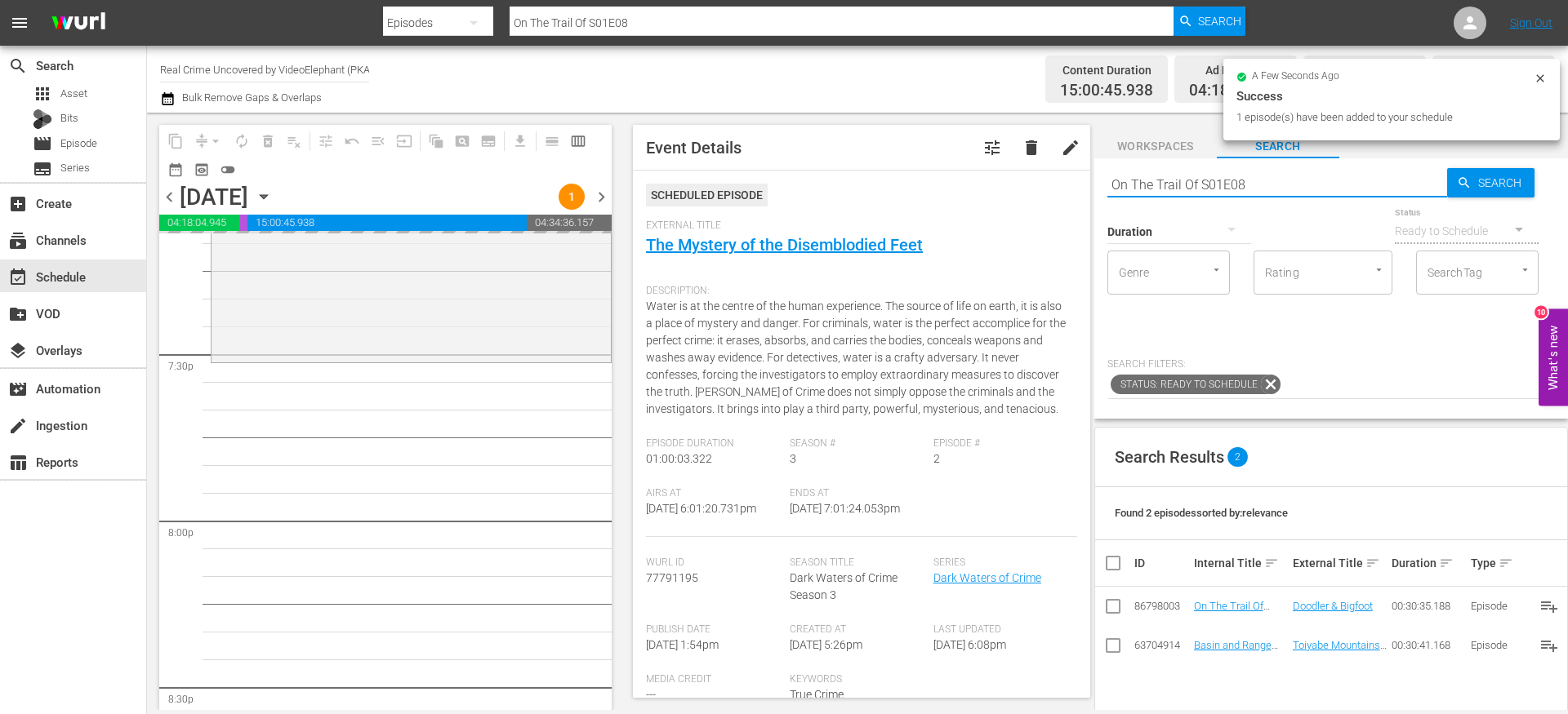
click at [1171, 184] on input "On The Trail Of S01E08" at bounding box center [1277, 185] width 340 height 39
click at [1171, 185] on input "On The Trail Of S01E08" at bounding box center [1277, 185] width 340 height 39
paste input "The FBI Files S04E13"
type input "The FBI Files S04E13"
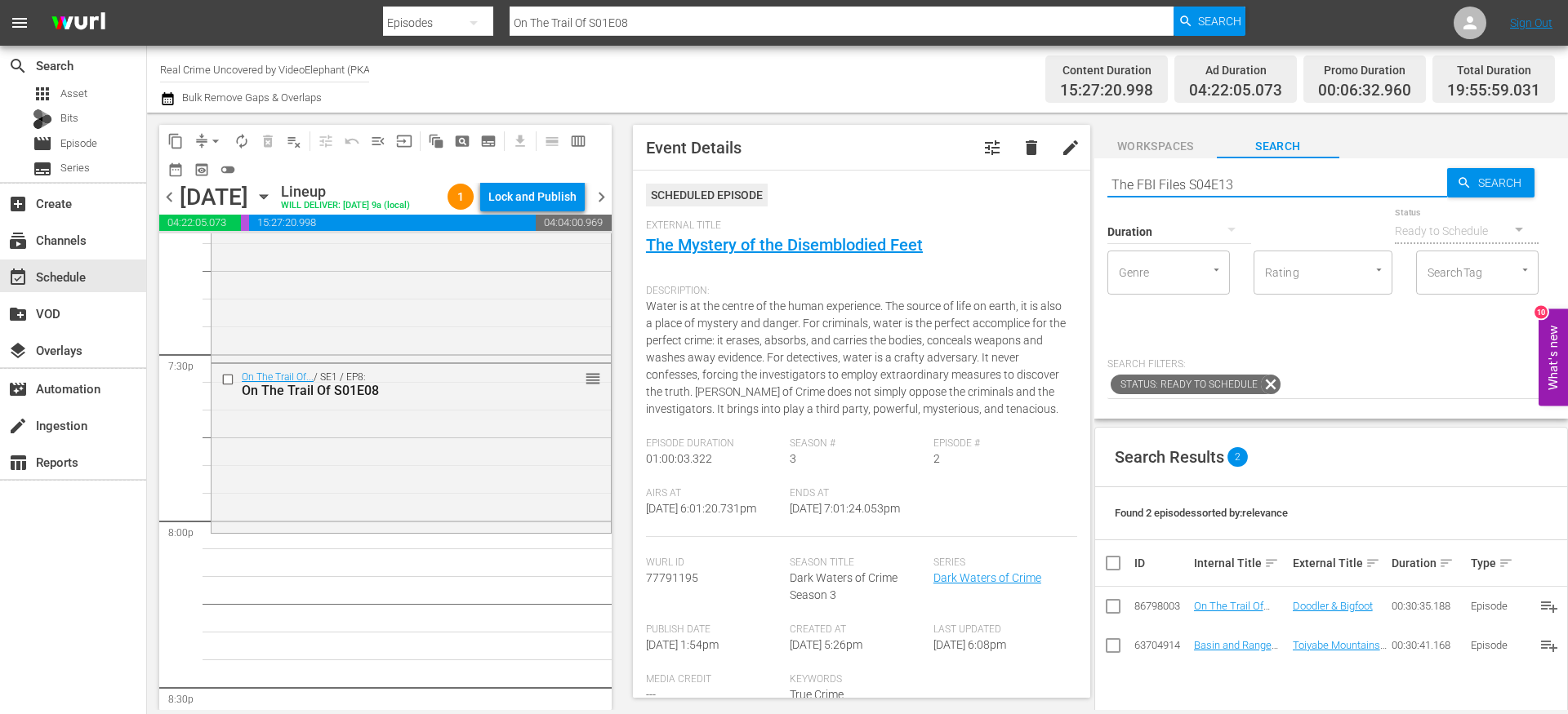
type input "The FBI Files S04E13"
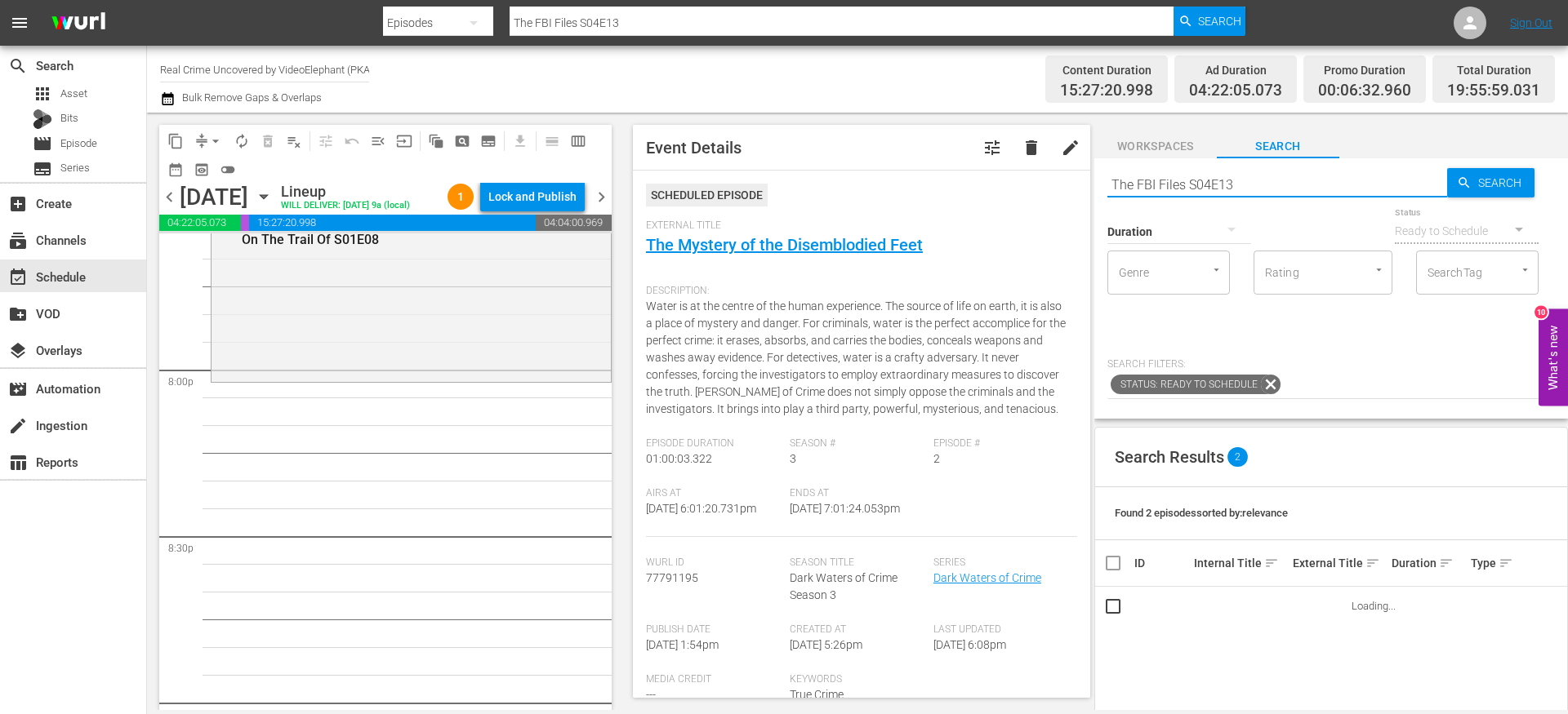
scroll to position [6529, 0]
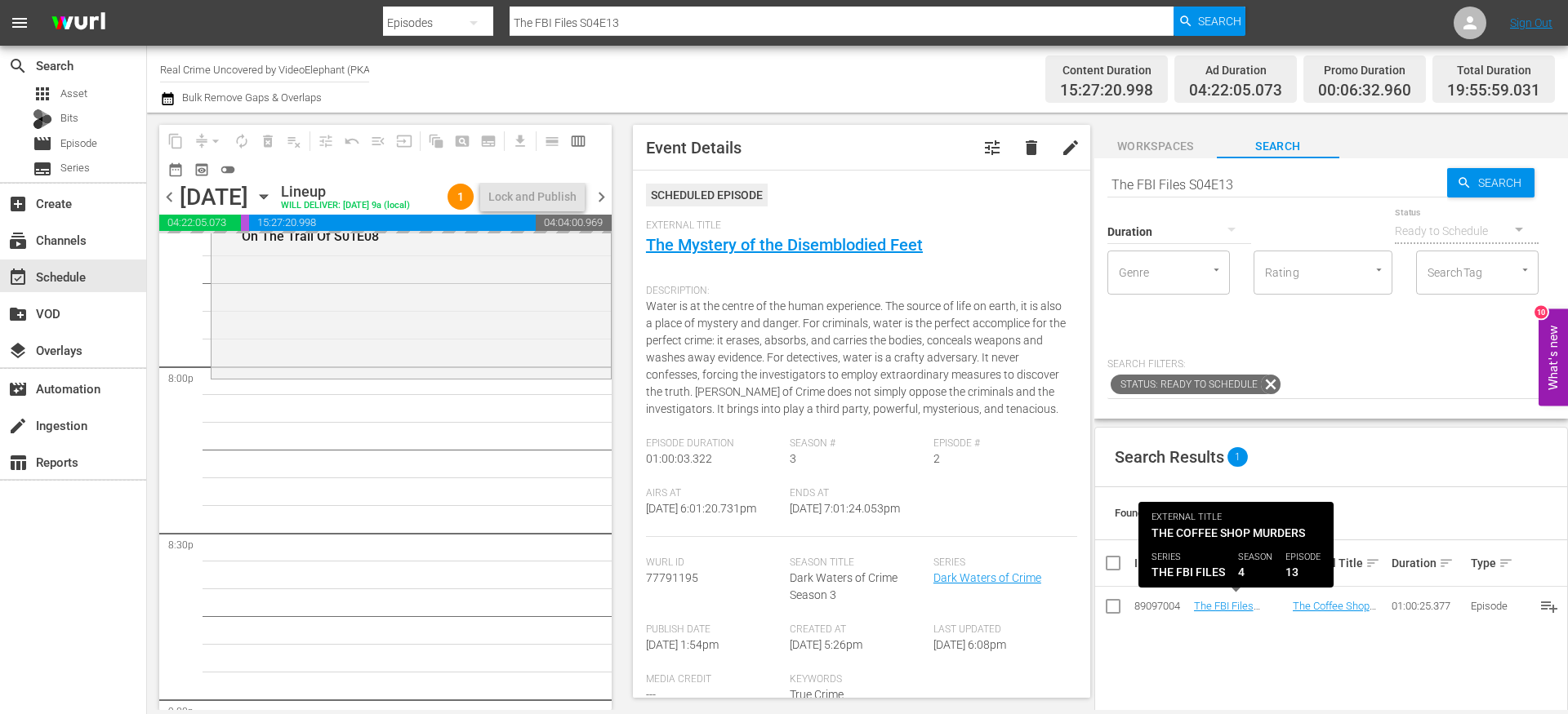
drag, startPoint x: 1222, startPoint y: 601, endPoint x: 825, endPoint y: 52, distance: 677.5
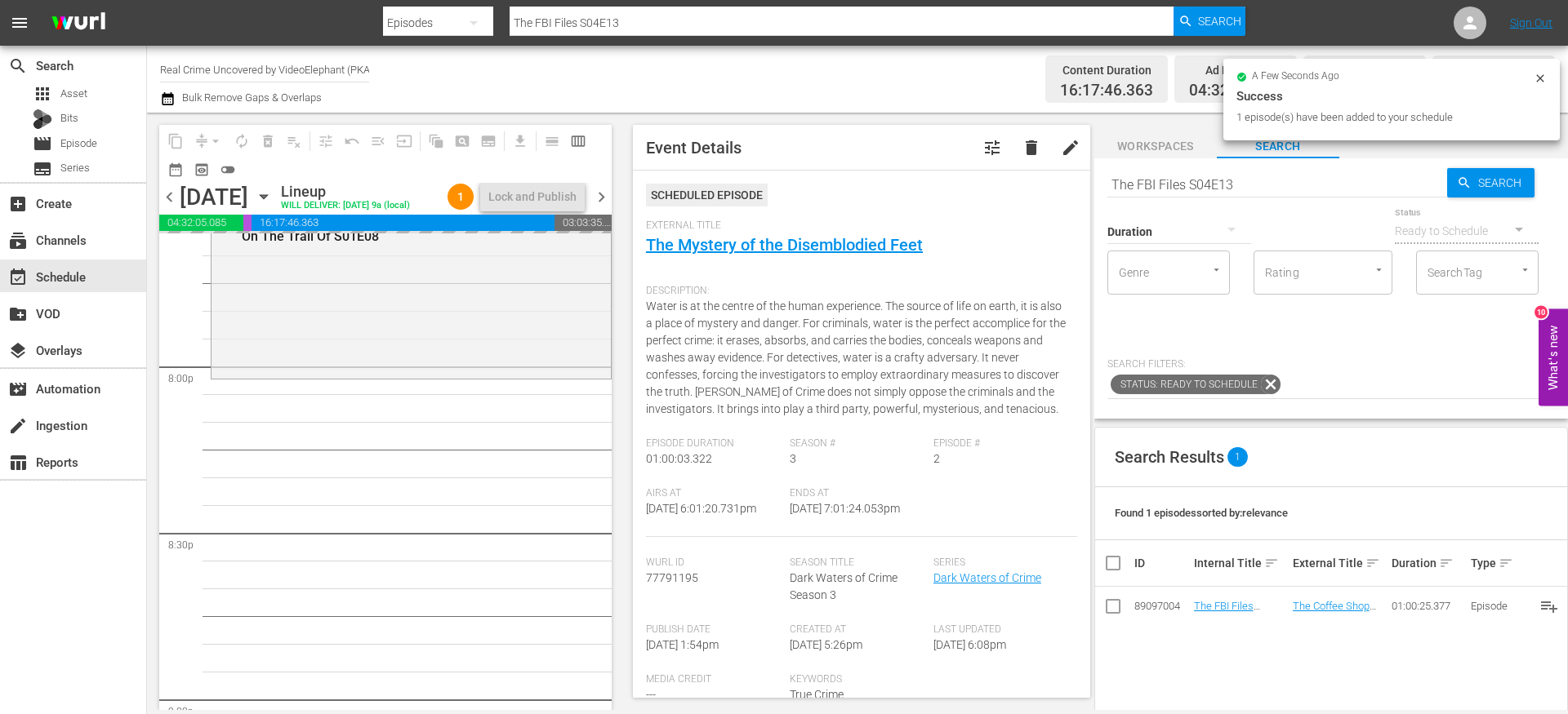
click at [1175, 185] on input "The FBI Files S04E13" at bounding box center [1277, 185] width 340 height 39
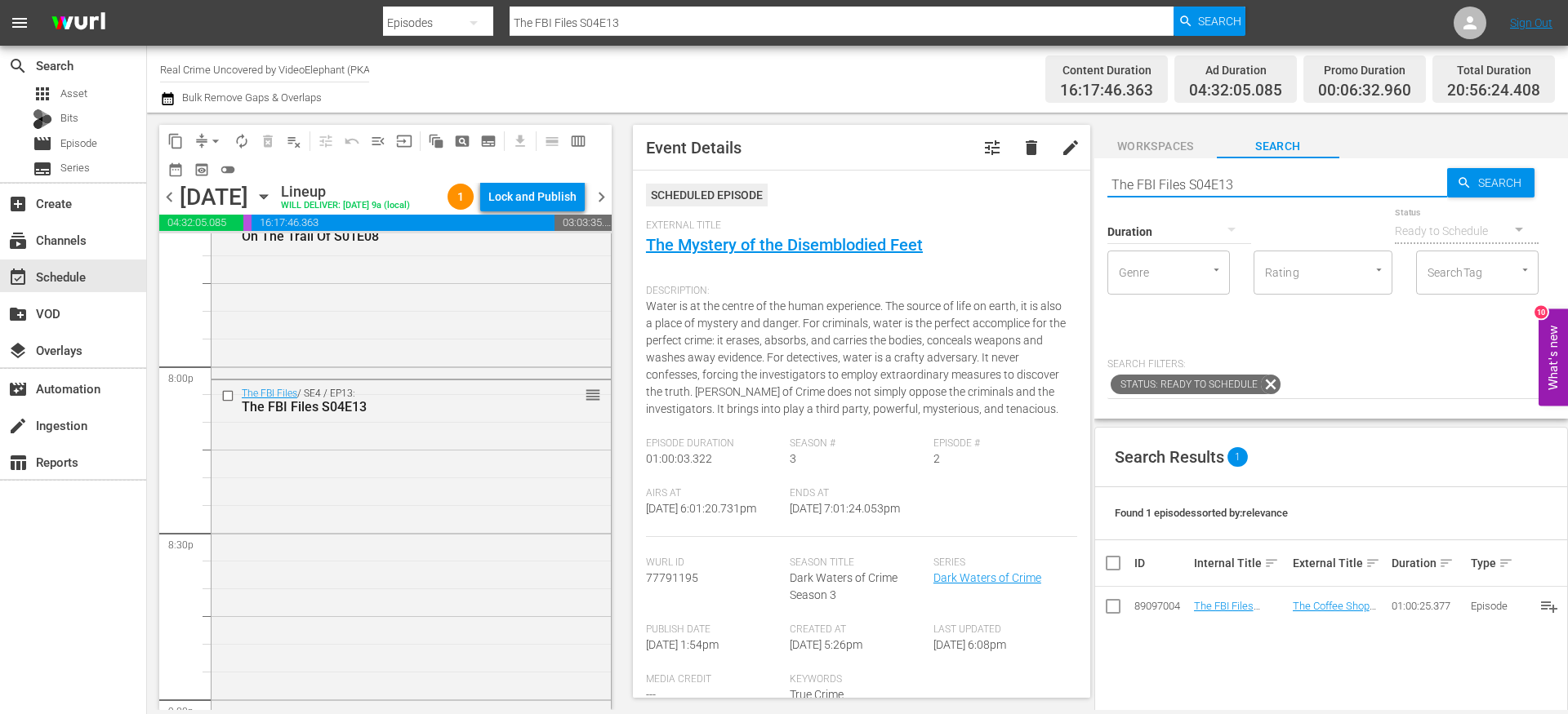
click at [1175, 185] on input "The FBI Files S04E13" at bounding box center [1277, 185] width 340 height 39
paste input "Forensic Factor S03E06"
type input "Forensic Factor S03E06"
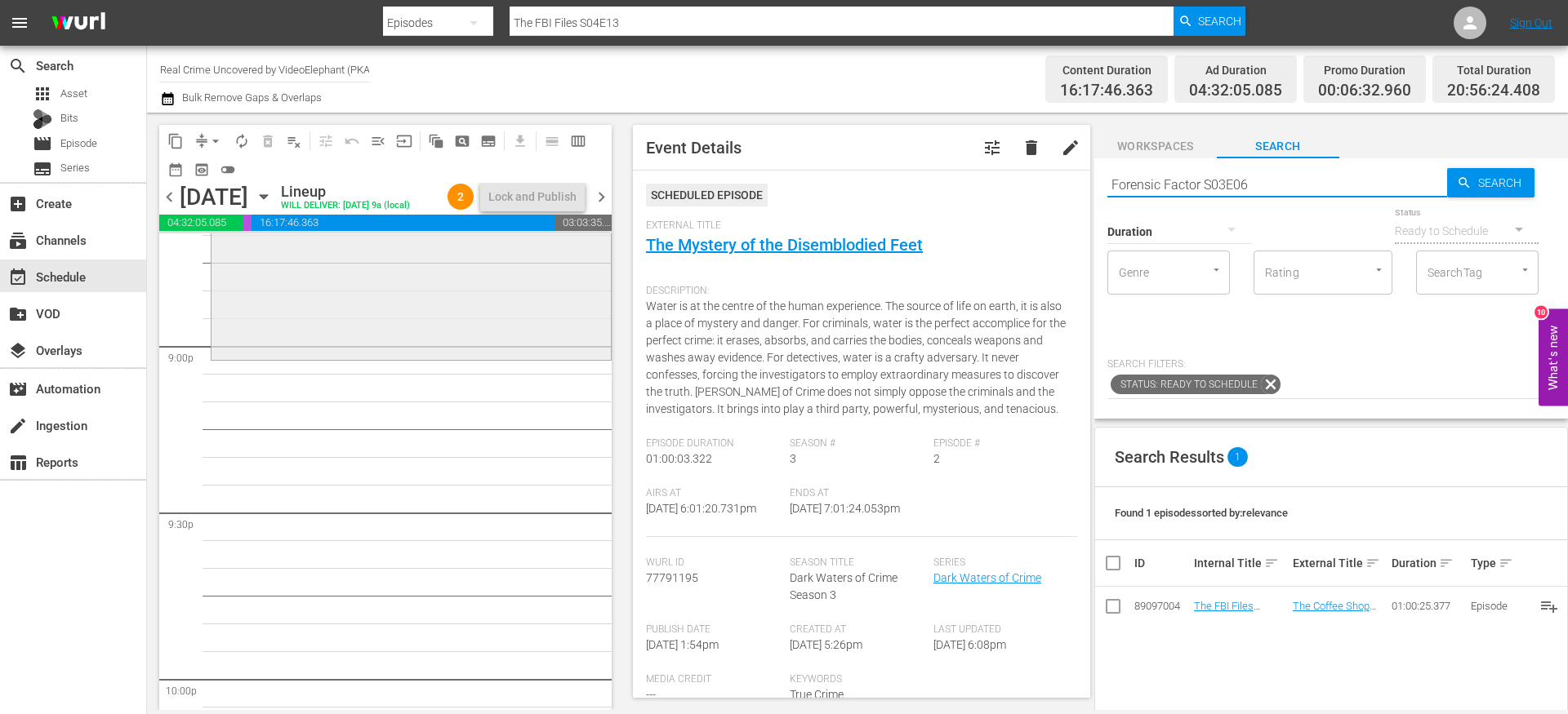
type input "Forensic Factor S03E06"
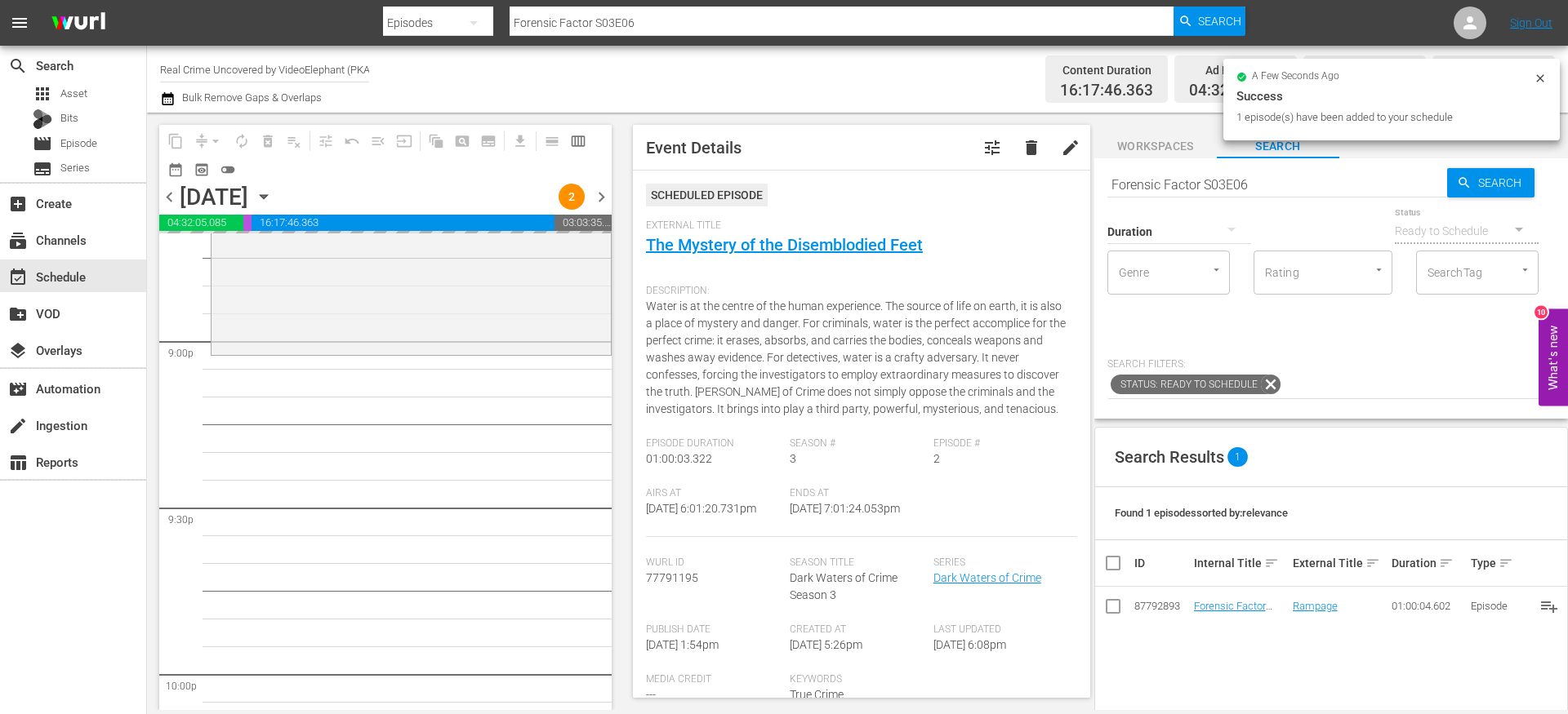
click at [1191, 179] on input "Forensic Factor S03E06" at bounding box center [1277, 185] width 340 height 39
click at [1190, 179] on input "Forensic Factor S03E06" at bounding box center [1277, 185] width 340 height 39
paste input "City of Evil S01E03"
type input "City of Evil S01E03"
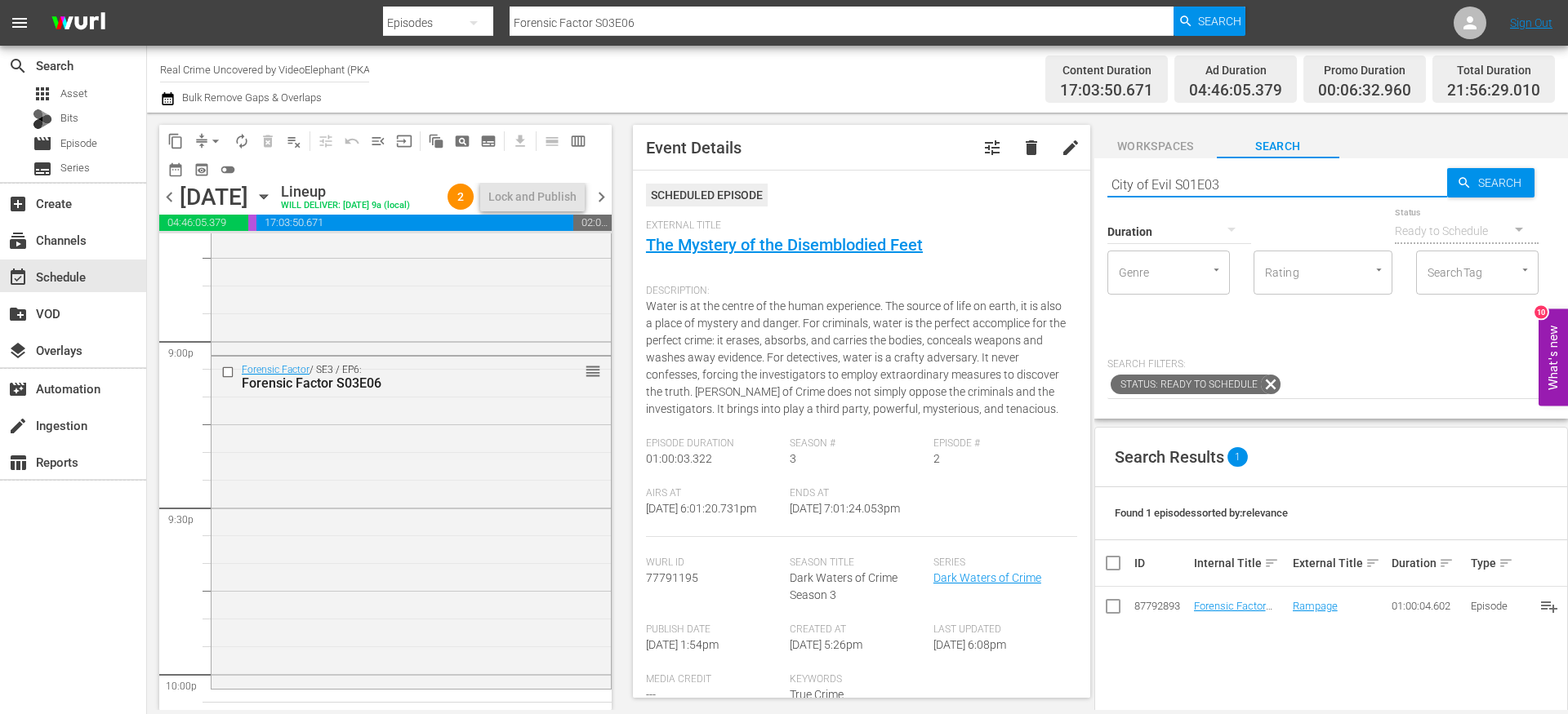
type input "City of Evil S01E03"
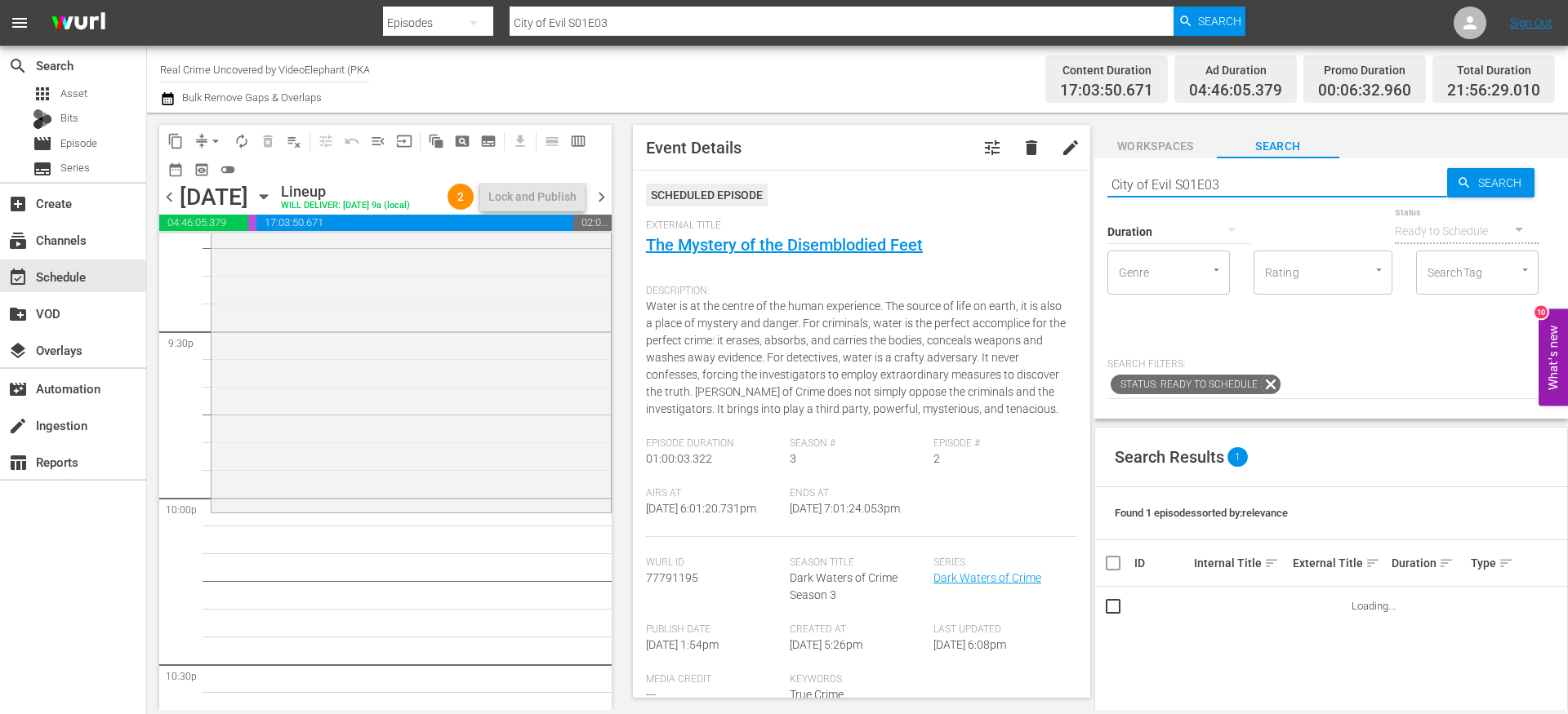
scroll to position [7078, 0]
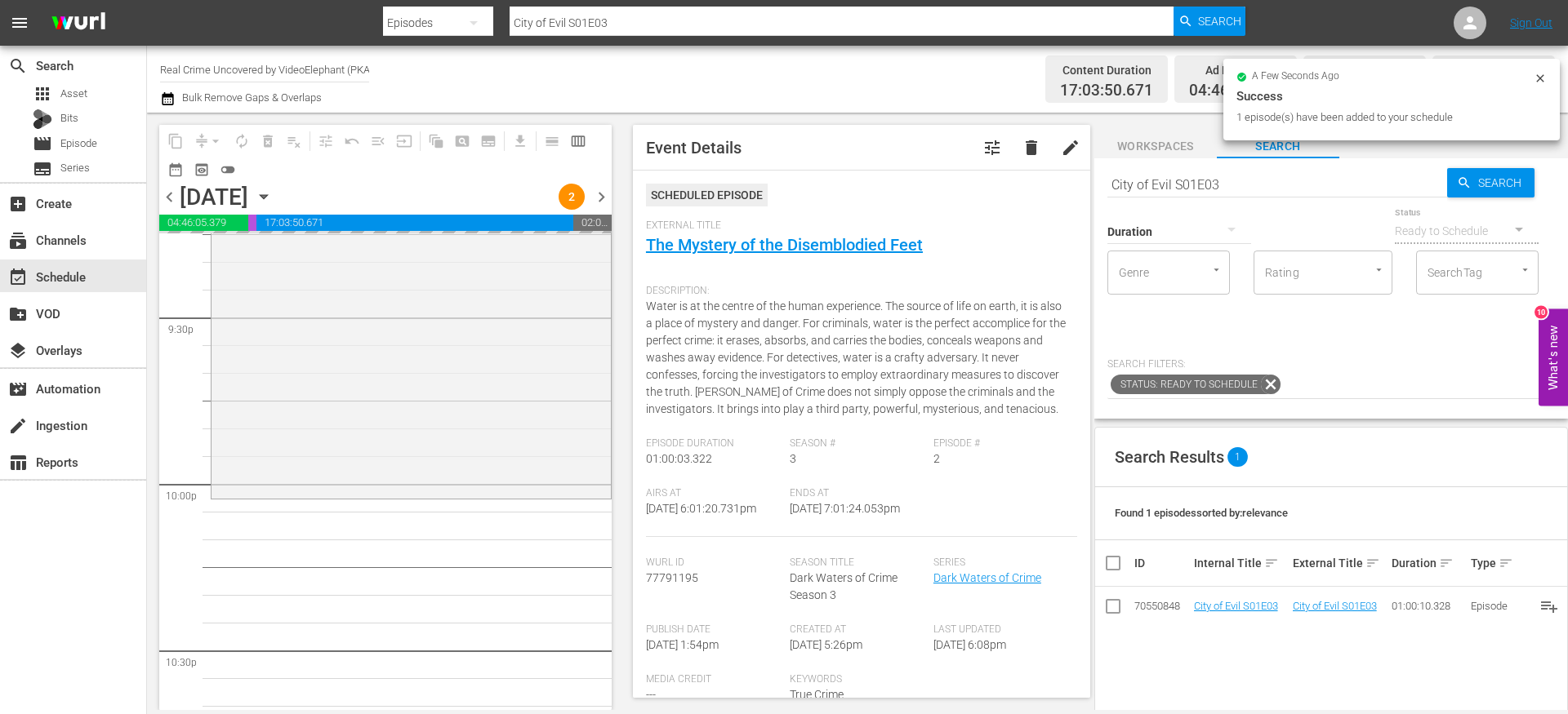
click at [1169, 178] on input "City of Evil S01E03" at bounding box center [1277, 185] width 340 height 39
paste input "Dark Waters of Crime S03E02"
type input "Dark Waters of Crime S03E02"
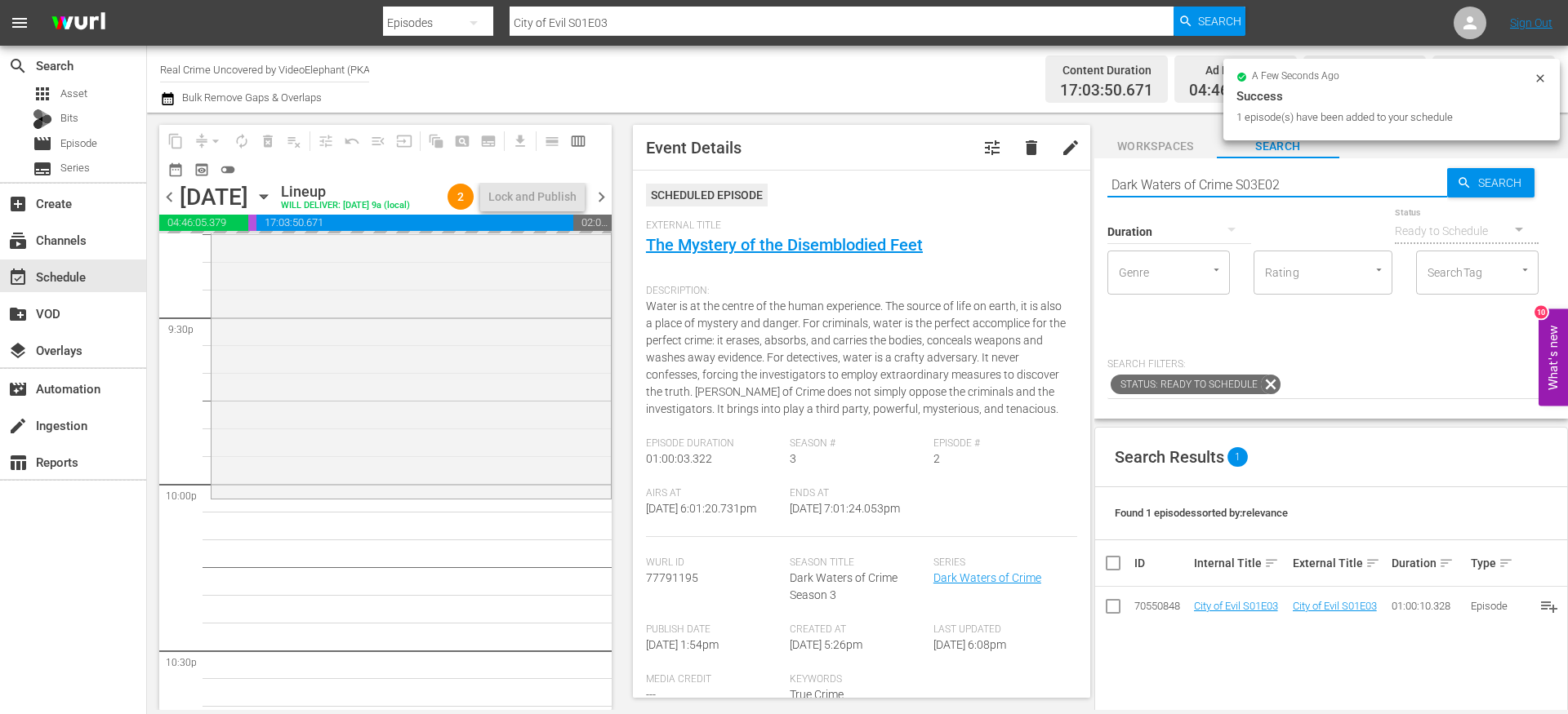
type input "Dark Waters of Crime S03E02"
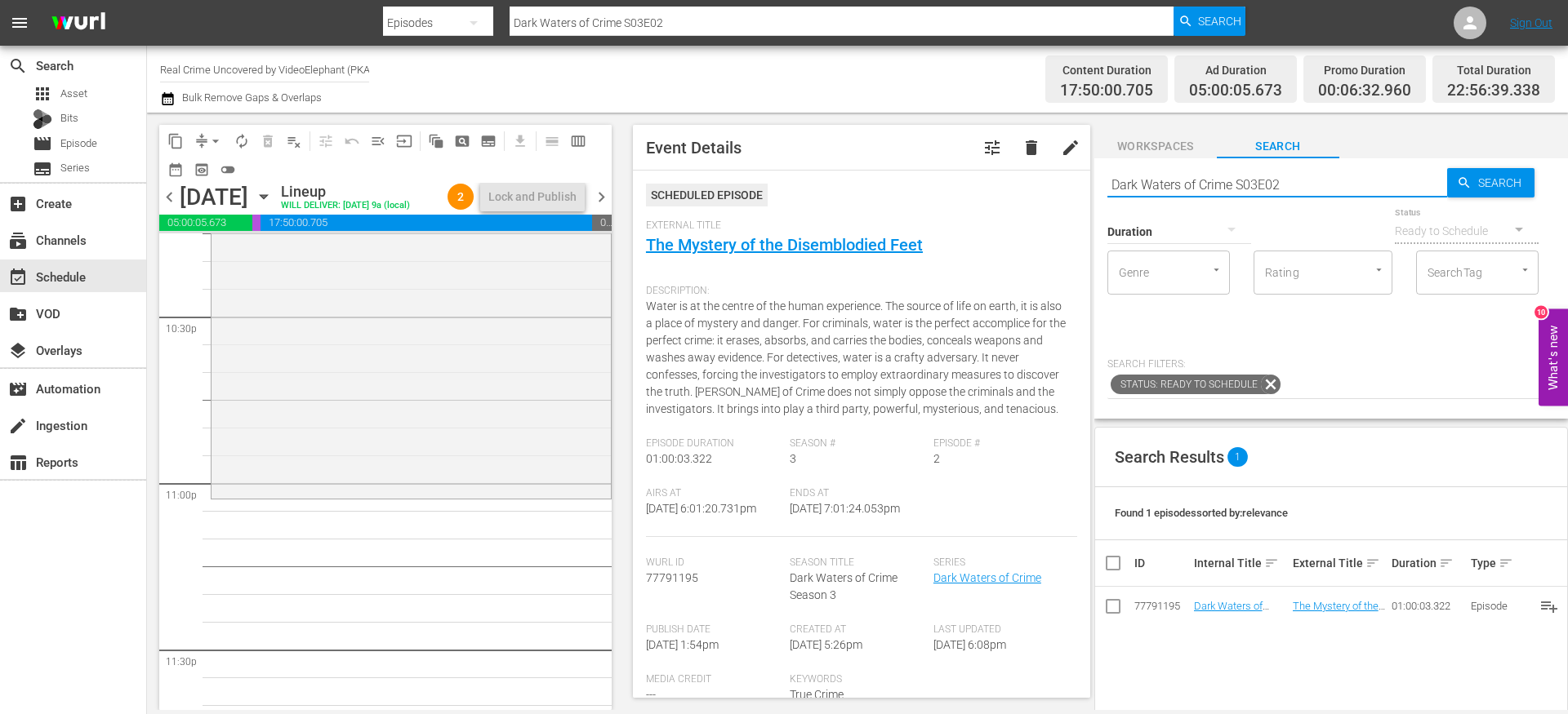
scroll to position [7474, 0]
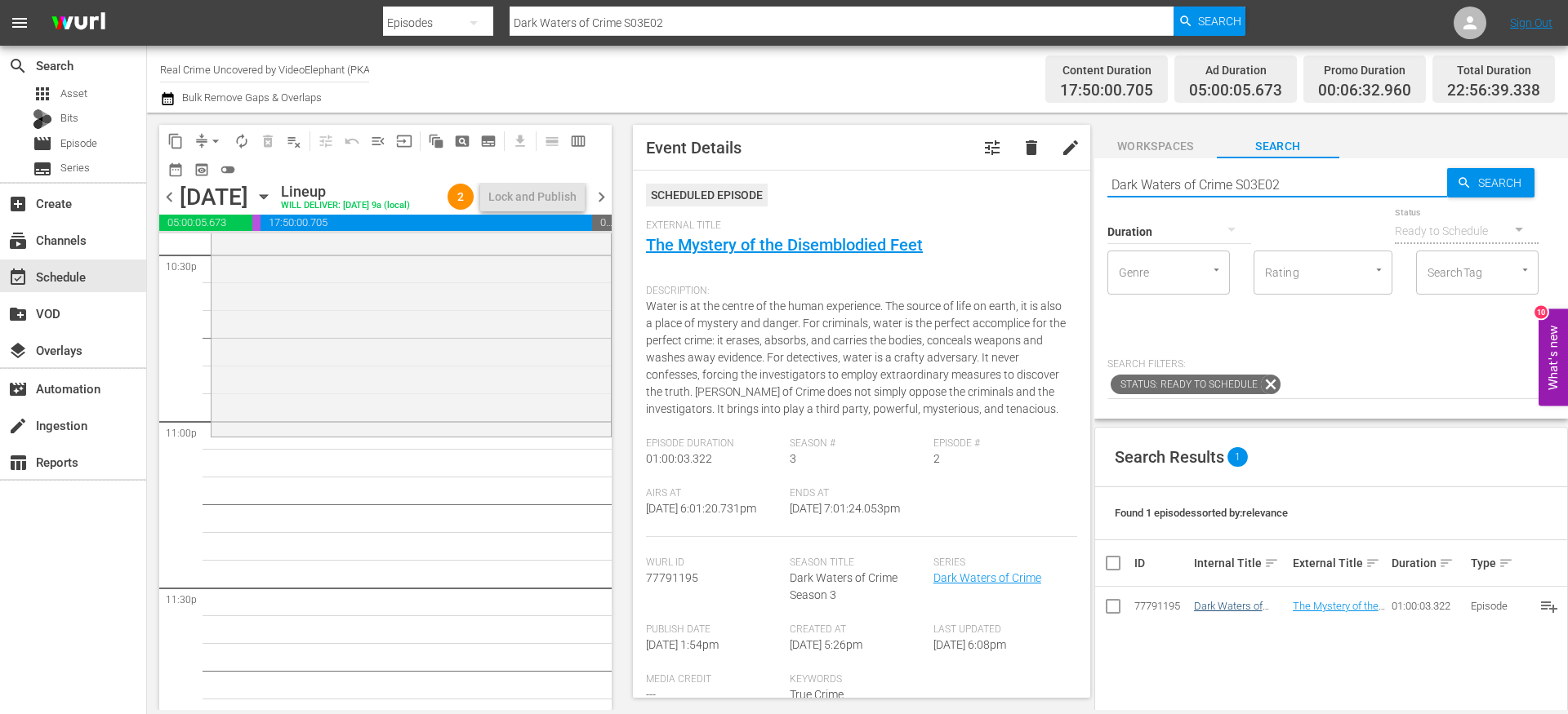
type input "Dark Waters of Crime S03E02"
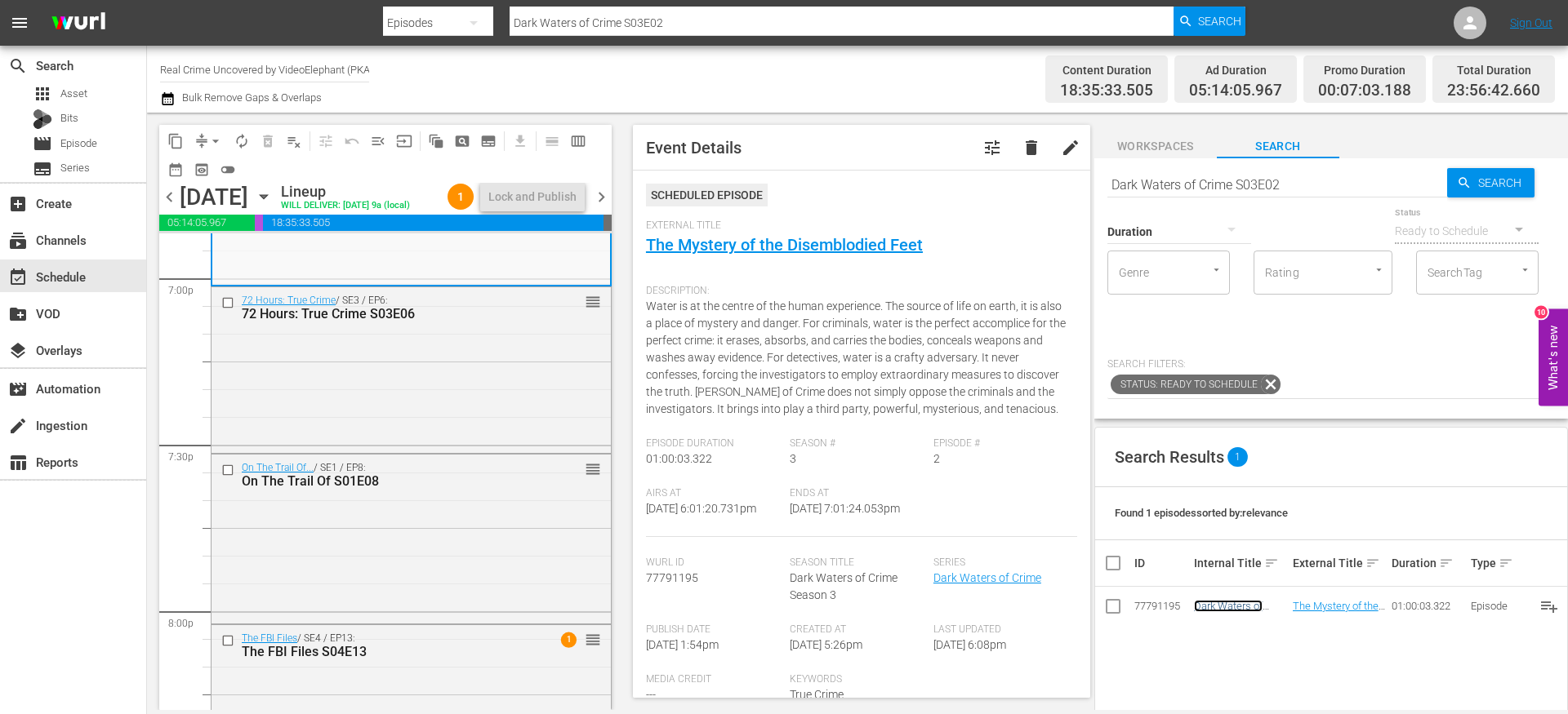
scroll to position [6354, 0]
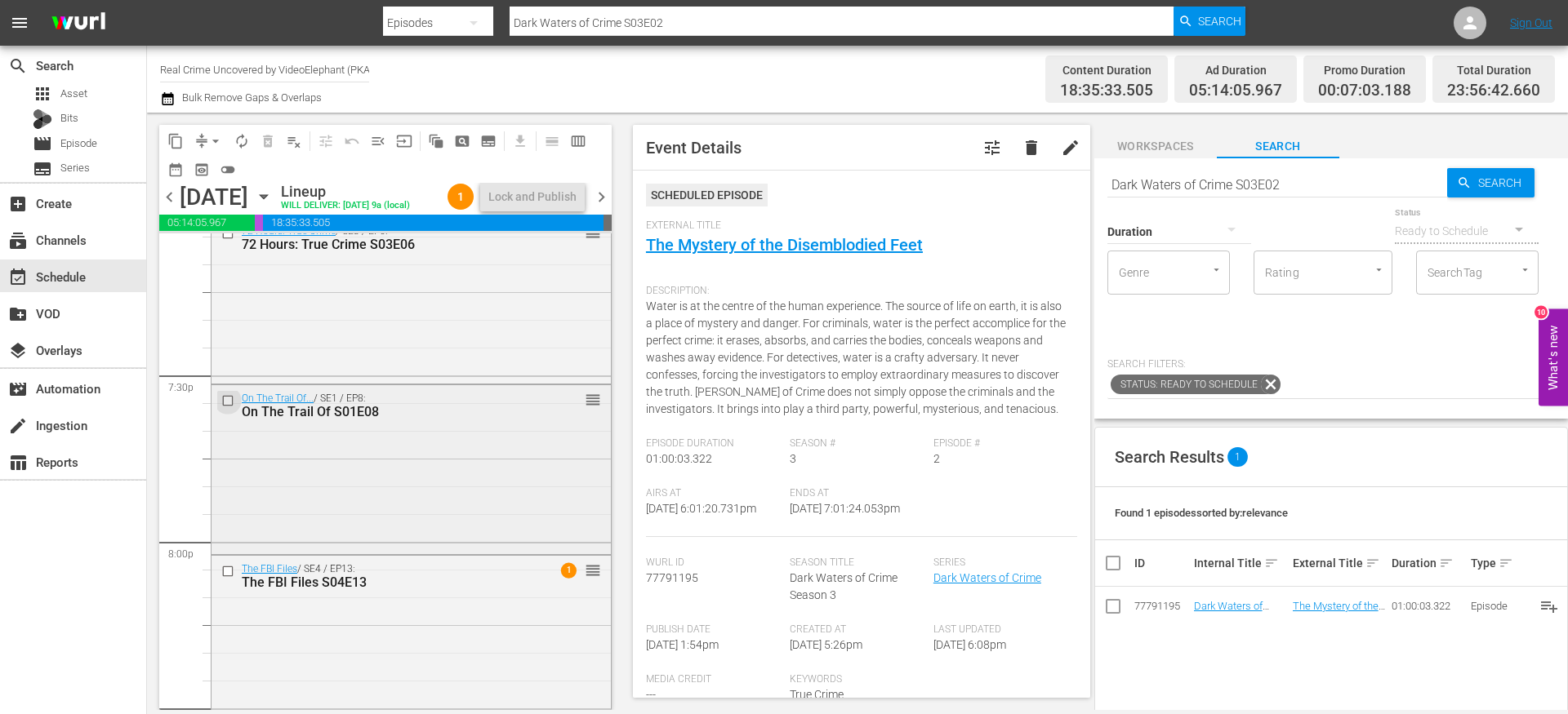
click at [229, 409] on input "checkbox" at bounding box center [230, 401] width 17 height 14
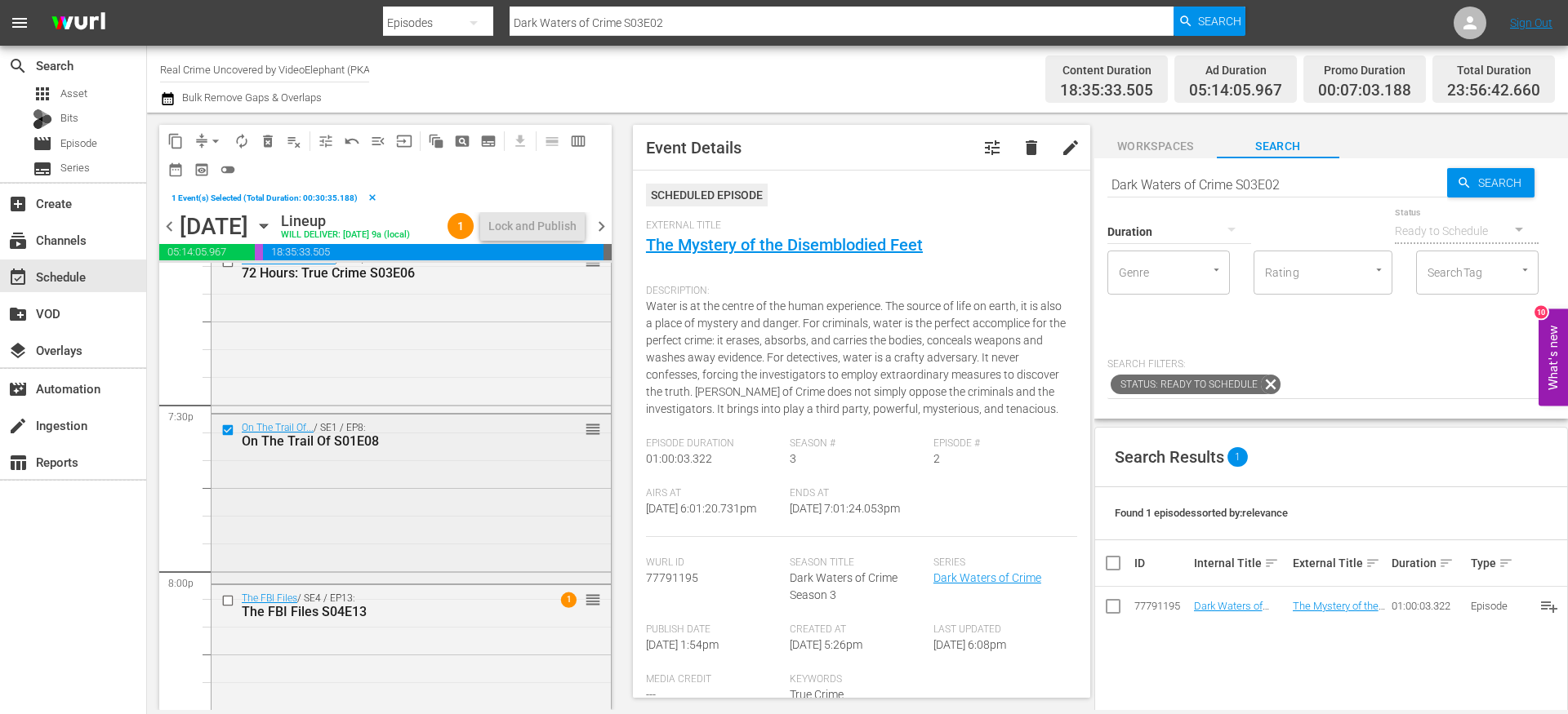
scroll to position [6587, 0]
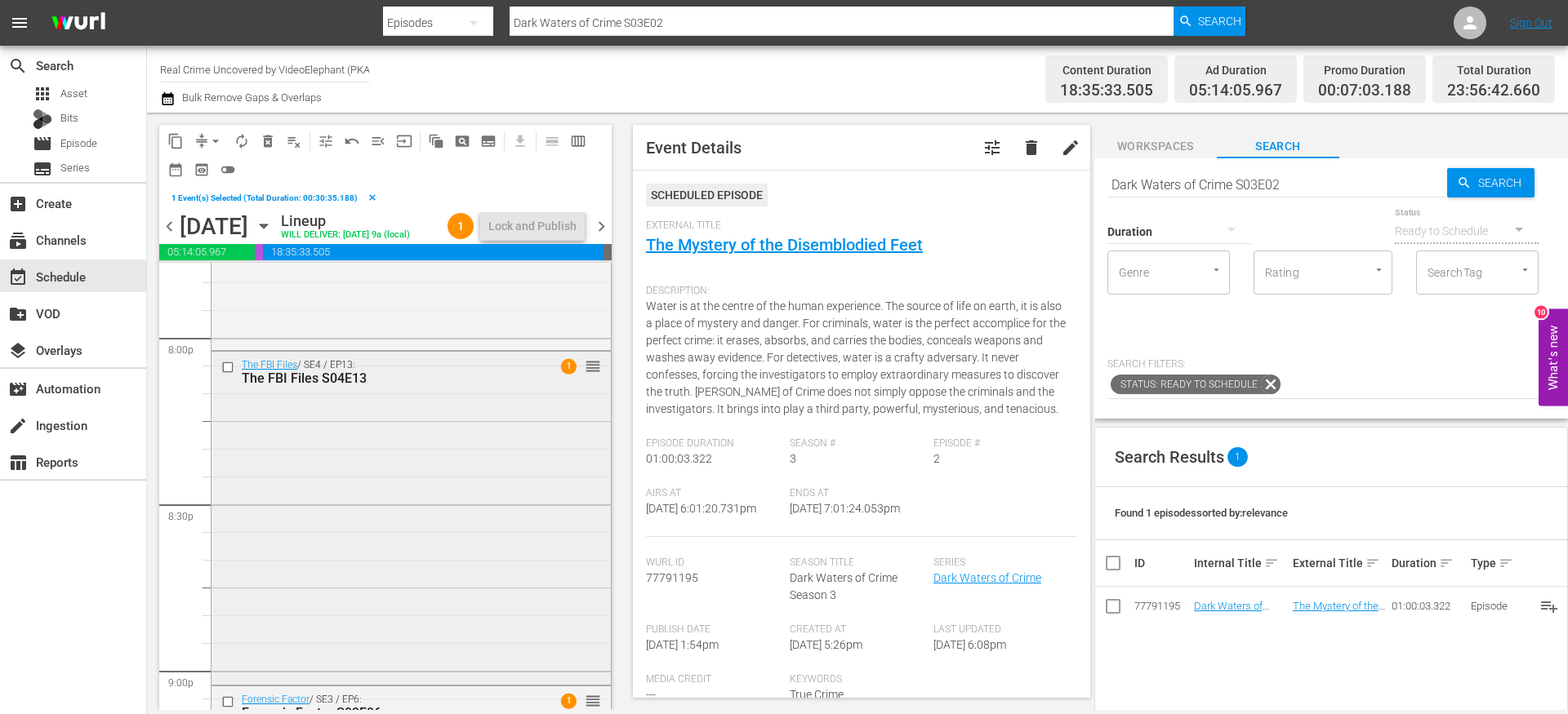
click at [227, 374] on input "checkbox" at bounding box center [230, 366] width 17 height 14
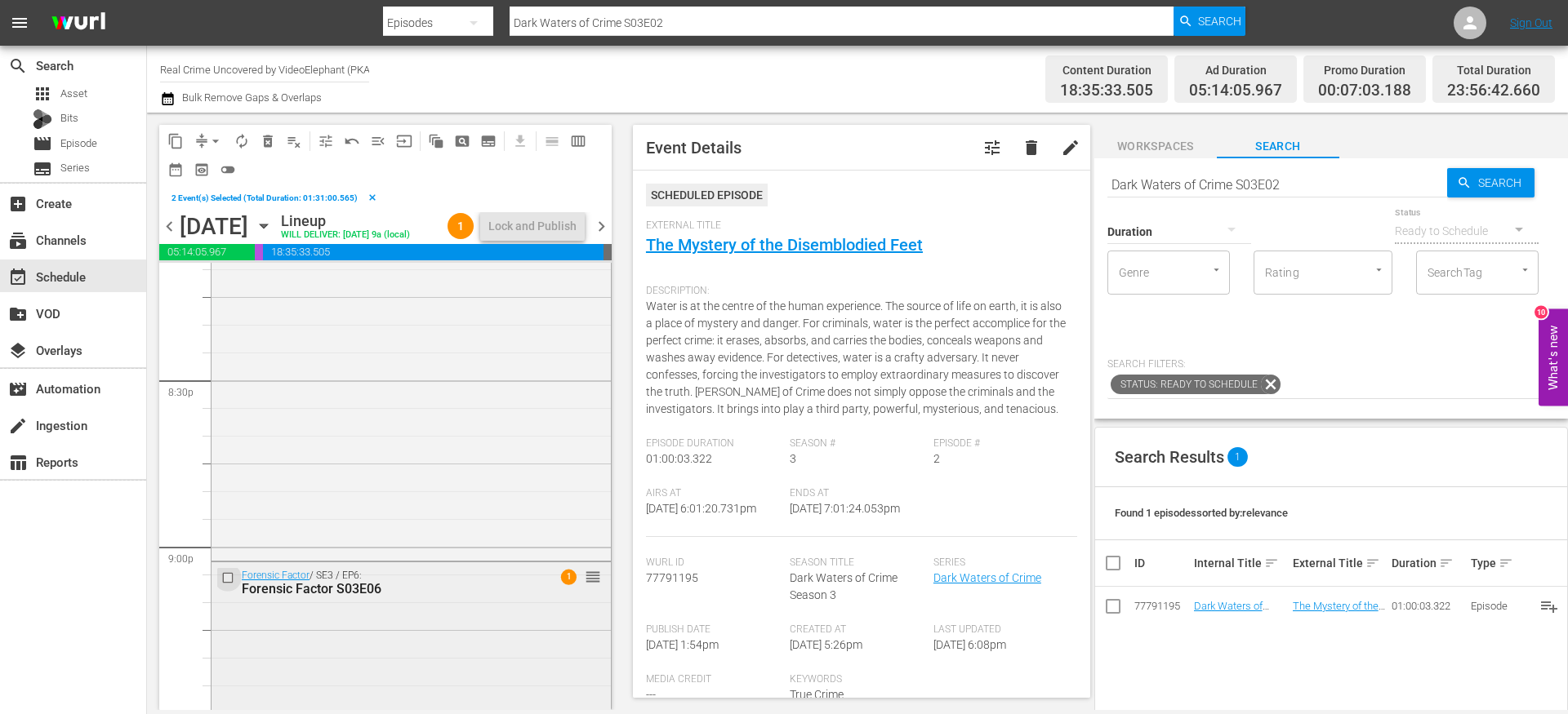
click at [228, 584] on input "checkbox" at bounding box center [230, 577] width 17 height 14
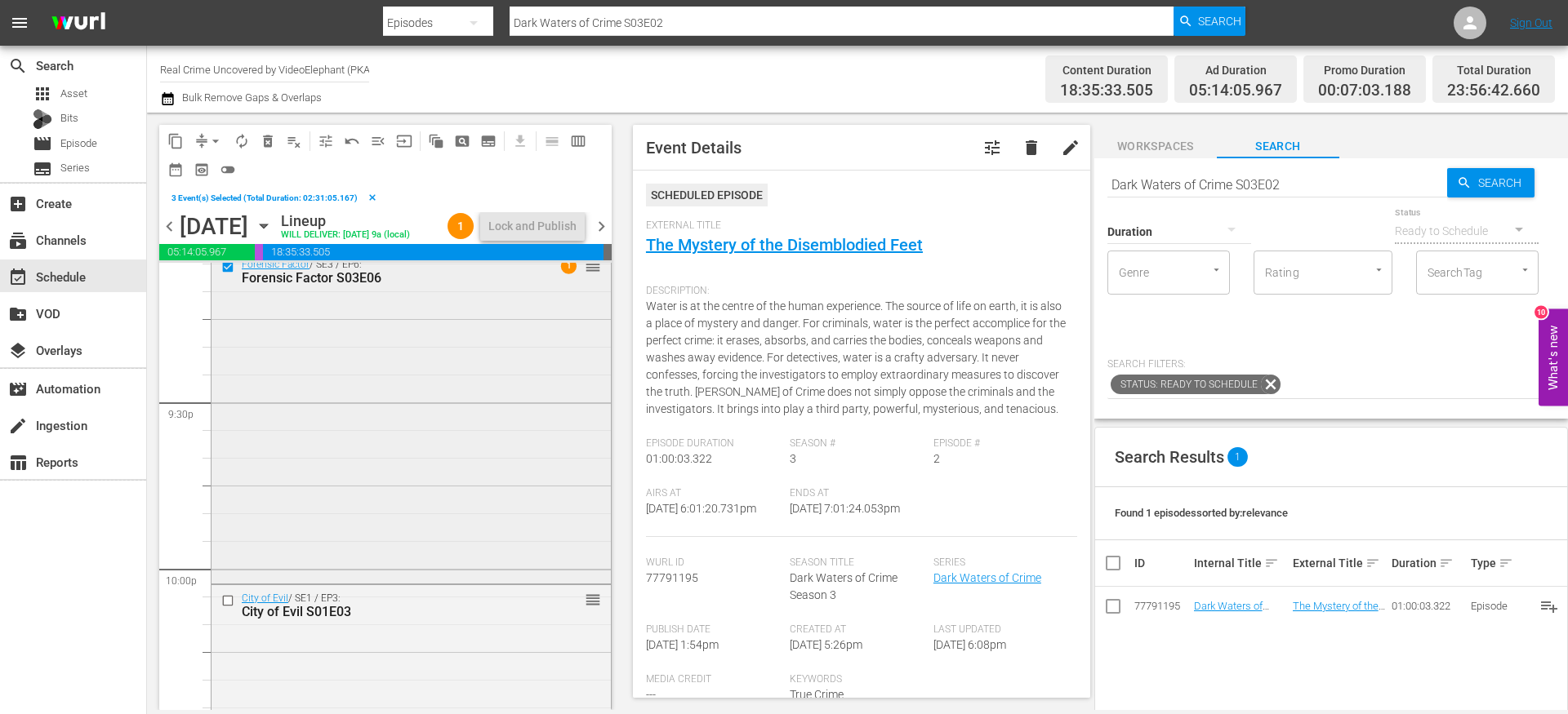
scroll to position [7052, 0]
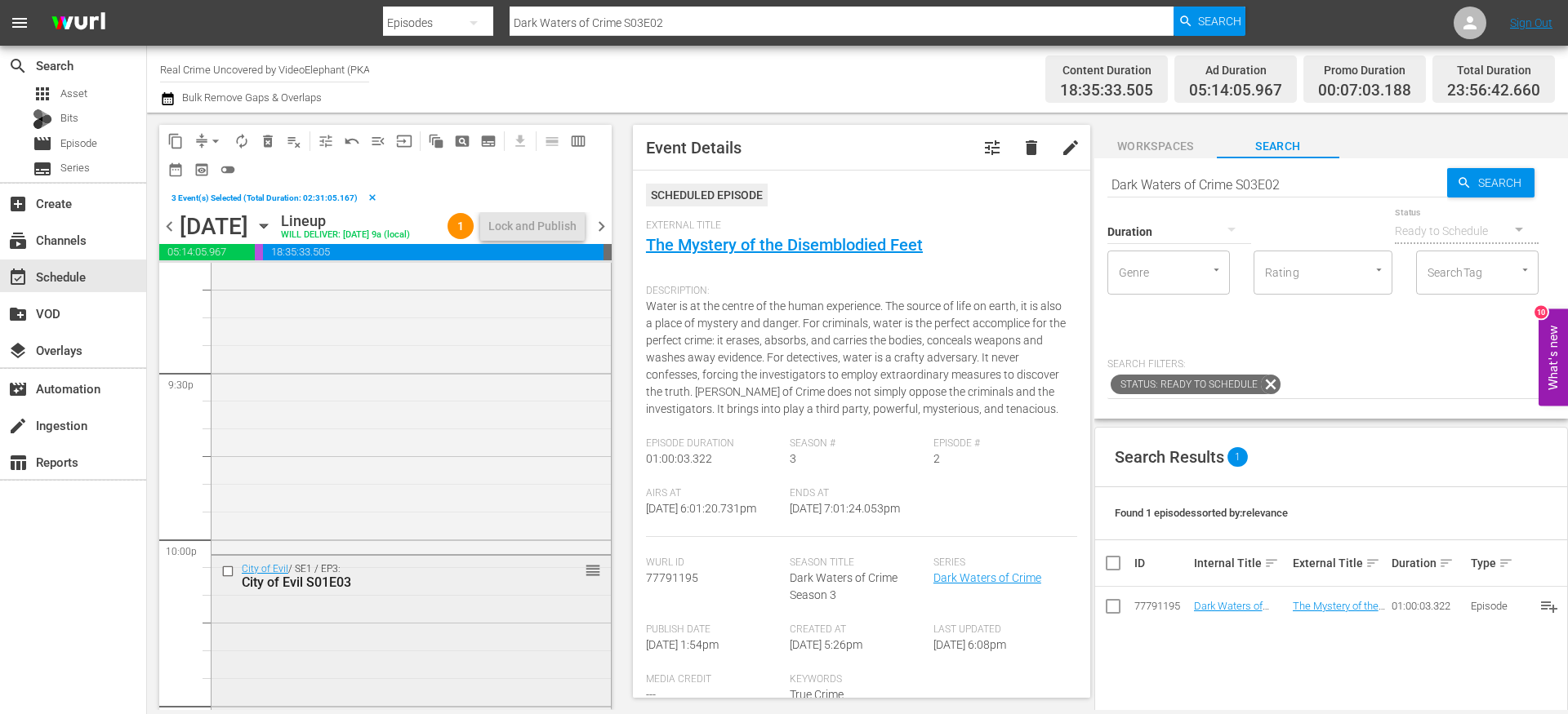
click at [227, 579] on input "checkbox" at bounding box center [230, 571] width 17 height 14
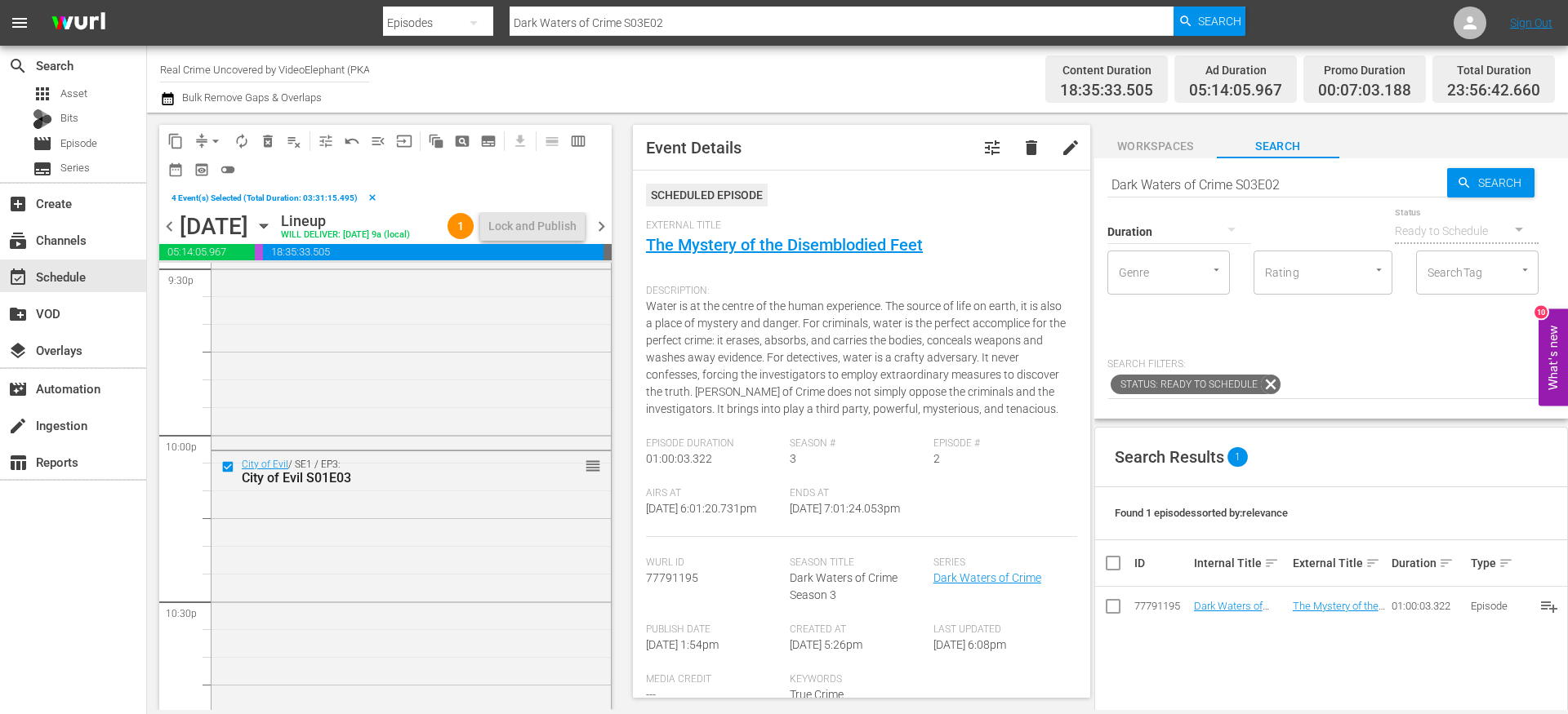
scroll to position [7312, 0]
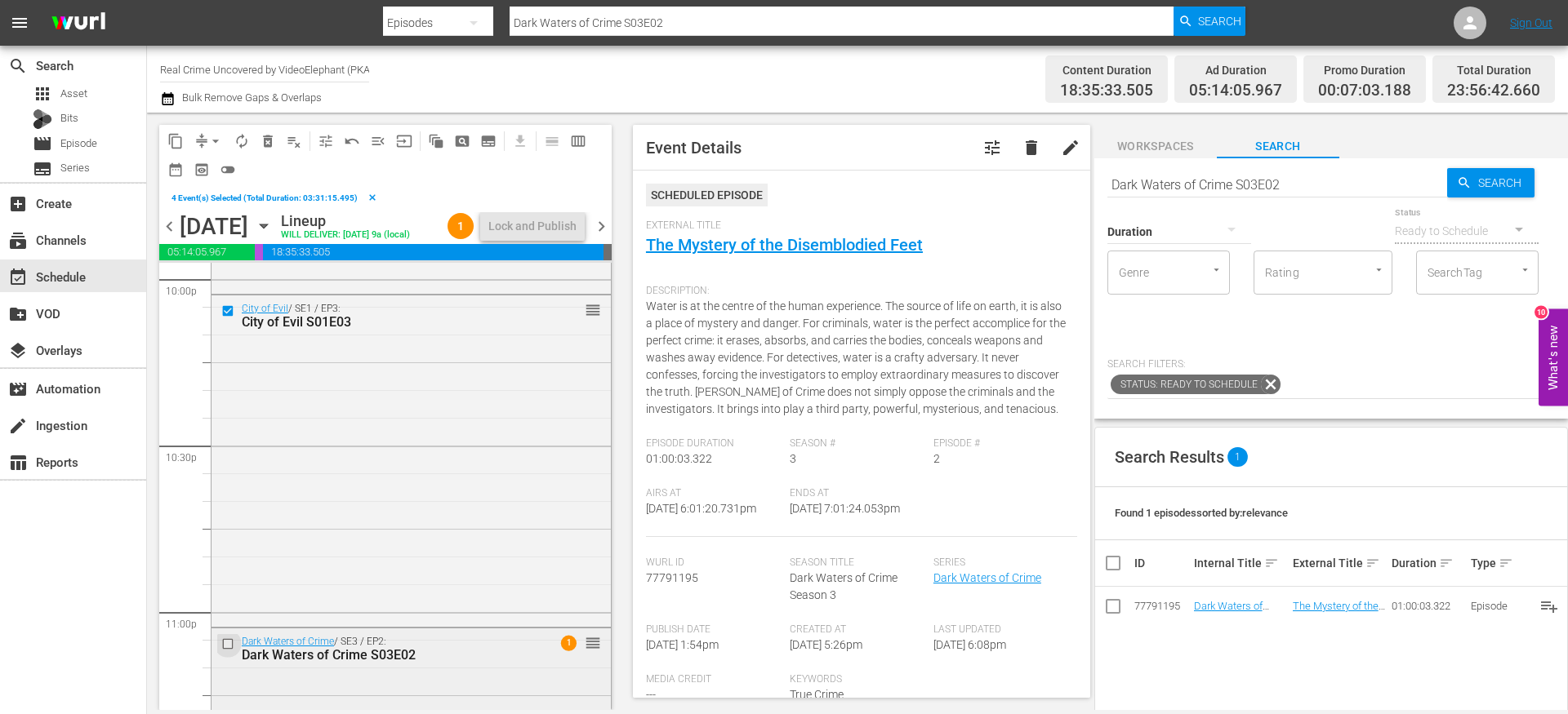
click at [228, 651] on input "checkbox" at bounding box center [230, 644] width 17 height 14
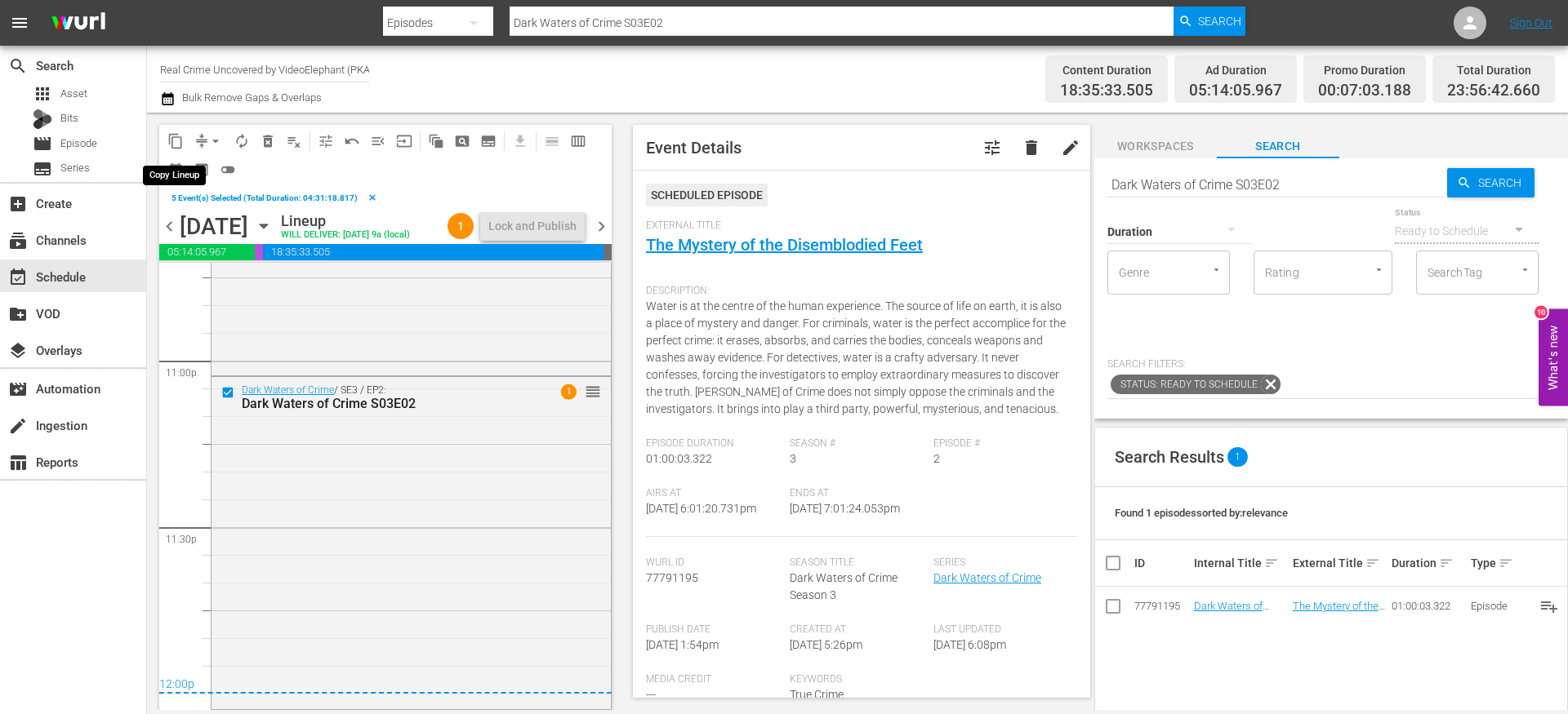
click at [175, 136] on span "content_copy" at bounding box center [175, 141] width 16 height 16
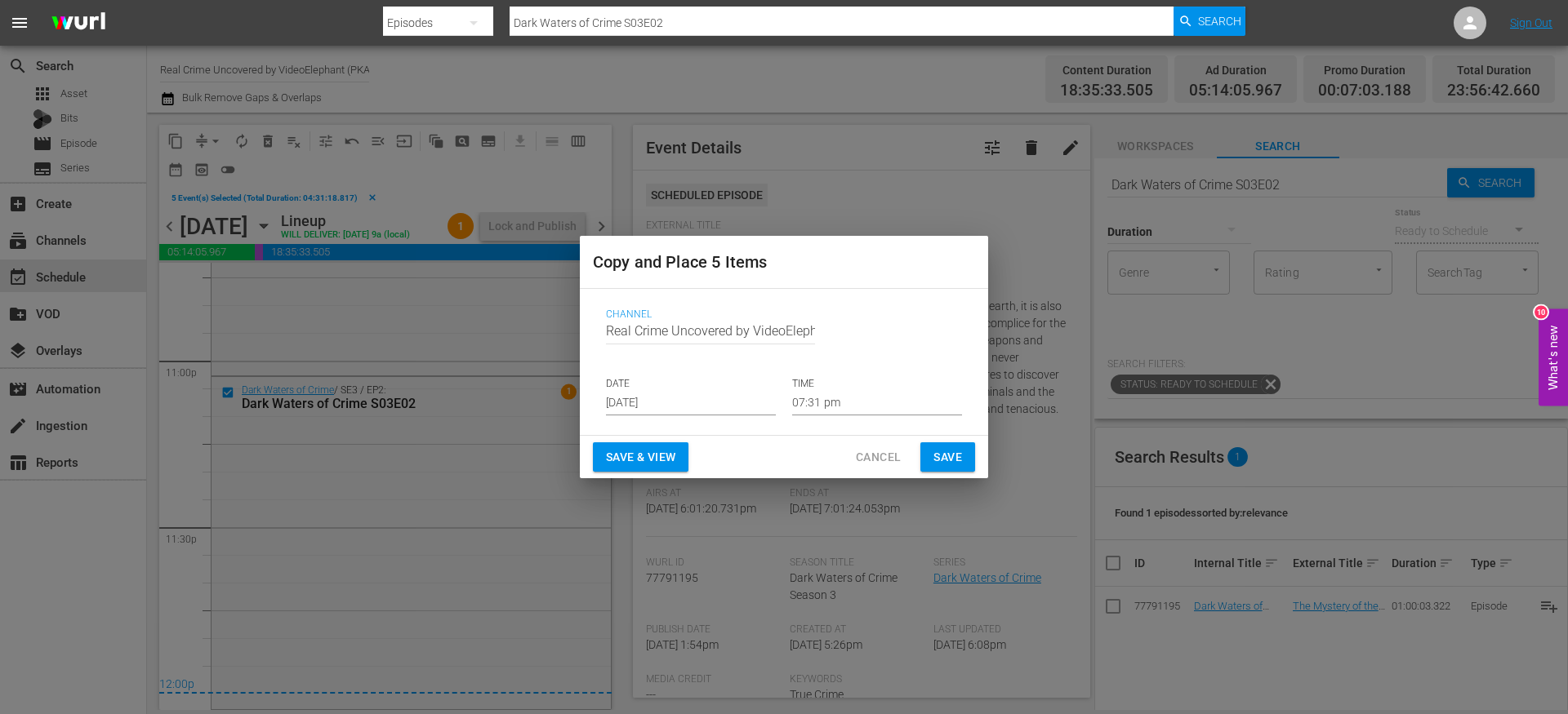
click at [675, 395] on input "[DATE]" at bounding box center [691, 403] width 170 height 24
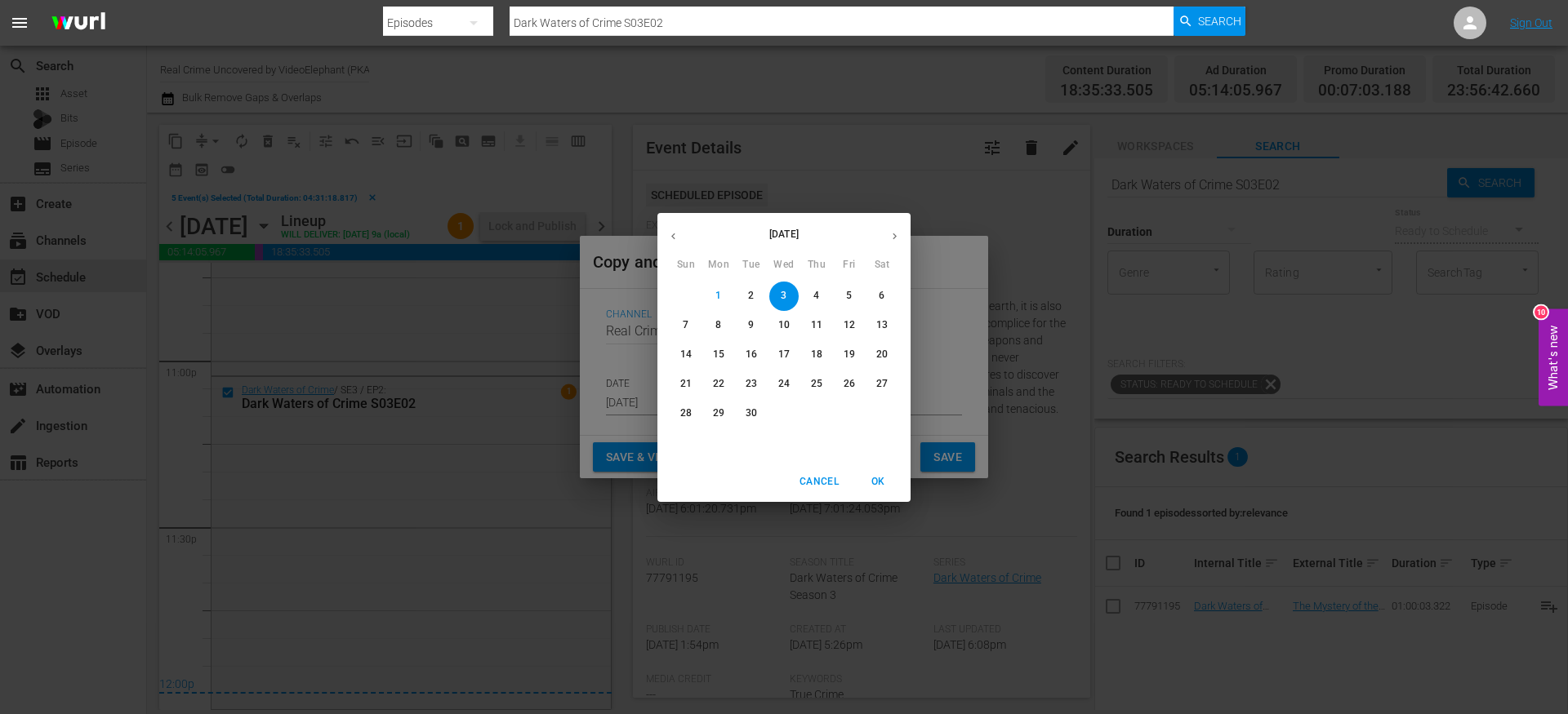
click at [826, 381] on span "25" at bounding box center [815, 383] width 29 height 14
type input "Sep 25th 2025"
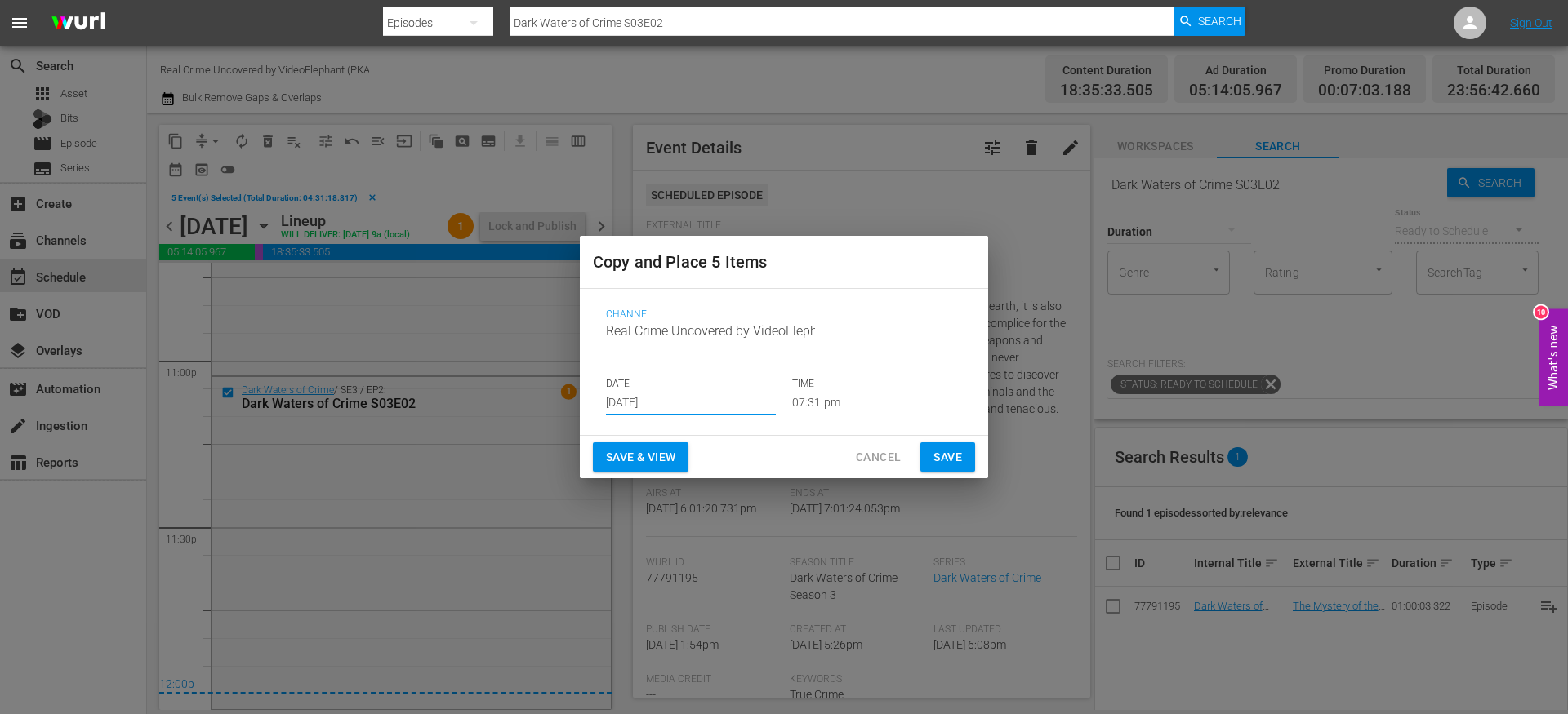
click at [814, 406] on input "07:31 pm" at bounding box center [877, 403] width 170 height 24
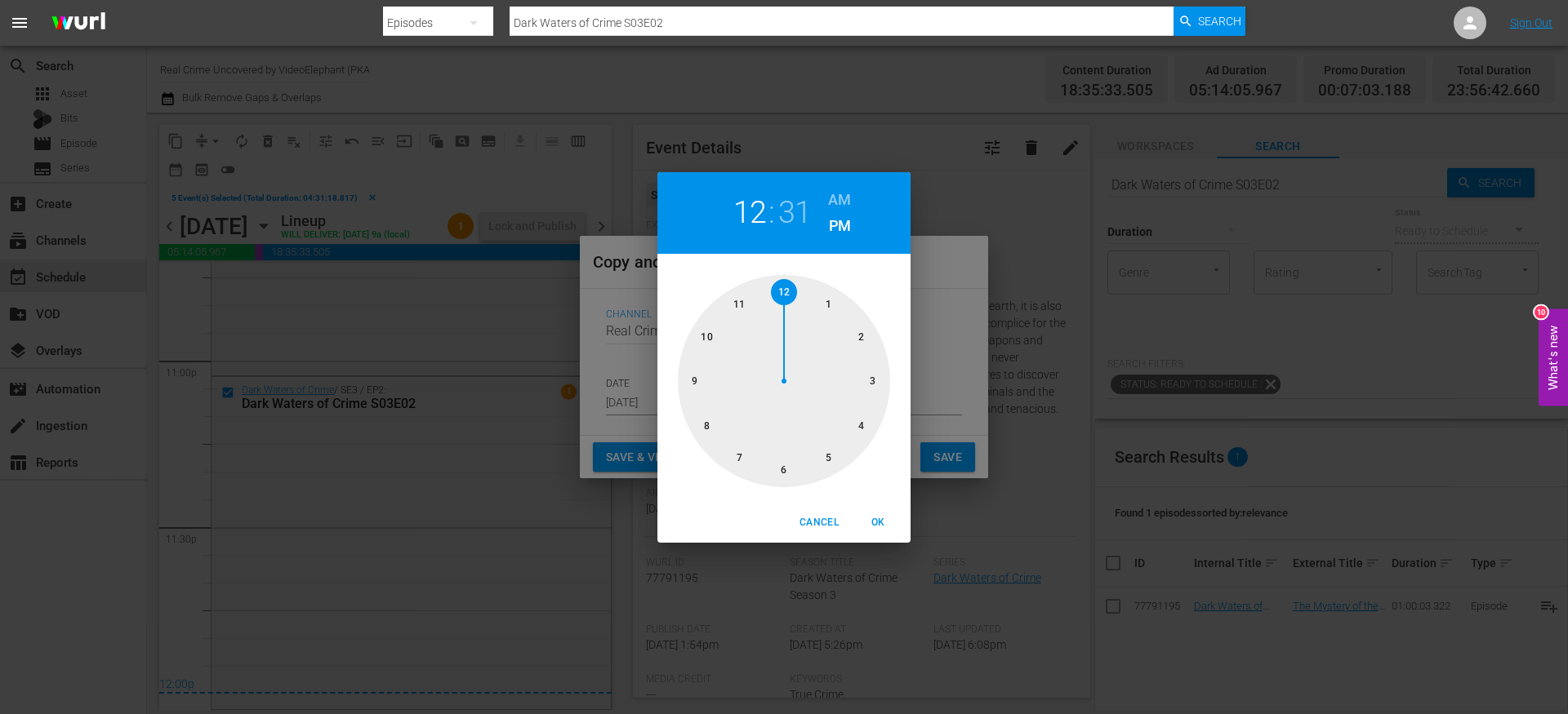
click at [782, 292] on div at bounding box center [784, 381] width 212 height 212
click at [783, 292] on div at bounding box center [784, 381] width 212 height 212
click at [835, 203] on h6 "AM" at bounding box center [839, 200] width 23 height 26
click at [886, 526] on span "OK" at bounding box center [877, 522] width 39 height 17
type input "12:00 am"
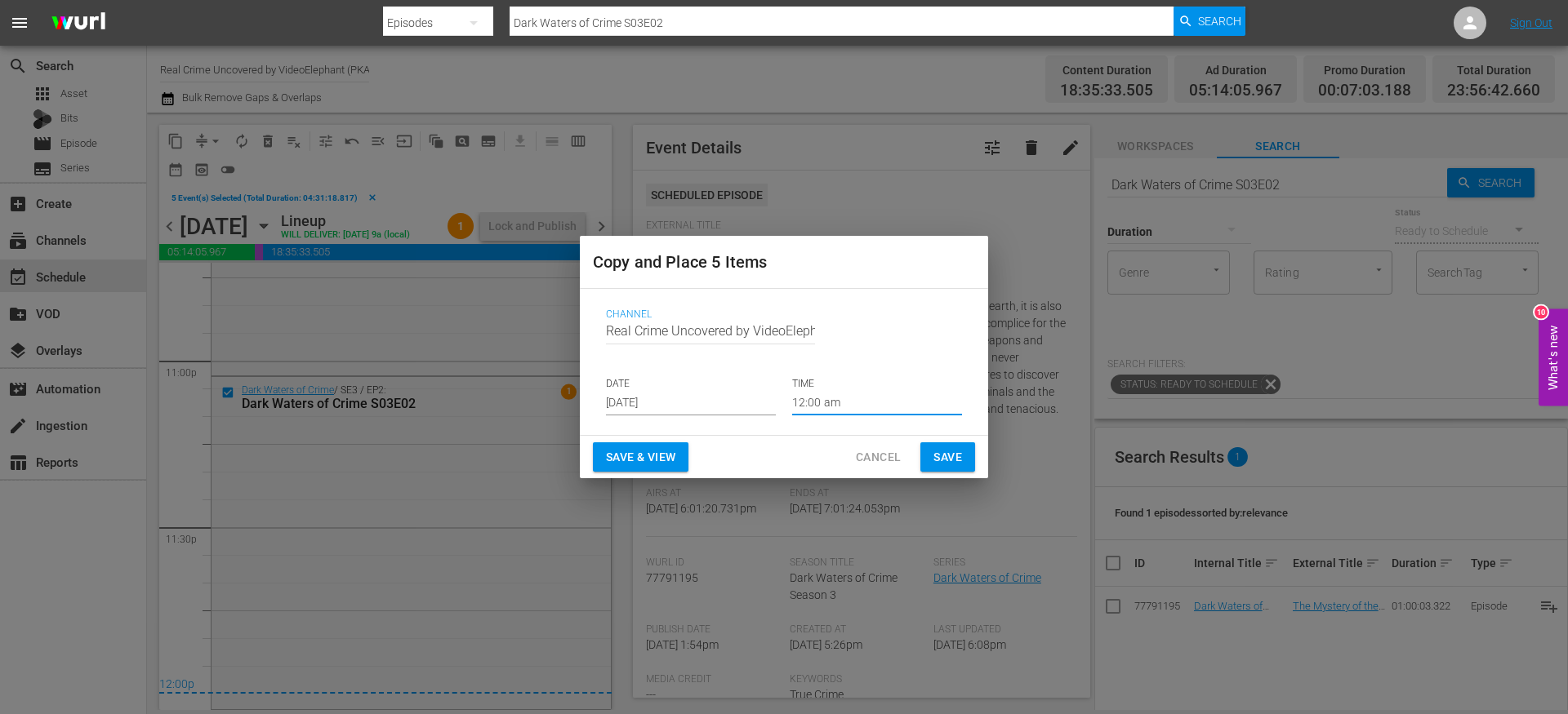
click at [936, 461] on span "Save" at bounding box center [947, 458] width 28 height 21
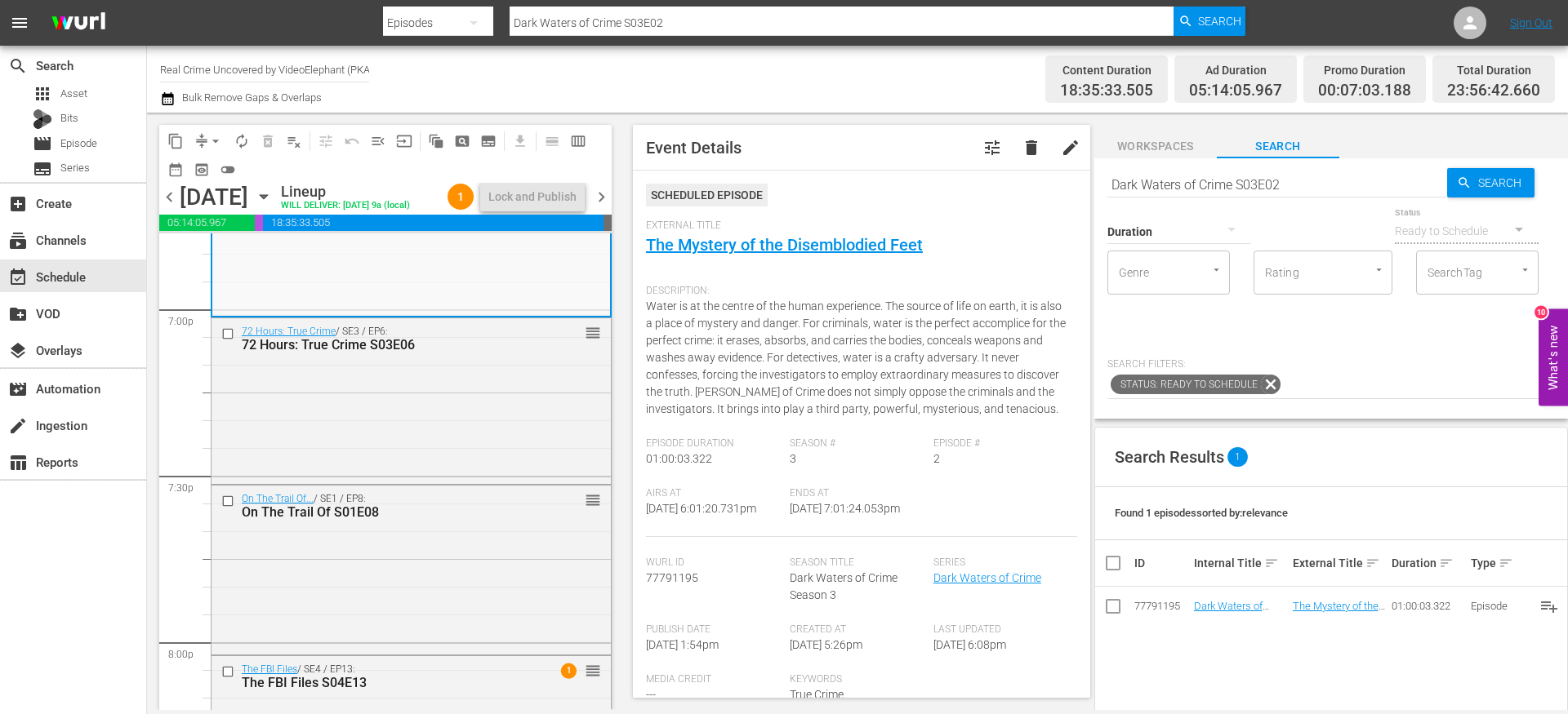
scroll to position [6225, 0]
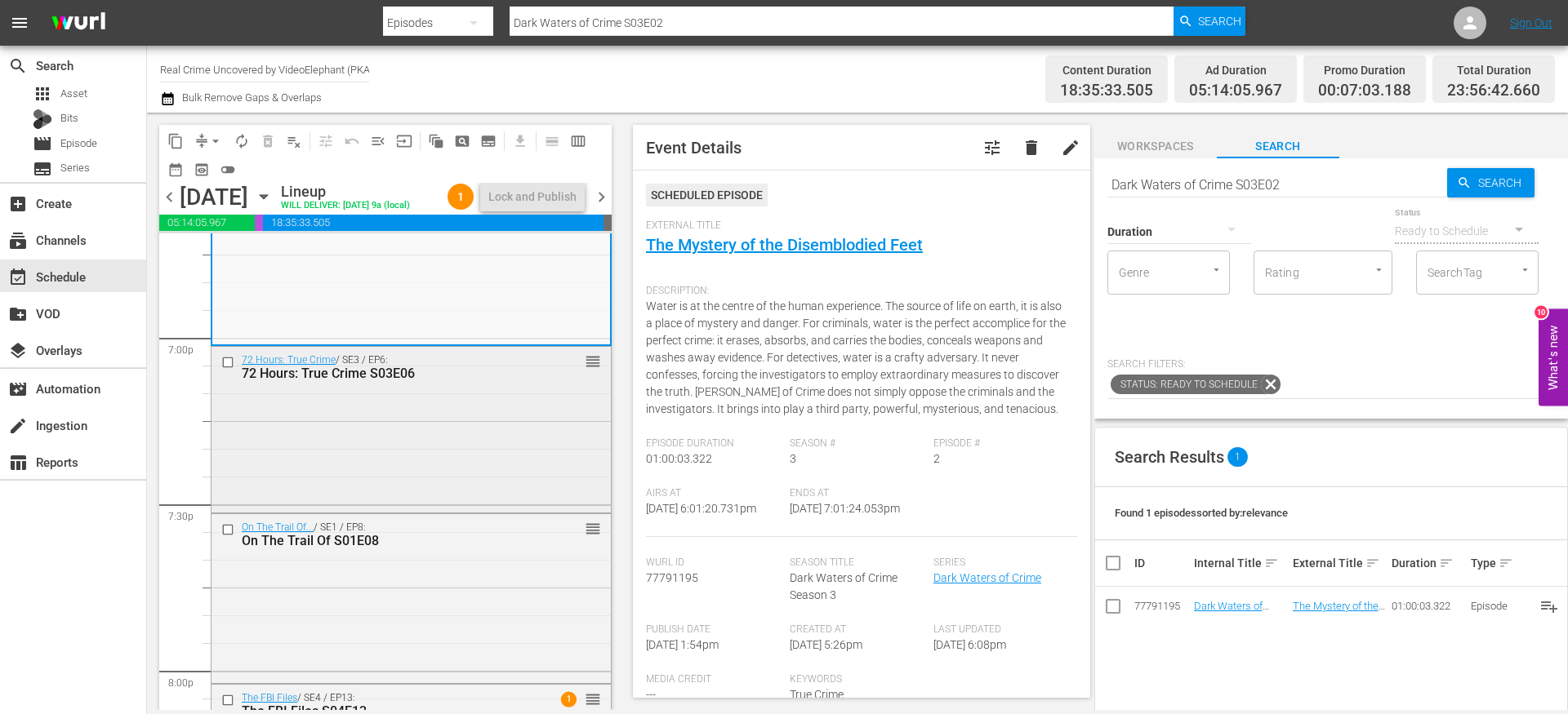
click at [228, 369] on input "checkbox" at bounding box center [230, 362] width 17 height 14
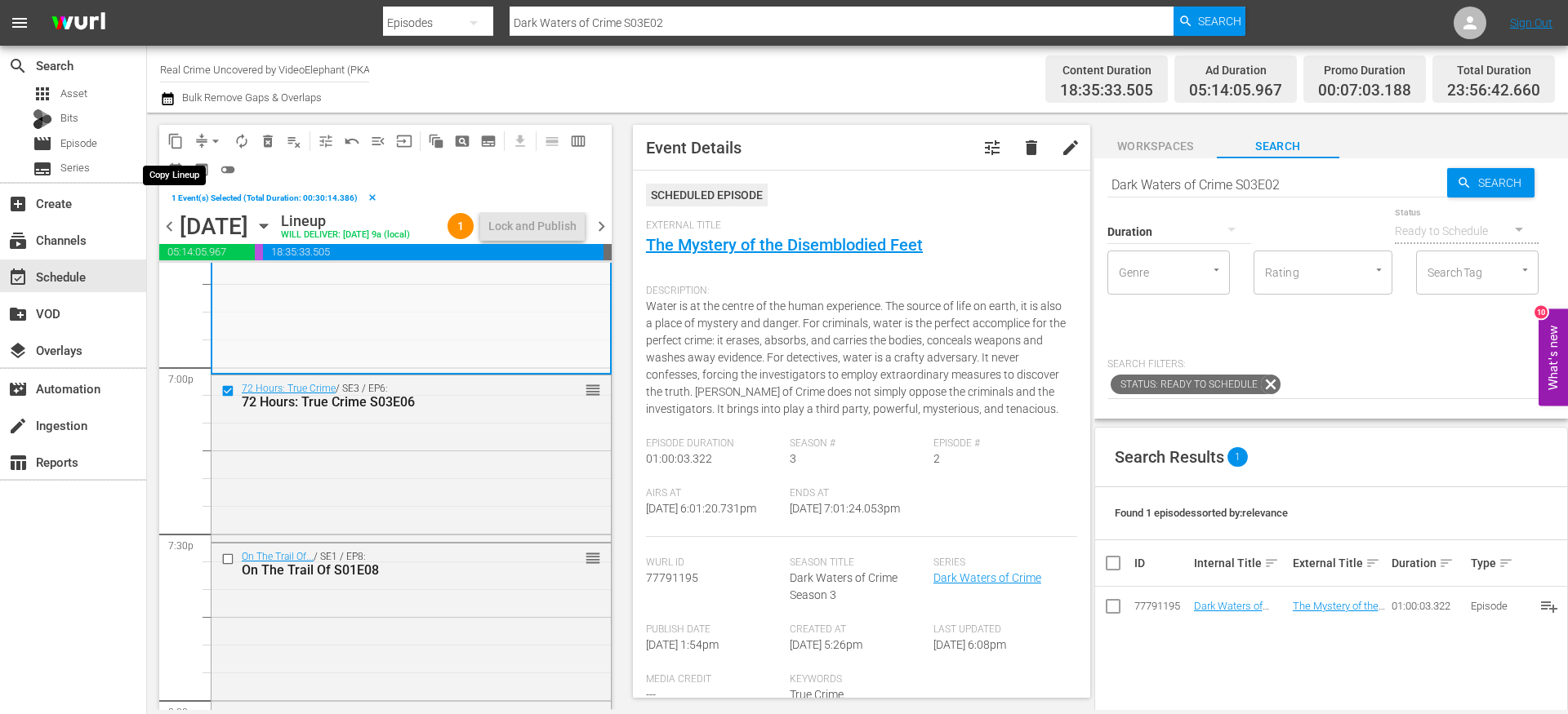
click at [178, 139] on span "content_copy" at bounding box center [175, 141] width 16 height 16
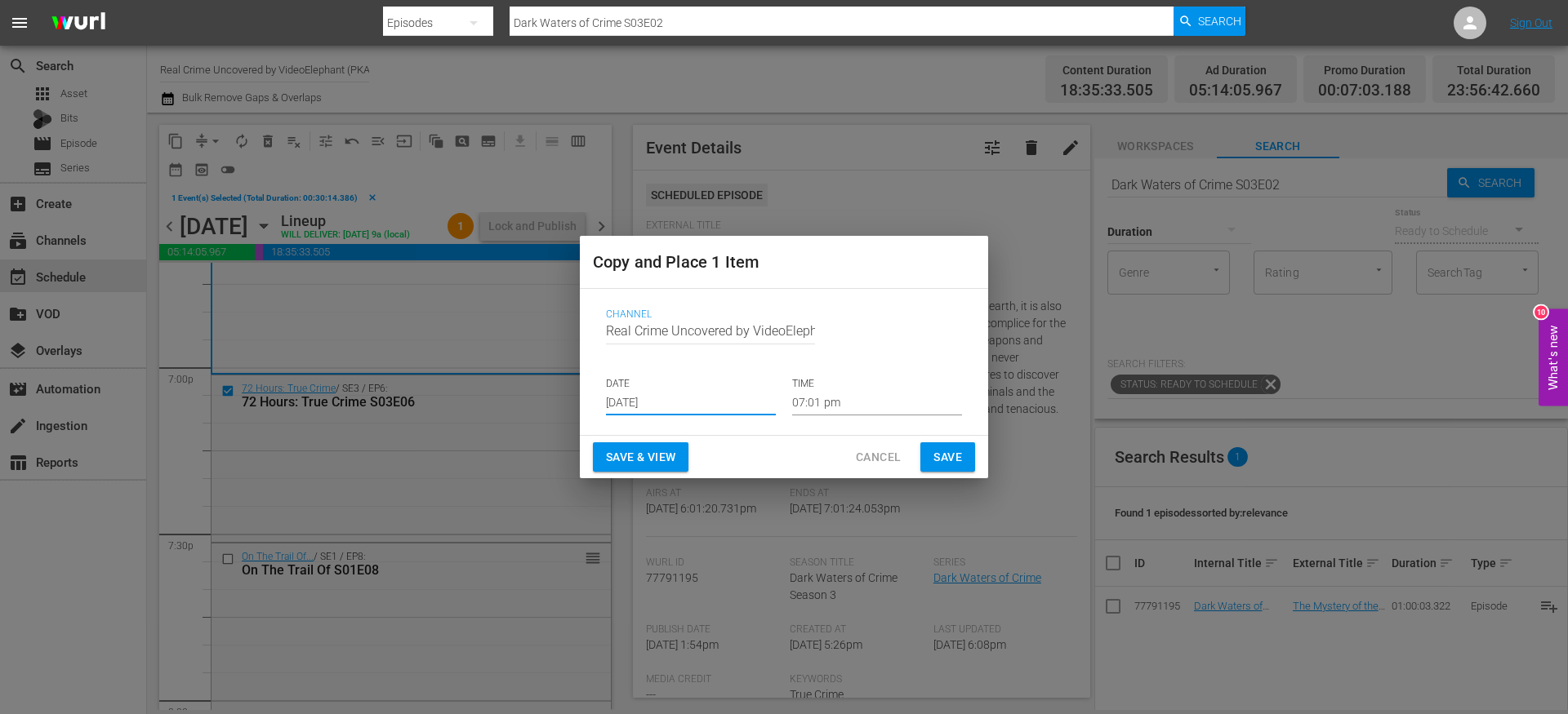
click at [674, 400] on input "[DATE]" at bounding box center [691, 403] width 170 height 24
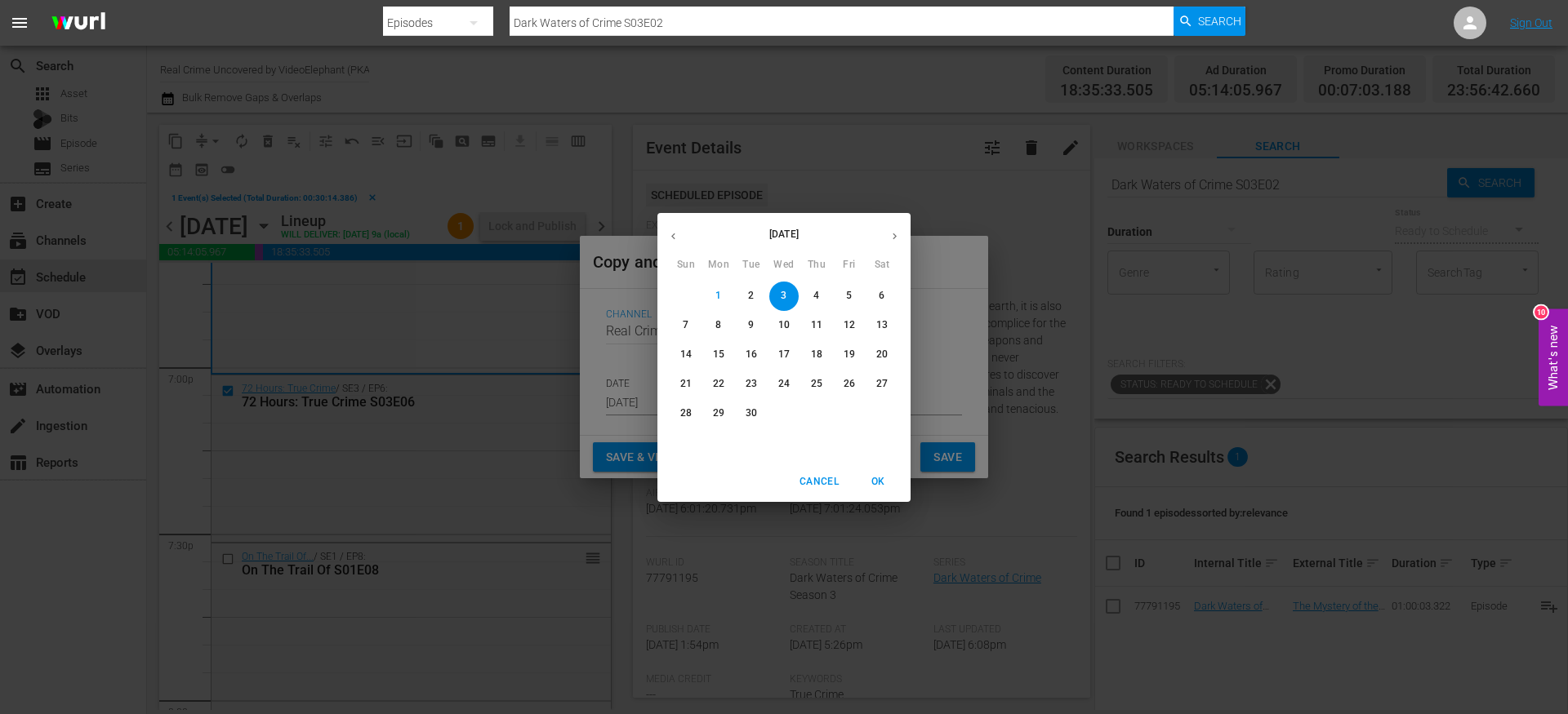
click at [816, 383] on p "25" at bounding box center [816, 383] width 11 height 14
type input "Sep 25th 2025"
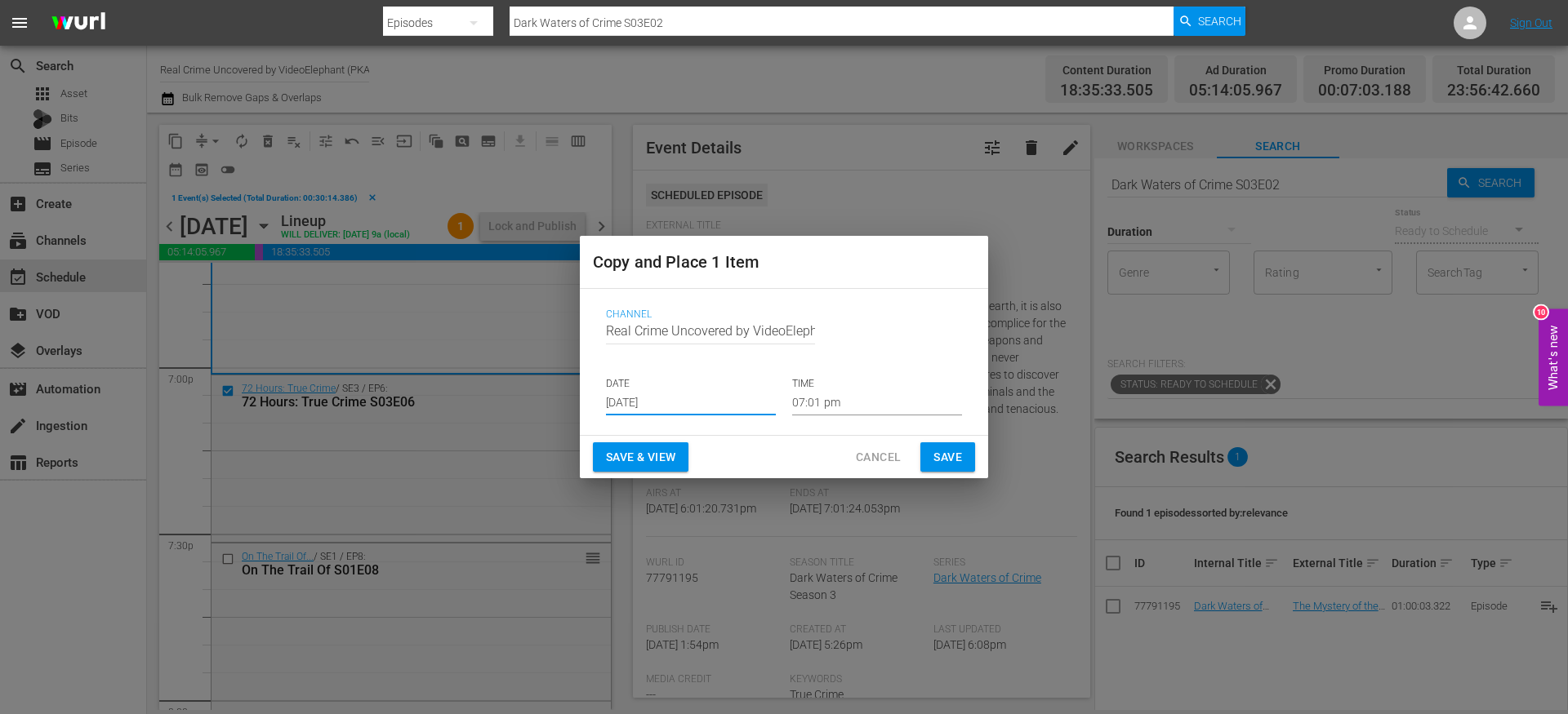
click at [825, 403] on input "07:01 pm" at bounding box center [877, 403] width 170 height 24
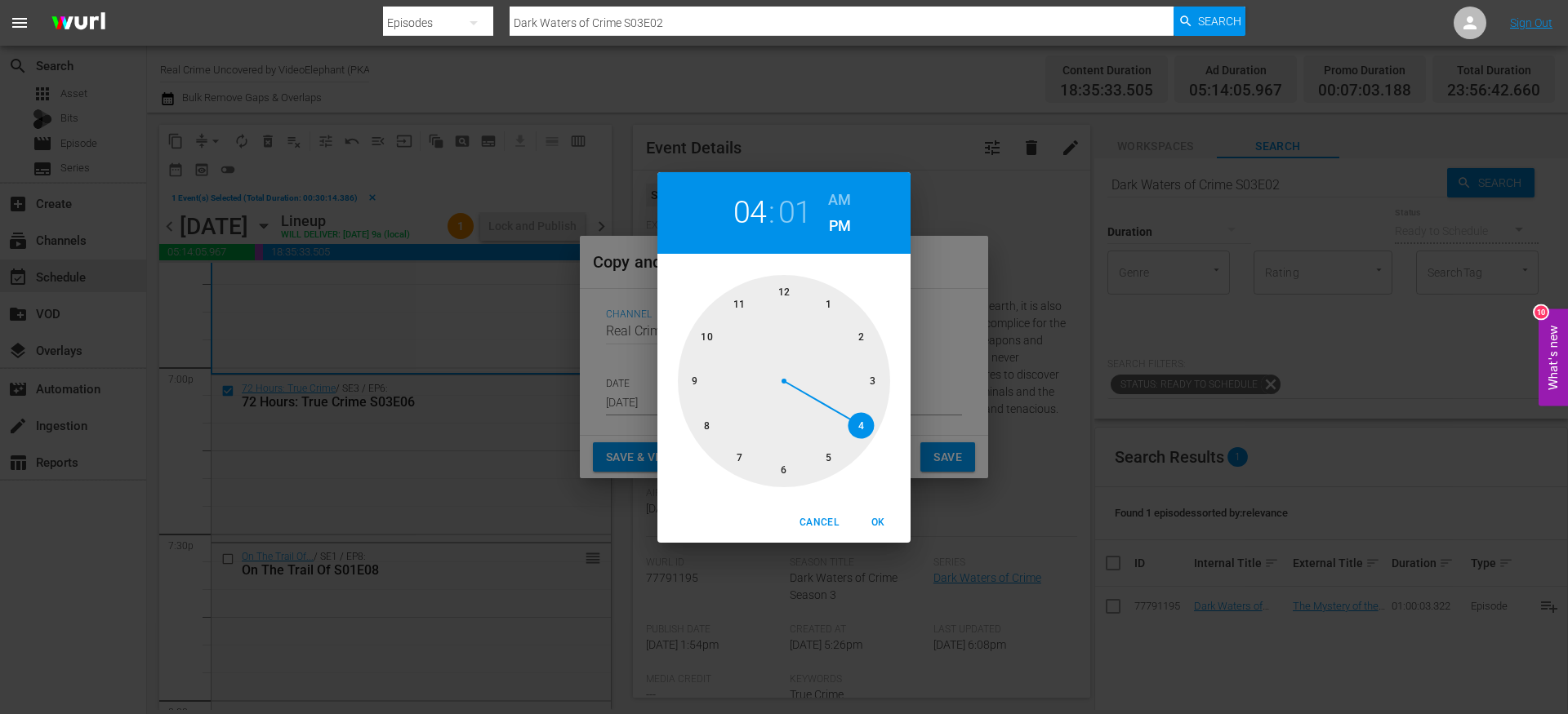
click at [857, 433] on div at bounding box center [784, 381] width 212 height 212
click at [774, 475] on div at bounding box center [784, 381] width 212 height 212
click at [830, 201] on h6 "AM" at bounding box center [839, 200] width 23 height 26
click at [878, 522] on span "OK" at bounding box center [877, 522] width 39 height 17
type input "04:30 am"
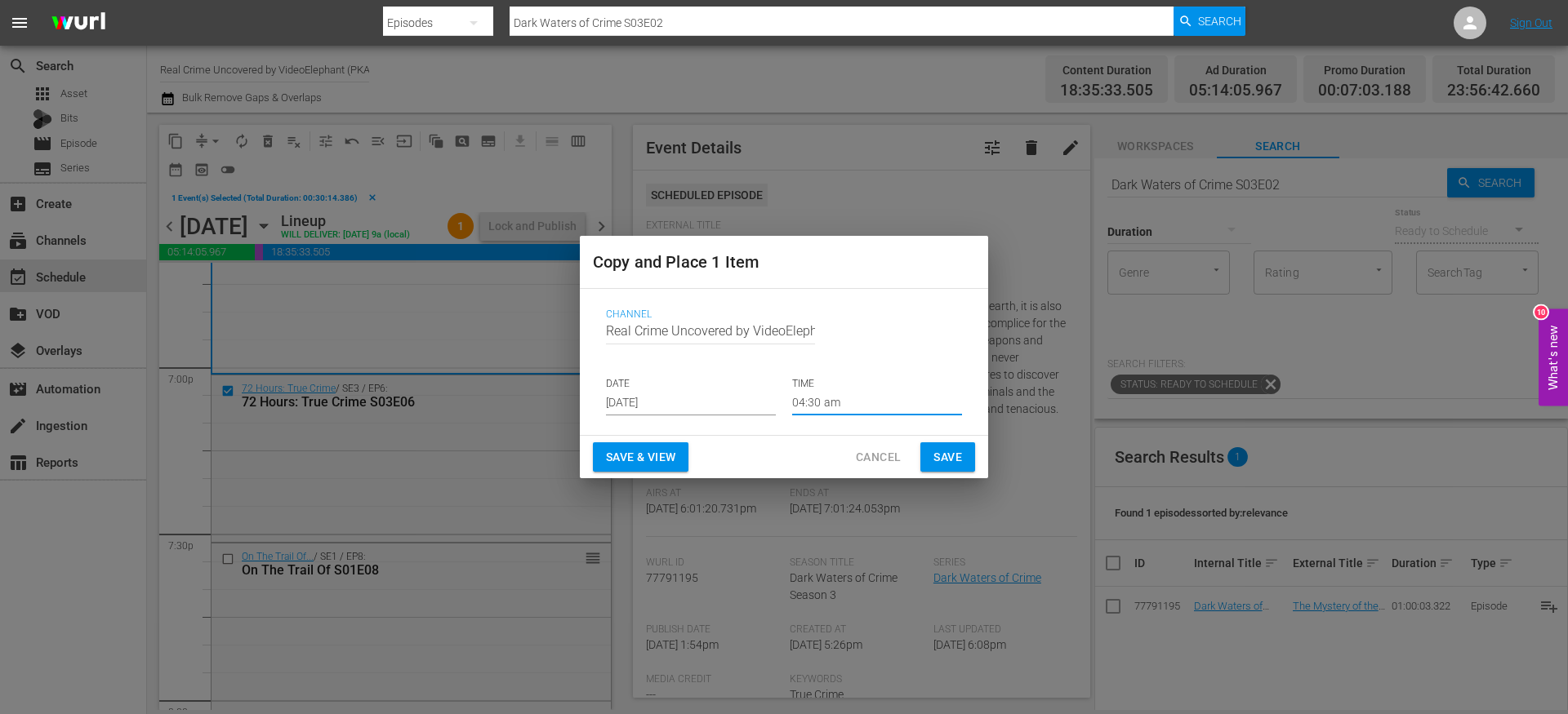
click at [942, 452] on span "Save" at bounding box center [947, 458] width 28 height 21
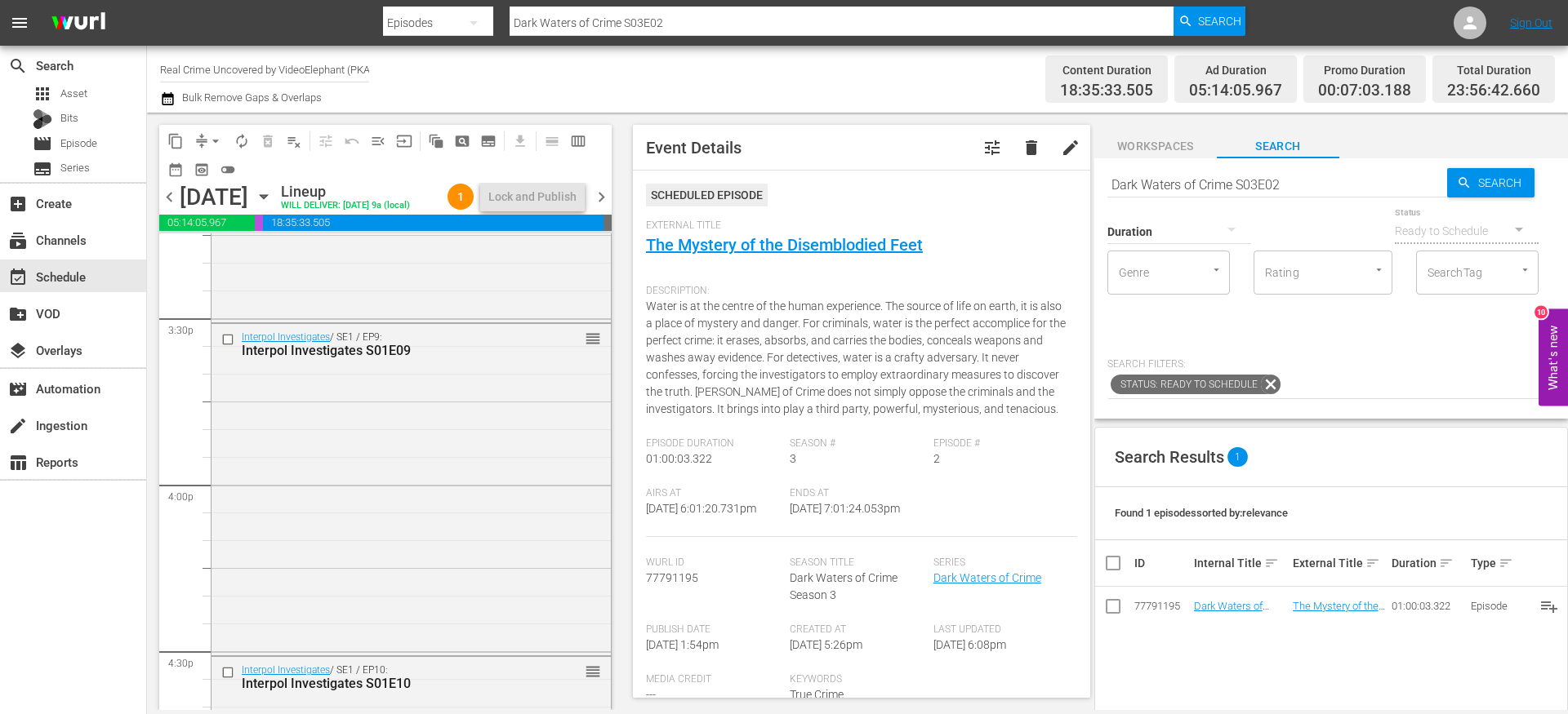
scroll to position [5054, 0]
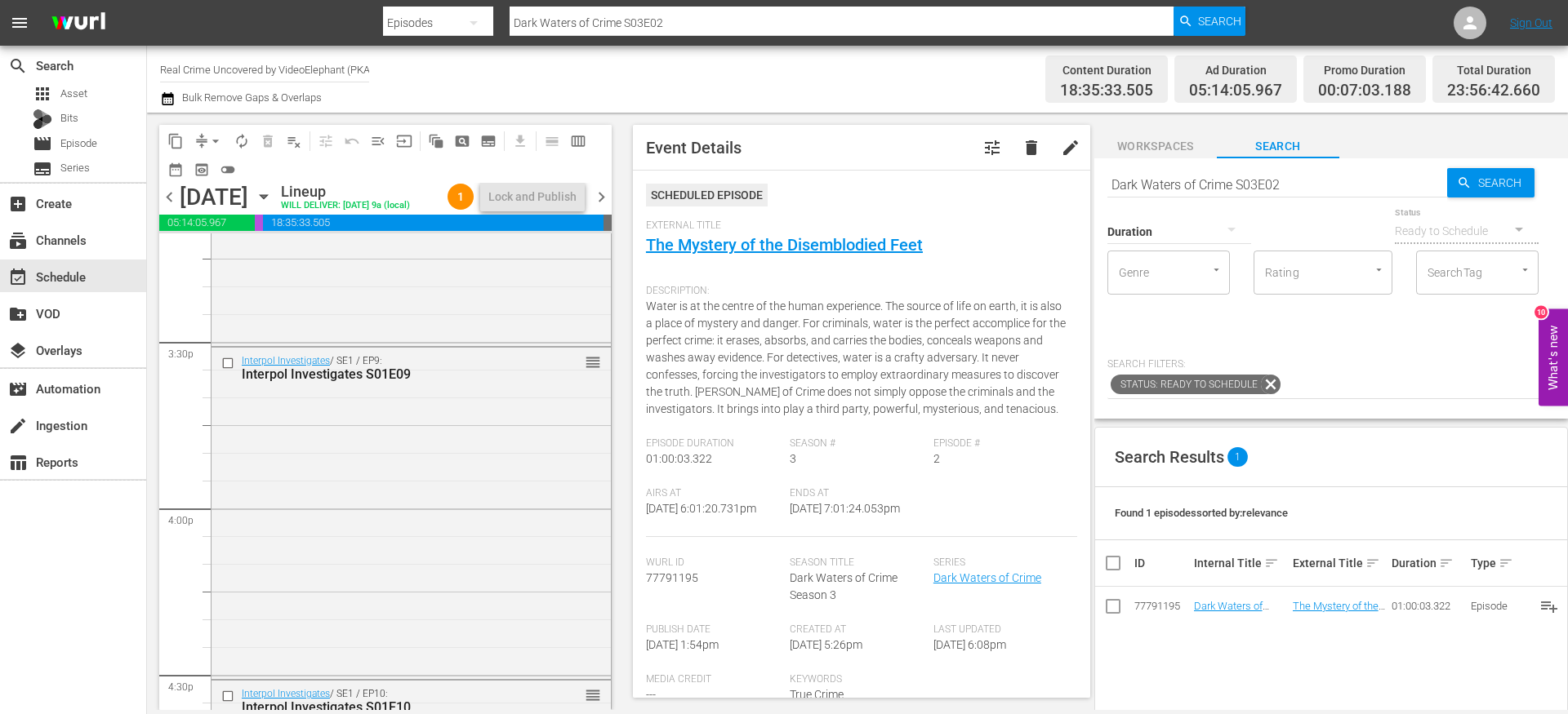
click at [603, 201] on span "chevron_right" at bounding box center [601, 197] width 21 height 21
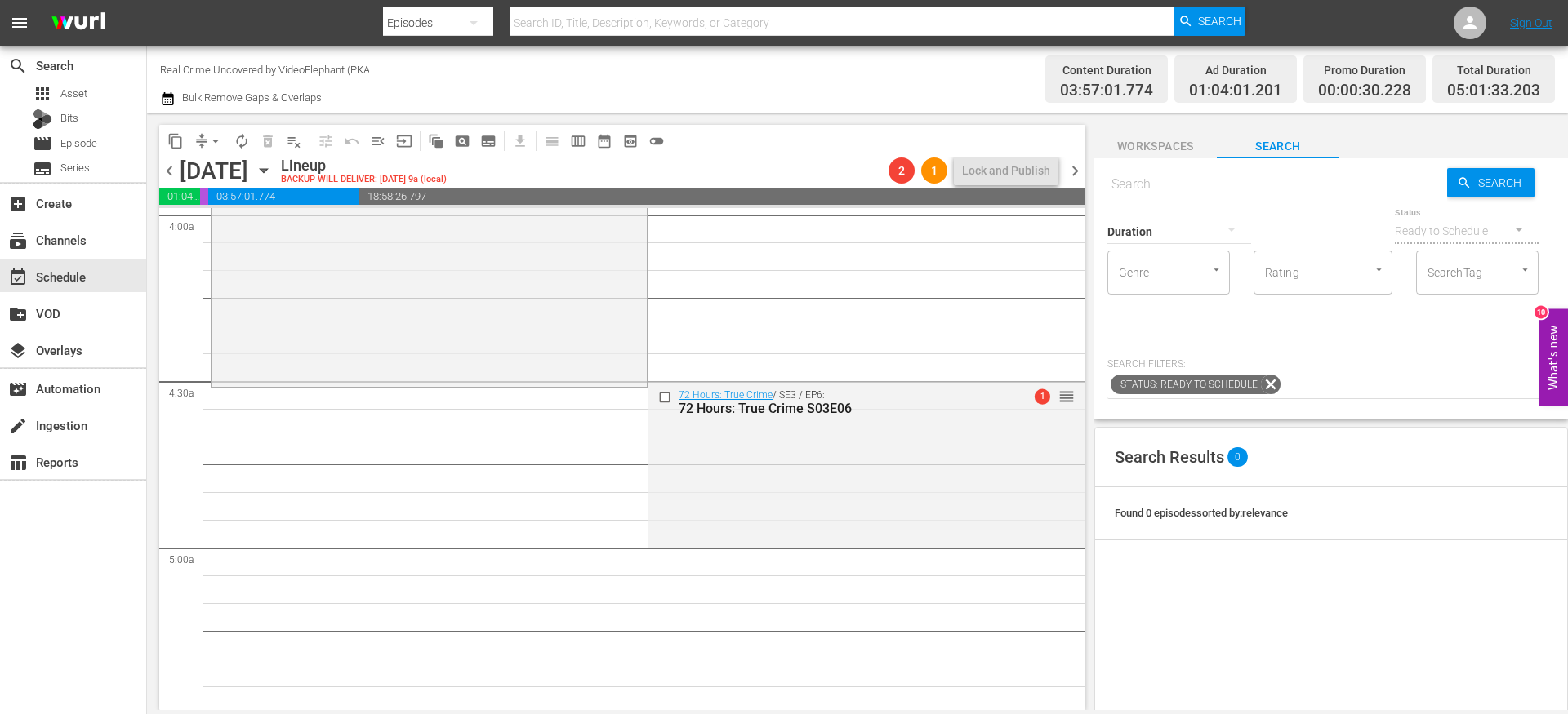
scroll to position [1327, 0]
click at [175, 94] on icon "button" at bounding box center [167, 99] width 16 height 20
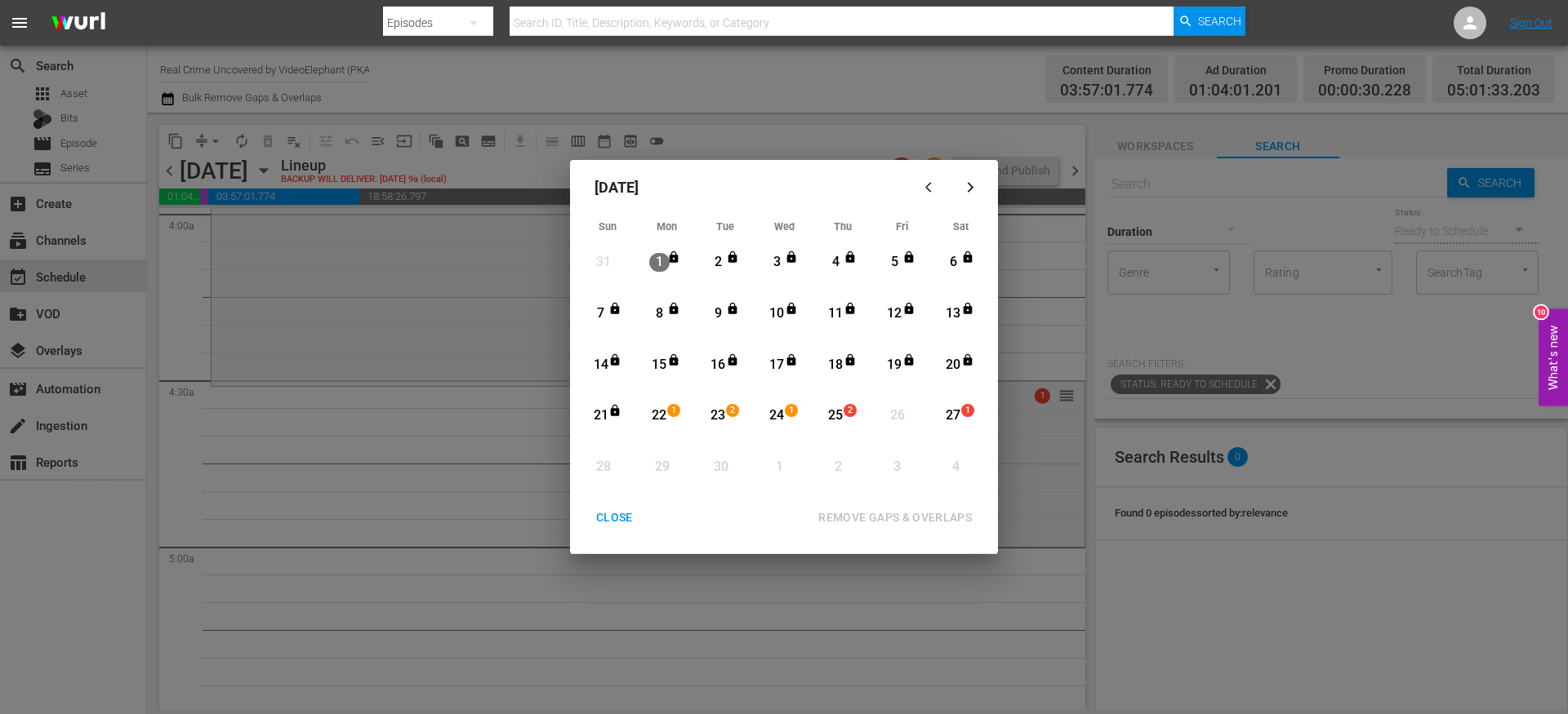
click at [664, 413] on div "22" at bounding box center [660, 416] width 21 height 19
click at [620, 527] on div "CLOSE" at bounding box center [613, 519] width 63 height 21
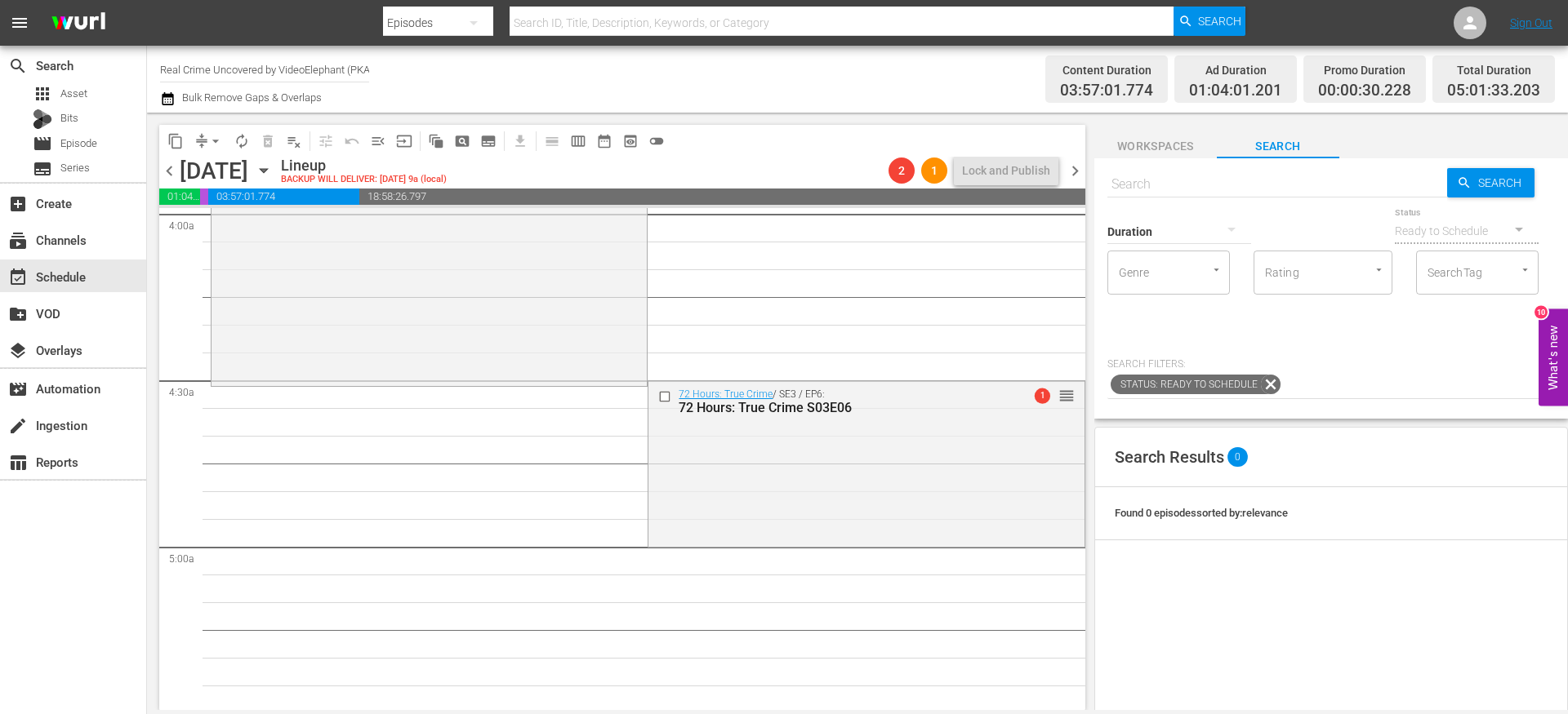
click at [277, 179] on div "Thursday, September 25th September 25th" at bounding box center [227, 171] width 97 height 27
click at [267, 171] on icon "button" at bounding box center [263, 171] width 8 height 4
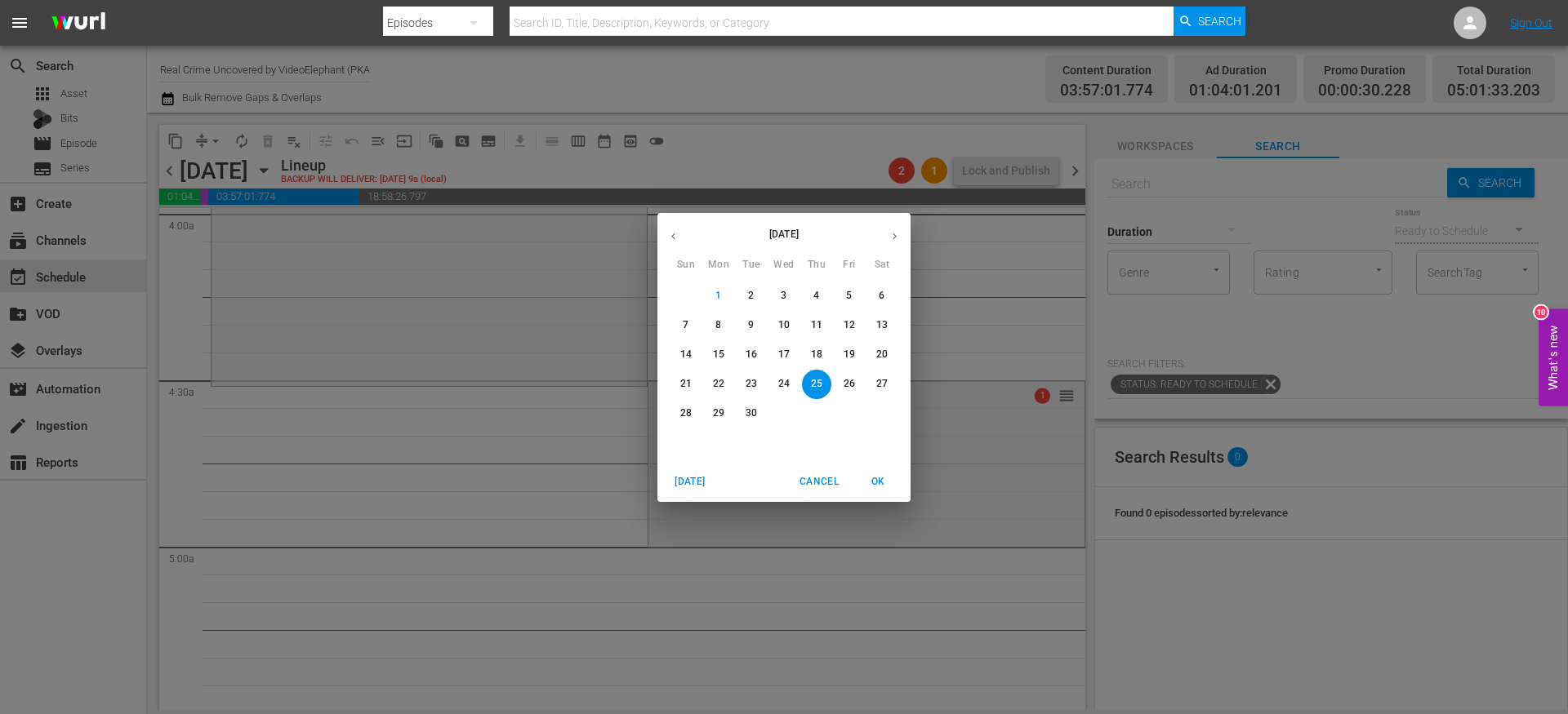
click at [714, 380] on p "22" at bounding box center [719, 383] width 11 height 14
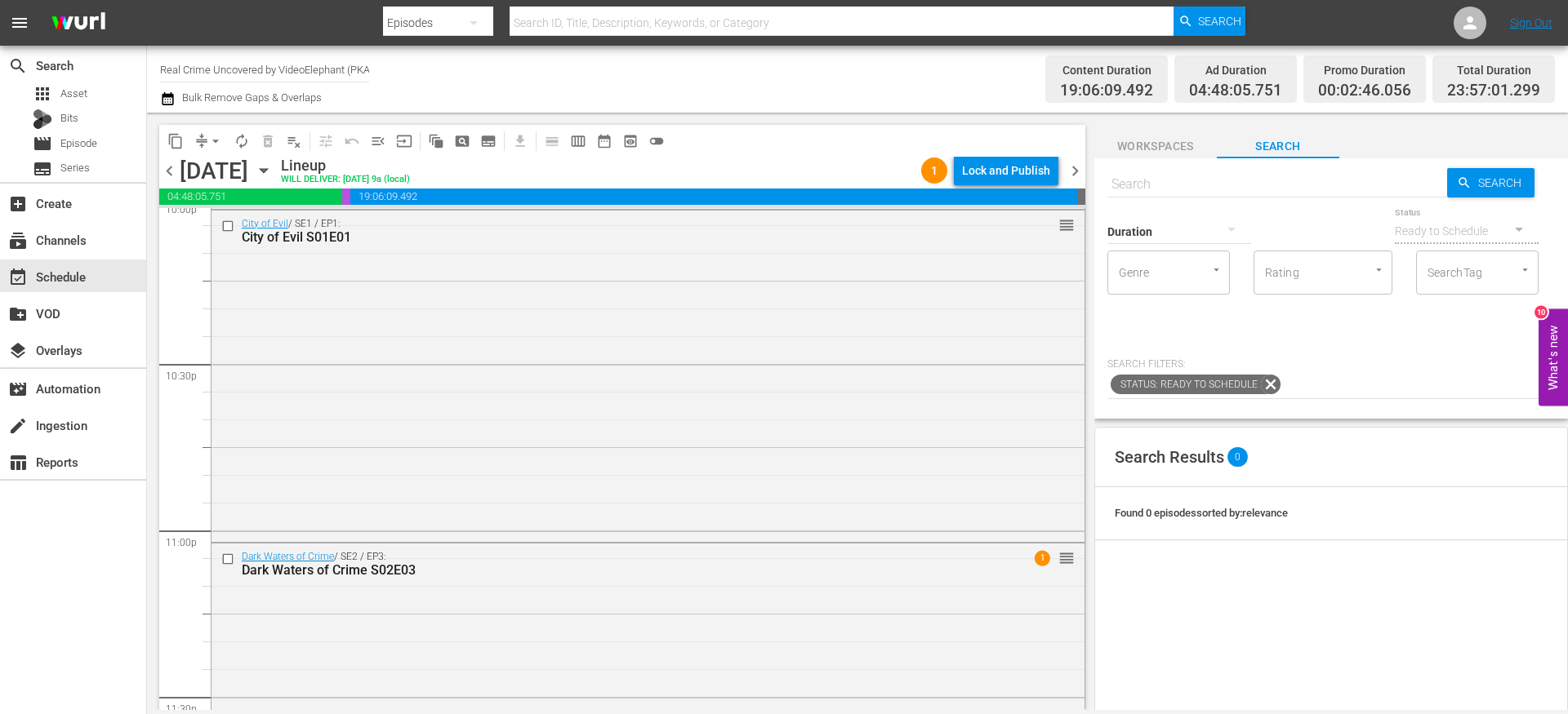
scroll to position [7505, 0]
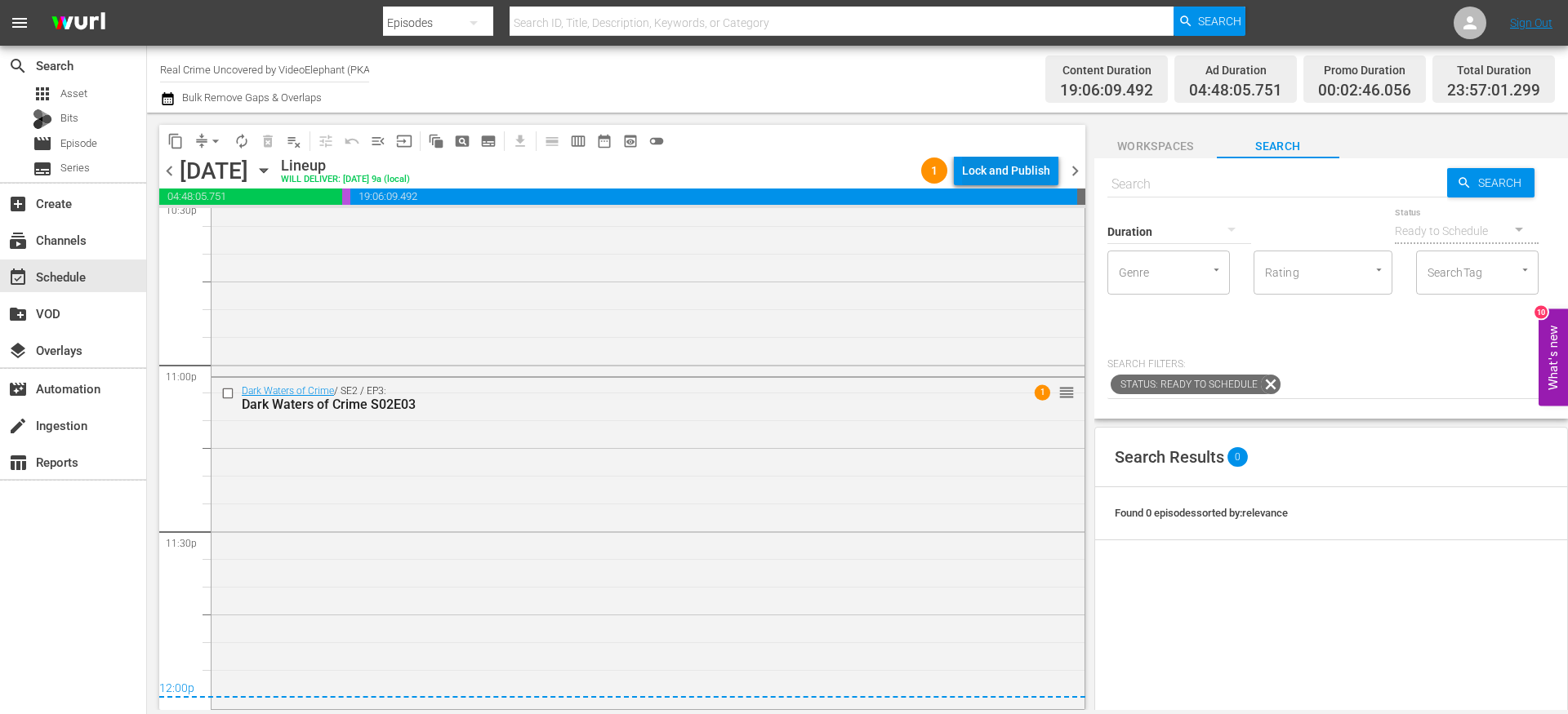
click at [980, 178] on div "Lock and Publish" at bounding box center [1006, 170] width 88 height 29
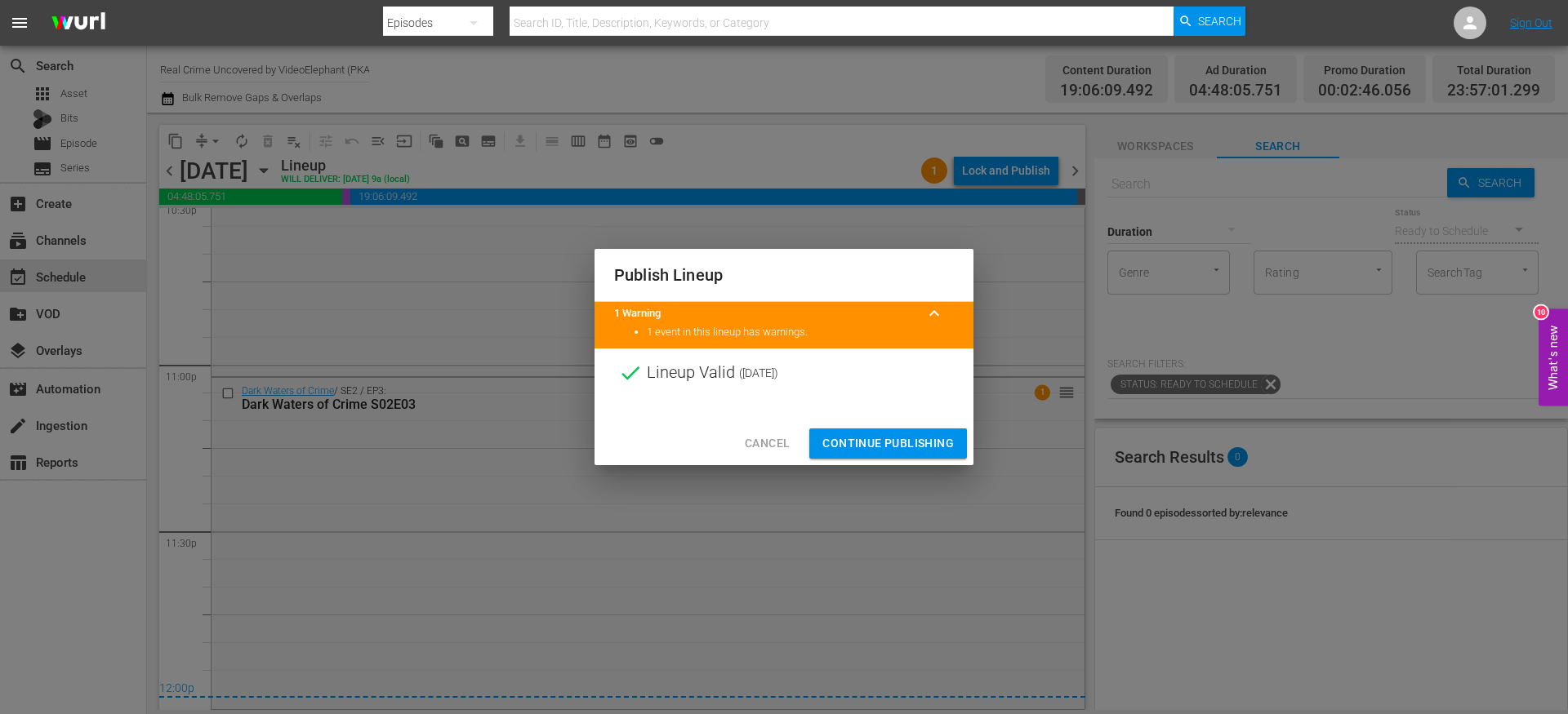
click at [898, 437] on span "Continue Publishing" at bounding box center [888, 443] width 132 height 21
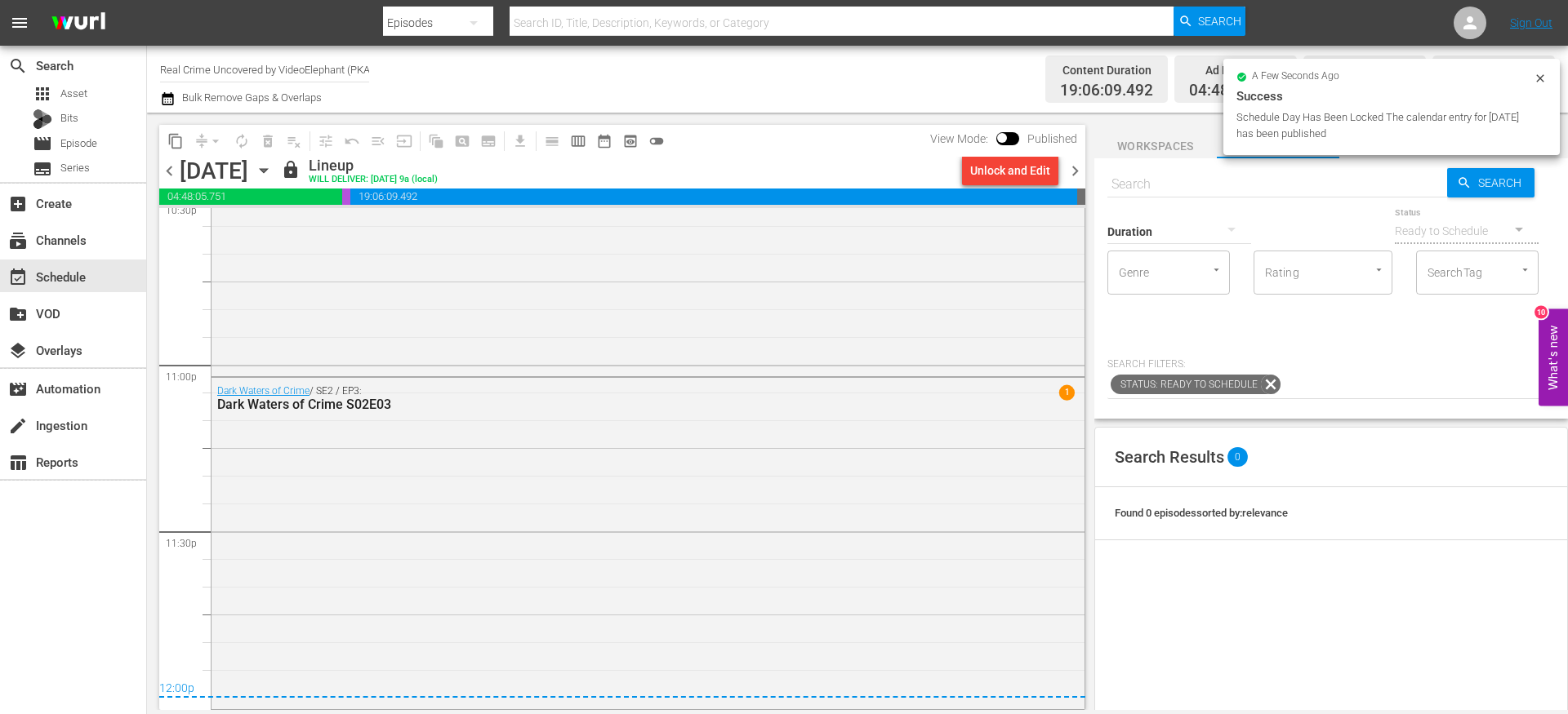
click at [1077, 171] on span "chevron_right" at bounding box center [1075, 171] width 21 height 21
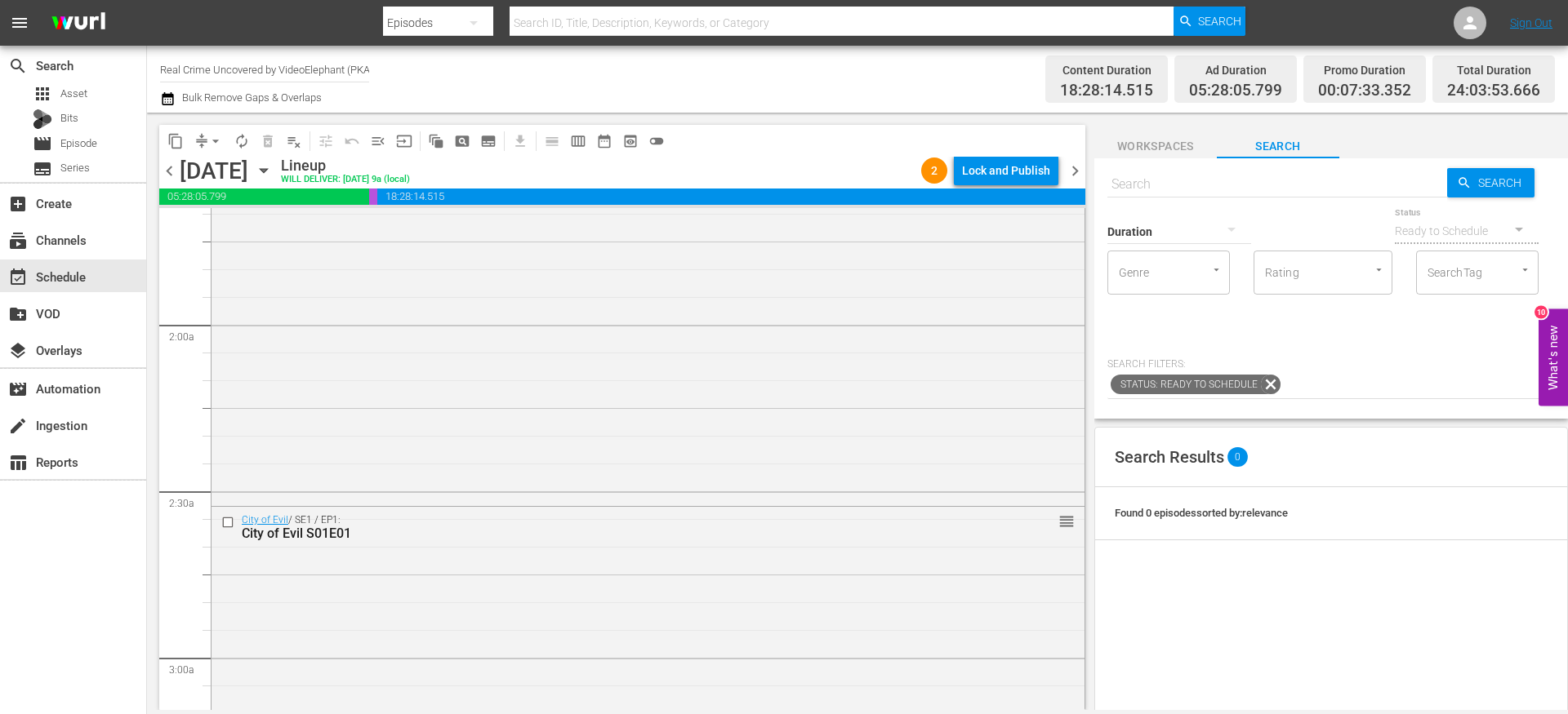
scroll to position [592, 0]
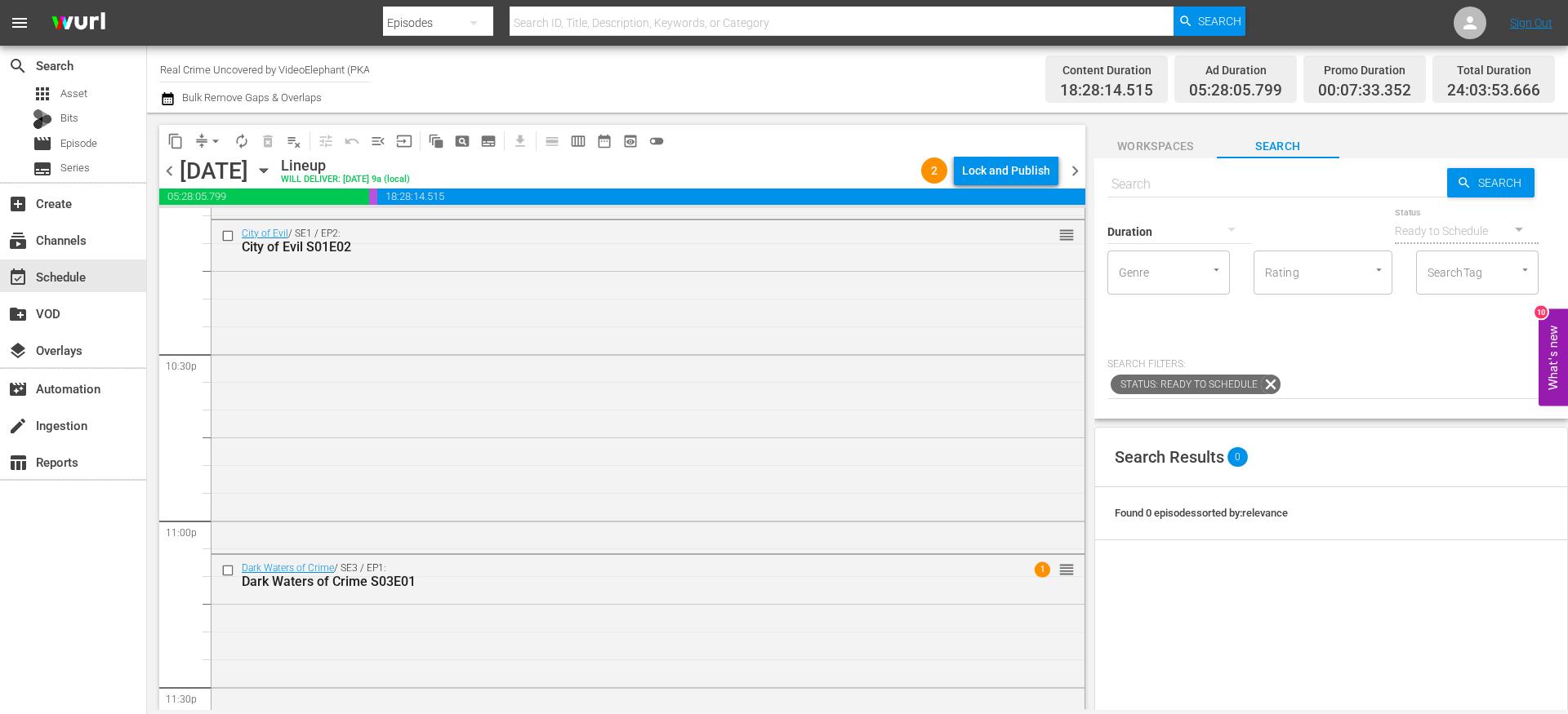
scroll to position [7526, 0]
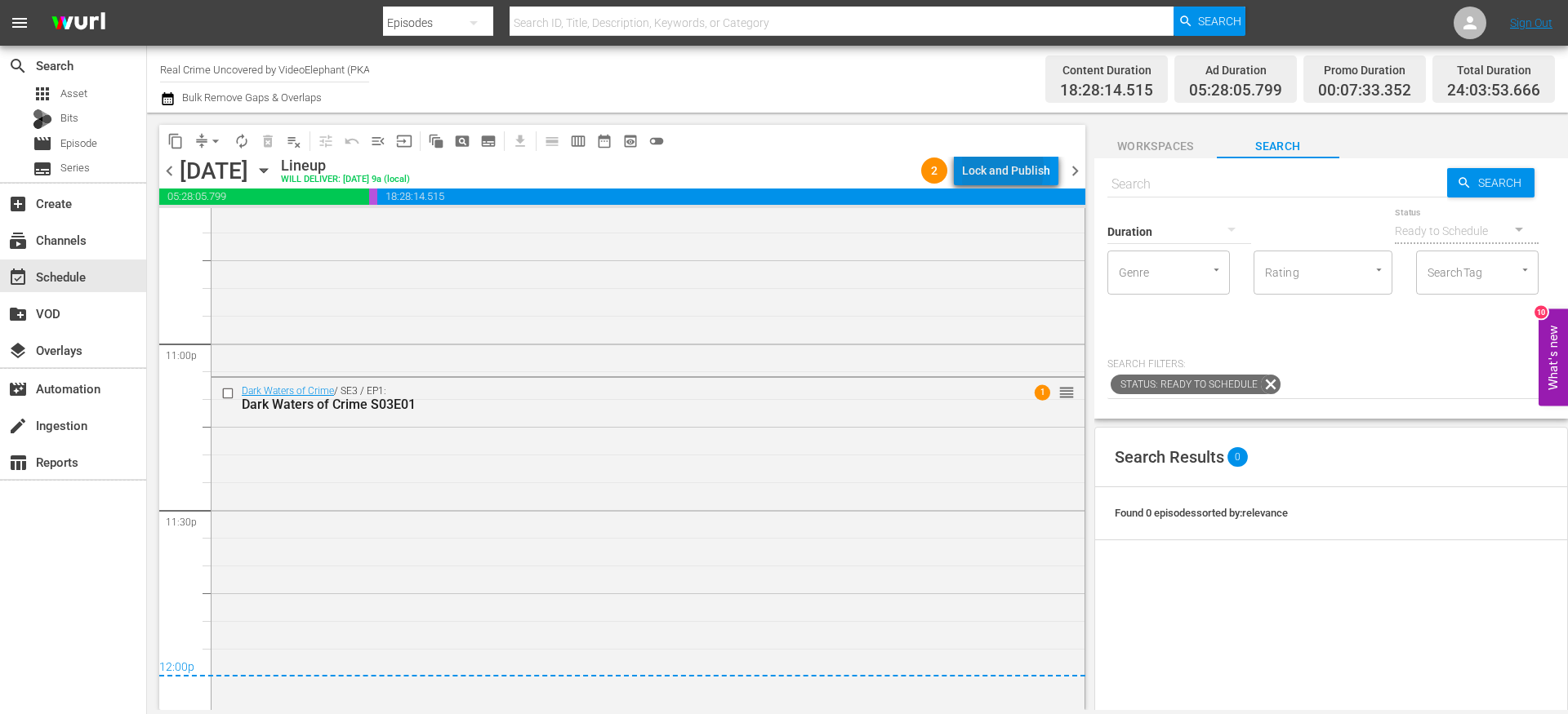
click at [983, 168] on div "Lock and Publish" at bounding box center [1006, 170] width 88 height 29
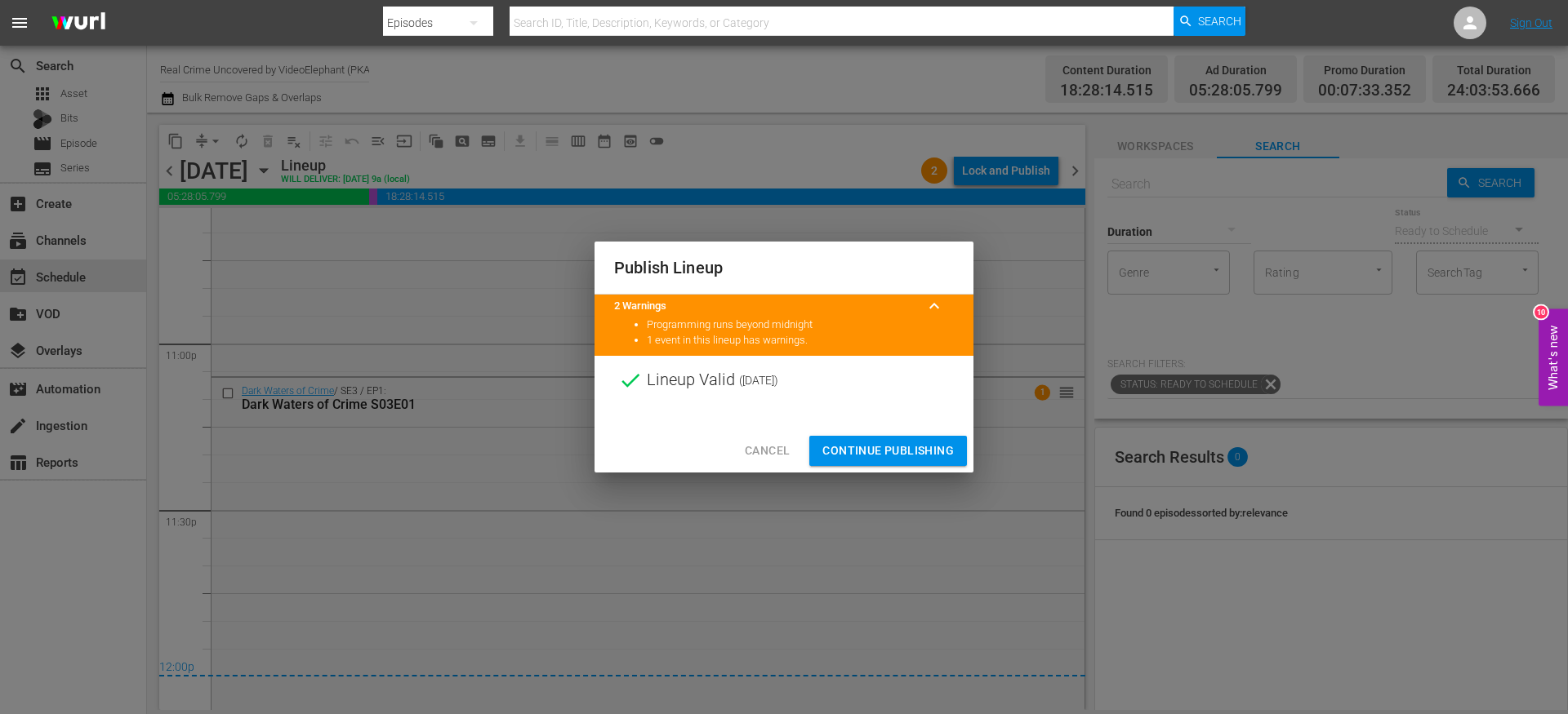
click at [879, 445] on span "Continue Publishing" at bounding box center [888, 451] width 132 height 21
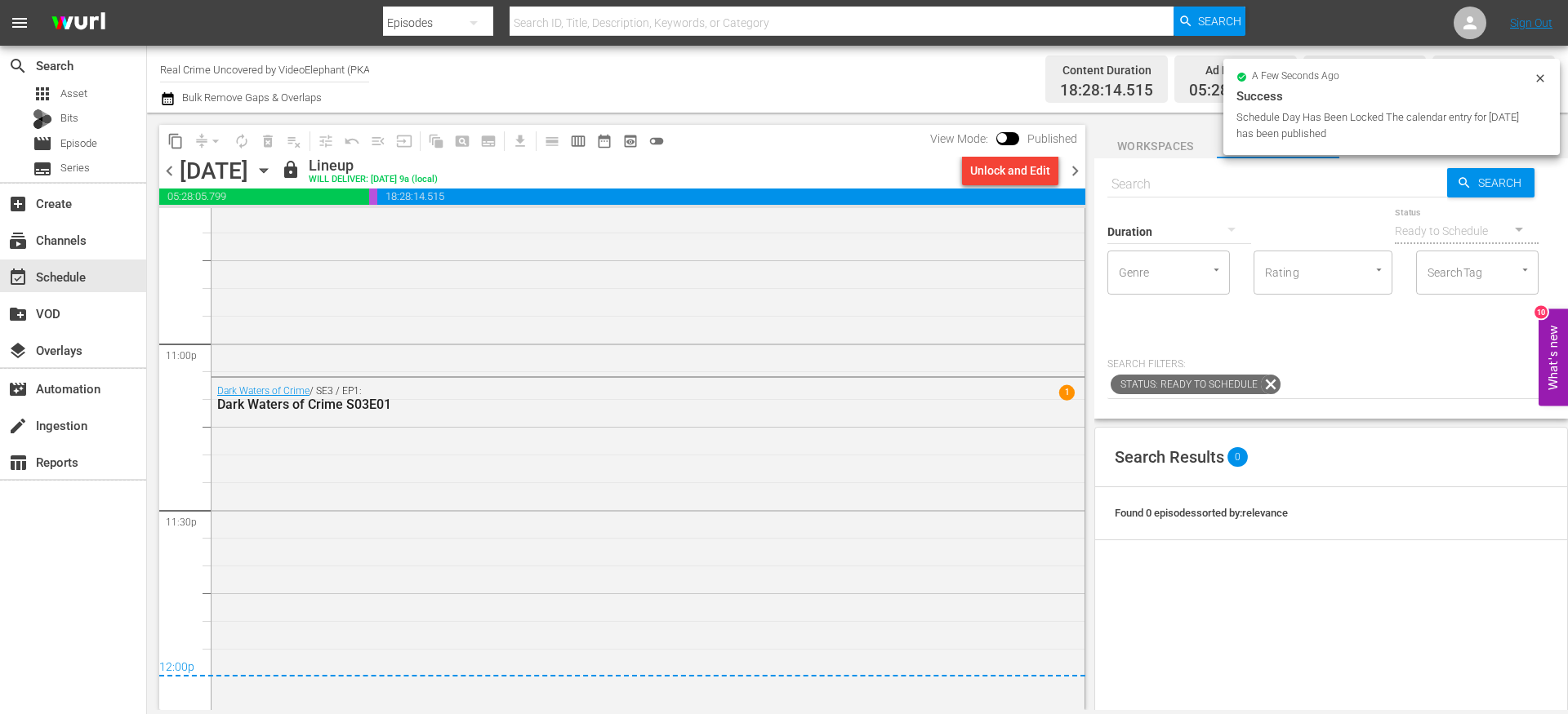
click at [1081, 163] on span "chevron_right" at bounding box center [1075, 171] width 21 height 21
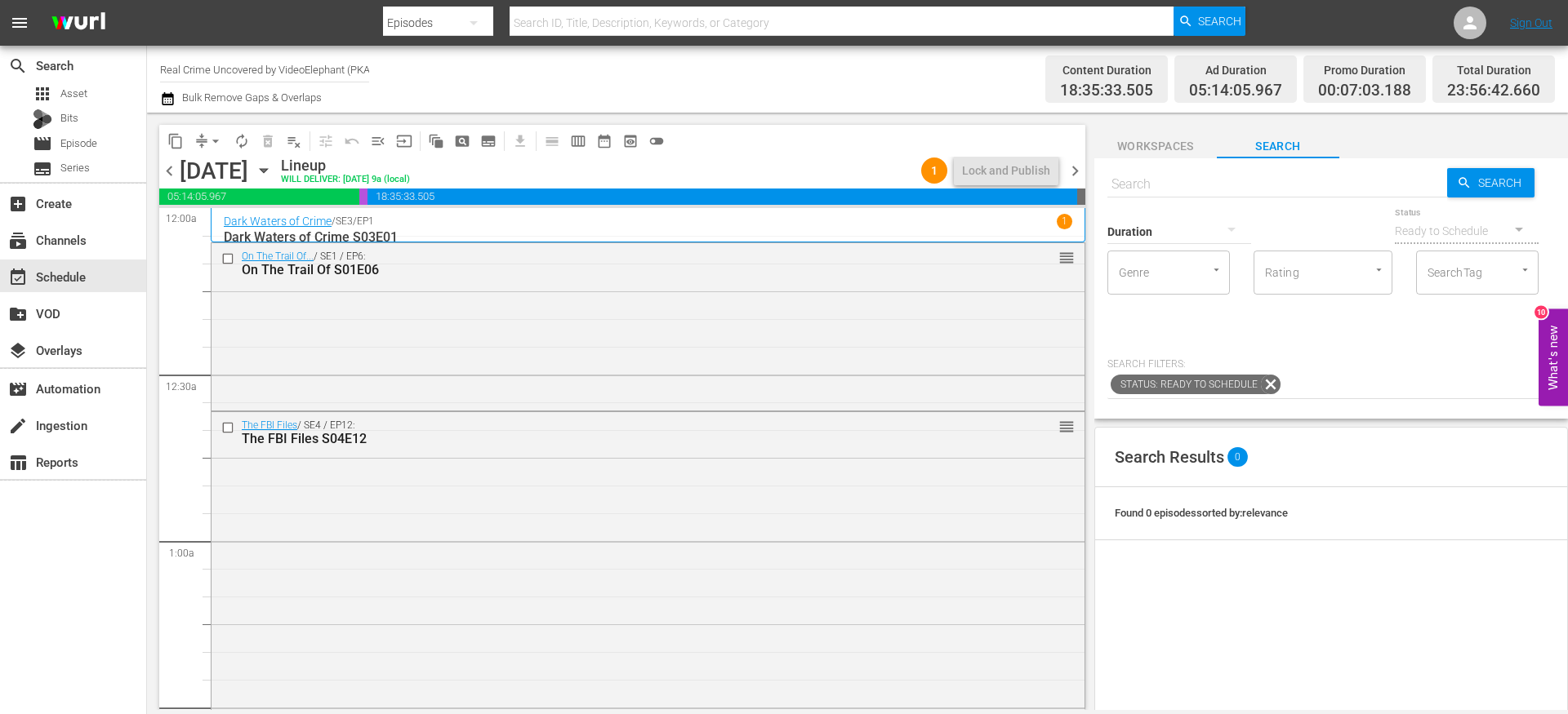
click at [1080, 172] on span "chevron_right" at bounding box center [1075, 171] width 21 height 21
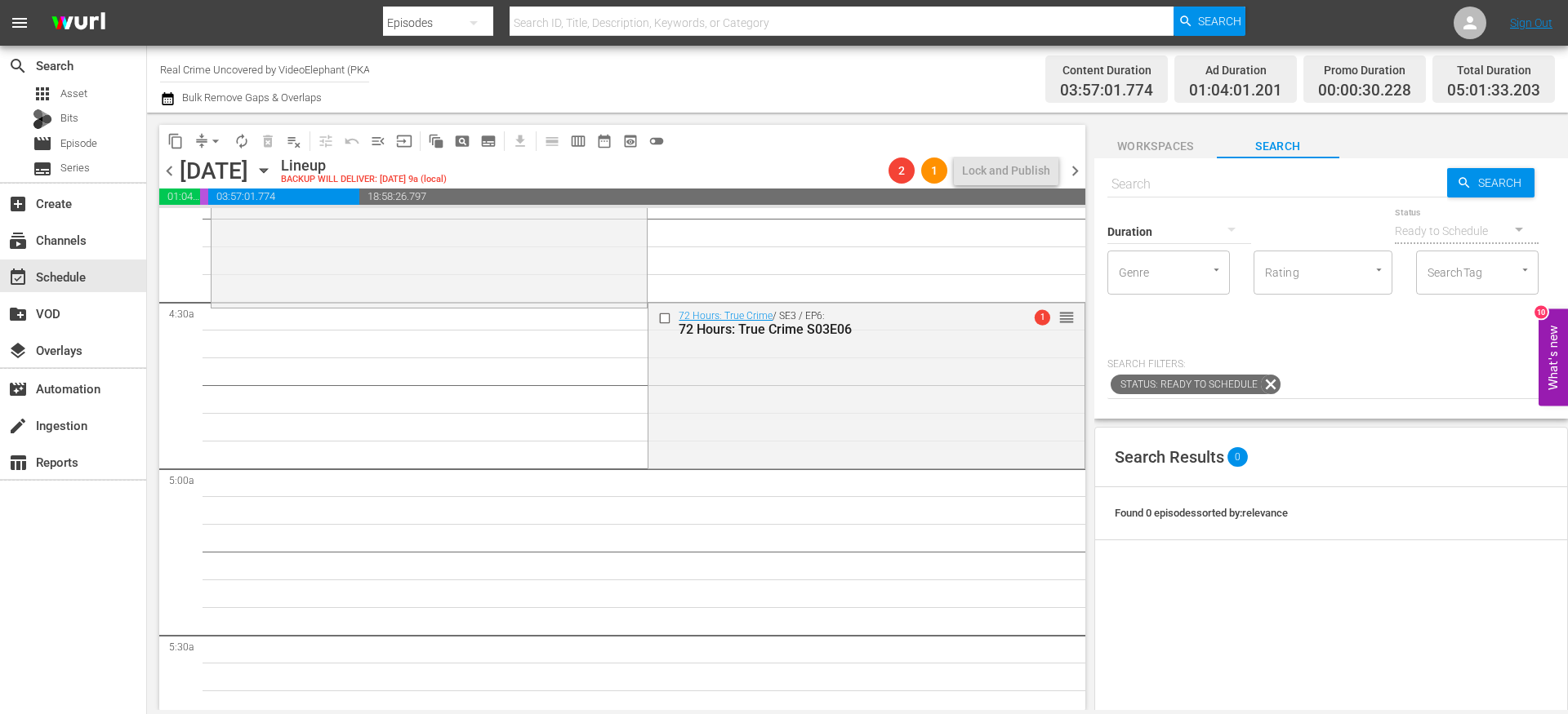
scroll to position [1444, 0]
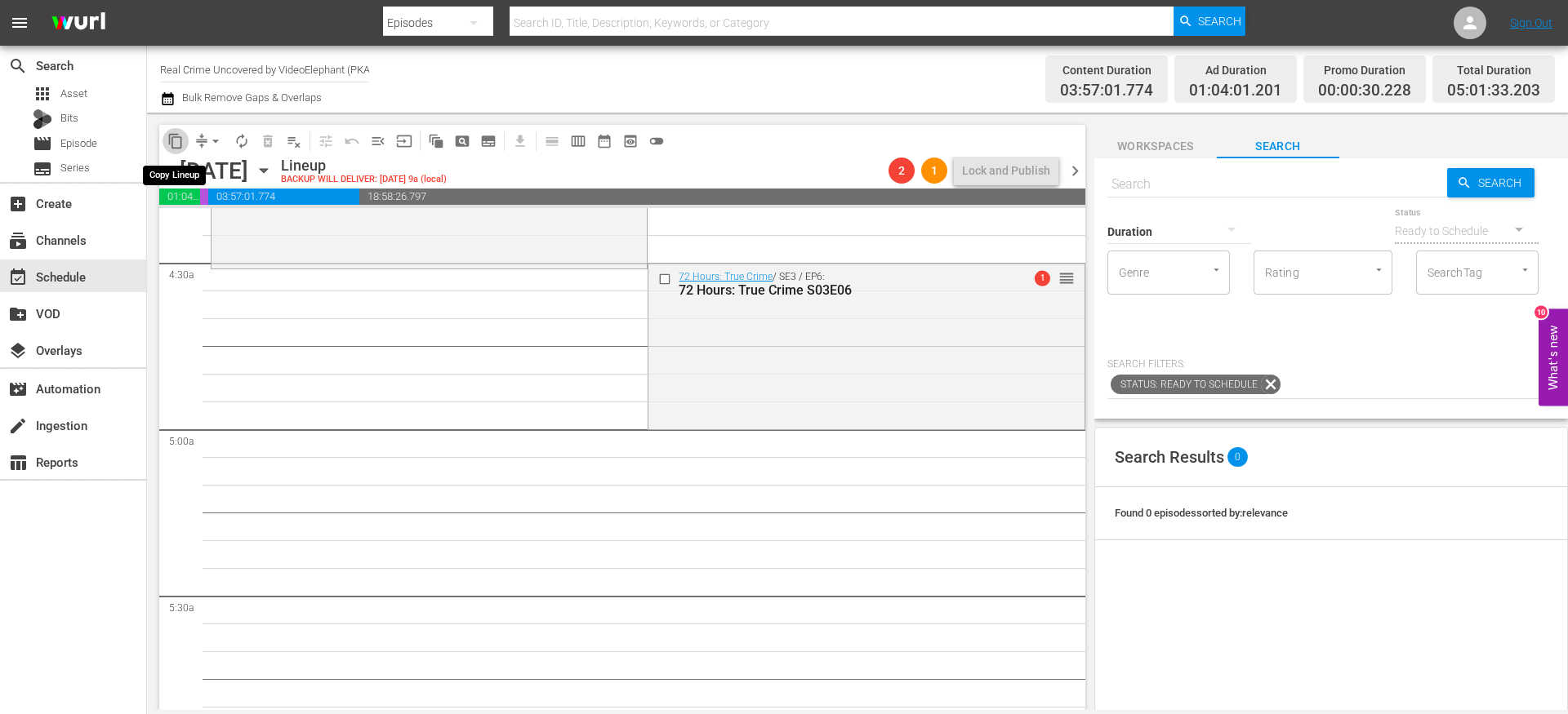
click at [173, 146] on span "content_copy" at bounding box center [175, 141] width 16 height 16
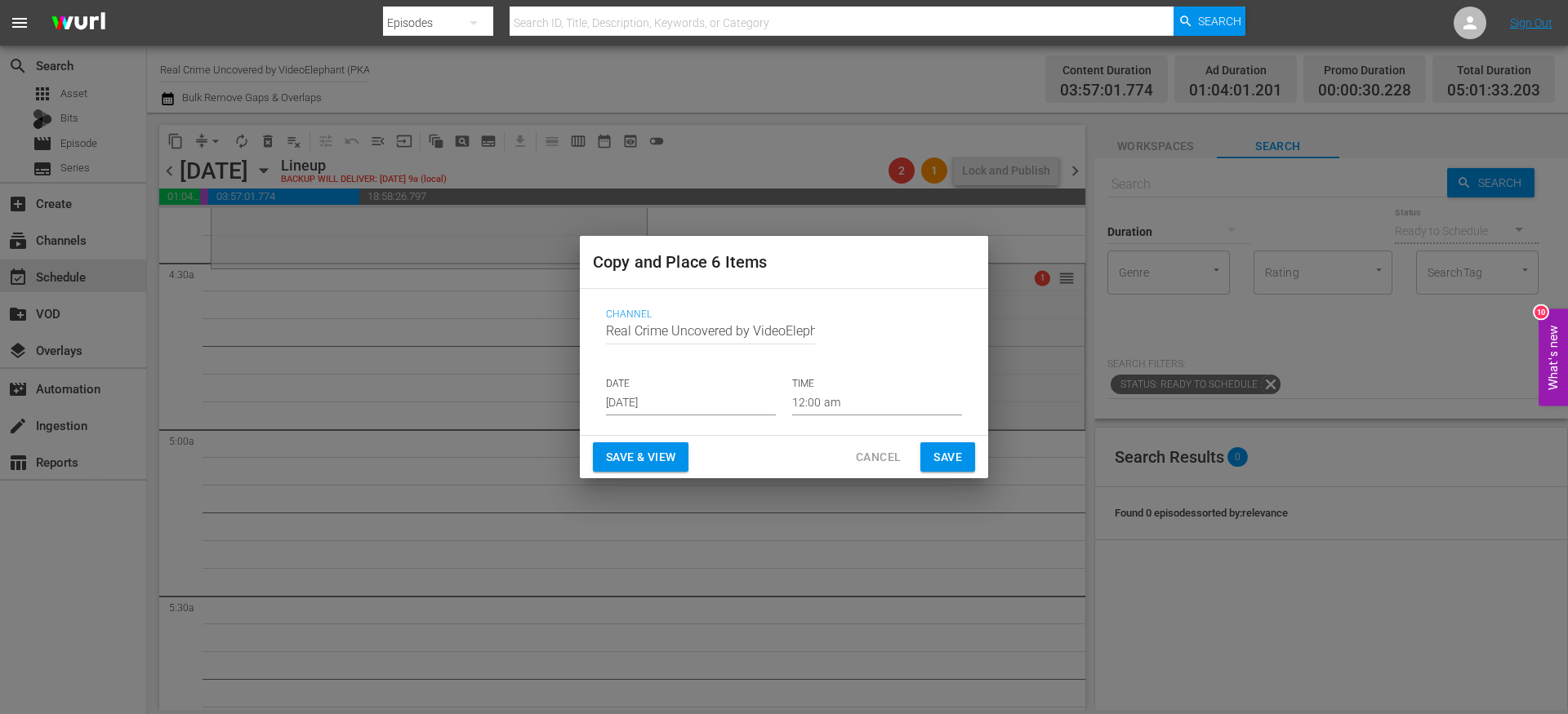
click at [707, 404] on input "[DATE]" at bounding box center [691, 403] width 170 height 24
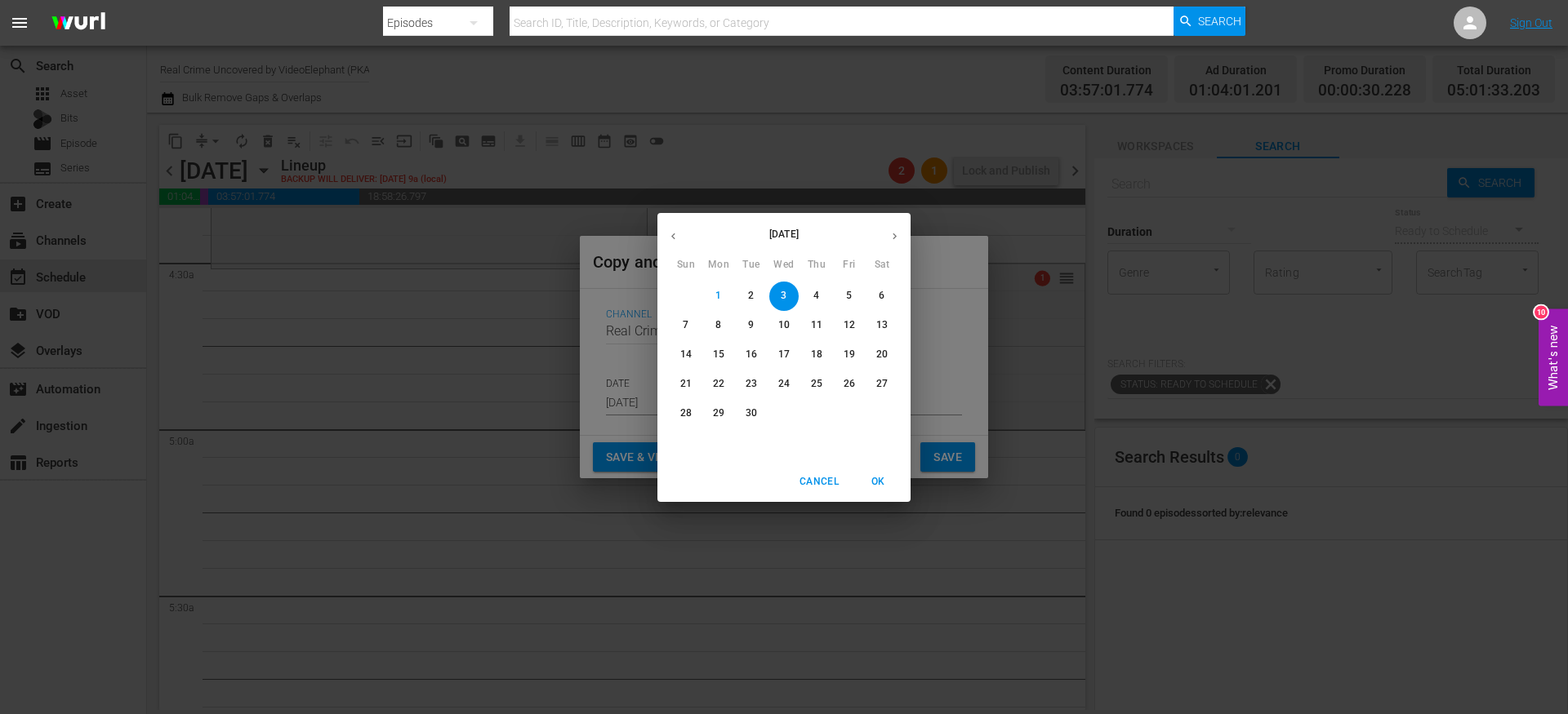
click at [814, 386] on p "25" at bounding box center [816, 383] width 11 height 14
type input "Sep 25th 2025"
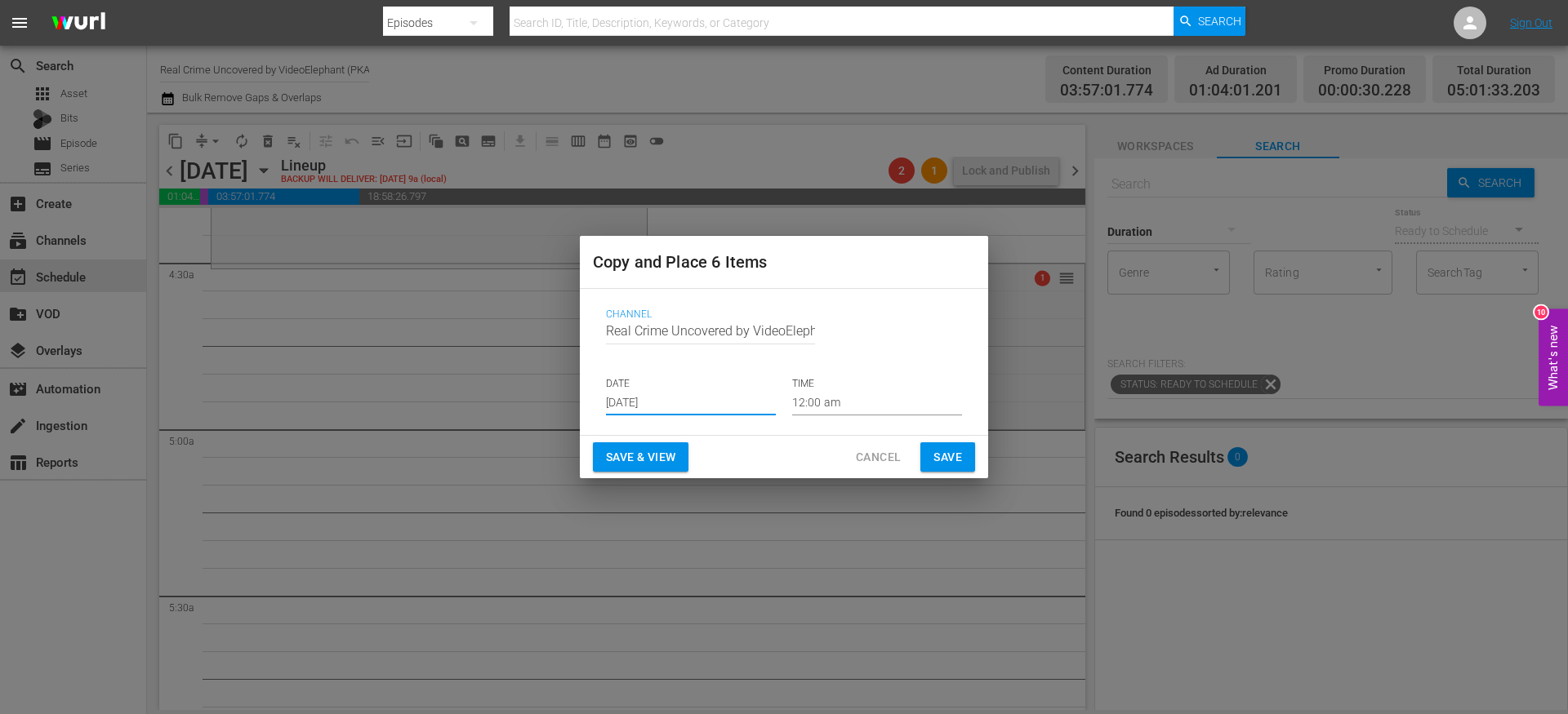
click at [836, 399] on input "12:00 am" at bounding box center [877, 403] width 170 height 24
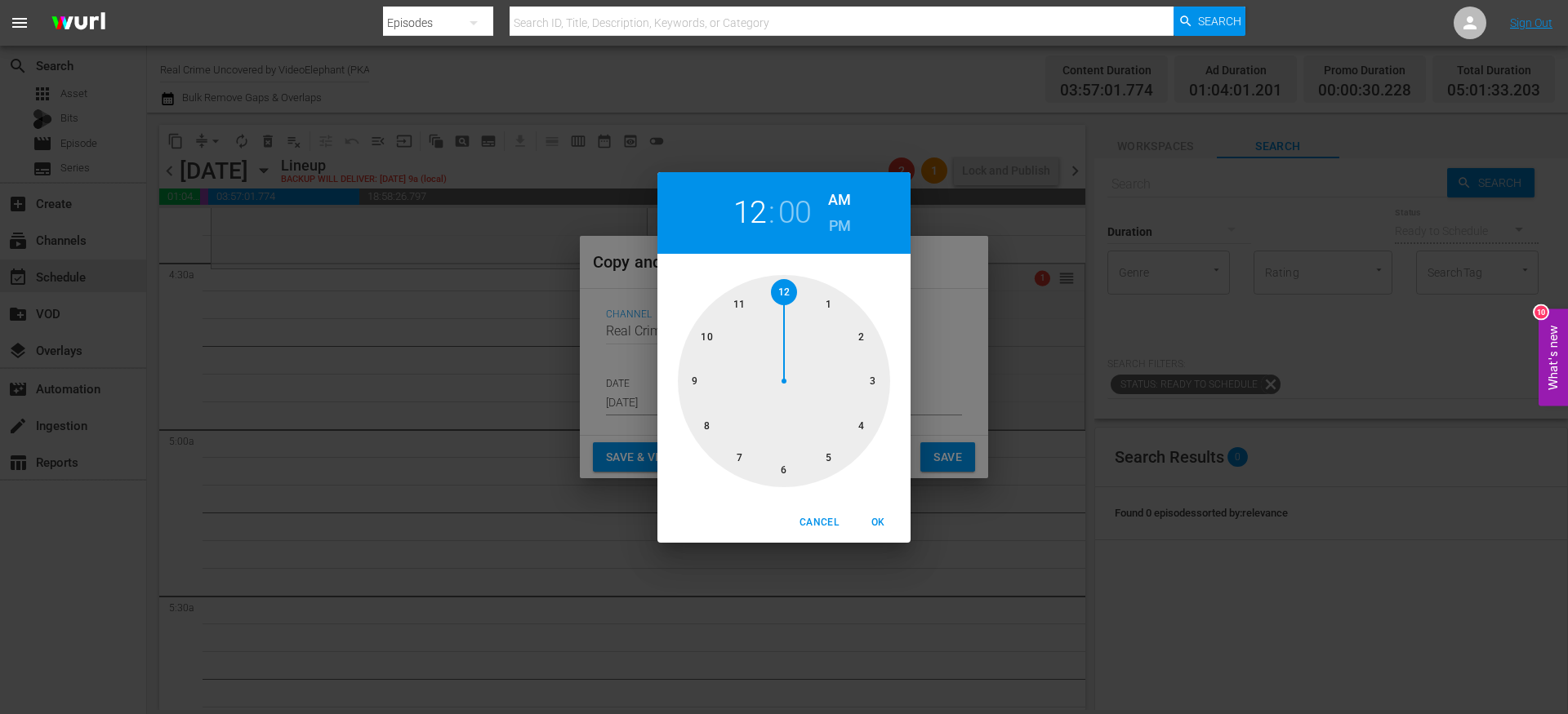
click at [826, 458] on div at bounding box center [784, 381] width 212 height 212
click at [881, 523] on span "OK" at bounding box center [877, 522] width 39 height 17
type input "05:00 am"
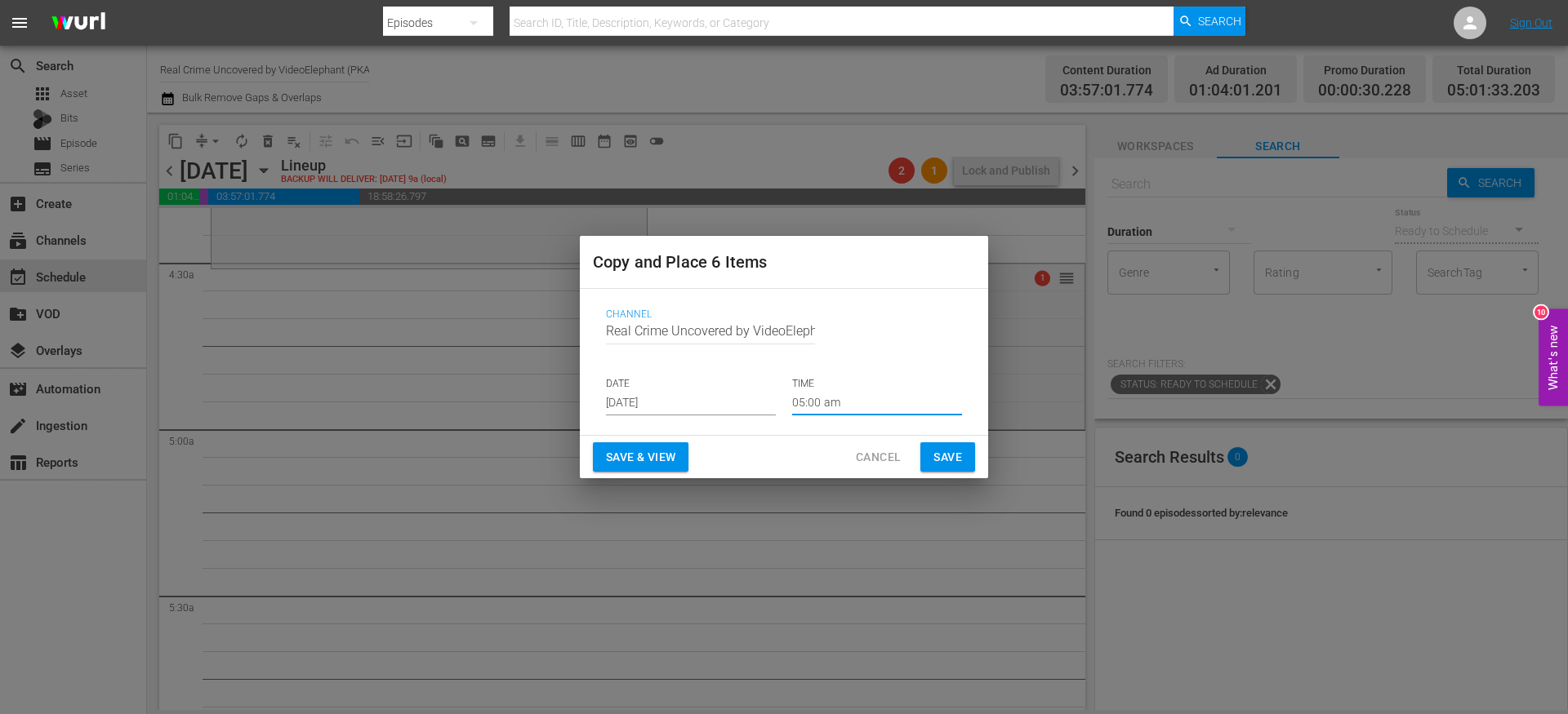
click at [933, 460] on span "Save" at bounding box center [947, 458] width 28 height 21
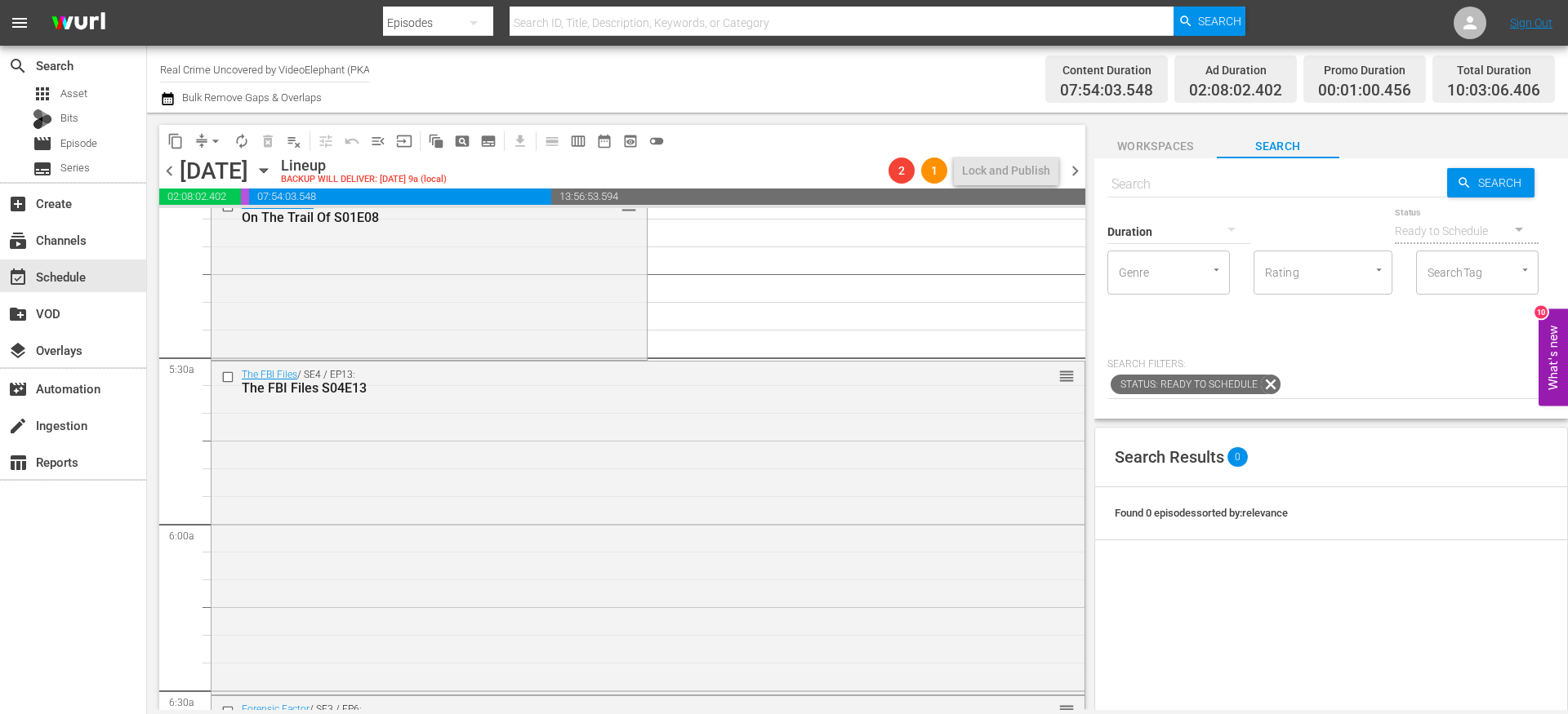
scroll to position [1592, 0]
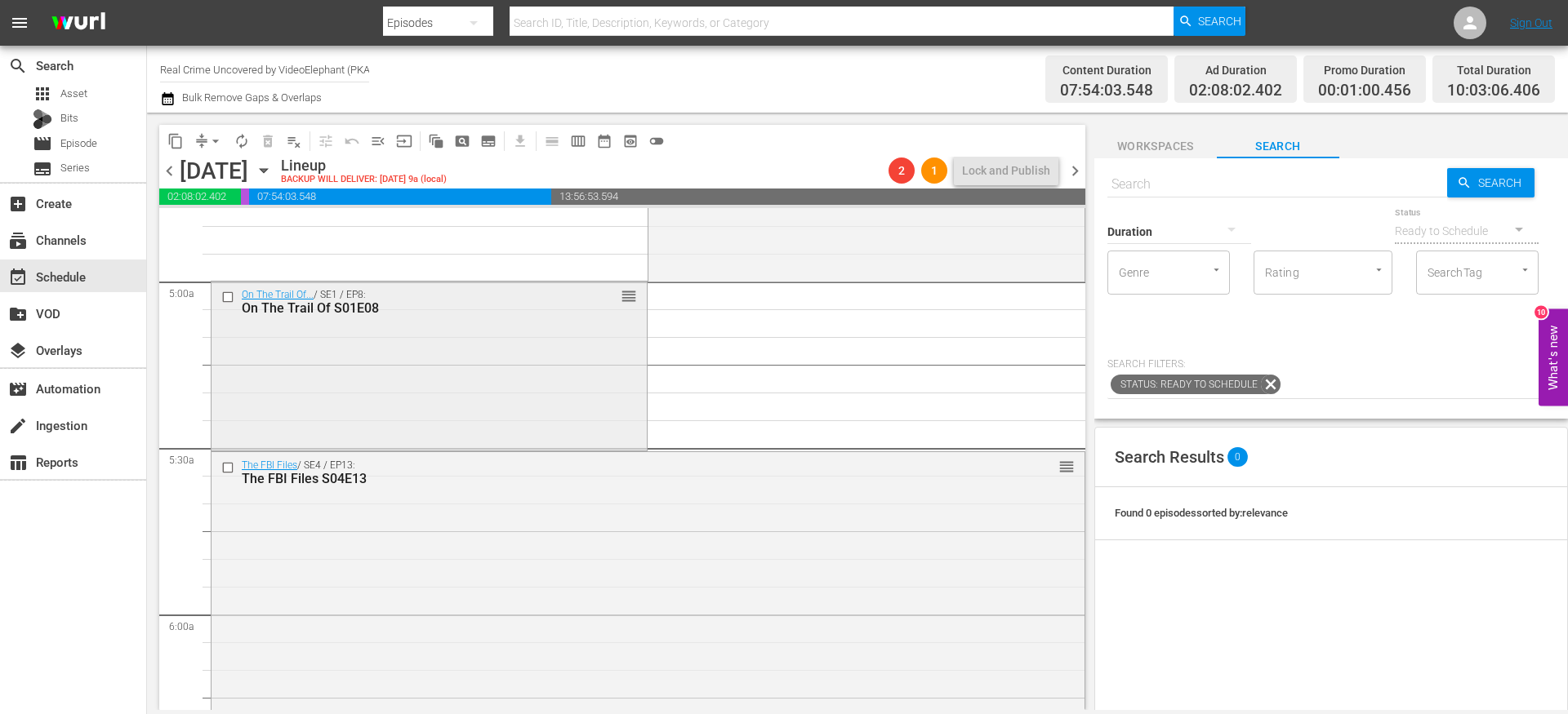
click at [228, 300] on input "checkbox" at bounding box center [230, 297] width 17 height 14
click at [227, 464] on input "checkbox" at bounding box center [230, 467] width 17 height 14
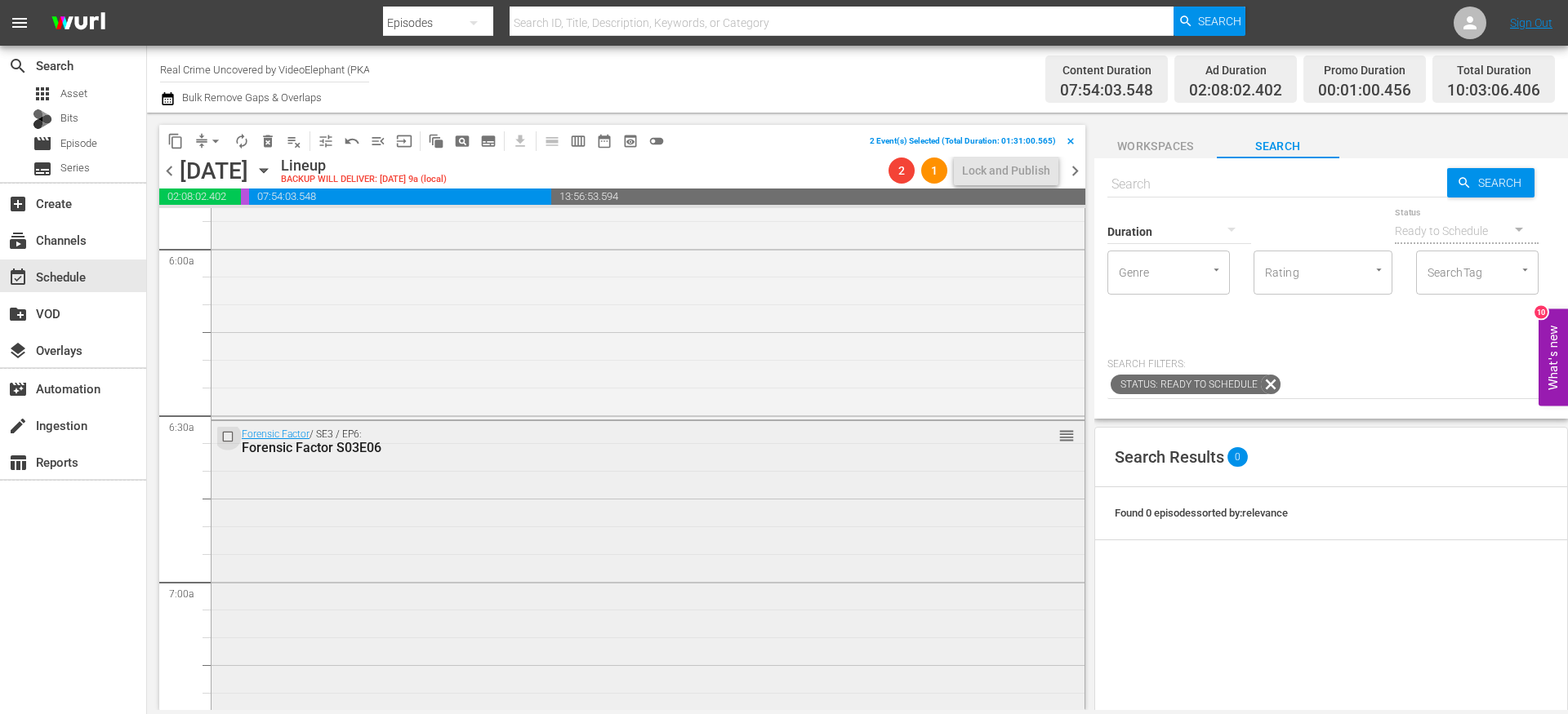
click at [231, 435] on input "checkbox" at bounding box center [230, 437] width 17 height 14
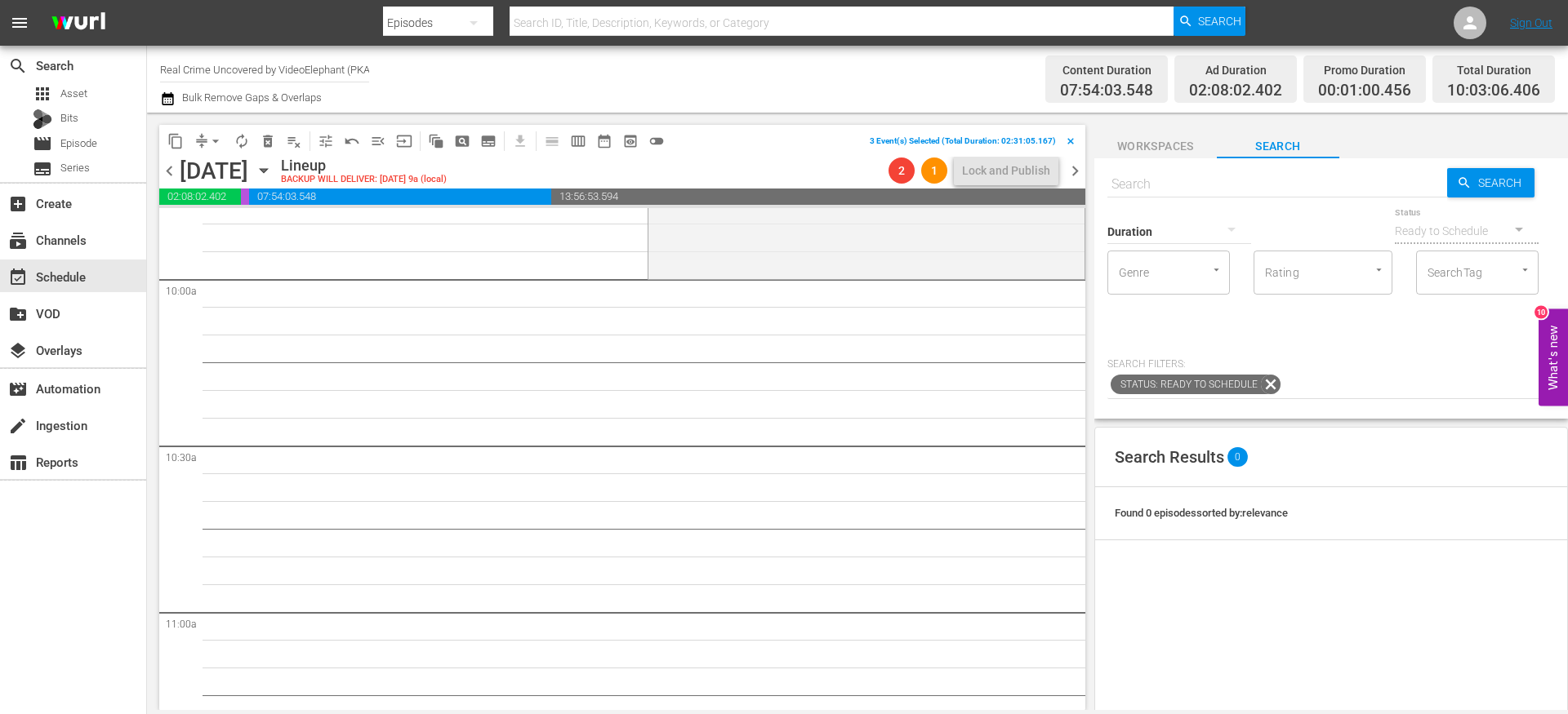
scroll to position [3264, 0]
click at [171, 146] on span "content_copy" at bounding box center [175, 141] width 16 height 16
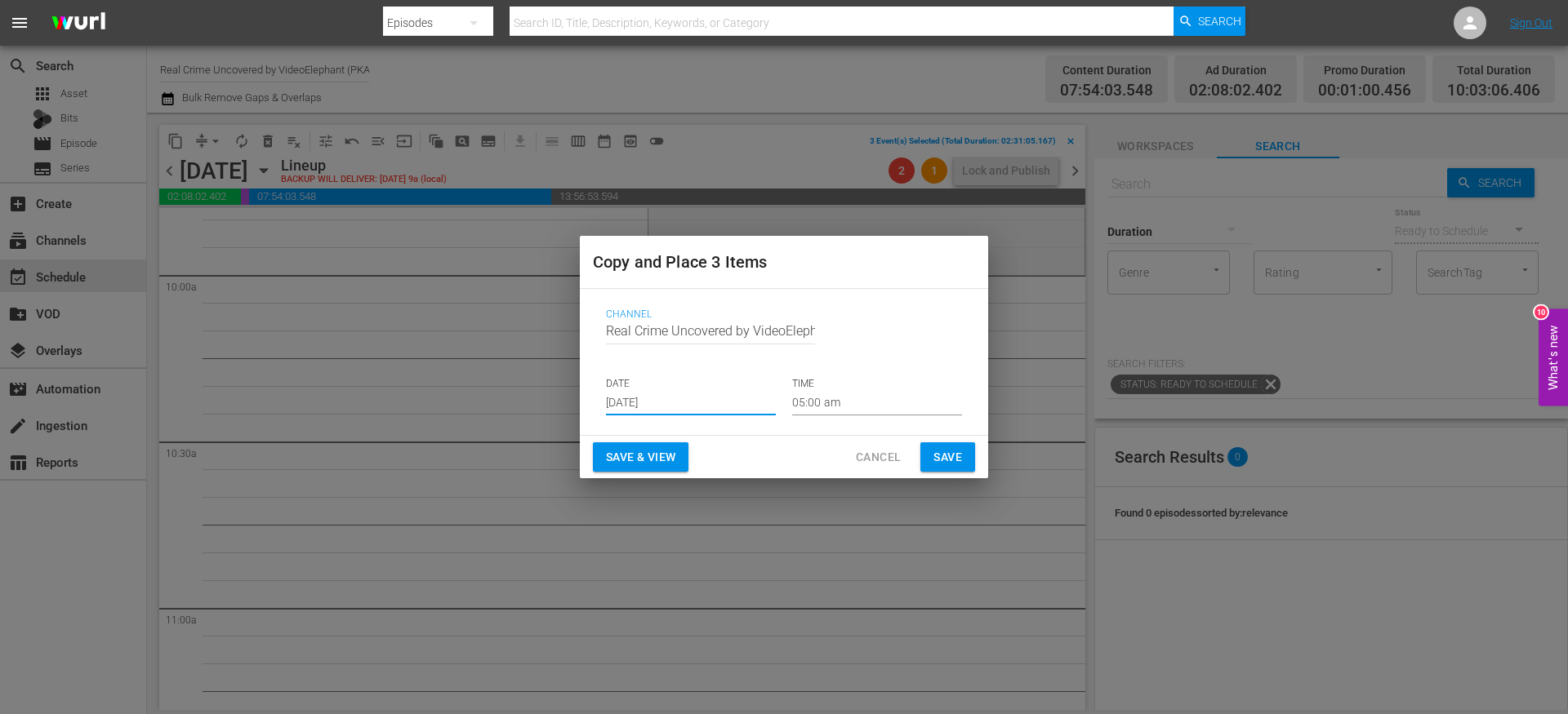
click at [675, 398] on input "[DATE]" at bounding box center [691, 403] width 170 height 24
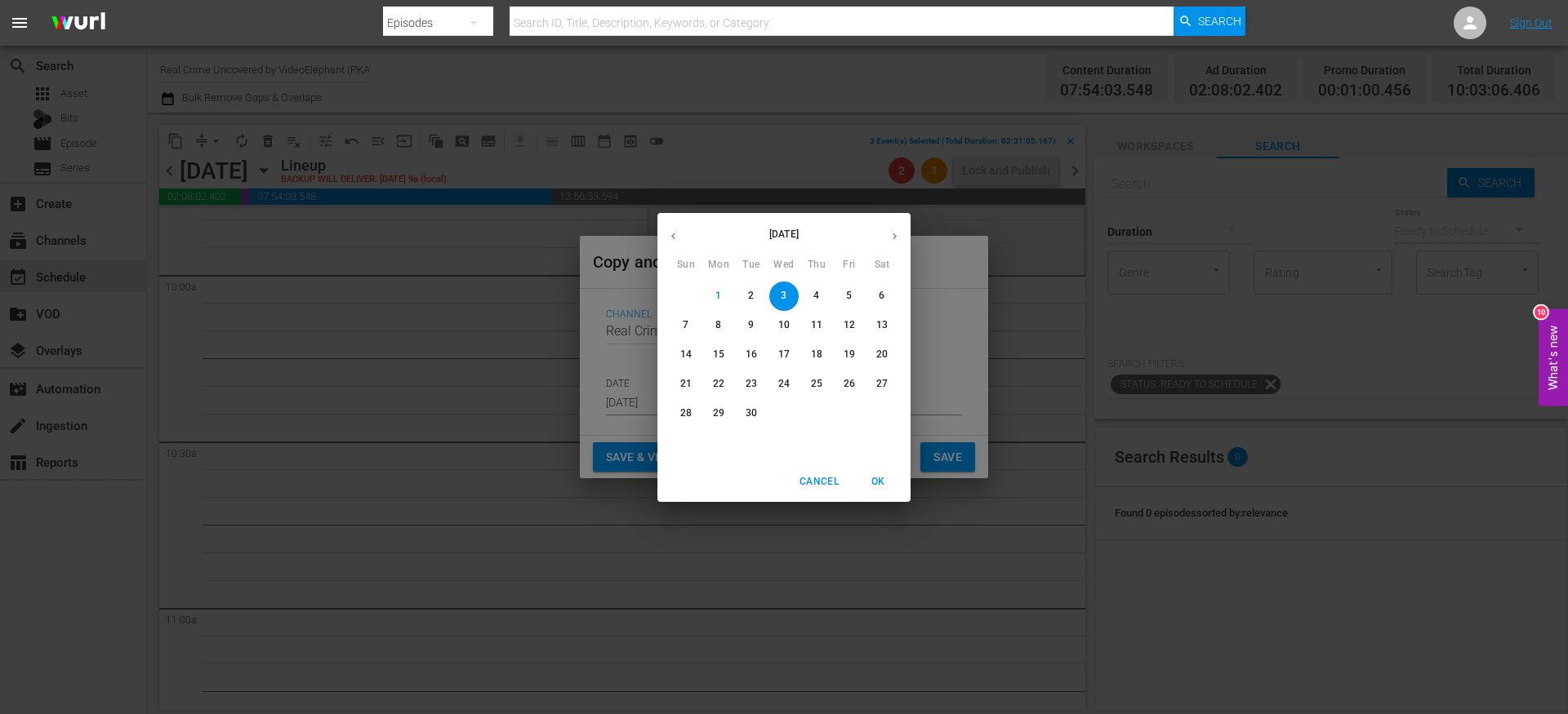
click at [815, 379] on p "25" at bounding box center [816, 383] width 11 height 14
type input "Sep 25th 2025"
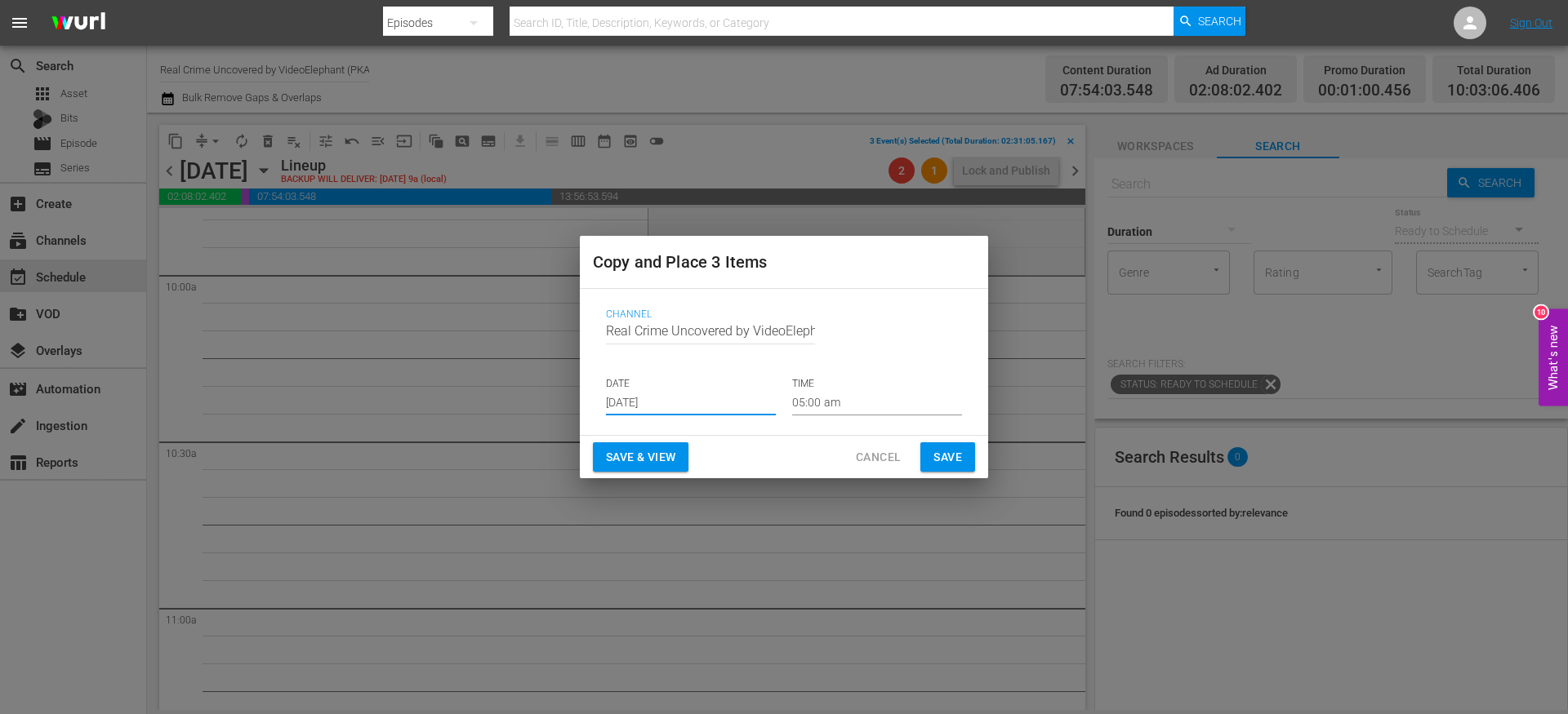
click at [820, 402] on input "05:00 am" at bounding box center [877, 403] width 170 height 24
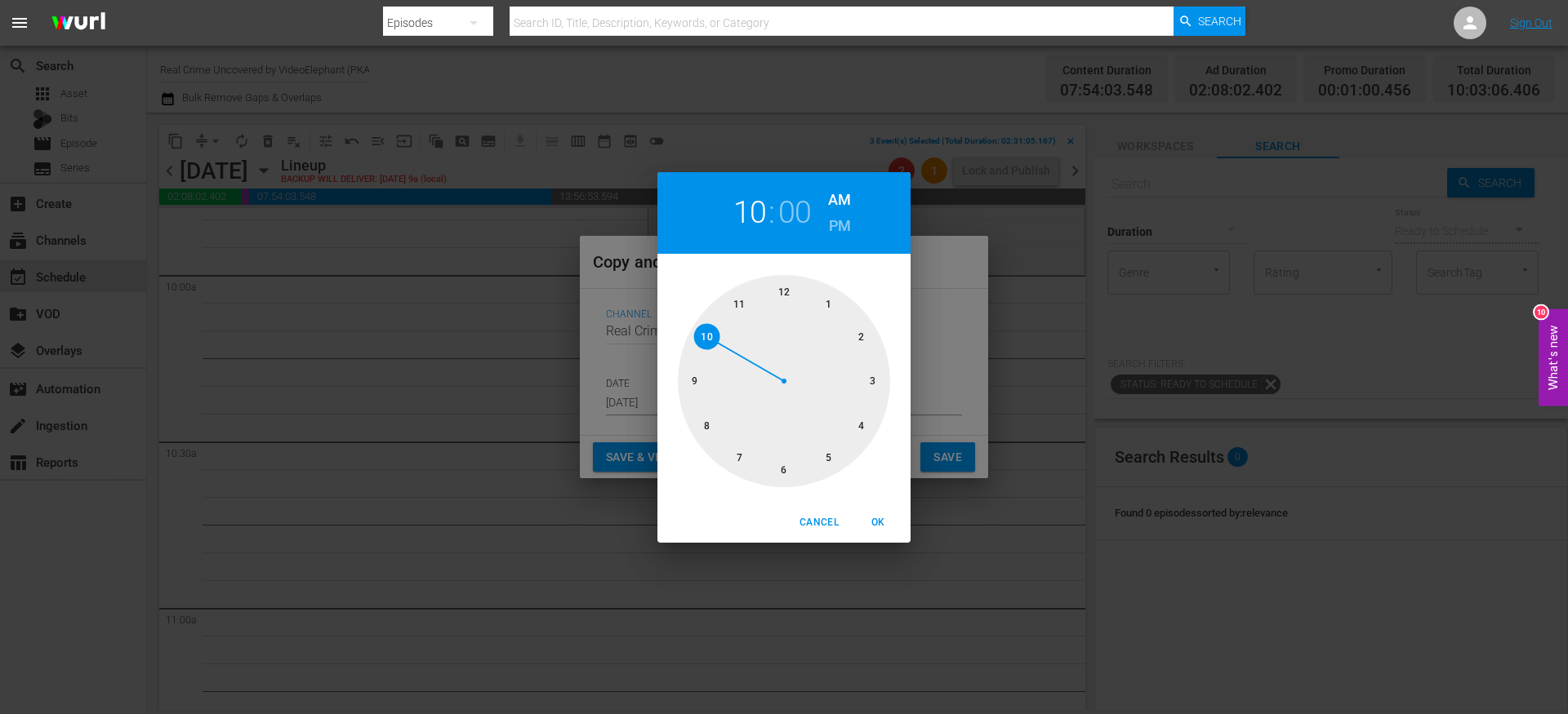
click at [713, 345] on div at bounding box center [784, 381] width 212 height 212
click at [876, 515] on span "OK" at bounding box center [877, 522] width 39 height 17
type input "10:00 am"
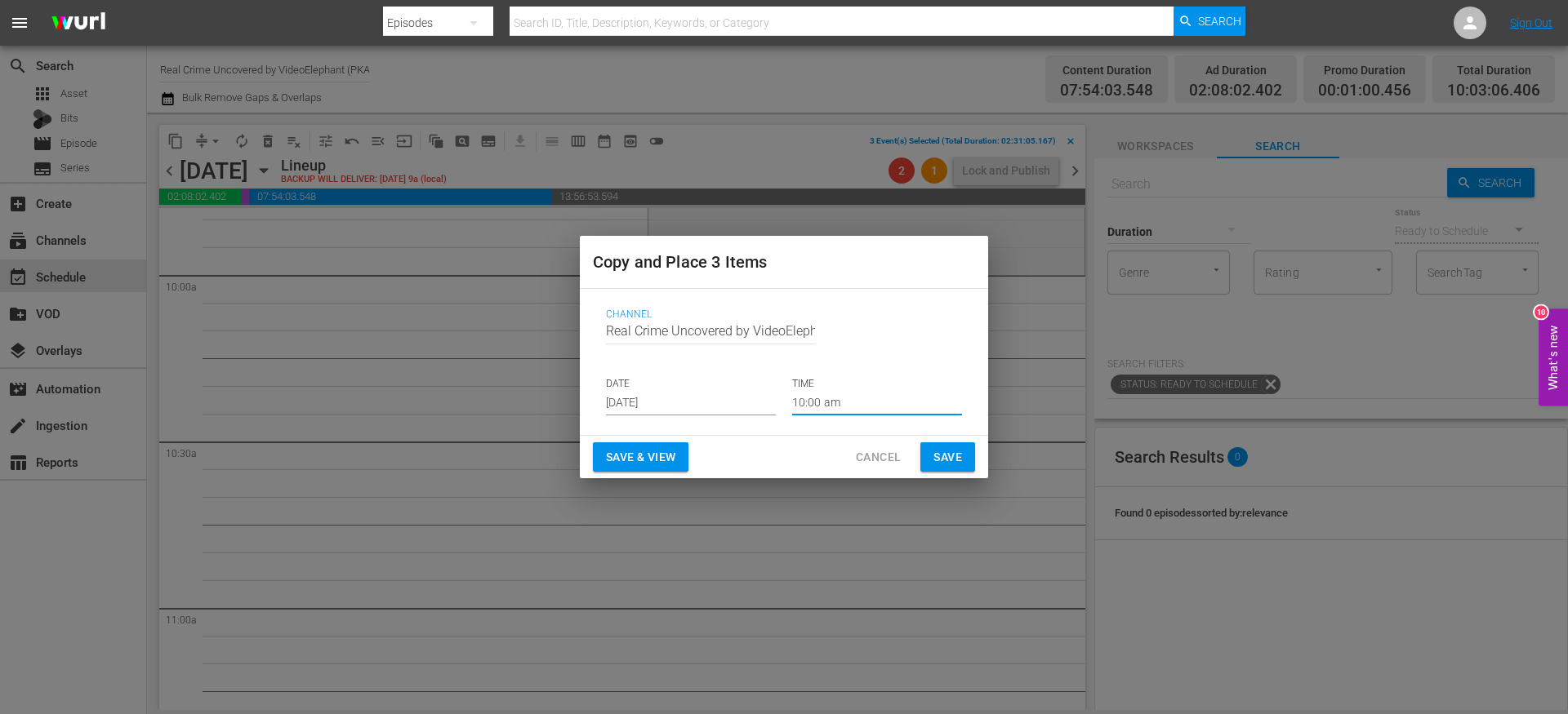
click at [949, 452] on span "Save" at bounding box center [947, 458] width 28 height 21
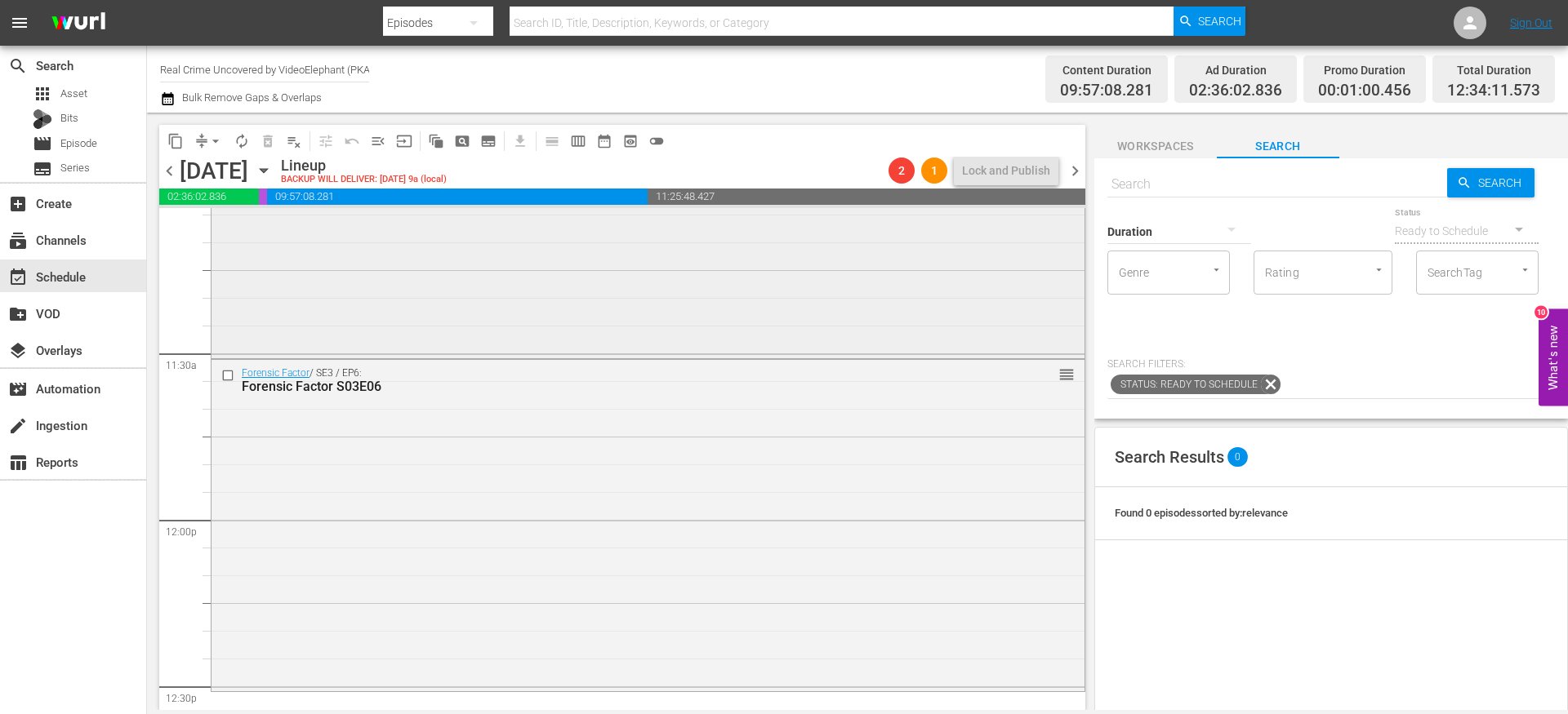
scroll to position [3748, 0]
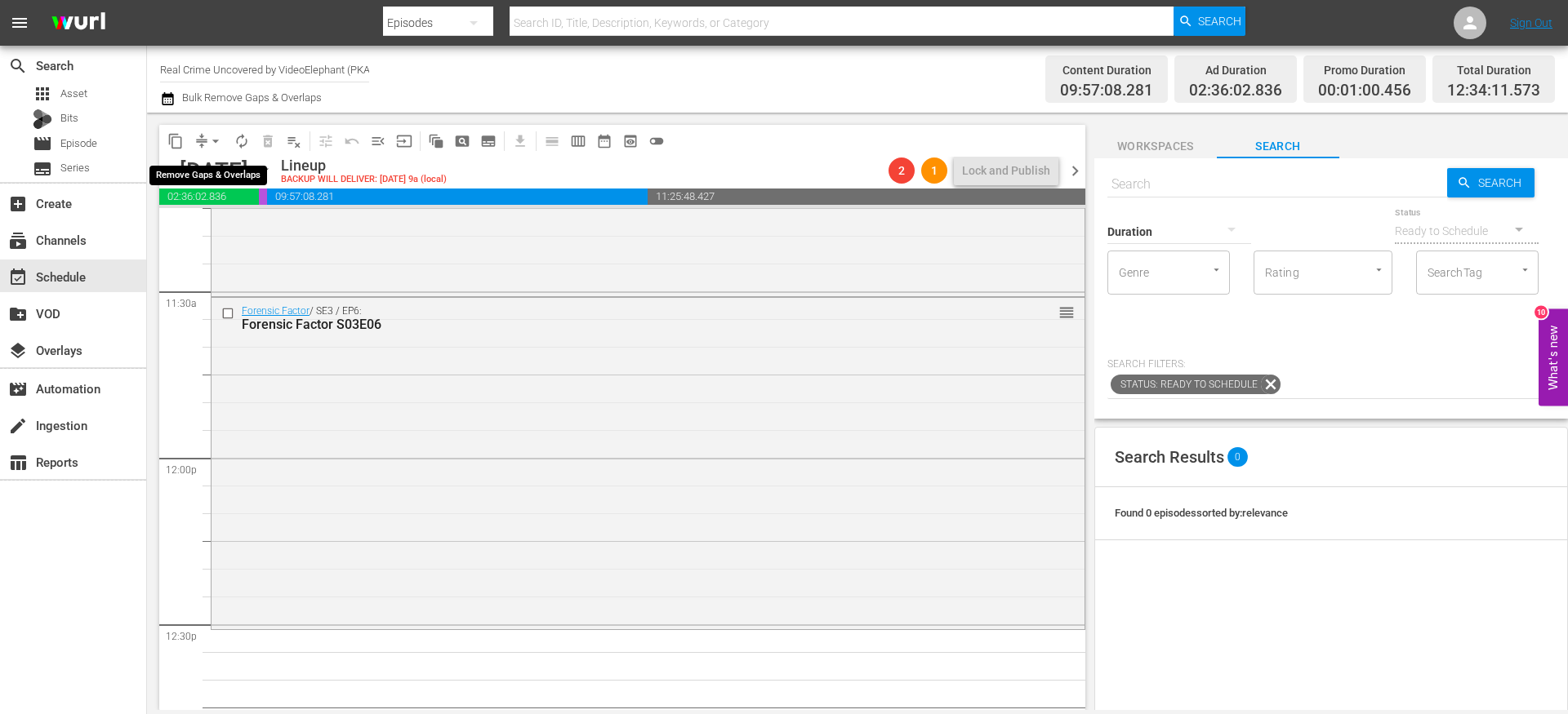
click at [204, 135] on button "arrow_drop_down" at bounding box center [216, 141] width 26 height 26
click at [217, 218] on li "Align to End of Previous Day" at bounding box center [216, 228] width 171 height 27
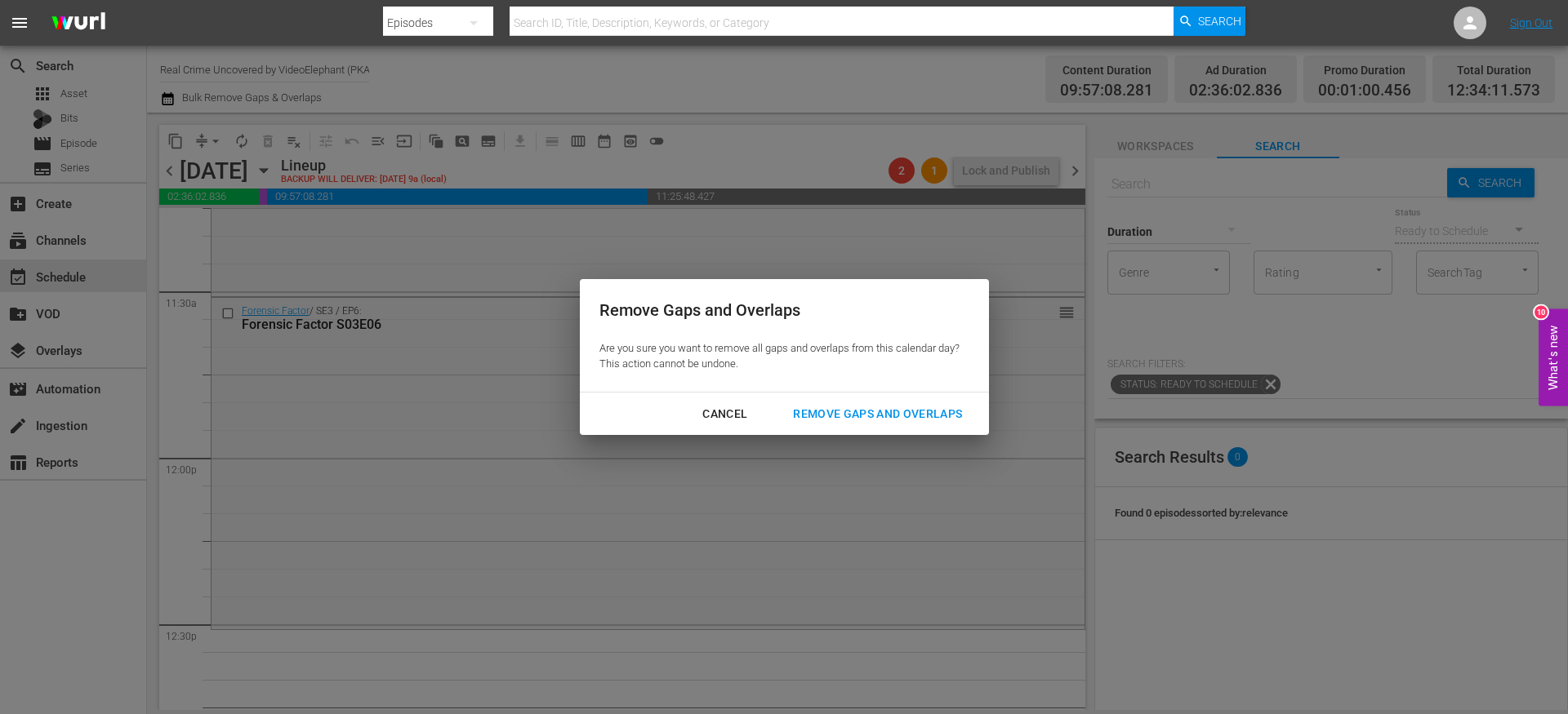
click at [828, 407] on div "Remove Gaps and Overlaps" at bounding box center [877, 414] width 195 height 21
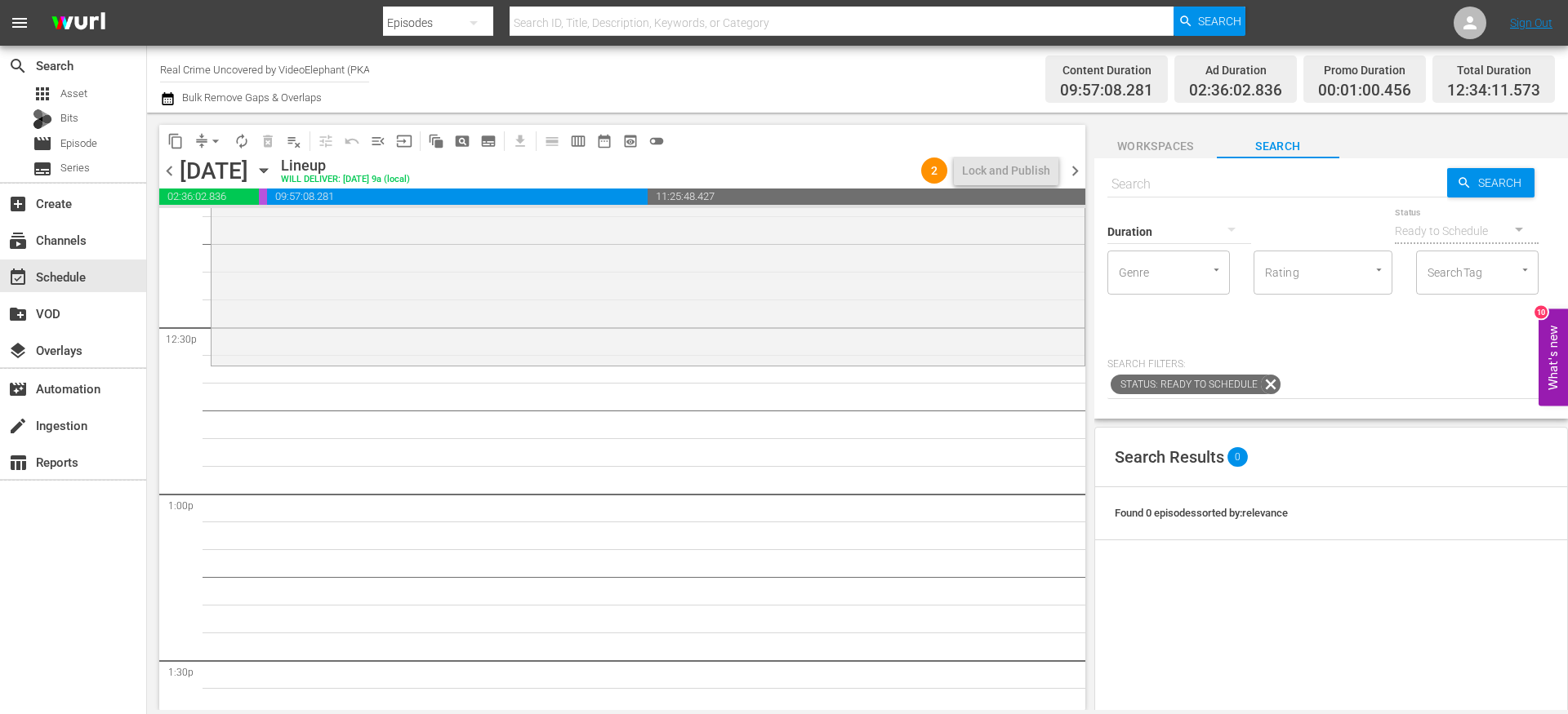
scroll to position [4030, 0]
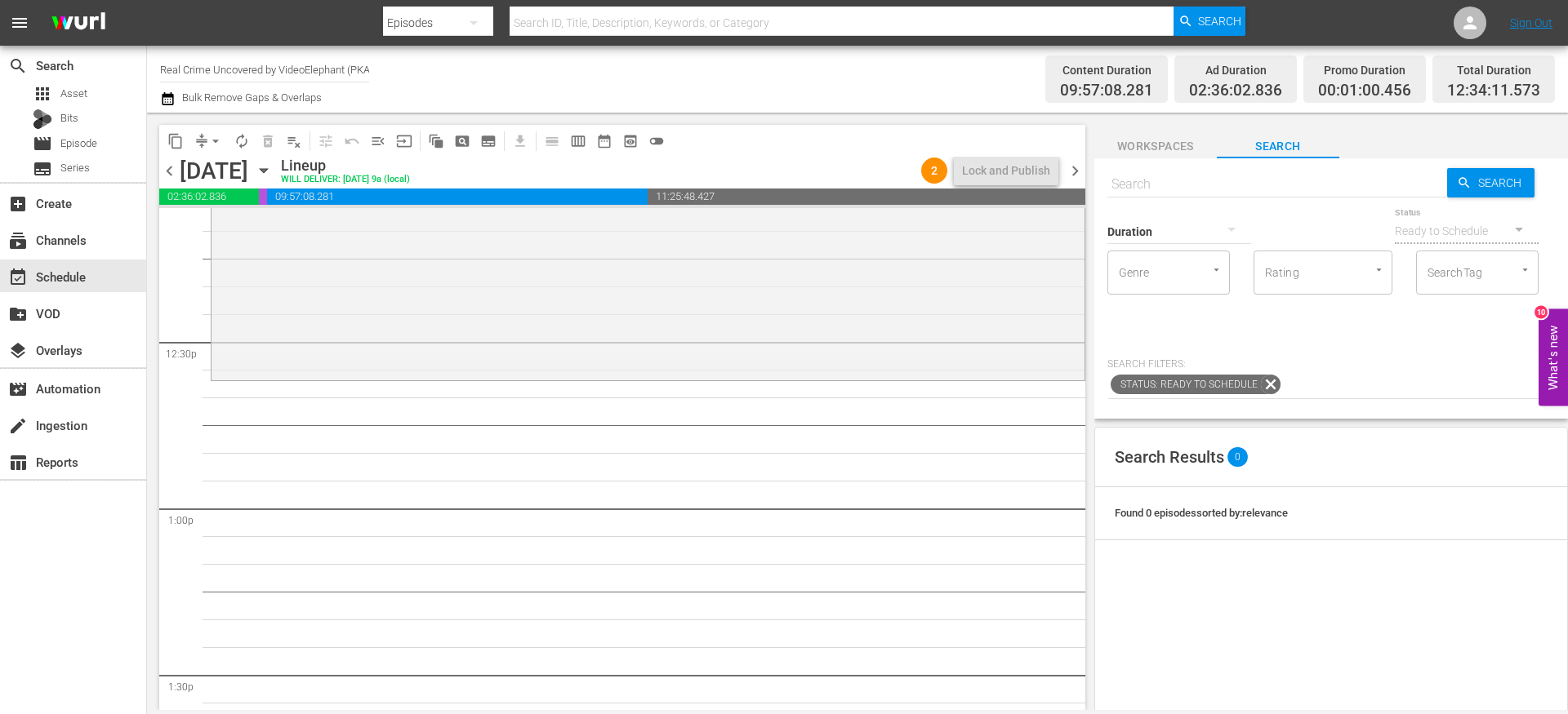
click at [171, 99] on icon "button" at bounding box center [167, 99] width 16 height 20
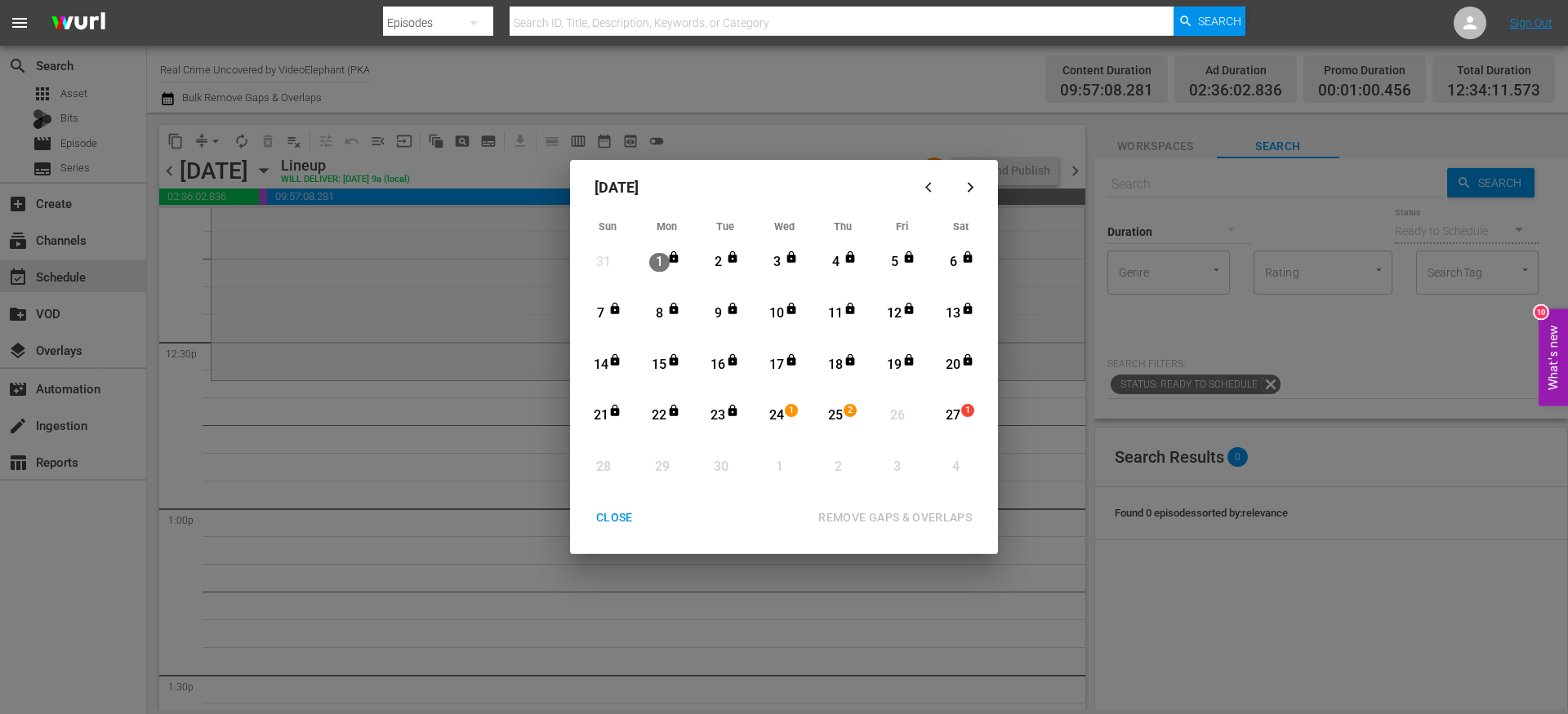
click at [612, 516] on div "CLOSE" at bounding box center [613, 519] width 63 height 21
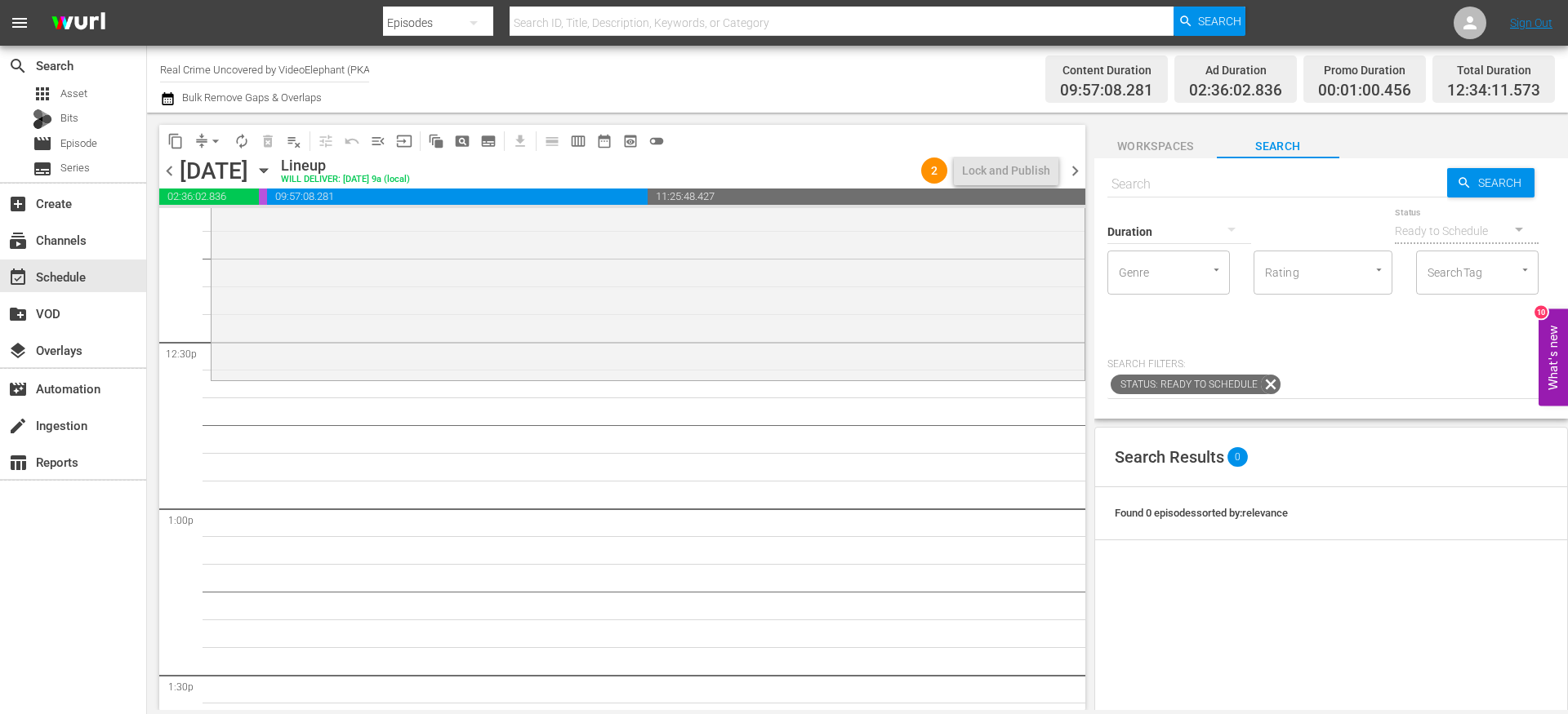
click at [277, 165] on div "Thursday, September 25th September 25th" at bounding box center [227, 171] width 97 height 27
click at [267, 172] on icon "button" at bounding box center [263, 171] width 8 height 4
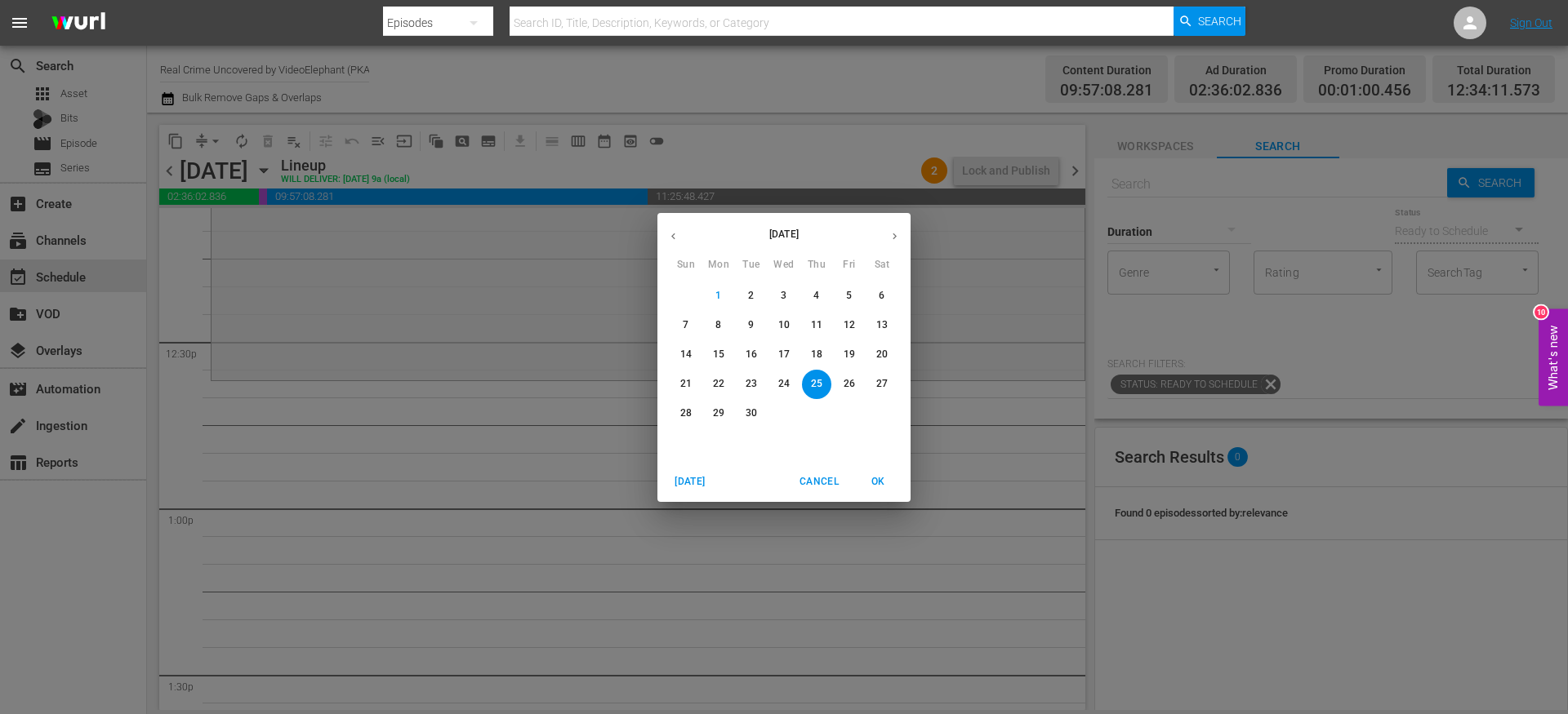
click at [168, 178] on div "September 2025 Sun Mon Tue Wed Thu Fri Sat 31 1 2 3 4 5 6 7 8 9 10 11 12 13 14 …" at bounding box center [784, 357] width 1568 height 714
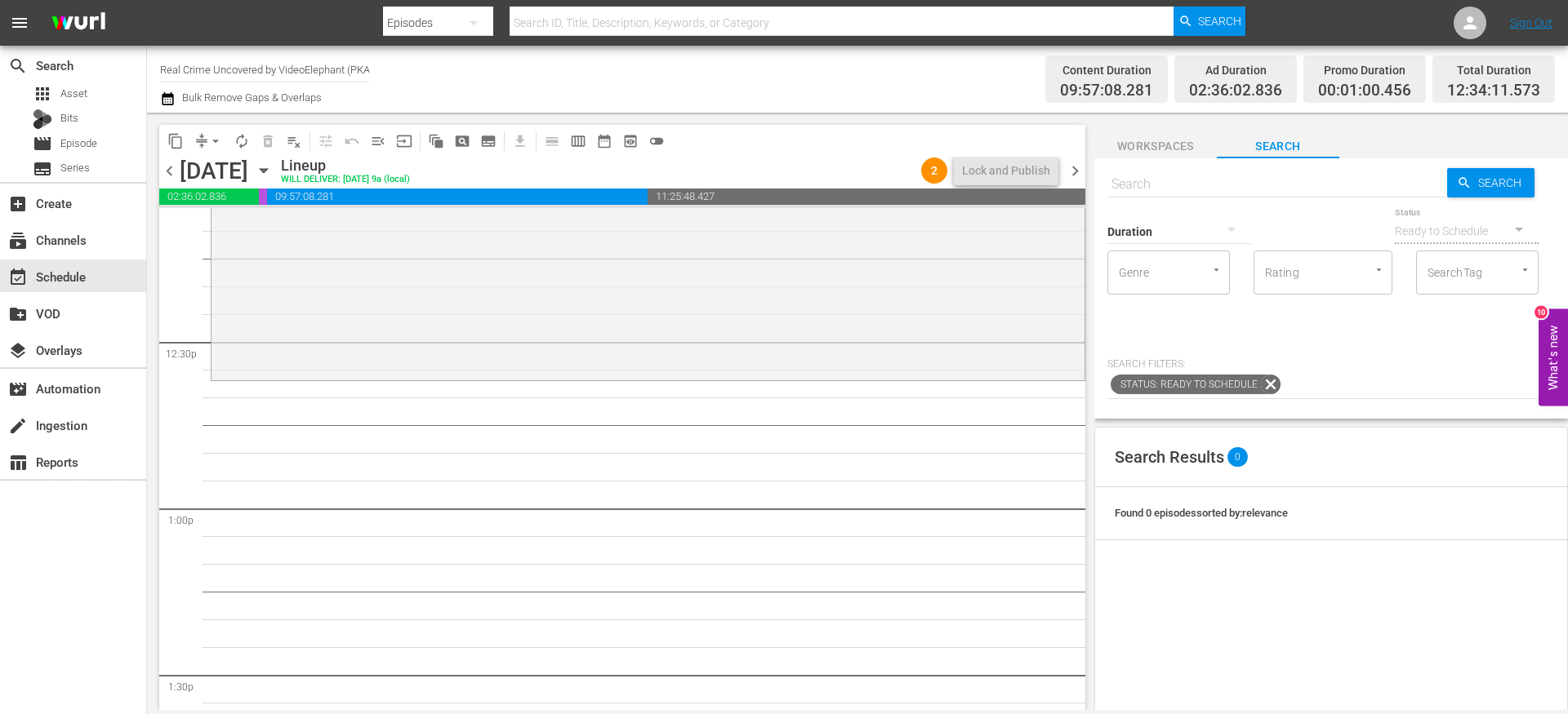
click at [169, 169] on span "chevron_left" at bounding box center [169, 171] width 21 height 21
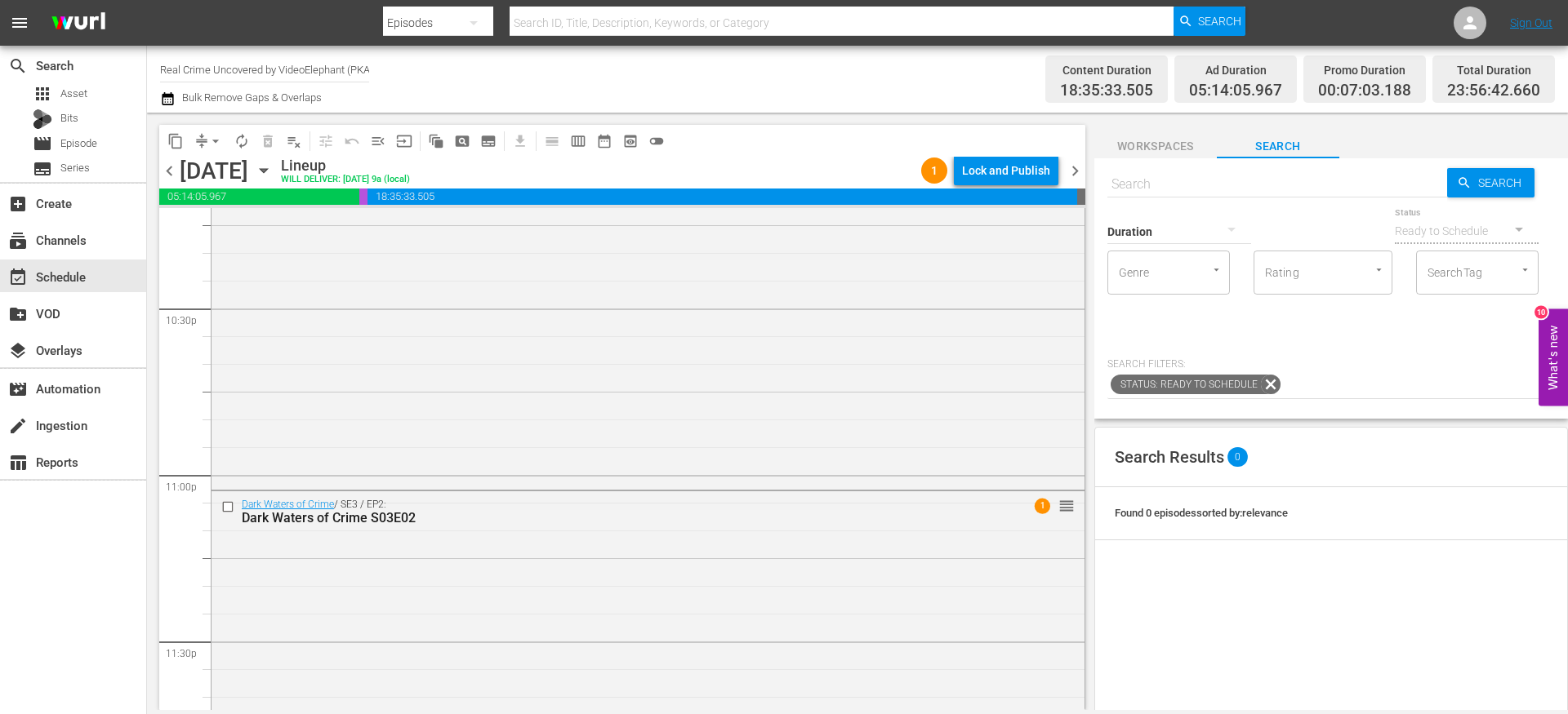
scroll to position [7508, 0]
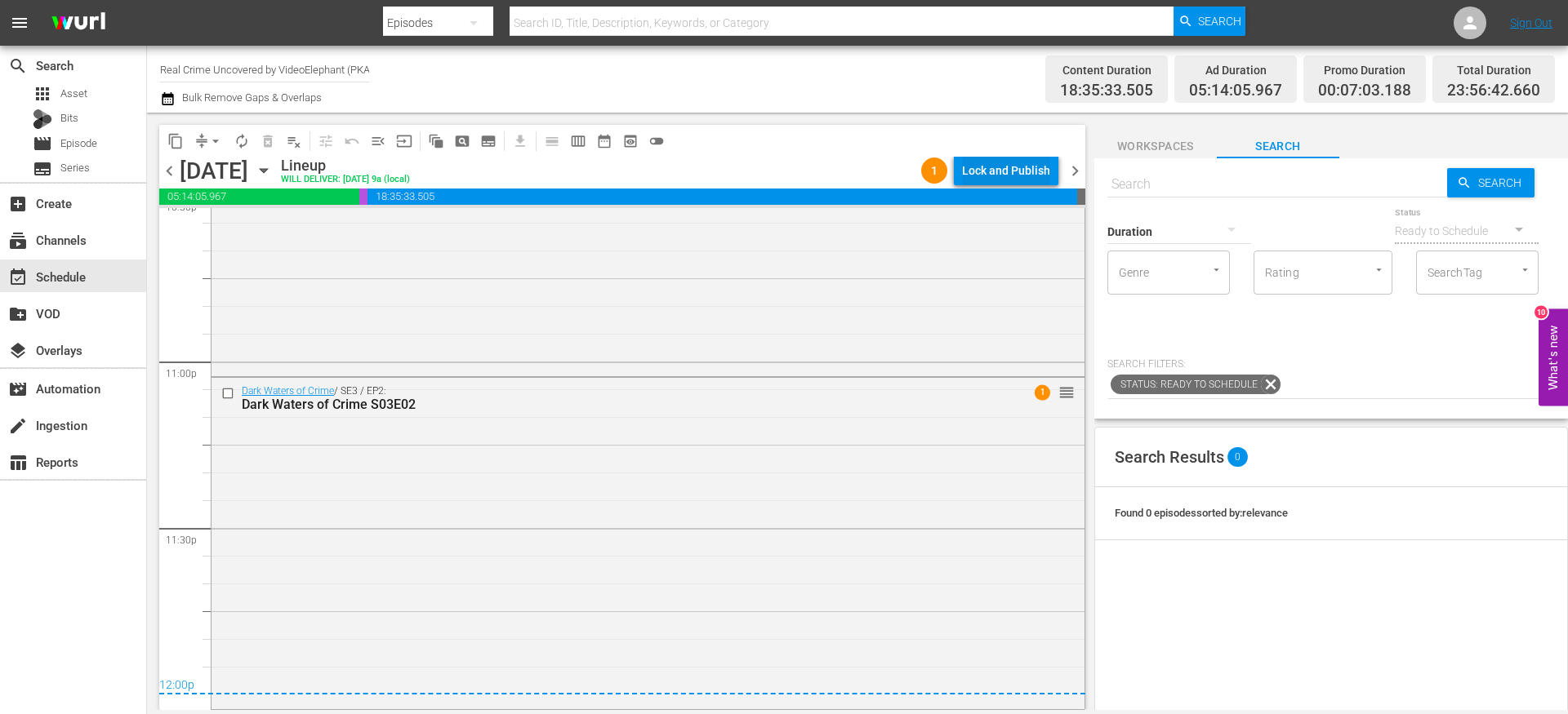
click at [1013, 175] on div "Lock and Publish" at bounding box center [1006, 170] width 88 height 29
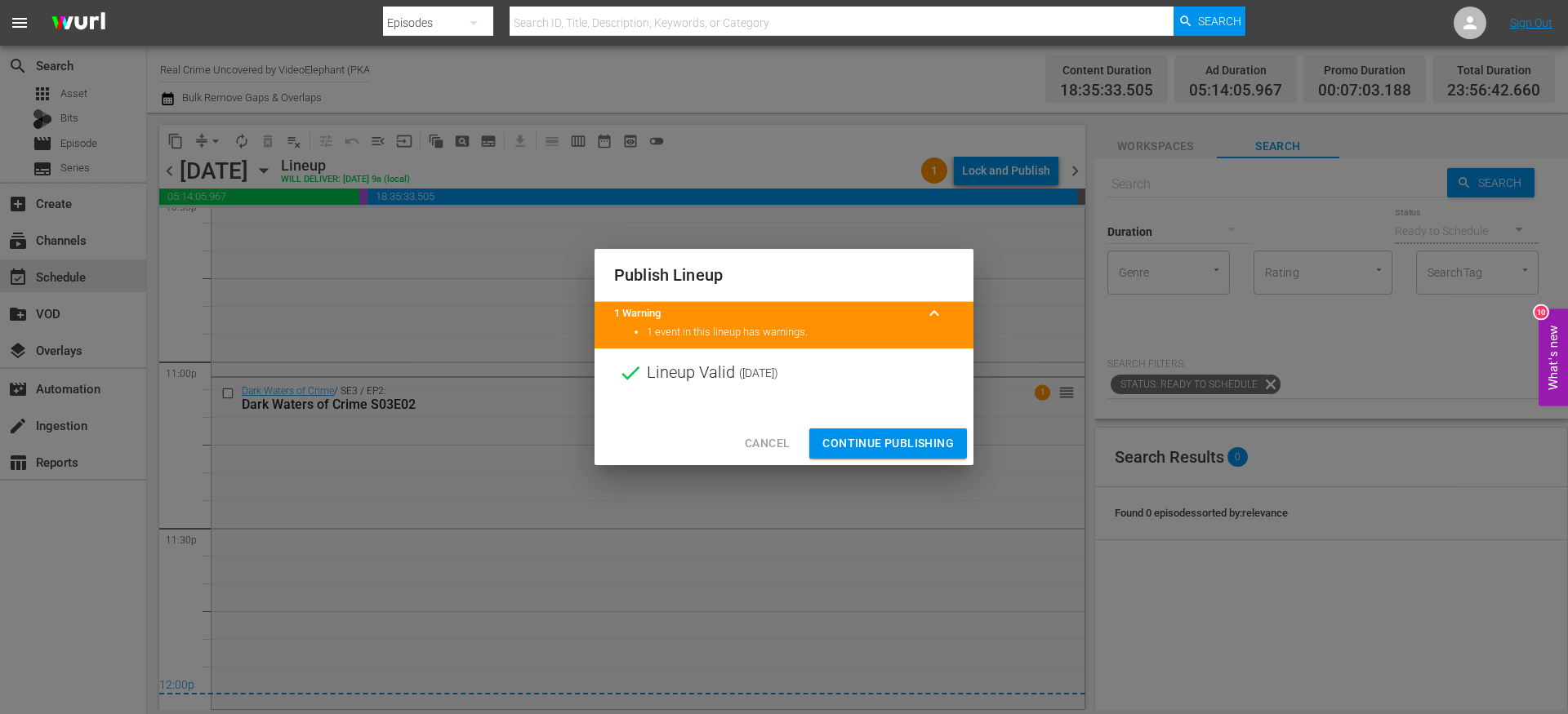
click at [882, 442] on span "Continue Publishing" at bounding box center [888, 443] width 132 height 21
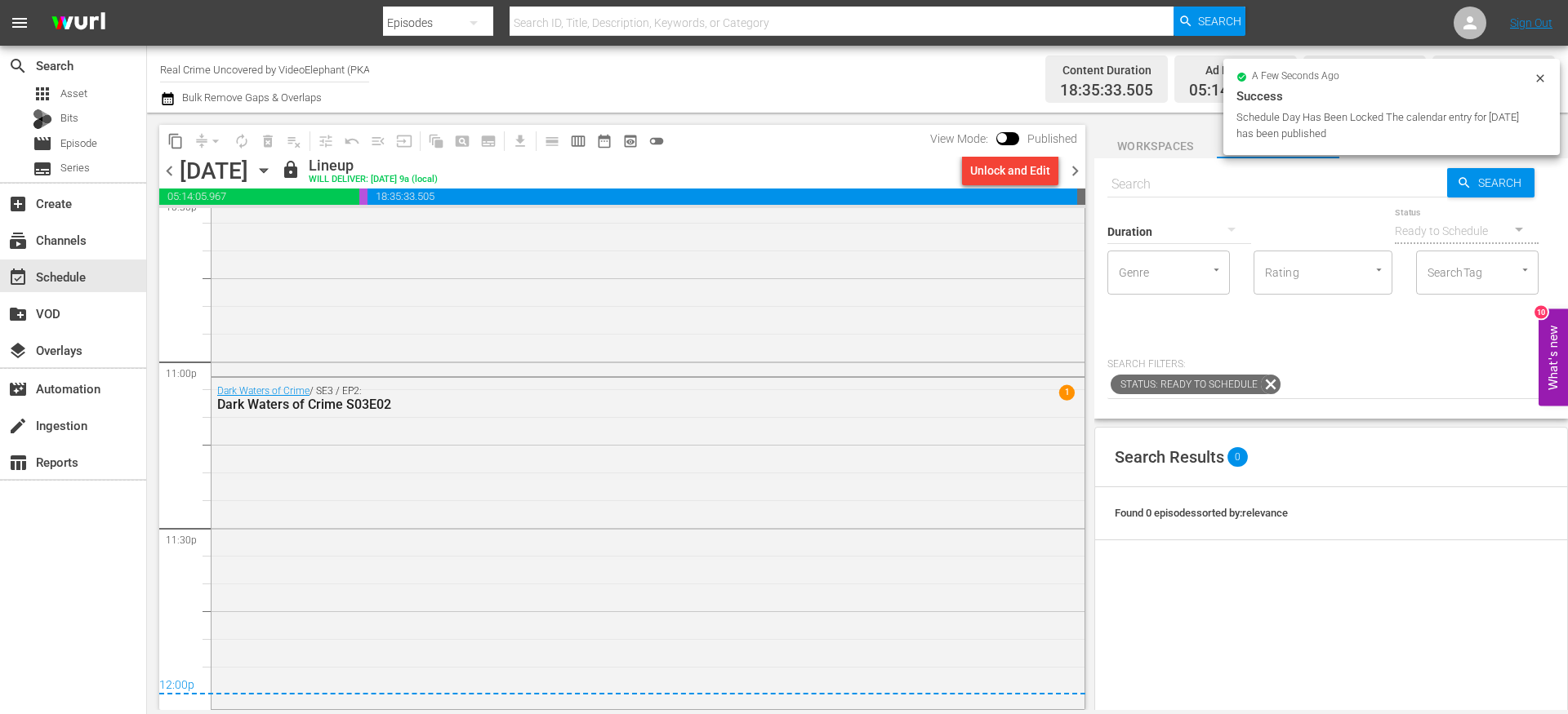
click at [1078, 168] on span "chevron_right" at bounding box center [1075, 171] width 21 height 21
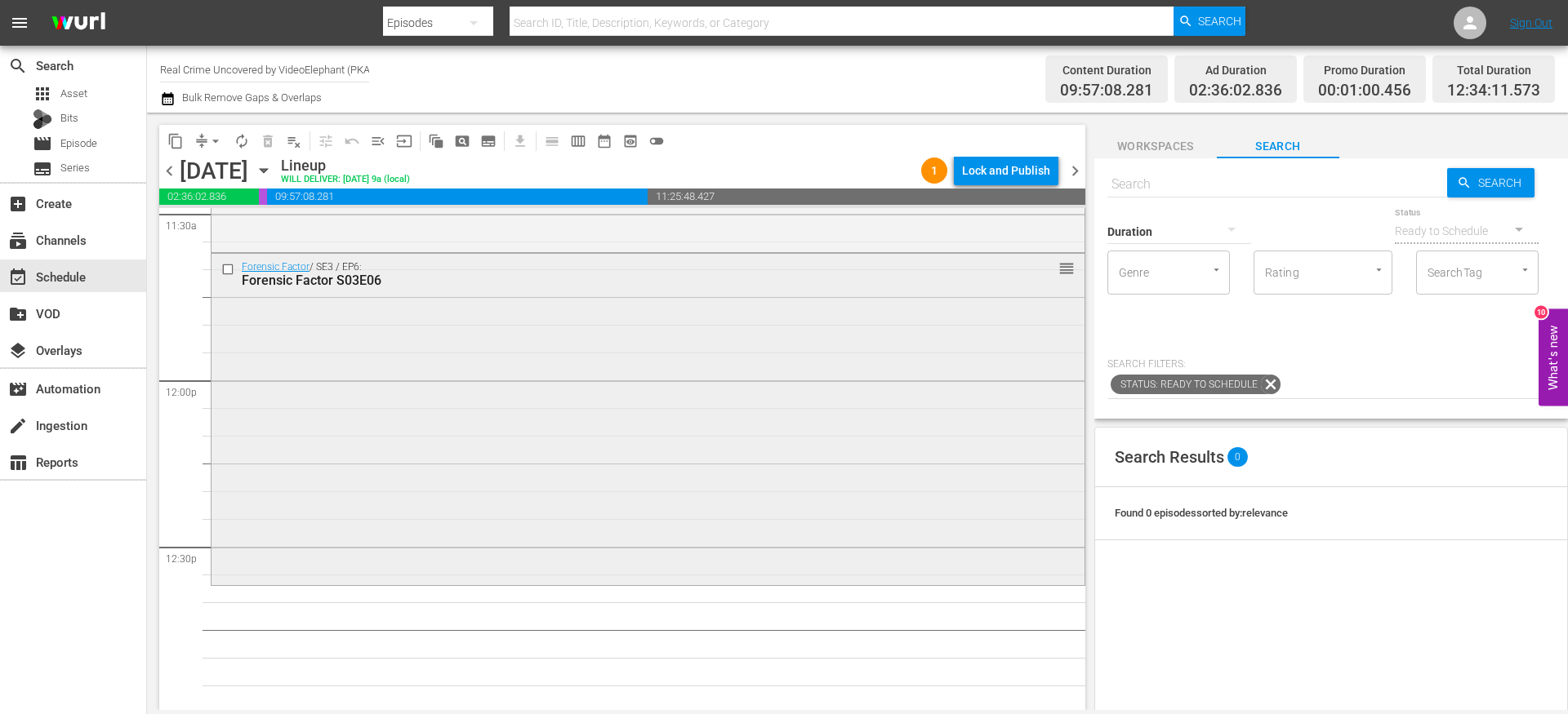
scroll to position [3815, 0]
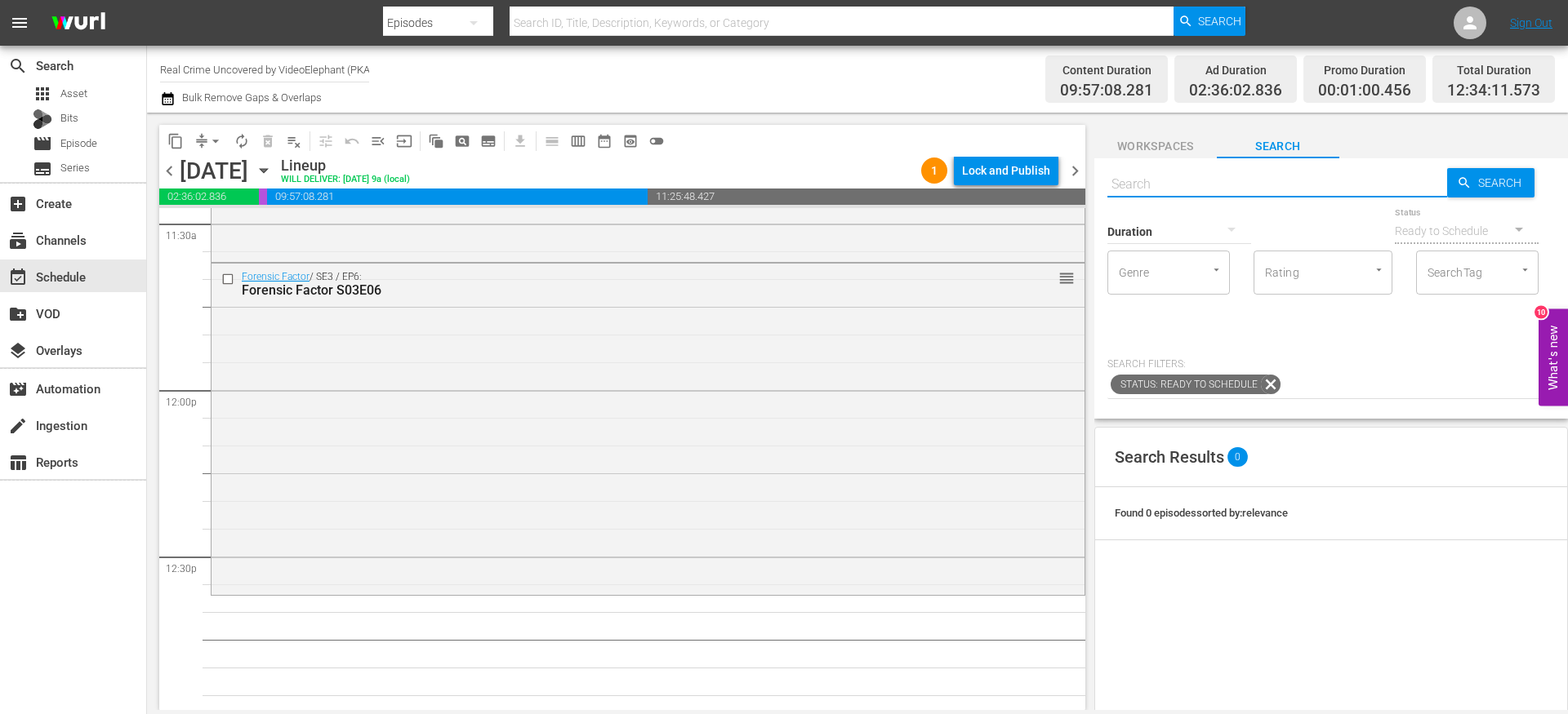
click at [1203, 178] on input "text" at bounding box center [1277, 185] width 340 height 39
paste input "The New Detectives S08E01"
type input "The New Detectives S08E01"
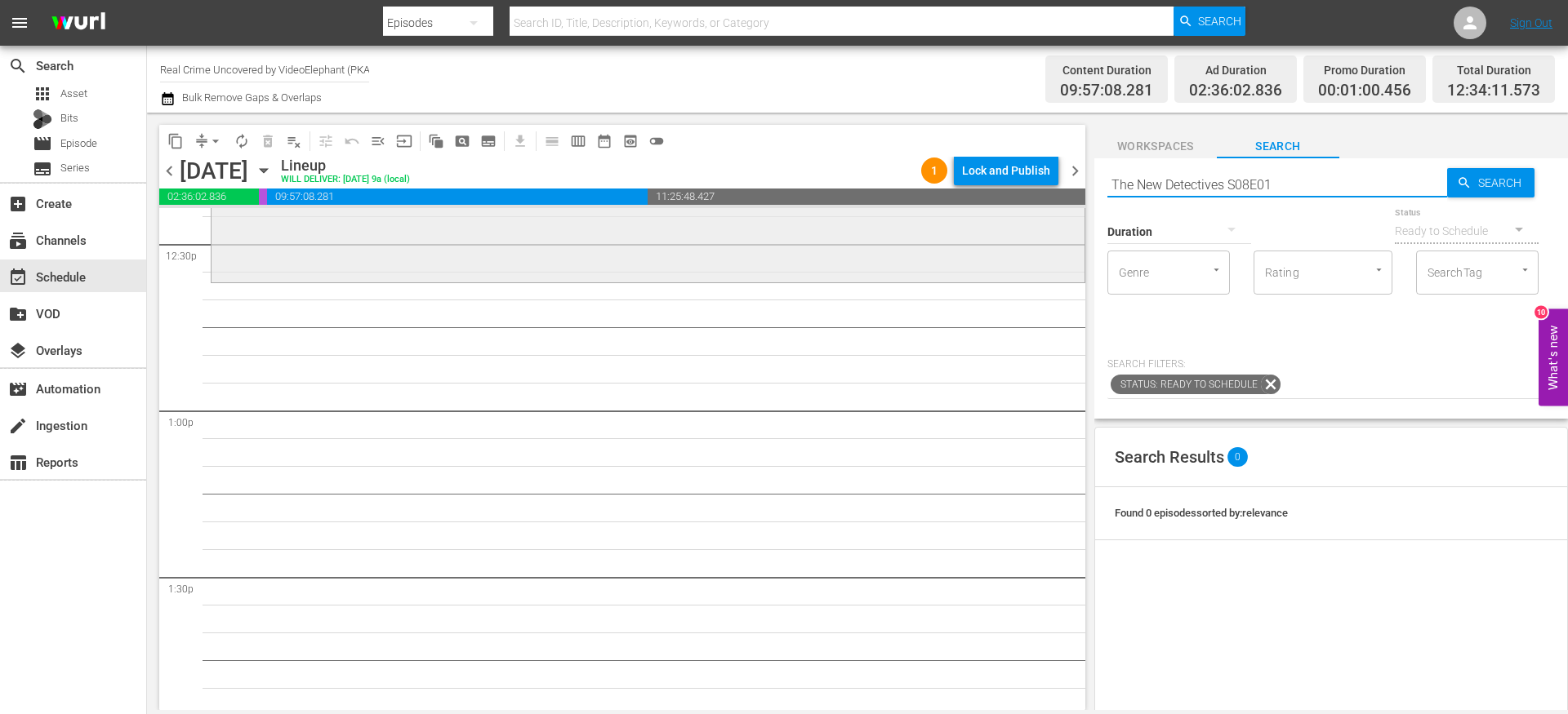
type input "The New Detectives S08E01"
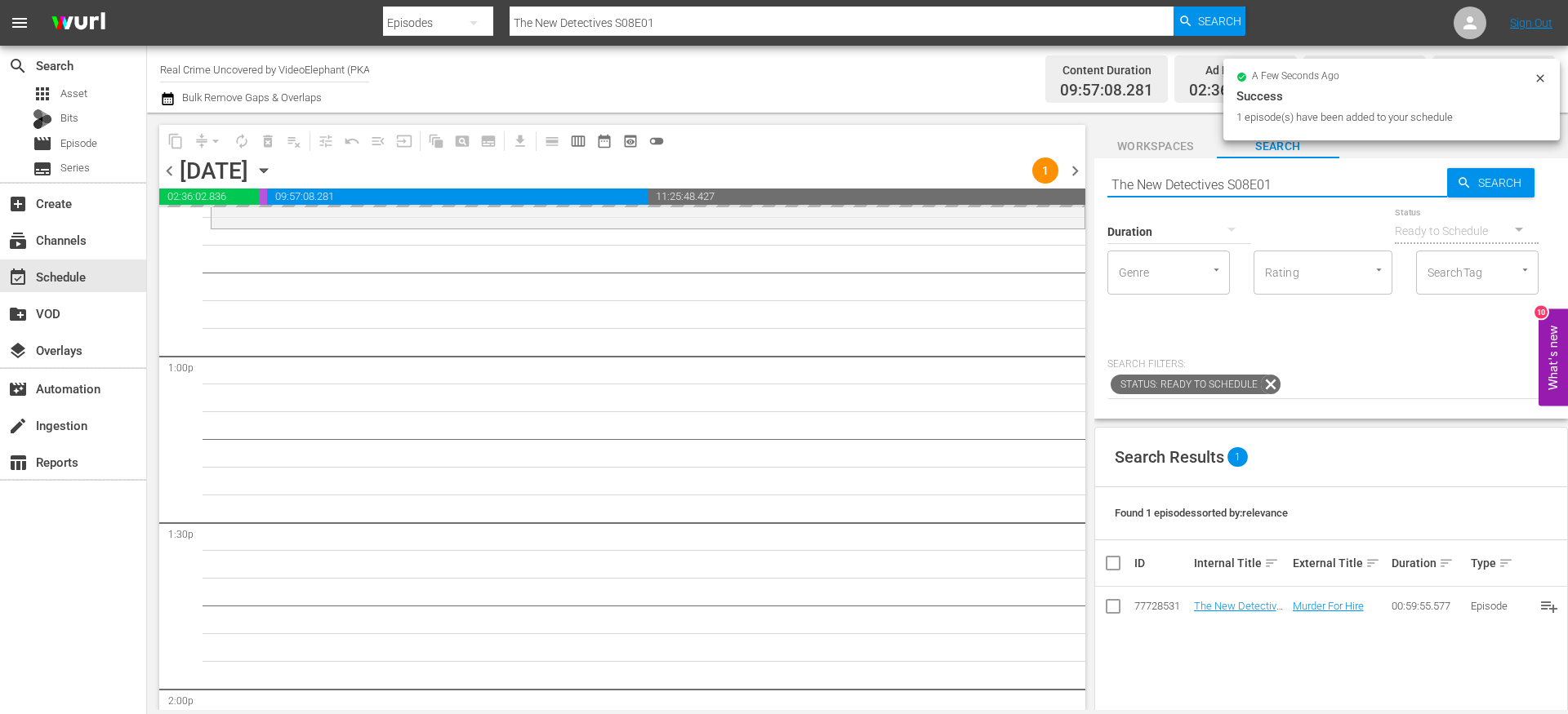
click at [1301, 175] on input "The New Detectives S08E01" at bounding box center [1277, 185] width 340 height 39
click at [1317, 184] on input "The New Detectives S08E01" at bounding box center [1277, 185] width 340 height 39
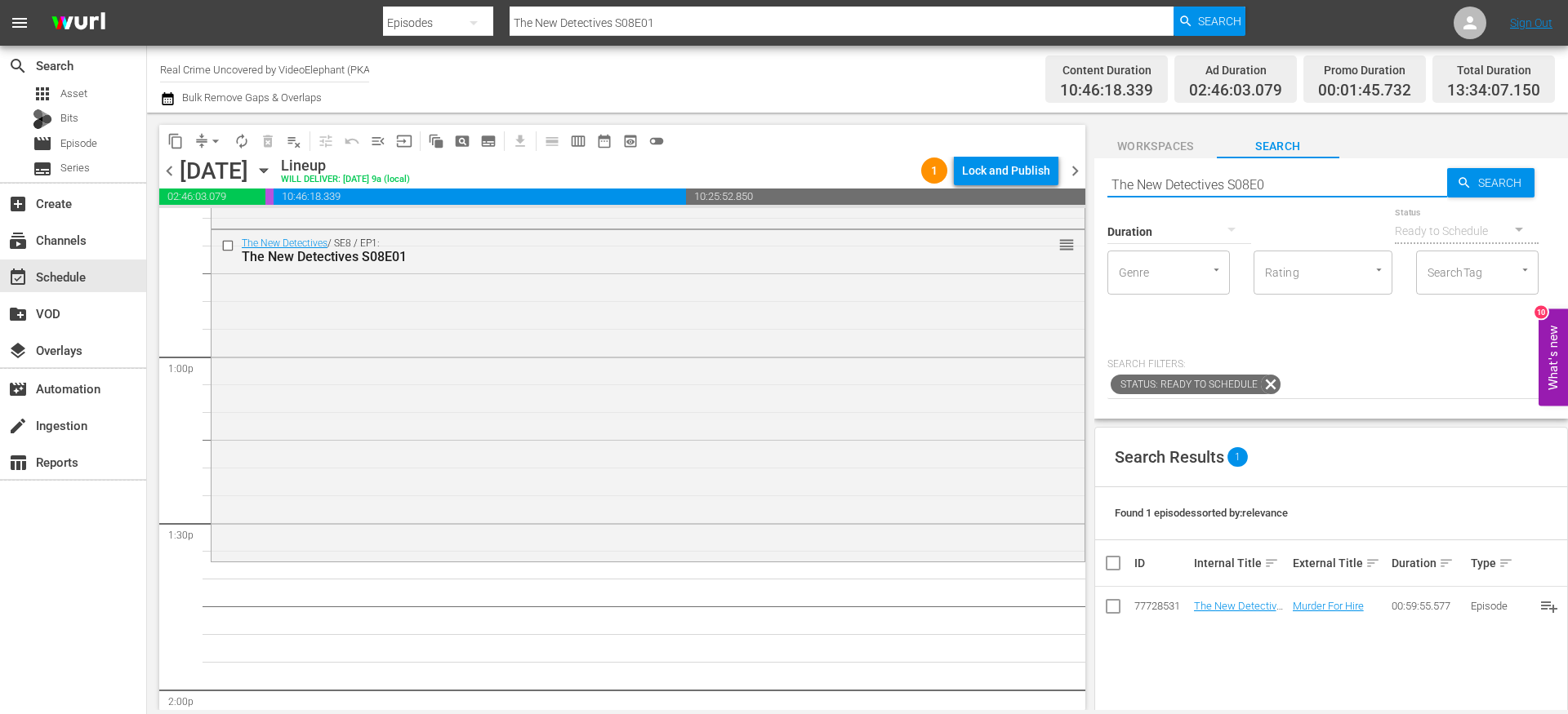
type input "The New Detectives S08E02"
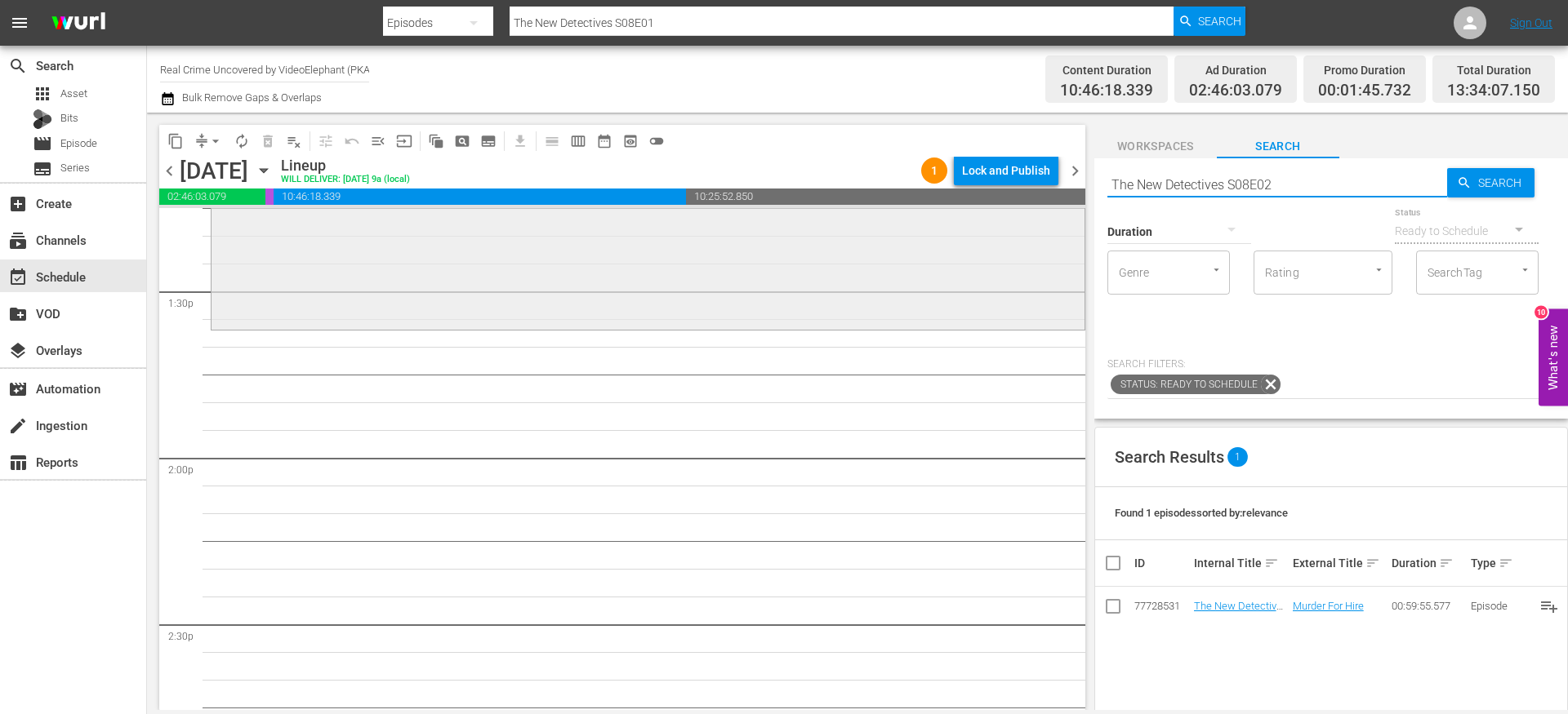
type input "The New Detectives S08E02"
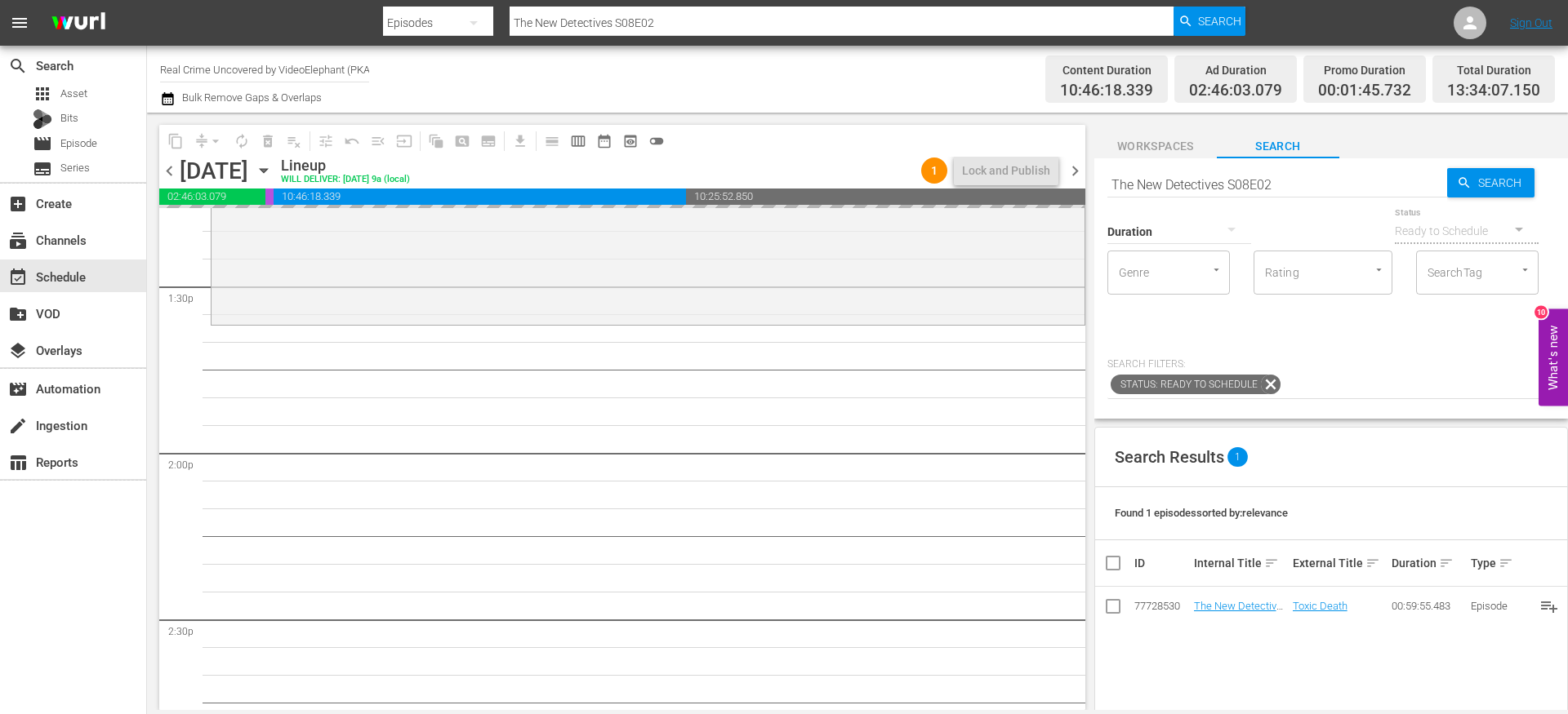
click at [1319, 183] on input "The New Detectives S08E02" at bounding box center [1277, 185] width 340 height 39
type input "The New Detectives S08E03"
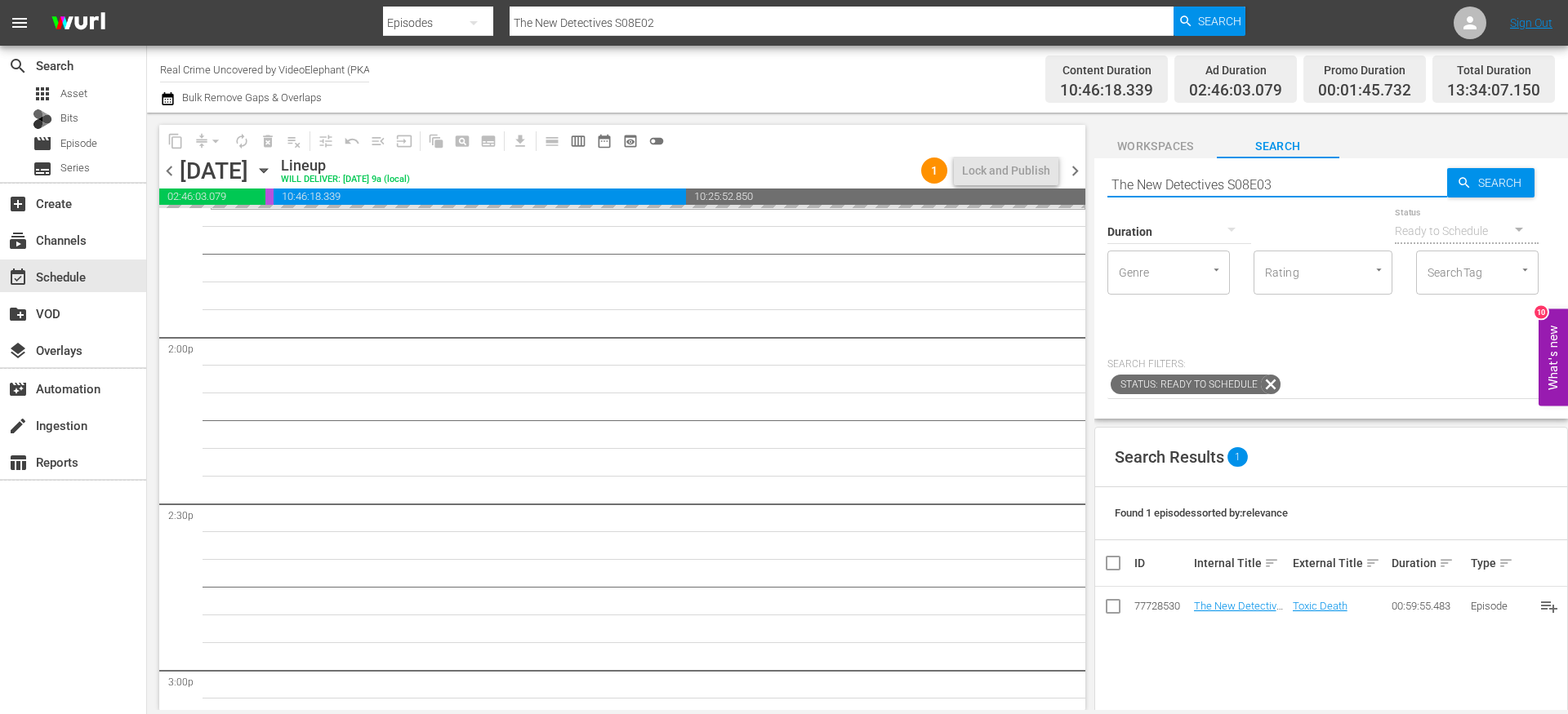
scroll to position [4538, 0]
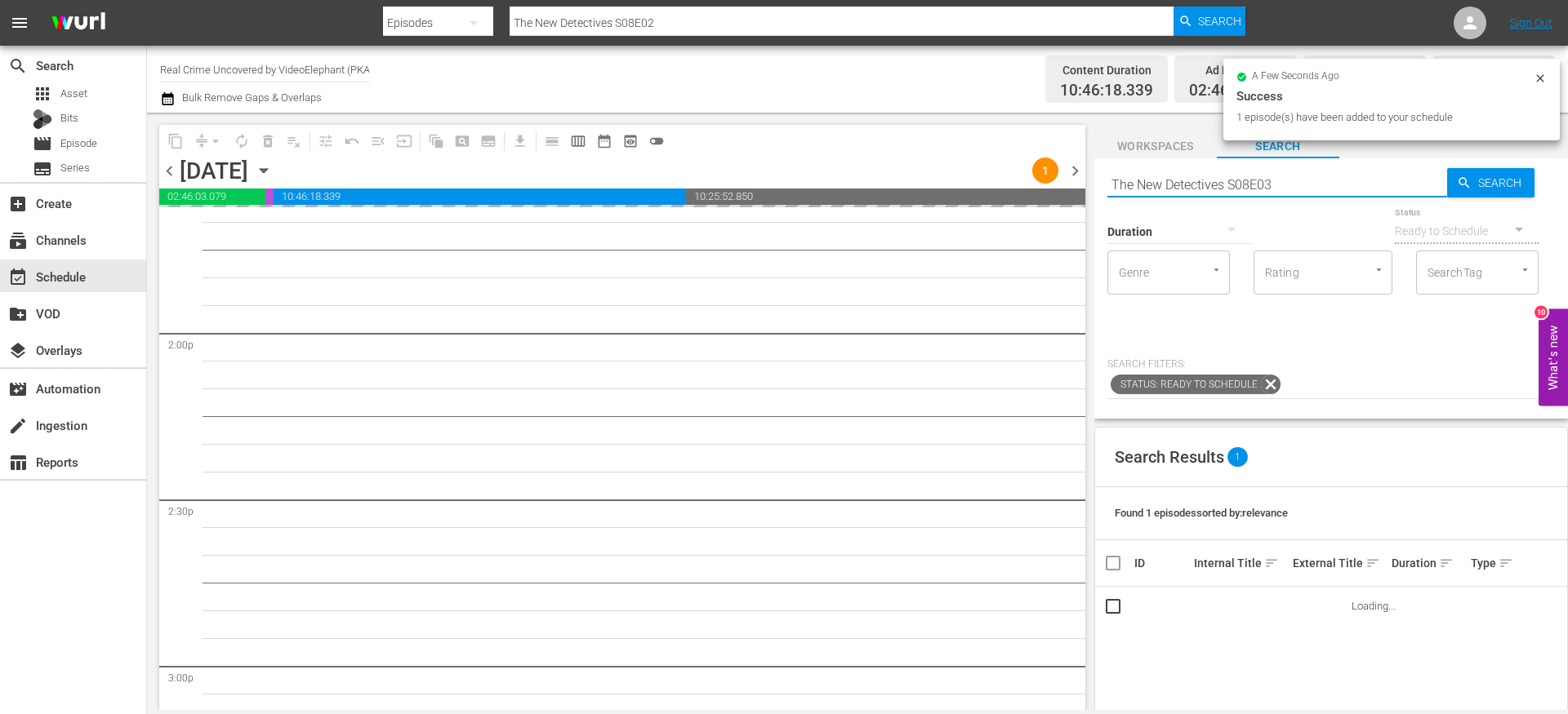
type input "The New Detectives S08E03"
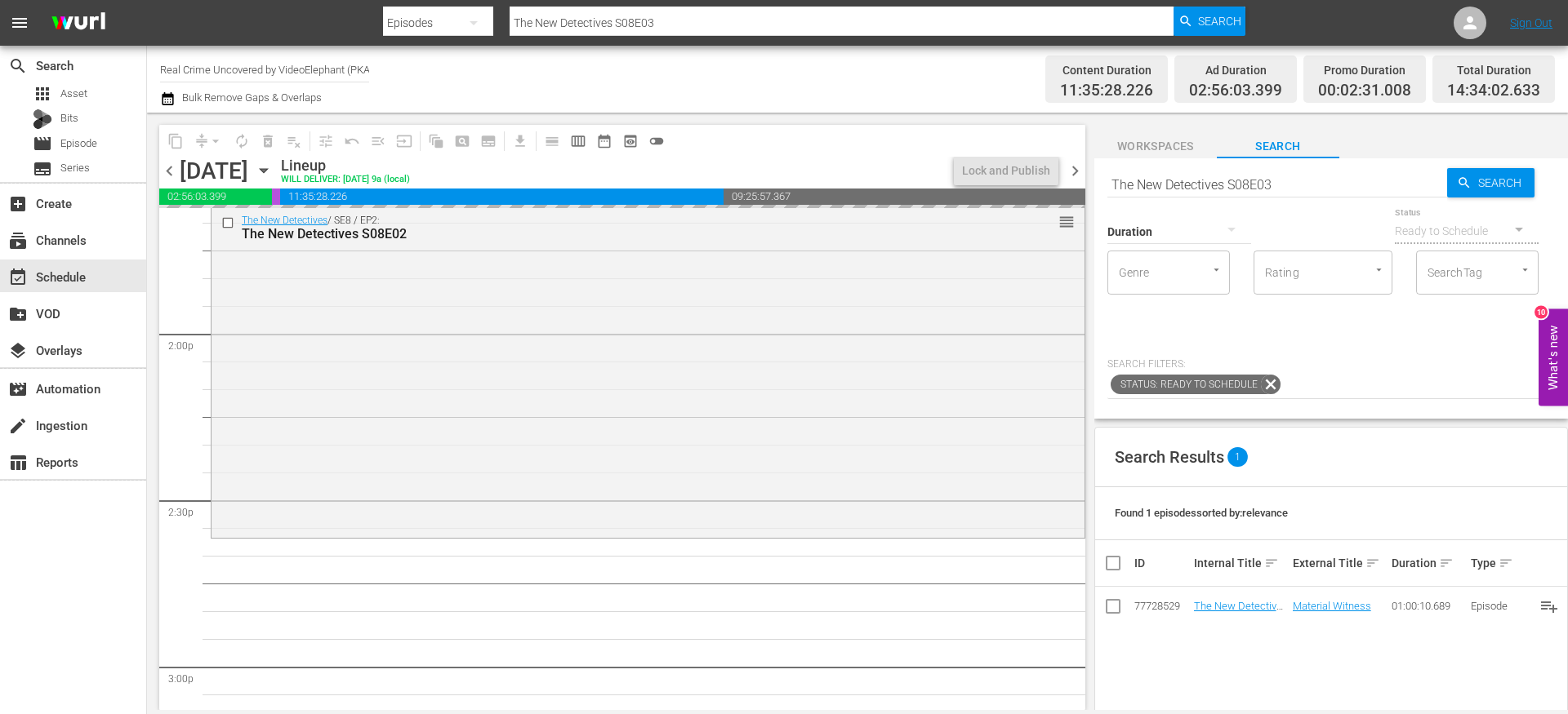
click at [1281, 186] on input "The New Detectives S08E03" at bounding box center [1277, 185] width 340 height 39
type input "The New Detectives S08E04"
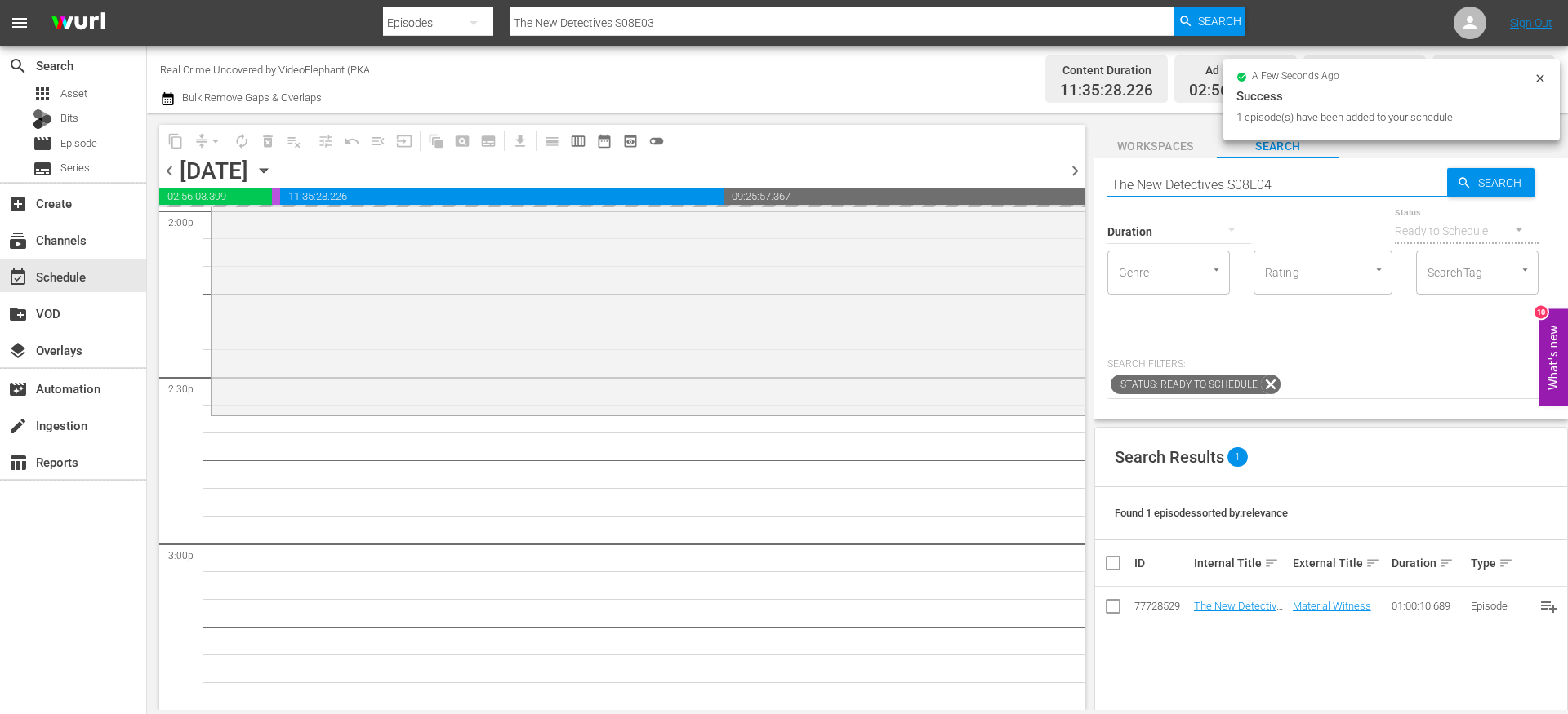
type input "The New Detectives S08E04"
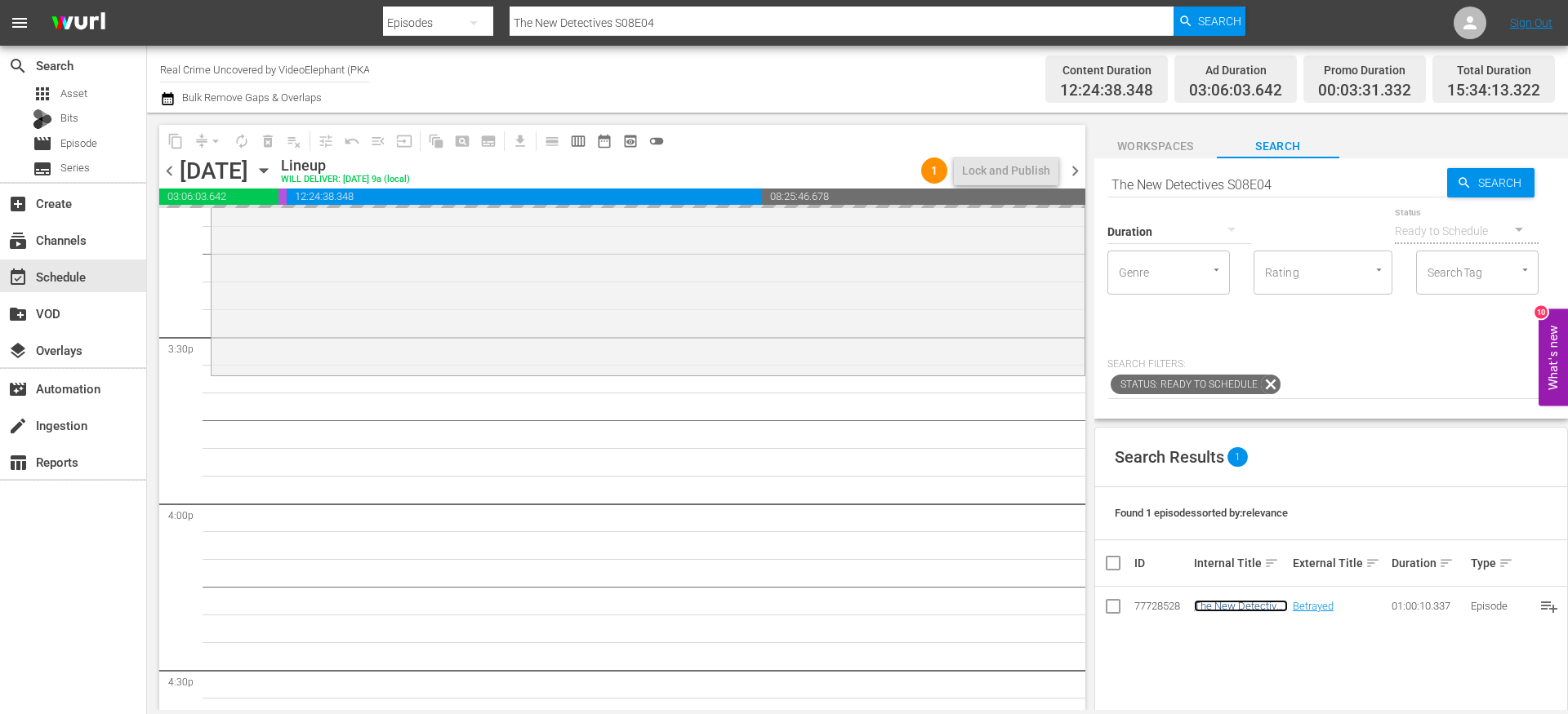
scroll to position [5083, 0]
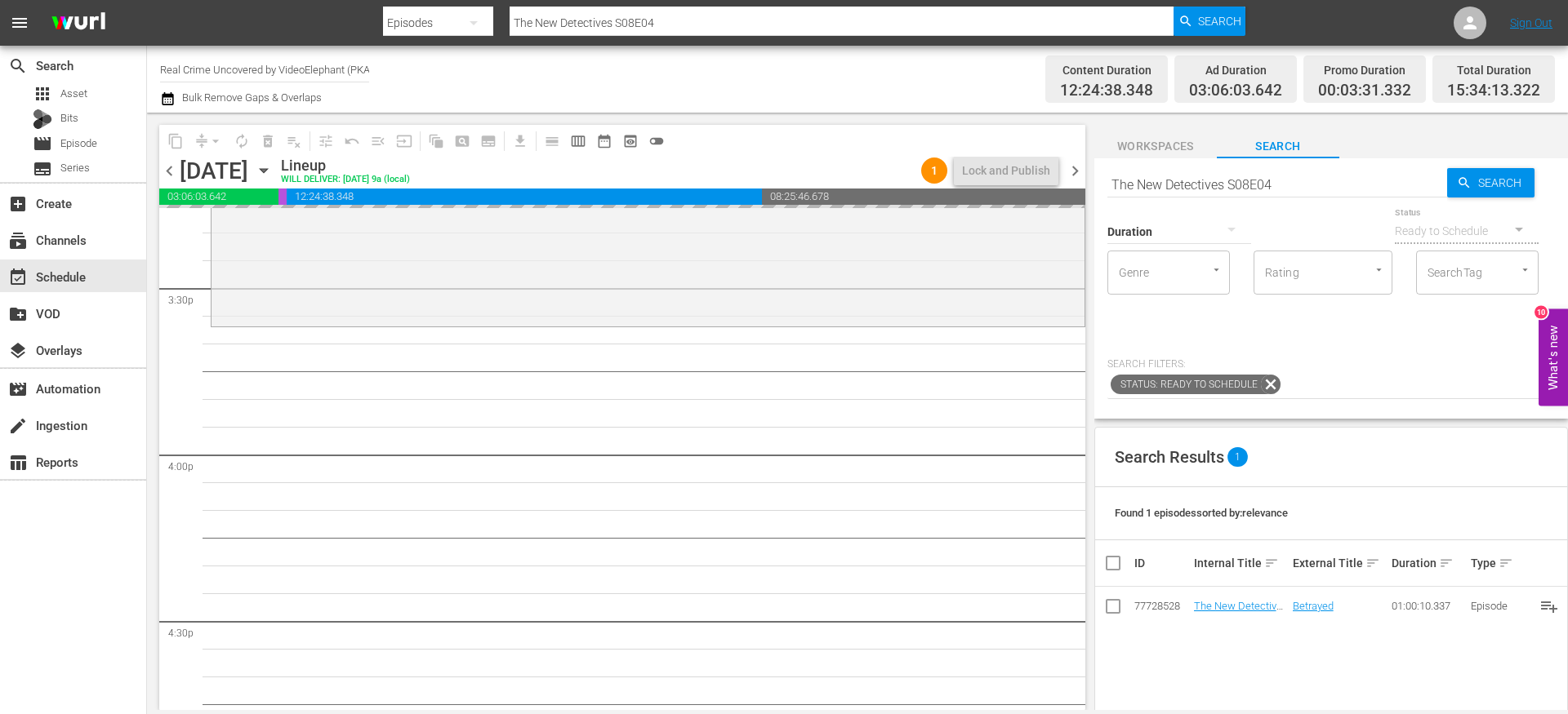
click at [1294, 185] on input "The New Detectives S08E04" at bounding box center [1277, 185] width 340 height 39
type input "The New Detectives S08E05"
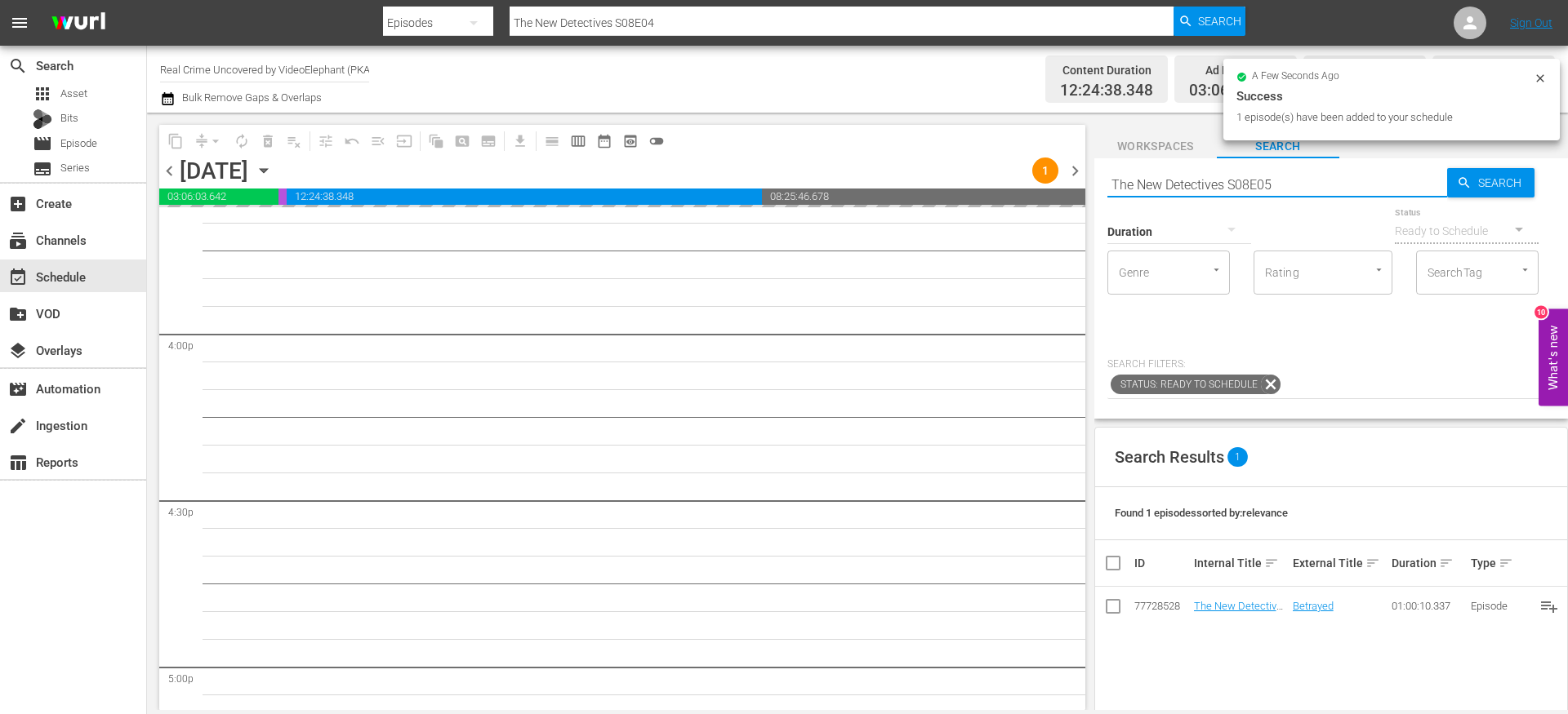
scroll to position [5207, 0]
type input "The New Detectives S08E05"
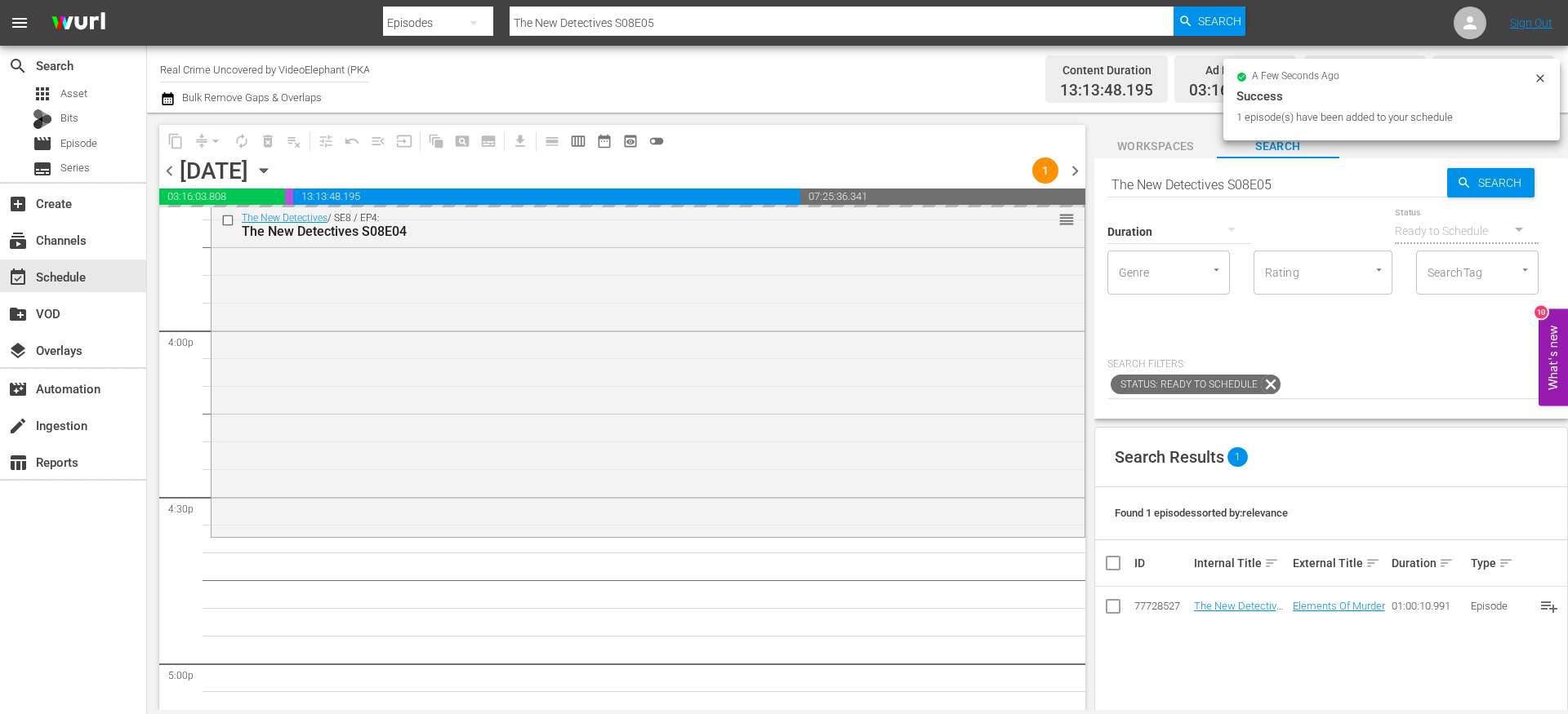
click at [1186, 180] on input "The New Detectives S08E05" at bounding box center [1277, 185] width 340 height 39
paste input "On The Trail Of S01E08"
type input "On The Trail Of S01E08"
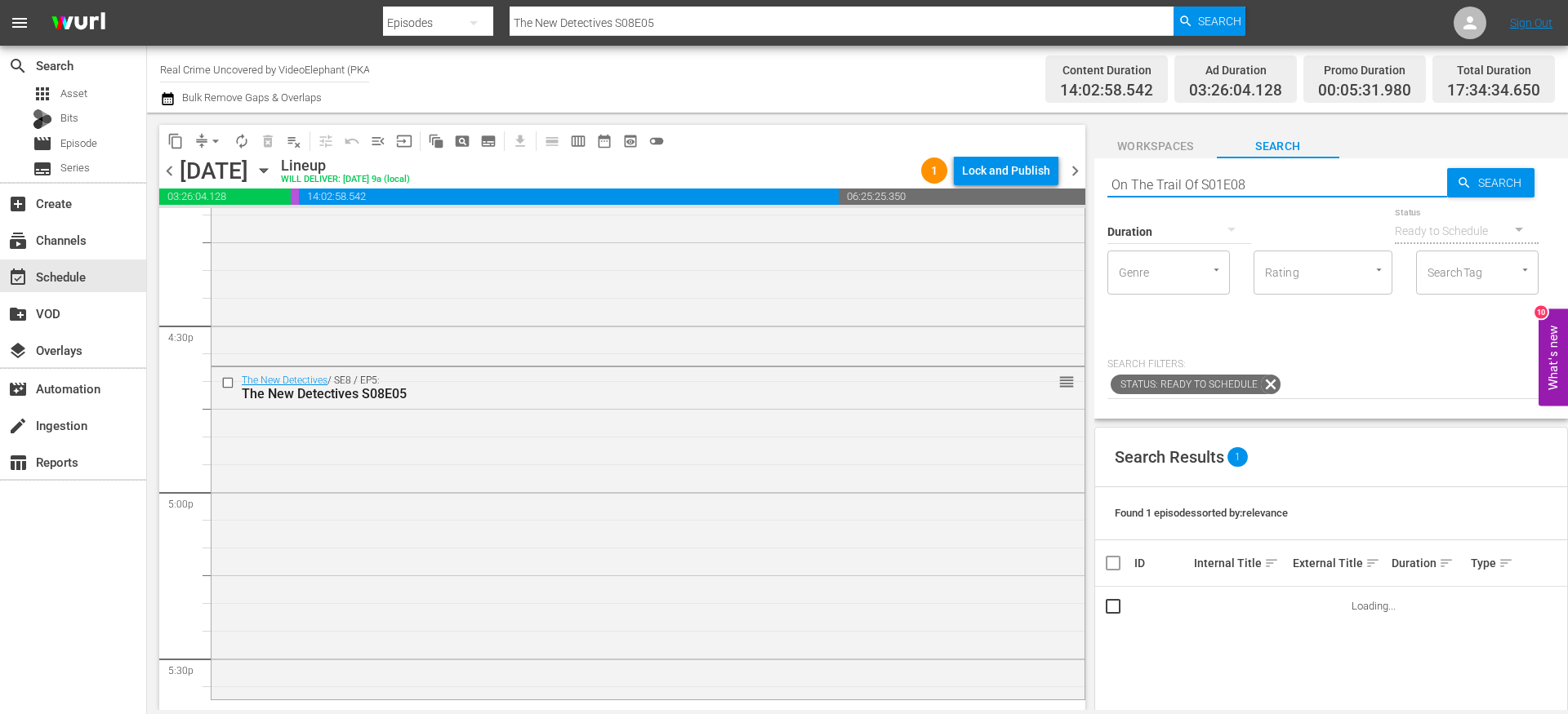
type input "On The Trail Of S01E08"
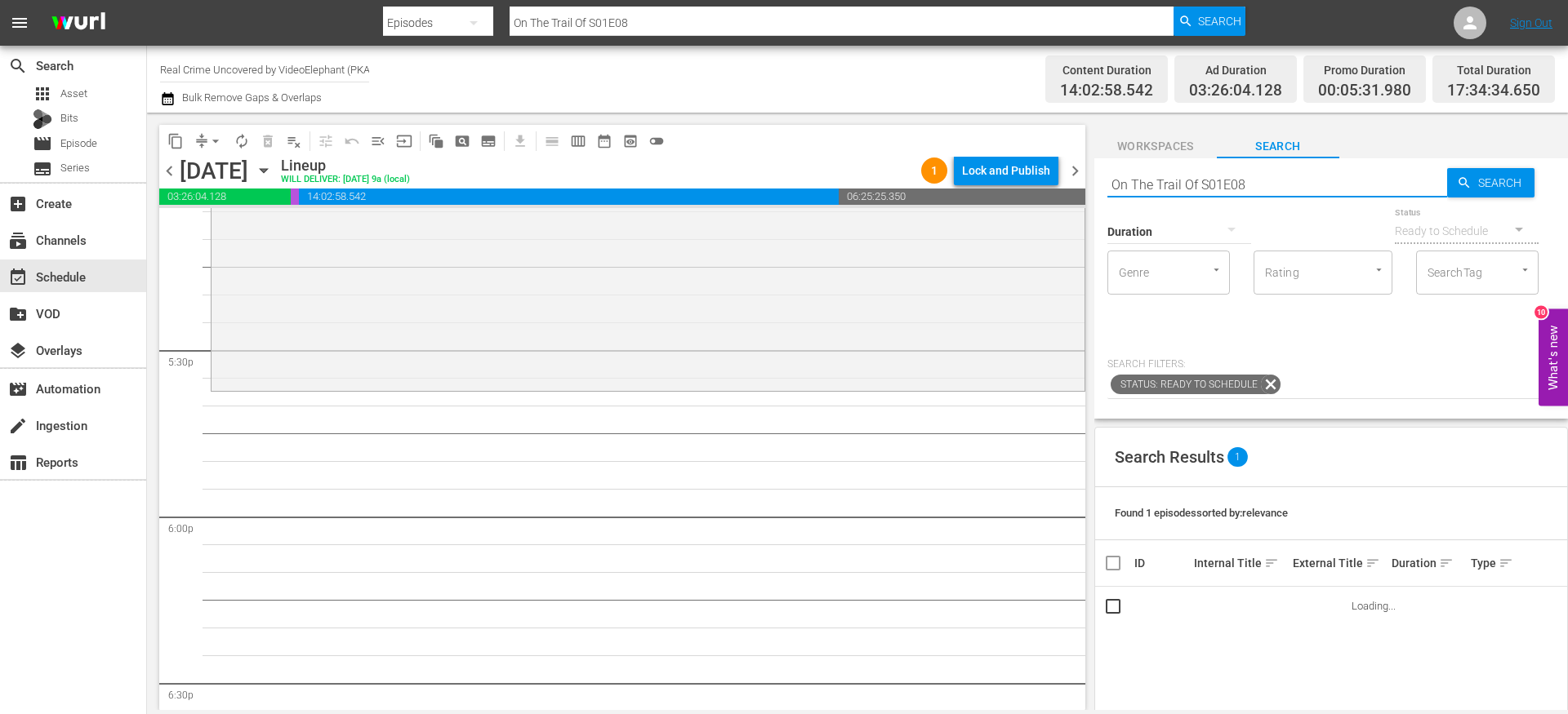
scroll to position [5689, 0]
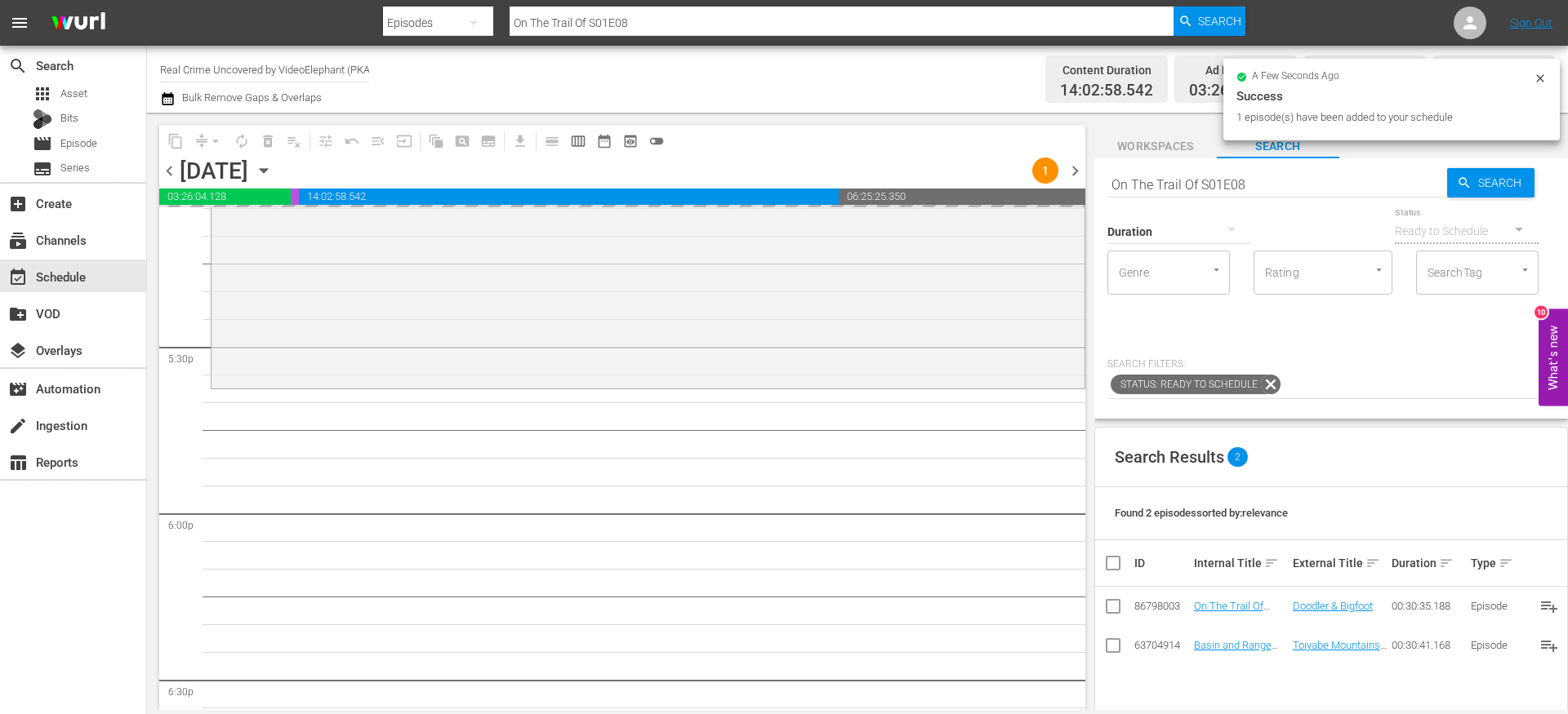
click at [1156, 179] on input "On The Trail Of S01E08" at bounding box center [1277, 185] width 340 height 39
click at [1156, 180] on input "On The Trail Of S01E08" at bounding box center [1277, 185] width 340 height 39
paste input "Dark Waters of Crime S03E03"
type input "Dark Waters of Crime S03E03"
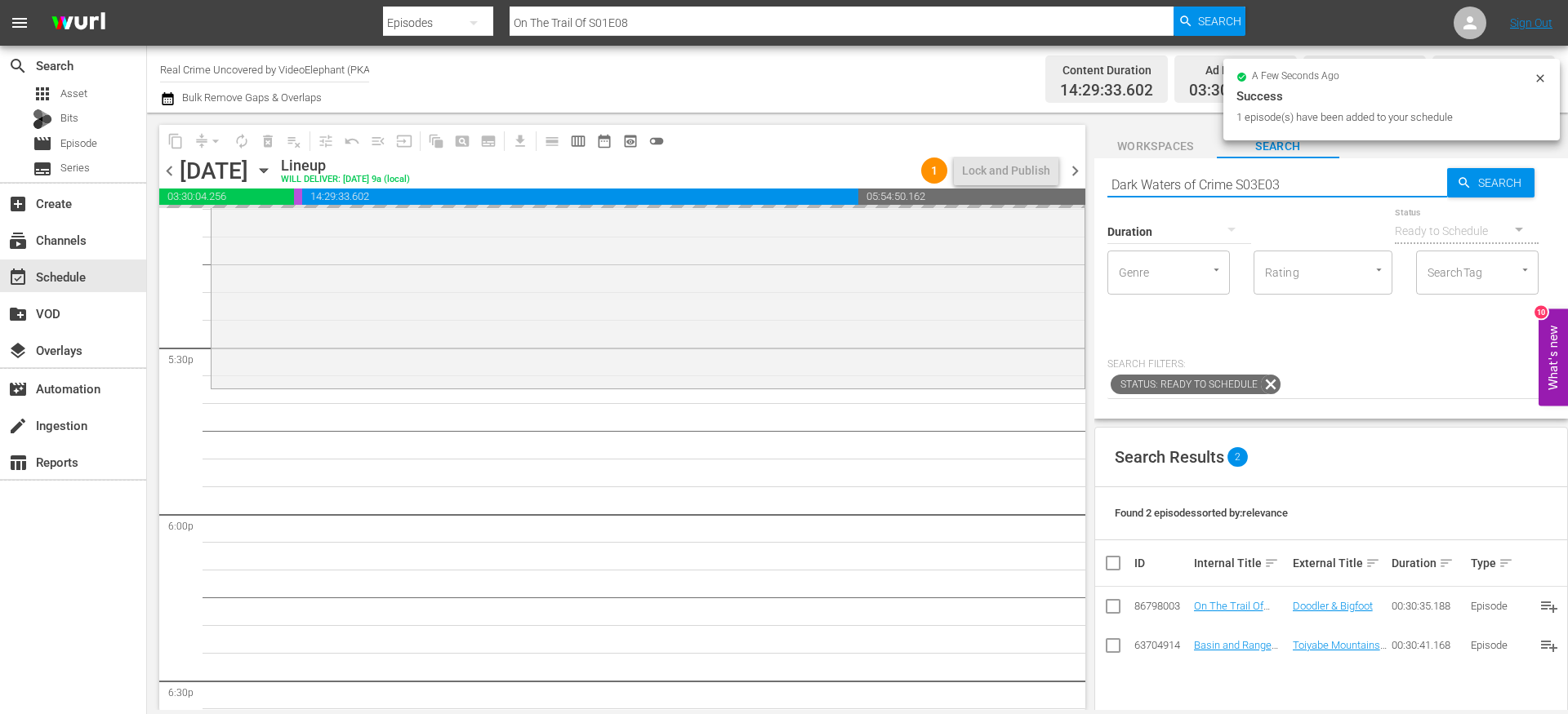
type input "Dark Waters of Crime S03E03"
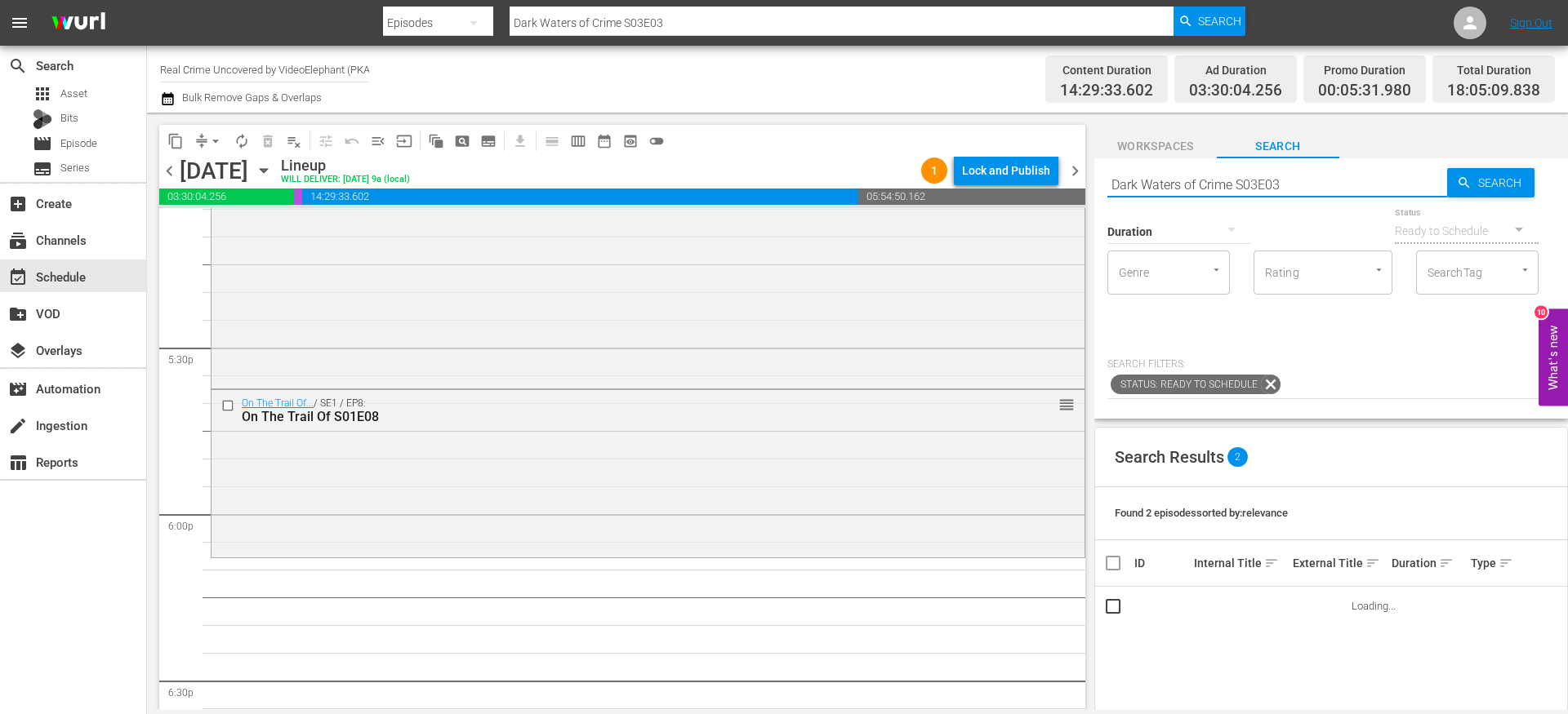
scroll to position [5811, 0]
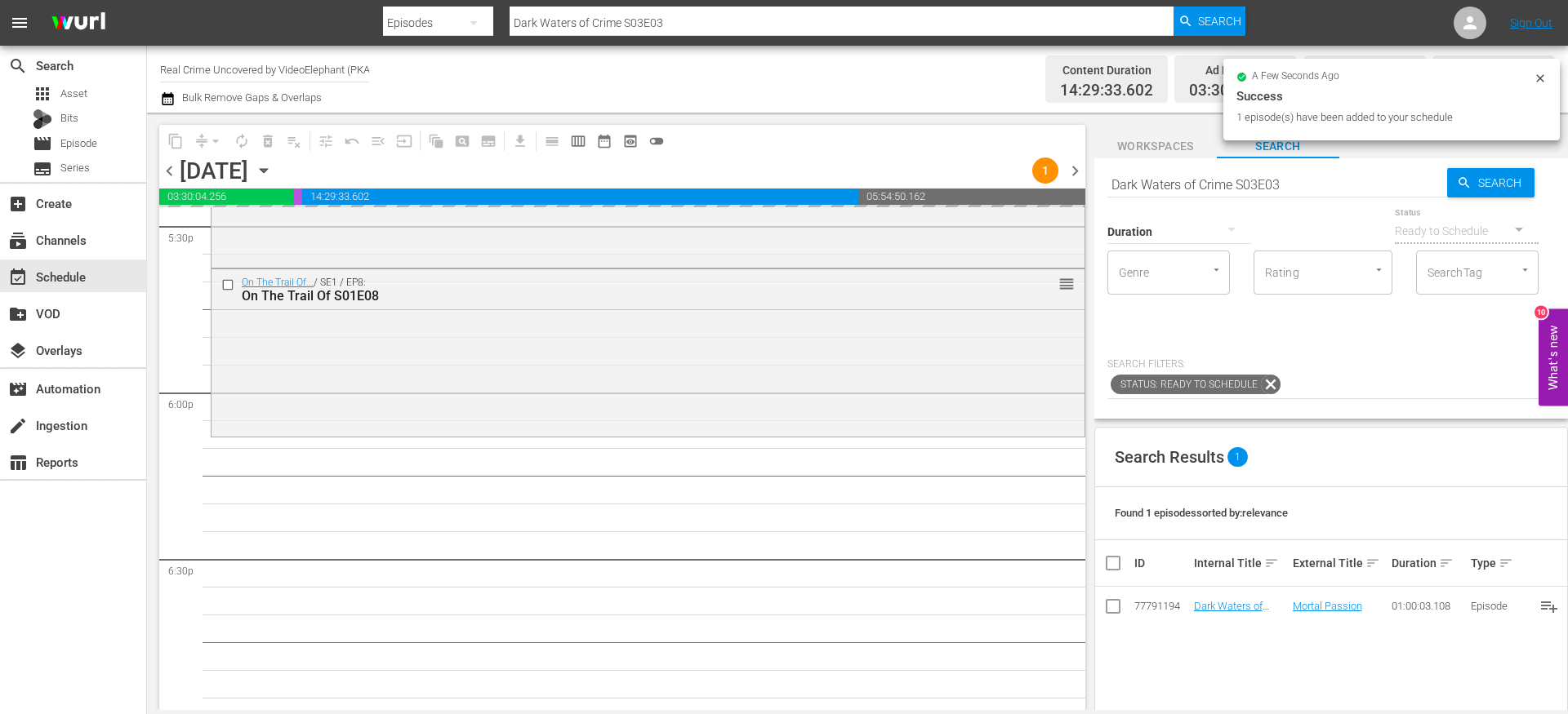
click at [1171, 188] on input "Dark Waters of Crime S03E03" at bounding box center [1277, 185] width 340 height 39
paste input "72 Hours: True Crime S03E07"
type input "72 Hours: True Crime S03E07"
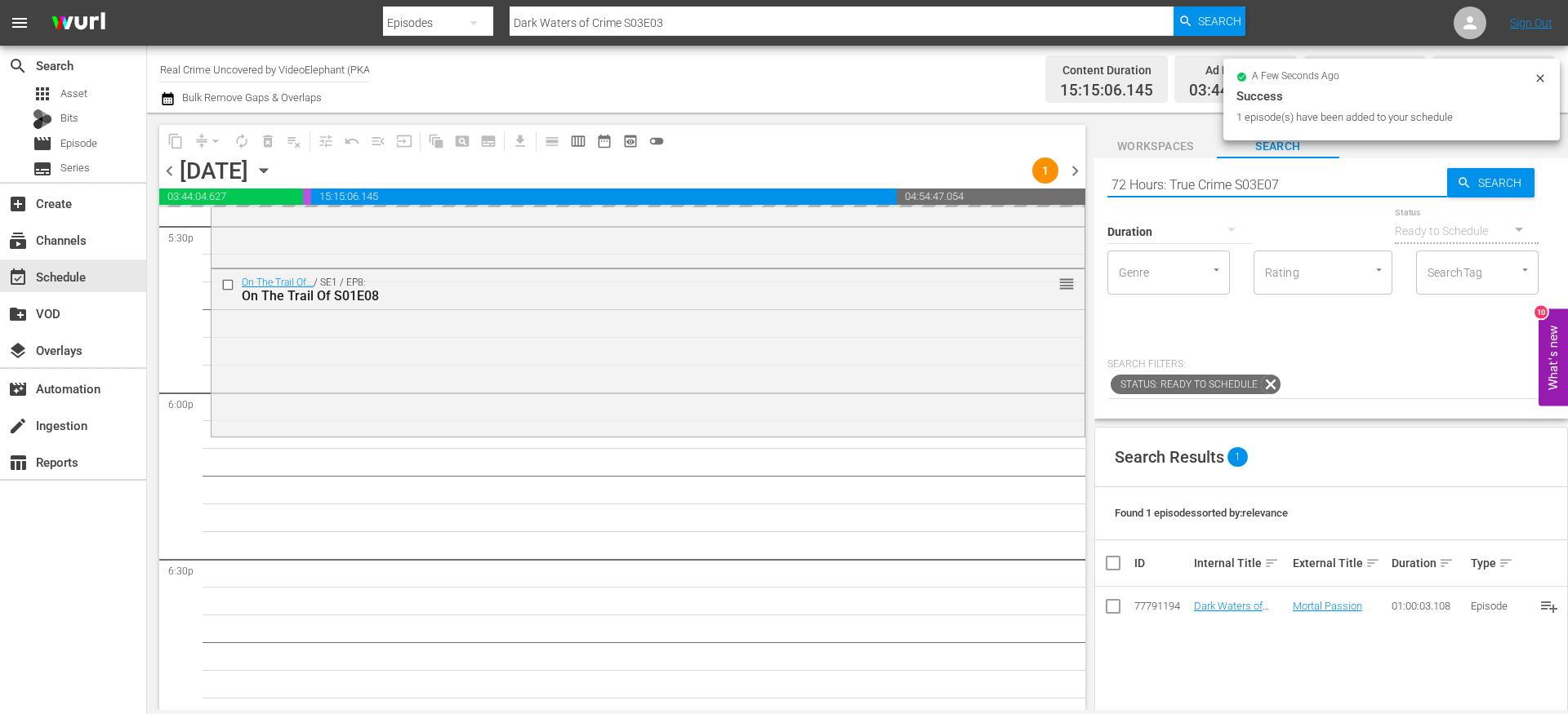
type input "72 Hours: True Crime S03E07"
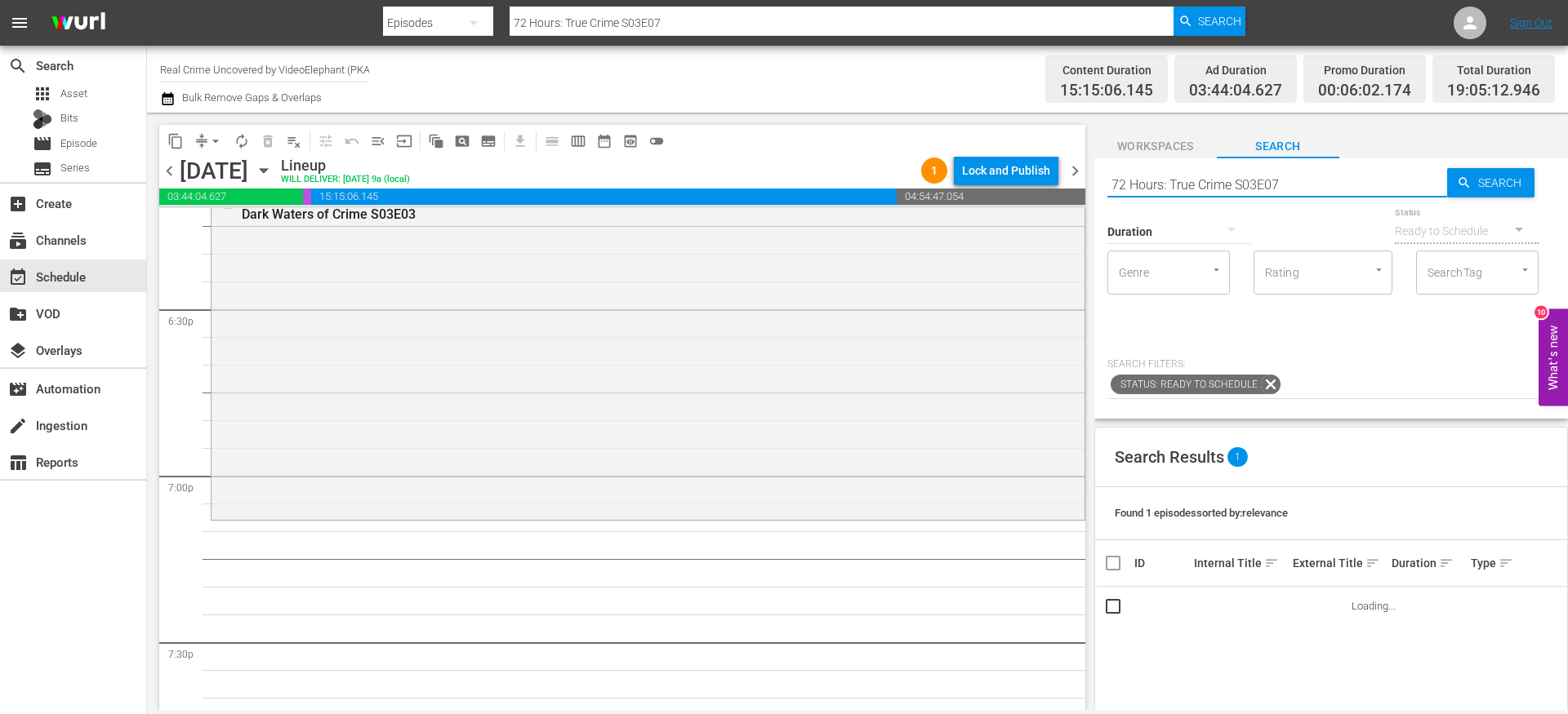
scroll to position [6112, 0]
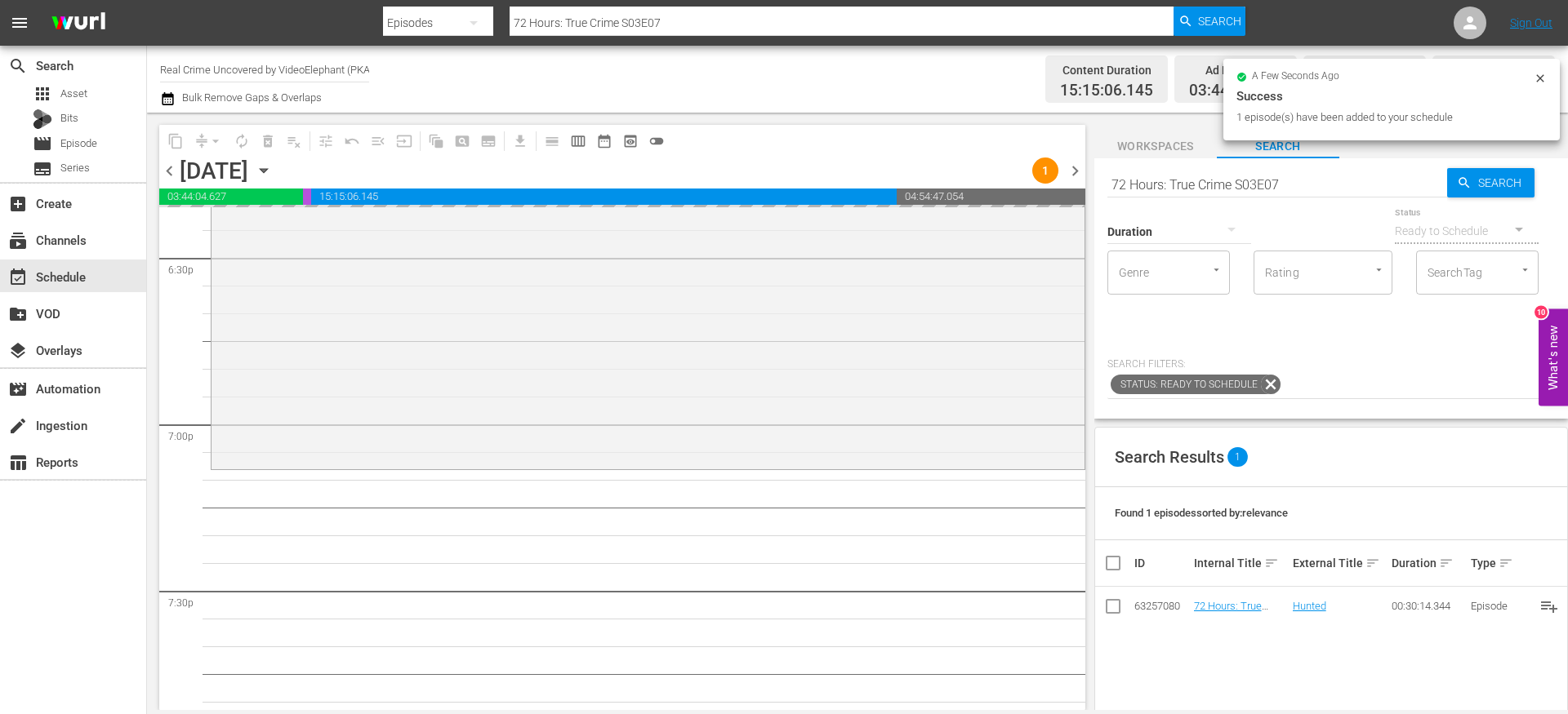
click at [1217, 178] on input "72 Hours: True Crime S03E07" at bounding box center [1277, 185] width 340 height 39
paste input "On The Trail Of S01E10"
type input "On The Trail Of S01E10"
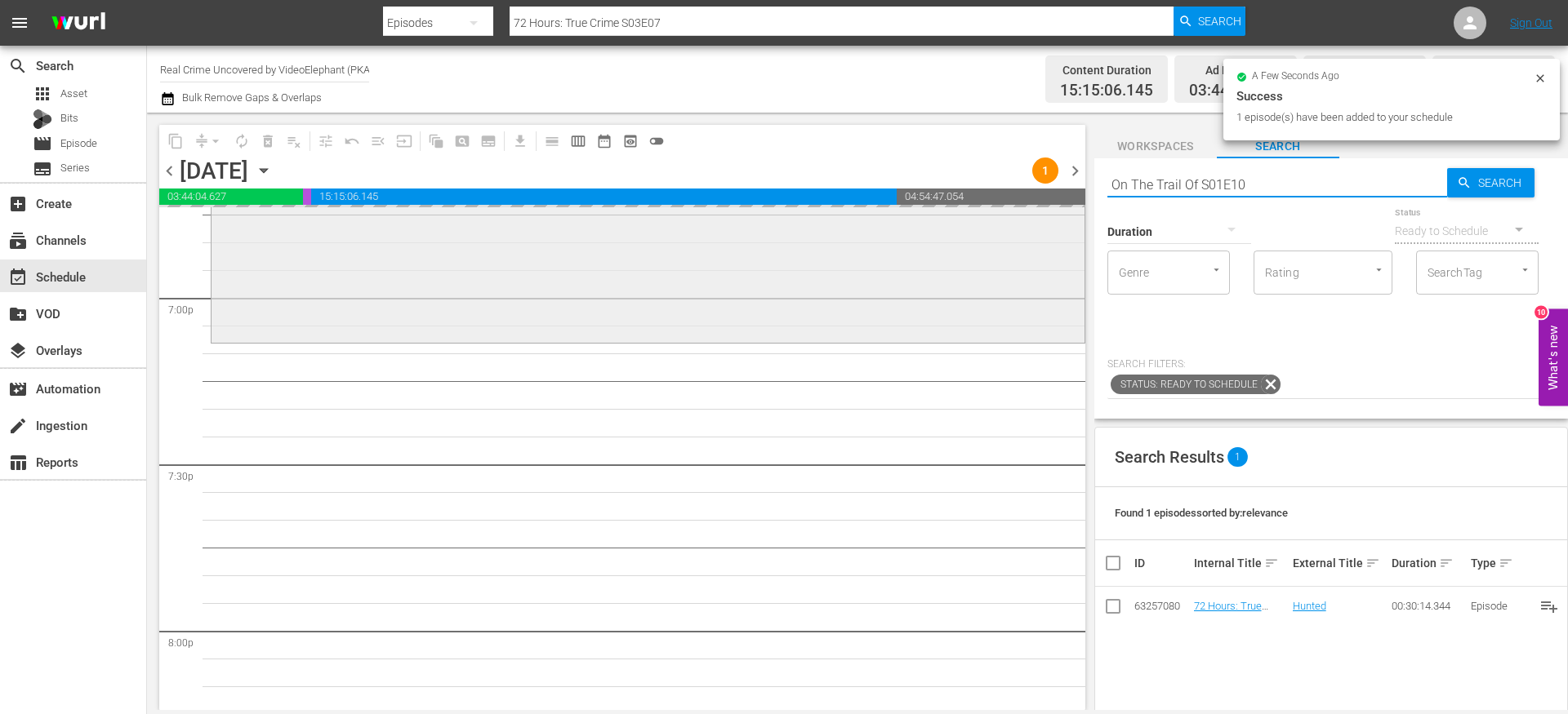
scroll to position [6304, 0]
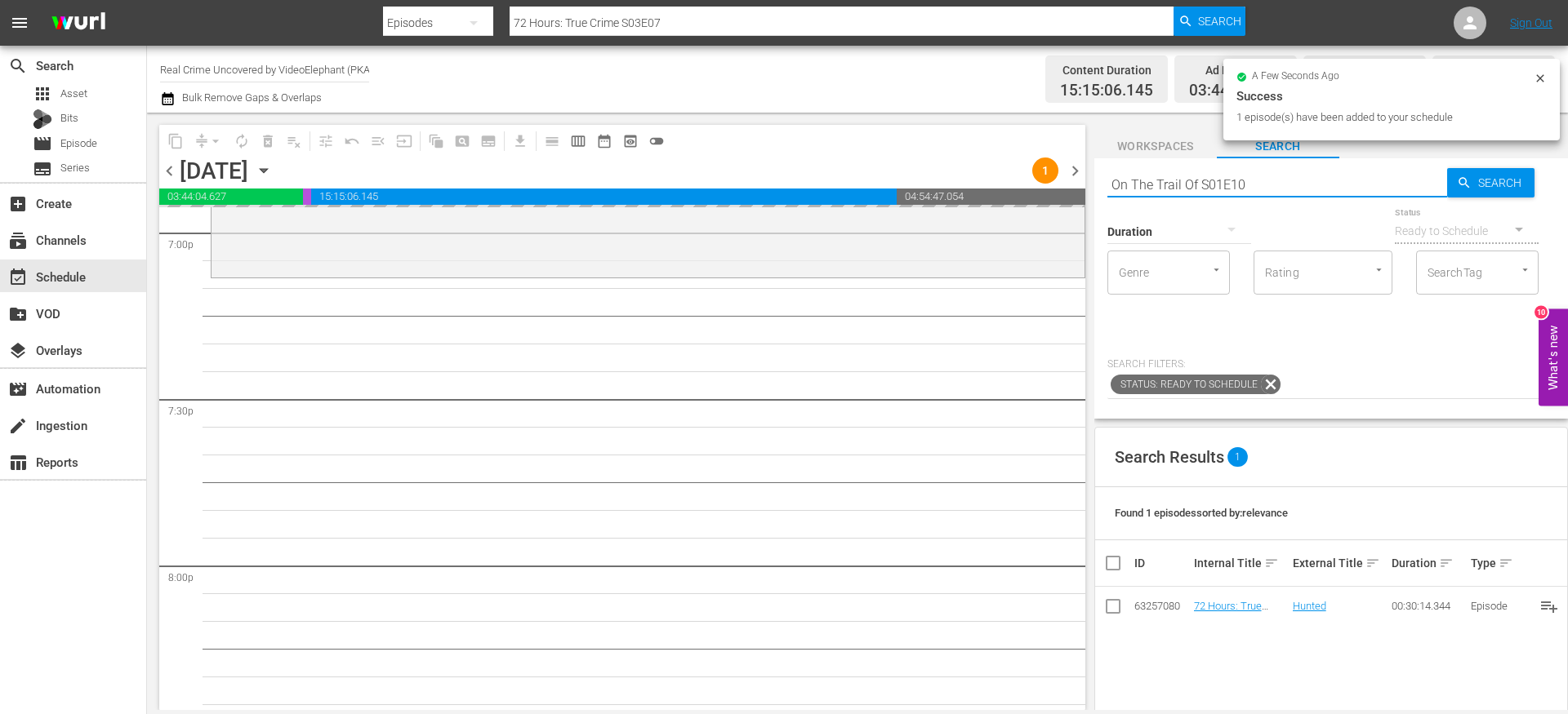
type input "On The Trail Of S01E10"
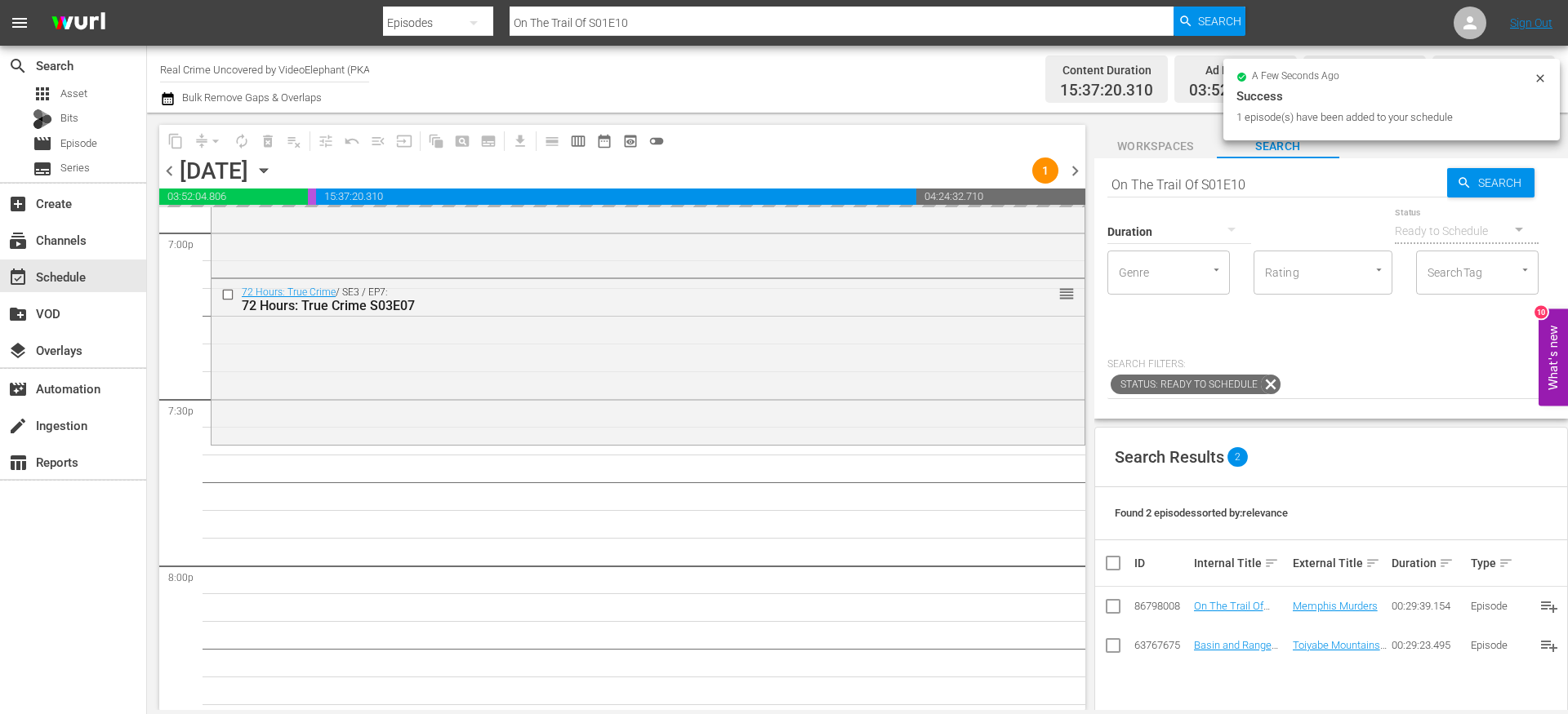
click at [1182, 189] on input "On The Trail Of S01E10" at bounding box center [1277, 185] width 340 height 39
click at [1181, 189] on input "On The Trail Of S01E10" at bounding box center [1277, 185] width 340 height 39
paste input "The FBI Files S04E14"
type input "The FBI Files S04E14"
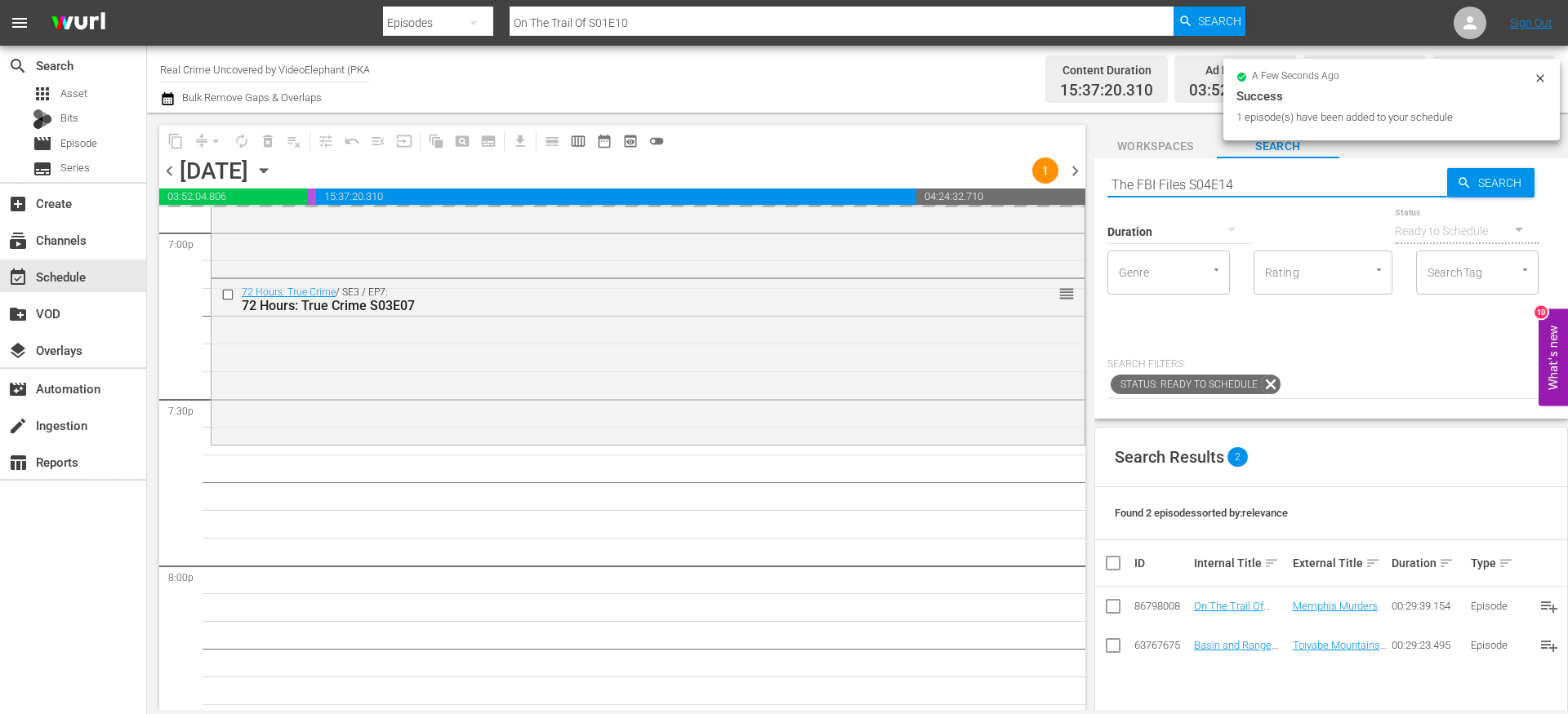
scroll to position [6518, 0]
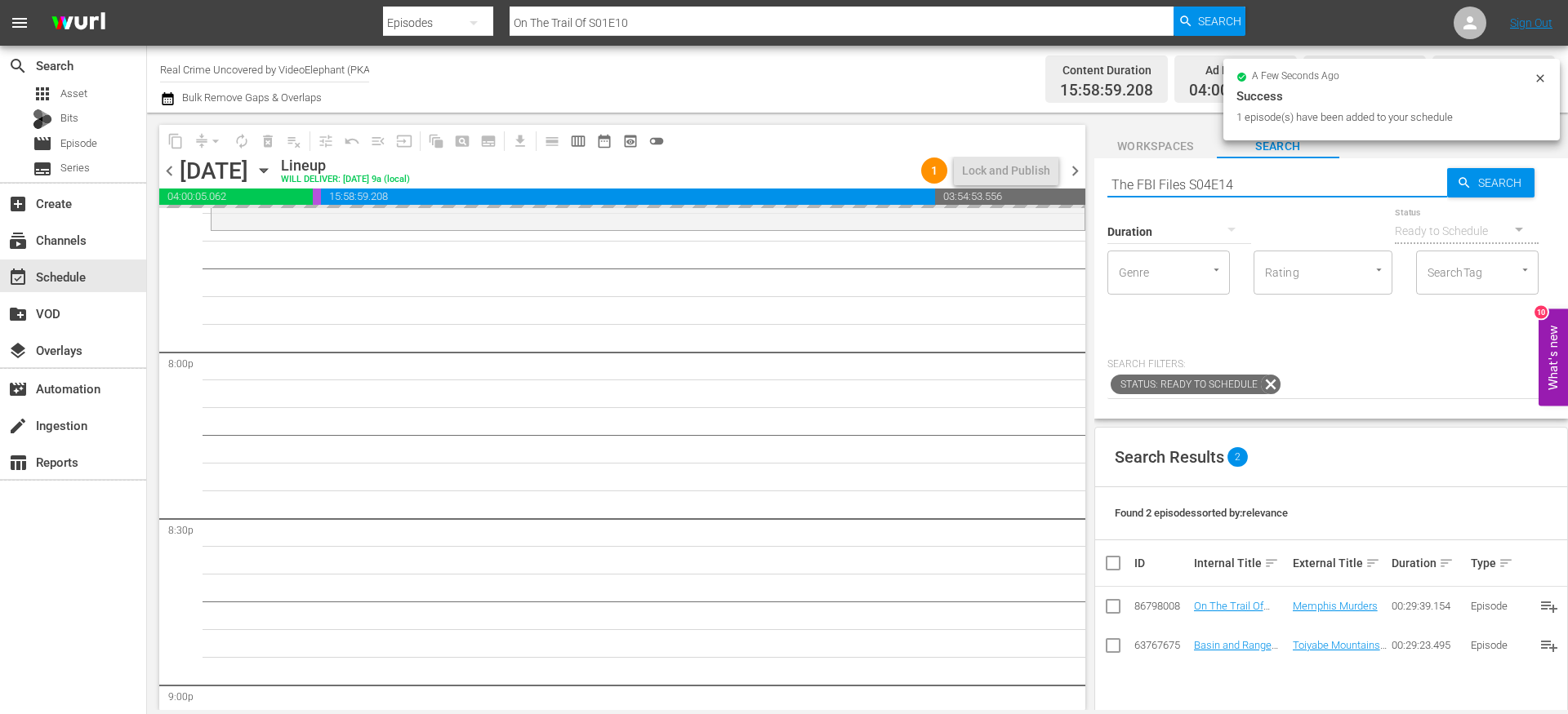
type input "The FBI Files S04E14"
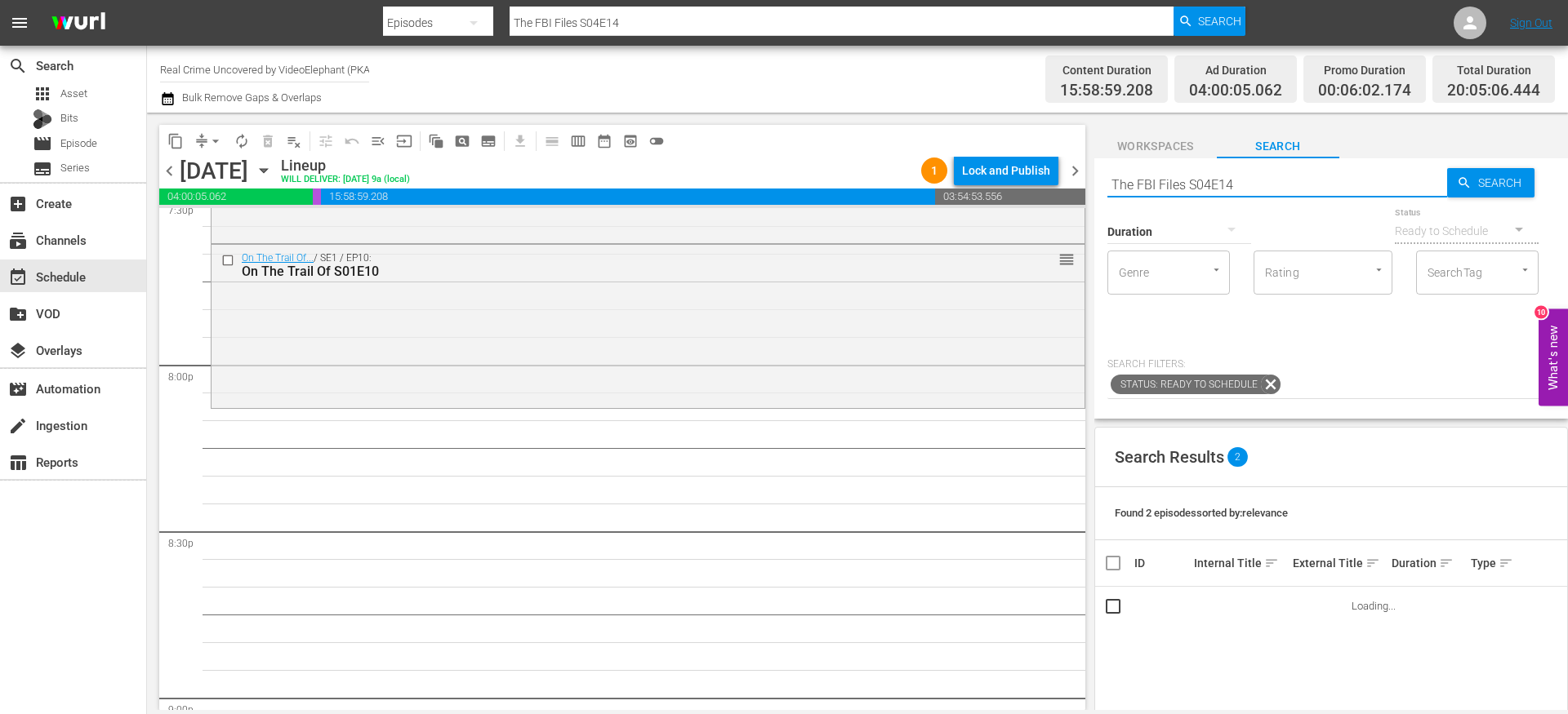
scroll to position [6510, 0]
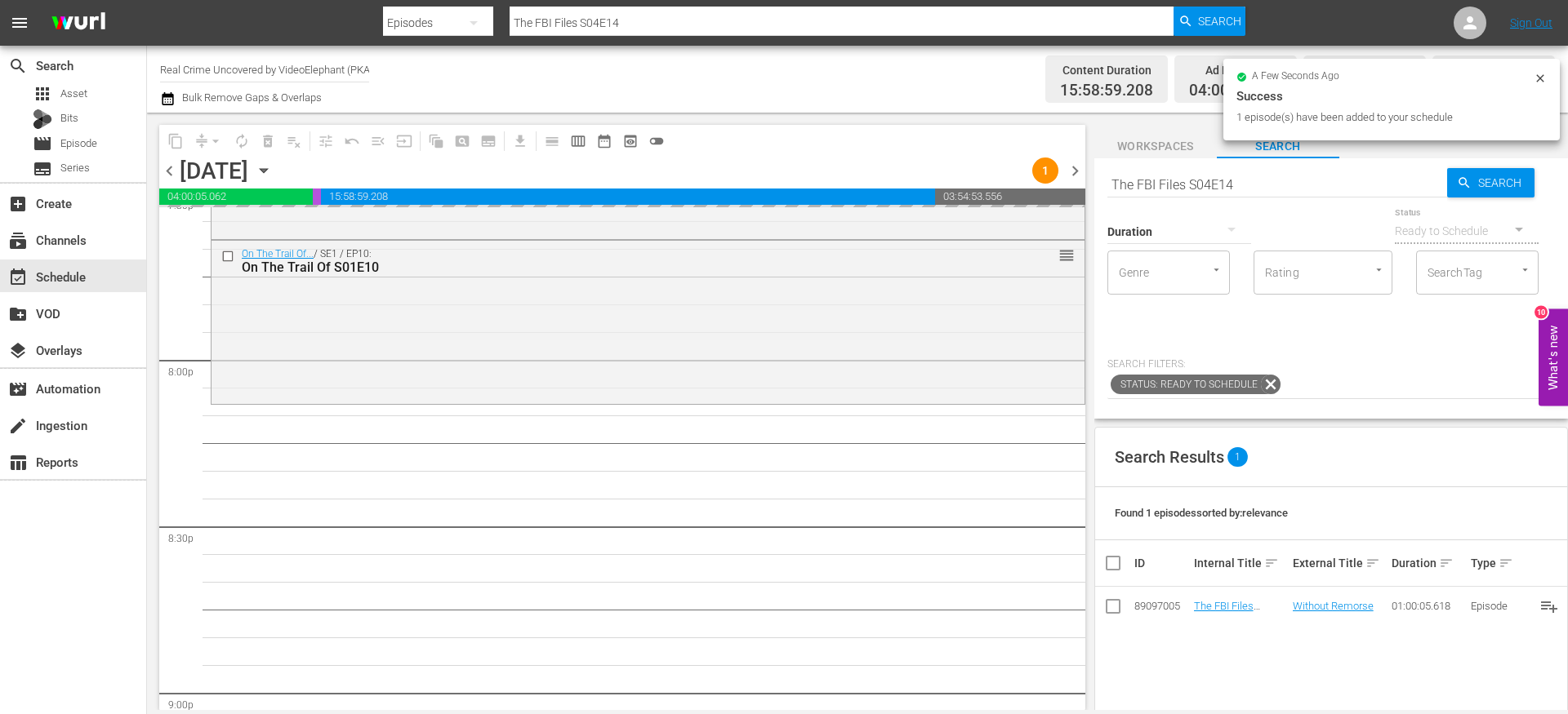
click at [1182, 184] on input "The FBI Files S04E14" at bounding box center [1277, 185] width 340 height 39
paste input "Forensic Factor S04E01"
click at [1182, 184] on input "The FBI FilesForensic Factor S04E01S04E14" at bounding box center [1277, 185] width 340 height 39
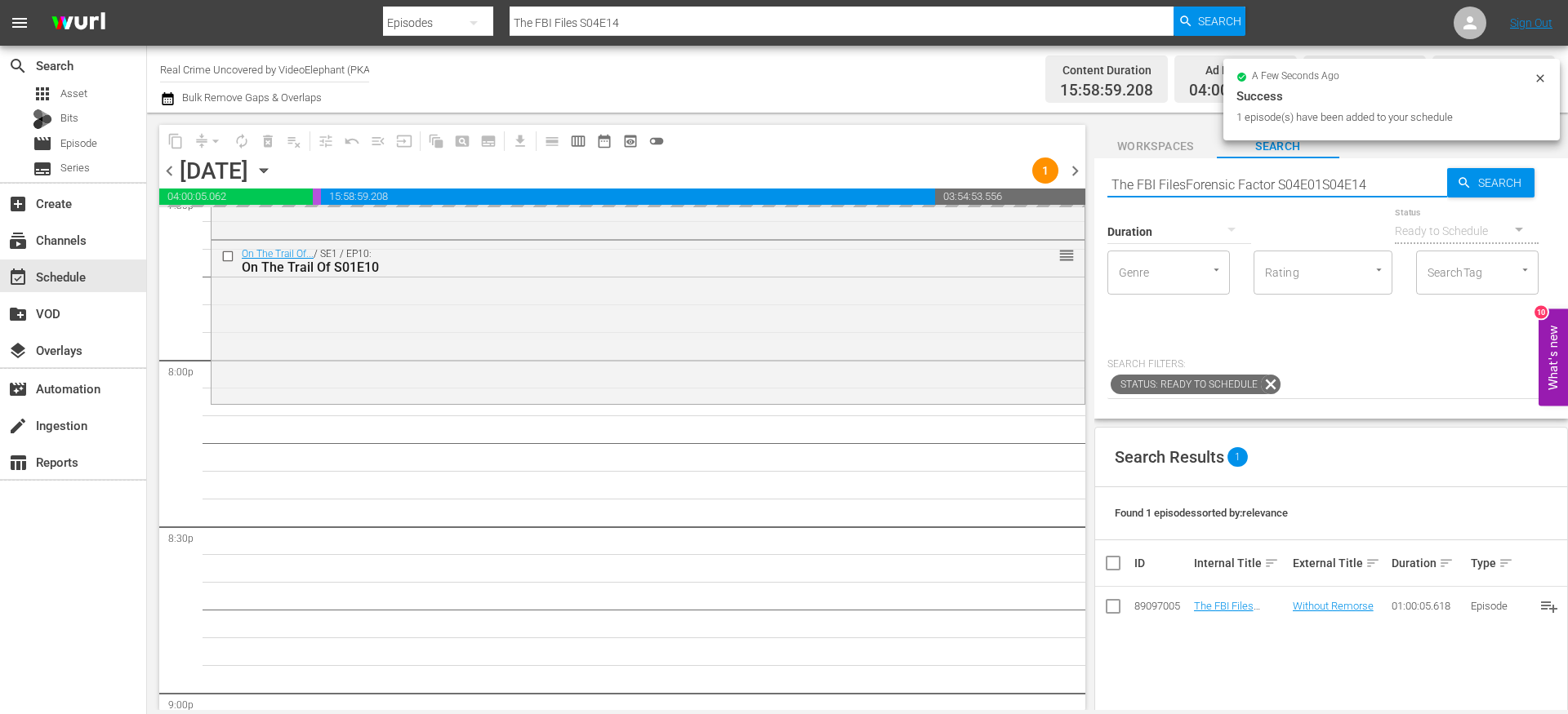
click at [1182, 184] on input "The FBI FilesForensic Factor S04E01S04E14" at bounding box center [1277, 185] width 340 height 39
paste input "Forensic Factor S04E01"
type input "Forensic Factor S04E01"
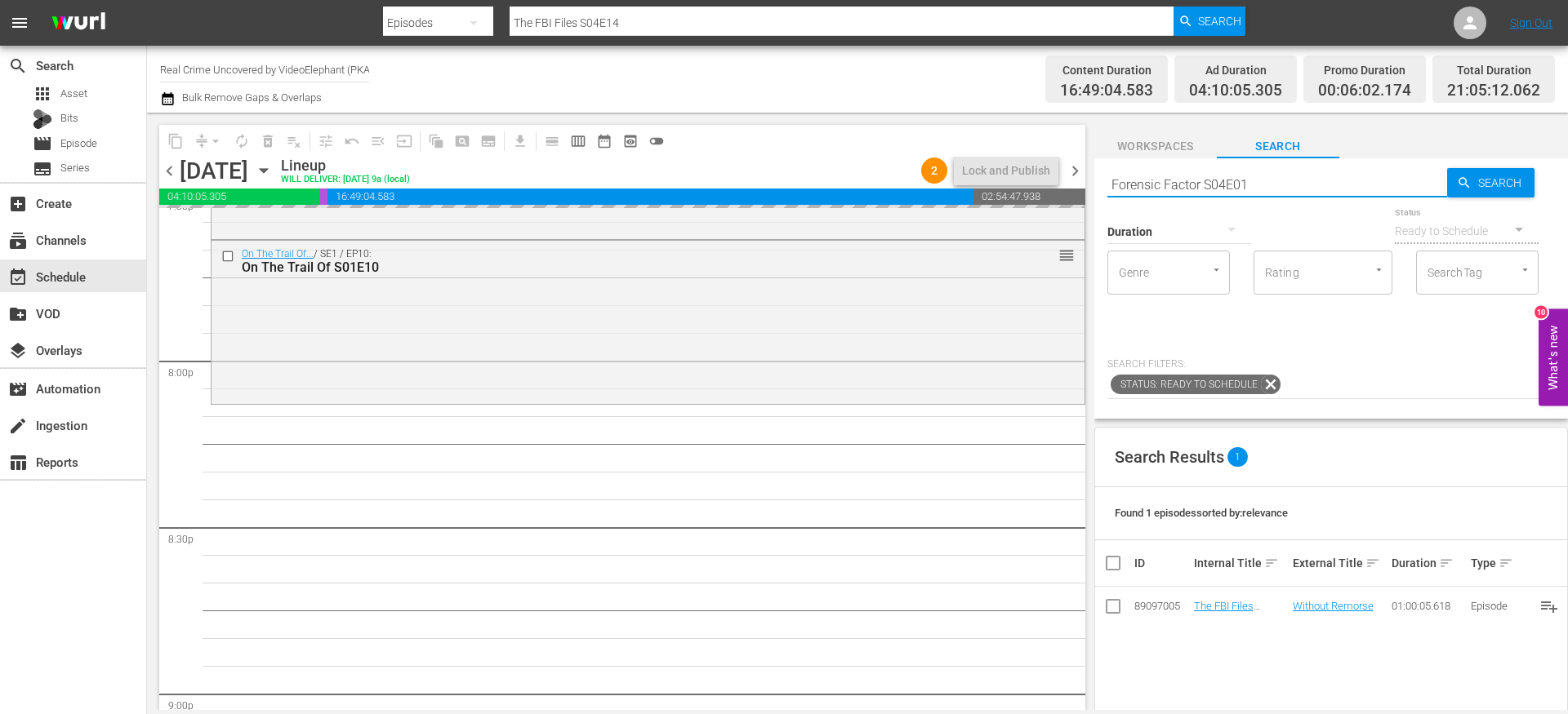
type input "Forensic Factor S04E01"
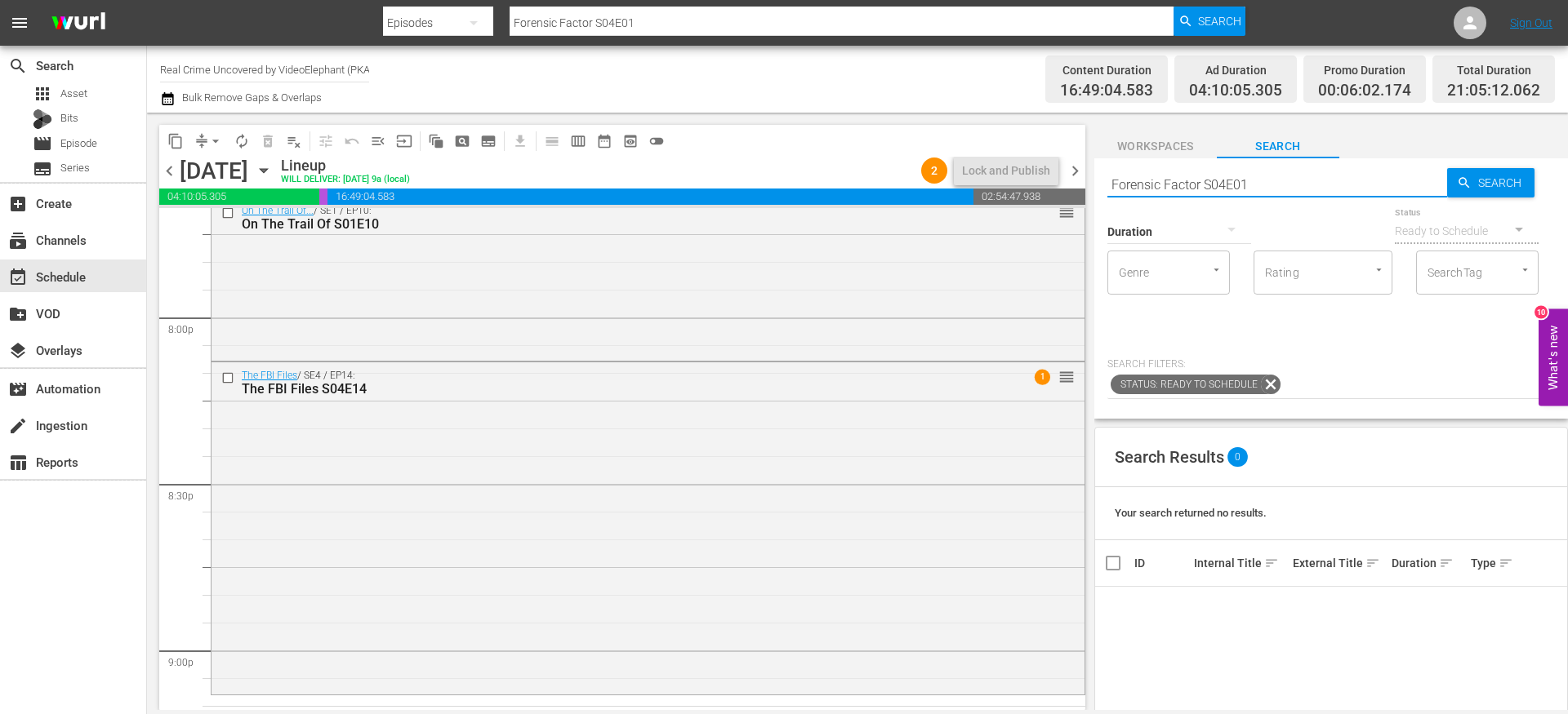
scroll to position [6535, 0]
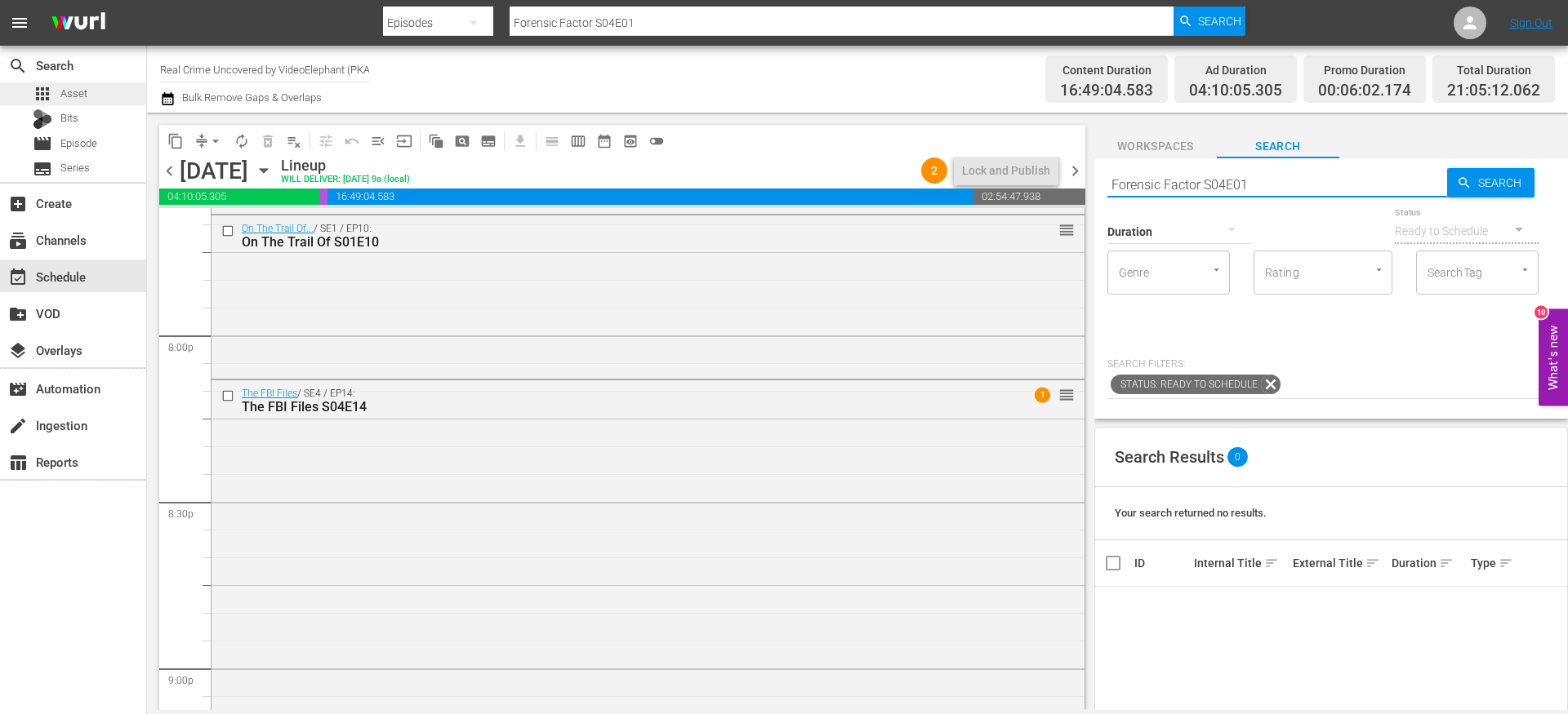
type input "Forensic Factor S04E01"
click at [78, 95] on span "Asset" at bounding box center [73, 93] width 27 height 16
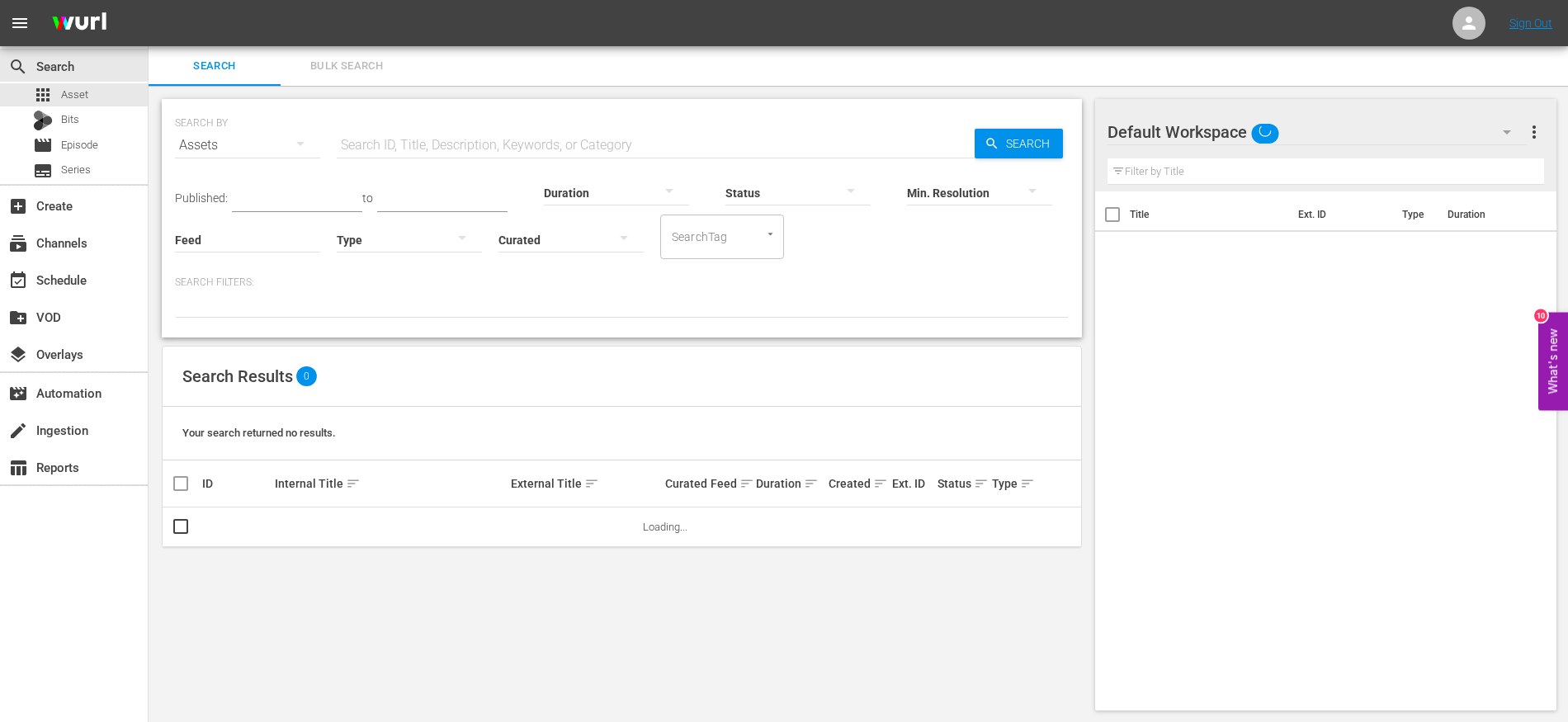
click at [402, 156] on input "text" at bounding box center [656, 145] width 638 height 40
paste input "Forensic Factor S04E01"
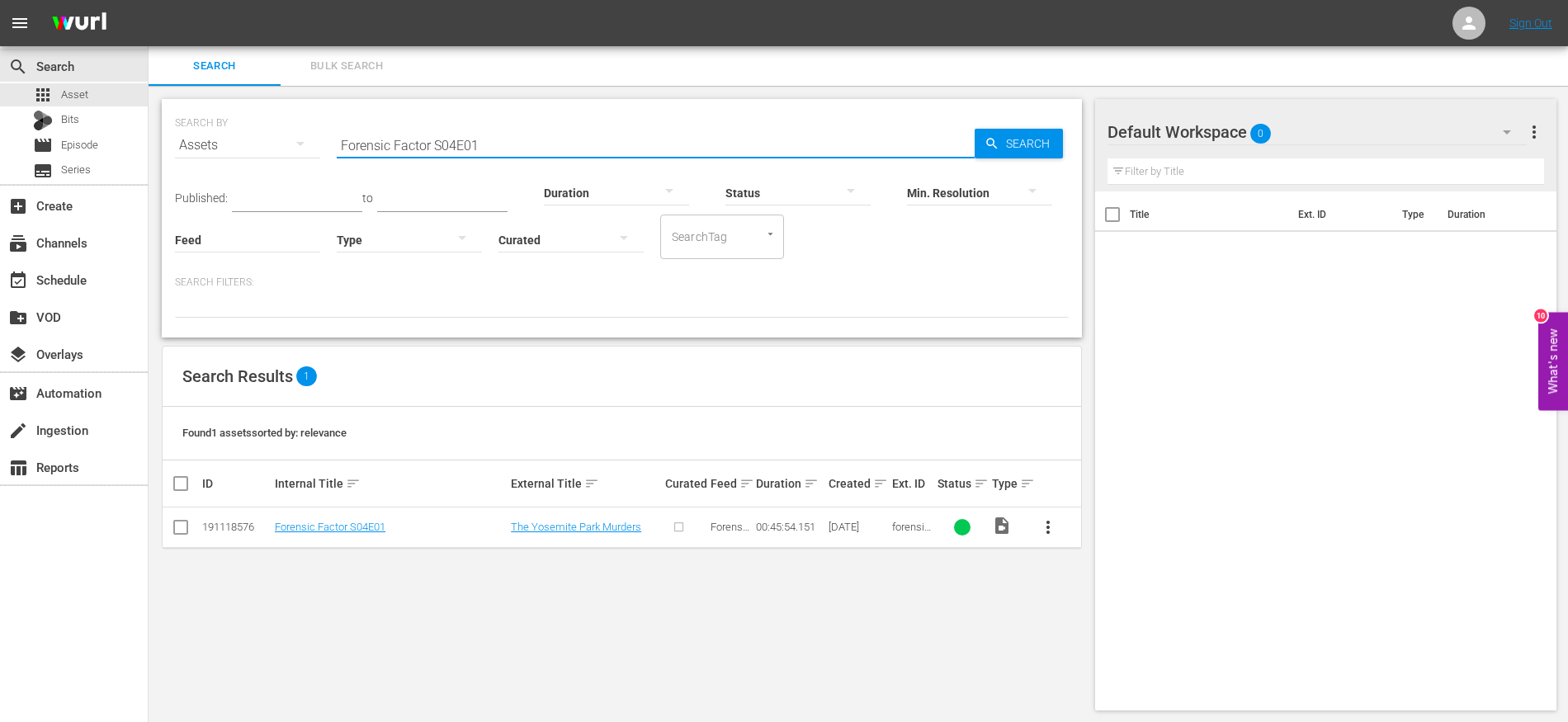
type input "Forensic Factor S04E01"
click at [178, 533] on input "checkbox" at bounding box center [180, 530] width 20 height 20
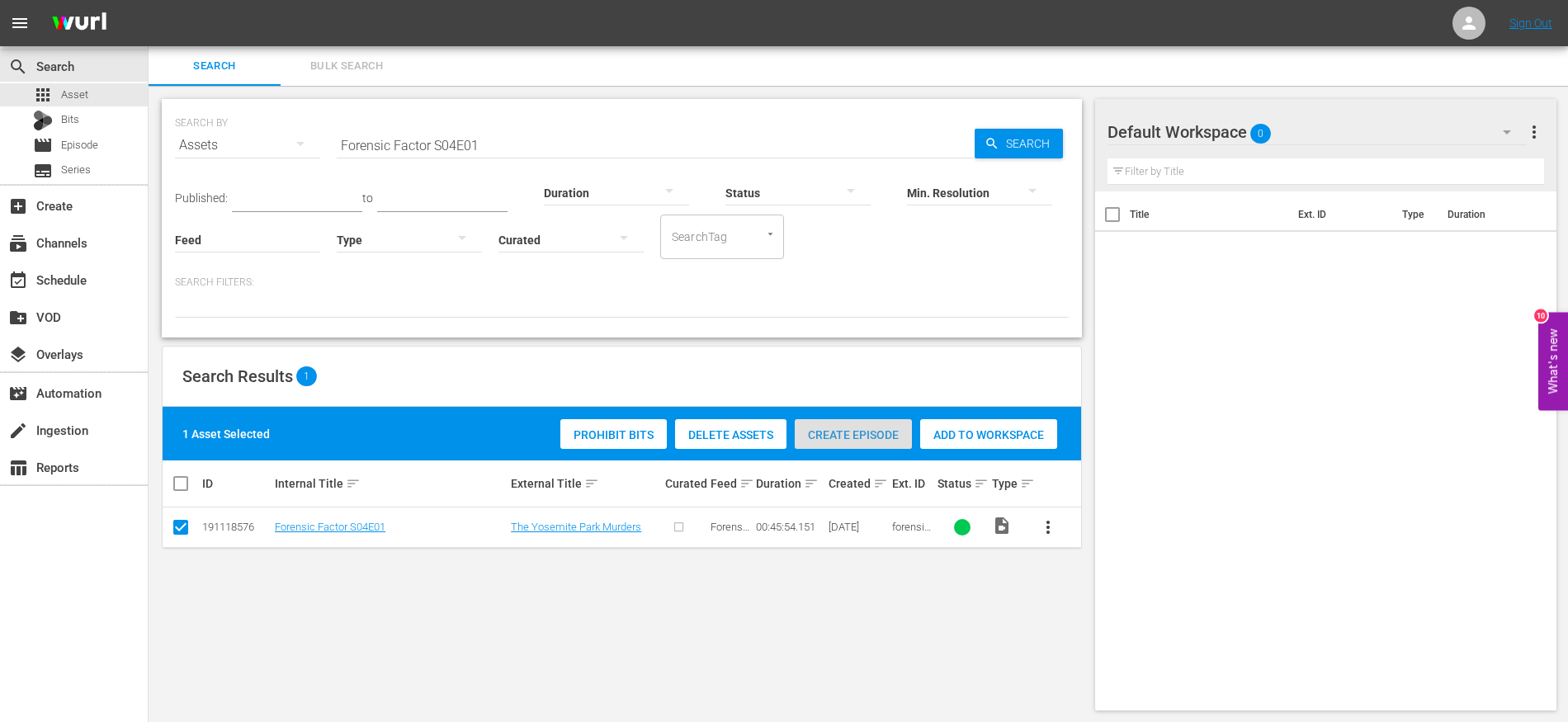
click at [852, 425] on div "Create Episode" at bounding box center [853, 434] width 117 height 31
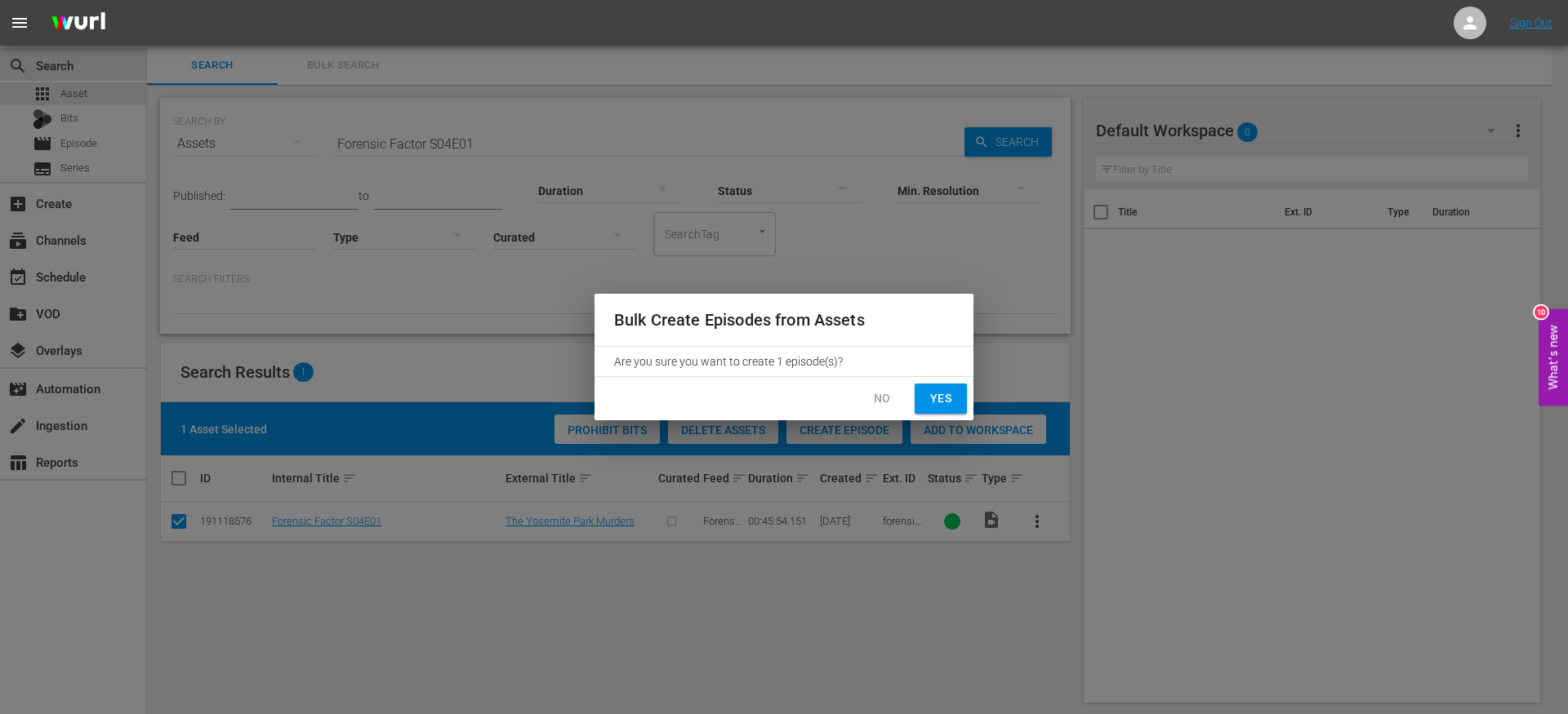
click at [939, 396] on span "Yes" at bounding box center [940, 399] width 26 height 21
checkbox input "false"
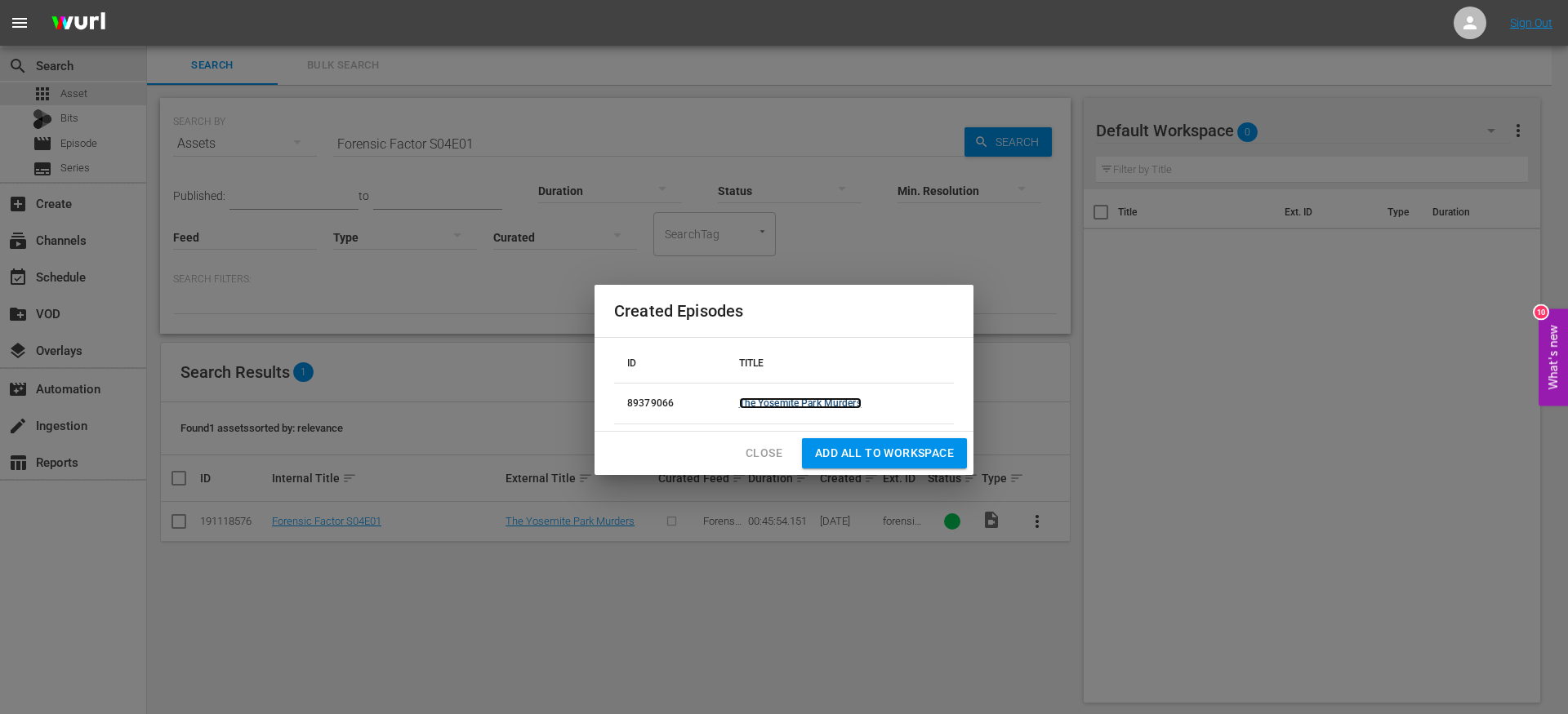
click at [791, 402] on link "The Yosemite Park Murders" at bounding box center [800, 403] width 122 height 11
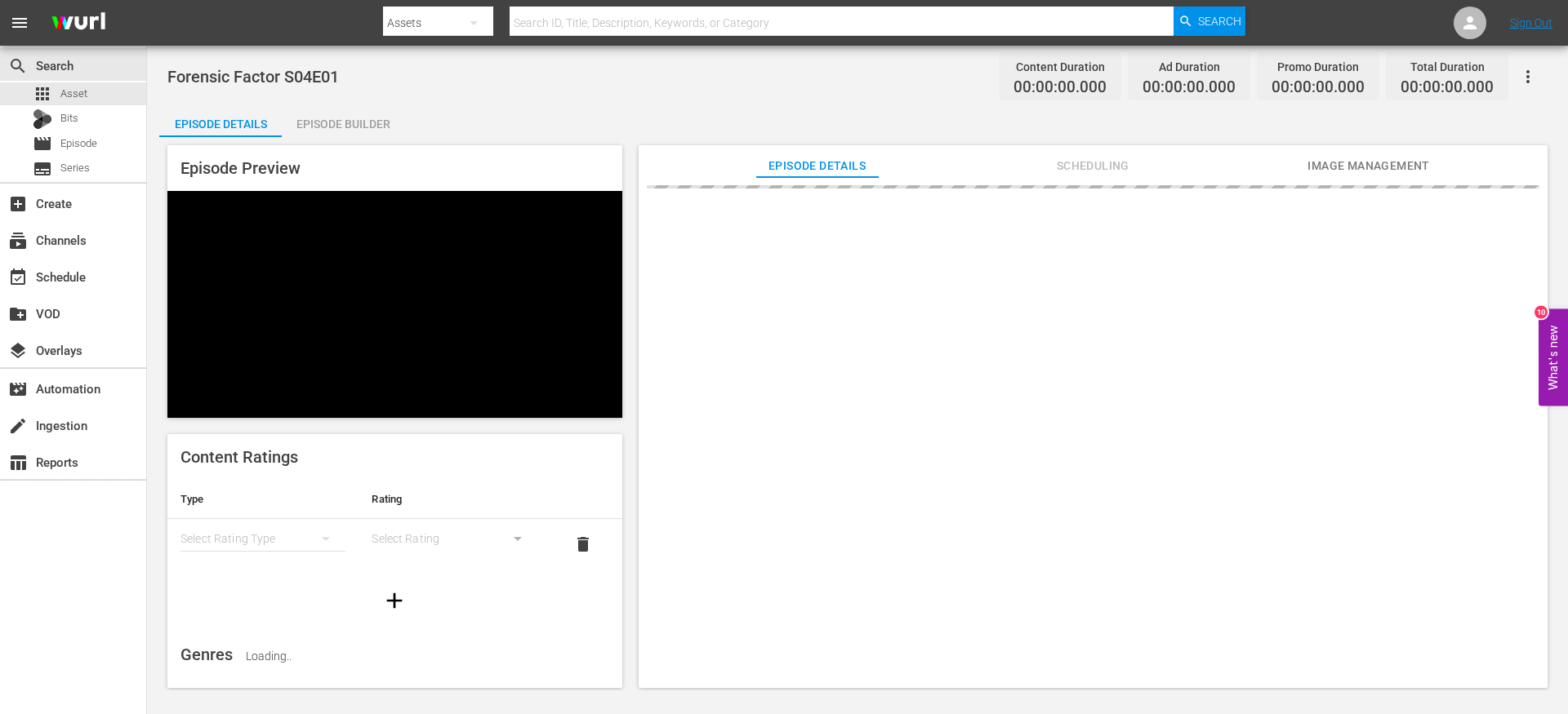
click at [335, 117] on div "Episode Builder" at bounding box center [343, 124] width 122 height 39
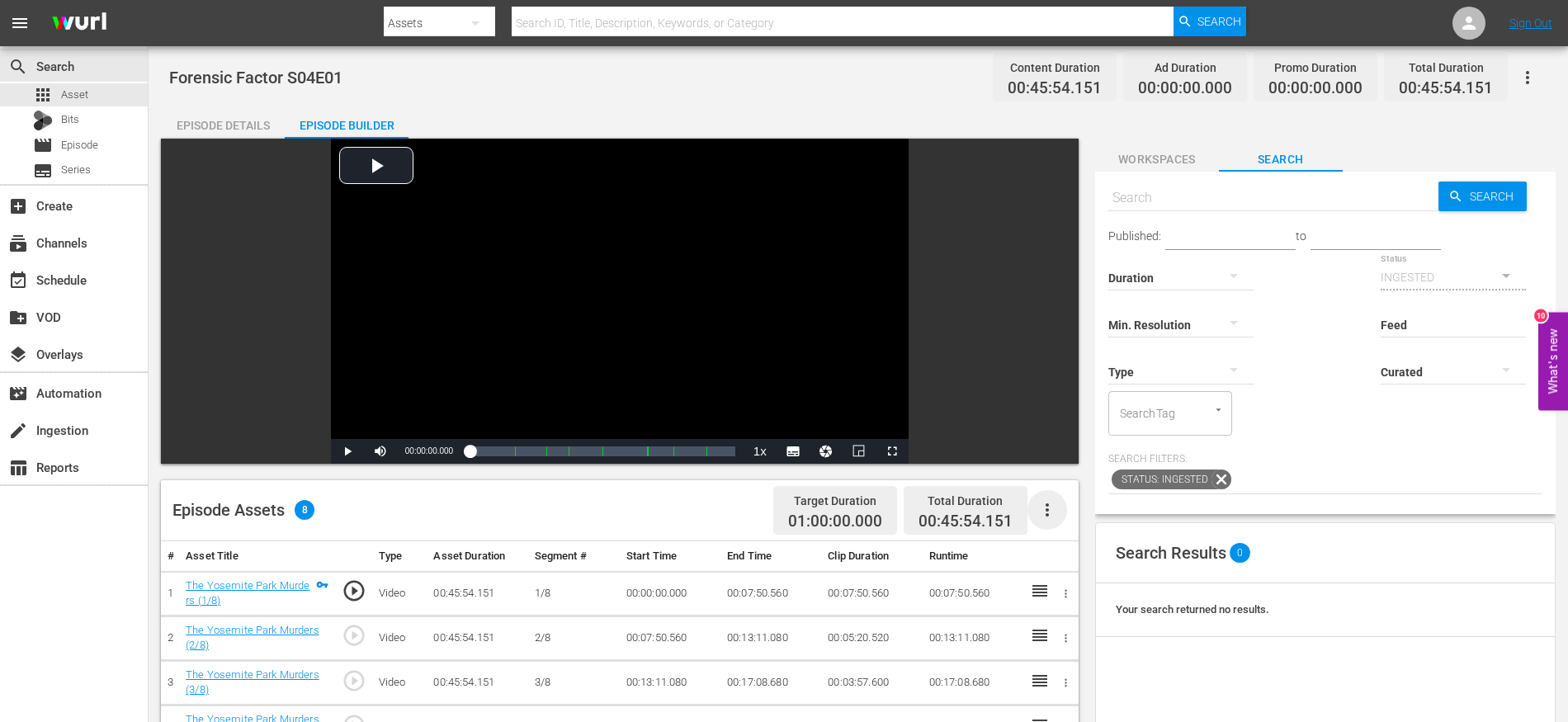
click at [1051, 504] on icon "button" at bounding box center [1047, 510] width 20 height 20
click at [1072, 560] on div "Fill with Ads" at bounding box center [1097, 557] width 112 height 40
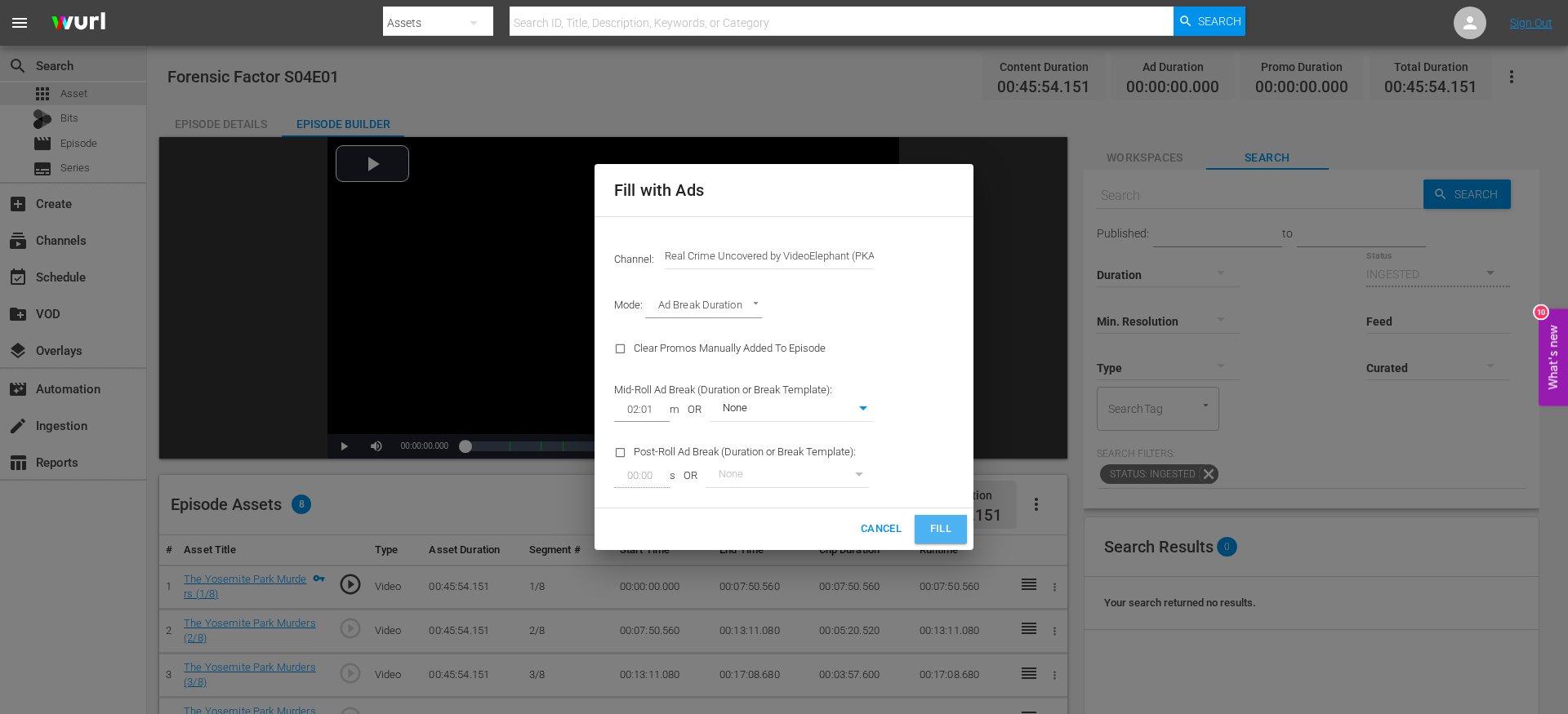
click at [944, 535] on span "Fill" at bounding box center [940, 530] width 26 height 19
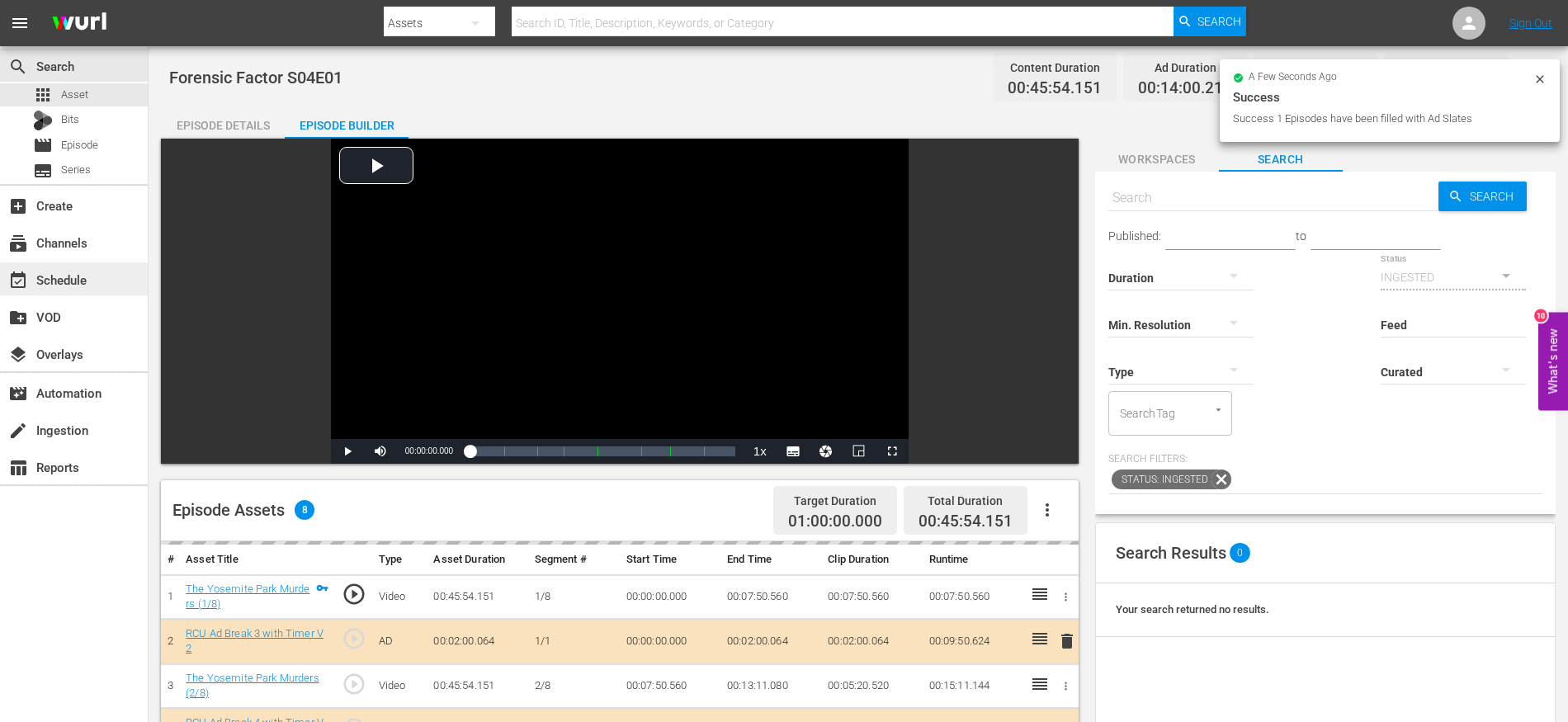
click at [77, 273] on div "event_available Schedule" at bounding box center [46, 277] width 92 height 15
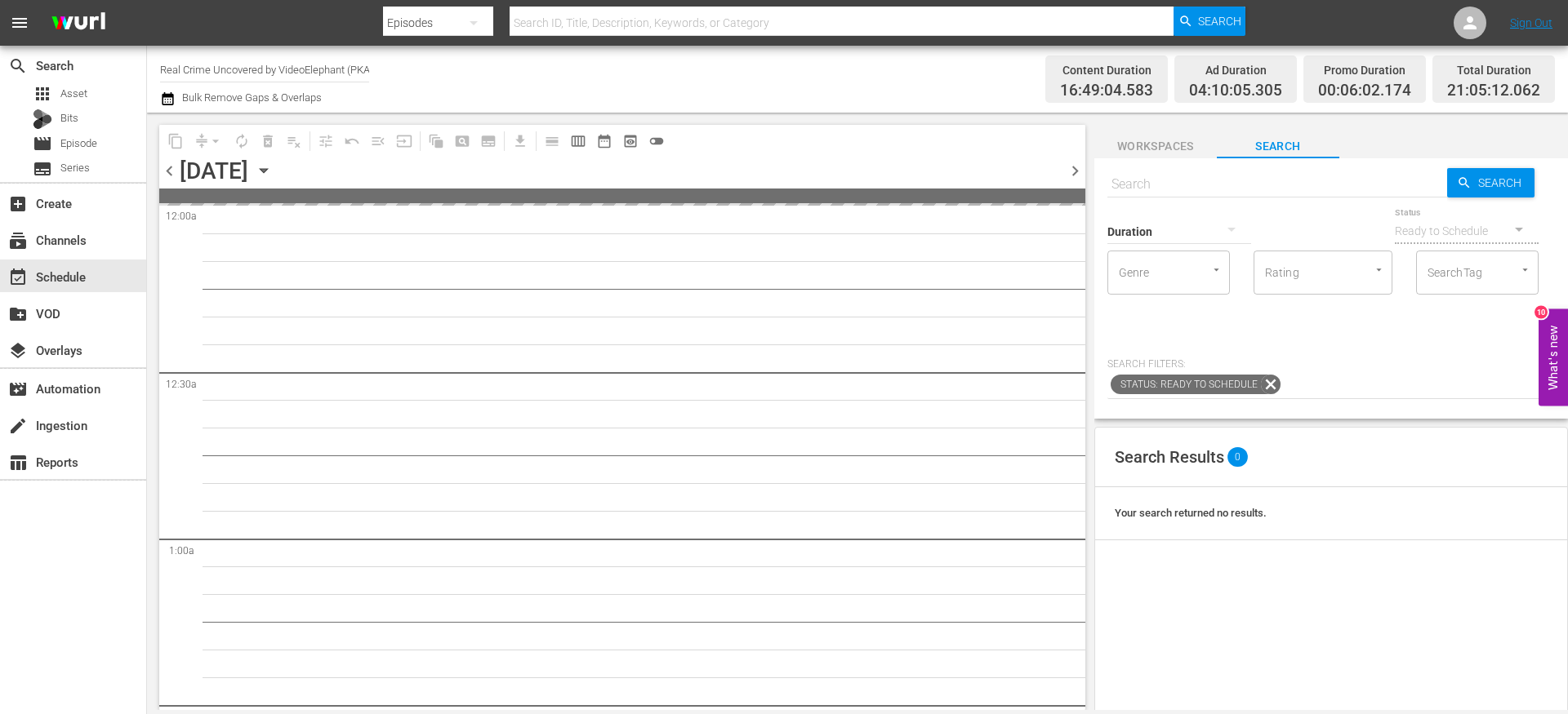
click at [1182, 186] on input "text" at bounding box center [1277, 185] width 340 height 39
paste input "Forensic Factor S04E01"
type input "Forensic Factor S04E01"
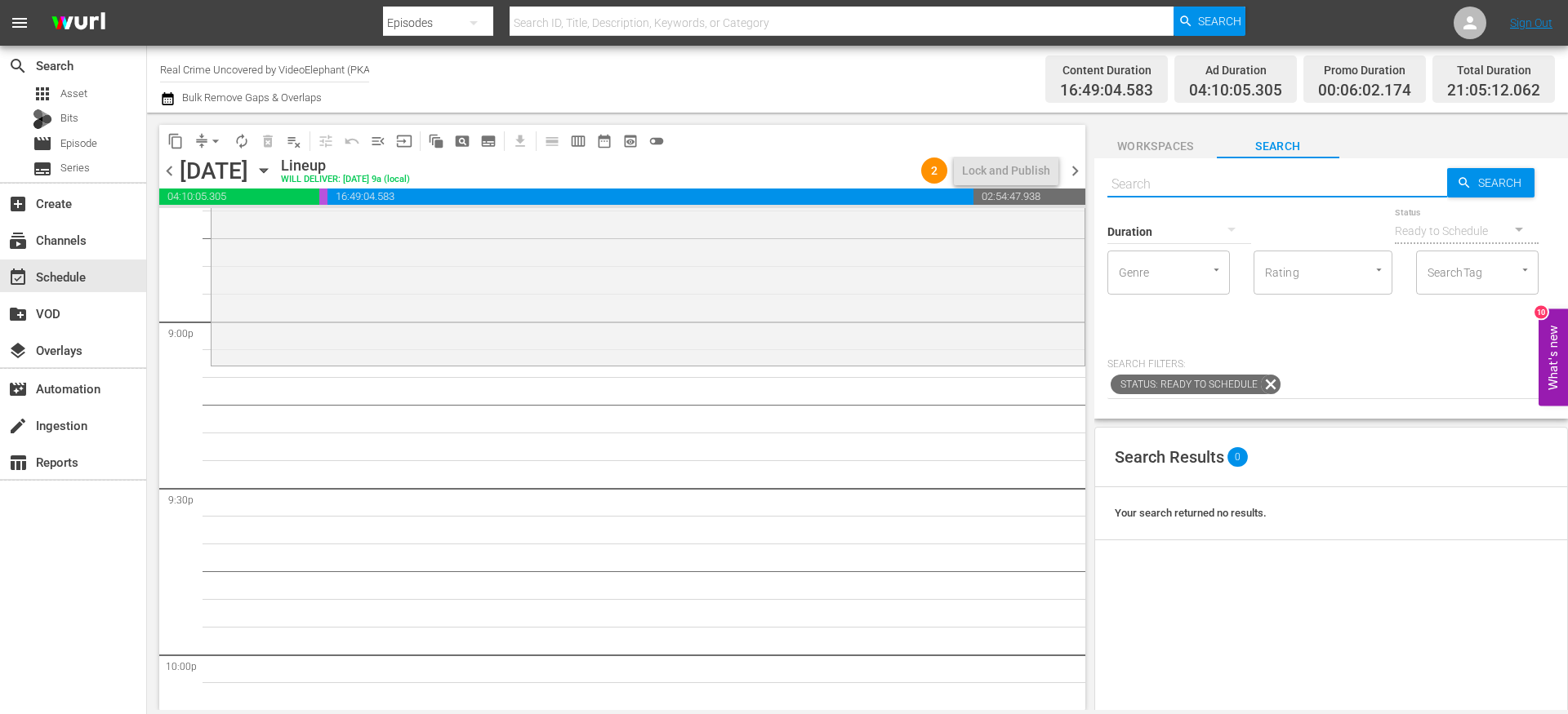
scroll to position [6869, 0]
click at [1232, 181] on input "text" at bounding box center [1277, 185] width 340 height 39
paste input "Forensic Factor S04E01"
type input "Forensic Factor S04E01"
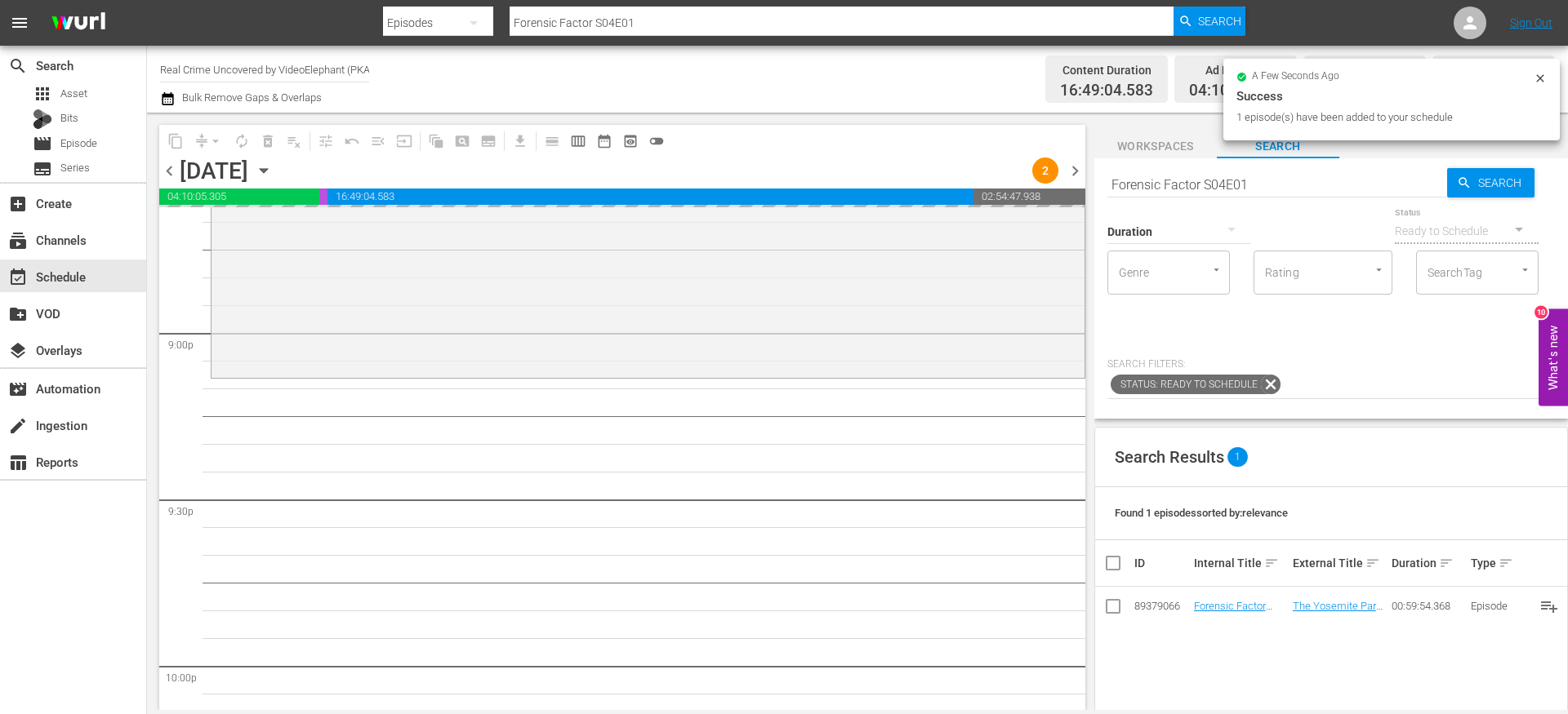
click at [1187, 193] on div "Duration" at bounding box center [1178, 221] width 144 height 59
click at [1181, 184] on input "Forensic Factor S04E01" at bounding box center [1277, 185] width 340 height 39
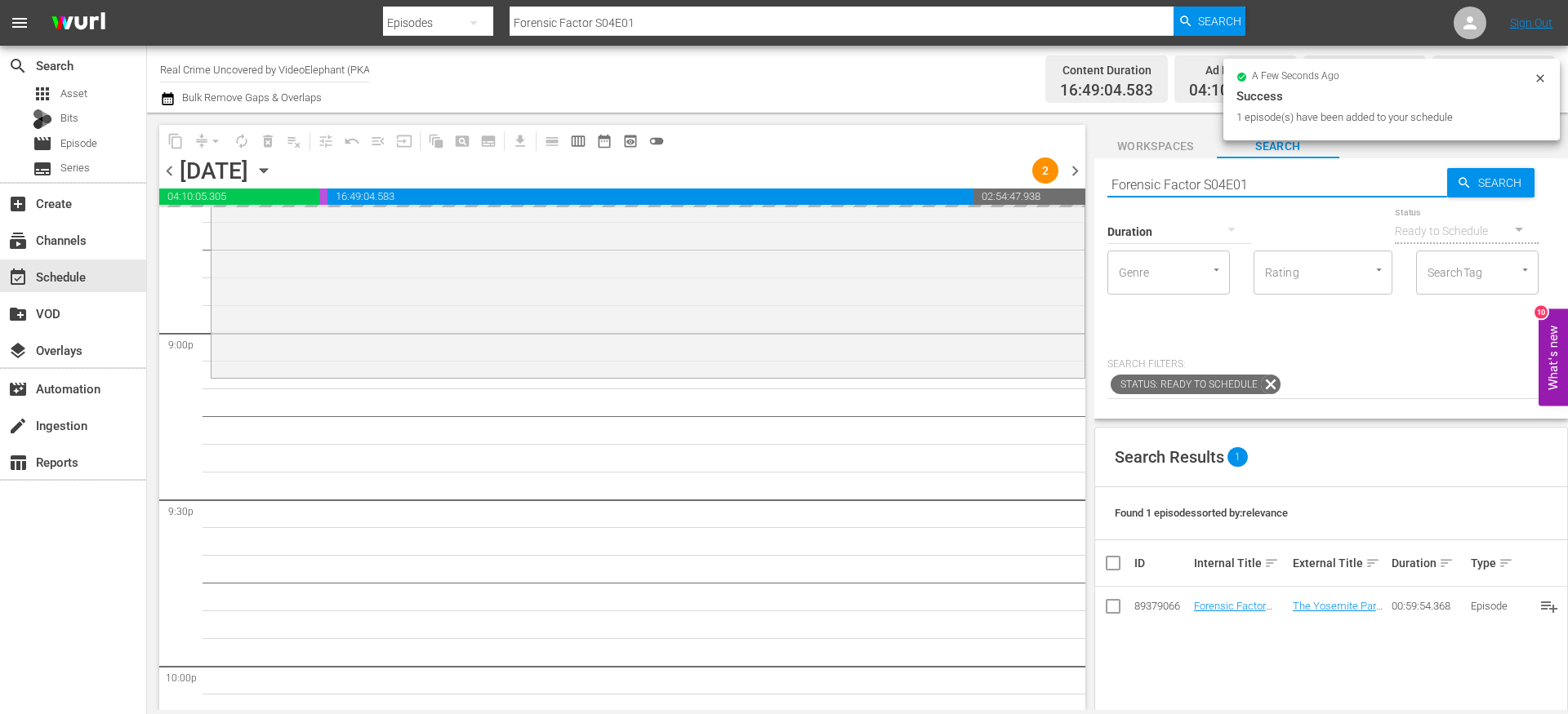
paste input "City of Evil S01E04"
type input "City of Evil S01E04"
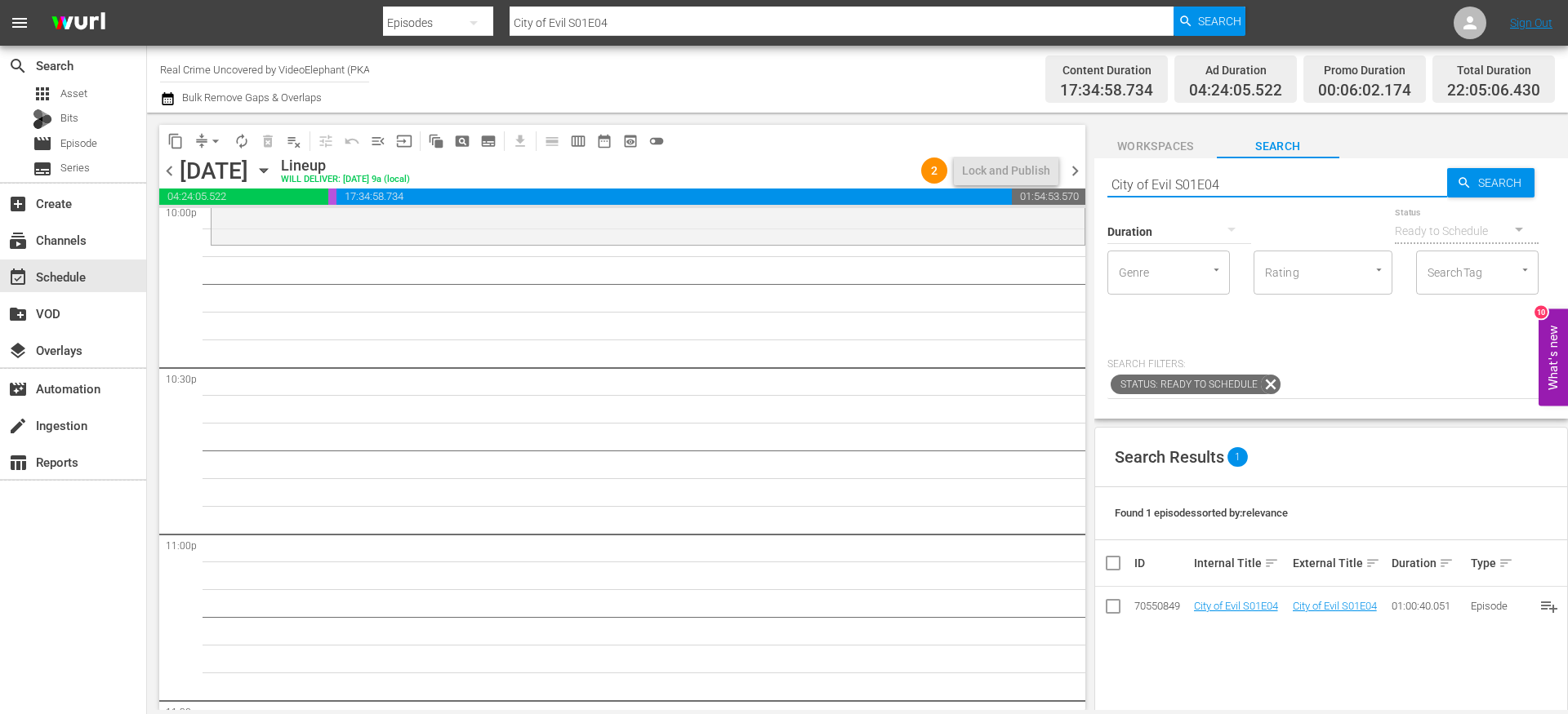
scroll to position [7327, 0]
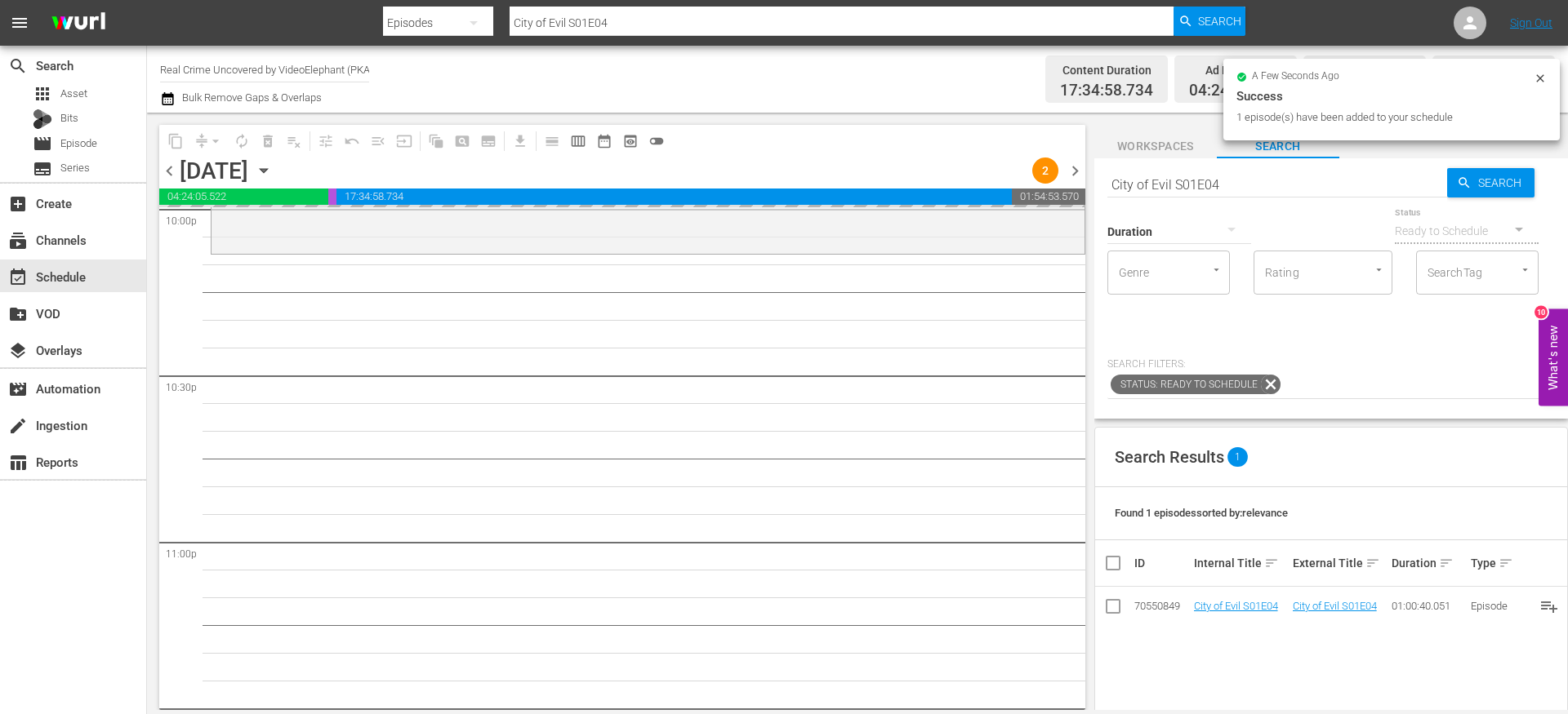
click at [1158, 184] on input "City of Evil S01E04" at bounding box center [1277, 185] width 340 height 39
paste input "Dark Waters of Crime S03E03"
type input "Dark Waters of Crime S03E03"
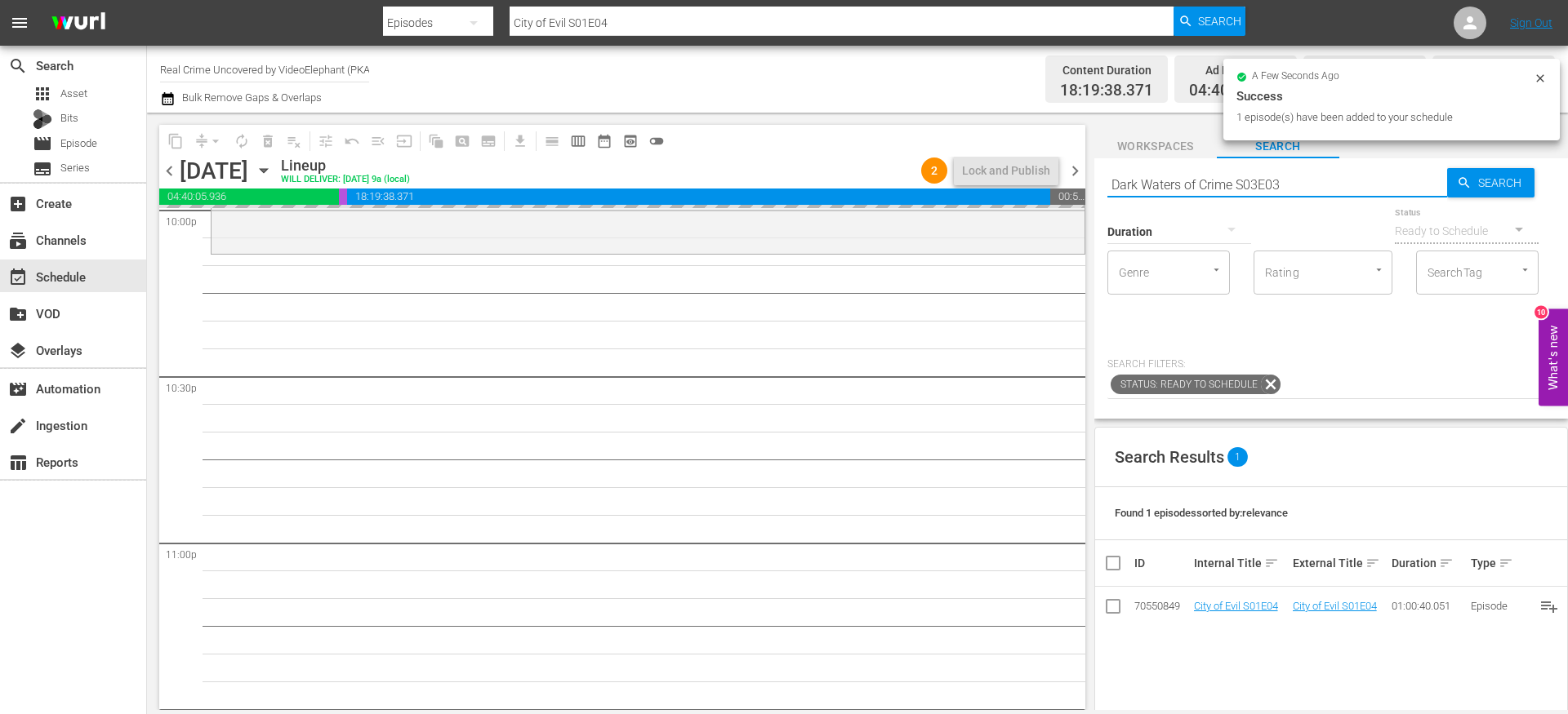
type input "Dark Waters of Crime S03E03"
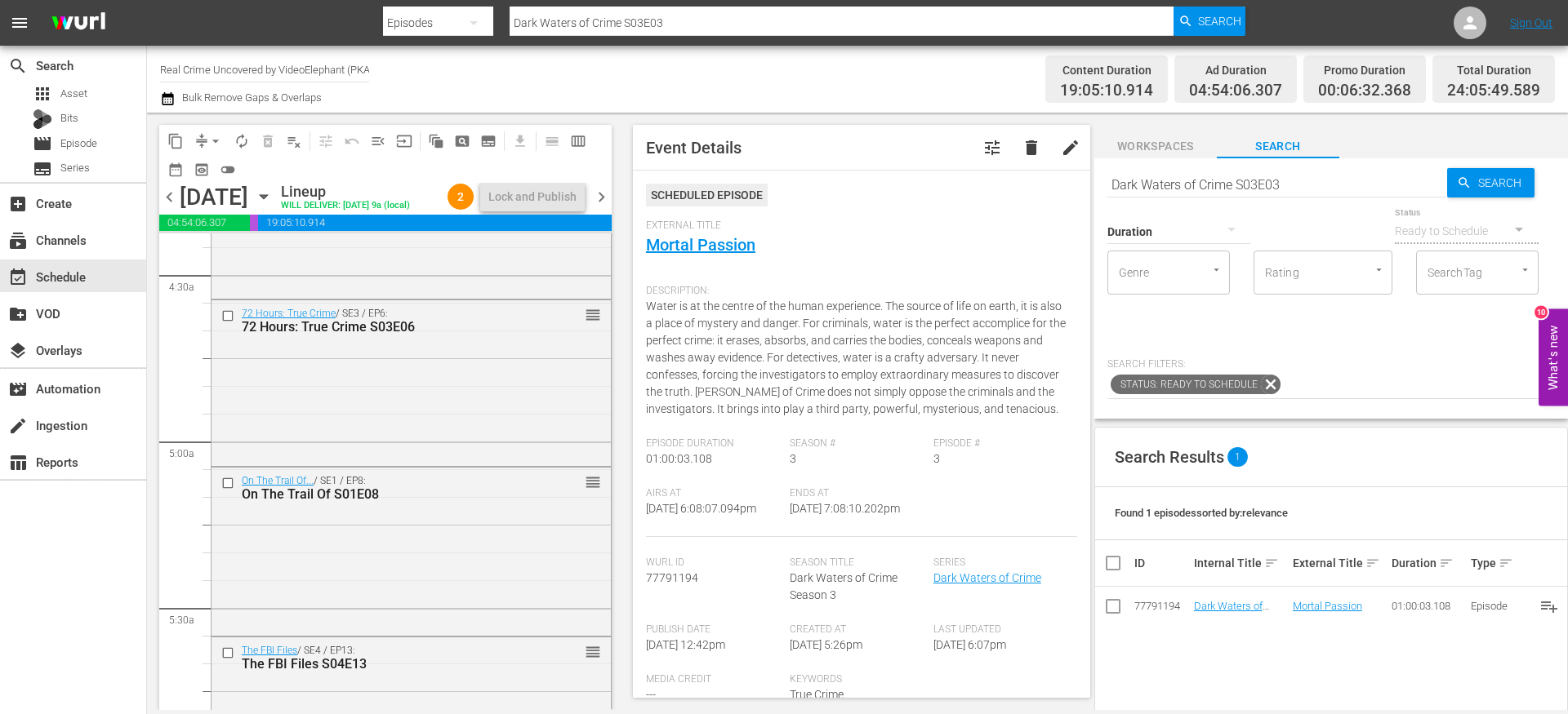
scroll to position [1458, 0]
click at [227, 321] on input "checkbox" at bounding box center [230, 315] width 17 height 14
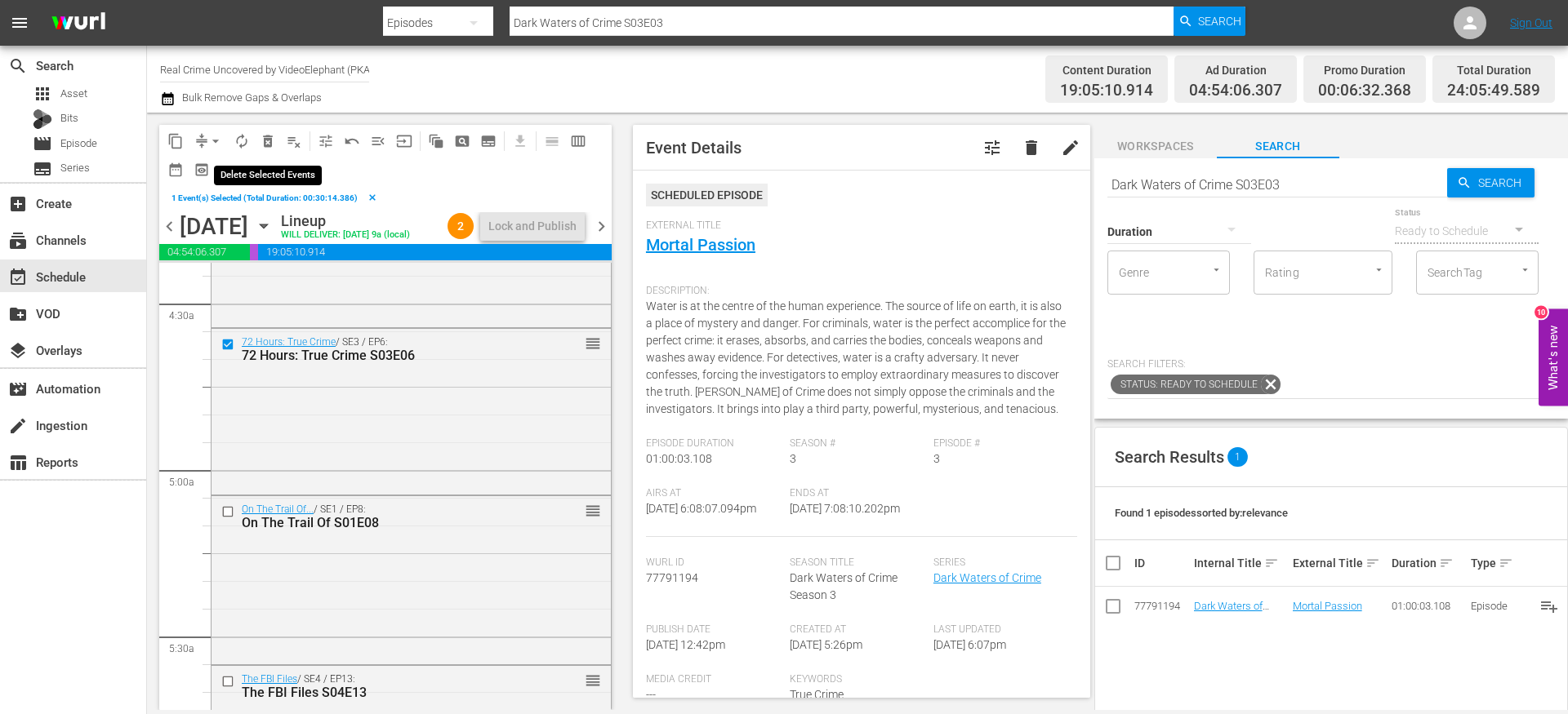
click at [271, 146] on span "delete_forever_outlined" at bounding box center [267, 141] width 16 height 16
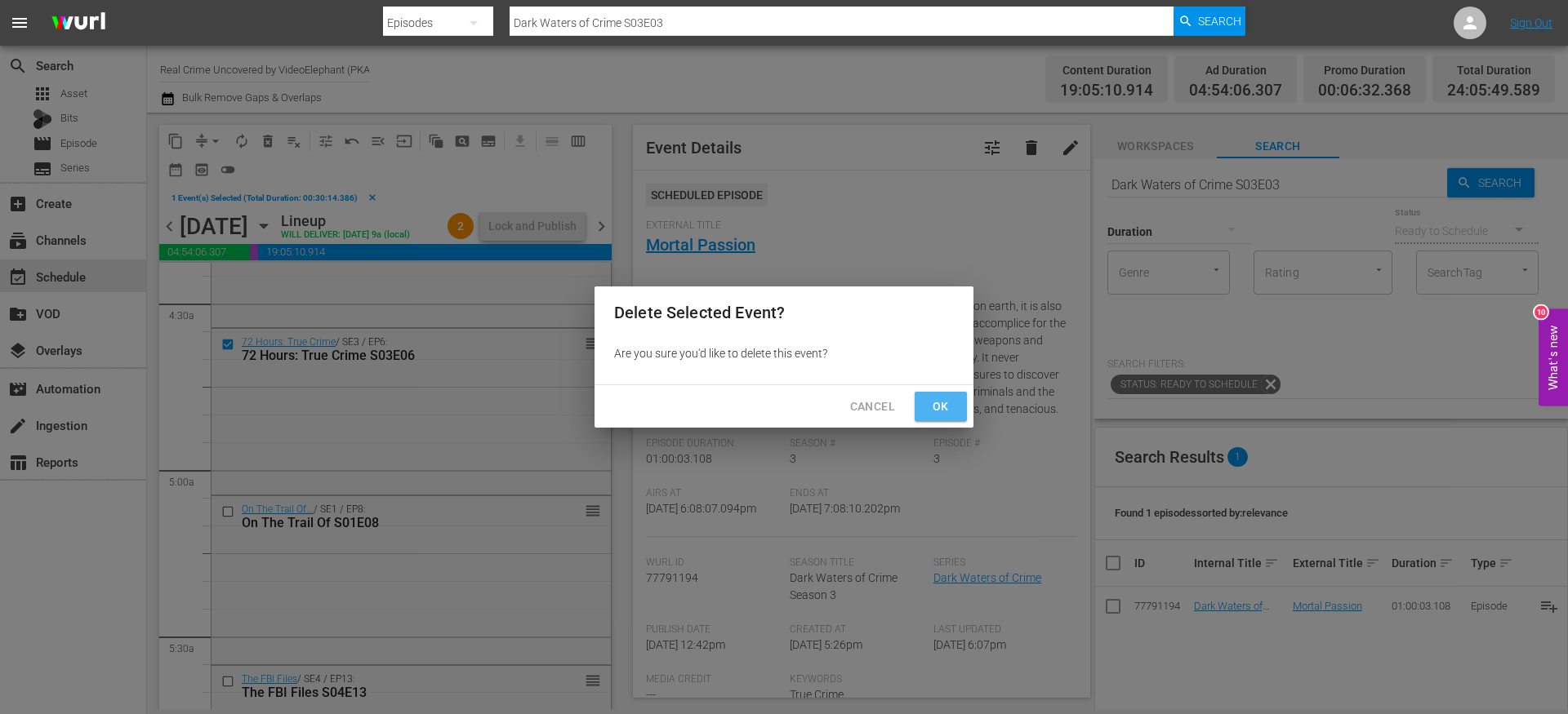
click at [925, 407] on button "Ok" at bounding box center [940, 407] width 53 height 30
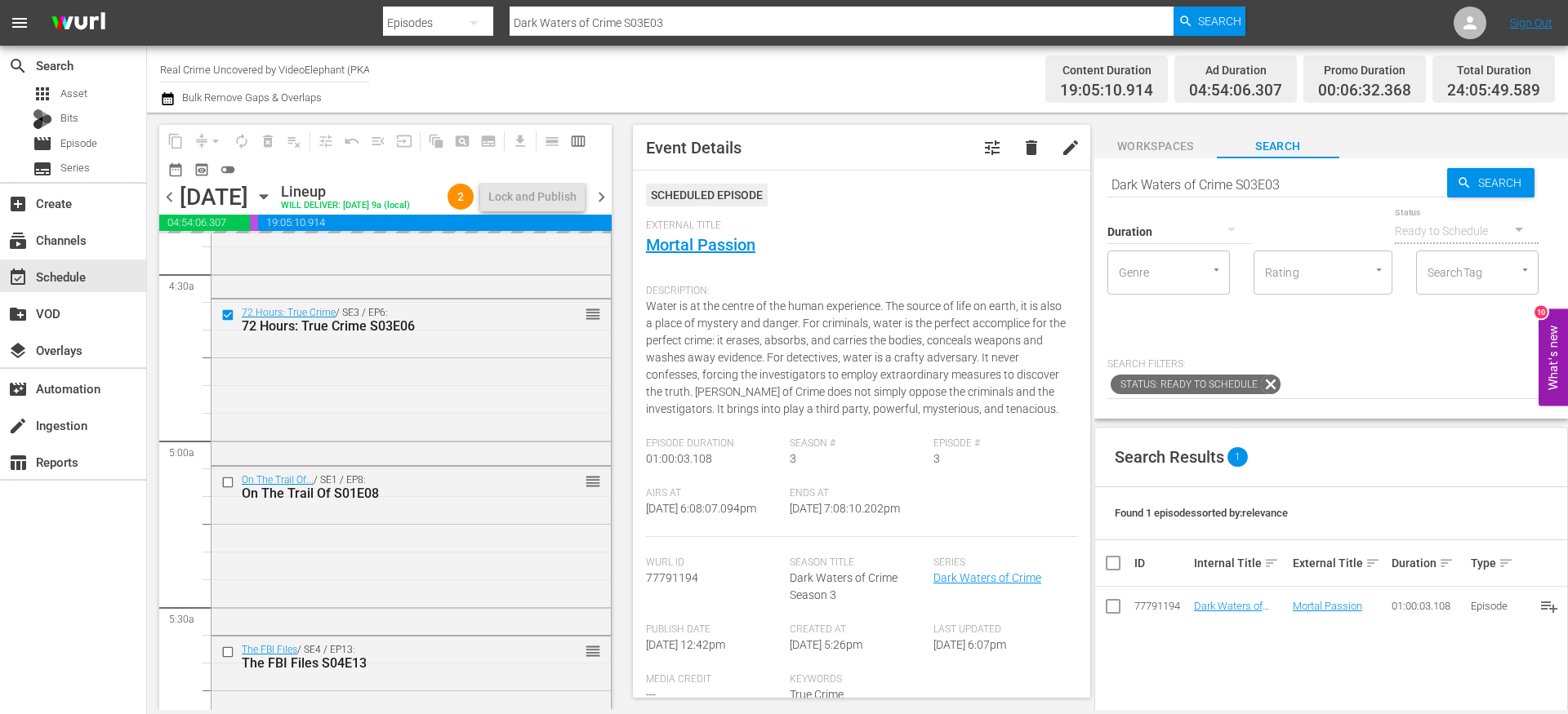
click at [1200, 178] on input "Dark Waters of Crime S03E03" at bounding box center [1277, 185] width 340 height 39
type input "cf_interstitial"
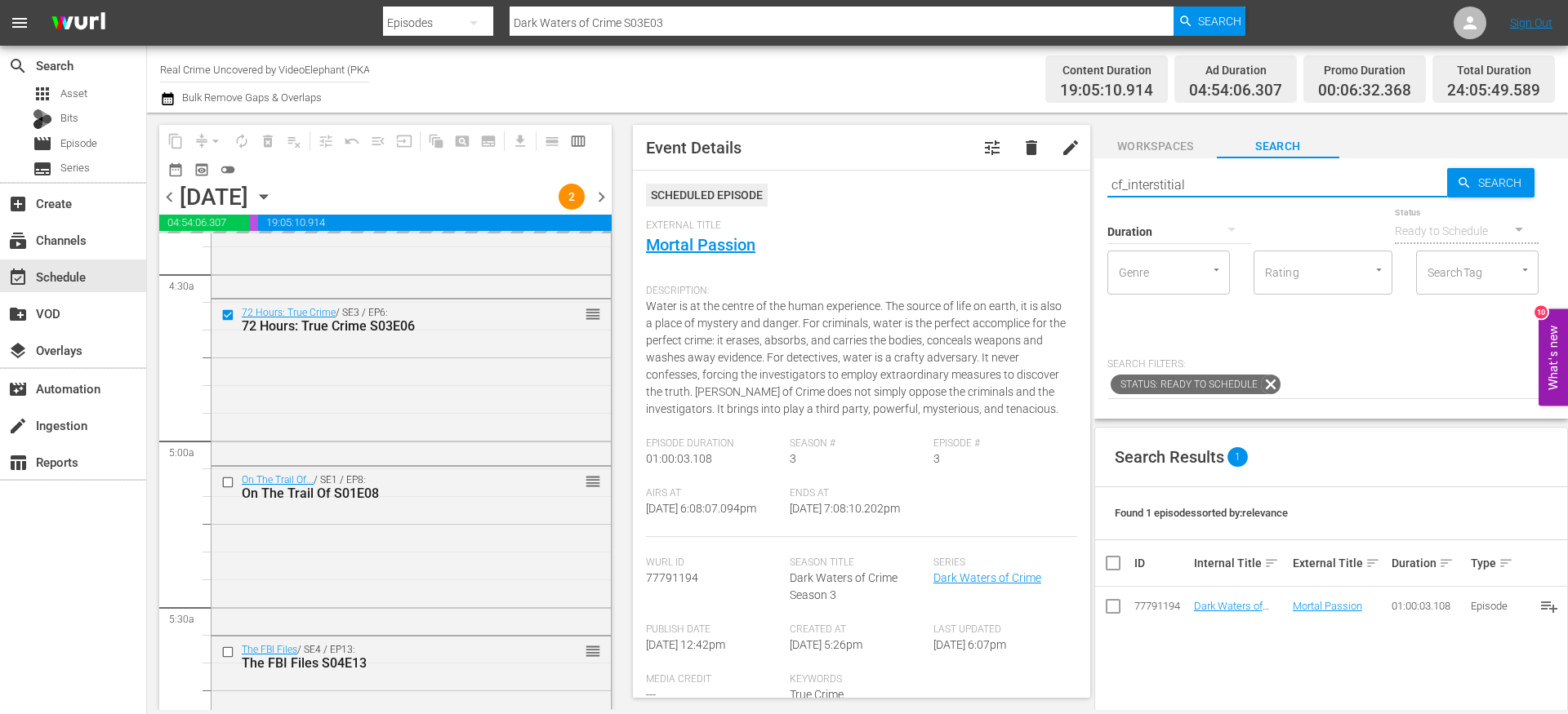
type input "cf_interstitial"
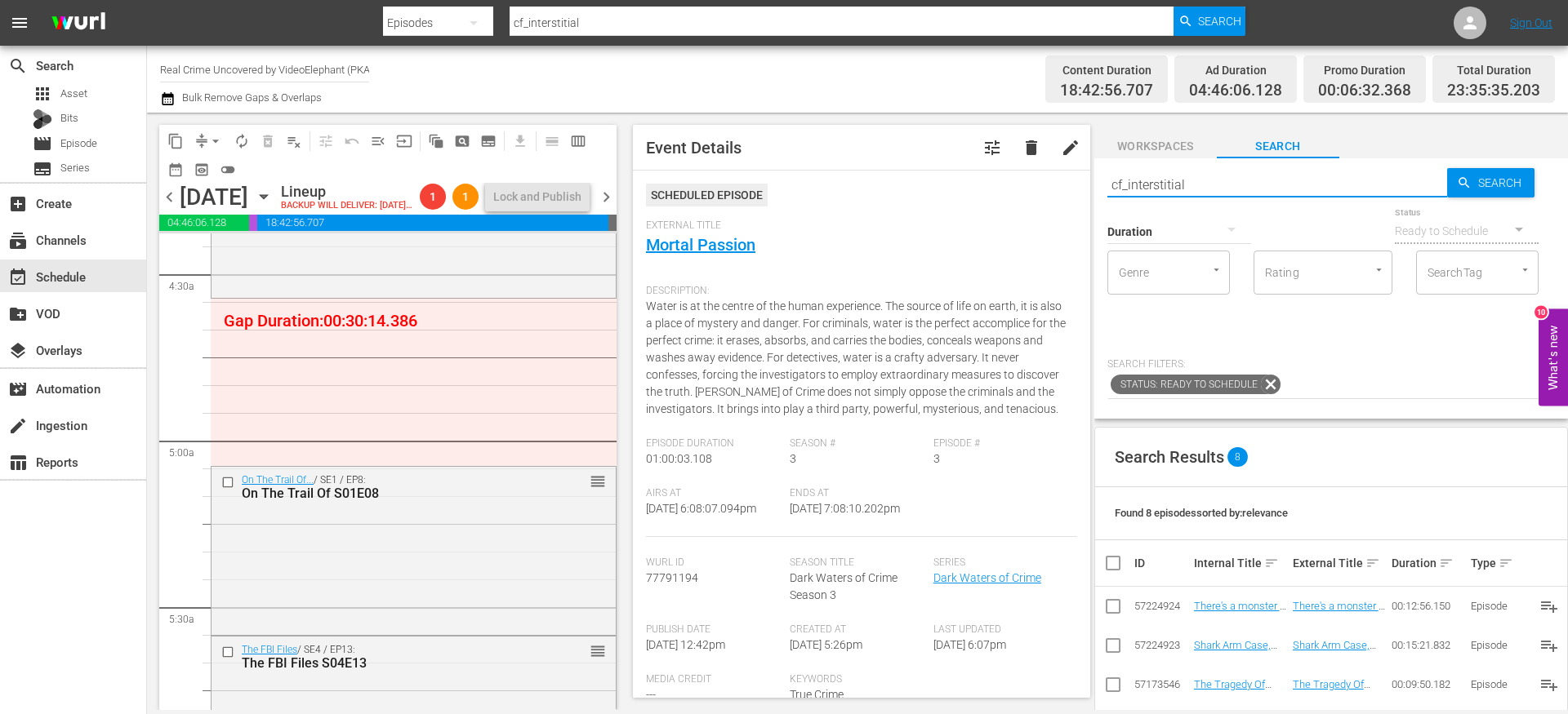
scroll to position [269, 0]
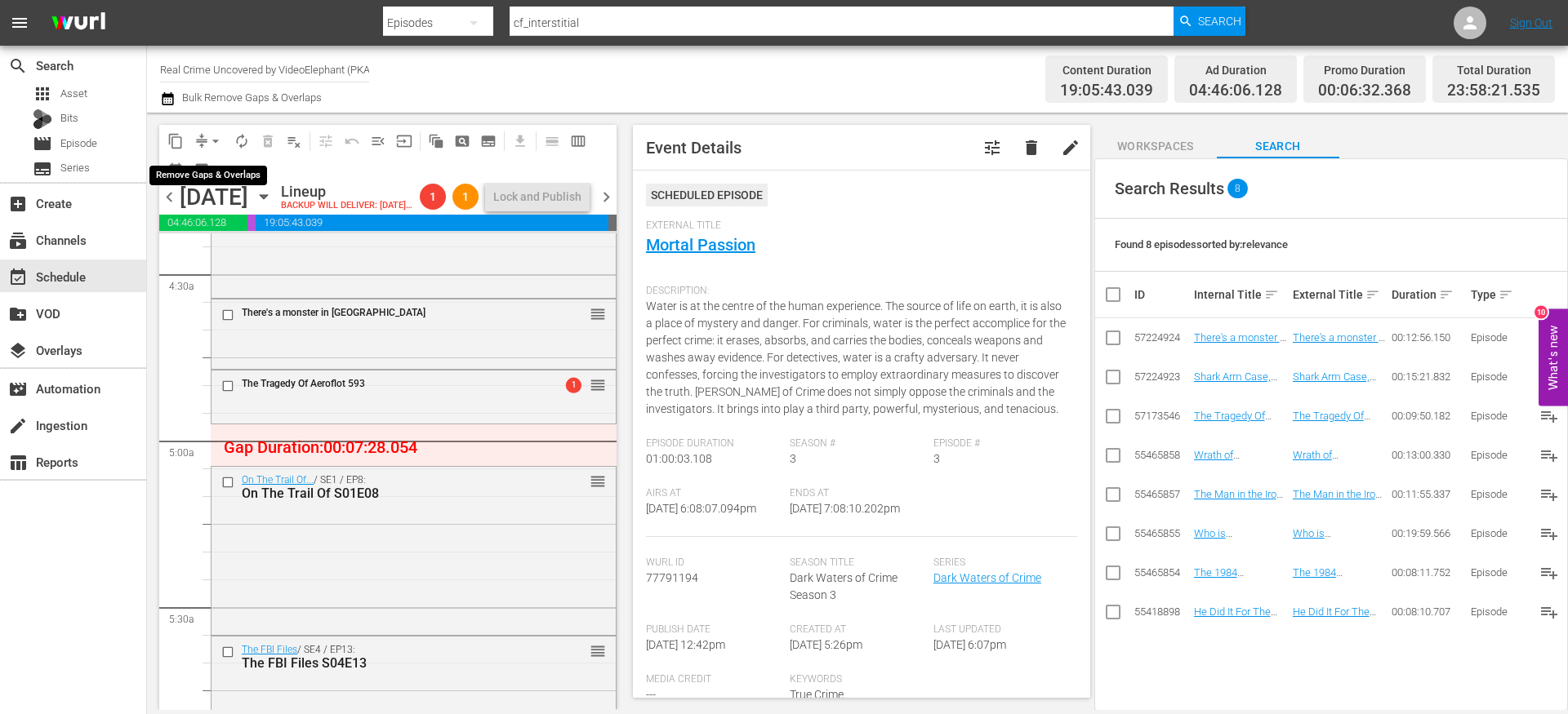
click at [209, 142] on span "arrow_drop_down" at bounding box center [215, 141] width 16 height 16
click at [222, 232] on li "Align to End of Previous Day" at bounding box center [216, 228] width 171 height 27
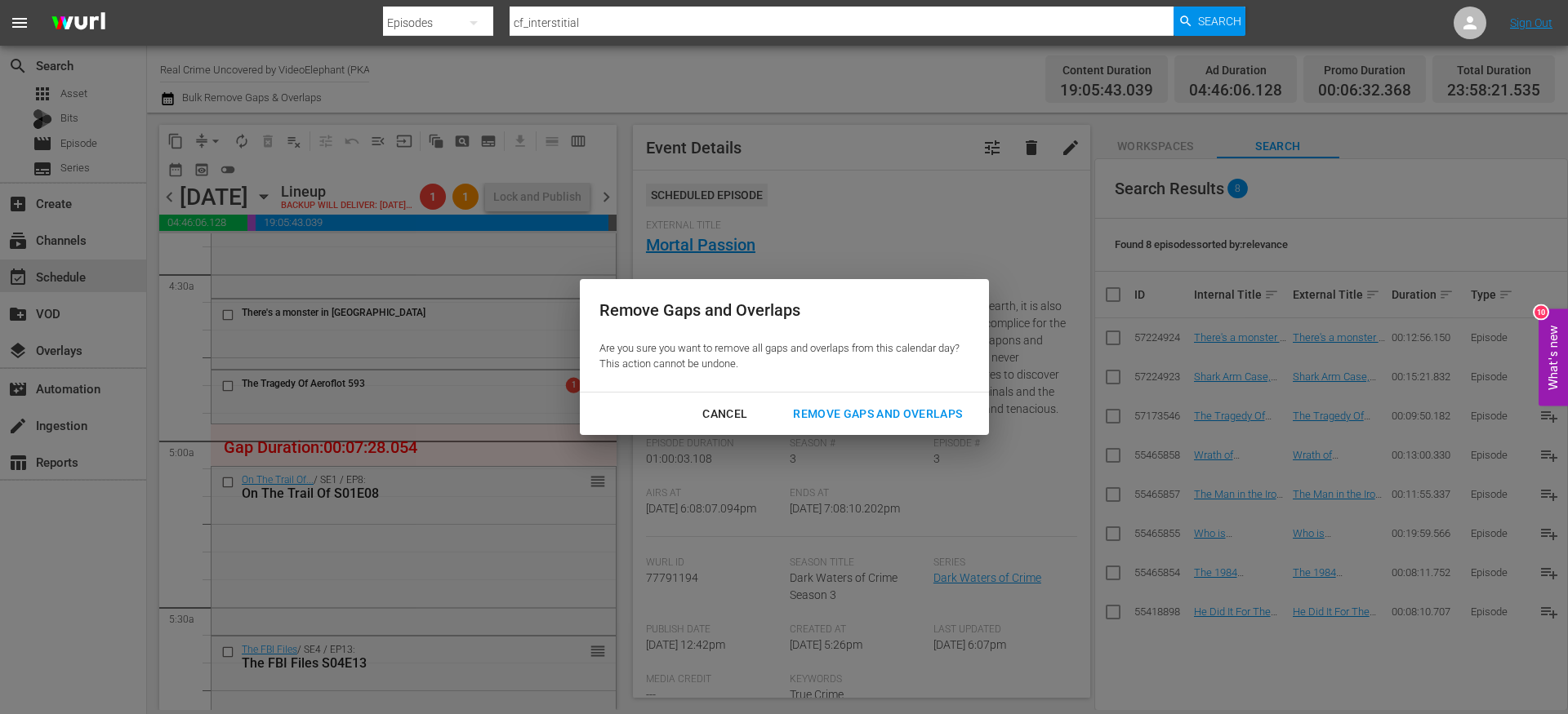
click at [909, 412] on div "Remove Gaps and Overlaps" at bounding box center [877, 414] width 195 height 21
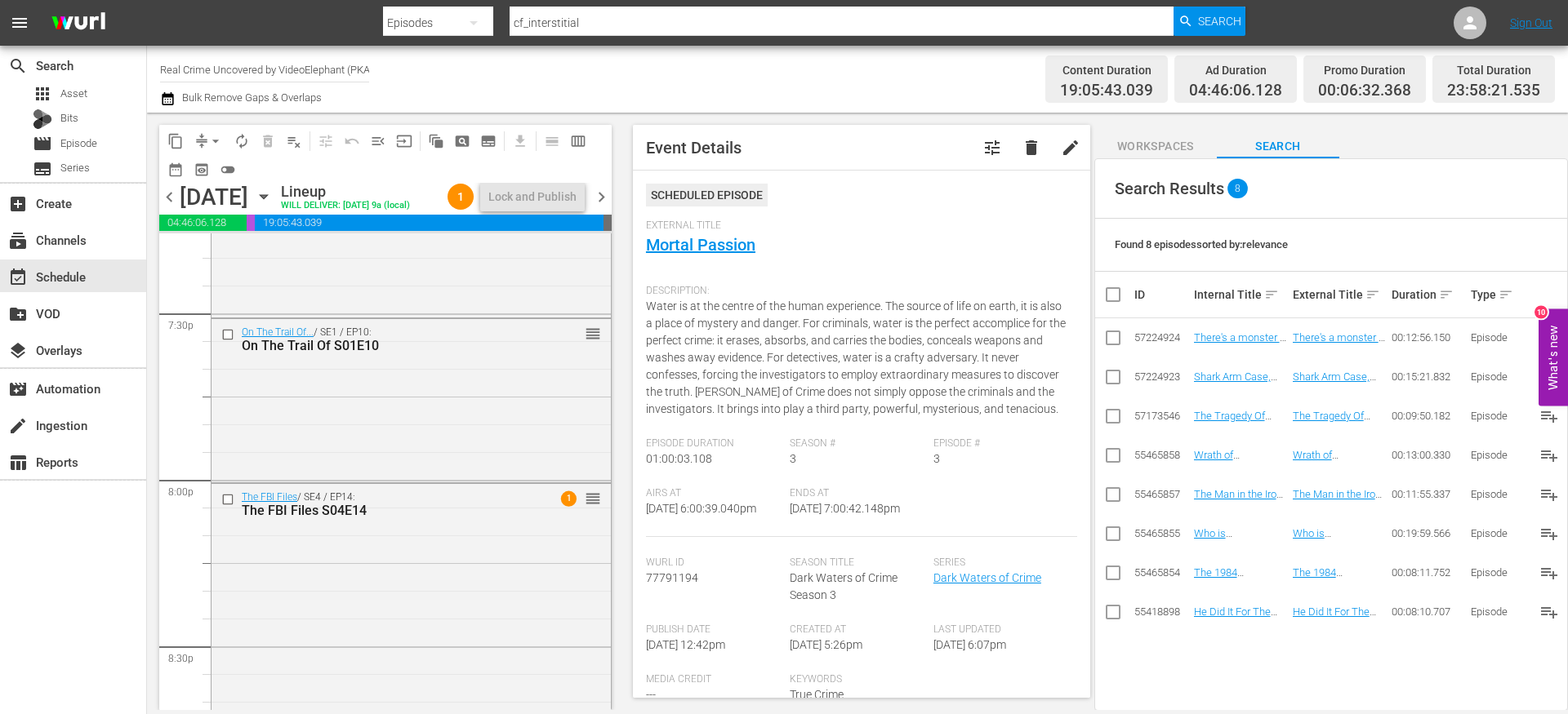
scroll to position [6402, 0]
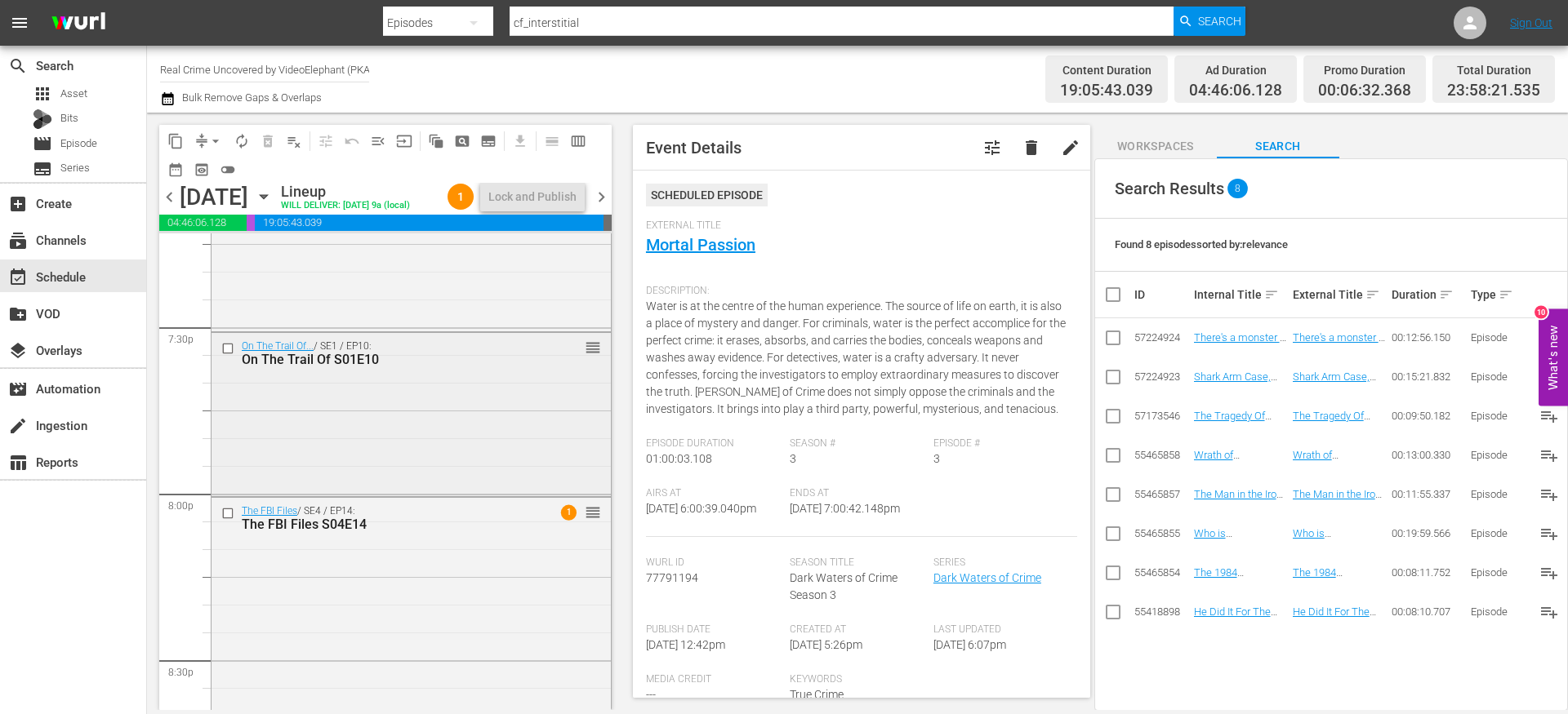
click at [229, 356] on input "checkbox" at bounding box center [230, 349] width 17 height 14
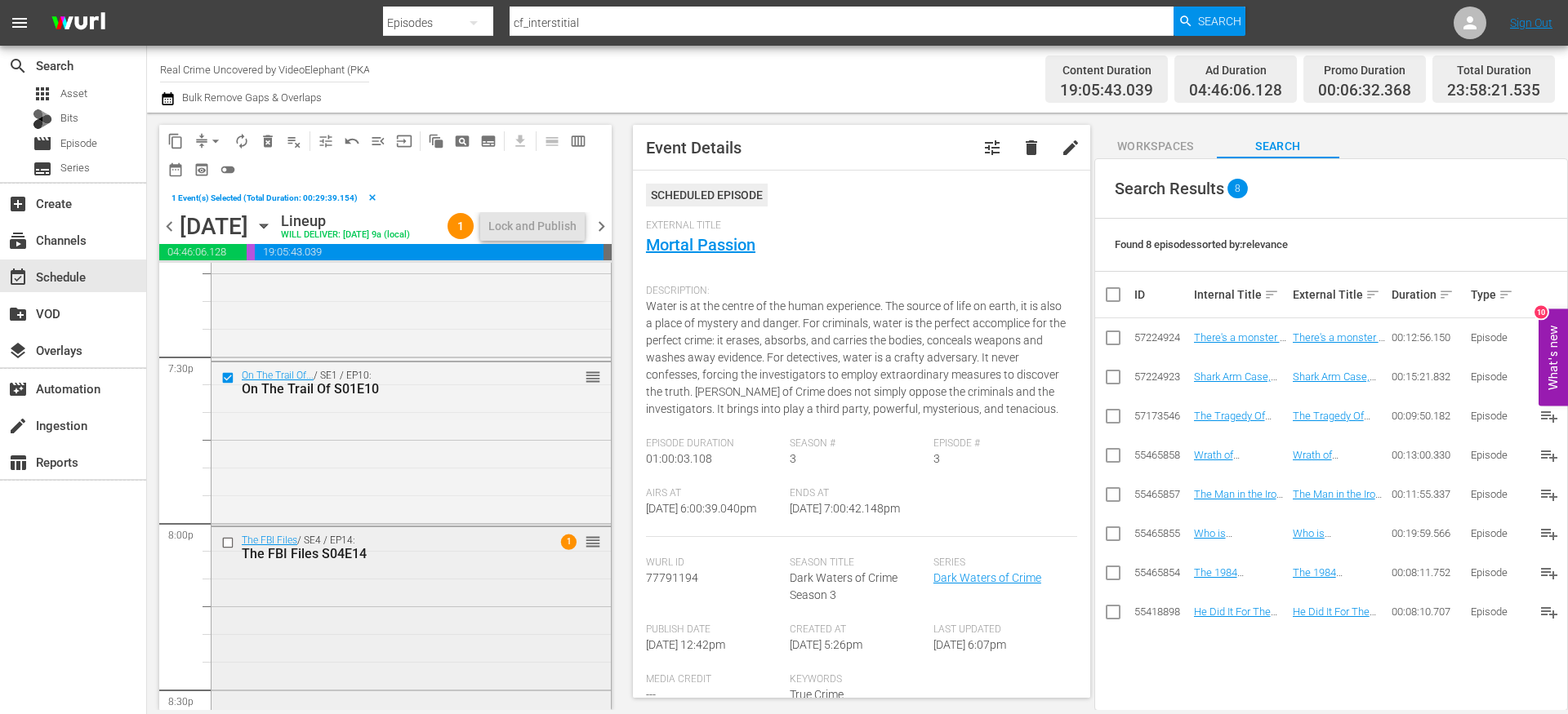
click at [228, 550] on input "checkbox" at bounding box center [230, 542] width 17 height 14
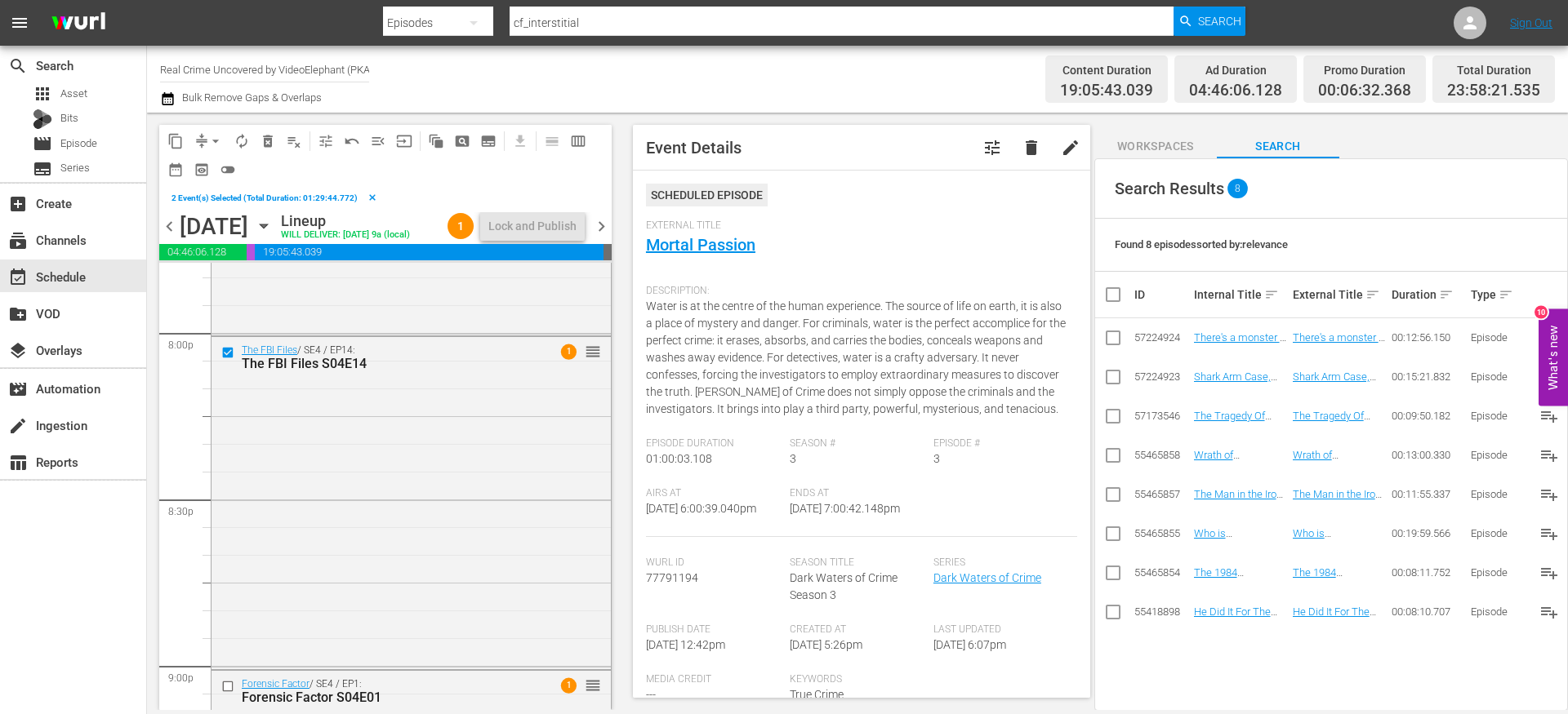
scroll to position [6650, 0]
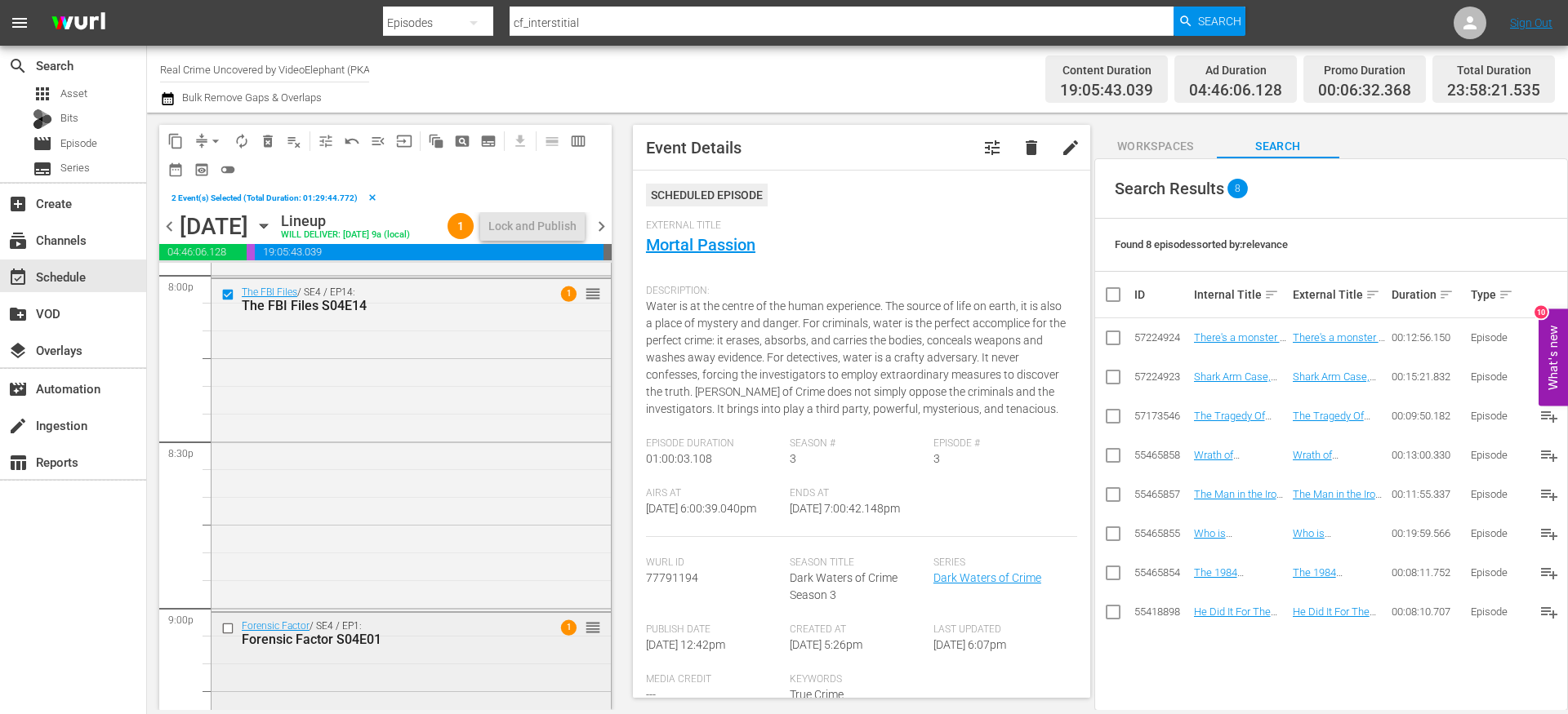
click at [227, 636] on input "checkbox" at bounding box center [230, 629] width 17 height 14
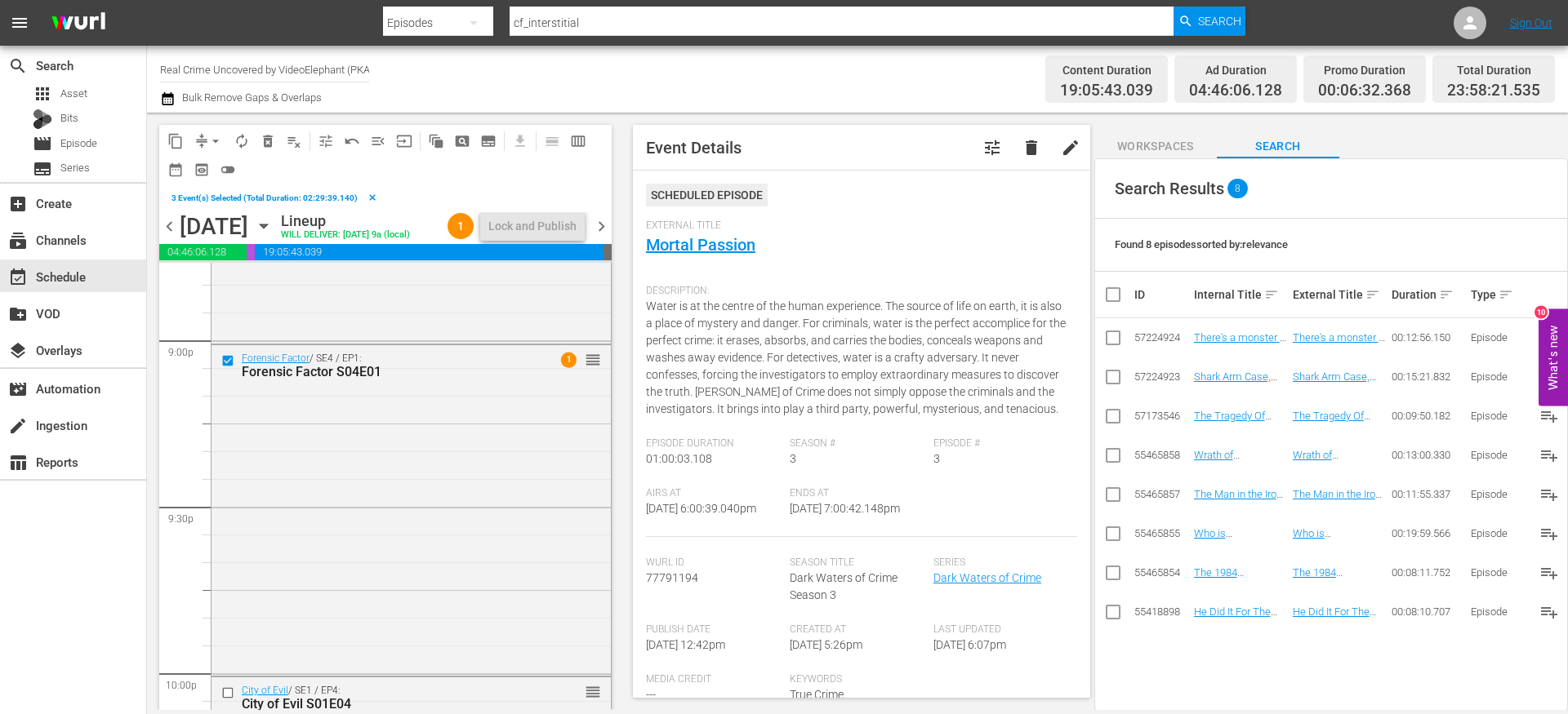
scroll to position [7052, 0]
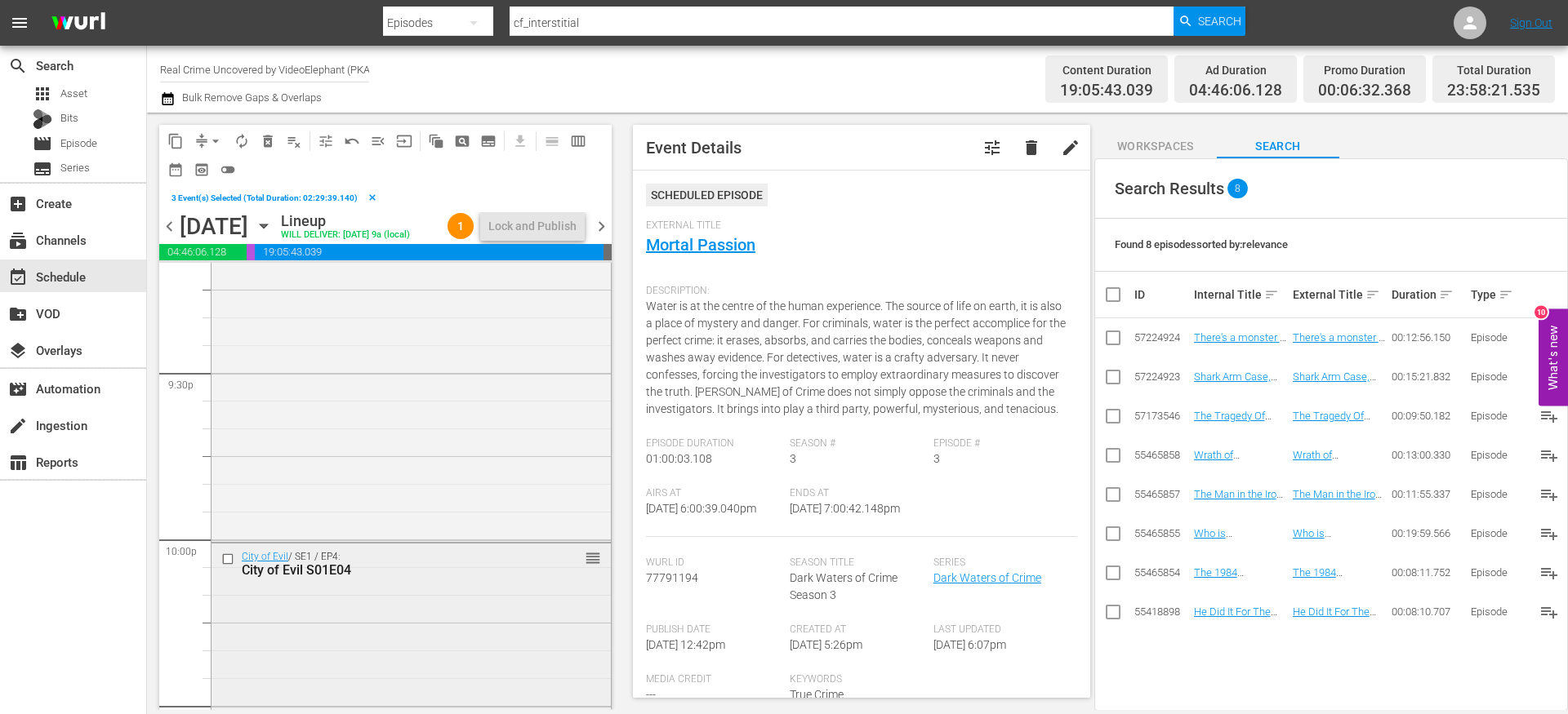
click at [234, 567] on input "checkbox" at bounding box center [230, 559] width 17 height 14
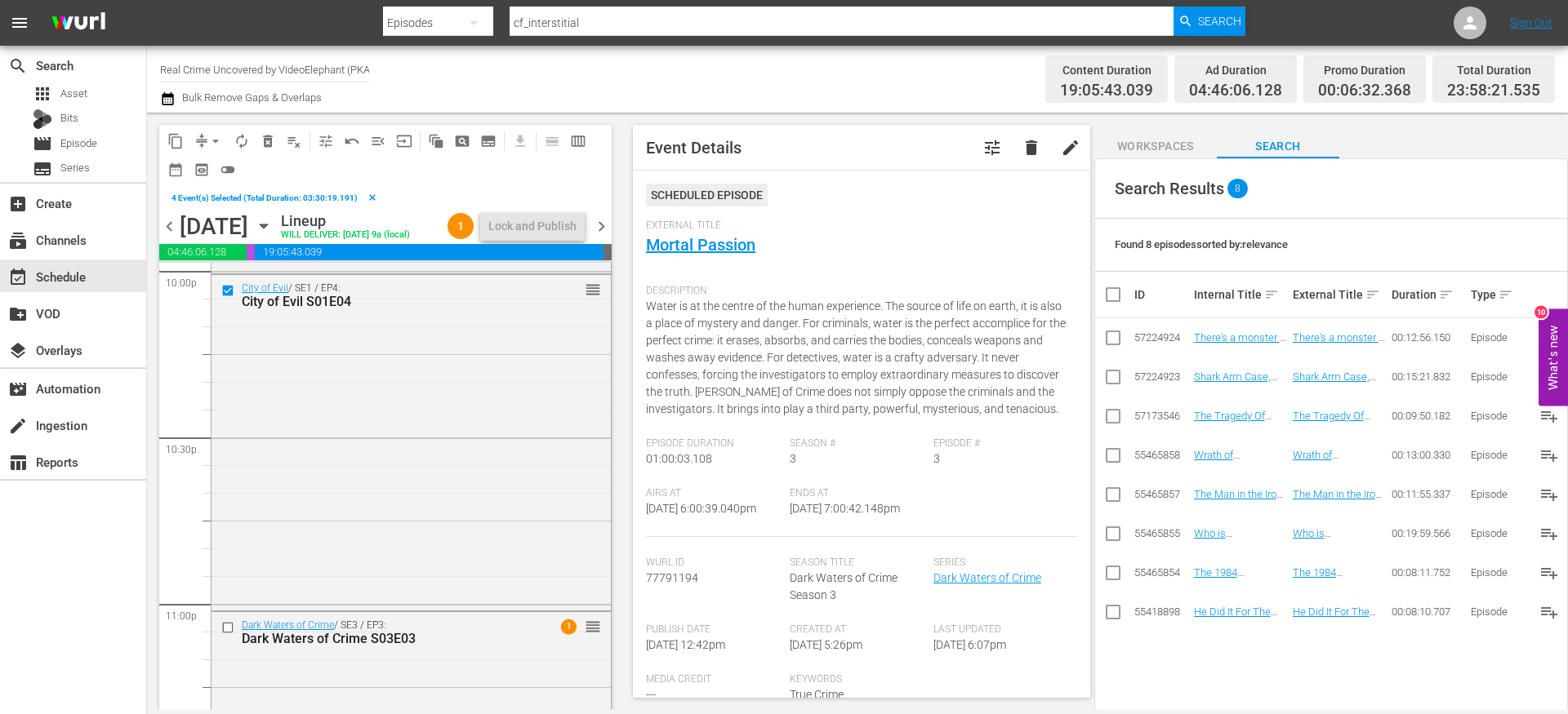
scroll to position [7431, 0]
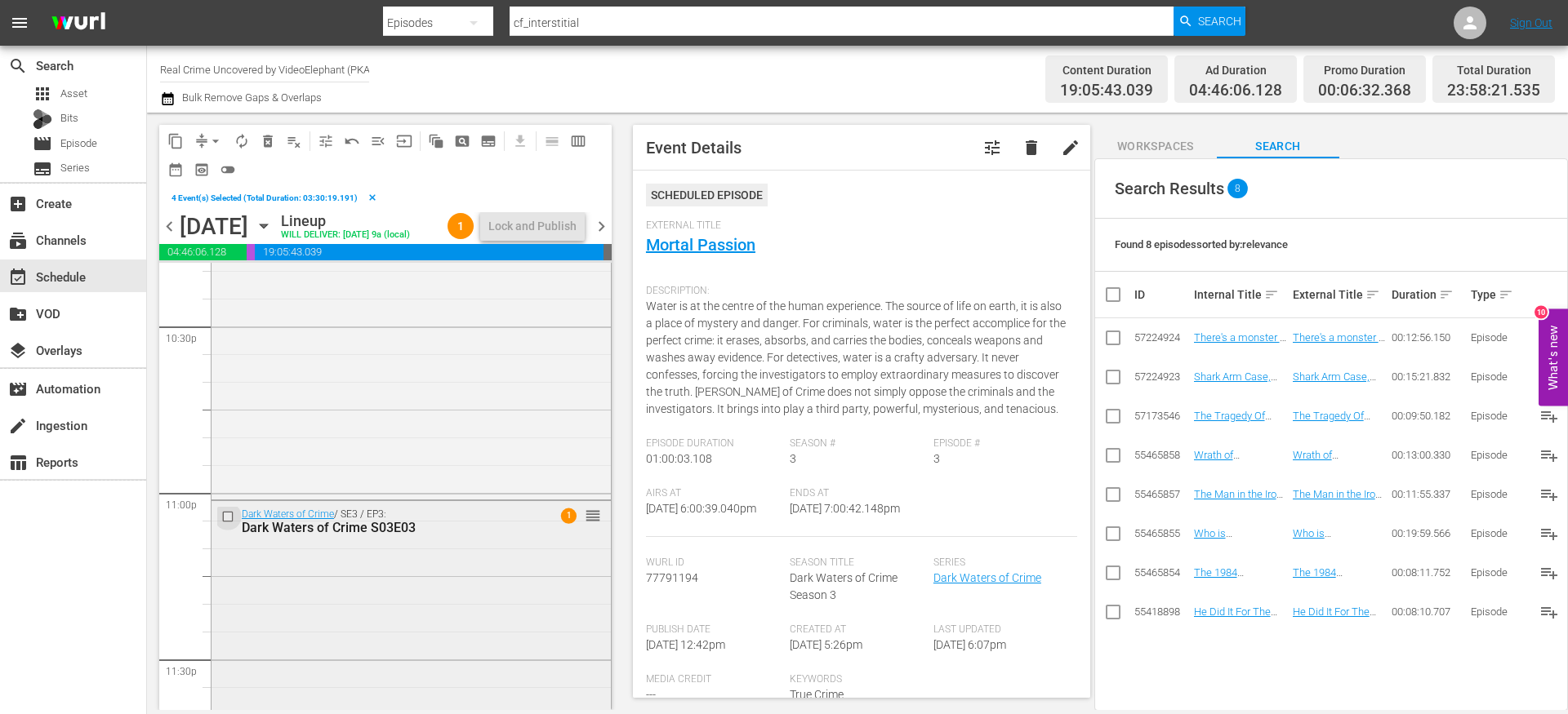
click at [230, 523] on input "checkbox" at bounding box center [230, 516] width 17 height 14
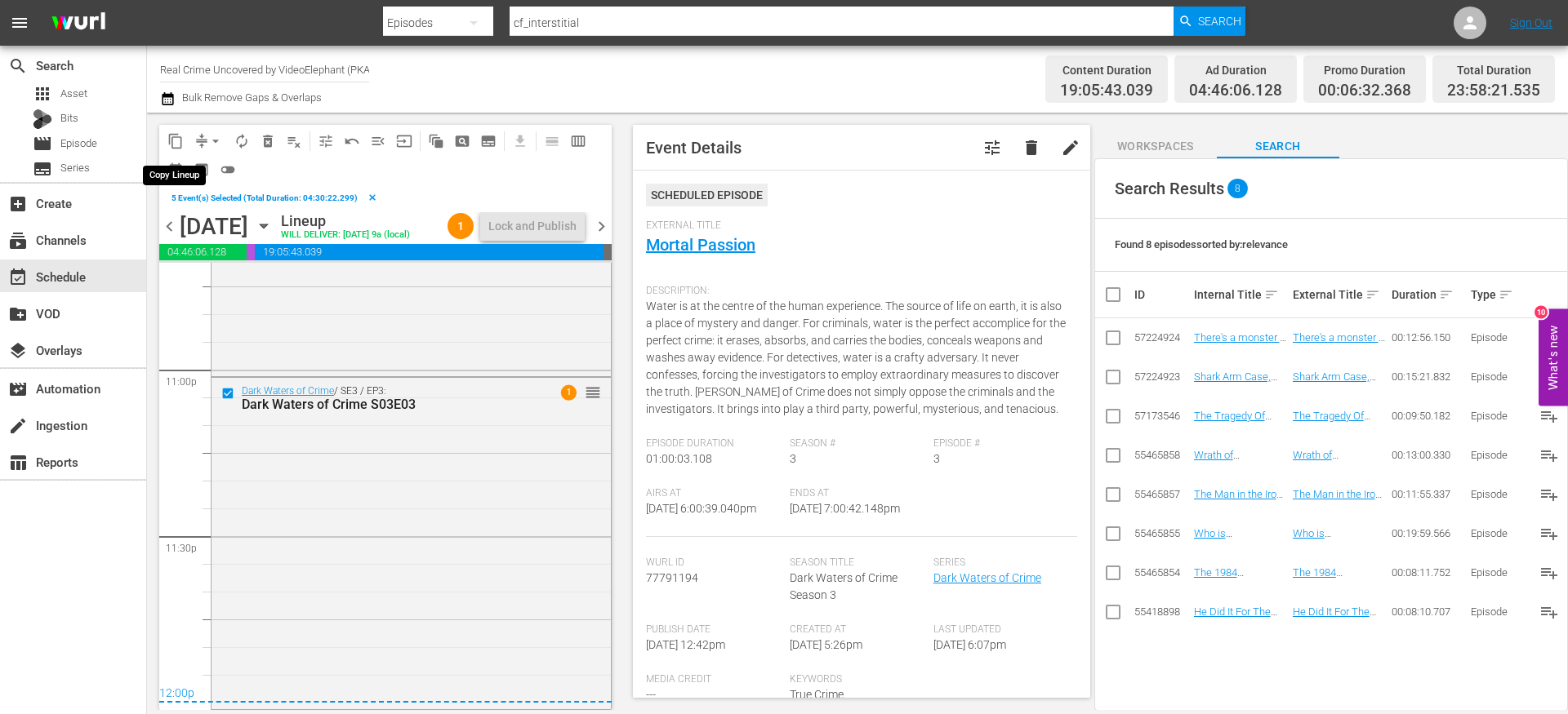
click at [178, 135] on span "content_copy" at bounding box center [175, 141] width 16 height 16
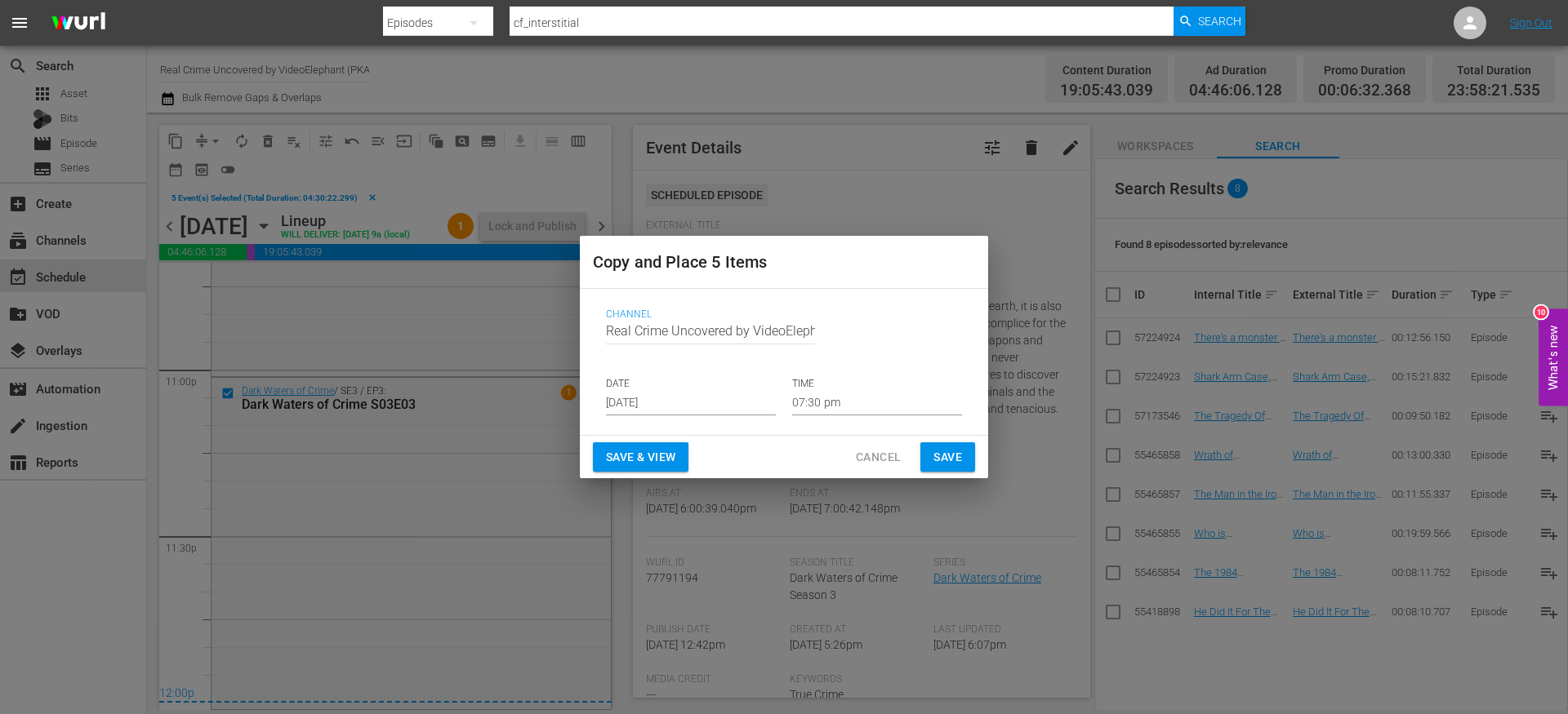
click at [652, 410] on input "[DATE]" at bounding box center [691, 403] width 170 height 24
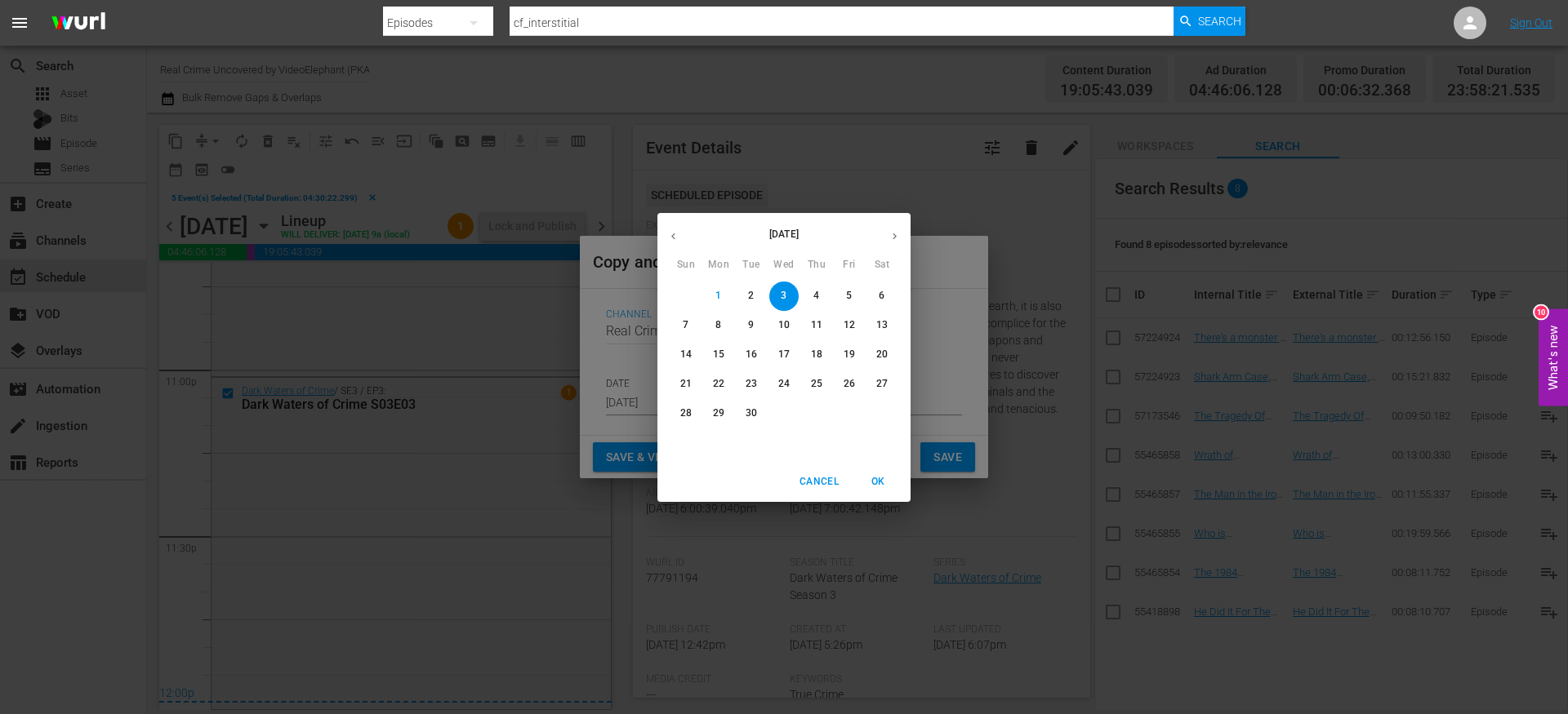
click at [845, 385] on p "26" at bounding box center [849, 383] width 11 height 14
type input "Sep 26th 2025"
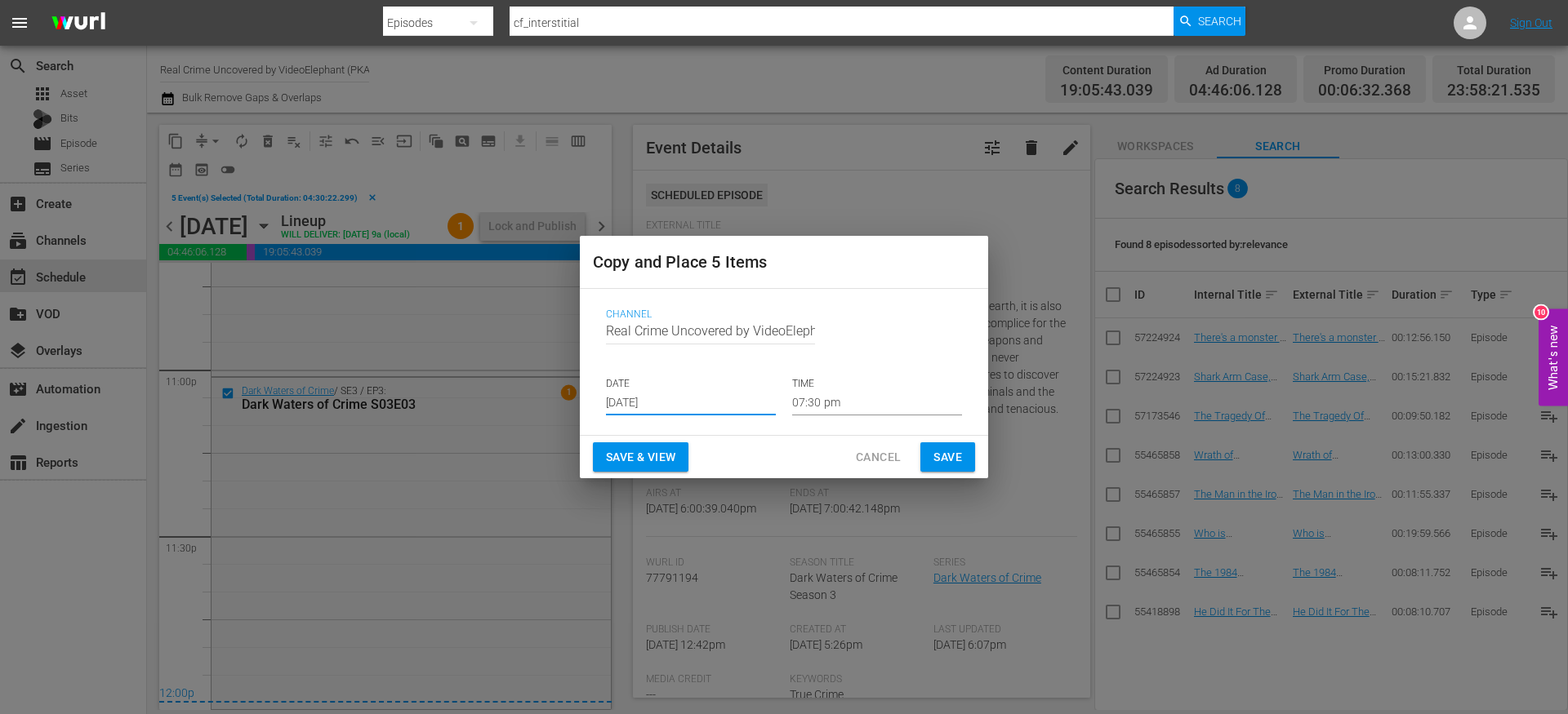
click at [830, 411] on input "07:30 pm" at bounding box center [877, 403] width 170 height 24
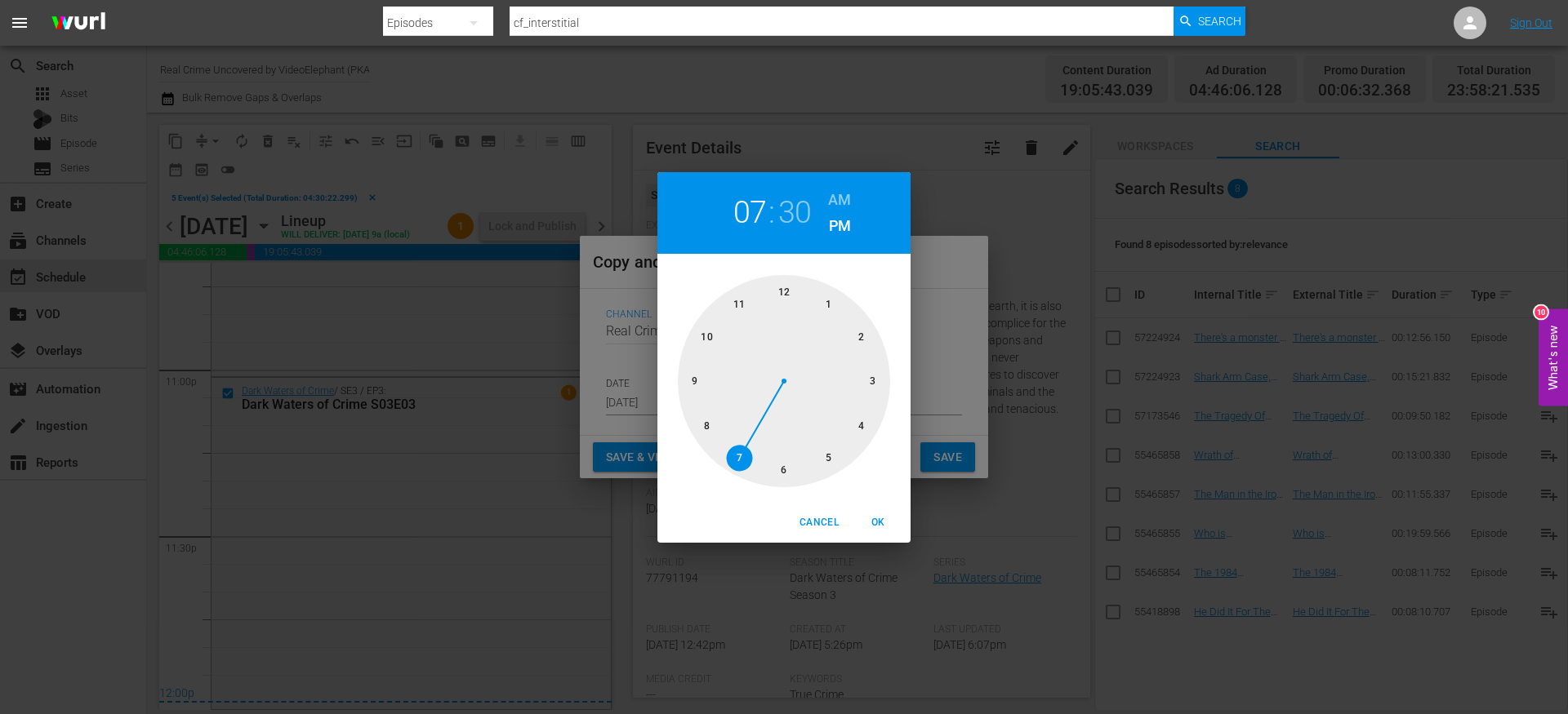
click at [783, 290] on div at bounding box center [784, 381] width 212 height 212
click at [782, 290] on div at bounding box center [784, 381] width 212 height 212
click at [846, 199] on h6 "AM" at bounding box center [839, 200] width 23 height 26
click at [877, 522] on span "OK" at bounding box center [877, 522] width 39 height 17
type input "12:00 am"
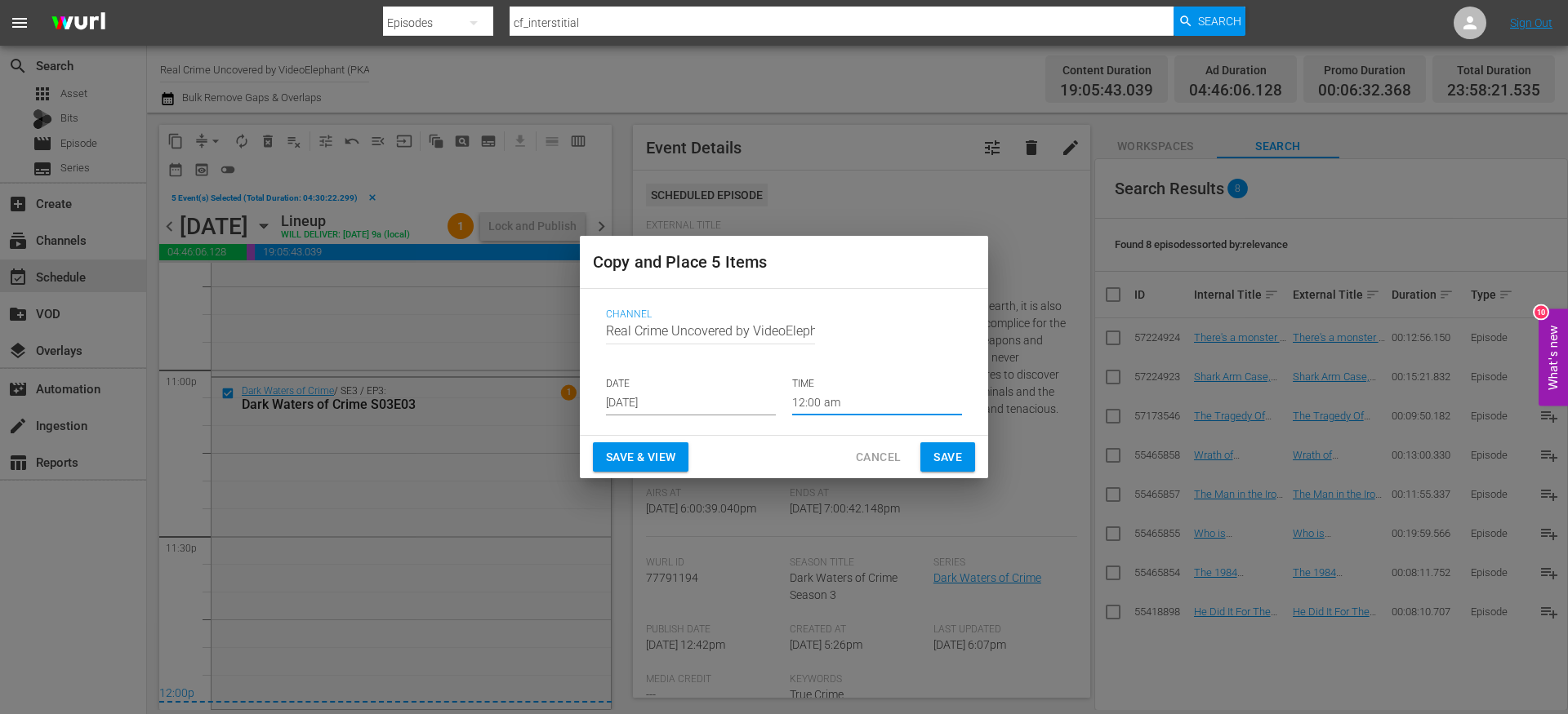
click at [940, 462] on span "Save" at bounding box center [947, 458] width 28 height 21
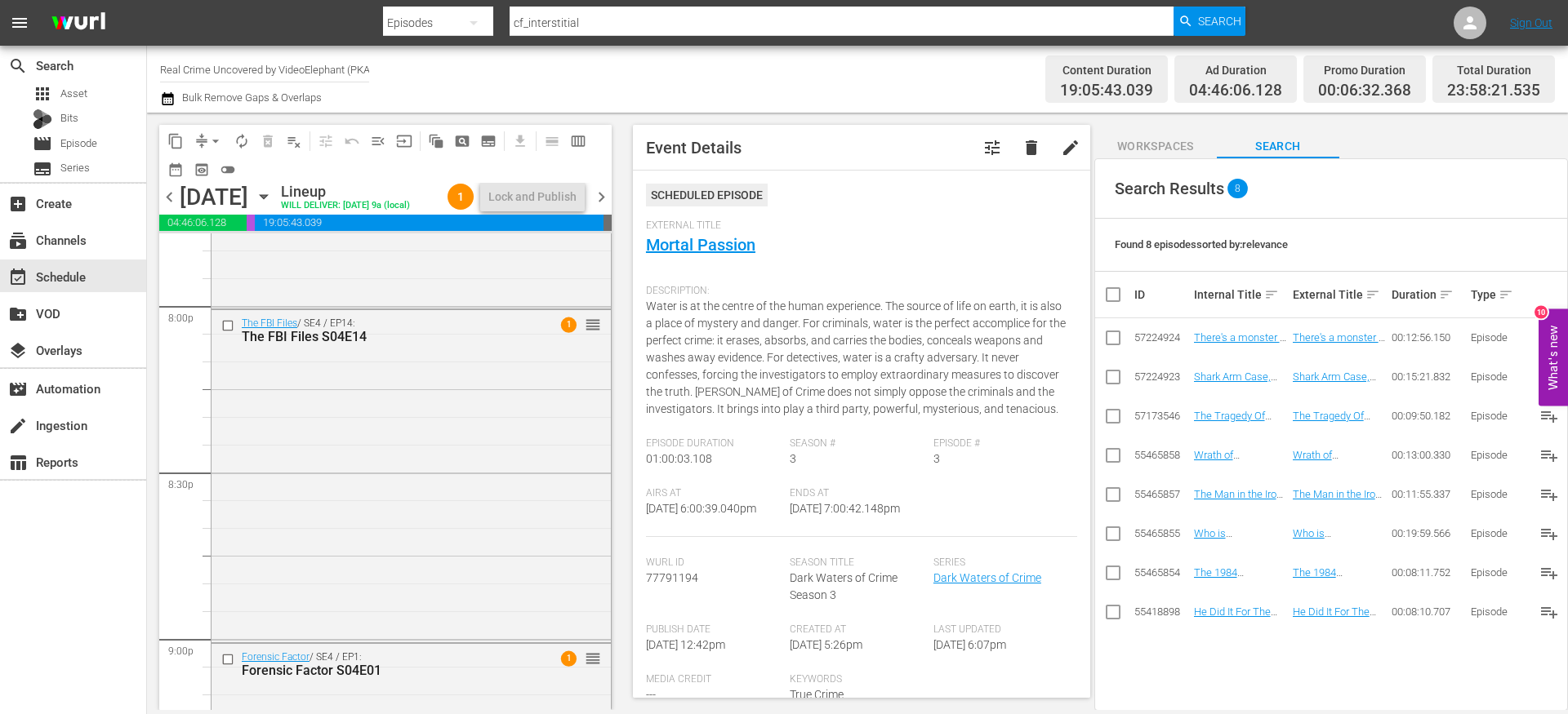
scroll to position [6228, 0]
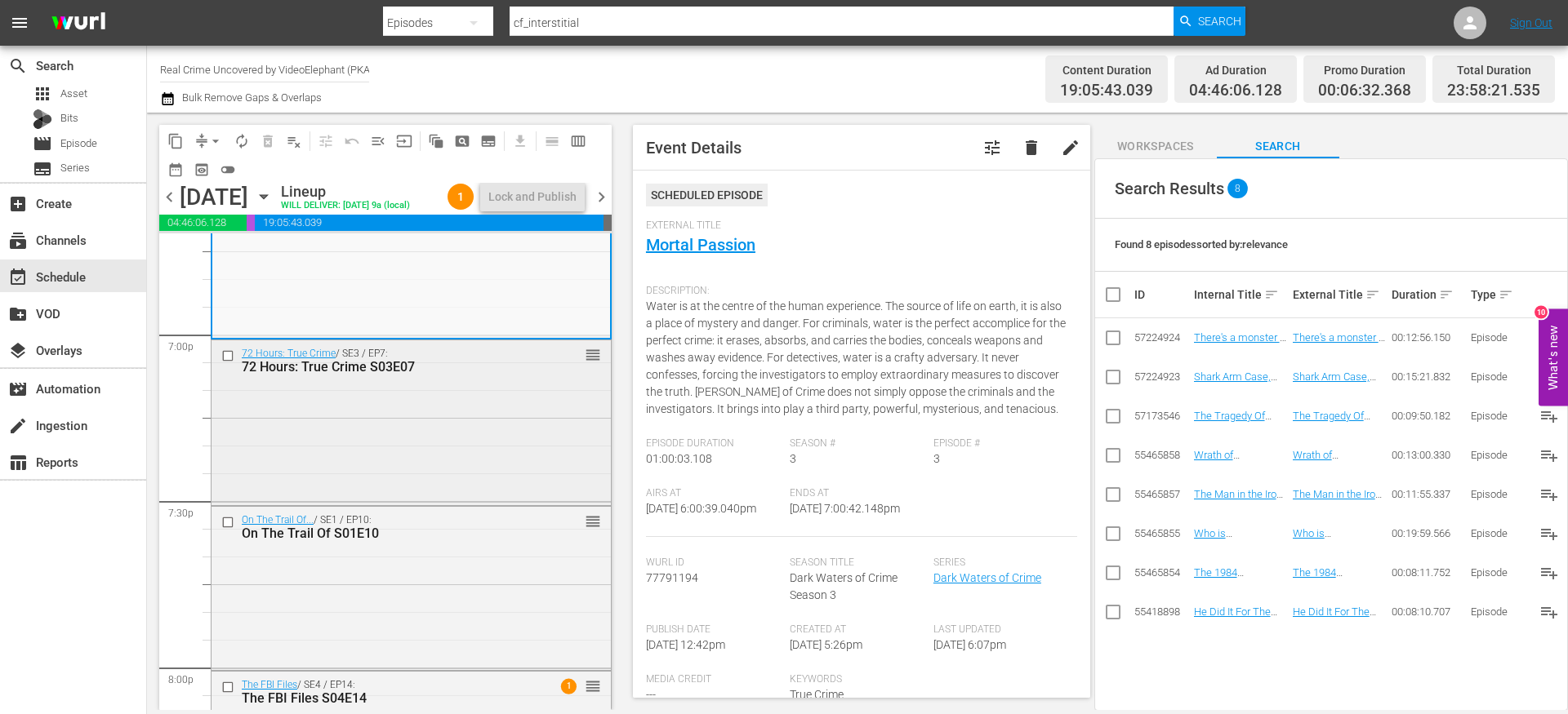
click at [227, 363] on input "checkbox" at bounding box center [230, 355] width 17 height 14
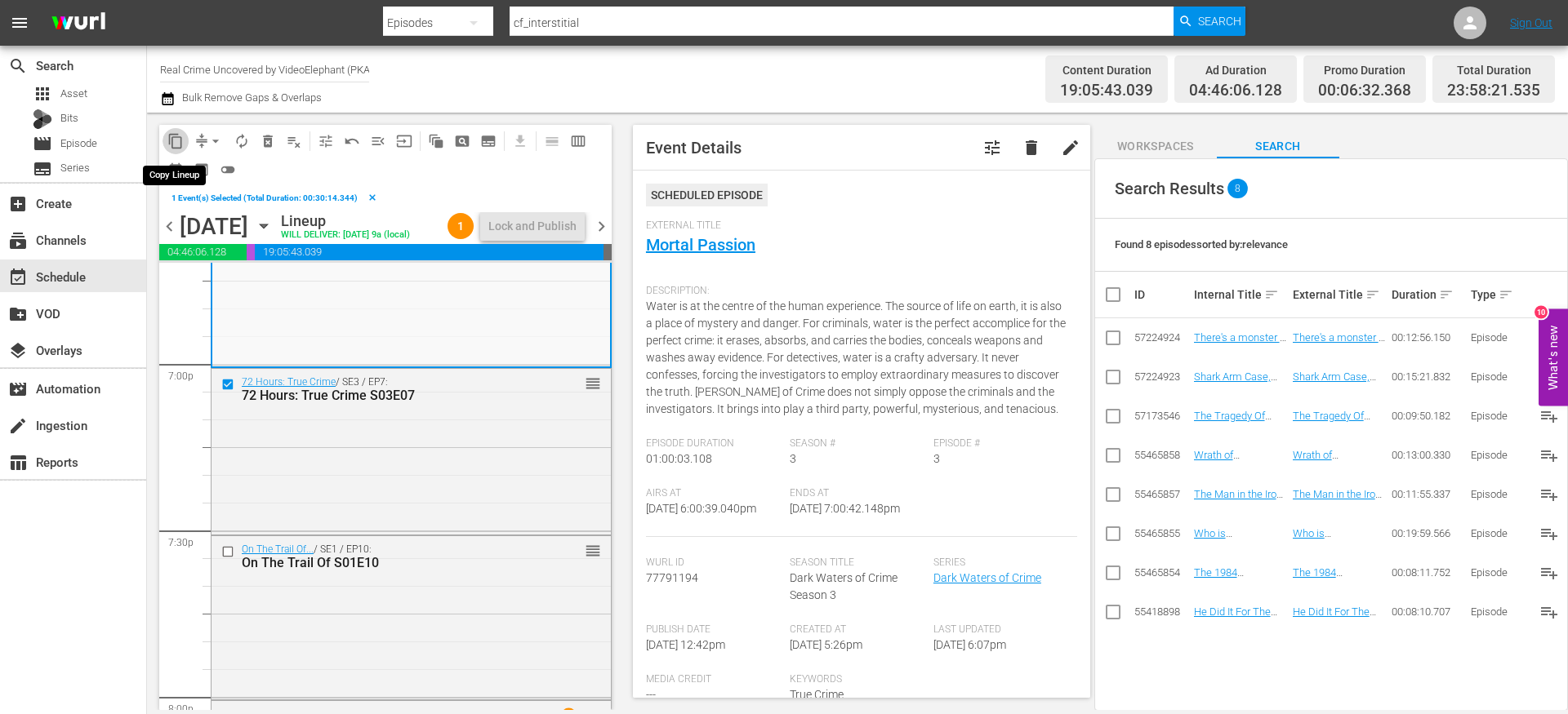
click at [178, 135] on span "content_copy" at bounding box center [175, 141] width 16 height 16
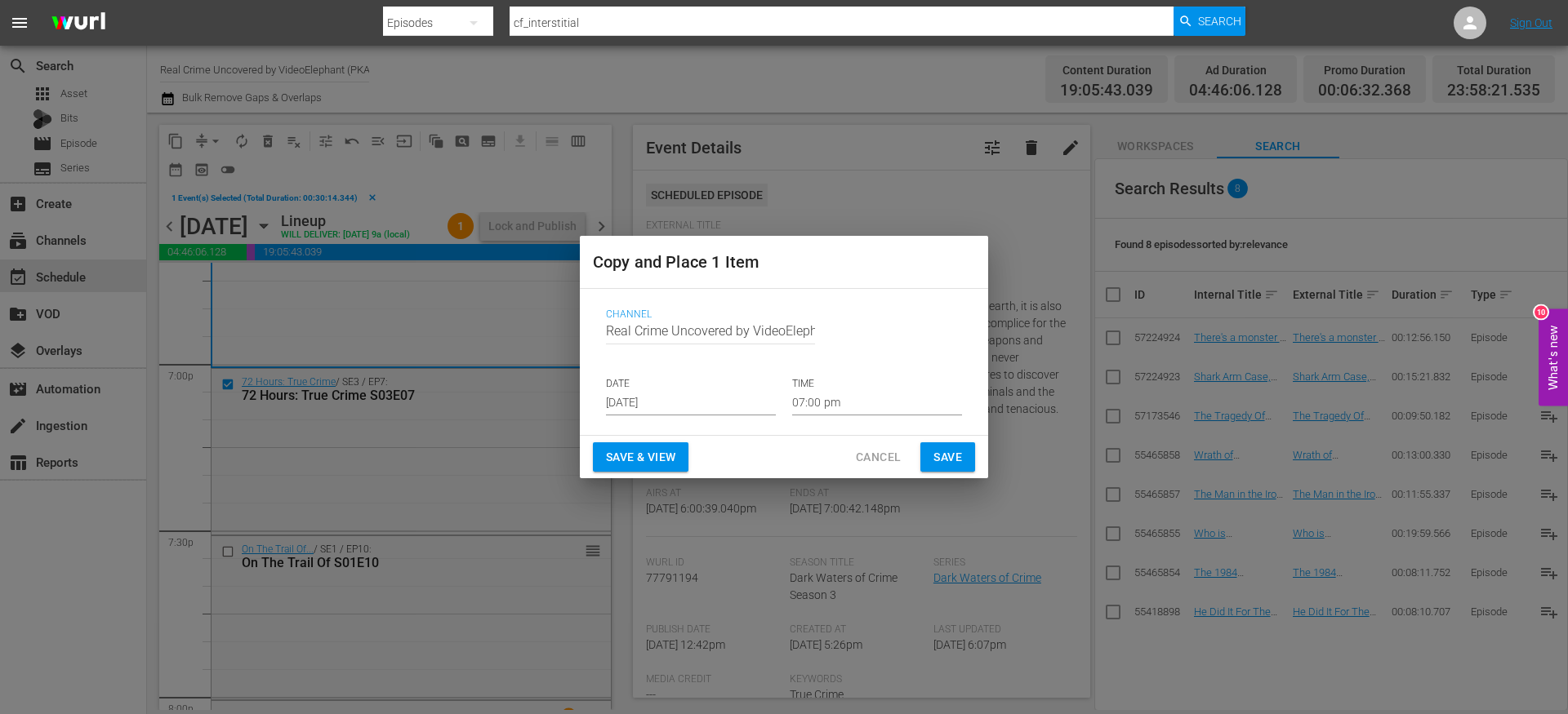
click at [719, 399] on input "[DATE]" at bounding box center [691, 403] width 170 height 24
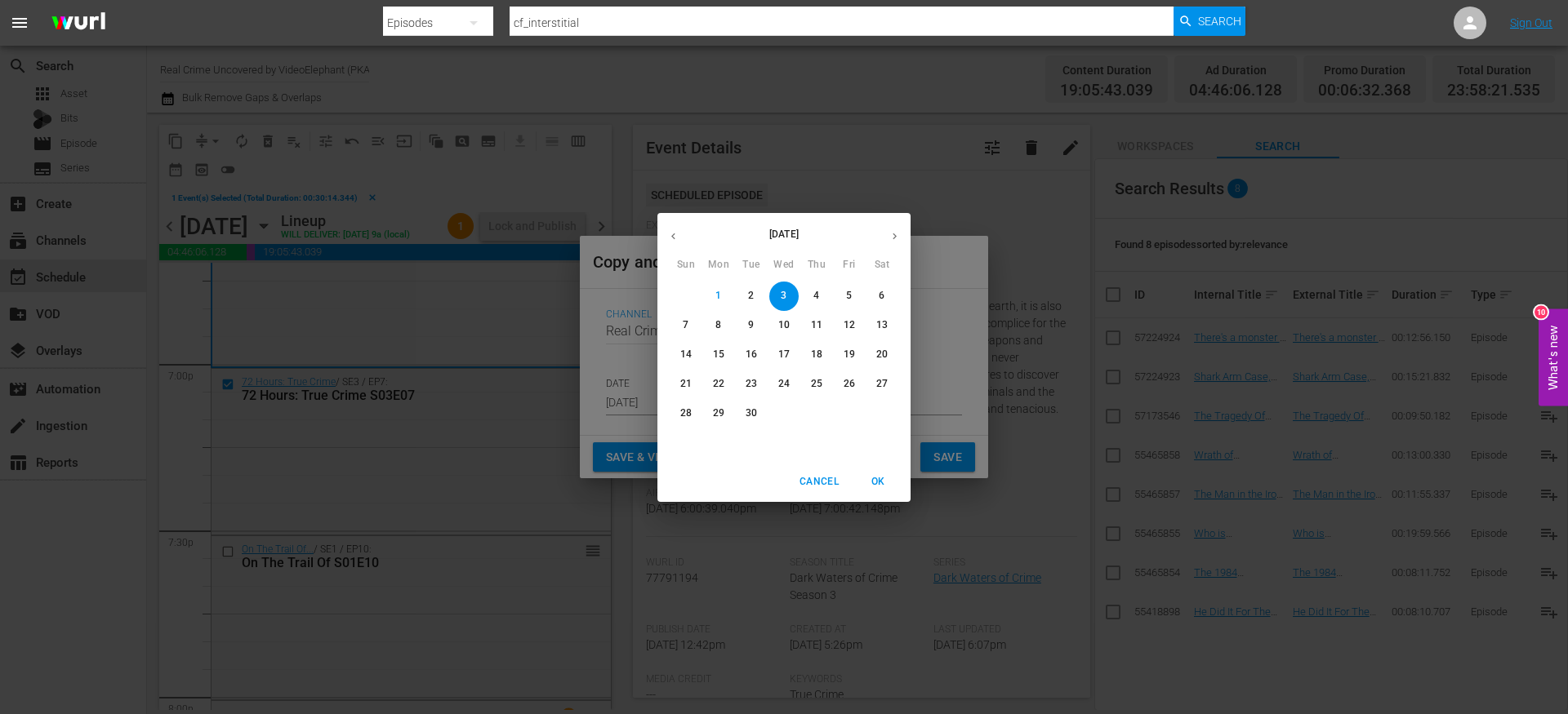
click at [845, 382] on p "26" at bounding box center [849, 383] width 11 height 14
type input "Sep 26th 2025"
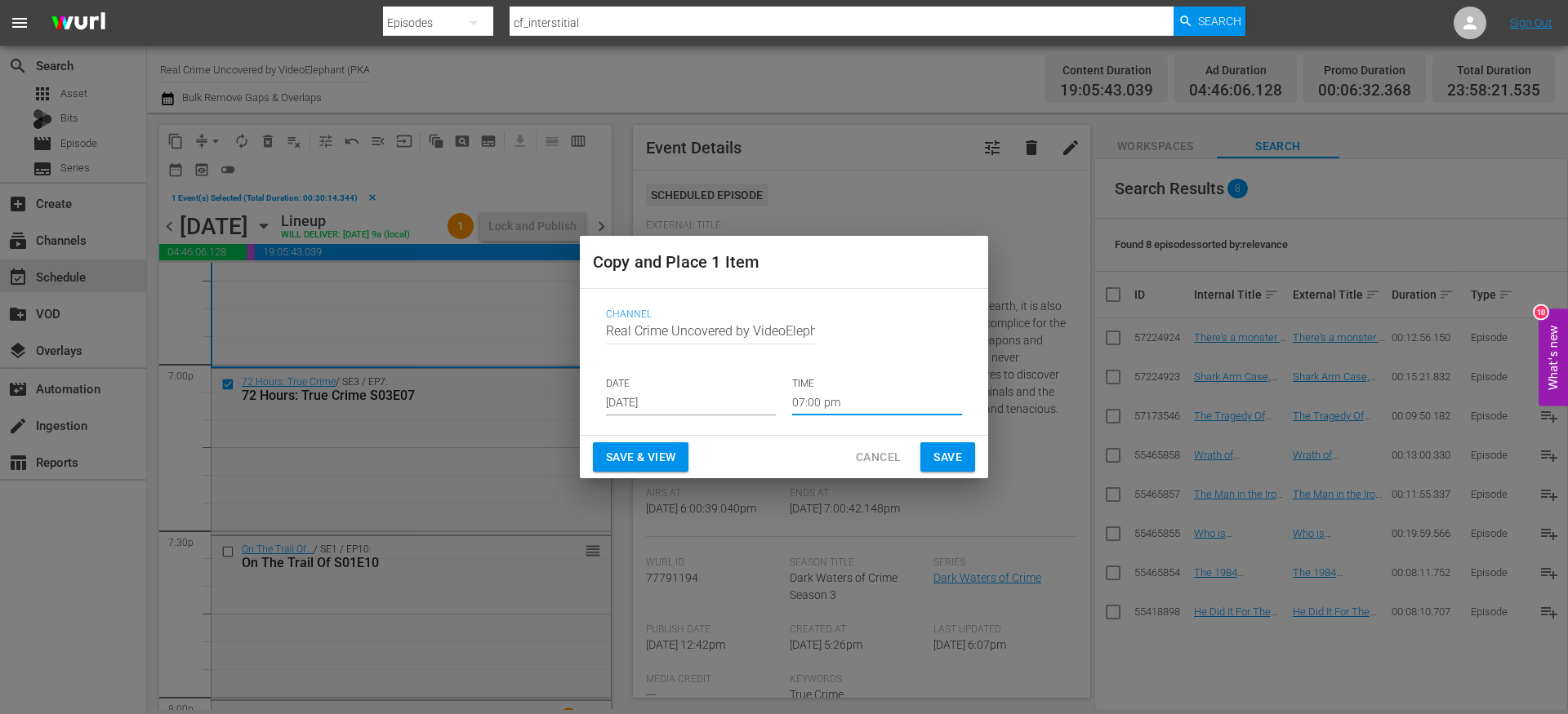
click at [835, 402] on input "07:00 pm" at bounding box center [877, 403] width 170 height 24
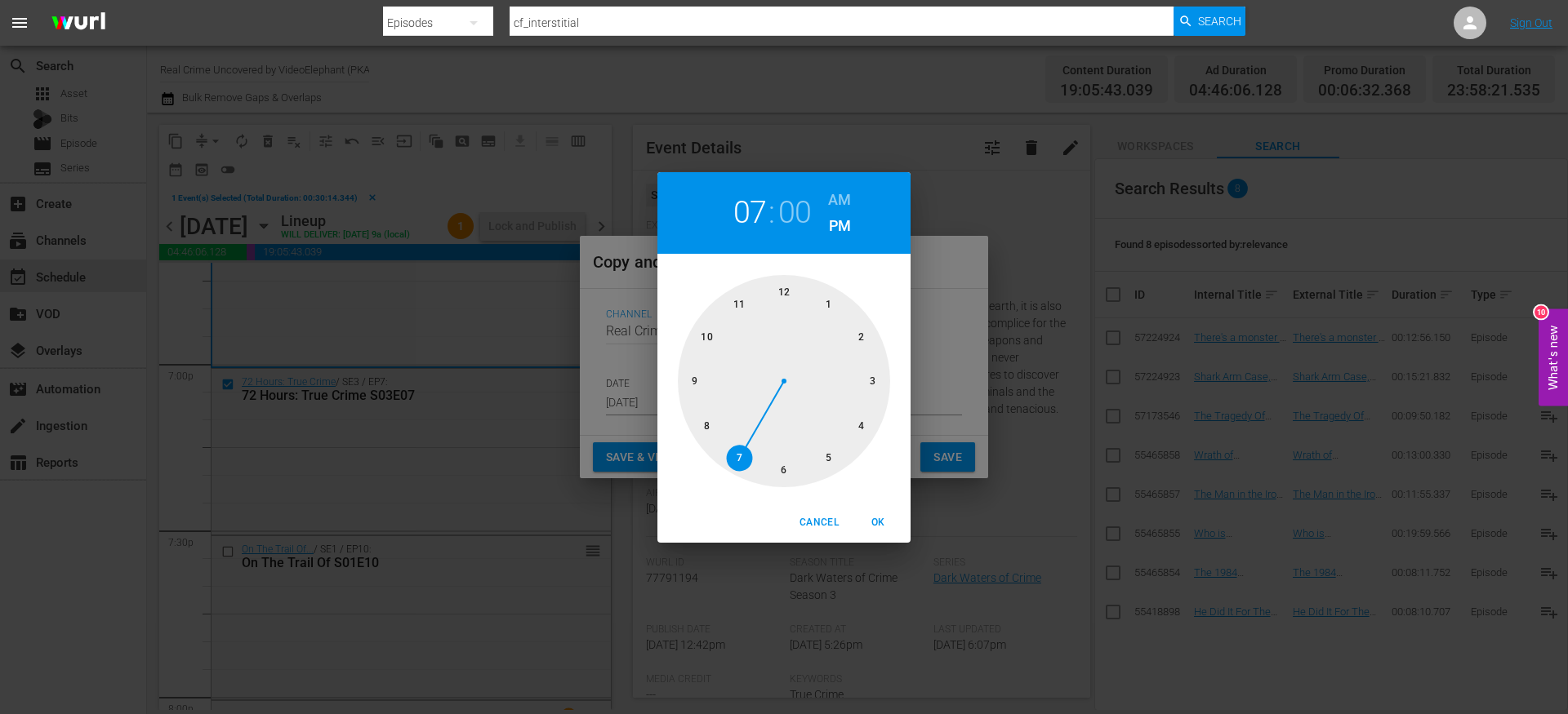
click at [861, 422] on div at bounding box center [784, 381] width 212 height 212
click at [785, 464] on div at bounding box center [784, 381] width 212 height 212
click at [834, 208] on h6 "AM" at bounding box center [839, 200] width 23 height 26
click at [886, 521] on span "OK" at bounding box center [877, 522] width 39 height 17
type input "04:30 am"
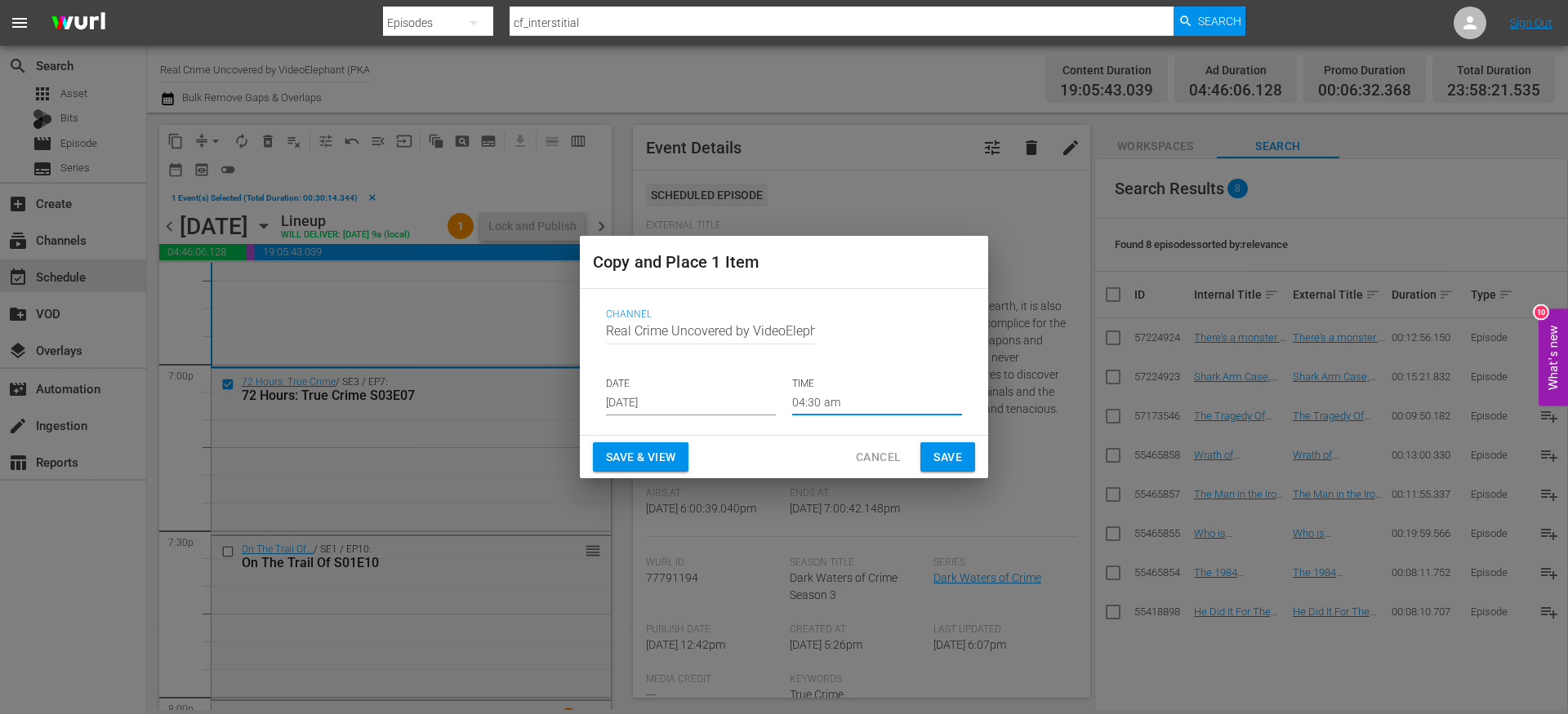
click at [944, 456] on span "Save" at bounding box center [947, 458] width 28 height 21
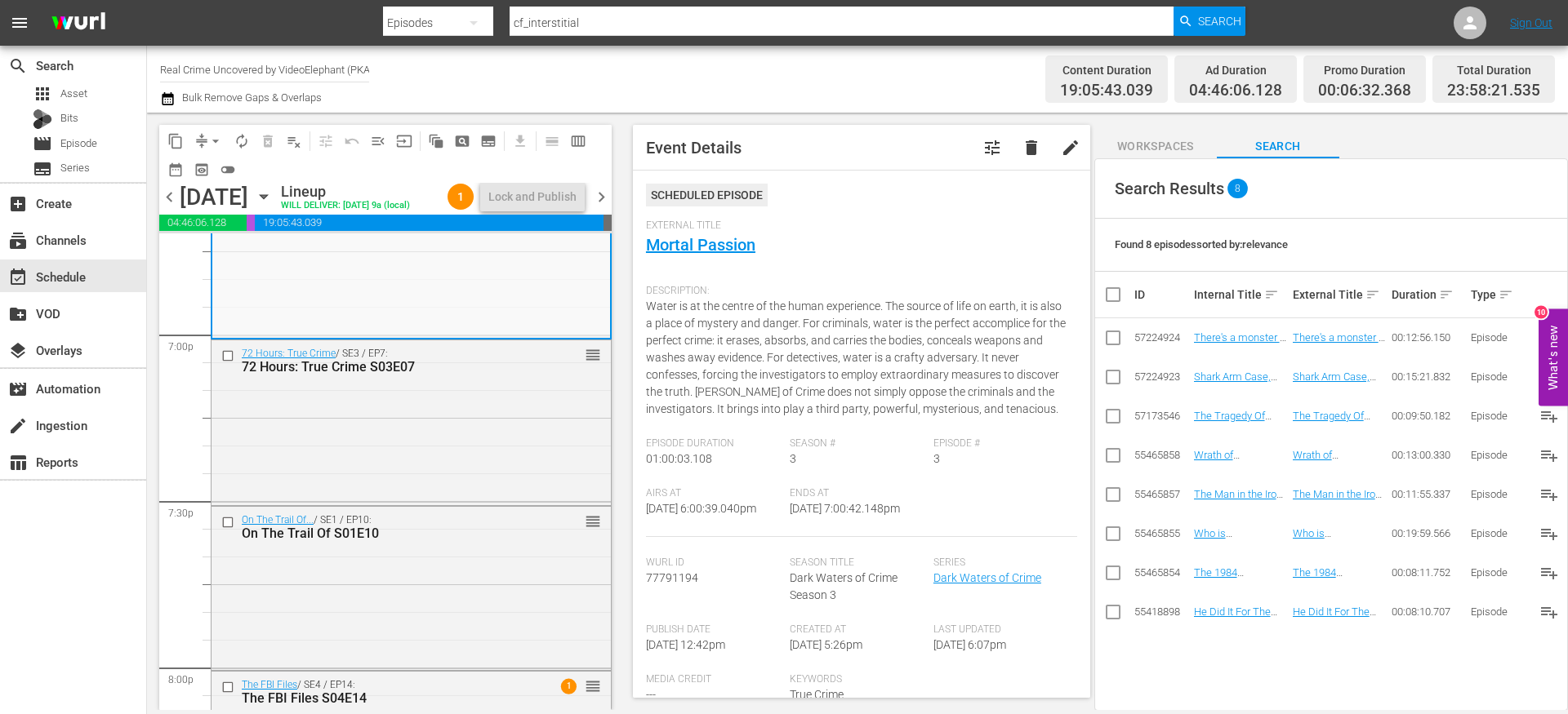
click at [169, 208] on span "chevron_left" at bounding box center [169, 197] width 21 height 21
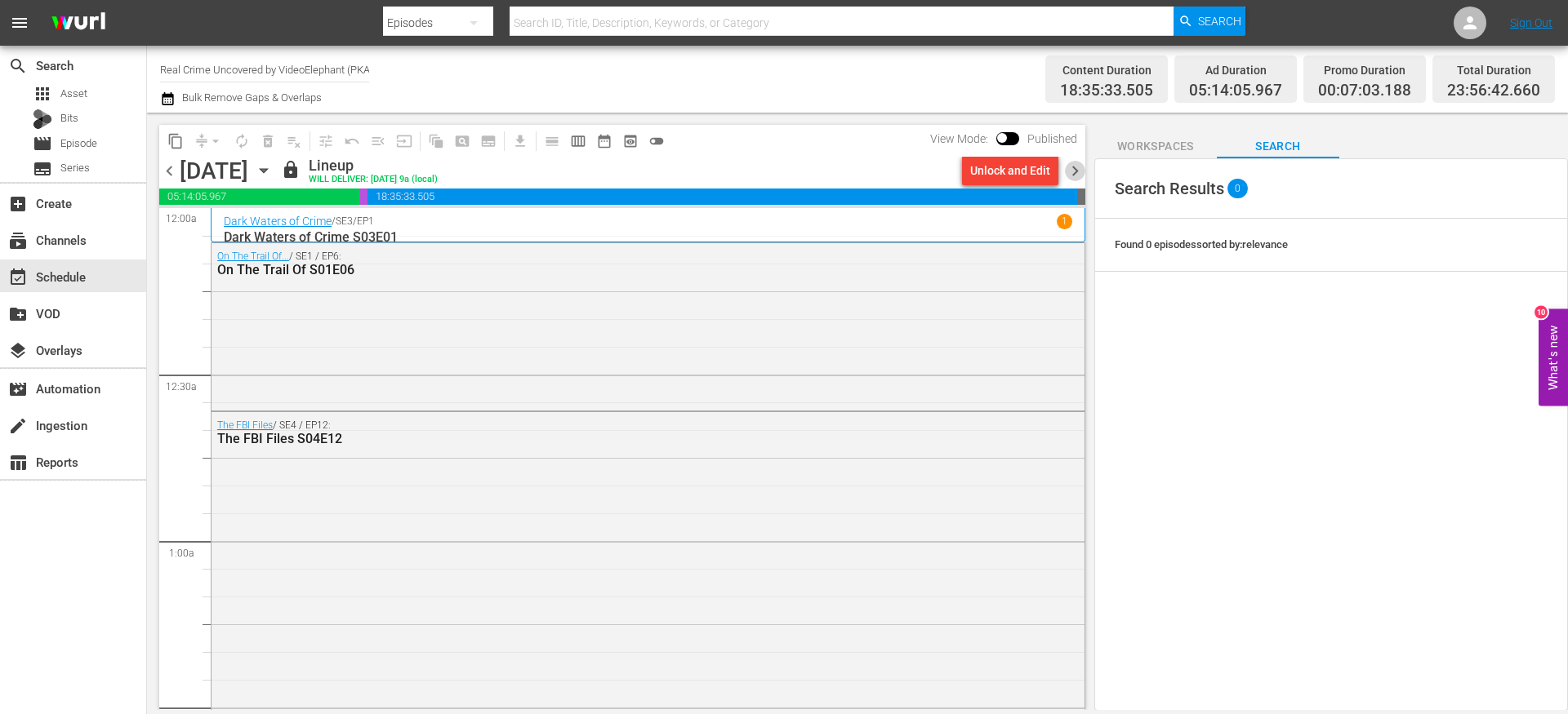
click at [1076, 171] on span "chevron_right" at bounding box center [1075, 171] width 21 height 21
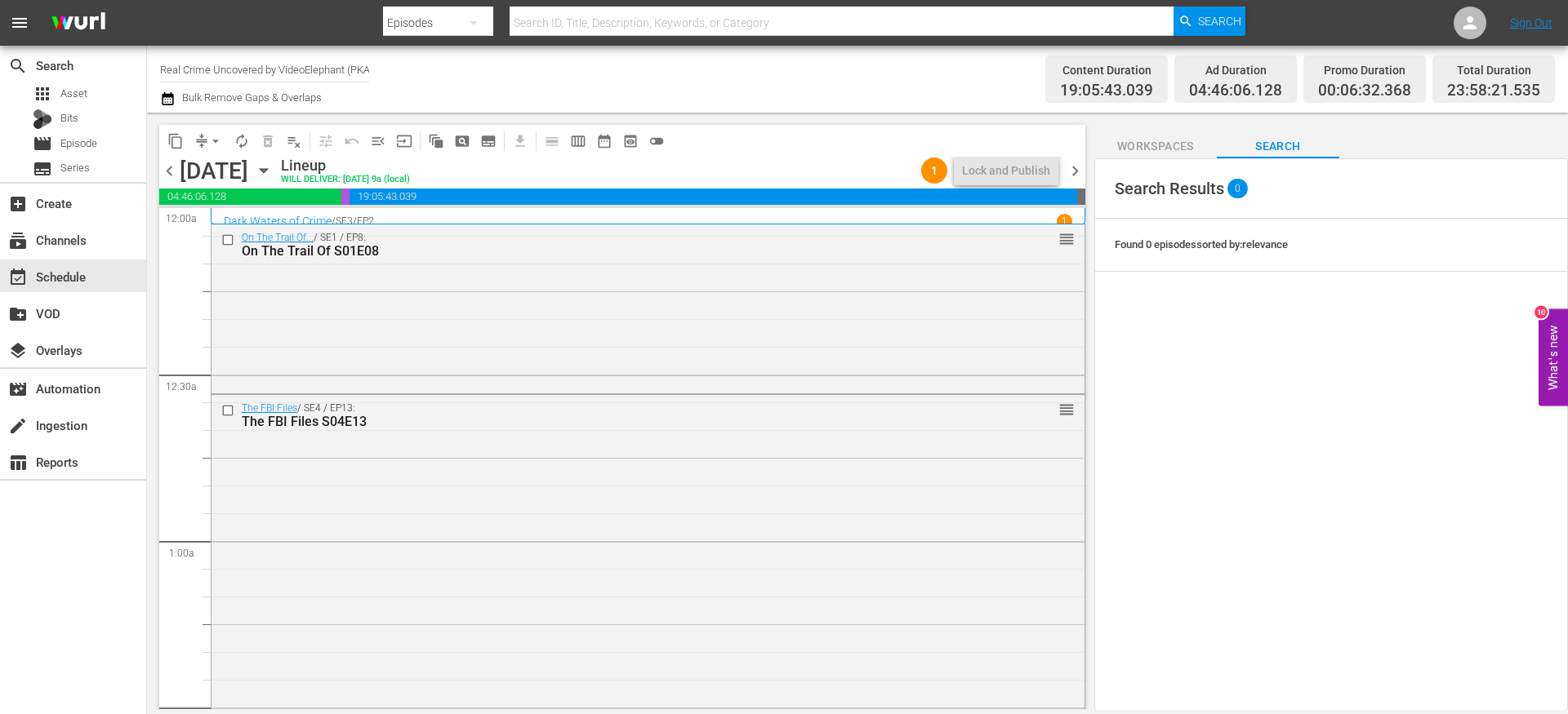
click at [1081, 171] on span "chevron_right" at bounding box center [1075, 171] width 21 height 21
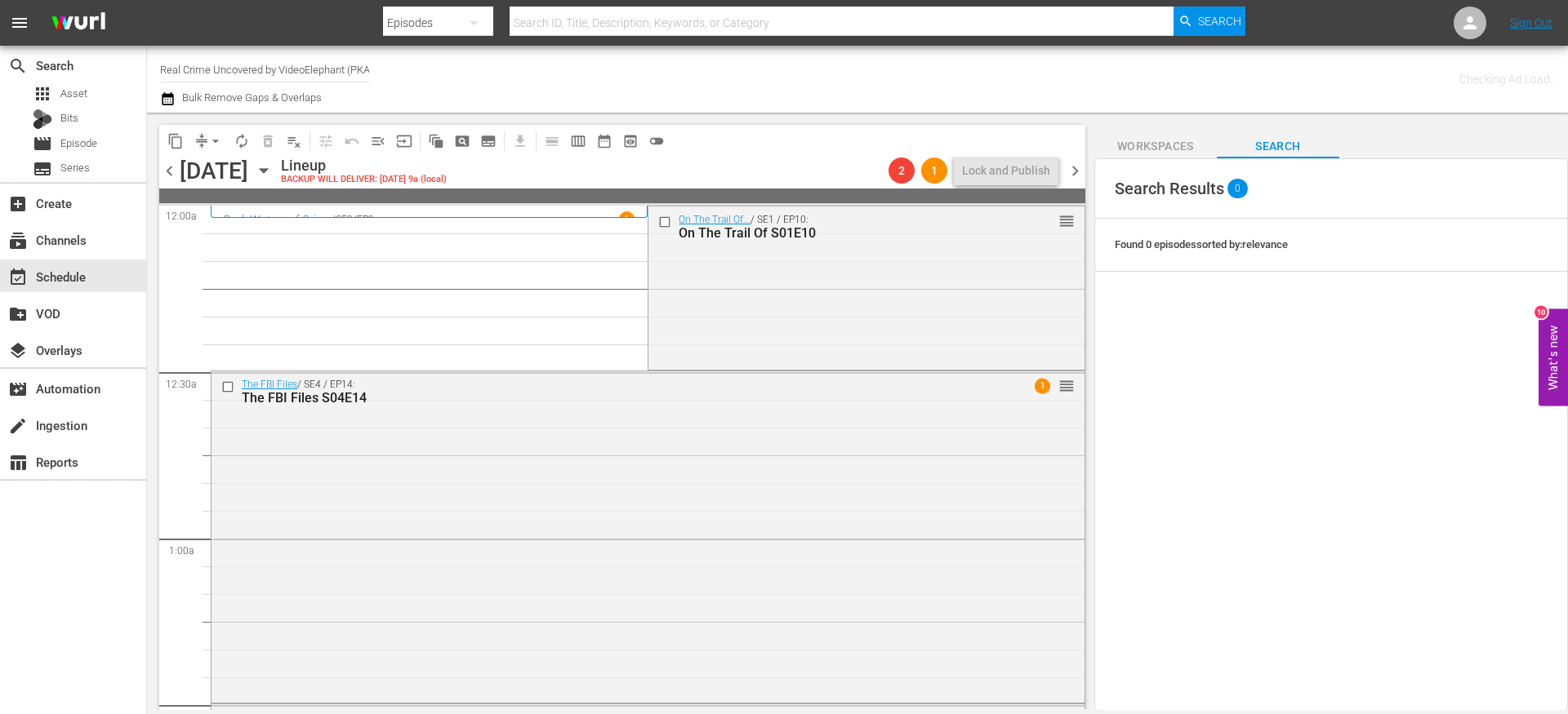
click at [173, 174] on span "chevron_left" at bounding box center [169, 171] width 21 height 21
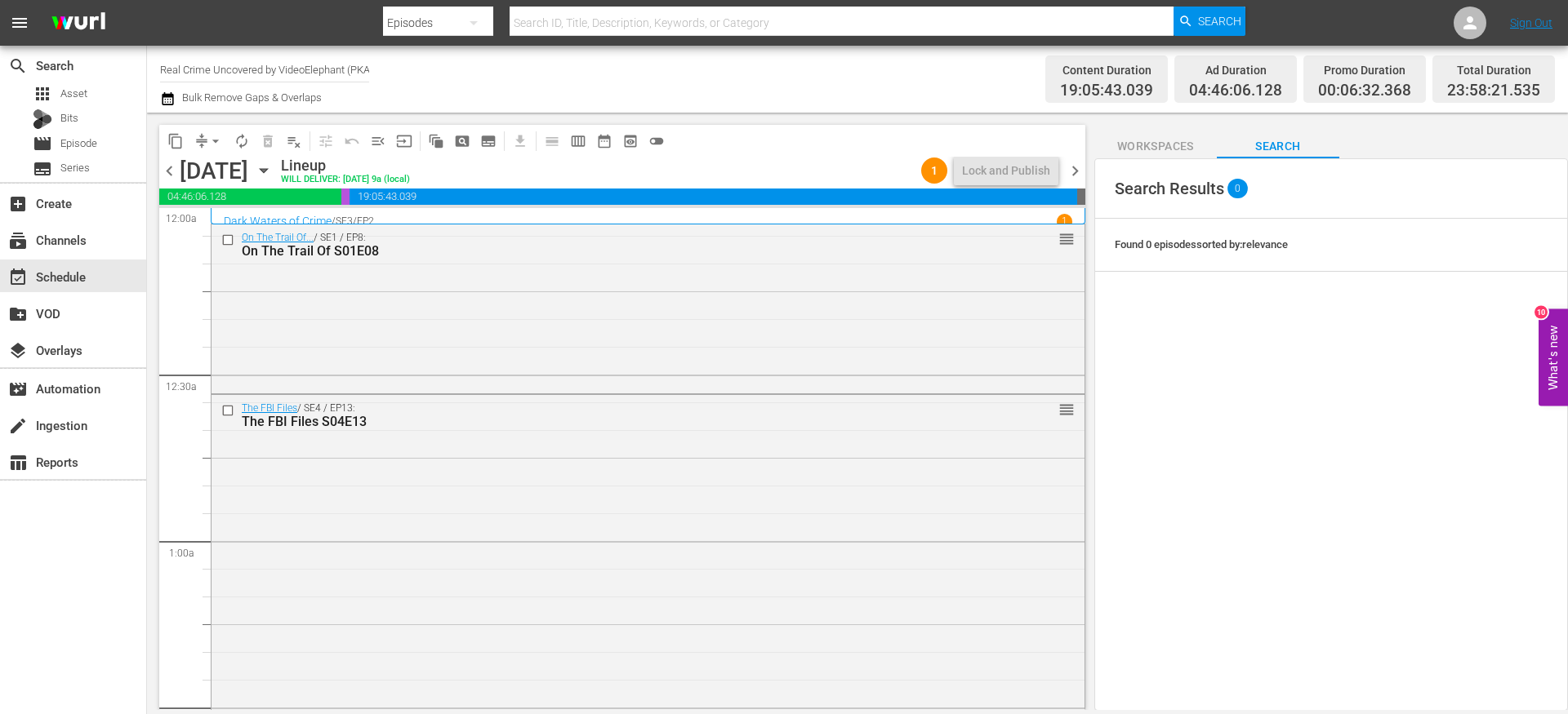
click at [1080, 166] on span "chevron_right" at bounding box center [1075, 171] width 21 height 21
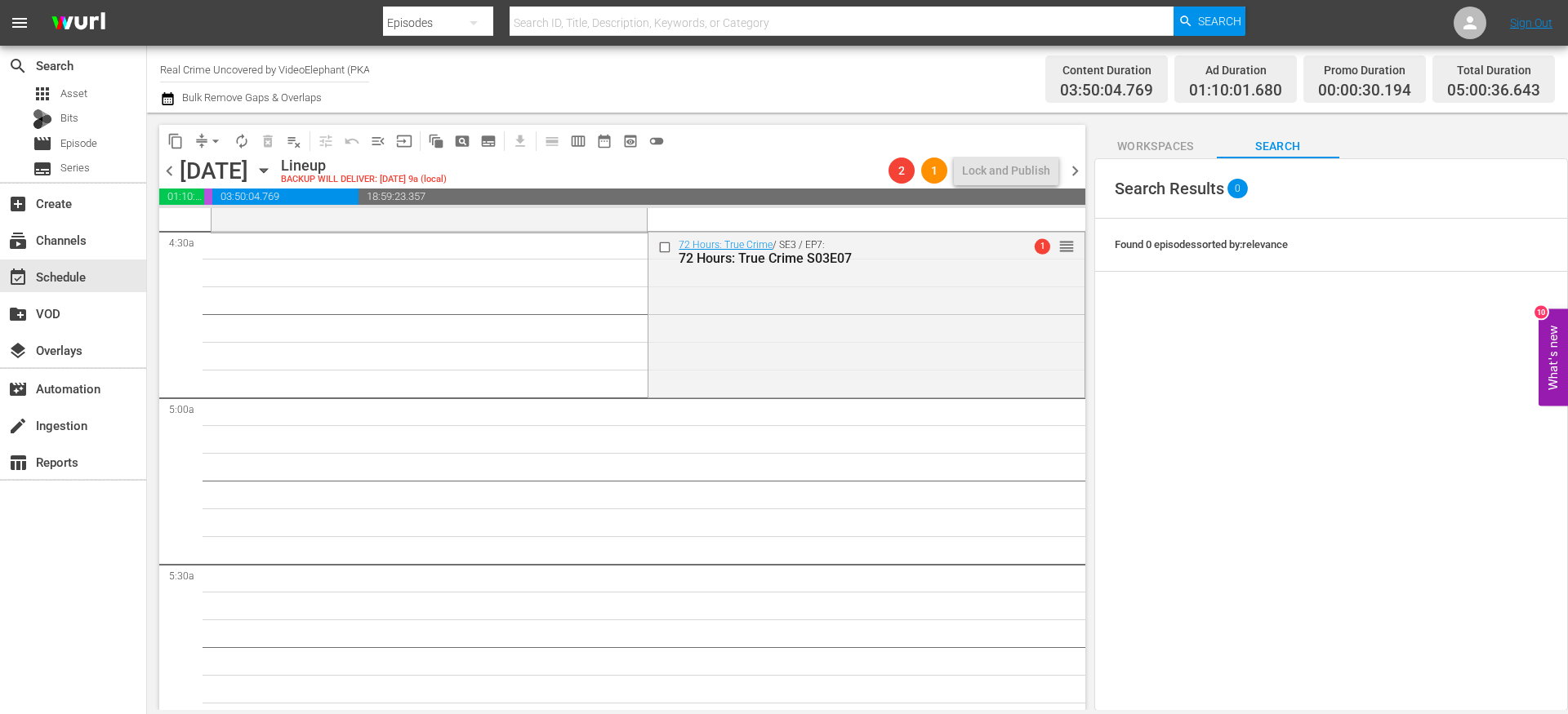
scroll to position [1469, 0]
click at [175, 147] on span "content_copy" at bounding box center [175, 141] width 16 height 16
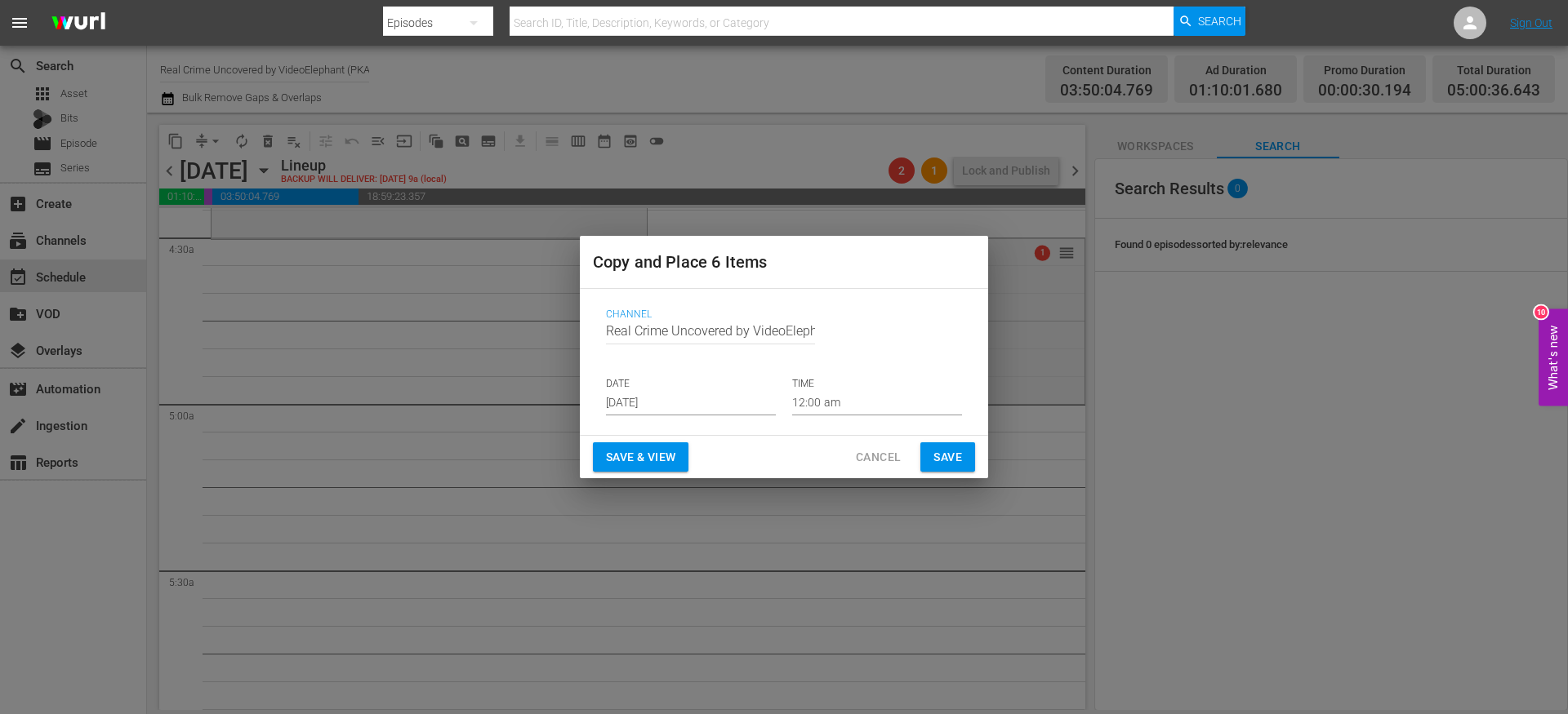
click at [691, 406] on input "[DATE]" at bounding box center [691, 403] width 170 height 24
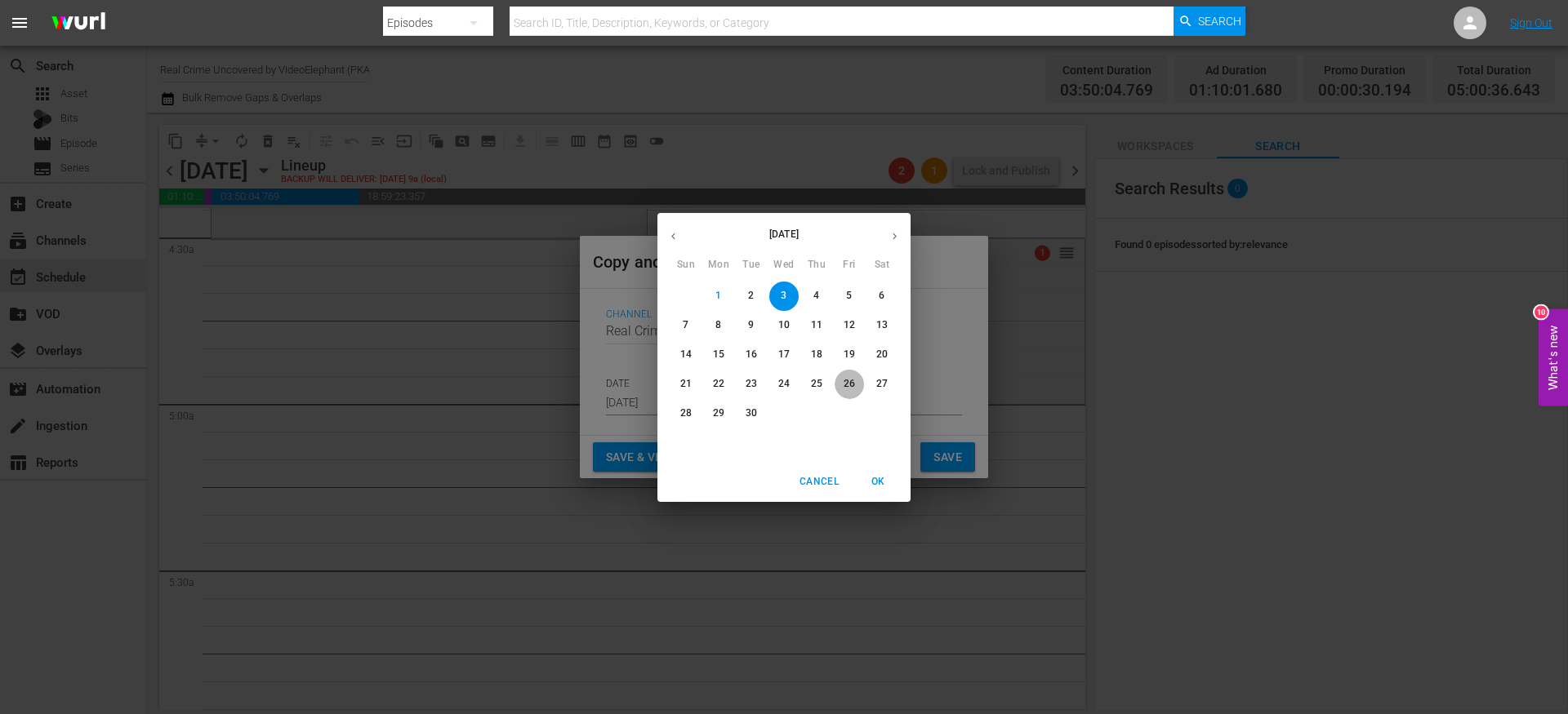
click at [840, 378] on span "26" at bounding box center [848, 383] width 29 height 14
type input "Sep 26th 2025"
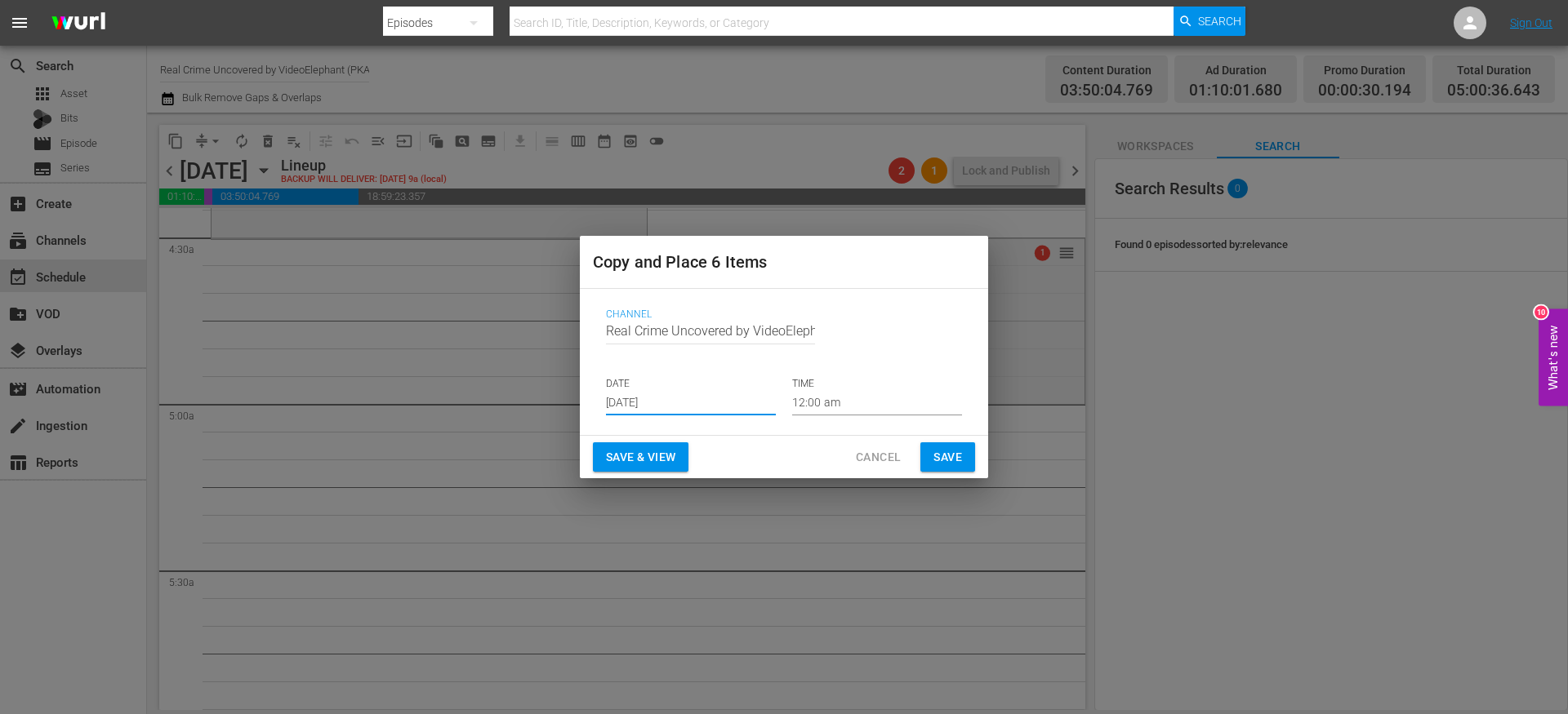
click at [814, 405] on input "12:00 am" at bounding box center [877, 403] width 170 height 24
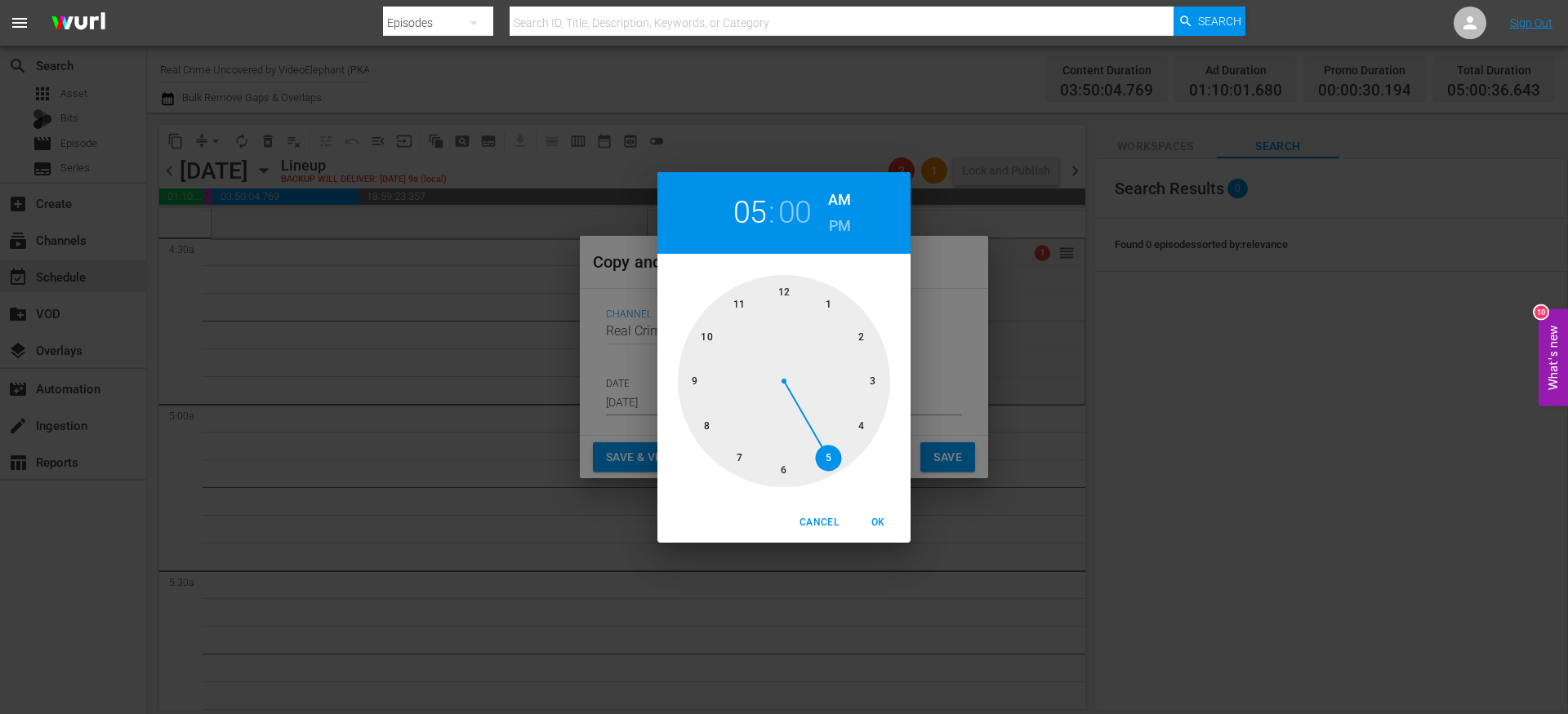
click at [830, 453] on div at bounding box center [784, 381] width 212 height 212
click at [884, 518] on span "OK" at bounding box center [877, 522] width 39 height 17
type input "05:00 am"
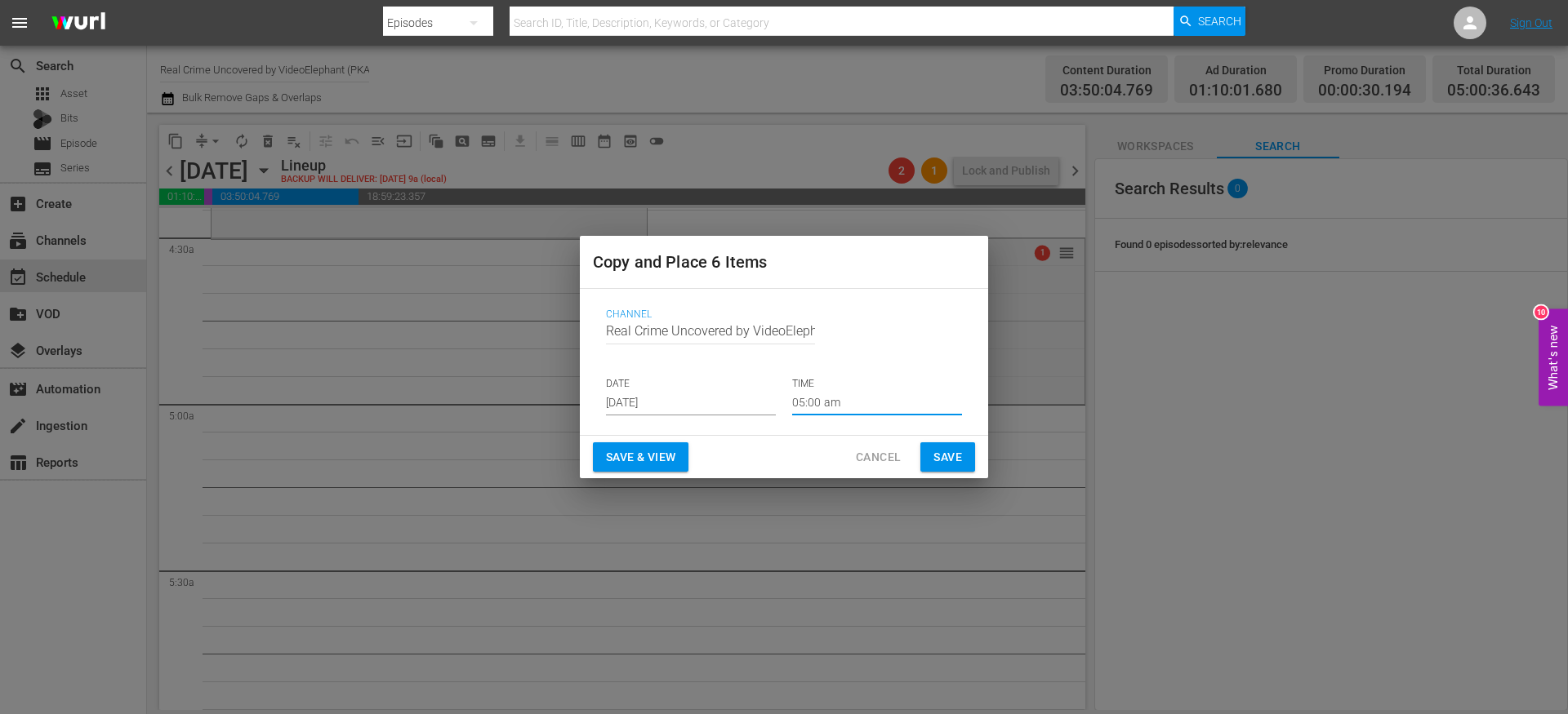
click at [948, 454] on span "Save" at bounding box center [947, 458] width 28 height 21
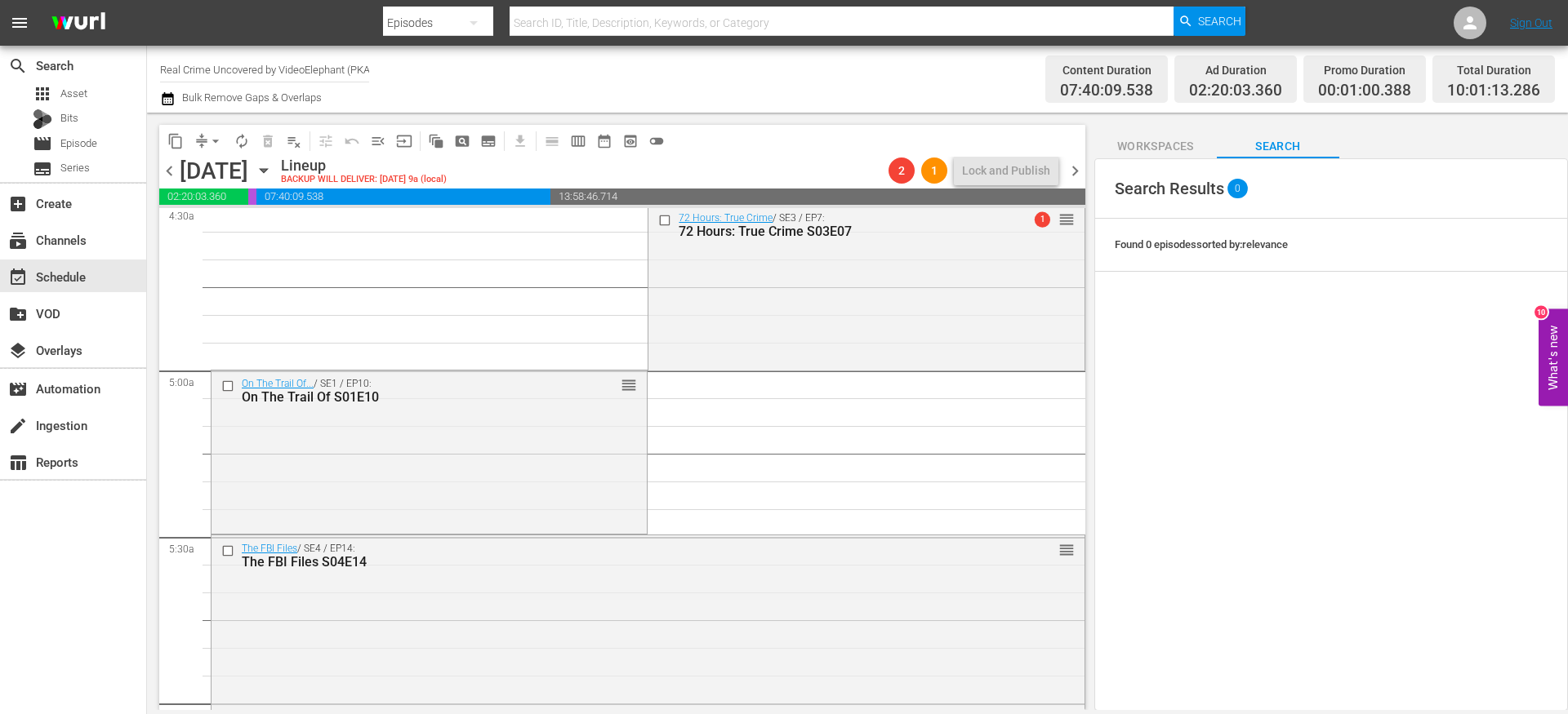
scroll to position [1499, 0]
click at [225, 389] on input "checkbox" at bounding box center [230, 390] width 17 height 14
click at [227, 553] on input "checkbox" at bounding box center [230, 555] width 17 height 14
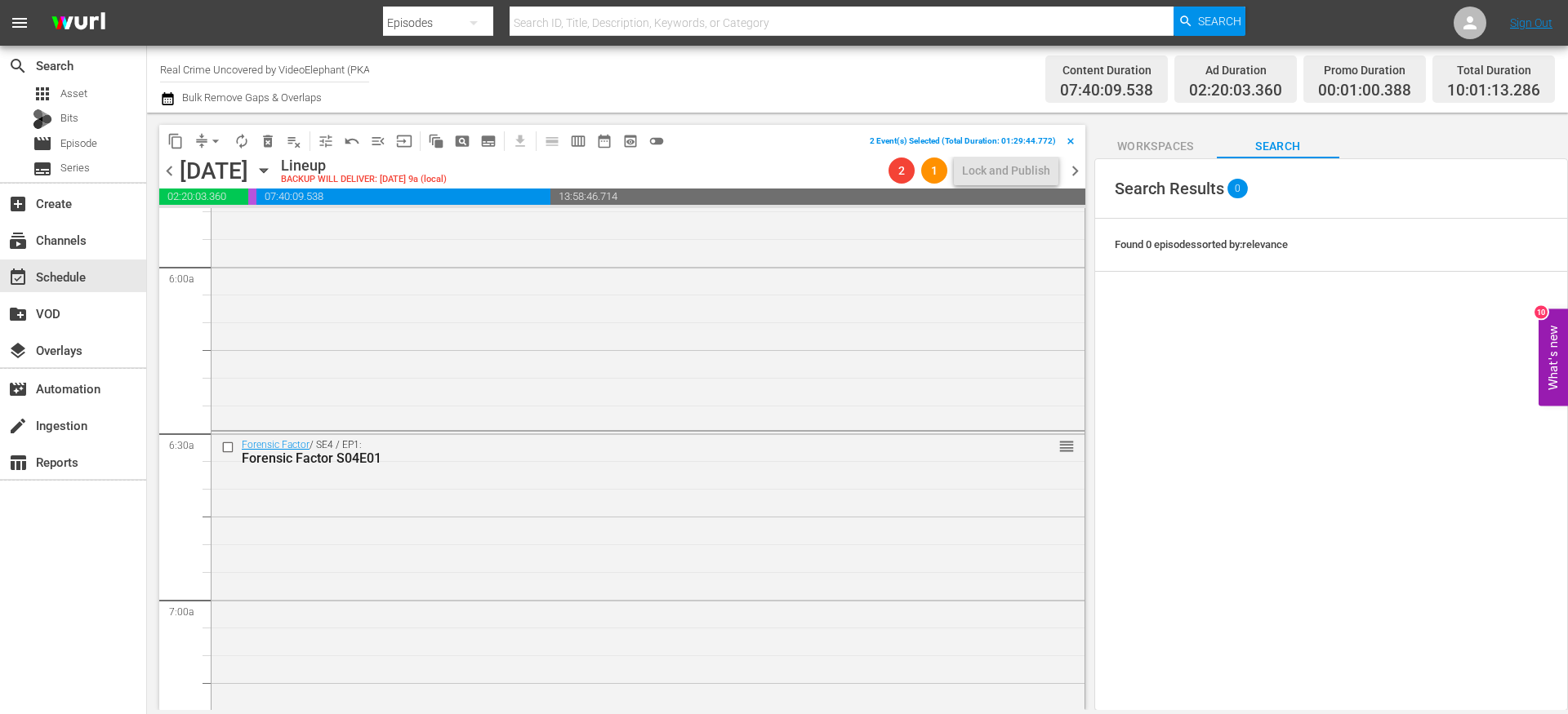
scroll to position [2049, 0]
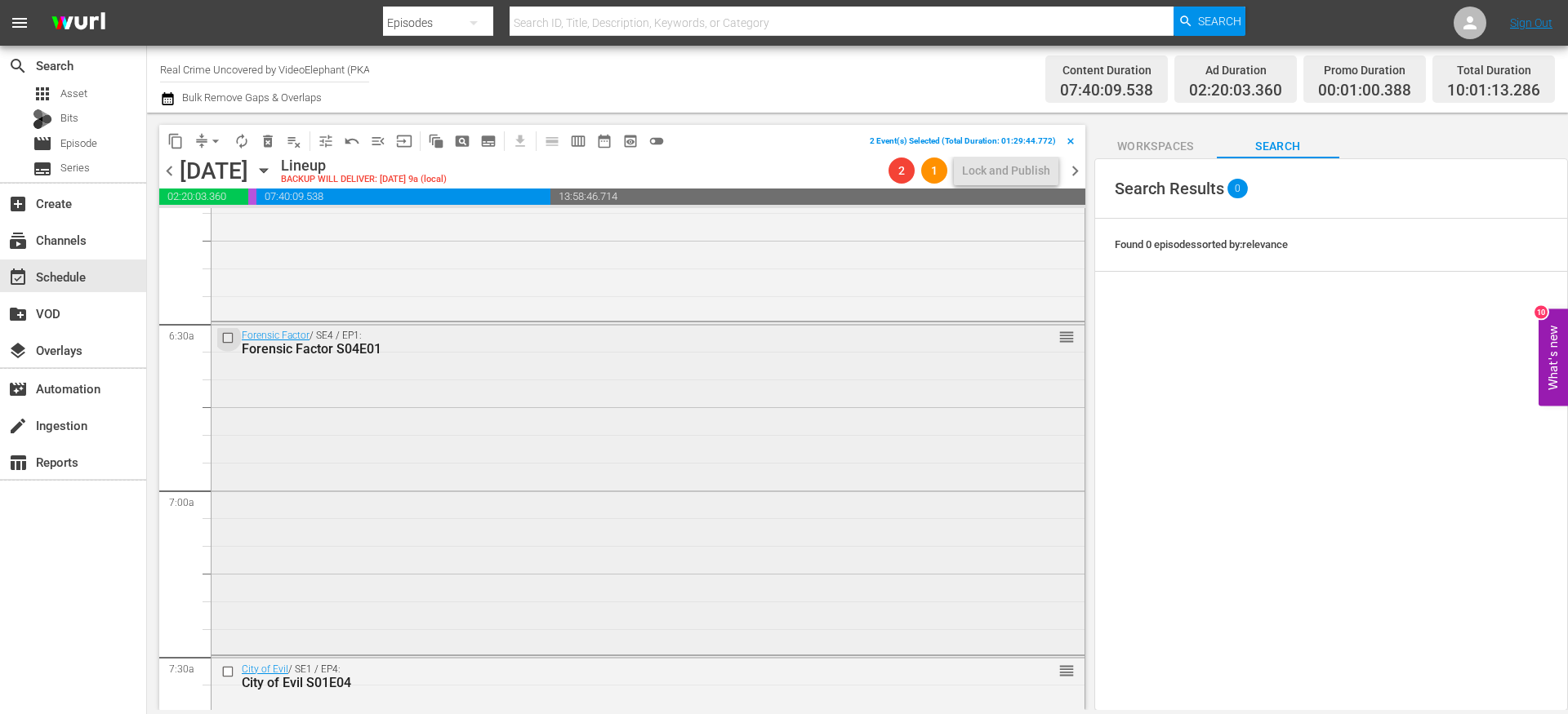
click at [224, 340] on input "checkbox" at bounding box center [230, 338] width 17 height 14
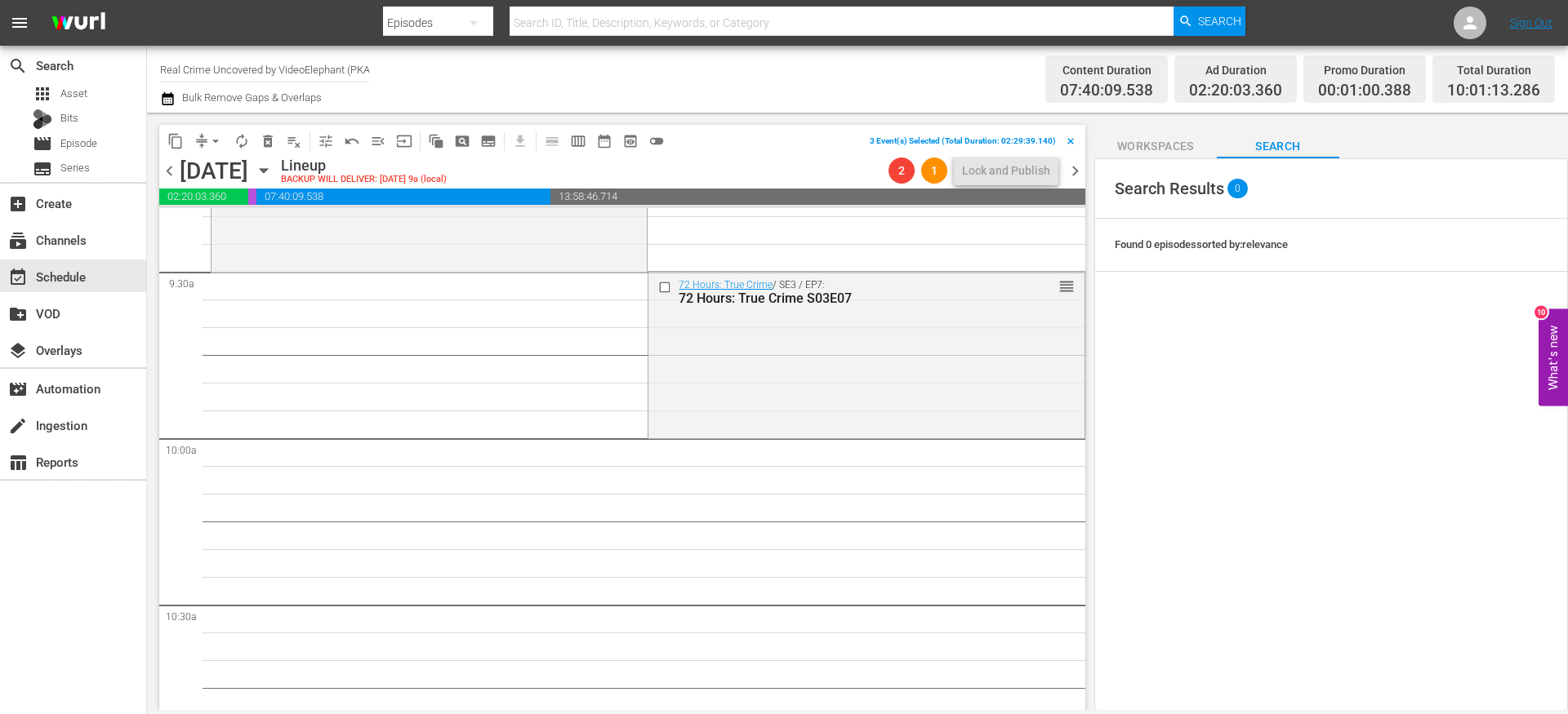
scroll to position [3115, 0]
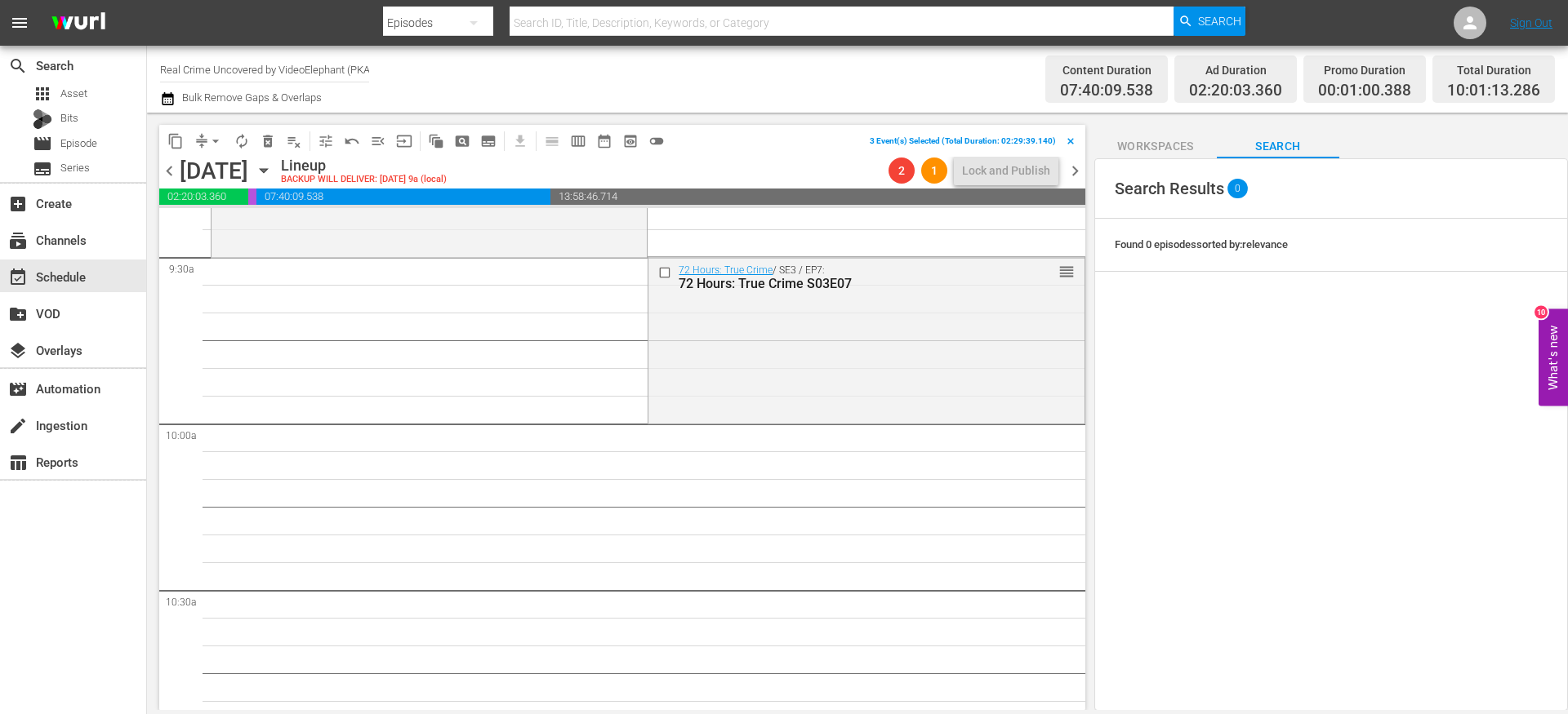
click at [171, 136] on span "content_copy" at bounding box center [175, 141] width 16 height 16
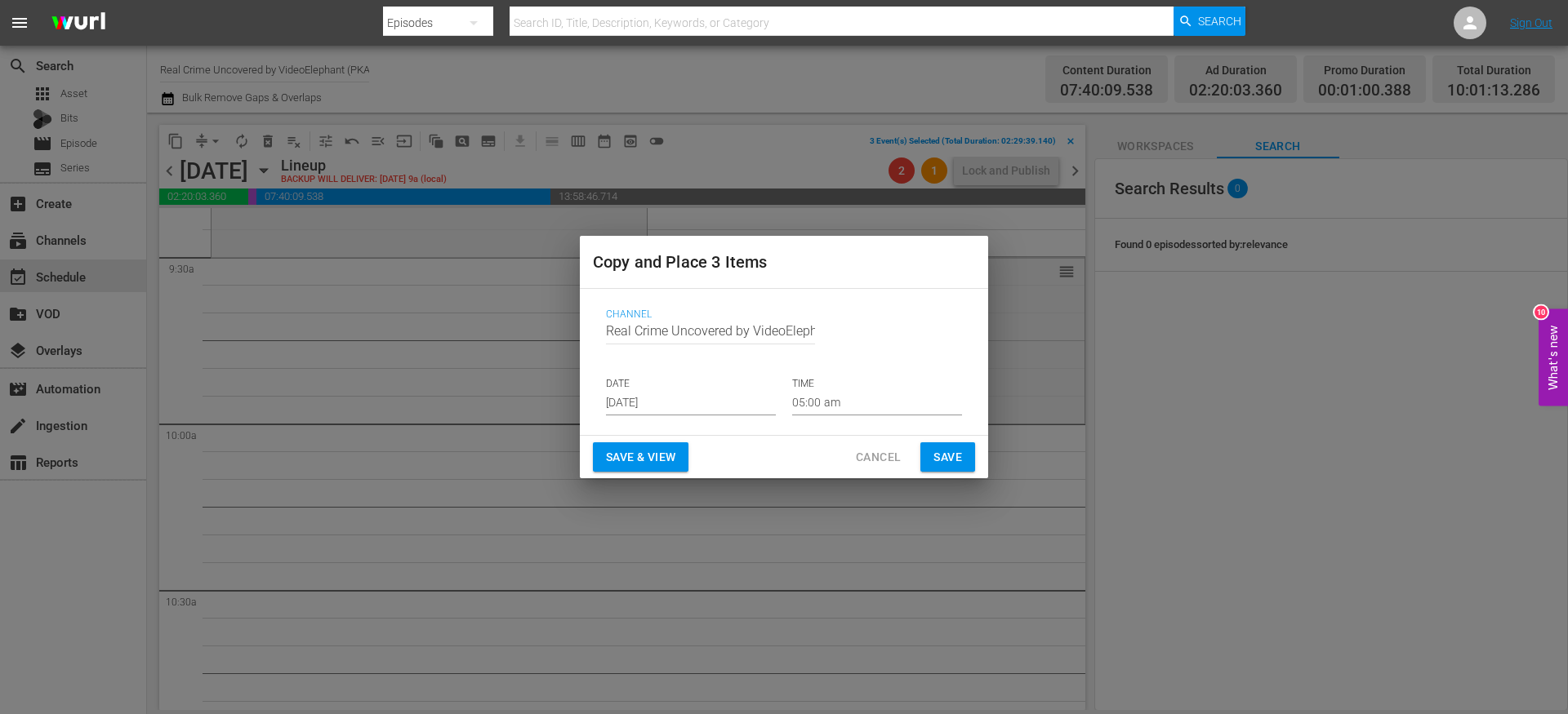
click at [654, 409] on input "[DATE]" at bounding box center [691, 403] width 170 height 24
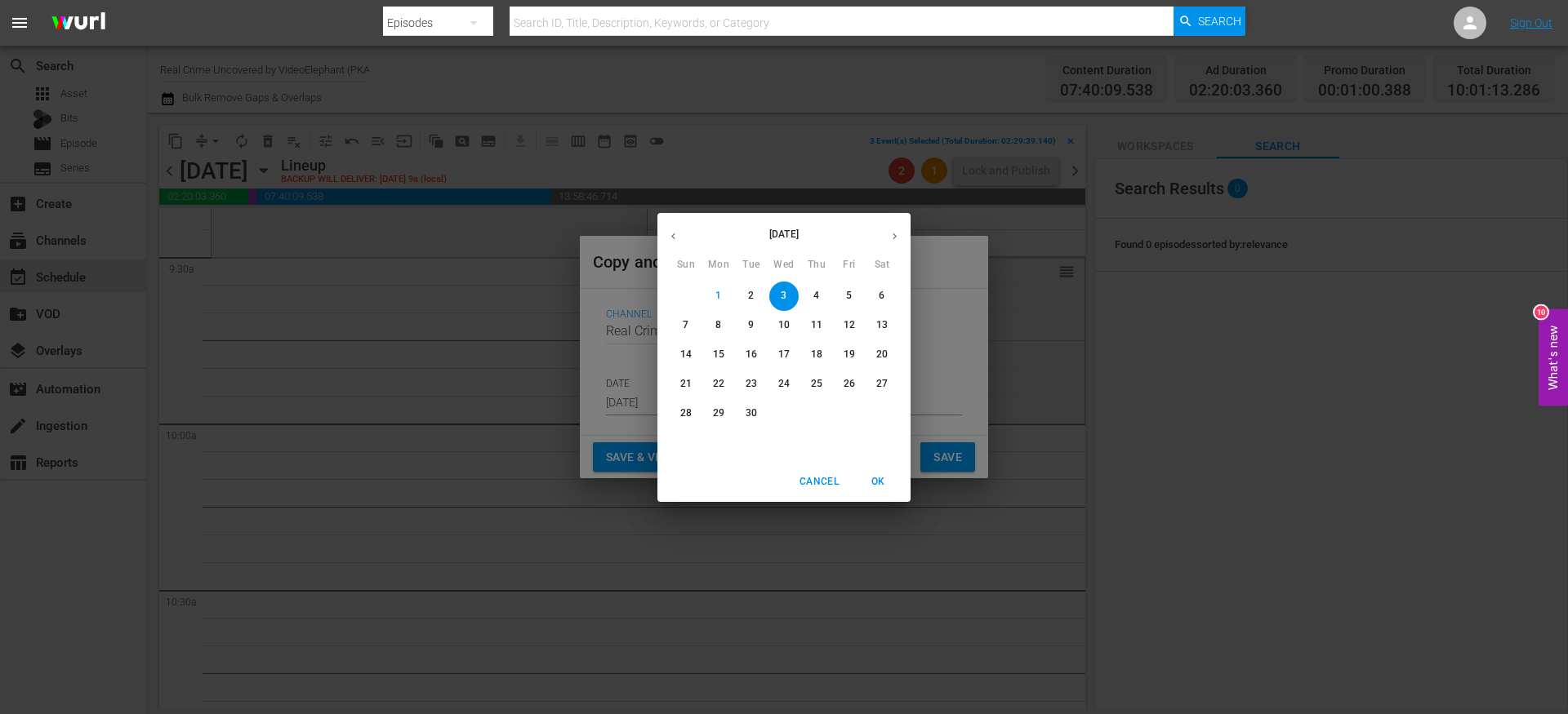
click at [851, 389] on p "26" at bounding box center [849, 383] width 11 height 14
type input "Sep 26th 2025"
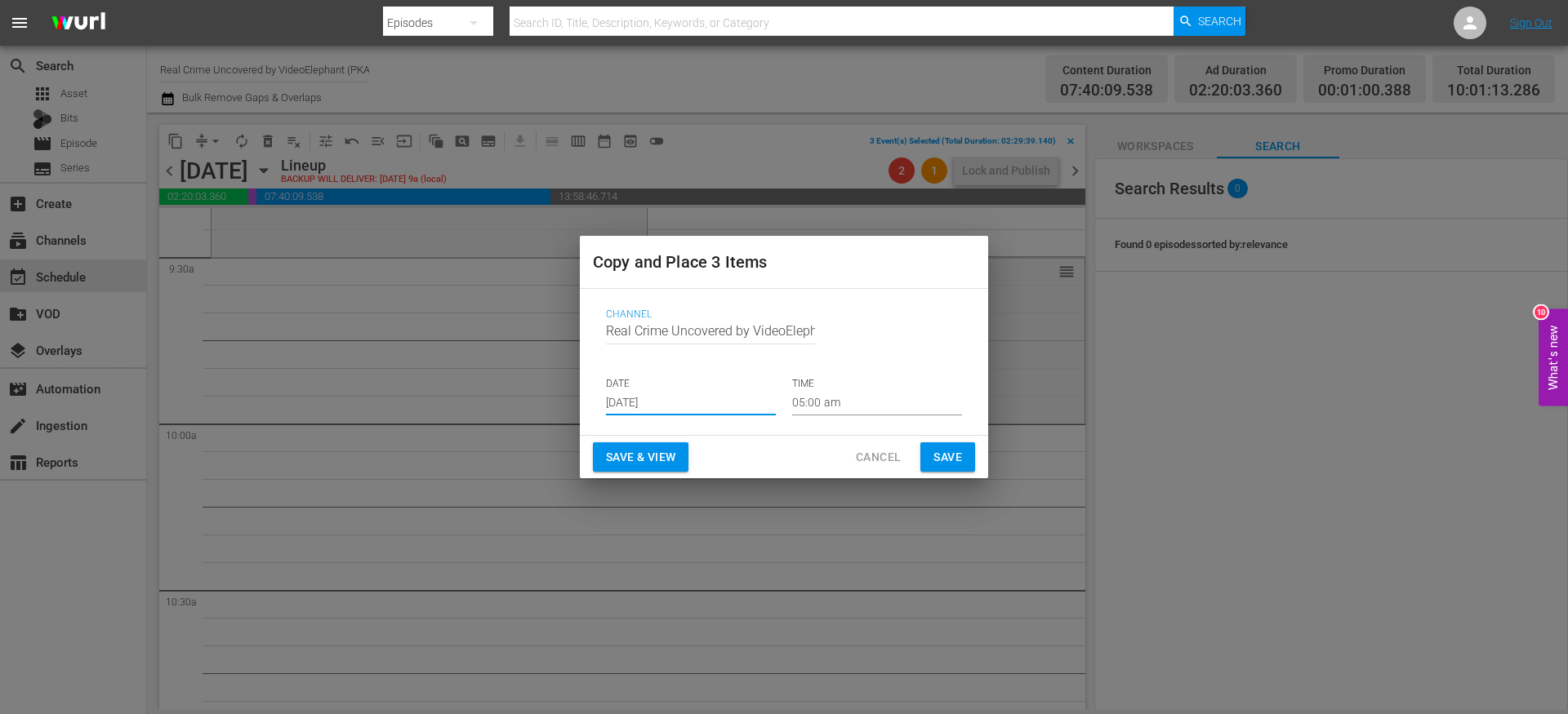
click at [818, 396] on input "05:00 am" at bounding box center [877, 403] width 170 height 24
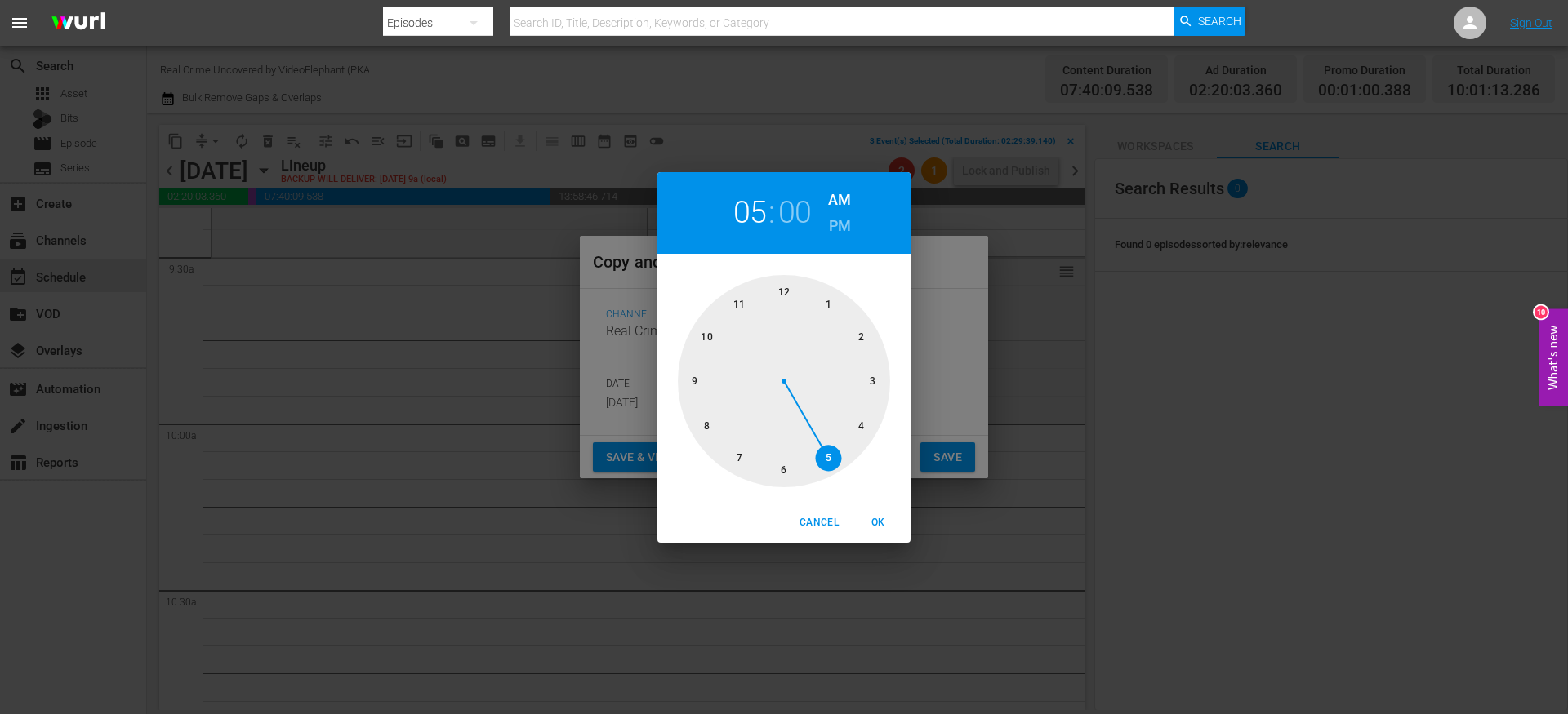
click at [698, 338] on div at bounding box center [784, 381] width 212 height 212
click at [876, 520] on span "OK" at bounding box center [877, 522] width 39 height 17
type input "10:00 am"
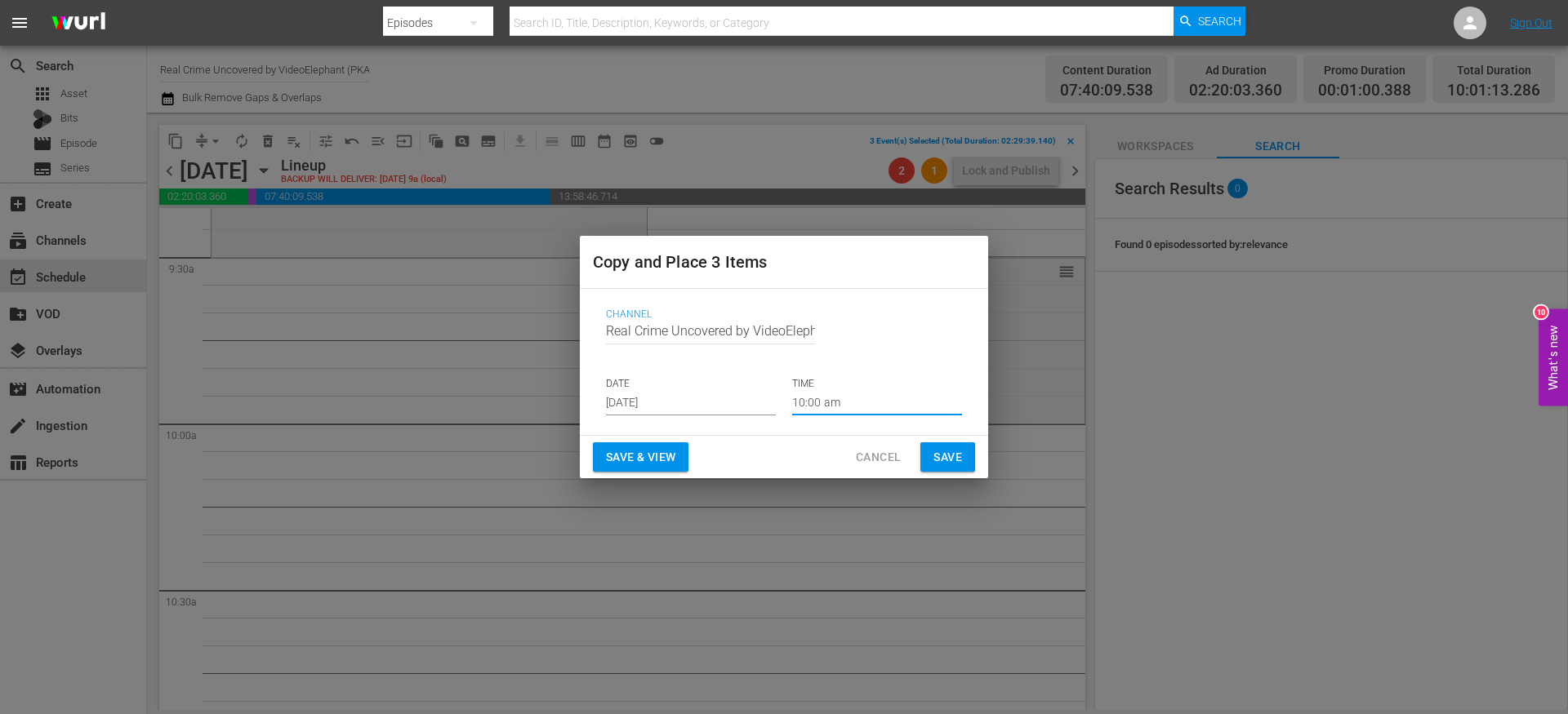
click at [949, 459] on span "Save" at bounding box center [947, 458] width 28 height 21
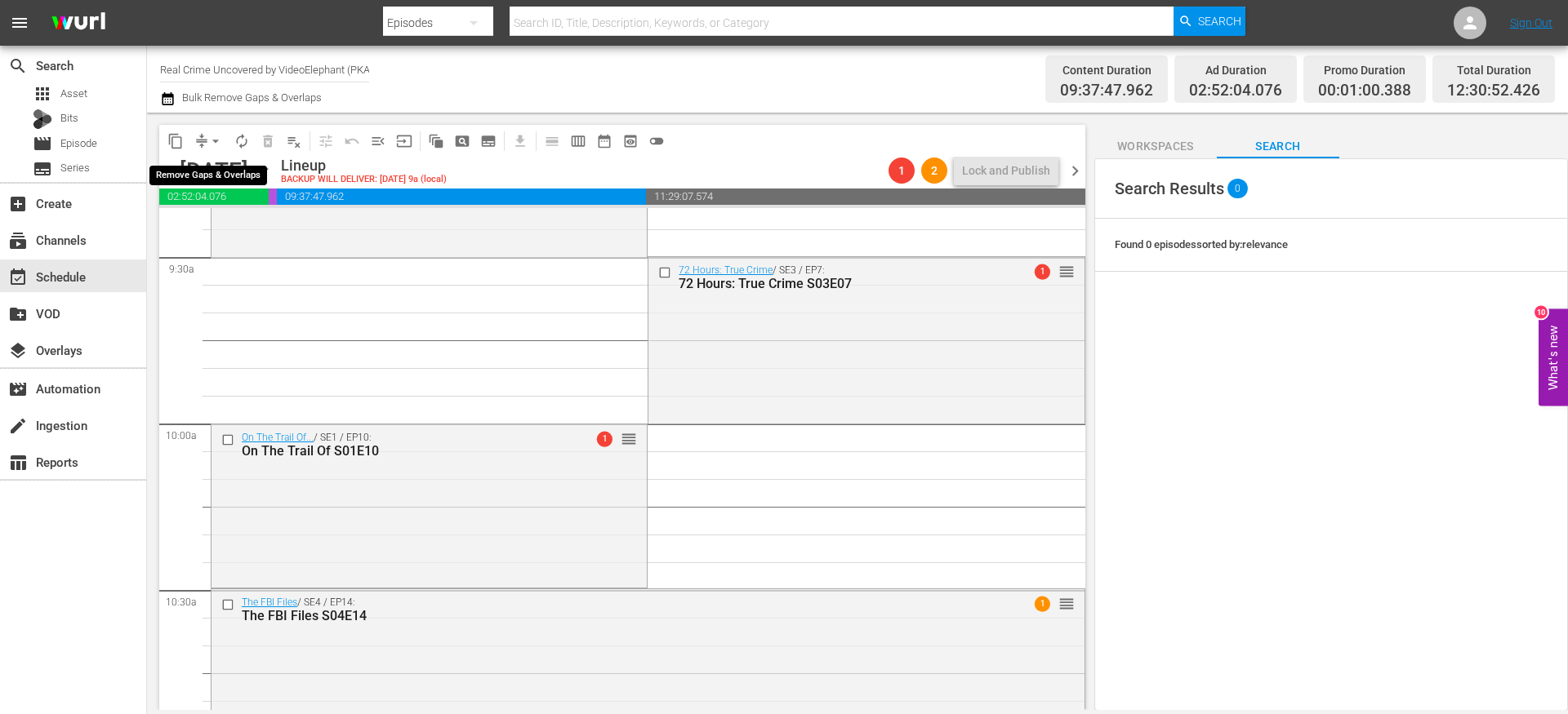
click at [211, 140] on span "arrow_drop_down" at bounding box center [215, 141] width 16 height 16
click at [236, 224] on li "Align to End of Previous Day" at bounding box center [216, 228] width 171 height 27
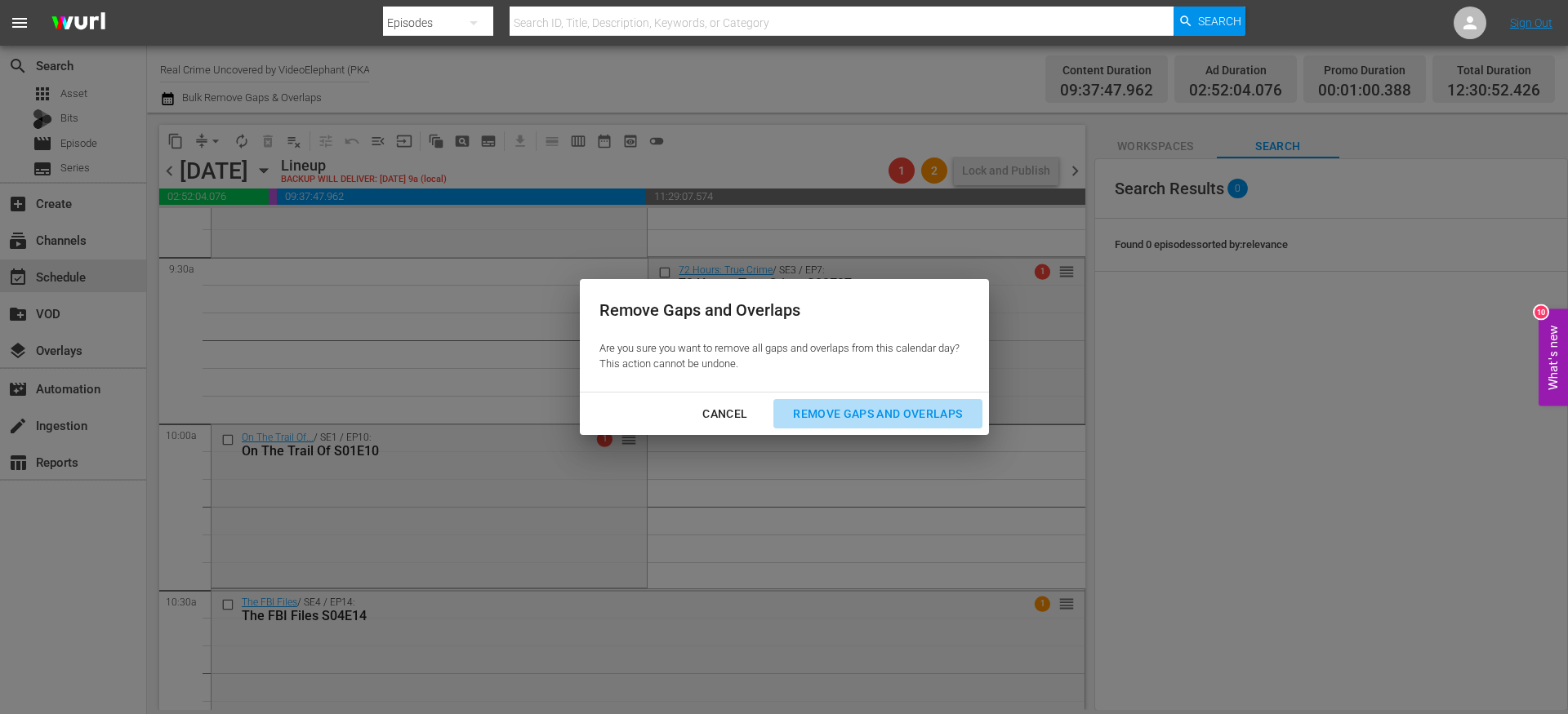
click at [827, 412] on div "Remove Gaps and Overlaps" at bounding box center [877, 414] width 195 height 21
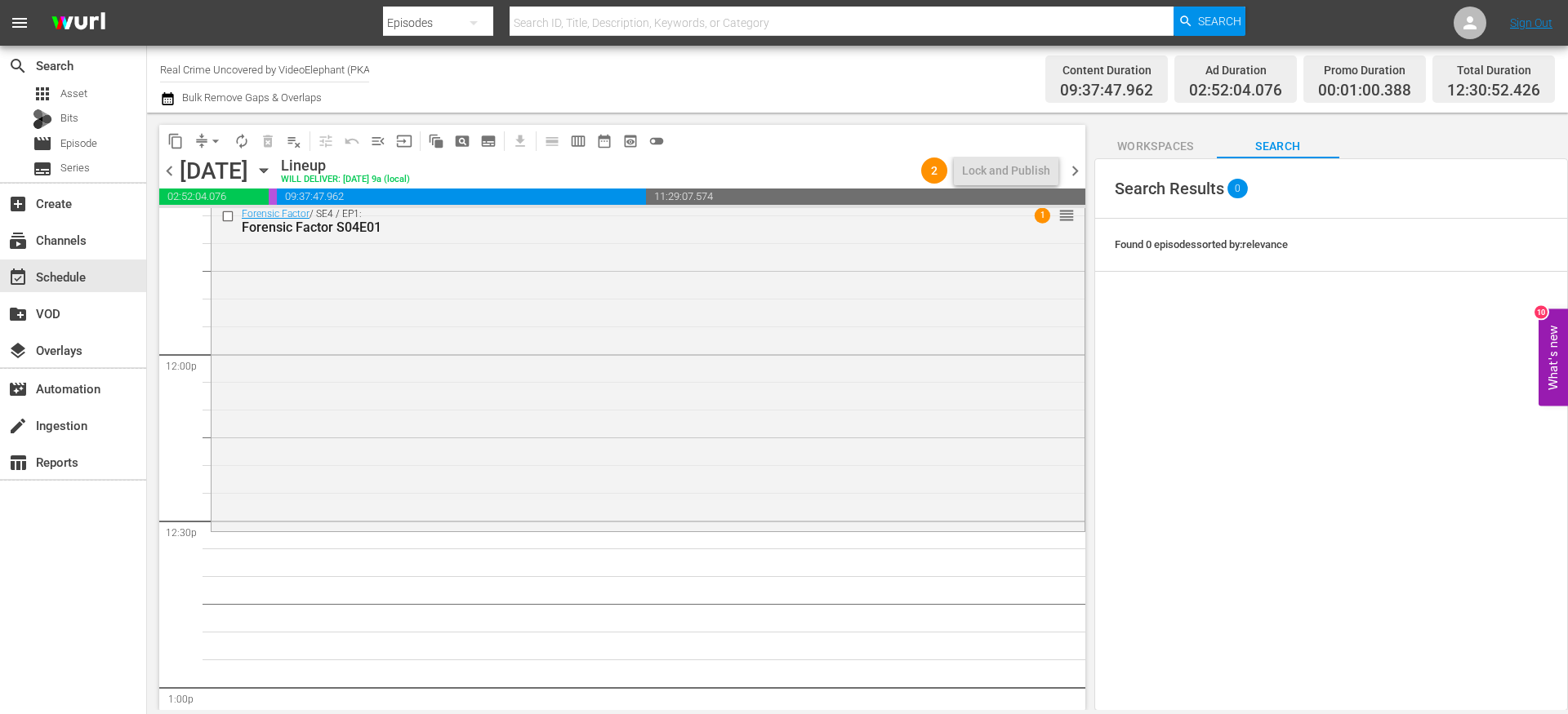
scroll to position [0, 0]
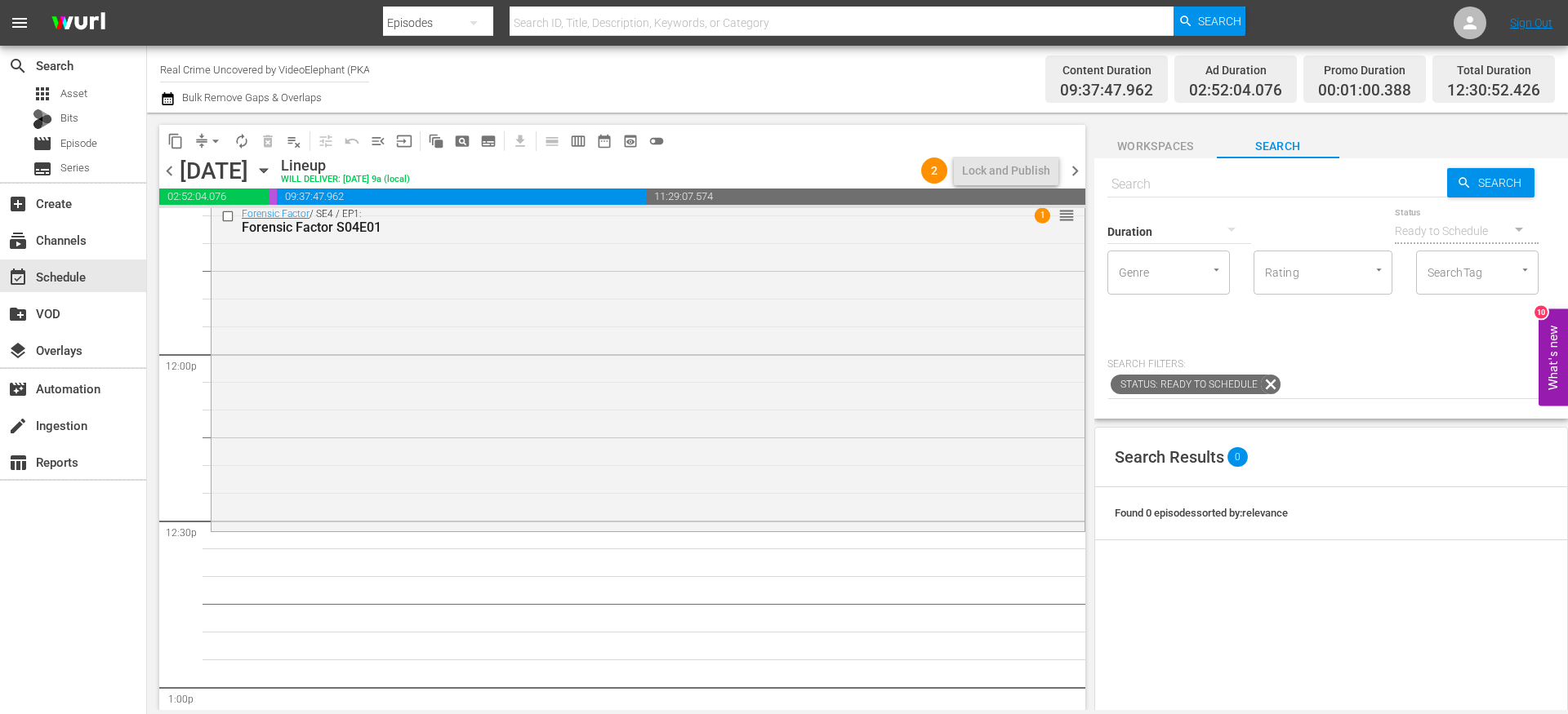
click at [1202, 193] on div "Duration" at bounding box center [1178, 221] width 144 height 59
click at [1196, 185] on input "text" at bounding box center [1277, 185] width 340 height 39
paste input "The New Detectives S08E06"
type input "The New Detectives S08E06"
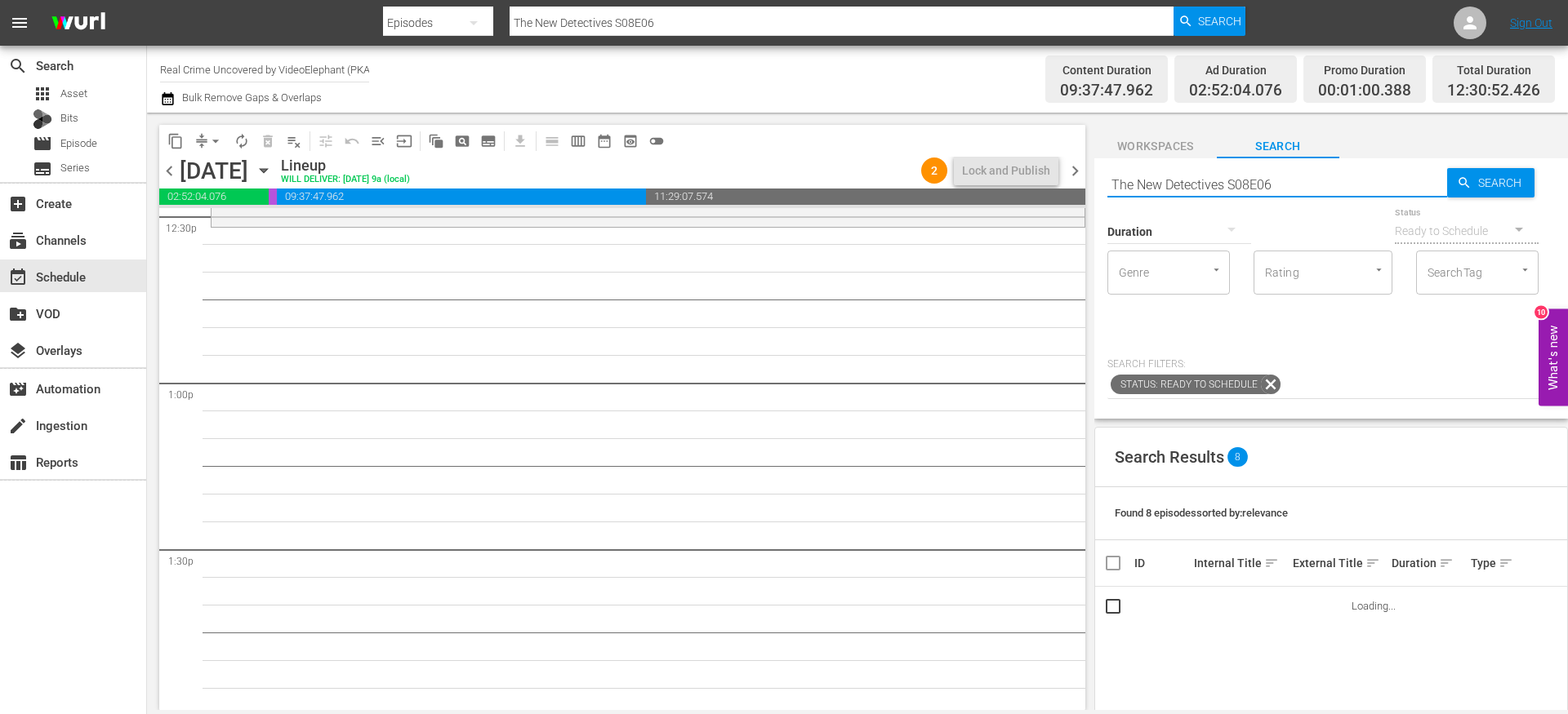
scroll to position [4162, 0]
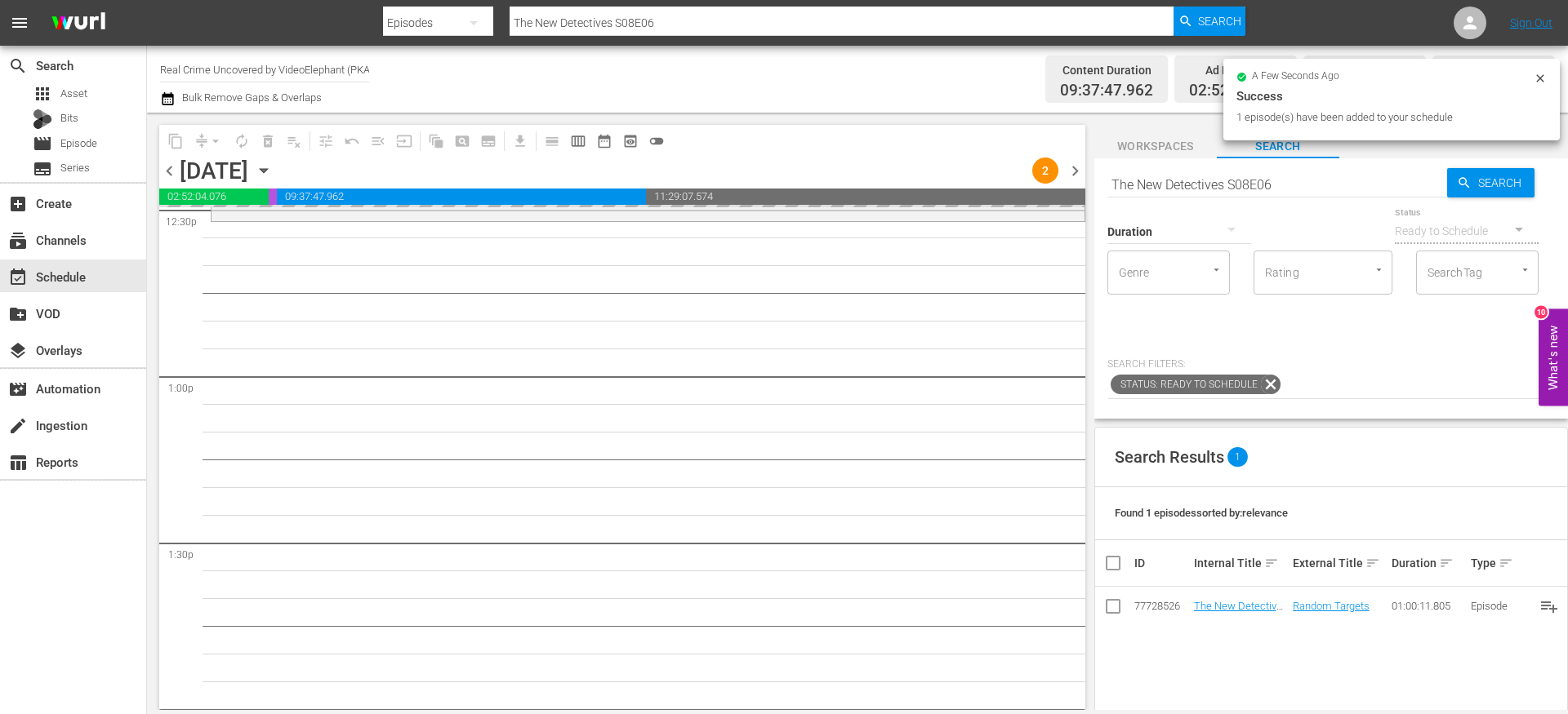
click at [1326, 187] on input "The New Detectives S08E06" at bounding box center [1277, 185] width 340 height 39
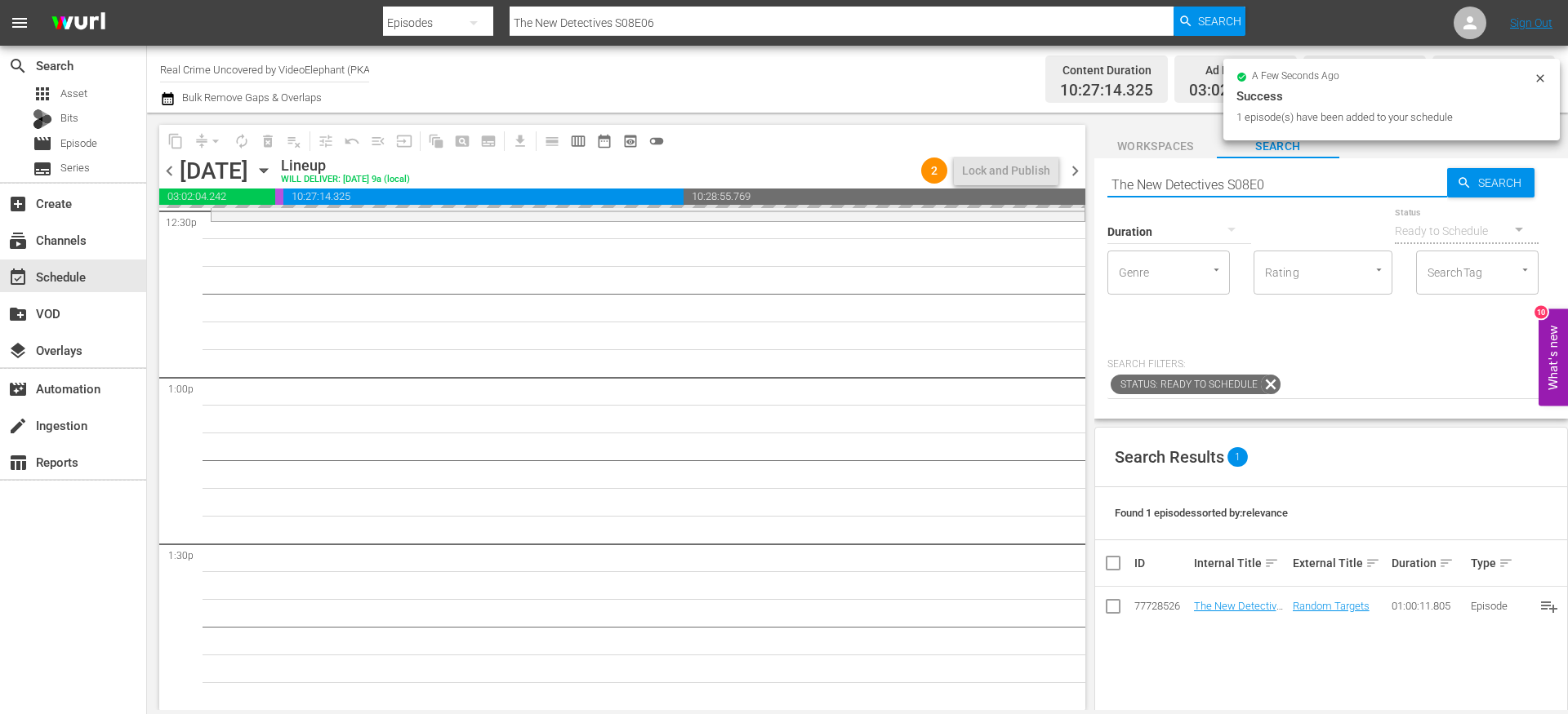
type input "The New Detectives S08E07"
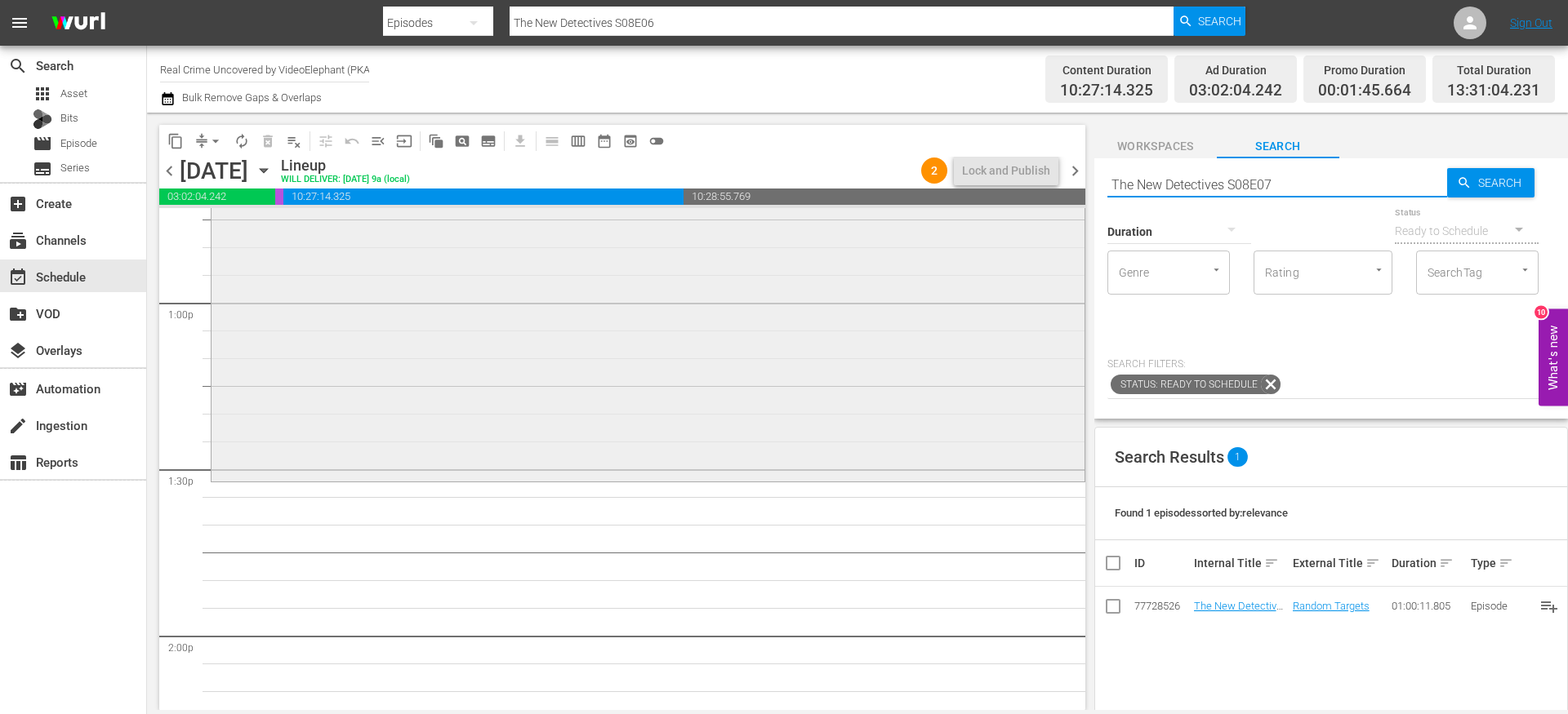
type input "The New Detectives S08E07"
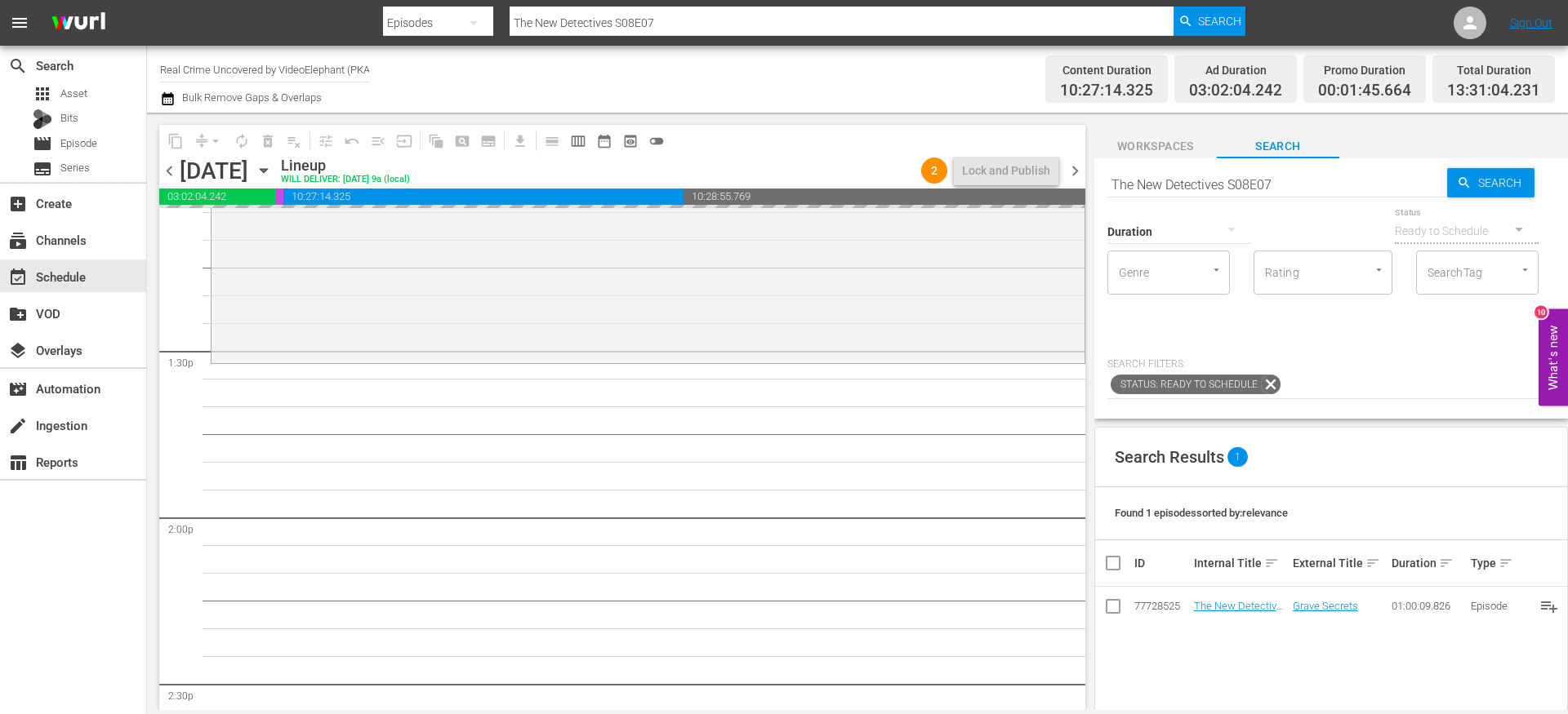
click at [1291, 184] on input "The New Detectives S08E07" at bounding box center [1277, 185] width 340 height 39
type input "The New Detectives S08E08"
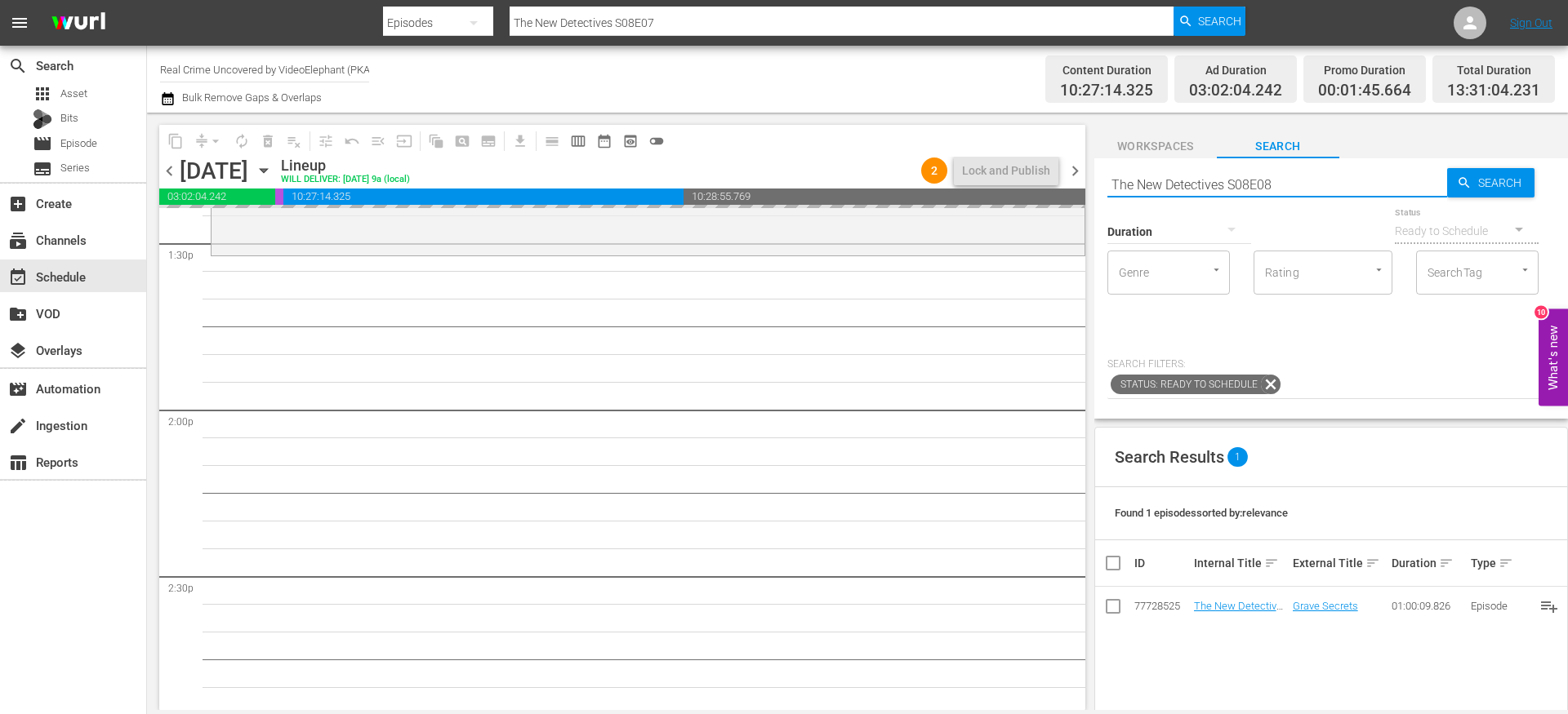
type input "The New Detectives S08E08"
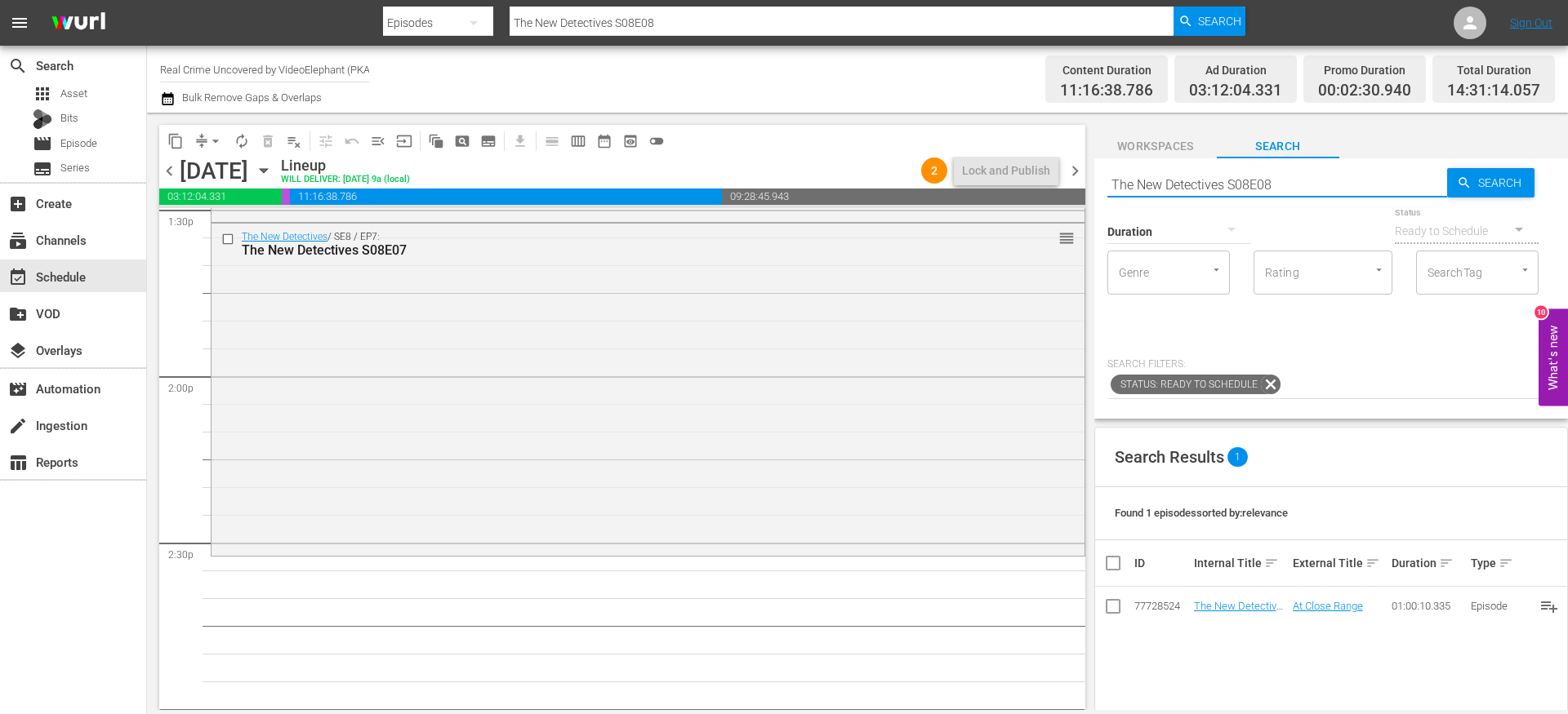
scroll to position [4613, 0]
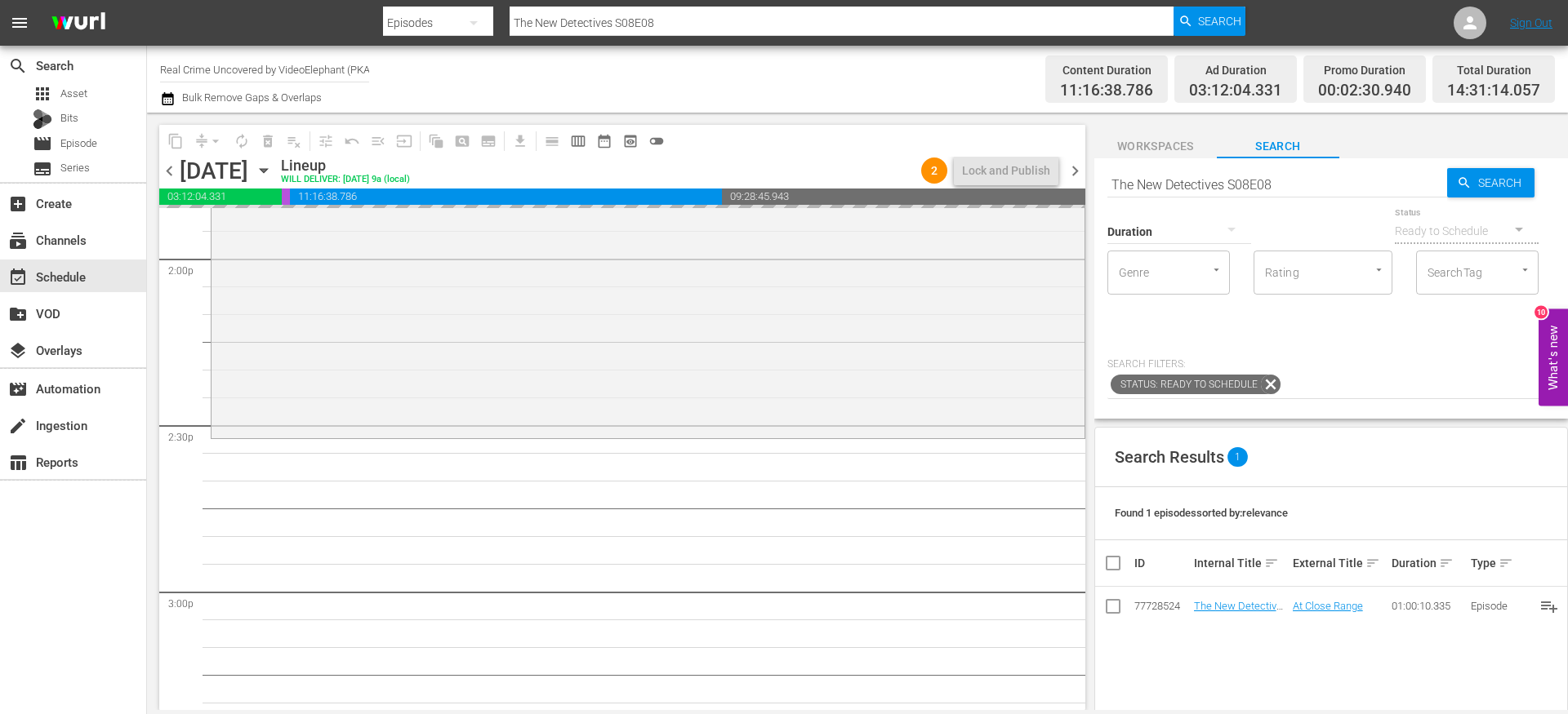
click at [1282, 183] on input "The New Detectives S08E08" at bounding box center [1277, 185] width 340 height 39
type input "The New Detectives S08E09"
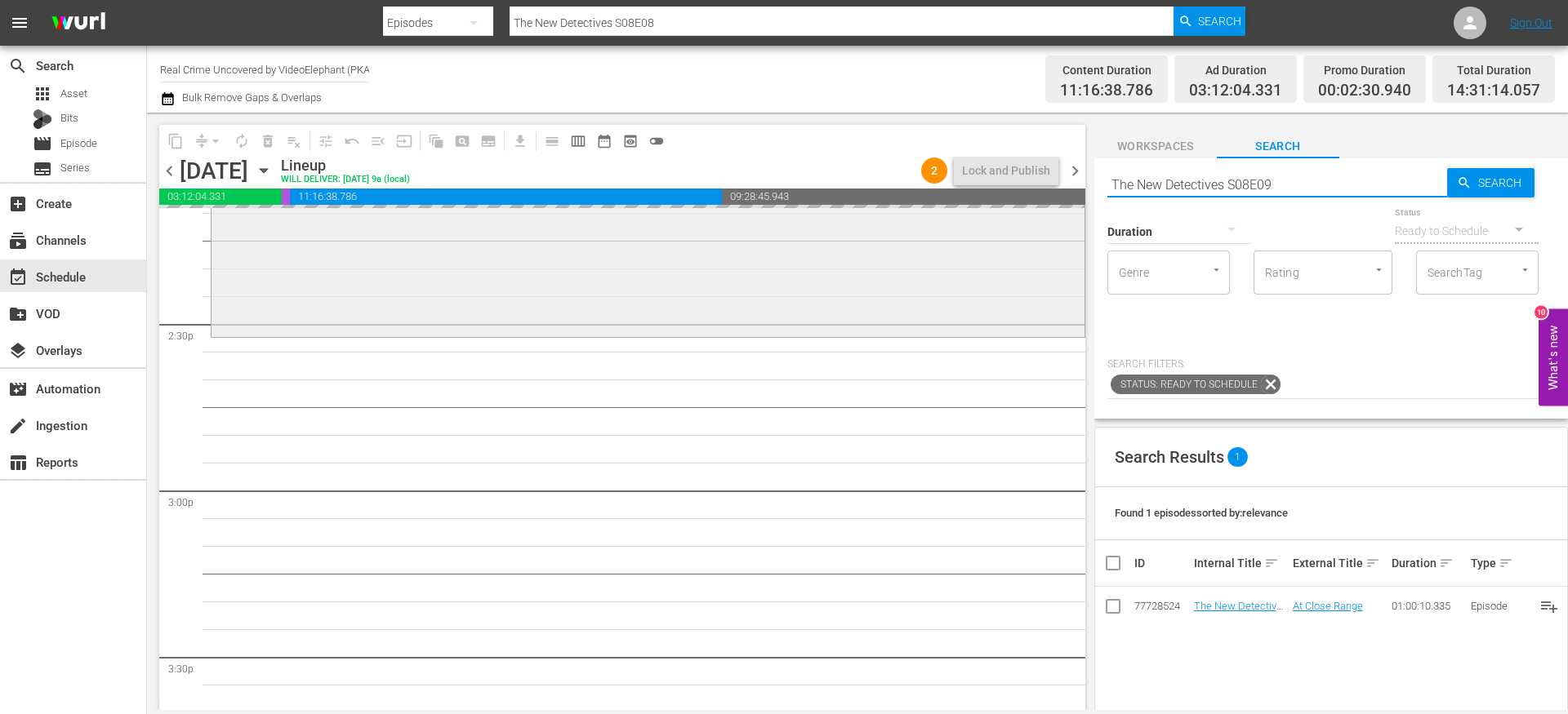
scroll to position [4794, 0]
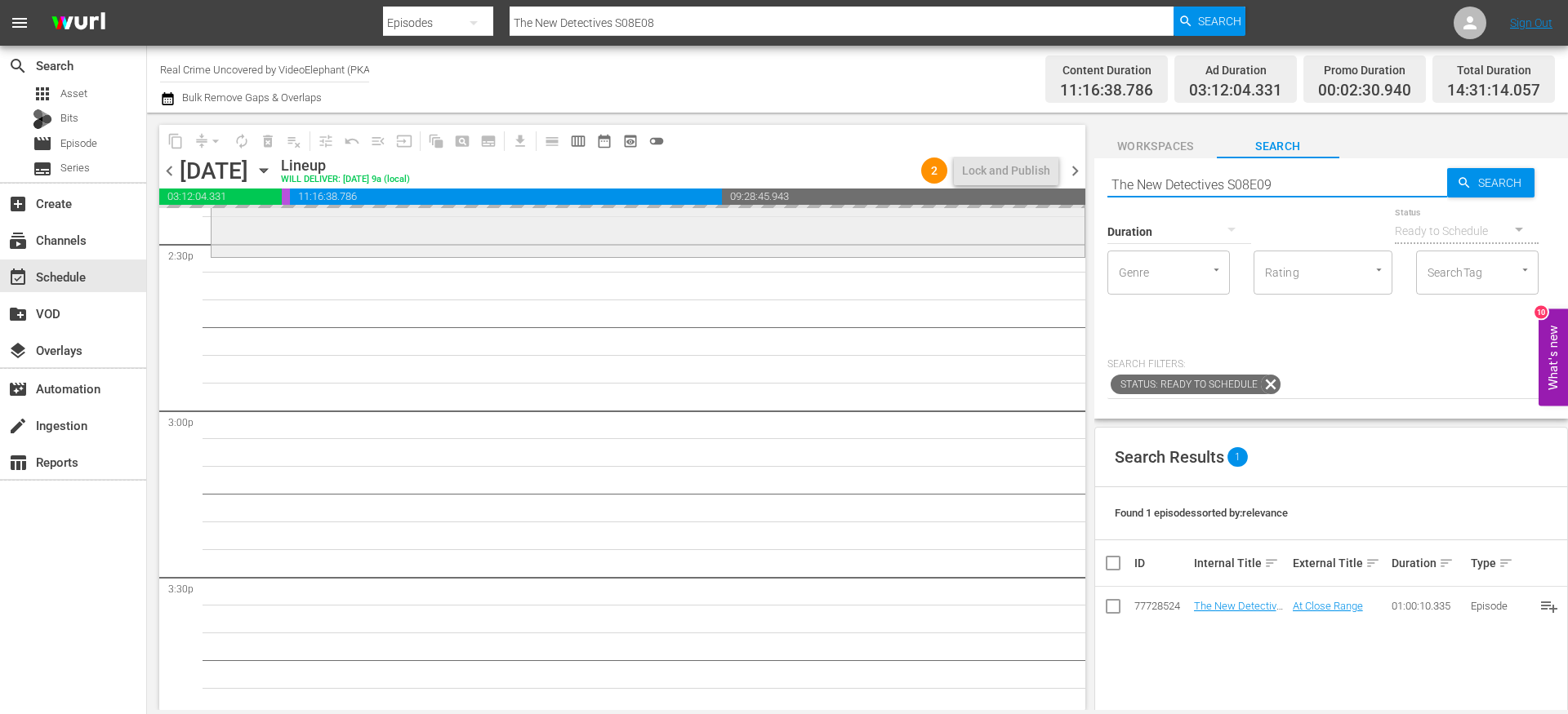
type input "The New Detectives S08E09"
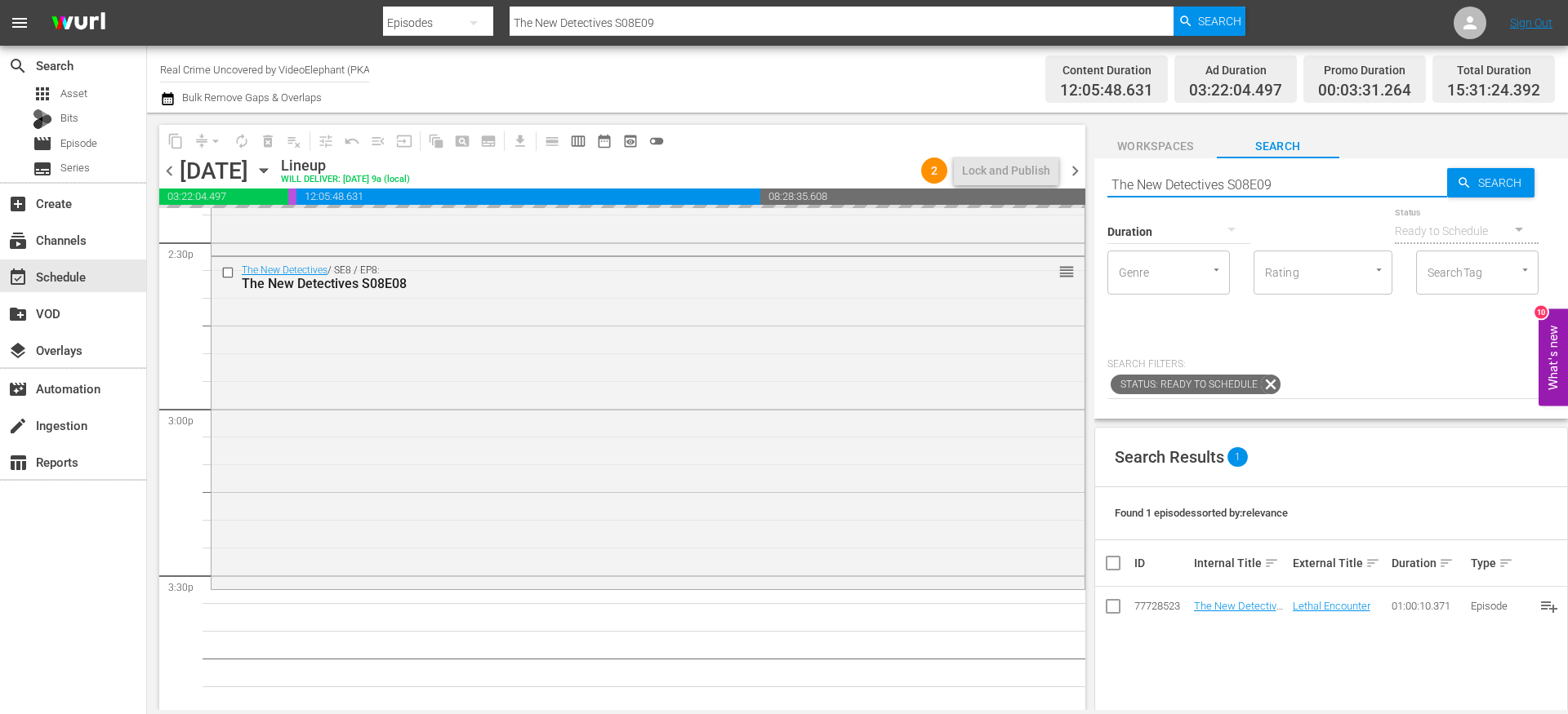
click at [1279, 174] on input "The New Detectives S08E09" at bounding box center [1277, 185] width 340 height 39
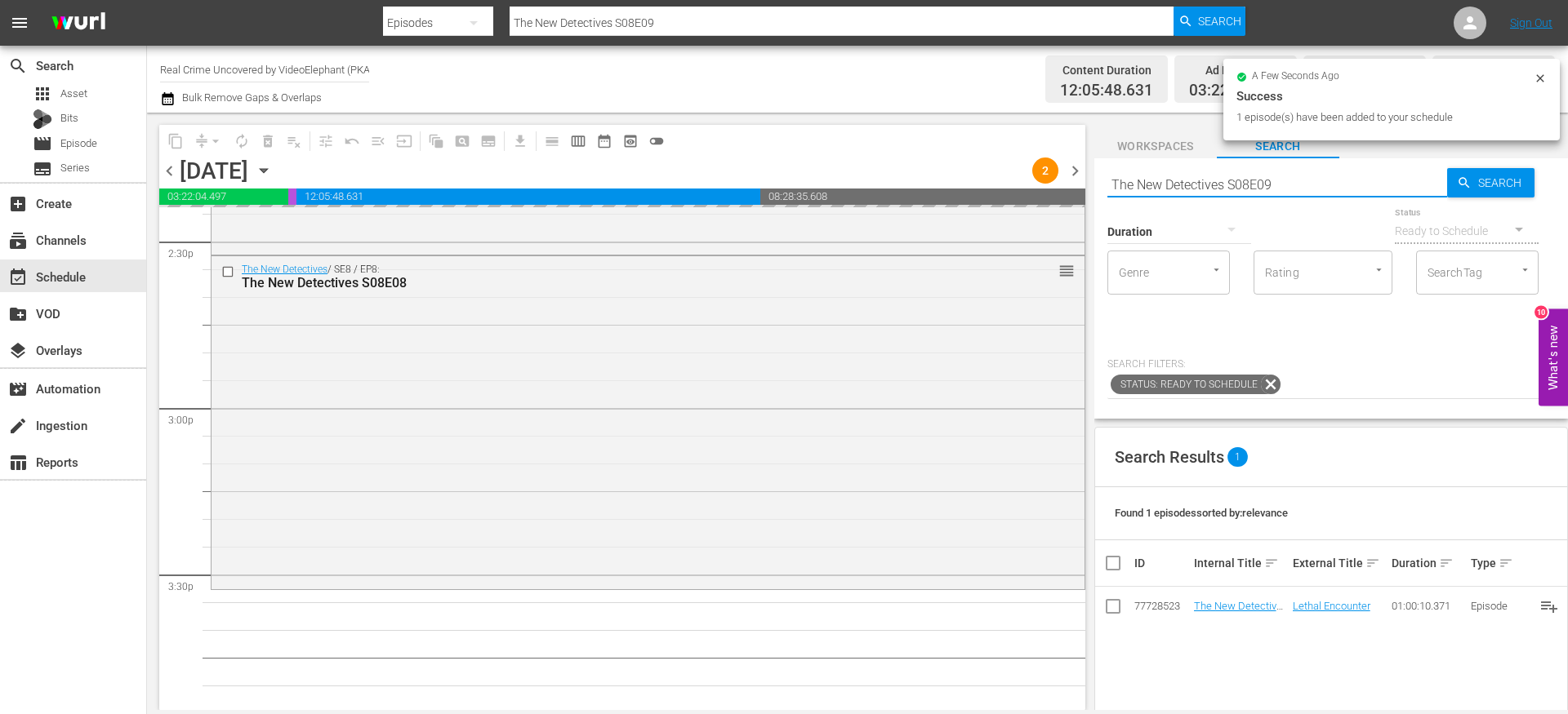
click at [1294, 185] on input "The New Detectives S08E09" at bounding box center [1277, 185] width 340 height 39
type input "The New Detectives S08E10"
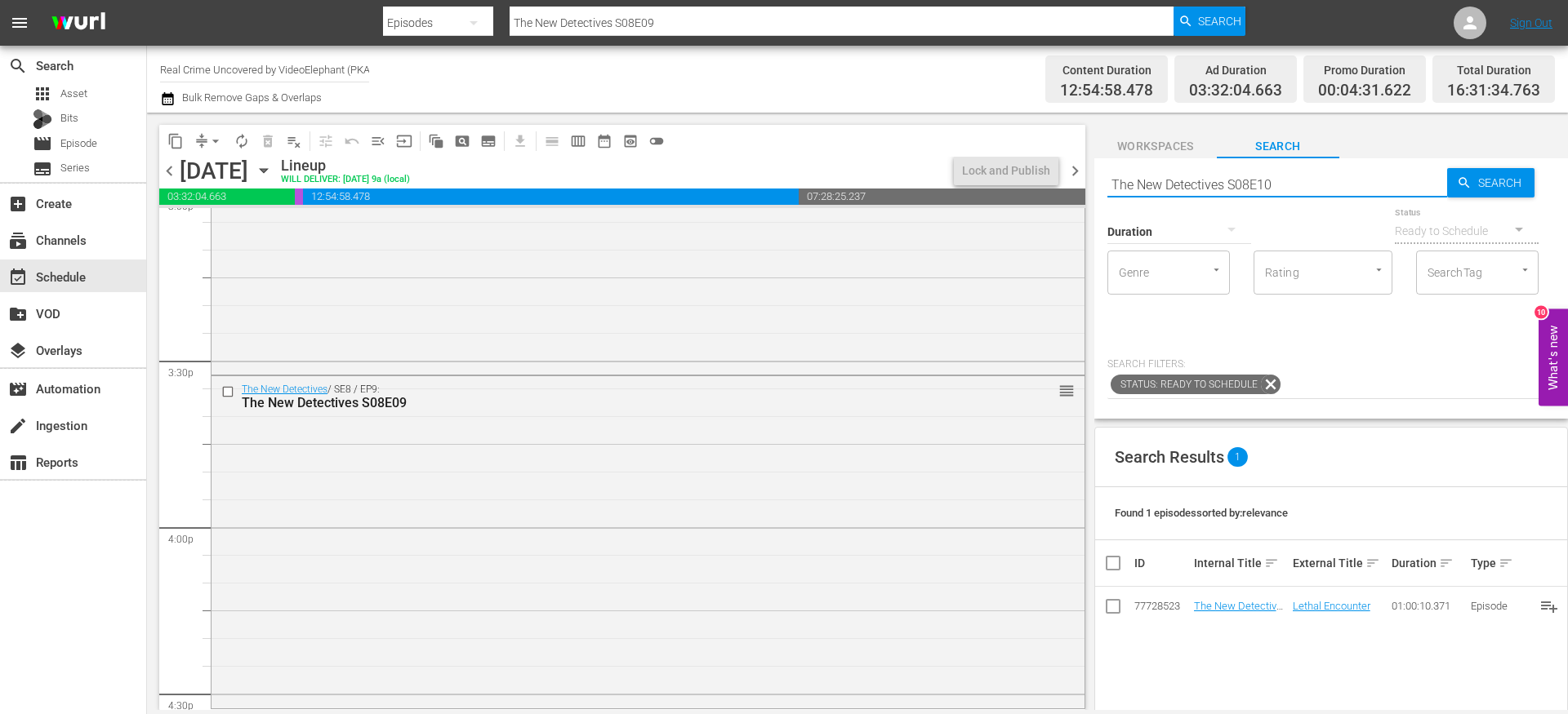
type input "The New Detectives S08E10"
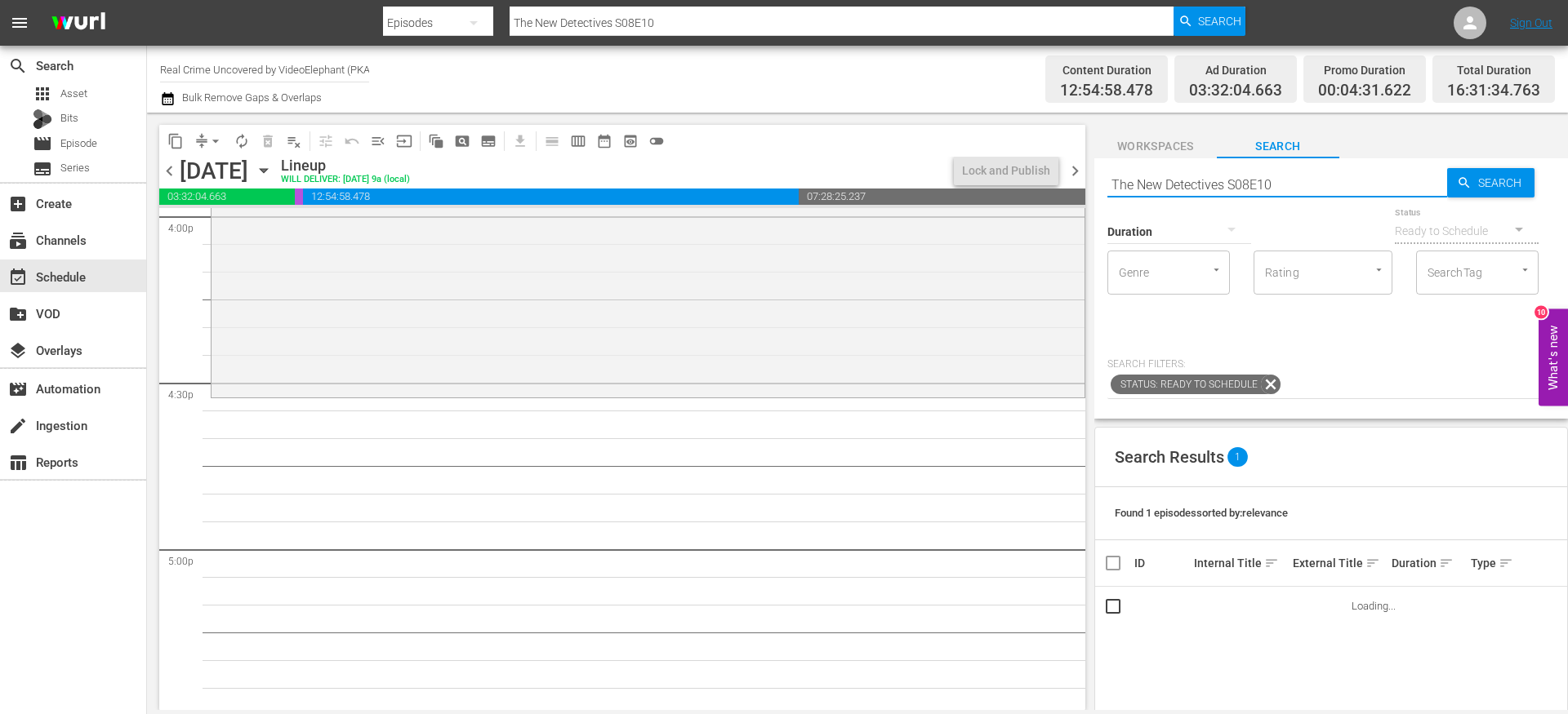
scroll to position [5323, 0]
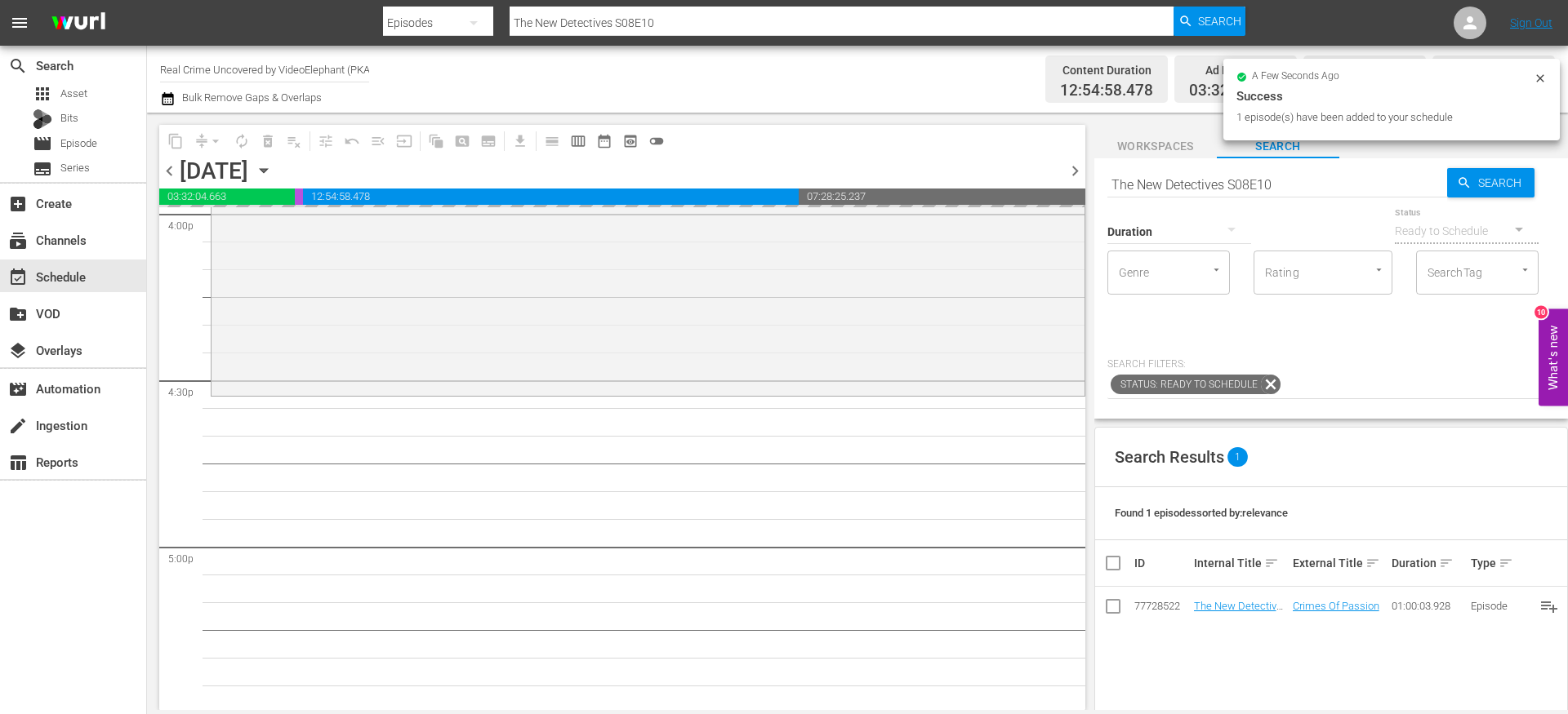
click at [1133, 175] on input "The New Detectives S08E10" at bounding box center [1277, 185] width 340 height 39
click at [1133, 177] on input "The New Detectives S08E10" at bounding box center [1277, 185] width 340 height 39
paste input "On The Trail Of S01"
type input "On The Trail Of S01E10"
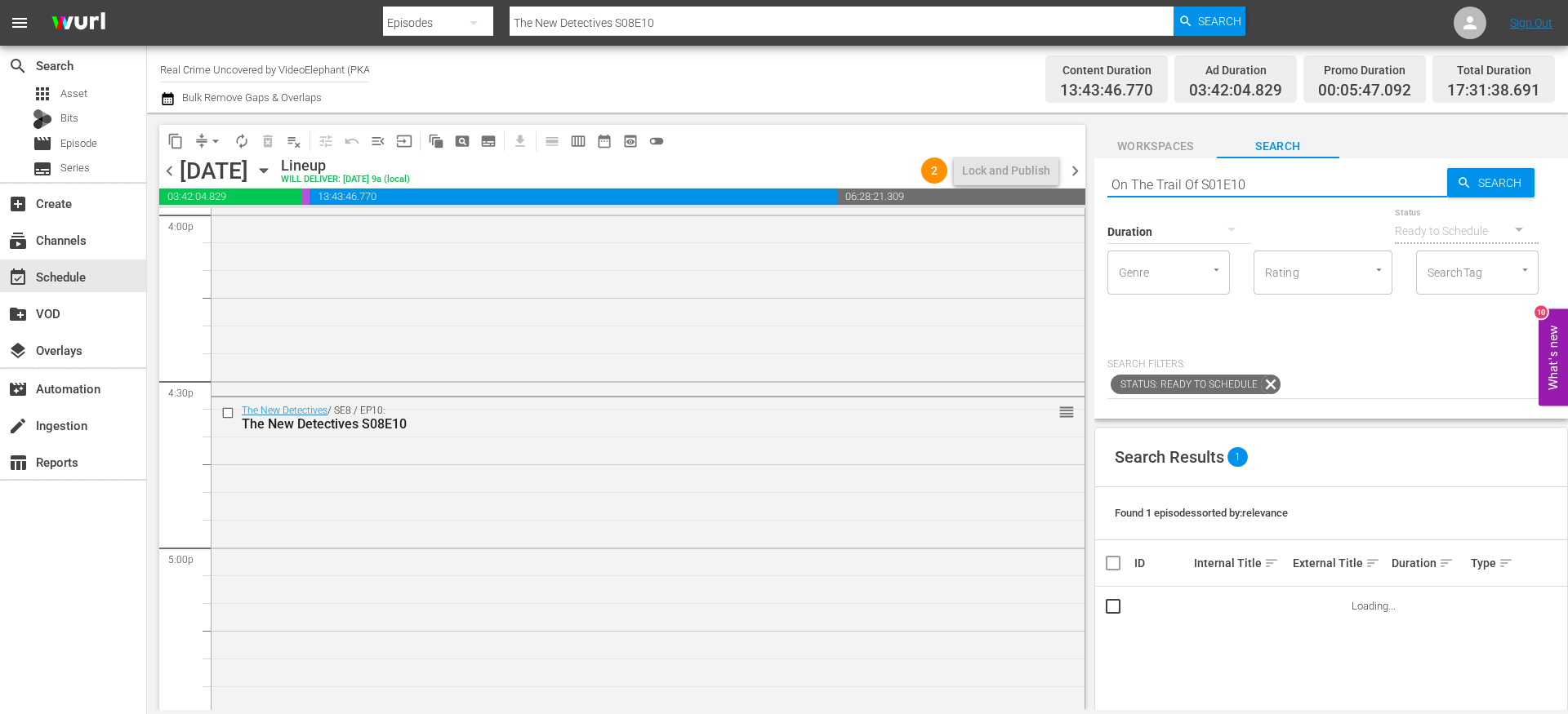
type input "On The Trail Of S01E10"
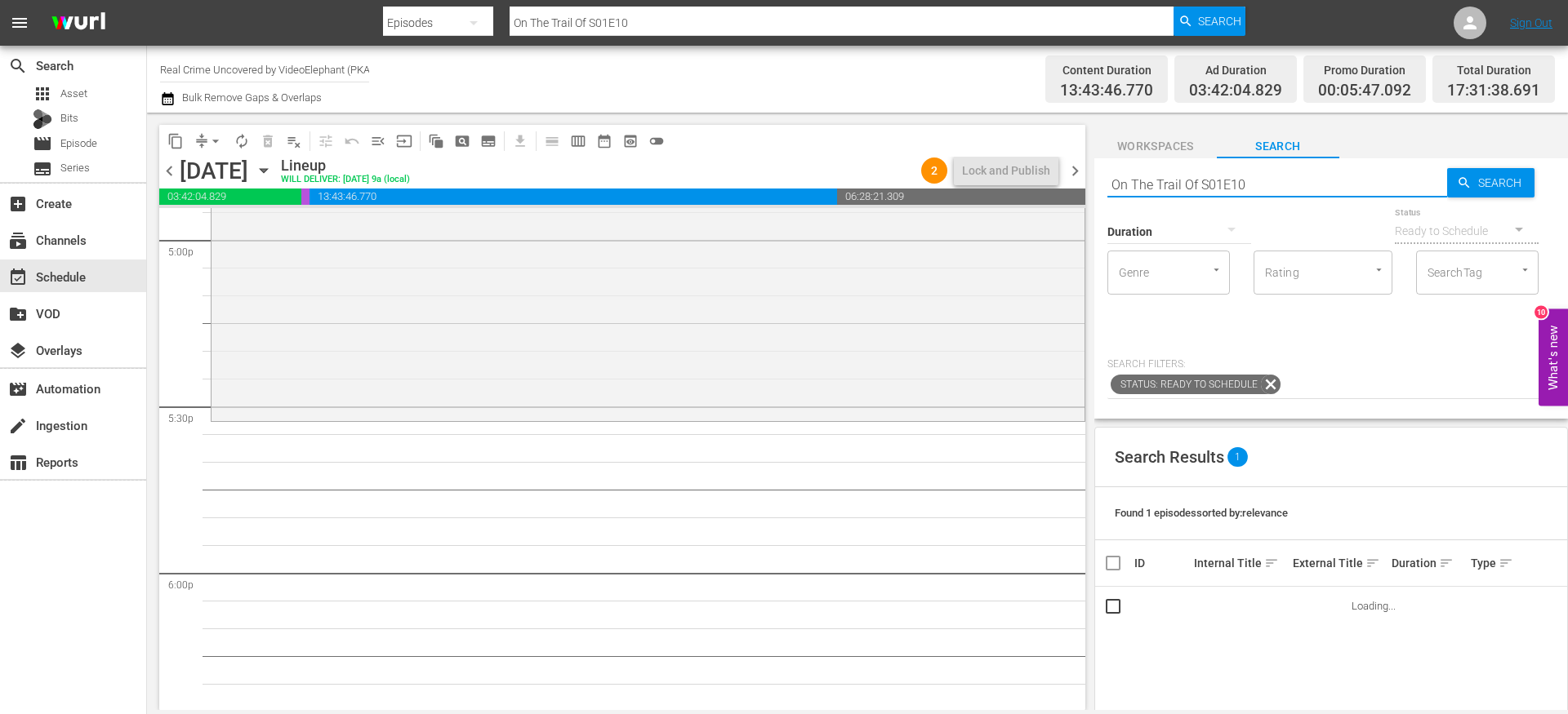
scroll to position [5690, 0]
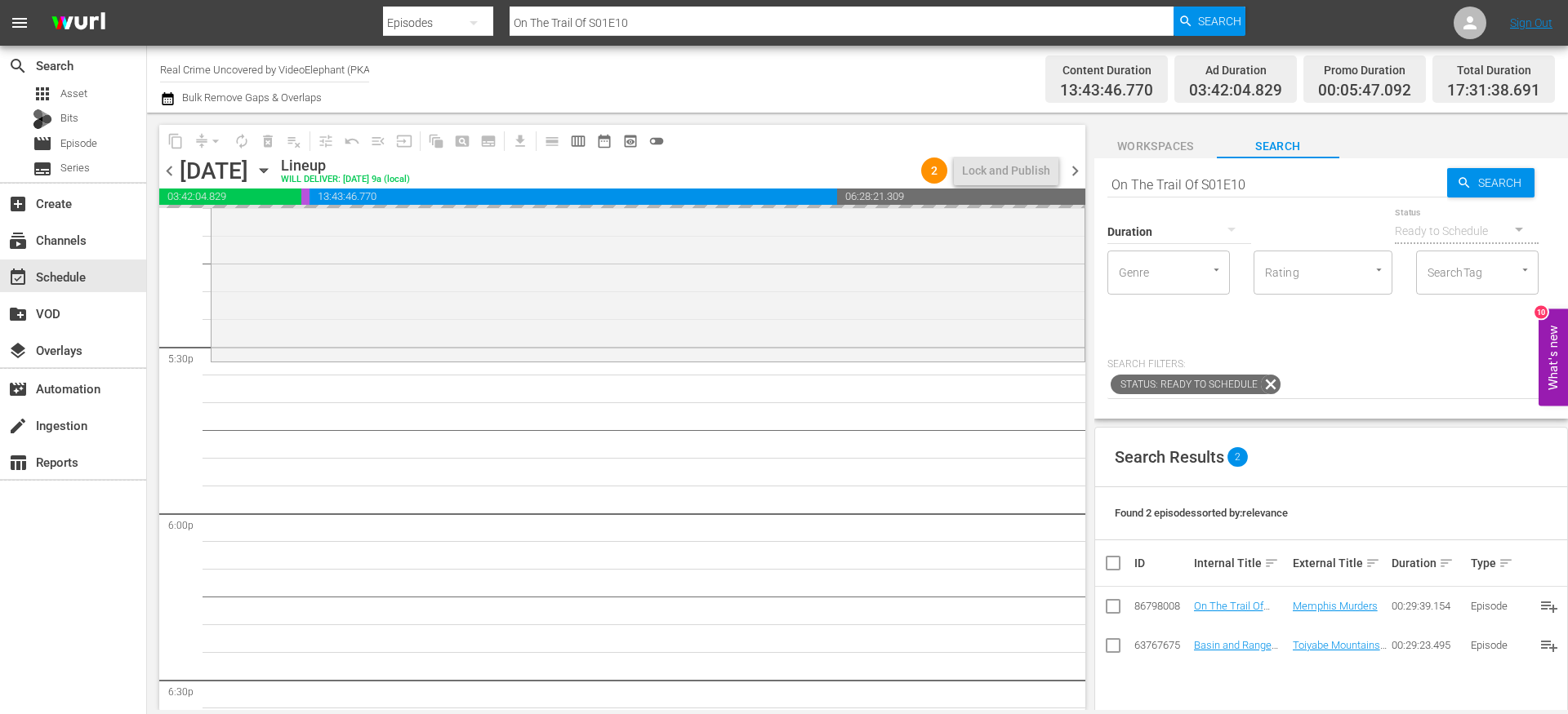
drag, startPoint x: 1216, startPoint y: 600, endPoint x: 1129, endPoint y: 8, distance: 598.4
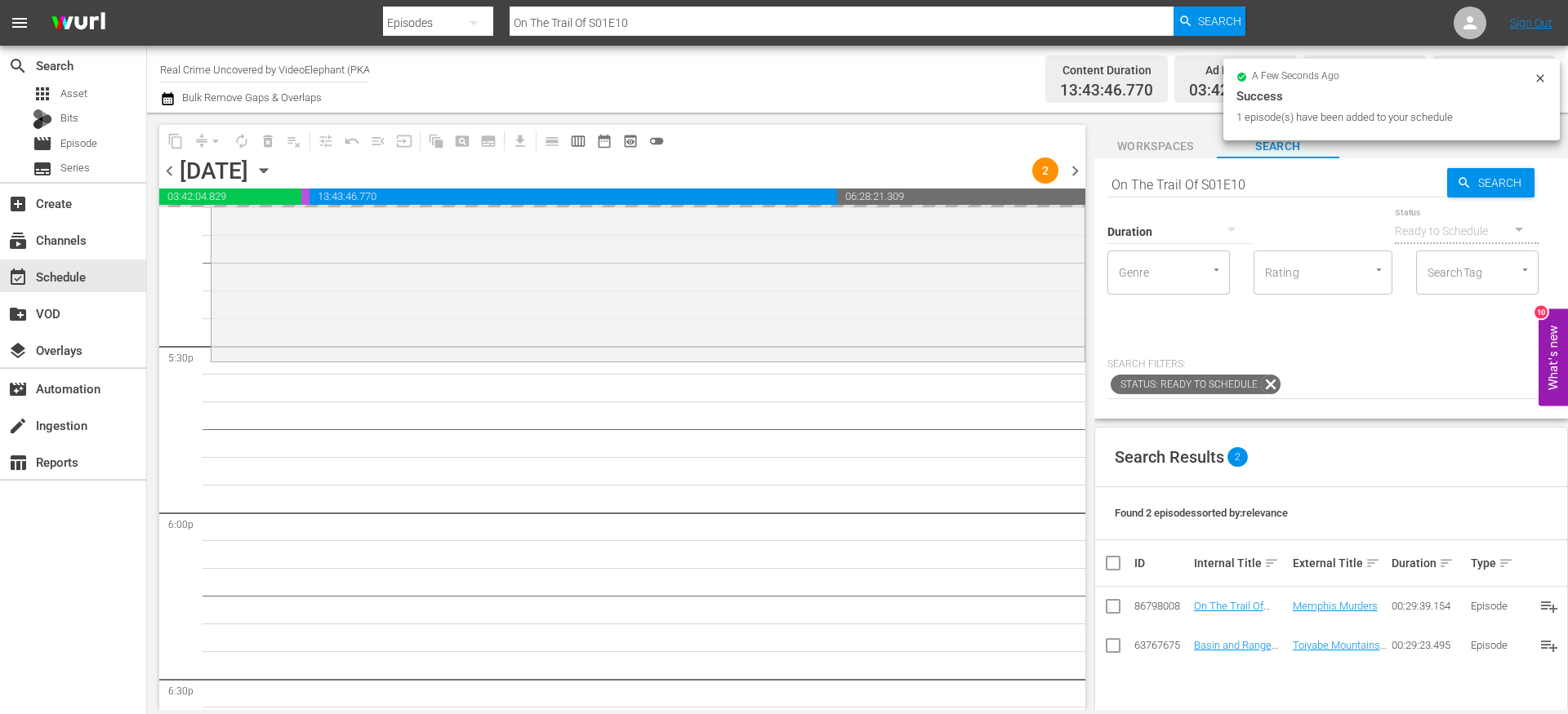
click at [1165, 179] on input "On The Trail Of S01E10" at bounding box center [1277, 185] width 340 height 39
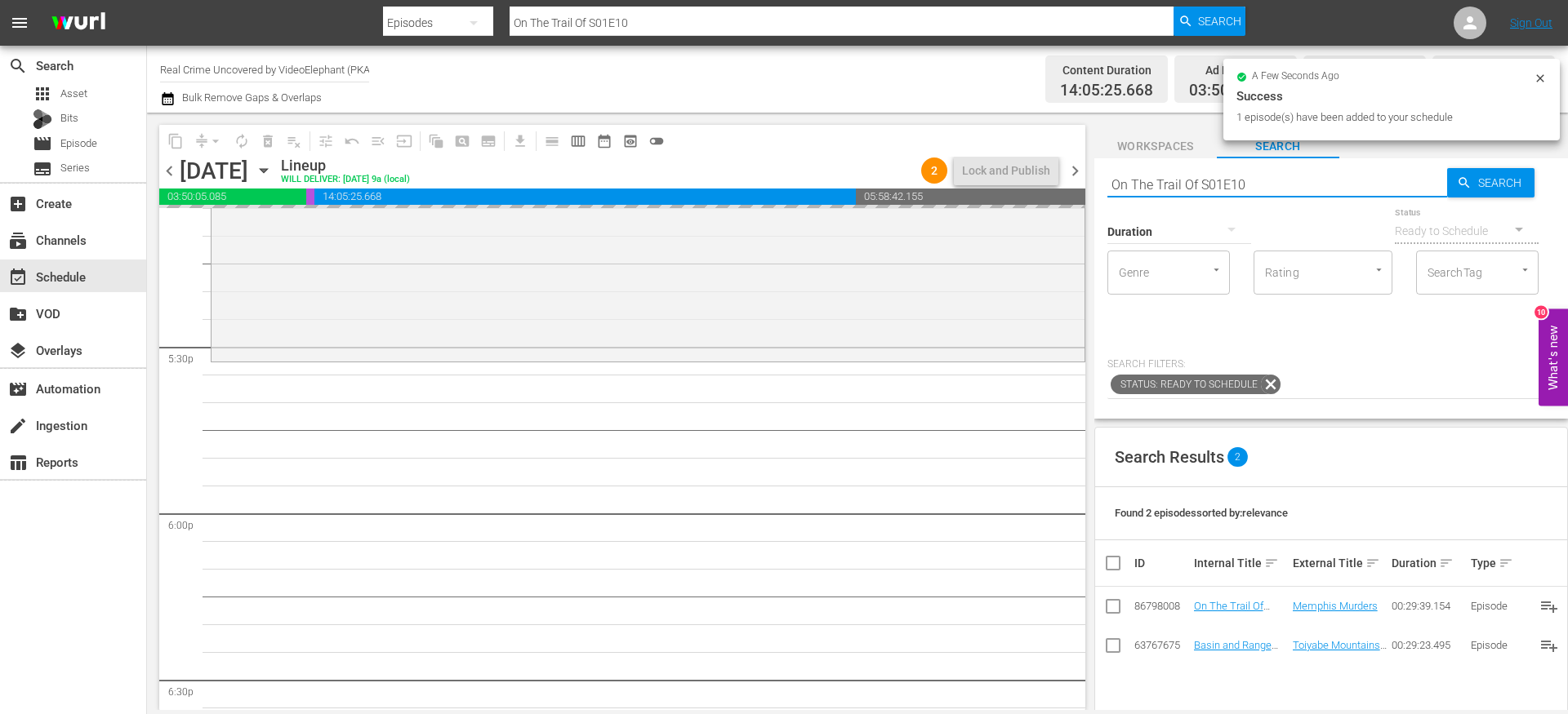
click at [1165, 179] on input "On The Trail Of S01E10" at bounding box center [1277, 185] width 340 height 39
paste input "Dark Waters of Crime S04E01"
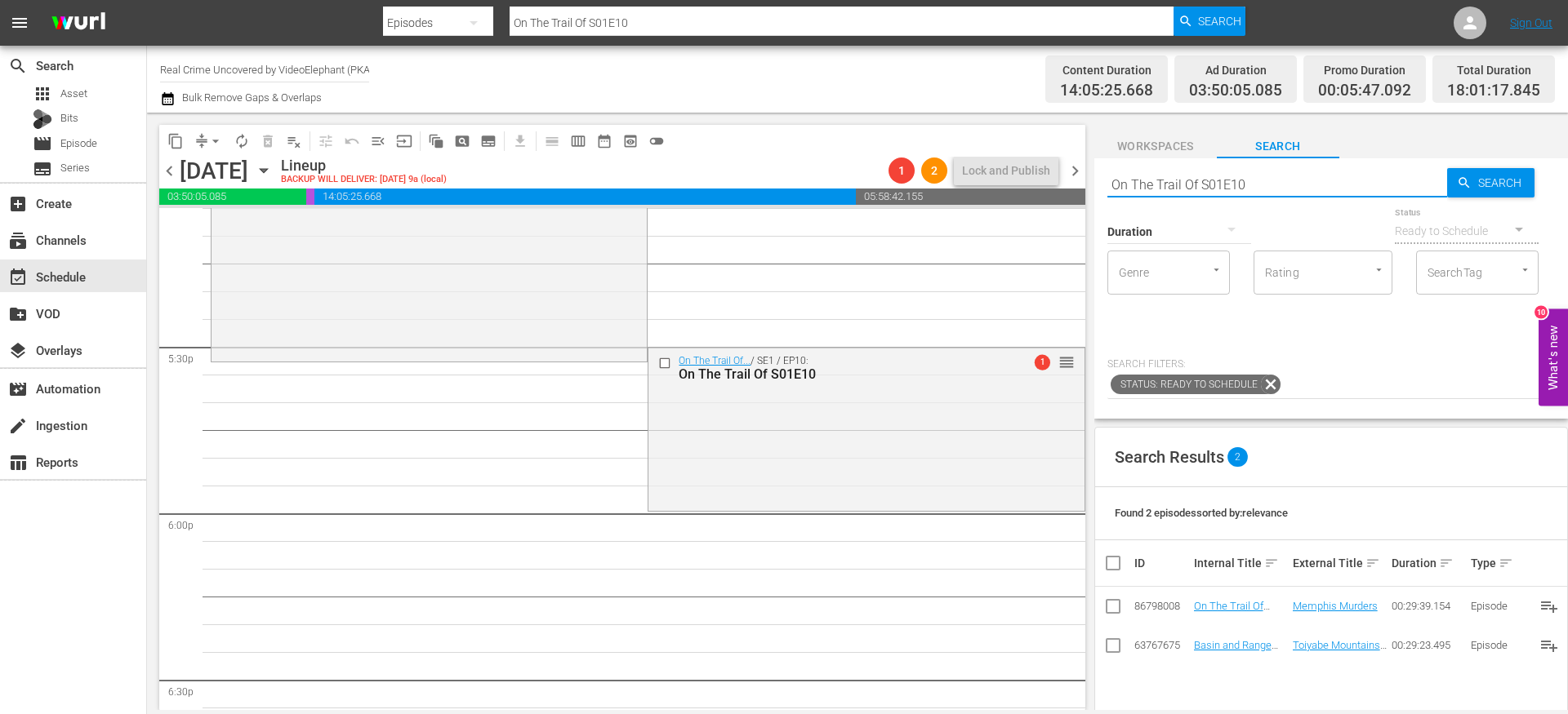
type input "Dark Waters of Crime S04E01"
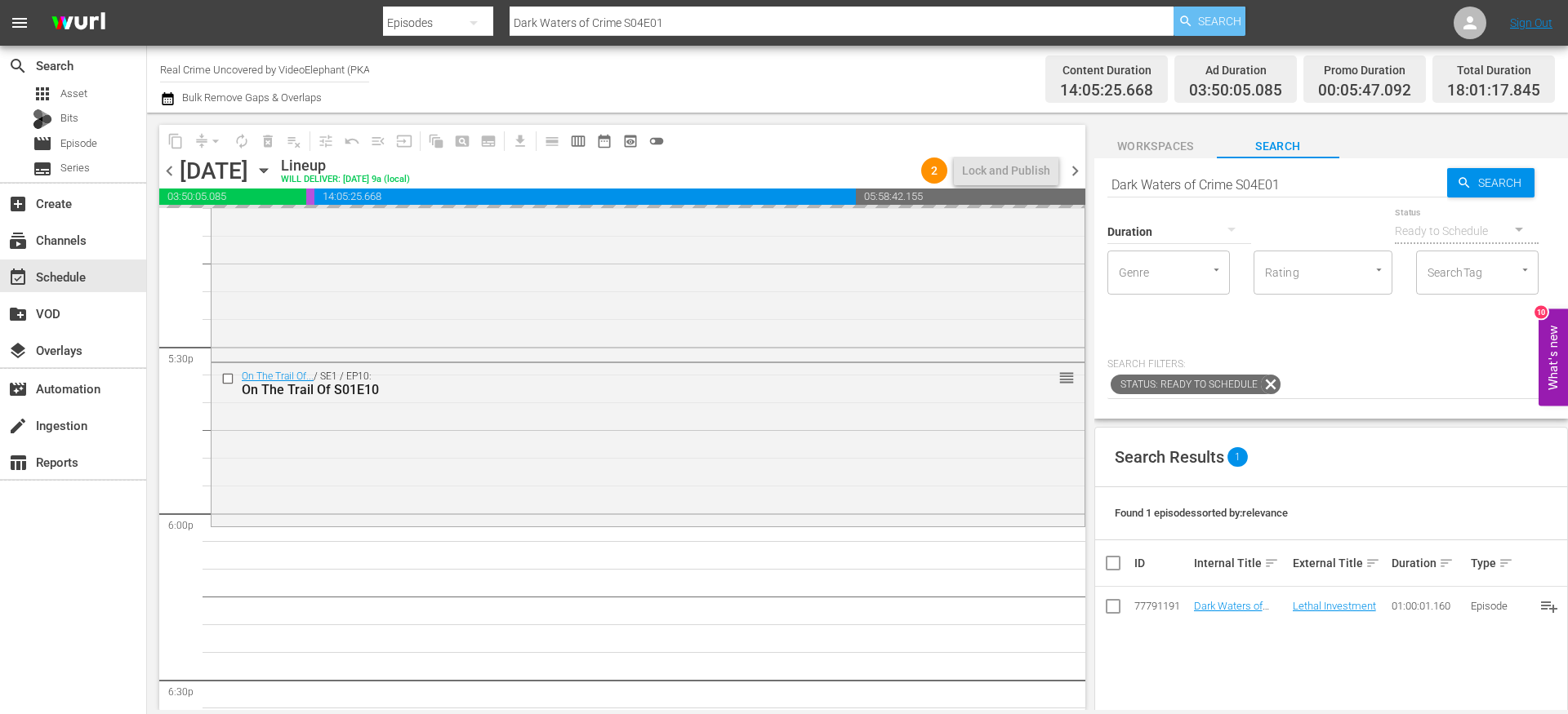
drag, startPoint x: 1211, startPoint y: 603, endPoint x: 1233, endPoint y: 21, distance: 582.4
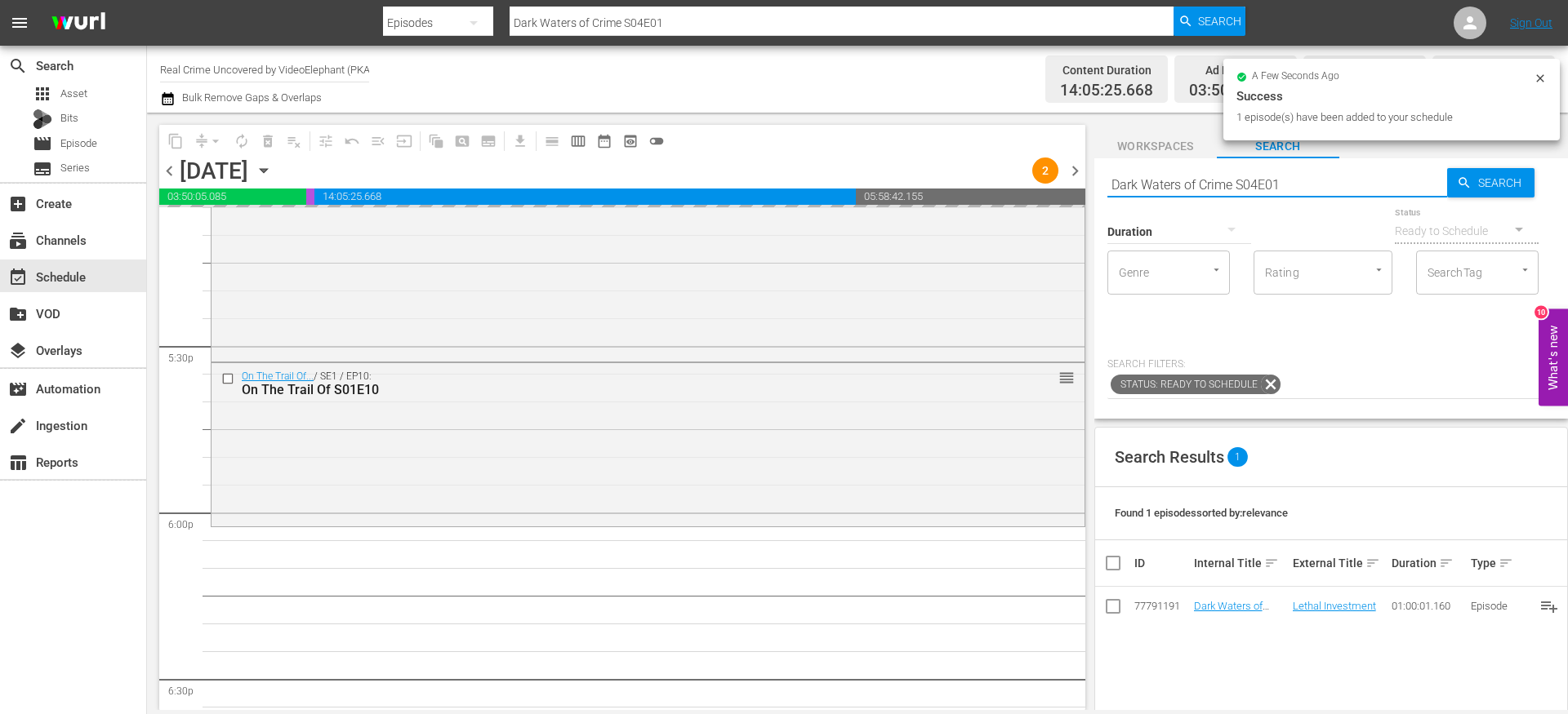
click at [1146, 184] on input "Dark Waters of Crime S04E01" at bounding box center [1277, 185] width 340 height 39
paste input "72 Hours: True Crime S03E08"
type input "72 Hours: True Crime S03E08"
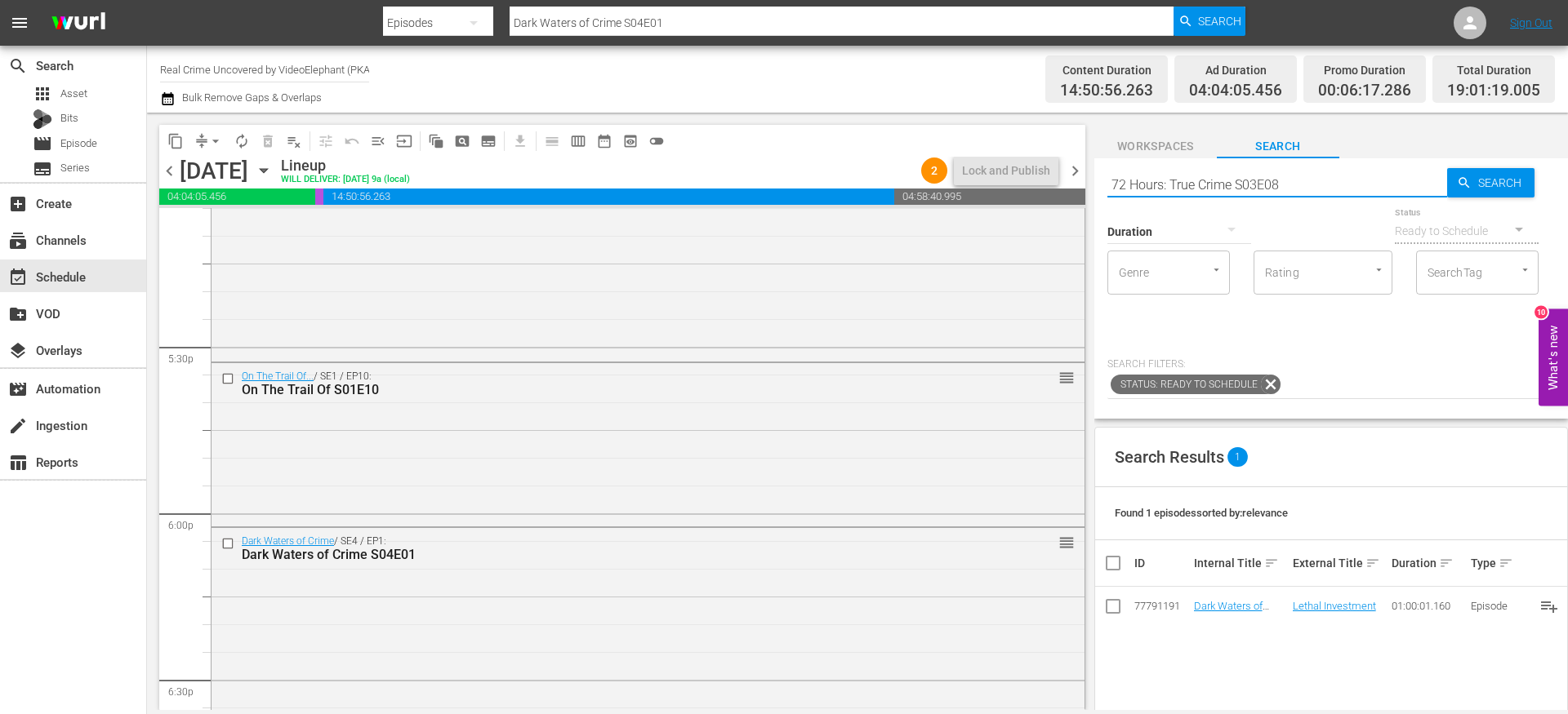
type input "72 Hours: True Crime S03E08"
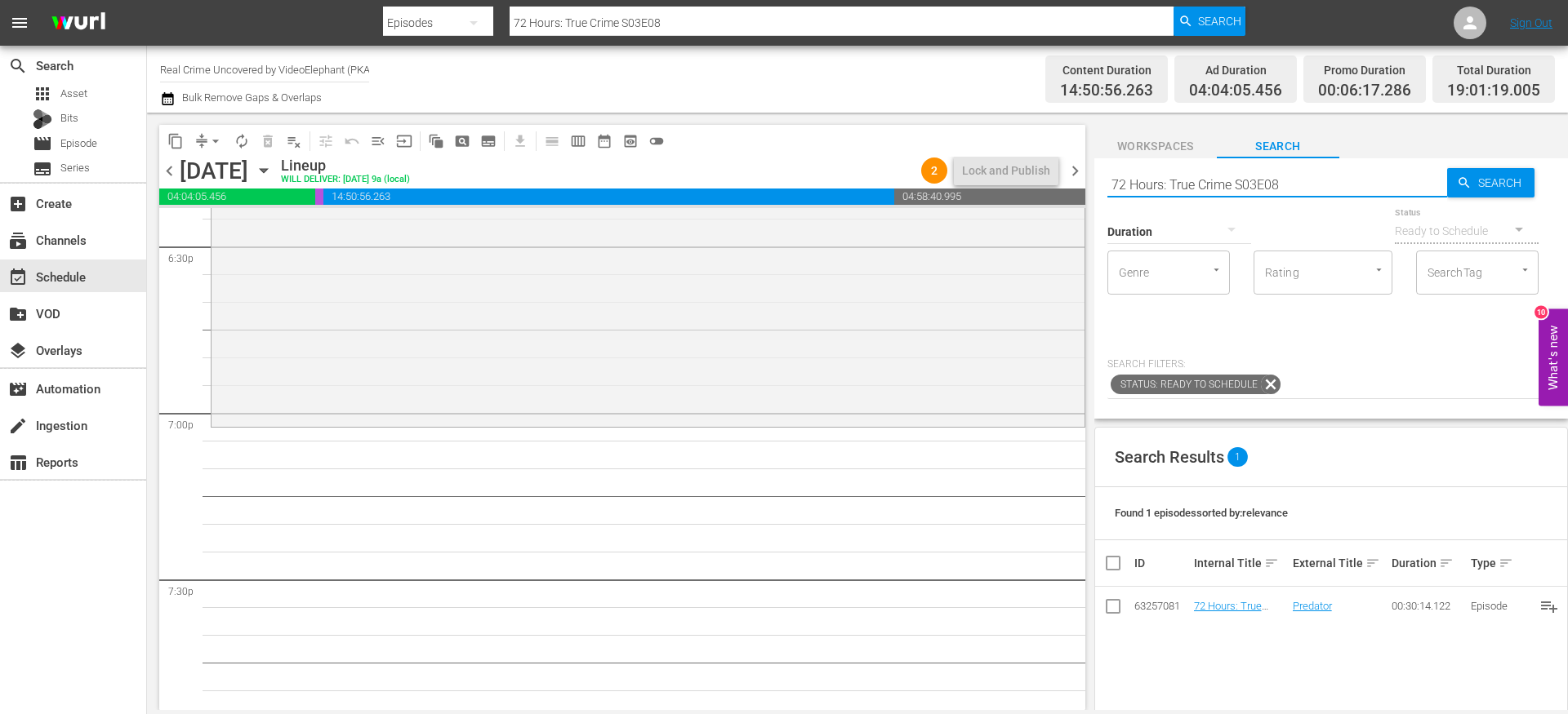
scroll to position [6138, 0]
click at [1194, 173] on input "72 Hours: True Crime S03E08" at bounding box center [1277, 185] width 340 height 39
click at [1194, 174] on input "72 Hours: True Crime S03E08" at bounding box center [1277, 185] width 340 height 39
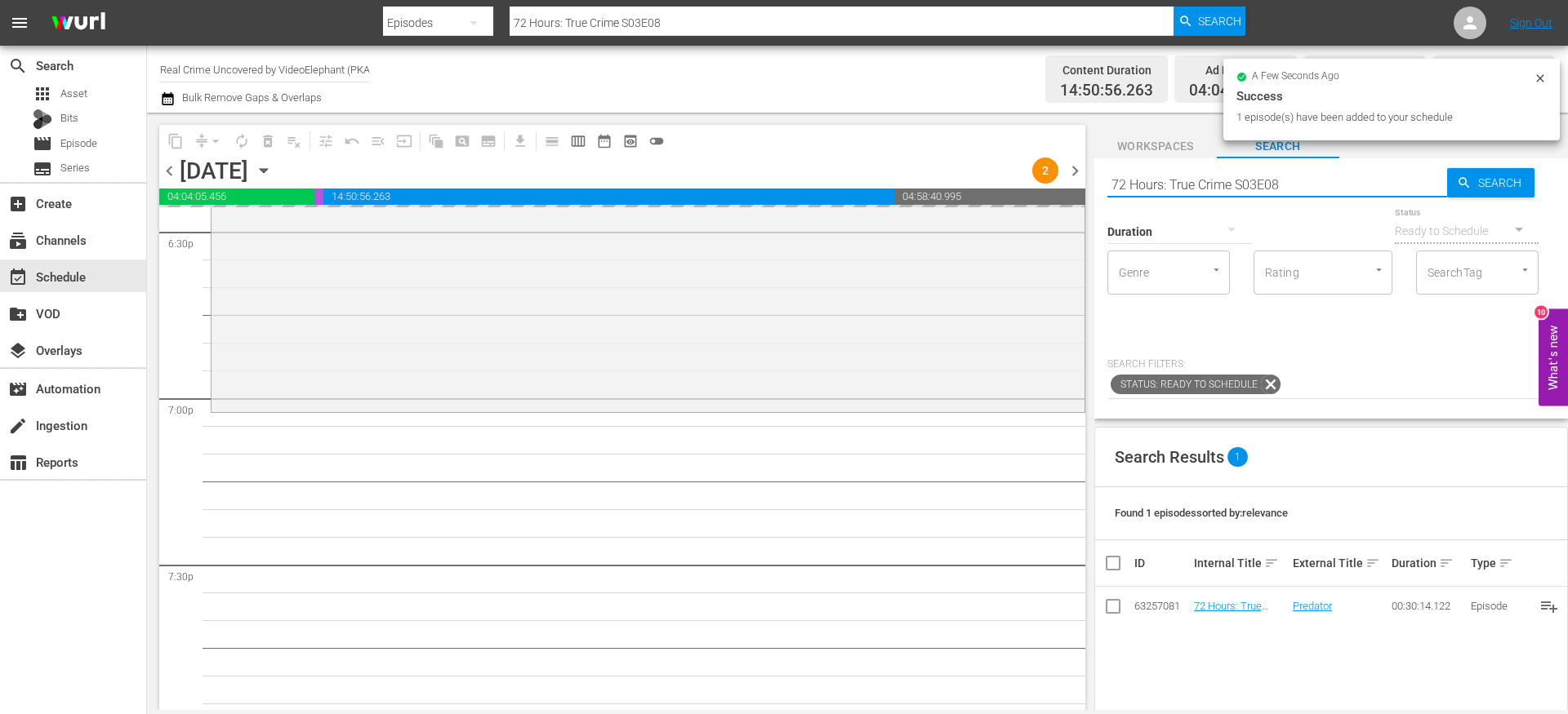
click at [1194, 174] on input "72 Hours: True Crime S03E08" at bounding box center [1277, 185] width 340 height 39
paste input "On The Trail Of S01E12"
type input "On The Trail Of S01E12"
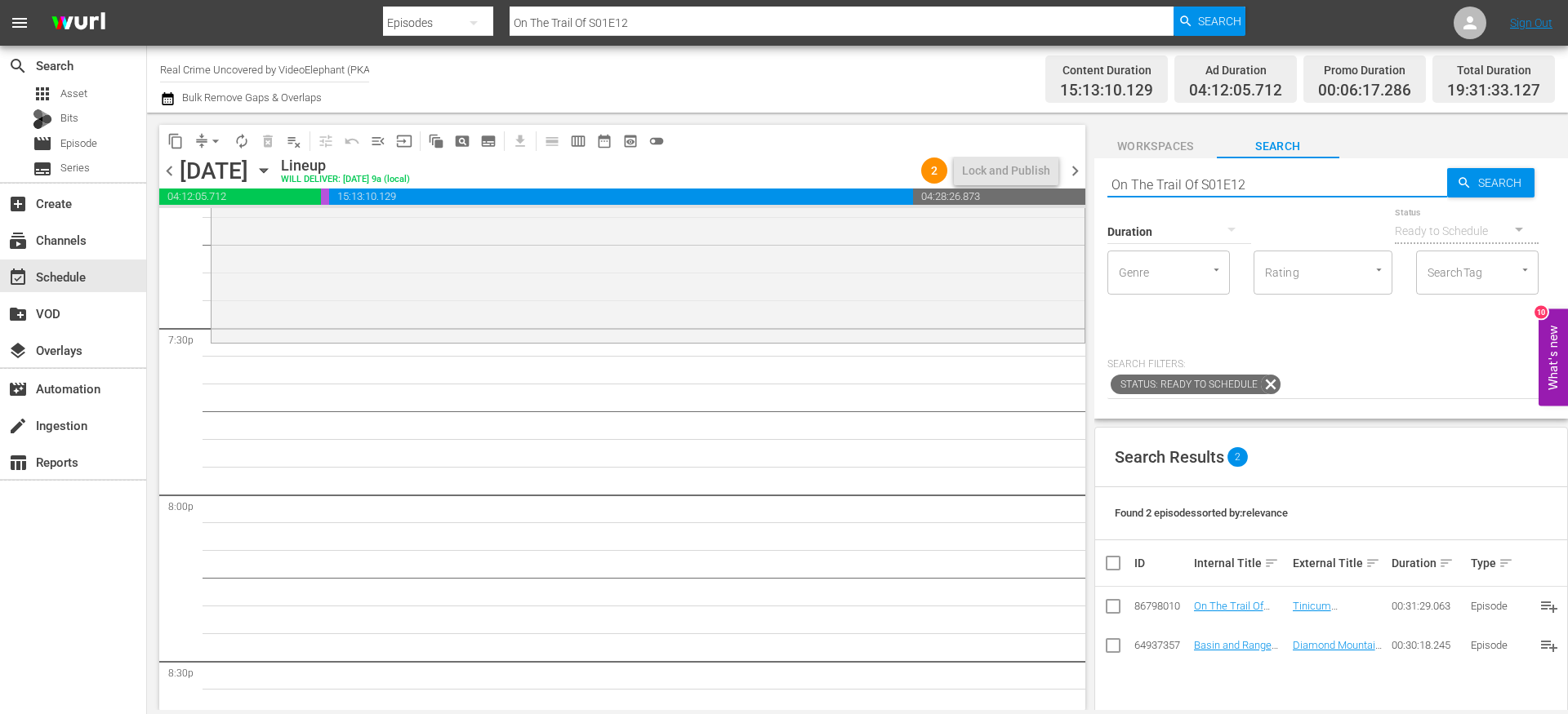
scroll to position [6382, 0]
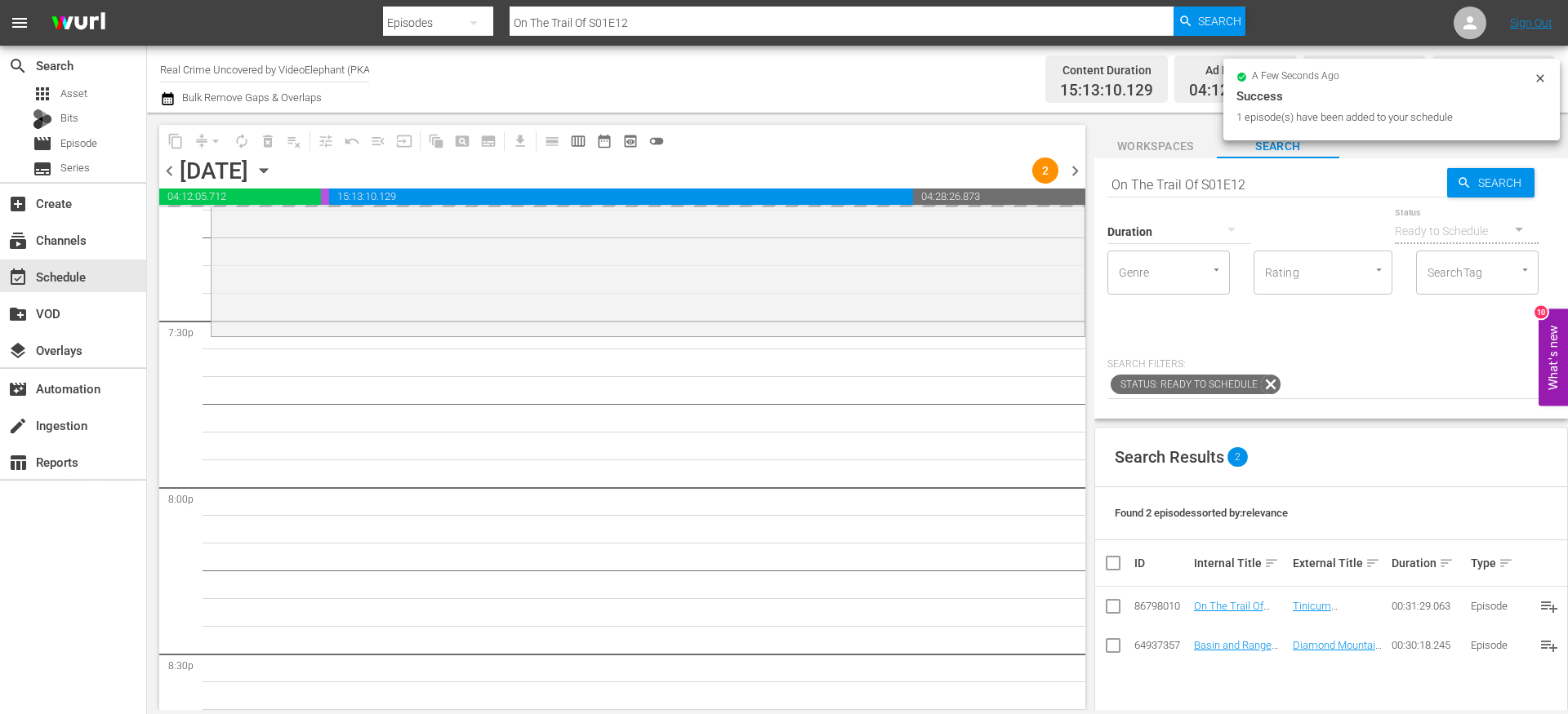
click at [1150, 182] on input "On The Trail Of S01E12" at bounding box center [1277, 185] width 340 height 39
click at [1150, 183] on input "On The Trail Of S01E12" at bounding box center [1277, 185] width 340 height 39
paste input "The FBI Files S04E15"
type input "The FBI Files S04E15"
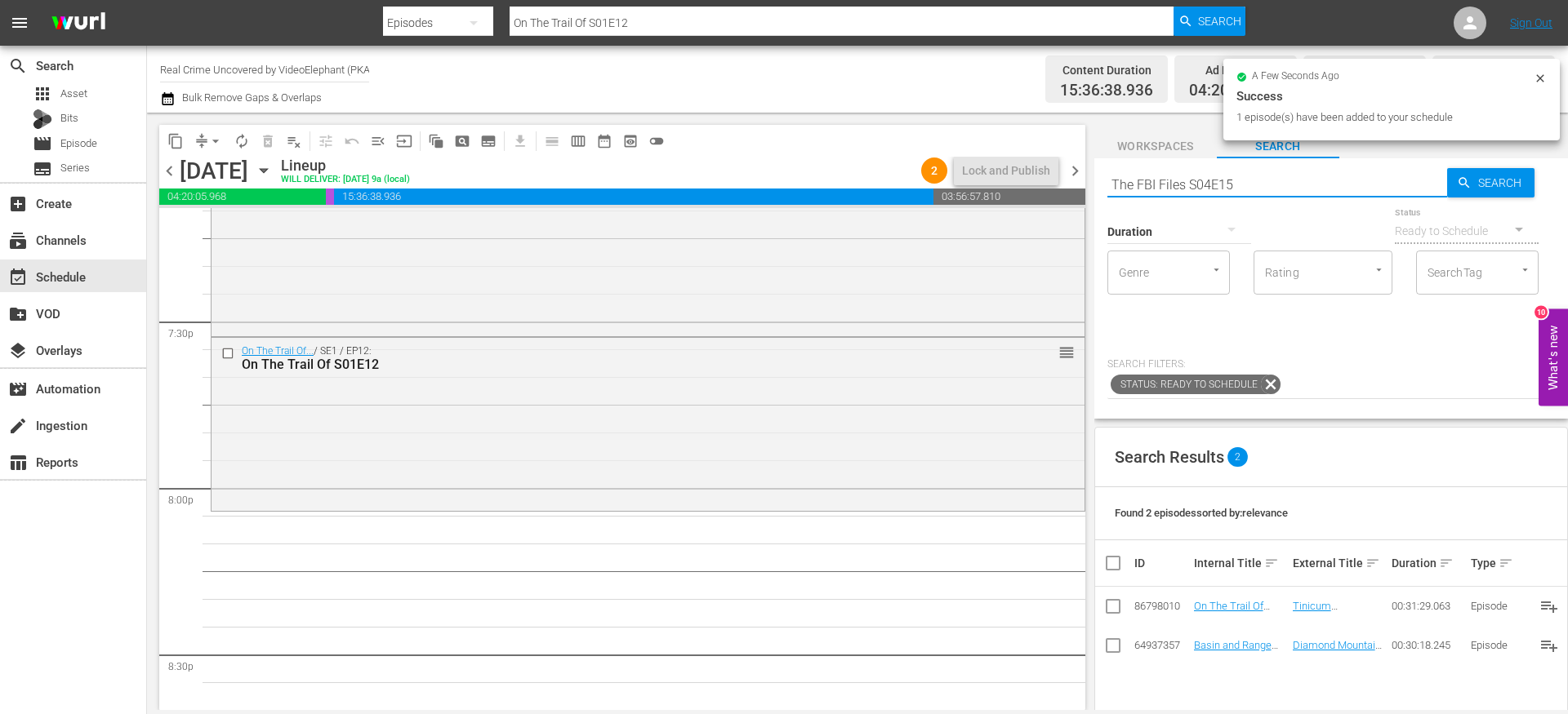
type input "The FBI Files S04E15"
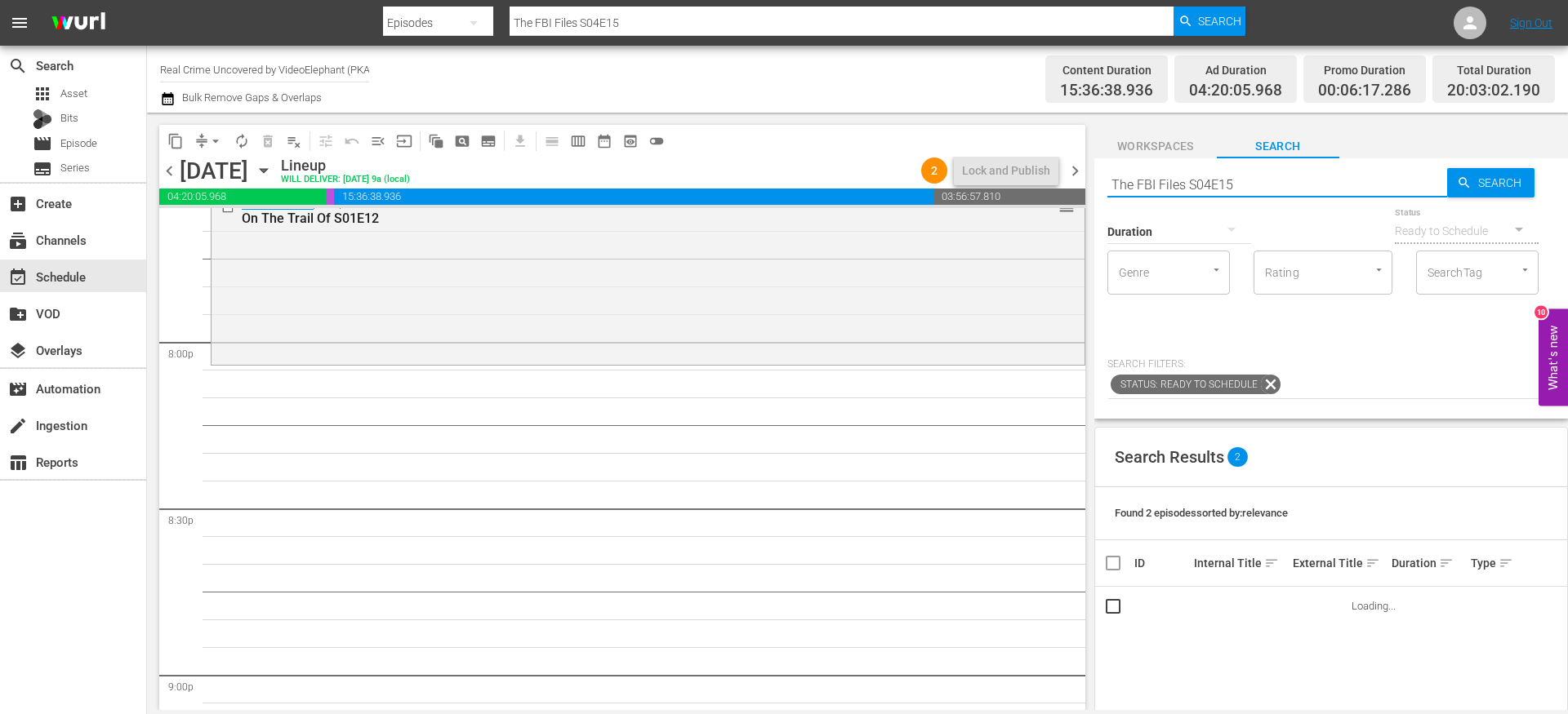
scroll to position [6529, 0]
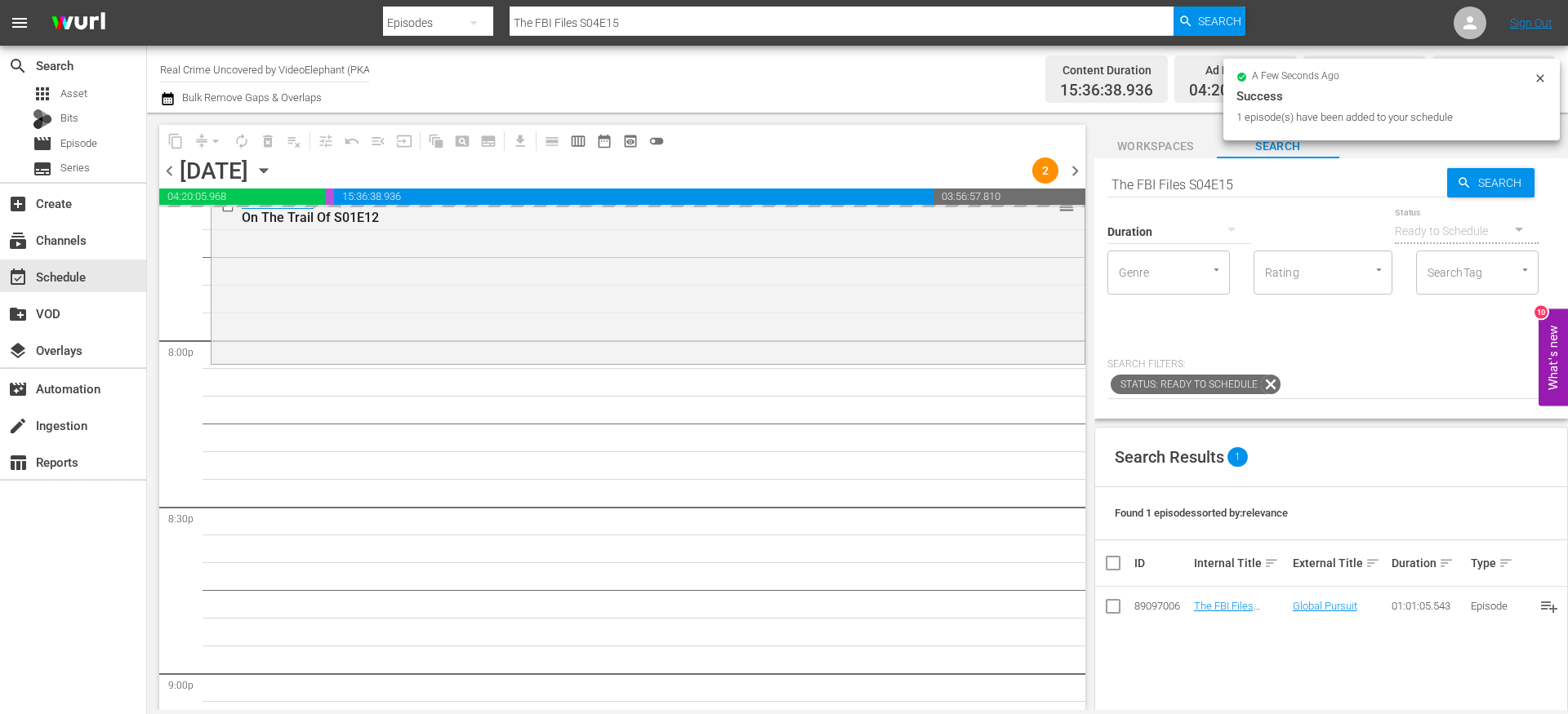
click at [1150, 177] on input "The FBI Files S04E15" at bounding box center [1277, 185] width 340 height 39
paste input "Forensic Factor S04E02"
type input "Forensic Factor S04E02"
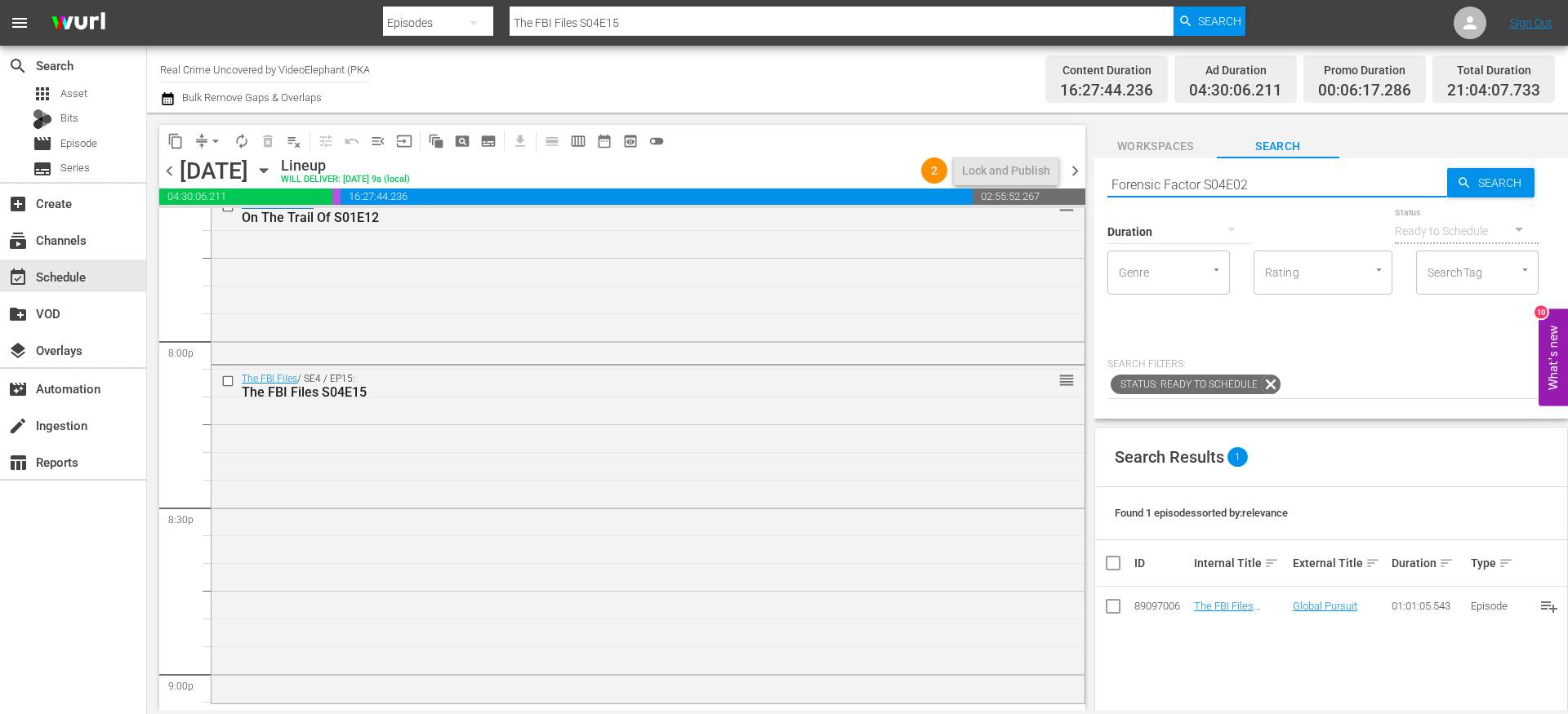
type input "Forensic Factor S04E02"
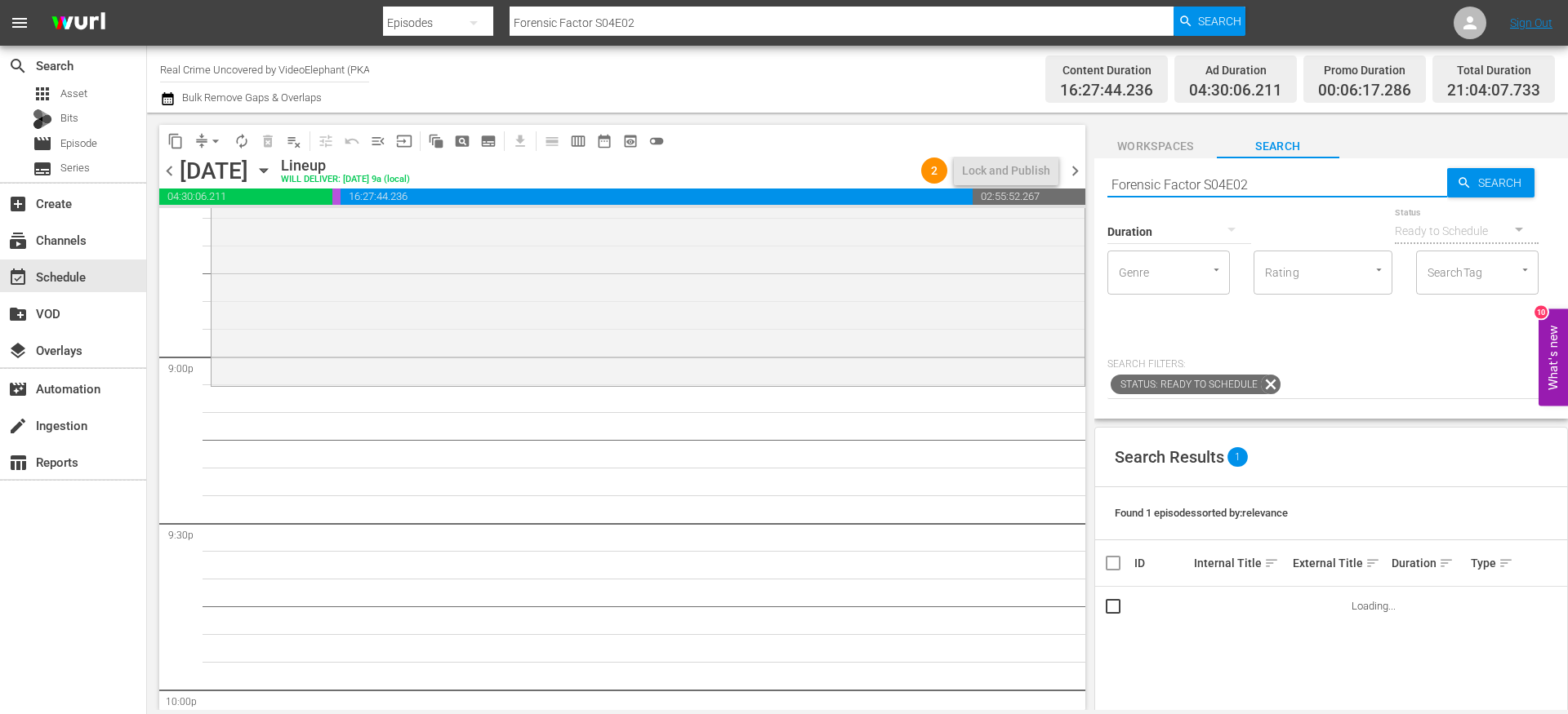
scroll to position [6854, 0]
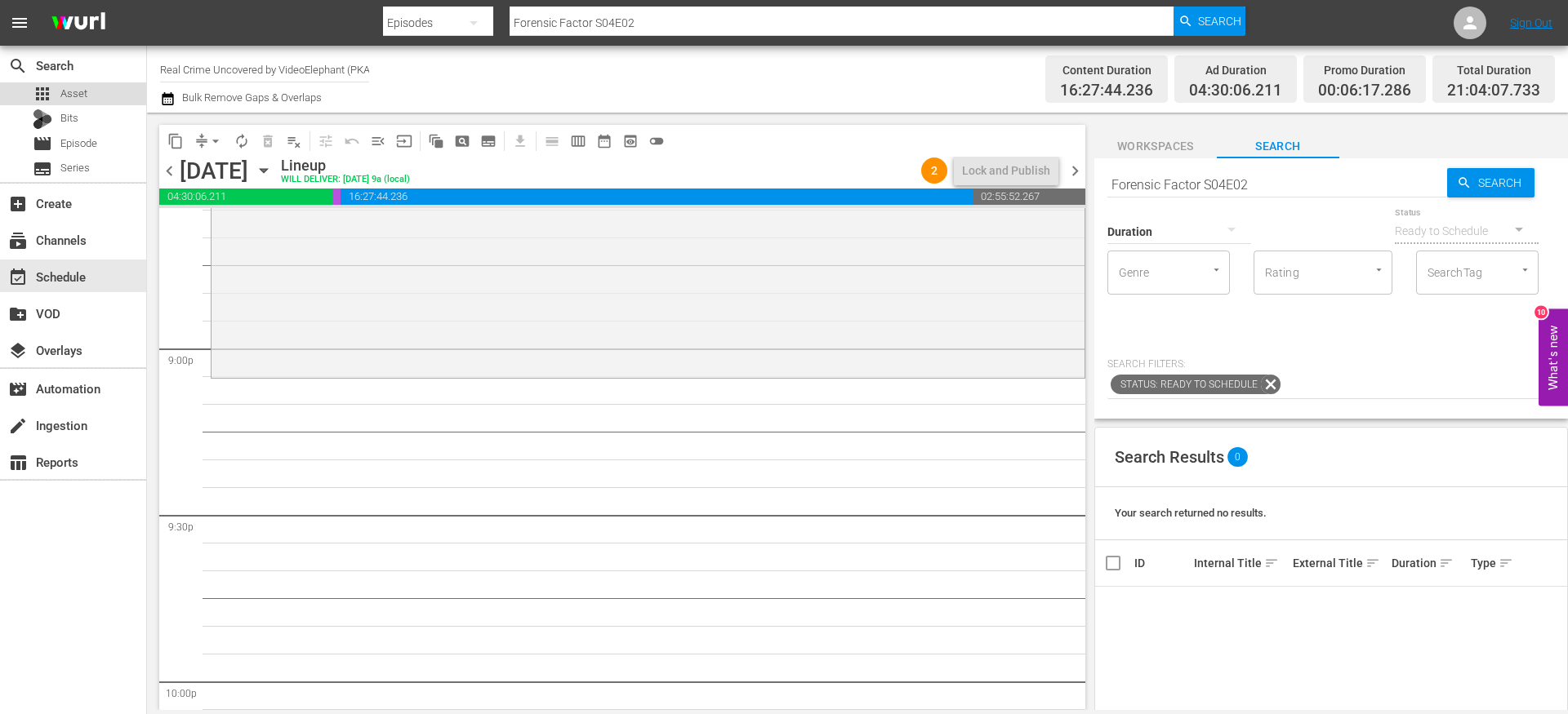
click at [79, 101] on span "Asset" at bounding box center [73, 93] width 27 height 16
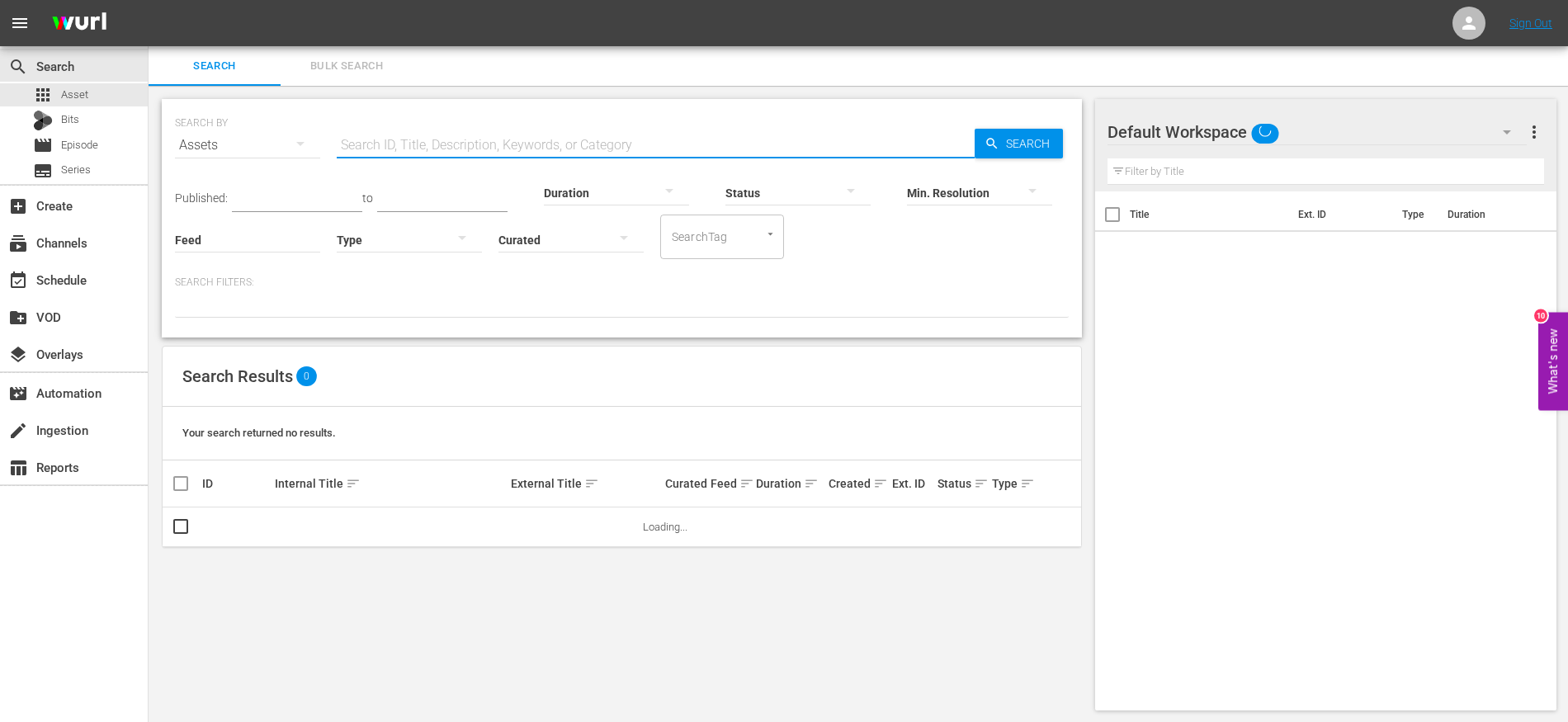
click at [418, 154] on input "text" at bounding box center [656, 145] width 638 height 40
paste input "Forensic Factor S04E02"
type input "Forensic Factor S04E02"
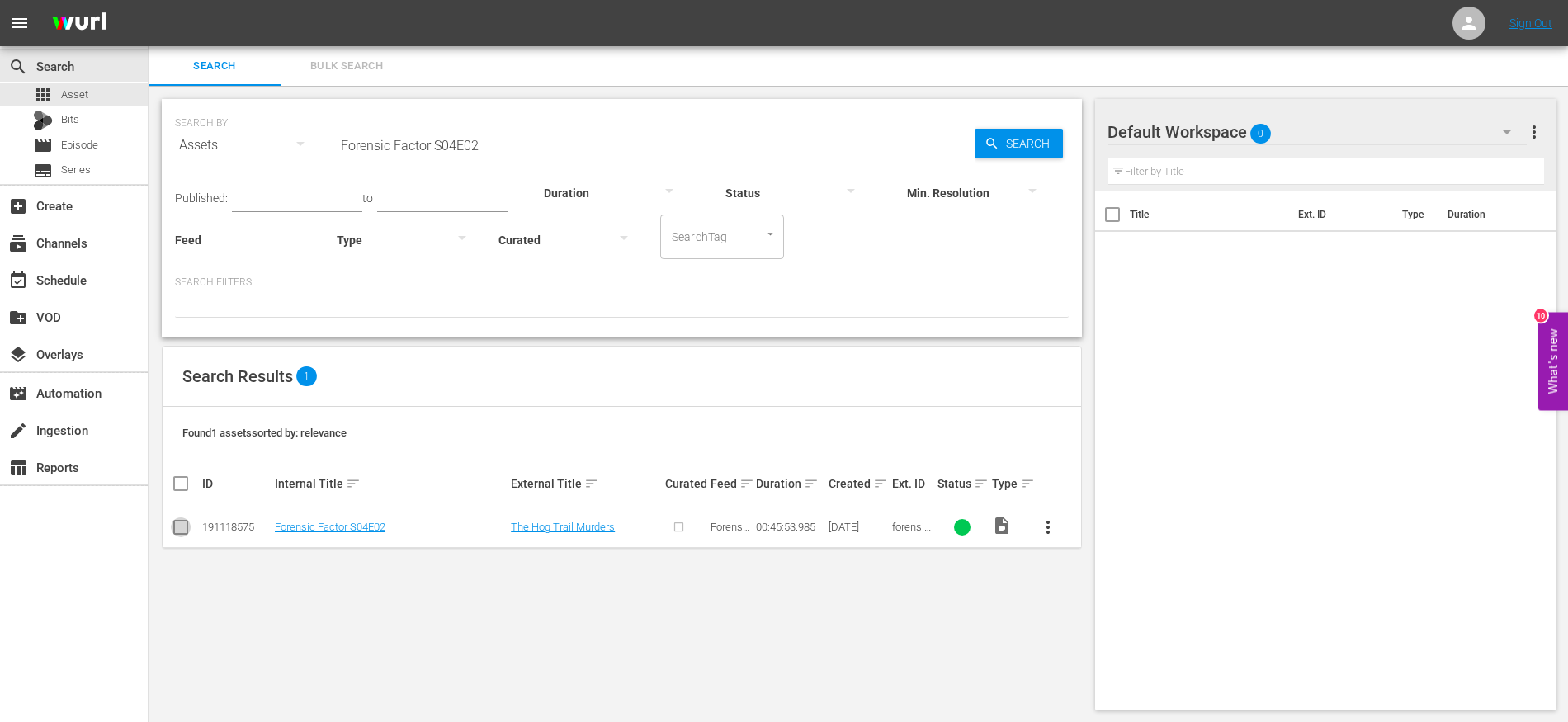
click at [185, 532] on input "checkbox" at bounding box center [180, 530] width 20 height 20
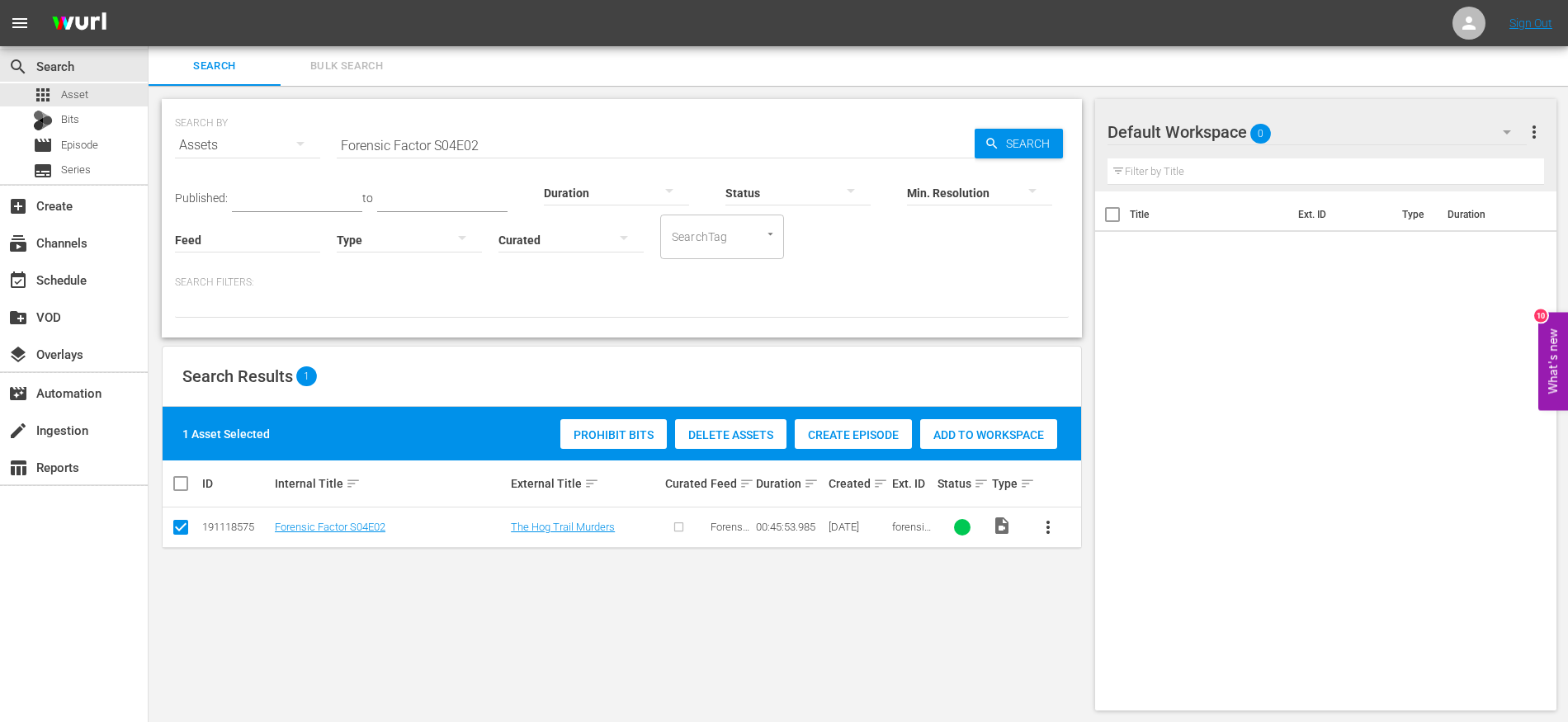
click at [838, 428] on span "Create Episode" at bounding box center [853, 435] width 117 height 13
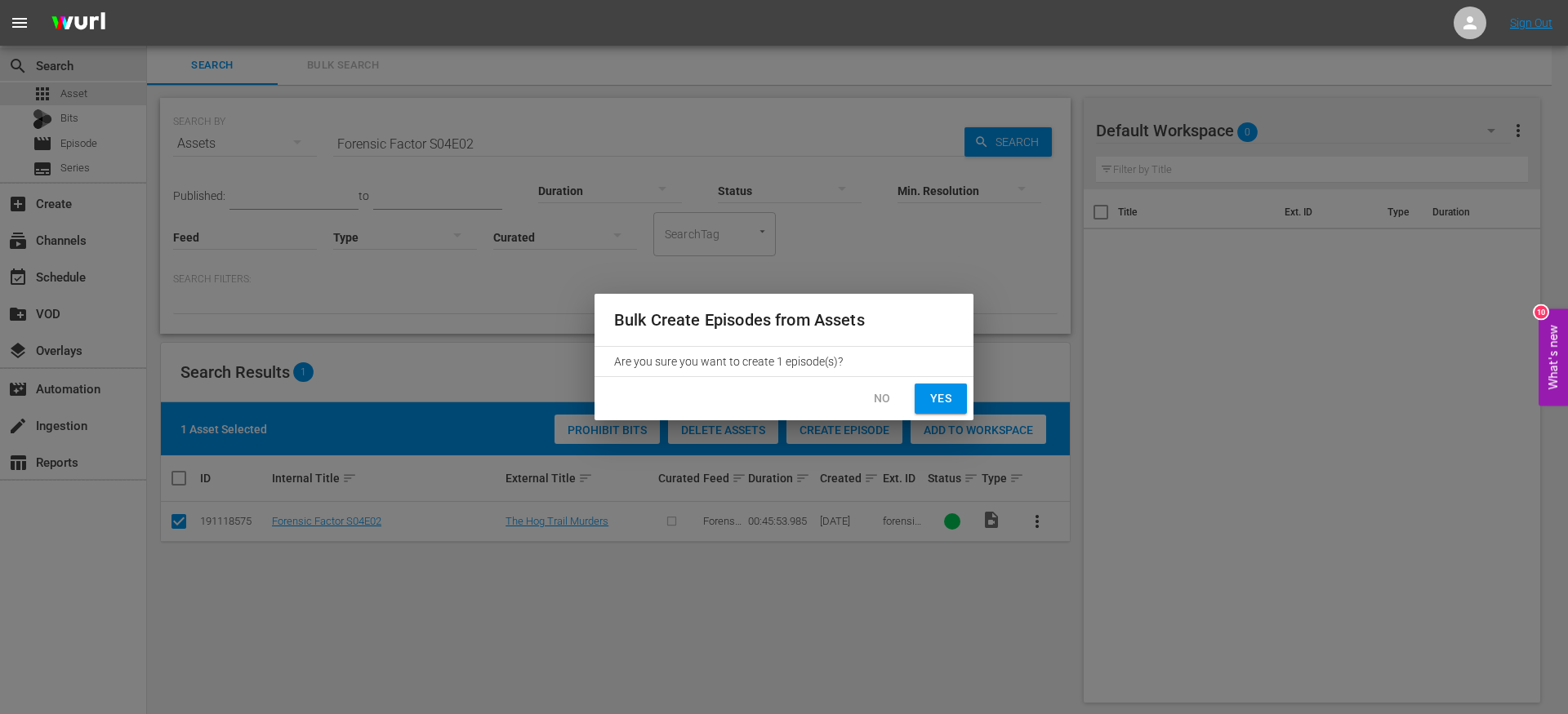
click at [928, 397] on span "Yes" at bounding box center [940, 399] width 26 height 21
checkbox input "false"
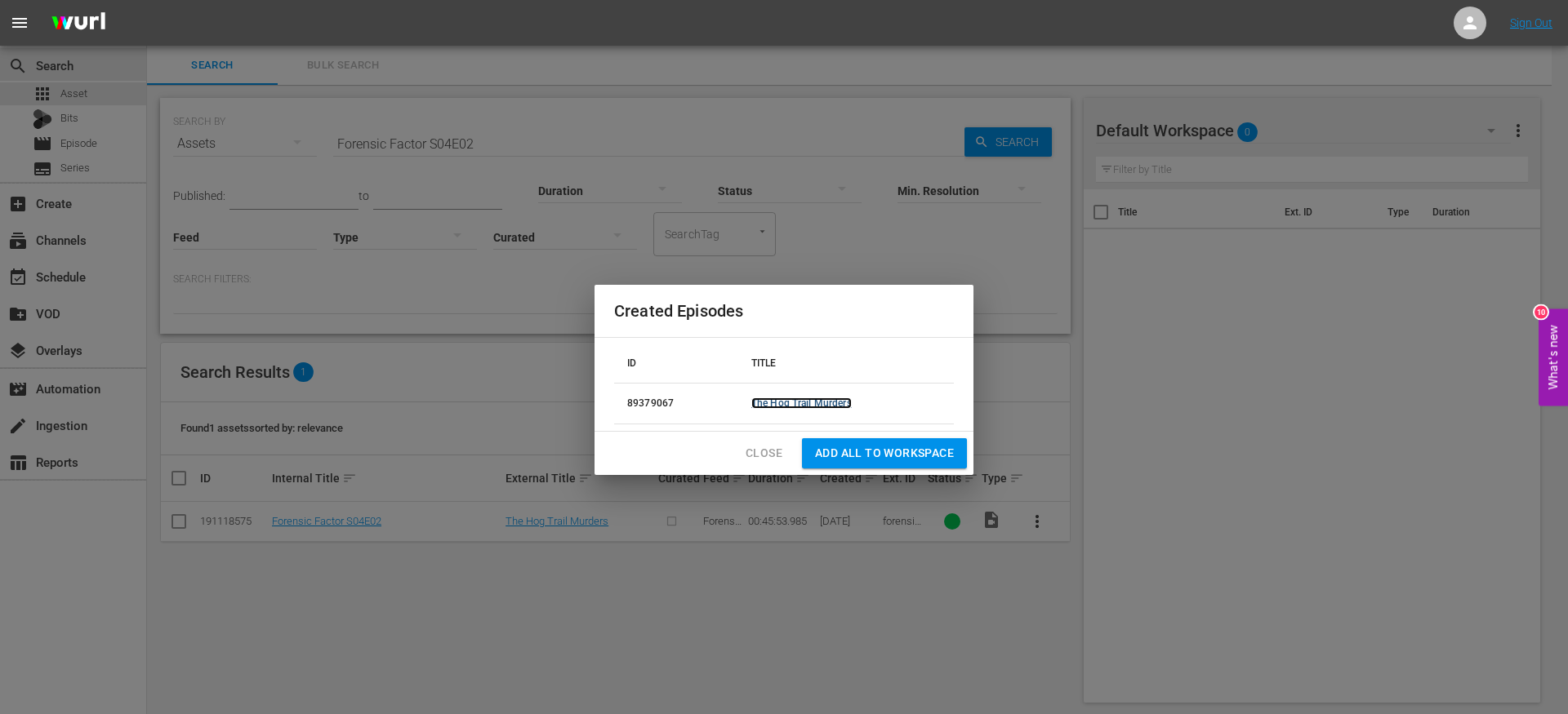
click at [795, 400] on link "The Hog Trail Murders" at bounding box center [801, 403] width 101 height 11
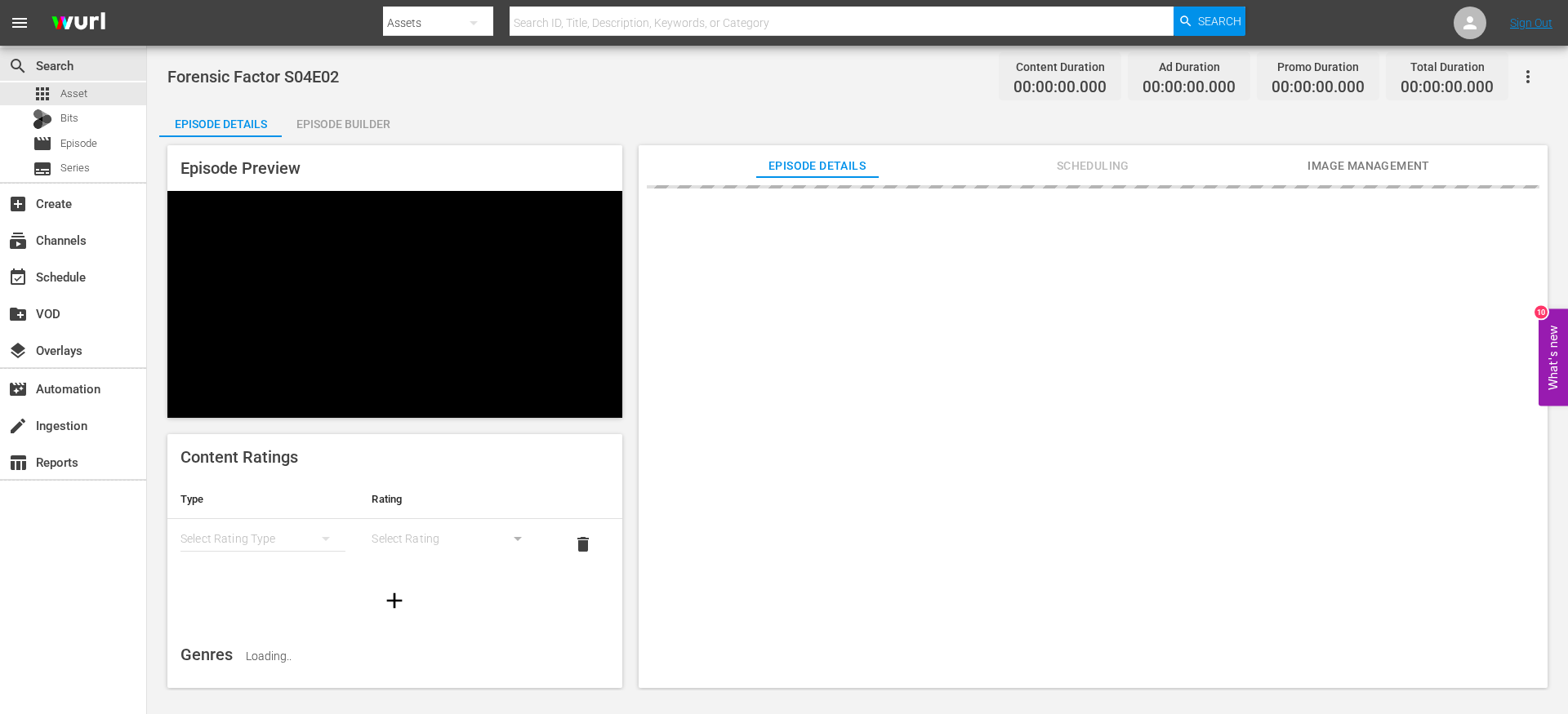
click at [385, 125] on div "Episode Builder" at bounding box center [343, 124] width 122 height 39
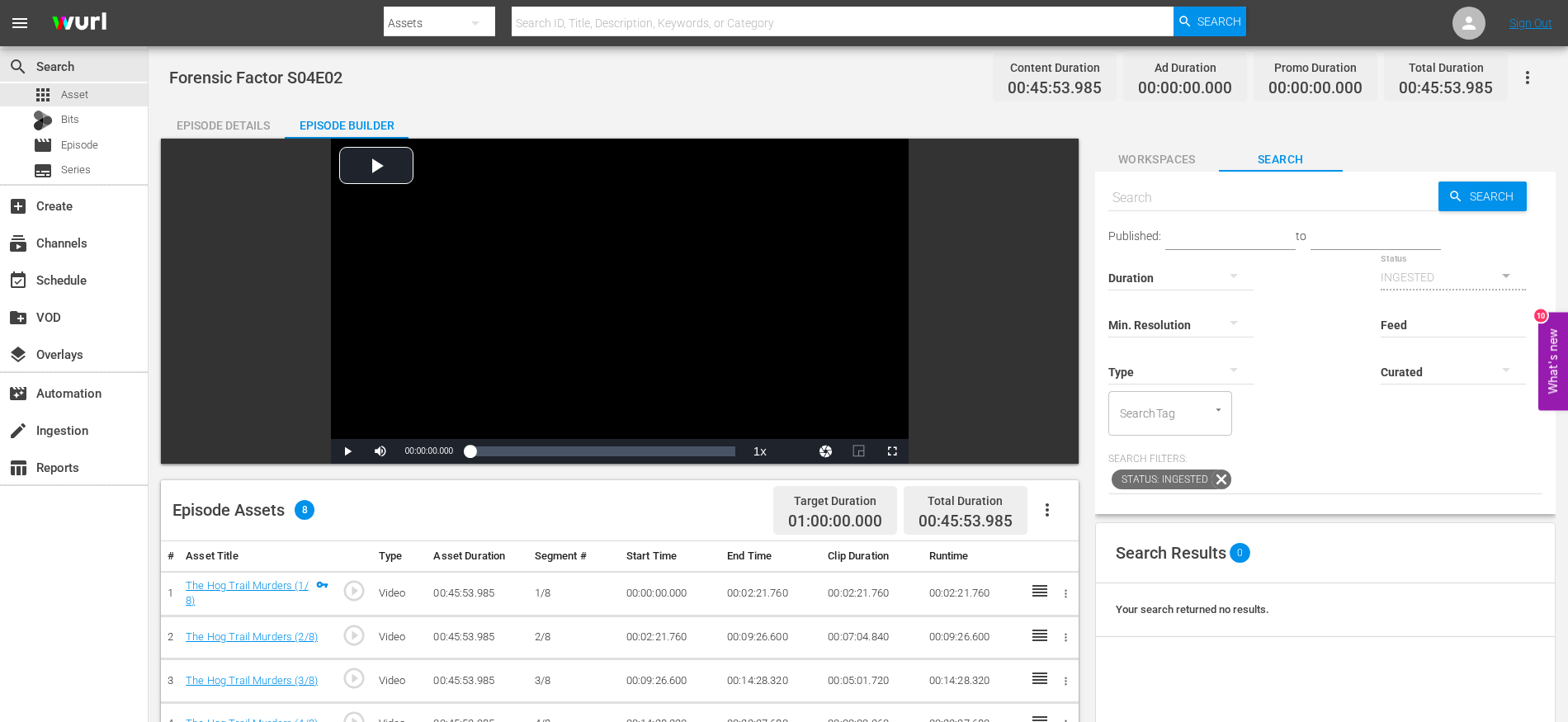
click at [1052, 502] on icon "button" at bounding box center [1047, 510] width 20 height 20
click at [1075, 562] on div "Fill with Ads" at bounding box center [1097, 557] width 112 height 40
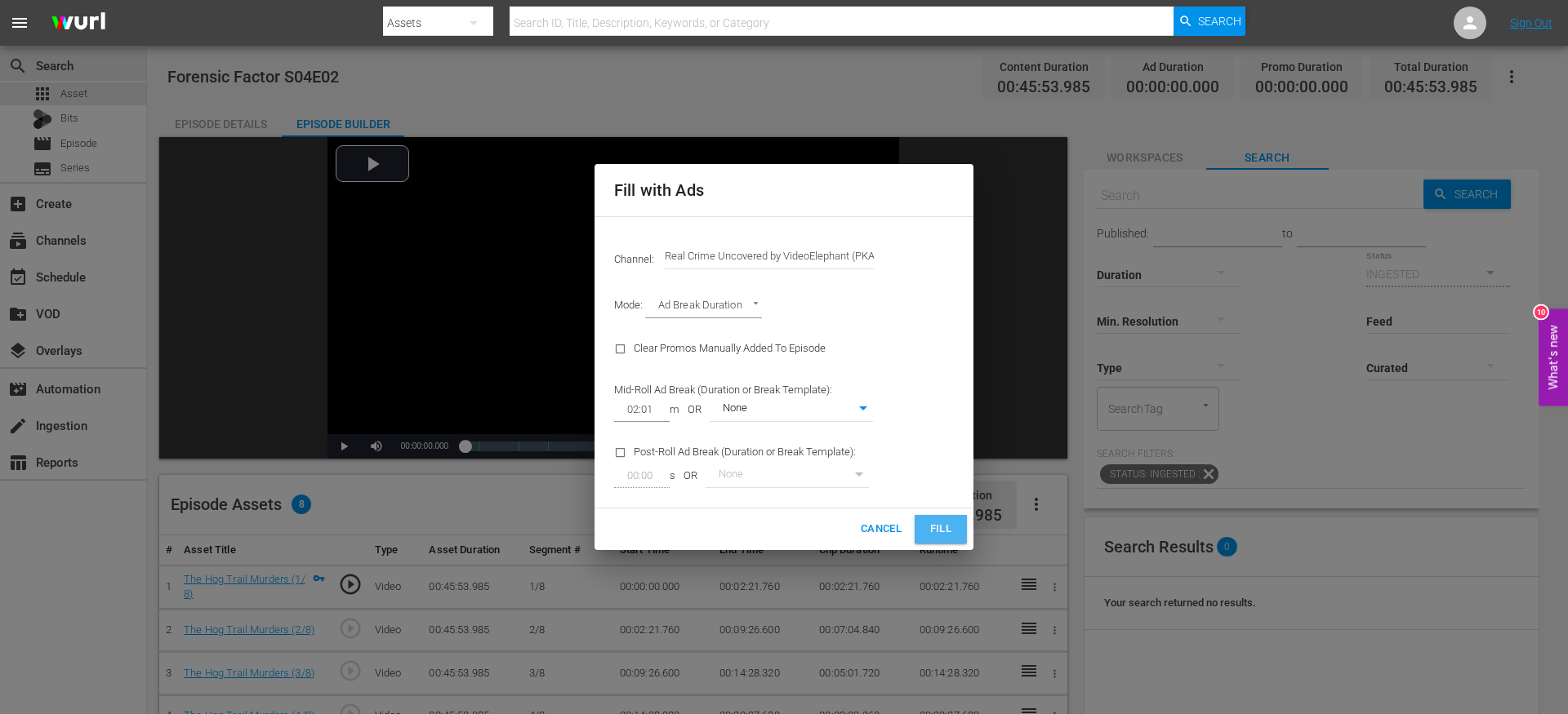
click at [949, 533] on span "Fill" at bounding box center [940, 530] width 26 height 19
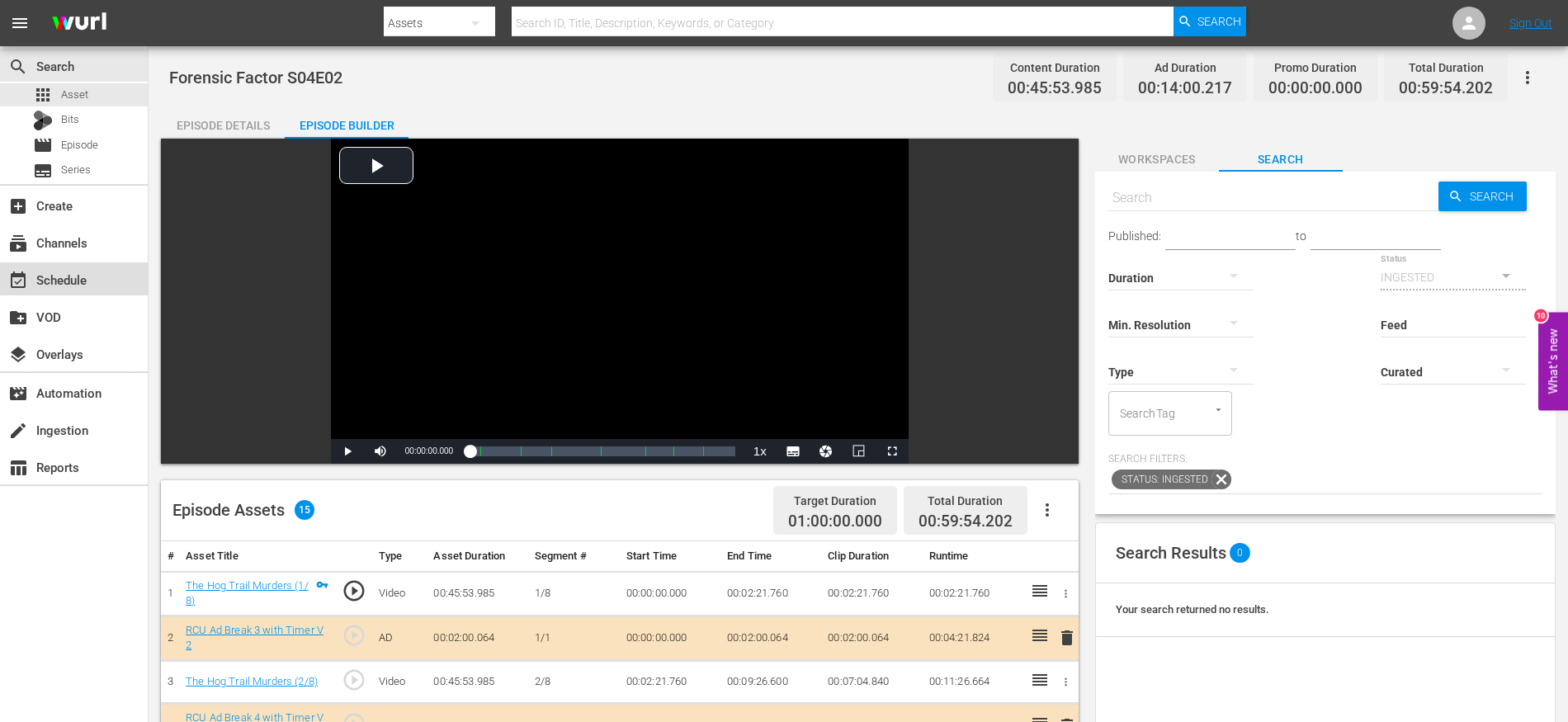
click at [103, 277] on div "event_available Schedule" at bounding box center [74, 278] width 148 height 33
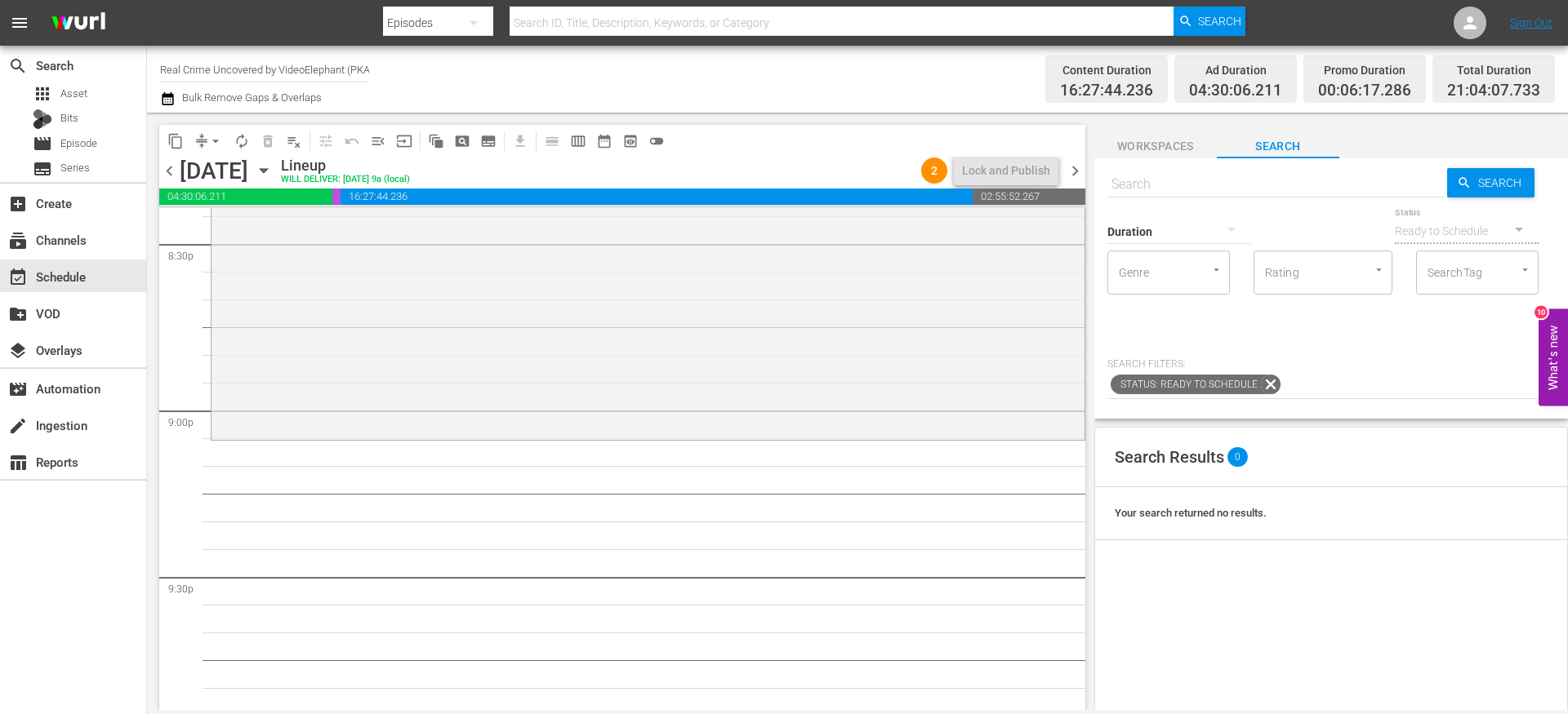
scroll to position [6849, 0]
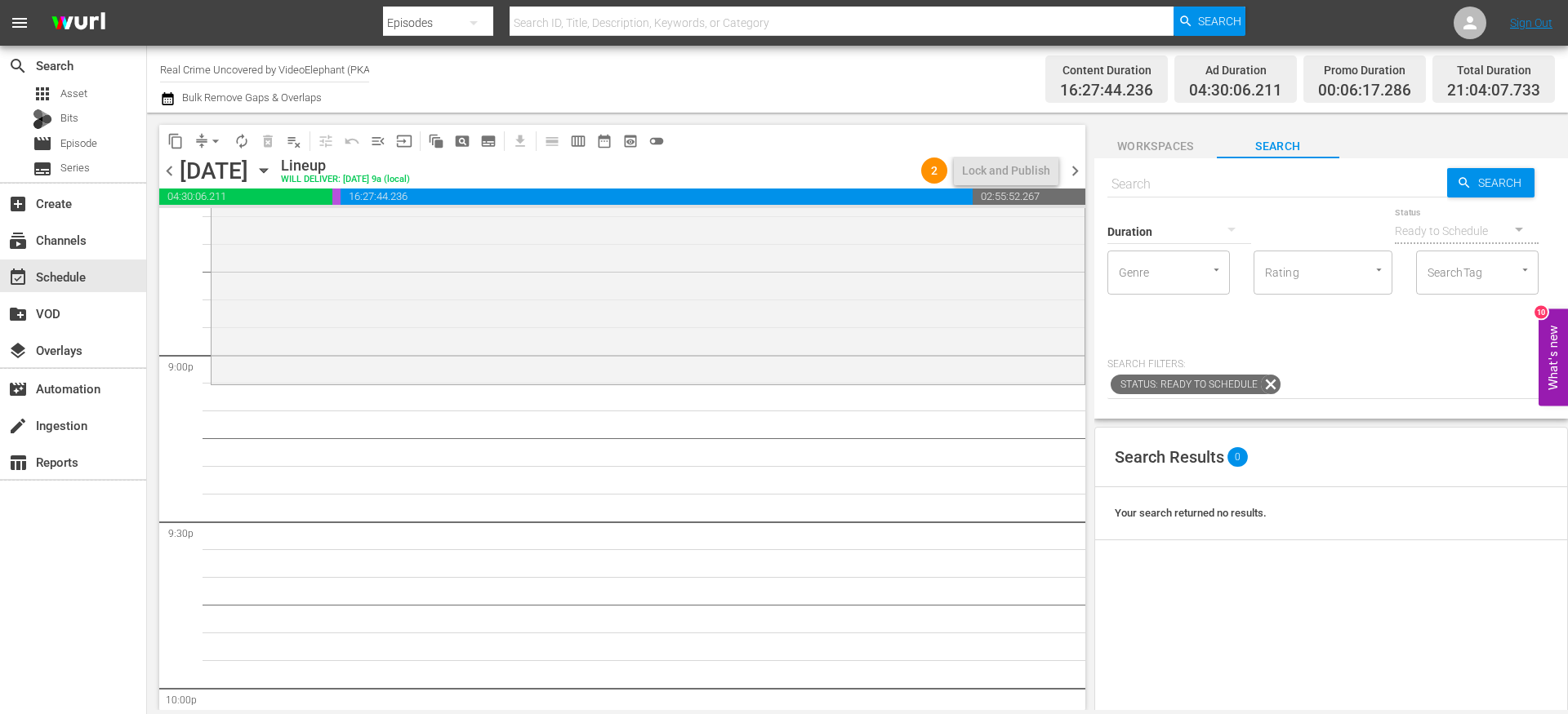
click at [1193, 188] on input "text" at bounding box center [1277, 185] width 340 height 39
paste input "Forensic Factor S04E02"
type input "Forensic Factor S04E02"
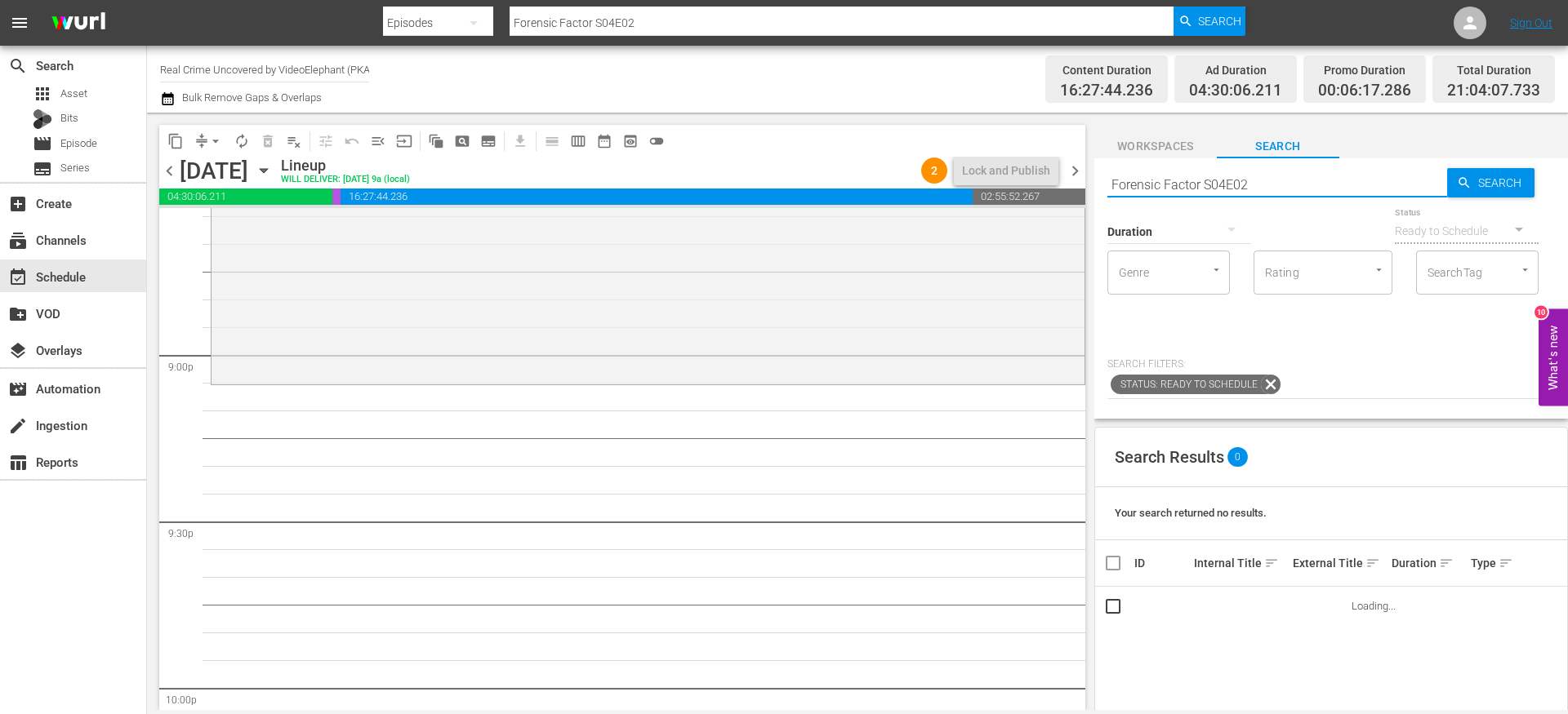
scroll to position [6949, 0]
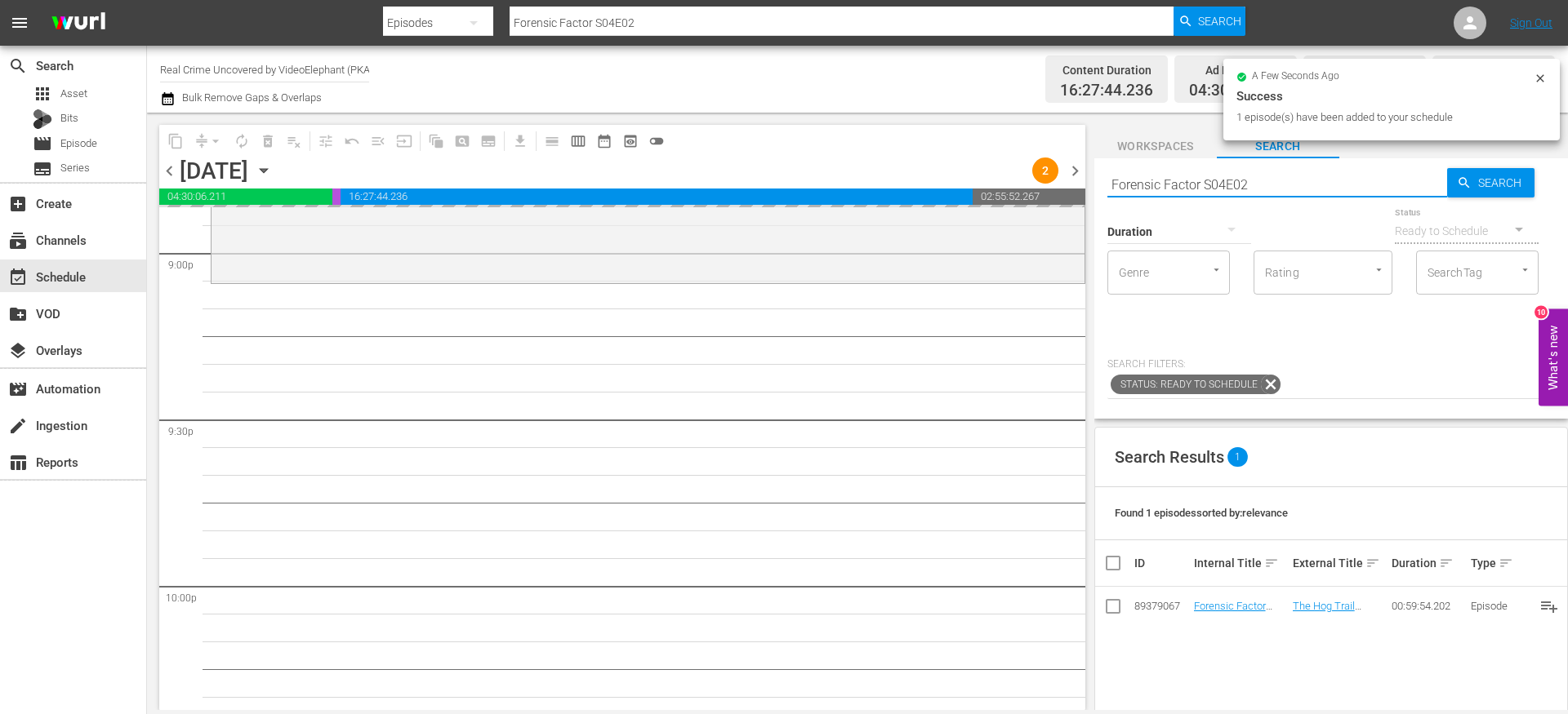
click at [1171, 180] on input "Forensic Factor S04E02" at bounding box center [1277, 185] width 340 height 39
click at [1171, 179] on input "Forensic Factor S04E02" at bounding box center [1277, 185] width 340 height 39
paste input "City of Evil S01"
type input "City of Evil S01E02"
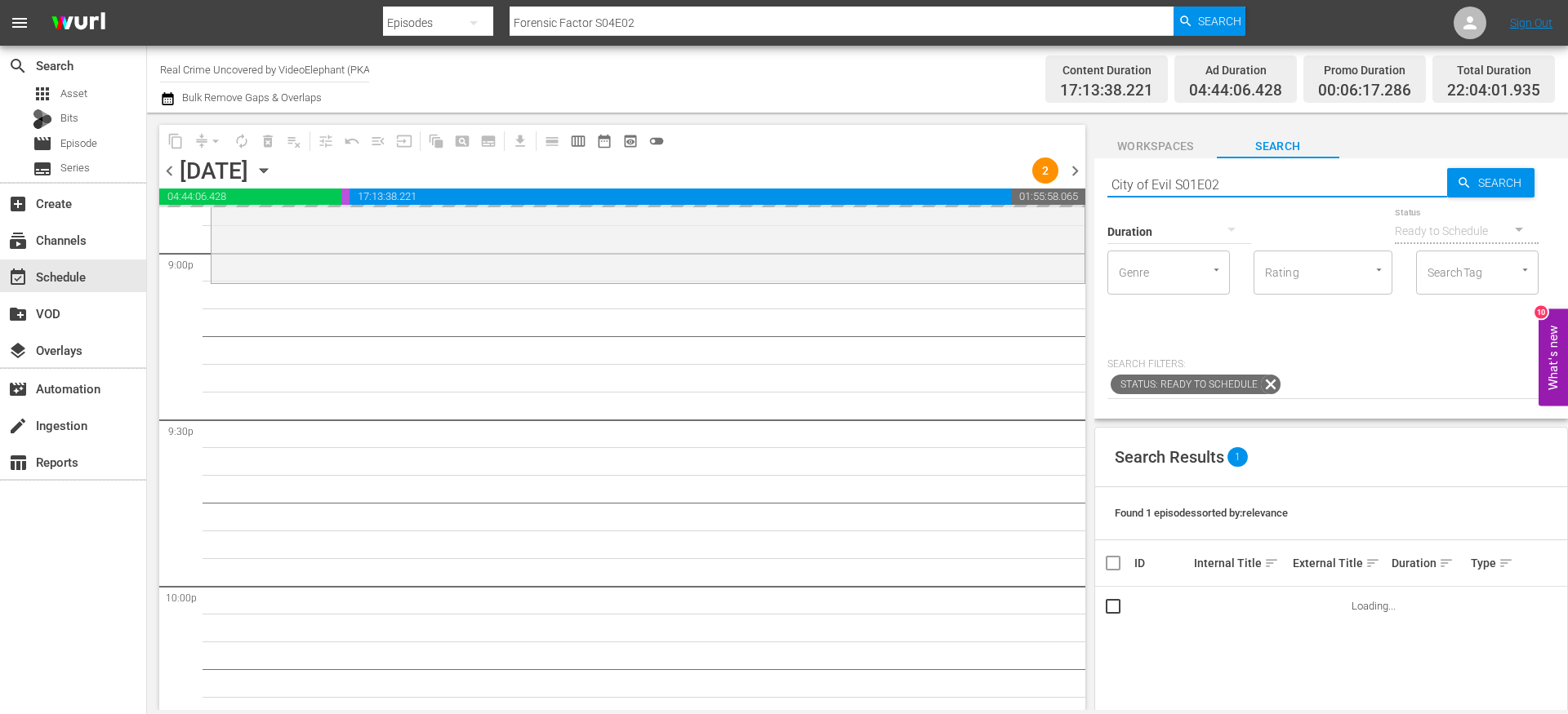
type input "City of Evil S01E02"
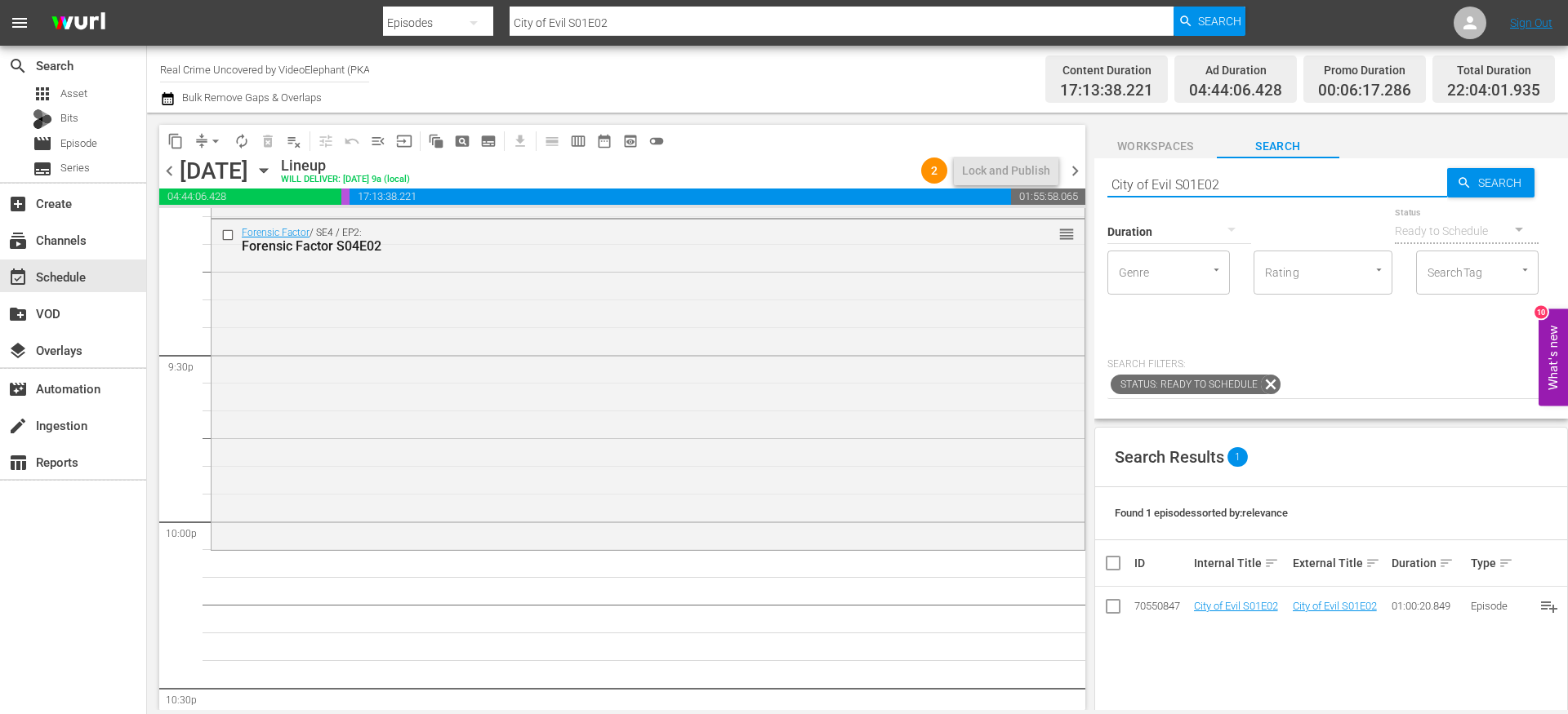
scroll to position [7018, 0]
click at [1157, 189] on input "City of Evil S01E02" at bounding box center [1277, 185] width 340 height 39
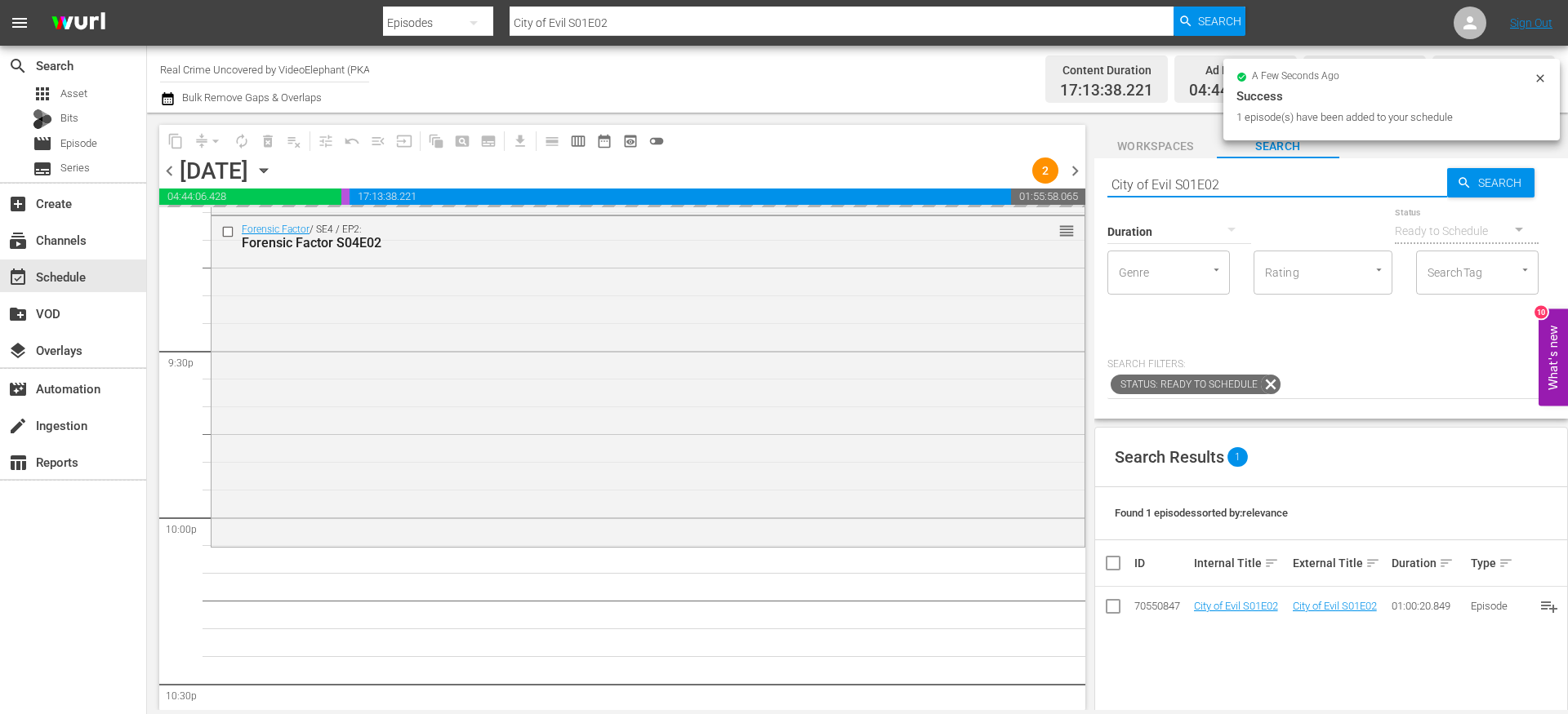
paste input "Dark Waters of Crime S04E01"
type input "Dark Waters of Crime S04E01"
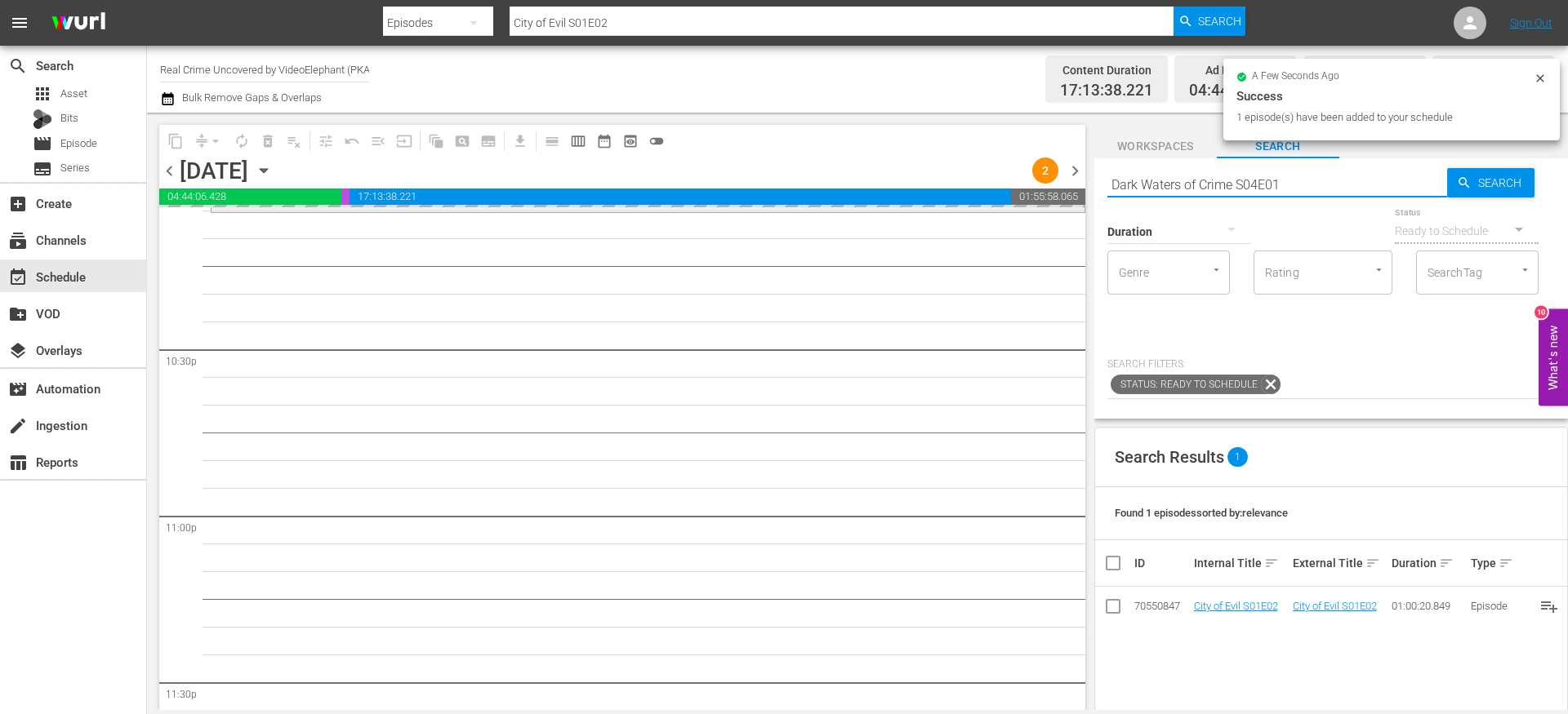
scroll to position [7355, 0]
type input "Dark Waters of Crime S04E01"
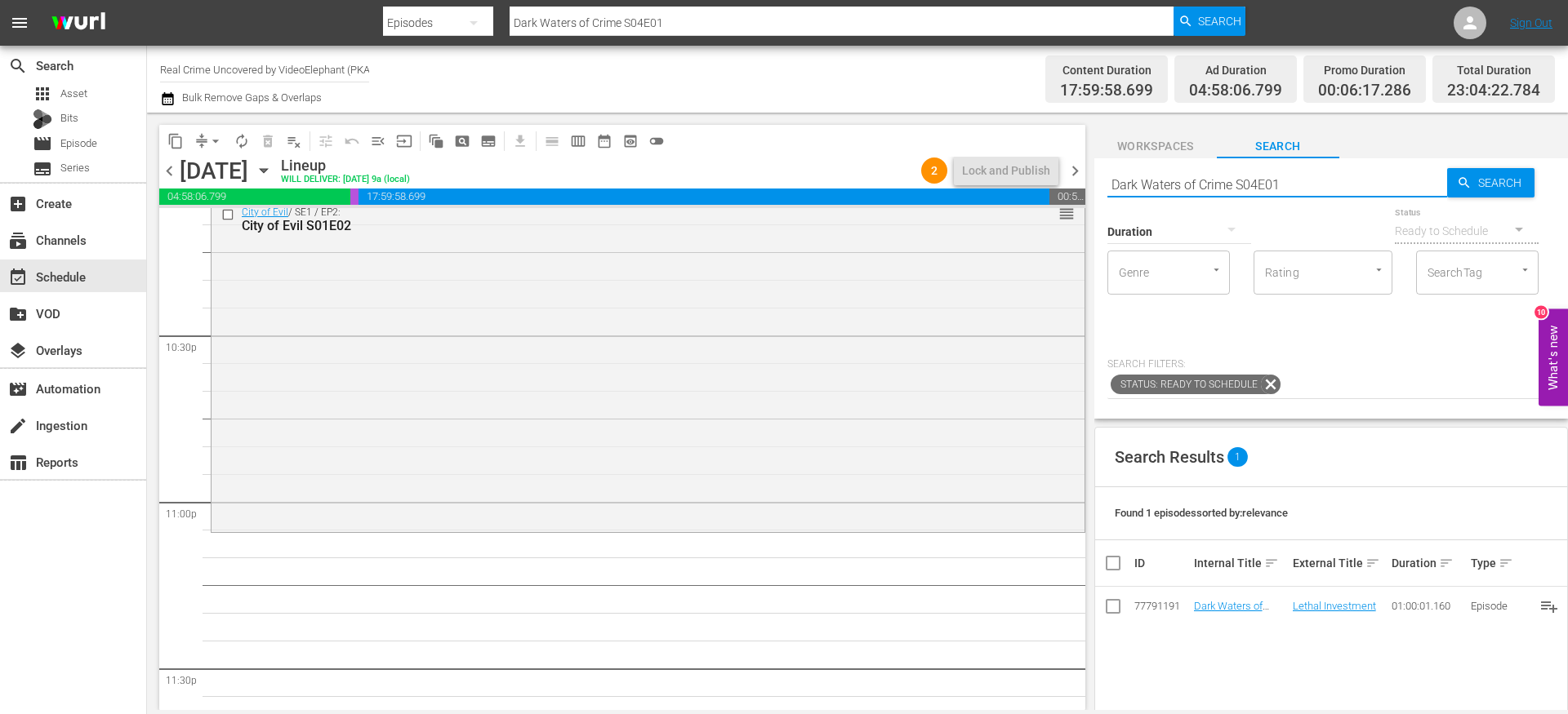
scroll to position [7427, 0]
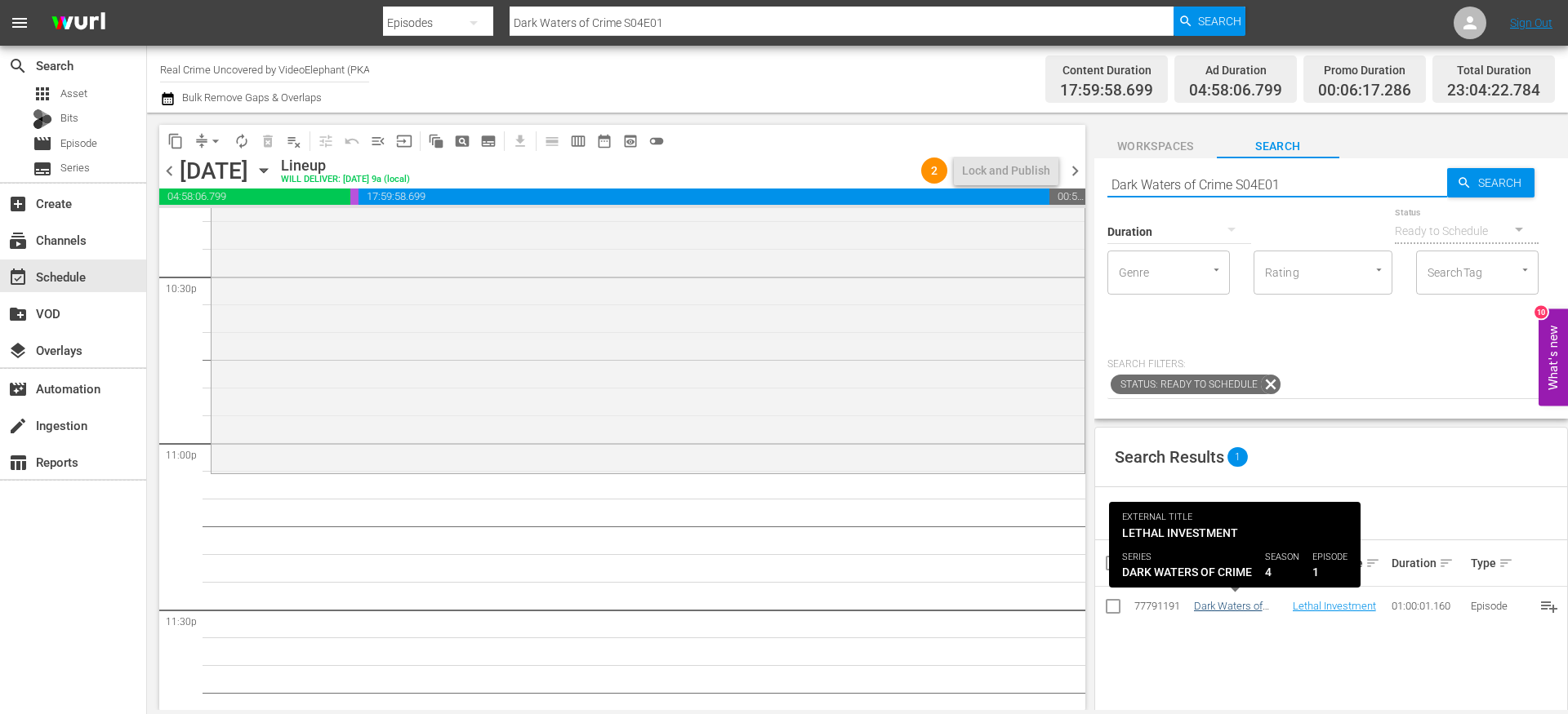
type input "Dark Waters of Crime S04E01"
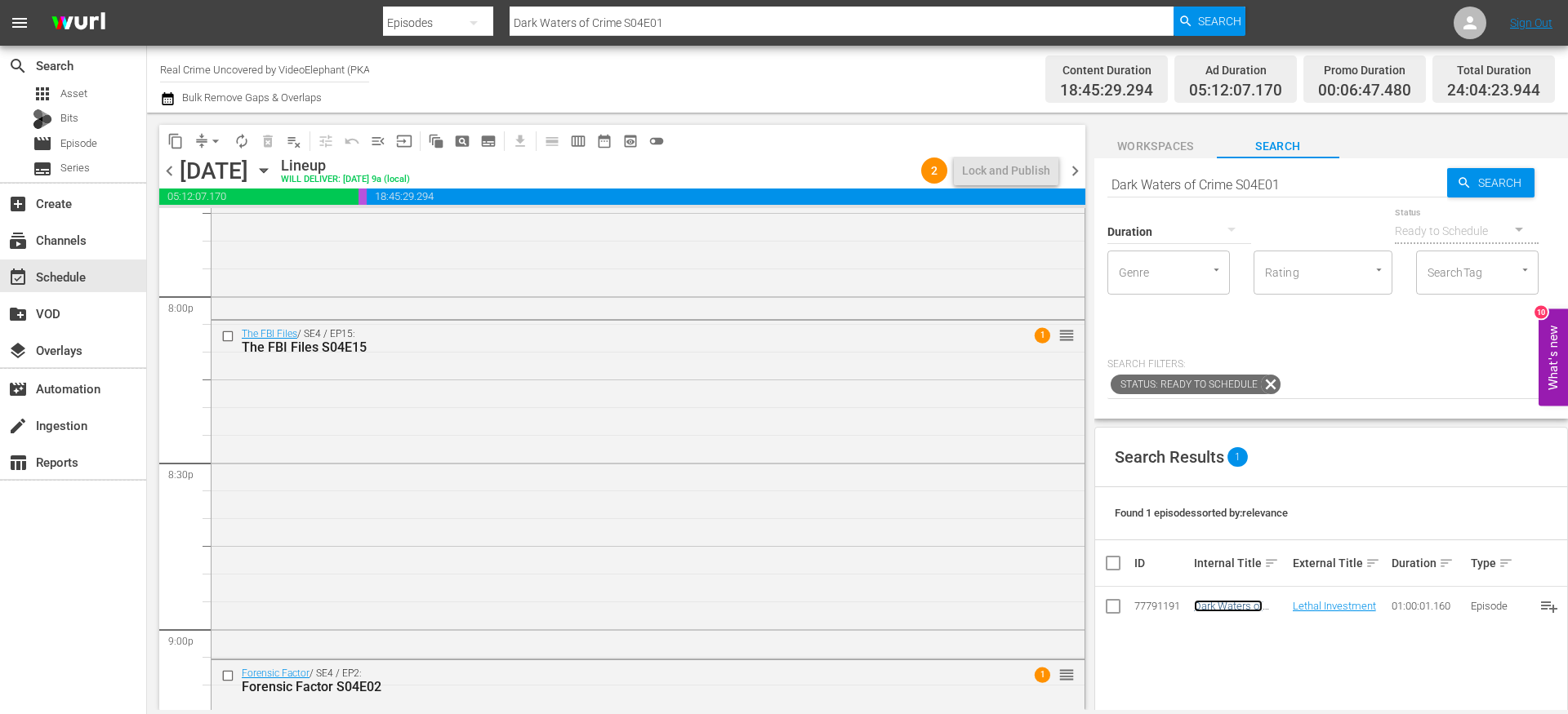
scroll to position [6272, 0]
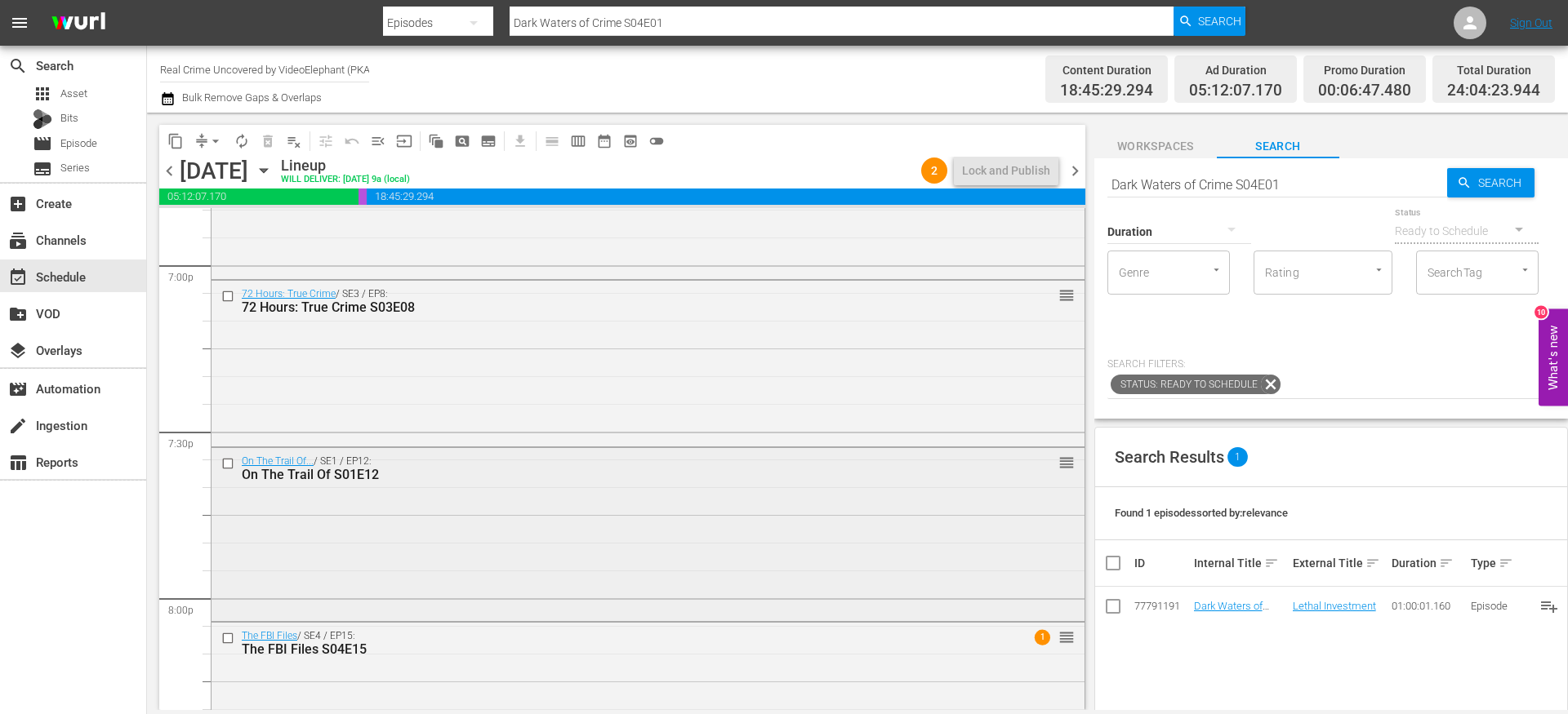
click at [228, 464] on input "checkbox" at bounding box center [230, 464] width 17 height 14
click at [227, 634] on input "checkbox" at bounding box center [230, 638] width 17 height 14
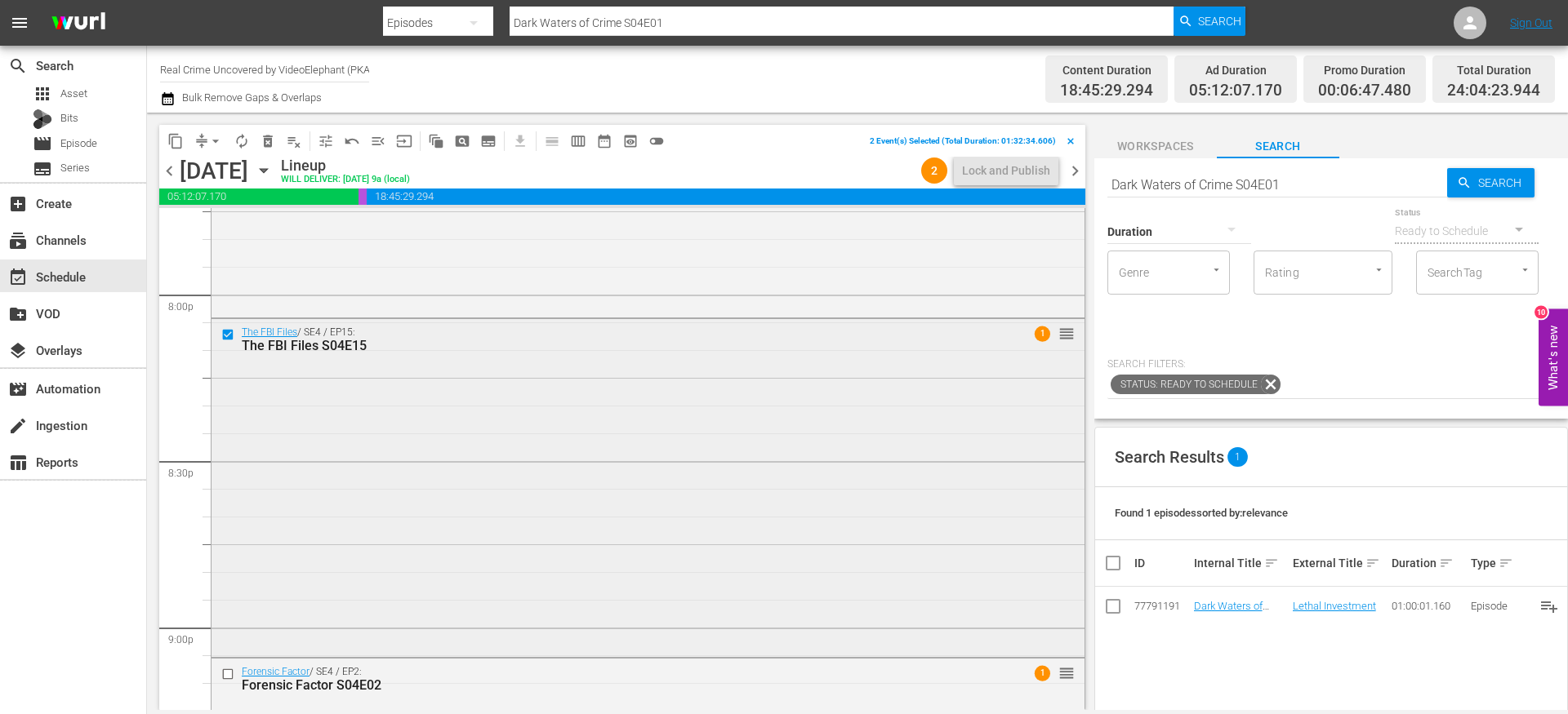
scroll to position [6584, 0]
click at [227, 666] on input "checkbox" at bounding box center [230, 665] width 17 height 14
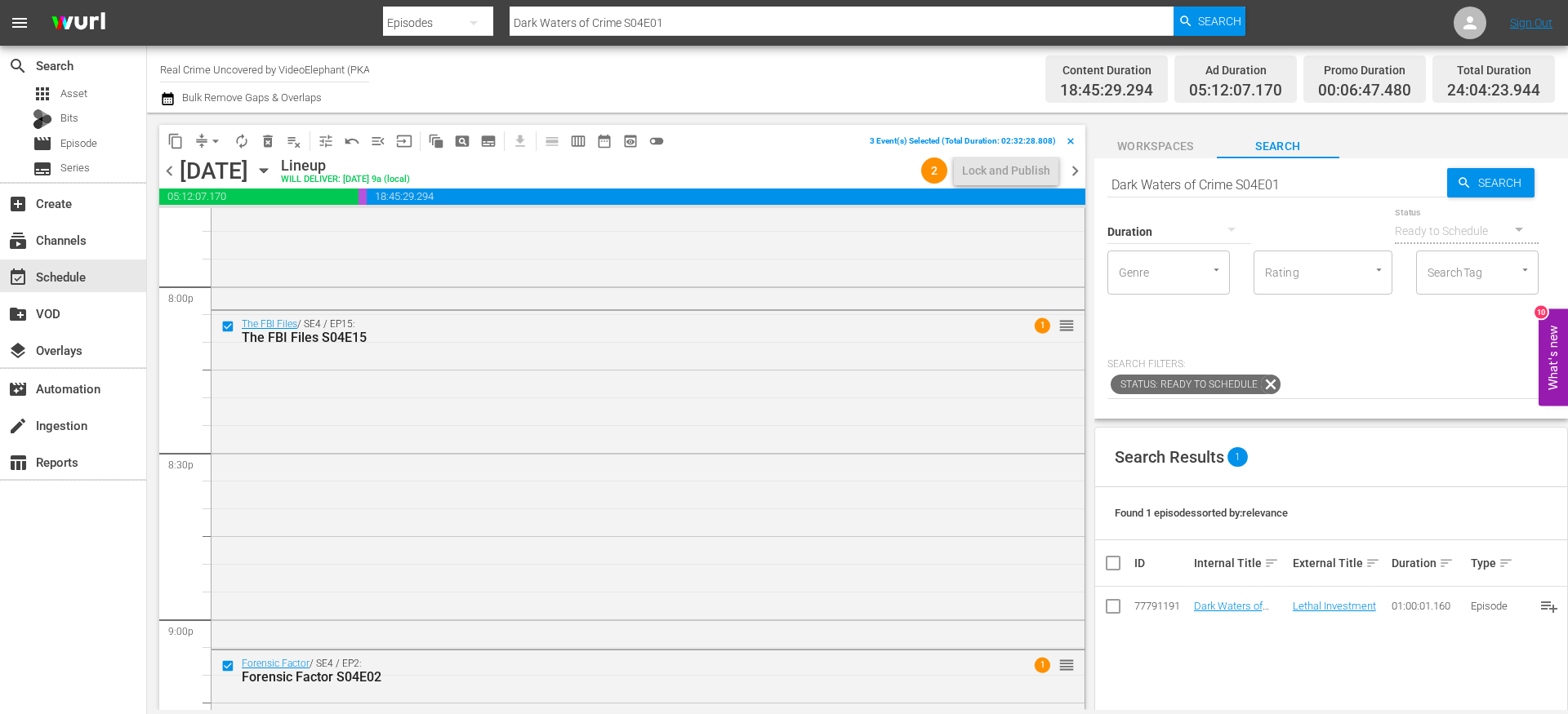
scroll to position [6938, 0]
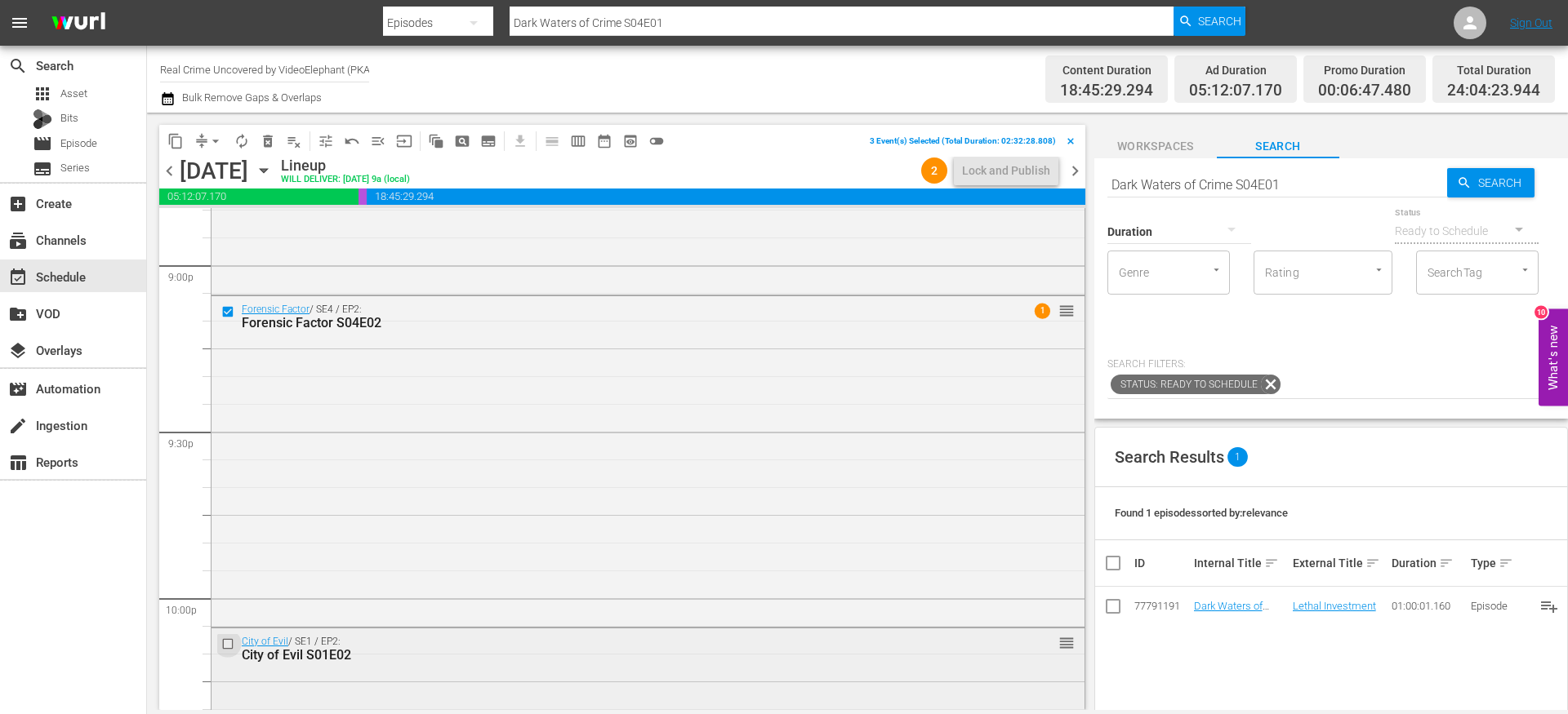
click at [227, 644] on input "checkbox" at bounding box center [230, 644] width 17 height 14
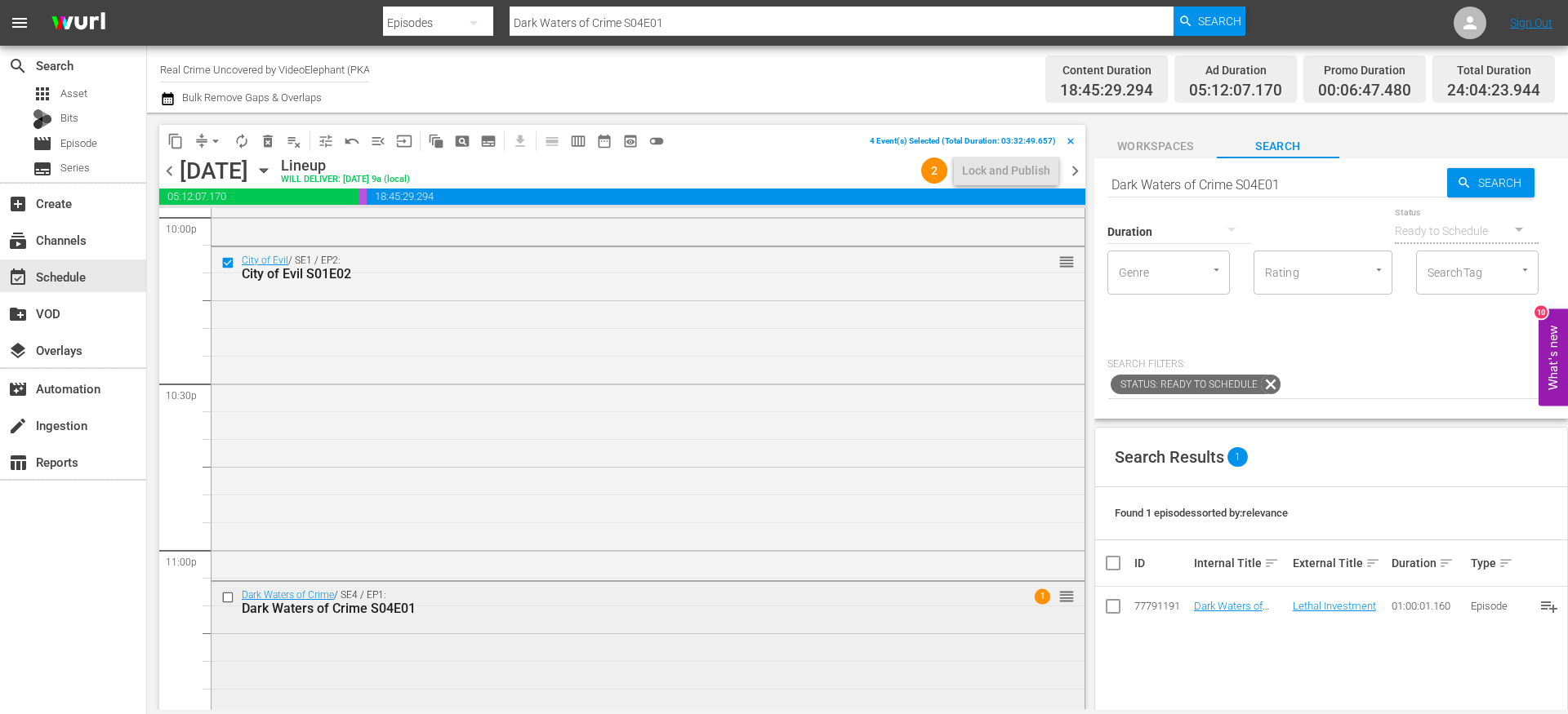
click at [226, 597] on input "checkbox" at bounding box center [230, 598] width 17 height 14
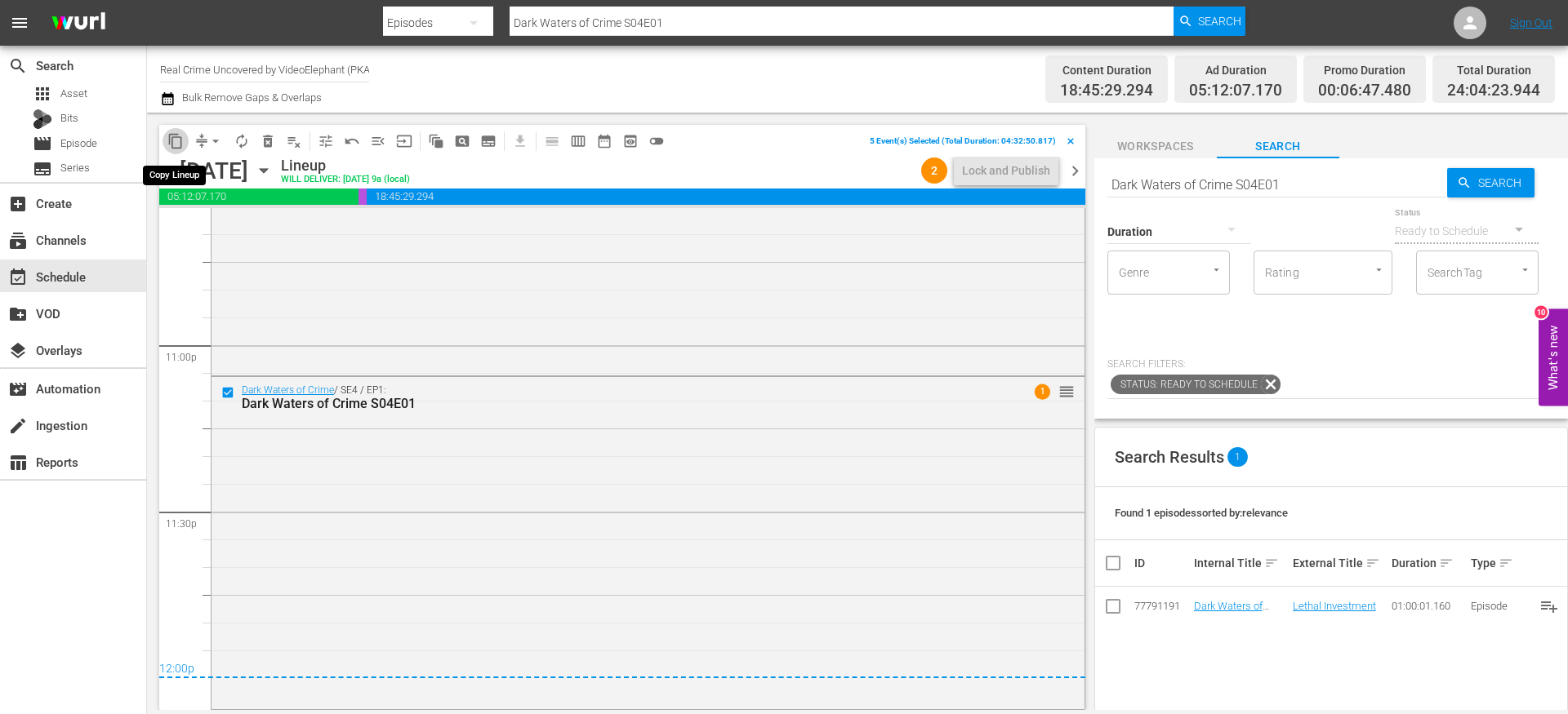
click at [180, 146] on span "content_copy" at bounding box center [175, 141] width 16 height 16
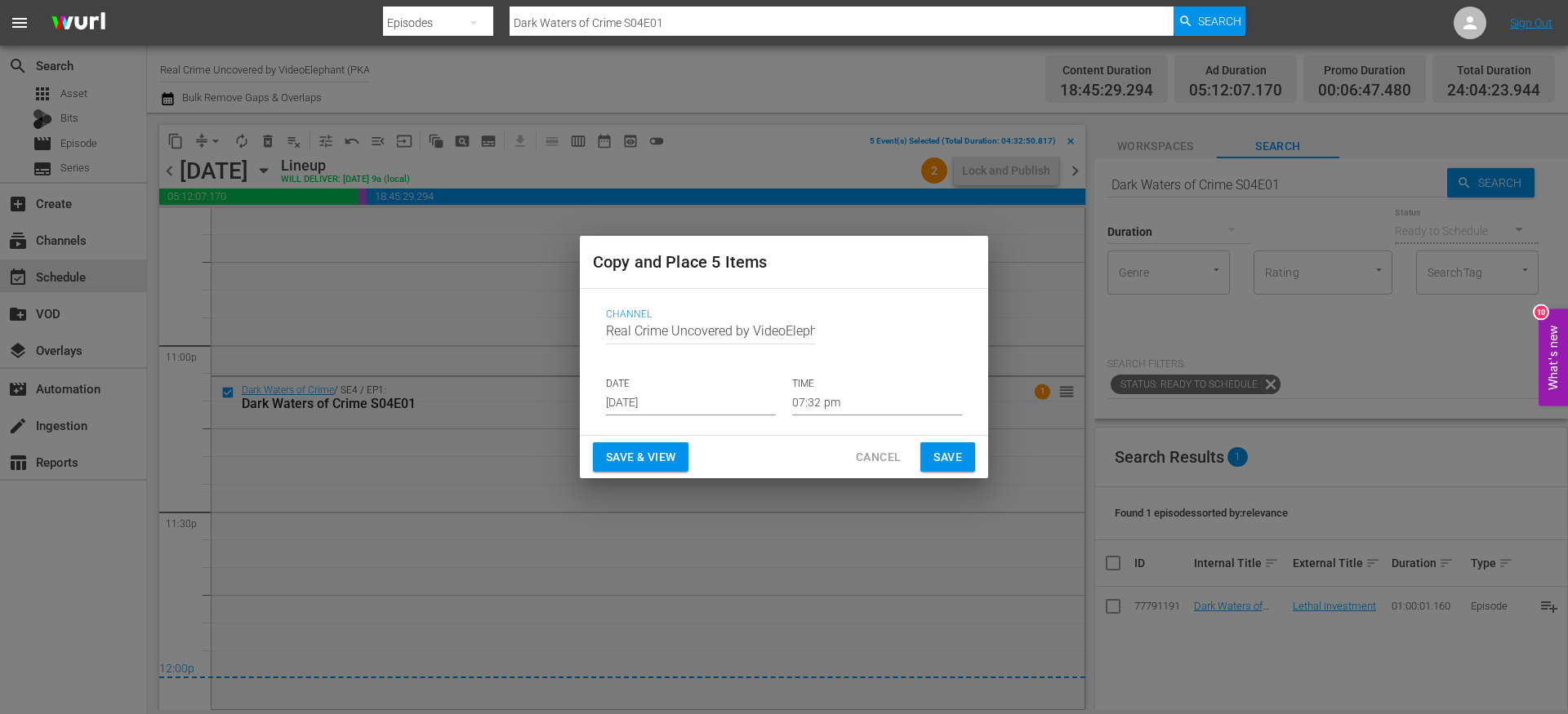
click at [649, 406] on input "[DATE]" at bounding box center [691, 403] width 170 height 24
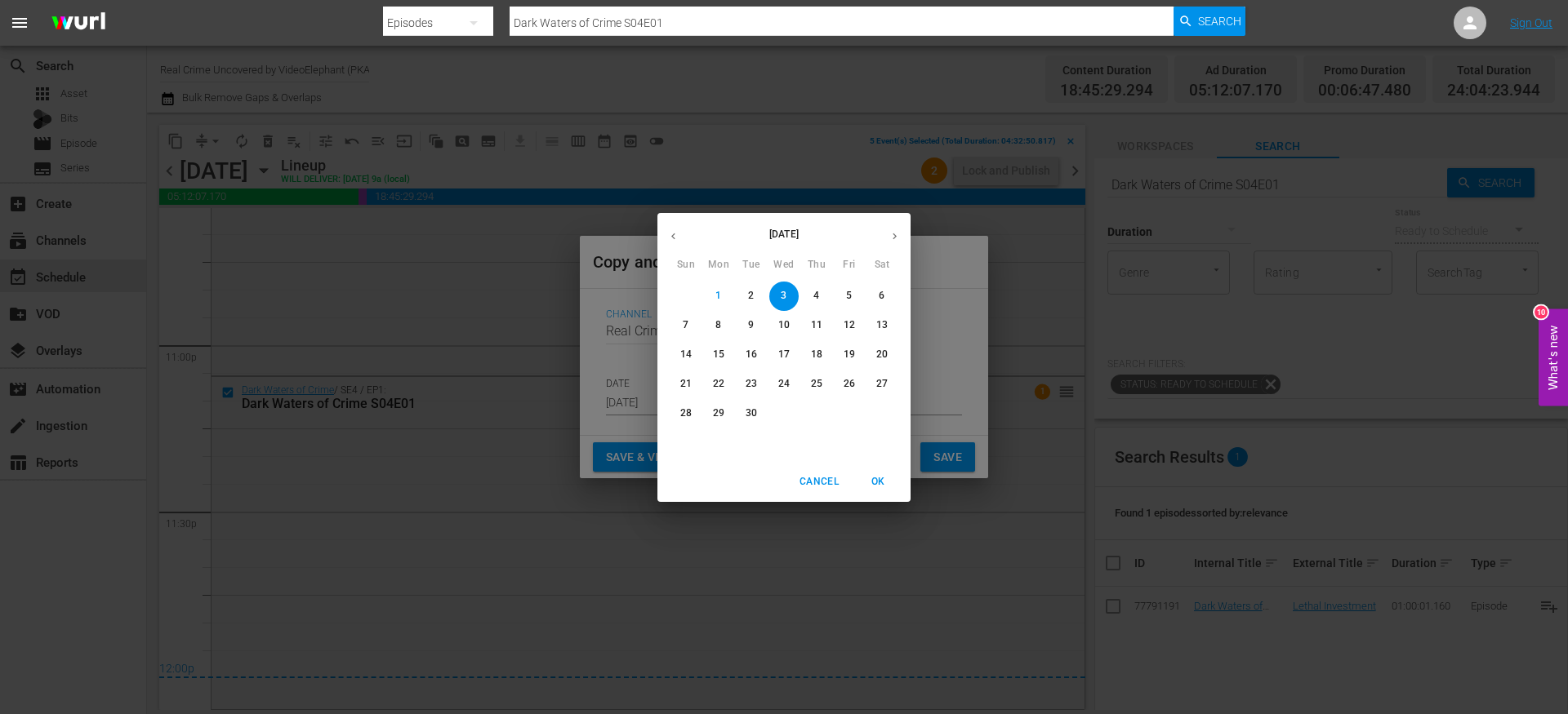
click at [714, 414] on p "29" at bounding box center [719, 413] width 11 height 14
type input "Sep 29th 2025"
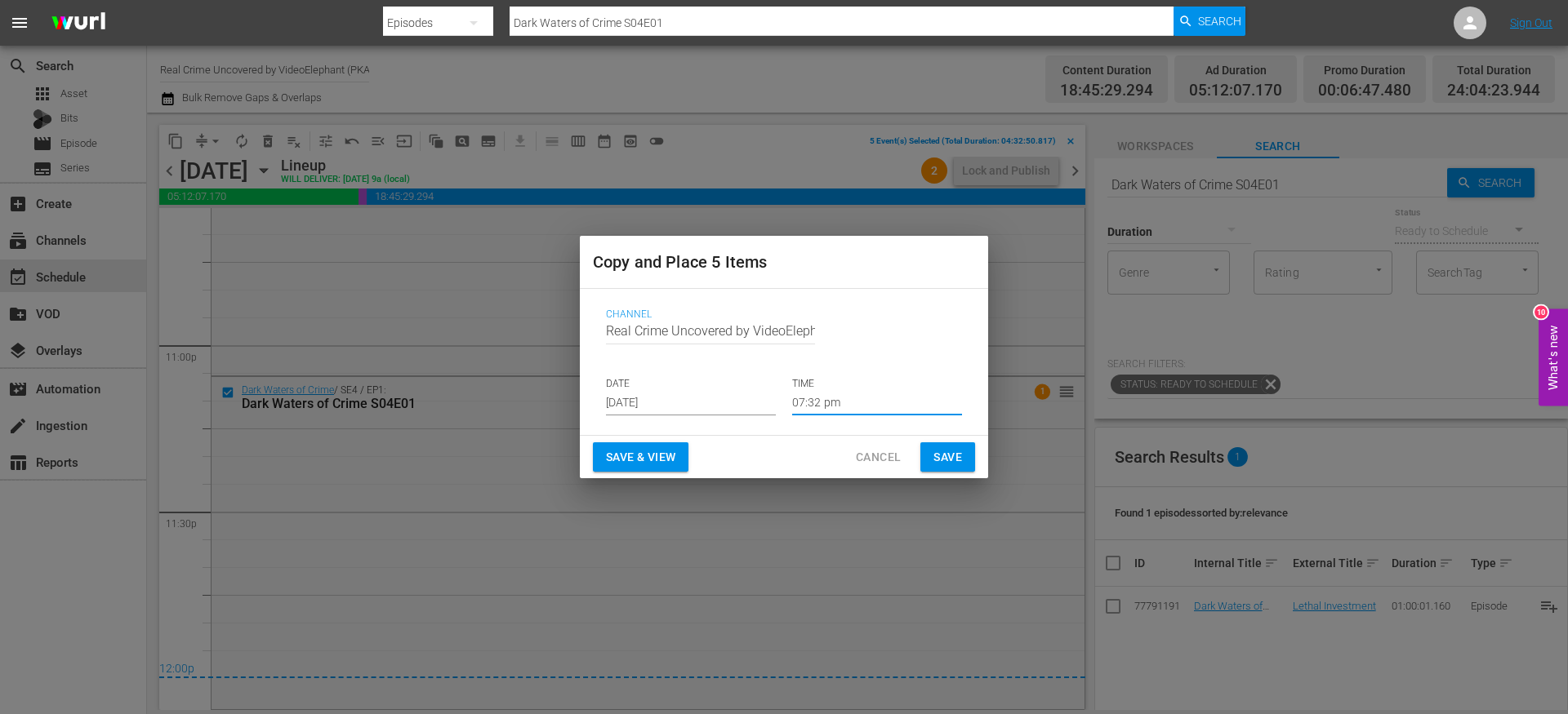
click at [821, 400] on input "07:32 pm" at bounding box center [877, 403] width 170 height 24
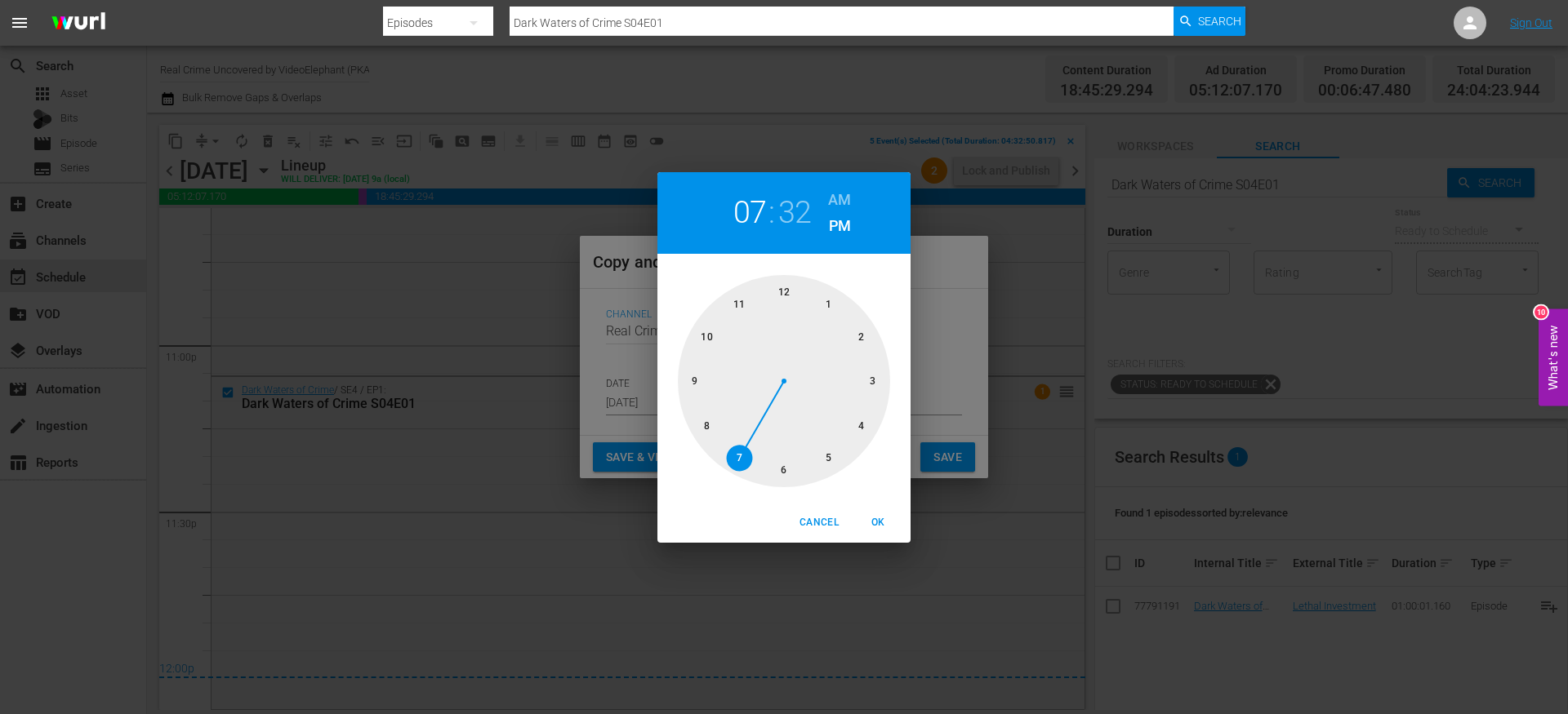
click at [786, 290] on div at bounding box center [784, 381] width 212 height 212
click at [851, 193] on div "12 : 00 AM PM" at bounding box center [784, 212] width 253 height 82
click at [837, 203] on h6 "AM" at bounding box center [839, 200] width 23 height 26
click at [872, 520] on span "OK" at bounding box center [877, 522] width 39 height 17
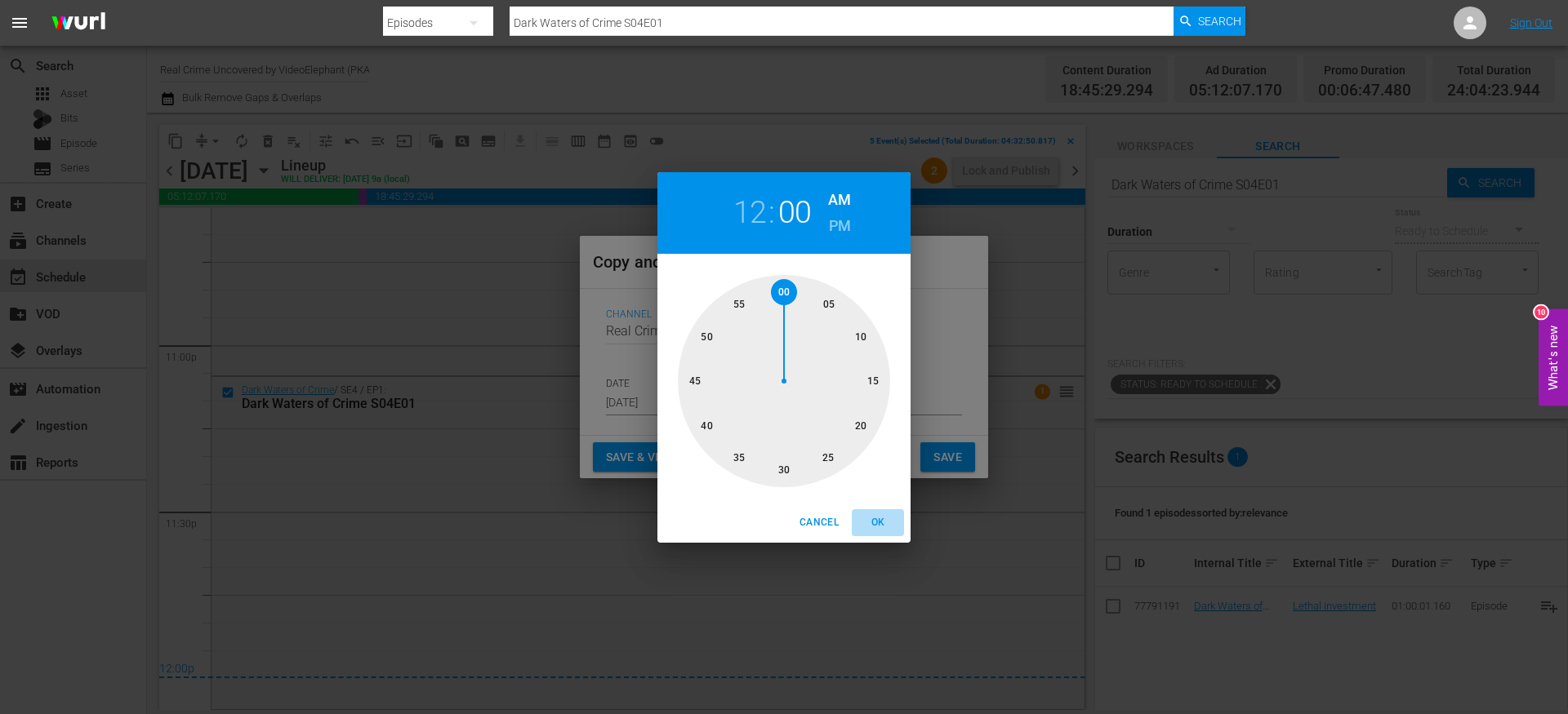
type input "12:00 am"
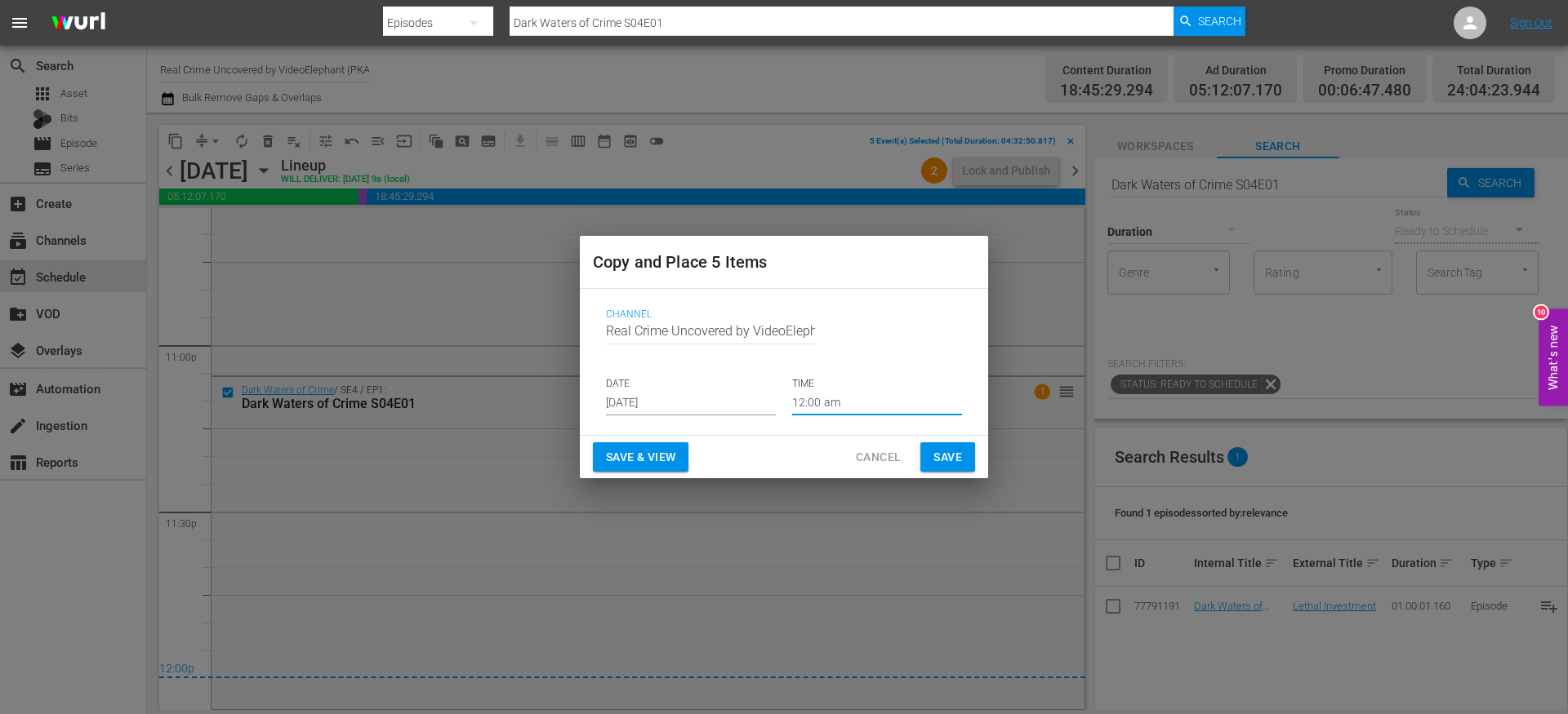
click at [938, 453] on span "Save" at bounding box center [947, 458] width 28 height 21
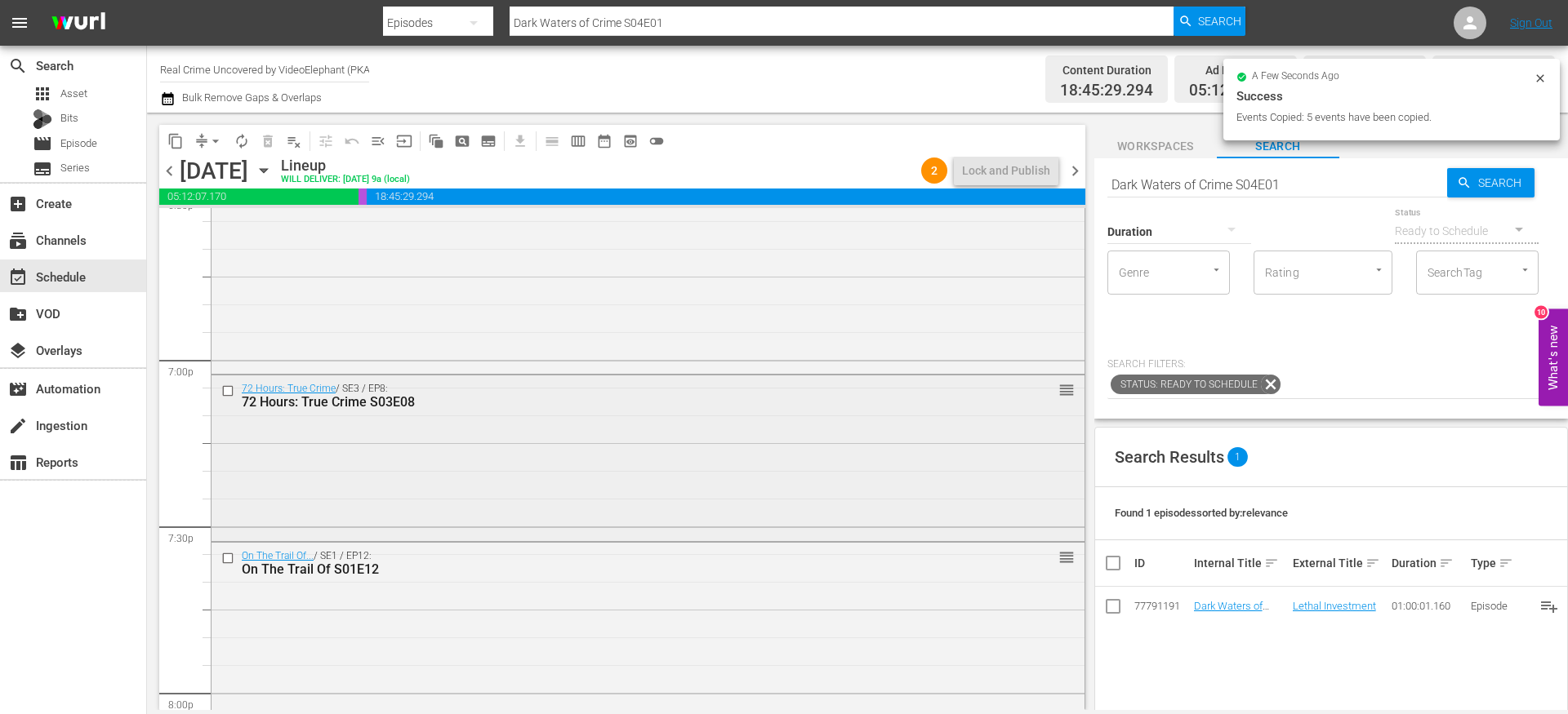
scroll to position [6146, 0]
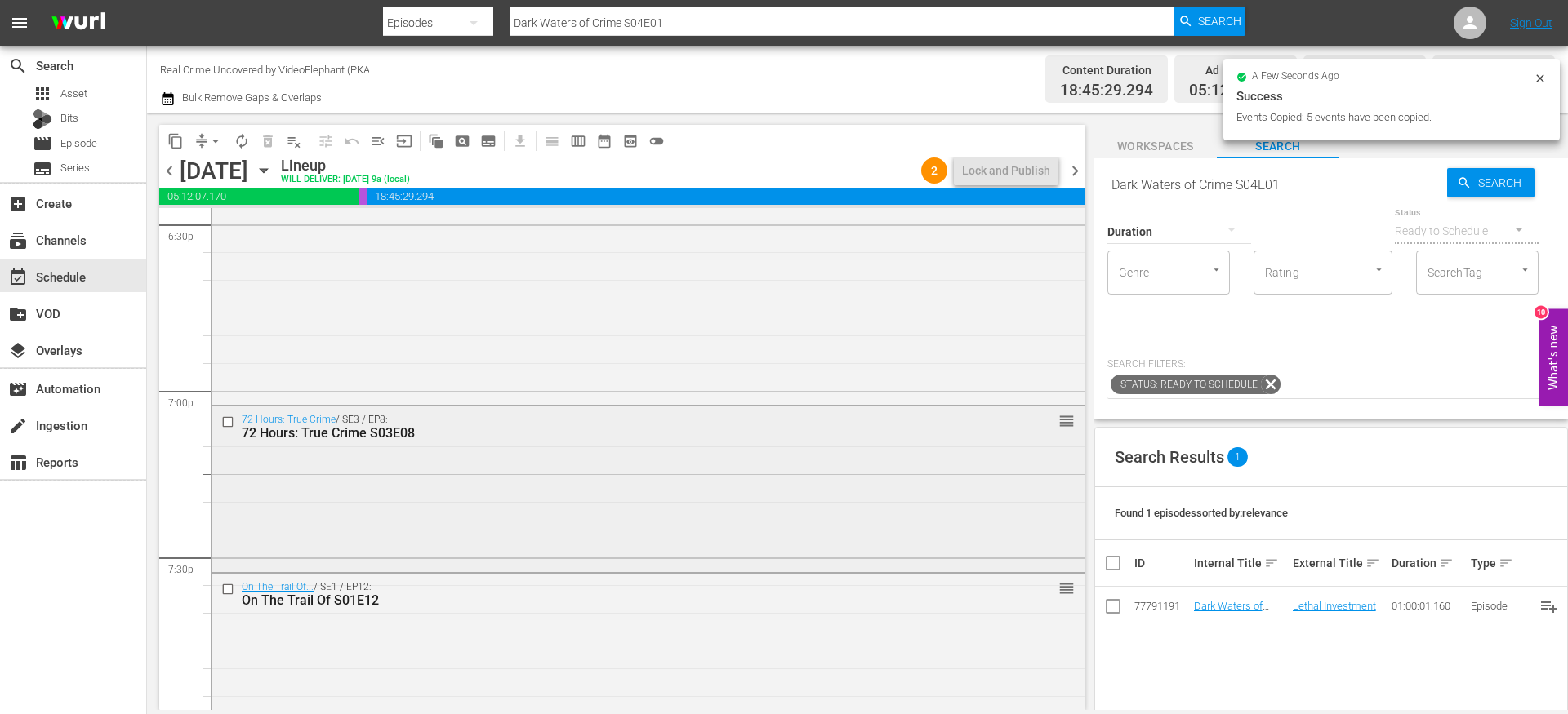
click at [230, 421] on input "checkbox" at bounding box center [230, 421] width 17 height 14
click at [178, 145] on span "content_copy" at bounding box center [175, 141] width 16 height 16
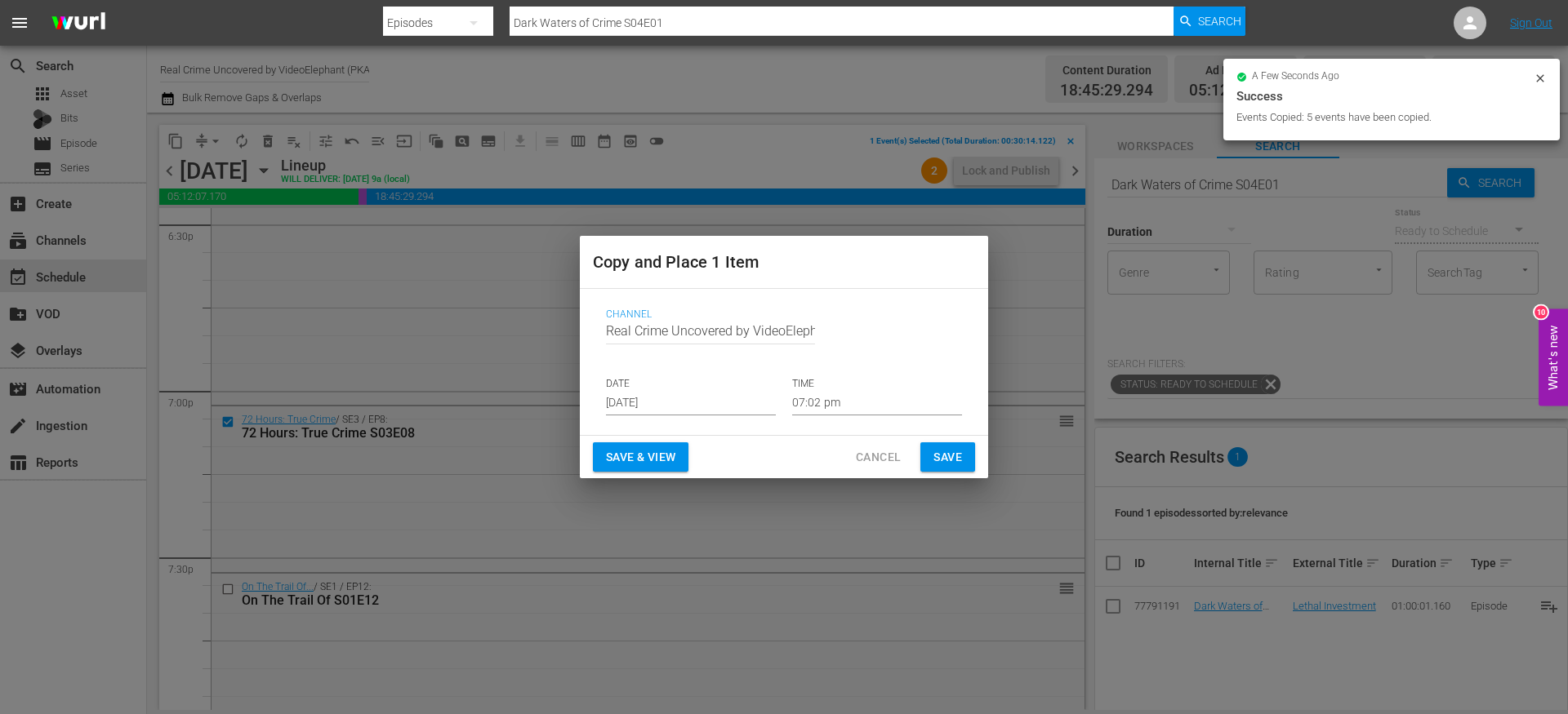
click at [660, 399] on input "[DATE]" at bounding box center [691, 403] width 170 height 24
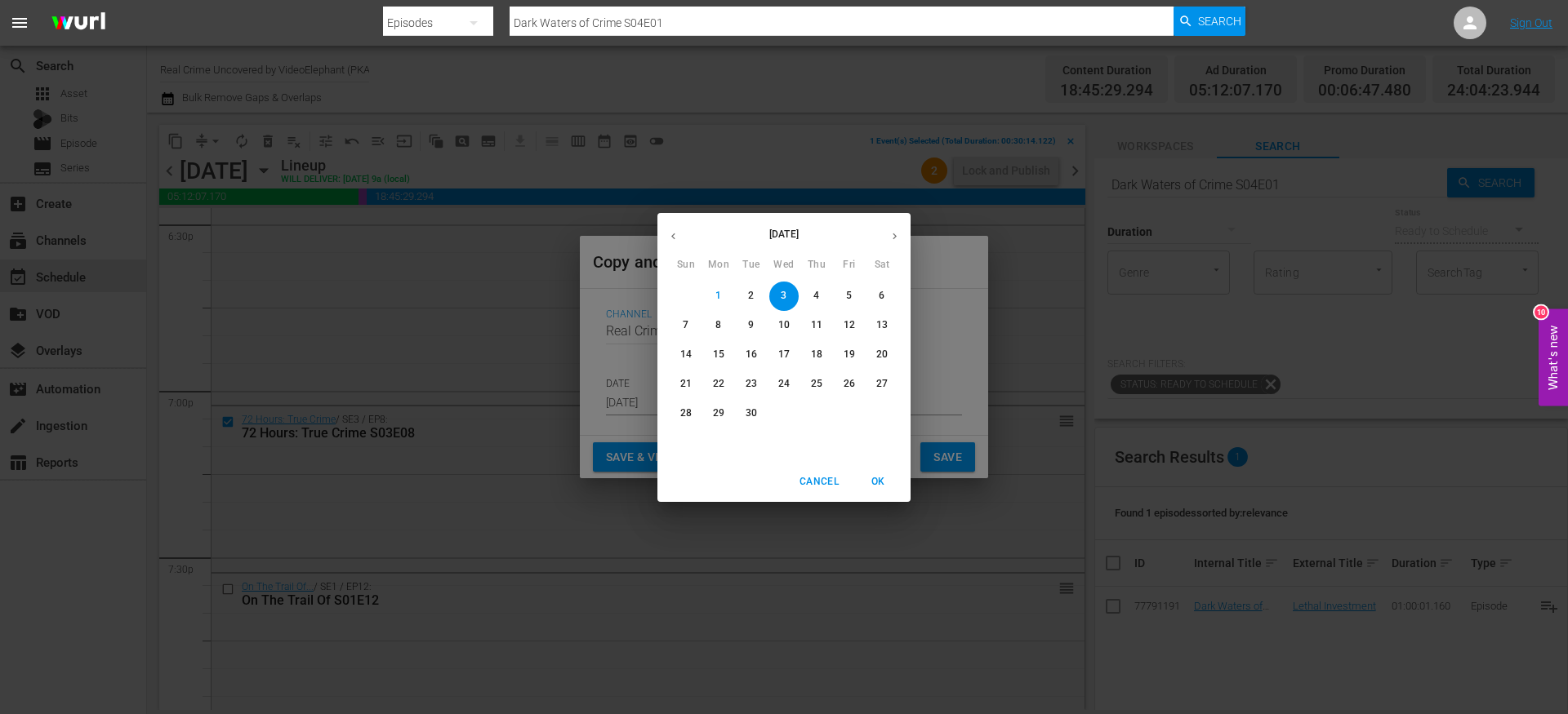
click at [714, 414] on p "29" at bounding box center [719, 413] width 11 height 14
type input "Sep 29th 2025"
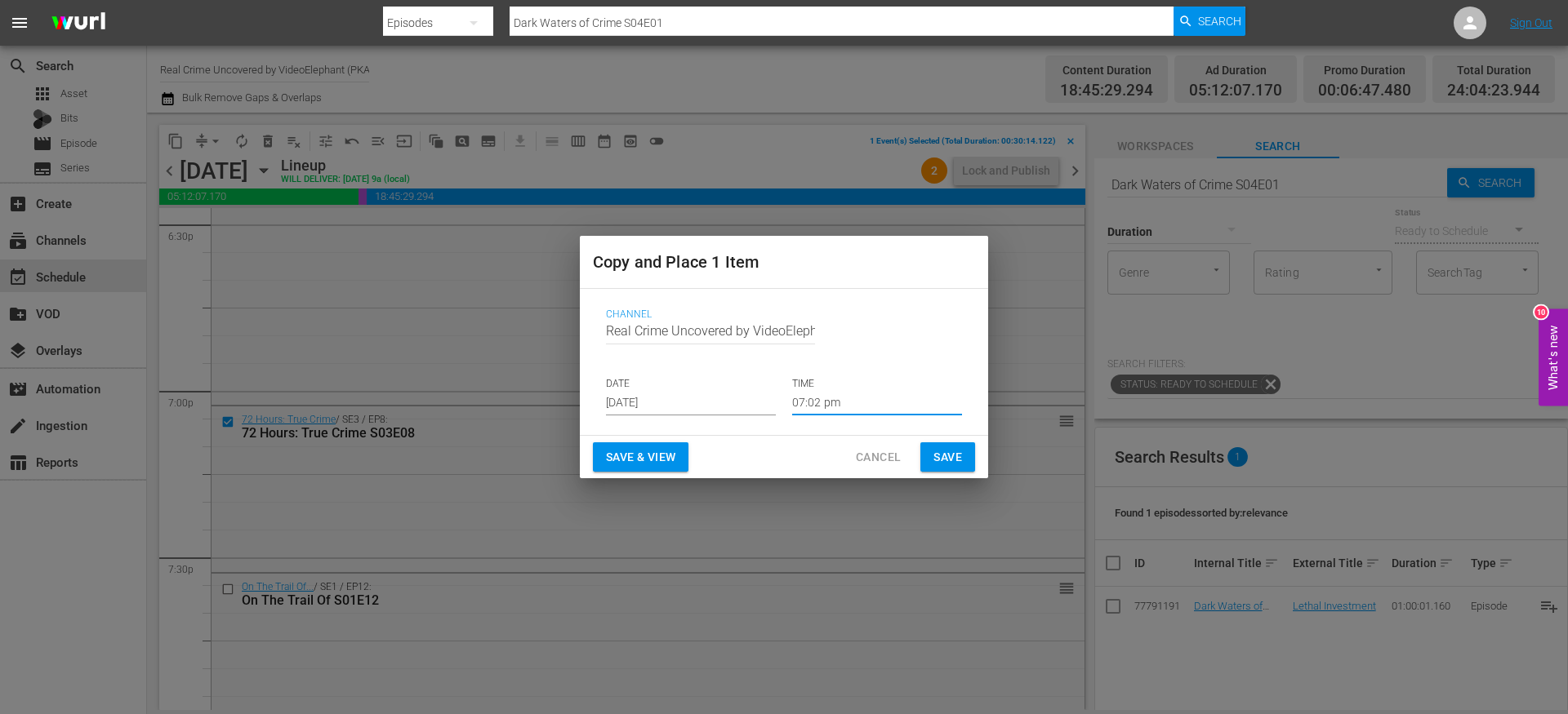
click at [802, 409] on input "07:02 pm" at bounding box center [877, 403] width 170 height 24
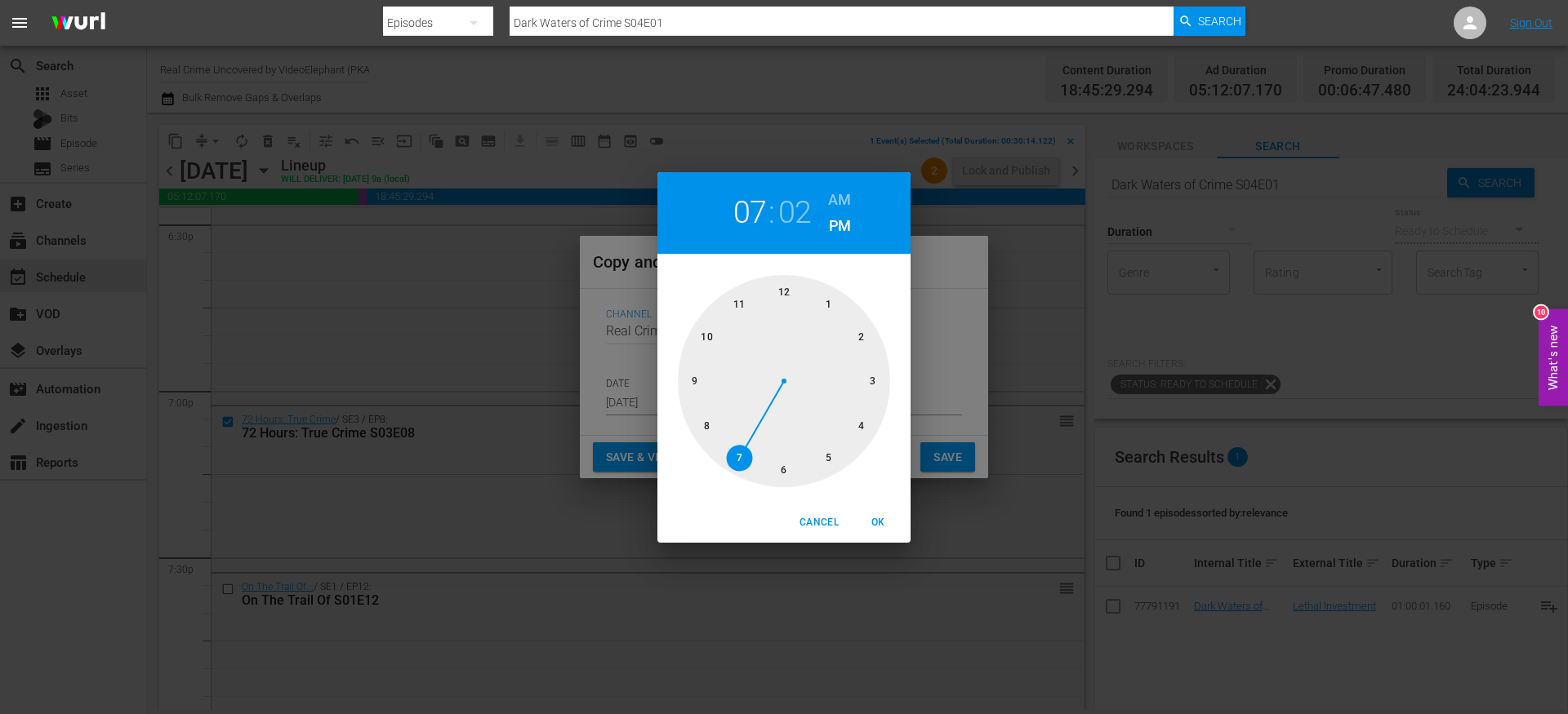
click at [865, 419] on div at bounding box center [784, 381] width 212 height 212
click at [785, 464] on div at bounding box center [784, 381] width 212 height 212
click at [783, 283] on div at bounding box center [784, 381] width 212 height 212
click at [834, 198] on h6 "AM" at bounding box center [839, 200] width 23 height 26
click at [881, 524] on span "OK" at bounding box center [877, 522] width 39 height 17
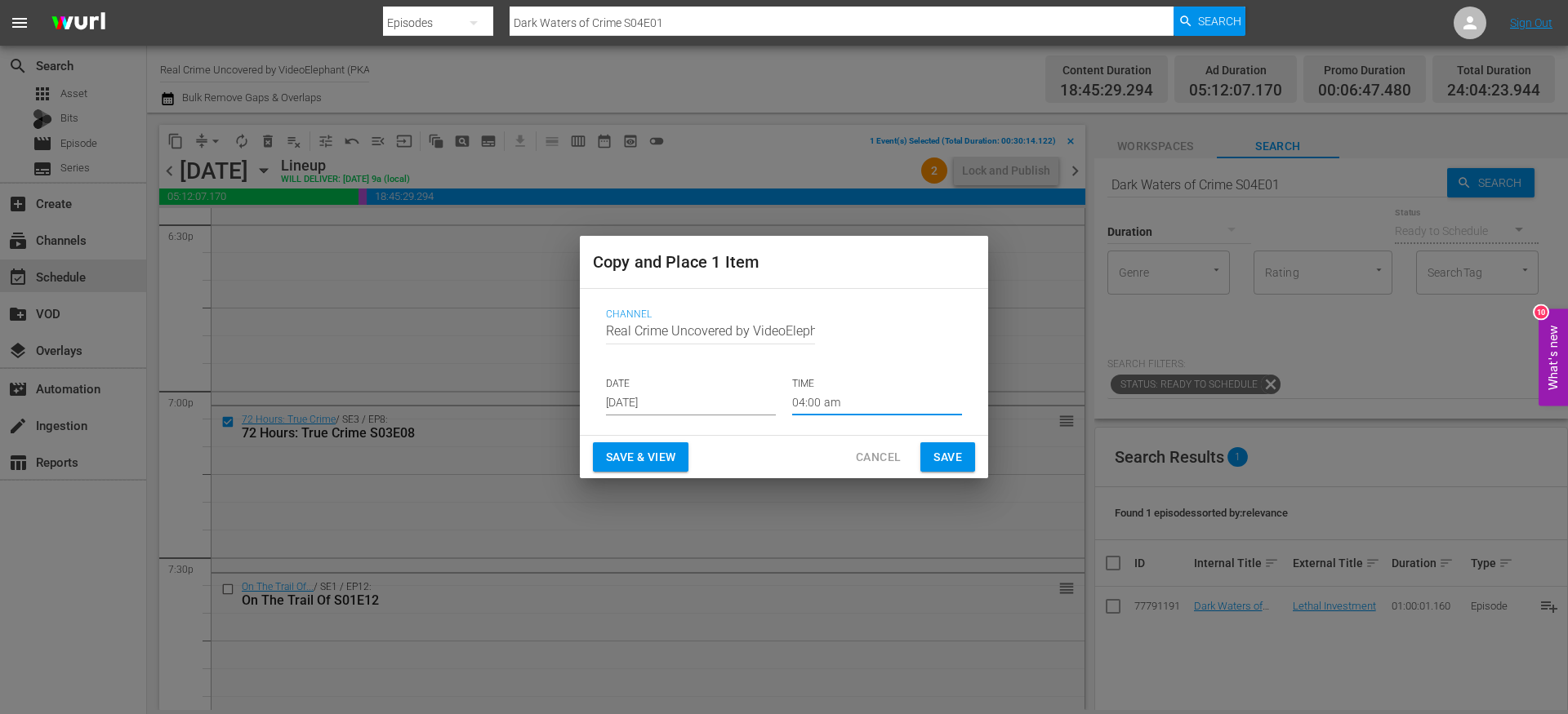
click at [957, 440] on div "Save & View Cancel Save" at bounding box center [784, 458] width 409 height 43
click at [811, 400] on input "04:00 am" at bounding box center [877, 403] width 170 height 24
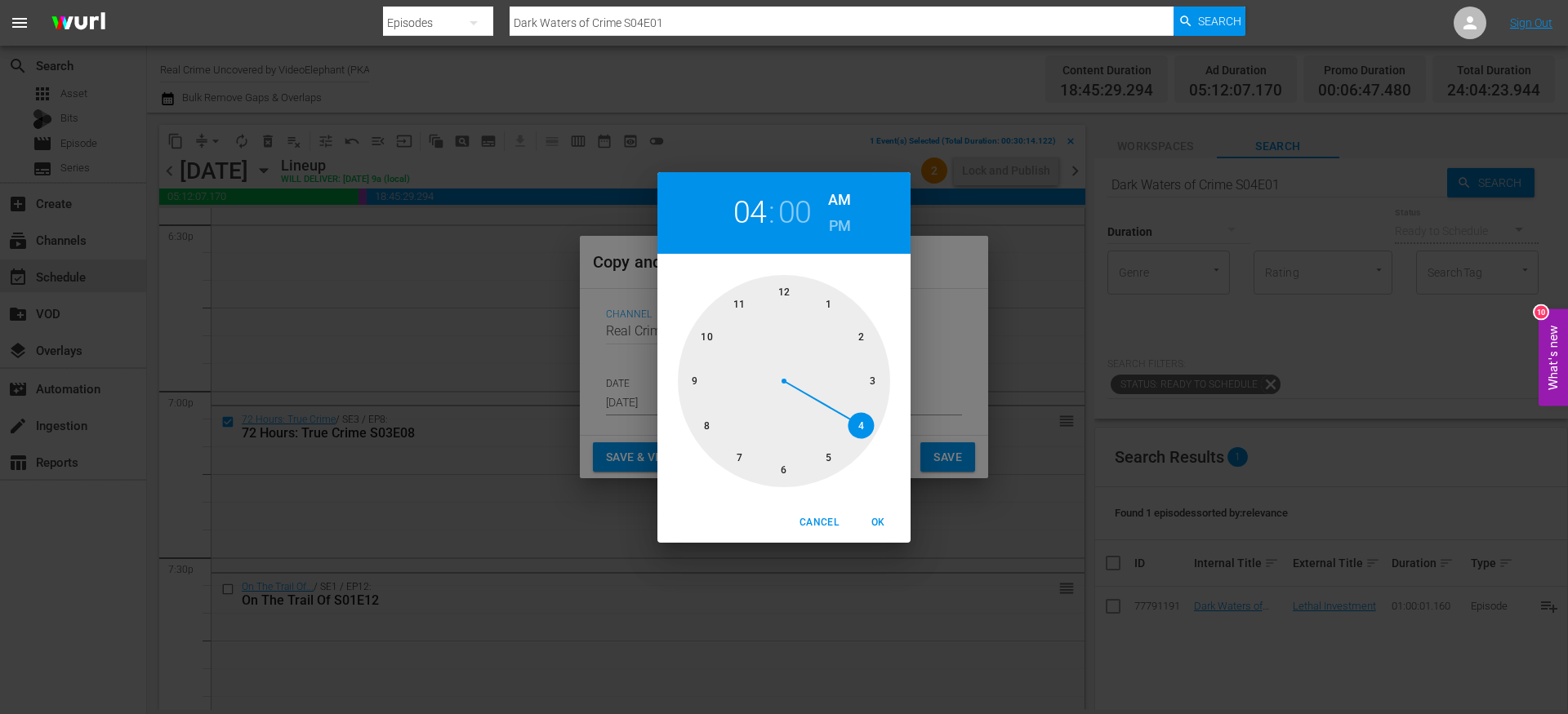
click at [784, 467] on div at bounding box center [784, 381] width 212 height 212
click at [752, 208] on h2 "06" at bounding box center [750, 212] width 34 height 37
click at [861, 430] on div at bounding box center [784, 381] width 212 height 212
click at [789, 473] on div at bounding box center [784, 381] width 212 height 212
click at [876, 518] on span "OK" at bounding box center [877, 522] width 39 height 17
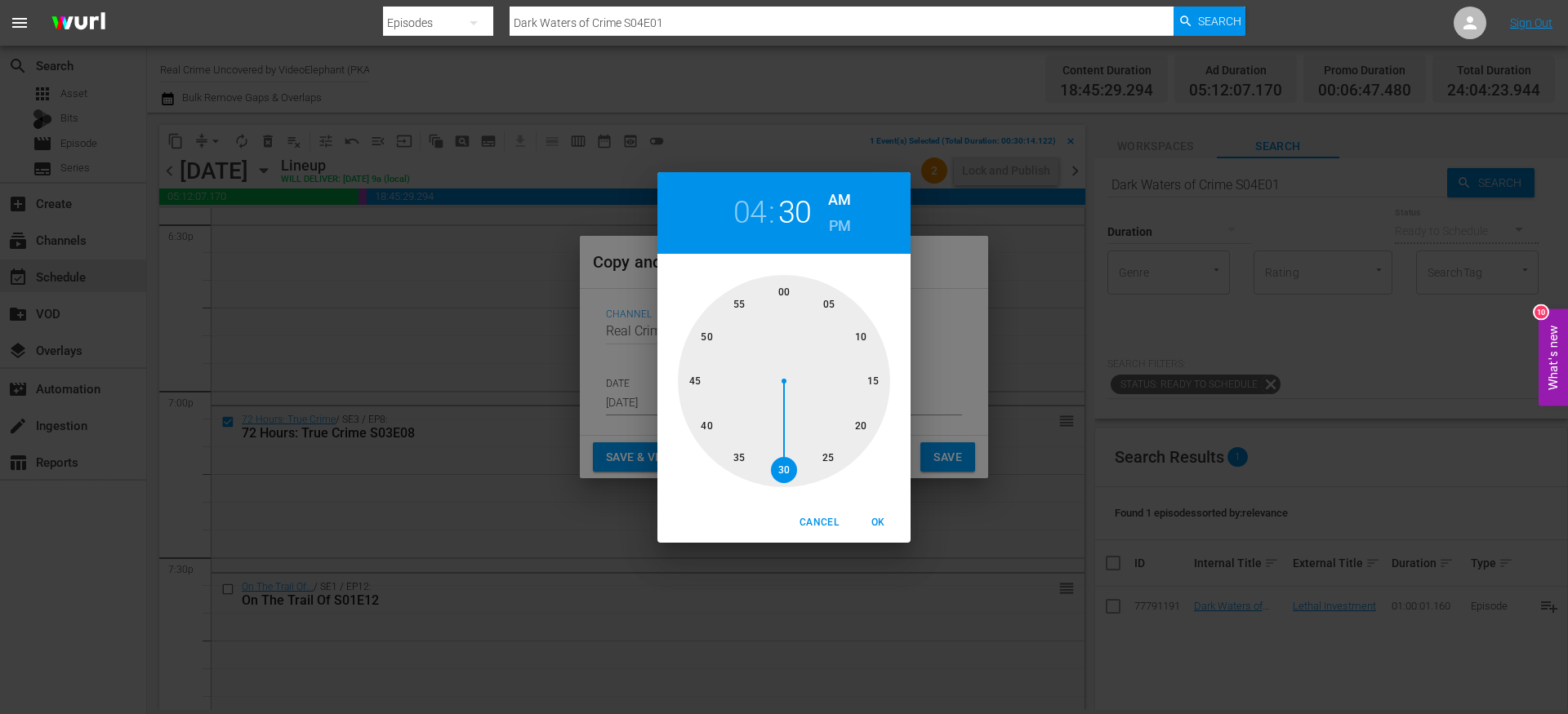
type input "04:30 am"
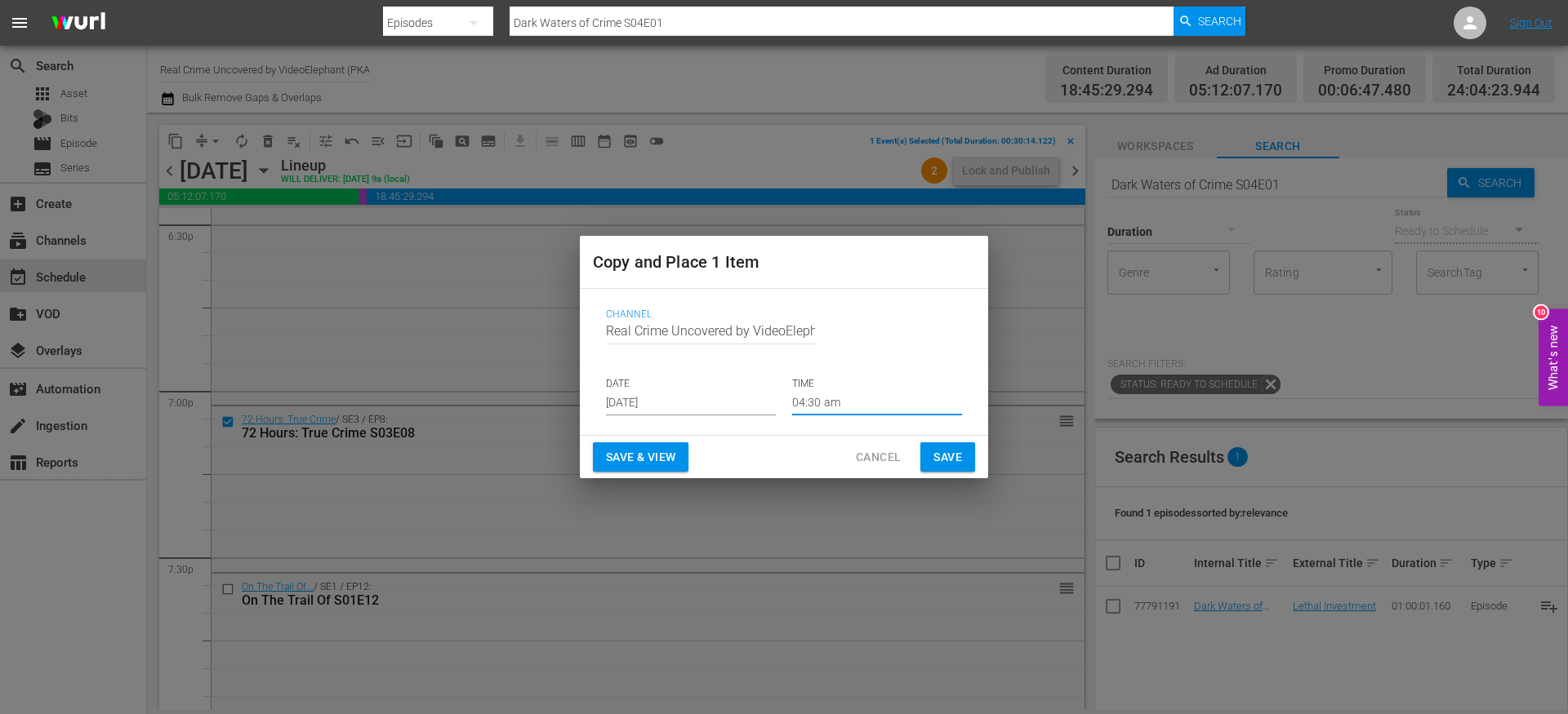
click at [945, 457] on span "Save" at bounding box center [947, 458] width 28 height 21
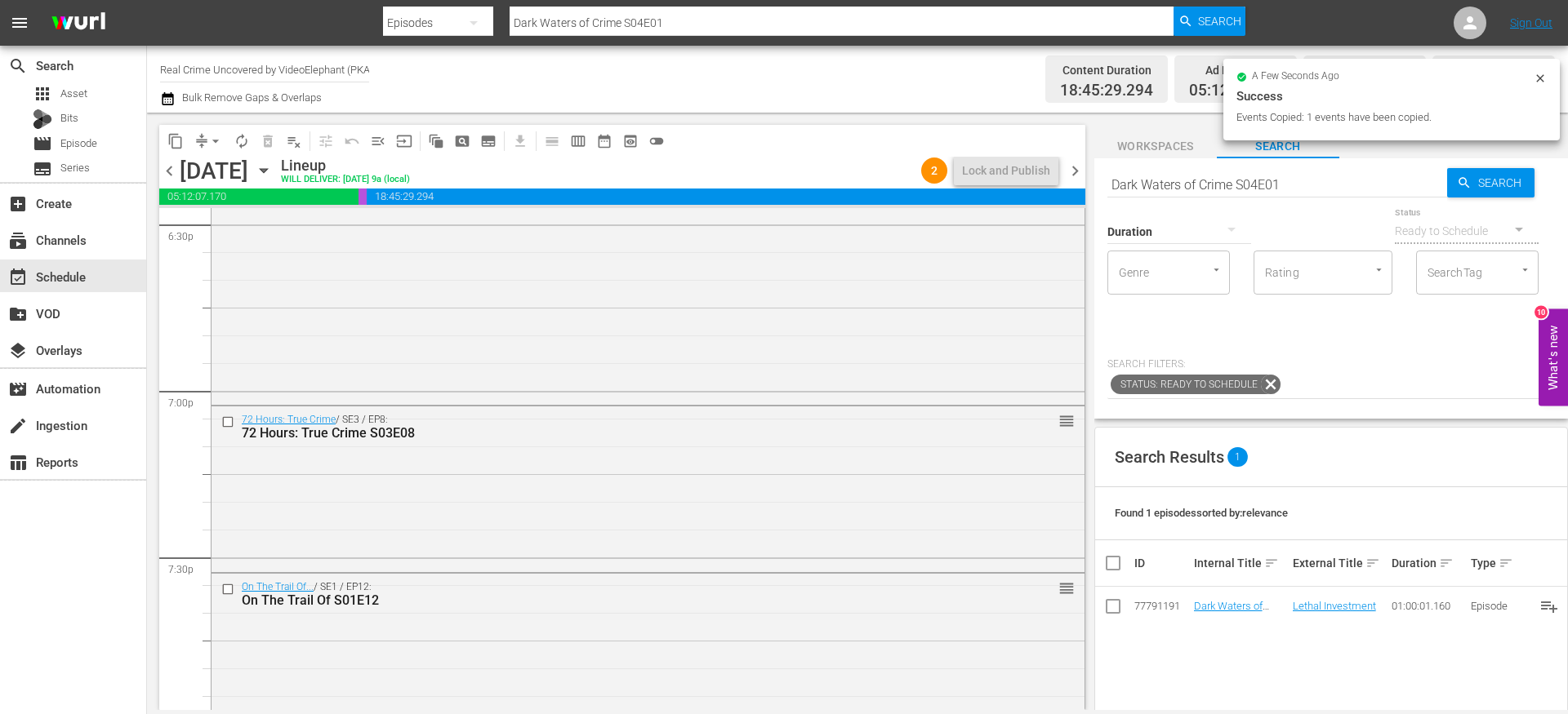
click at [169, 170] on span "chevron_left" at bounding box center [169, 171] width 21 height 21
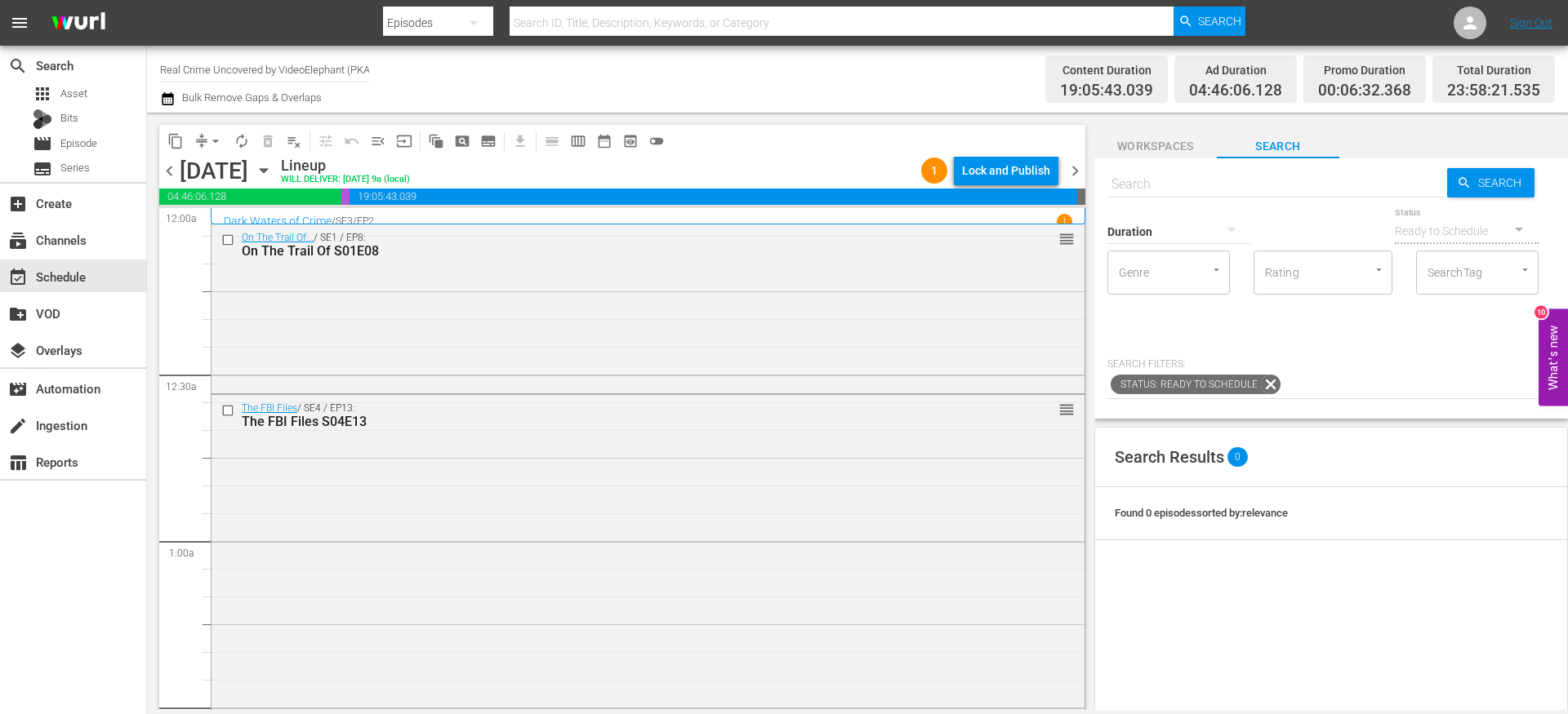
click at [989, 174] on div "Lock and Publish" at bounding box center [1006, 170] width 88 height 29
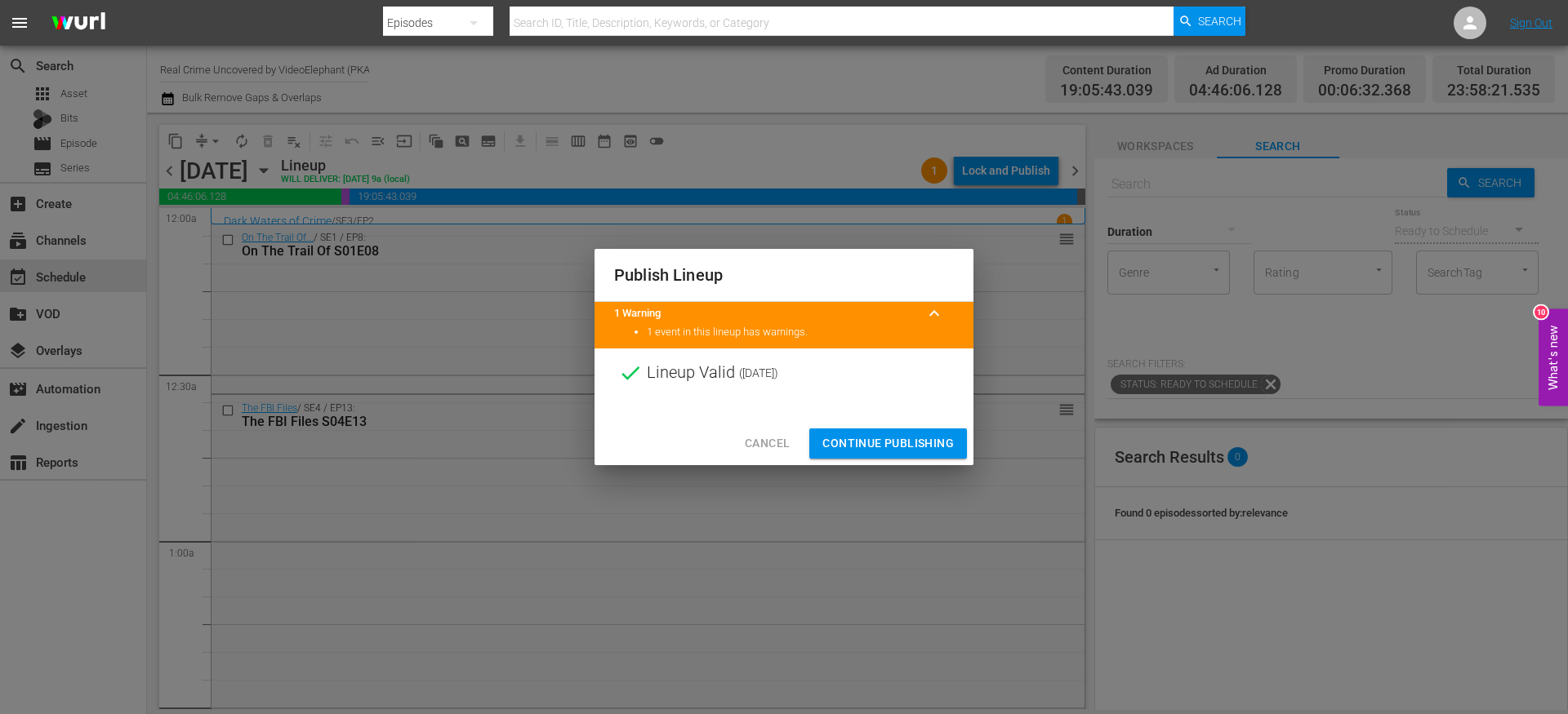
click at [865, 442] on span "Continue Publishing" at bounding box center [888, 443] width 132 height 21
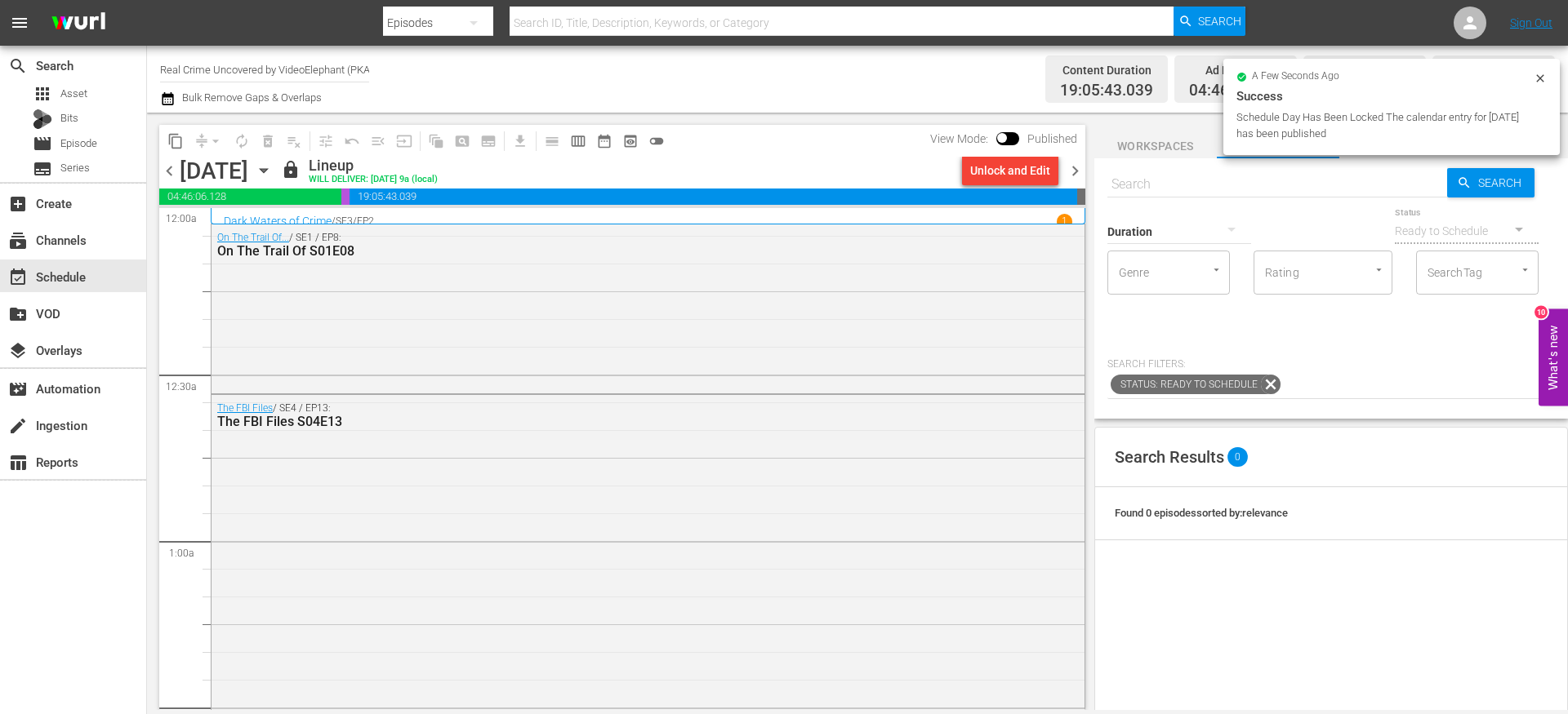
click at [1082, 171] on span "chevron_right" at bounding box center [1075, 171] width 21 height 21
